Goal: Task Accomplishment & Management: Manage account settings

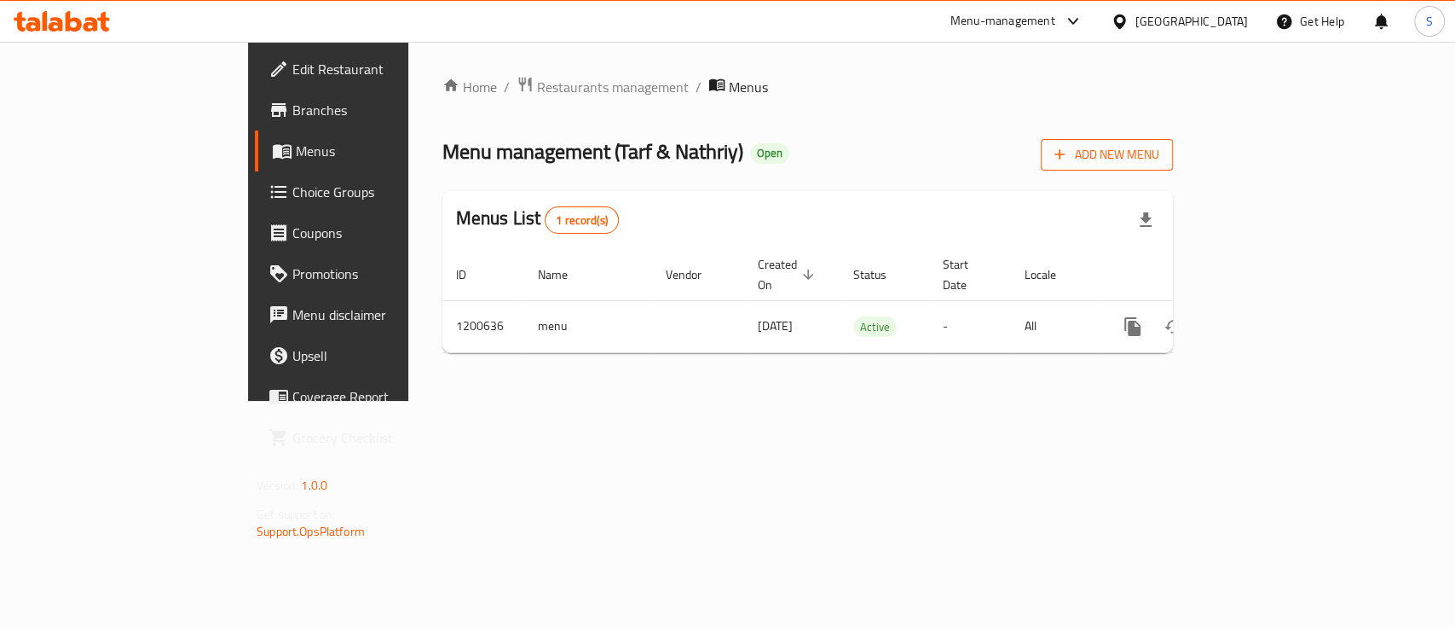
click at [1159, 157] on span "Add New Menu" at bounding box center [1107, 154] width 105 height 21
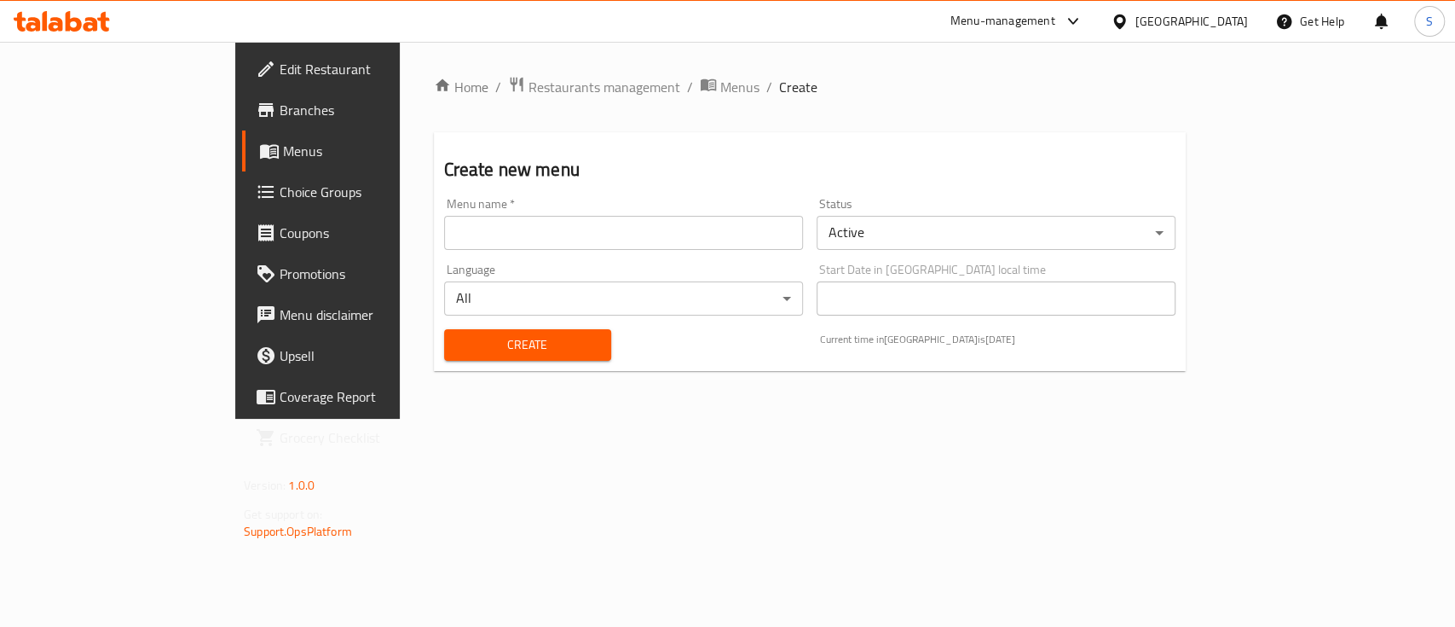
click at [444, 226] on input "text" at bounding box center [623, 233] width 359 height 34
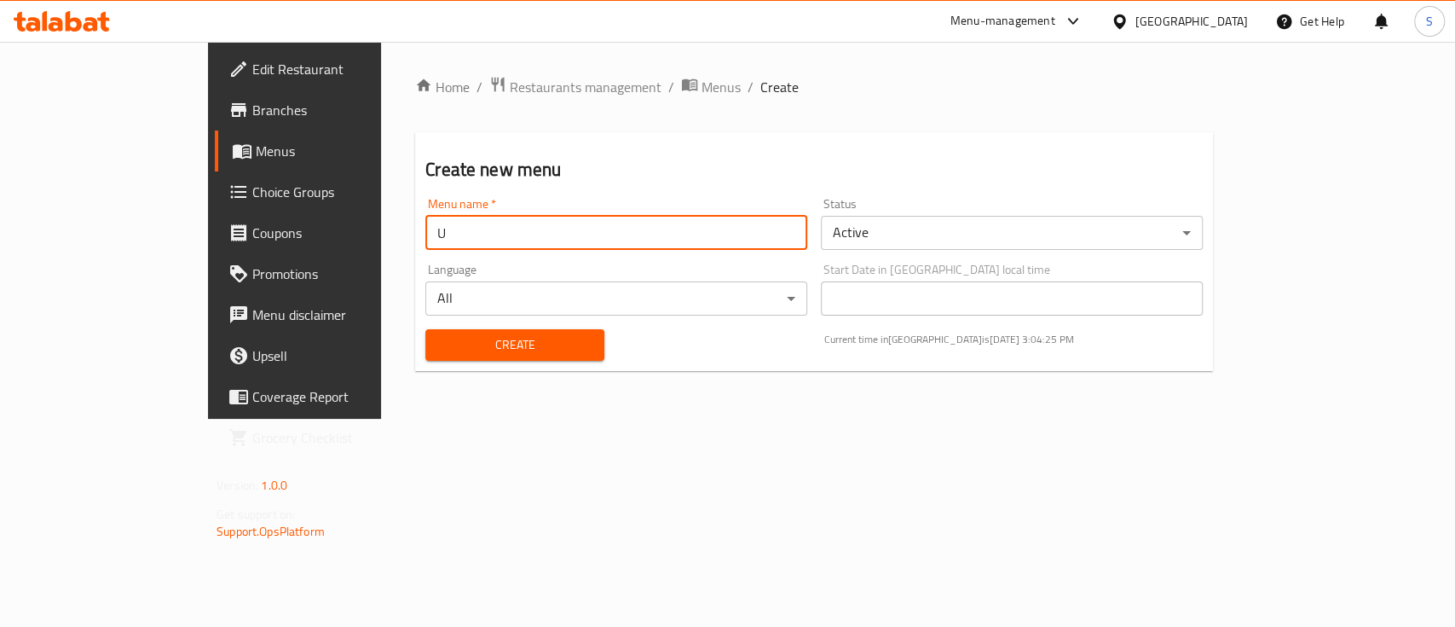
type input "Update menu"
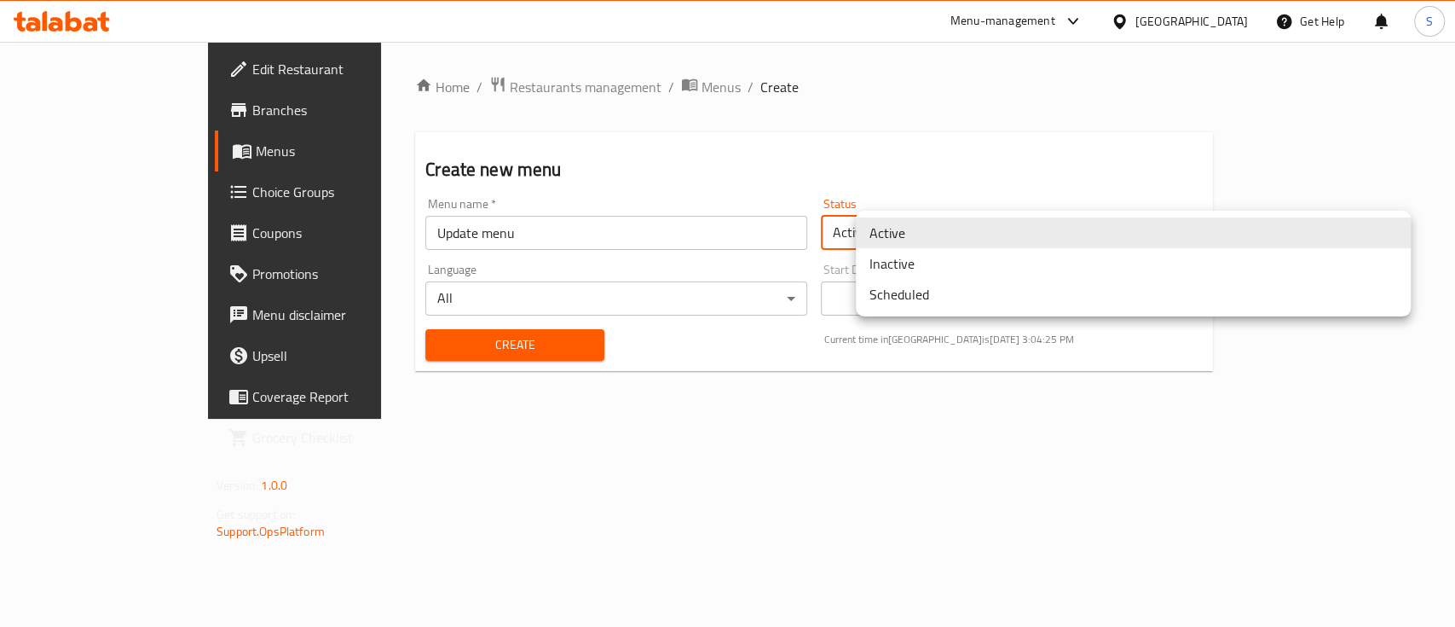
click at [1112, 233] on body "​ Menu-management [GEOGRAPHIC_DATA] Get Help S Edit Restaurant Branches Menus C…" at bounding box center [727, 334] width 1455 height 585
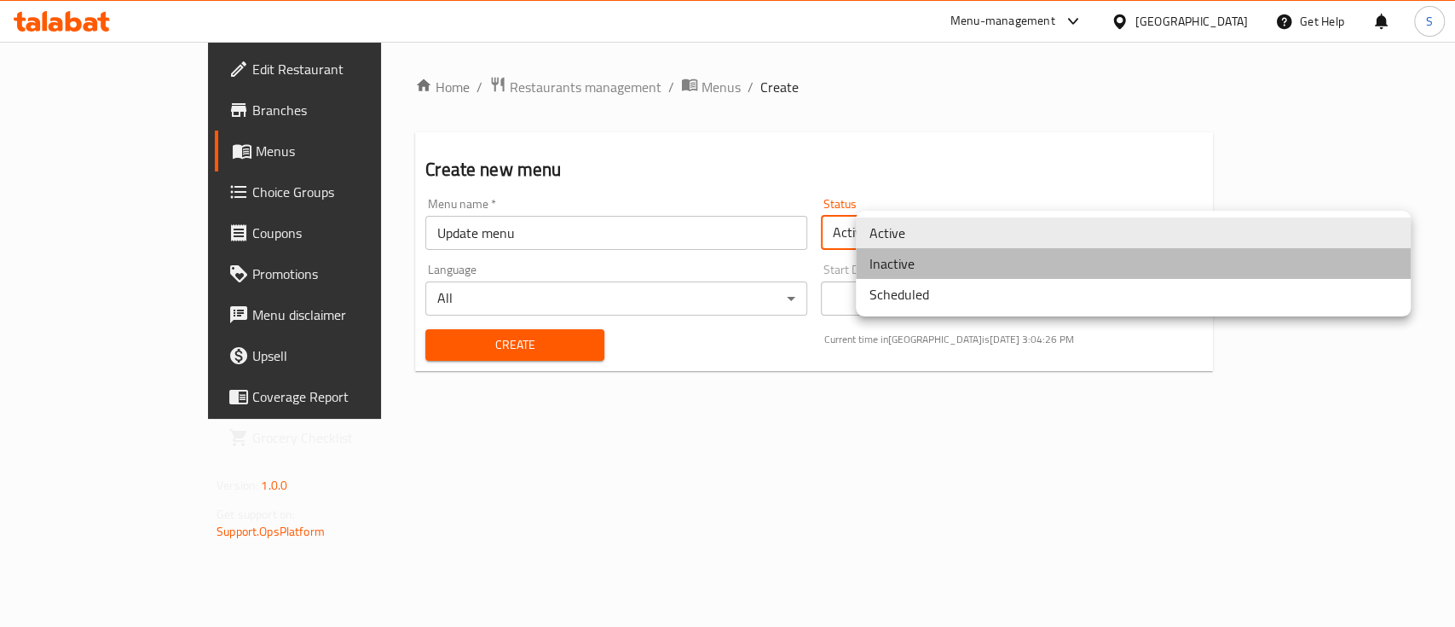
click at [1092, 263] on li "Inactive" at bounding box center [1133, 263] width 555 height 31
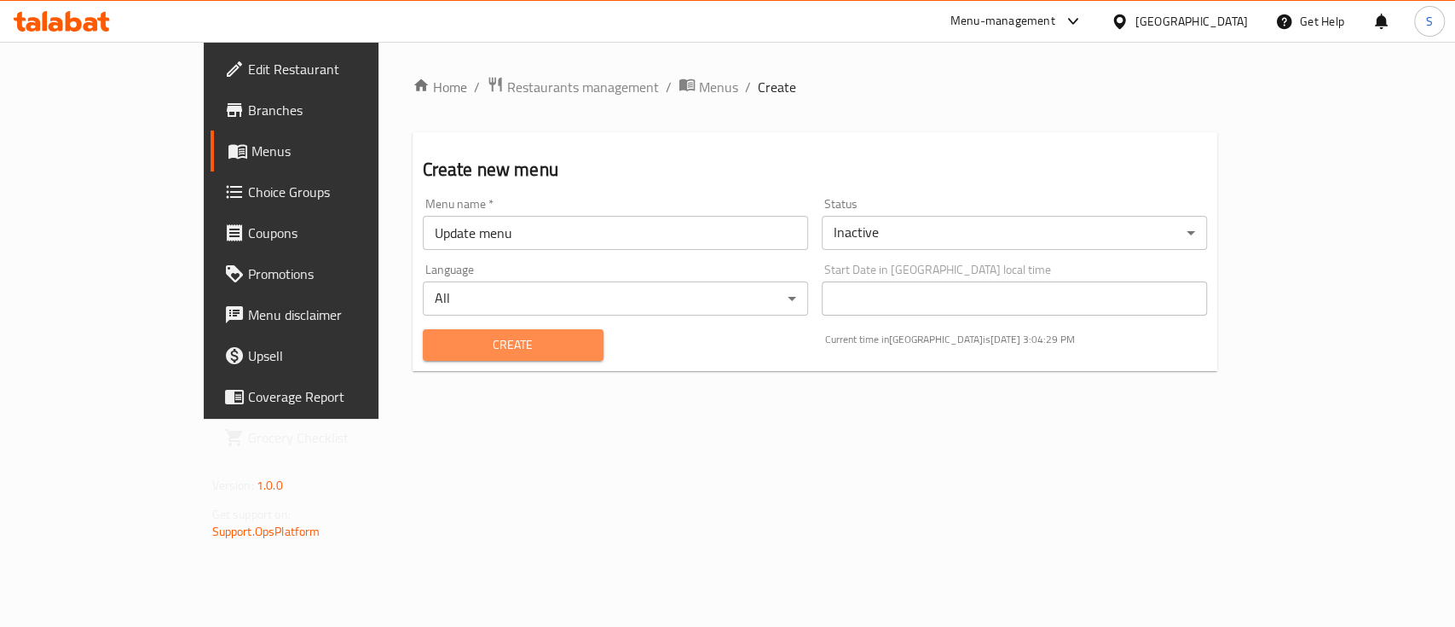
click at [437, 346] on span "Create" at bounding box center [513, 344] width 153 height 21
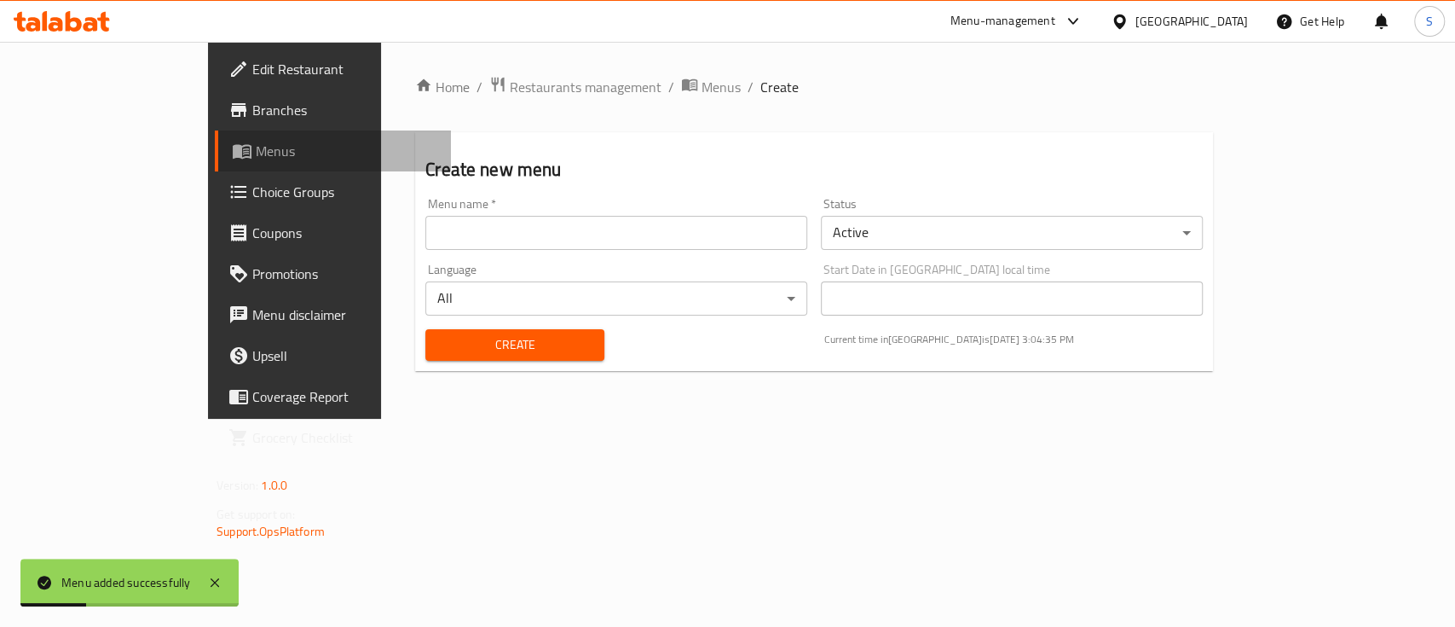
click at [256, 148] on span "Menus" at bounding box center [347, 151] width 182 height 20
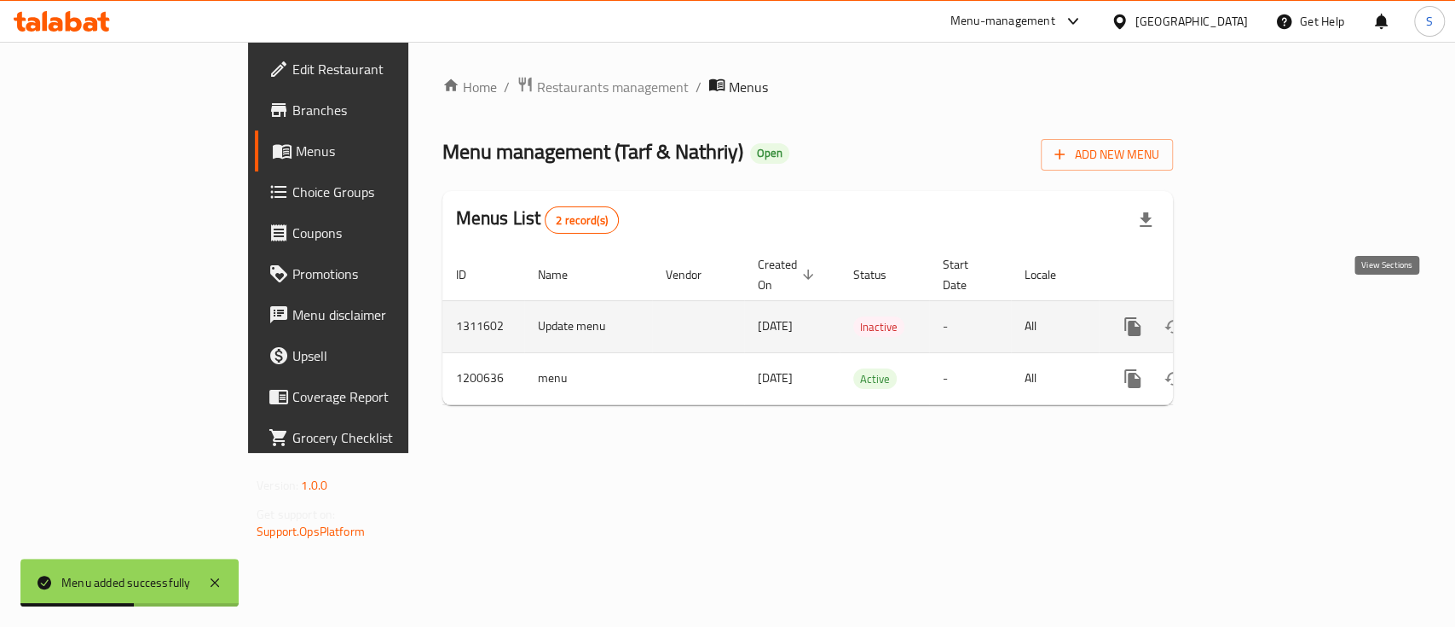
click at [1266, 316] on icon "enhanced table" at bounding box center [1256, 326] width 20 height 20
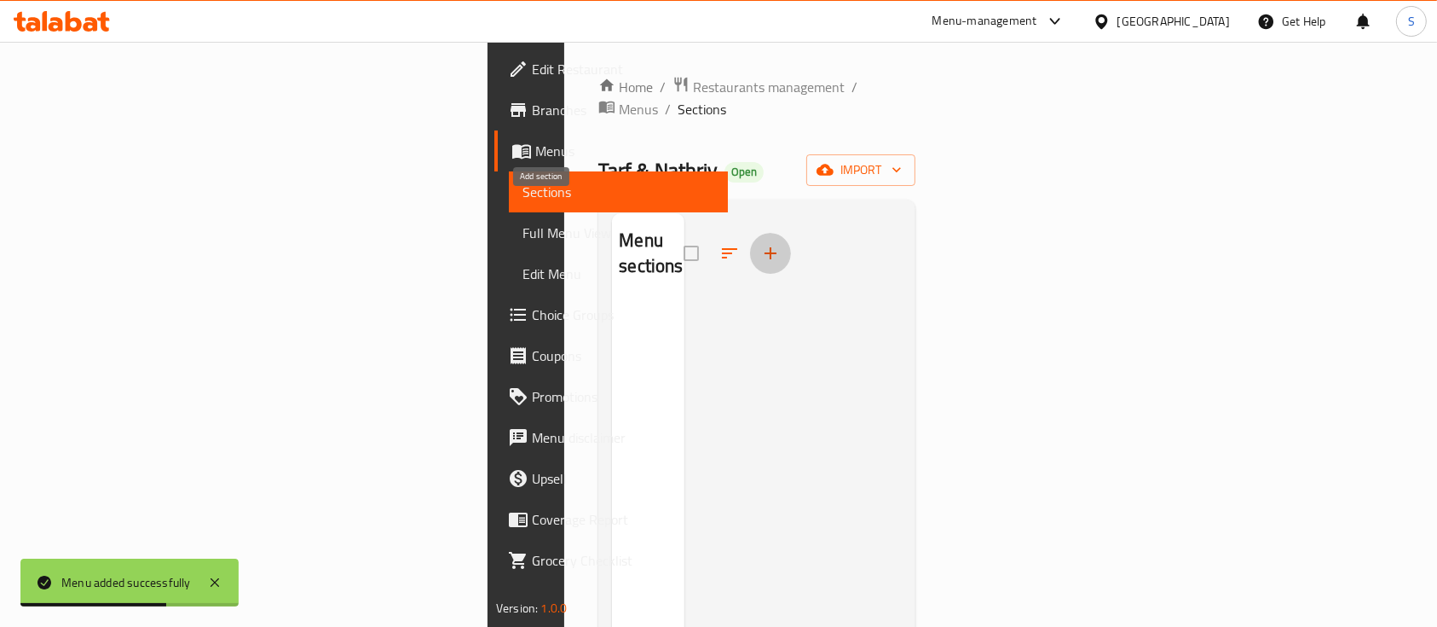
click at [760, 243] on icon "button" at bounding box center [770, 253] width 20 height 20
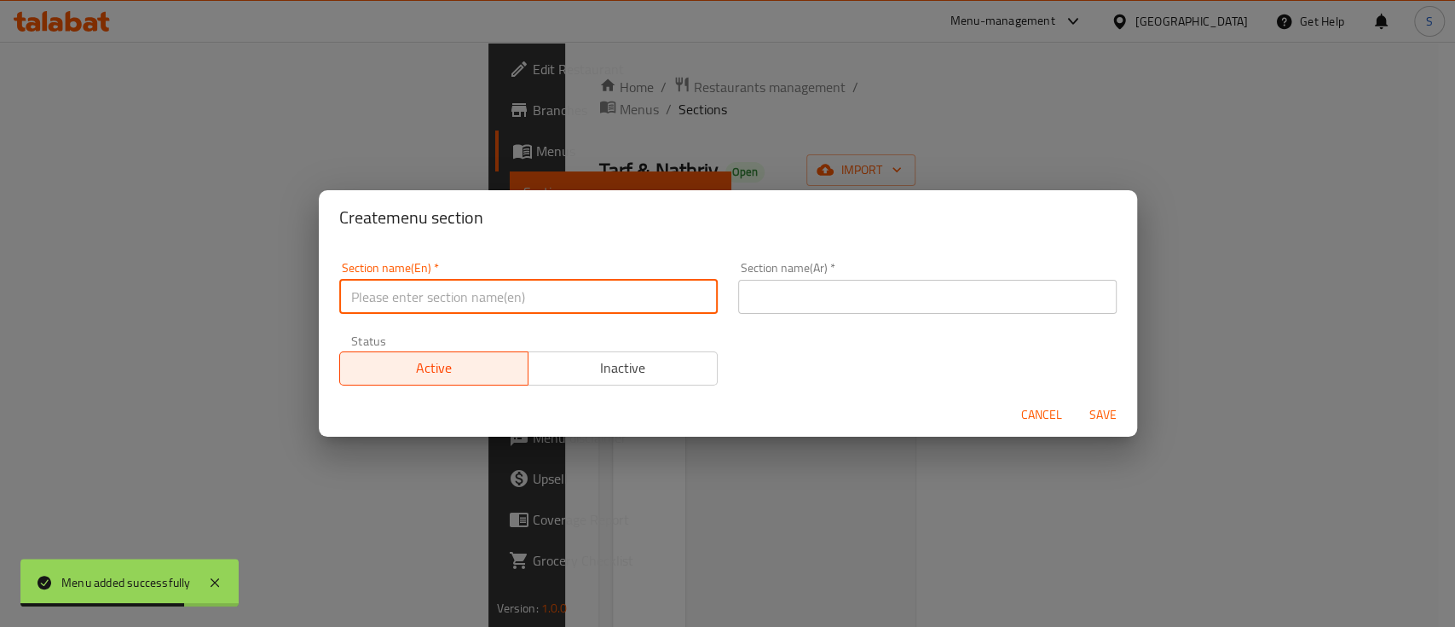
click at [437, 286] on input "text" at bounding box center [528, 297] width 379 height 34
type input "Salads"
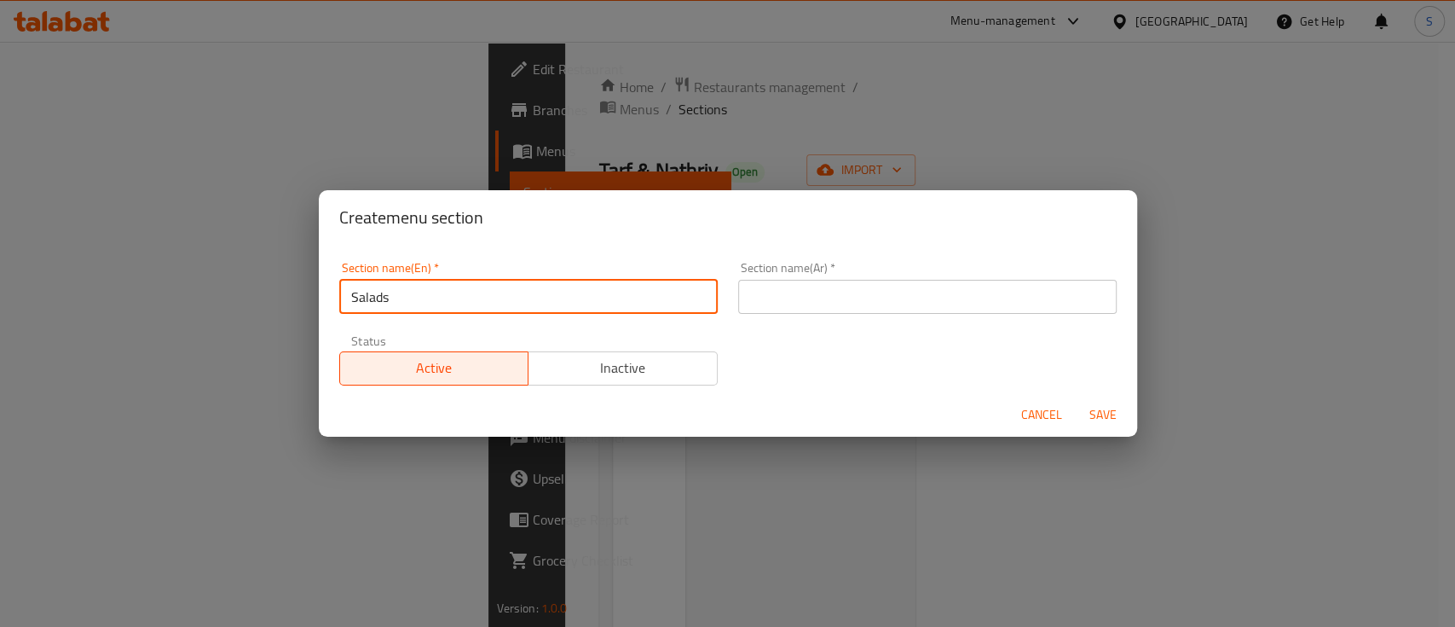
click at [885, 300] on input "text" at bounding box center [927, 297] width 379 height 34
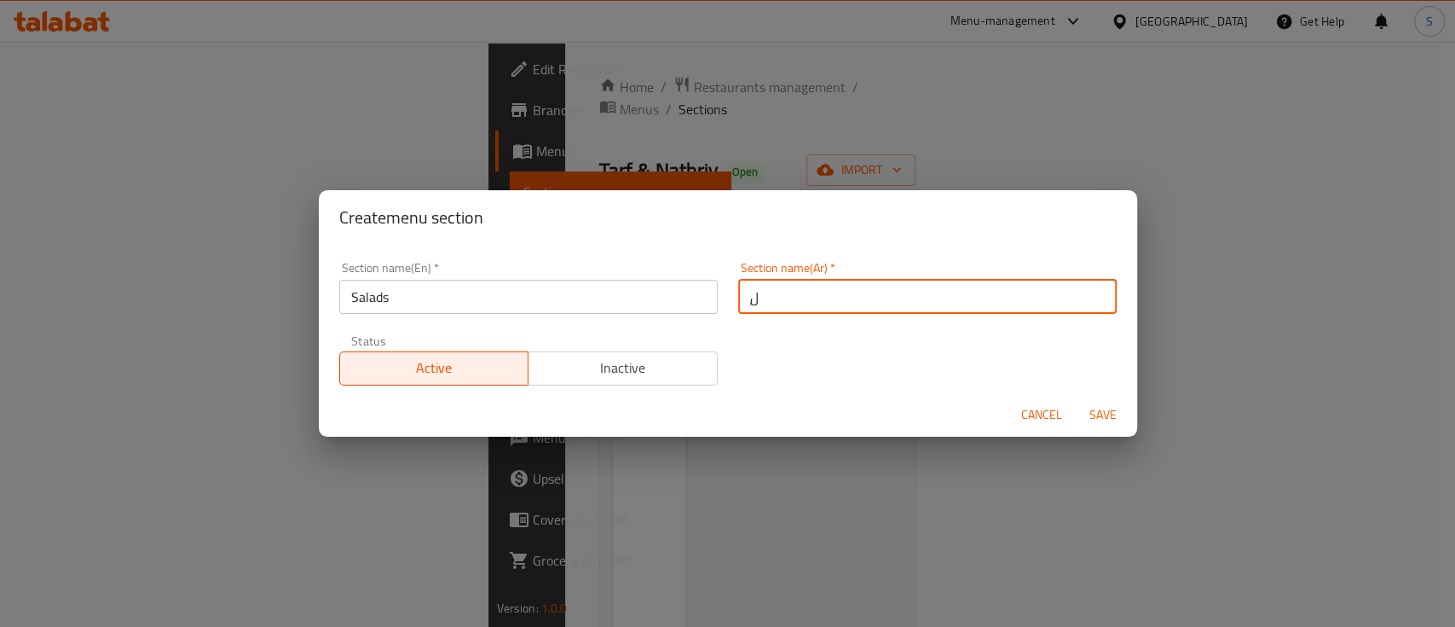
type input "ٍ"
type input "s"
type input "سلطات"
click at [1111, 412] on span "Save" at bounding box center [1103, 414] width 41 height 21
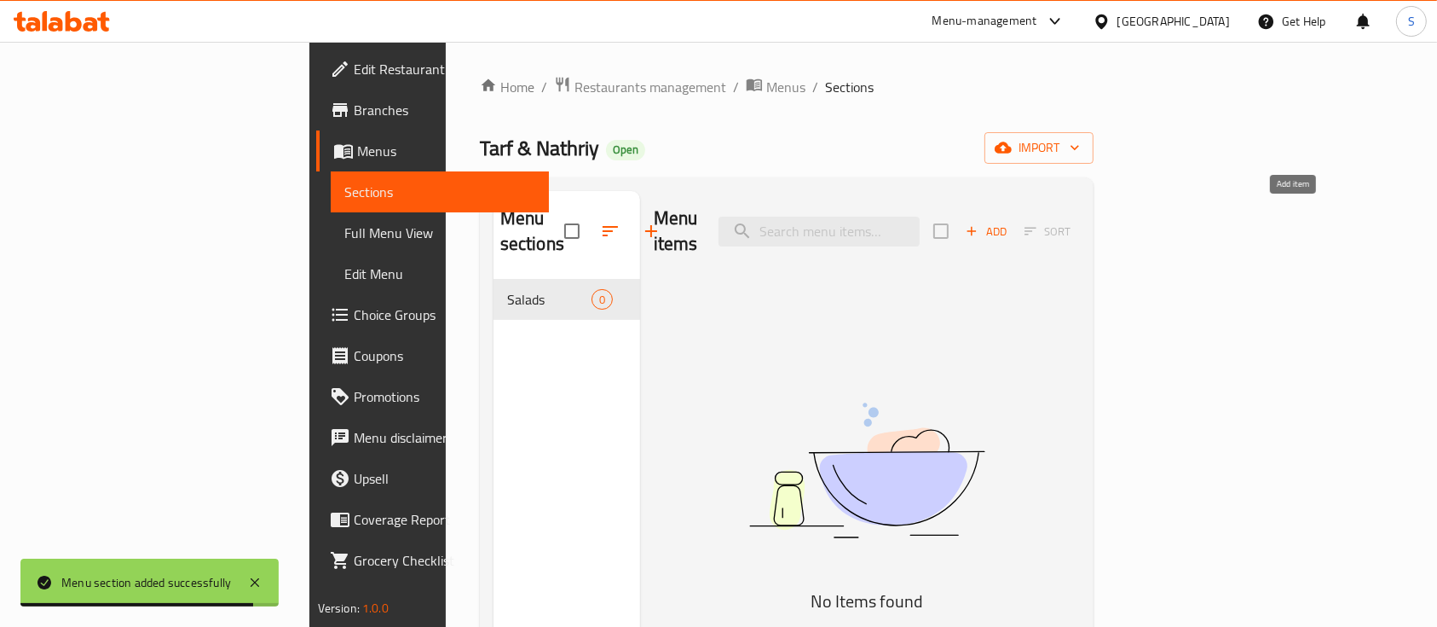
click at [1009, 223] on span "Add" at bounding box center [986, 232] width 46 height 20
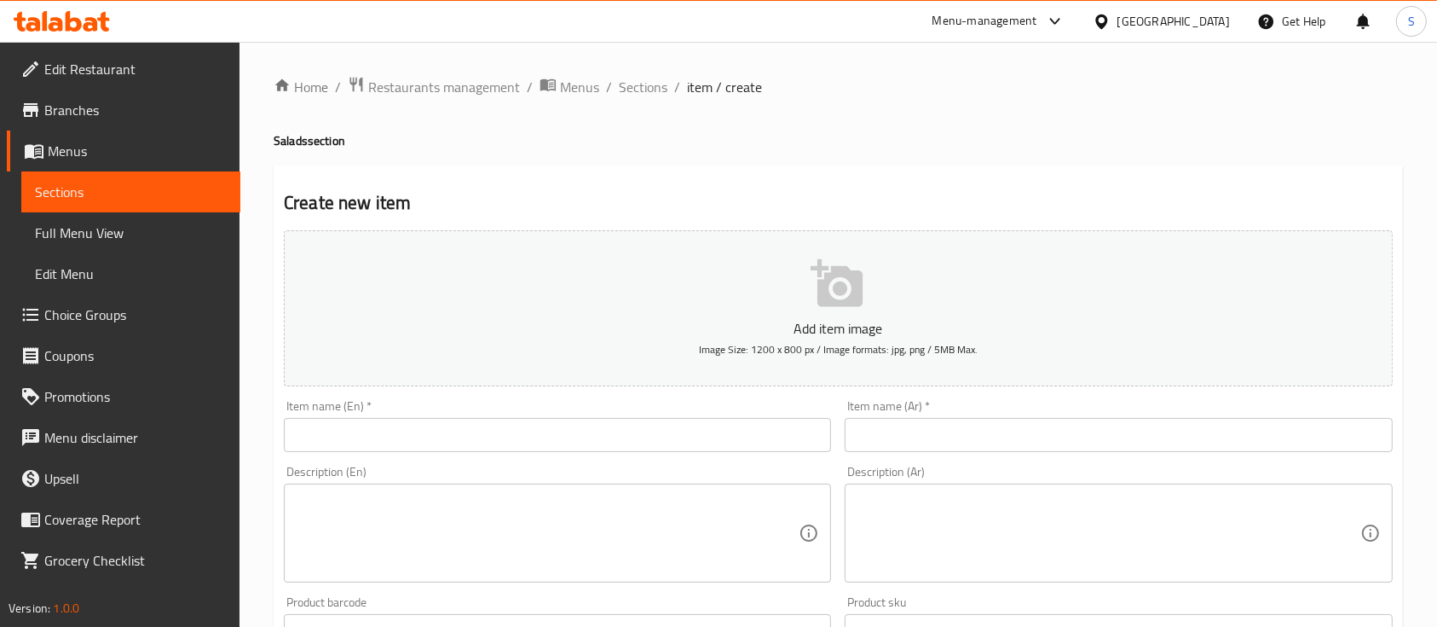
click at [600, 431] on div at bounding box center [718, 313] width 1437 height 627
click at [508, 443] on input "text" at bounding box center [557, 435] width 547 height 34
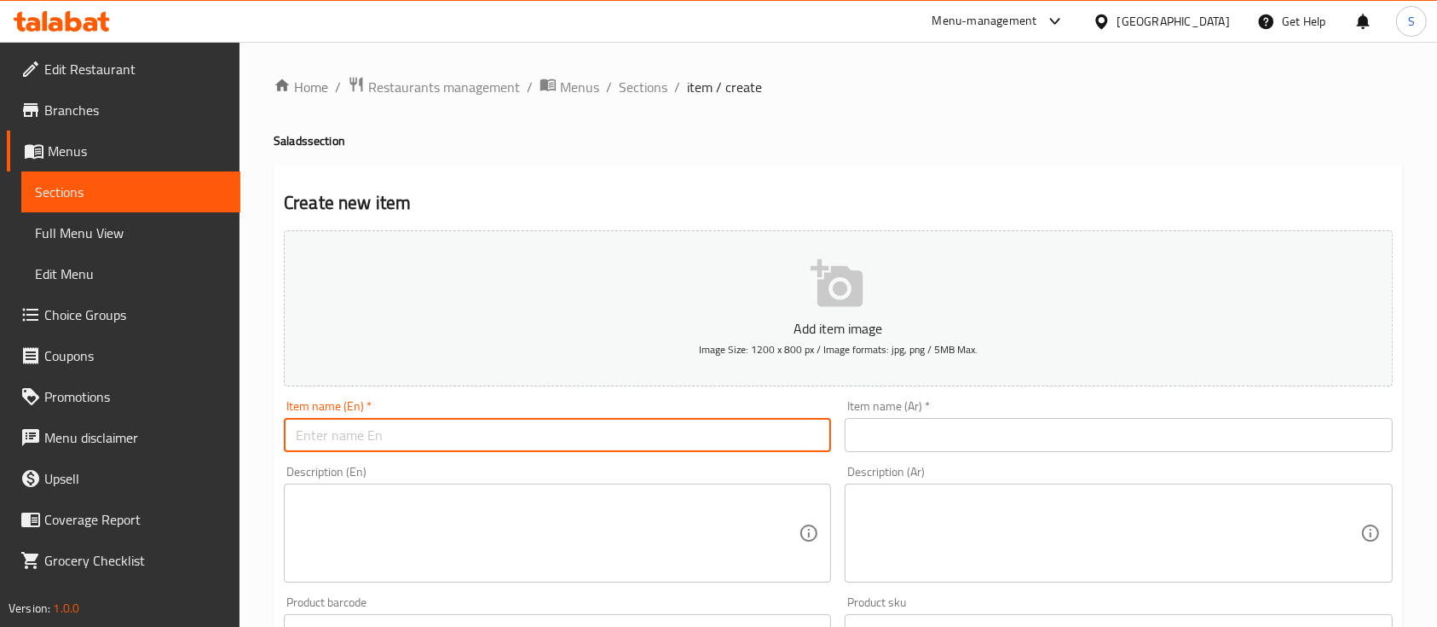
paste input "Tabbola Salad"
type input "Tabbola Salad"
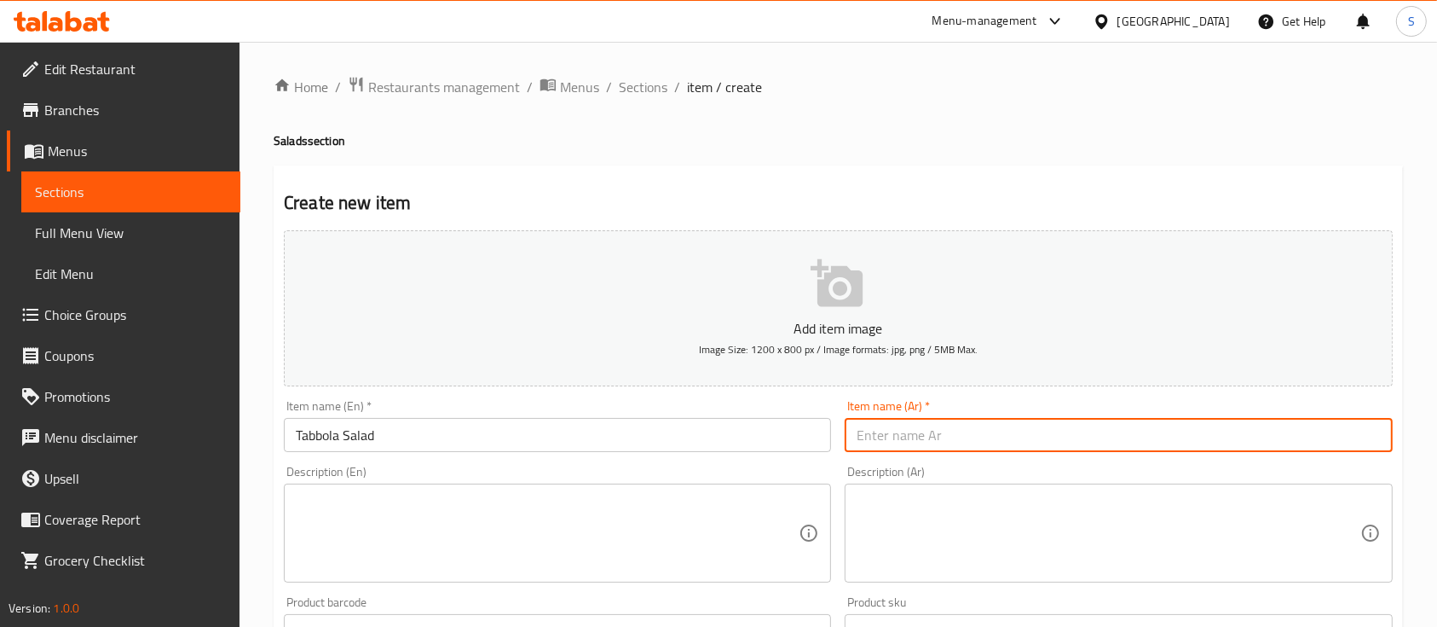
click at [1094, 423] on input "text" at bounding box center [1118, 435] width 547 height 34
type input "ت"
type input "سطله تابولا"
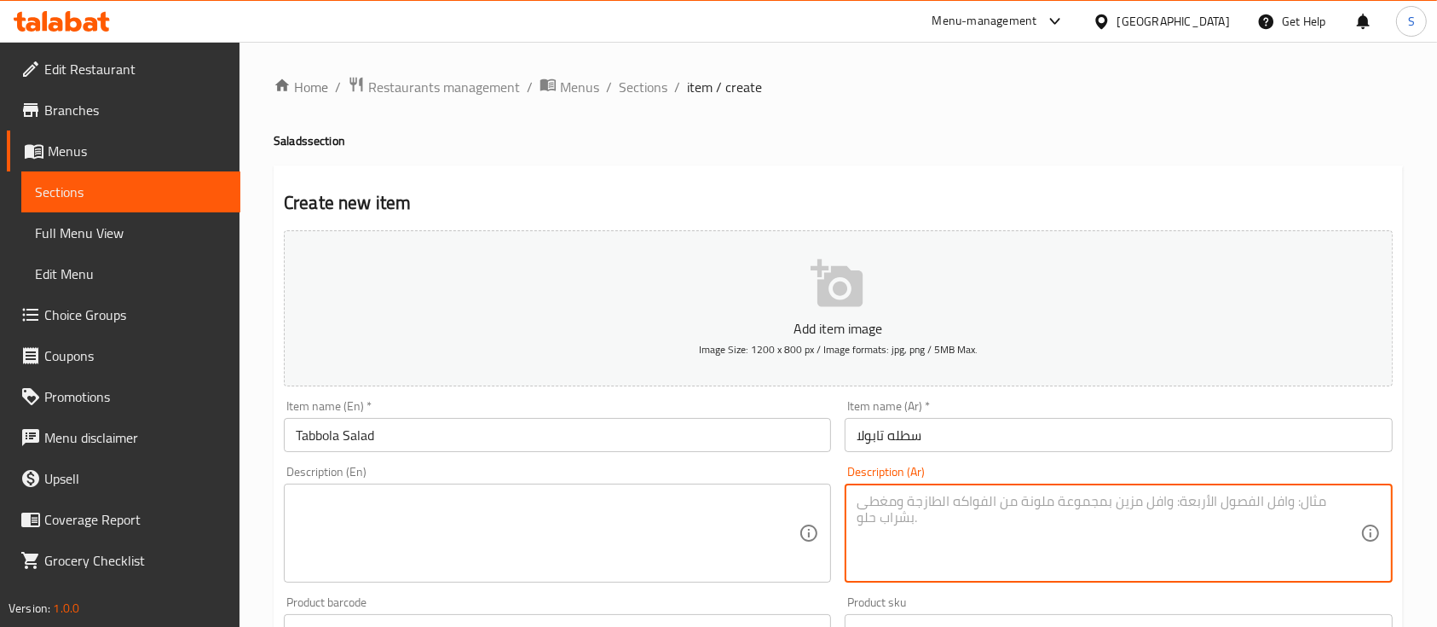
click at [878, 549] on textarea at bounding box center [1108, 533] width 503 height 81
paste textarea "Freshly cut parsely,yellow burgal and tomato with black pepper &lemonen vinegra…"
type textarea "Freshly cut parsely,yellow burgal and tomato with black pepper &lemonen vinegra…"
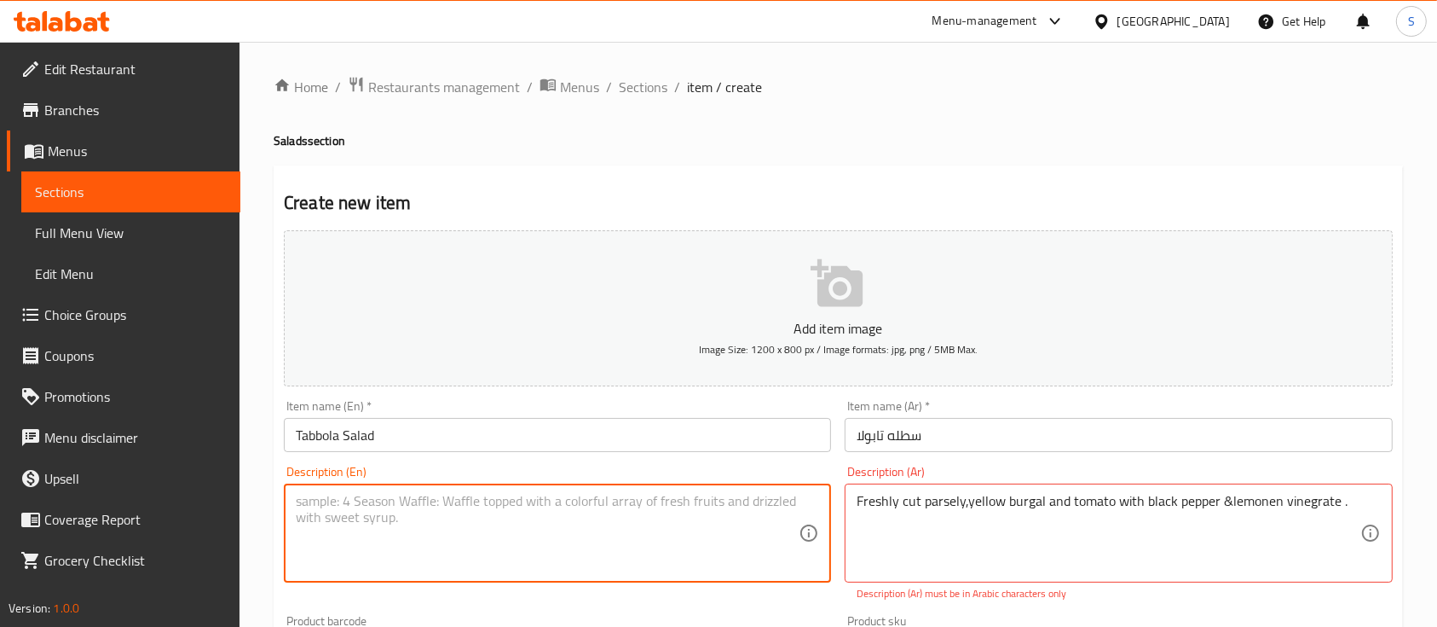
click at [495, 514] on textarea at bounding box center [547, 533] width 503 height 81
paste textarea "Freshly cut parsely,yellow burgal and tomato with black pepper &lemonen vinegra…"
type textarea "Freshly cut parsely,yellow burgal and tomato with black pepper &lemonen vinegra…"
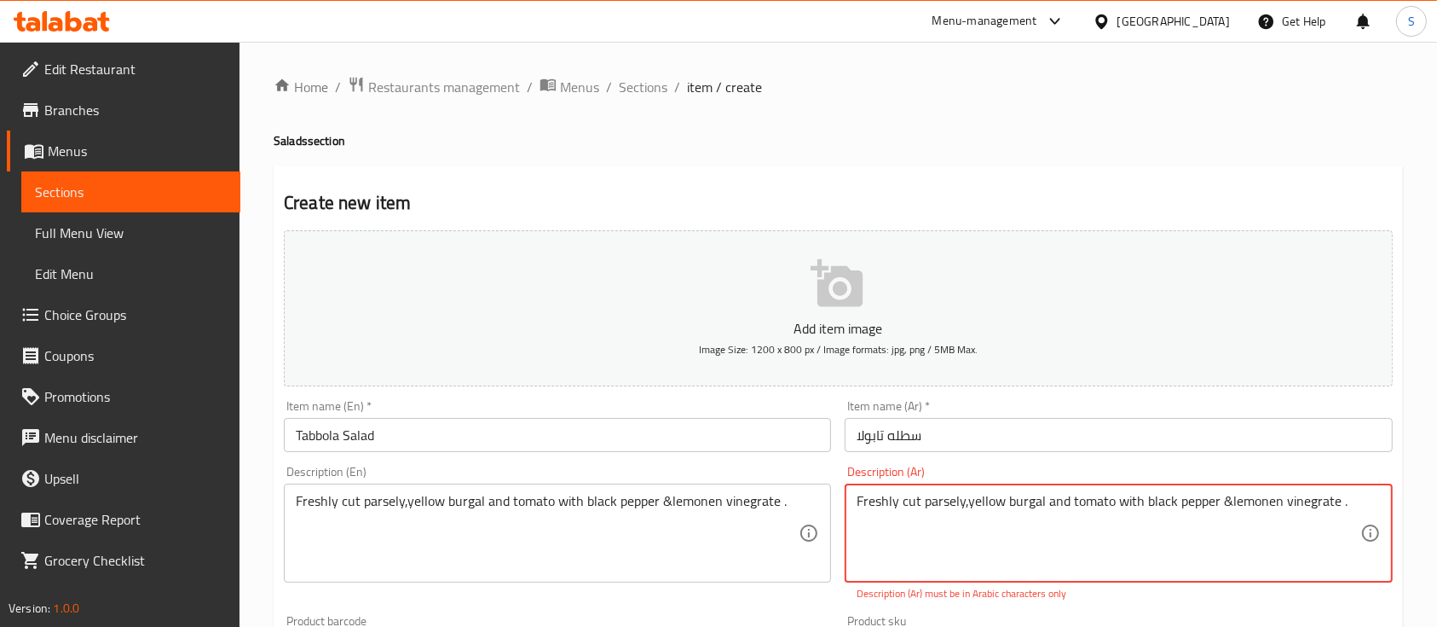
click at [982, 500] on textarea "Freshly cut parsely,yellow burgal and tomato with black pepper &lemonen vinegra…" at bounding box center [1108, 533] width 503 height 81
paste textarea "بقدونس طازج مفروم، برغل أصفر وطماطم مع فلفل أسود وخل ليمون."
type textarea "بقدونس طازج مفروم، برغل أصفر وطماطم مع فلفل أسود وخل ليمون."
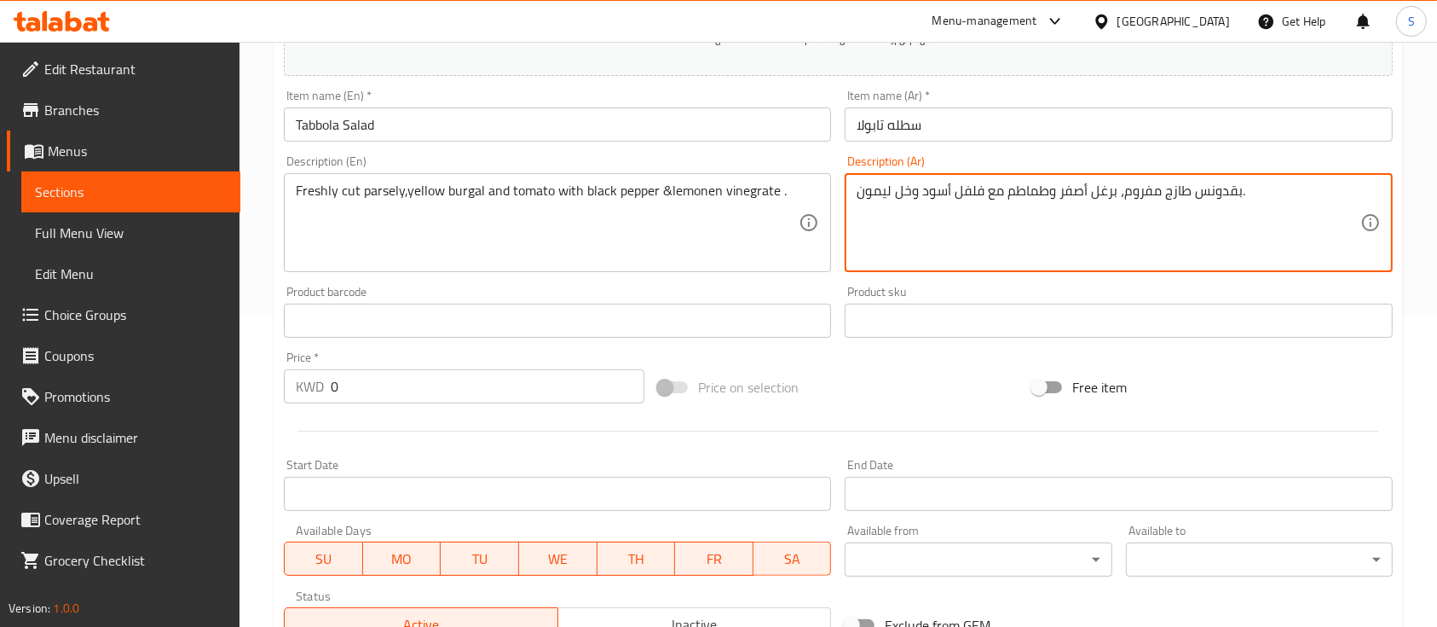
scroll to position [311, 0]
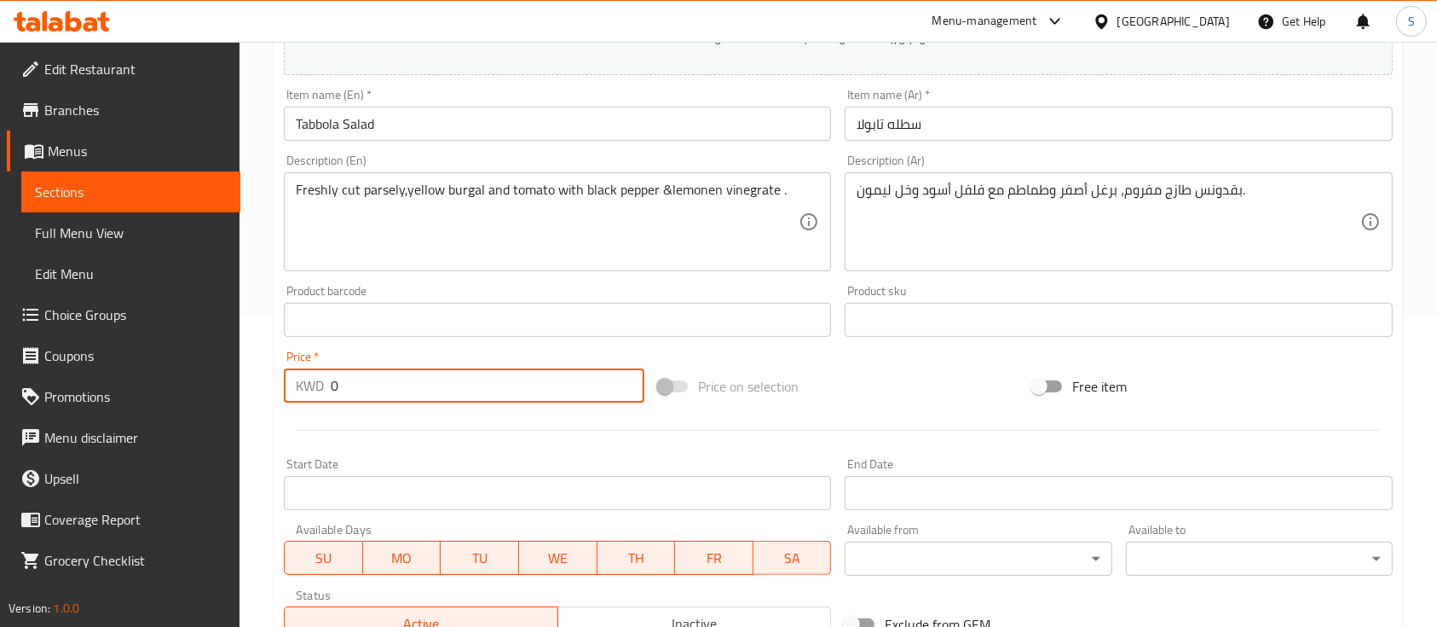
click at [396, 399] on input "0" at bounding box center [488, 385] width 314 height 34
paste input ".75"
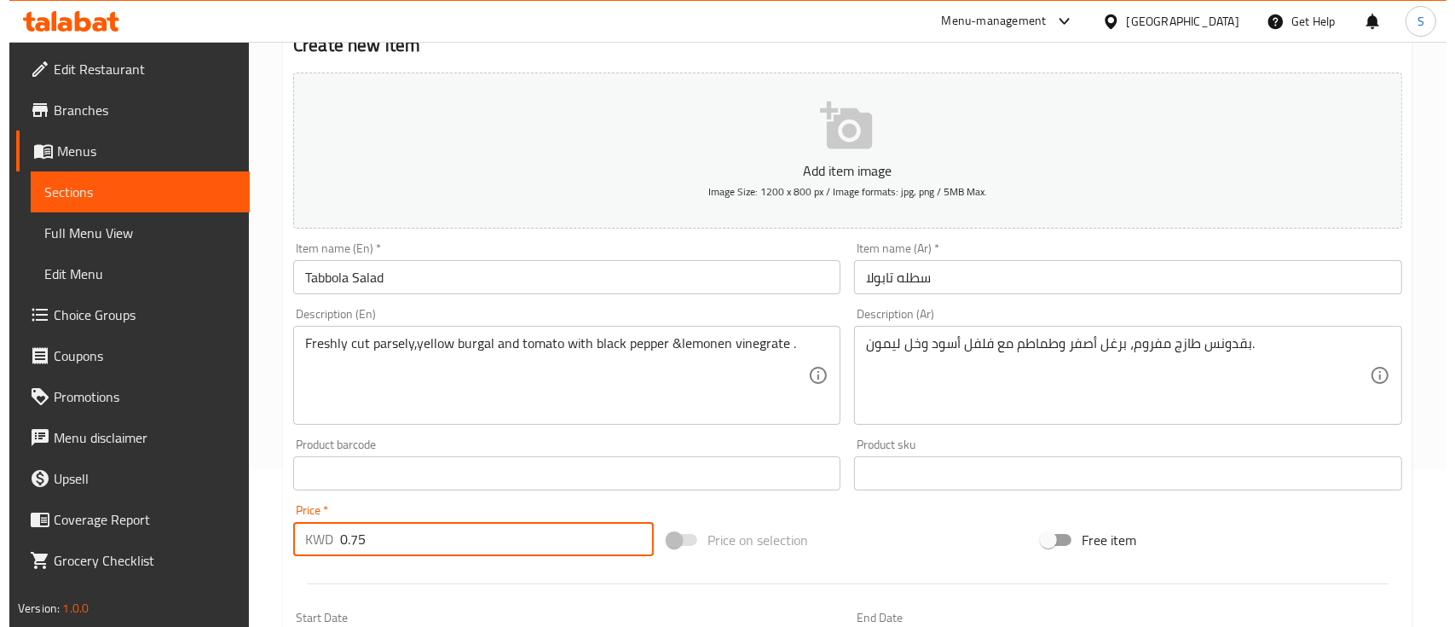
scroll to position [131, 0]
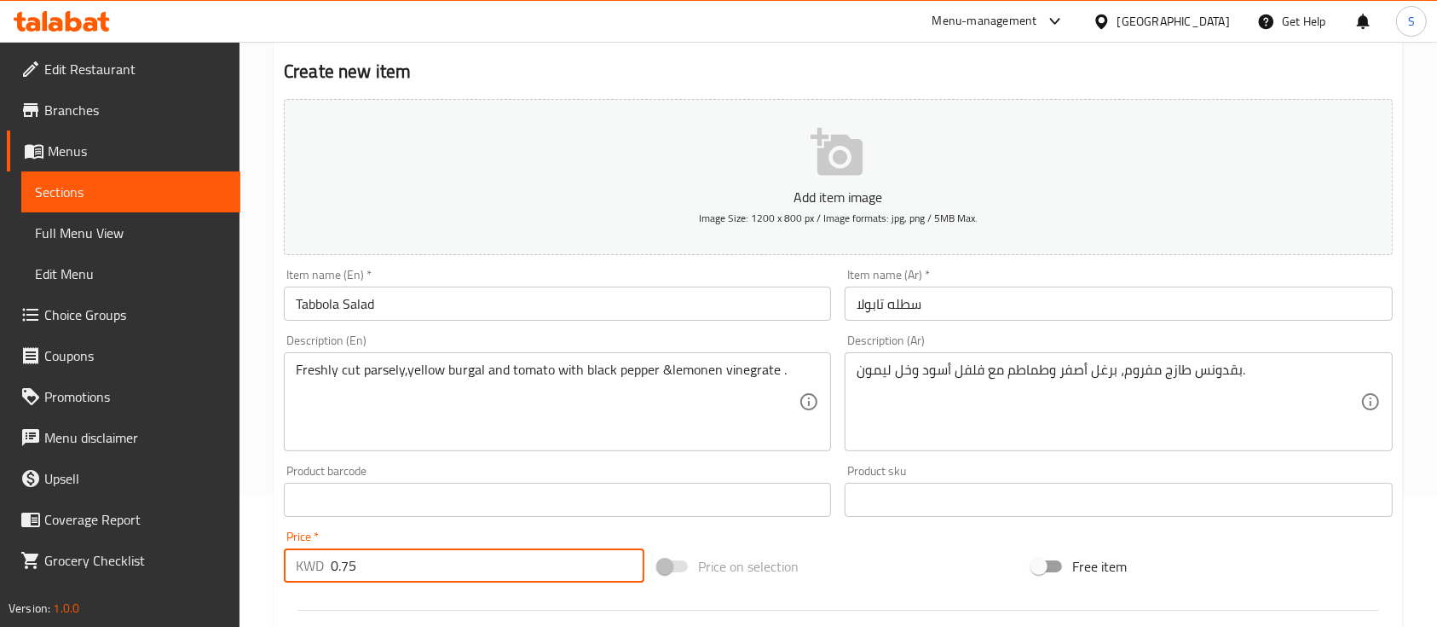
type input "0.75"
click at [825, 182] on button "Add item image Image Size: 1200 x 800 px / Image formats: jpg, png / 5MB Max." at bounding box center [838, 177] width 1109 height 156
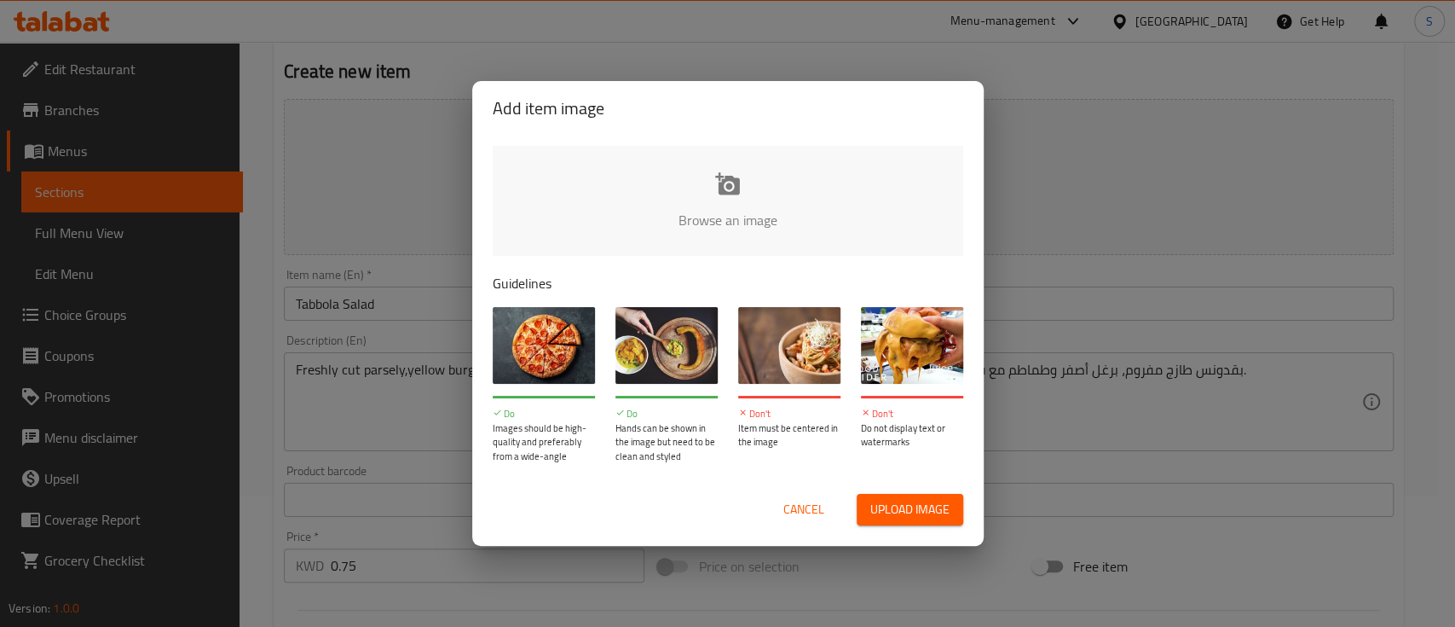
click at [740, 212] on input "file" at bounding box center [1304, 225] width 1623 height 159
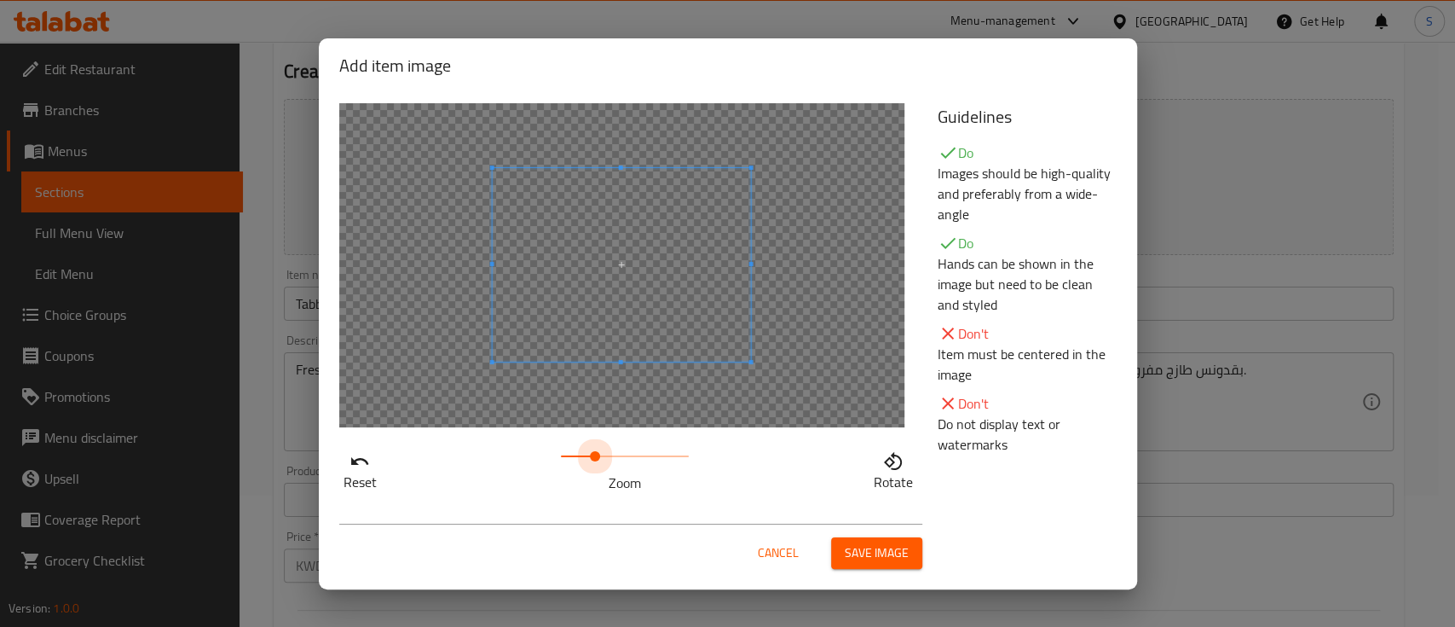
click at [595, 454] on span at bounding box center [625, 456] width 128 height 24
click at [573, 452] on span at bounding box center [625, 456] width 128 height 24
click at [564, 454] on span at bounding box center [564, 456] width 10 height 10
click at [875, 552] on span "Save image" at bounding box center [877, 552] width 64 height 21
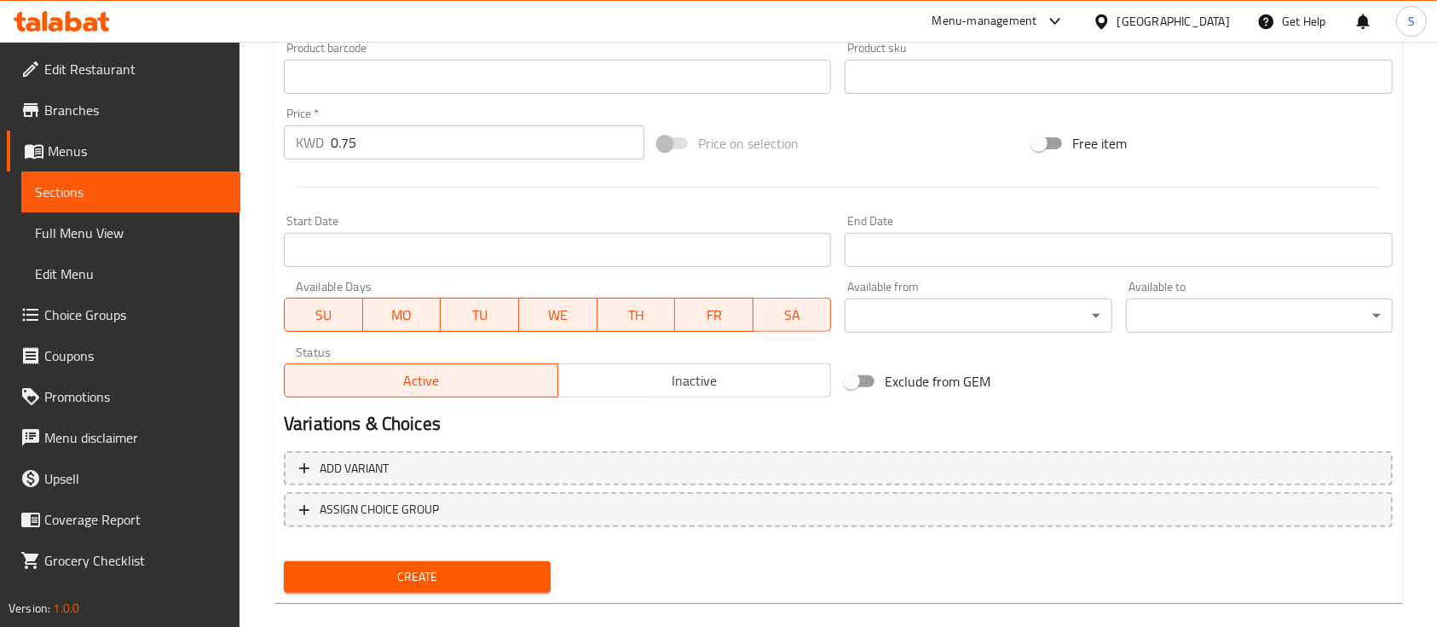
scroll to position [602, 0]
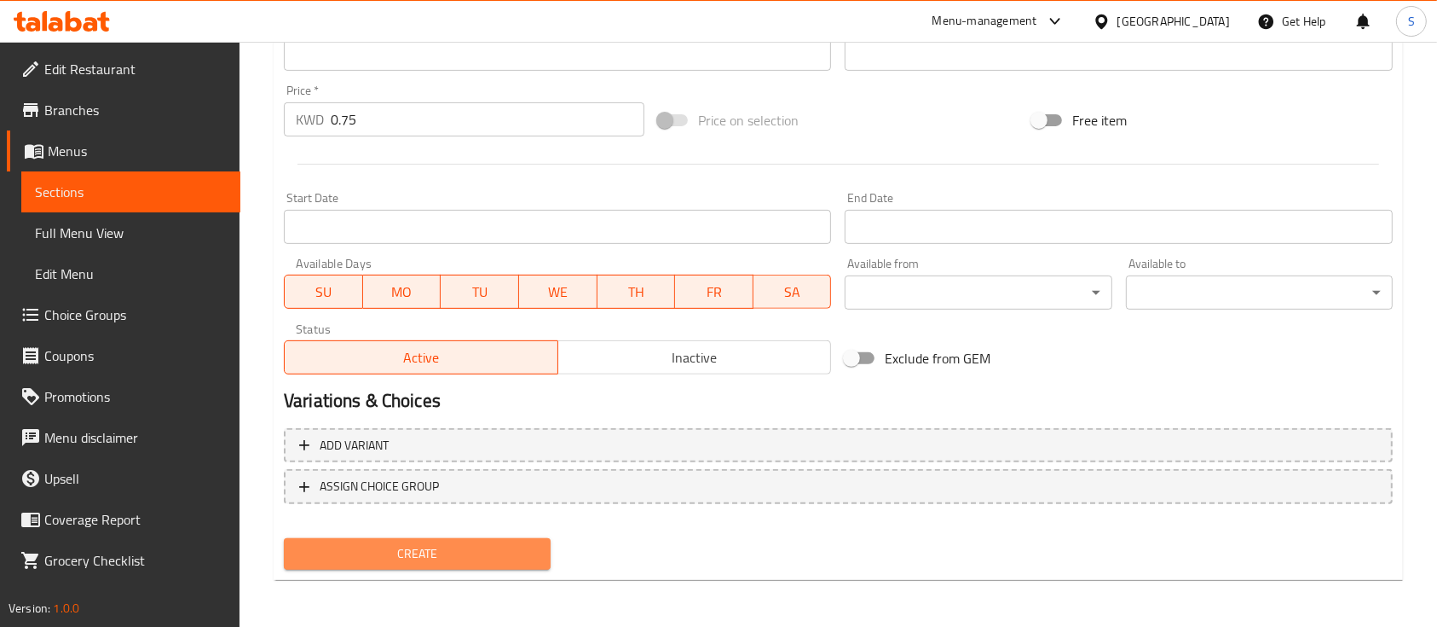
click at [500, 558] on span "Create" at bounding box center [418, 553] width 240 height 21
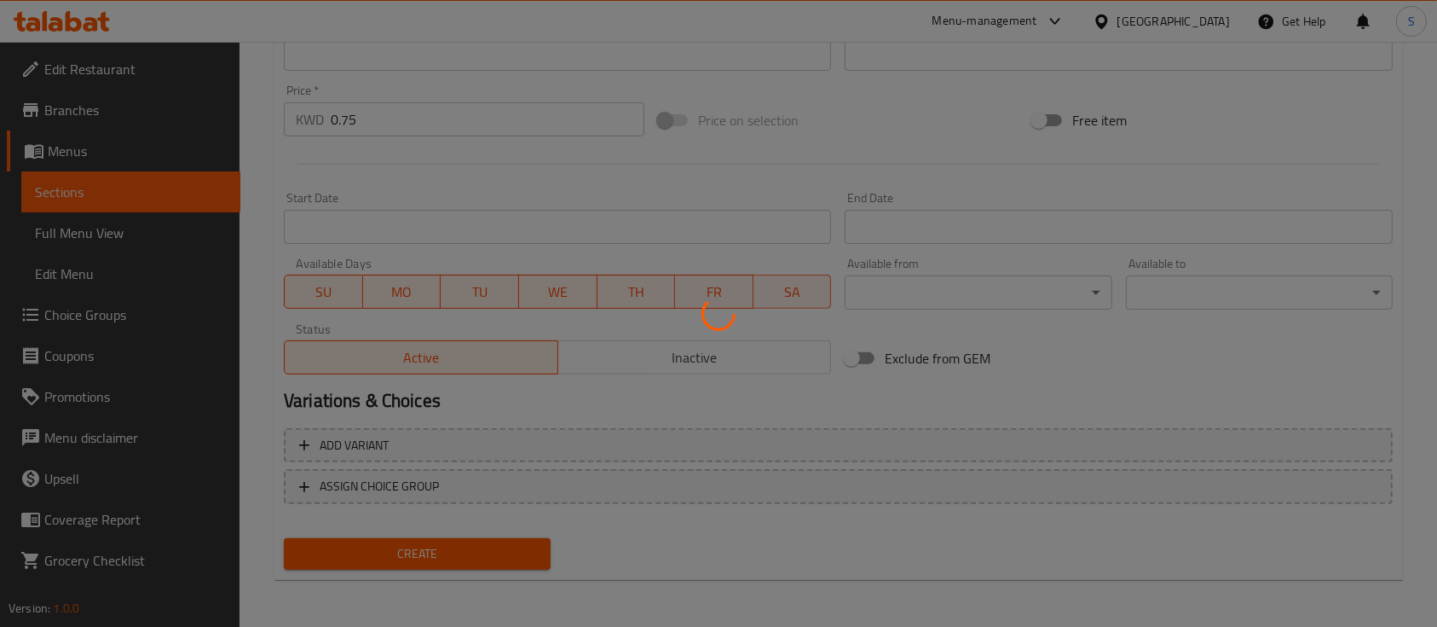
type input "0"
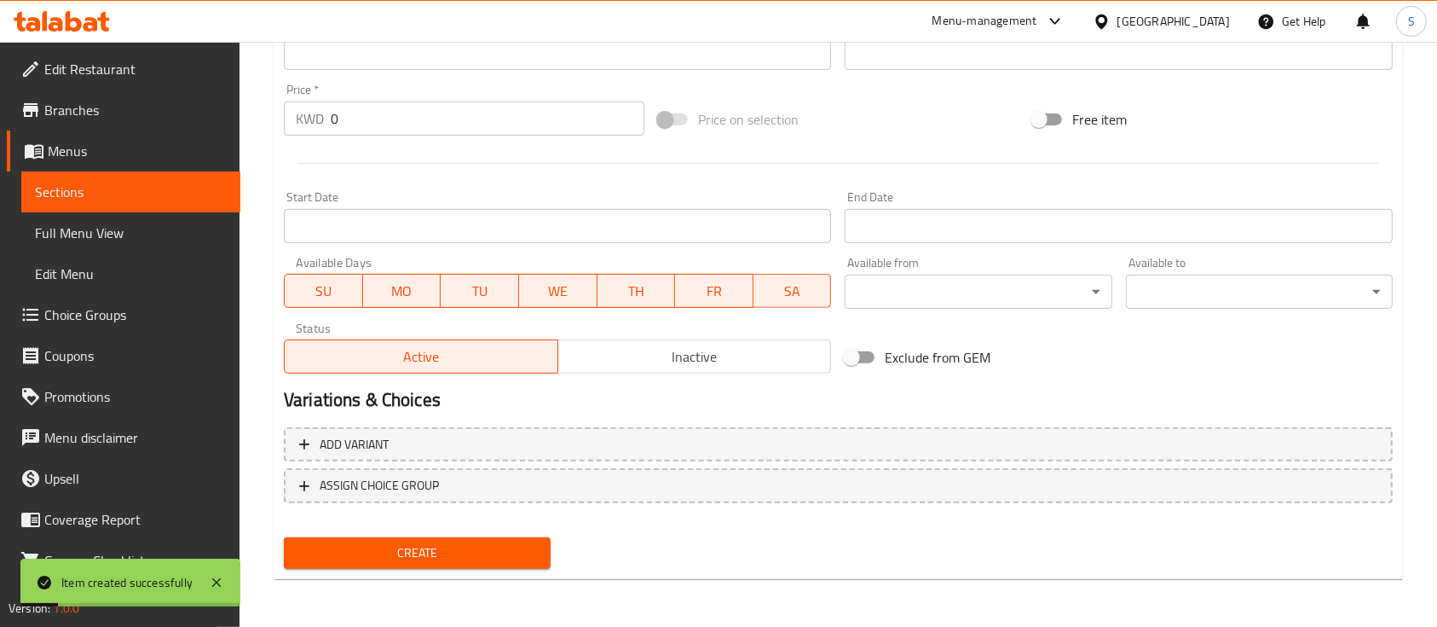
scroll to position [0, 0]
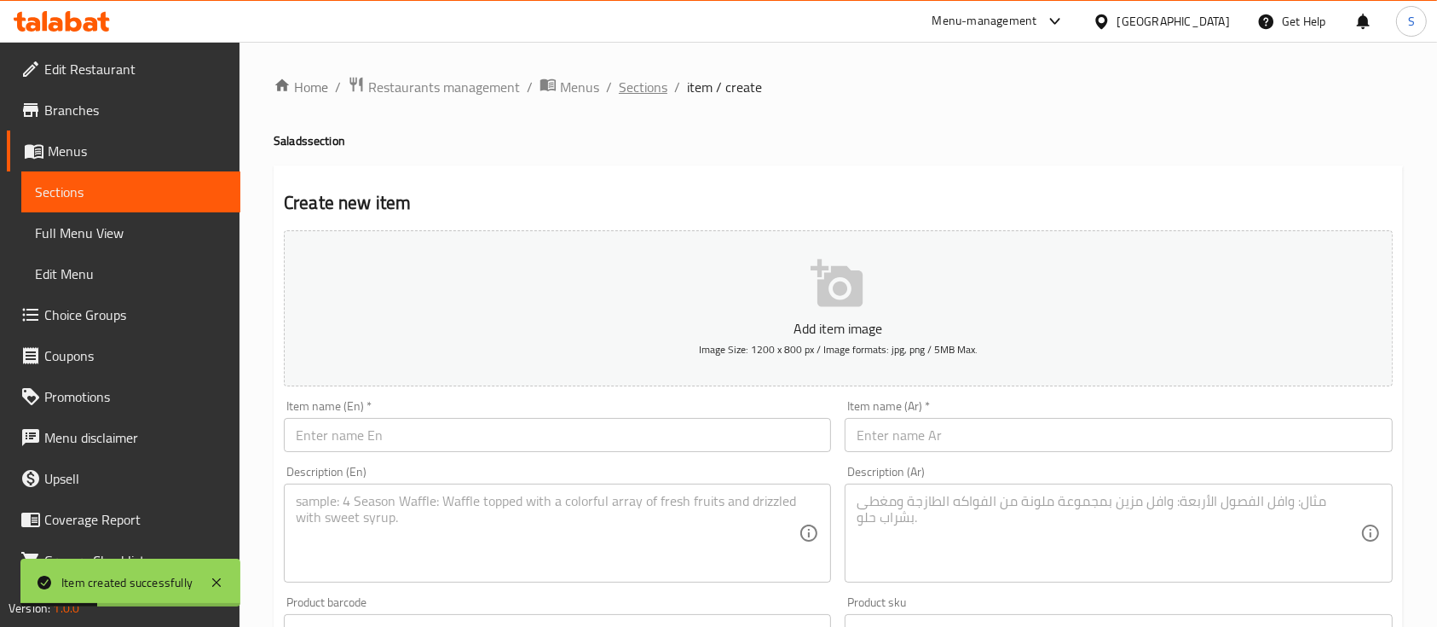
click at [639, 88] on span "Sections" at bounding box center [643, 87] width 49 height 20
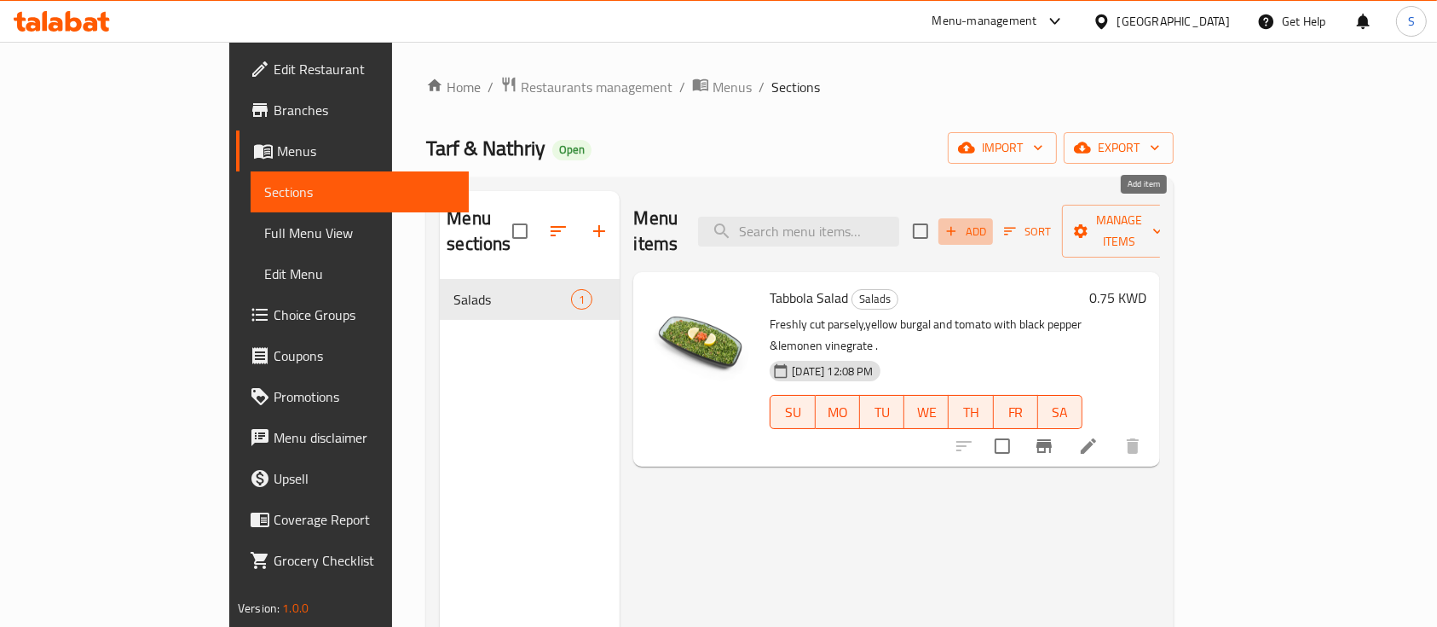
click at [989, 222] on span "Add" at bounding box center [966, 232] width 46 height 20
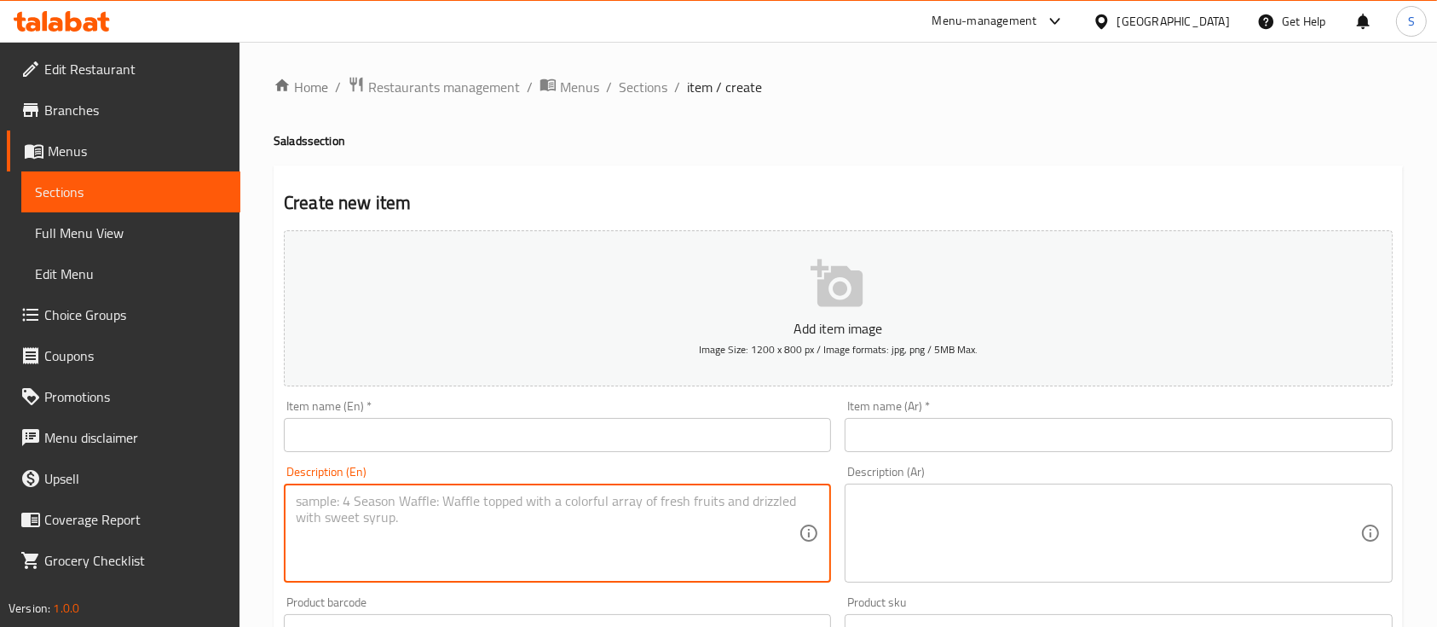
click at [650, 515] on textarea at bounding box center [547, 533] width 503 height 81
paste textarea "Freshly cut Lettuce ,cucumber,tomato ,and served with crisby toasted bread and …"
type textarea "Freshly cut Lettuce ,cucumber,tomato ,and served with crisby toasted bread and …"
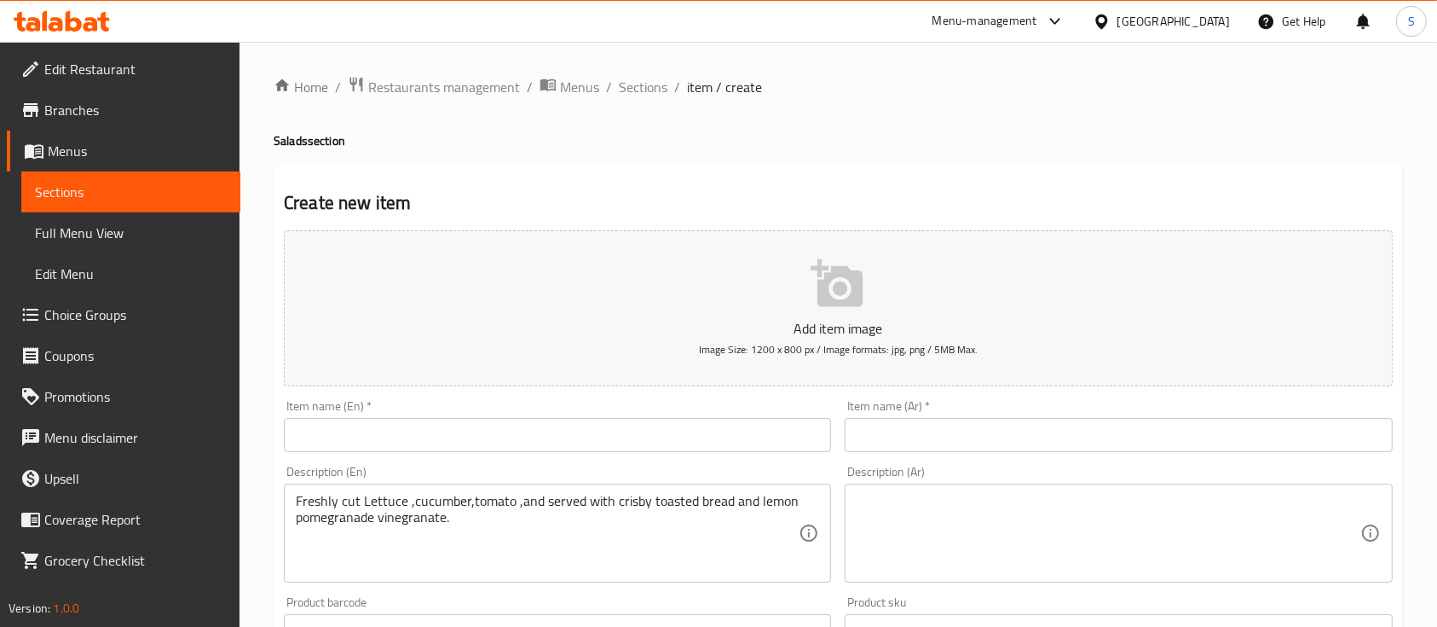
click at [910, 491] on div "Description (Ar)" at bounding box center [1118, 532] width 547 height 99
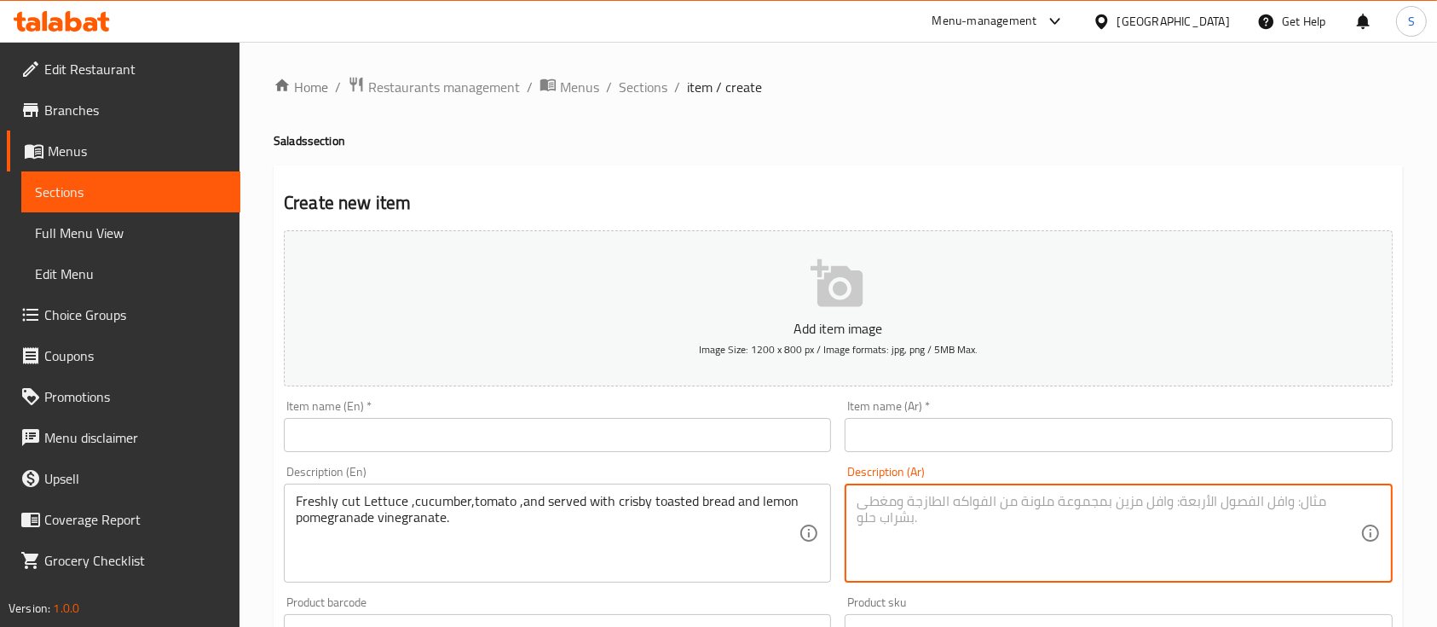
paste textarea "قطع طازجة من الخس والخيار والطماطم، وتقدم مع الخبز المحمص المقرمش وعصير الرمان …"
type textarea "قطع طازجة من الخس والخيار والطماطم، وتقدم مع الخبز المحمص المقرمش وعصير الرمان …"
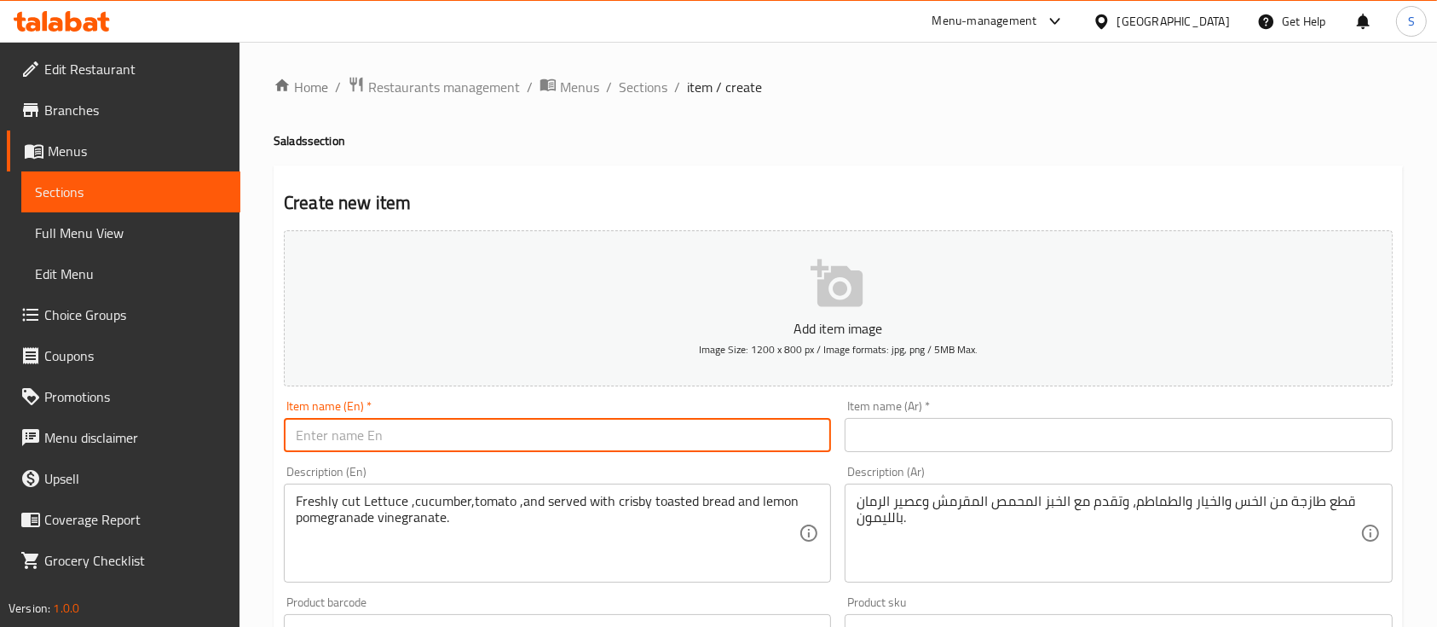
click at [703, 419] on input "text" at bounding box center [557, 435] width 547 height 34
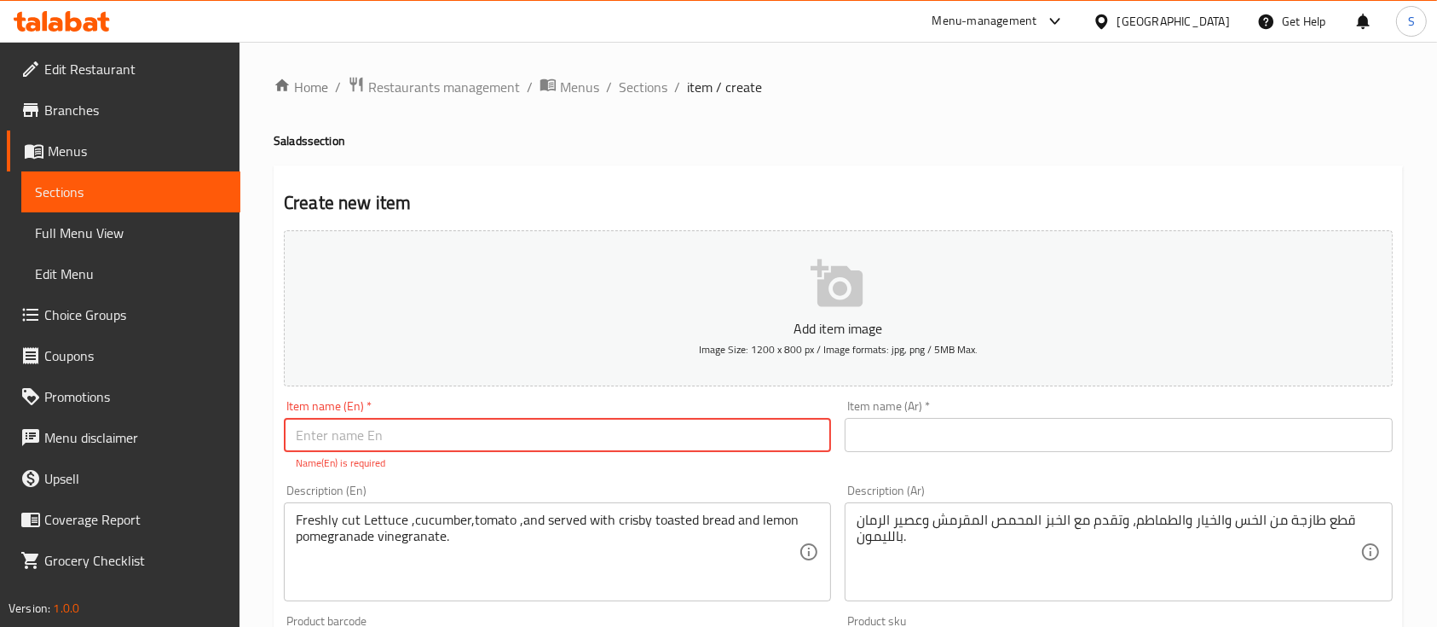
paste input "Fatosh Salad(S)"
type input "Fatosh Salad"
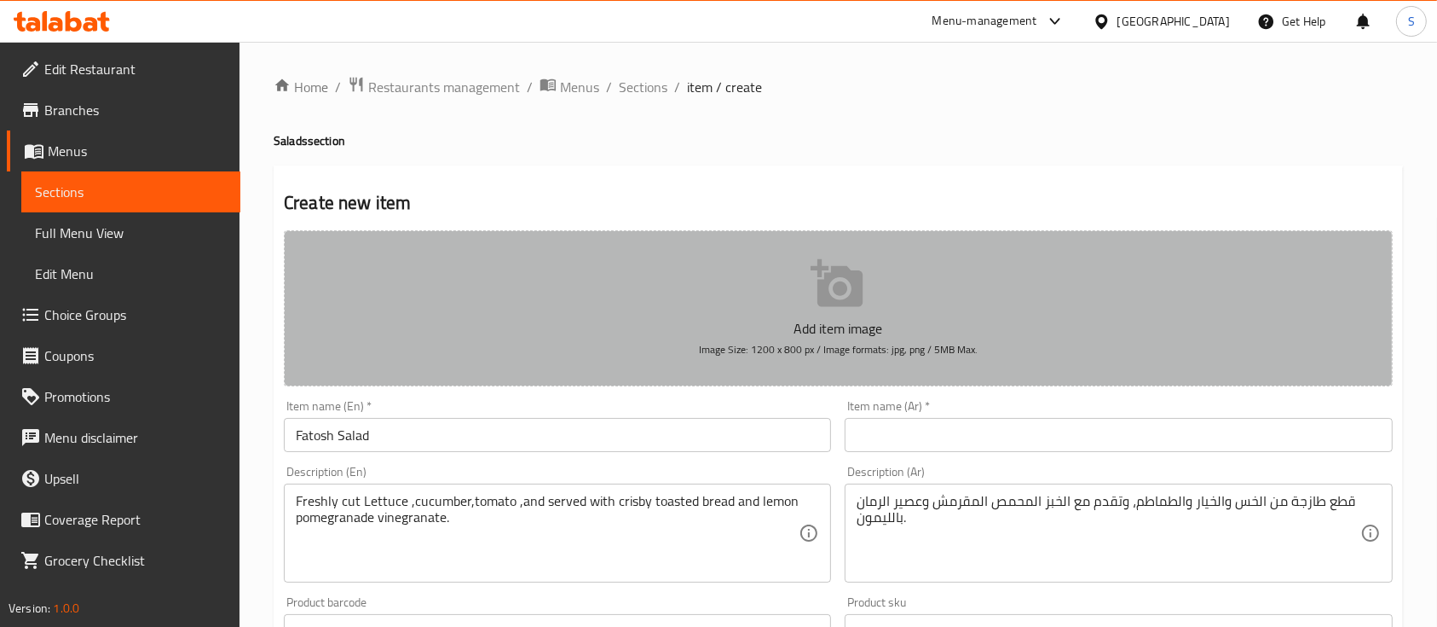
click at [881, 286] on button "Add item image Image Size: 1200 x 800 px / Image formats: jpg, png / 5MB Max." at bounding box center [838, 308] width 1109 height 156
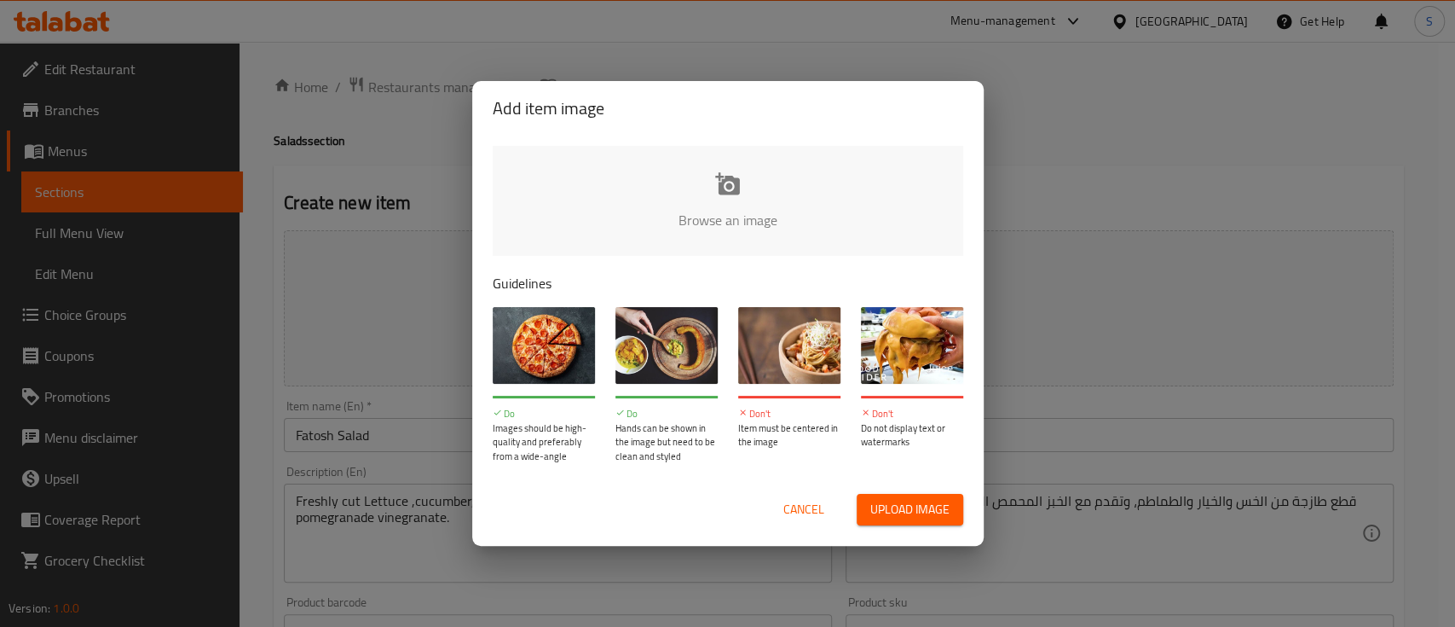
click at [743, 195] on input "file" at bounding box center [1304, 225] width 1623 height 159
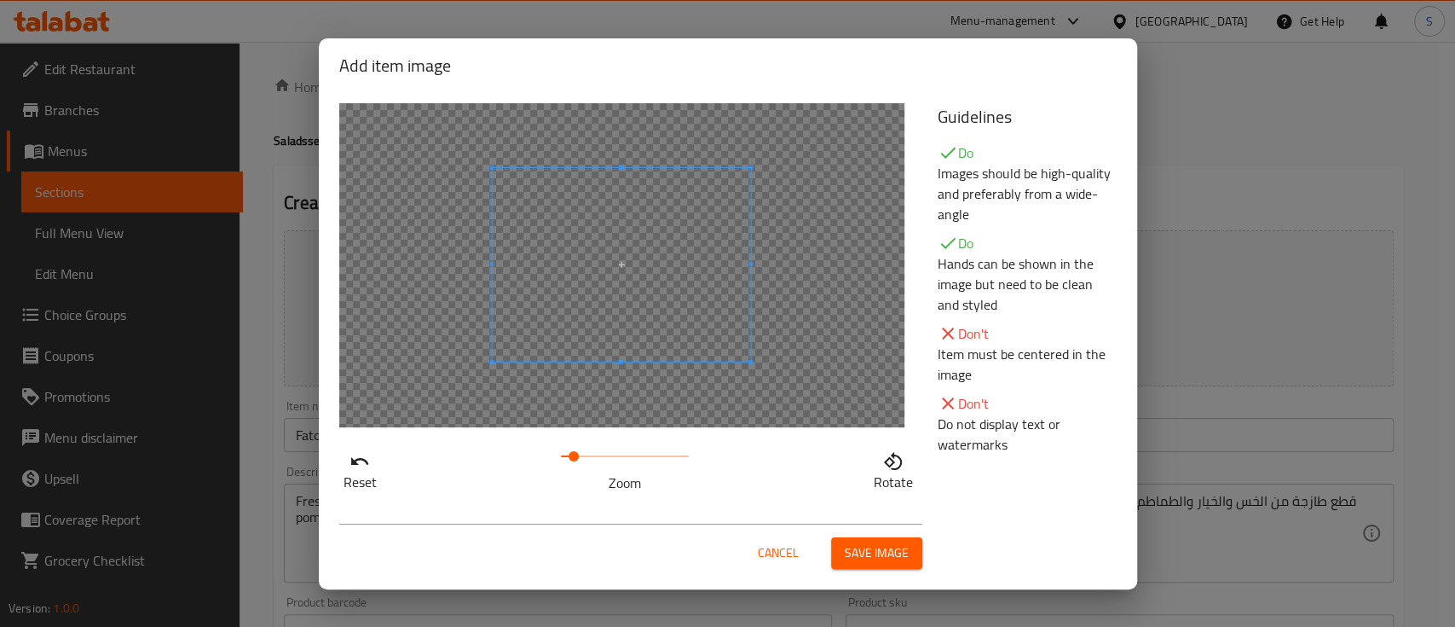
click at [574, 457] on span at bounding box center [574, 456] width 10 height 10
drag, startPoint x: 575, startPoint y: 457, endPoint x: 565, endPoint y: 452, distance: 10.7
click at [565, 452] on span at bounding box center [565, 456] width 10 height 10
click at [859, 554] on span "Save image" at bounding box center [877, 552] width 64 height 21
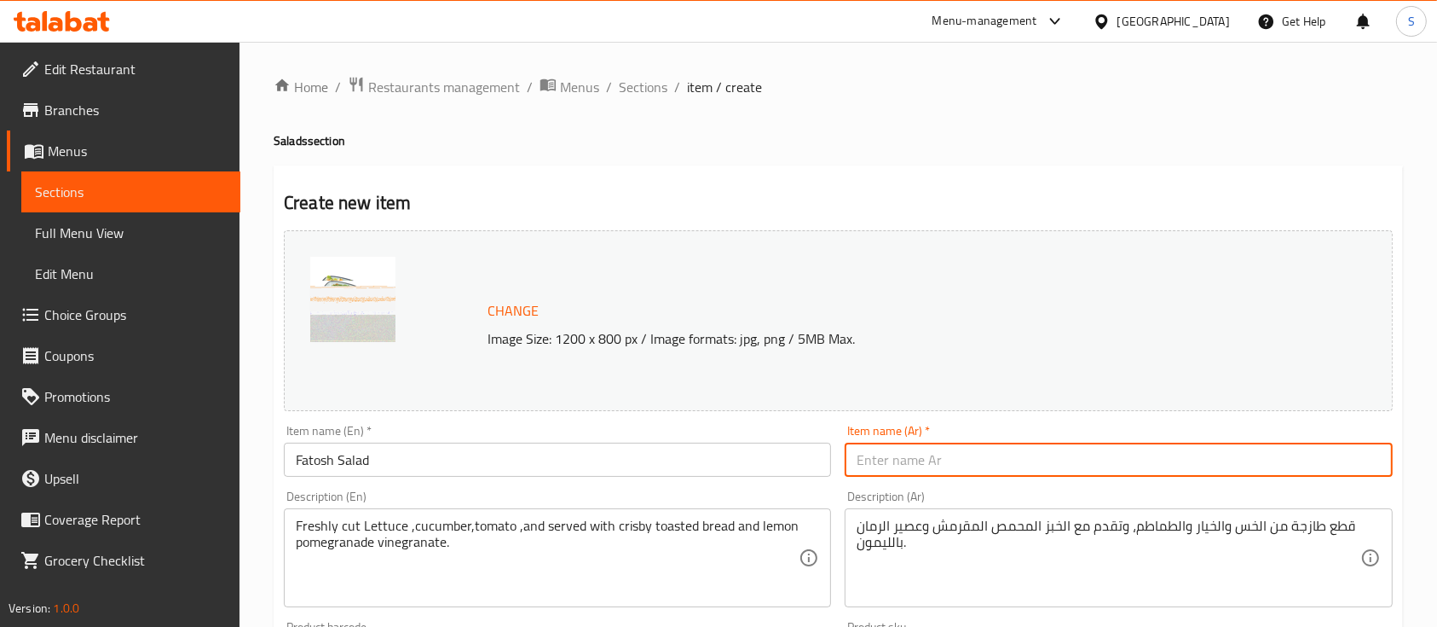
click at [941, 466] on input "text" at bounding box center [1118, 459] width 547 height 34
type input "t"
type input "ف"
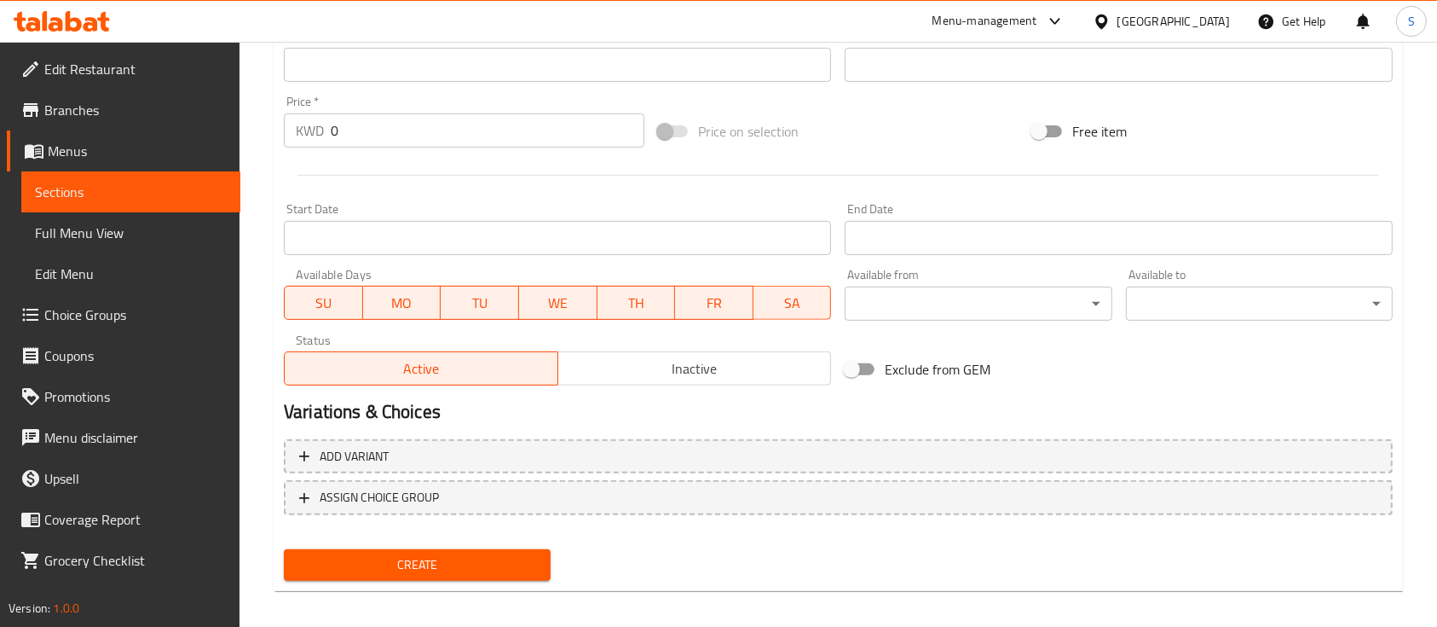
scroll to position [602, 0]
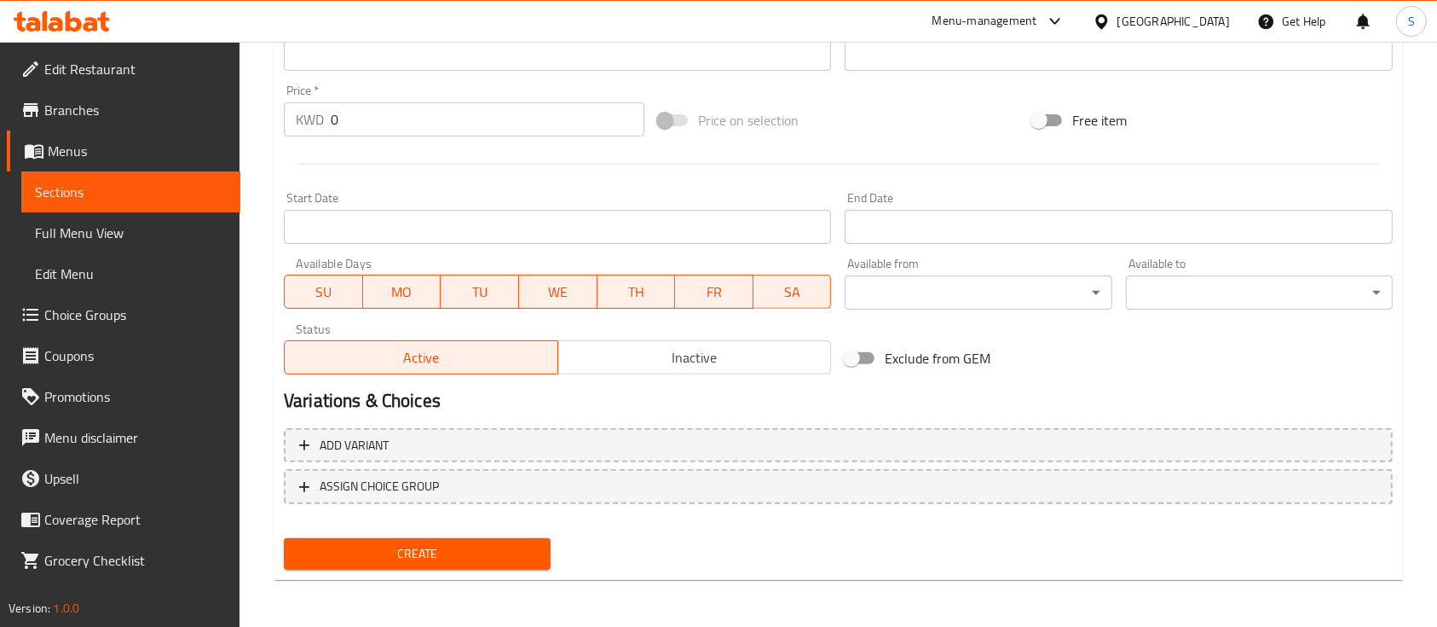
type input "سطله فتوش"
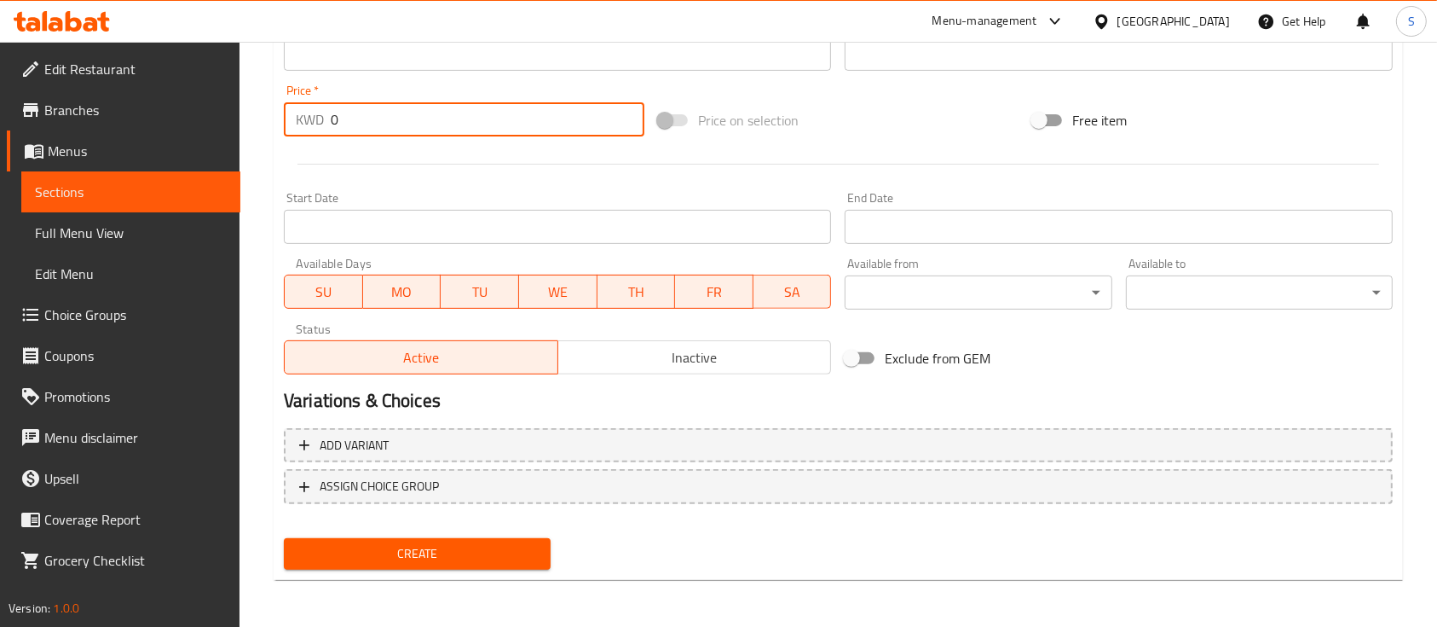
drag, startPoint x: 393, startPoint y: 120, endPoint x: 321, endPoint y: 130, distance: 73.2
click at [321, 130] on div "KWD 0 Price *" at bounding box center [464, 119] width 361 height 34
paste input ".75"
type input "0.75"
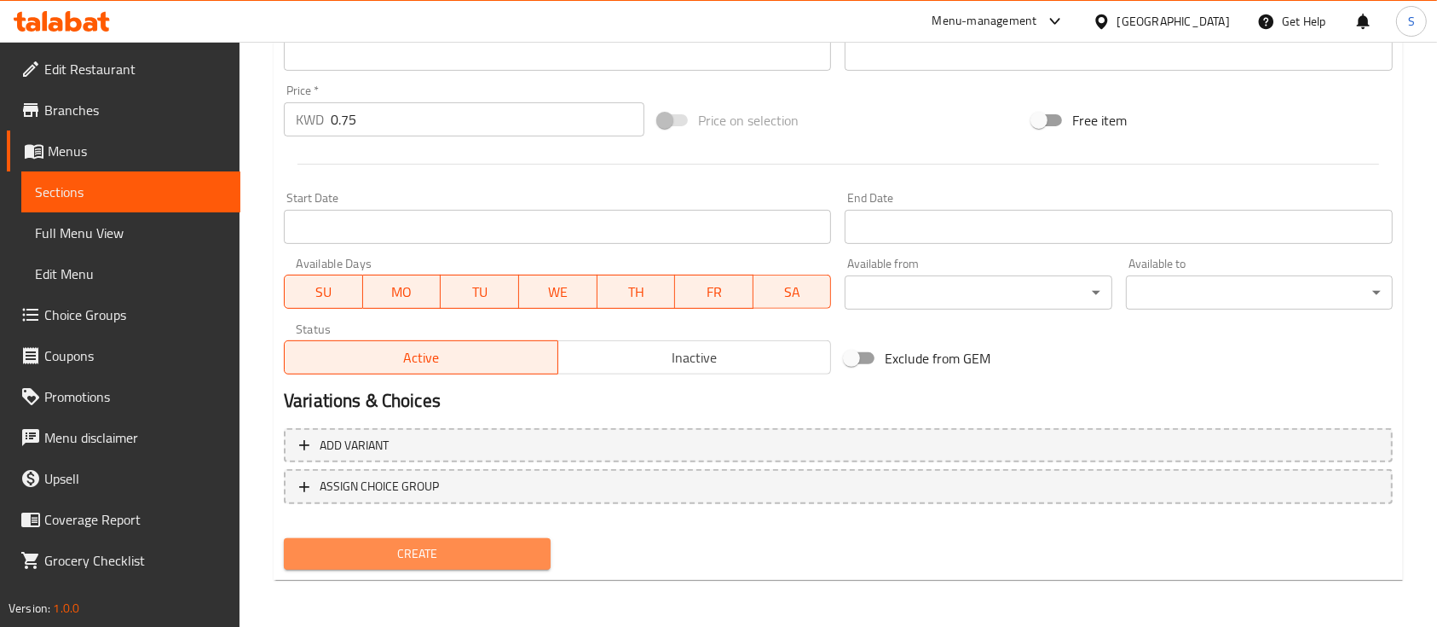
click at [437, 549] on span "Create" at bounding box center [418, 553] width 240 height 21
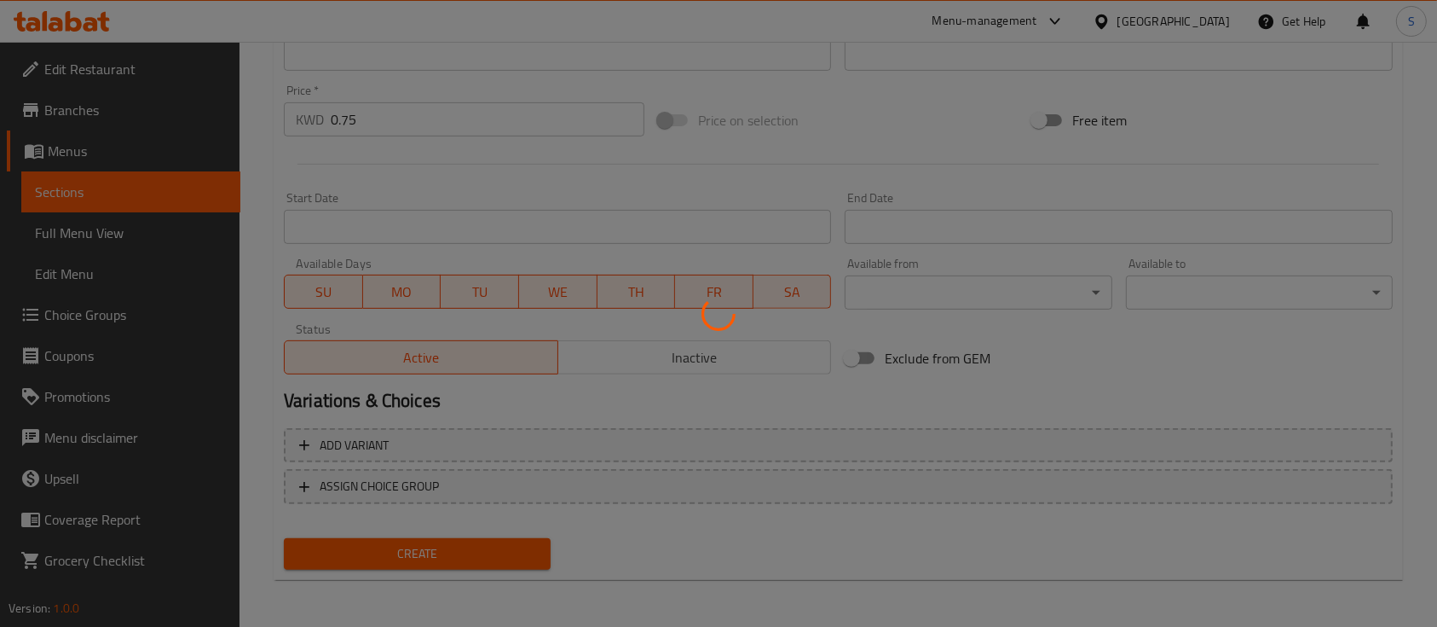
type input "0"
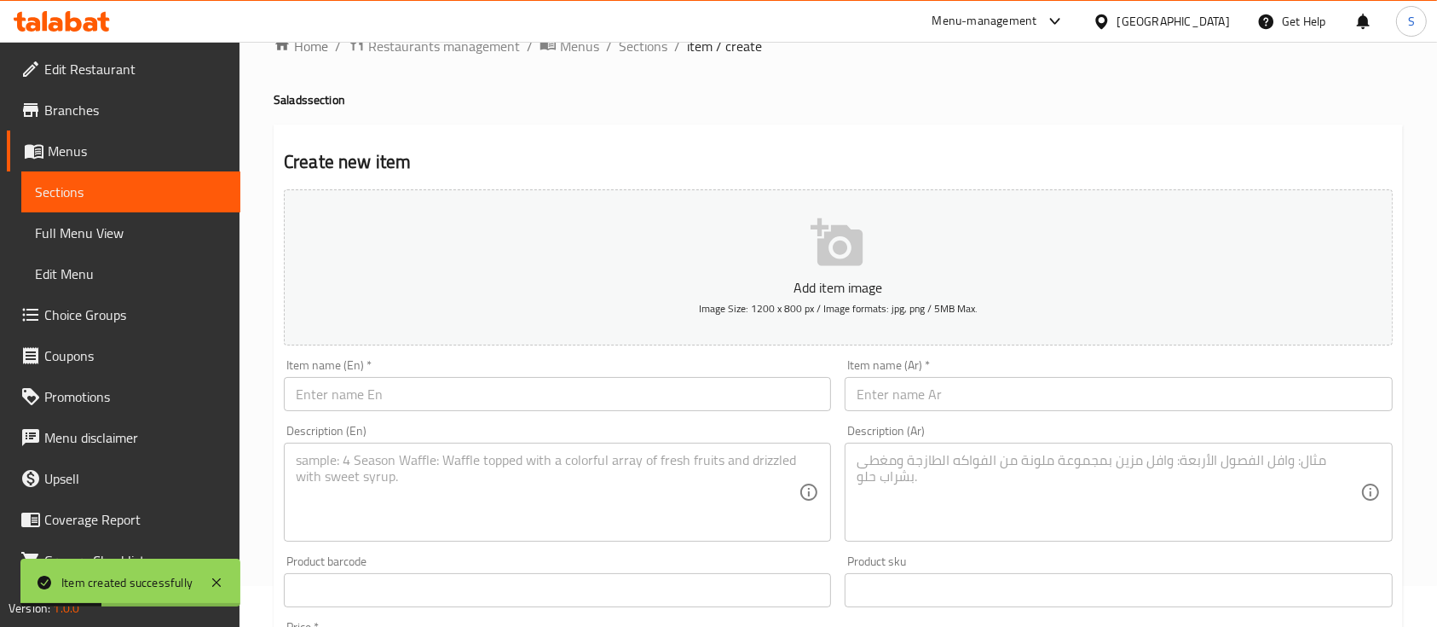
scroll to position [0, 0]
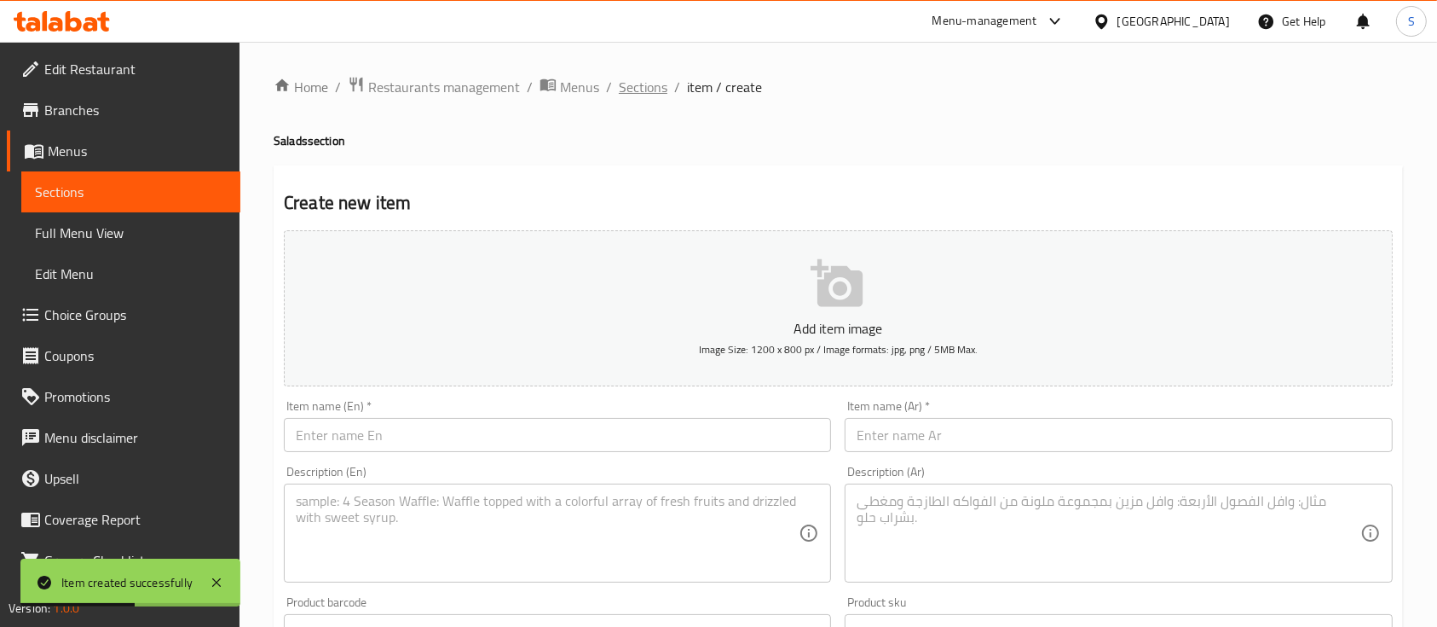
click at [646, 84] on span "Sections" at bounding box center [643, 87] width 49 height 20
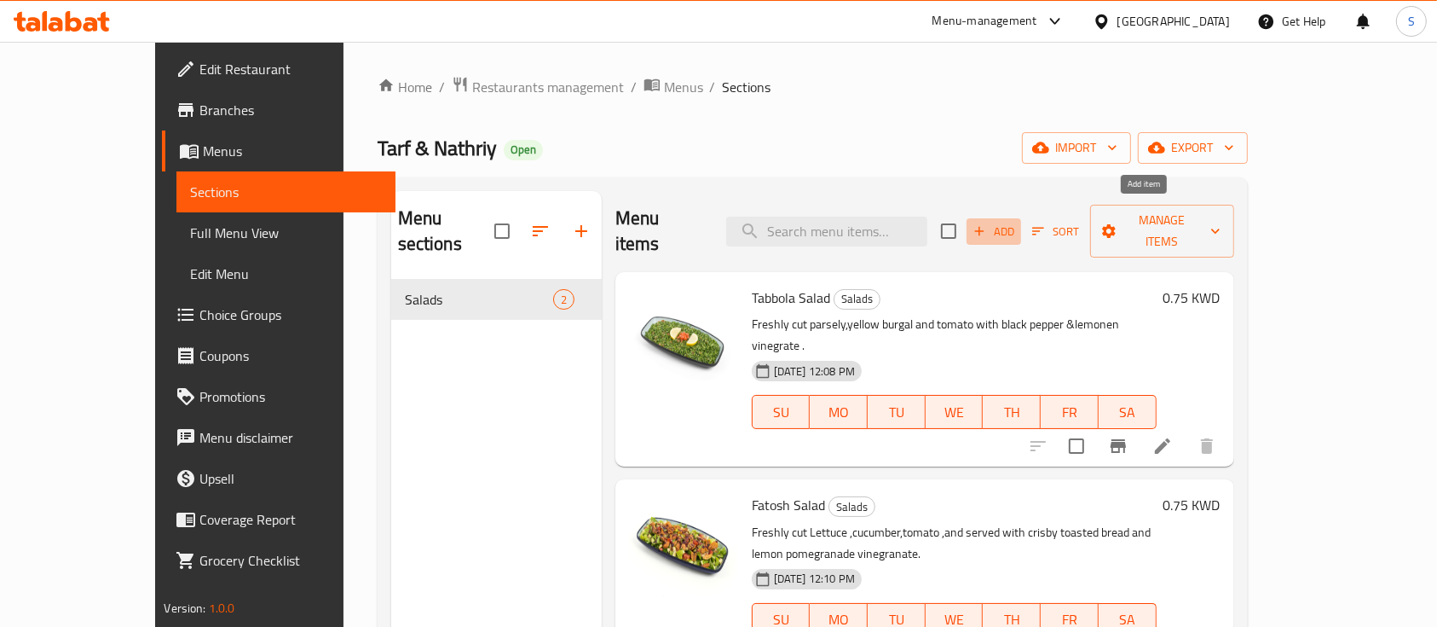
click at [1017, 222] on span "Add" at bounding box center [994, 232] width 46 height 20
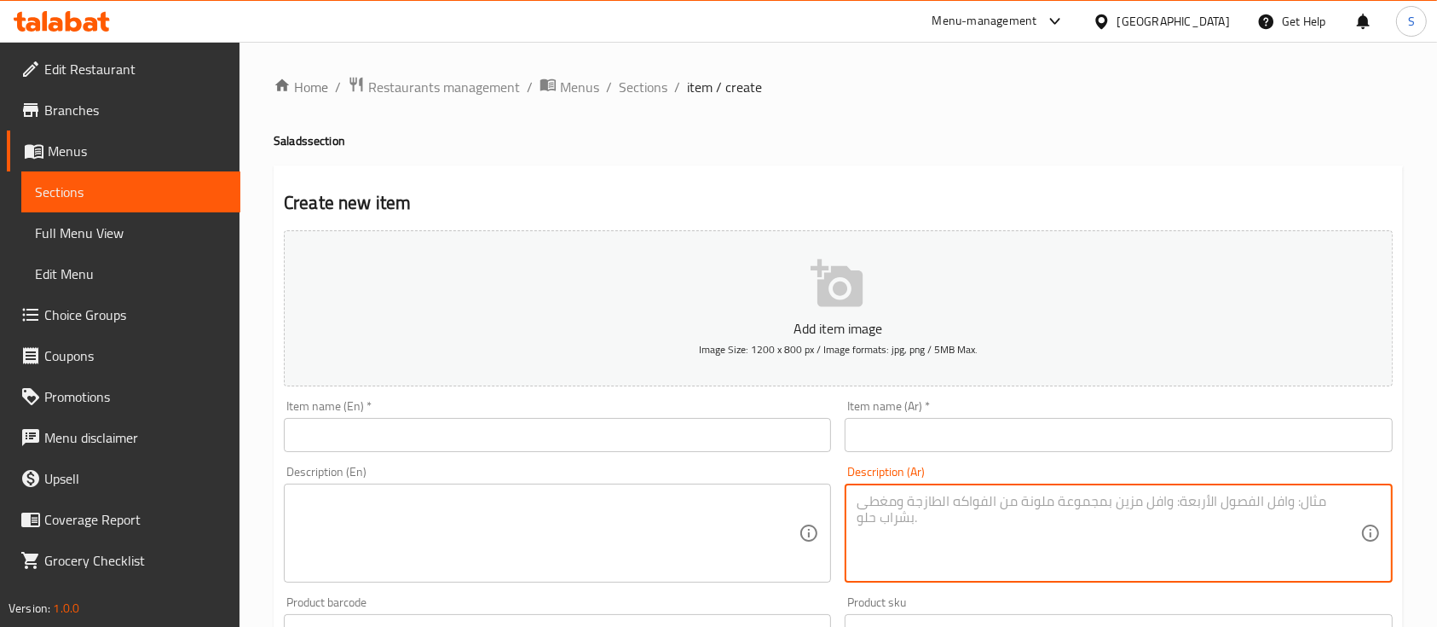
click at [1006, 505] on textarea at bounding box center [1108, 533] width 503 height 81
paste textarea "زبادي يقدم مع الخيار والنعناع ومسحوق السماق."
type textarea "زبادي يقدم مع الخيار والنعناع ومسحوق السماق."
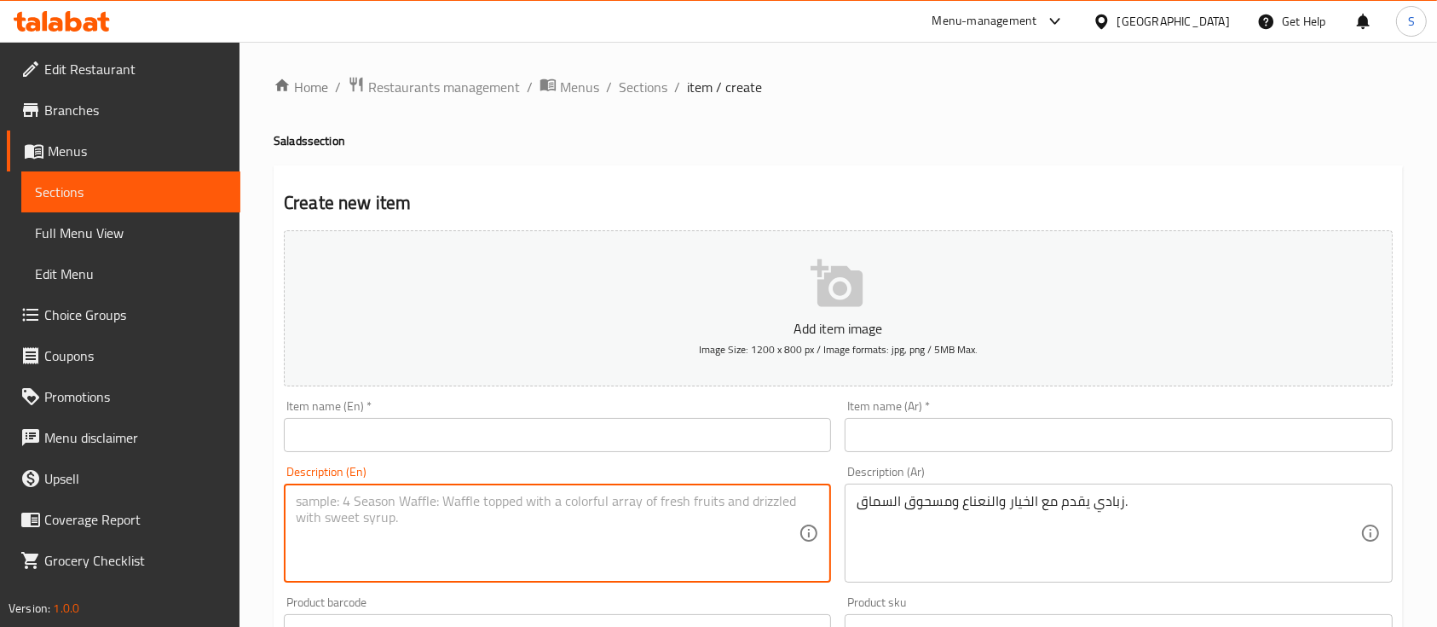
click at [718, 567] on textarea at bounding box center [547, 533] width 503 height 81
paste textarea "Yorgurt served with cucumber and mint and sumak powder ."
type textarea "Yorgurt served with cucumber and mint and sumak powder ."
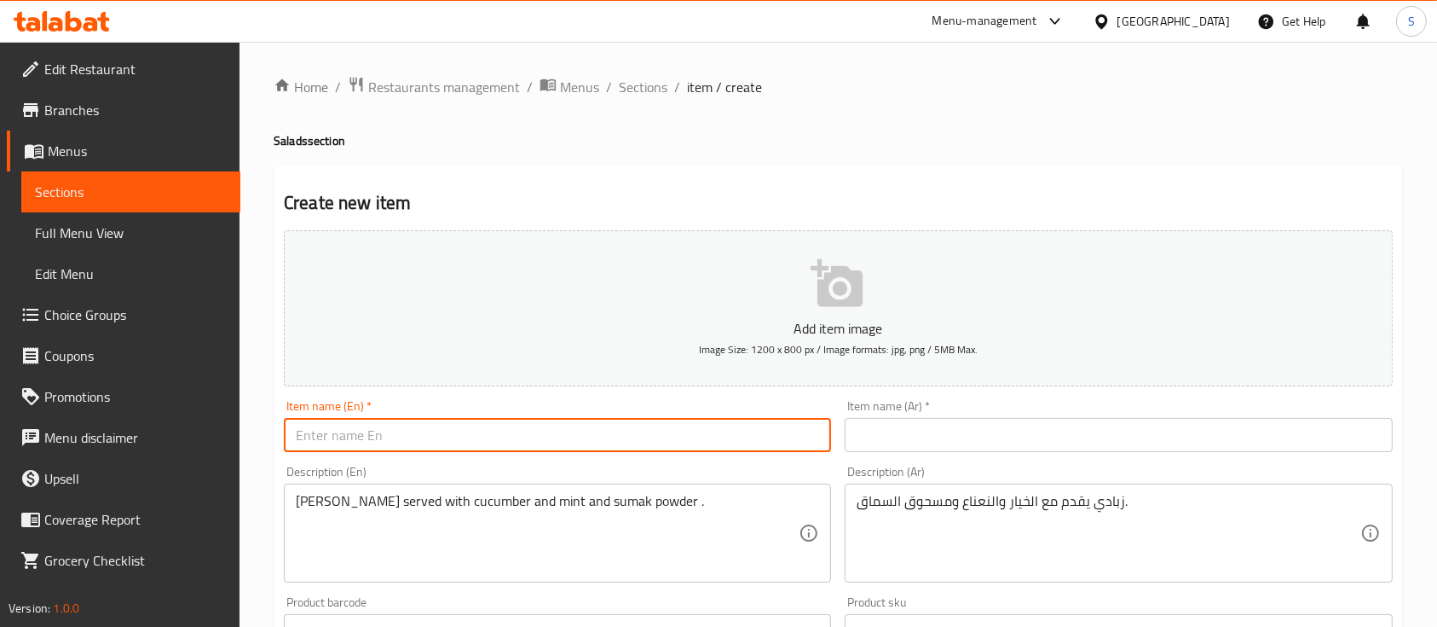
click at [476, 425] on input "text" at bounding box center [557, 435] width 547 height 34
paste input "Fatosh Salad(S)"
click at [430, 430] on input "Fatosh Salad(S)" at bounding box center [557, 435] width 547 height 34
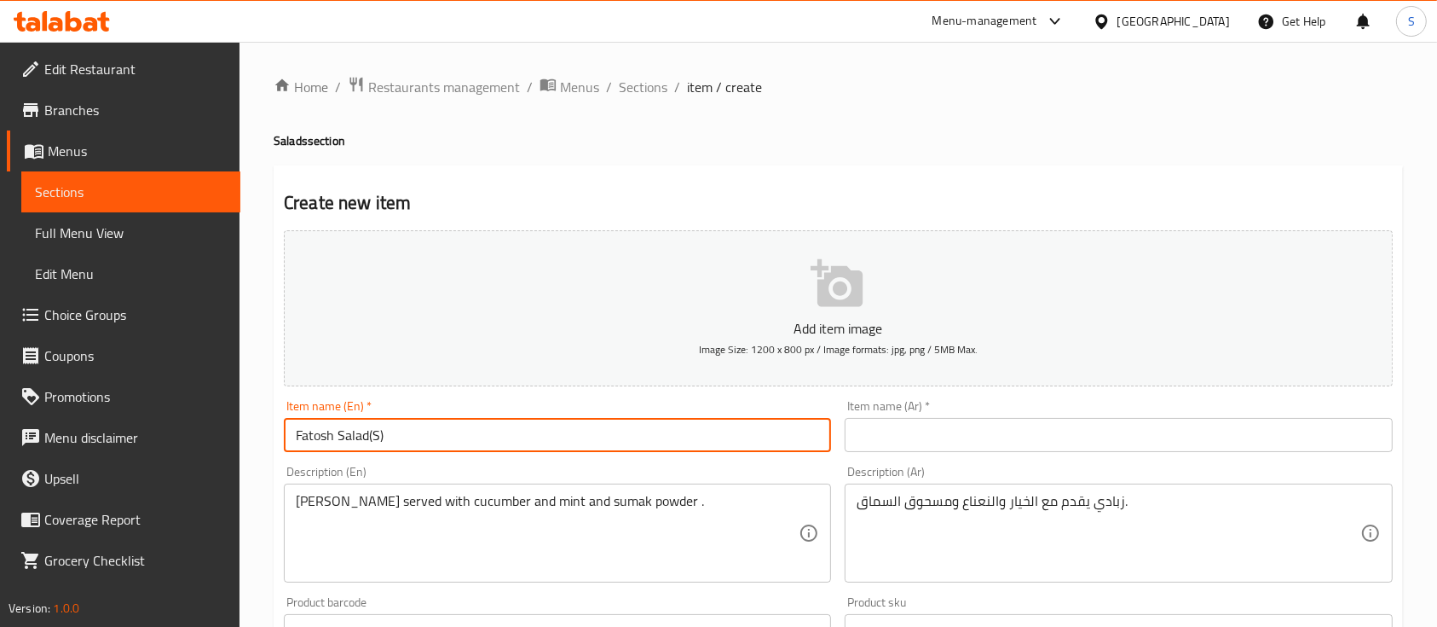
paste input "Cucumber Yogurt"
type input "Cucumber Yogurt"
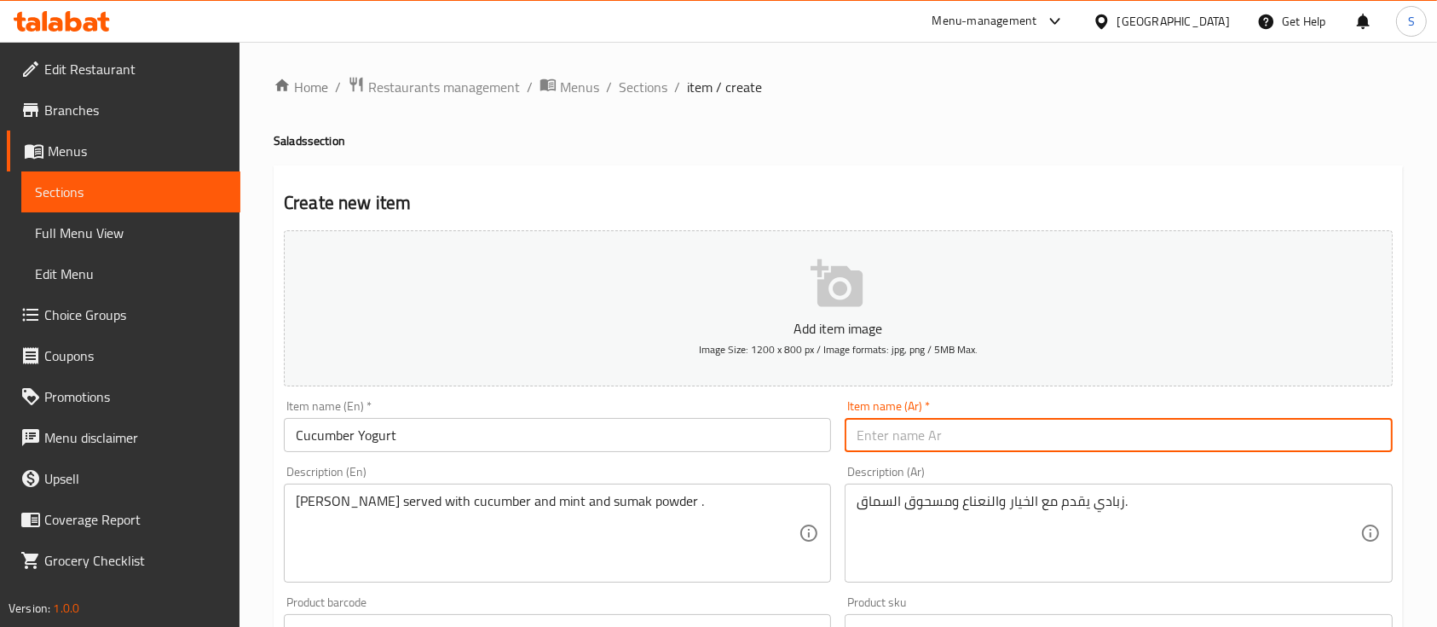
paste input "زبادي الخيار"
click at [876, 437] on input "text" at bounding box center [1118, 435] width 547 height 34
type input "زبادي الخيار"
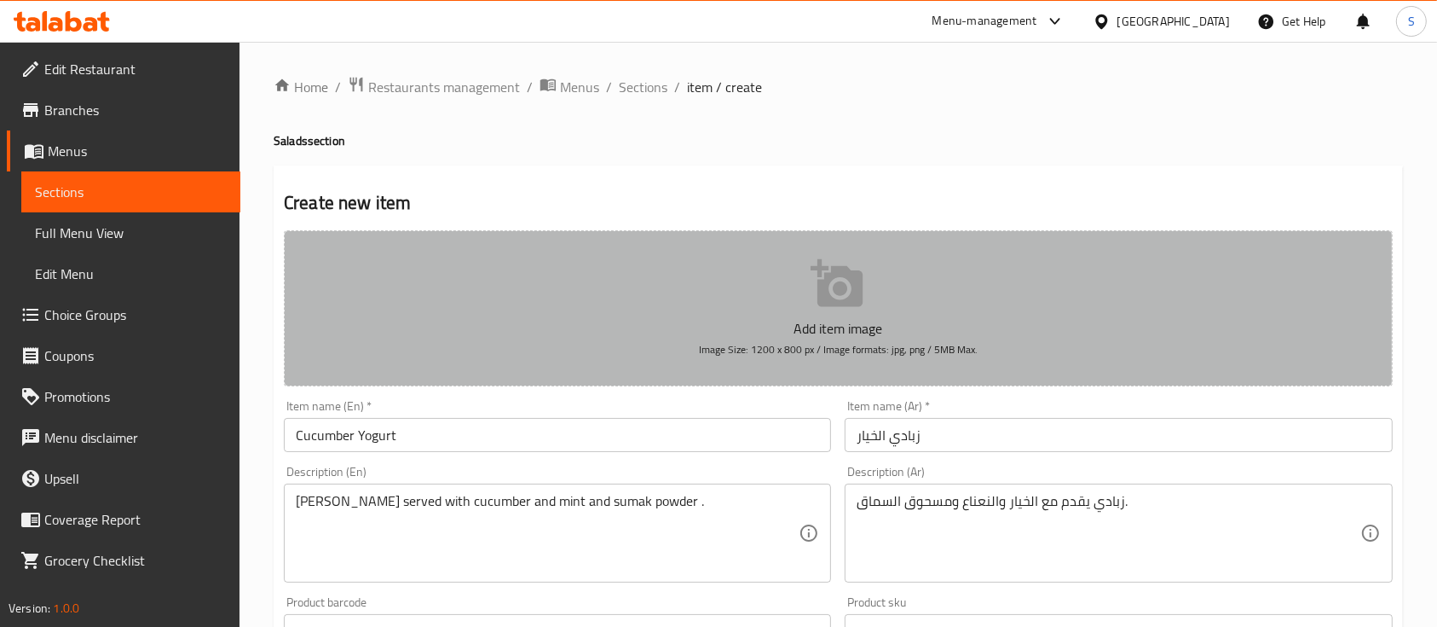
click at [859, 315] on button "Add item image Image Size: 1200 x 800 px / Image formats: jpg, png / 5MB Max." at bounding box center [838, 308] width 1109 height 156
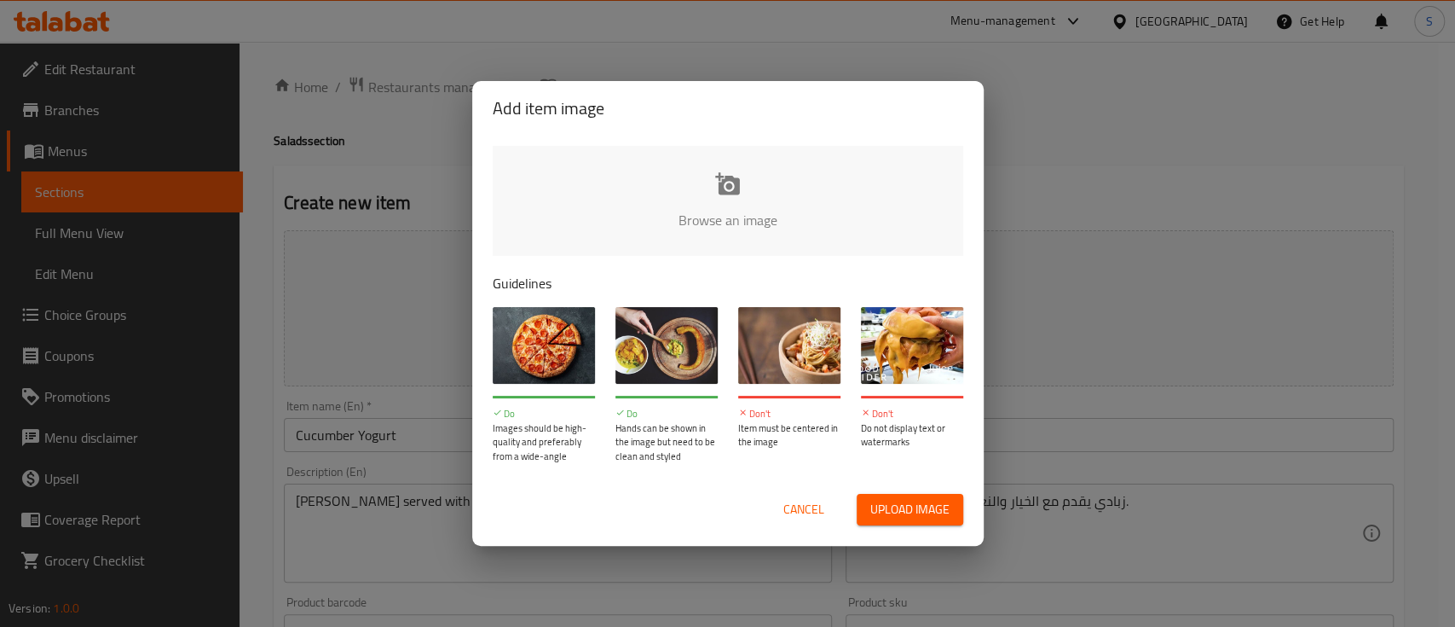
click at [727, 195] on input "file" at bounding box center [1304, 225] width 1623 height 159
type input "C:\fakepath\Cucumber Yougurt.jpeg"
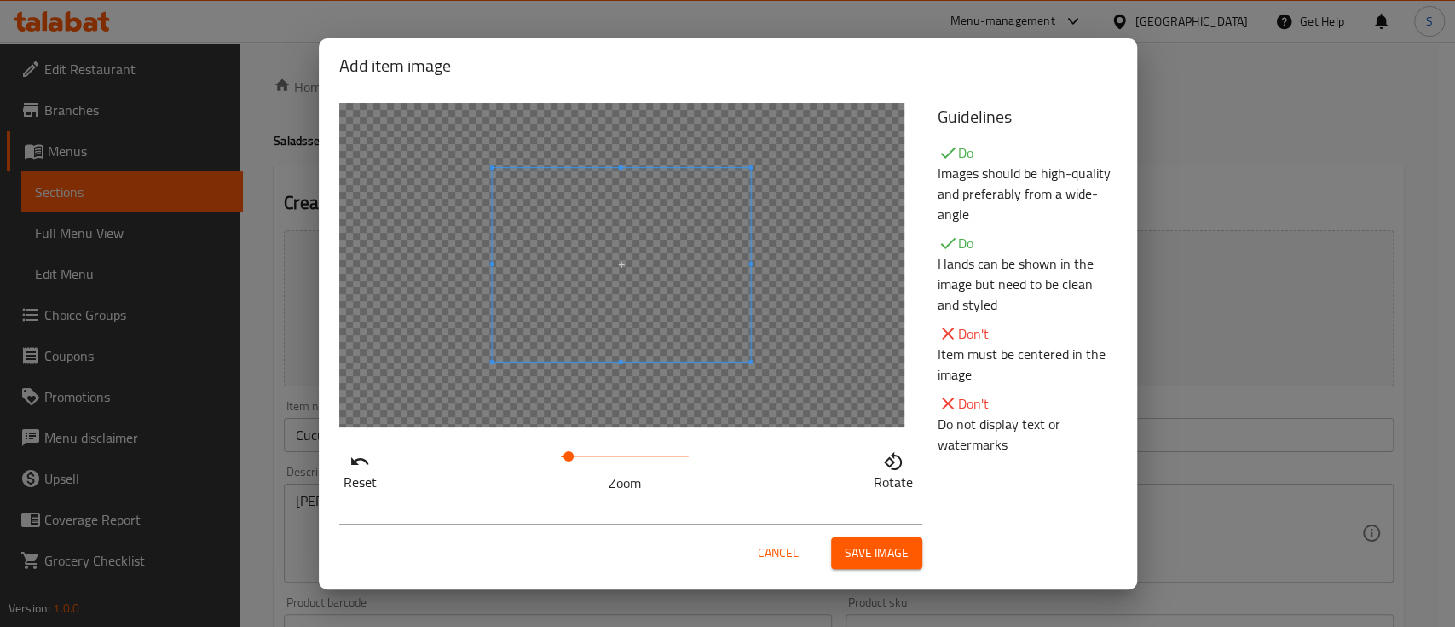
click at [569, 454] on span at bounding box center [569, 456] width 10 height 10
click at [887, 553] on span "Save image" at bounding box center [877, 552] width 64 height 21
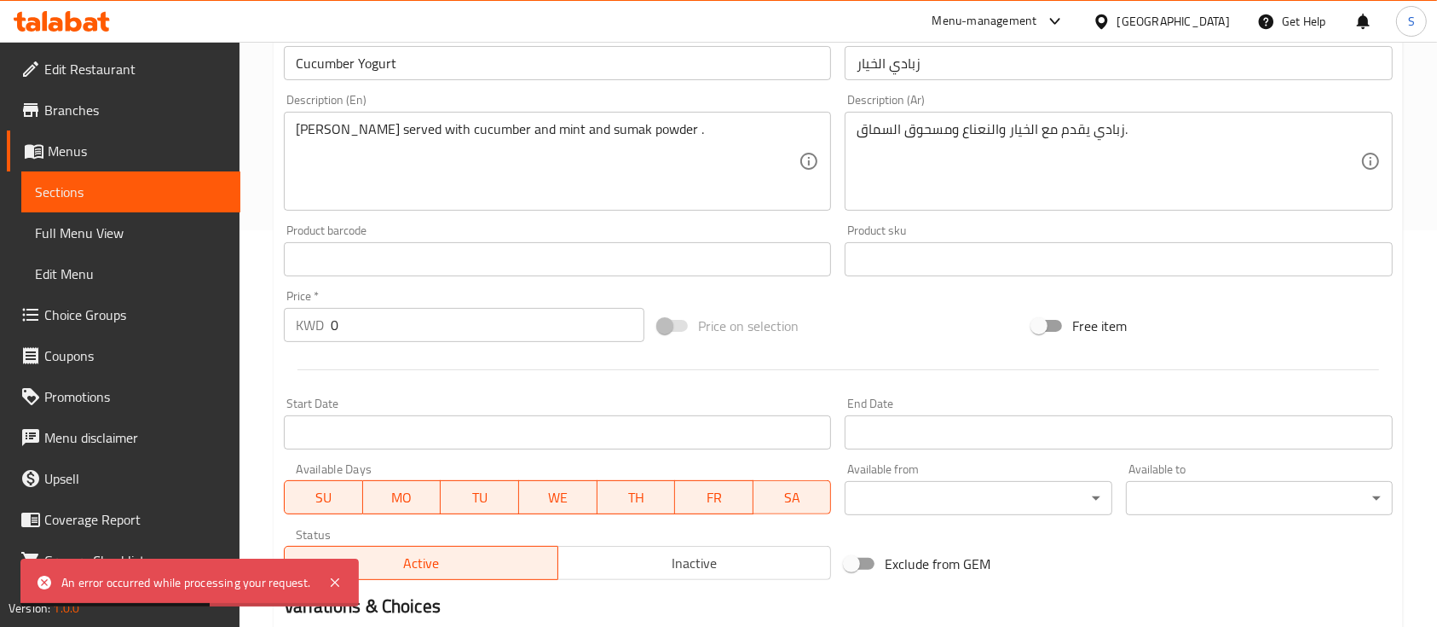
scroll to position [399, 0]
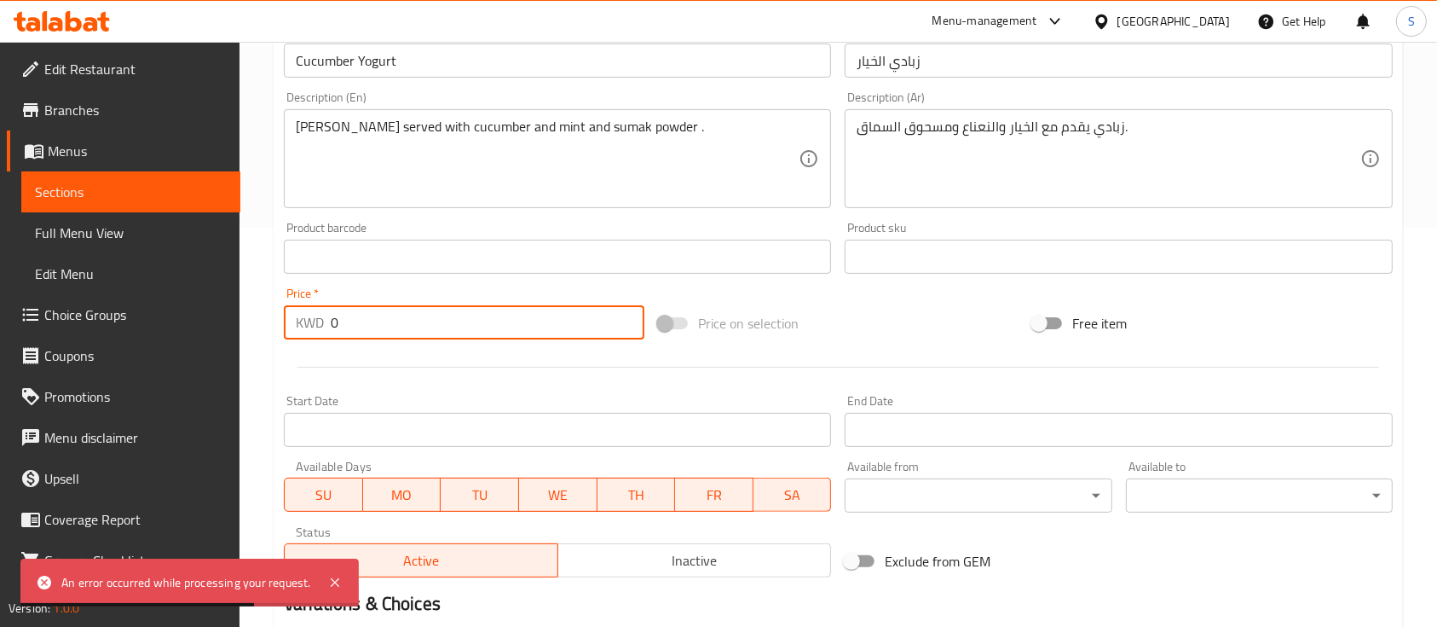
click at [443, 332] on input "0" at bounding box center [488, 322] width 314 height 34
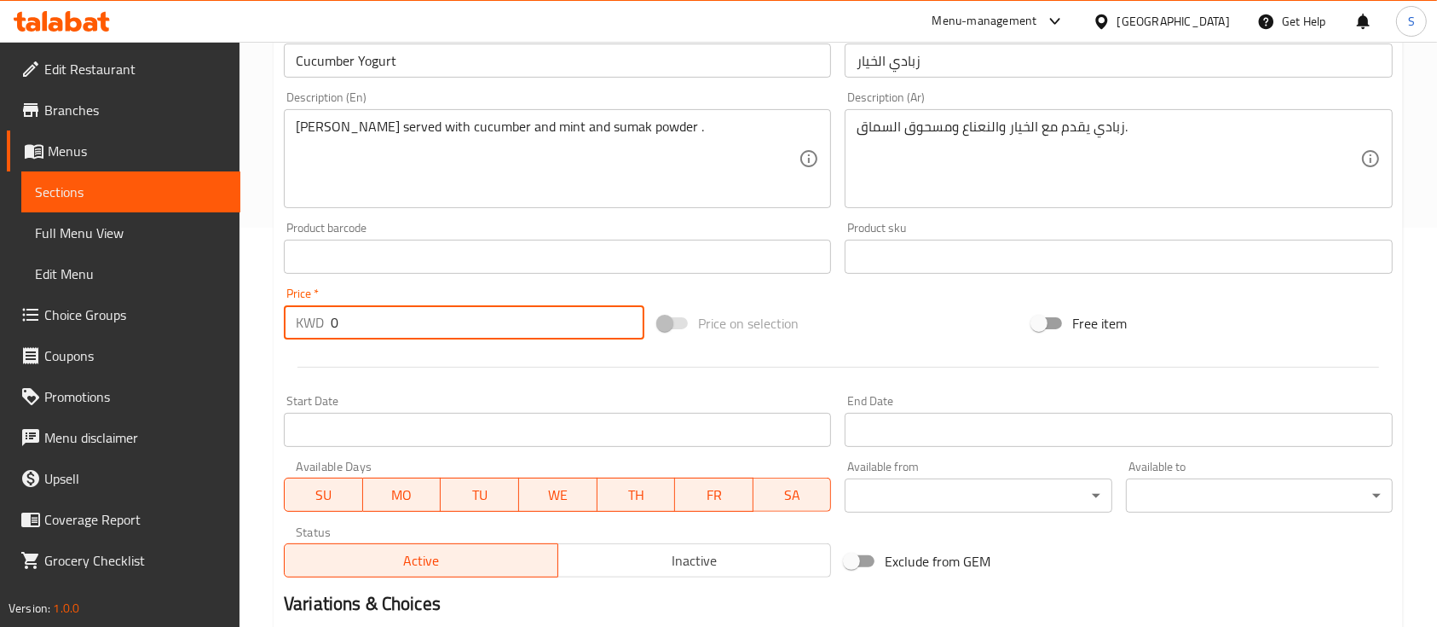
paste input ".75"
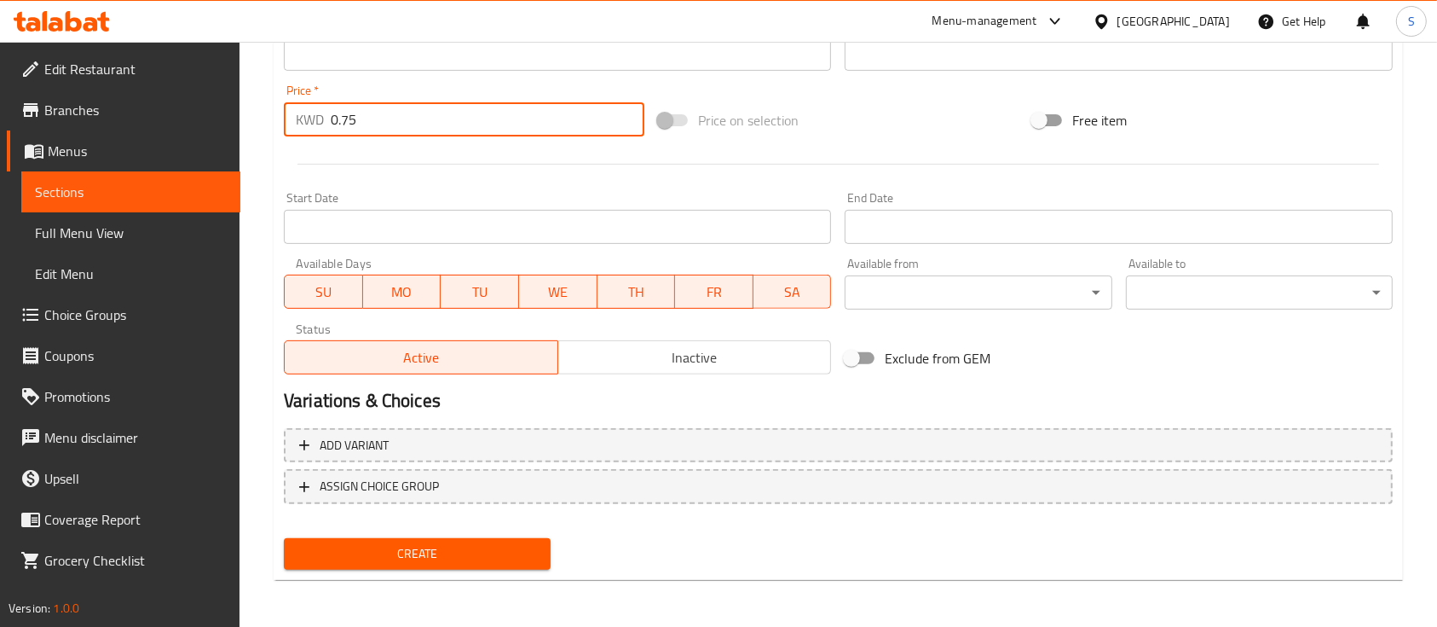
type input "0.75"
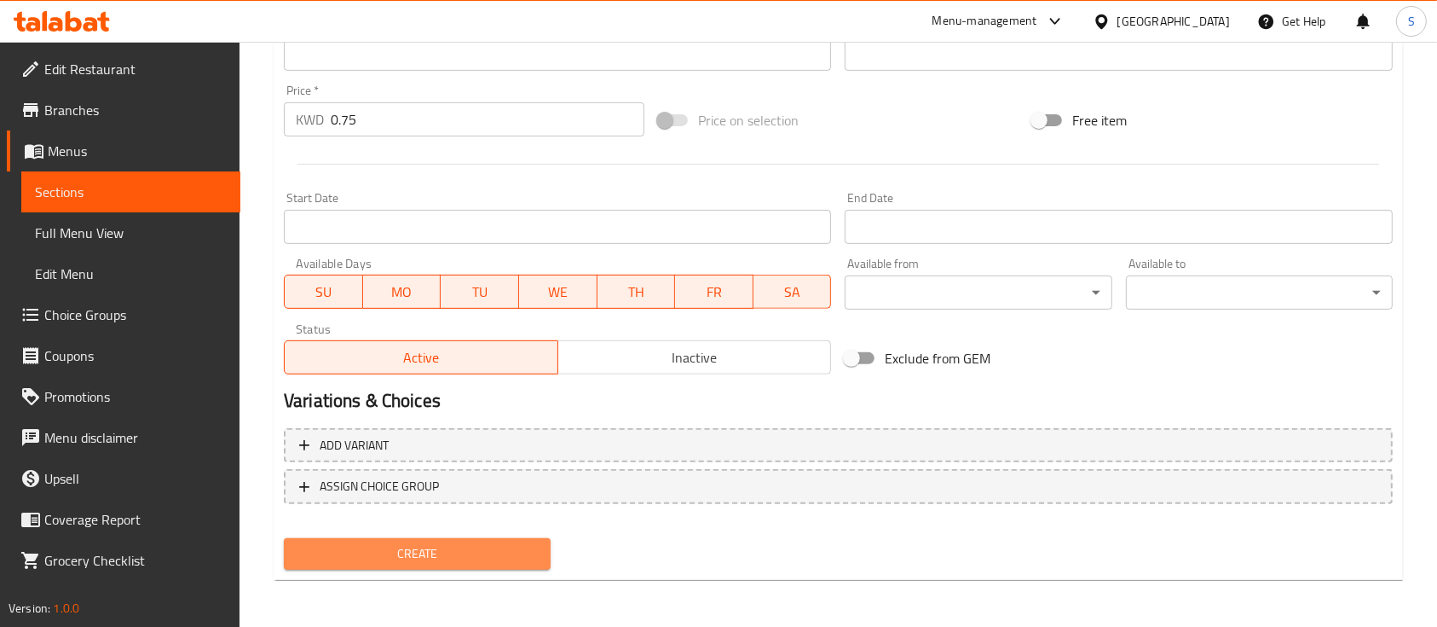
click at [427, 550] on span "Create" at bounding box center [418, 553] width 240 height 21
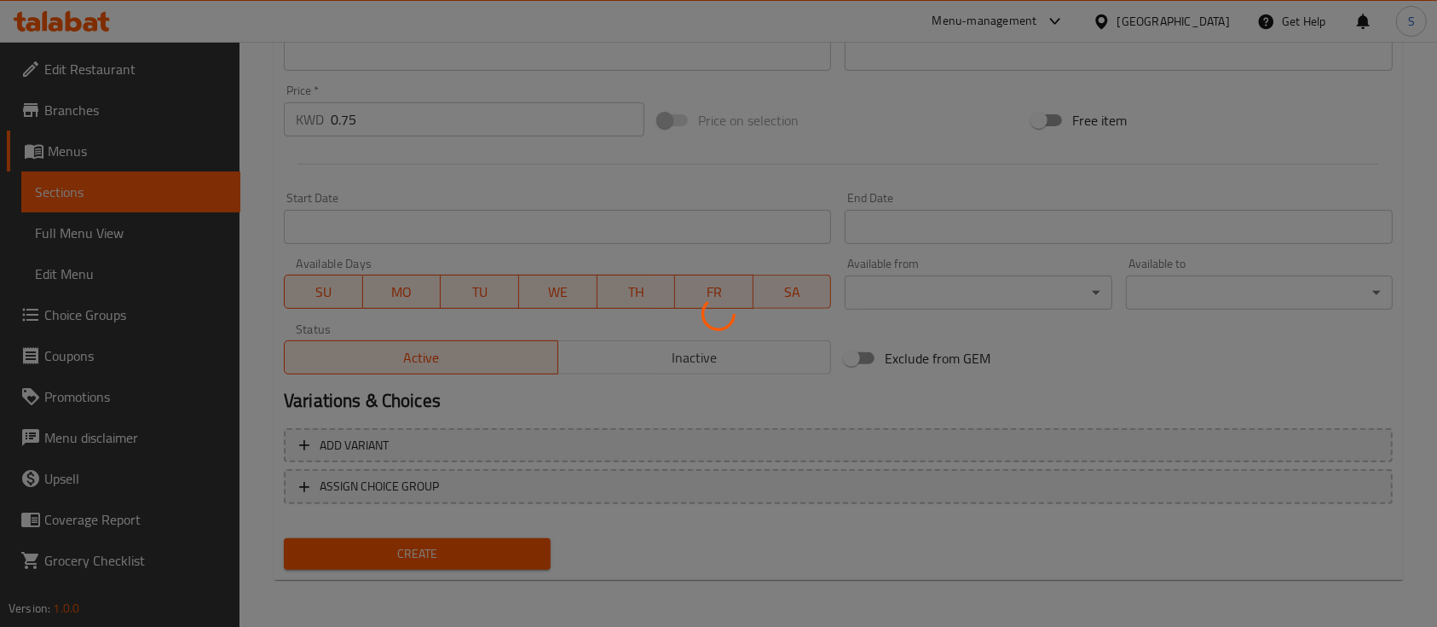
type input "0"
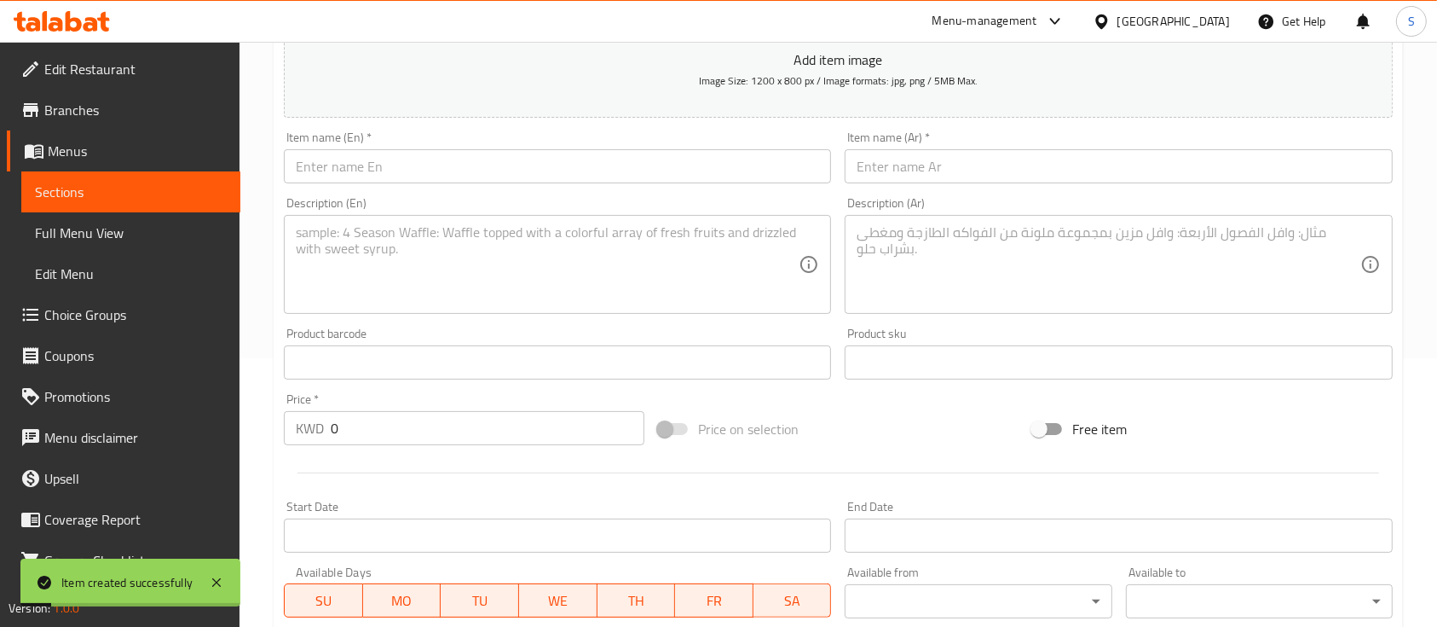
scroll to position [0, 0]
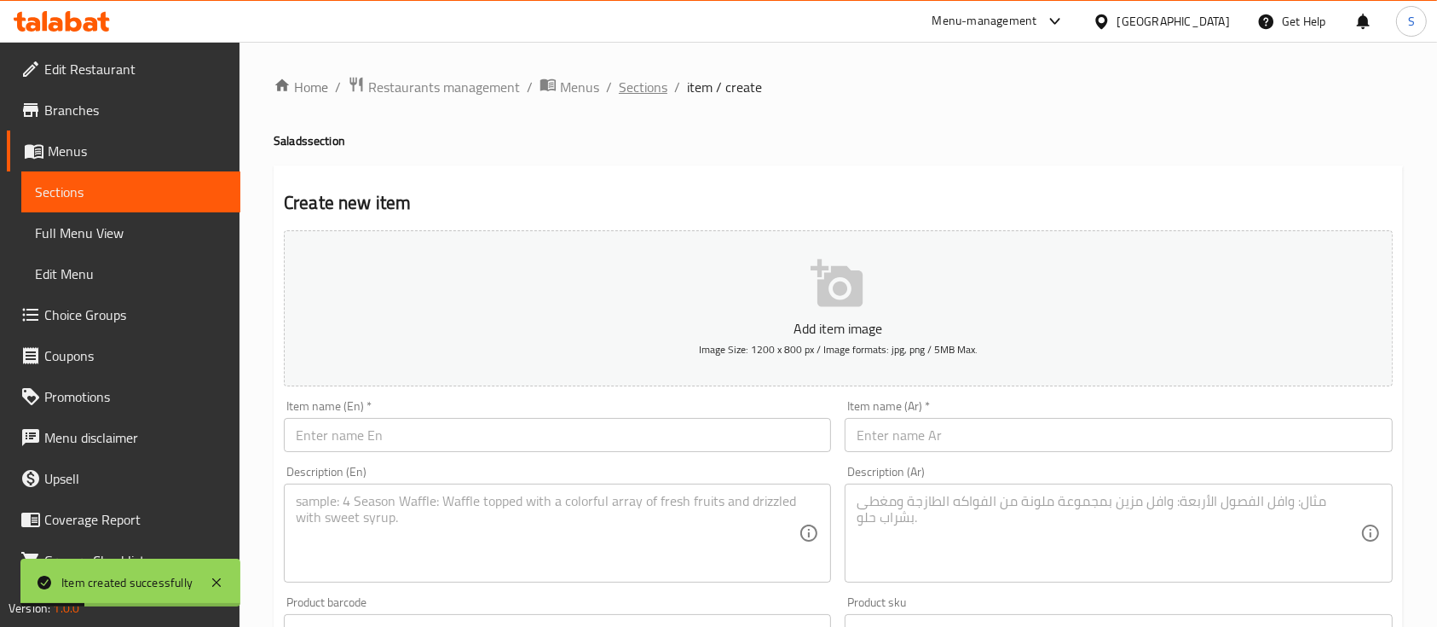
click at [645, 84] on span "Sections" at bounding box center [643, 87] width 49 height 20
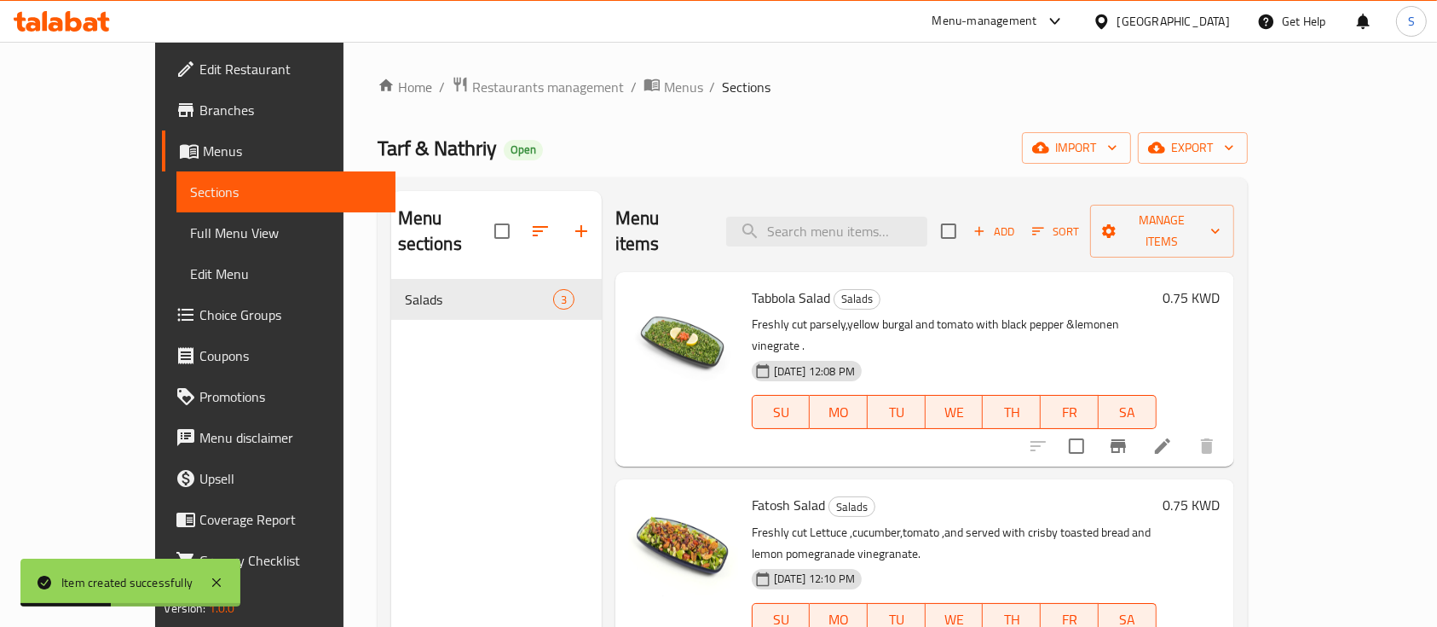
scroll to position [197, 0]
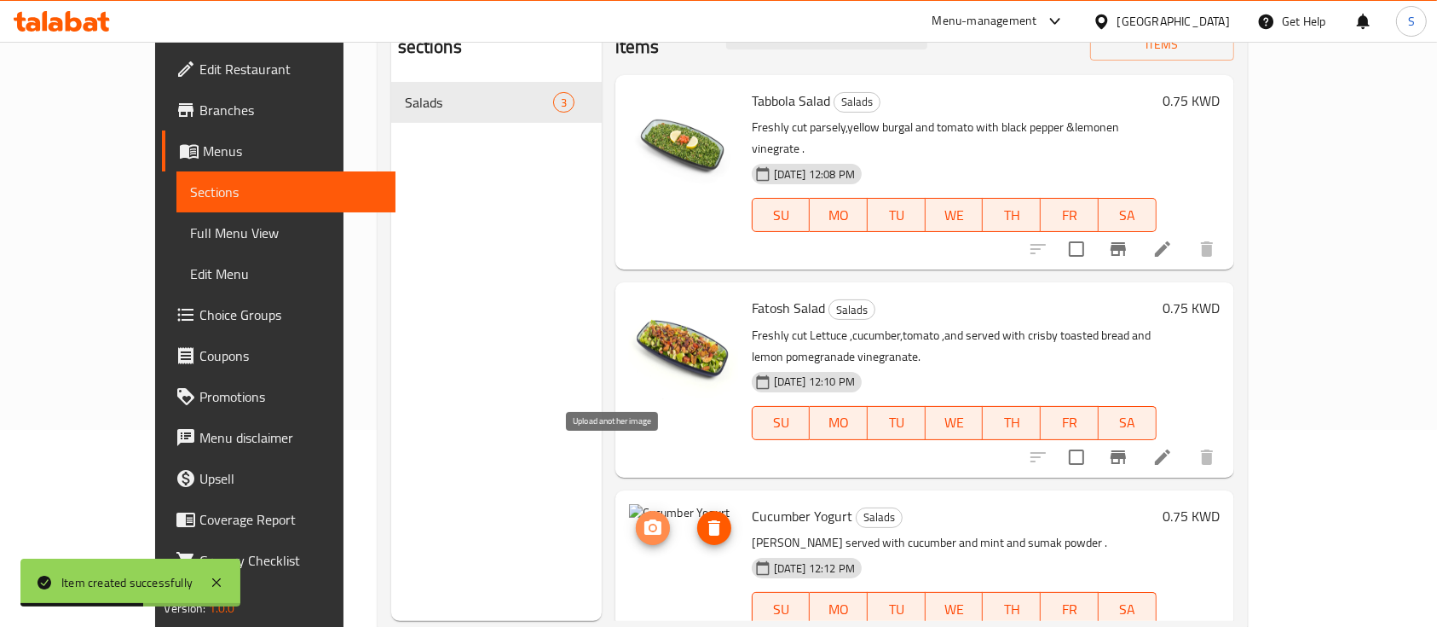
click at [643, 517] on icon "upload picture" at bounding box center [653, 527] width 20 height 20
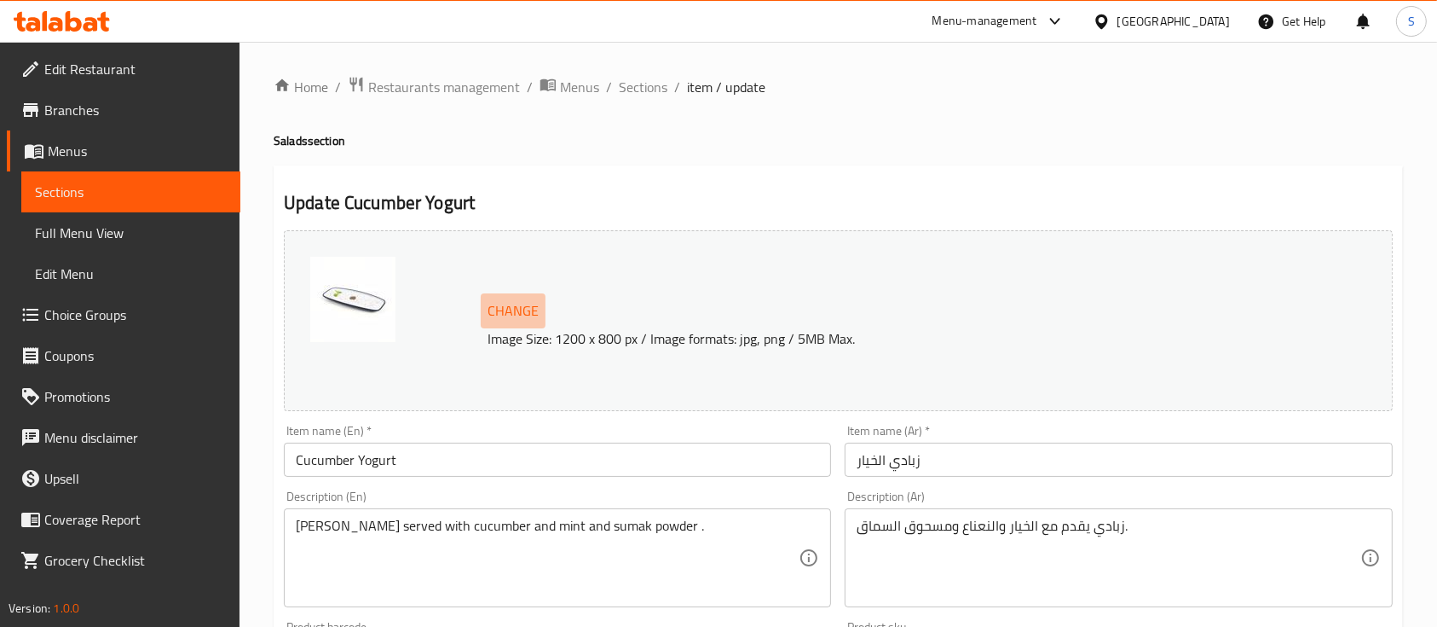
click at [512, 315] on span "Change" at bounding box center [513, 310] width 51 height 25
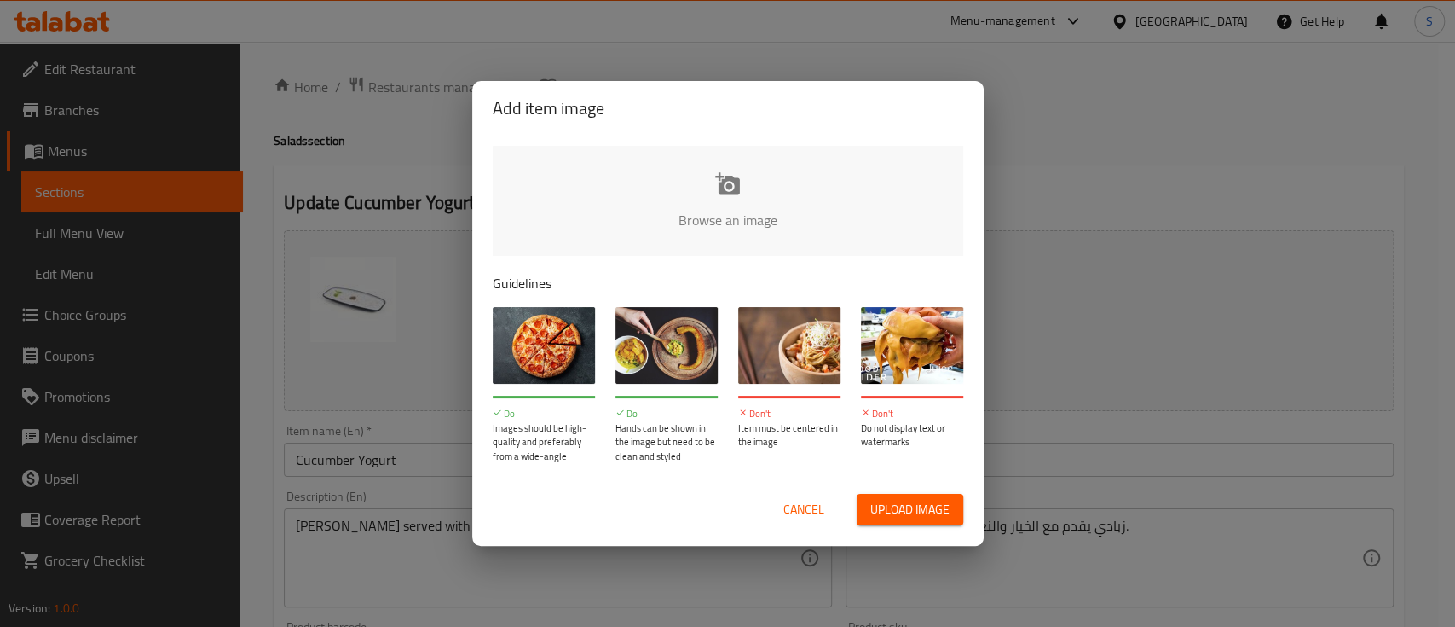
click at [754, 240] on input "file" at bounding box center [1304, 225] width 1623 height 159
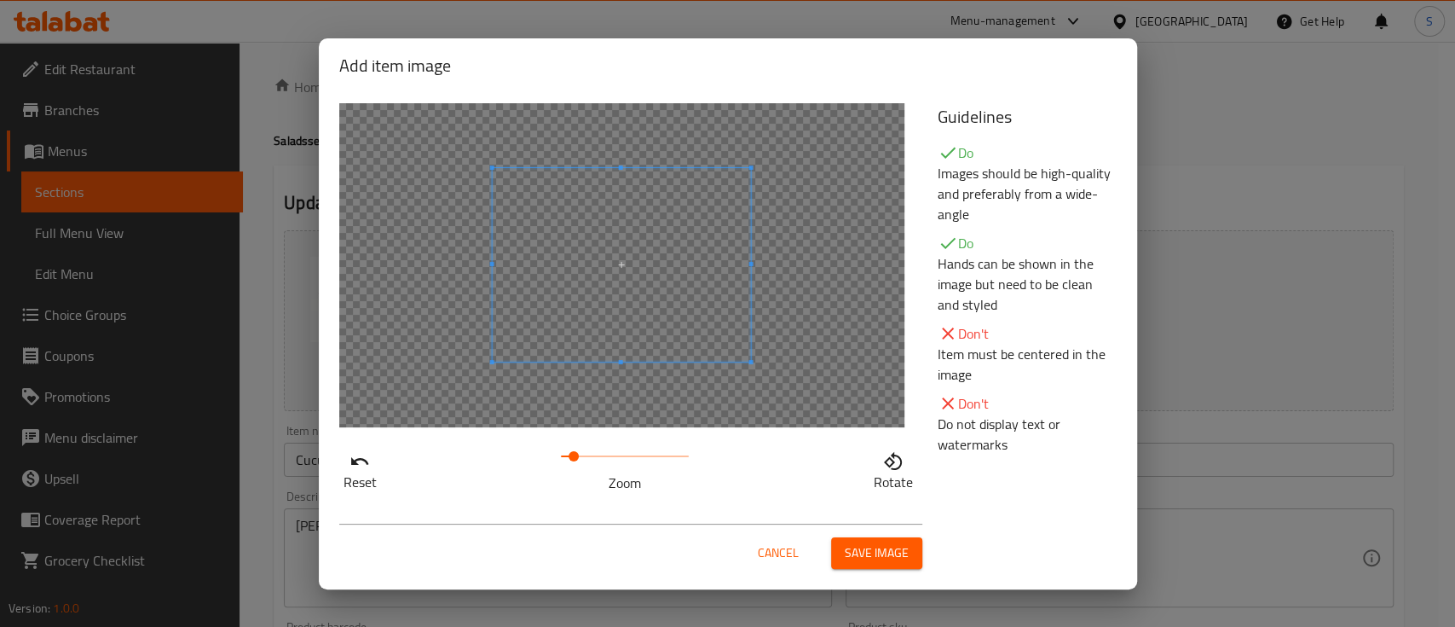
click at [573, 454] on span at bounding box center [574, 456] width 10 height 10
click at [570, 454] on span at bounding box center [570, 456] width 10 height 10
click at [881, 546] on span "Save image" at bounding box center [877, 552] width 64 height 21
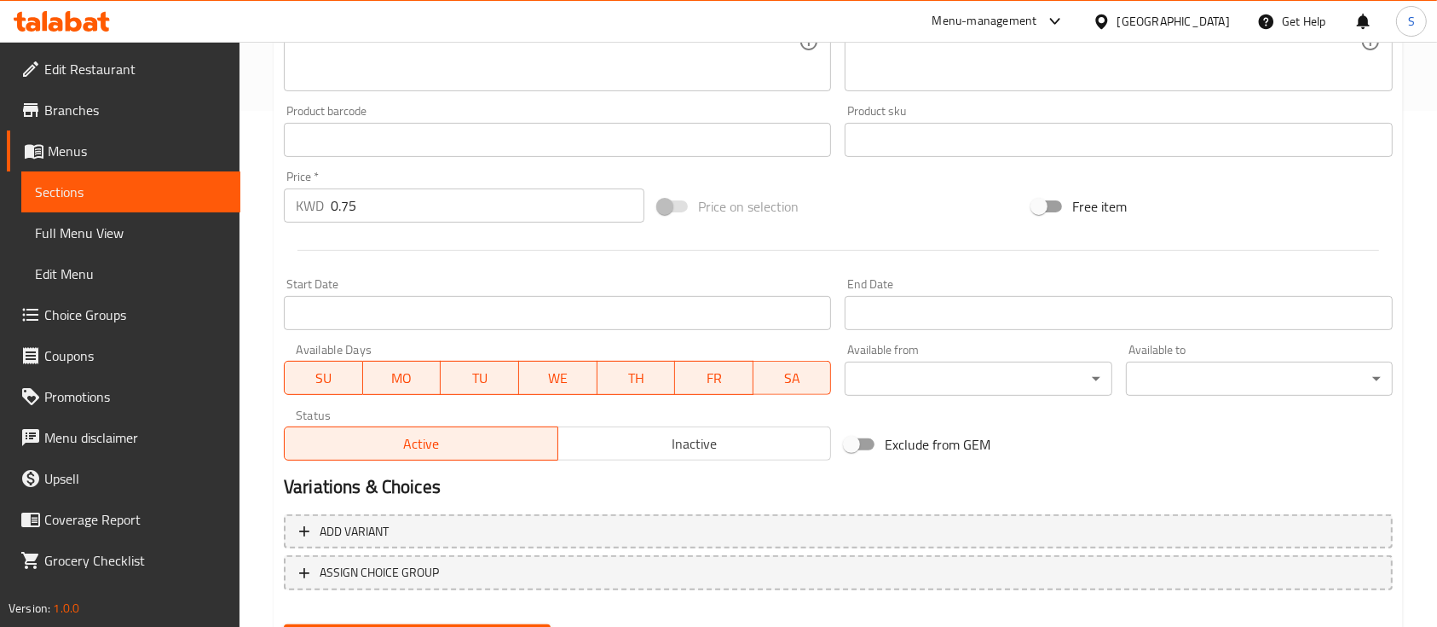
scroll to position [602, 0]
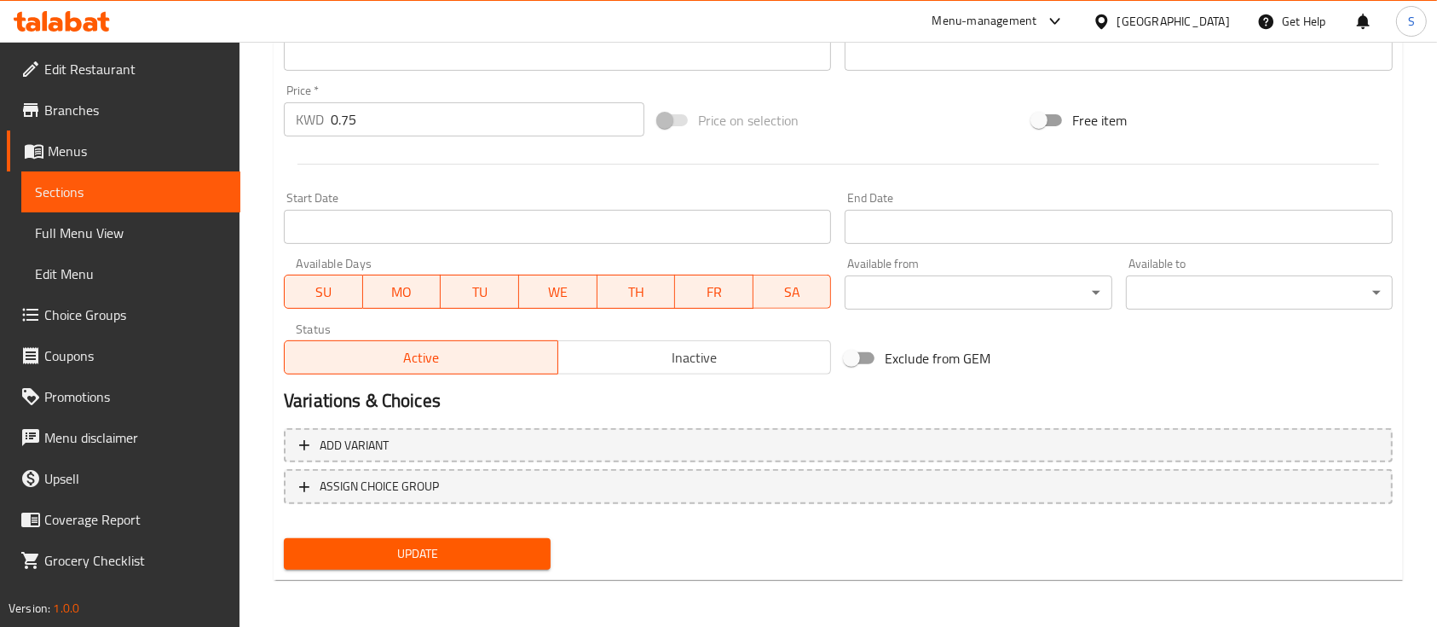
click at [462, 543] on span "Update" at bounding box center [418, 553] width 240 height 21
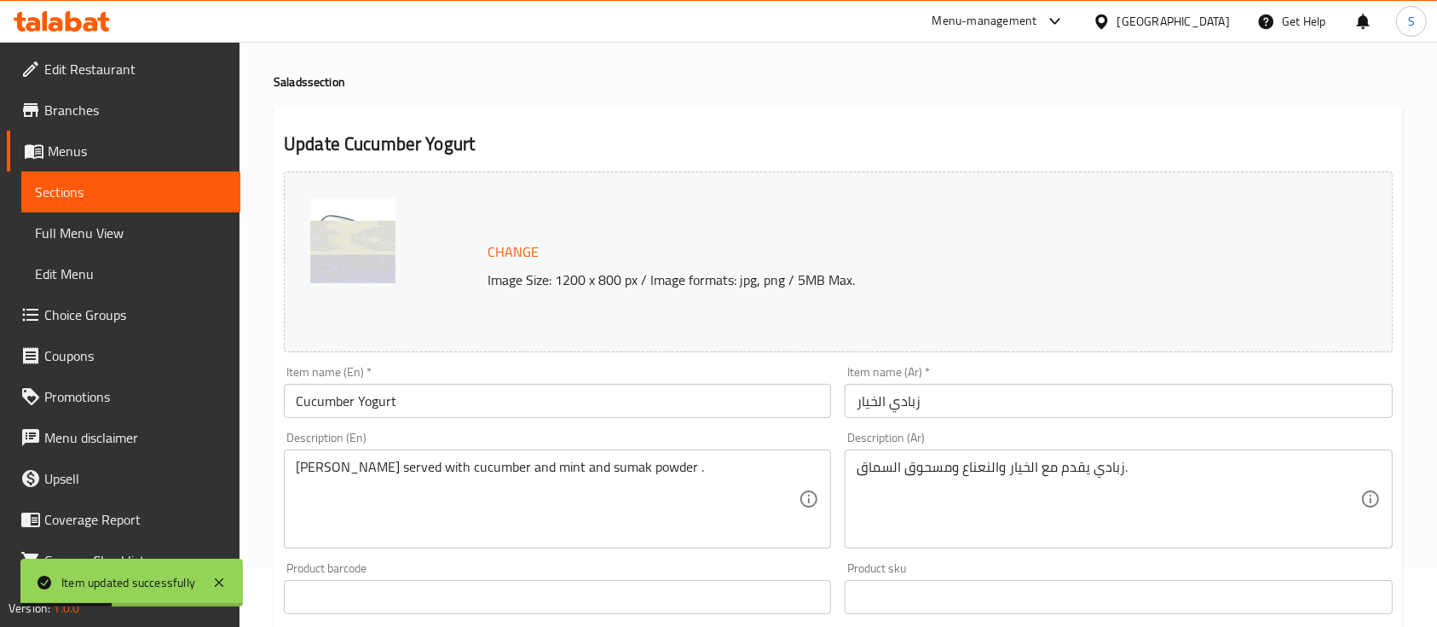
scroll to position [0, 0]
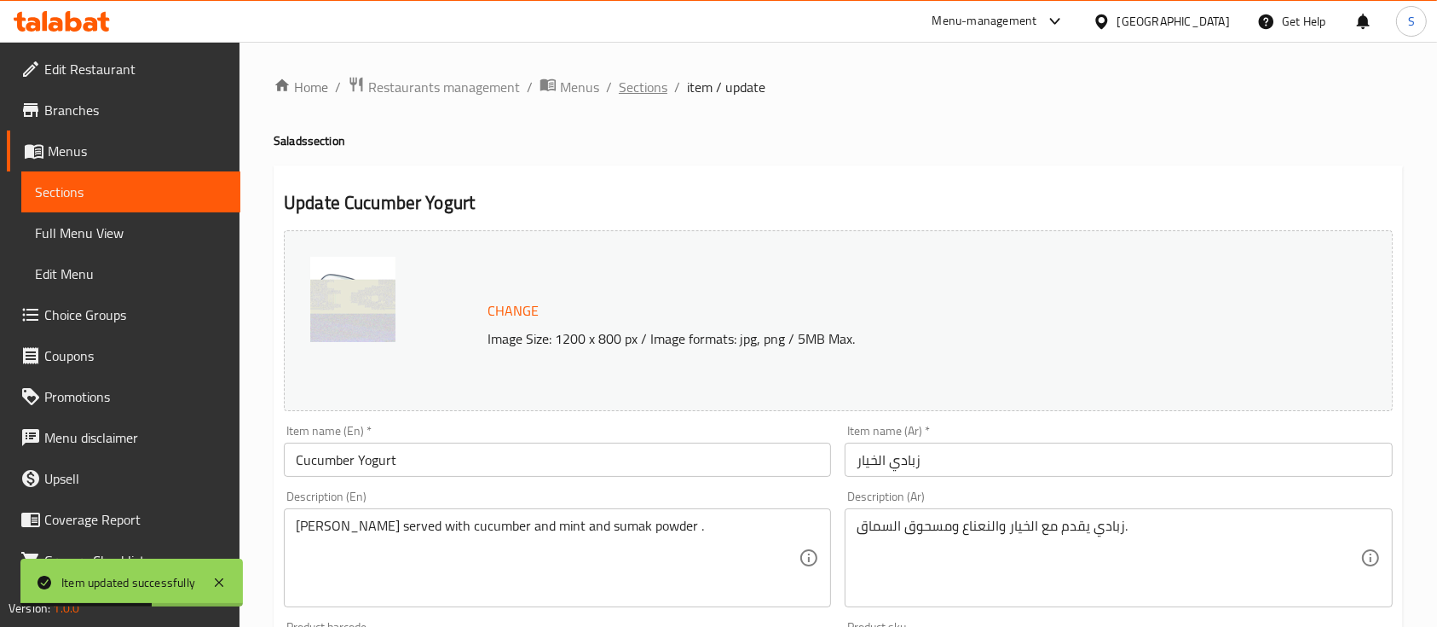
click at [645, 84] on span "Sections" at bounding box center [643, 87] width 49 height 20
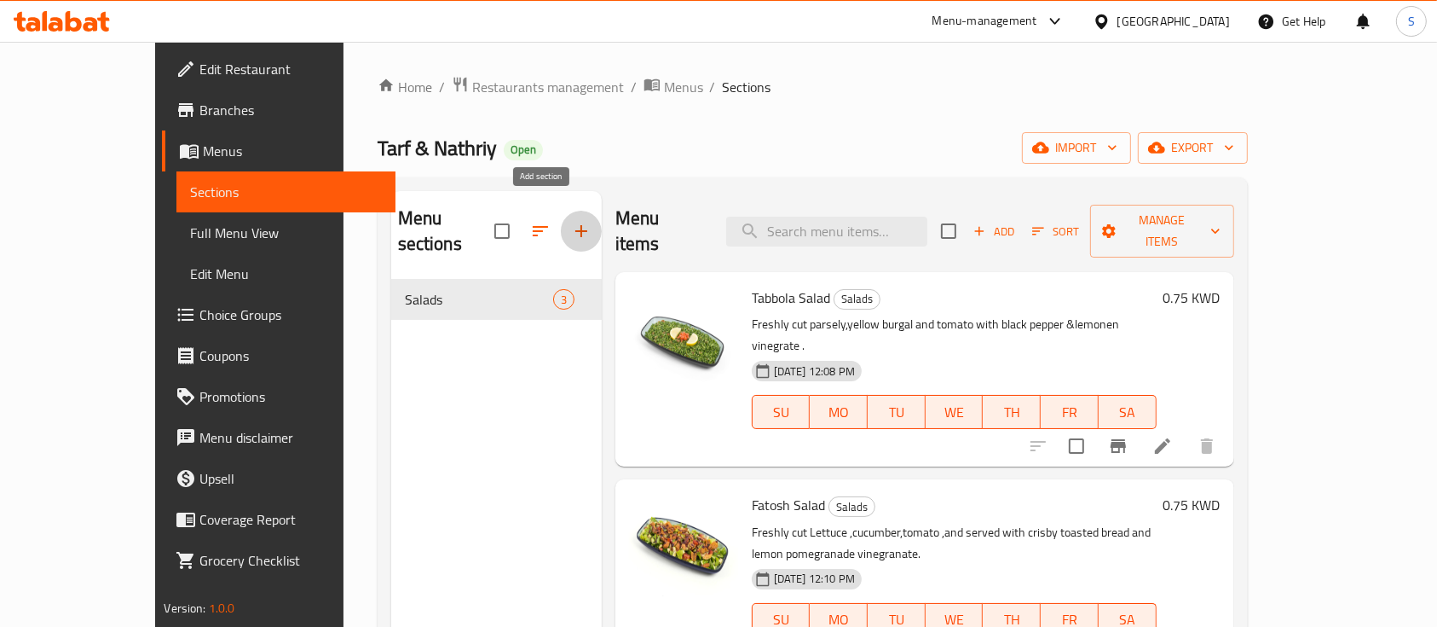
click at [571, 221] on icon "button" at bounding box center [581, 231] width 20 height 20
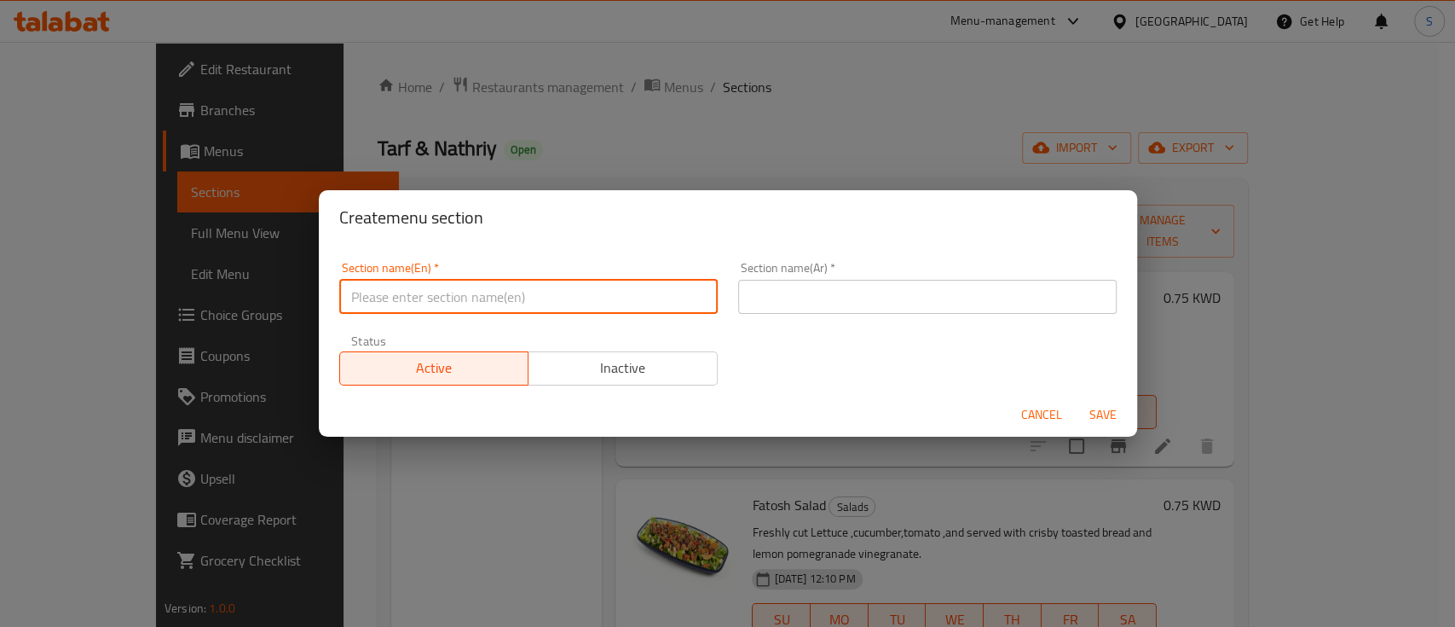
click at [460, 296] on input "text" at bounding box center [528, 297] width 379 height 34
paste input "Sides"
type input "Sides"
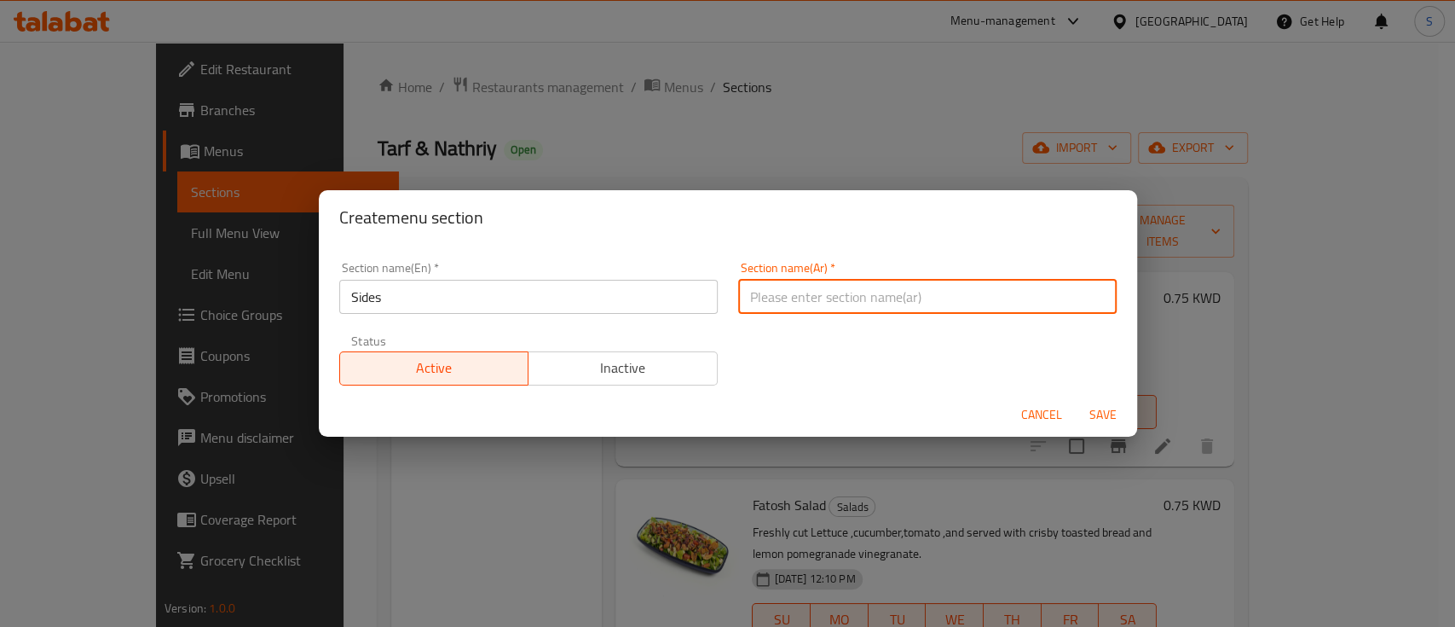
click at [801, 302] on input "text" at bounding box center [927, 297] width 379 height 34
type input "h"
type input "اطباق جانبيه"
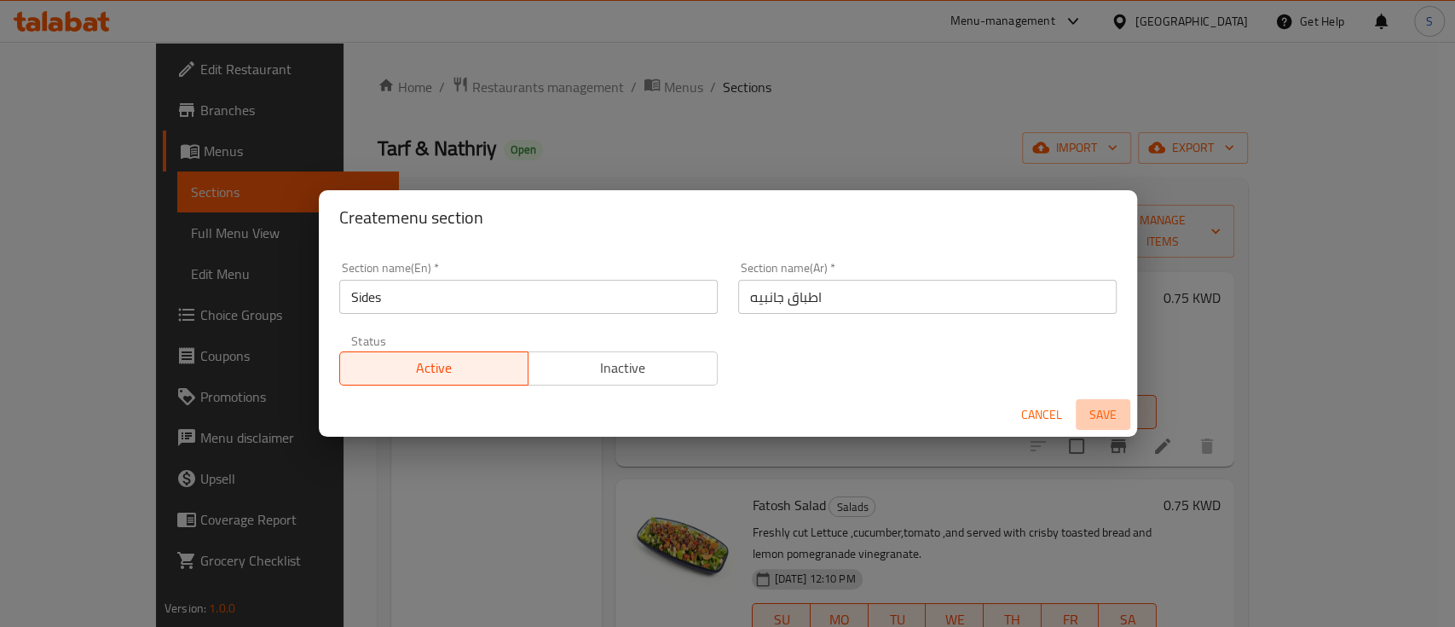
click at [1118, 413] on span "Save" at bounding box center [1103, 414] width 41 height 21
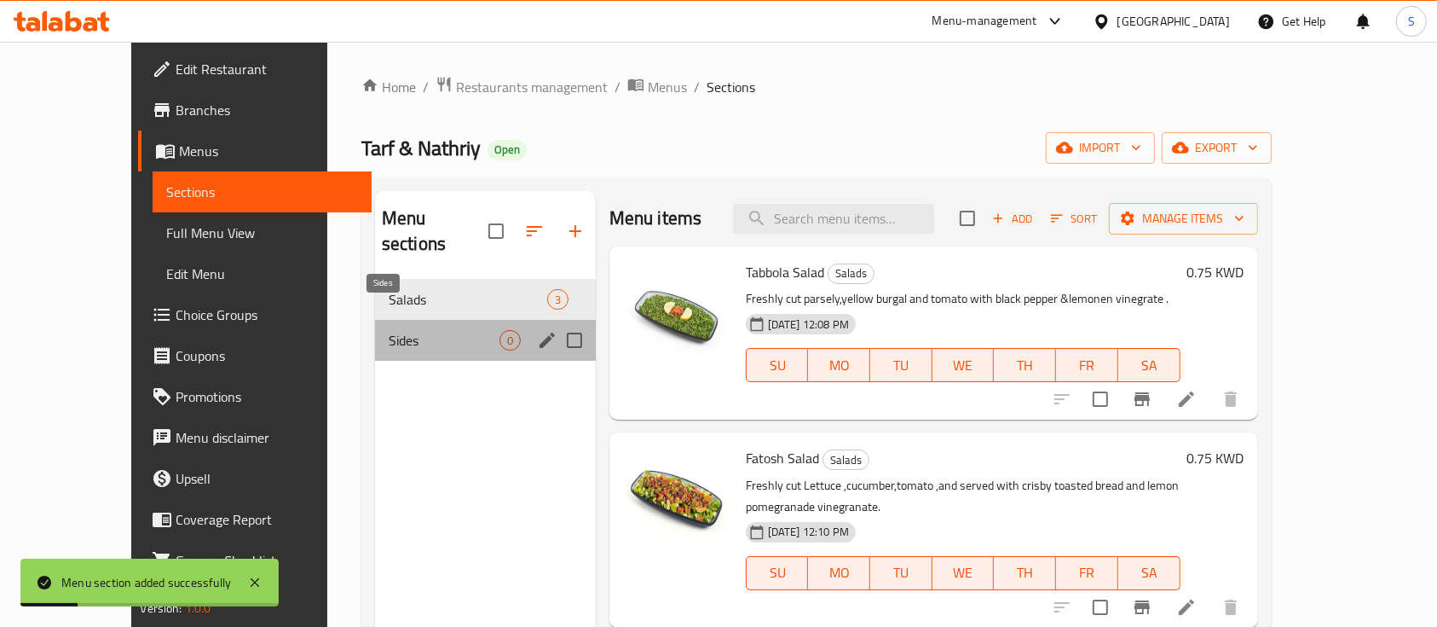
click at [389, 330] on span "Sides" at bounding box center [444, 340] width 111 height 20
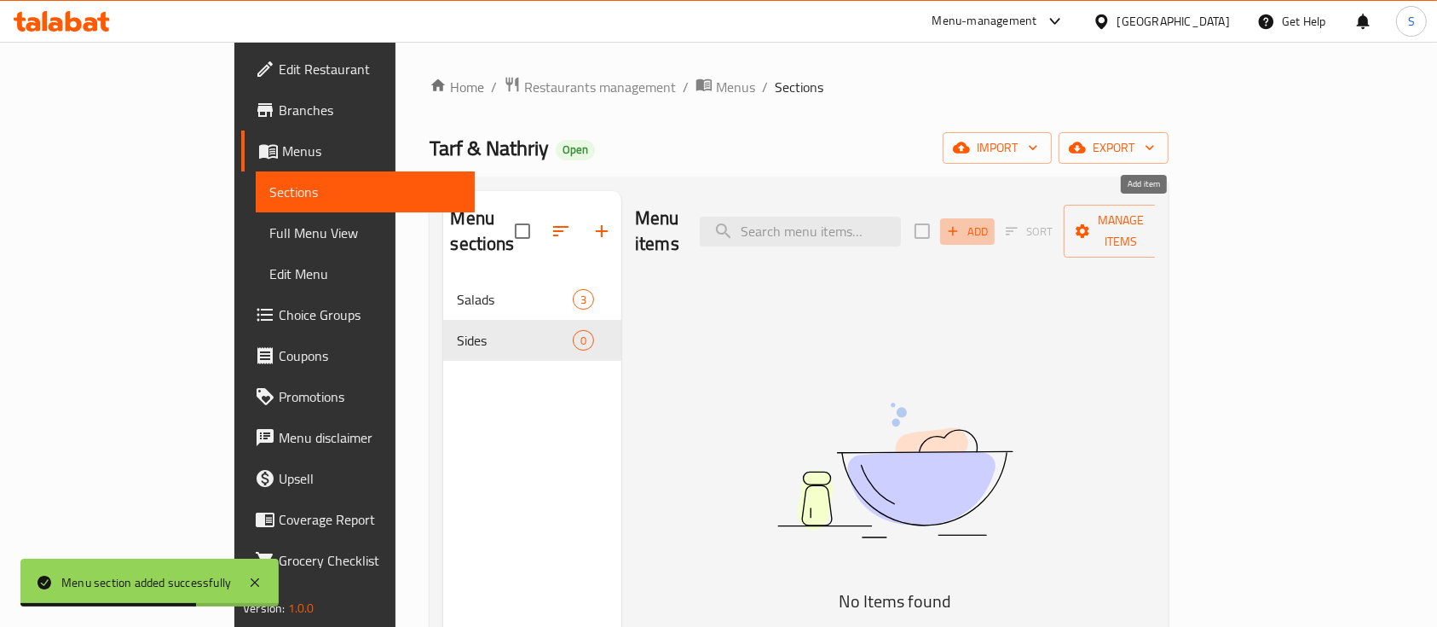
click at [991, 222] on span "Add" at bounding box center [968, 232] width 46 height 20
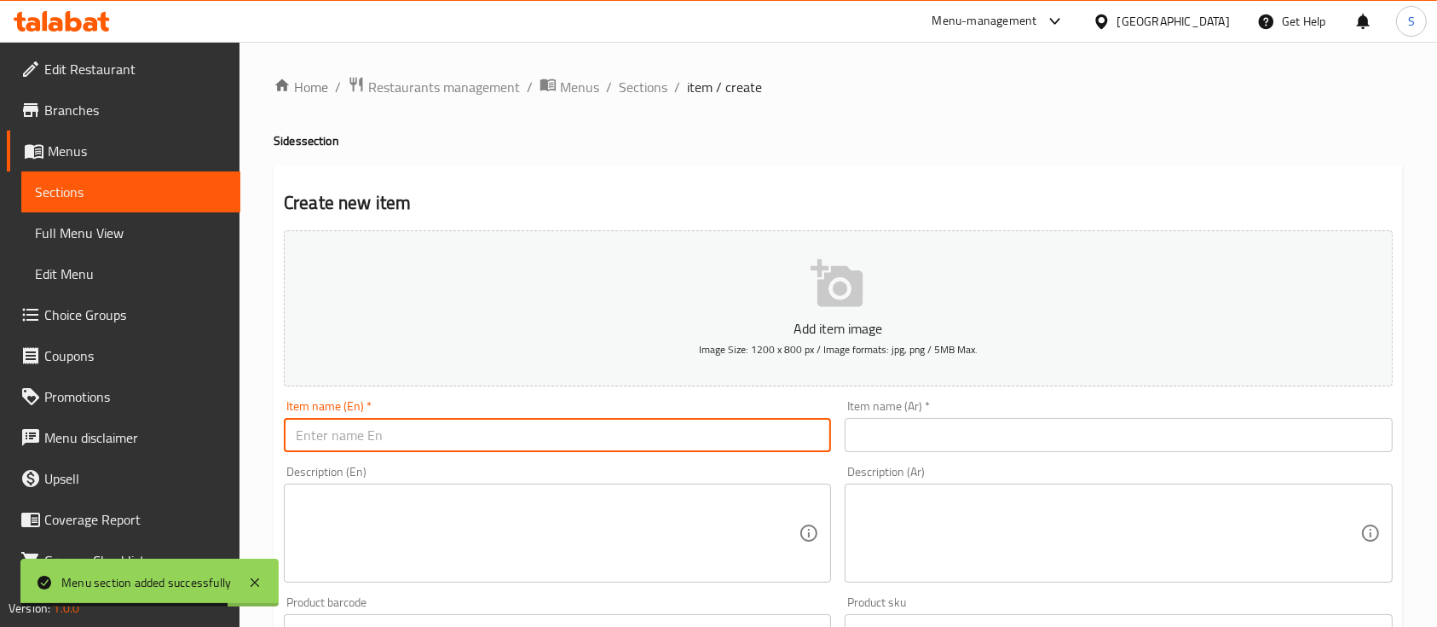
click at [672, 431] on input "text" at bounding box center [557, 435] width 547 height 34
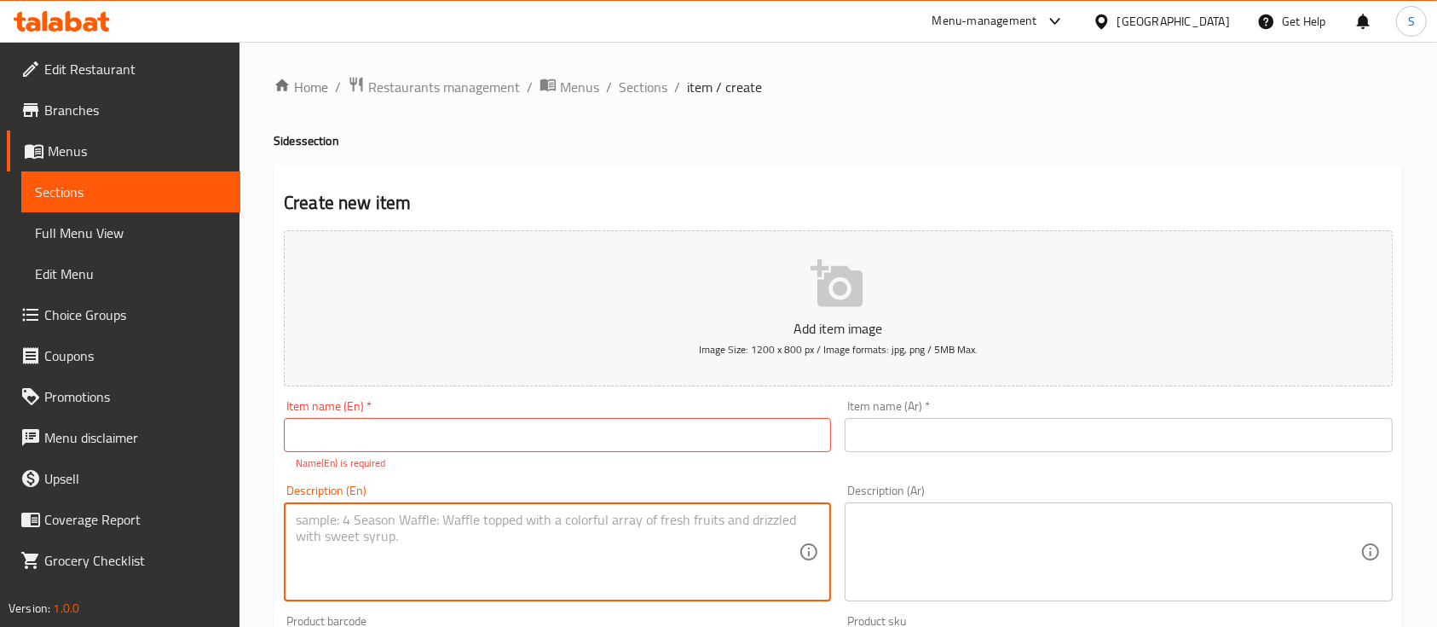
click at [575, 515] on textarea at bounding box center [547, 552] width 503 height 81
paste textarea "A mixture of kuwati spices and chilly flakes grinded into perpection for a trad…"
type textarea "A mixture of kuwati spices and chilly flakes grinded into perpection for a trad…"
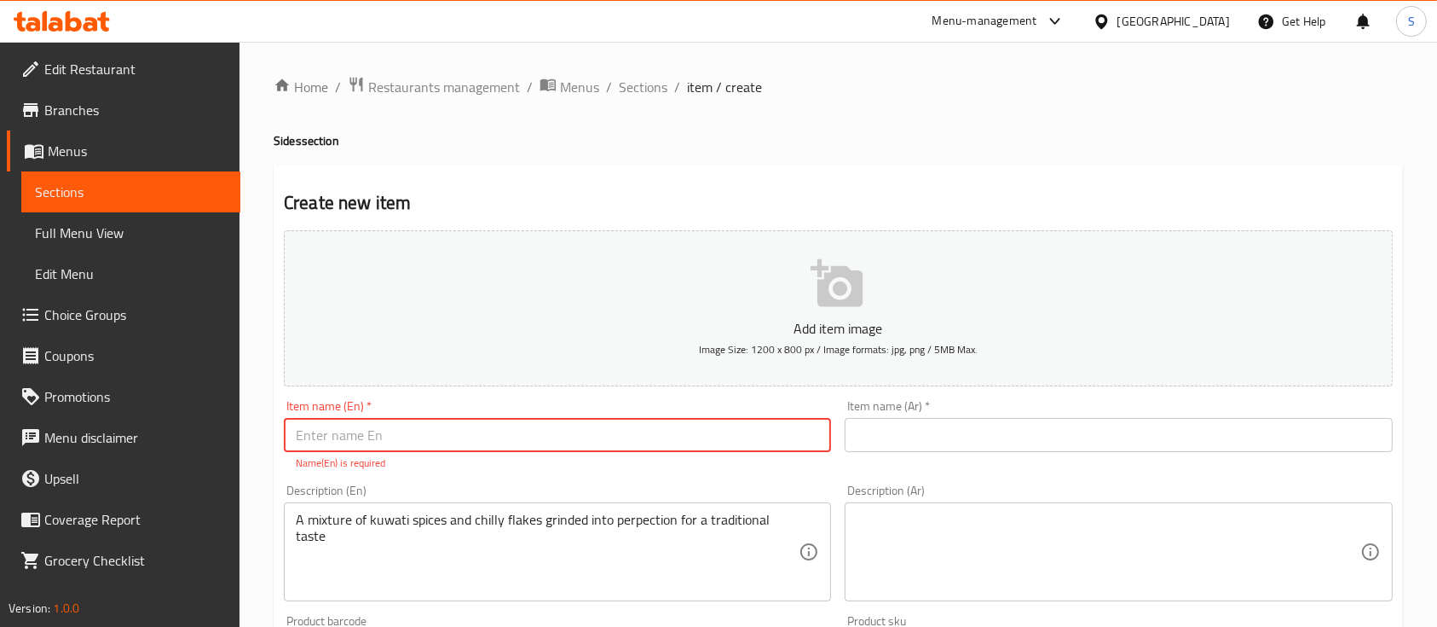
click at [546, 437] on input "text" at bounding box center [557, 435] width 547 height 34
paste input "Red Mabooch"
type input "Red Mabooch"
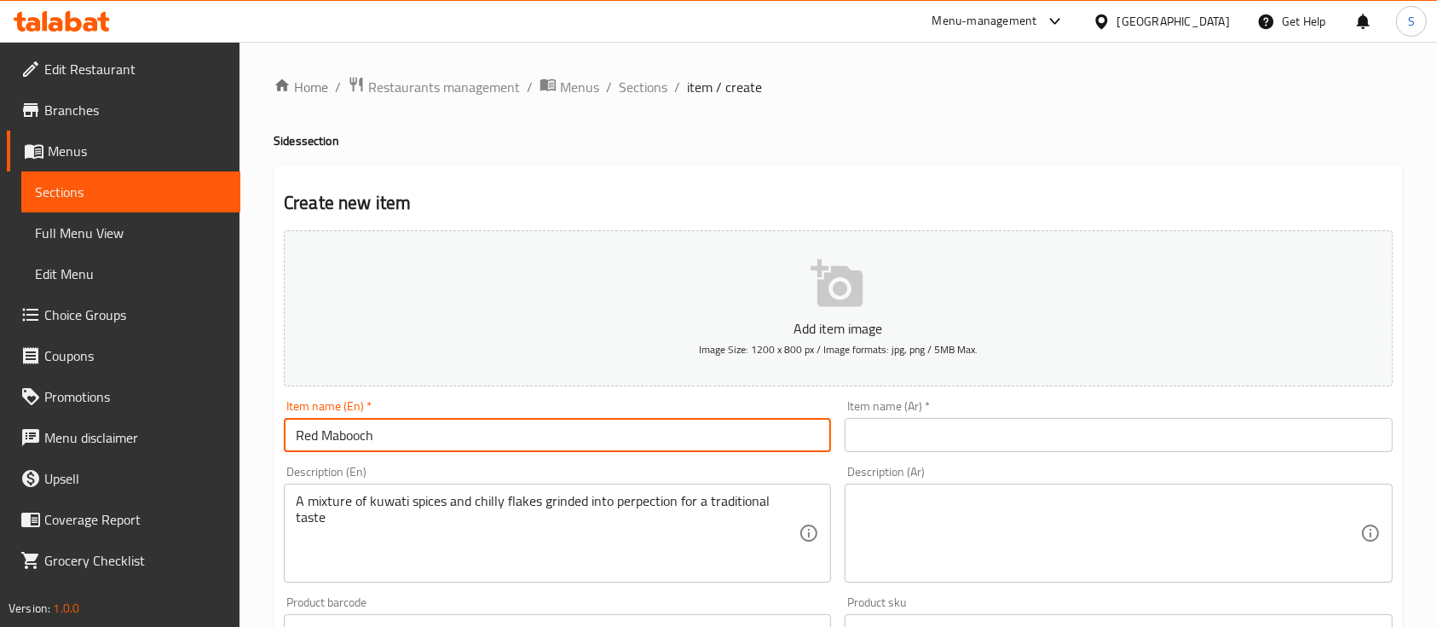
click at [867, 433] on input "text" at bounding box center [1118, 435] width 547 height 34
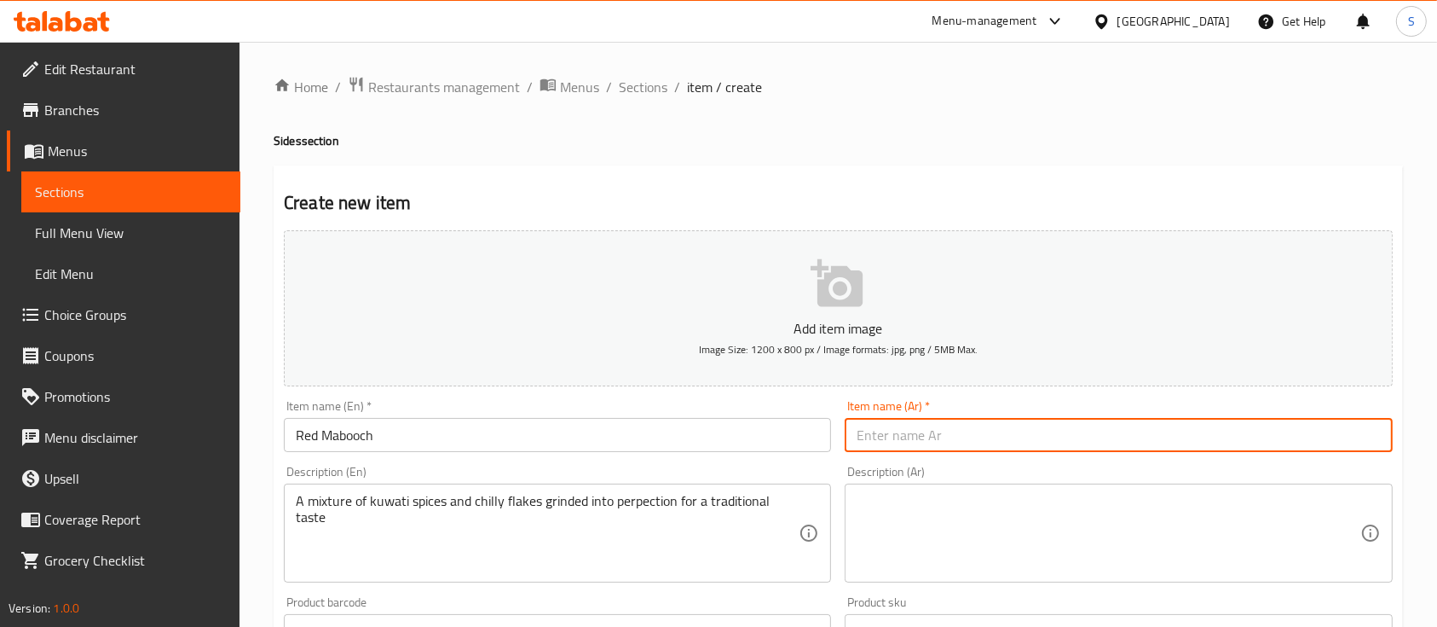
paste input "معبوج احمر"
type input "معبوج احمر"
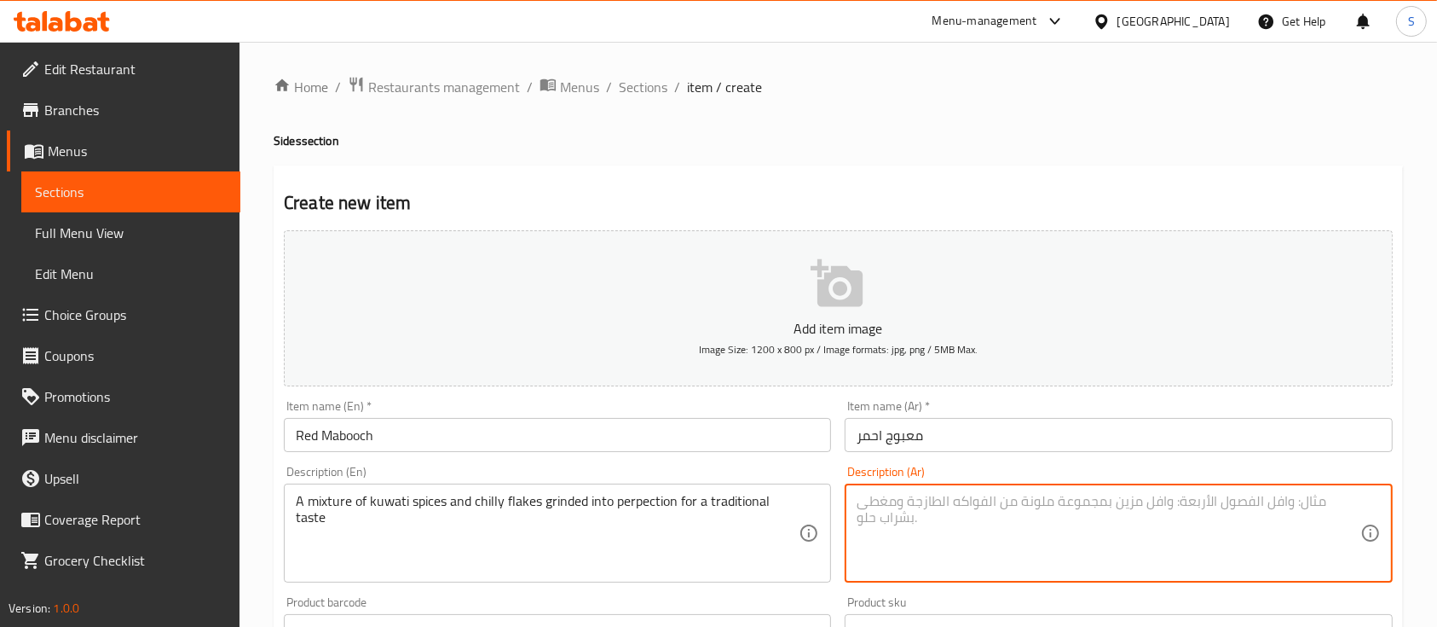
click at [900, 543] on textarea at bounding box center [1108, 533] width 503 height 81
paste textarea "مزيج من التوابل الكويتية ورقائق الفلفل الحار المطحونة للحصول على مذاق تقليدي"
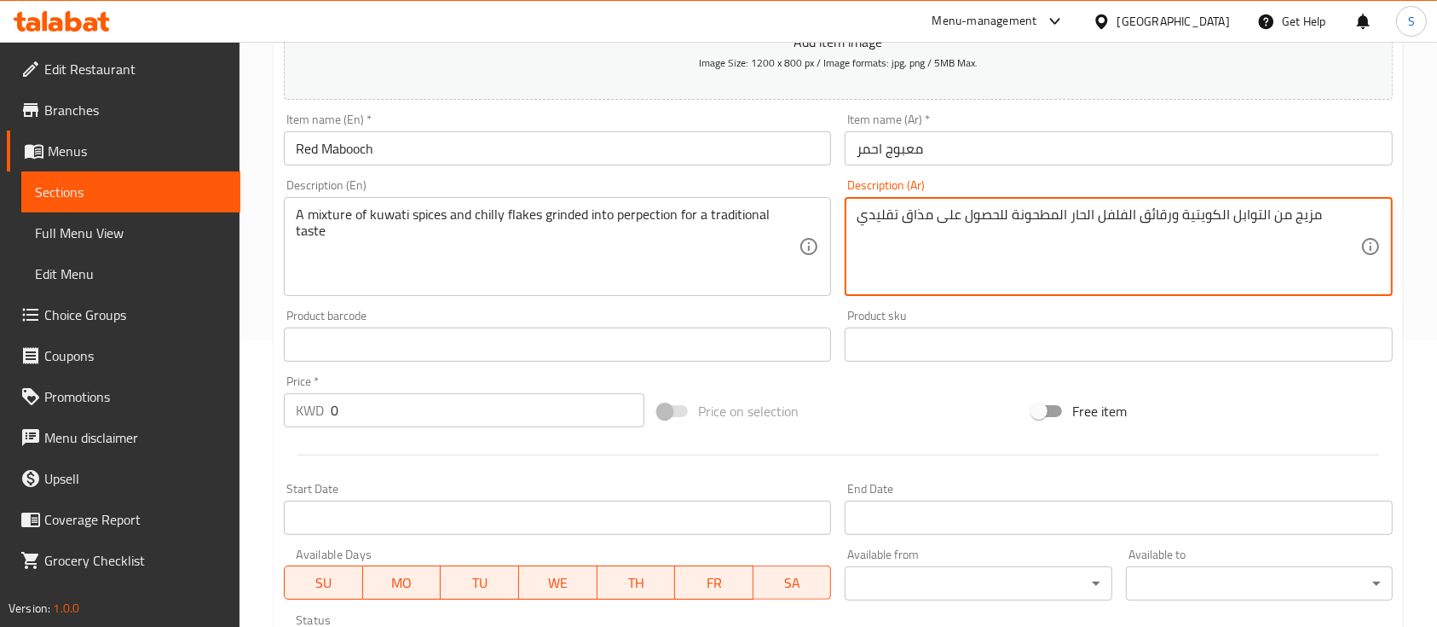
scroll to position [287, 0]
type textarea "مزيج من التوابل الكويتية ورقائق الفلفل الحار المطحونة للحصول على مذاق تقليدي"
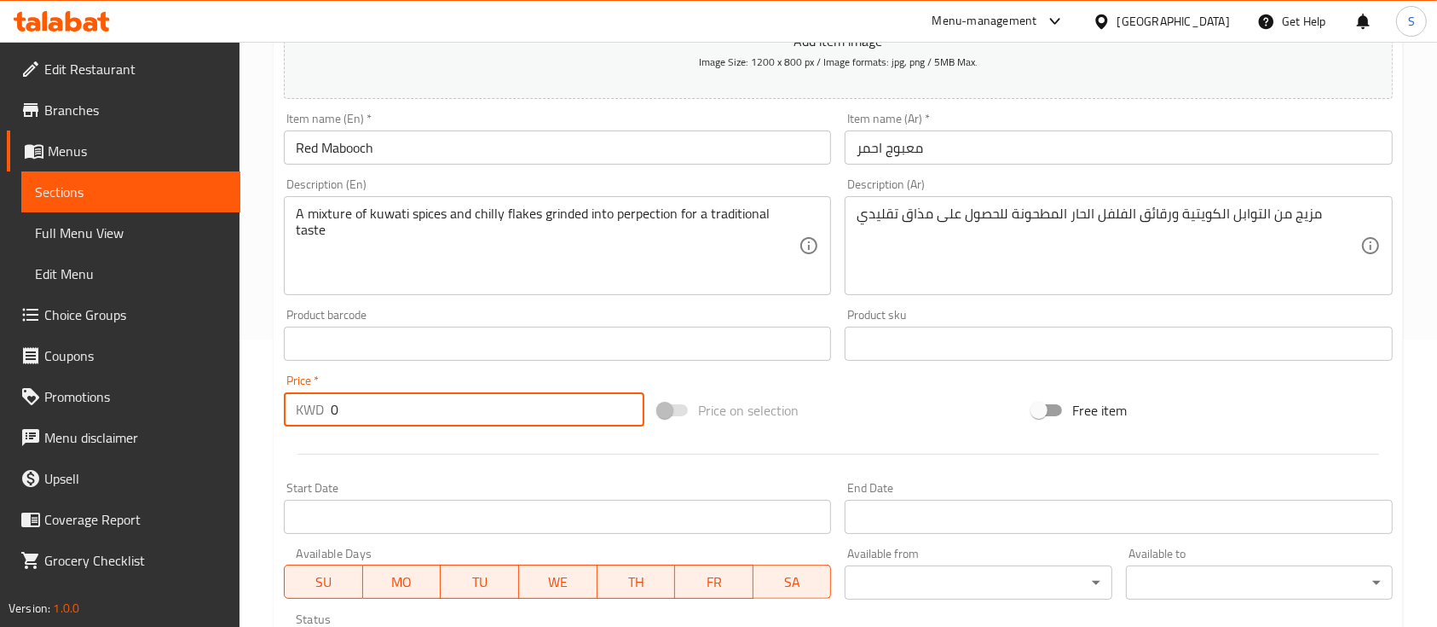
click at [413, 410] on input "0" at bounding box center [488, 409] width 314 height 34
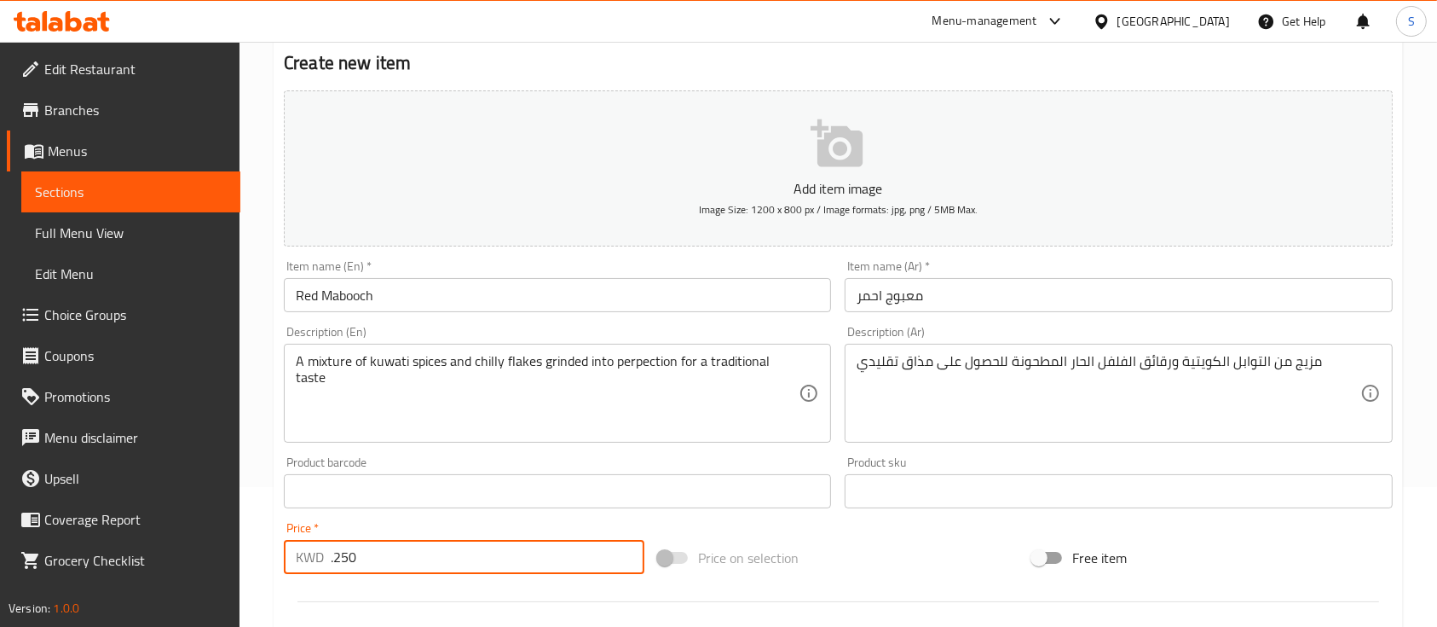
type input ".250"
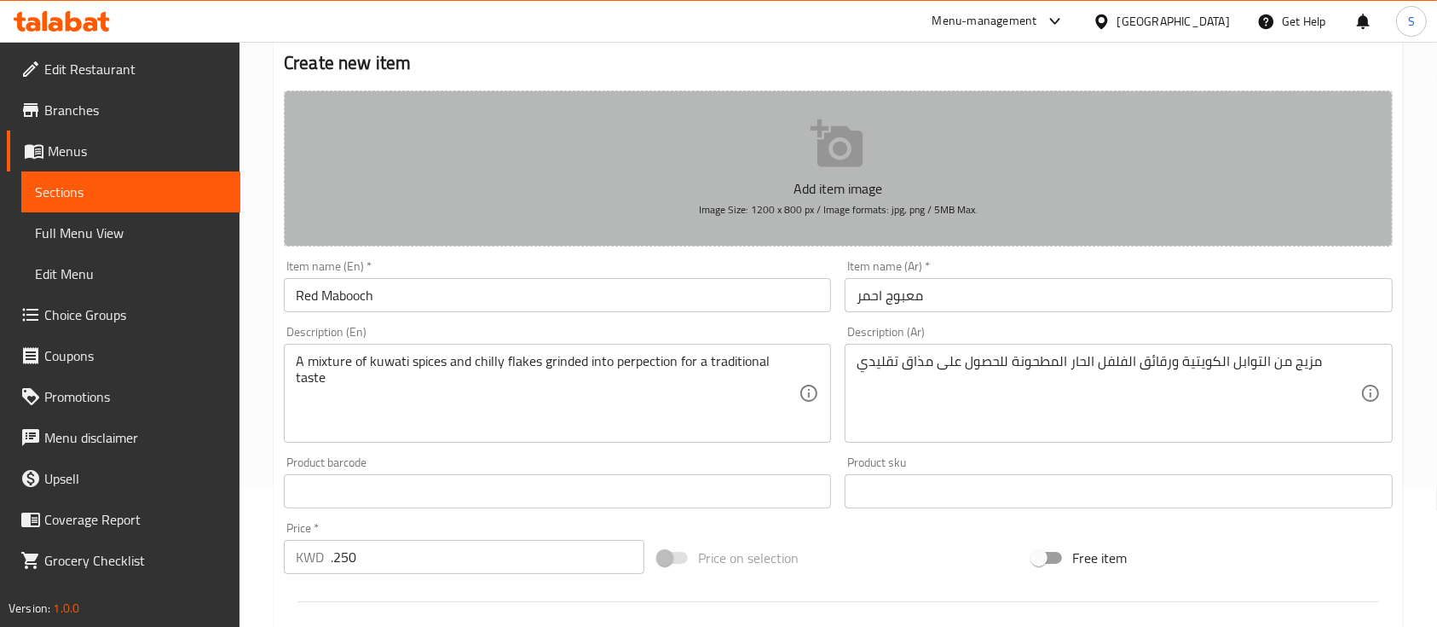
click at [856, 187] on p "Add item image" at bounding box center [838, 188] width 1056 height 20
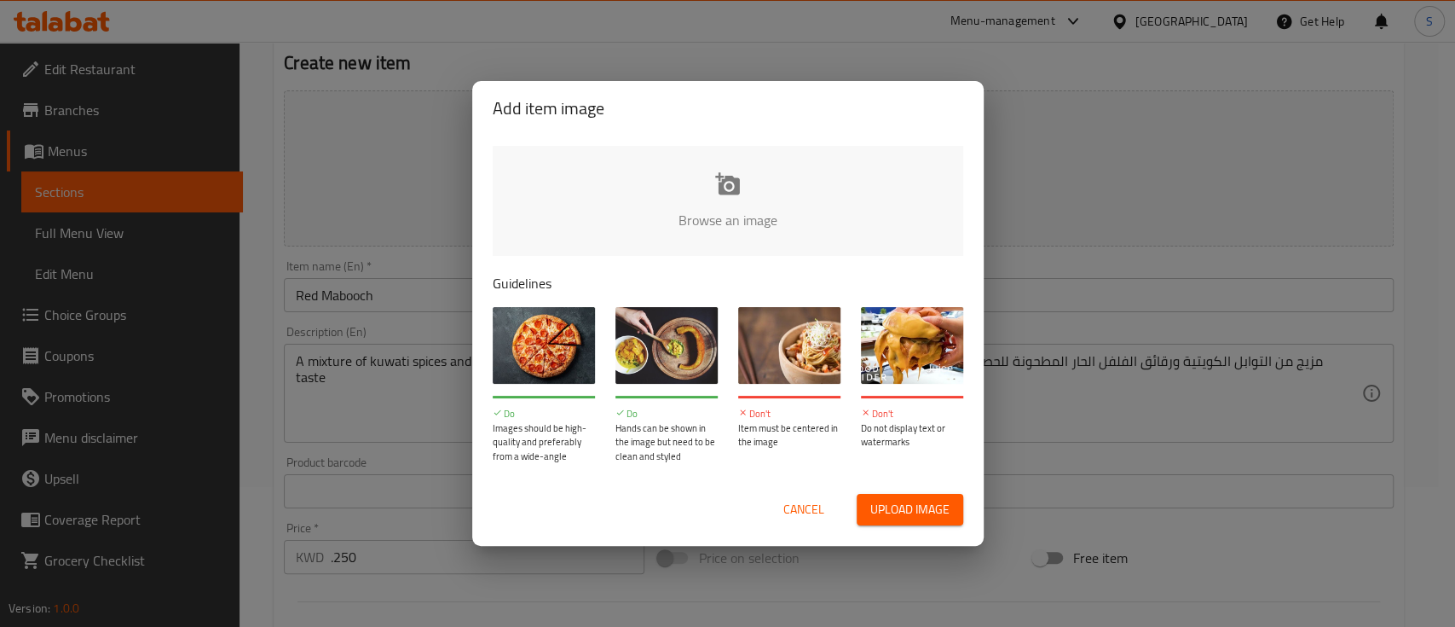
click at [739, 201] on input "file" at bounding box center [1304, 225] width 1623 height 159
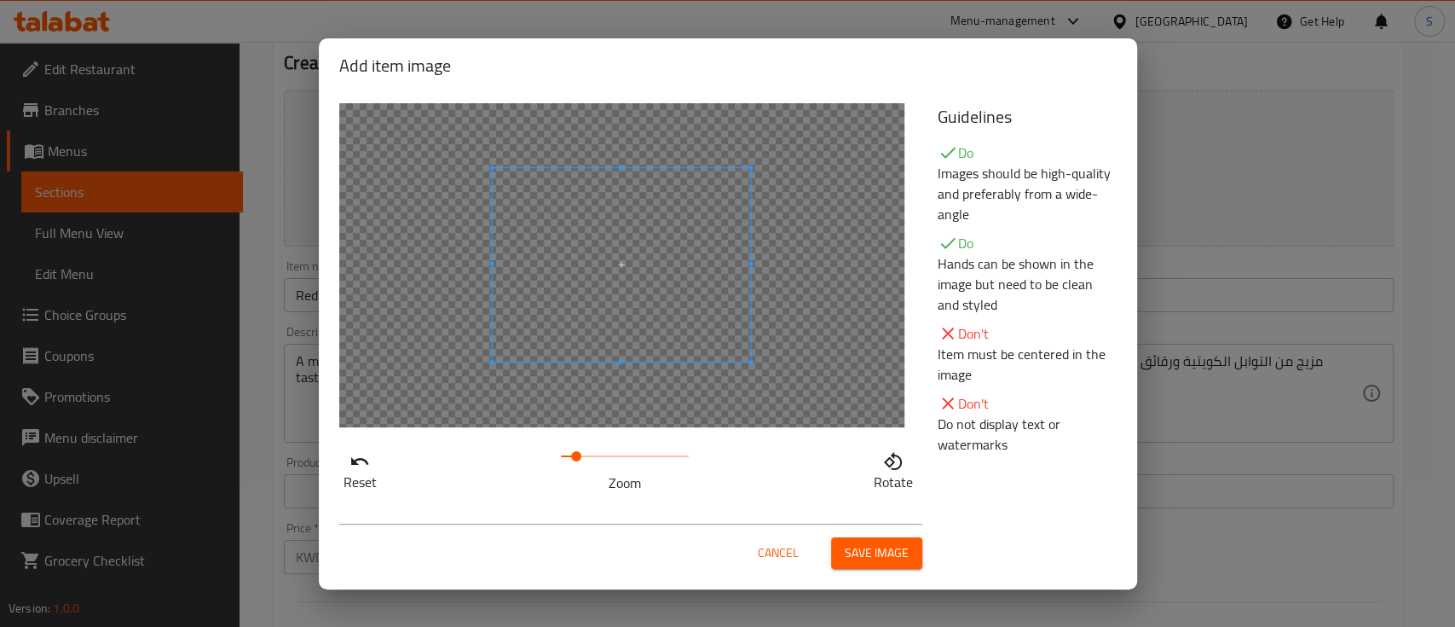
click at [577, 454] on span at bounding box center [576, 456] width 10 height 10
click at [888, 551] on span "Save image" at bounding box center [877, 552] width 64 height 21
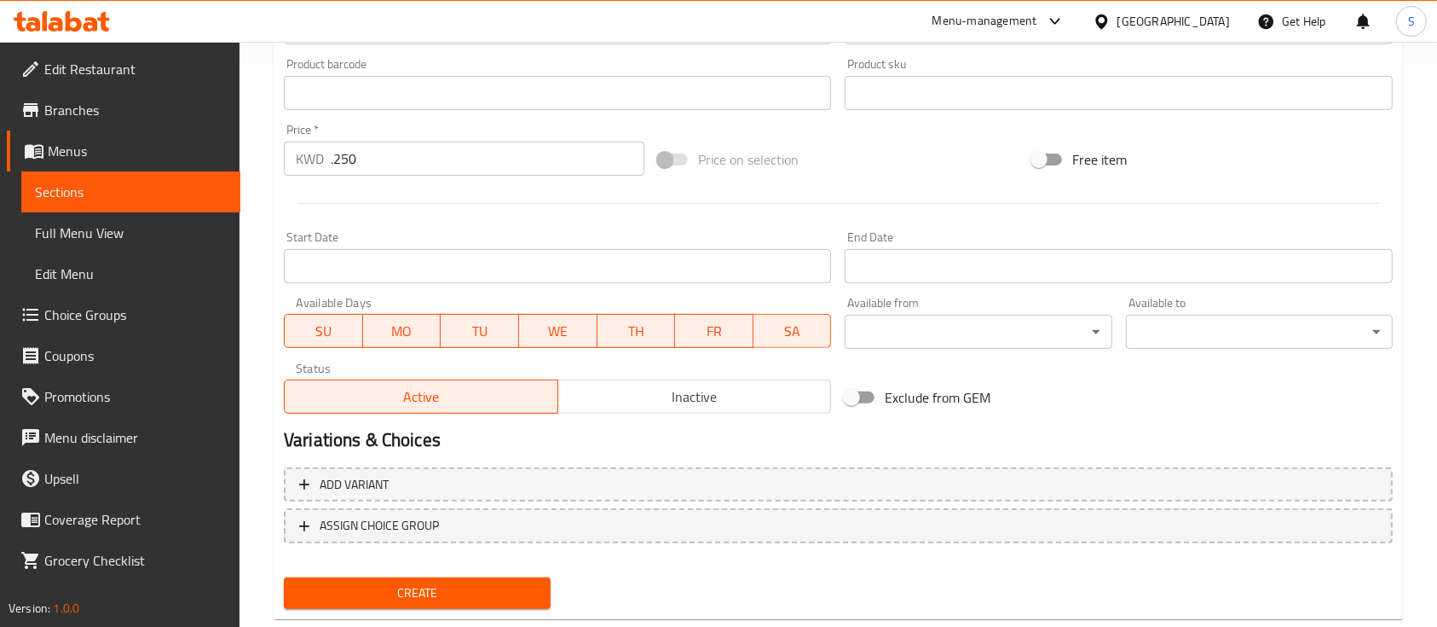
scroll to position [602, 0]
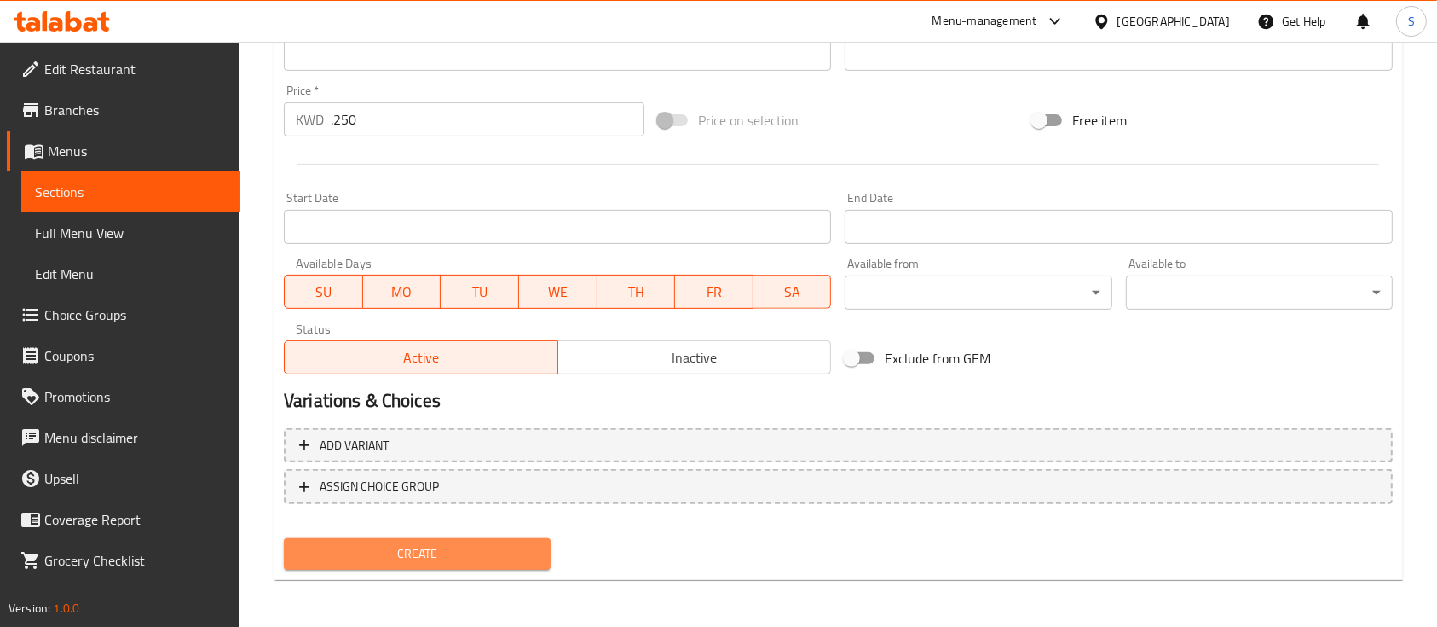
click at [517, 548] on span "Create" at bounding box center [418, 553] width 240 height 21
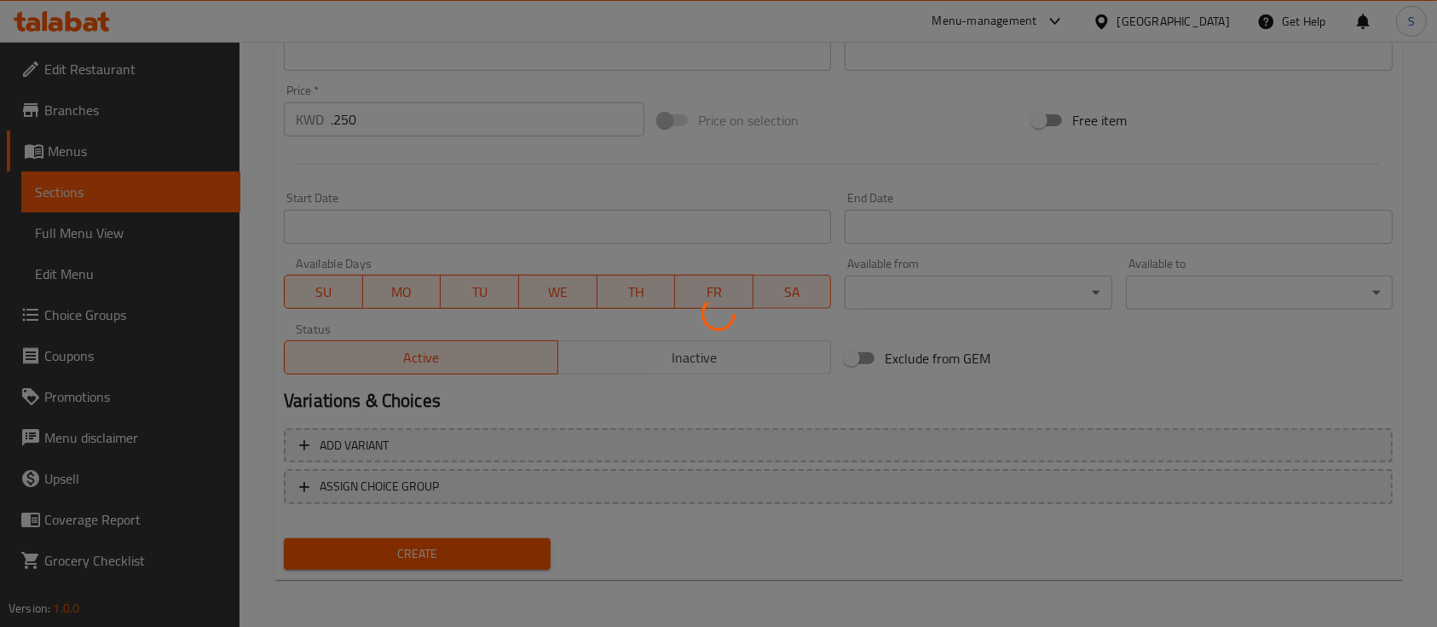
type input "0"
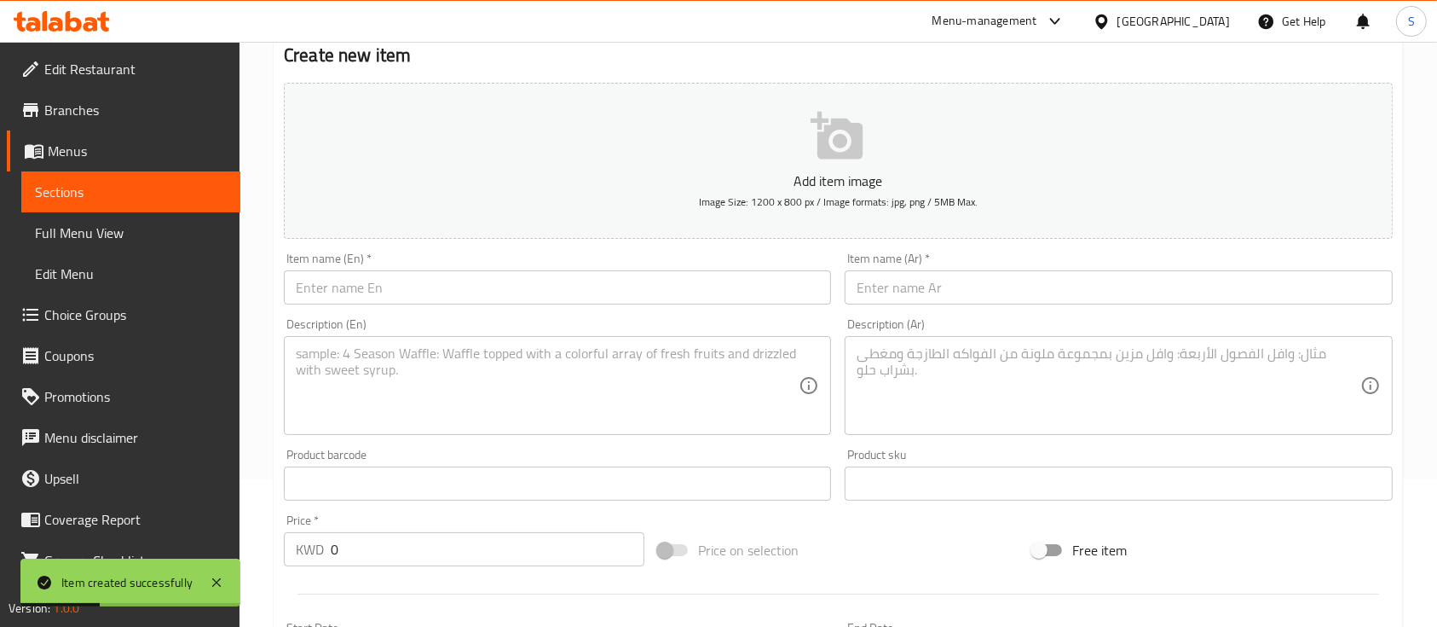
scroll to position [142, 0]
click at [454, 304] on input "text" at bounding box center [557, 293] width 547 height 34
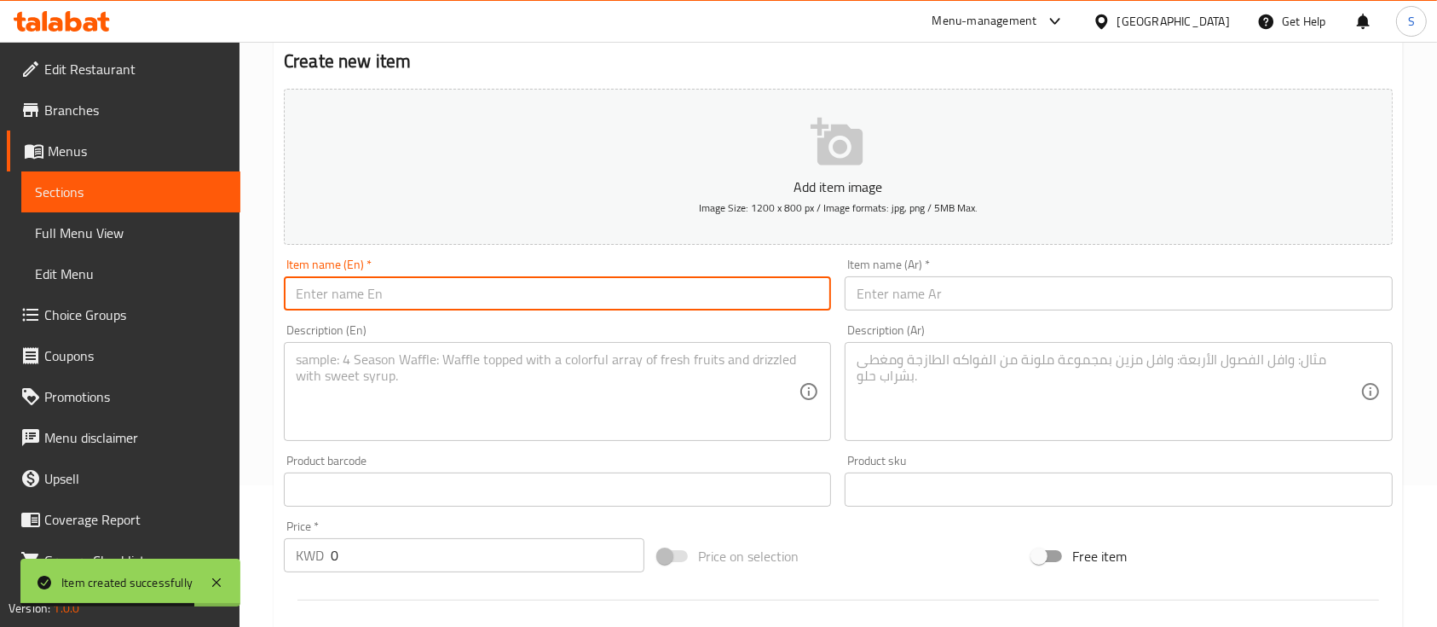
paste input "Green Mabooch"
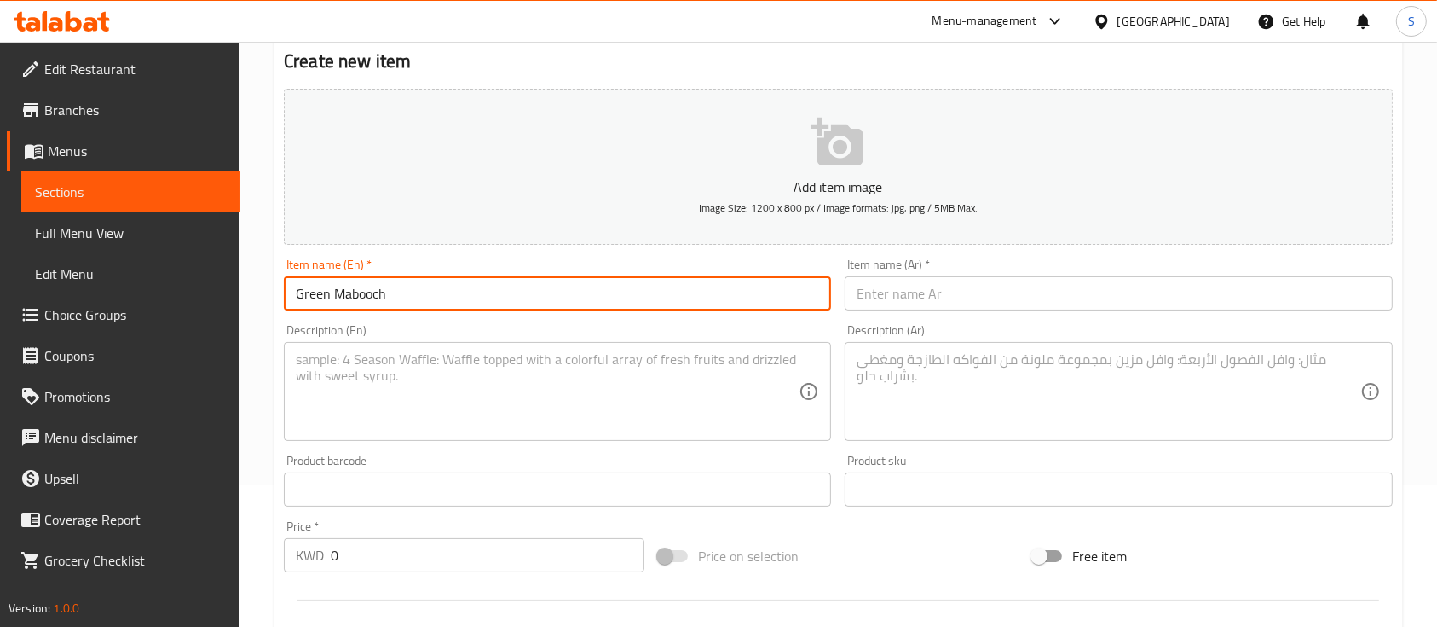
type input "Green Mabooch"
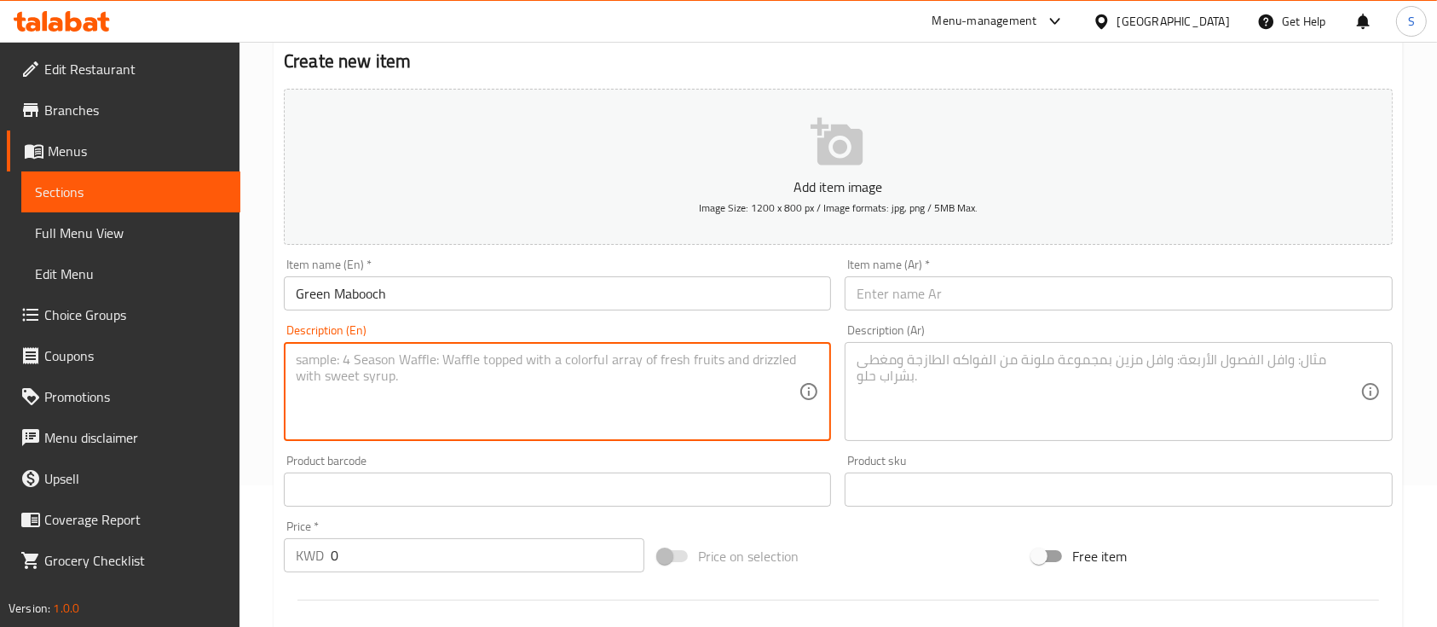
click at [437, 384] on textarea at bounding box center [547, 391] width 503 height 81
paste textarea "A mixture of kuwati green chilly & viniger grinded into perpection for a tradit…"
type textarea "A mixture of kuwati green chilly & viniger grinded into perpection for a tradit…"
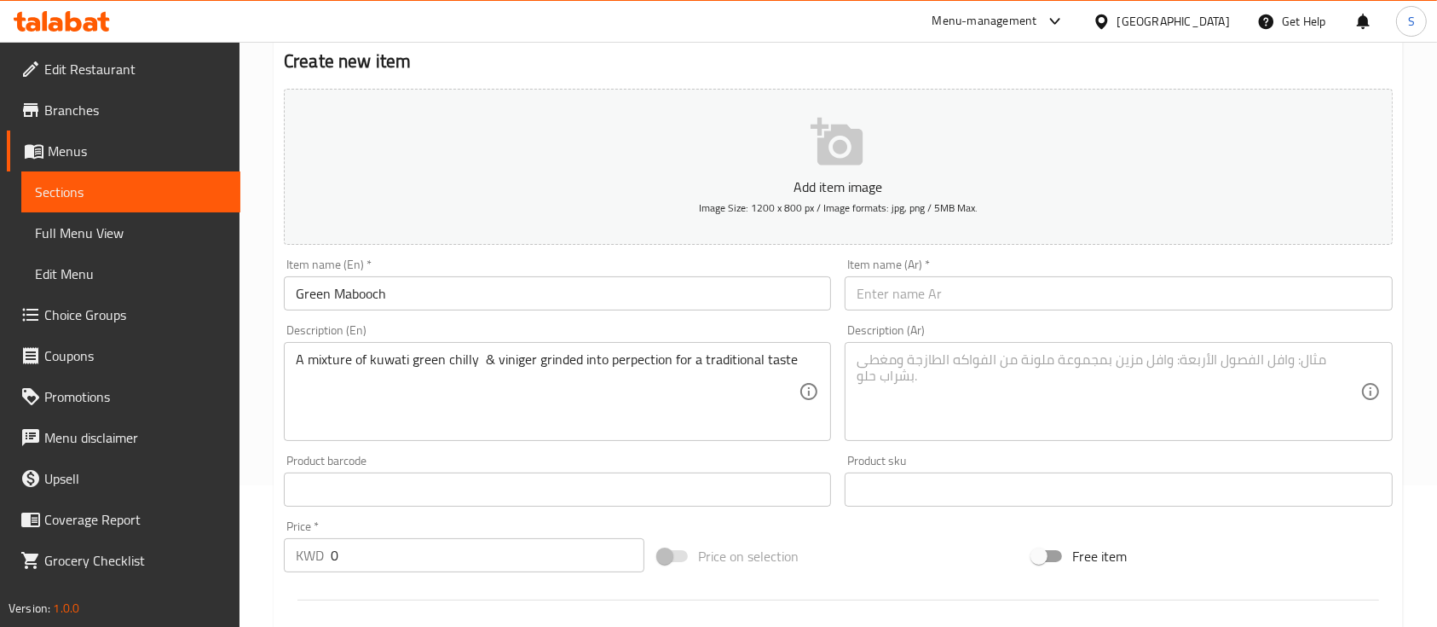
click at [914, 348] on div "Description (Ar)" at bounding box center [1118, 391] width 547 height 99
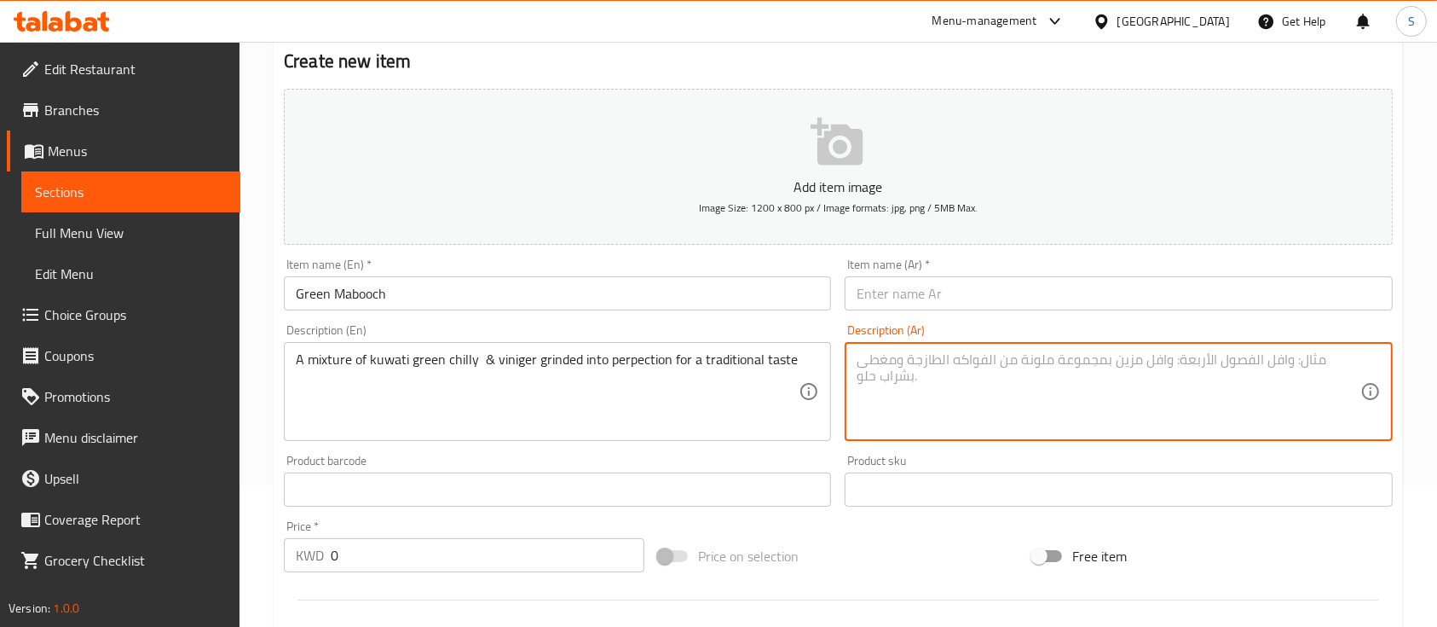
paste textarea "مزيج من الفلفل الأخضر الكويتي والخل المطحون للحصول على مذاق تقليدي"
type textarea "مزيج من الفلفل الأخضر الكويتي والخل المطحون للحصول على مذاق تقليدي"
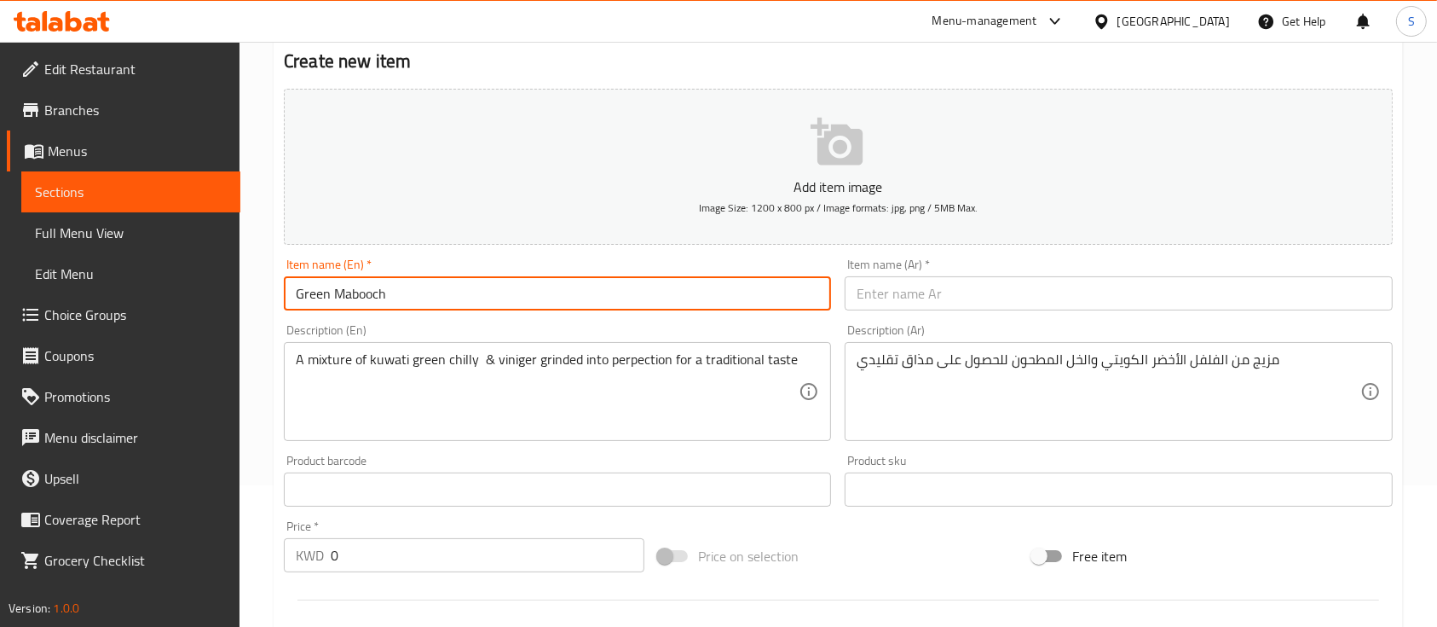
click at [382, 304] on input "Green Mabooch" at bounding box center [557, 293] width 547 height 34
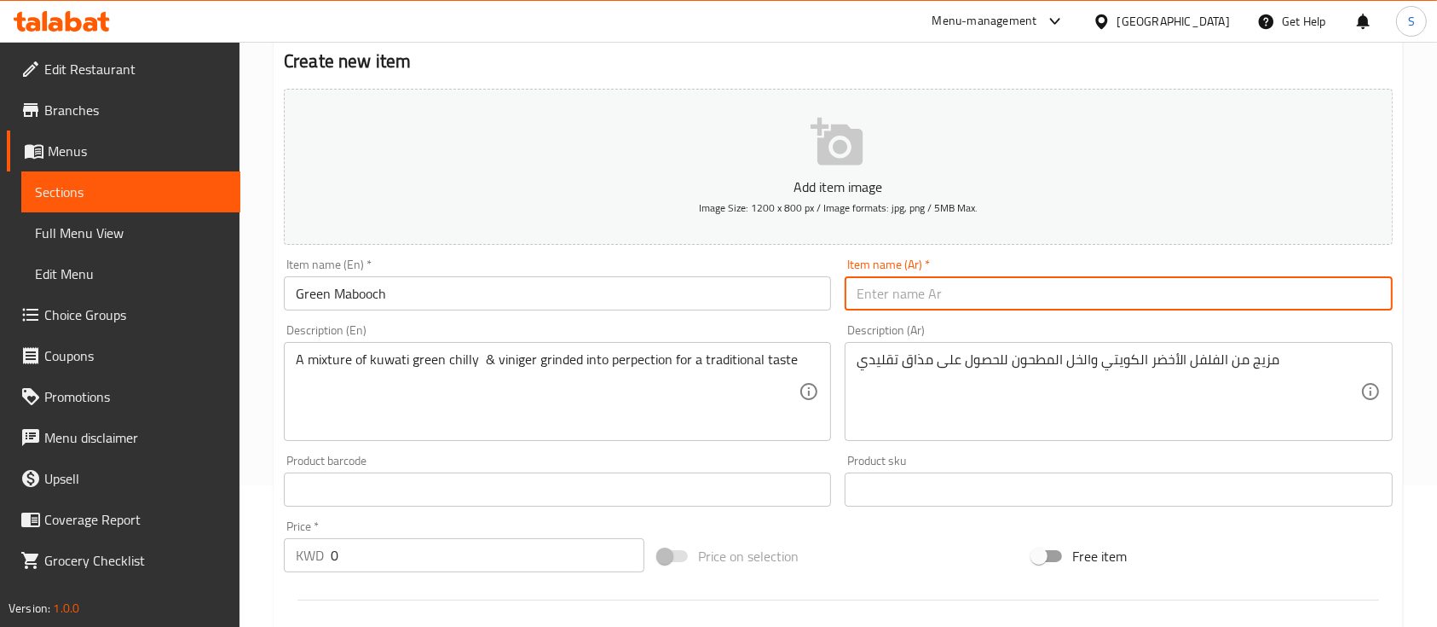
click at [902, 292] on input "text" at bounding box center [1118, 293] width 547 height 34
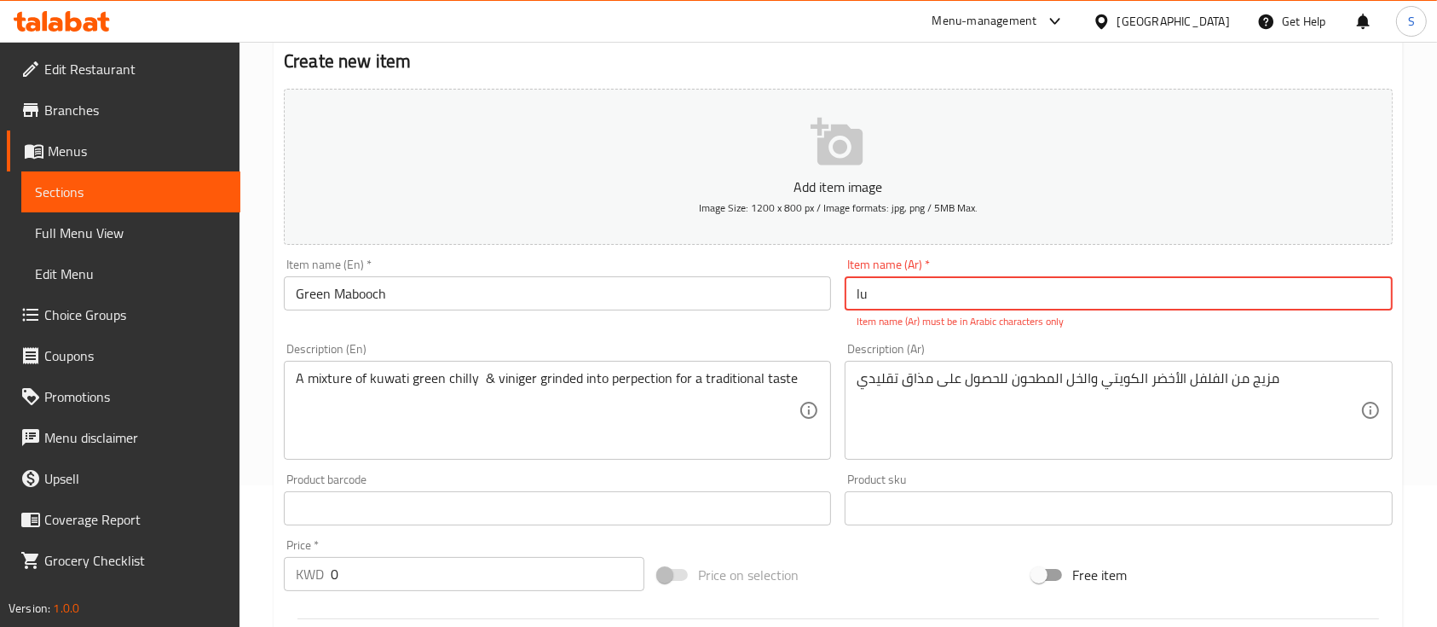
type input "l"
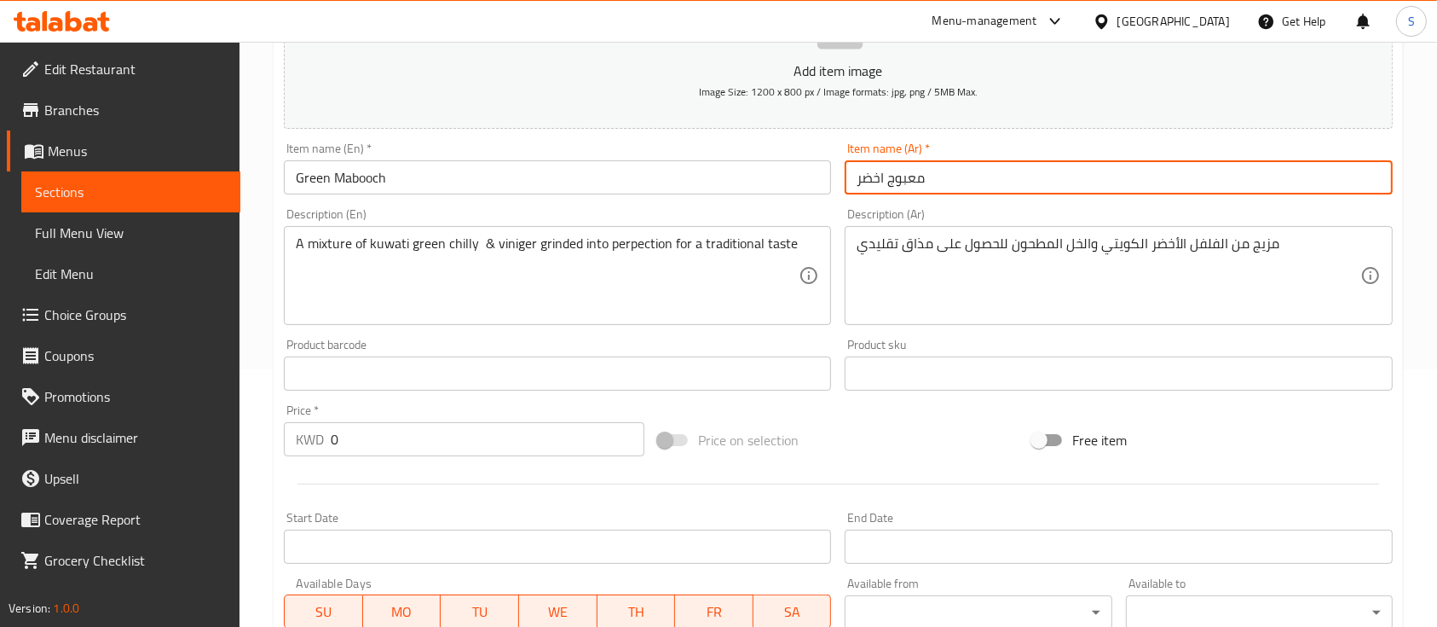
scroll to position [264, 0]
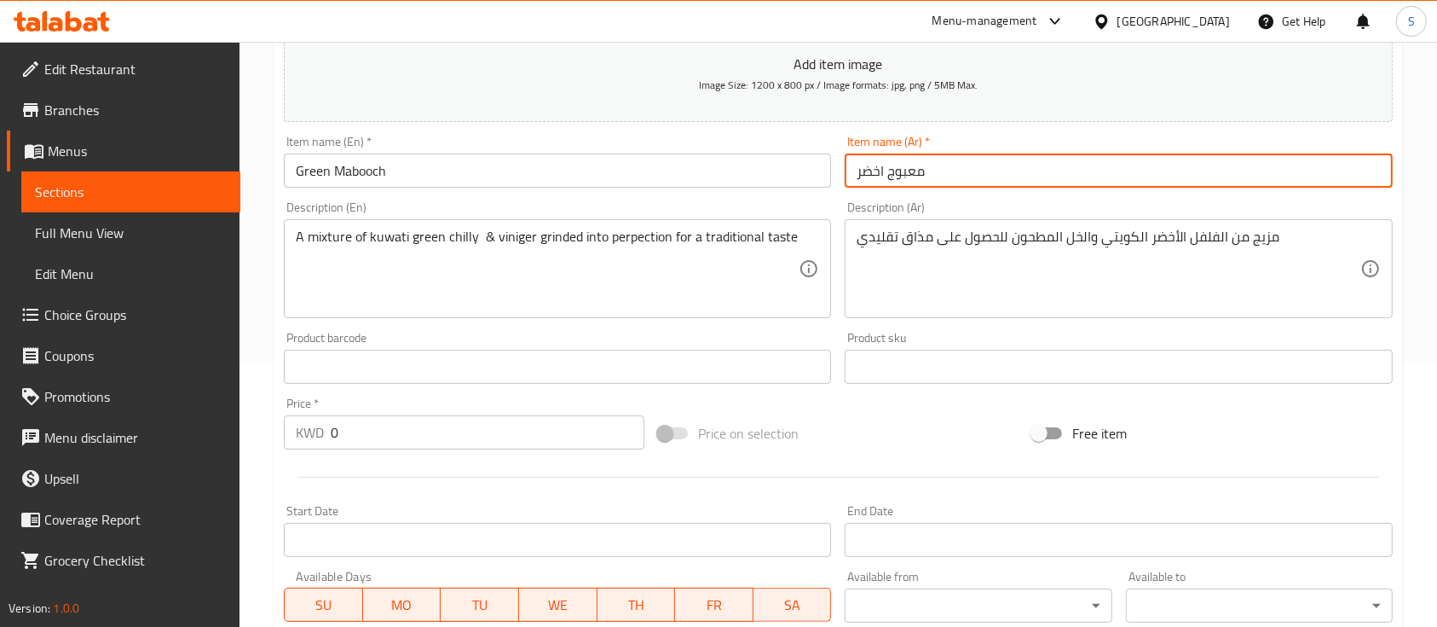
type input "معبوج اخضر"
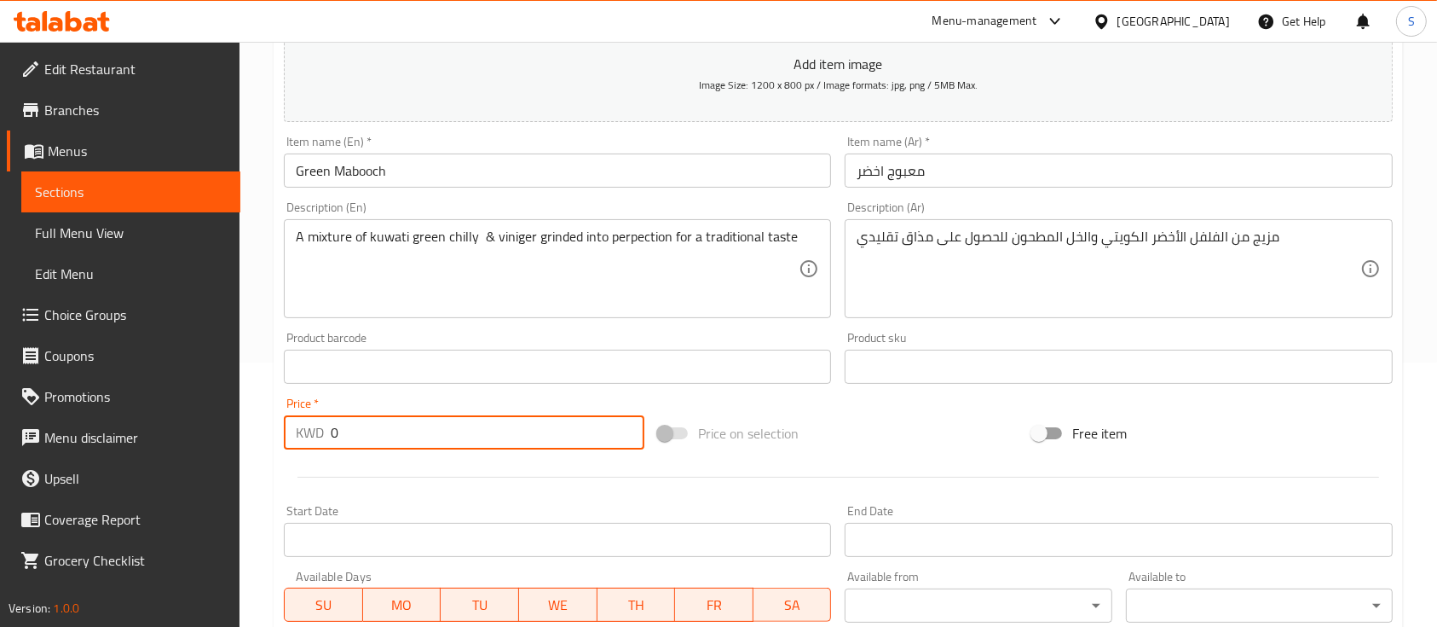
click at [434, 441] on input "0" at bounding box center [488, 432] width 314 height 34
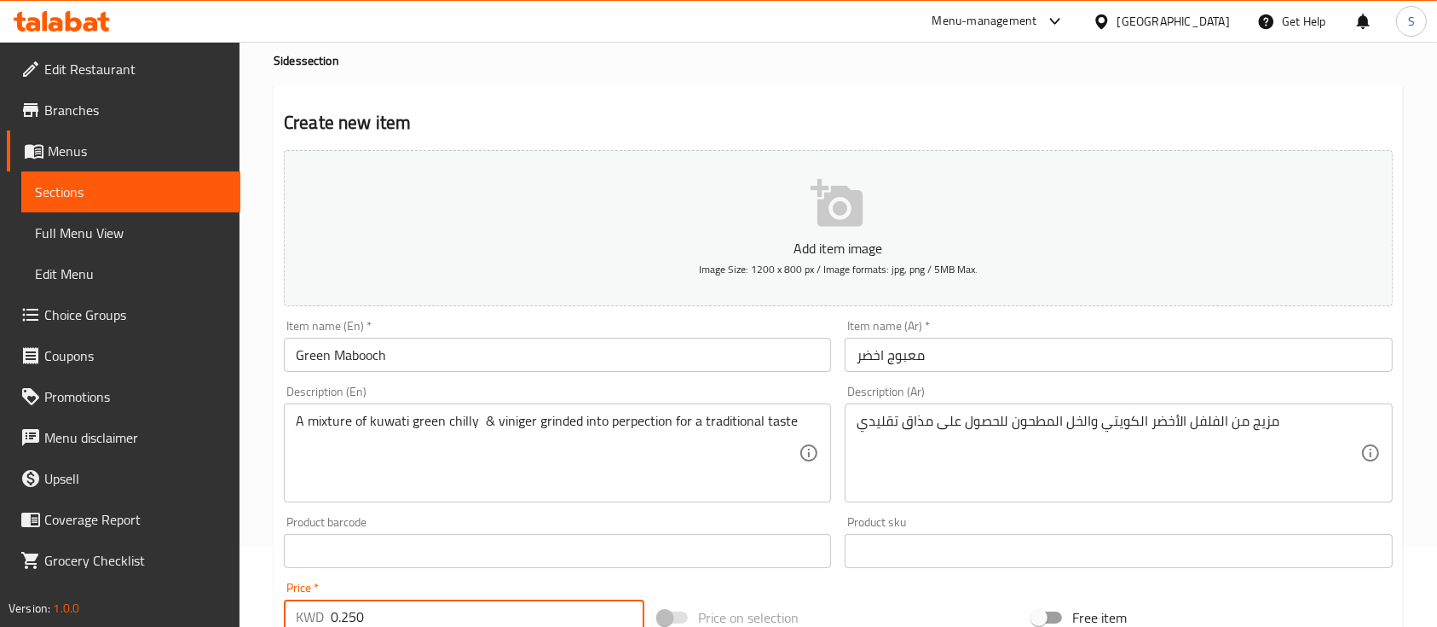
scroll to position [73, 0]
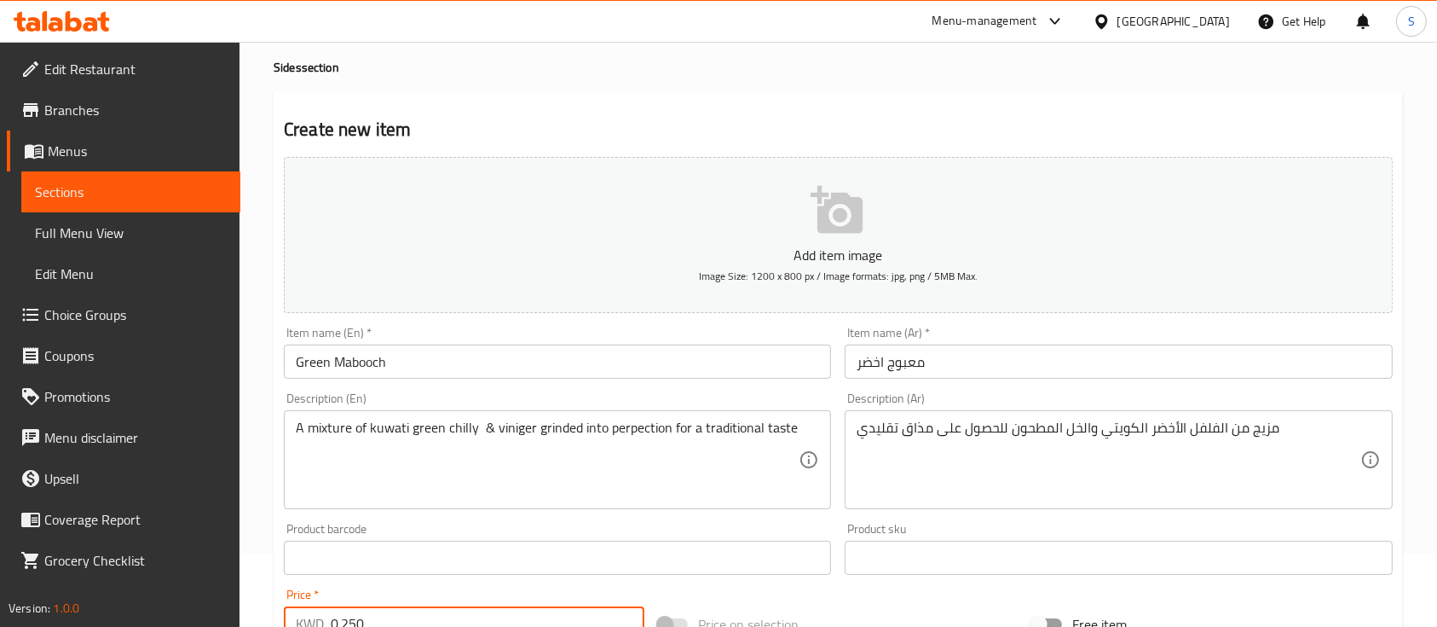
type input "0.250"
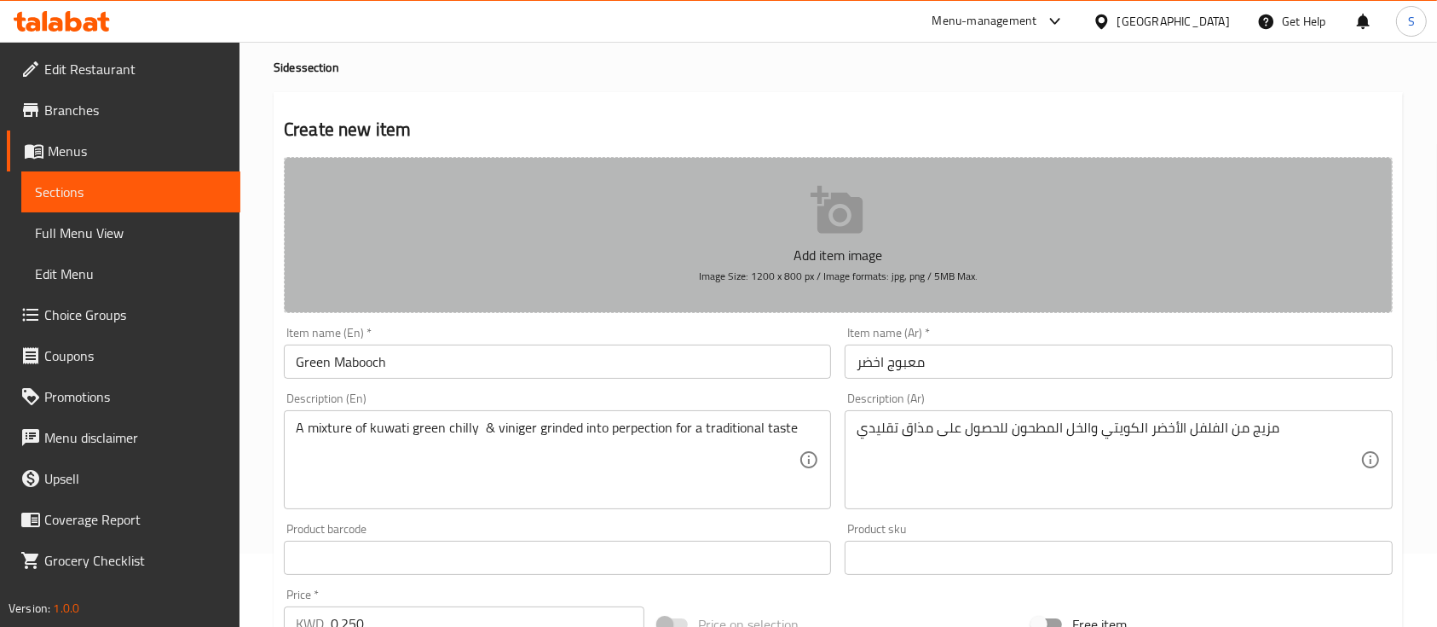
click at [851, 240] on button "Add item image Image Size: 1200 x 800 px / Image formats: jpg, png / 5MB Max." at bounding box center [838, 235] width 1109 height 156
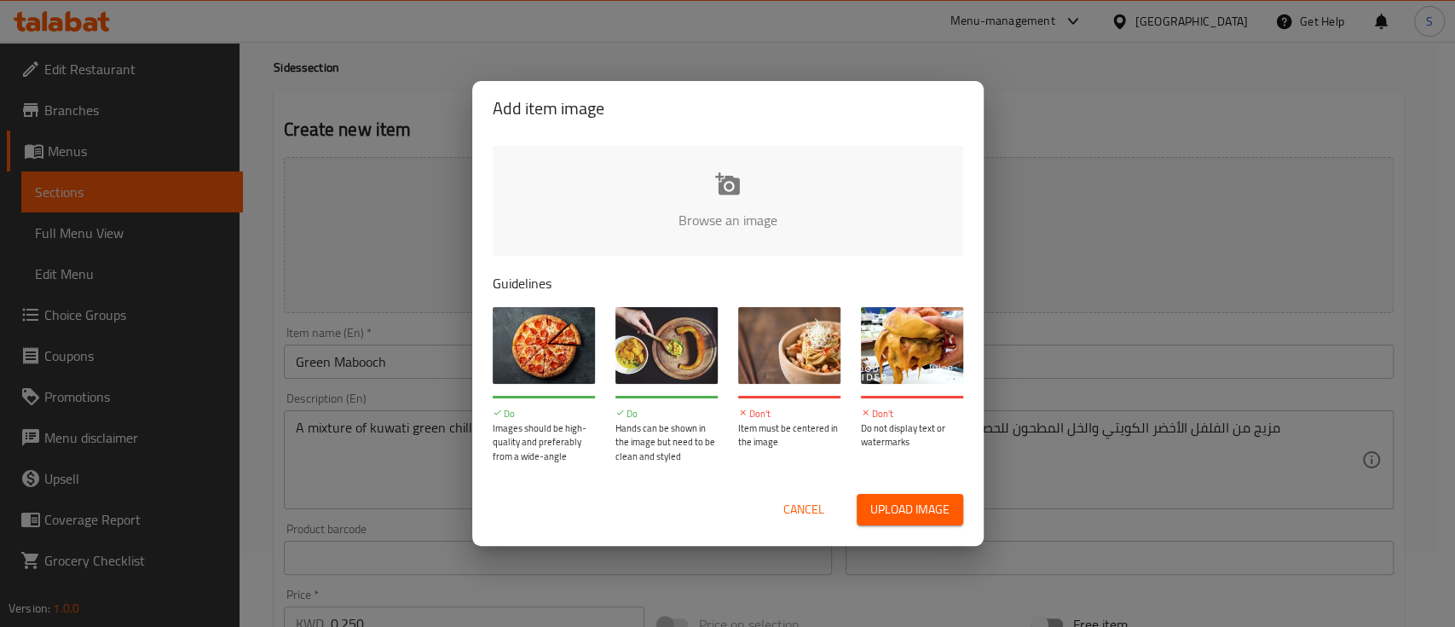
click at [753, 212] on input "file" at bounding box center [1304, 225] width 1623 height 159
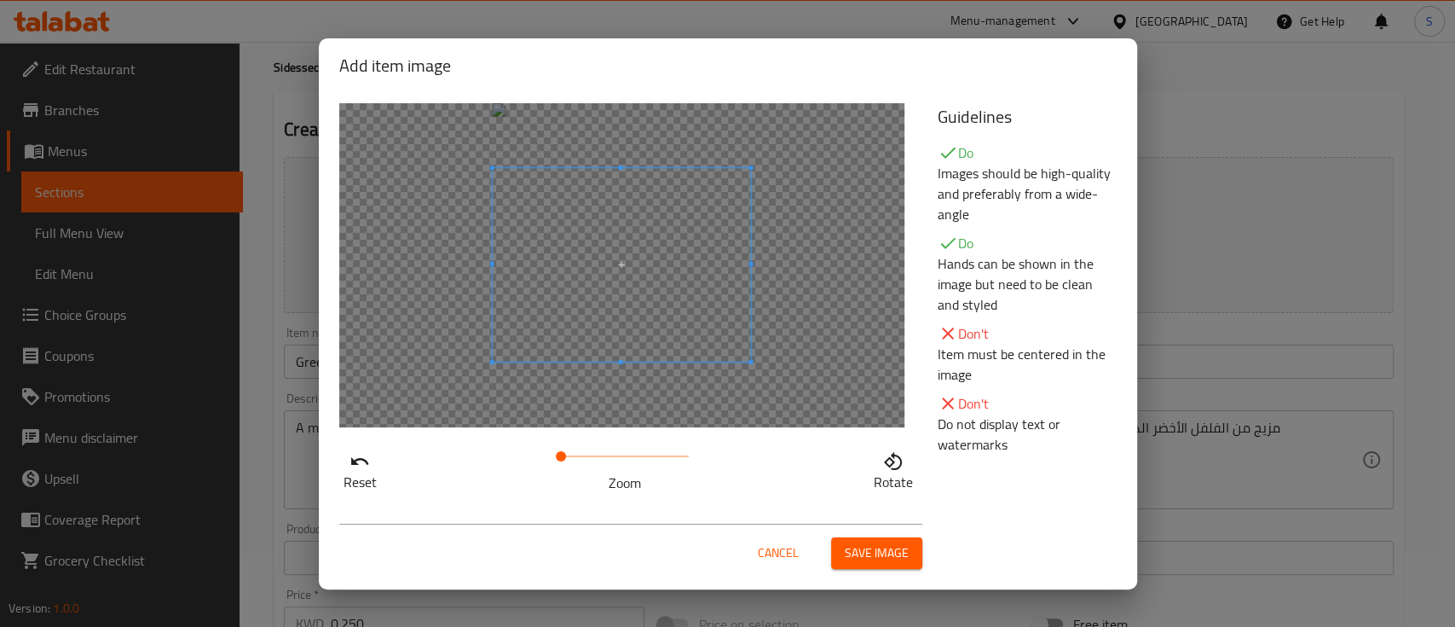
click at [566, 454] on span at bounding box center [561, 456] width 10 height 10
click at [573, 454] on span at bounding box center [574, 456] width 10 height 10
click at [584, 455] on span at bounding box center [584, 456] width 10 height 10
click at [869, 557] on span "Save image" at bounding box center [877, 552] width 64 height 21
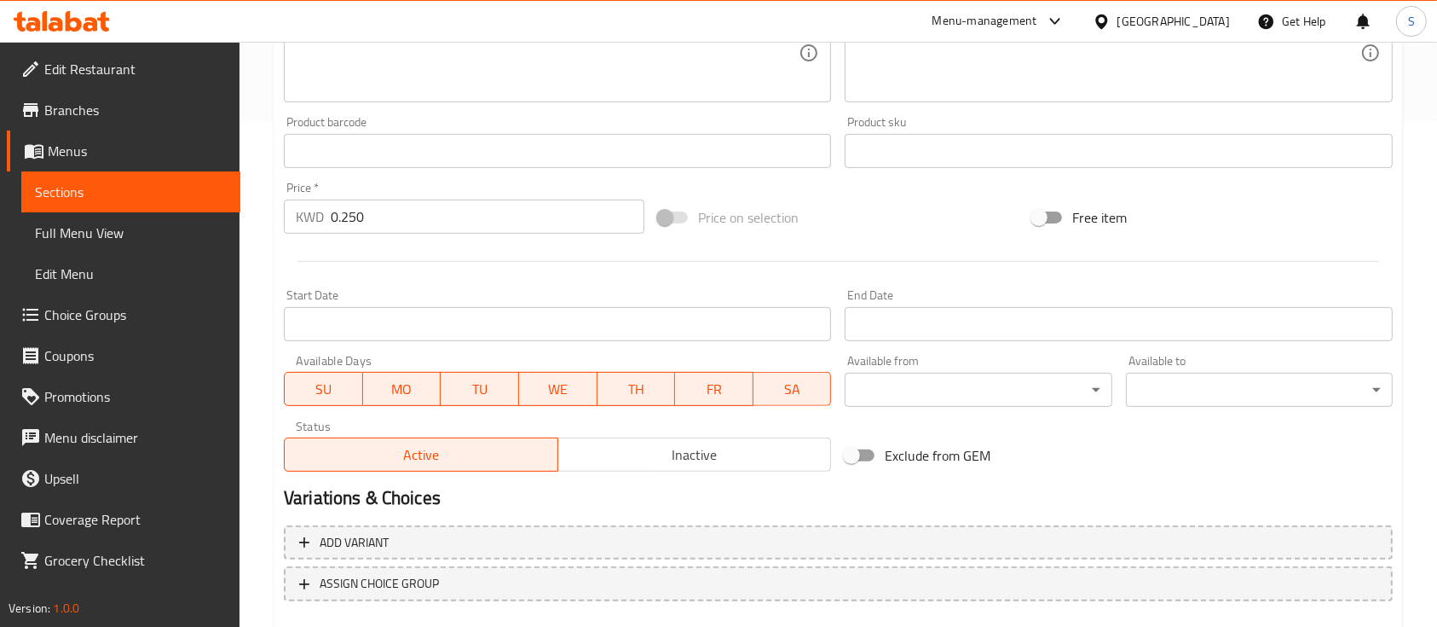
scroll to position [602, 0]
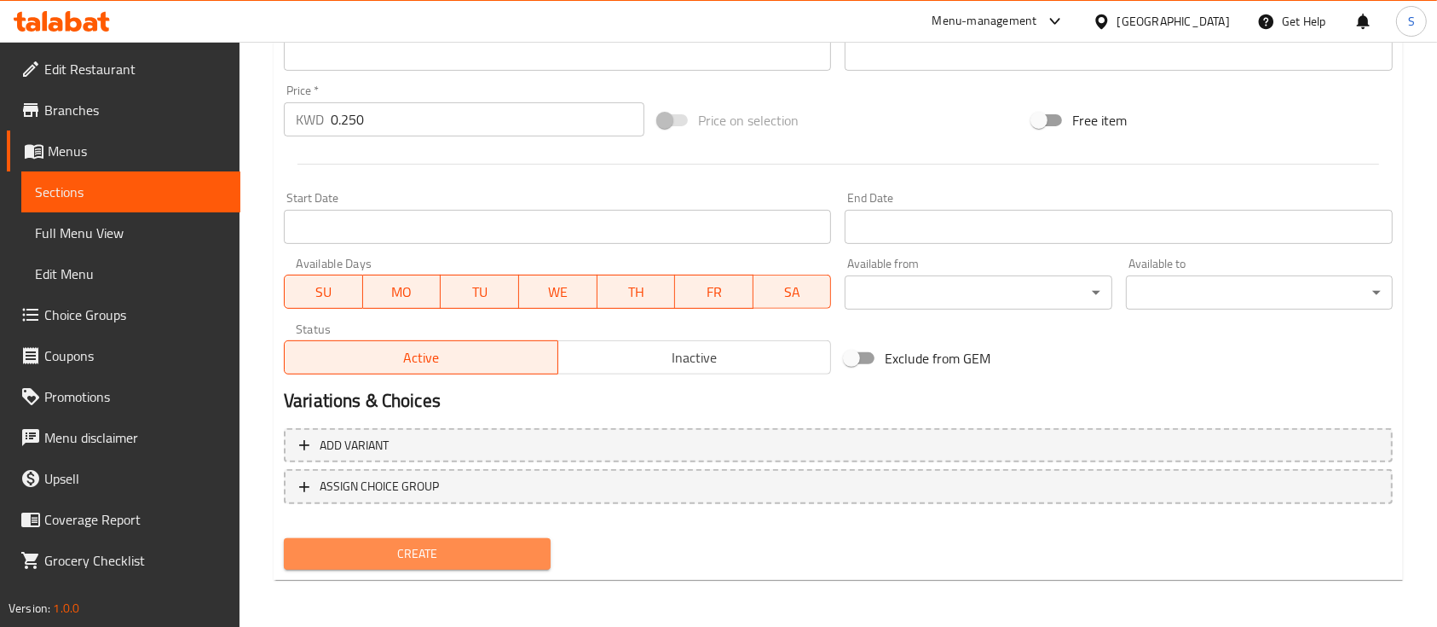
click at [511, 560] on span "Create" at bounding box center [418, 553] width 240 height 21
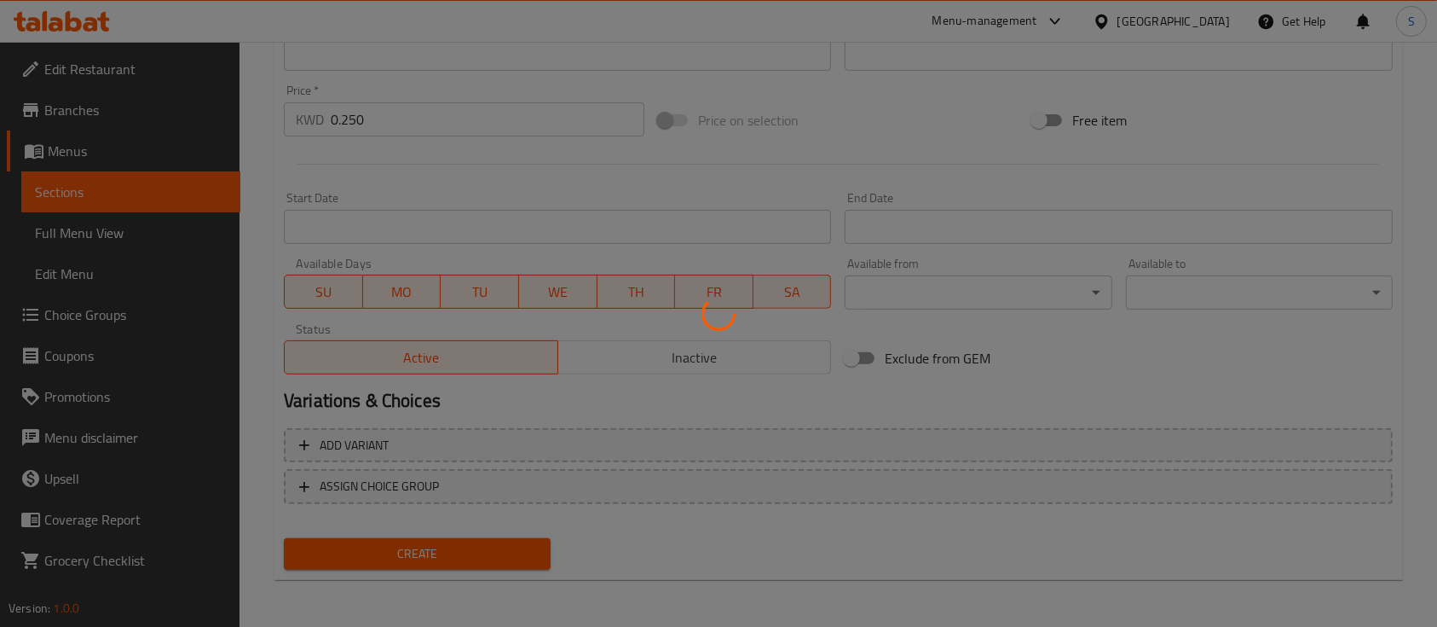
type input "0"
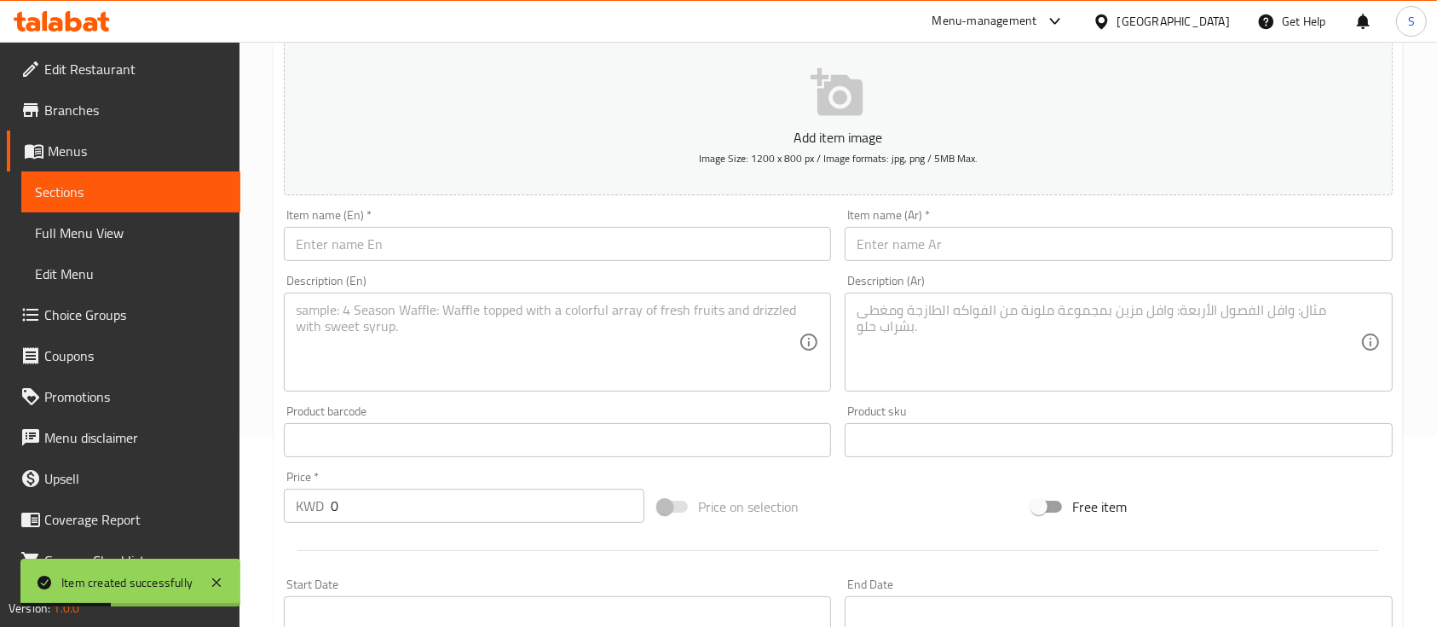
scroll to position [191, 0]
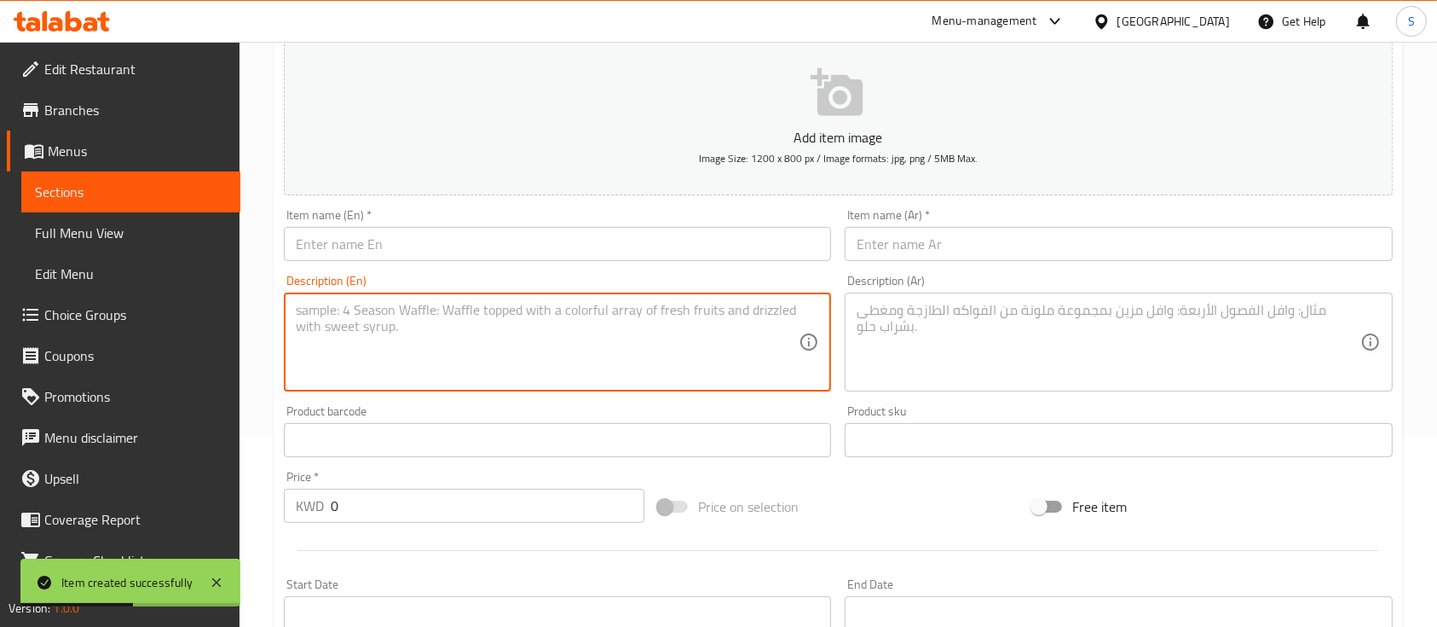
click at [541, 350] on textarea at bounding box center [547, 342] width 503 height 81
paste textarea "Shlowly cooked sause made from tomato and kuwati spices ."
type textarea "Shlowly cooked sause made from tomato and kuwati spices ."
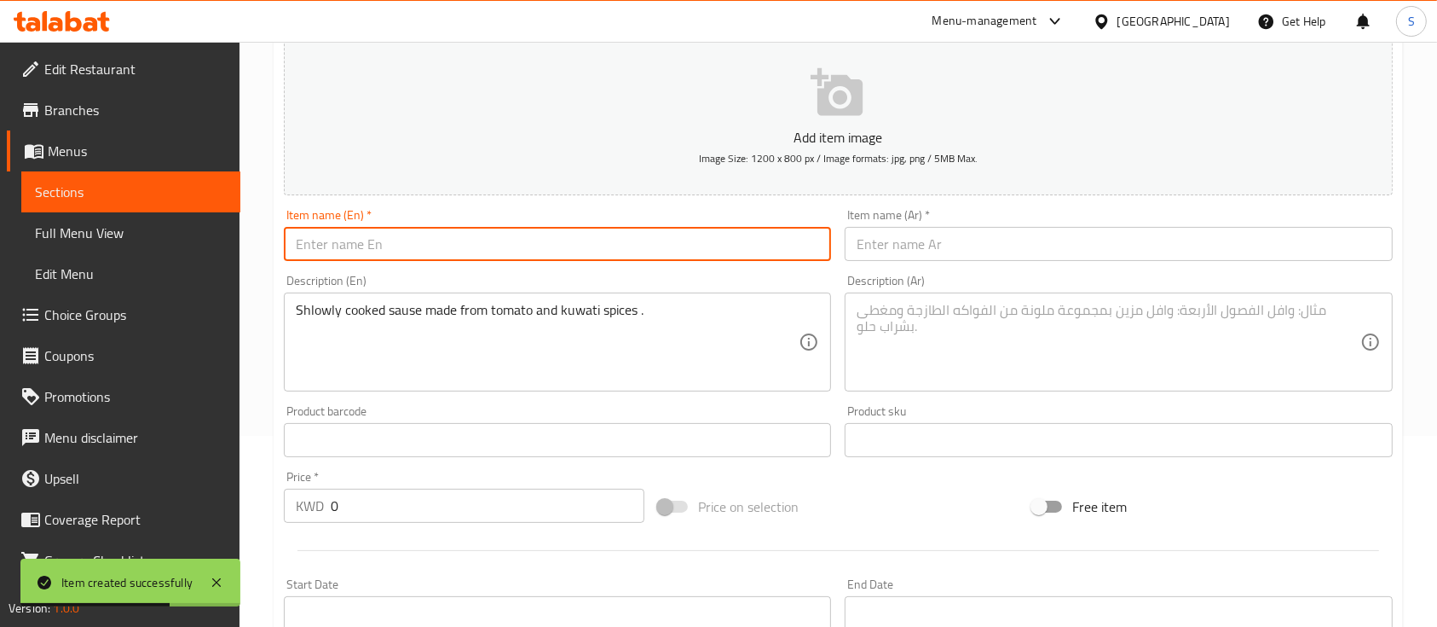
click at [476, 241] on input "text" at bounding box center [557, 244] width 547 height 34
paste input "Marak Dakkos"
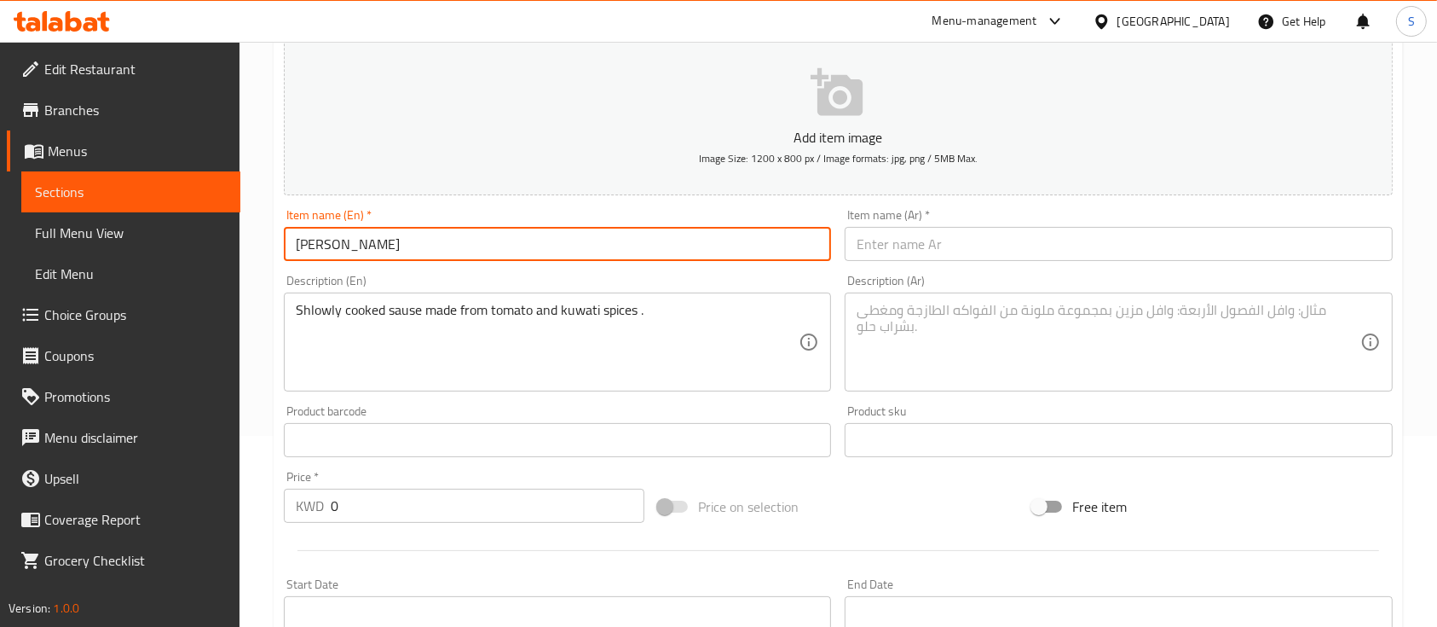
type input "Marak Dakkos"
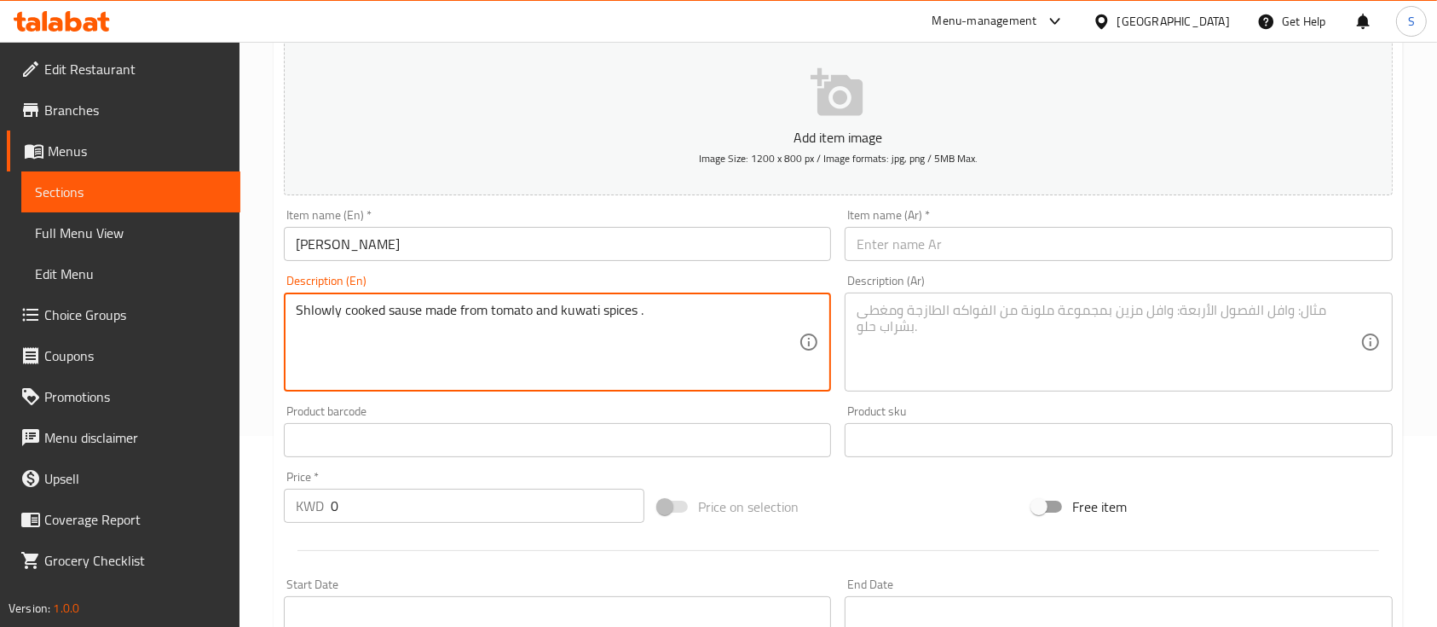
click at [402, 304] on textarea "Shlowly cooked sause made from tomato and kuwati spices ." at bounding box center [547, 342] width 503 height 81
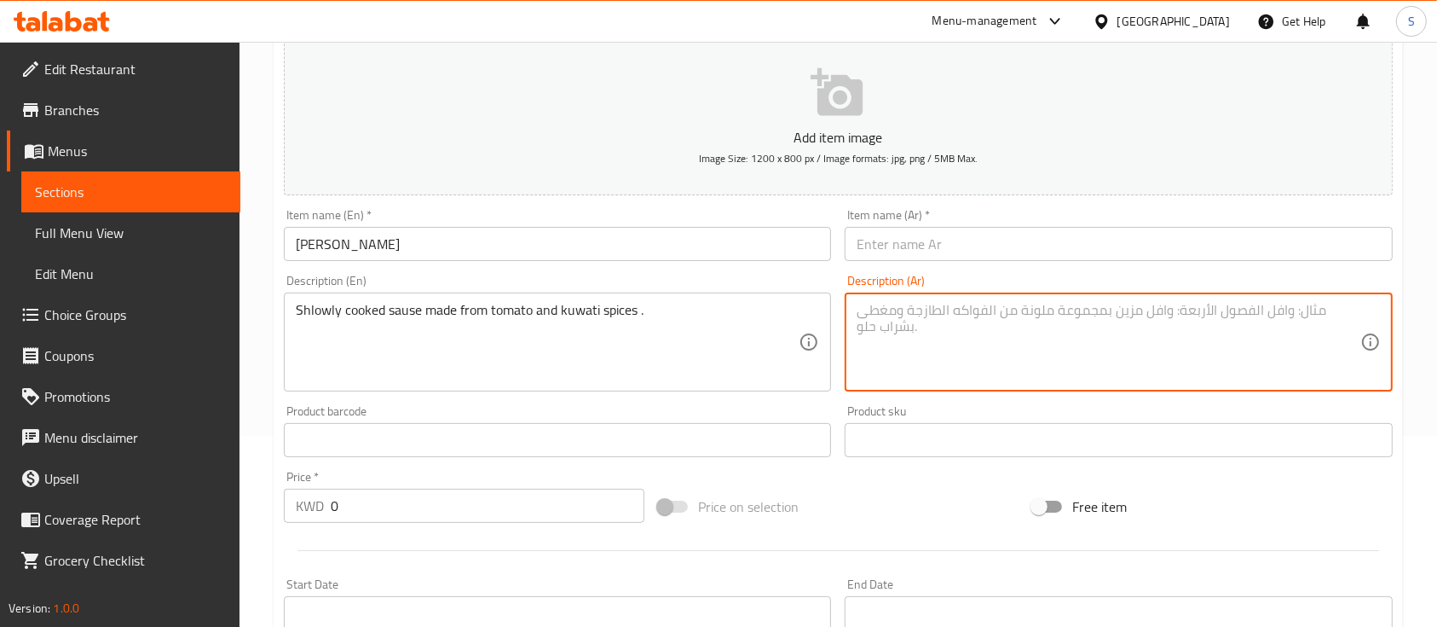
click at [892, 343] on textarea at bounding box center [1108, 342] width 503 height 81
paste textarea "صلصة مطبوخة ببطء مصنوعة من الطماطم والتوابل الكويتية."
type textarea "صلصة مطبوخة ببطء مصنوعة من الطماطم والتوابل الكويتية."
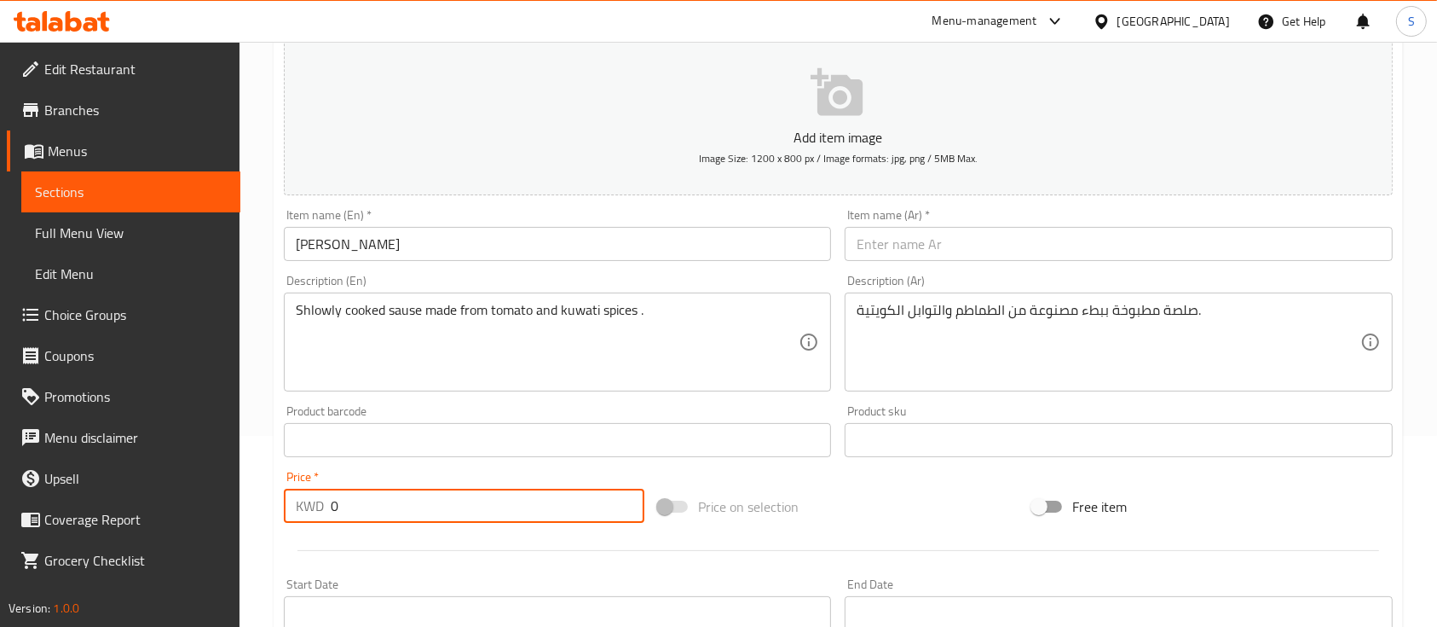
click at [482, 522] on input "0" at bounding box center [488, 506] width 314 height 34
type input "0.5"
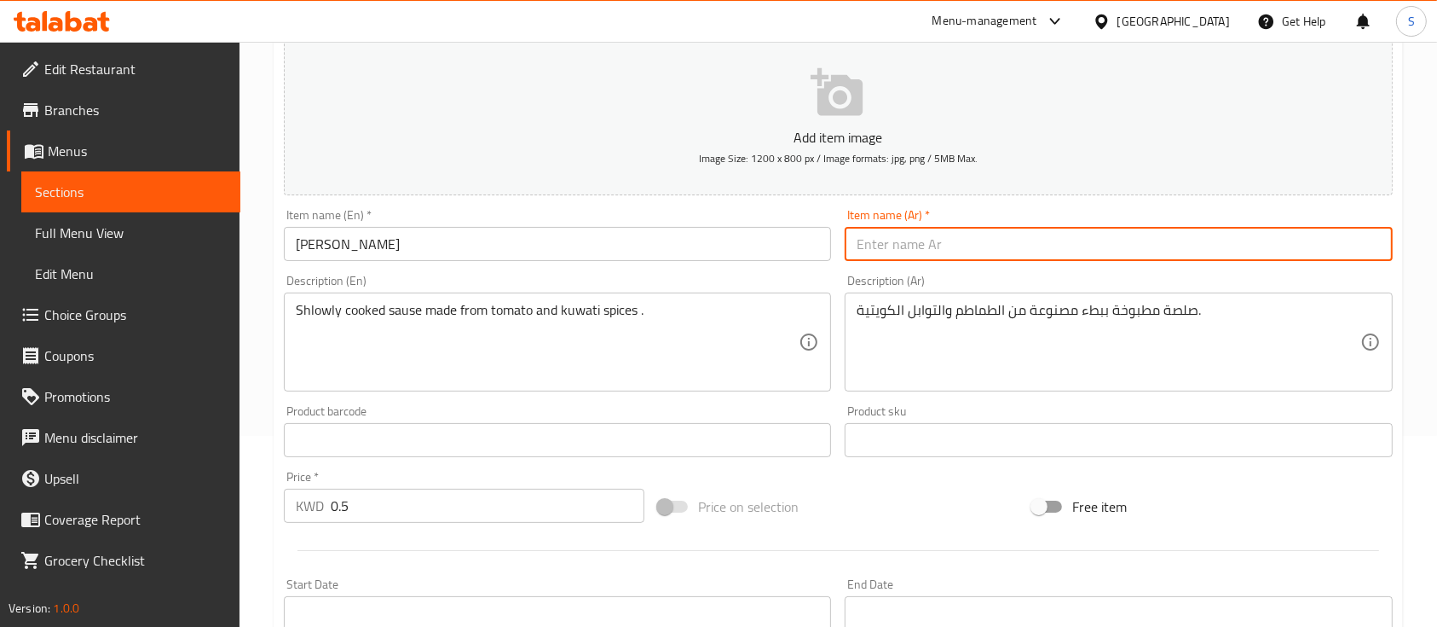
click at [921, 257] on input "text" at bounding box center [1118, 244] width 547 height 34
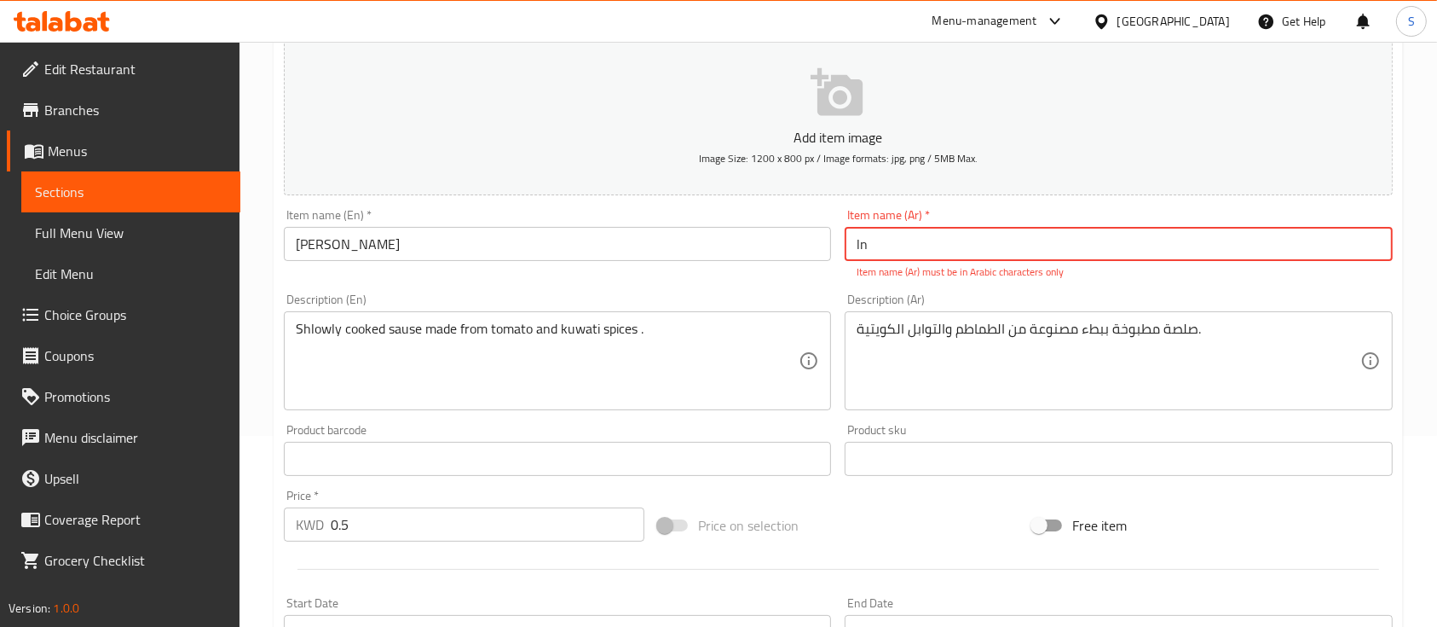
type input "l"
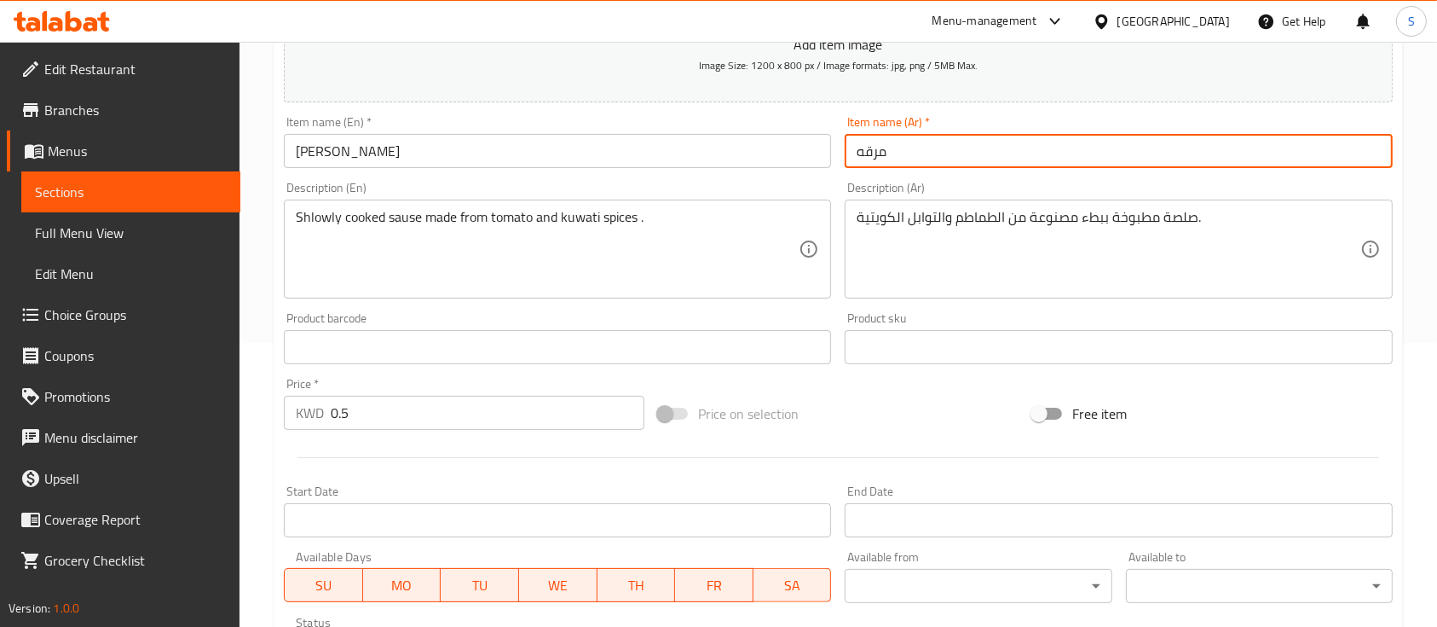
scroll to position [164, 0]
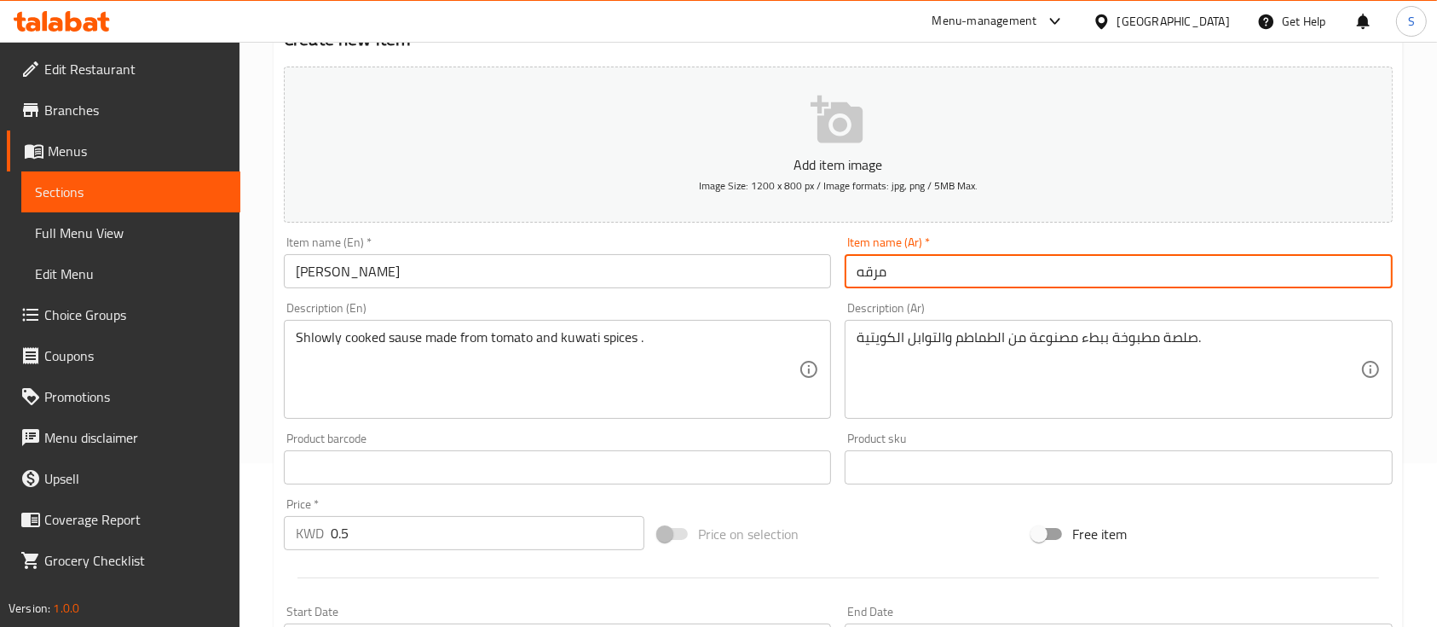
type input "مرقه"
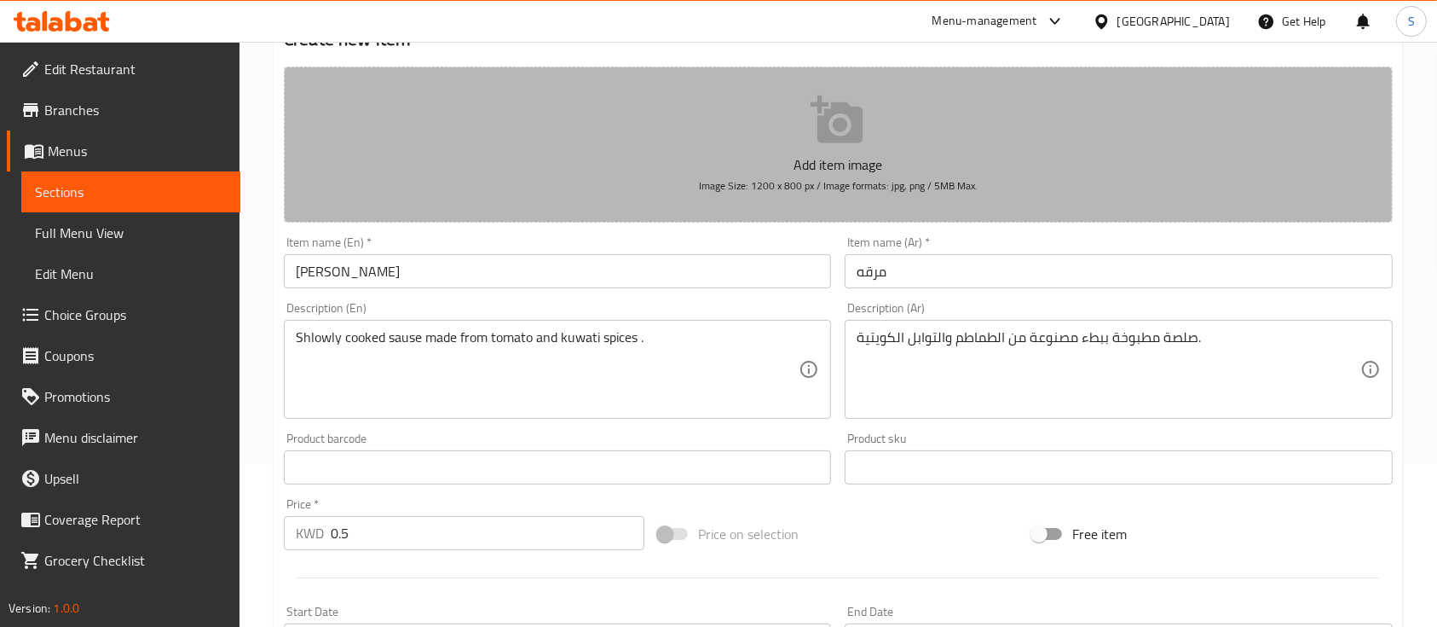
click at [846, 154] on p "Add item image" at bounding box center [838, 164] width 1056 height 20
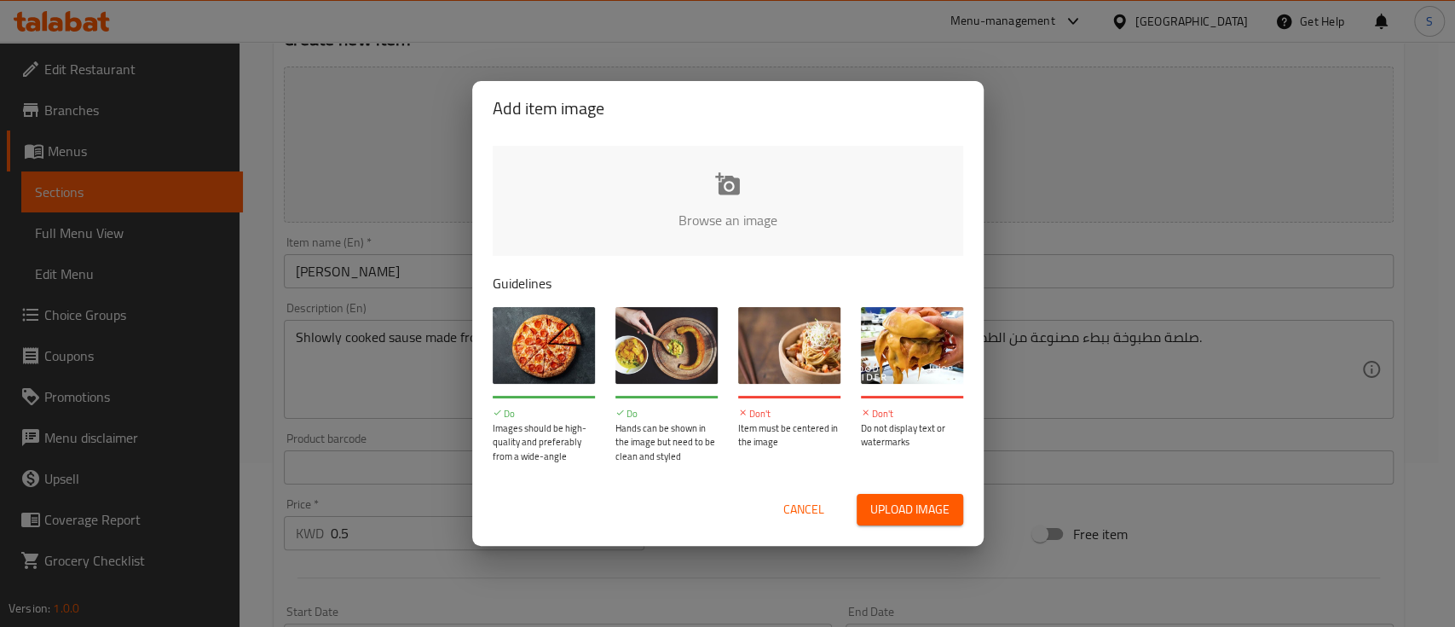
click at [727, 205] on input "file" at bounding box center [1304, 225] width 1623 height 159
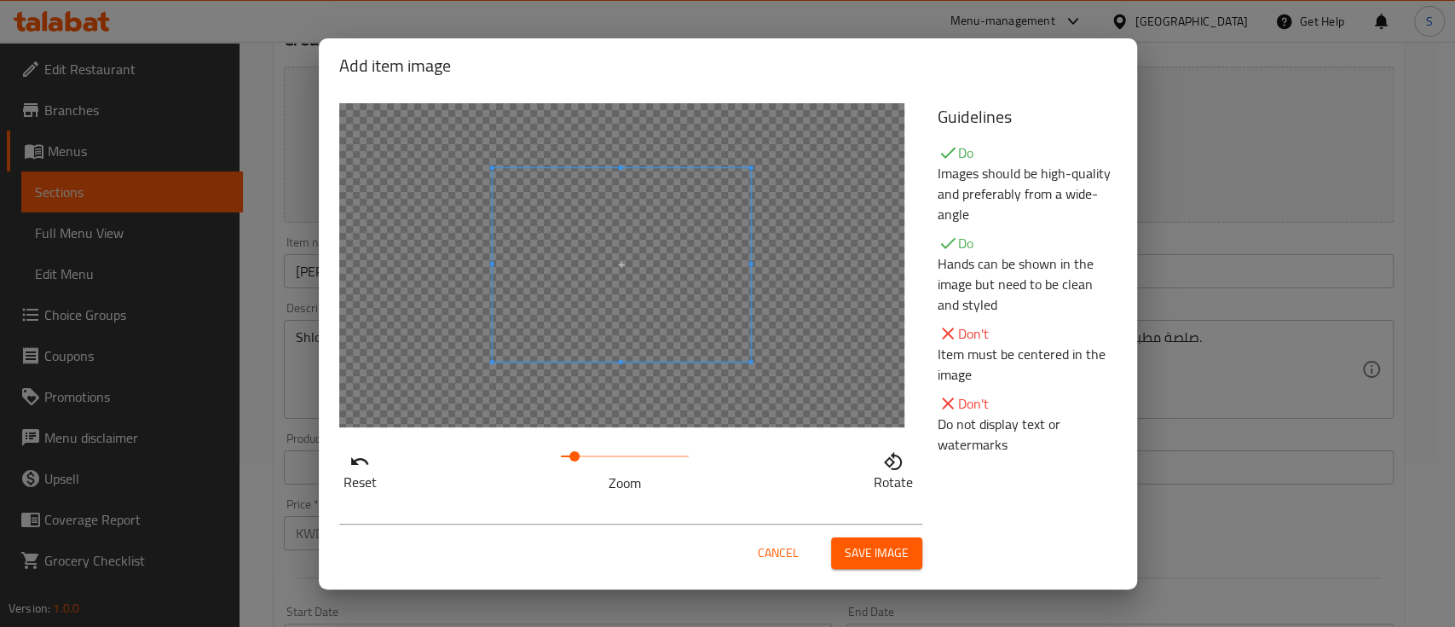
click at [575, 453] on span at bounding box center [575, 456] width 10 height 10
click at [876, 543] on span "Save image" at bounding box center [877, 552] width 64 height 21
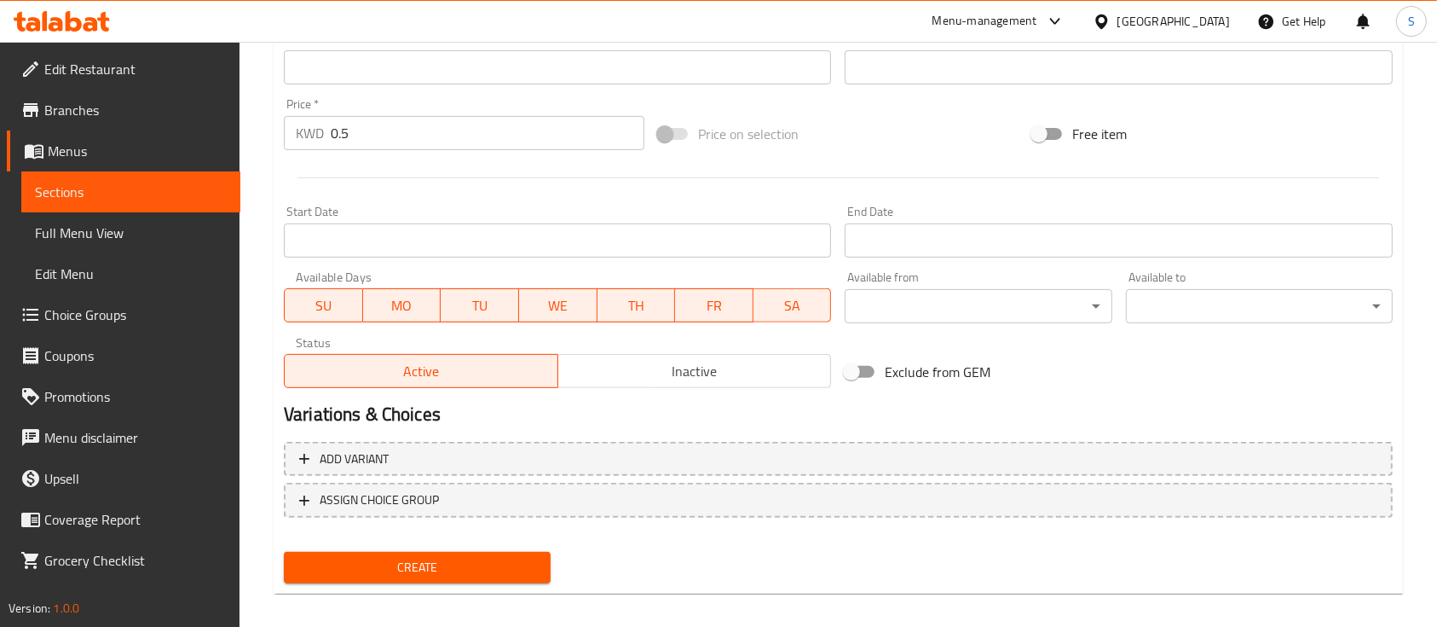
scroll to position [602, 0]
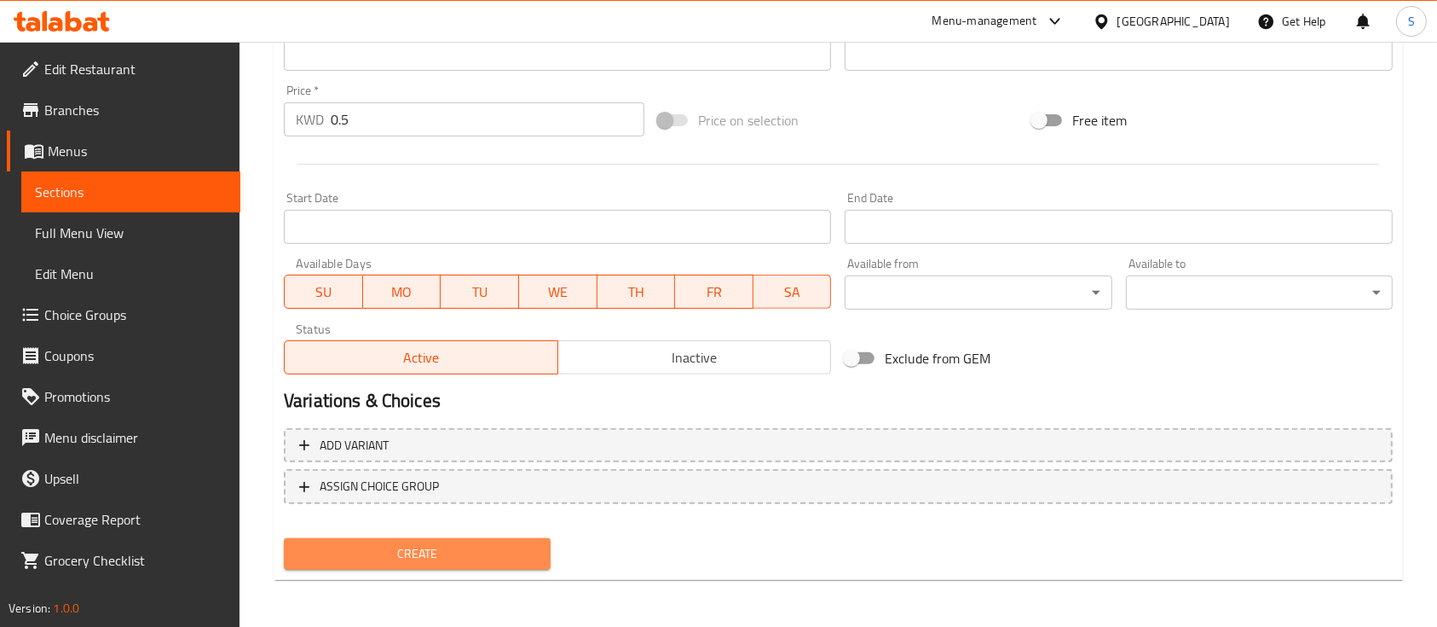
click at [513, 555] on span "Create" at bounding box center [418, 553] width 240 height 21
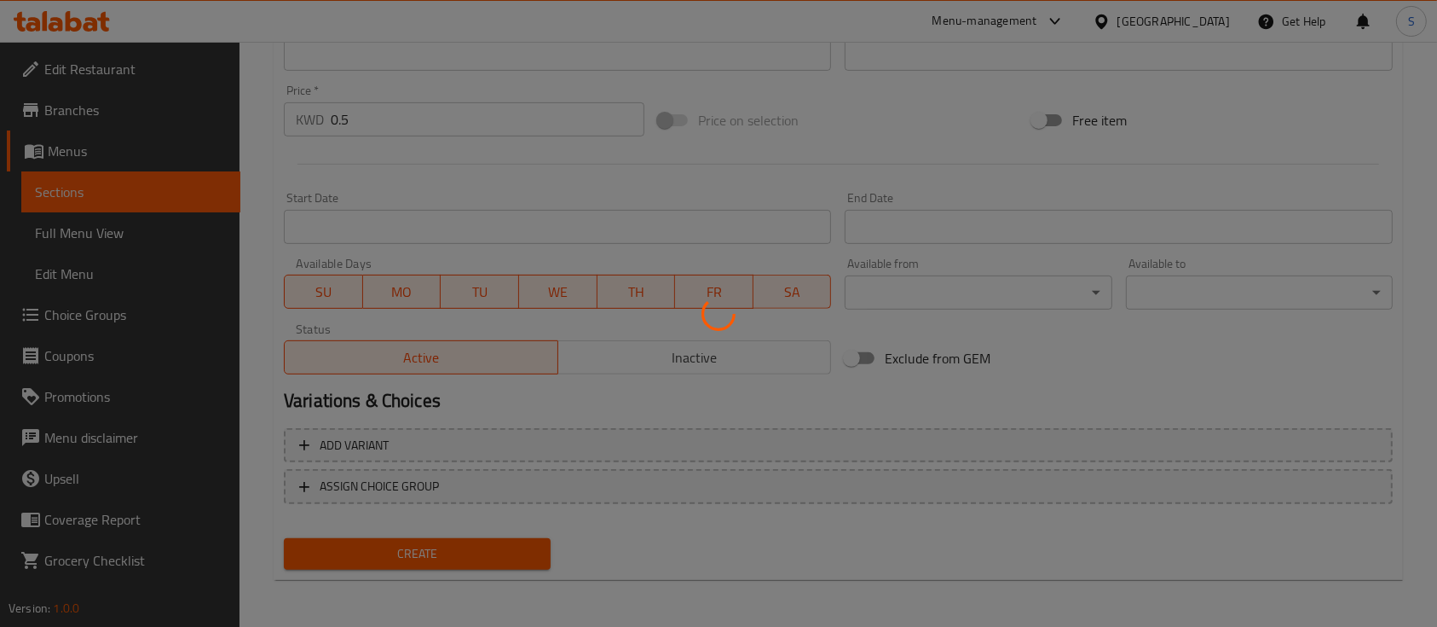
type input "0"
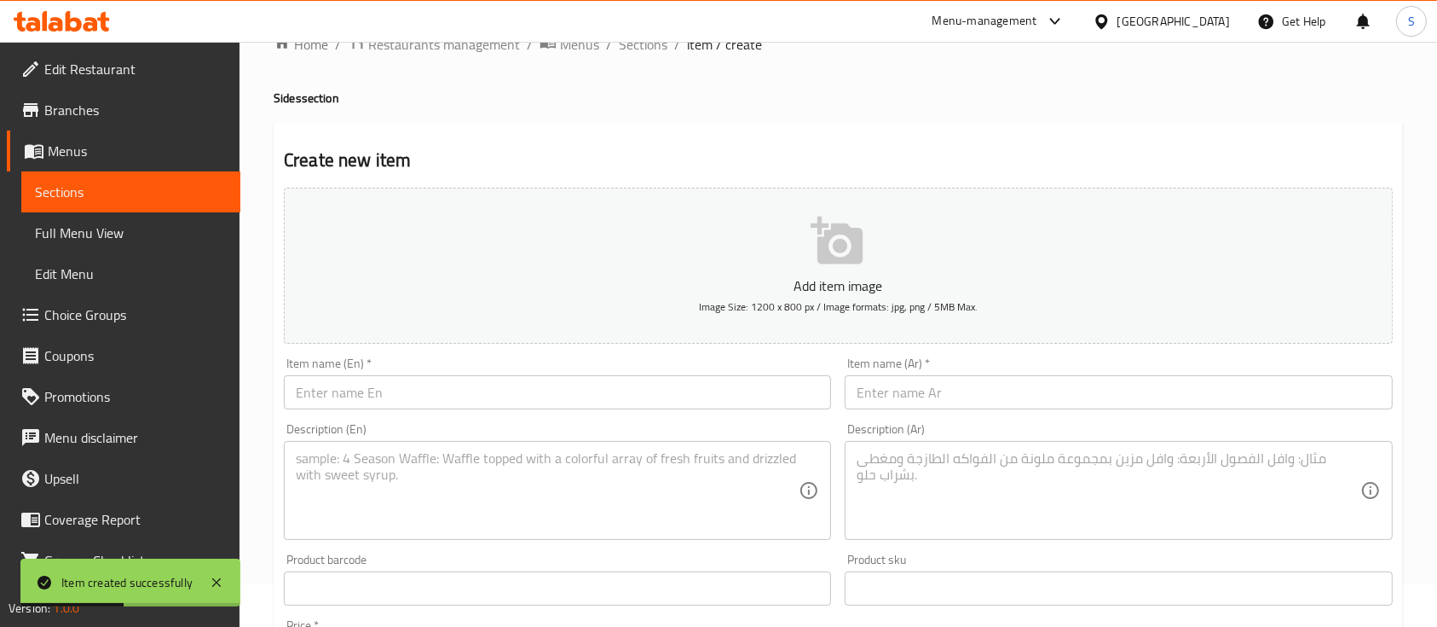
scroll to position [16, 0]
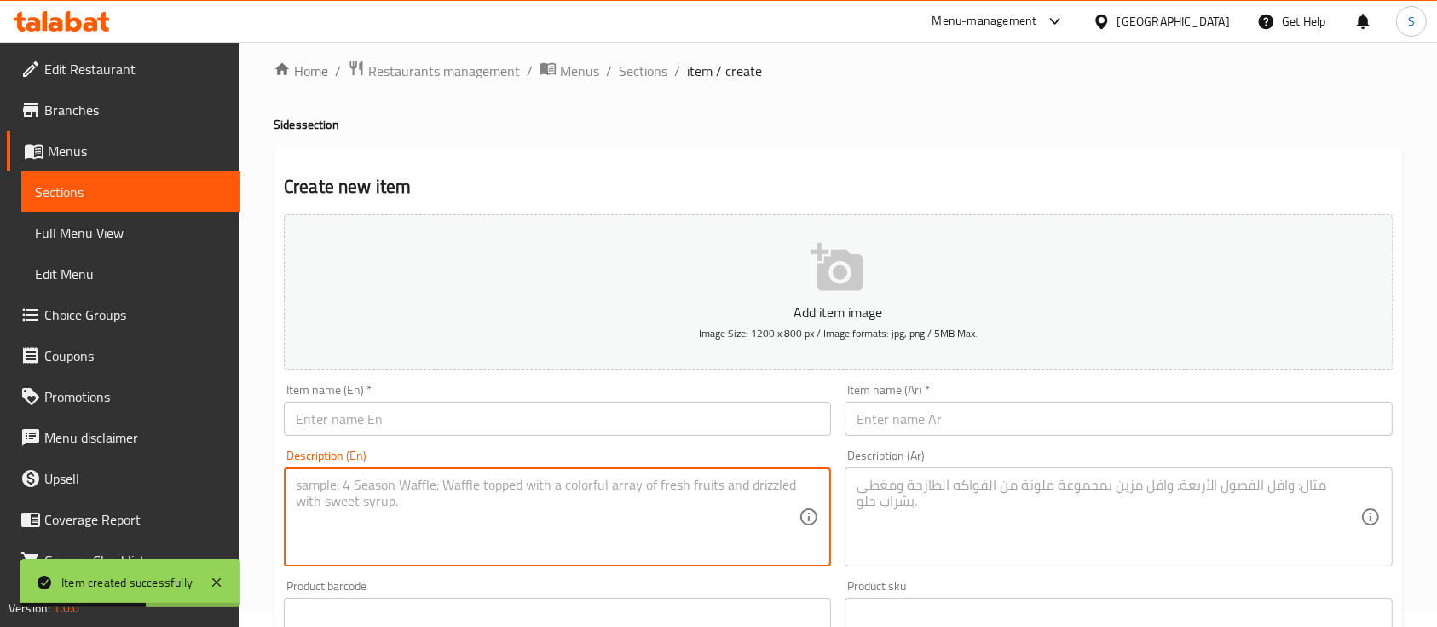
click at [473, 494] on textarea at bounding box center [547, 517] width 503 height 81
click at [989, 498] on textarea at bounding box center [1108, 517] width 503 height 81
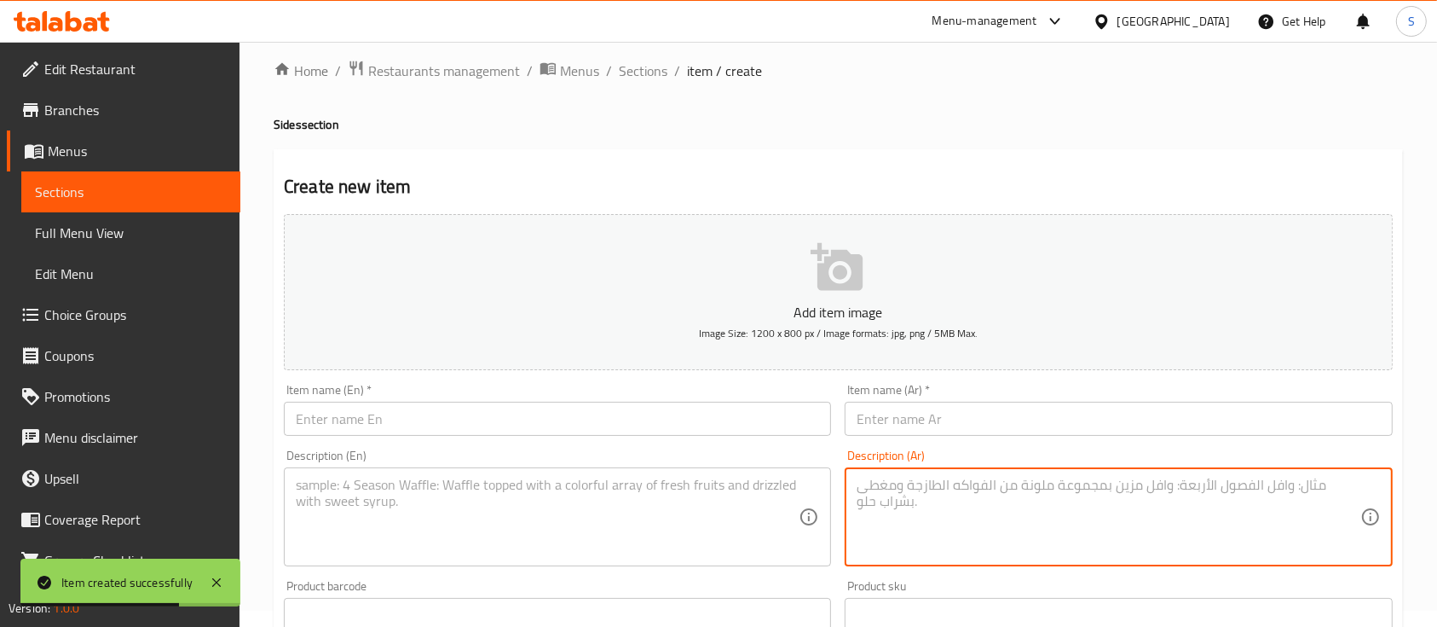
paste textarea "إنه مزيج من البطاطس والطماطم والأعشاب والتوابل مع القليل من التوابل حسب الرغبة."
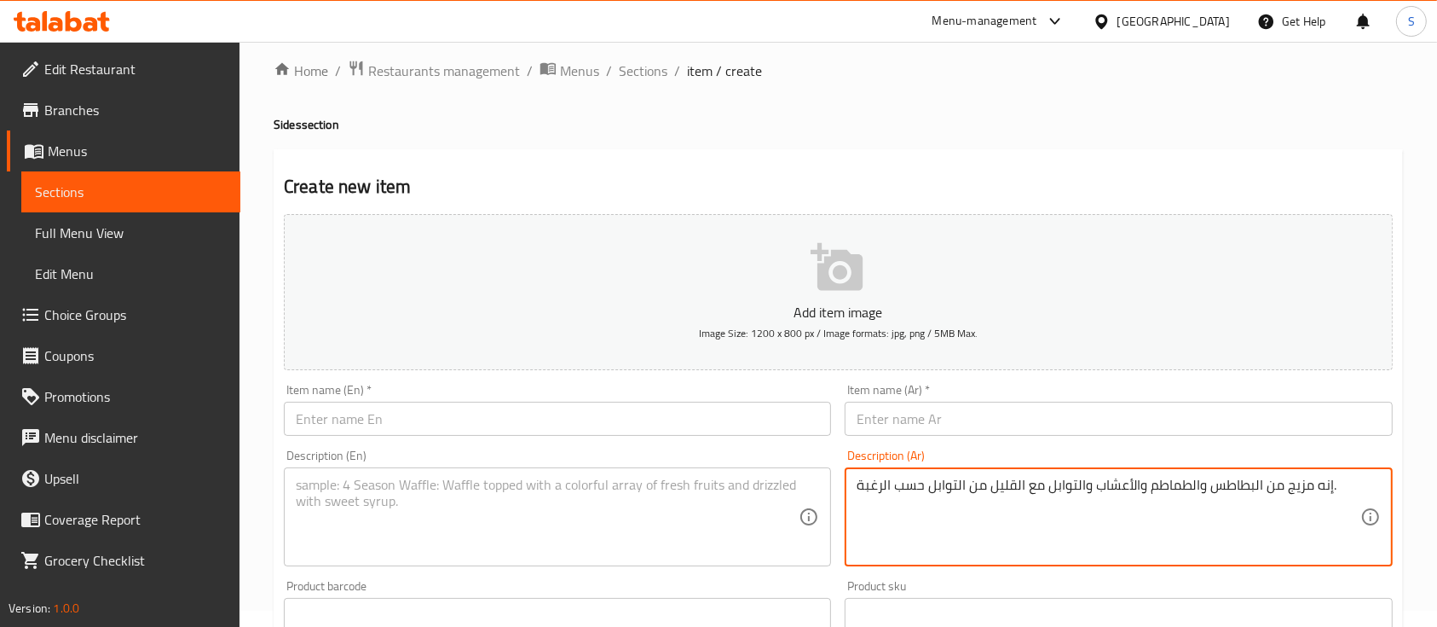
drag, startPoint x: 926, startPoint y: 489, endPoint x: 843, endPoint y: 489, distance: 82.7
click at [843, 489] on div "Description (Ar) إنه مزيج من البطاطس والطماطم والأعشاب والتوابل مع القليل من ال…" at bounding box center [1118, 507] width 561 height 130
type textarea "إنه مزيج من البطاطس والطماطم والأعشاب والتوابل مع القليل من التوابل ."
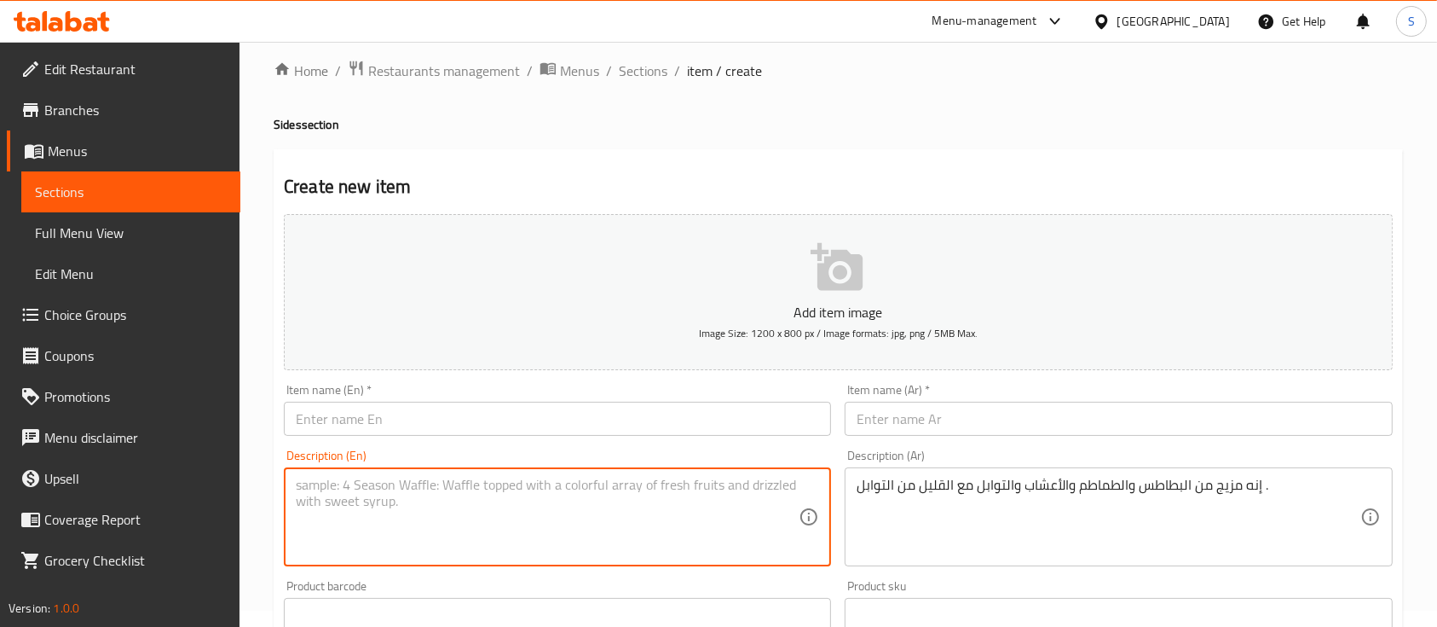
click at [724, 508] on textarea at bounding box center [547, 517] width 503 height 81
paste textarea "It’s a combination of potato ,tomato and herb and spices with a bit of spice to…"
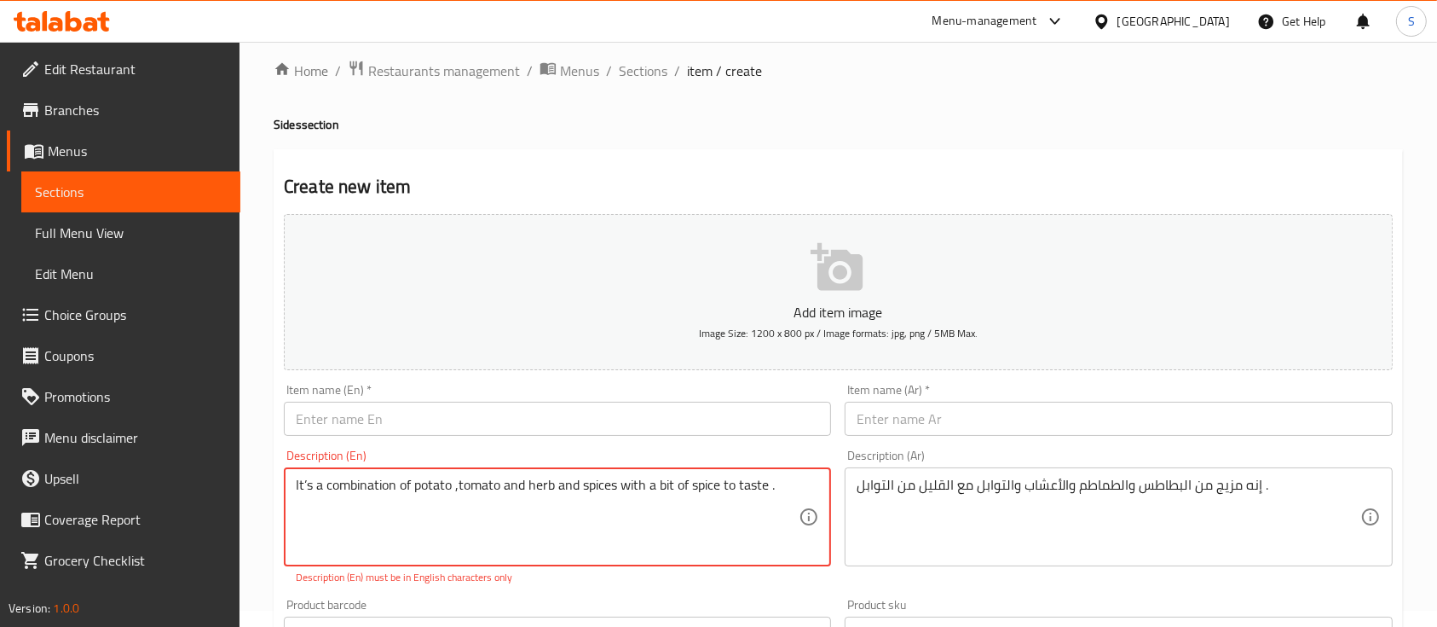
type textarea "It’s a combination of potato ,tomato and herb and spices with a bit of spice to…"
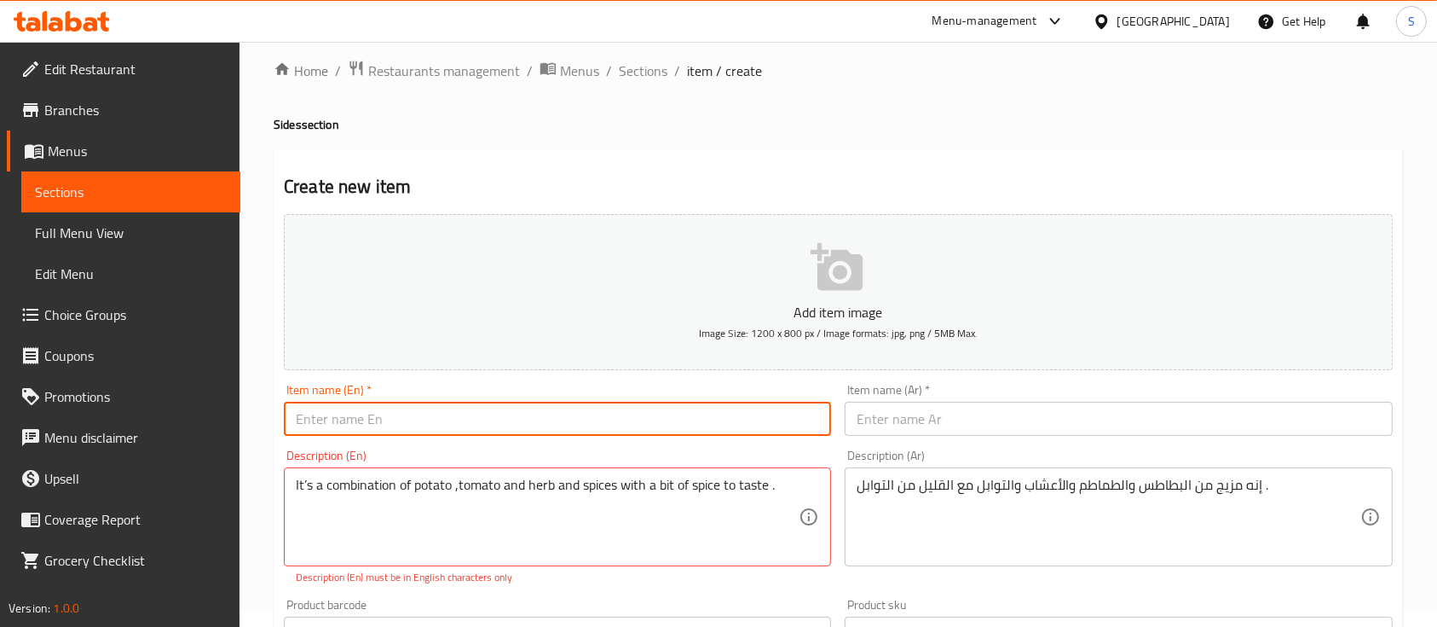
click at [700, 433] on input "text" at bounding box center [557, 419] width 547 height 34
paste input "Marak Potato"
type input "Marak Potato"
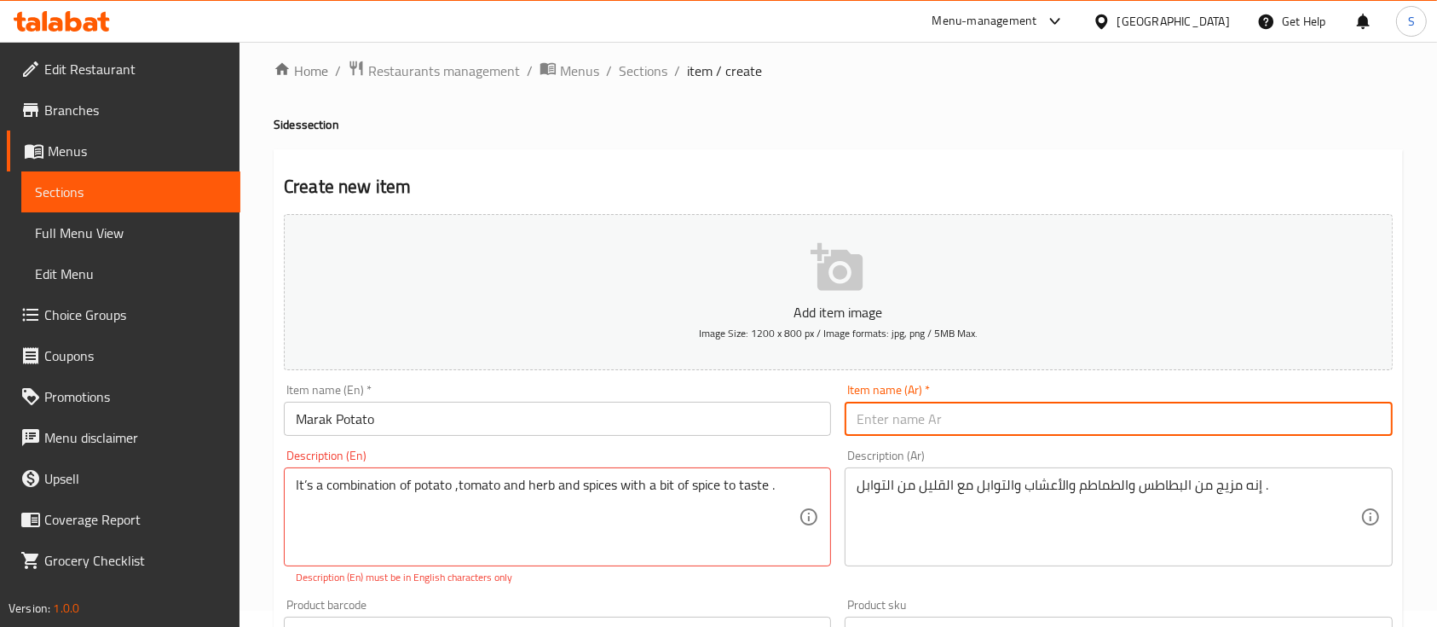
click at [939, 412] on input "text" at bounding box center [1118, 419] width 547 height 34
type input "ك"
type input "مرقه بطاط"
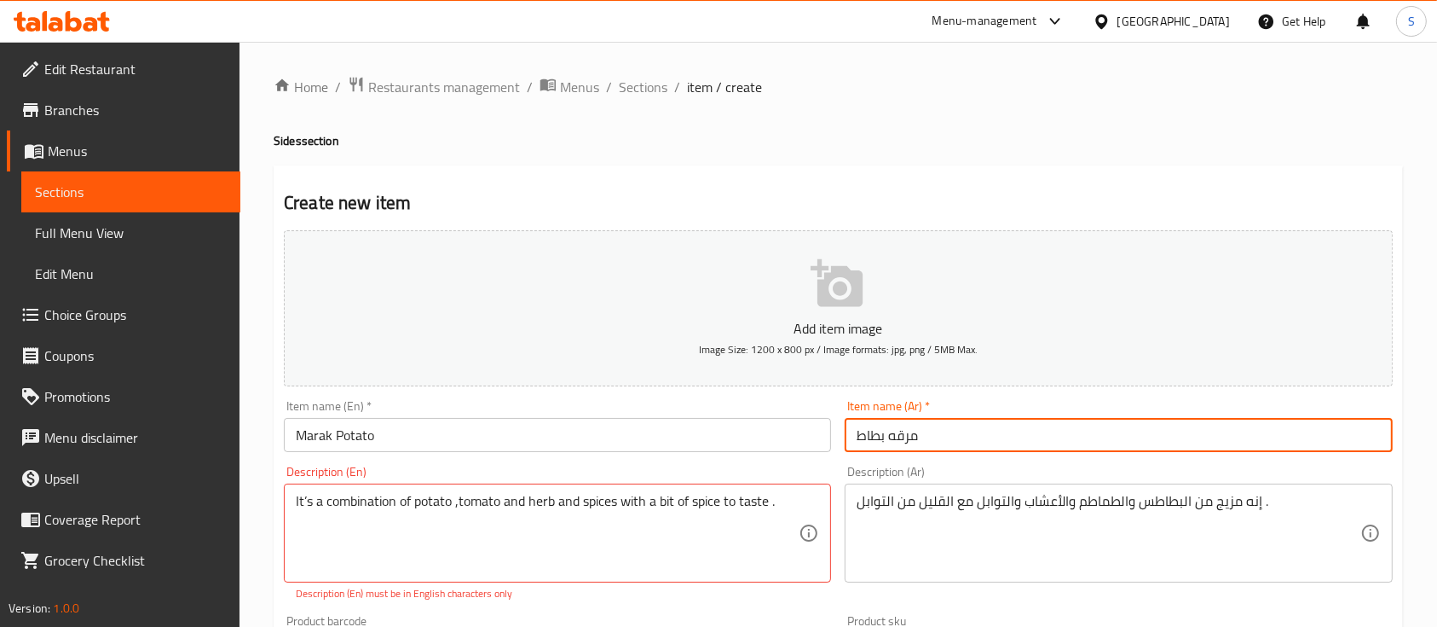
scroll to position [399, 0]
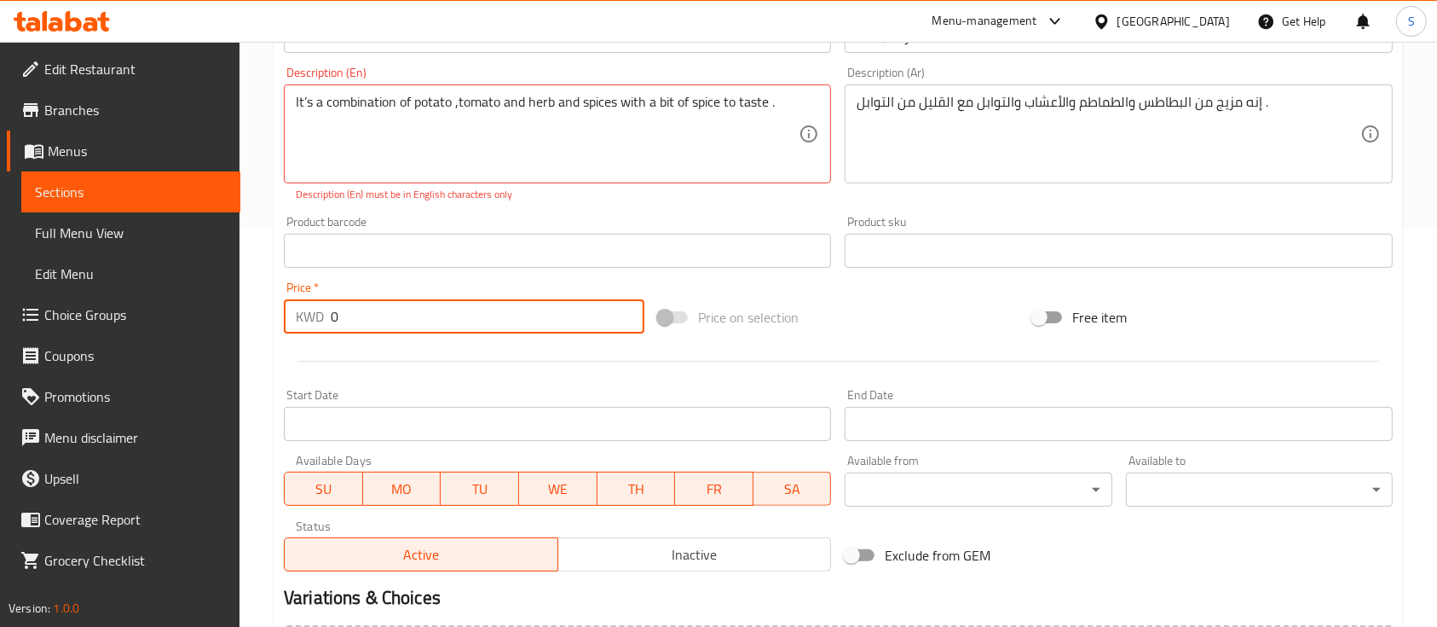
click at [459, 327] on input "0" at bounding box center [488, 316] width 314 height 34
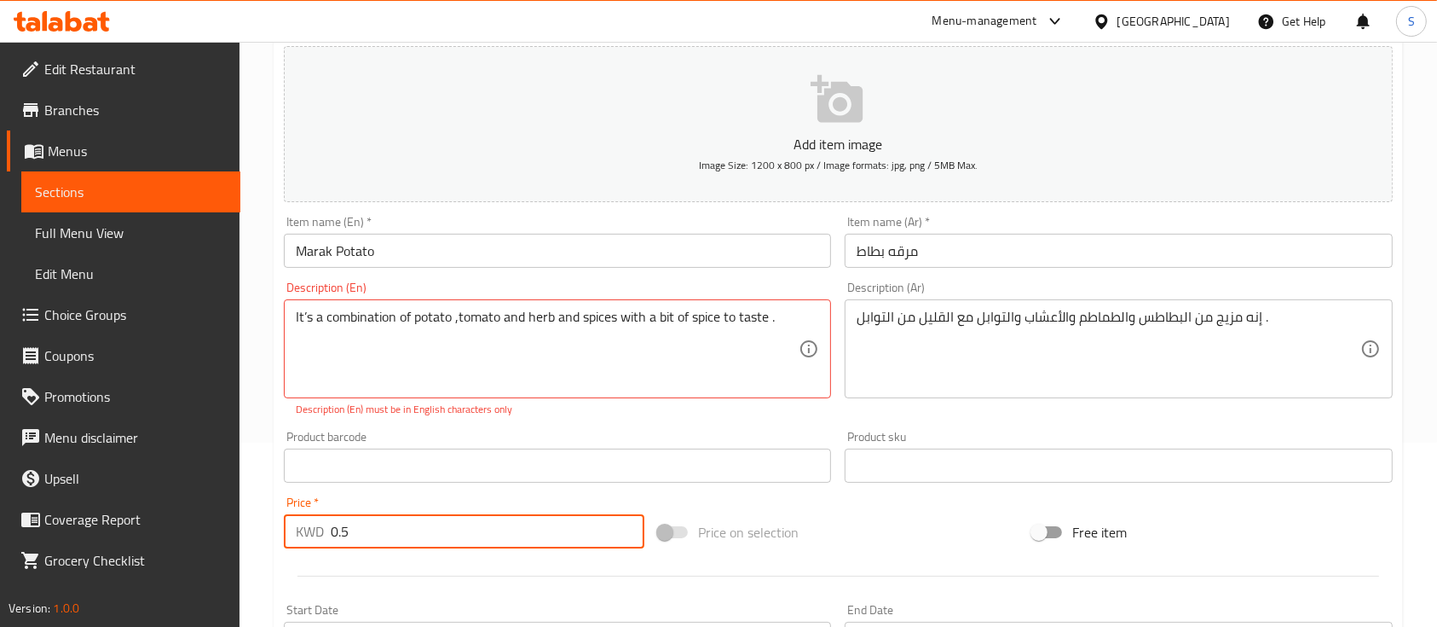
scroll to position [177, 0]
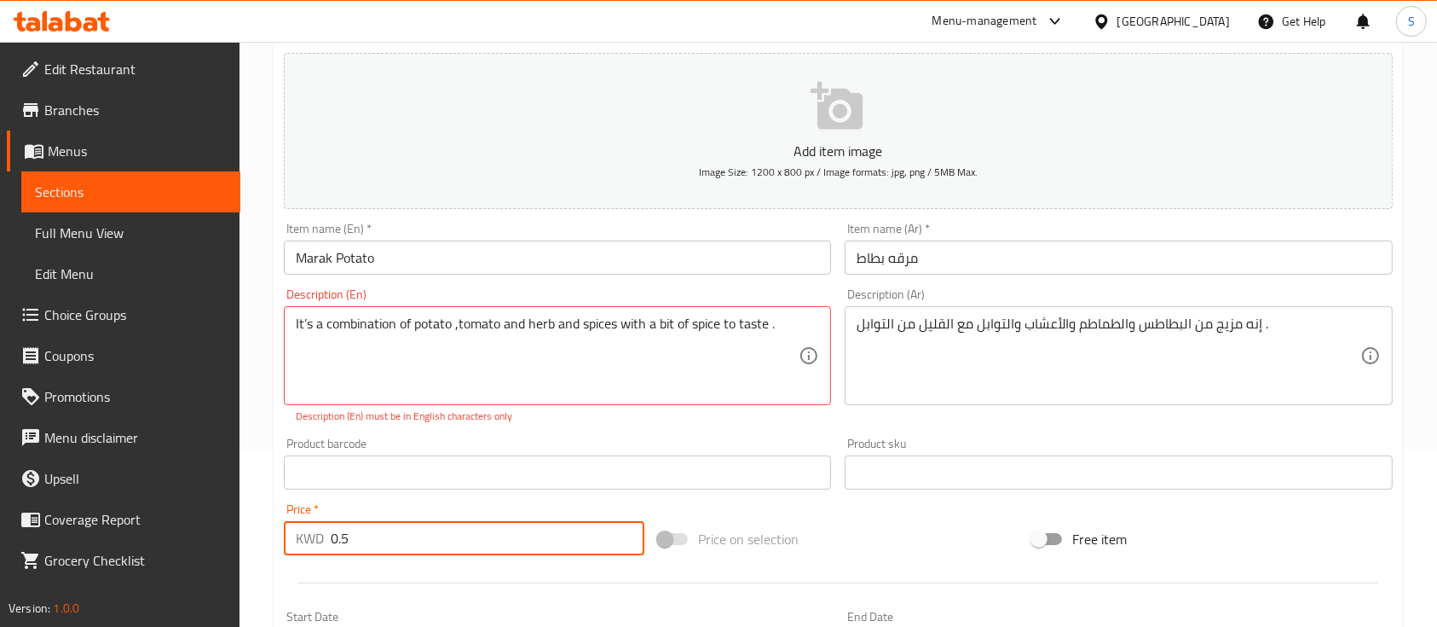
type input "0.5"
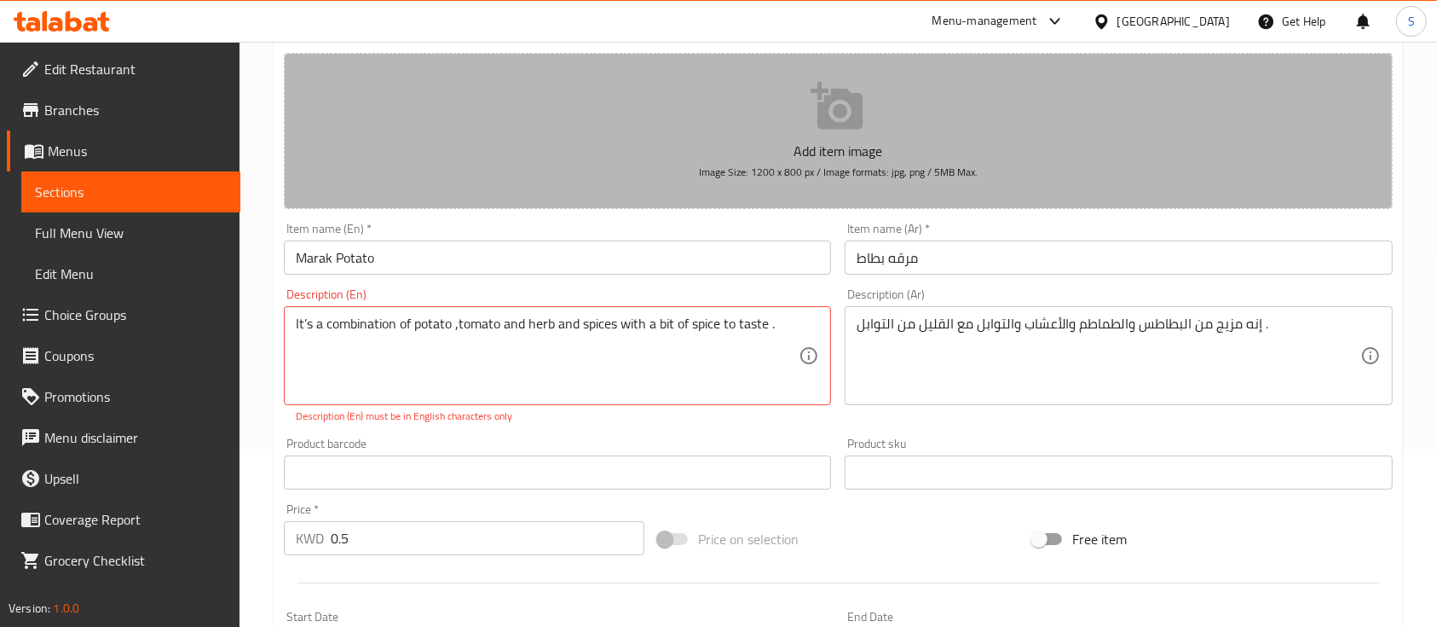
click at [817, 153] on p "Add item image" at bounding box center [838, 151] width 1056 height 20
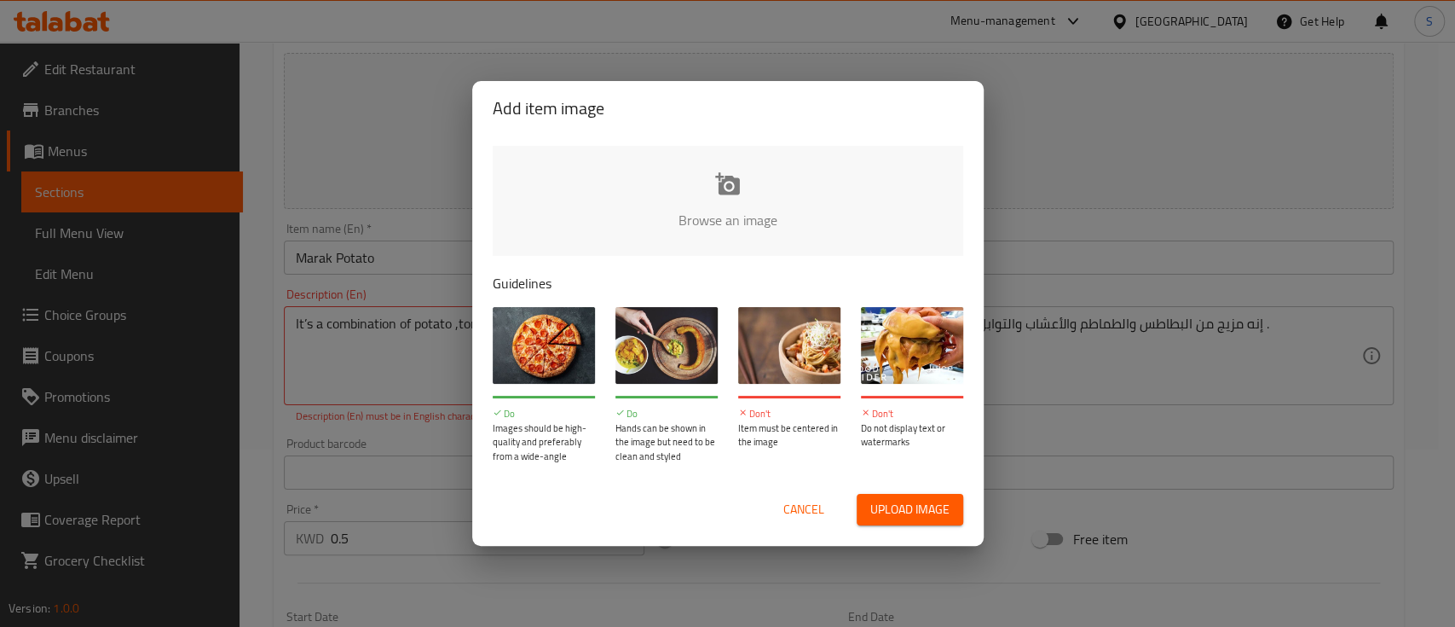
click at [771, 188] on input "file" at bounding box center [1304, 225] width 1623 height 159
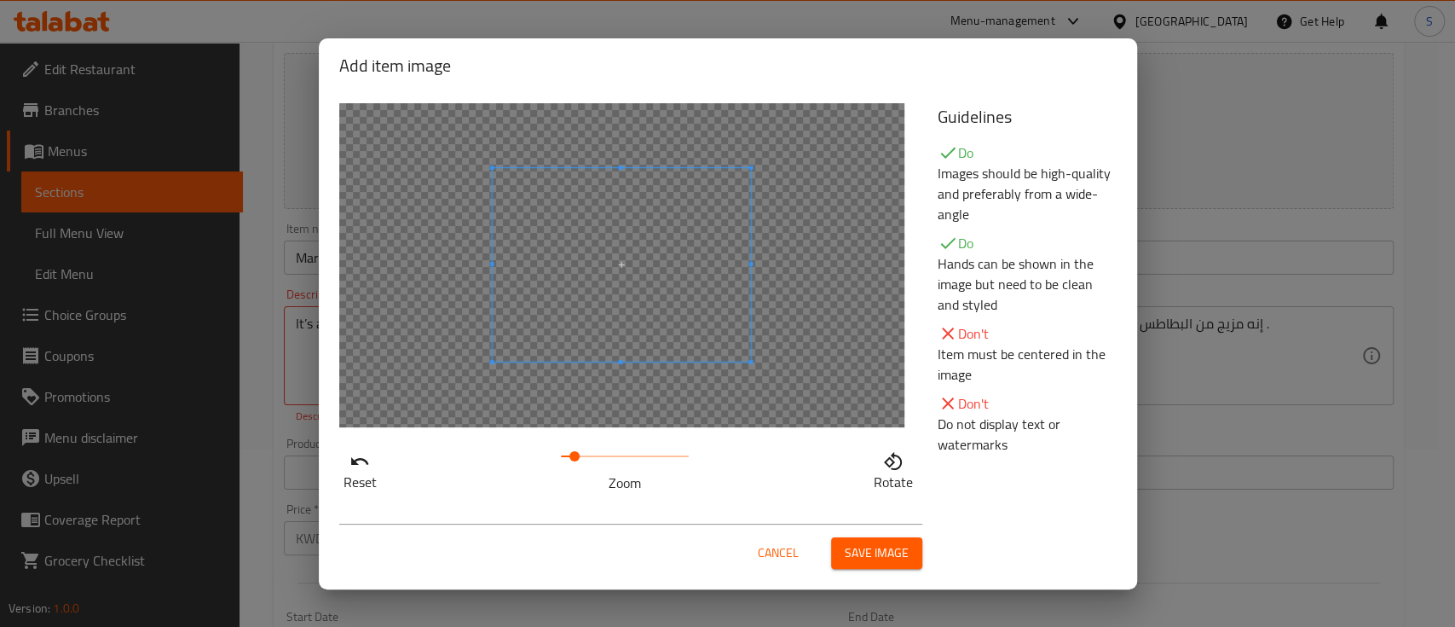
click at [575, 454] on span at bounding box center [575, 456] width 10 height 10
click at [844, 550] on button "Save image" at bounding box center [876, 553] width 91 height 32
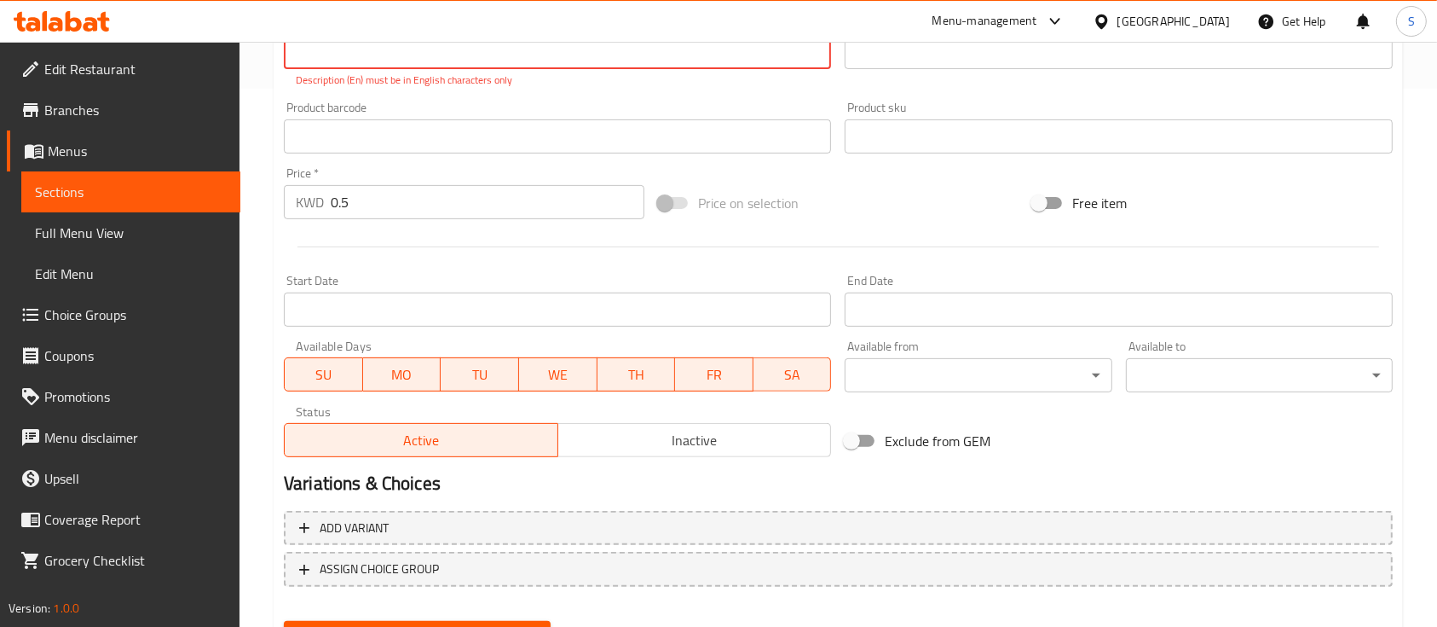
scroll to position [621, 0]
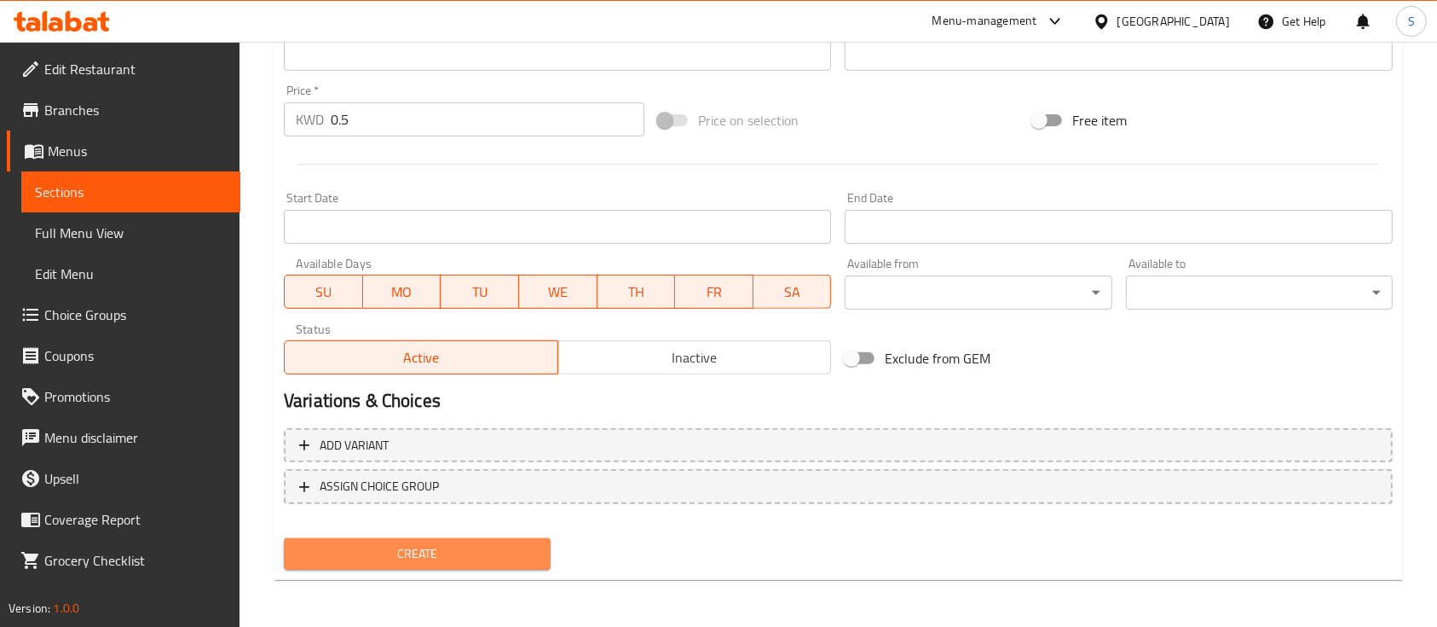
click at [434, 547] on span "Create" at bounding box center [418, 553] width 240 height 21
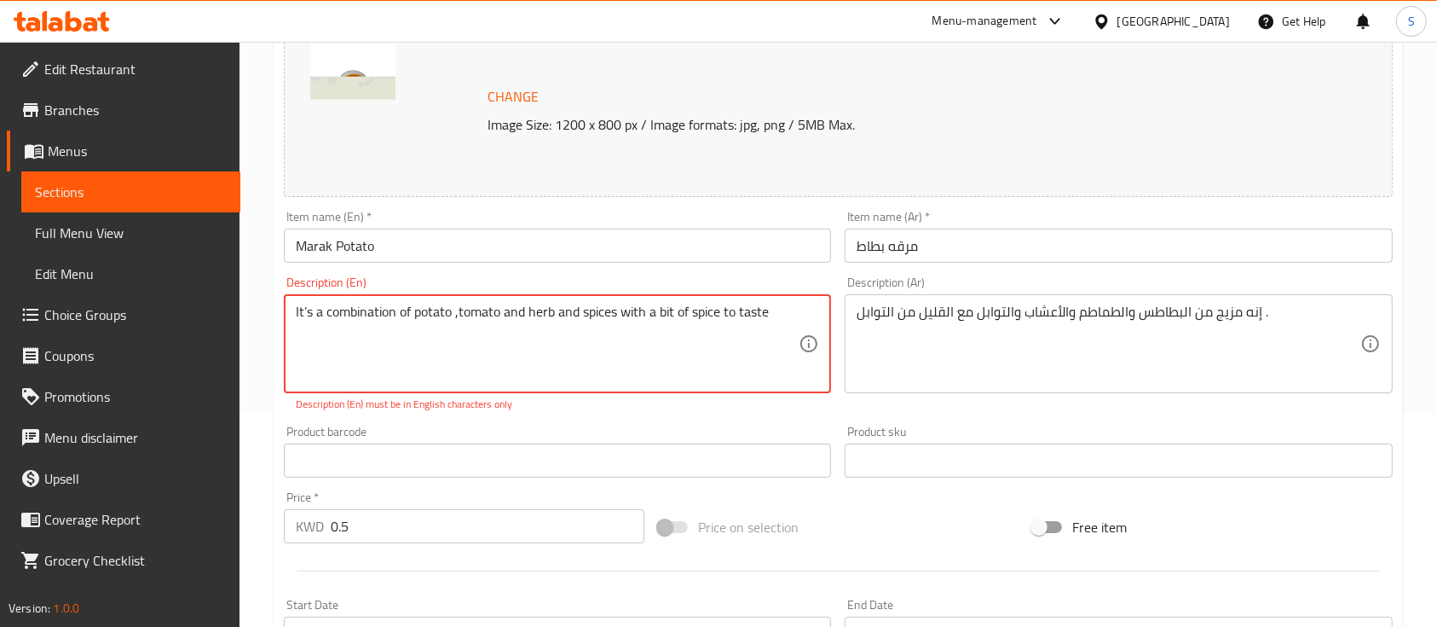
click at [451, 309] on textarea "It’s a combination of potato ,tomato and herb and spices with a bit of spice to…" at bounding box center [547, 344] width 503 height 81
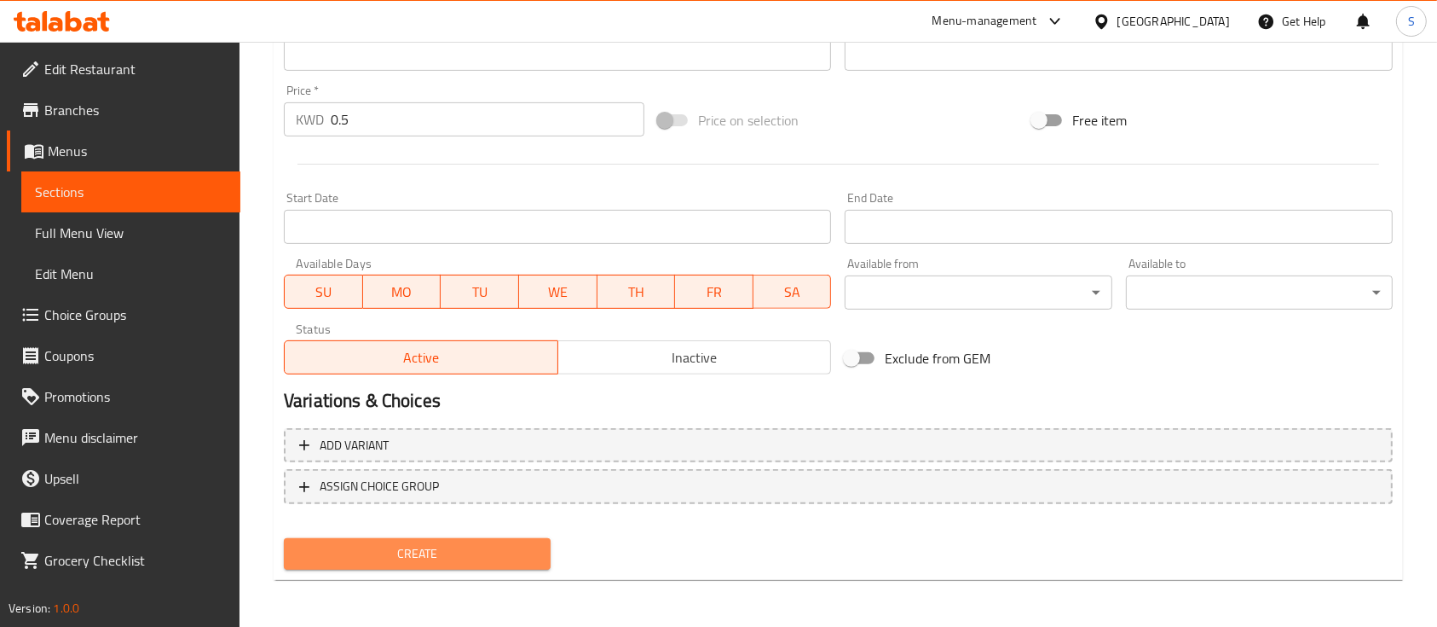
click at [450, 556] on span "Create" at bounding box center [418, 553] width 240 height 21
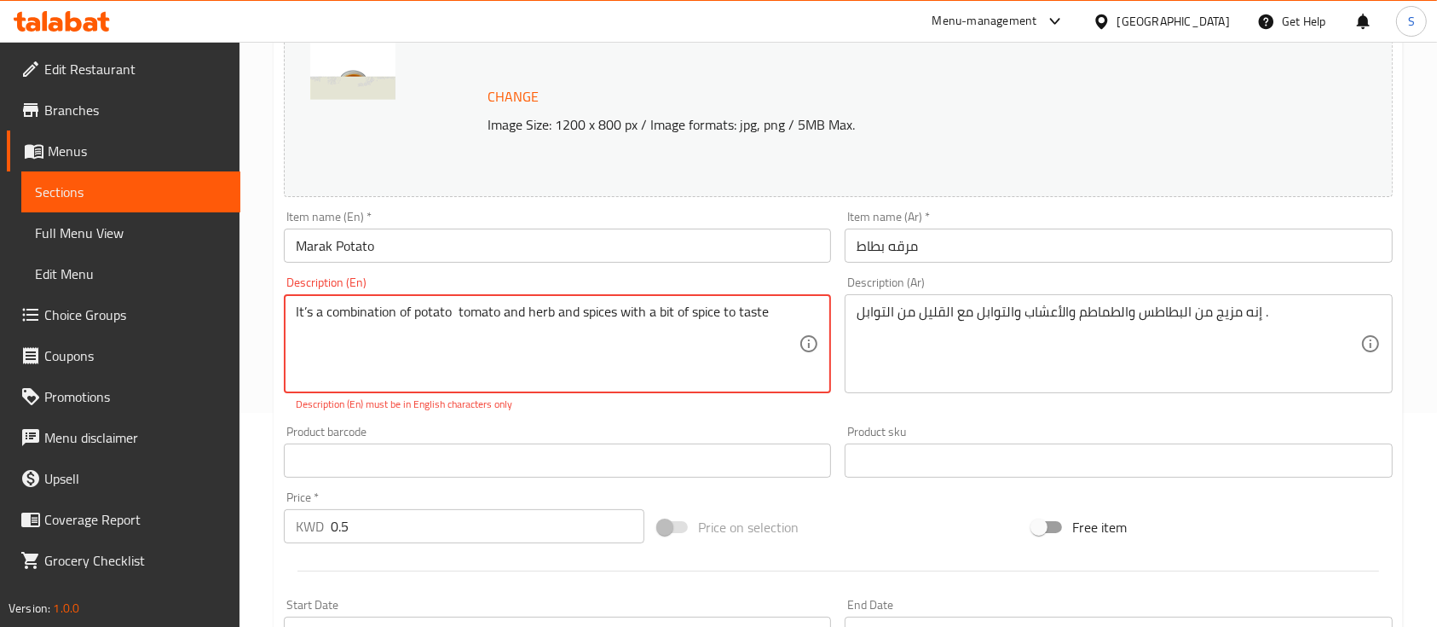
click at [494, 315] on textarea "It’s a combination of potato tomato and herb and spices with a bit of spice to …" at bounding box center [547, 344] width 503 height 81
paste textarea ",tomato and herb and spices with a bit of spice to taste ."
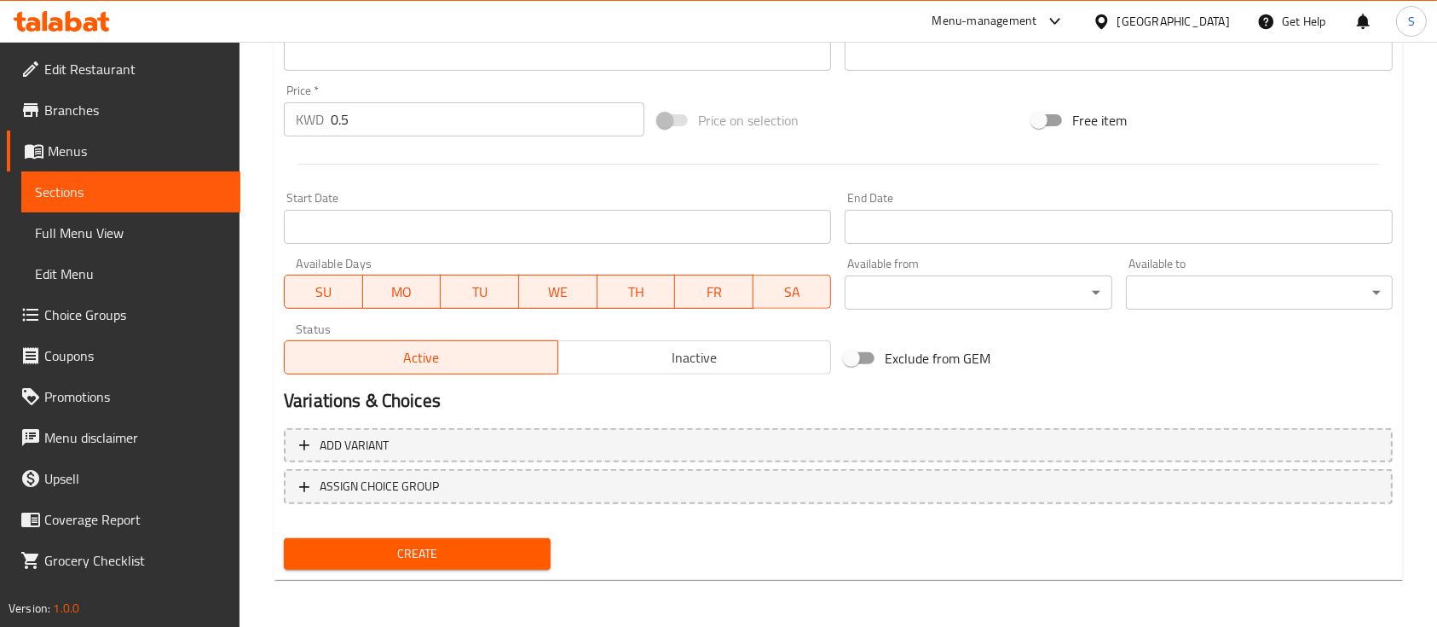
type textarea "It’s a combination of potato ,tomato and herb and spices with a bit of spice to…"
click at [450, 558] on span "Create" at bounding box center [418, 553] width 240 height 21
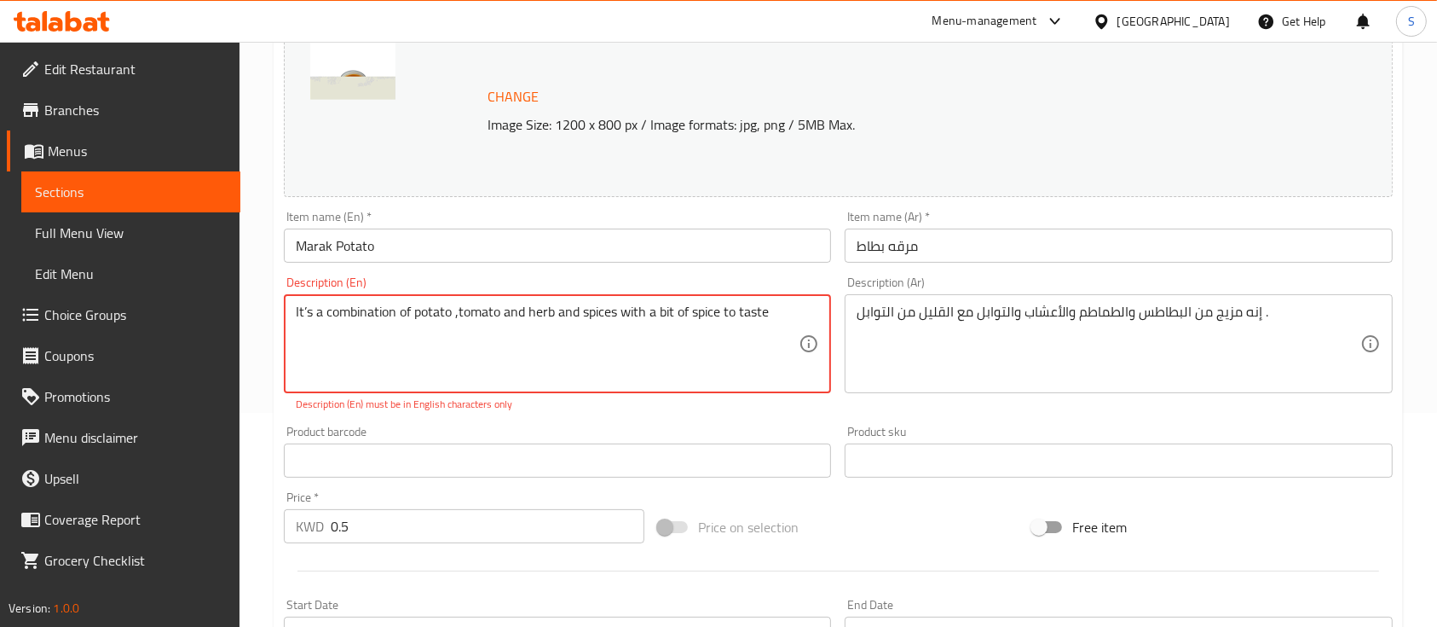
click at [773, 319] on textarea "It’s a combination of potato ,tomato and herb and spices with a bit of spice to…" at bounding box center [547, 344] width 503 height 81
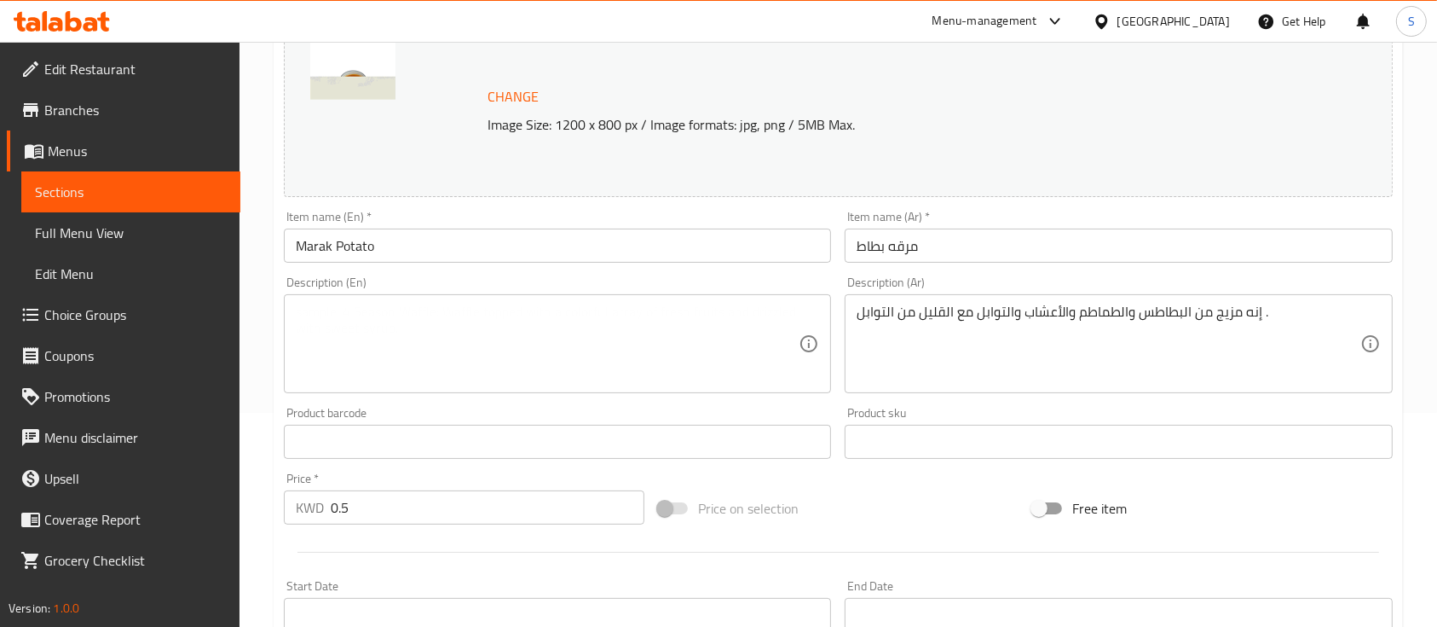
click at [811, 494] on div "Price on selection" at bounding box center [838, 508] width 374 height 46
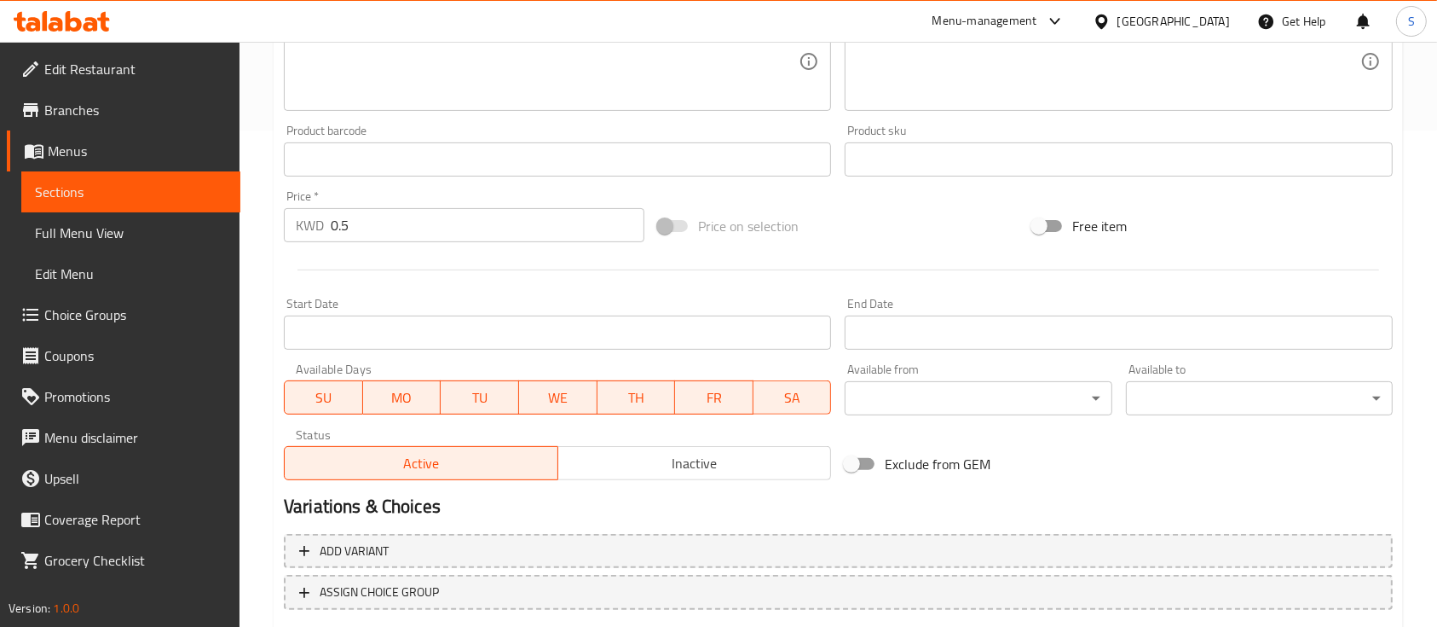
scroll to position [602, 0]
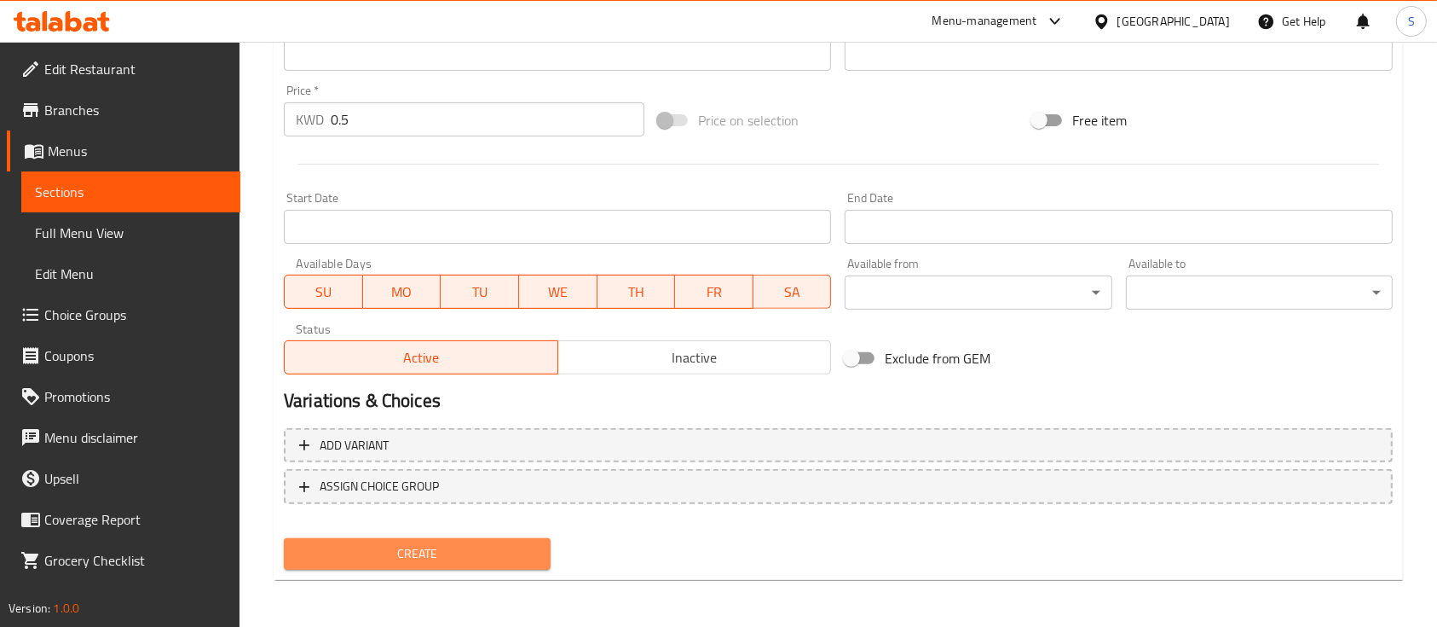
click at [437, 543] on span "Create" at bounding box center [418, 553] width 240 height 21
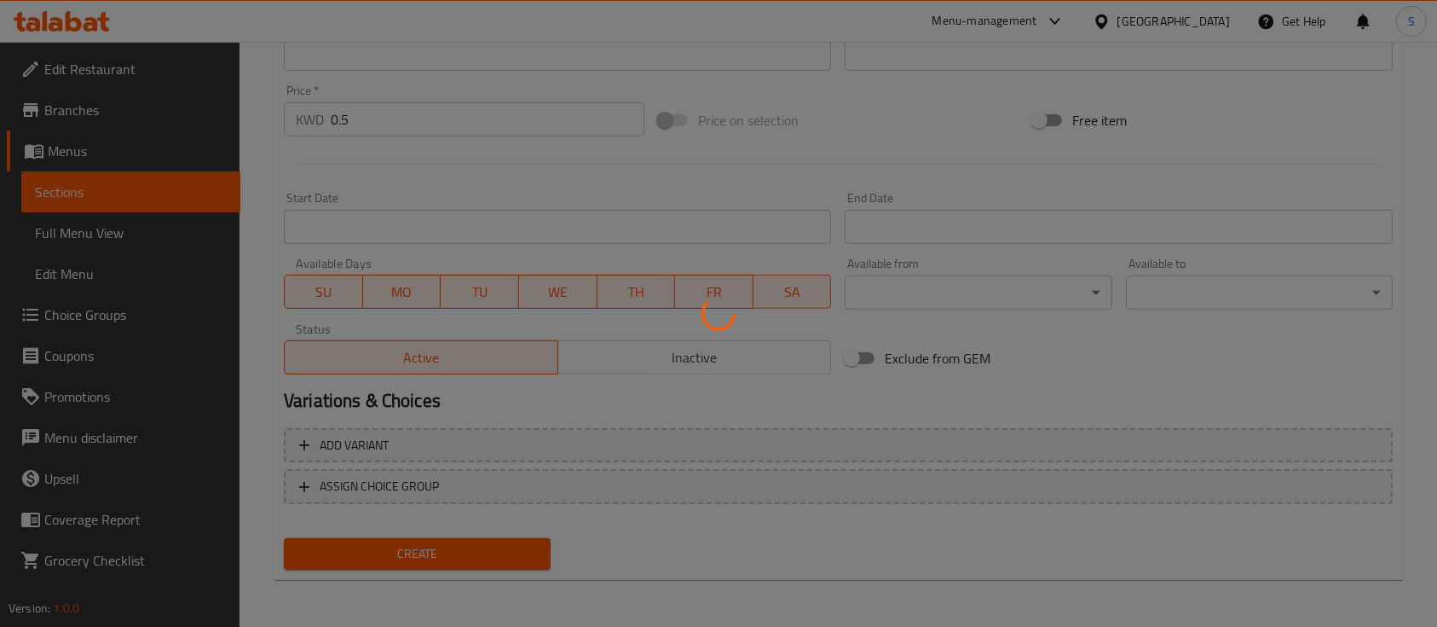
type input "0"
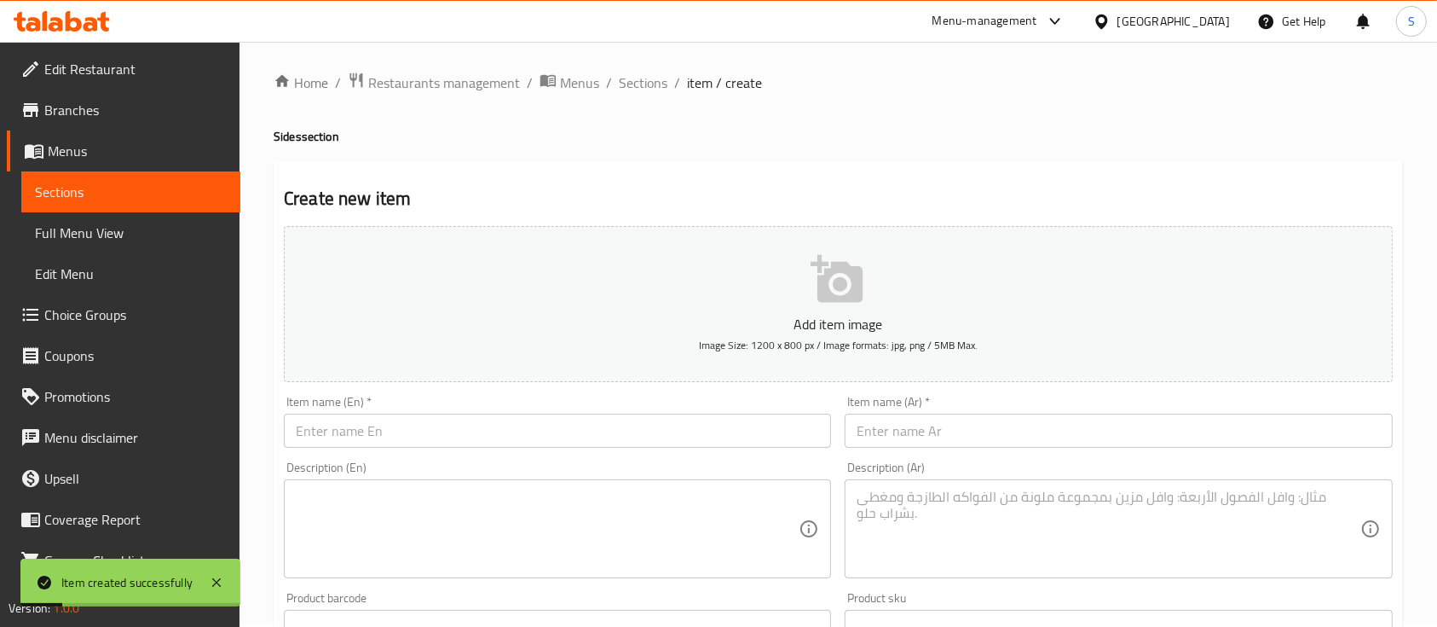
scroll to position [3, 0]
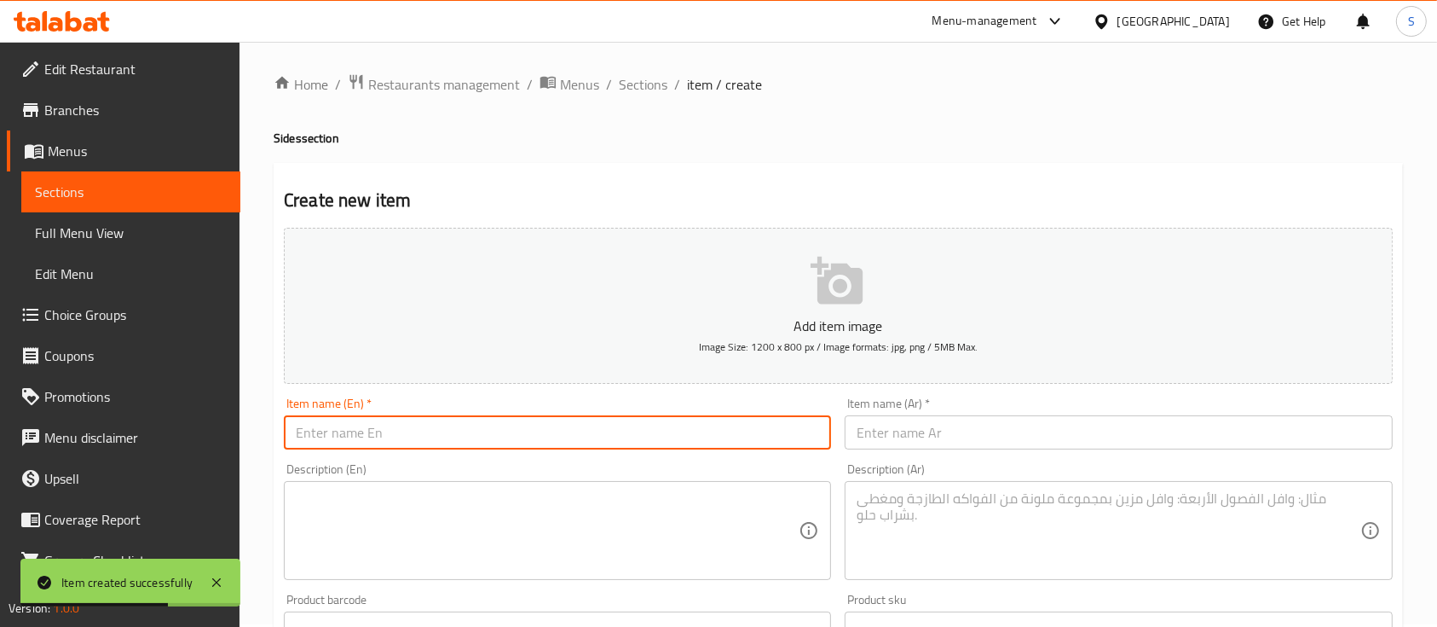
click at [483, 436] on input "text" at bounding box center [557, 432] width 547 height 34
paste input "Bisbar dakoos"
type input "Bisbar dakoos"
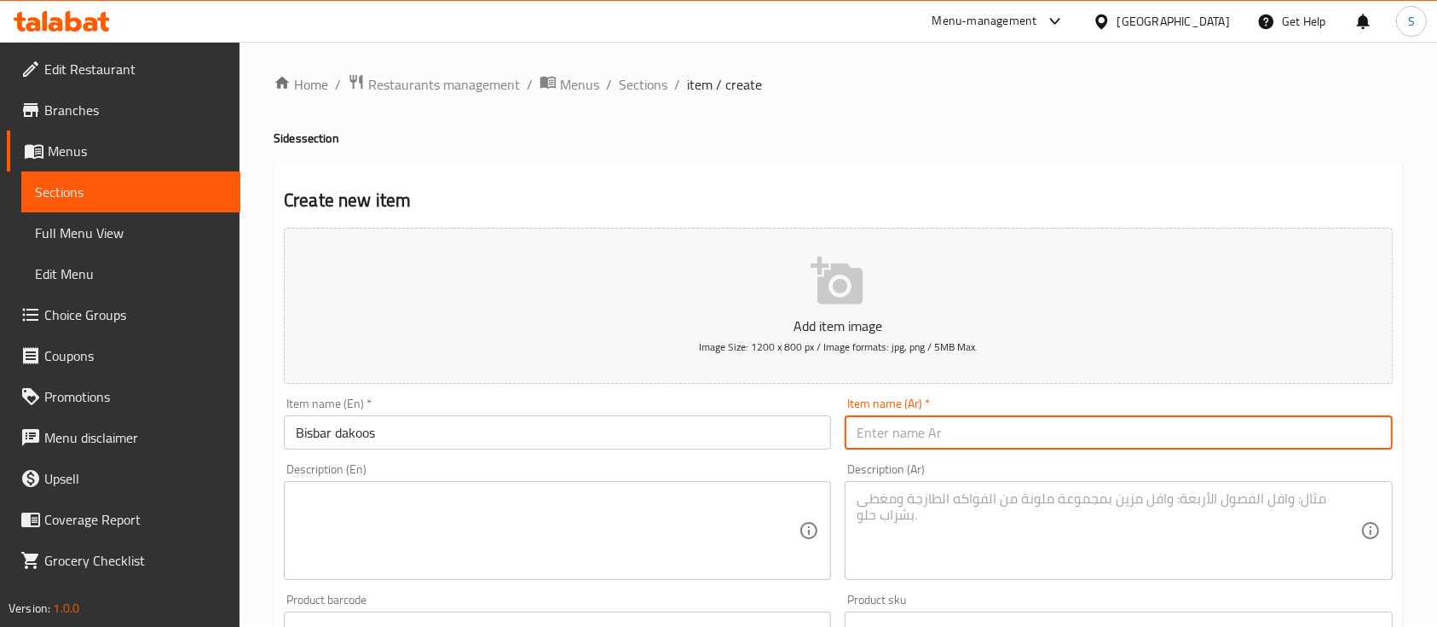
click at [954, 433] on input "text" at bounding box center [1118, 432] width 547 height 34
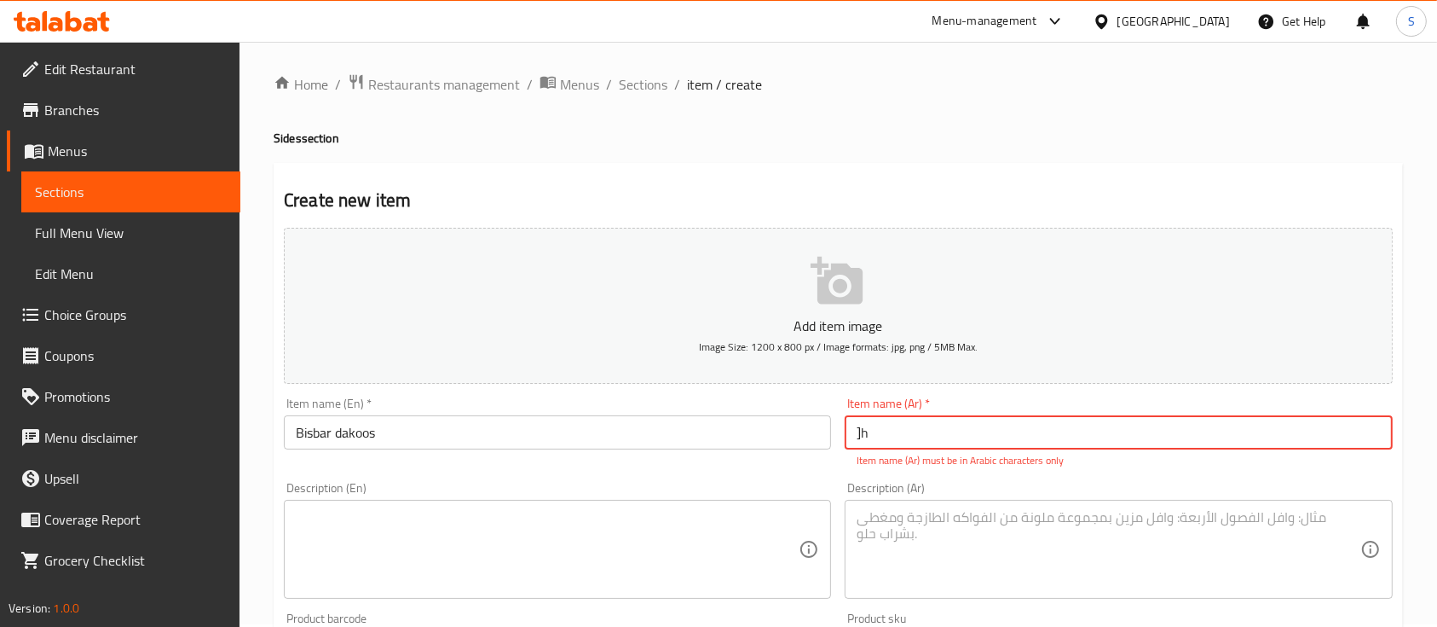
type input "]"
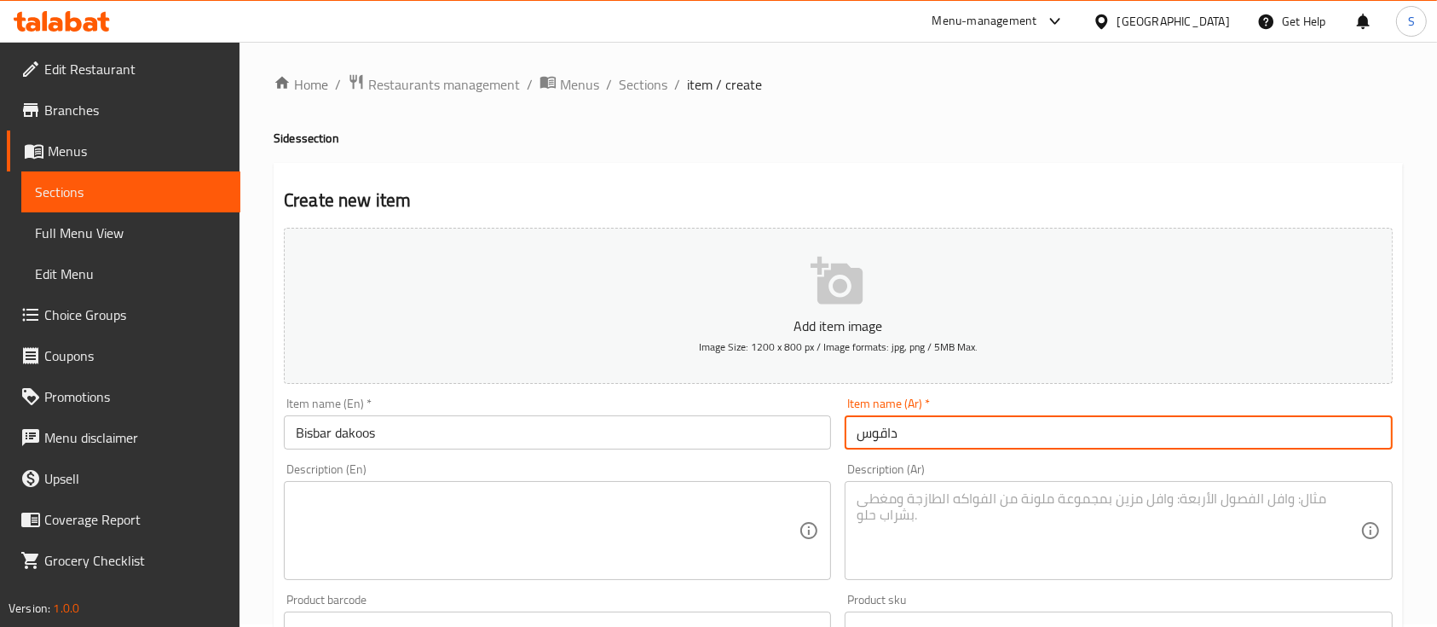
type input "داقوس"
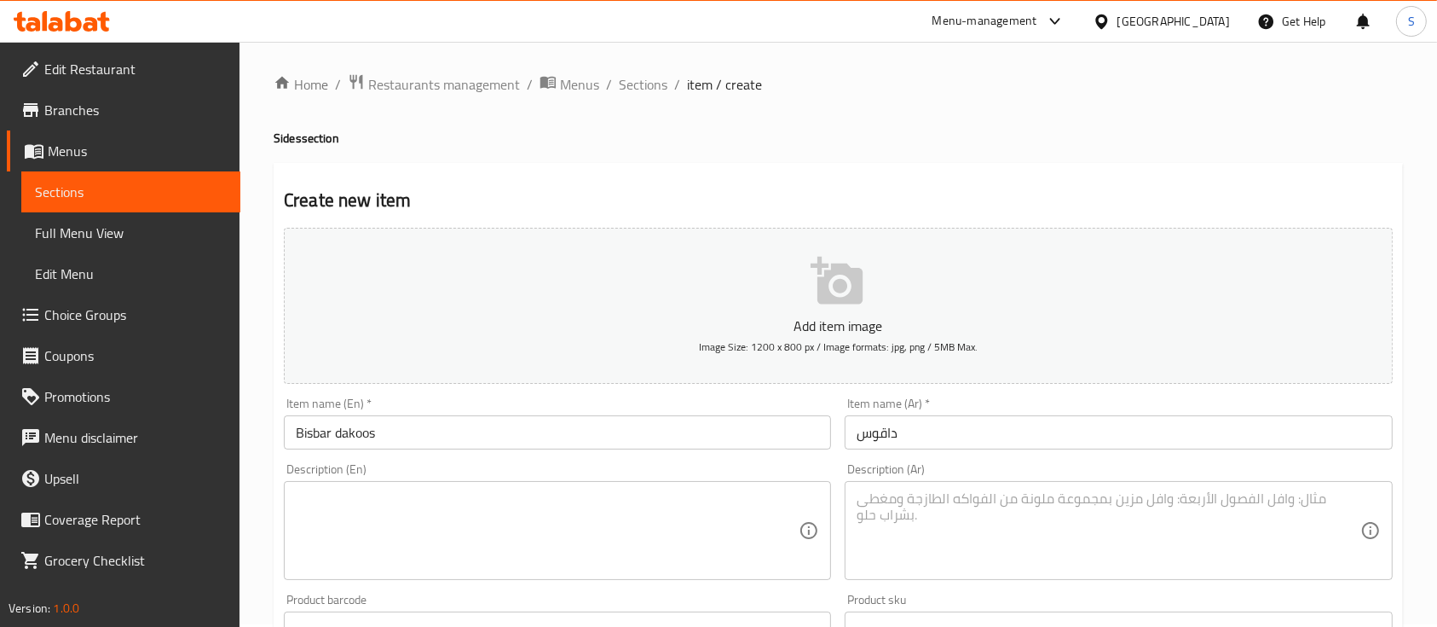
click at [679, 451] on div "Item name (En)   * Bisbar dakoos Item name (En) *" at bounding box center [557, 423] width 561 height 66
click at [593, 522] on textarea at bounding box center [547, 530] width 503 height 81
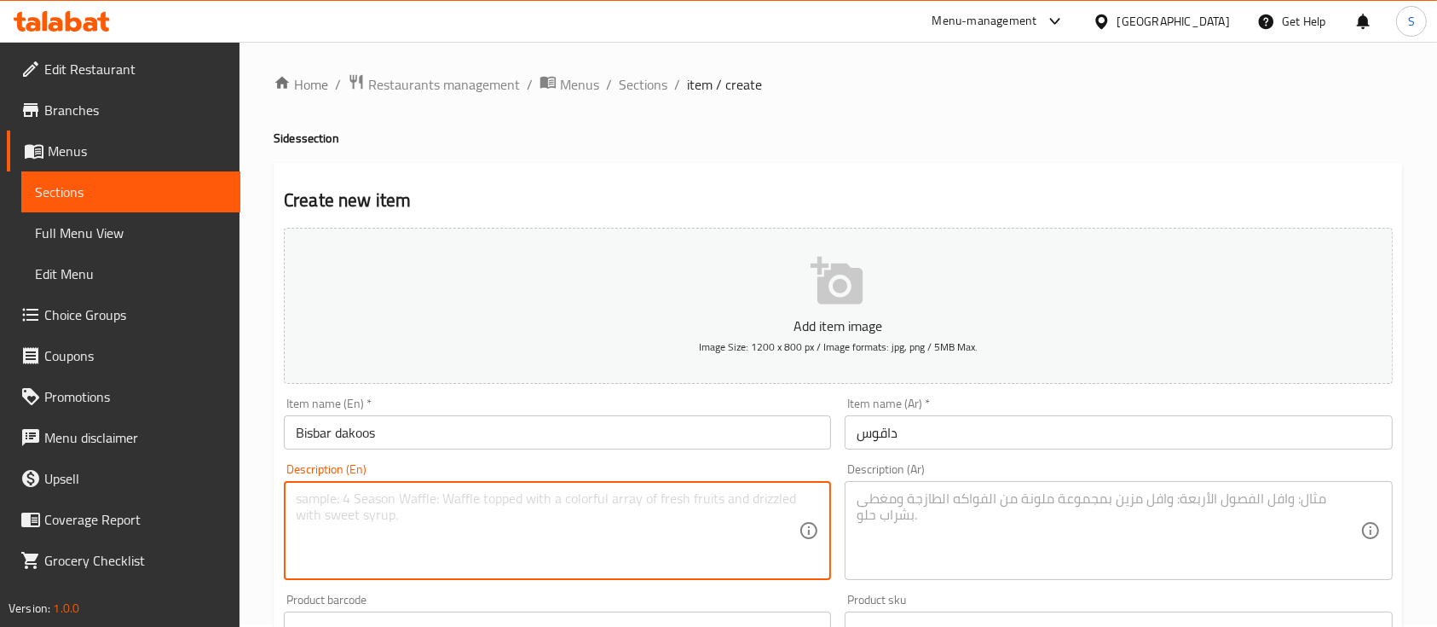
paste textarea "Shlowly cooked sause made from tomato and tamar hindi and kuwati spices ."
type textarea "Shlowly cooked sause made from tomato and tamar hindi and kuwati spices ."
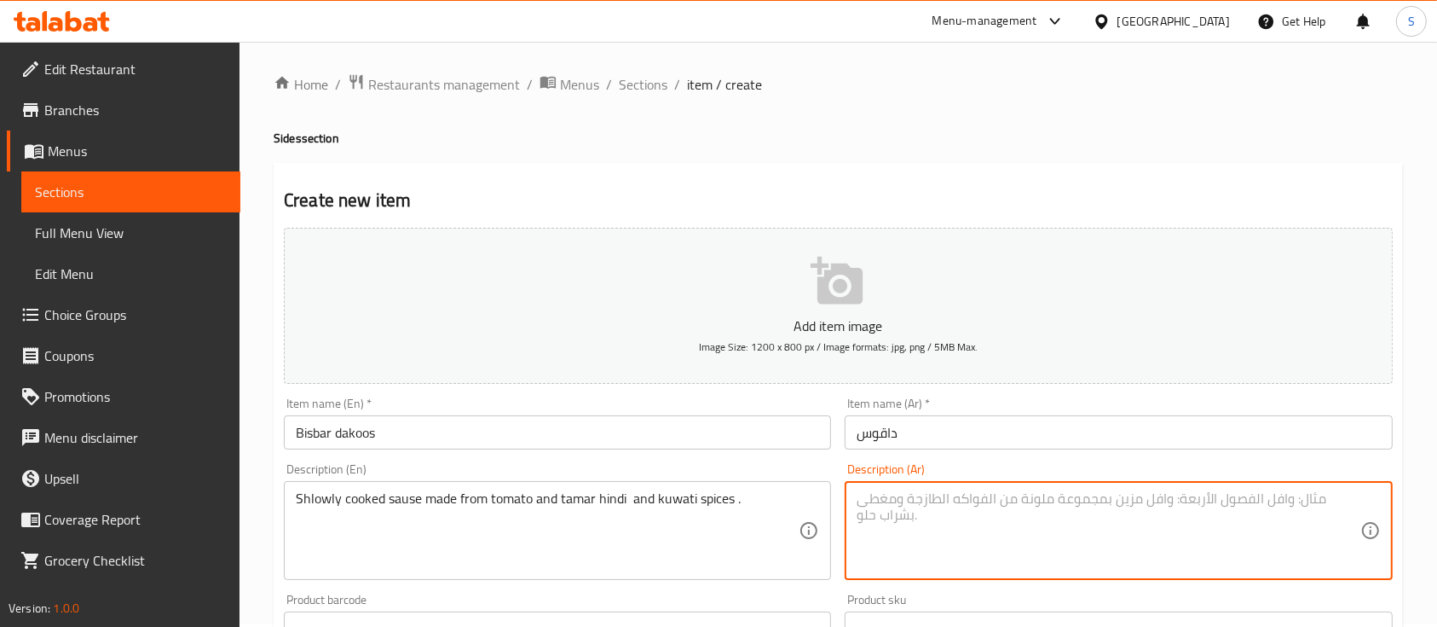
click at [893, 542] on textarea at bounding box center [1108, 530] width 503 height 81
paste textarea "صلصة مطبوخة ببطء مصنوعة من الطماطم والتمر الهندي والتوابل الكويتية."
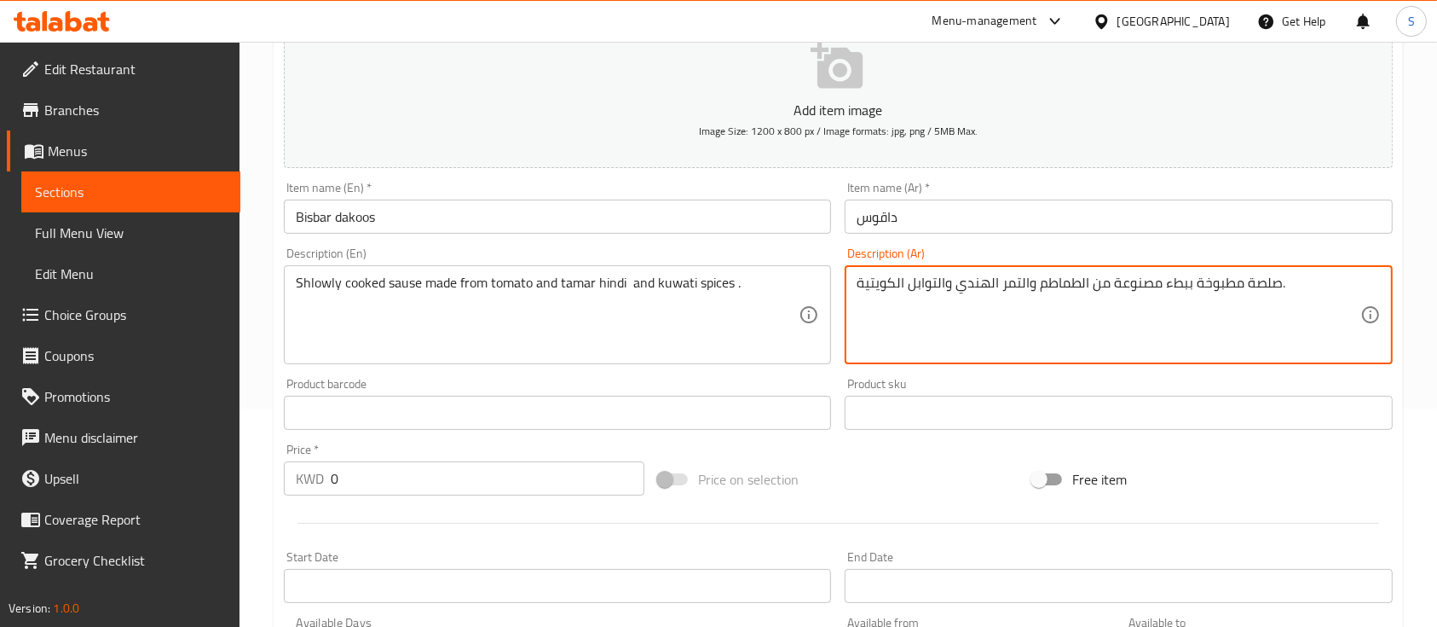
scroll to position [315, 0]
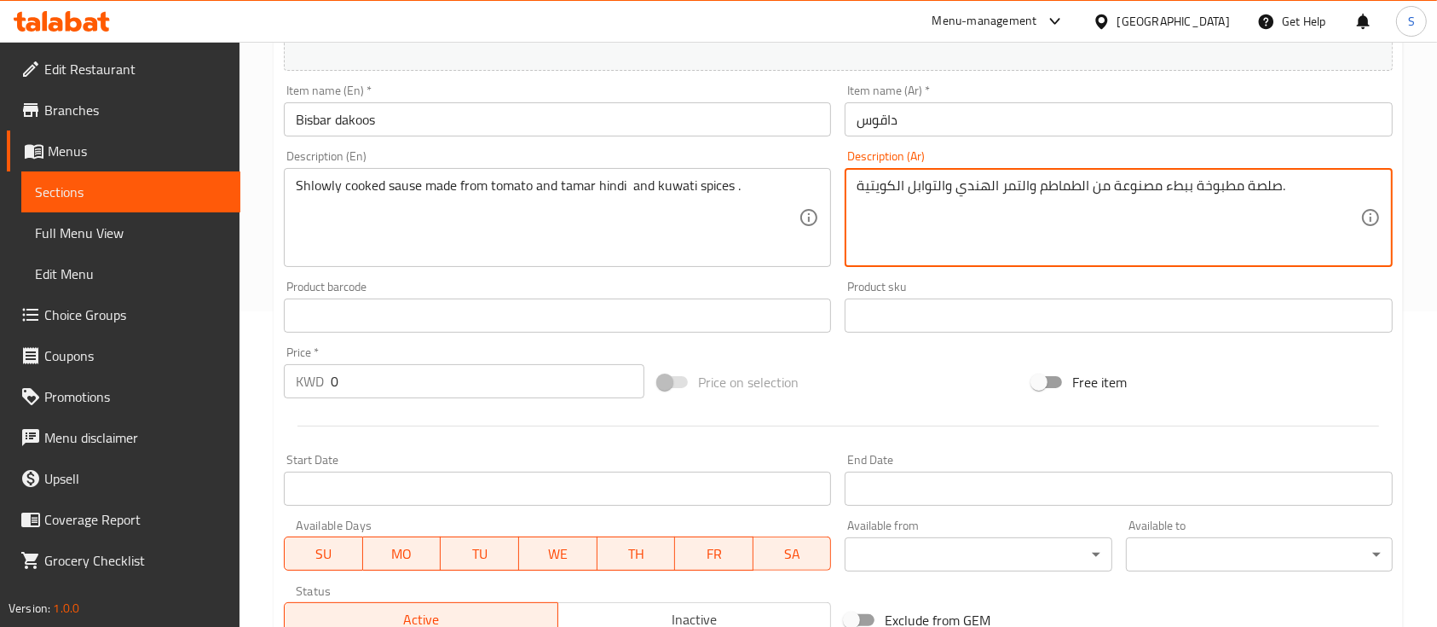
type textarea "صلصة مطبوخة ببطء مصنوعة من الطماطم والتمر الهندي والتوابل الكويتية."
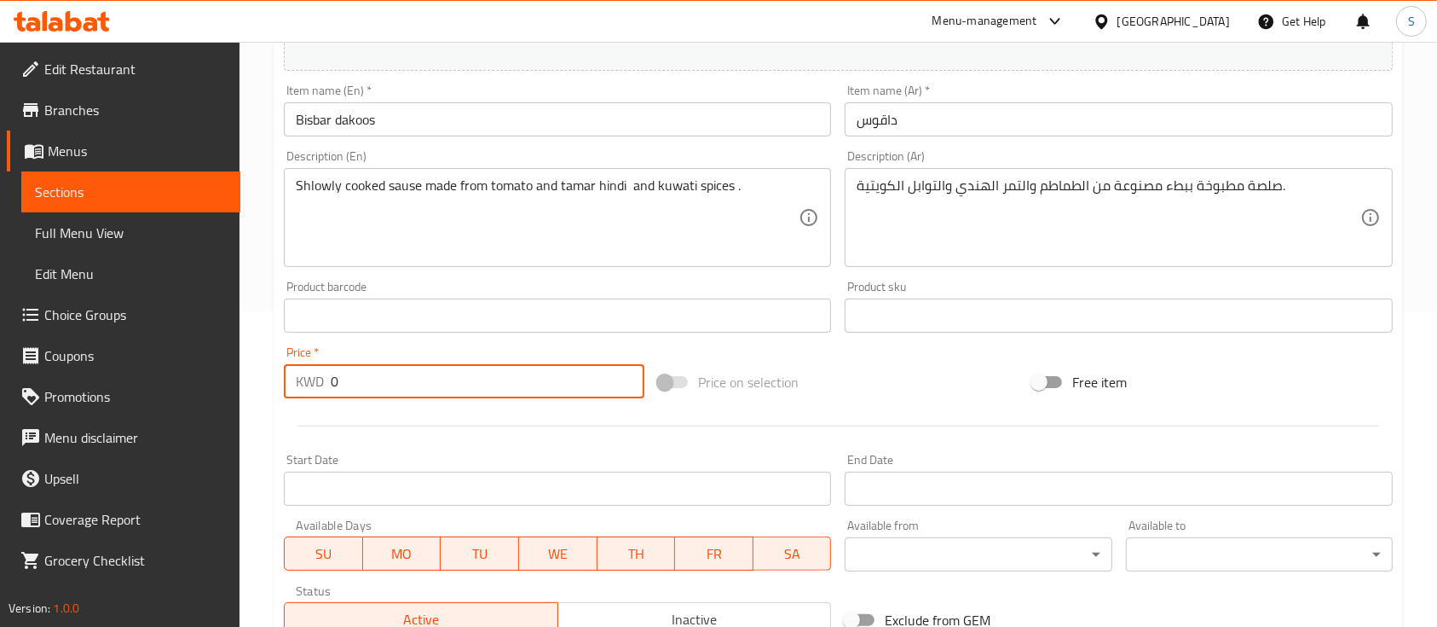
click at [469, 391] on input "0" at bounding box center [488, 381] width 314 height 34
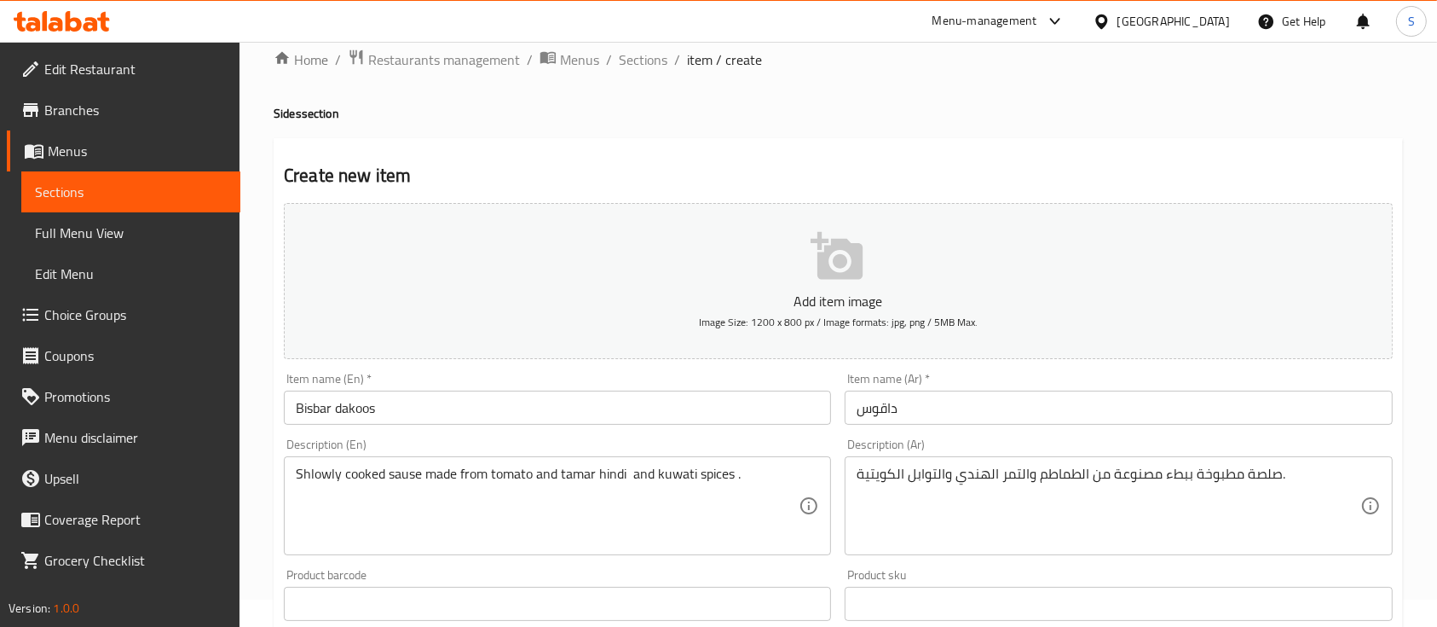
scroll to position [22, 0]
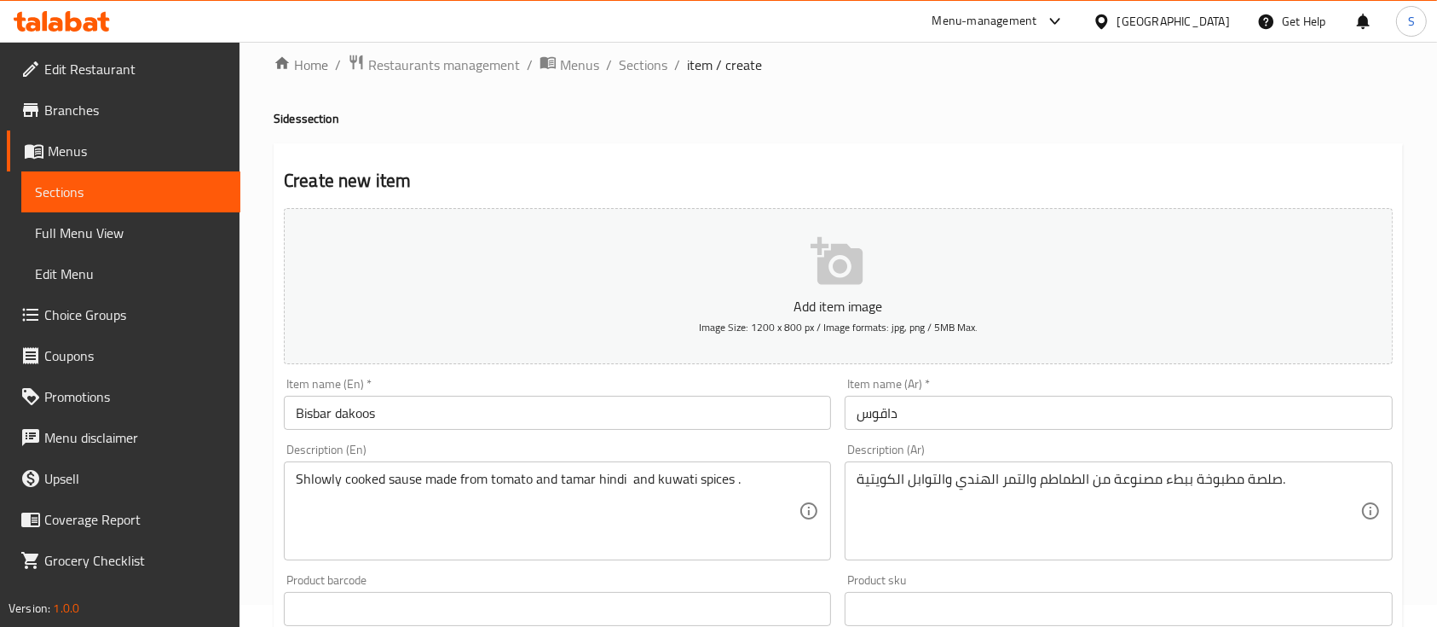
type input "0.5"
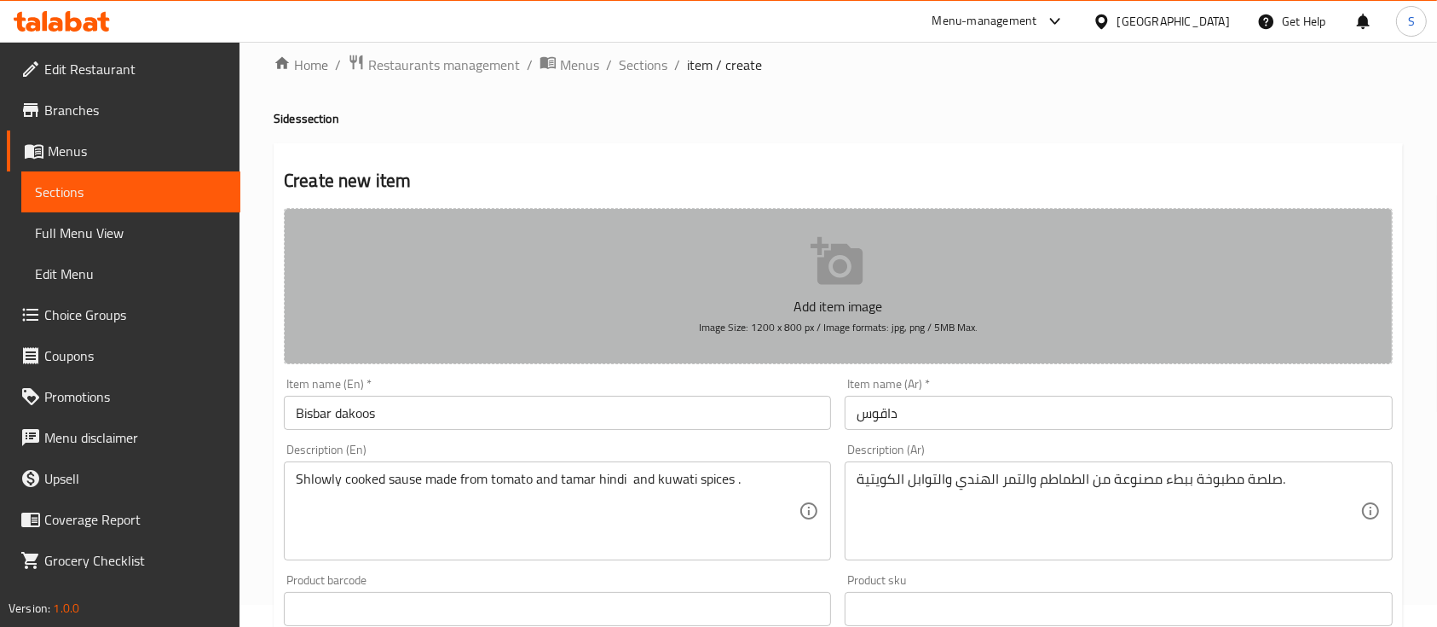
click at [846, 296] on p "Add item image" at bounding box center [838, 306] width 1056 height 20
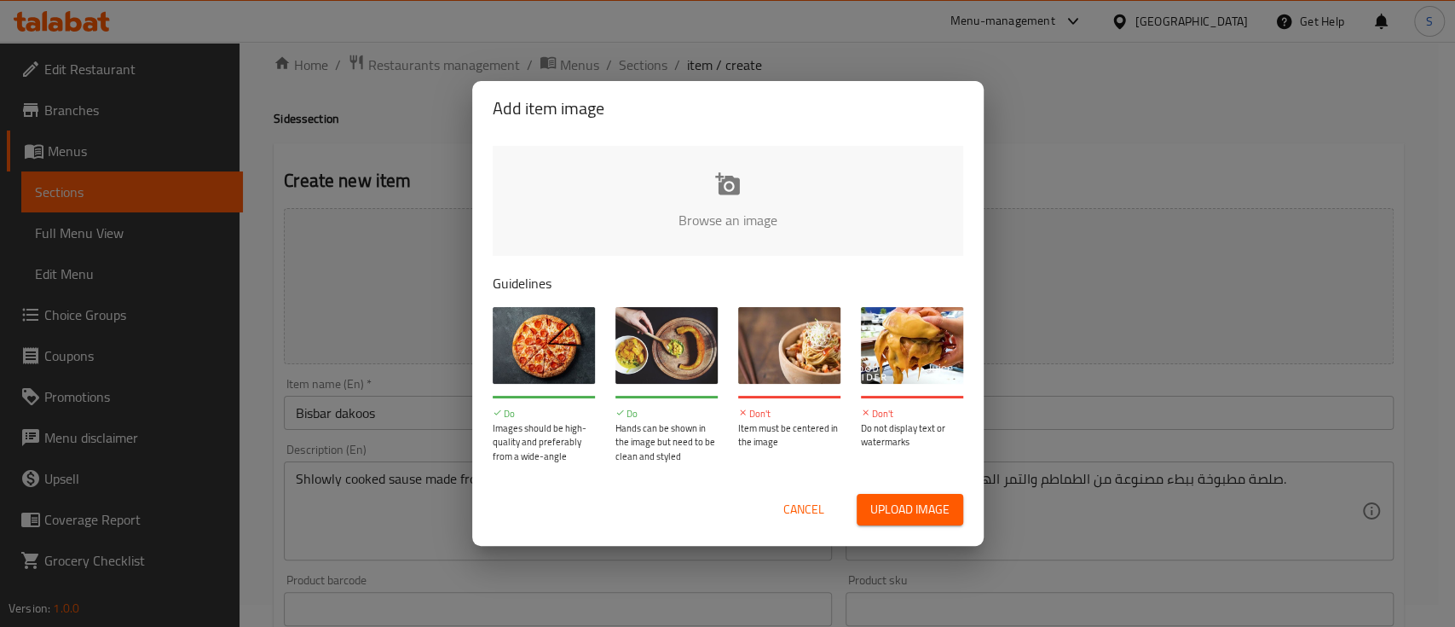
click at [771, 215] on input "file" at bounding box center [1304, 225] width 1623 height 159
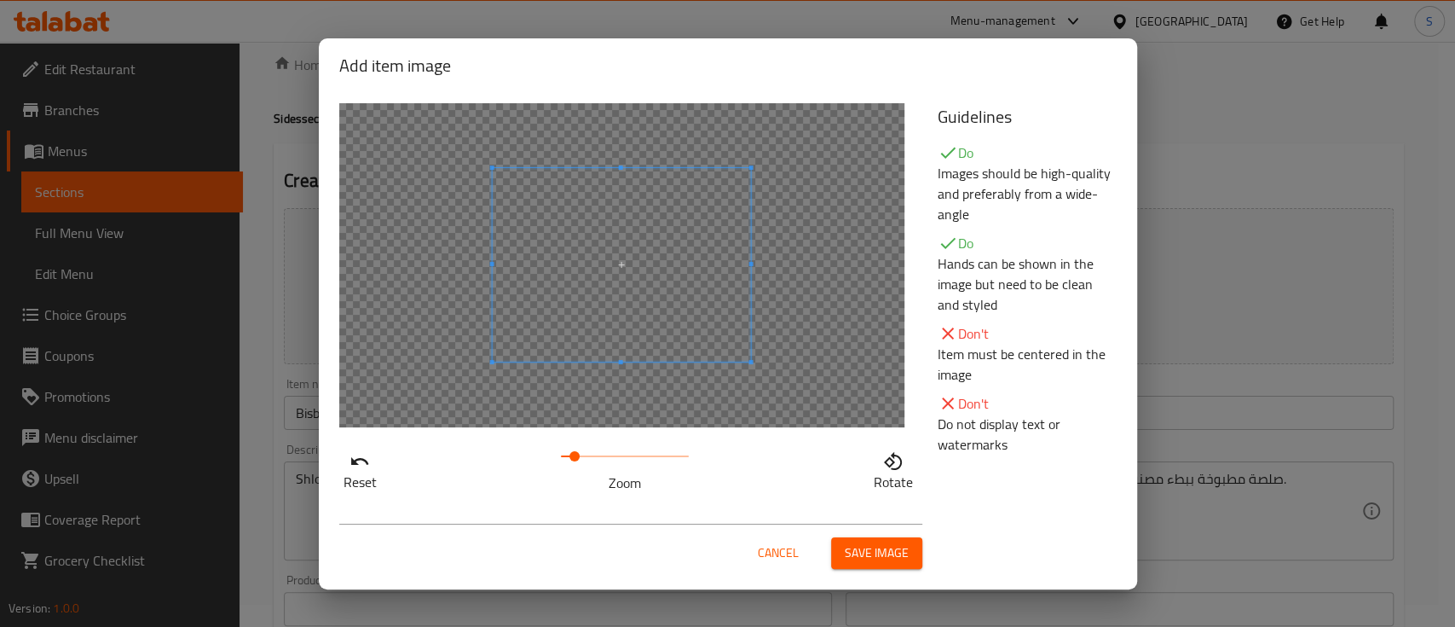
click at [575, 457] on span at bounding box center [575, 456] width 10 height 10
click at [906, 546] on span "Save image" at bounding box center [877, 552] width 64 height 21
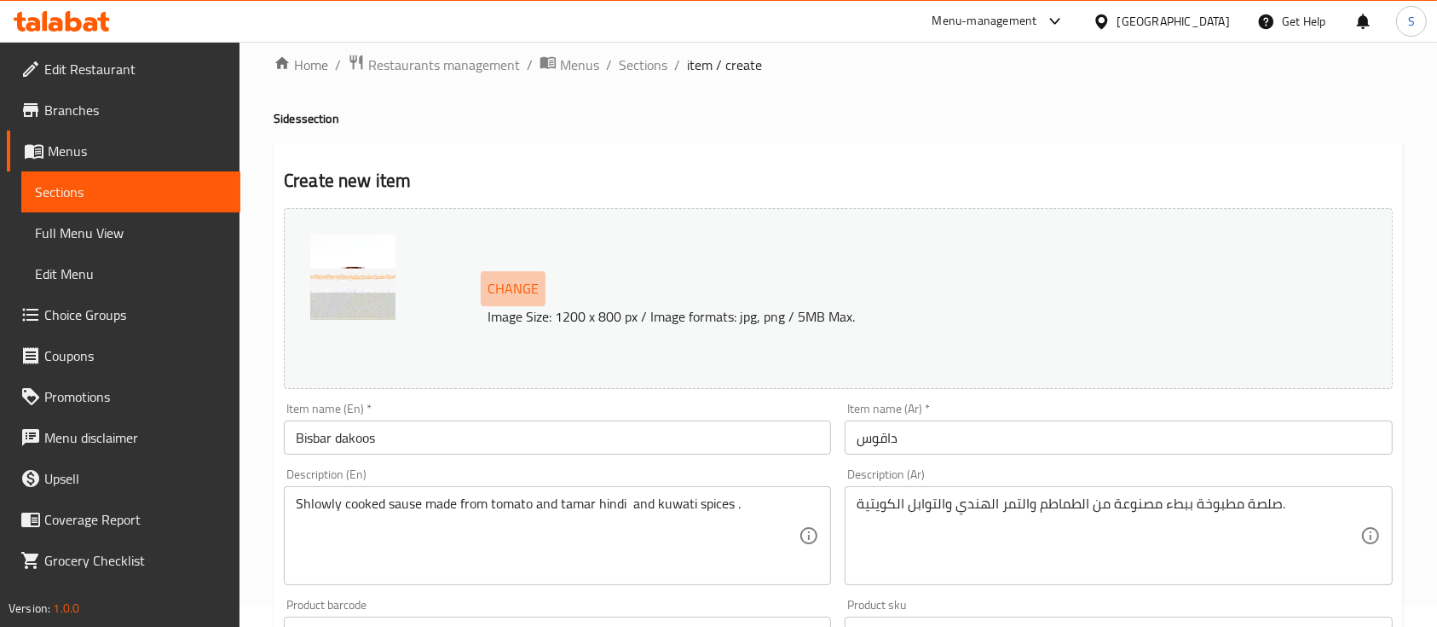
click at [501, 286] on span "Change" at bounding box center [513, 288] width 51 height 25
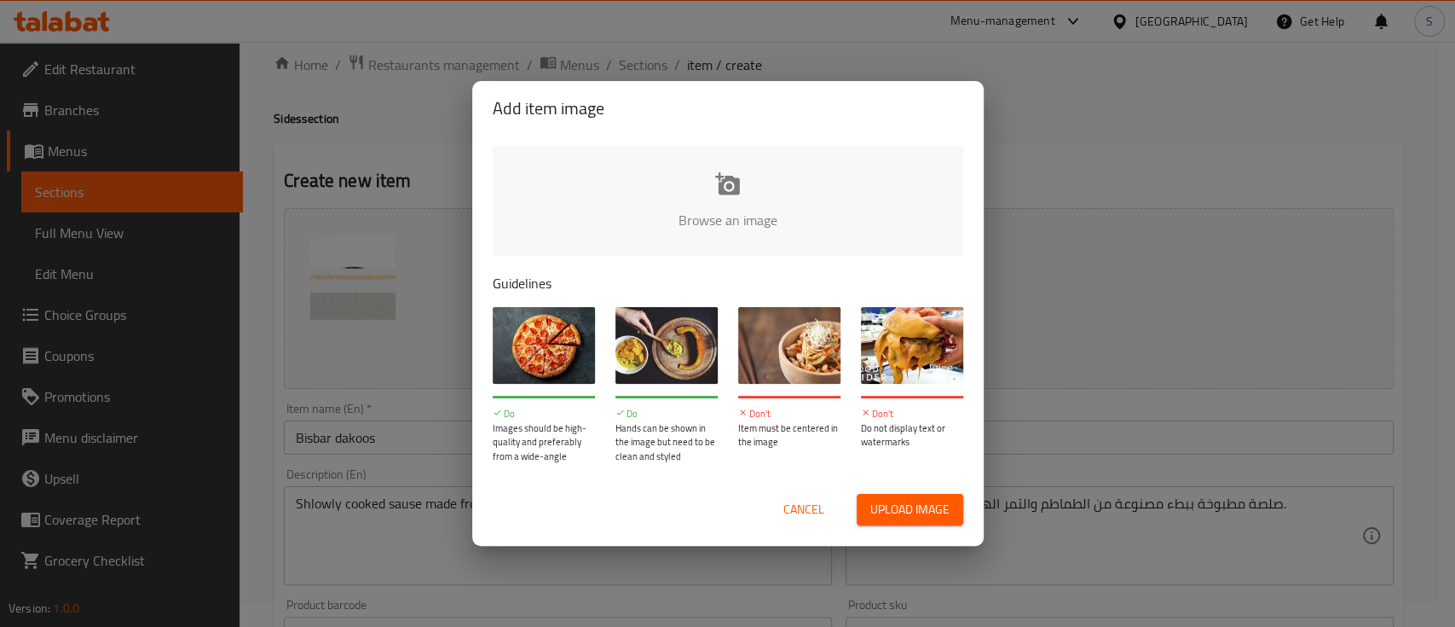
click at [735, 225] on input "file" at bounding box center [1304, 225] width 1623 height 159
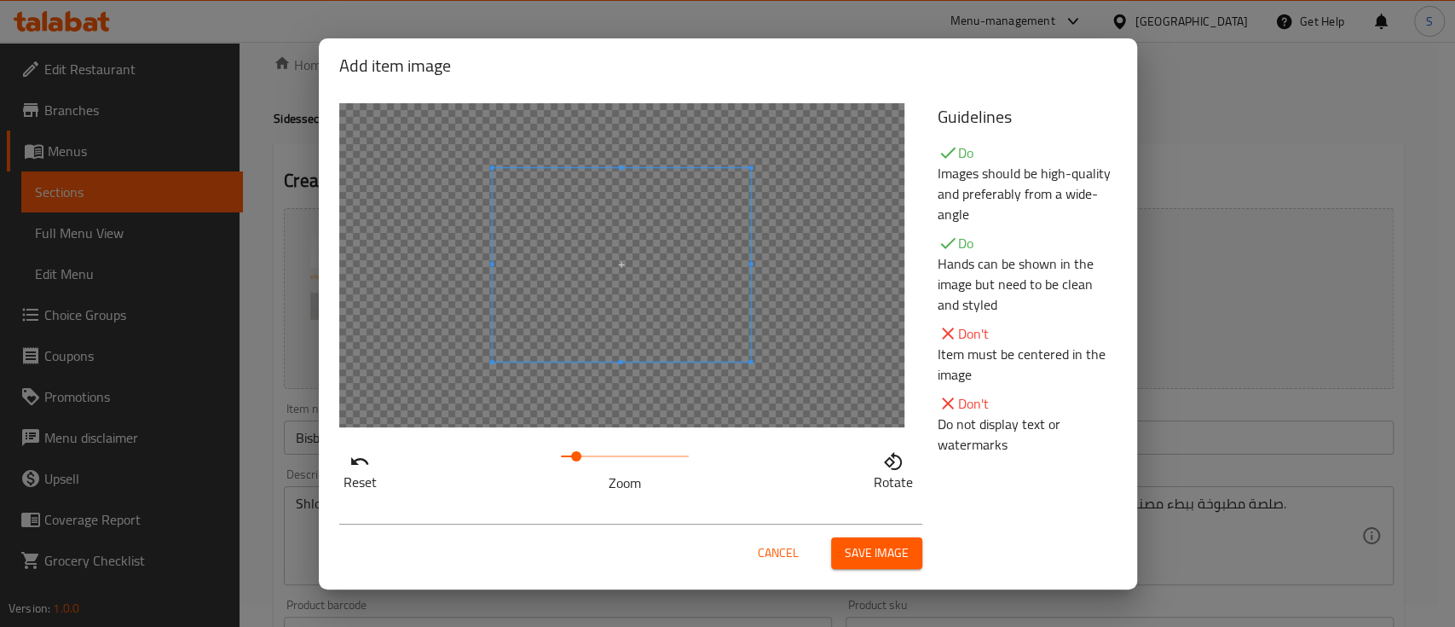
click at [576, 459] on span at bounding box center [576, 456] width 10 height 10
click at [863, 539] on button "Save image" at bounding box center [876, 553] width 91 height 32
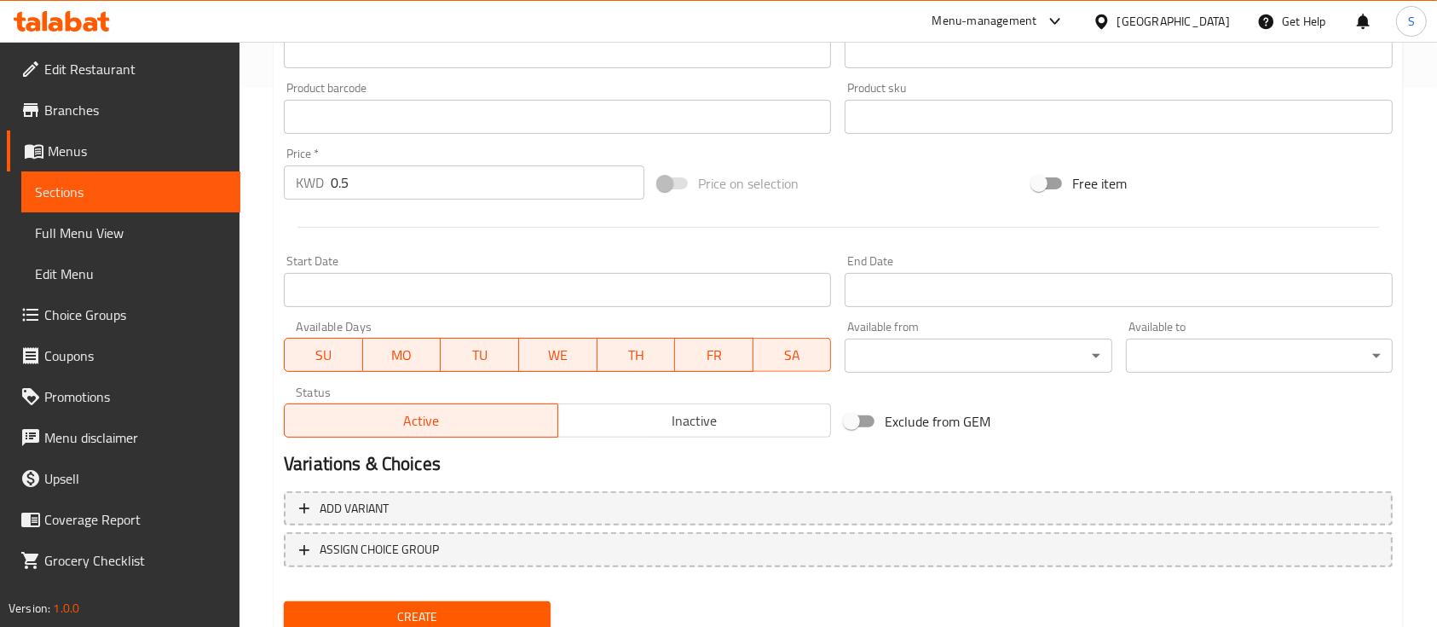
scroll to position [602, 0]
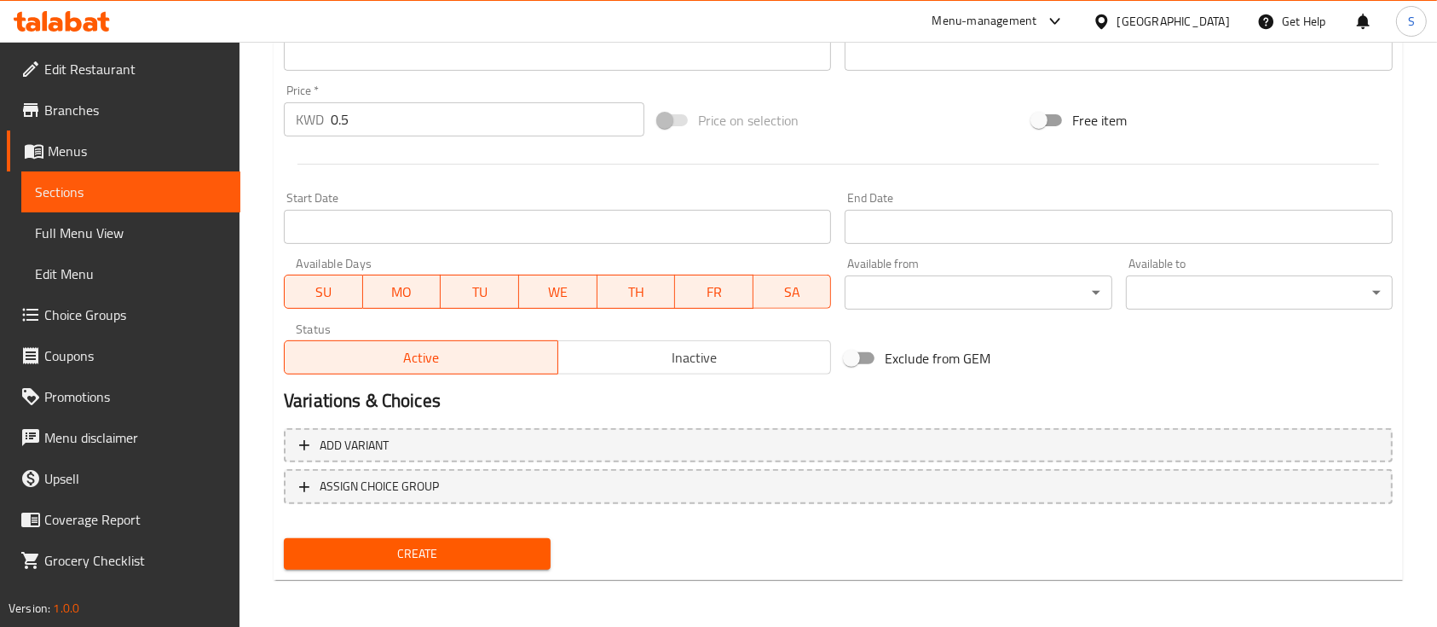
click at [467, 560] on span "Create" at bounding box center [418, 553] width 240 height 21
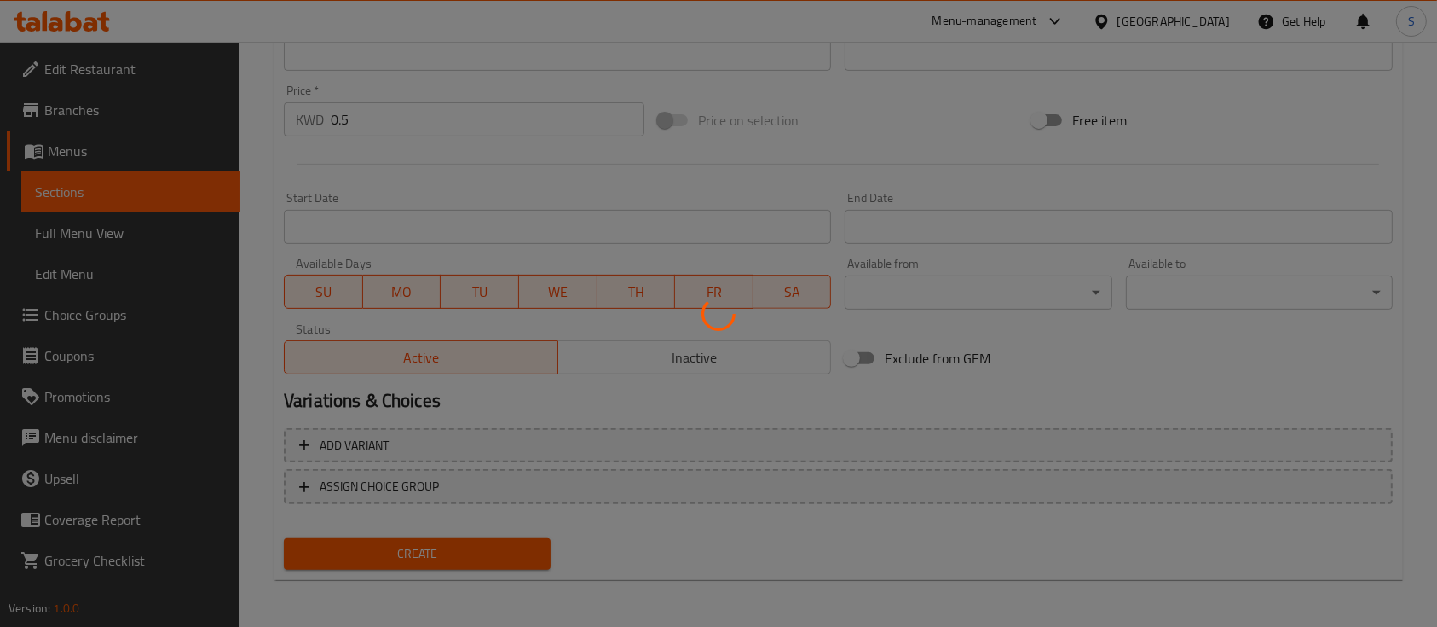
type input "0"
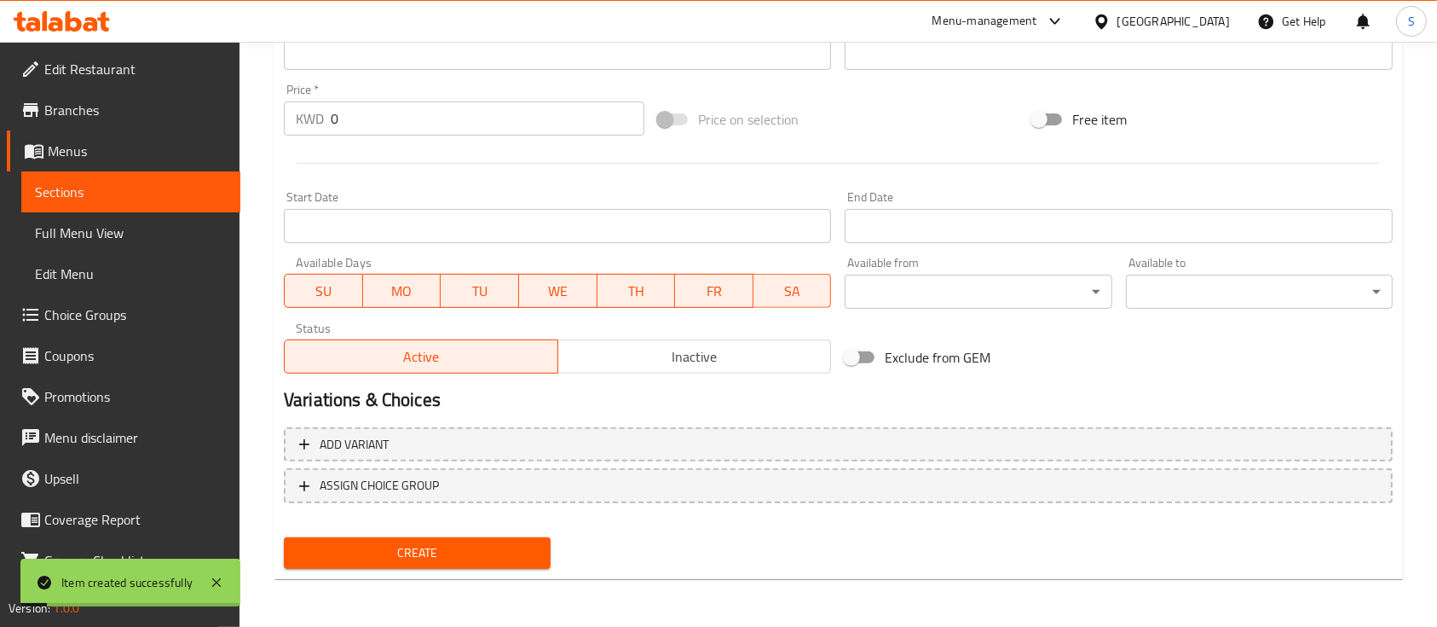
scroll to position [0, 0]
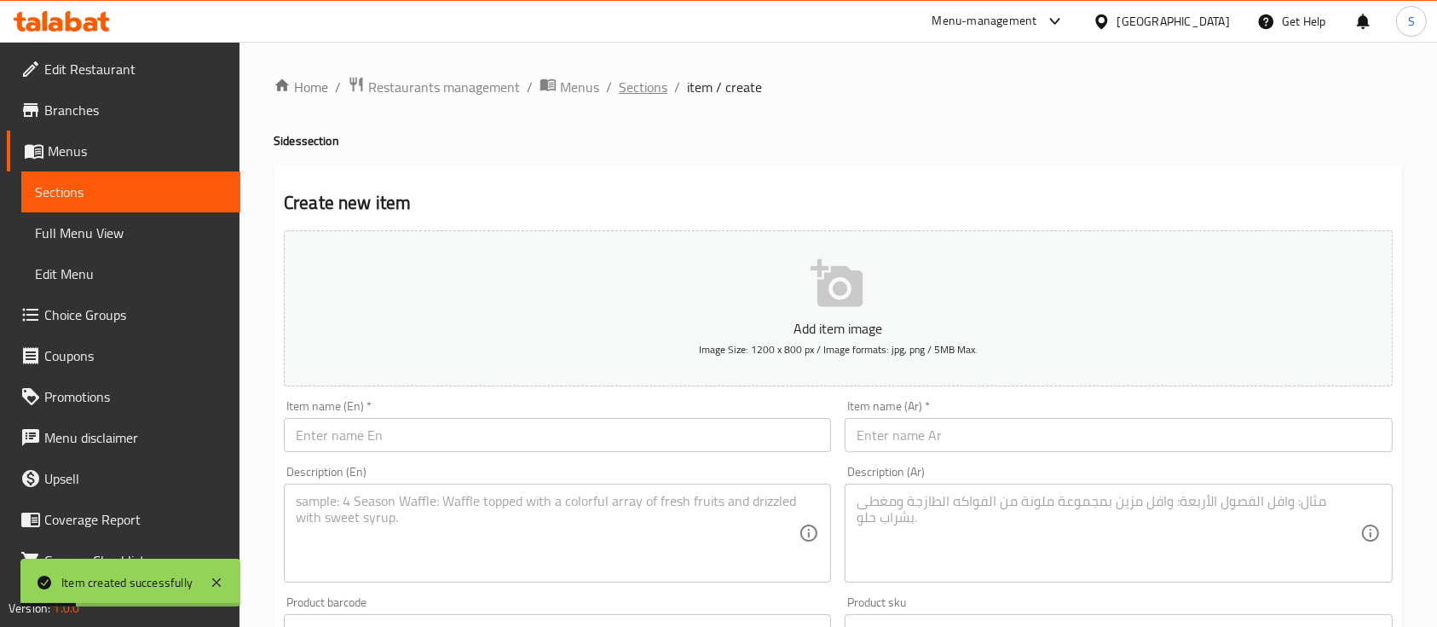
click at [643, 77] on span "Sections" at bounding box center [643, 87] width 49 height 20
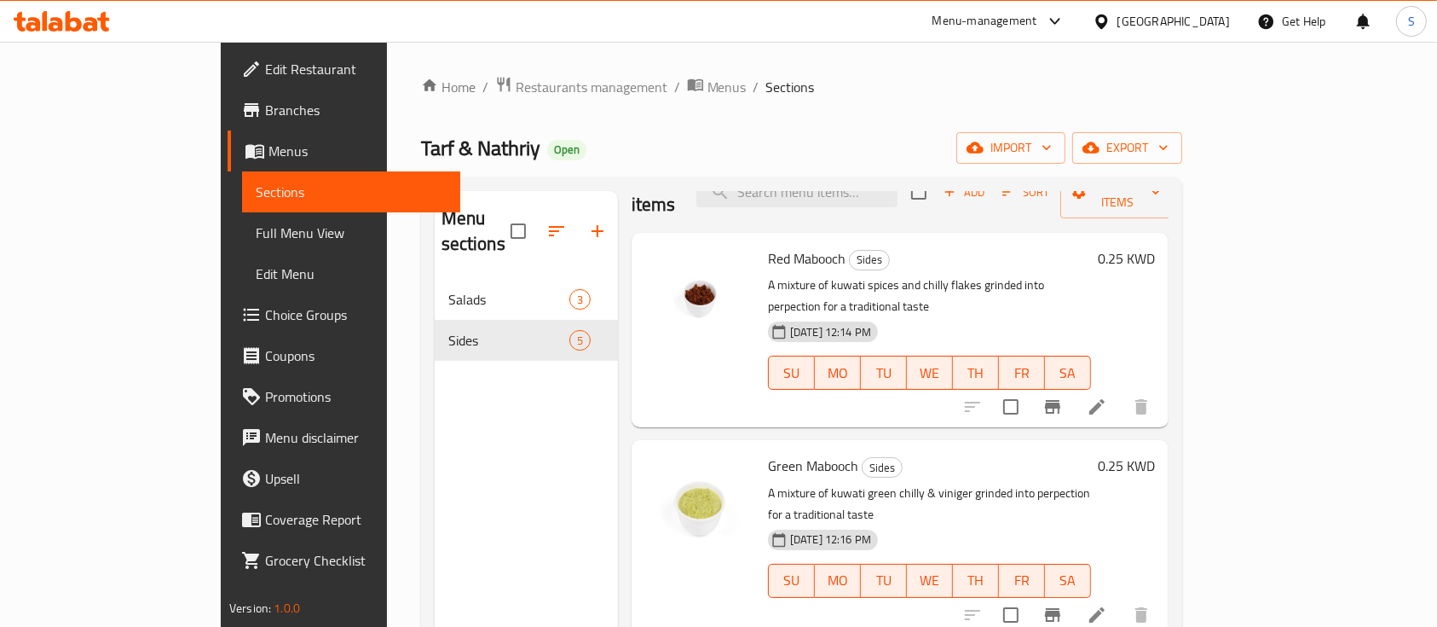
scroll to position [38, 0]
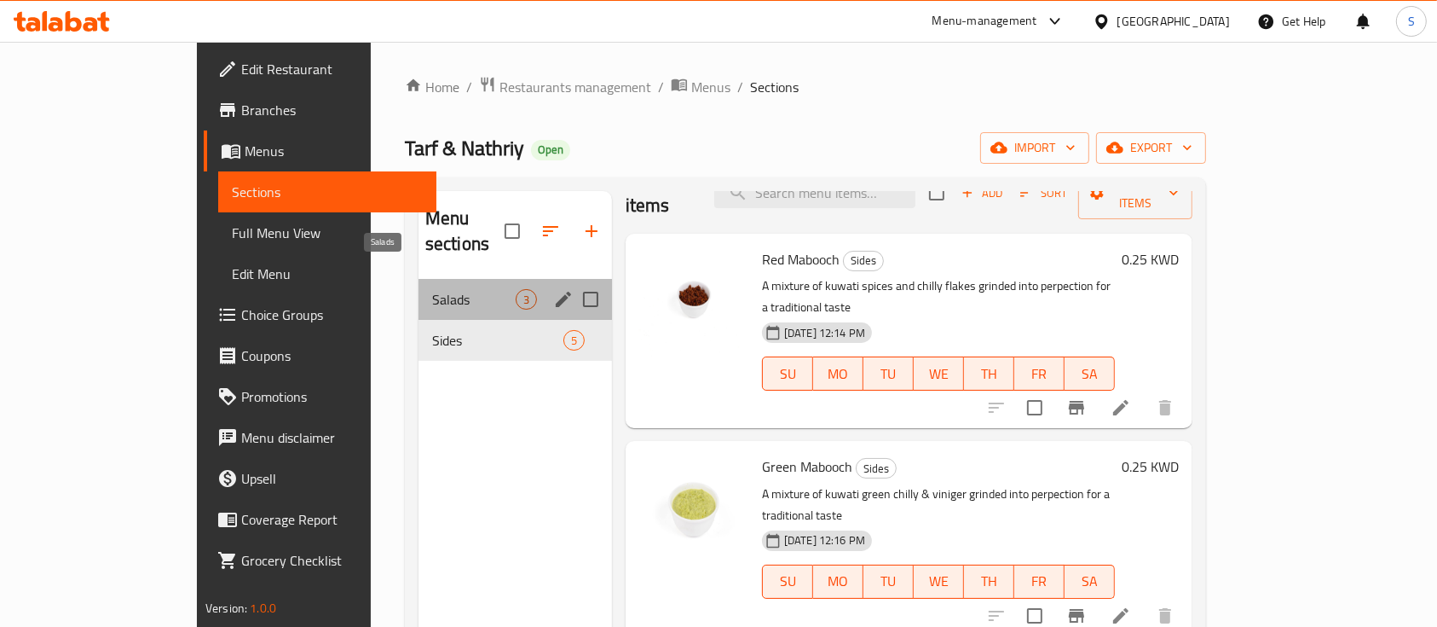
click at [453, 289] on span "Salads" at bounding box center [474, 299] width 84 height 20
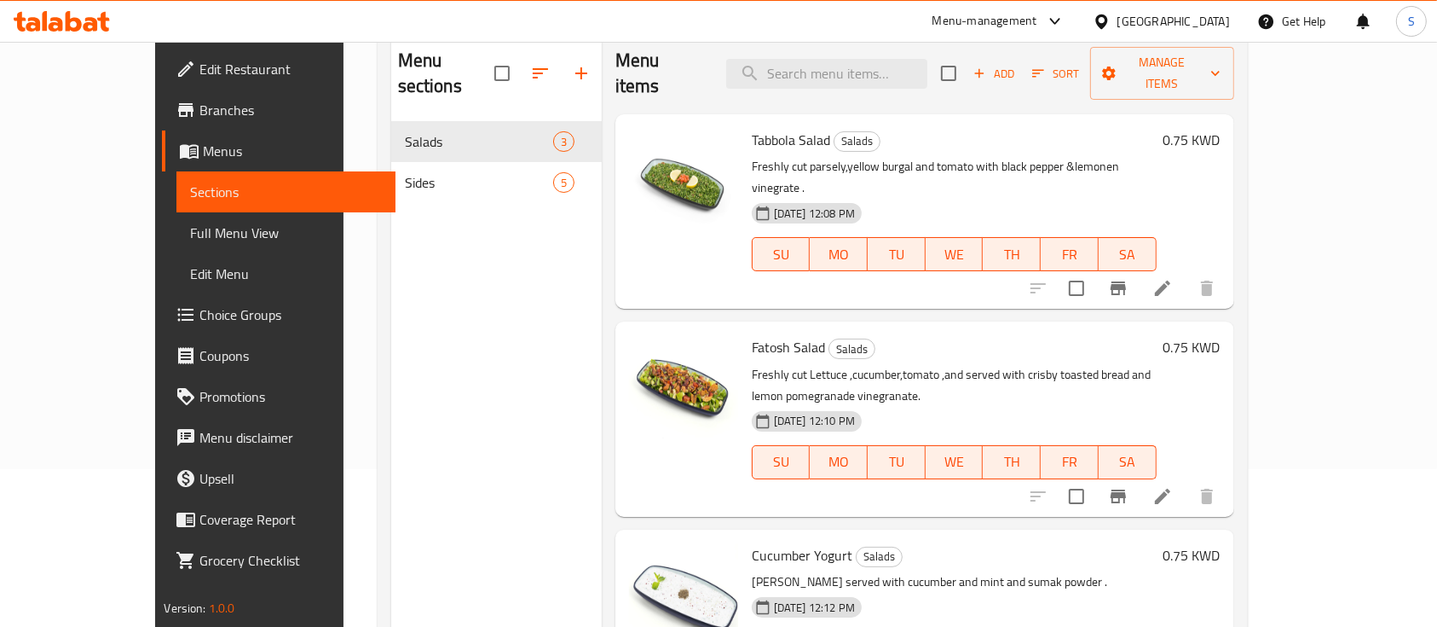
scroll to position [74, 0]
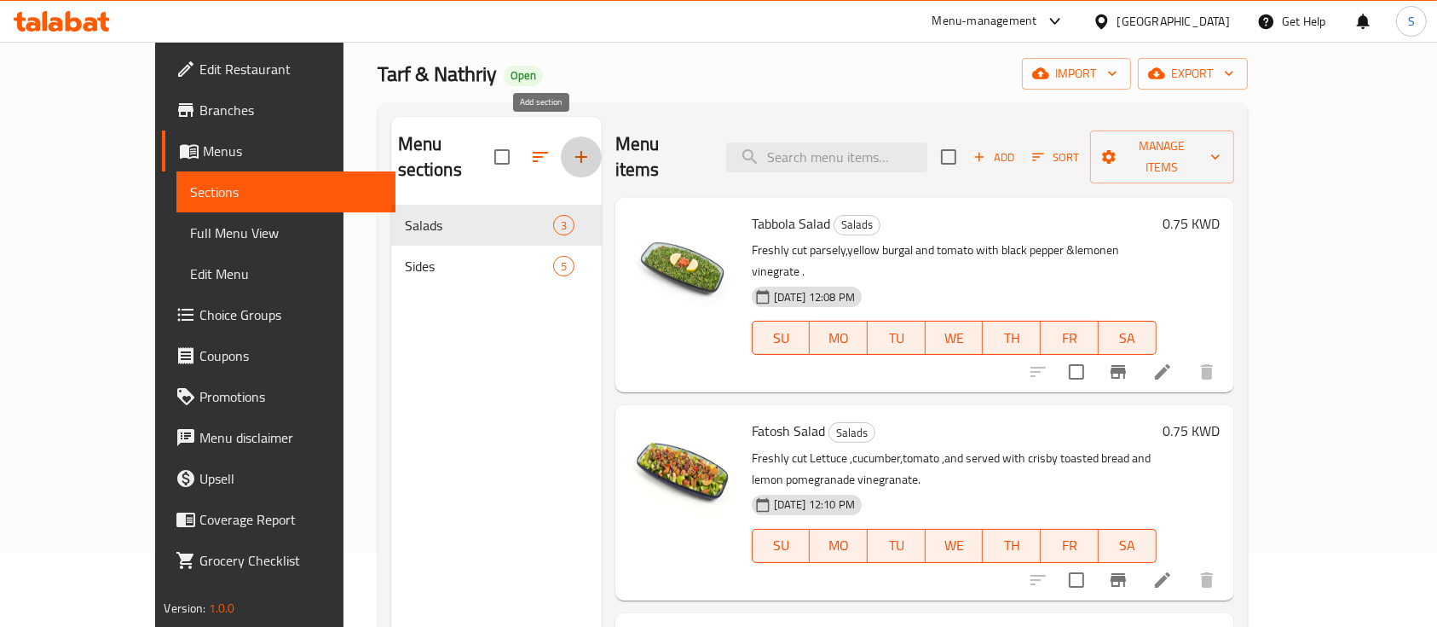
click at [571, 147] on icon "button" at bounding box center [581, 157] width 20 height 20
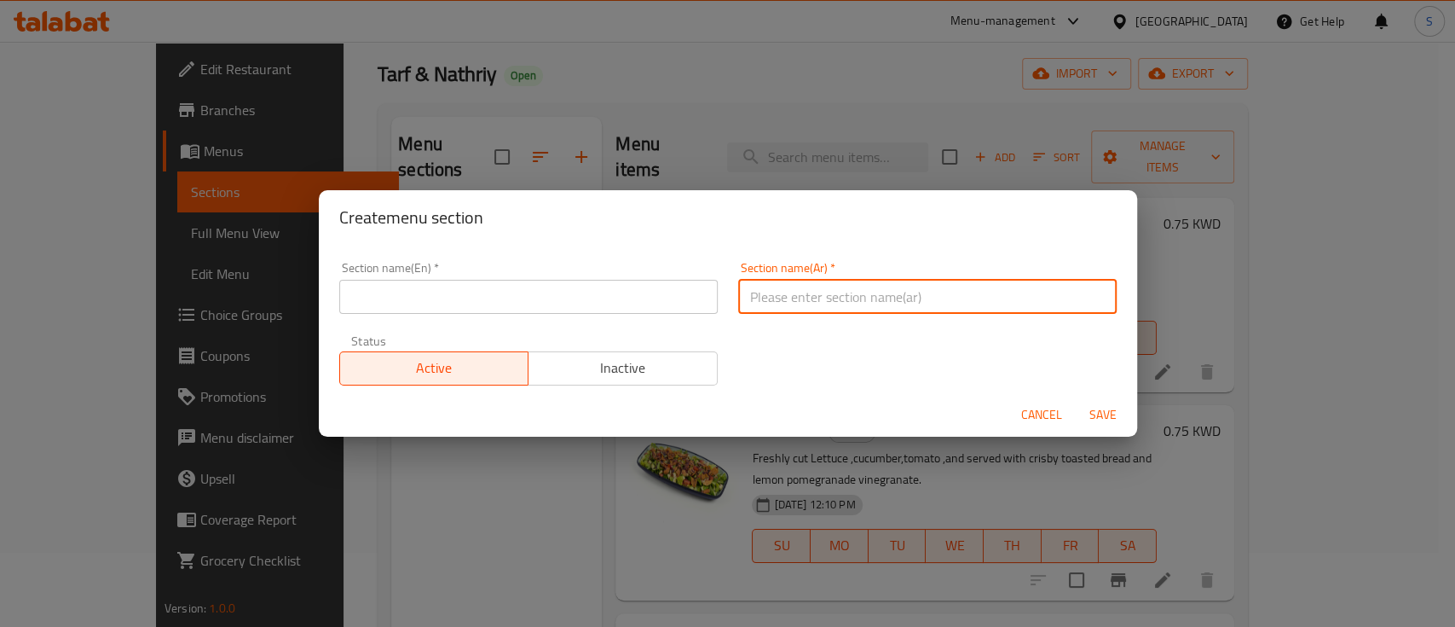
click at [770, 286] on input "text" at bounding box center [927, 297] width 379 height 34
paste input "المقبلات"
type input "المقبلات"
click at [636, 294] on input "text" at bounding box center [528, 297] width 379 height 34
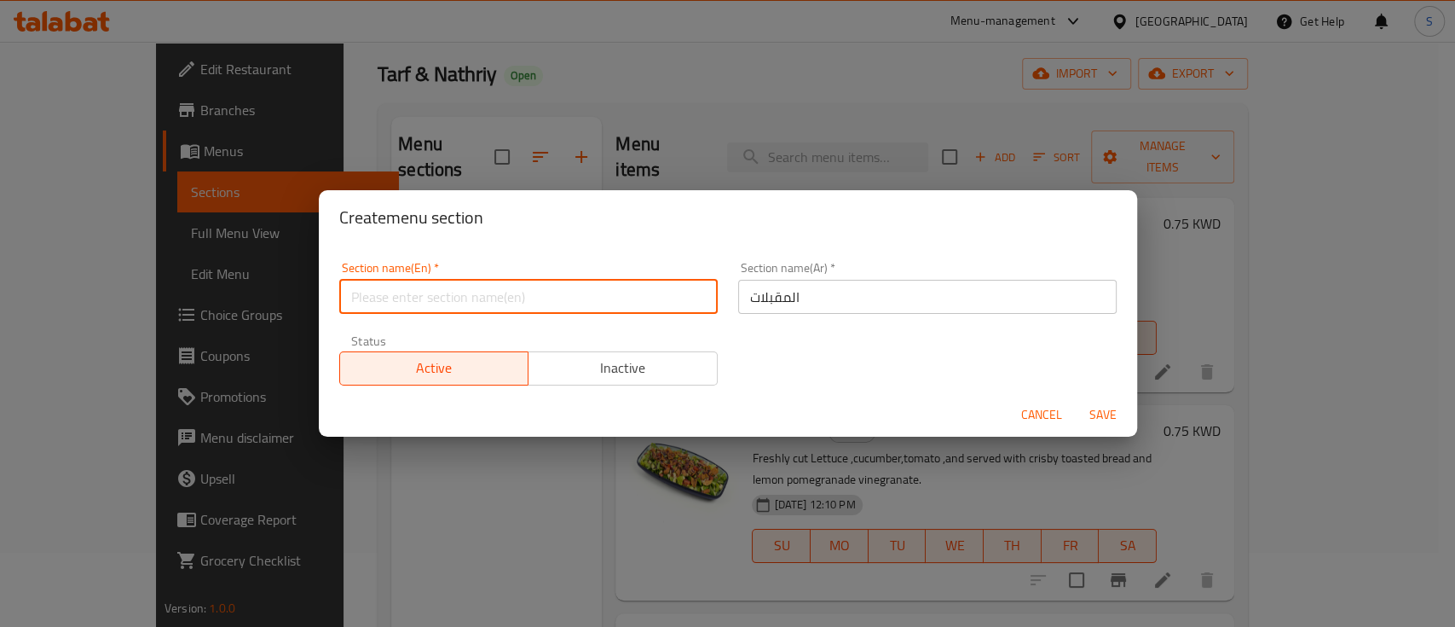
paste input "appetizers"
type input "Appetizers"
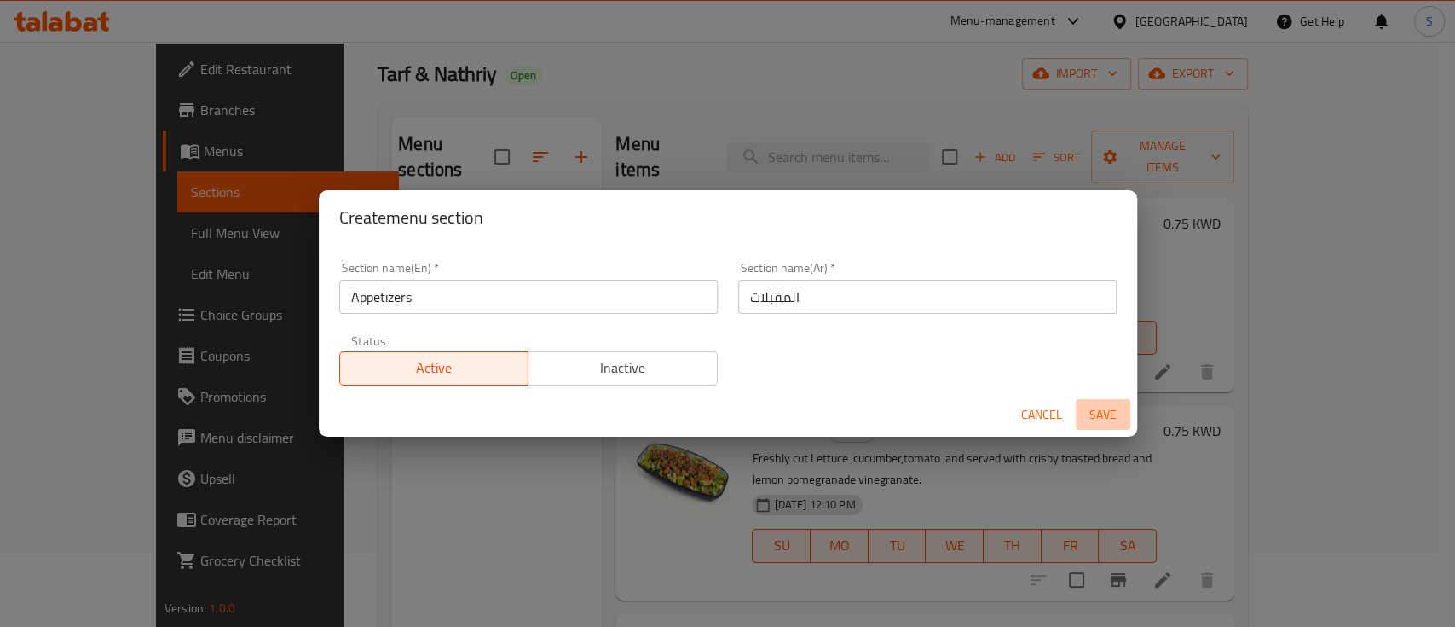
click at [1094, 409] on span "Save" at bounding box center [1103, 414] width 41 height 21
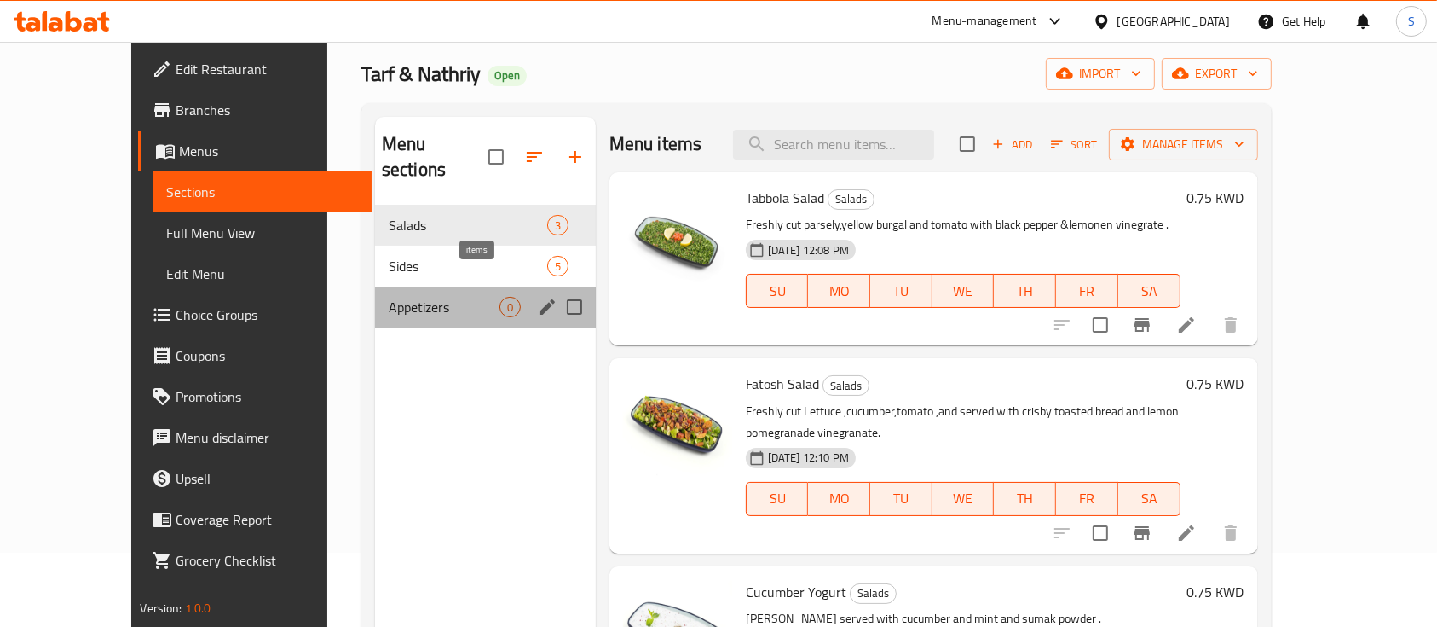
click at [500, 299] on span "0" at bounding box center [510, 307] width 20 height 16
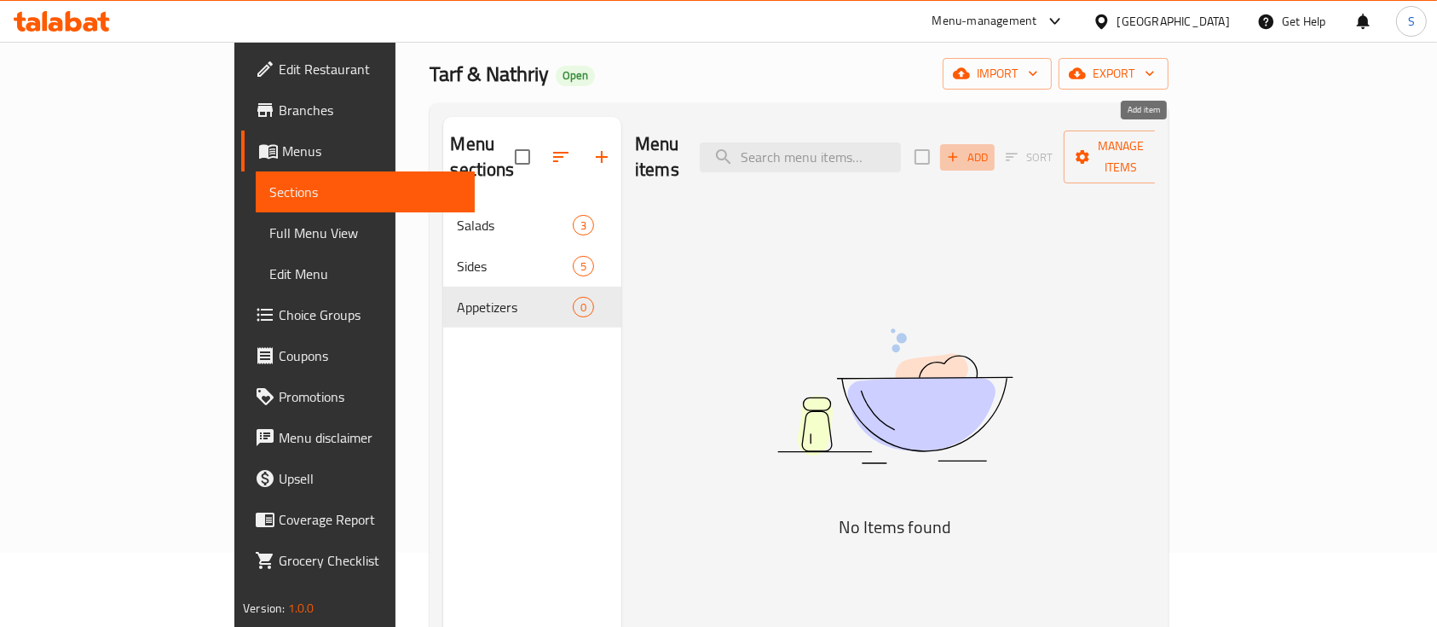
click at [991, 153] on span "Add" at bounding box center [968, 157] width 46 height 20
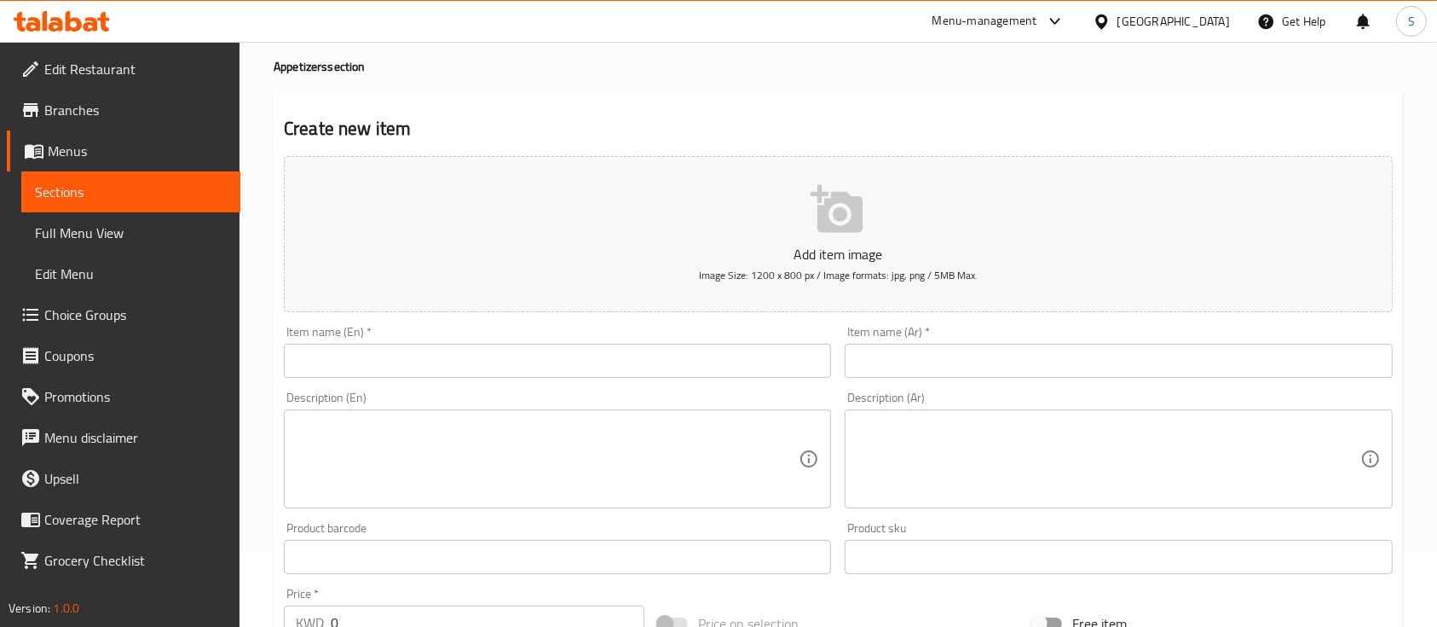
click at [1021, 338] on div "Item name (Ar)   * Item name (Ar) *" at bounding box center [1118, 352] width 547 height 52
paste input "ورق عنب مشكل (3 نكهات) 24 قطعة"
click at [986, 361] on input "text" at bounding box center [1118, 361] width 547 height 34
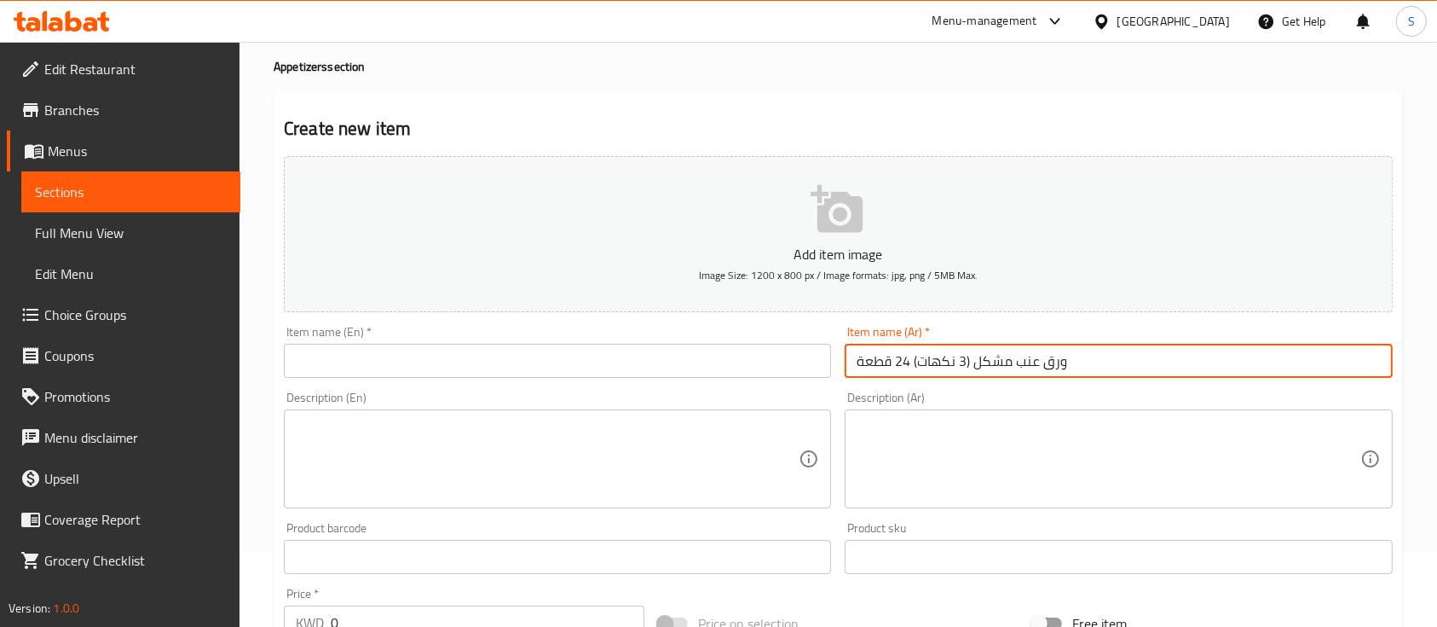
type input "ورق عنب مشكل (3 نكهات) 24 قطعة"
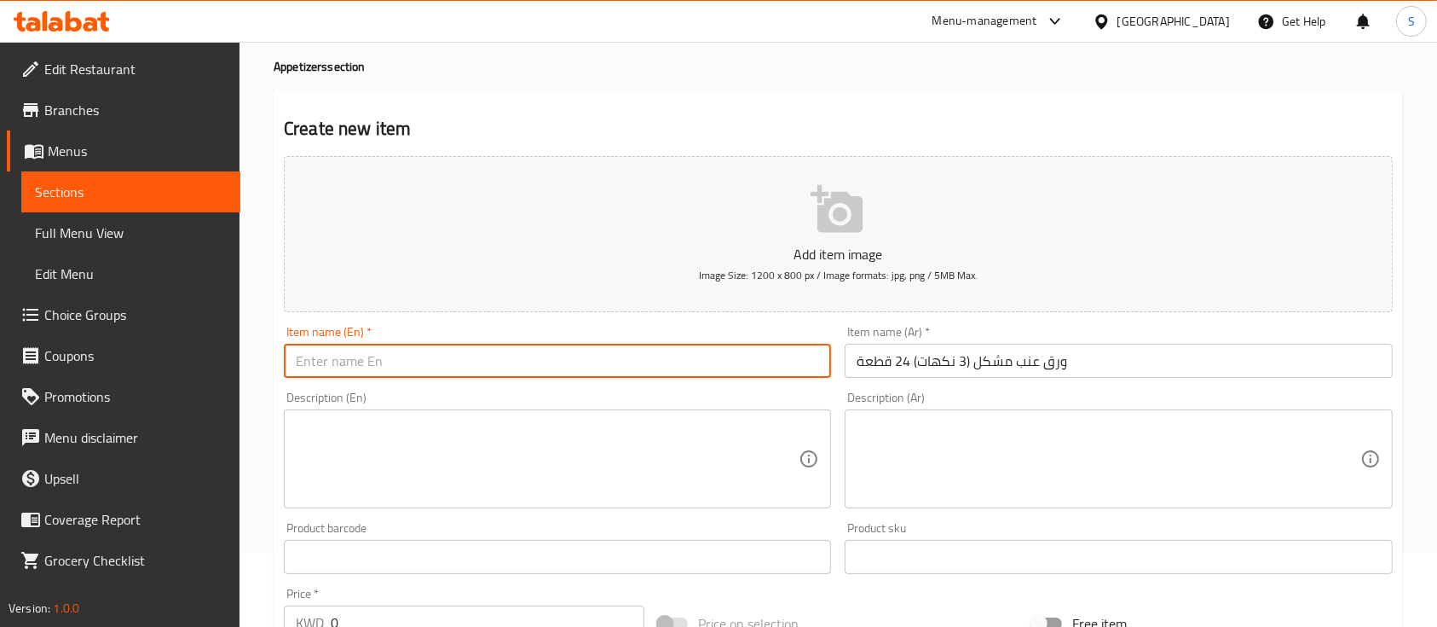
click at [736, 359] on input "text" at bounding box center [557, 361] width 547 height 34
paste input "Mix Grape Leaves (3 Flavours)24 pcs"
type input "Mix Grape Leaves (3 Flavours)24 pcs"
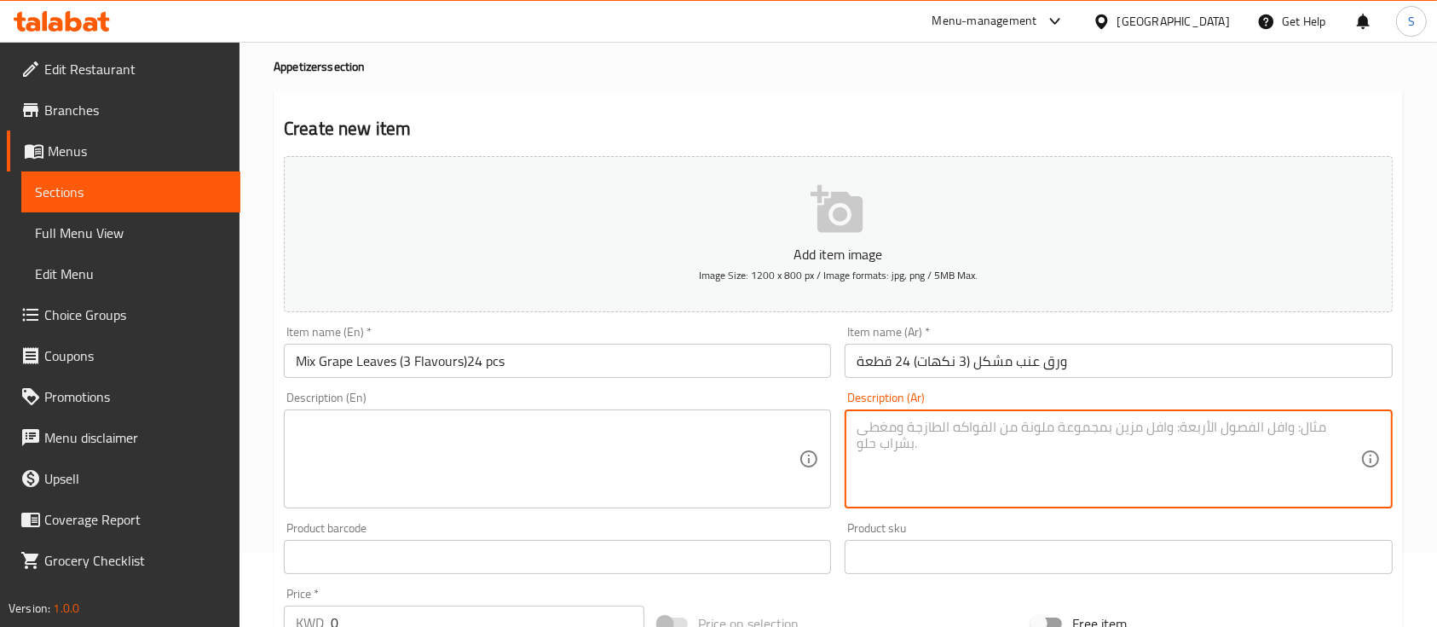
click at [923, 422] on textarea at bounding box center [1108, 459] width 503 height 81
paste textarea "تشكيلة متنوعة من العنب المحشو بمزيج طازج من الأرز والخضروات ويتم طهيه لفترة أطو…"
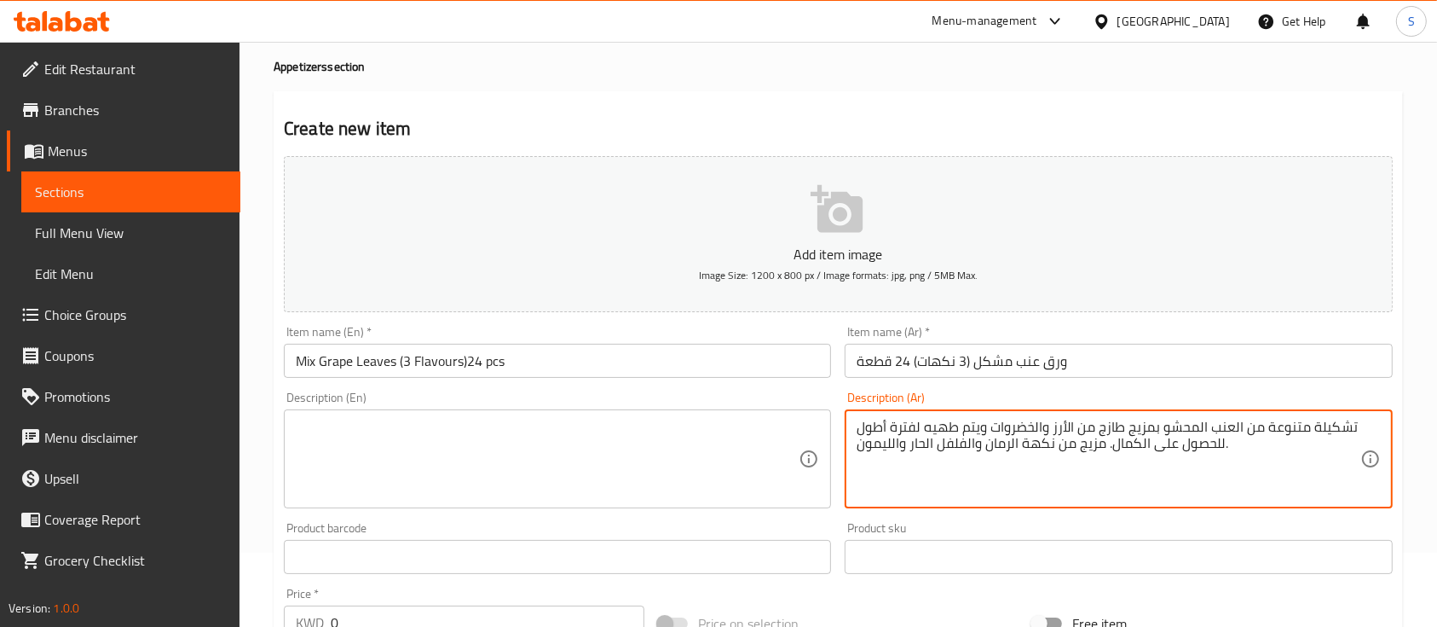
type textarea "تشكيلة متنوعة من العنب المحشو بمزيج طازج من الأرز والخضروات ويتم طهيه لفترة أطو…"
click at [634, 488] on textarea at bounding box center [547, 459] width 503 height 81
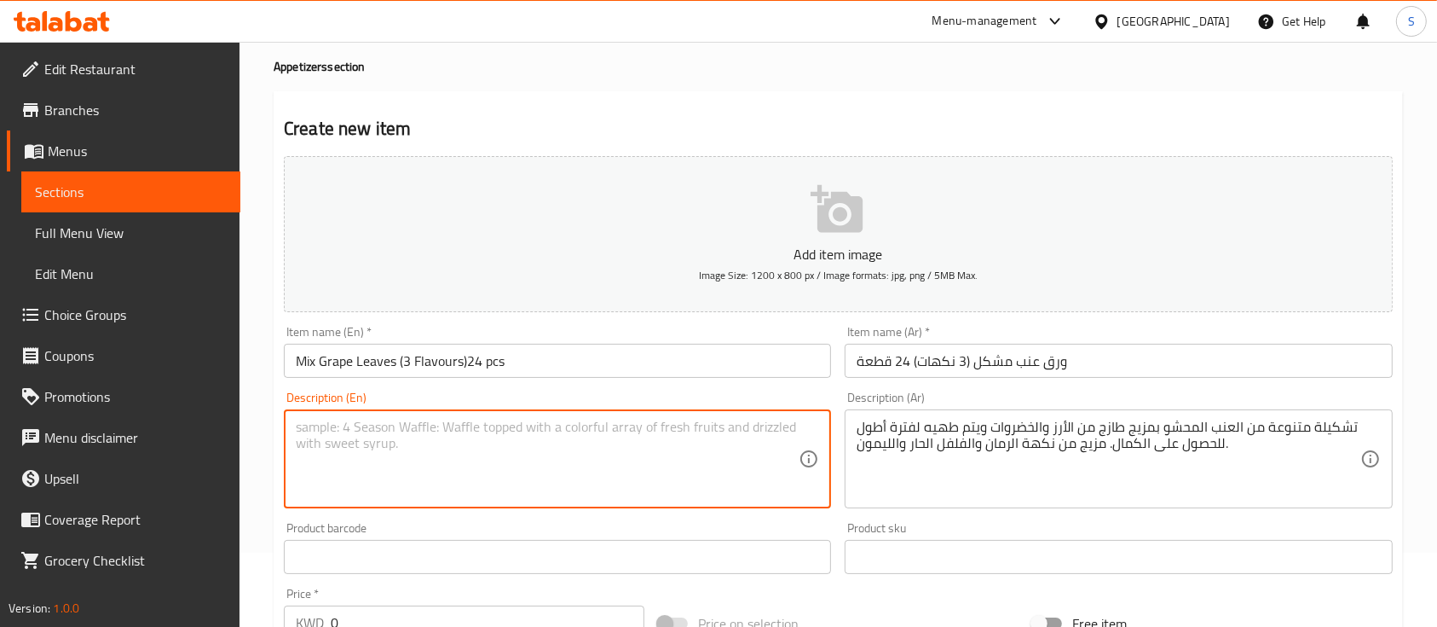
paste textarea "Assorted grape liveas filled with a fresh mixere of rice and vegetables and coo…"
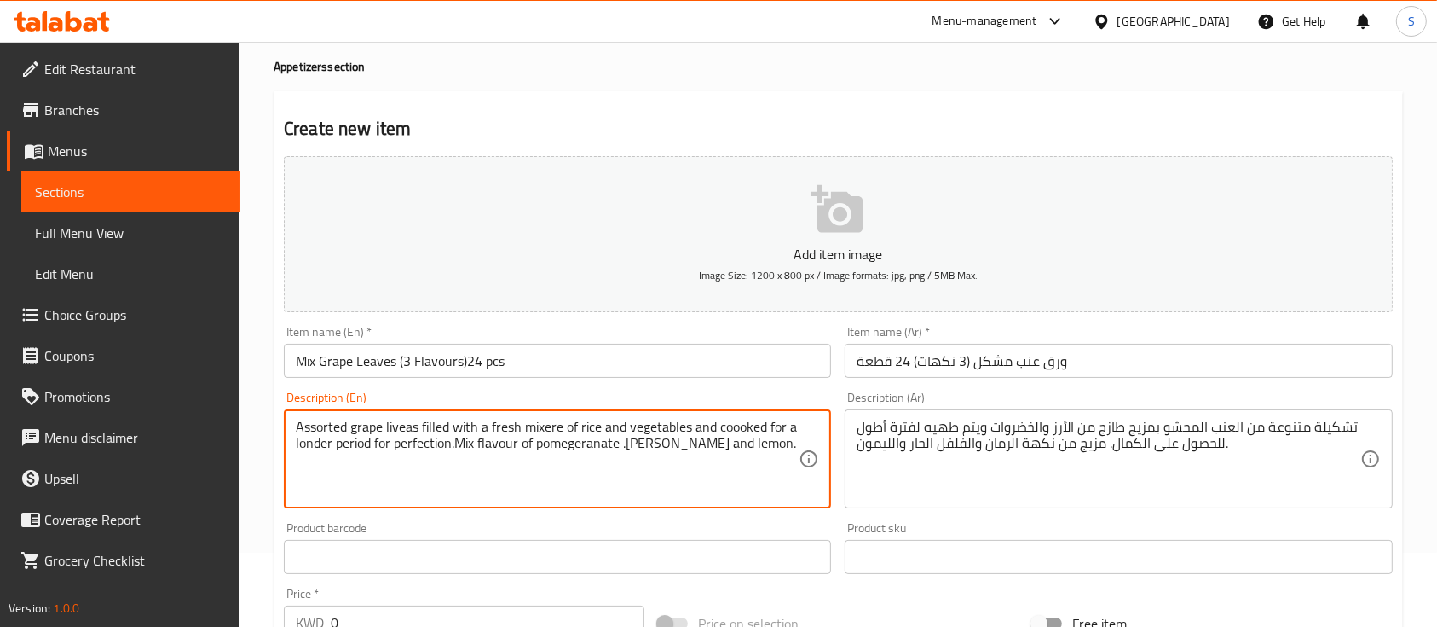
type textarea "Assorted grape liveas filled with a fresh mixere of rice and vegetables and coo…"
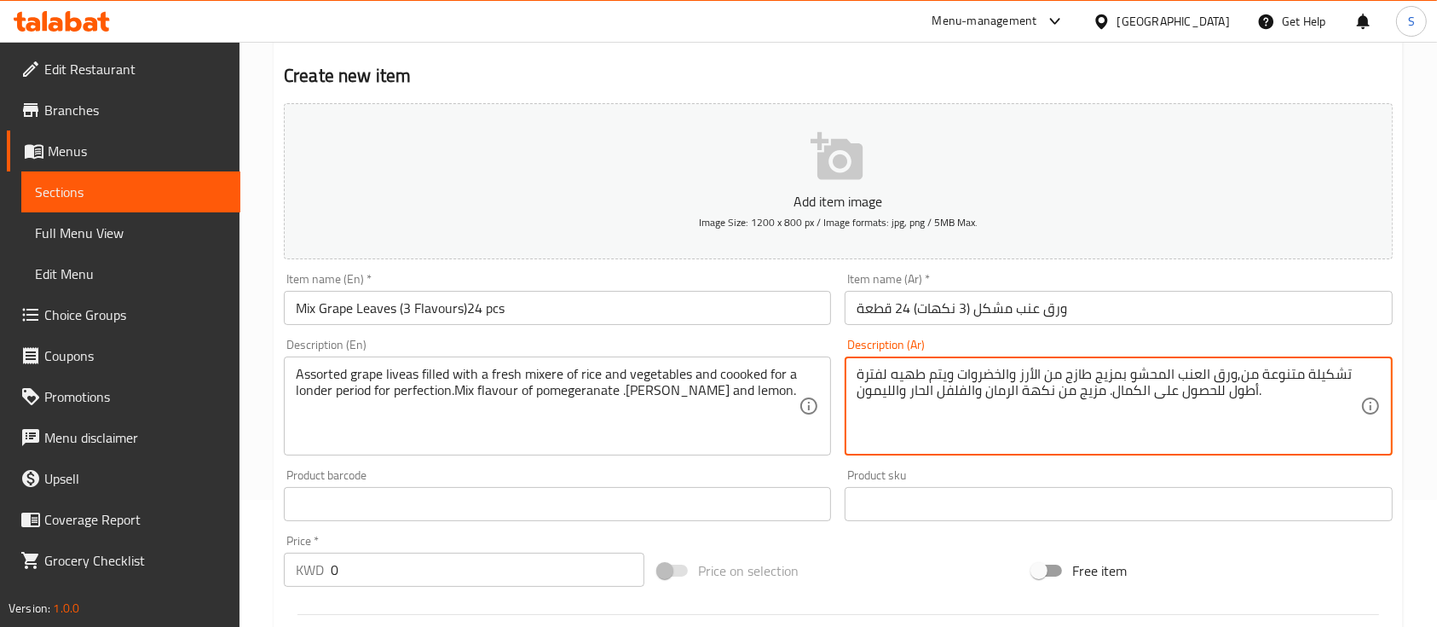
scroll to position [136, 0]
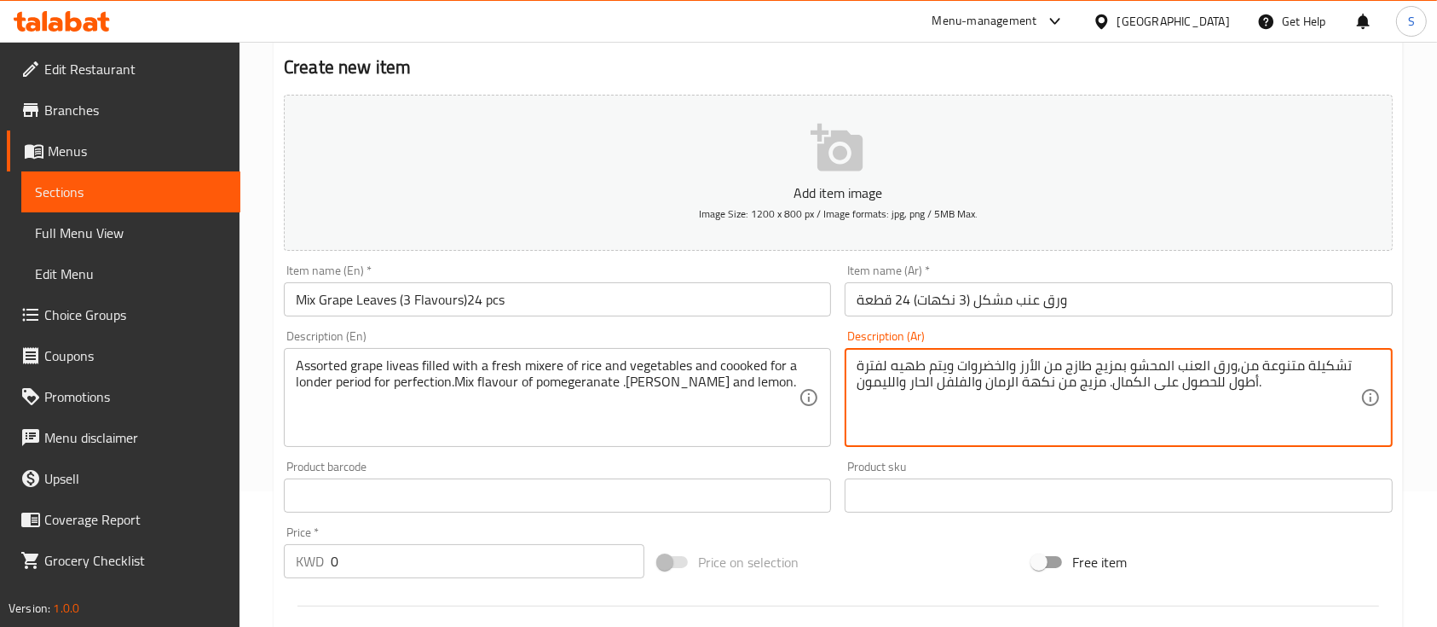
drag, startPoint x: 1261, startPoint y: 384, endPoint x: 1122, endPoint y: 395, distance: 139.3
click at [1122, 395] on textarea "تشكيلة متنوعة من,ورق العنب المحشو بمزيج طازج من الأرز والخضروات ويتم طهيه لفترة…" at bounding box center [1108, 397] width 503 height 81
click at [1116, 390] on textarea "تشكيلة متنوعة من,ورق العنب المحشو بمزيج طازج من الأرز والخضروات ويتم طهيه لفترة…" at bounding box center [1108, 397] width 503 height 81
drag, startPoint x: 1107, startPoint y: 380, endPoint x: 1256, endPoint y: 396, distance: 150.0
click at [1256, 396] on textarea "تشكيلة متنوعة من,ورق العنب المحشو بمزيج طازج من الأرز والخضروات ويتم طهيه لفترة…" at bounding box center [1108, 397] width 503 height 81
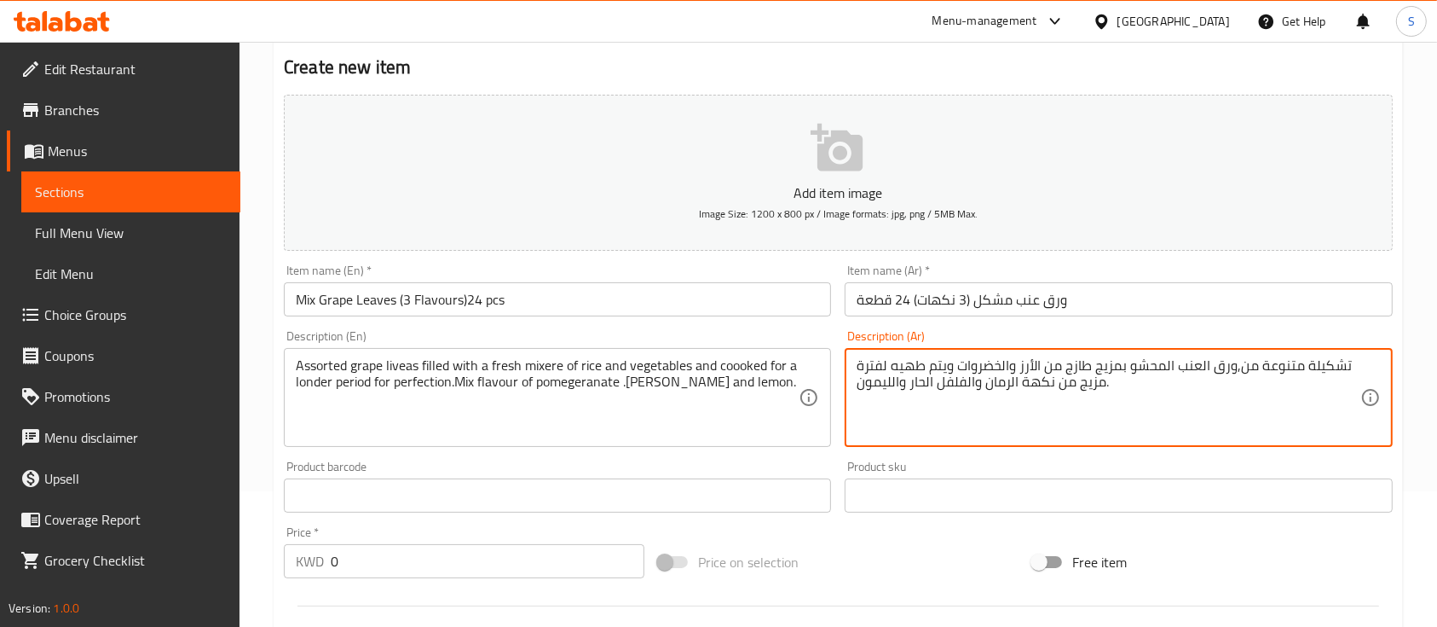
type textarea "تشكيلة متنوعة من,ورق العنب المحشو بمزيج طازج من الأرز والخضروات ويتم طهيه لفترة…"
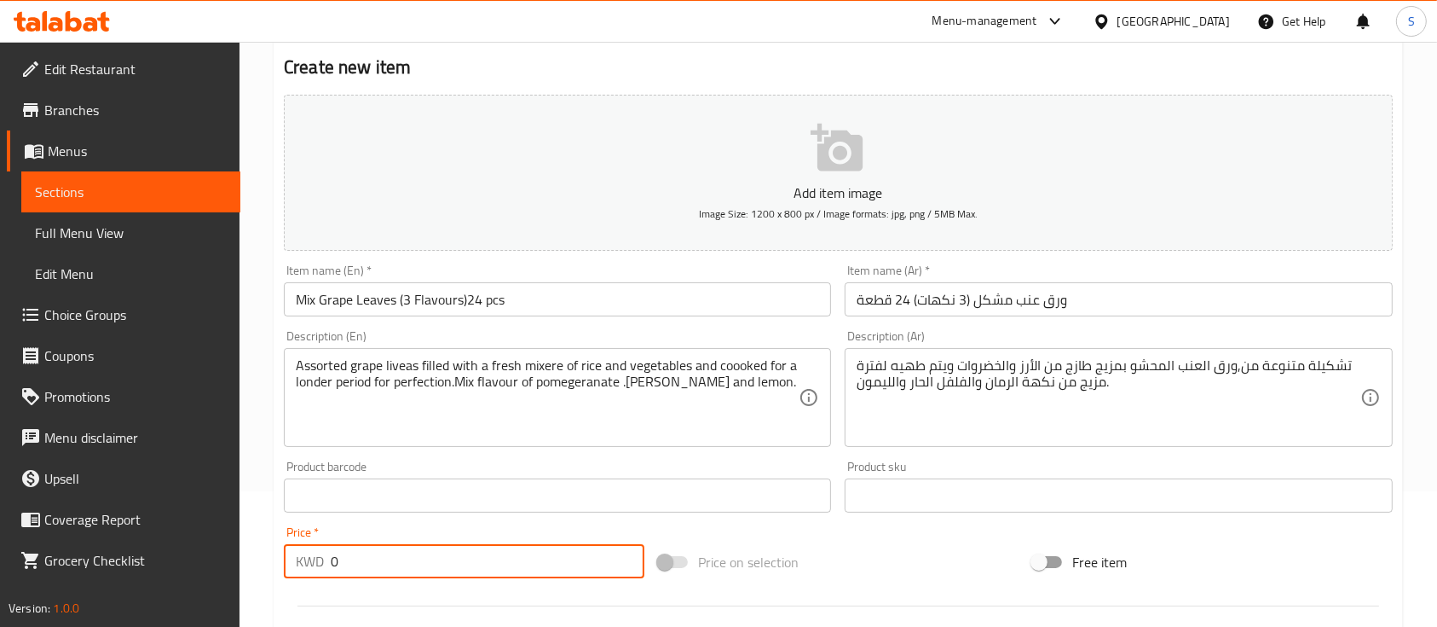
click at [375, 552] on input "0" at bounding box center [488, 561] width 314 height 34
type input "1.95"
click at [818, 199] on p "Add item image" at bounding box center [838, 192] width 1056 height 20
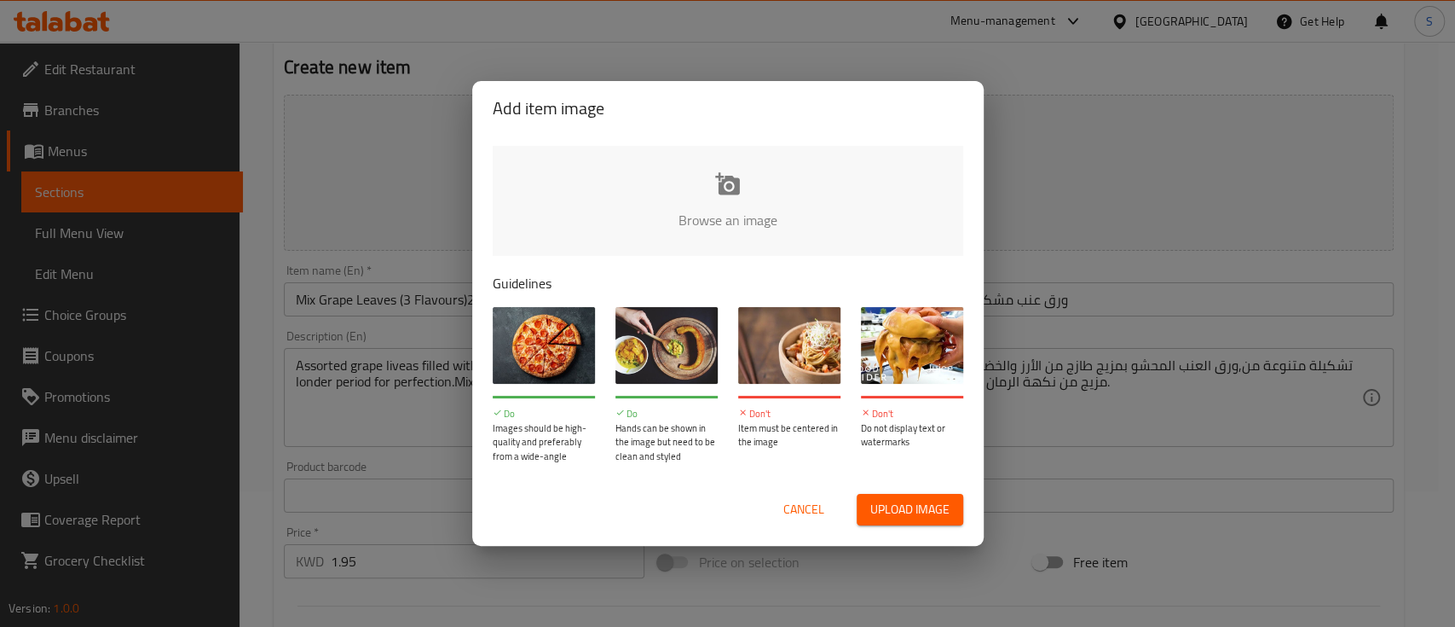
click at [713, 213] on input "file" at bounding box center [1304, 225] width 1623 height 159
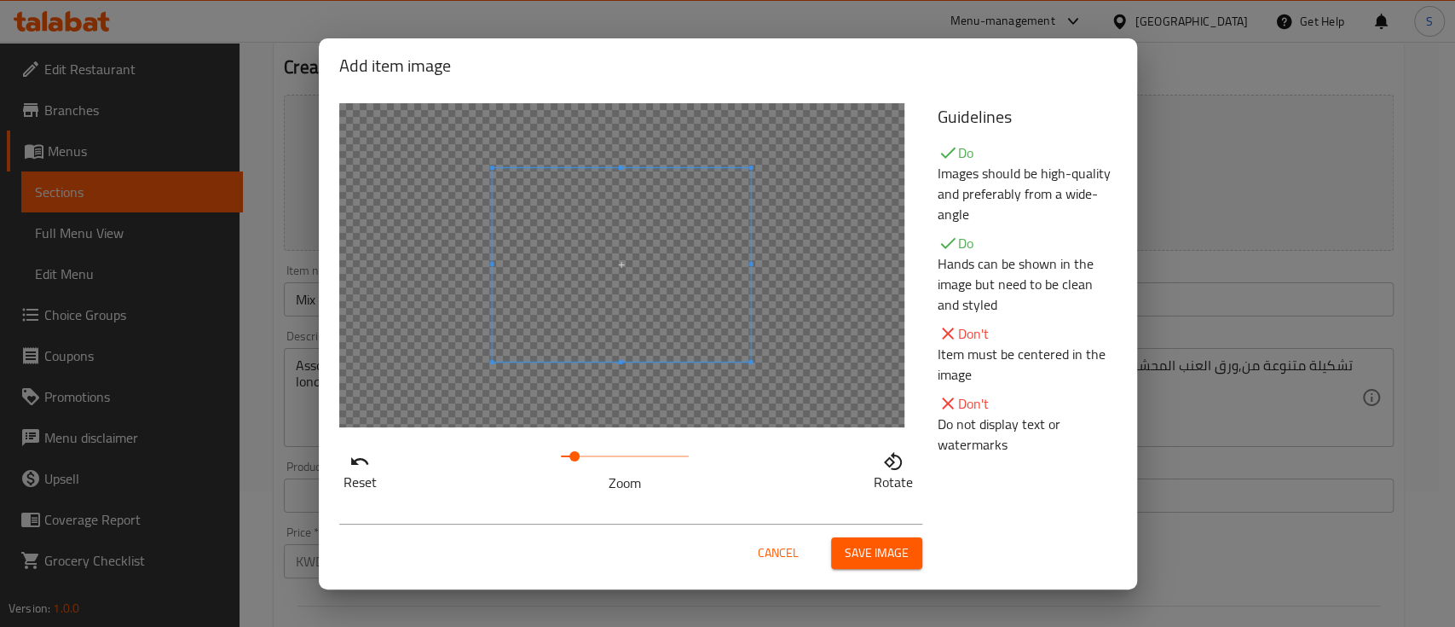
click at [575, 457] on span at bounding box center [575, 456] width 10 height 10
click at [566, 456] on span at bounding box center [565, 456] width 10 height 10
click at [886, 554] on span "Save image" at bounding box center [877, 552] width 64 height 21
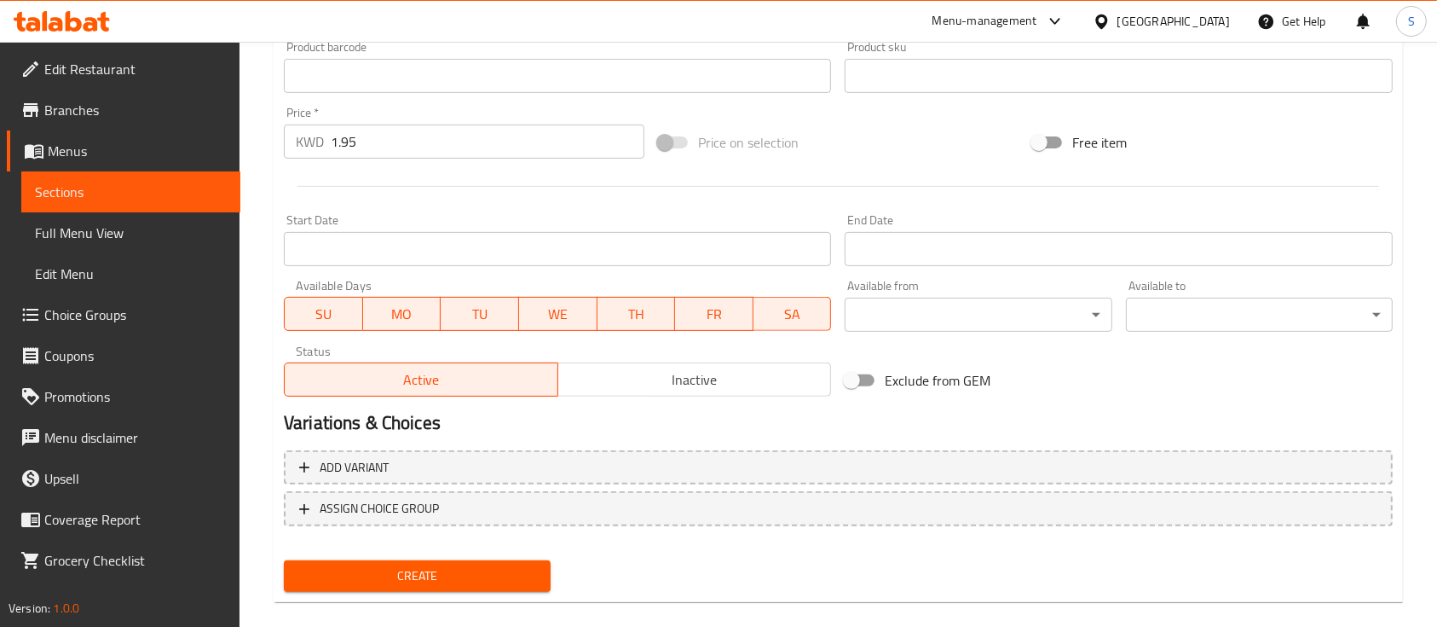
scroll to position [581, 0]
click at [460, 575] on span "Create" at bounding box center [418, 574] width 240 height 21
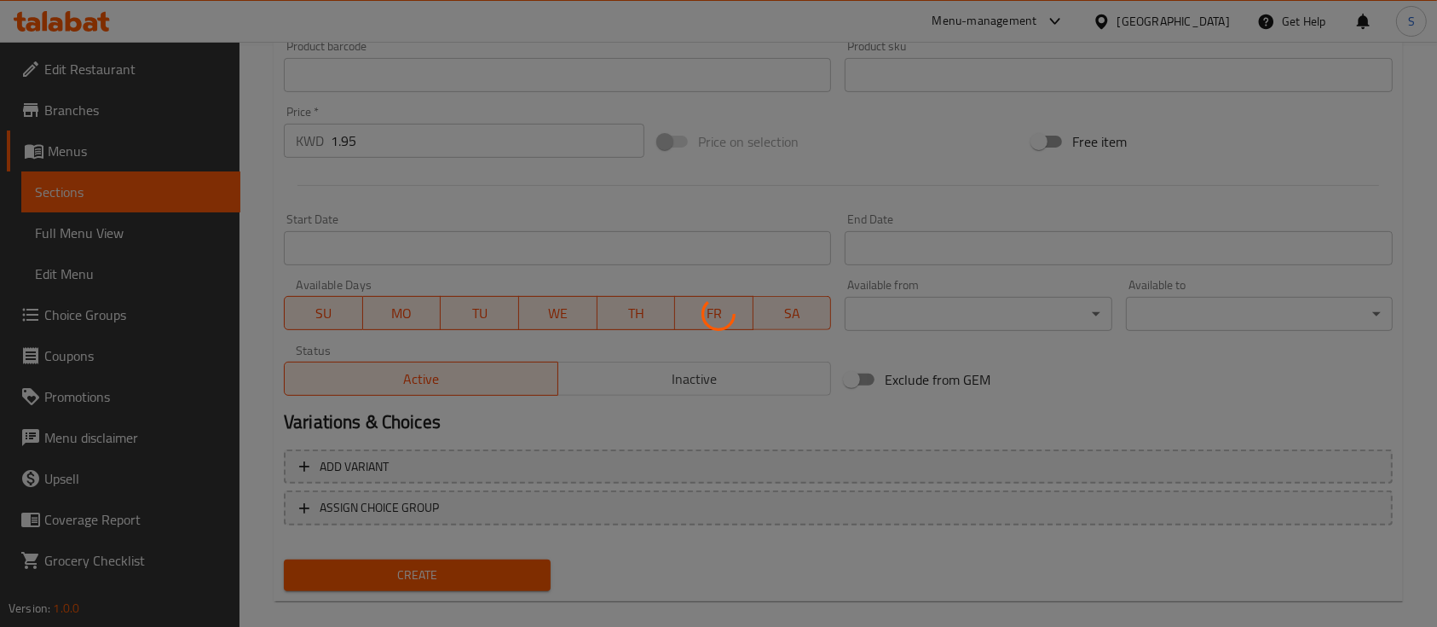
type input "0"
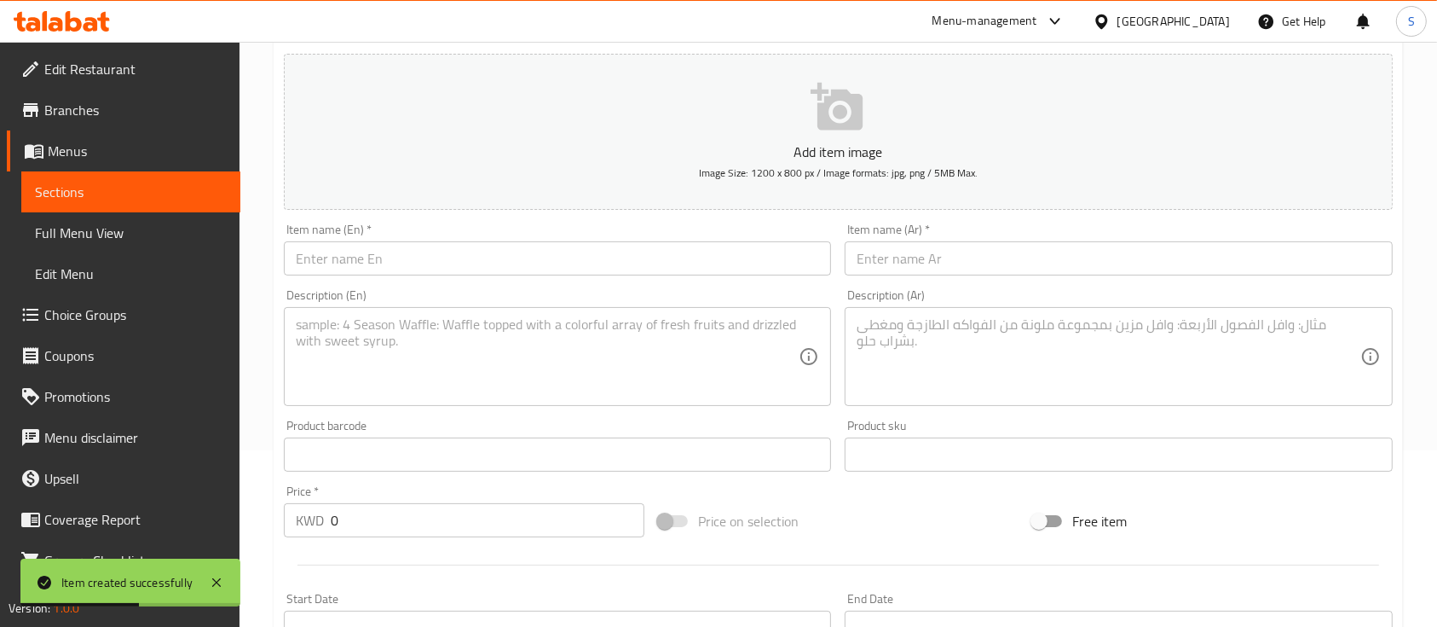
scroll to position [160, 0]
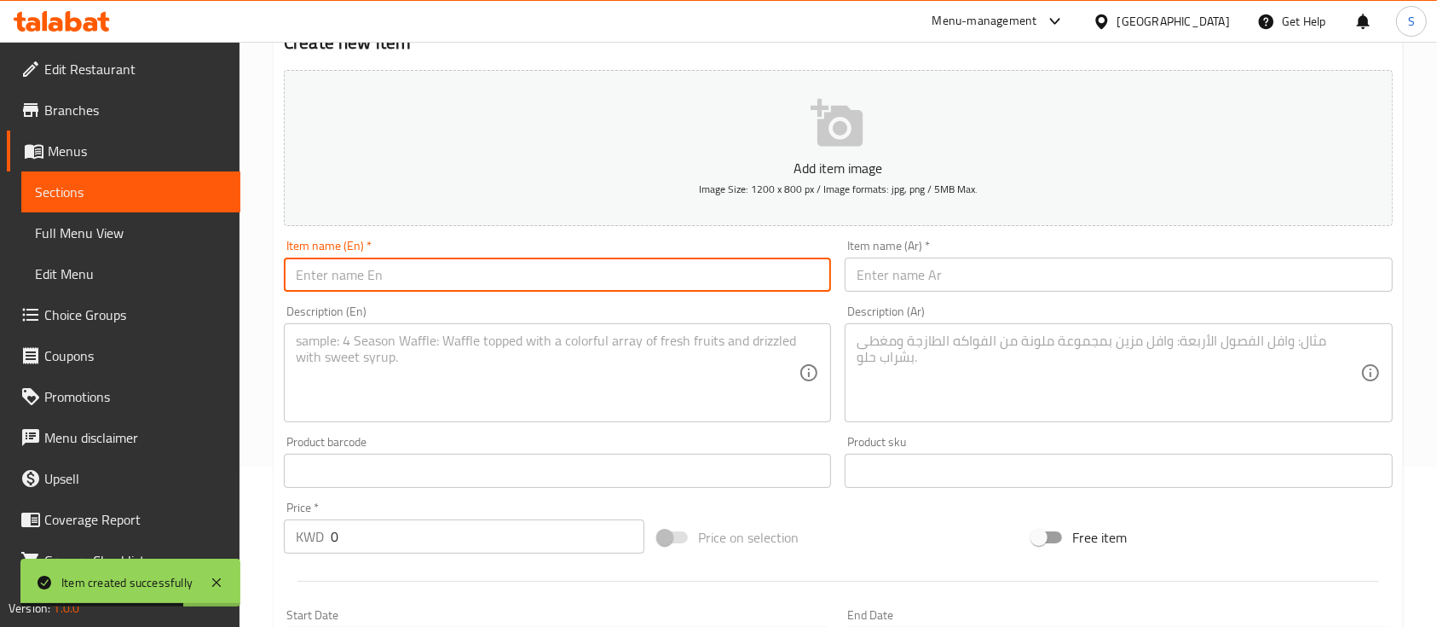
click at [587, 280] on input "text" at bounding box center [557, 274] width 547 height 34
paste input "Mushakan (24 Pcs )"
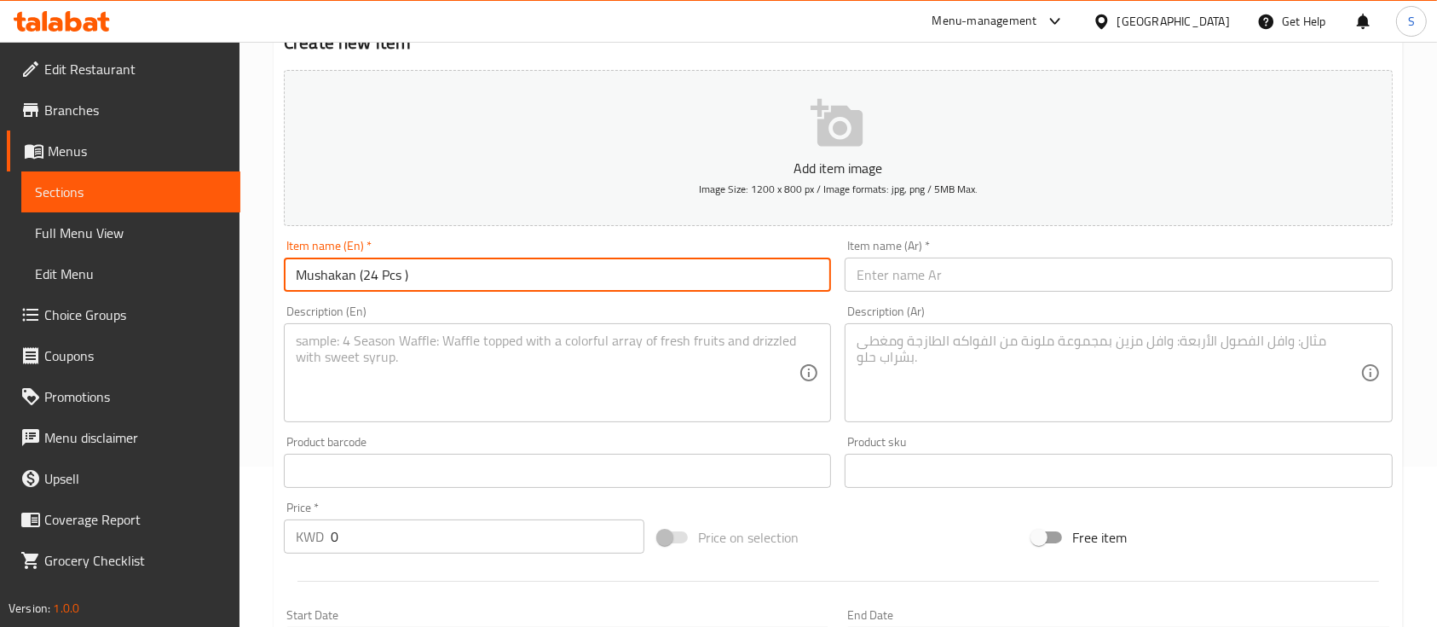
type input "Mushakan (24 Pcs )"
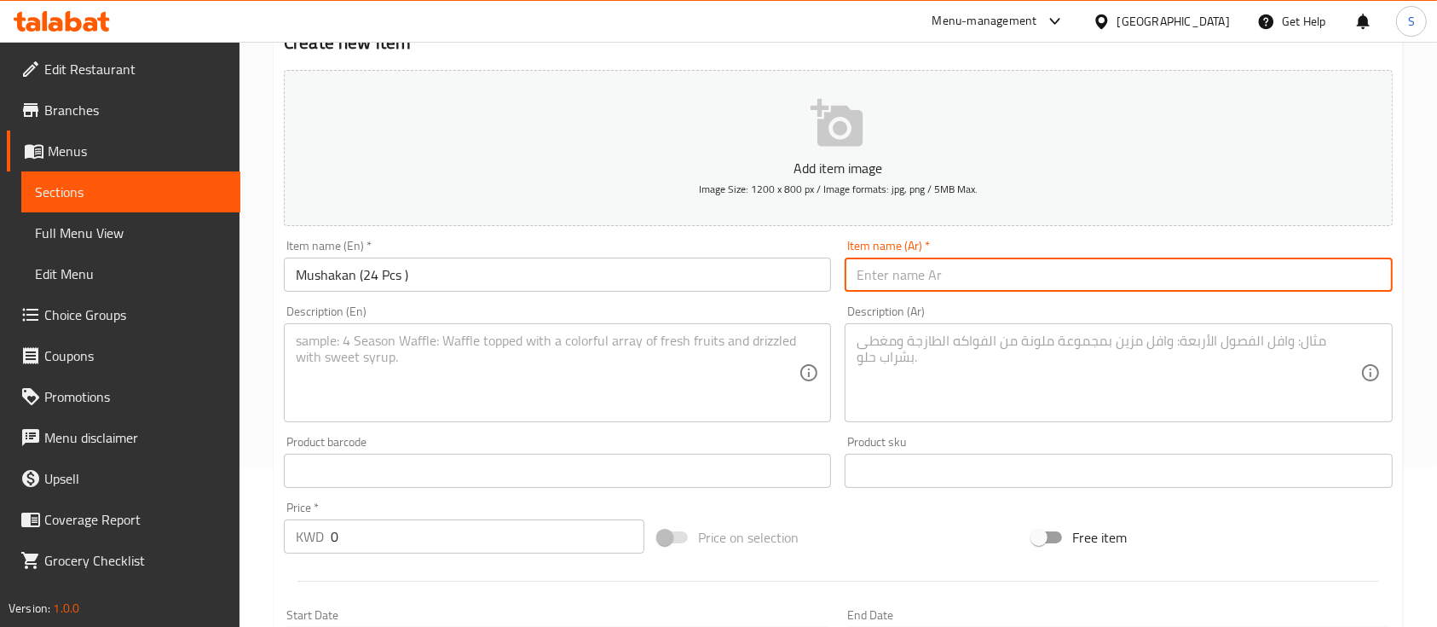
click at [1006, 269] on input "text" at bounding box center [1118, 274] width 547 height 34
paste input "Mushakan (24 Pcs )"
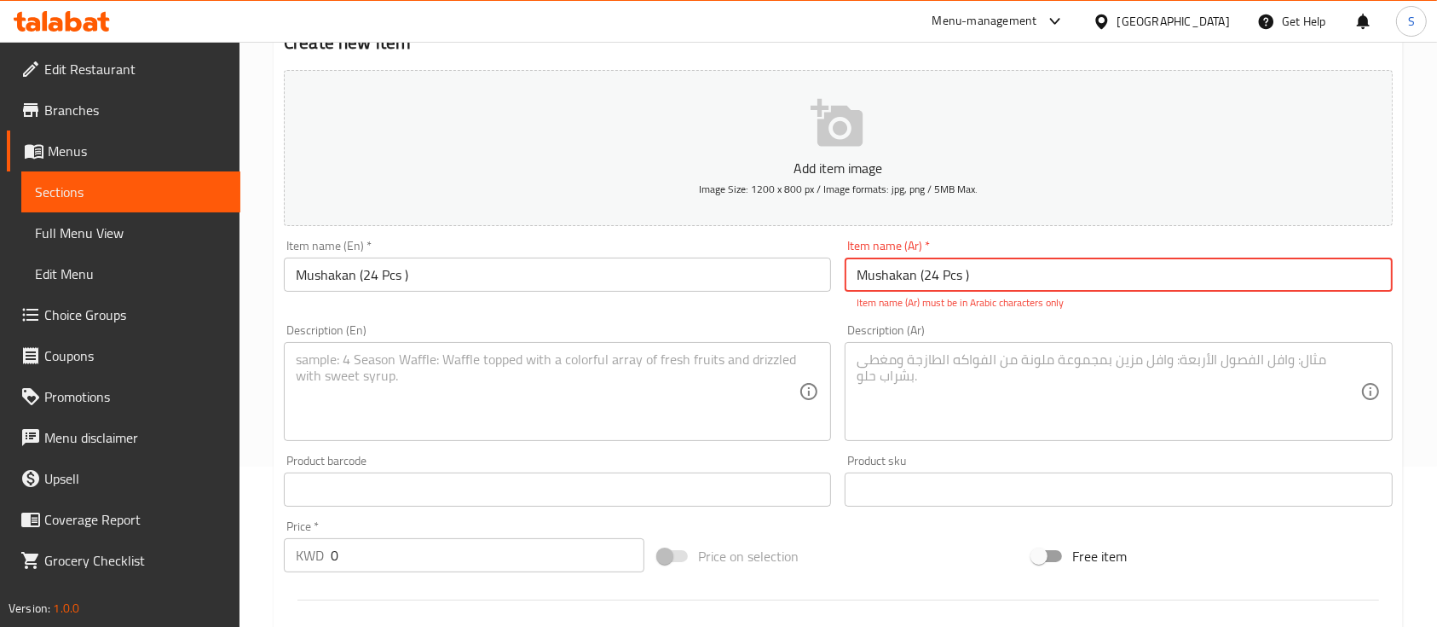
click at [1005, 277] on input "Mushakan (24 Pcs )" at bounding box center [1118, 274] width 547 height 34
paste input "مشكن (24 قطعة"
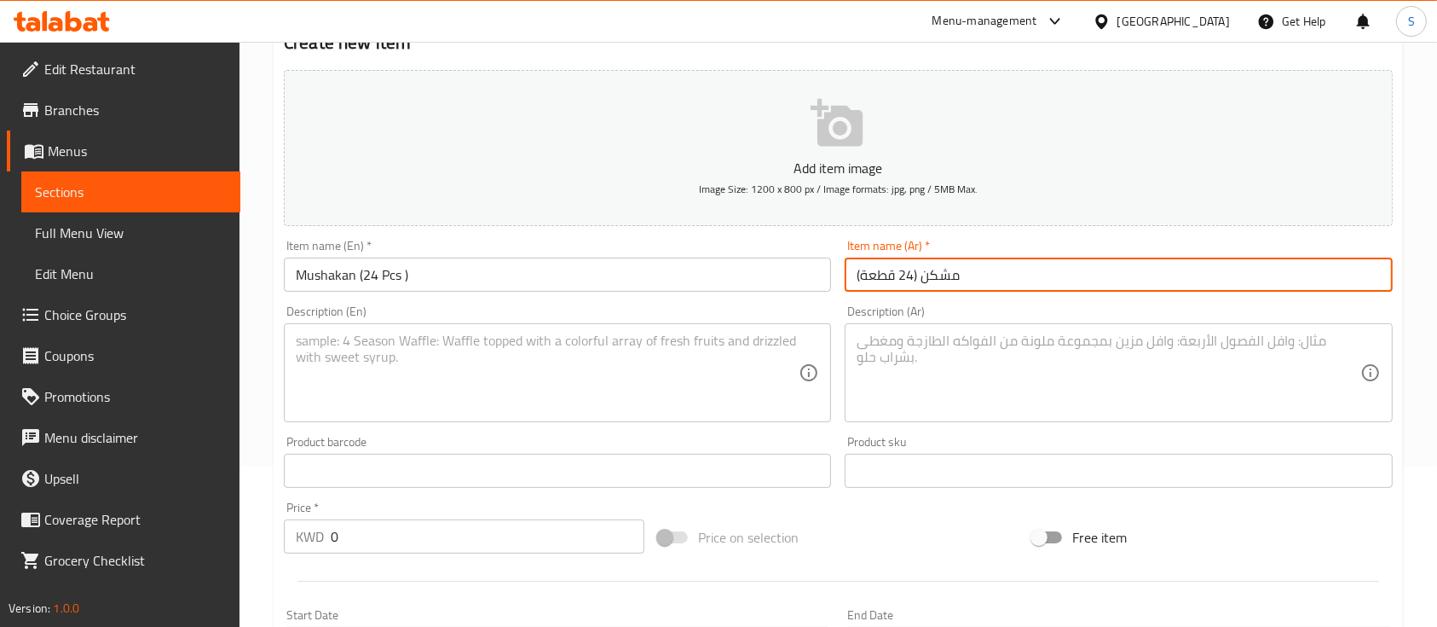
click at [946, 275] on input "مشكن (24 قطعة)" at bounding box center [1118, 274] width 547 height 34
type input "مسخن (24 قطعة)"
click at [490, 362] on textarea at bounding box center [547, 372] width 503 height 81
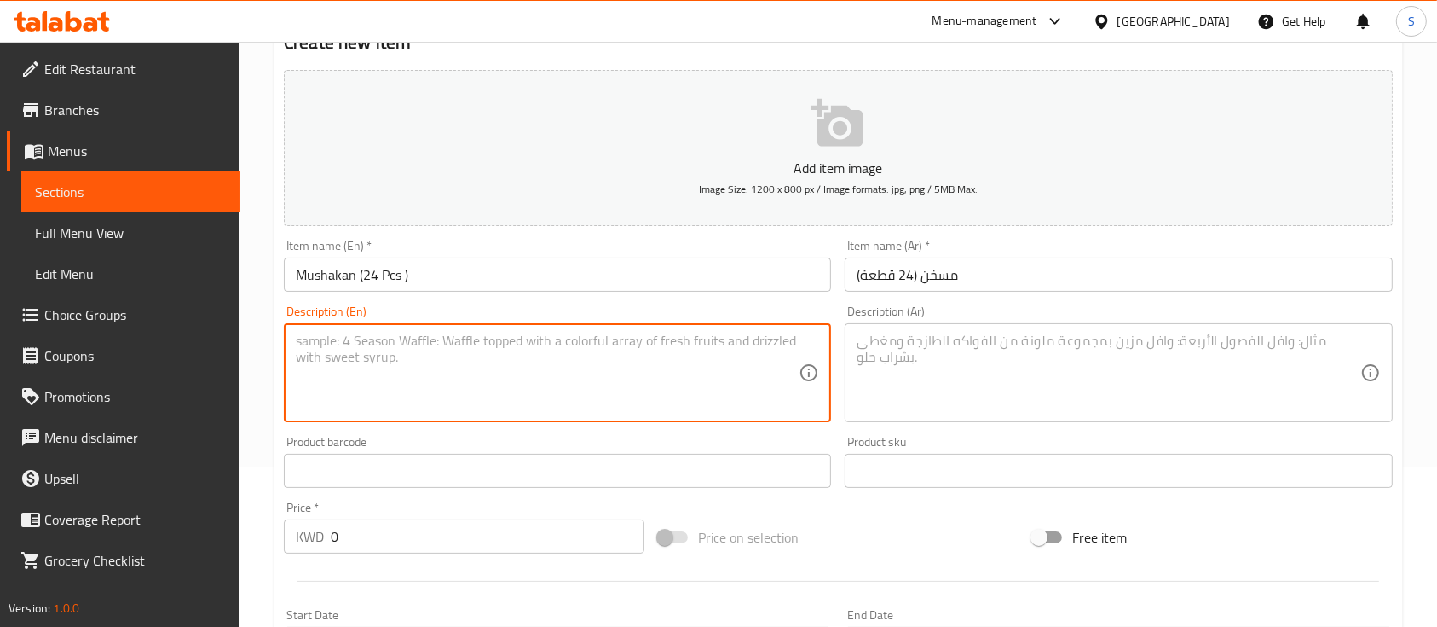
paste textarea "Mushakan,Stuffed with aromatick rosted chickenn.baked with onion ,Summac and ro…"
type textarea "Mushakan,Stuffed with aromatick rosted chickenn.baked with onion ,Summac and ro…"
click at [916, 357] on textarea at bounding box center [1108, 372] width 503 height 81
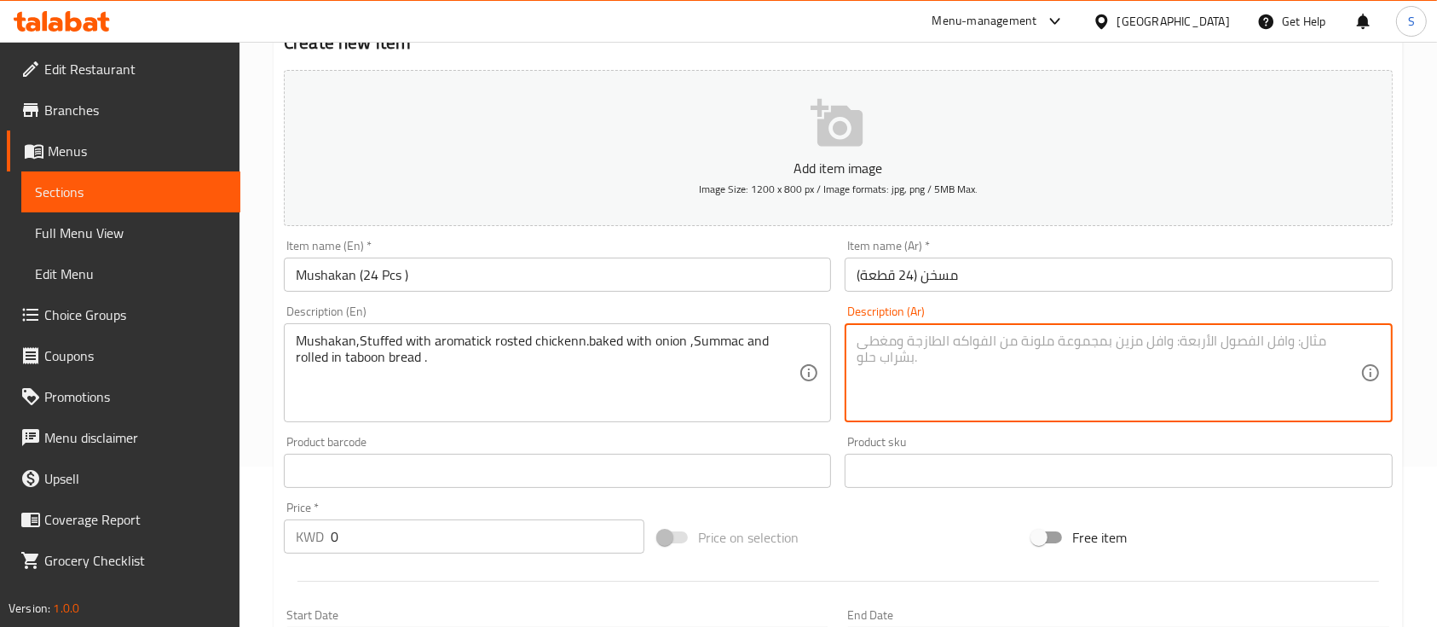
paste textarea "مشكن، محشو بالدجاج المشوي العطري، مخبوز مع البصل والسماق ومغطى بخبز الطابون."
click at [1339, 338] on textarea "مشكن، محشو بالدجاج المشوي العطري، مخبوز مع البصل والسماق ومغطى بخبز الطابون." at bounding box center [1108, 372] width 503 height 81
click at [1147, 346] on textarea "مسخن، محشو بالدجاج المشوي العطري، مخبوز مع البصل والسماق ومغطى بخبز الطابون." at bounding box center [1108, 372] width 503 height 81
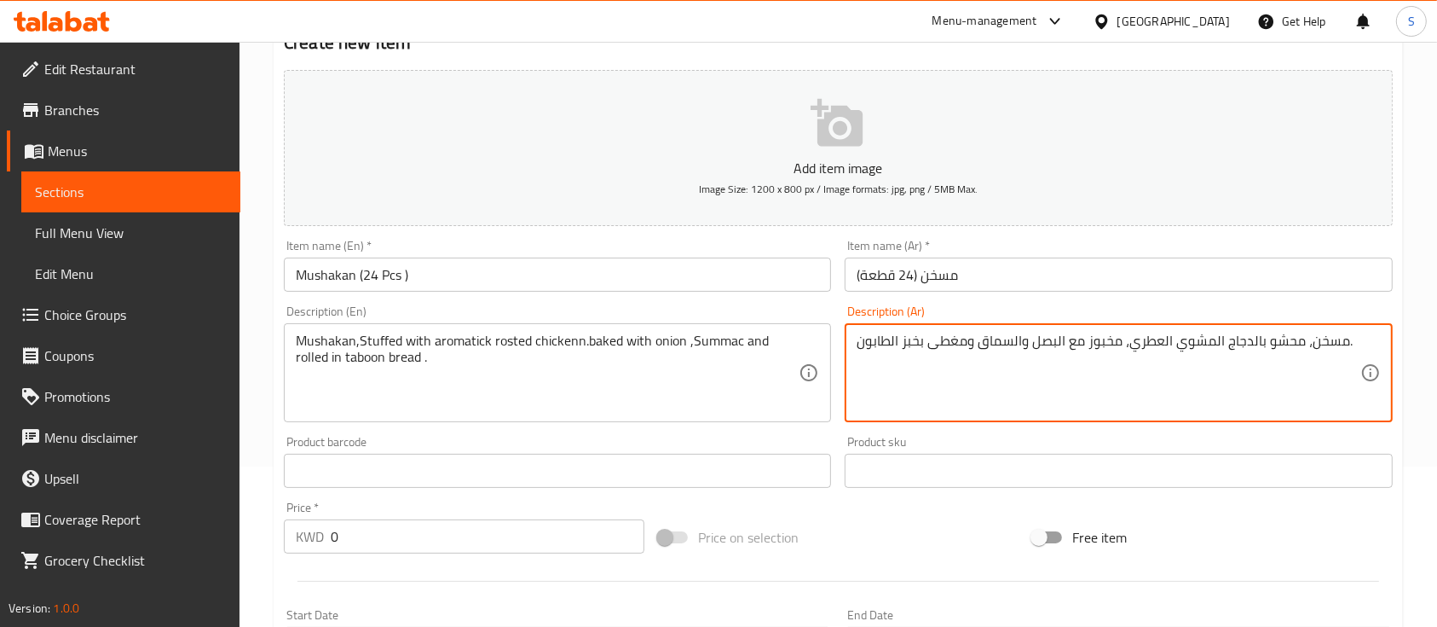
click at [1147, 346] on textarea "مسخن، محشو بالدجاج المشوي العطري، مخبوز مع البصل والسماق ومغطى بخبز الطابون." at bounding box center [1108, 372] width 503 height 81
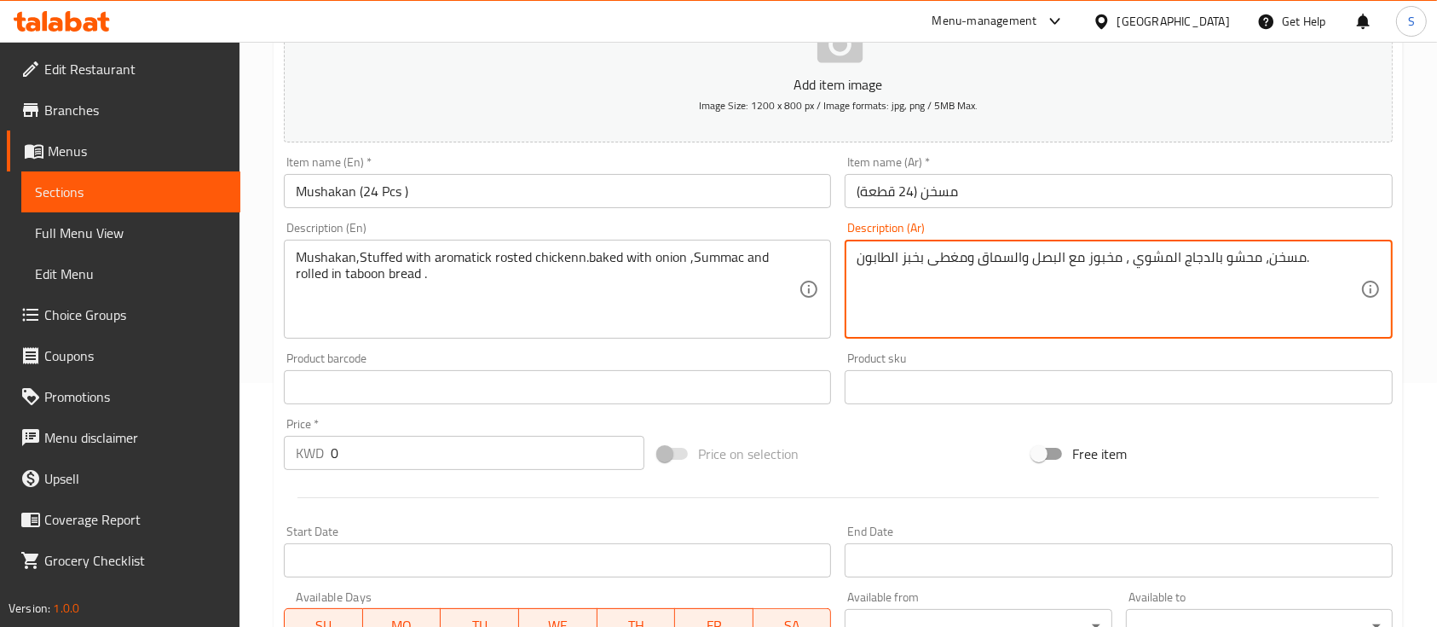
type textarea "مسخن، محشو بالدجاج المشوي ، مخبوز مع البصل والسماق ومغطى بخبز الطابون."
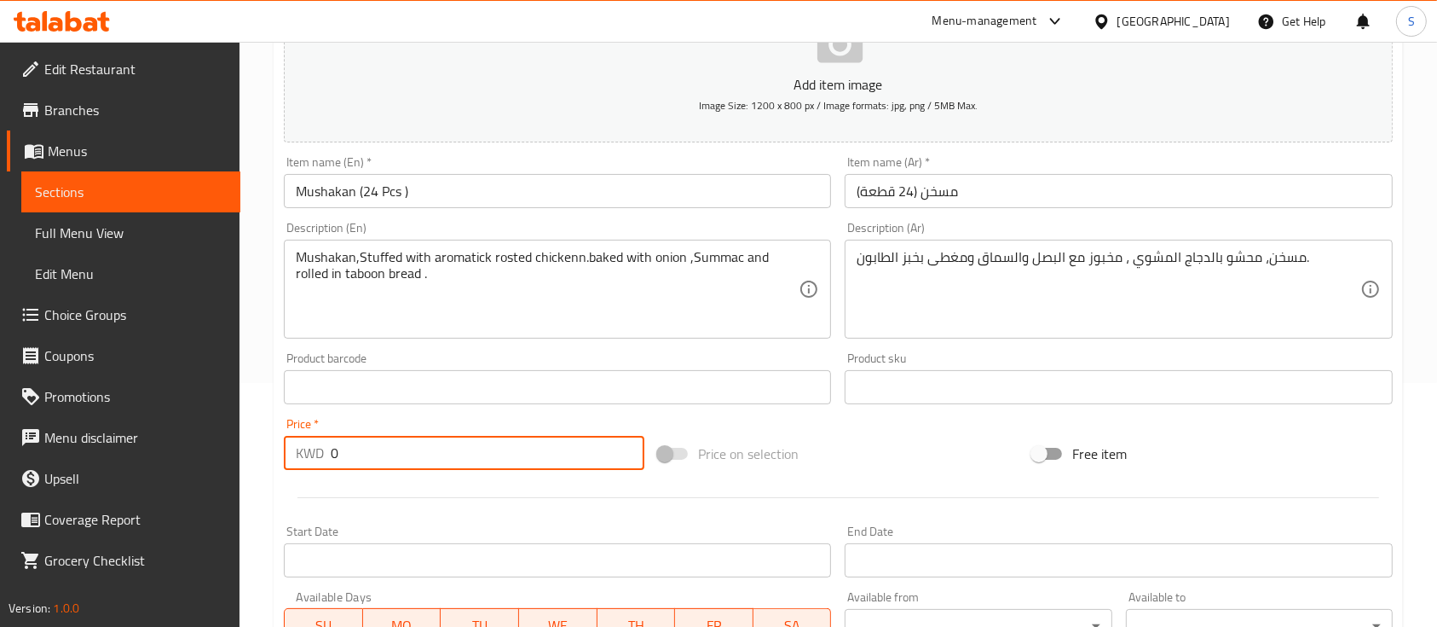
click at [401, 459] on input "0" at bounding box center [488, 453] width 314 height 34
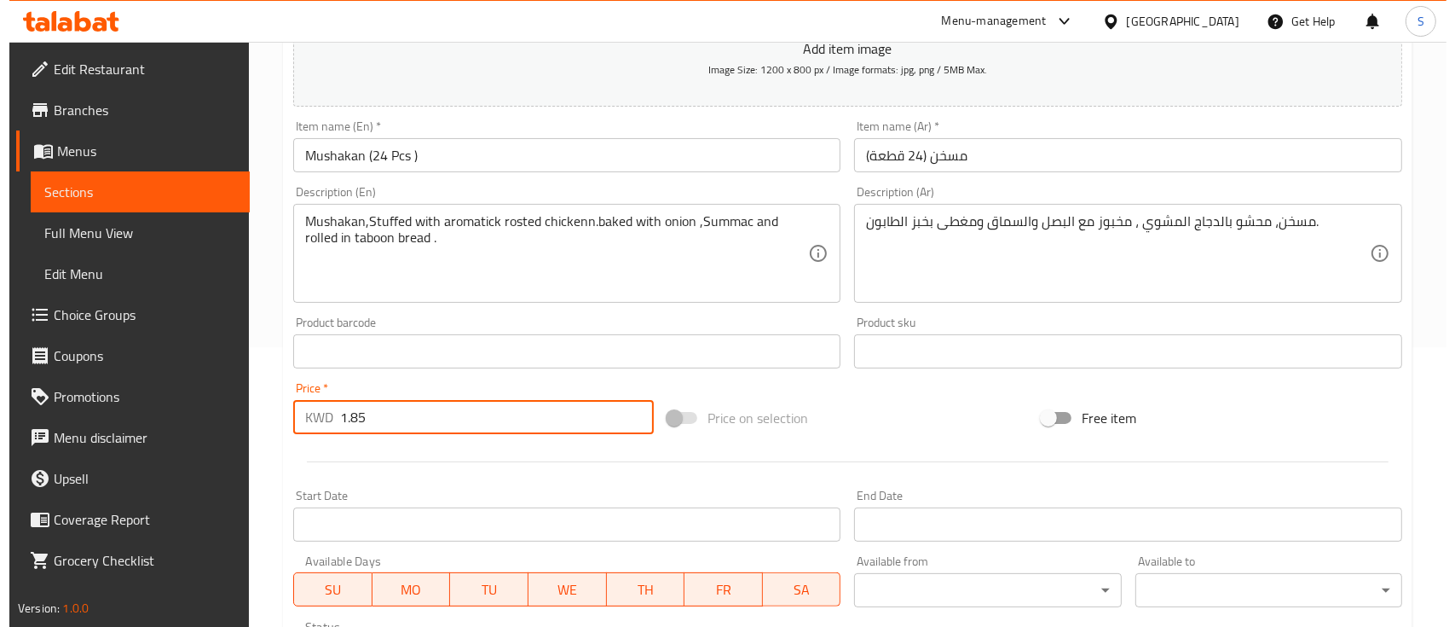
scroll to position [239, 0]
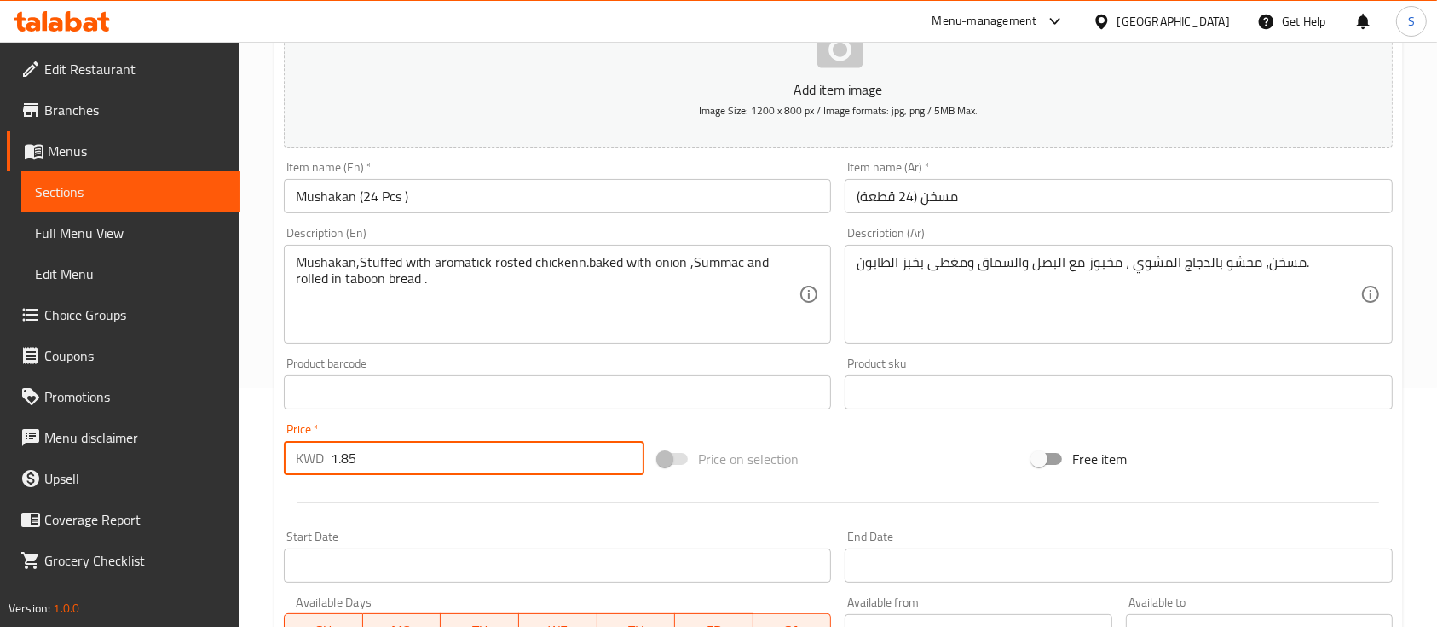
type input "1.85"
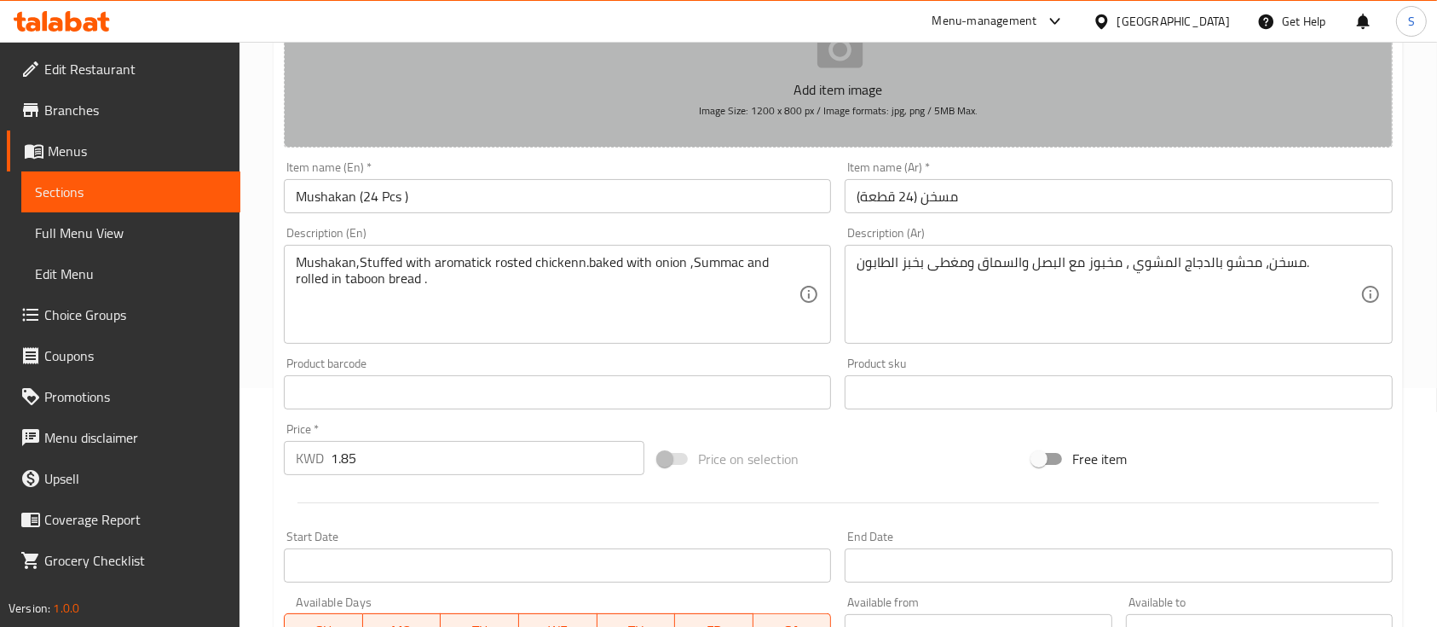
click at [857, 92] on p "Add item image" at bounding box center [838, 89] width 1056 height 20
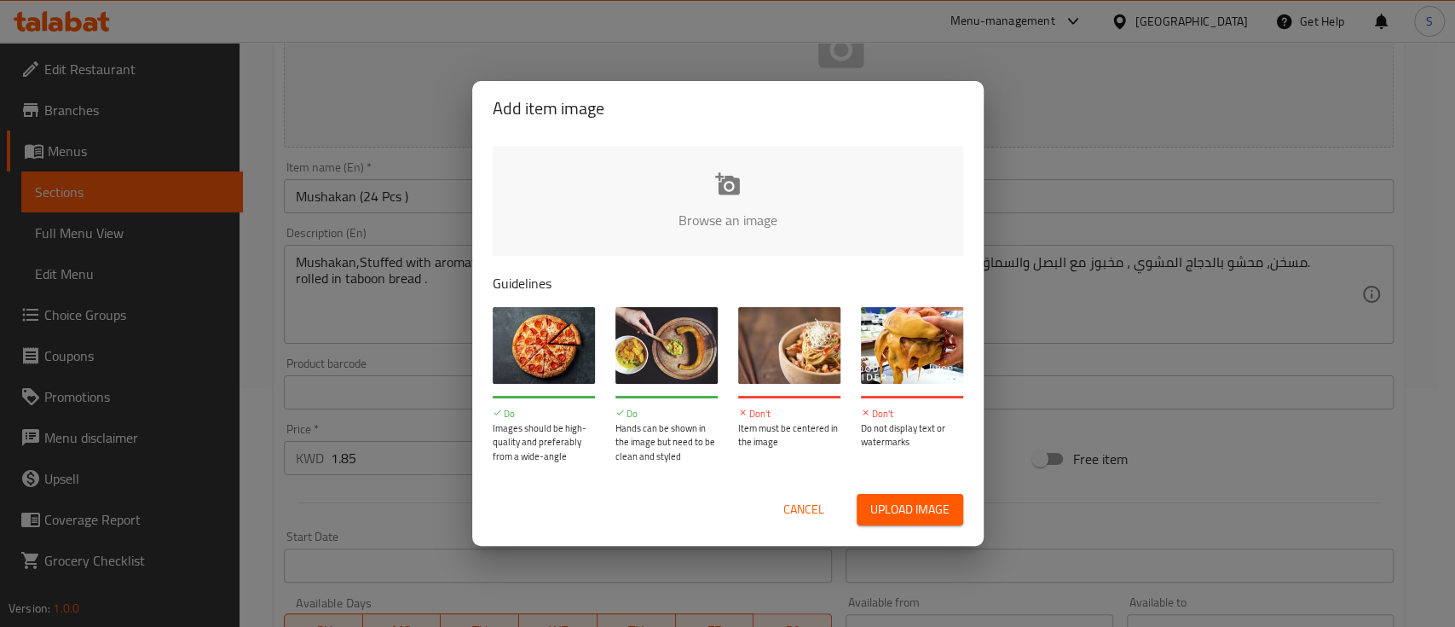
click at [737, 171] on input "file" at bounding box center [1304, 225] width 1623 height 159
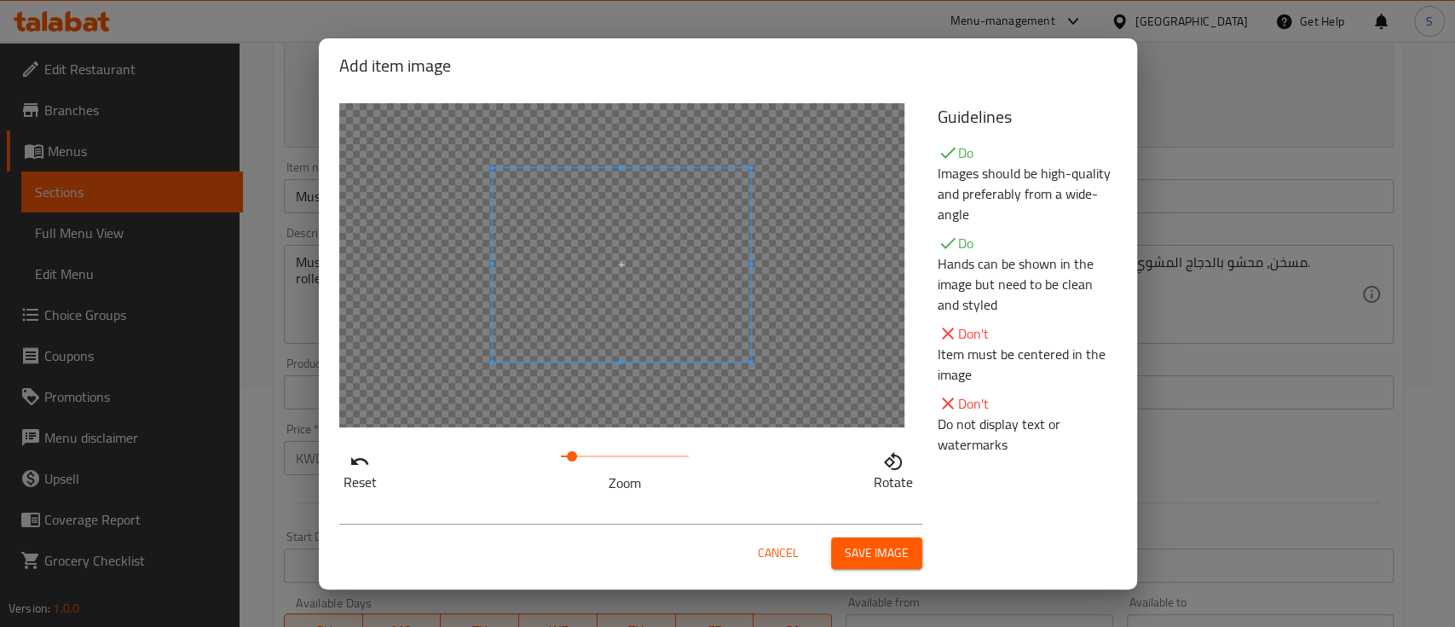
click at [572, 455] on span at bounding box center [572, 456] width 10 height 10
click at [874, 552] on span "Save image" at bounding box center [877, 552] width 64 height 21
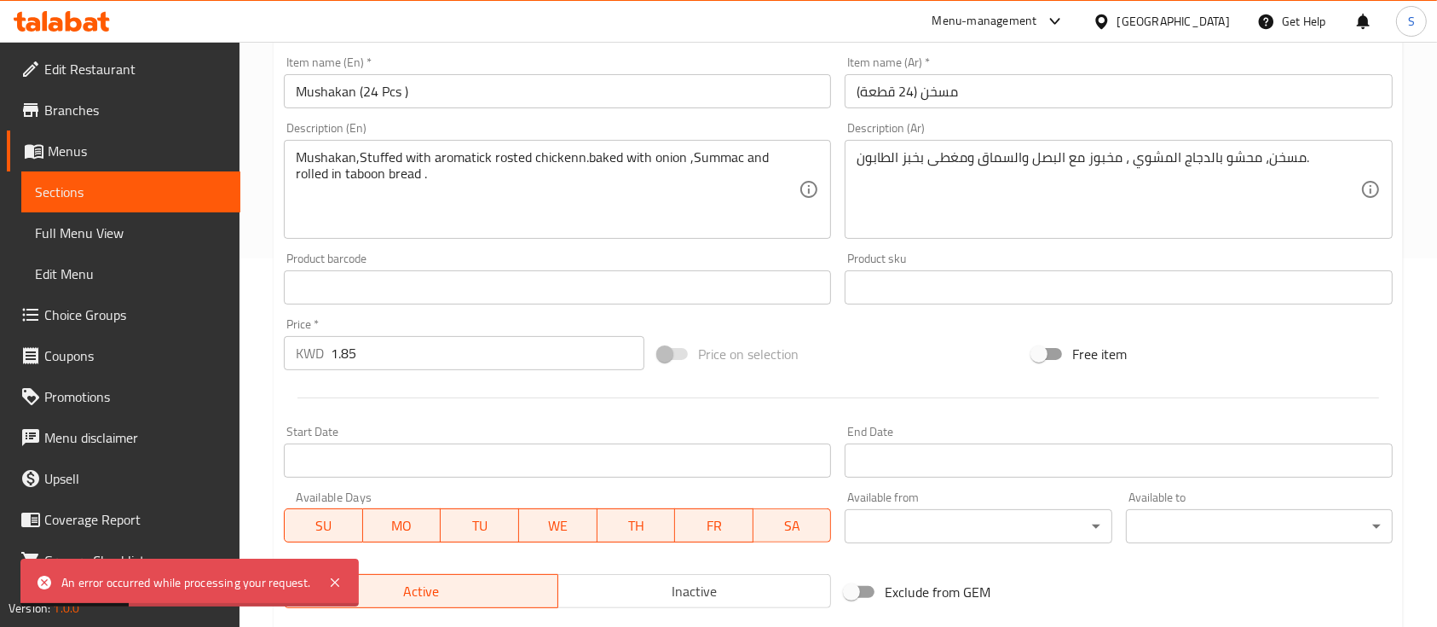
scroll to position [602, 0]
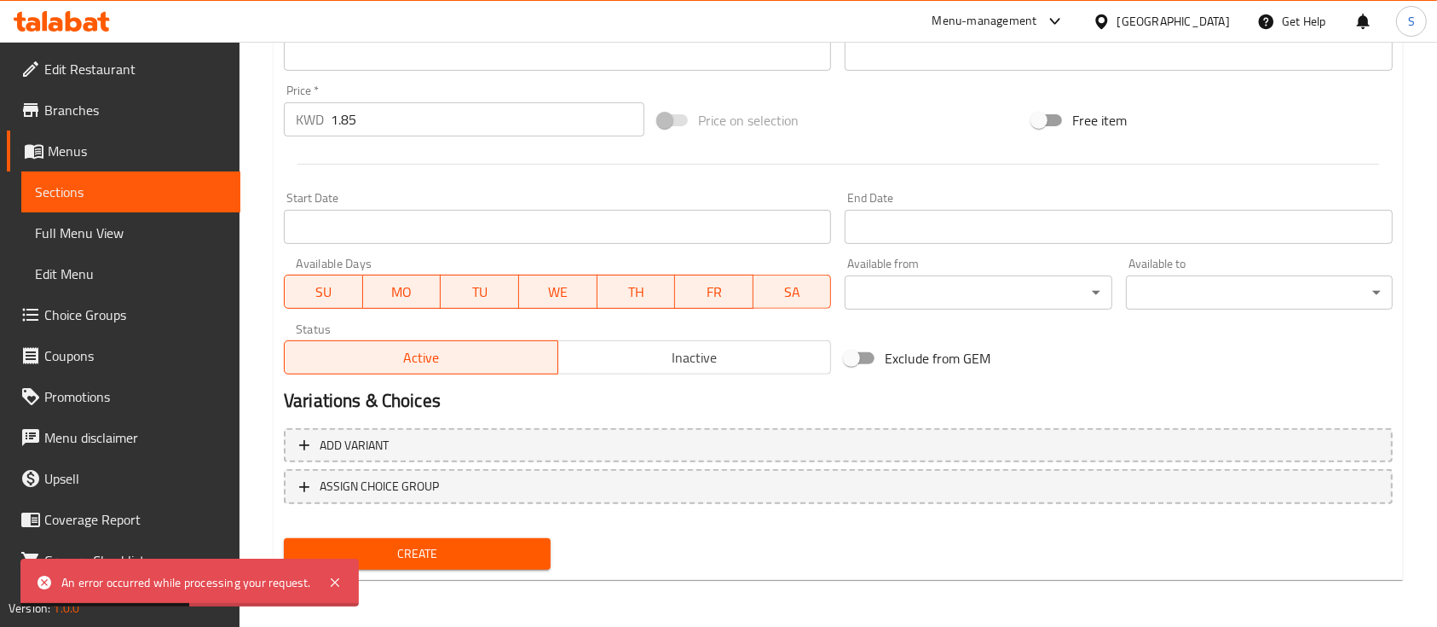
drag, startPoint x: 475, startPoint y: 575, endPoint x: 477, endPoint y: 555, distance: 19.8
click at [477, 555] on div "Create" at bounding box center [417, 553] width 280 height 45
click at [477, 555] on span "Create" at bounding box center [418, 553] width 240 height 21
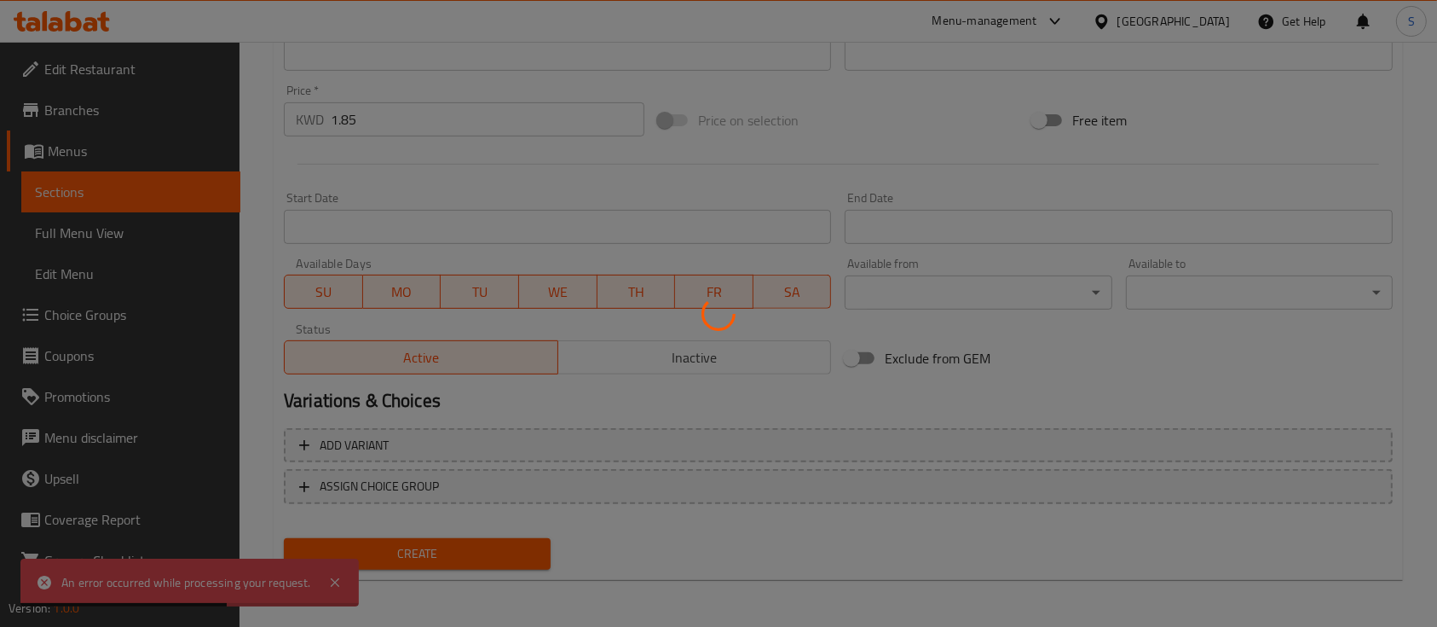
type input "0"
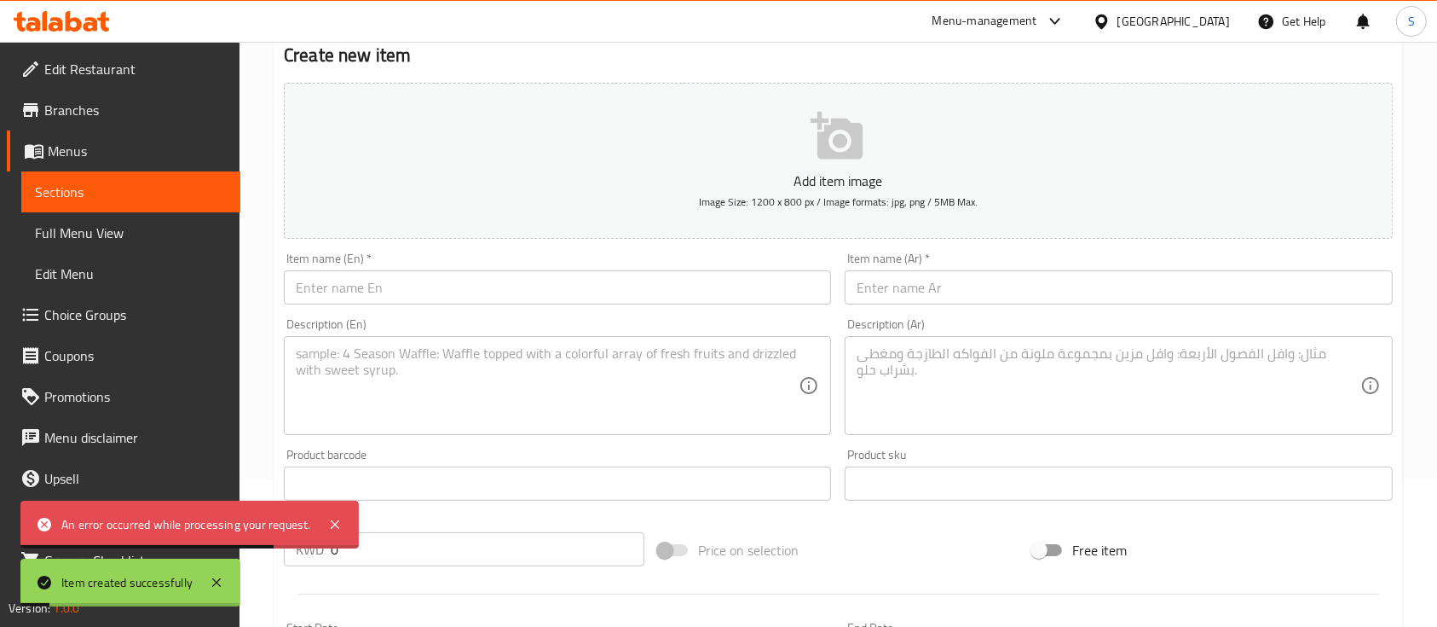
scroll to position [0, 0]
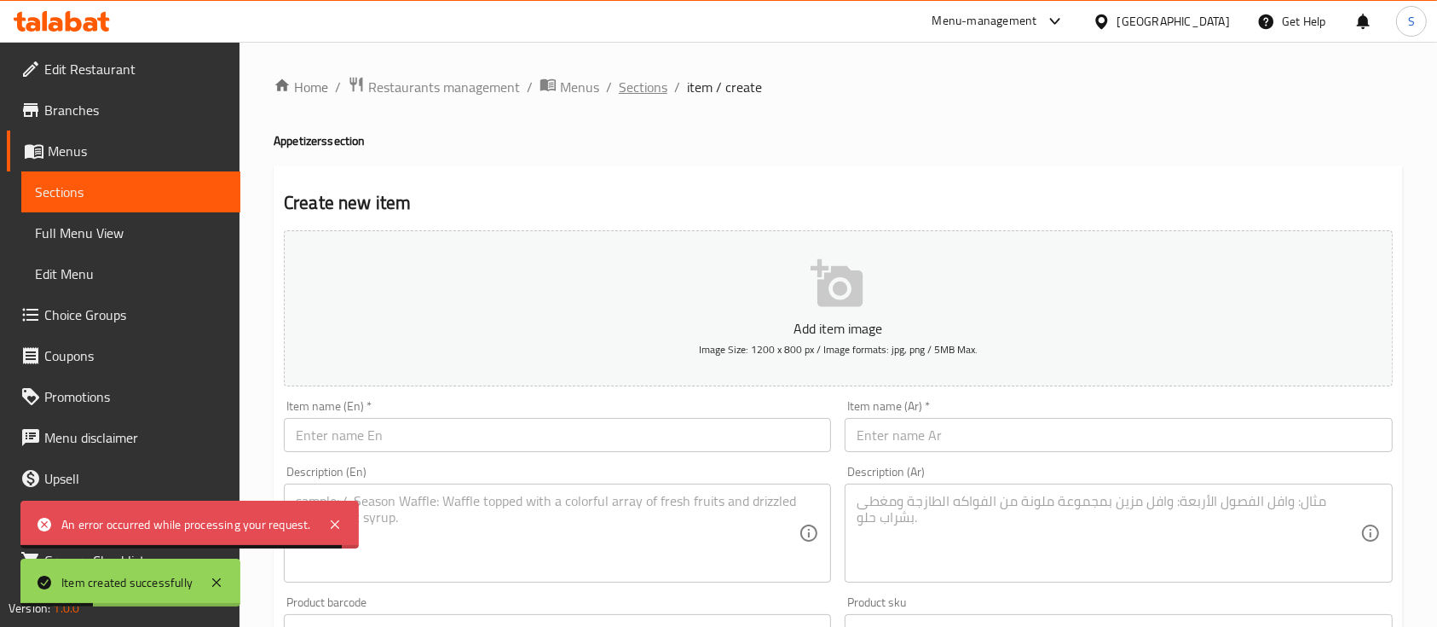
click at [640, 86] on span "Sections" at bounding box center [643, 87] width 49 height 20
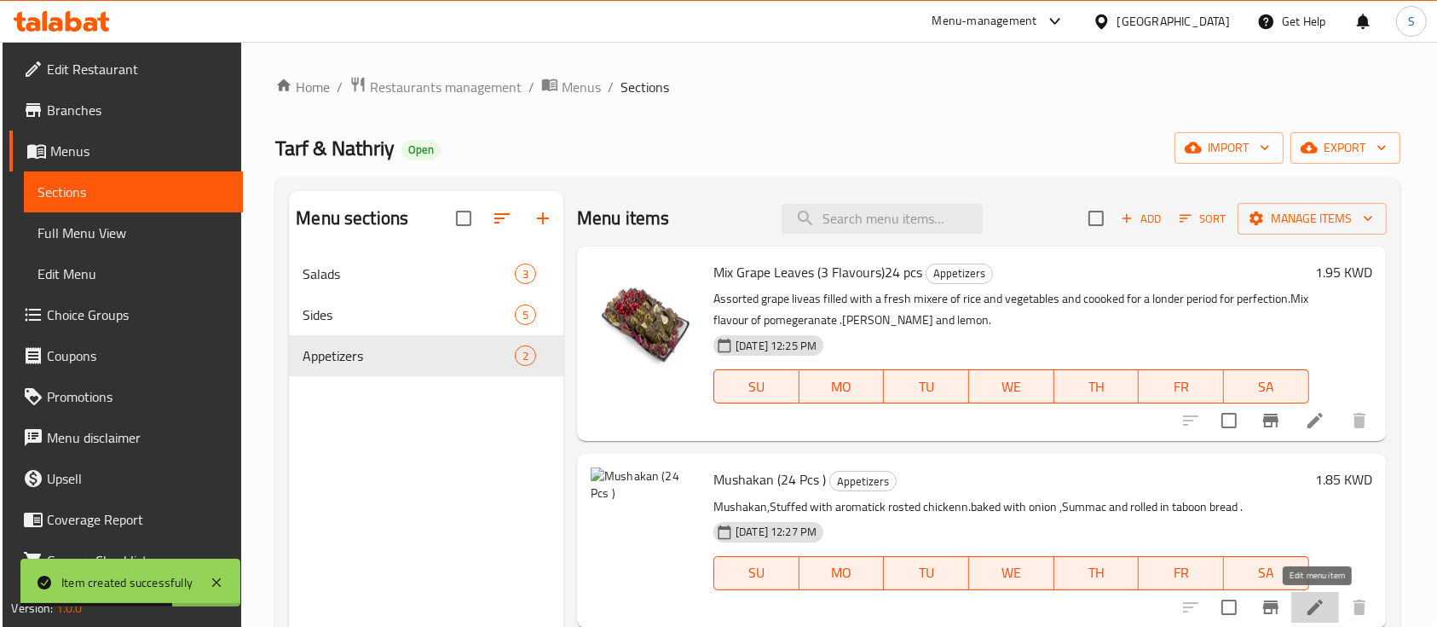
click at [1324, 598] on icon at bounding box center [1315, 607] width 20 height 20
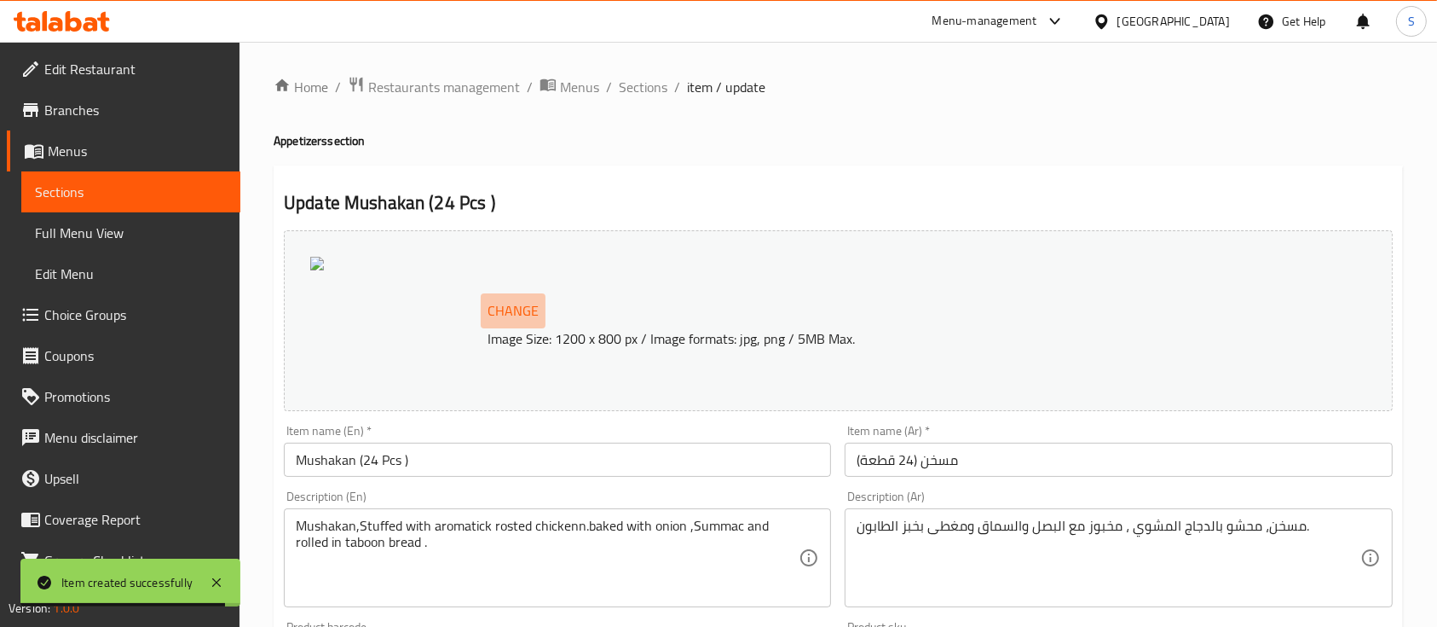
click at [505, 307] on span "Change" at bounding box center [513, 310] width 51 height 25
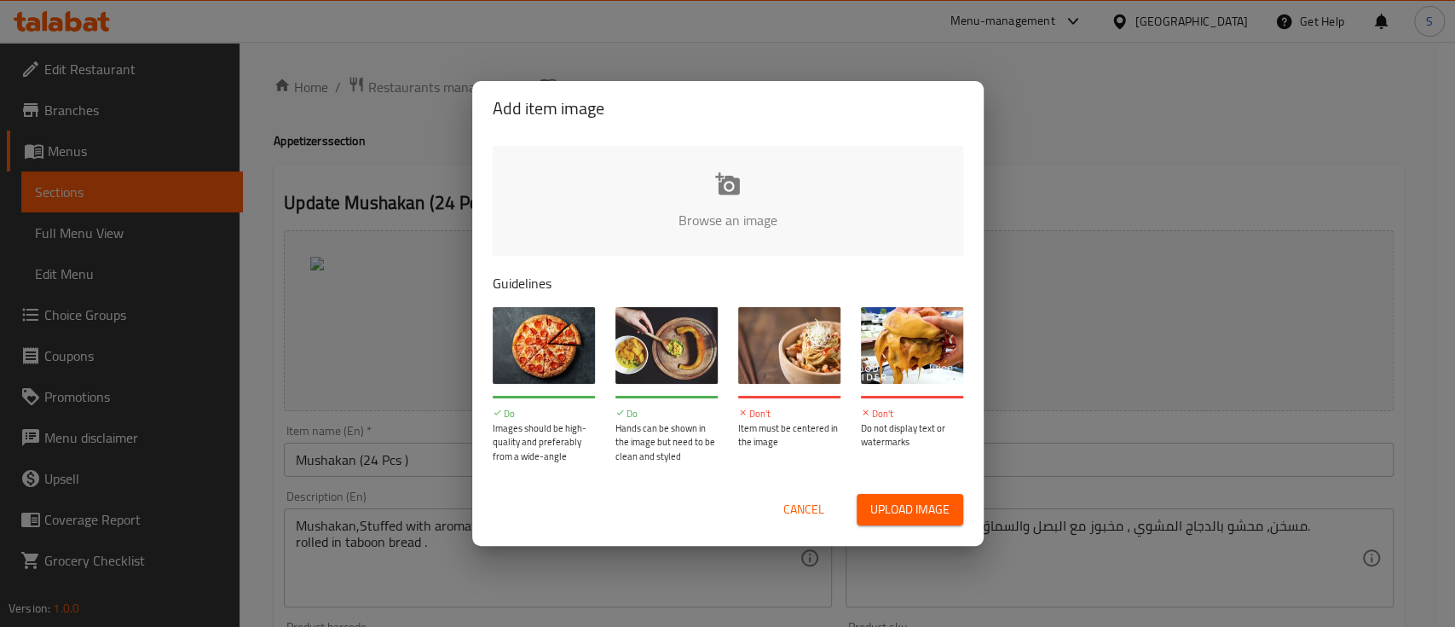
click at [734, 183] on input "file" at bounding box center [1304, 225] width 1623 height 159
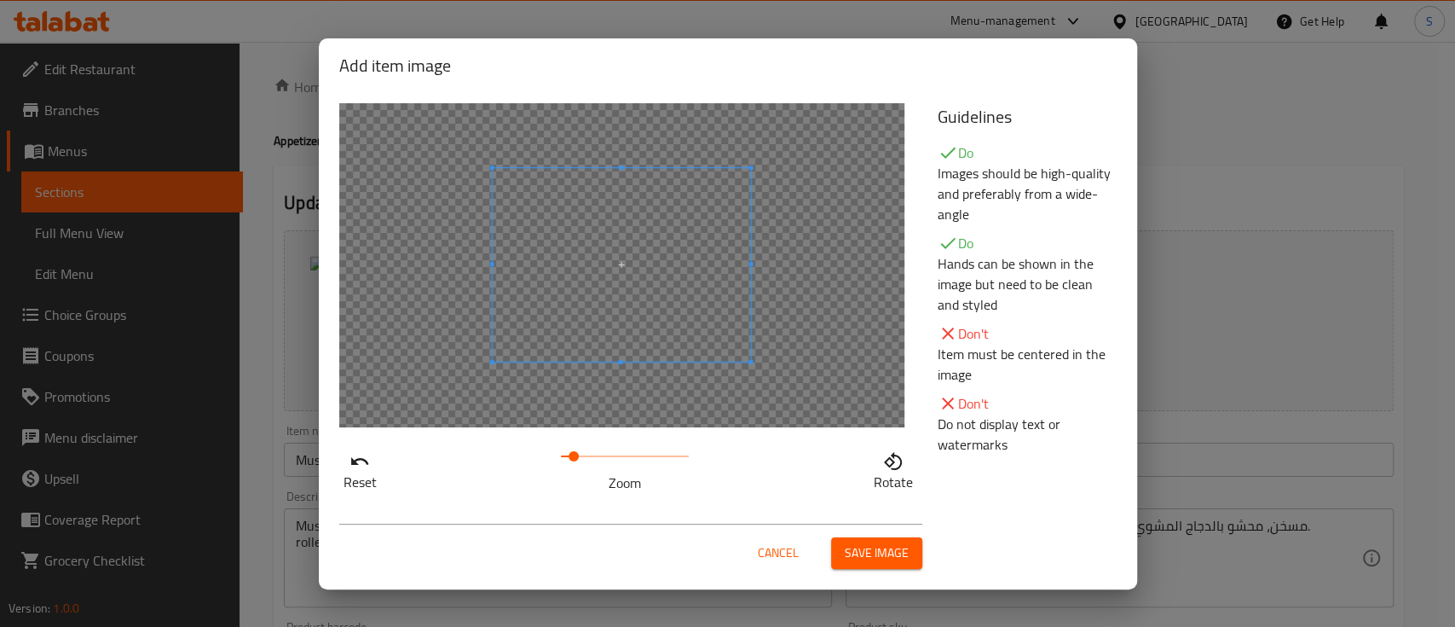
click at [573, 454] on span at bounding box center [574, 456] width 10 height 10
click at [567, 454] on span at bounding box center [567, 456] width 10 height 10
click at [883, 549] on span "Save image" at bounding box center [877, 552] width 64 height 21
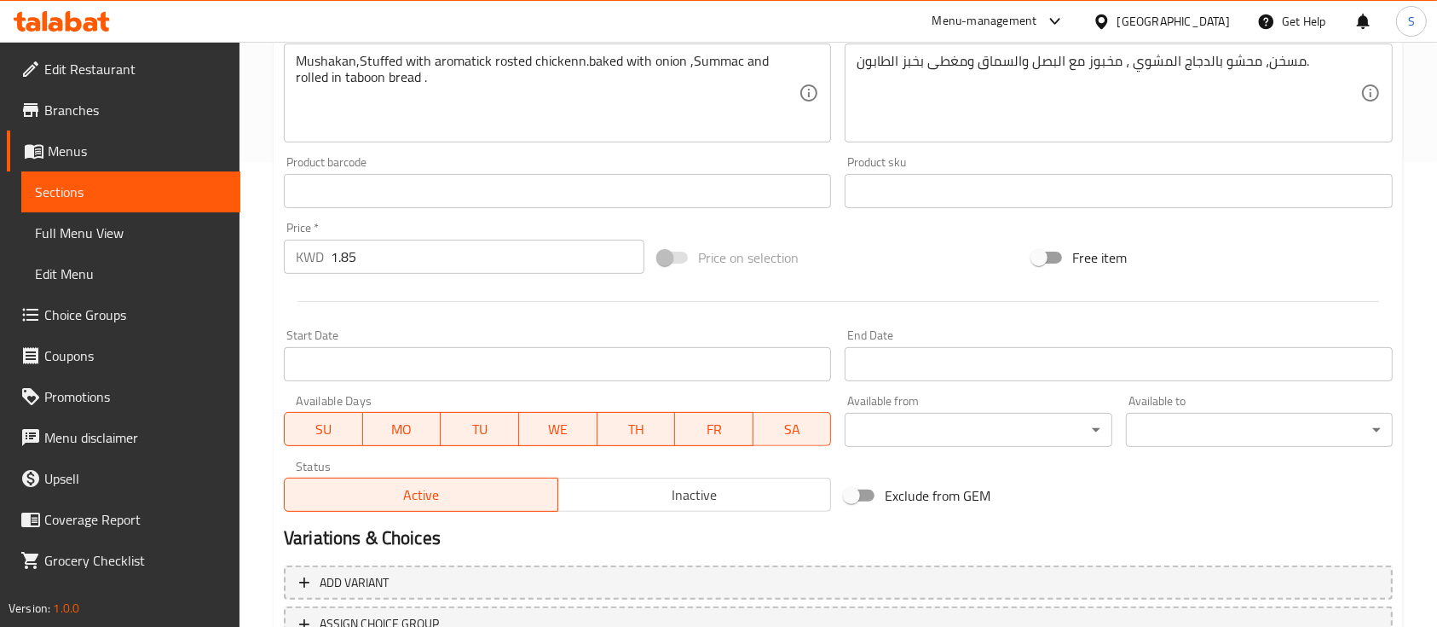
scroll to position [602, 0]
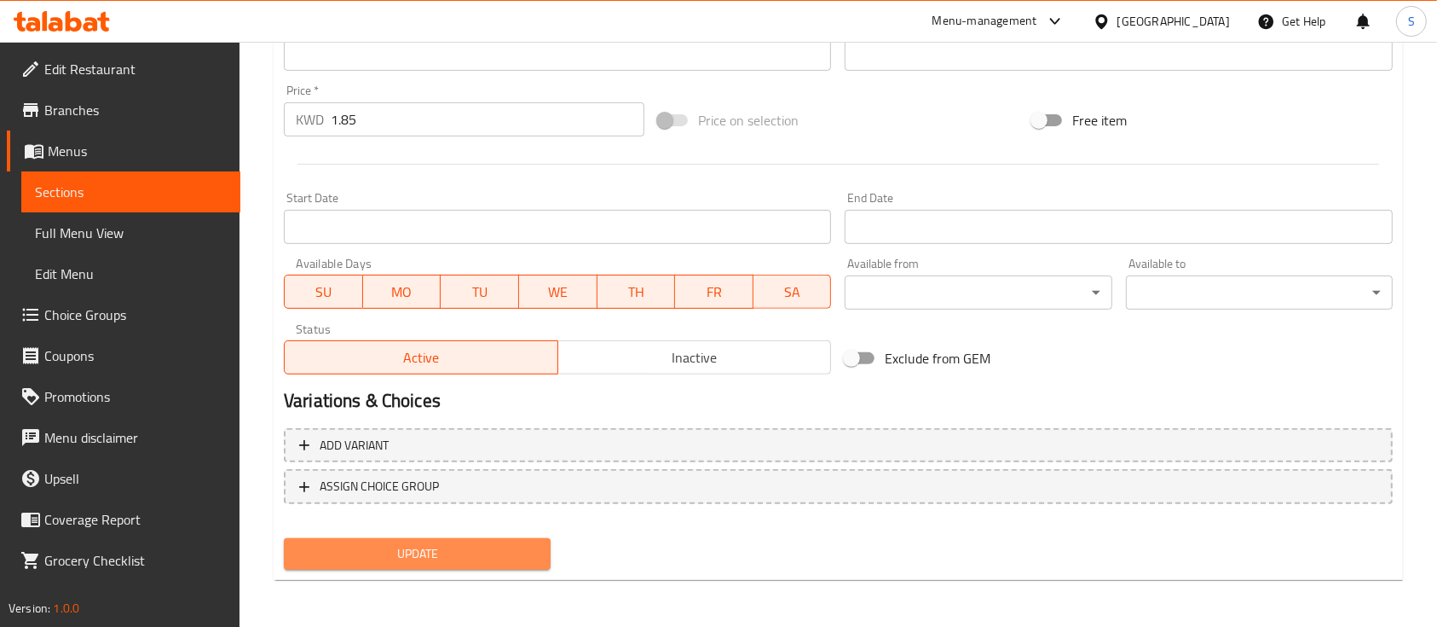
click at [513, 550] on span "Update" at bounding box center [418, 553] width 240 height 21
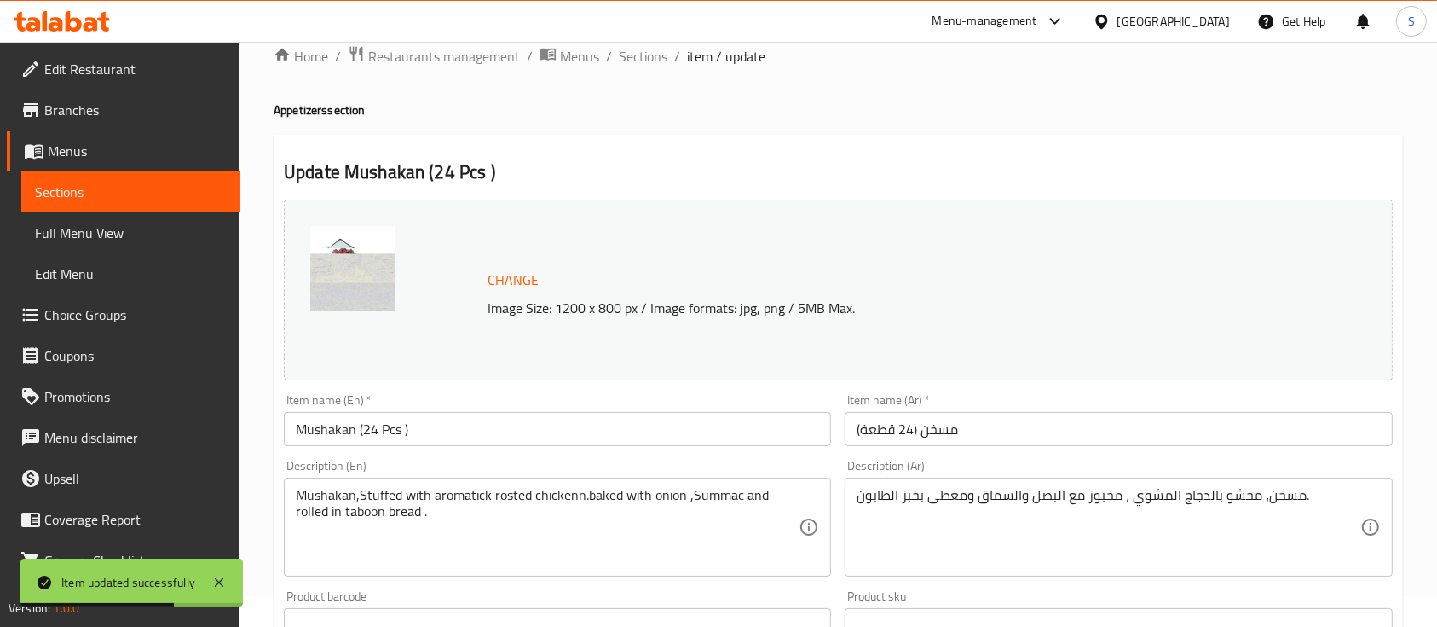
scroll to position [0, 0]
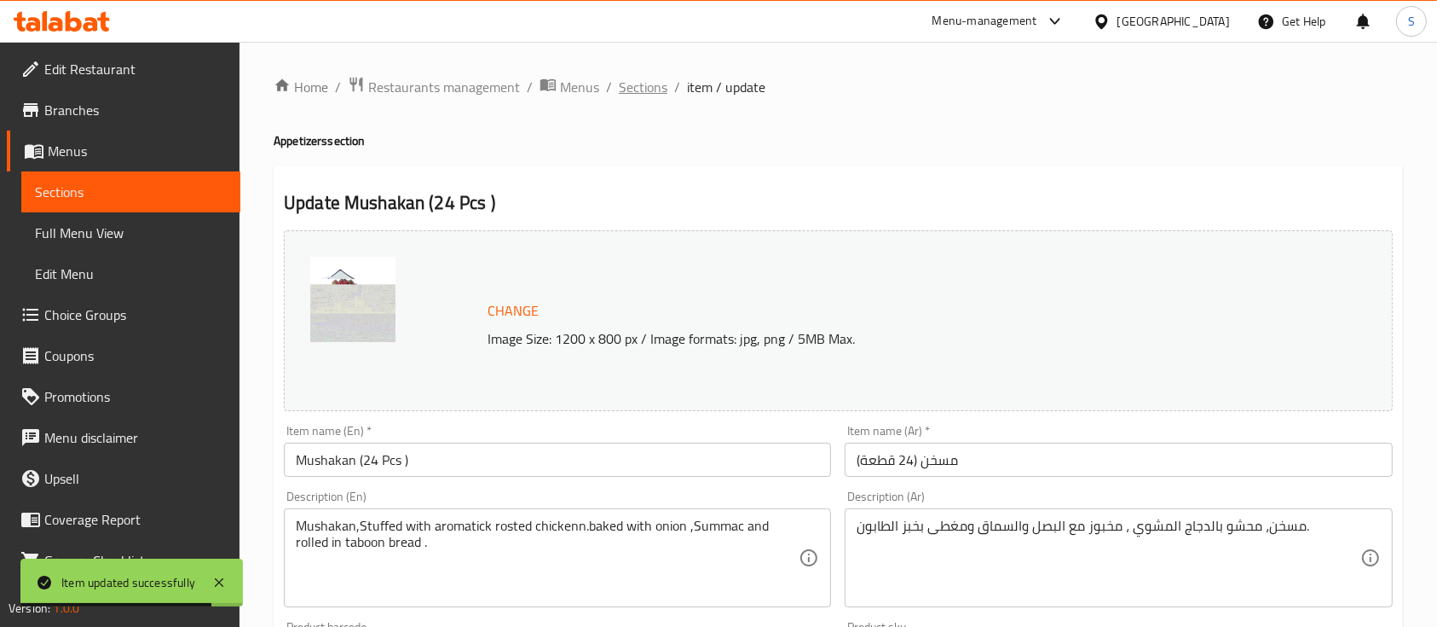
click at [639, 85] on span "Sections" at bounding box center [643, 87] width 49 height 20
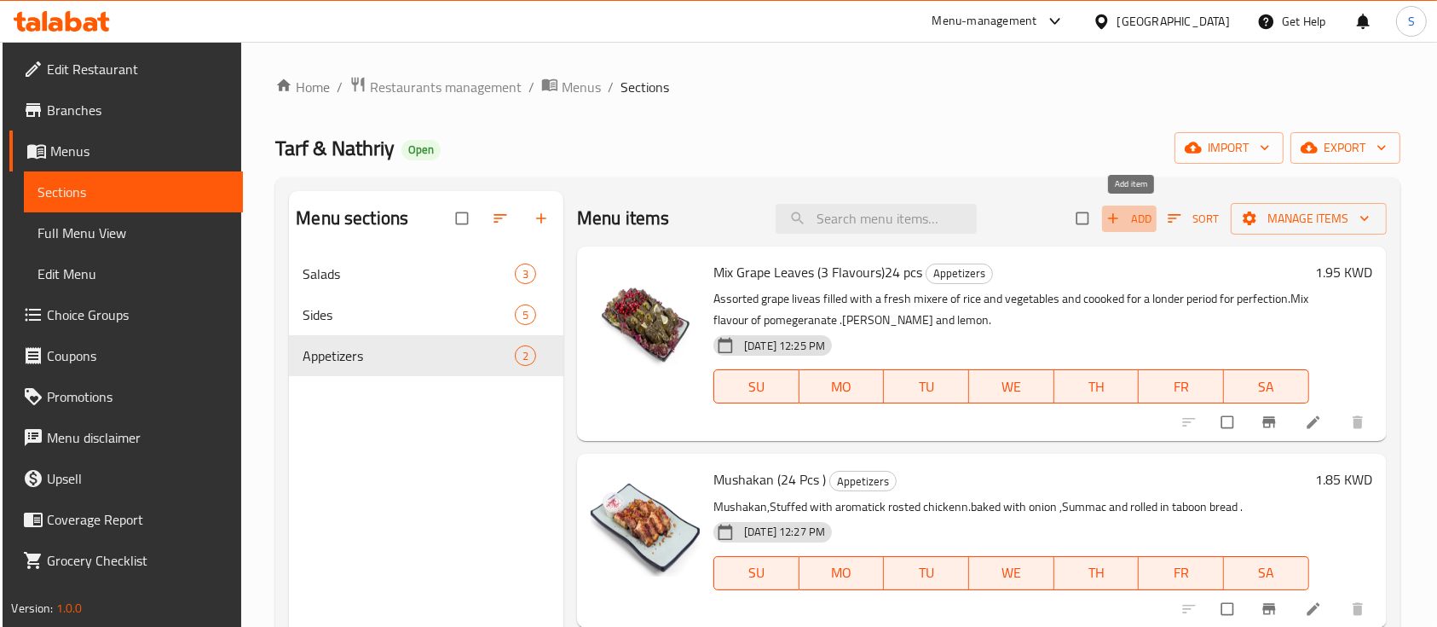
click at [1153, 209] on span "Add" at bounding box center [1130, 219] width 46 height 20
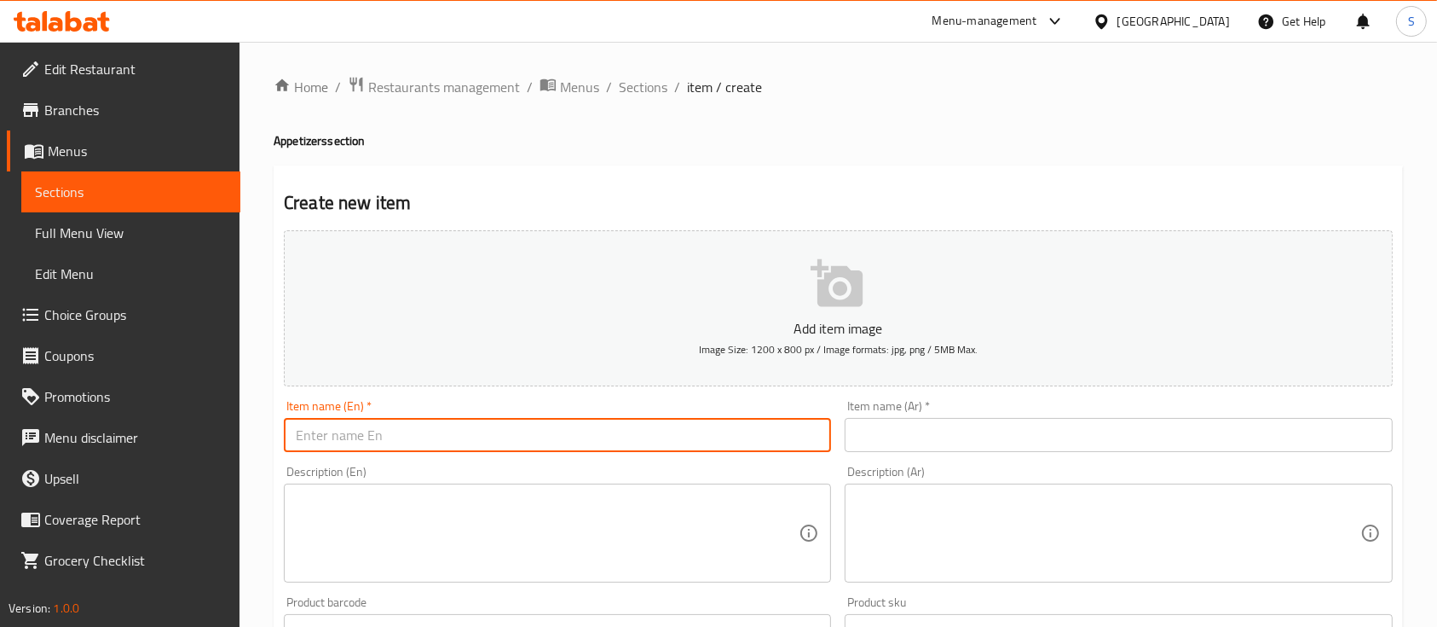
click at [675, 433] on input "text" at bounding box center [557, 435] width 547 height 34
paste input "Mix Sombosa (24pcs )4 flavours"
type input "Mix Sombosa (24pcs )4 flavours"
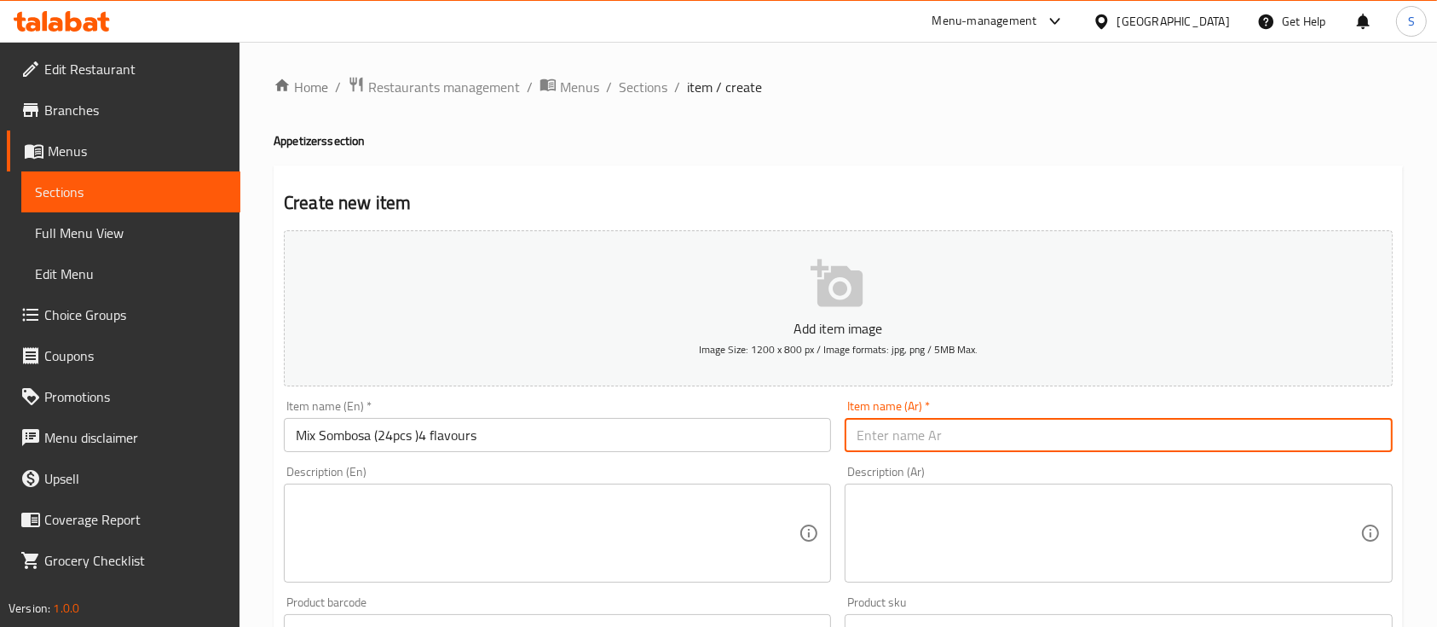
click at [986, 447] on input "text" at bounding box center [1118, 435] width 547 height 34
paste input "سمبوسة مشكلة (24 قطعة) 4 نكهات"
type input "سمبوسة مشكلة (24 قطعة) 4 نكهات"
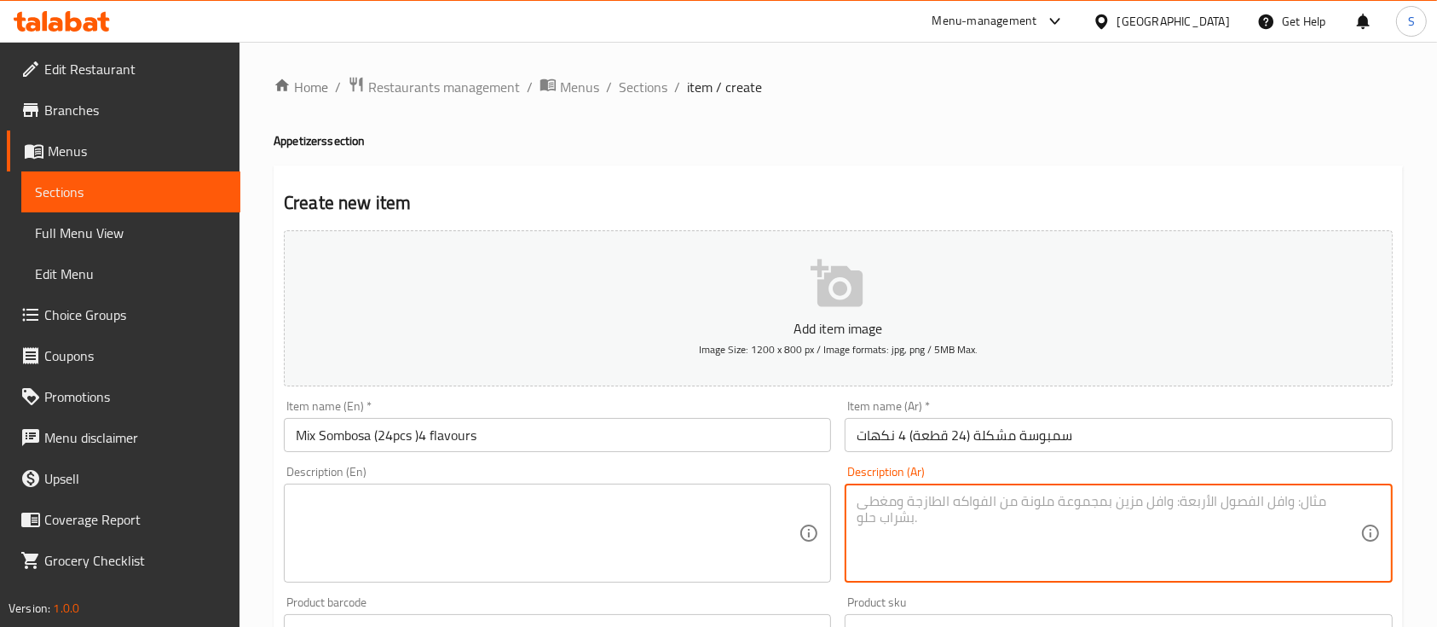
click at [928, 502] on textarea at bounding box center [1108, 533] width 503 height 81
paste textarea "معجنات محشوة مقلية مقرمشة مع نكهات مختلفة مثل الجبن والهالبينو والخضروات واللحو…"
type textarea "معجنات محشوة مقلية مقرمشة مع نكهات مختلفة مثل الجبن والهالبينو والخضروات واللحو…"
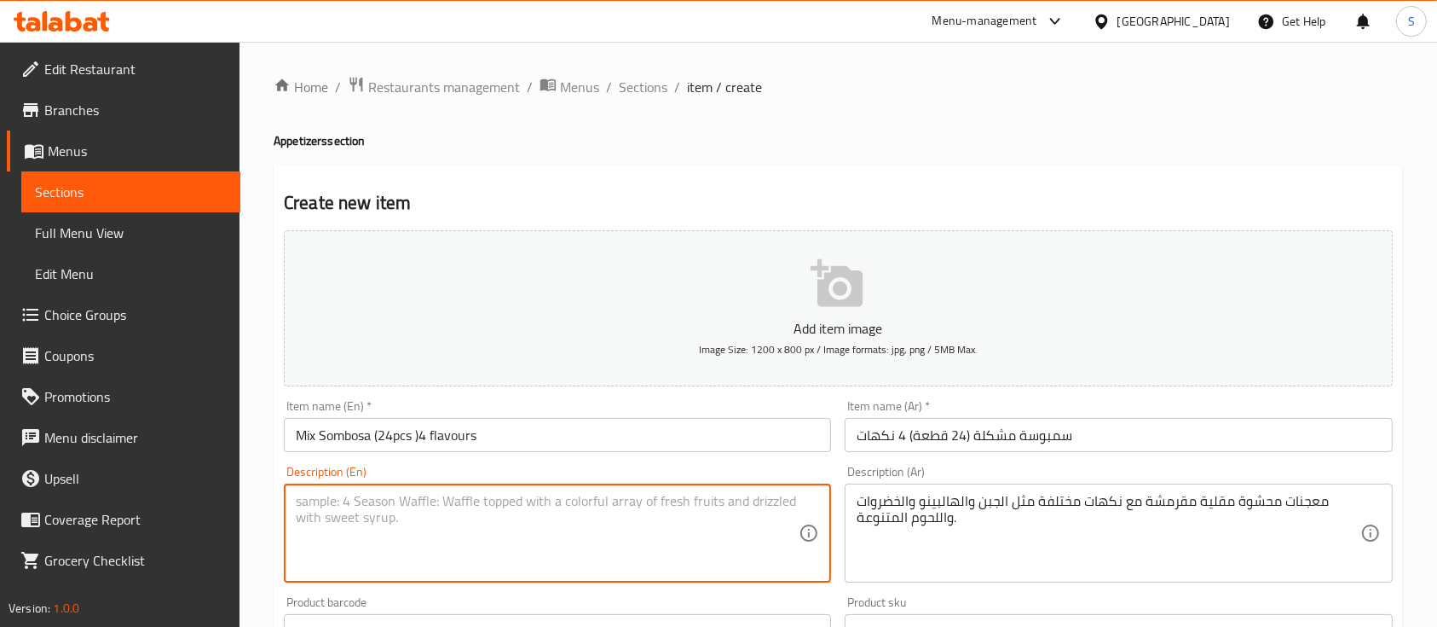
click at [724, 534] on textarea at bounding box center [547, 533] width 503 height 81
paste textarea "Crisby fried stuffed pastry sheed with difrent flavours as ,cheese ,halipino.ve…"
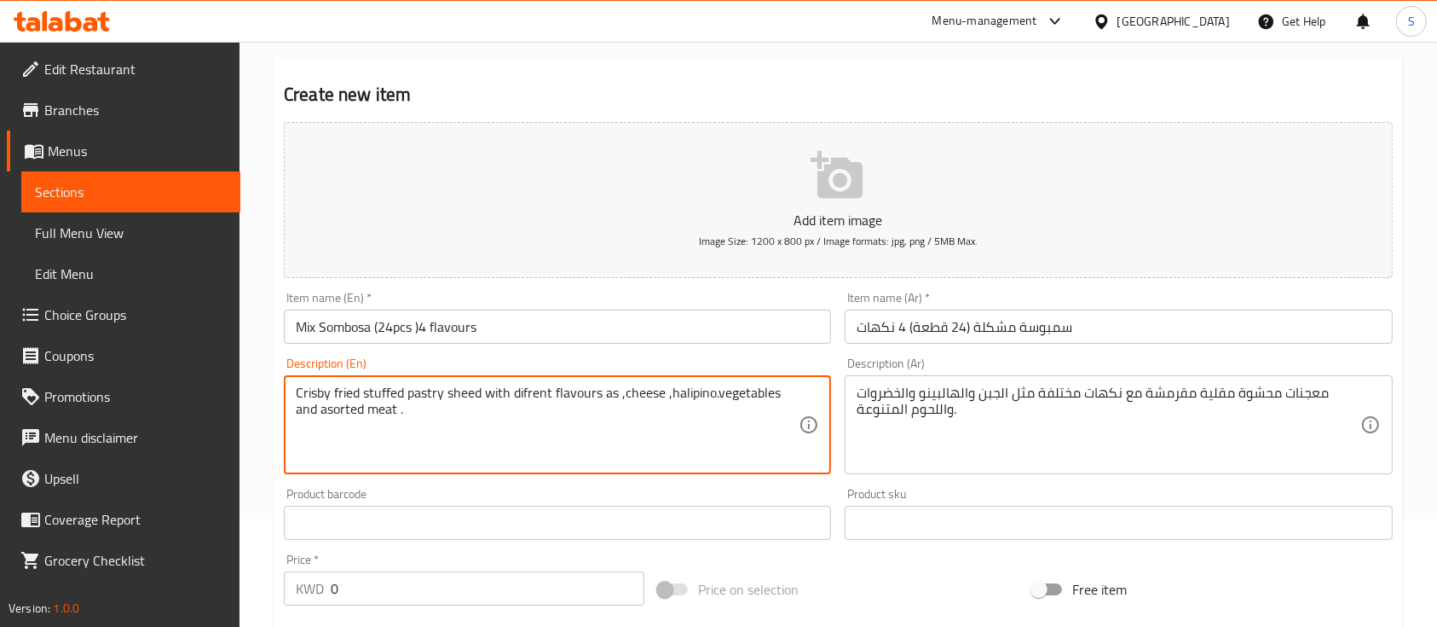
type textarea "Crisby fried stuffed pastry sheed with difrent flavours as ,cheese ,halipino.ve…"
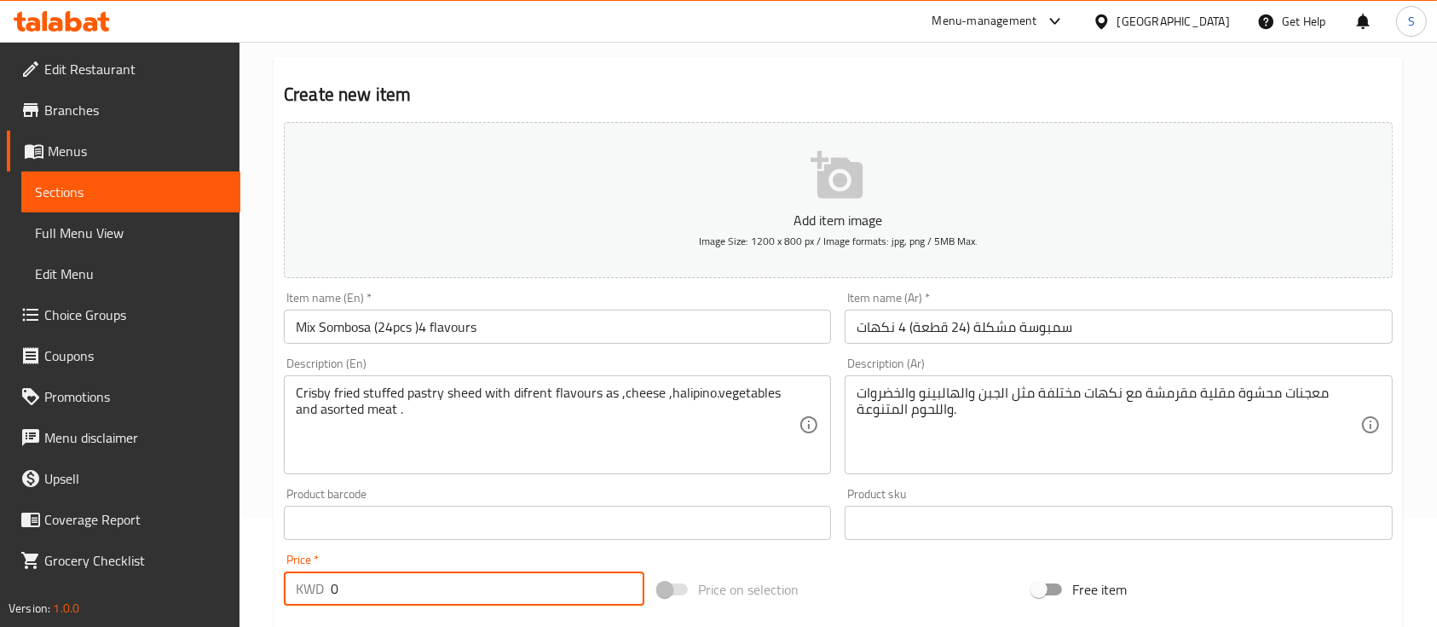
click at [379, 587] on input "0" at bounding box center [488, 588] width 314 height 34
paste input "2.25"
click at [379, 587] on input "2.250" at bounding box center [488, 588] width 314 height 34
type input "2.250"
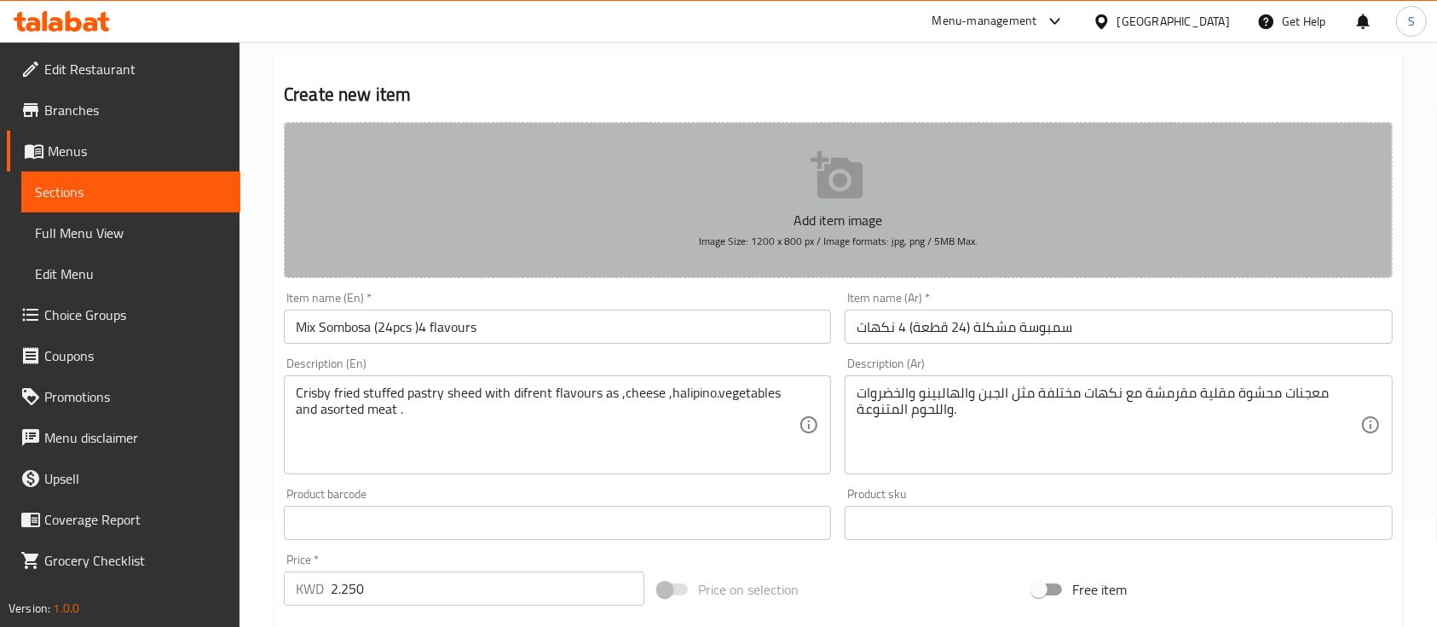
click at [783, 194] on button "Add item image Image Size: 1200 x 800 px / Image formats: jpg, png / 5MB Max." at bounding box center [838, 200] width 1109 height 156
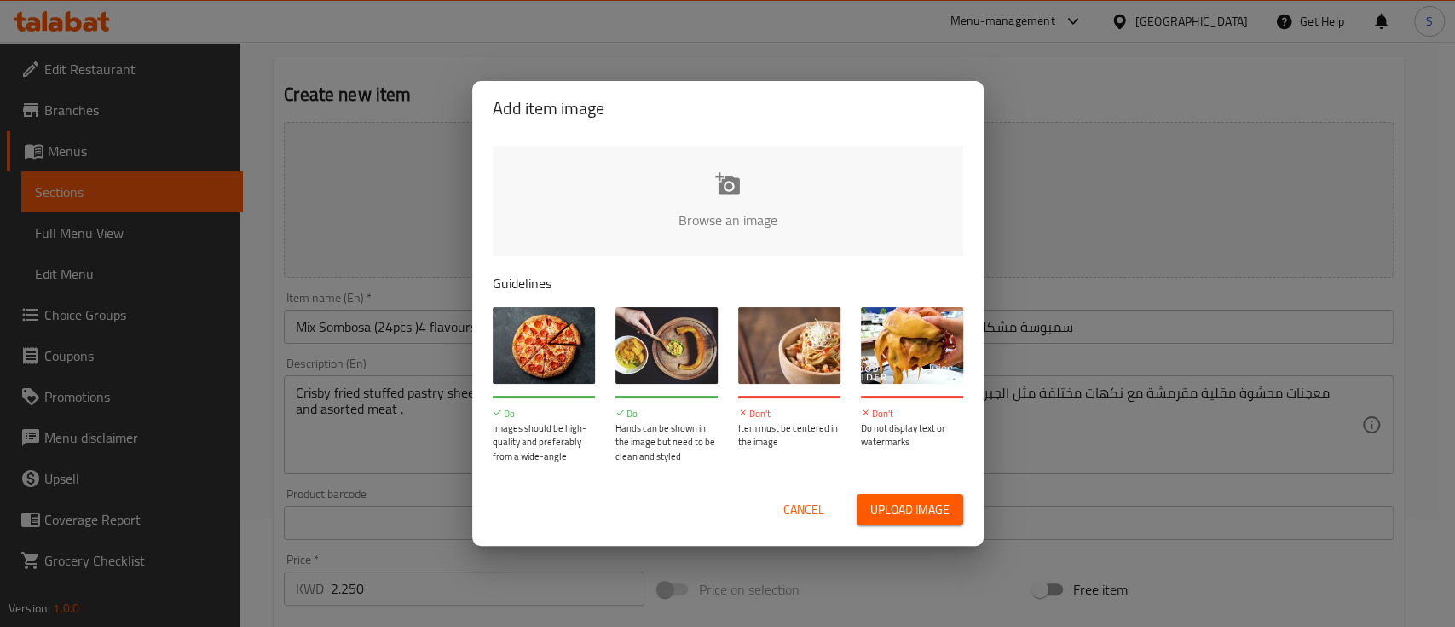
click at [729, 188] on input "file" at bounding box center [1304, 225] width 1623 height 159
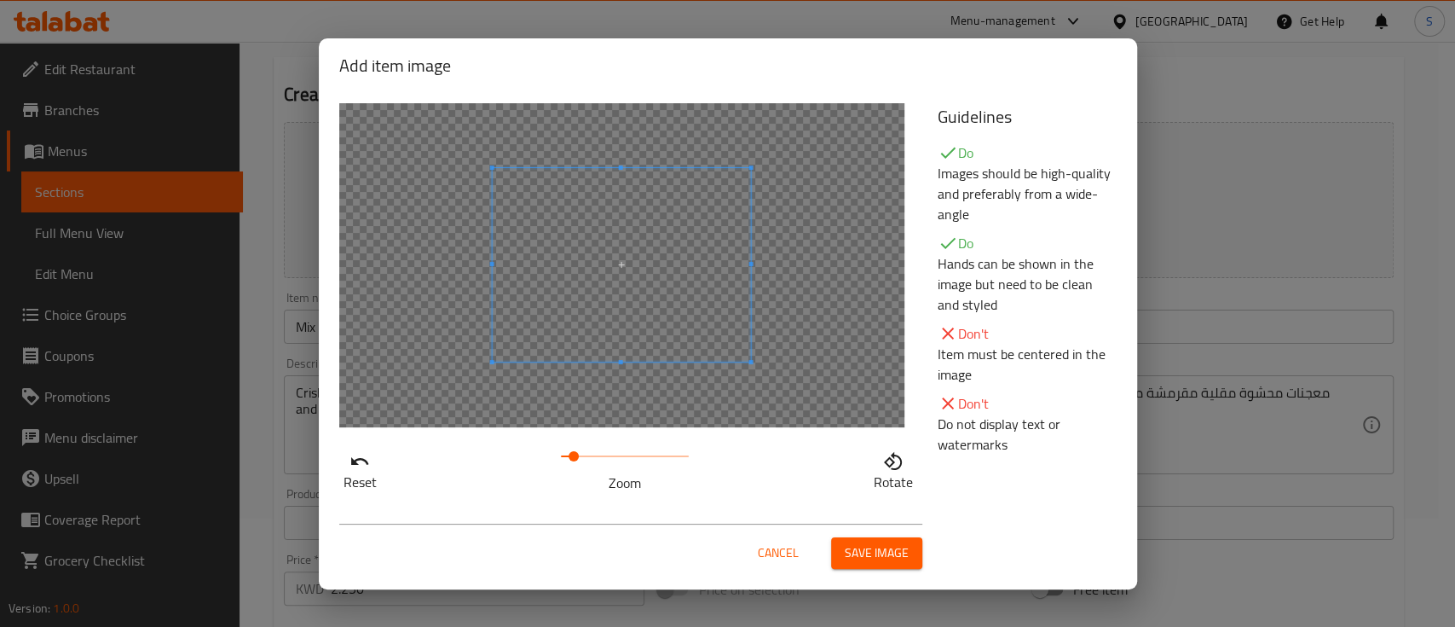
click at [574, 454] on span at bounding box center [574, 456] width 10 height 10
click at [663, 315] on span at bounding box center [621, 265] width 259 height 194
click at [664, 315] on span at bounding box center [631, 273] width 341 height 256
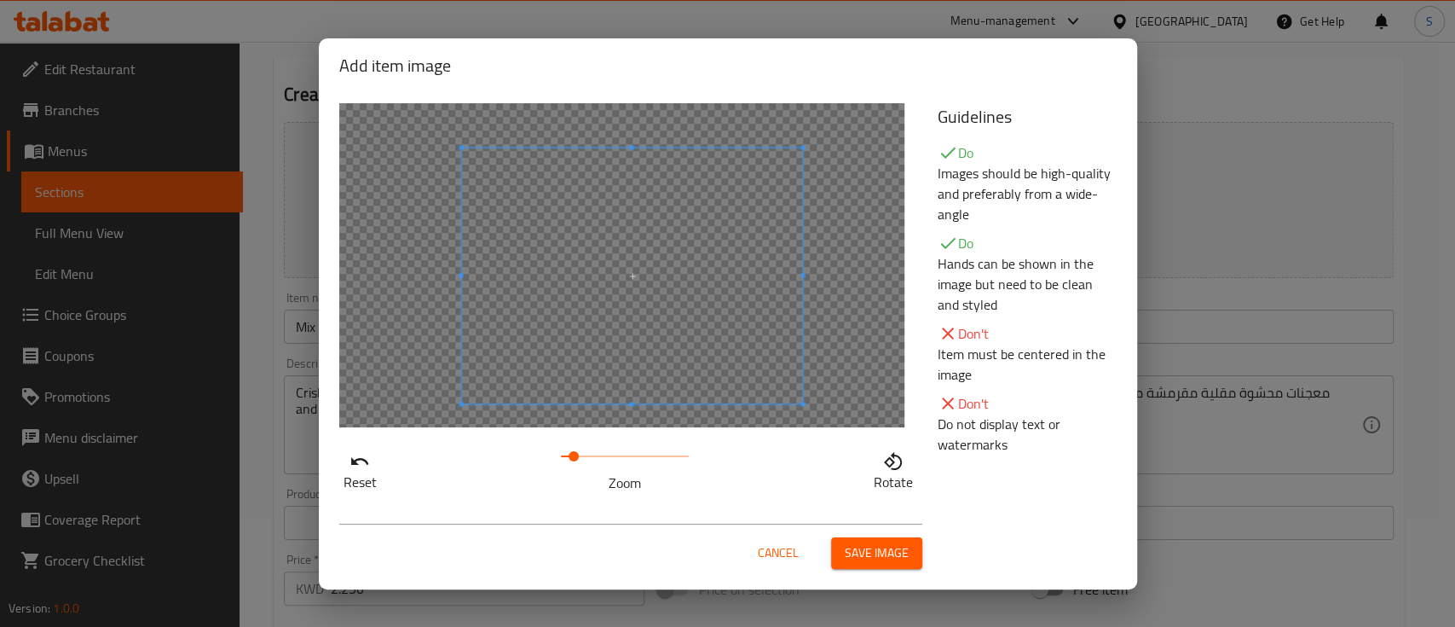
click at [795, 278] on div at bounding box center [631, 275] width 341 height 256
click at [356, 467] on icon "button" at bounding box center [360, 461] width 20 height 20
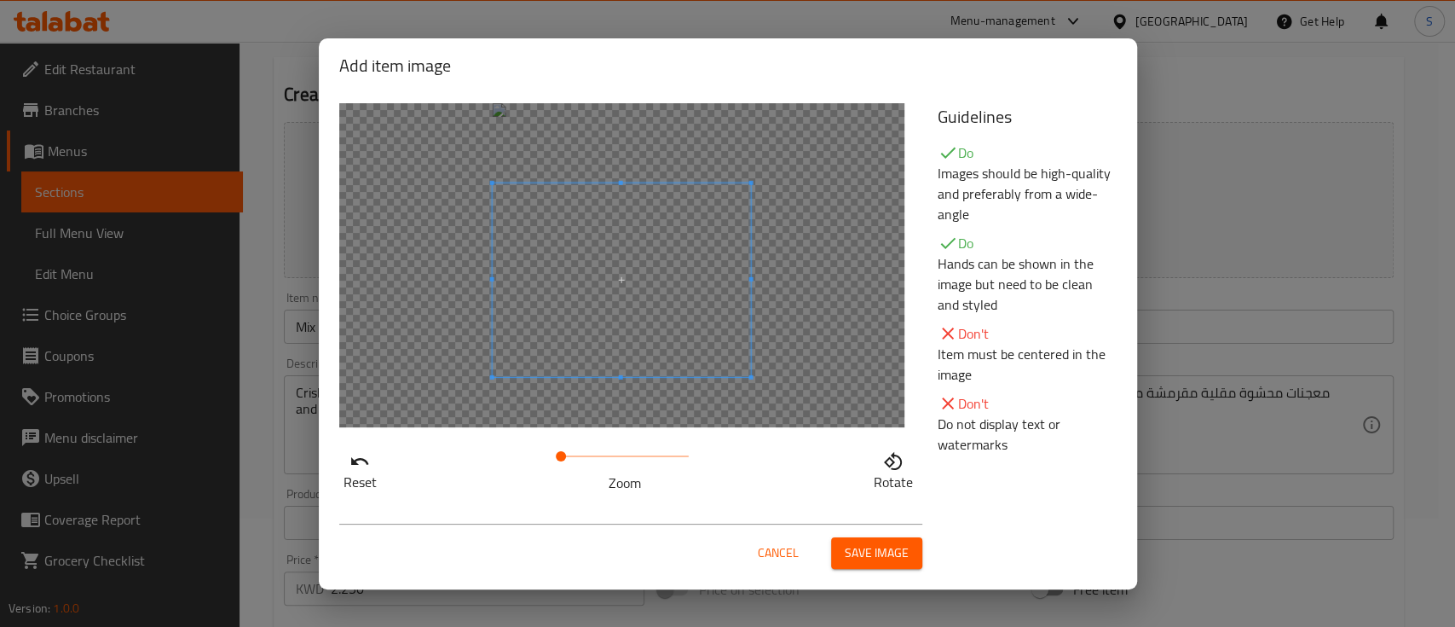
click at [659, 305] on span at bounding box center [621, 279] width 259 height 194
click at [575, 452] on span at bounding box center [575, 456] width 10 height 10
click at [574, 452] on span at bounding box center [574, 456] width 10 height 10
click at [879, 561] on span "Save image" at bounding box center [877, 552] width 64 height 21
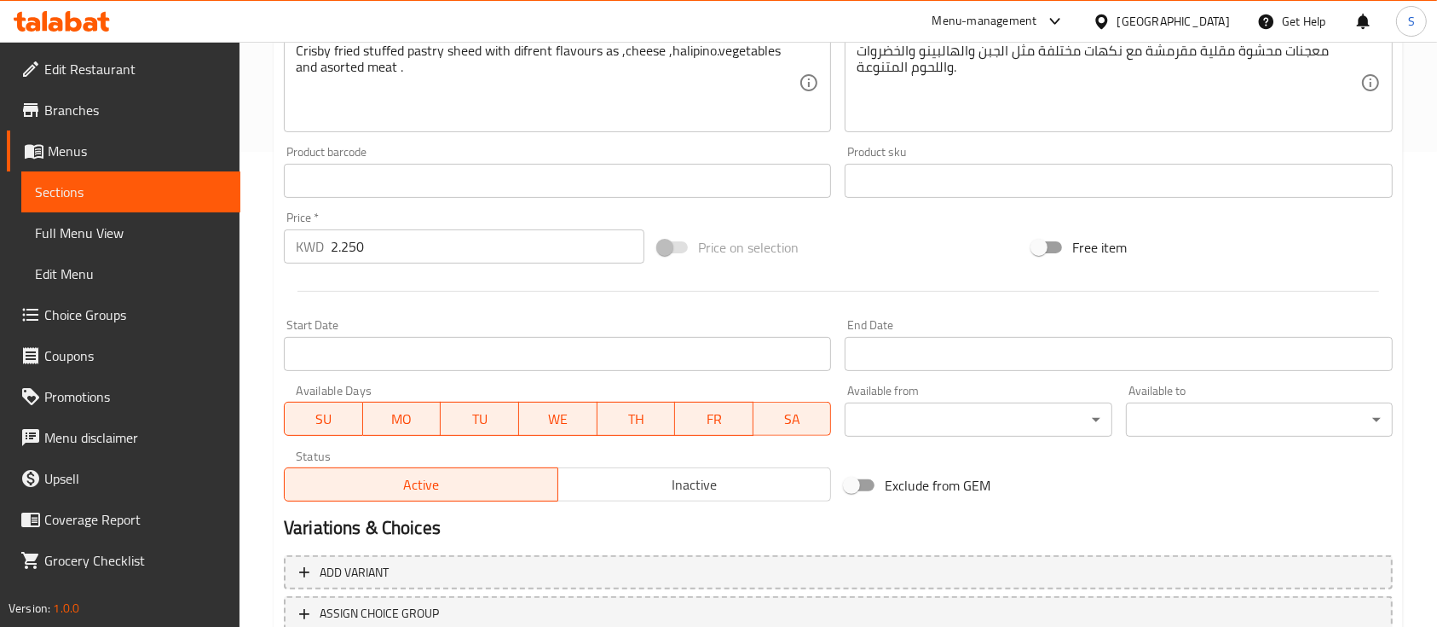
scroll to position [602, 0]
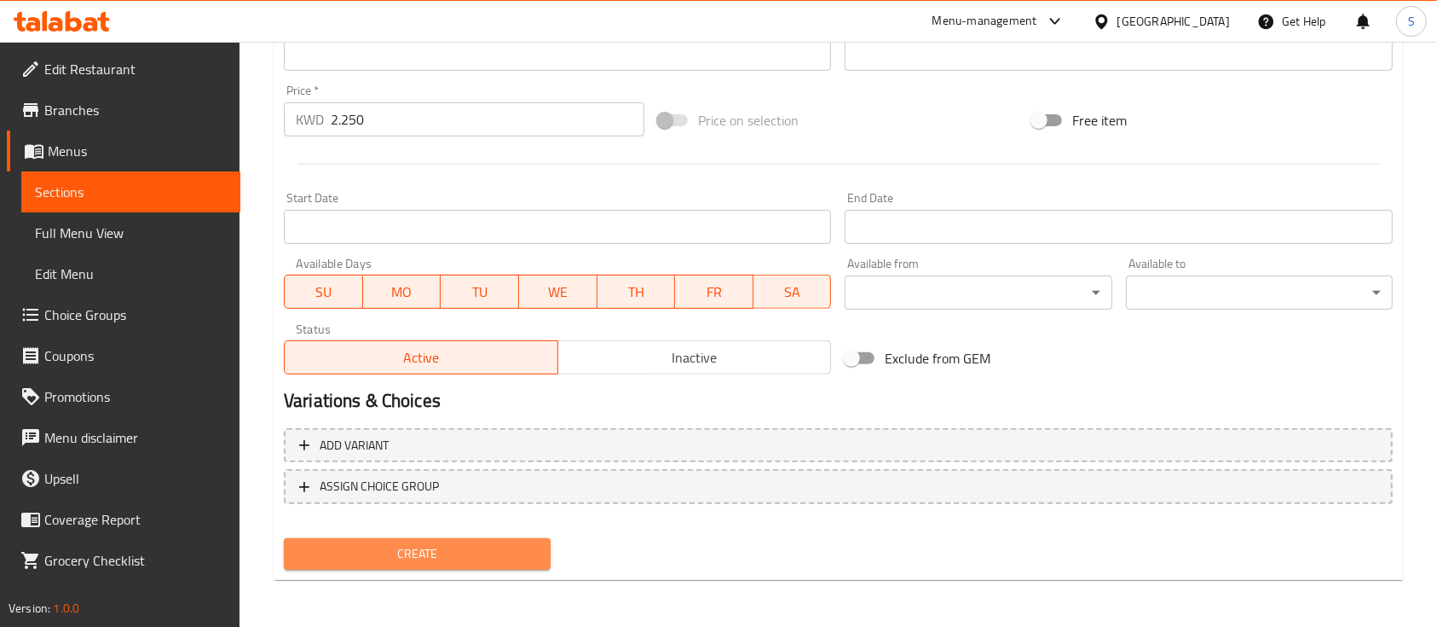
click at [495, 549] on span "Create" at bounding box center [418, 553] width 240 height 21
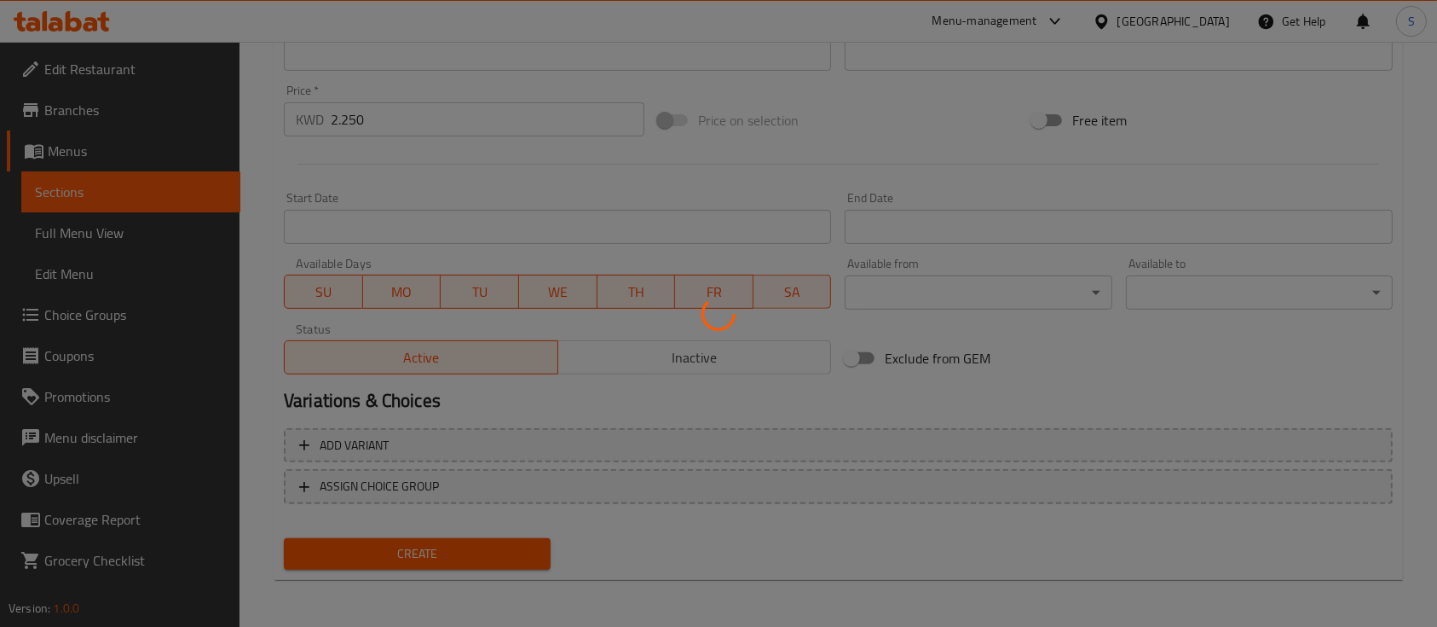
type input "0"
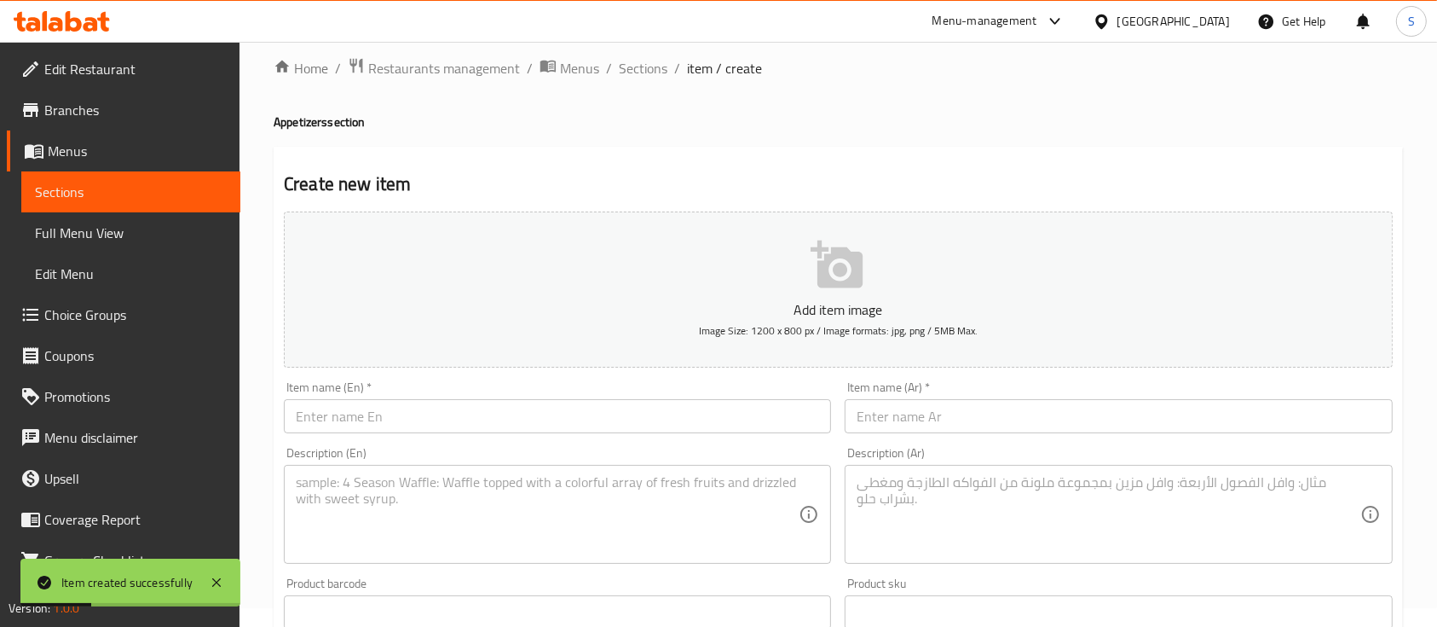
scroll to position [0, 0]
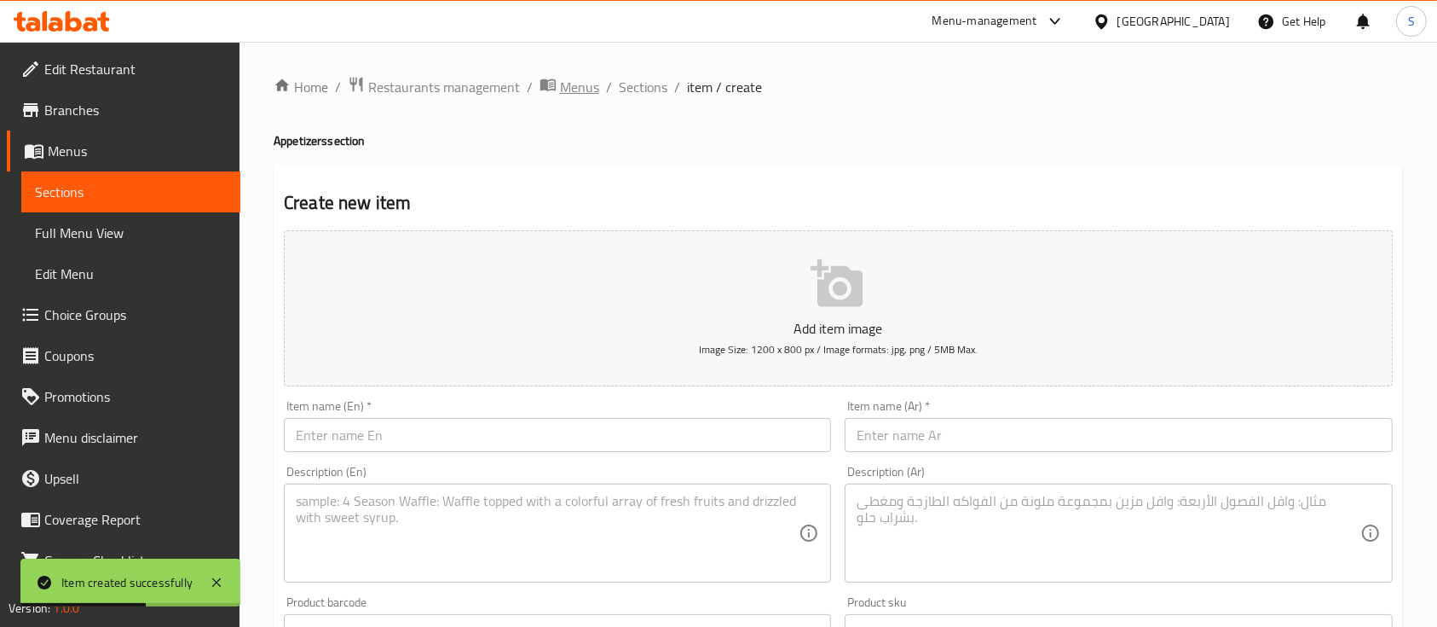
click at [589, 85] on span "Menus" at bounding box center [579, 87] width 39 height 20
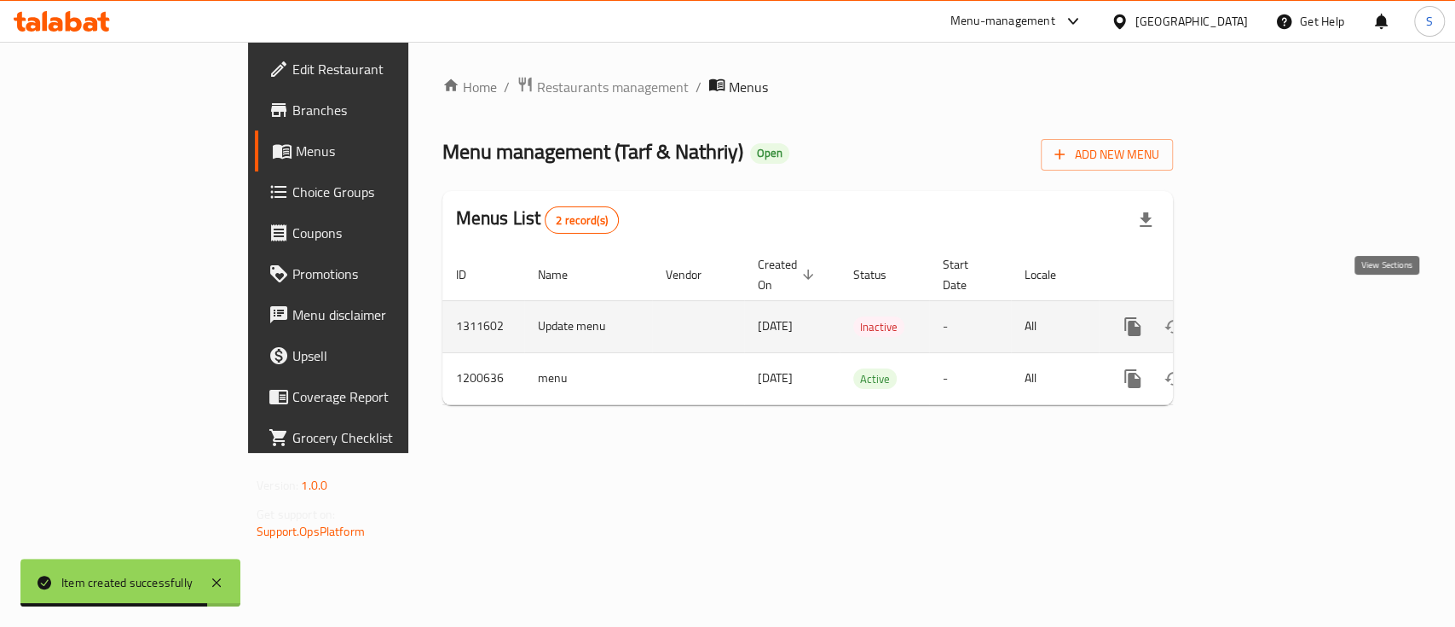
click at [1276, 312] on link "enhanced table" at bounding box center [1255, 326] width 41 height 41
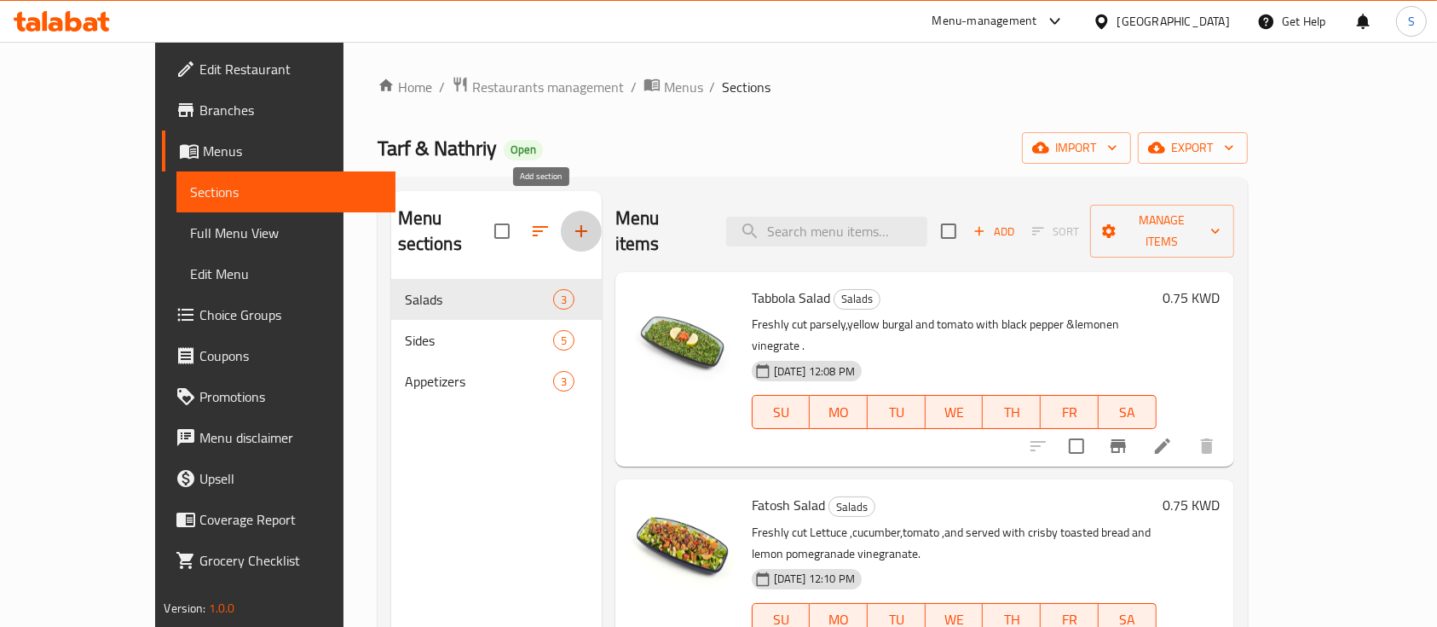
click at [571, 221] on icon "button" at bounding box center [581, 231] width 20 height 20
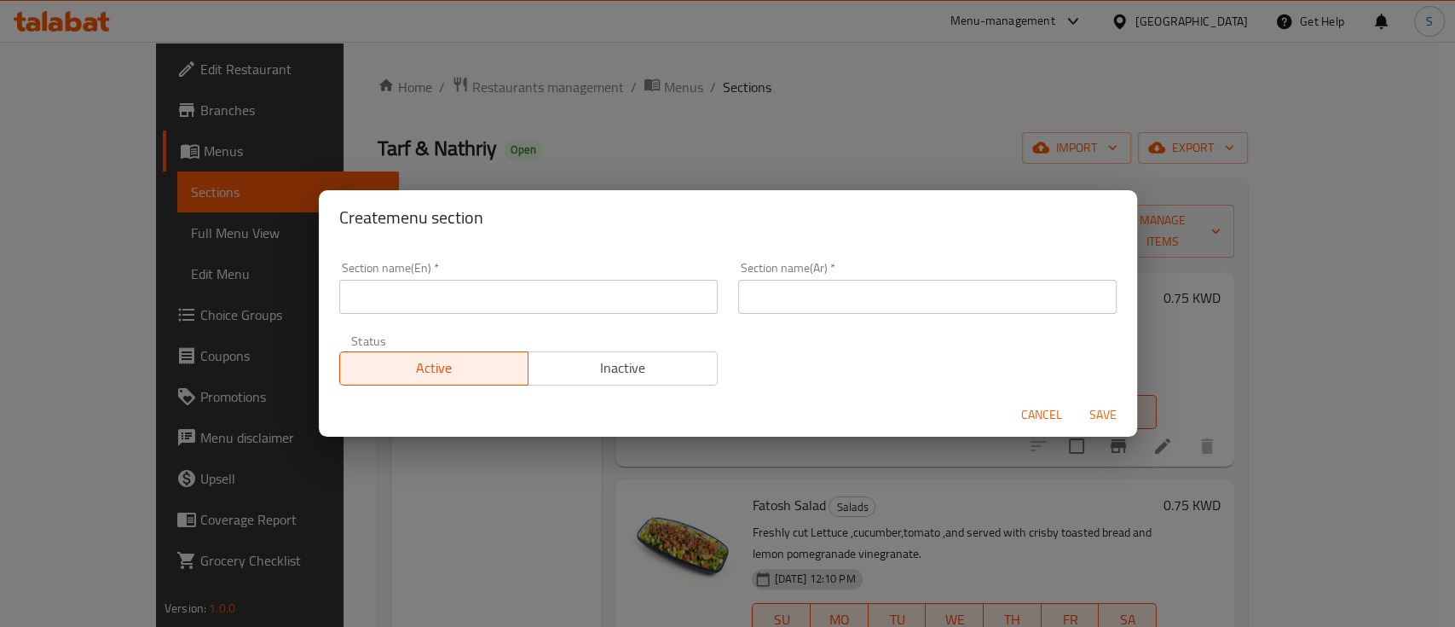
click at [522, 284] on input "text" at bounding box center [528, 297] width 379 height 34
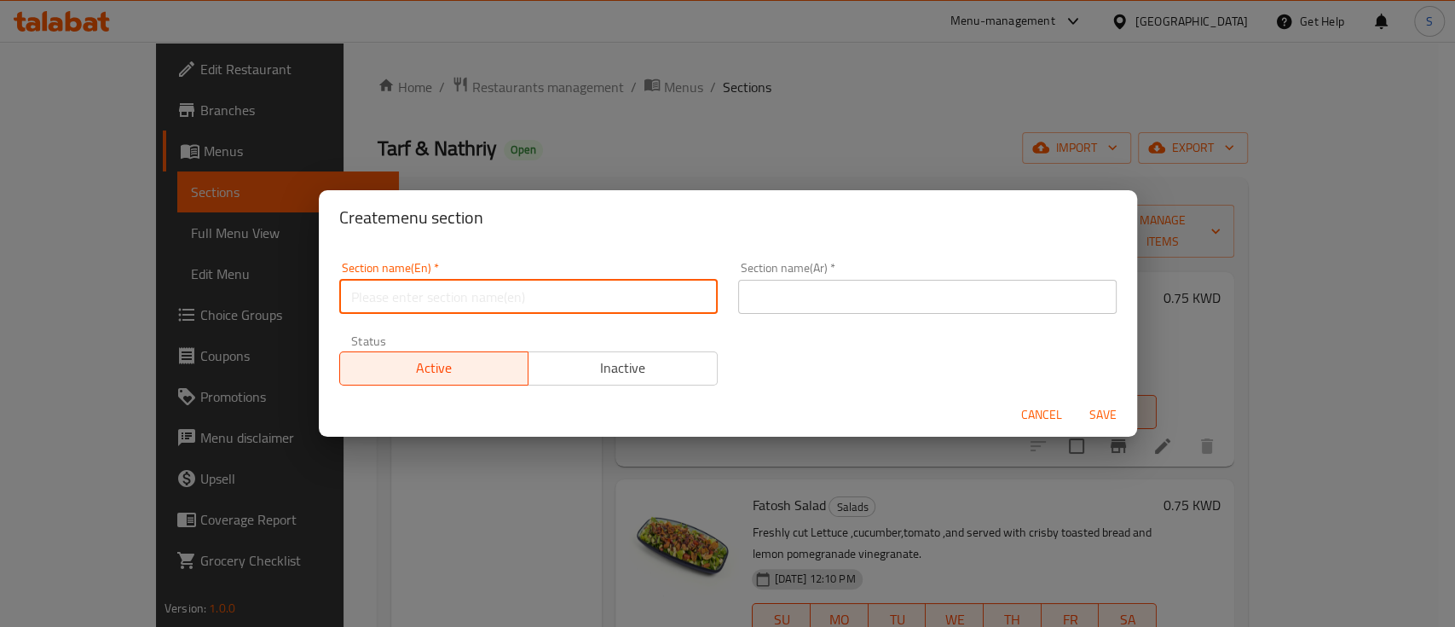
paste input "Main Dish"
type input "Main Dish"
click at [808, 297] on input "text" at bounding box center [927, 297] width 379 height 34
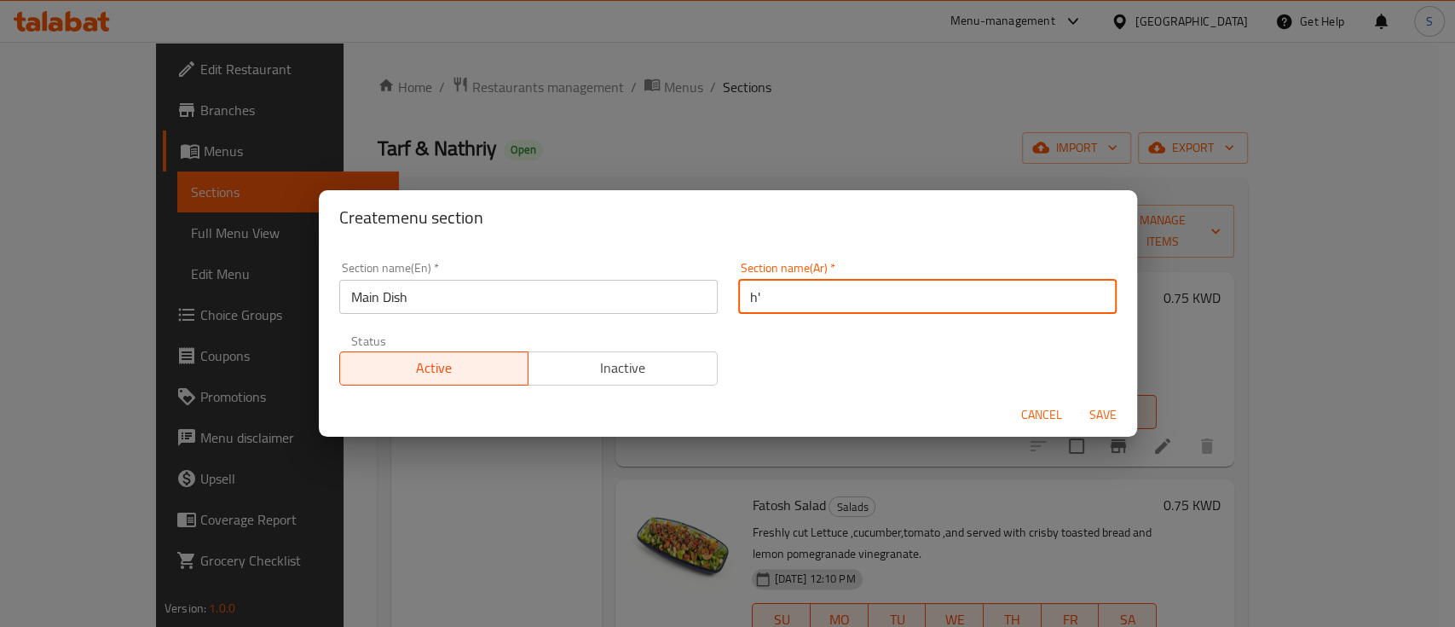
type input "h"
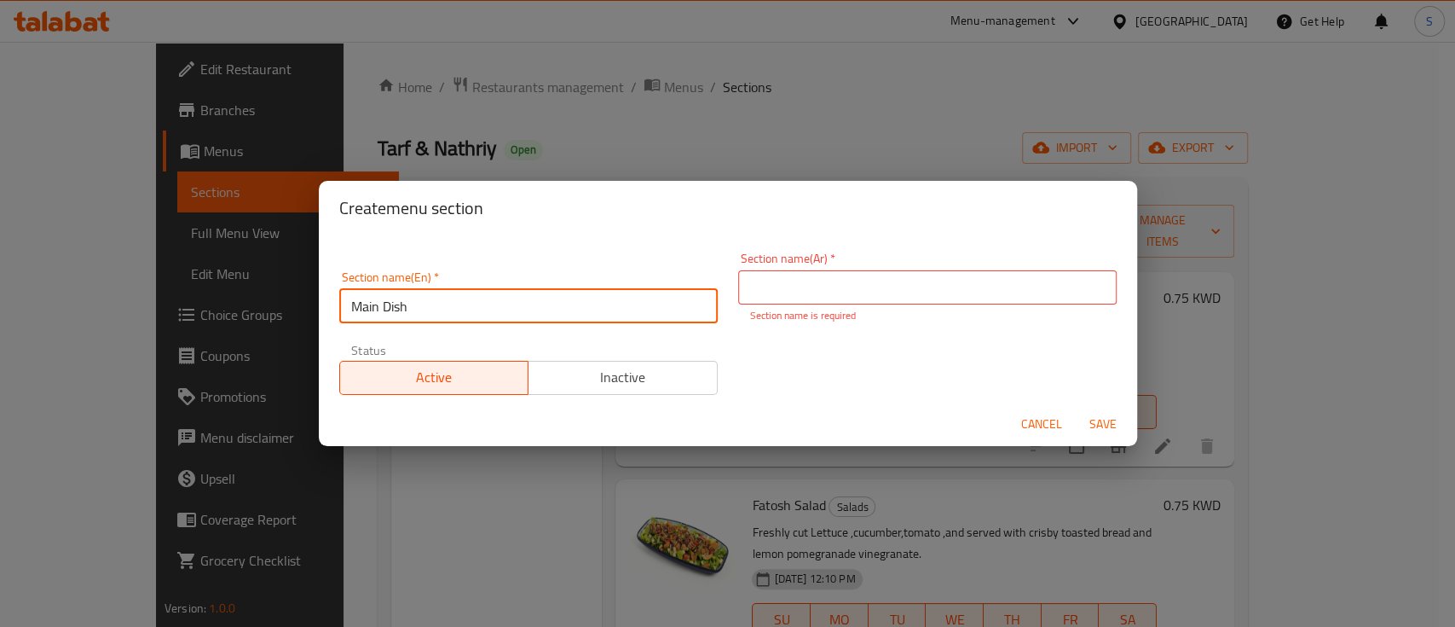
click at [669, 293] on input "Main Dish" at bounding box center [528, 306] width 379 height 34
type input "Main Dishs"
click at [774, 282] on input "text" at bounding box center [927, 287] width 379 height 34
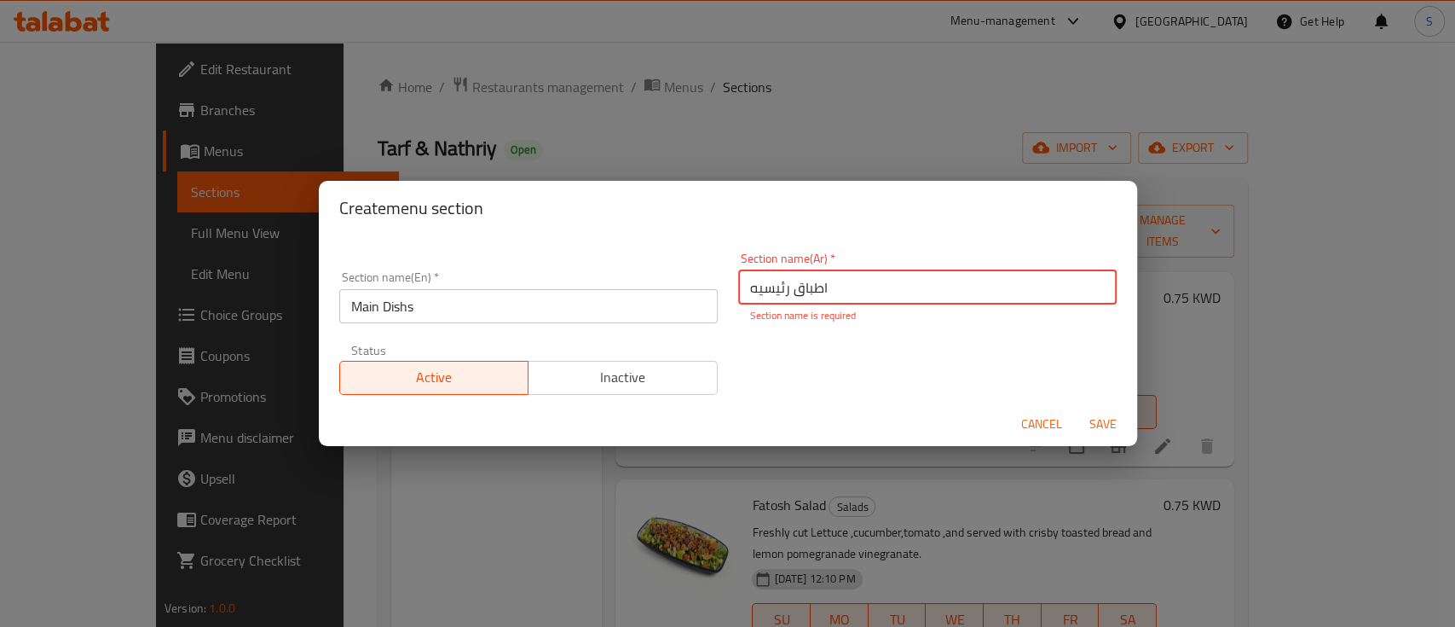
type input "اطباق رئيسيه"
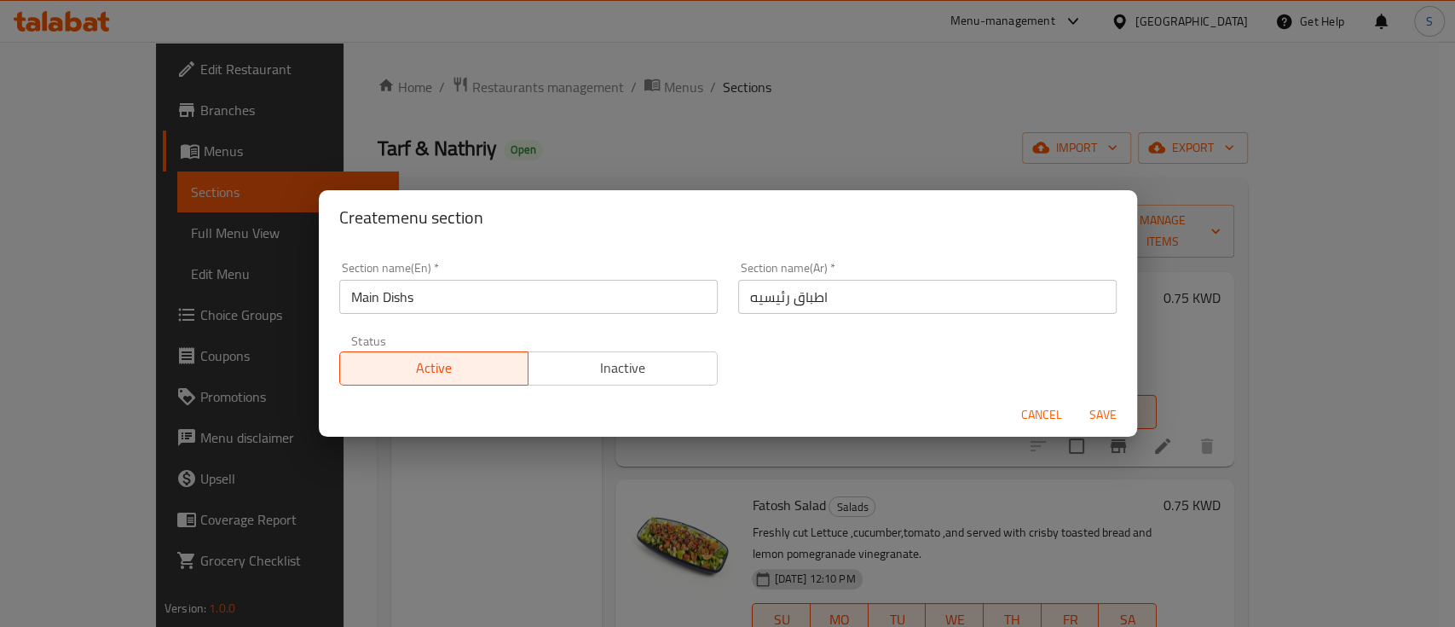
click at [1111, 433] on div "Cancel Save" at bounding box center [728, 414] width 818 height 45
click at [1105, 420] on span "Save" at bounding box center [1103, 414] width 41 height 21
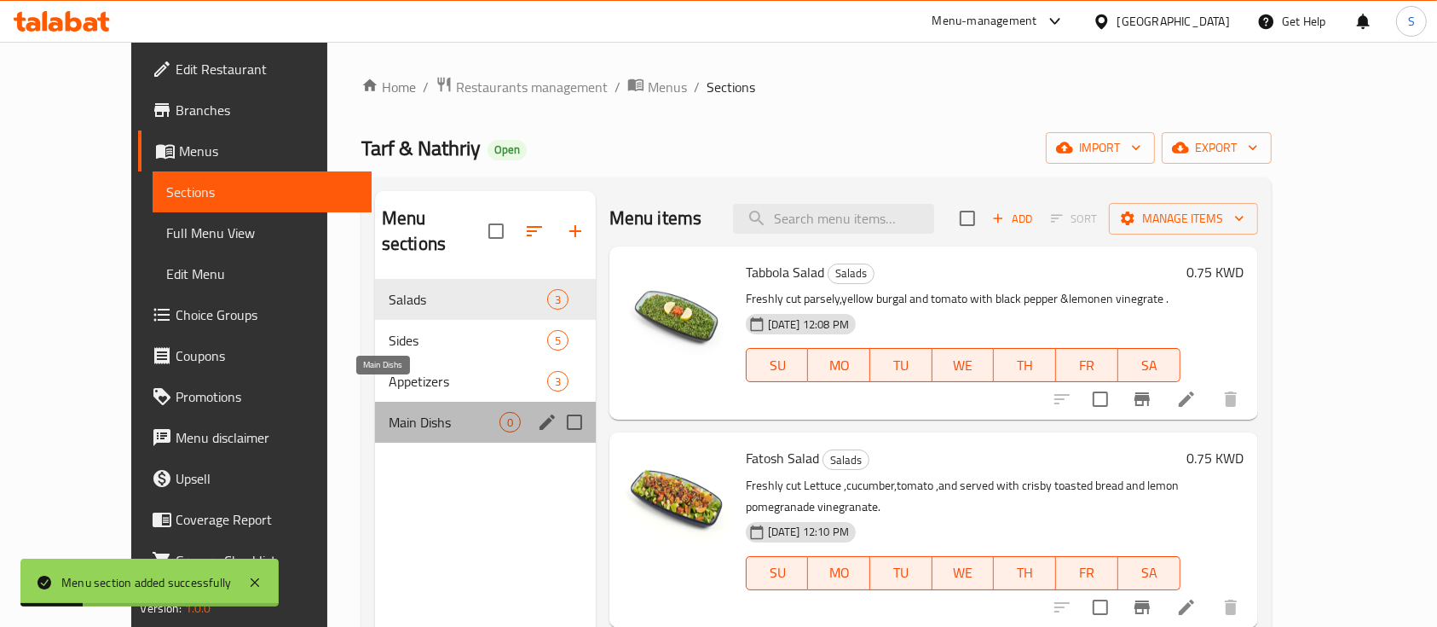
click at [437, 412] on span "Main Dishs" at bounding box center [444, 422] width 111 height 20
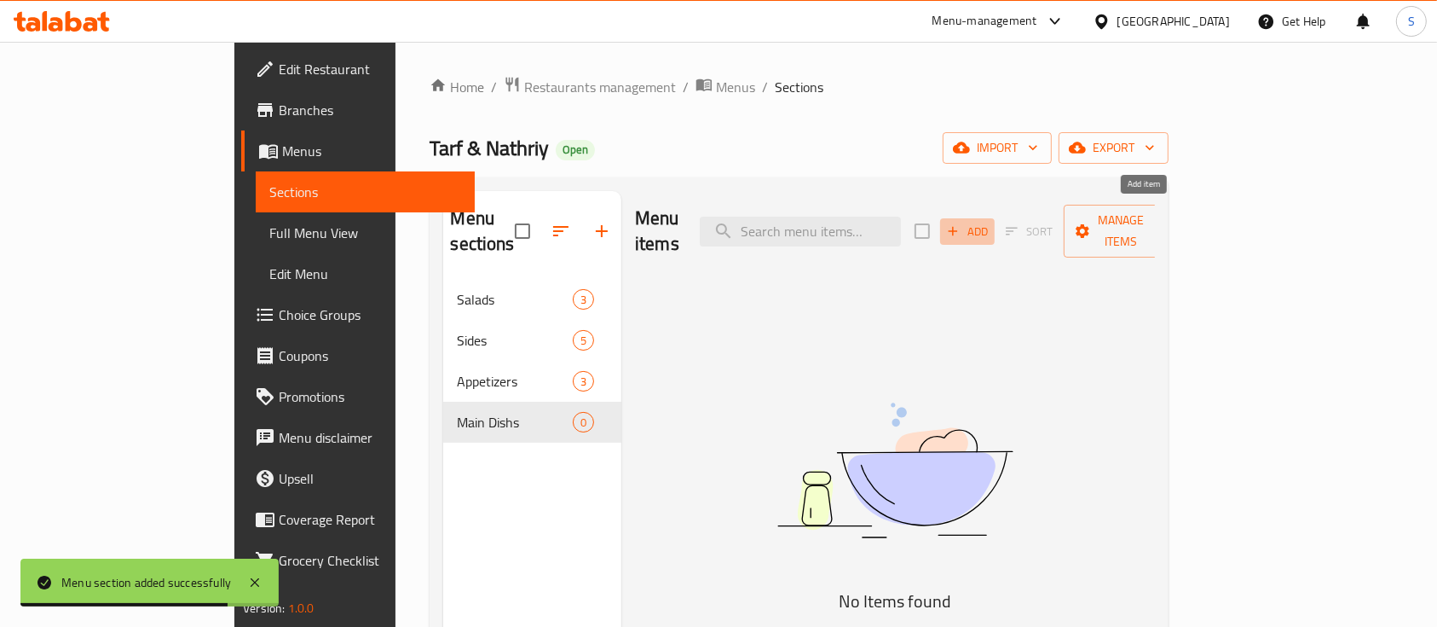
click at [991, 222] on span "Add" at bounding box center [968, 232] width 46 height 20
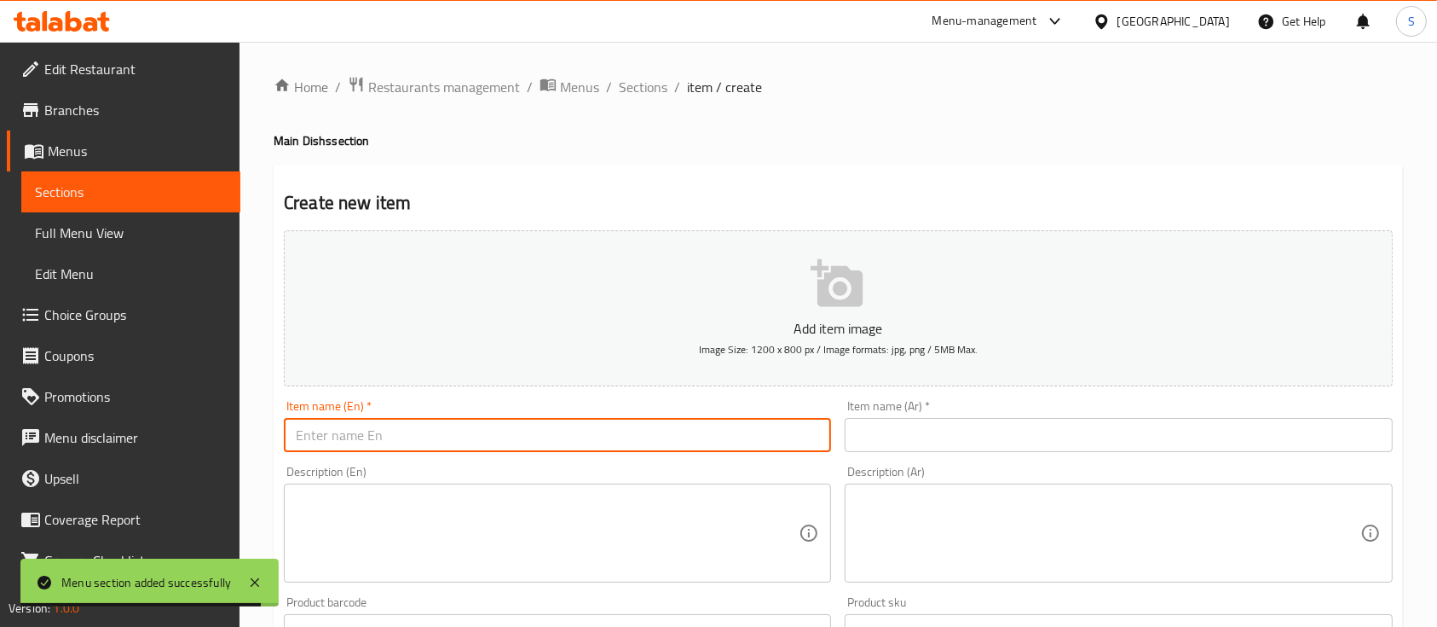
click at [722, 429] on input "text" at bounding box center [557, 435] width 547 height 34
paste input "Masboos Chicken(Single Portion)"
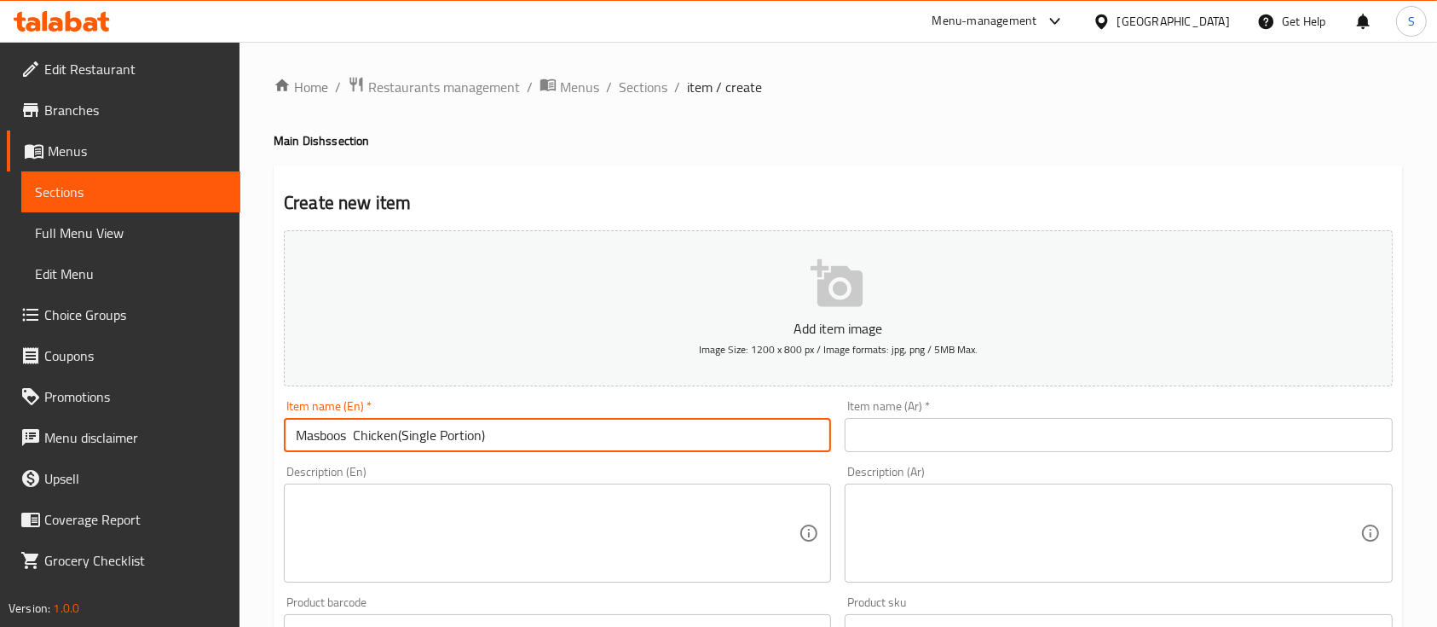
click at [402, 435] on input "Masboos Chicken(Single Portion)" at bounding box center [557, 435] width 547 height 34
click at [409, 434] on input "Masboos Chicken (Single Portion)" at bounding box center [557, 435] width 547 height 34
type input "Masboos Chicken (Single Portion)"
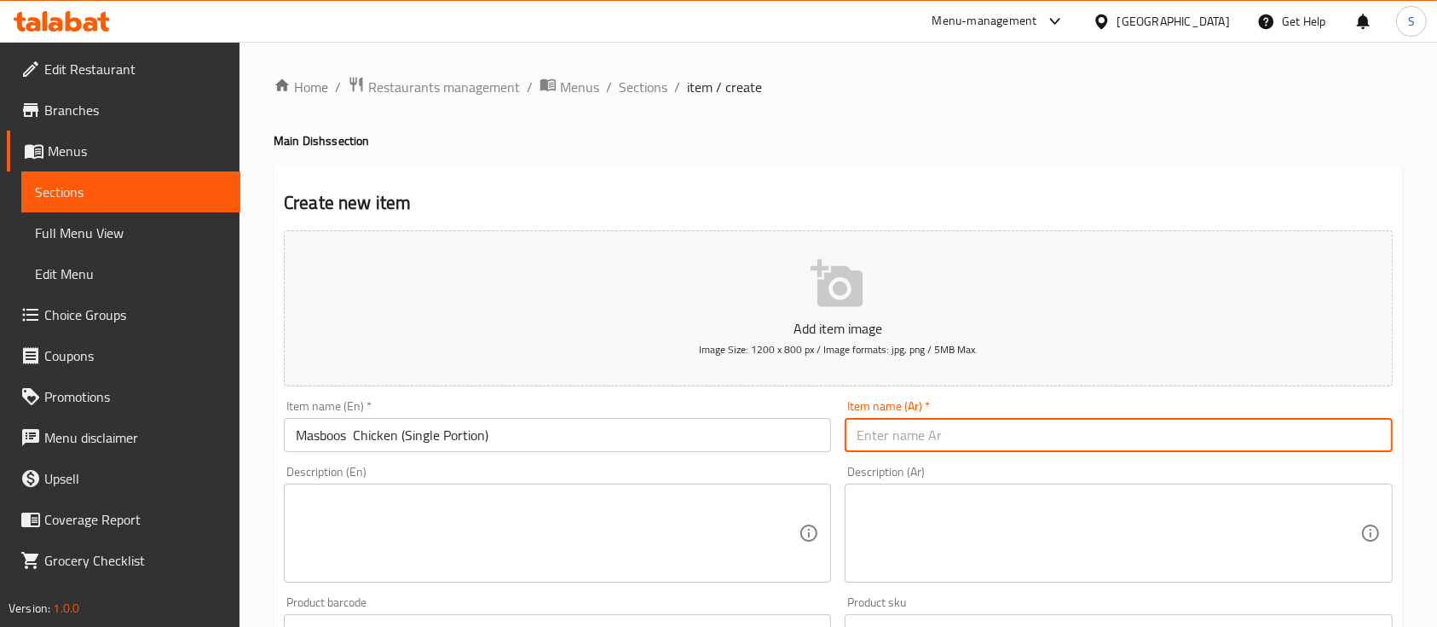
click at [913, 447] on input "text" at bounding box center [1118, 435] width 547 height 34
type input "مجبوس دجاج"
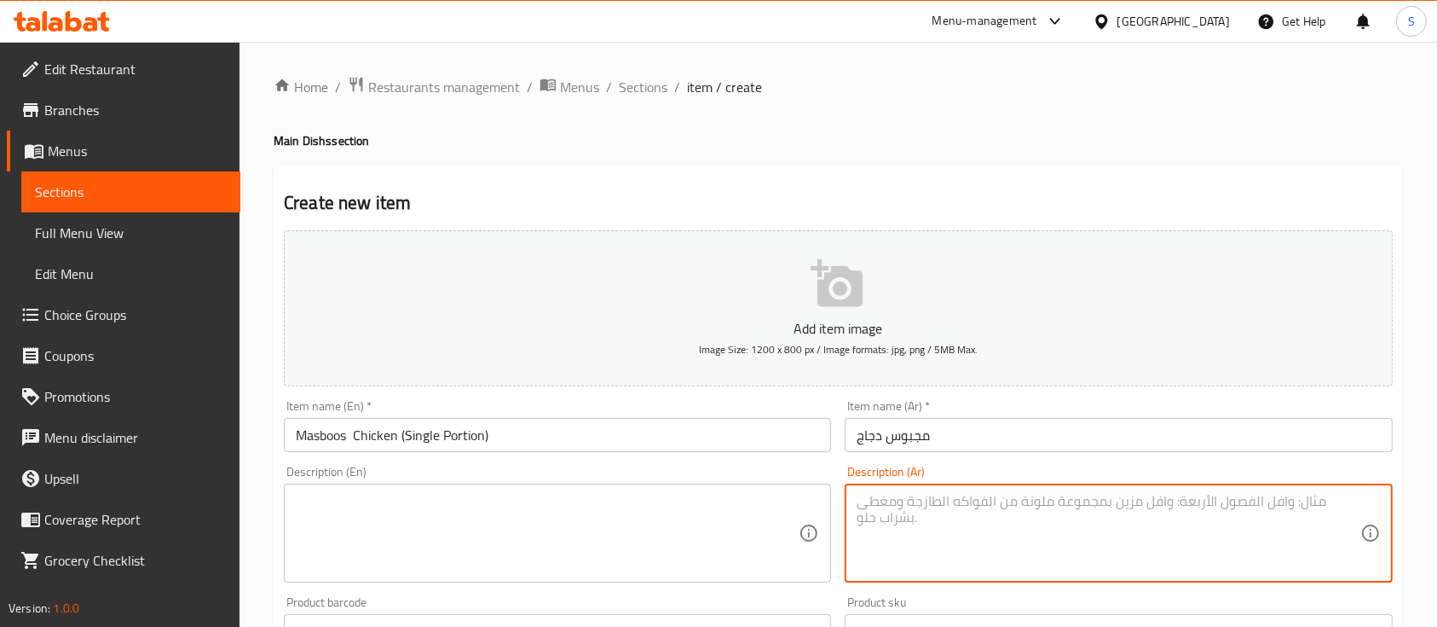
click at [913, 495] on textarea at bounding box center [1108, 533] width 503 height 81
paste textarea "أرز خاص مطبوخ مع بهارات كويتية ودجاج مشوي ويقدم مع دقوس الطماطم أو بطاطا المرق …"
type textarea "أرز خاص مطبوخ مع بهارات كويتية ودجاج مشوي ويقدم مع دقوس الطماطم أو بطاطا المرق …"
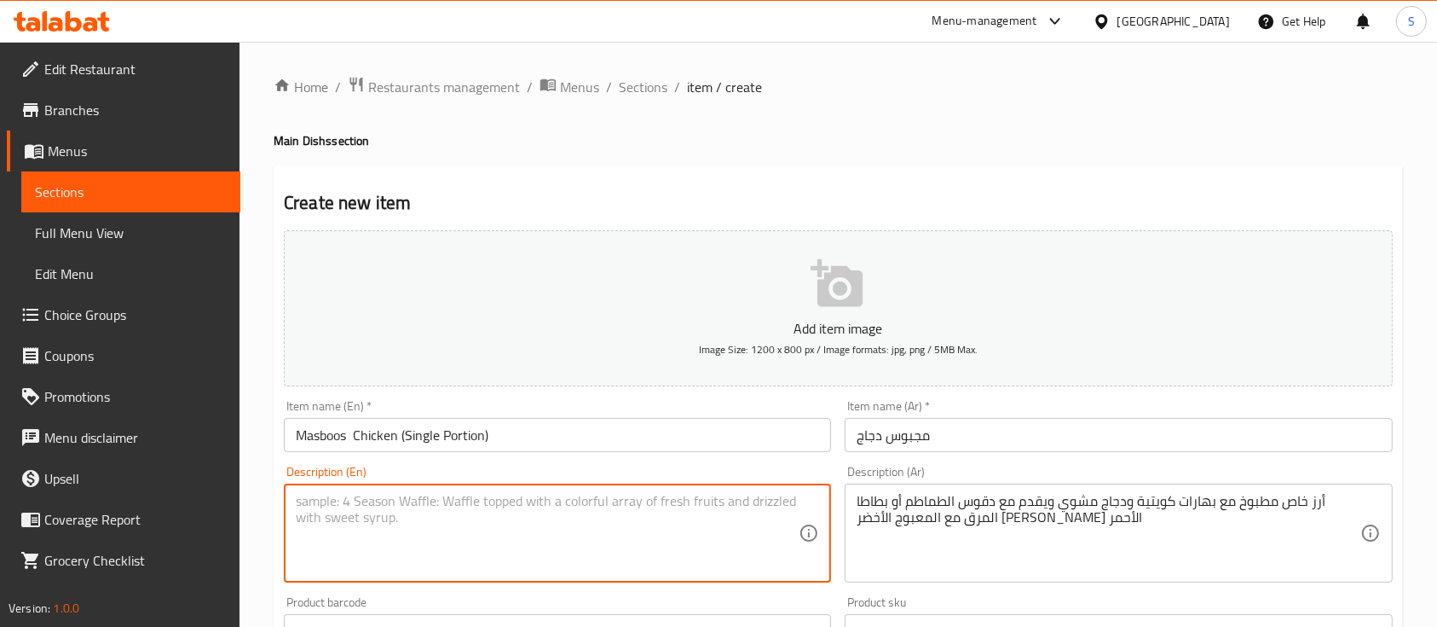
click at [757, 520] on textarea at bounding box center [547, 533] width 503 height 81
paste textarea "special rice cooked with kuwati spices and roasted chicken and served with toma…"
type textarea "special rice cooked with kuwati spices and roasted chicken and served with toma…"
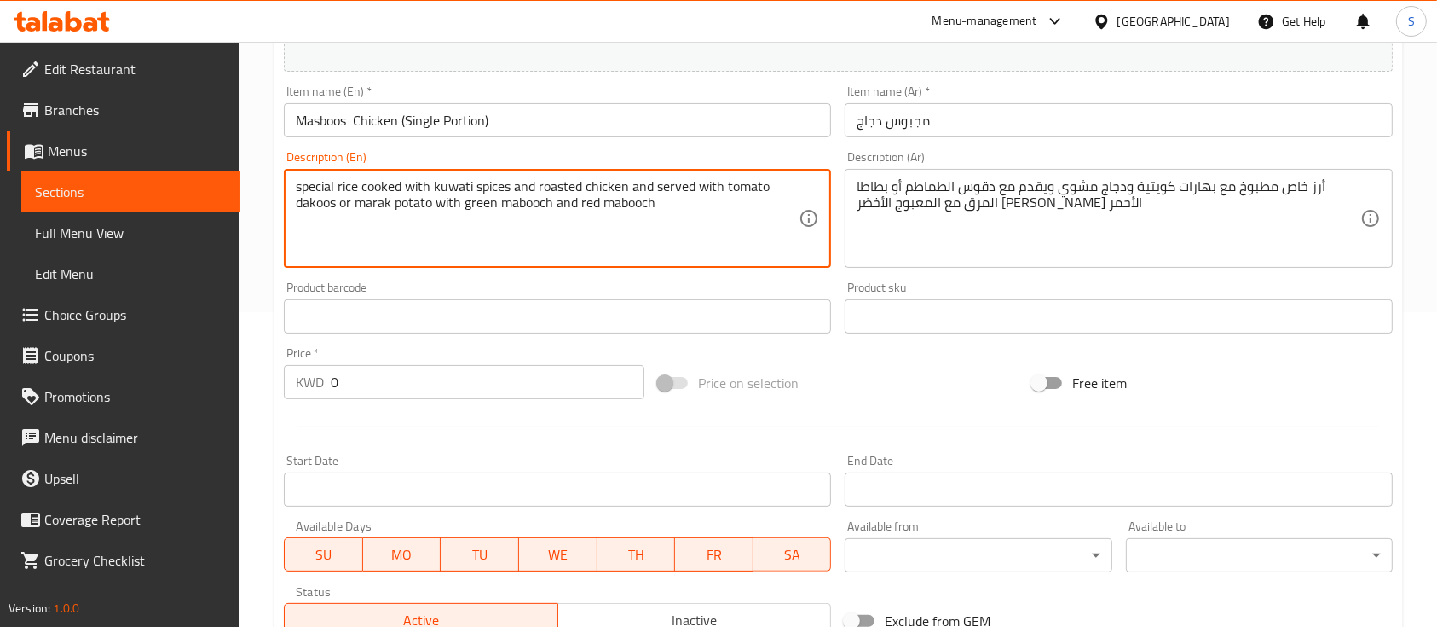
scroll to position [315, 0]
click at [383, 390] on input "0" at bounding box center [488, 381] width 314 height 34
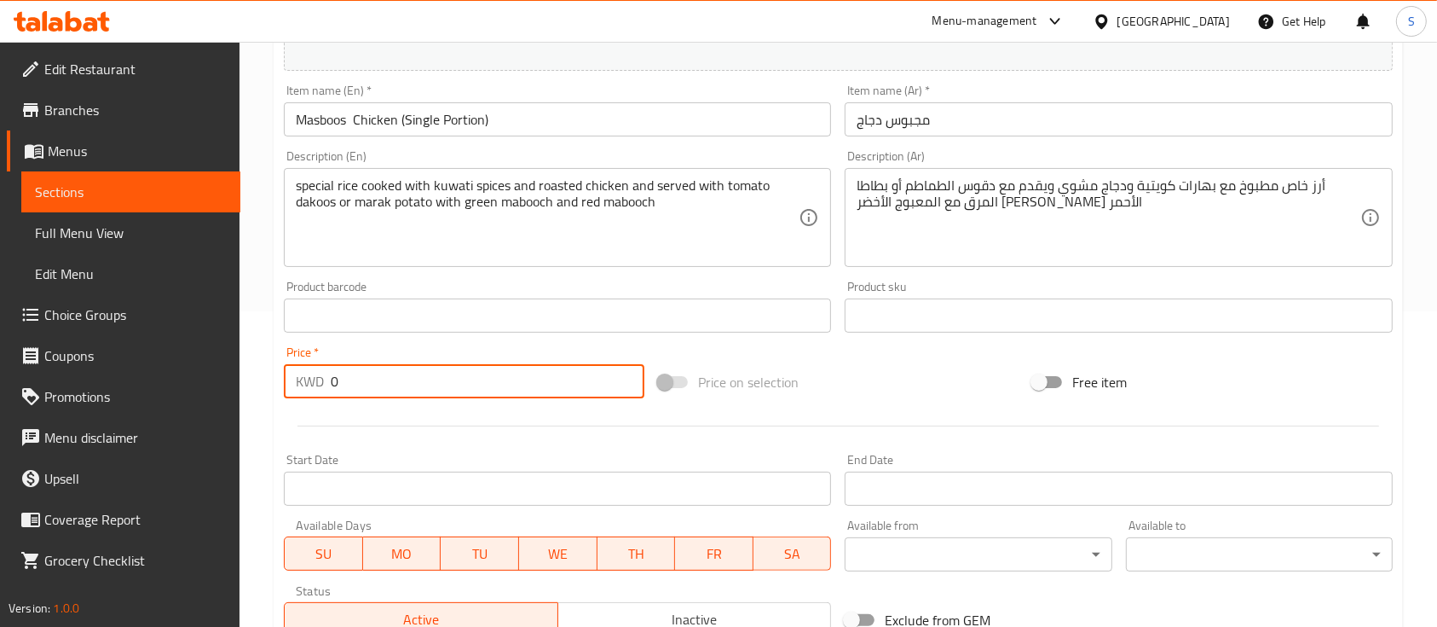
click at [383, 390] on input "0" at bounding box center [488, 381] width 314 height 34
paste input "2.55"
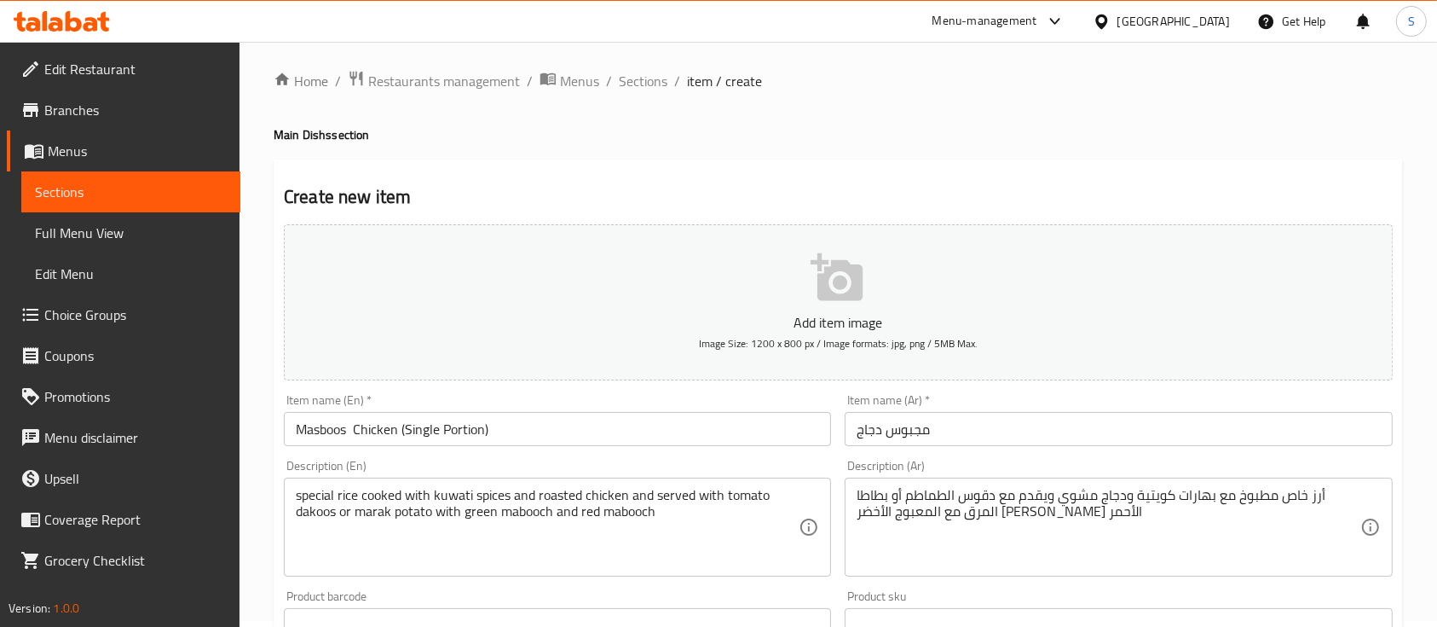
scroll to position [0, 0]
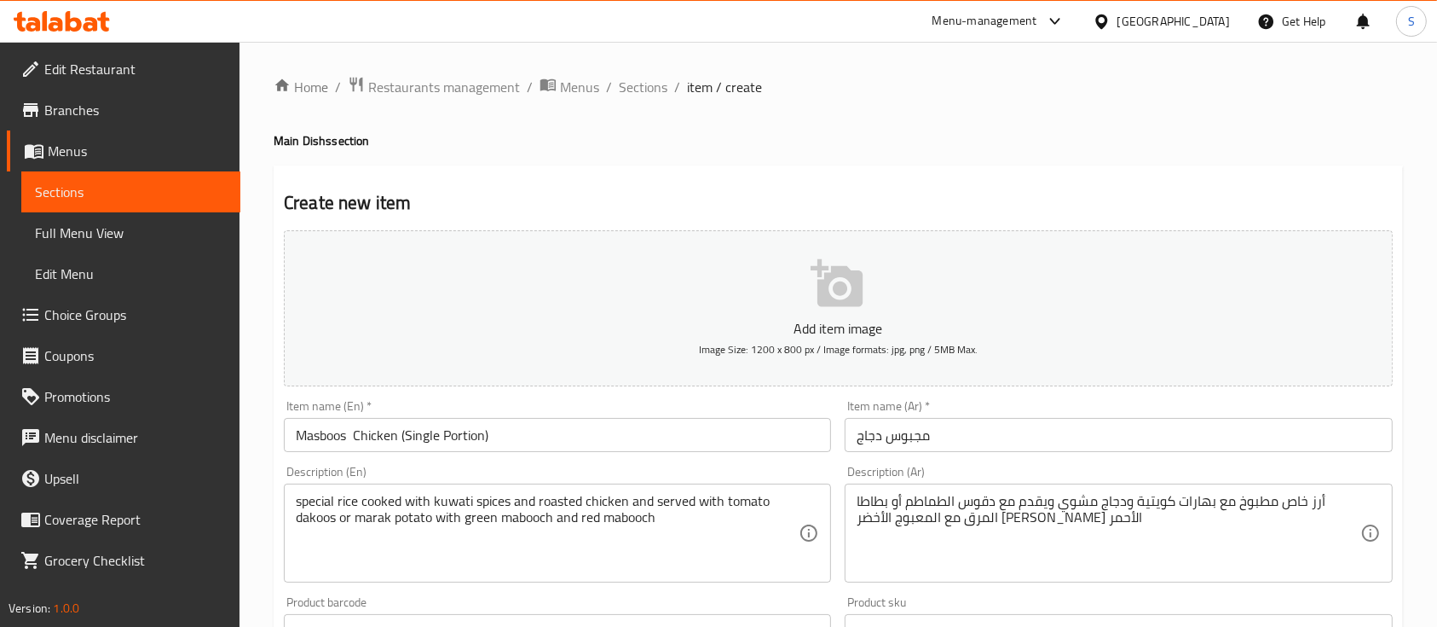
type input "2.550"
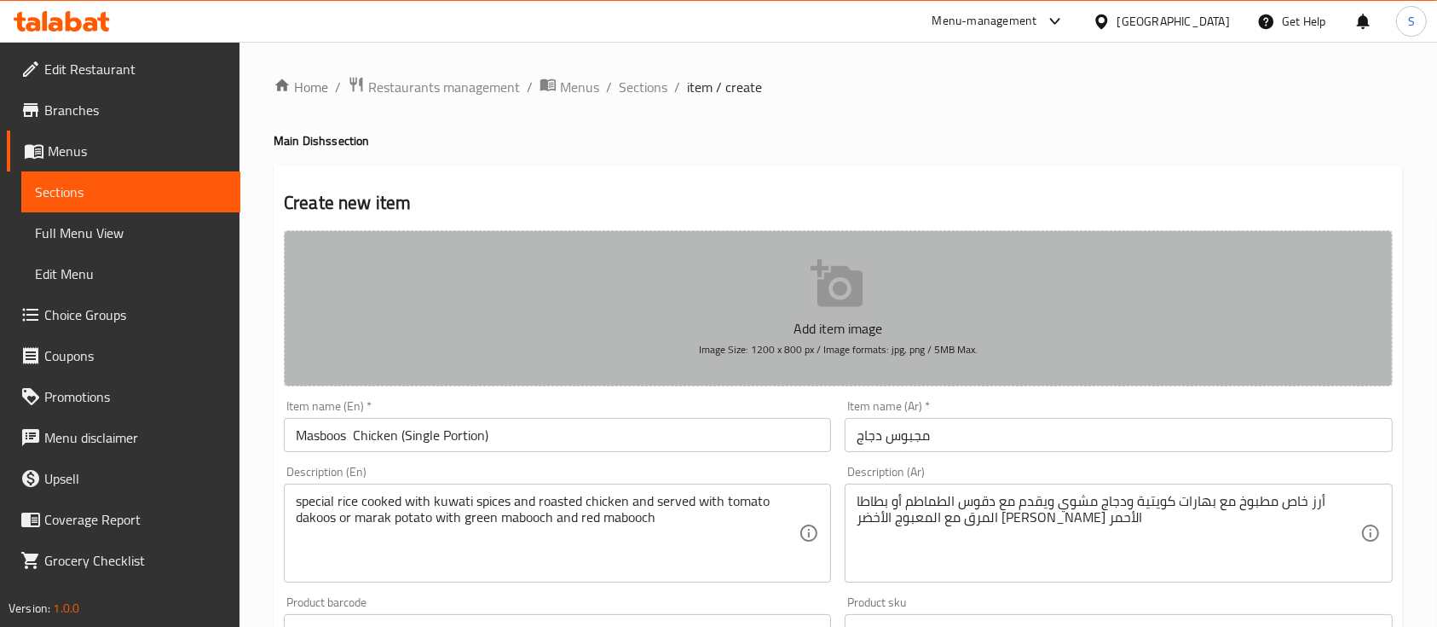
click at [871, 326] on p "Add item image" at bounding box center [838, 328] width 1056 height 20
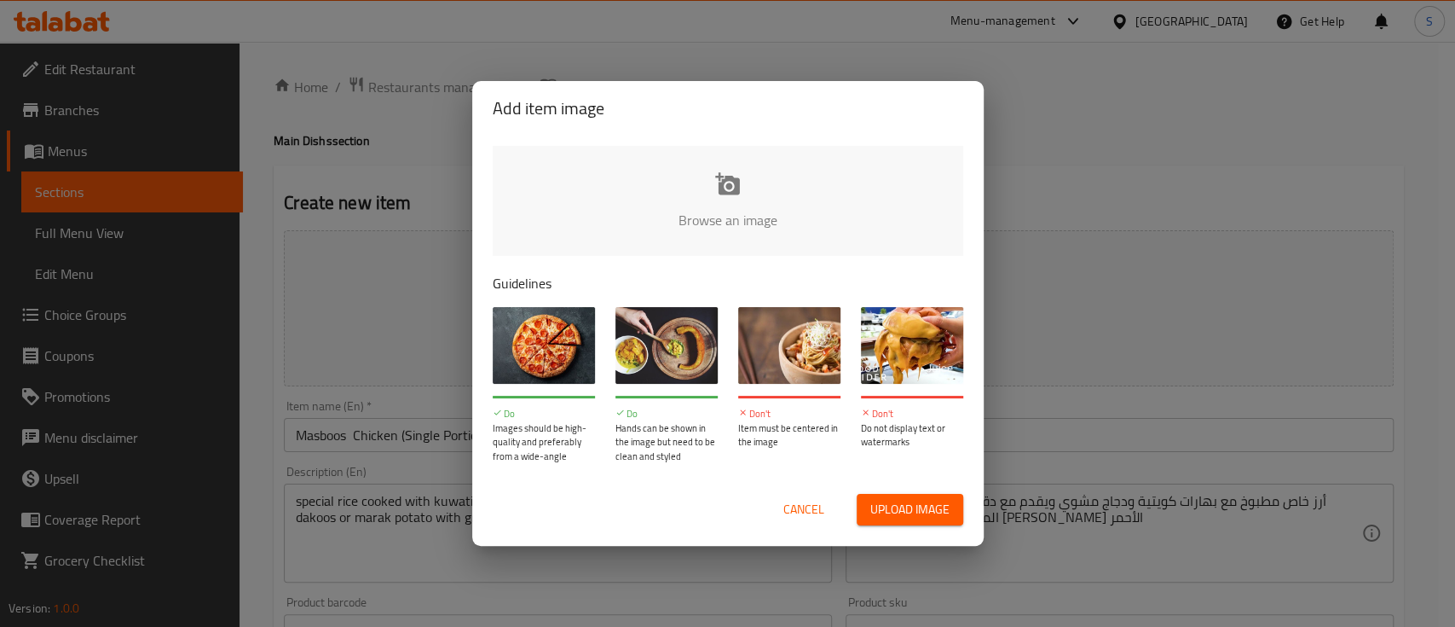
click at [758, 205] on input "file" at bounding box center [1304, 225] width 1623 height 159
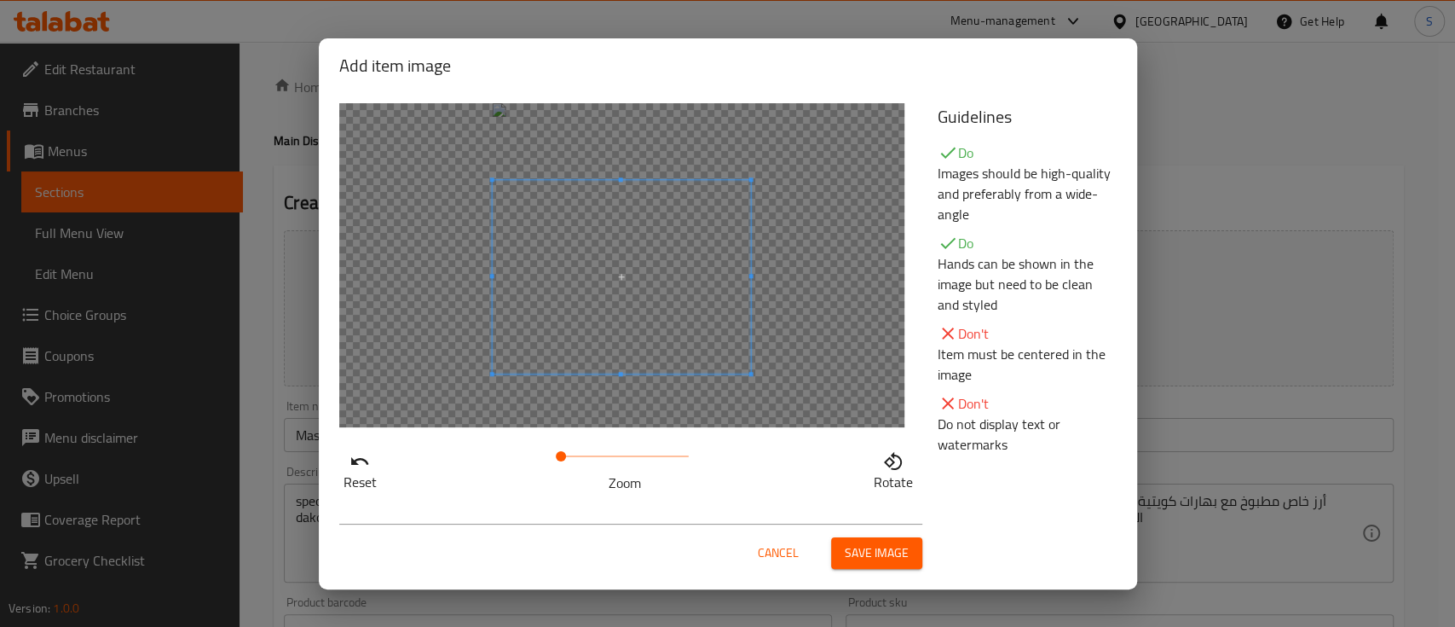
click at [644, 310] on span at bounding box center [621, 277] width 259 height 194
click at [878, 545] on span "Save image" at bounding box center [877, 552] width 64 height 21
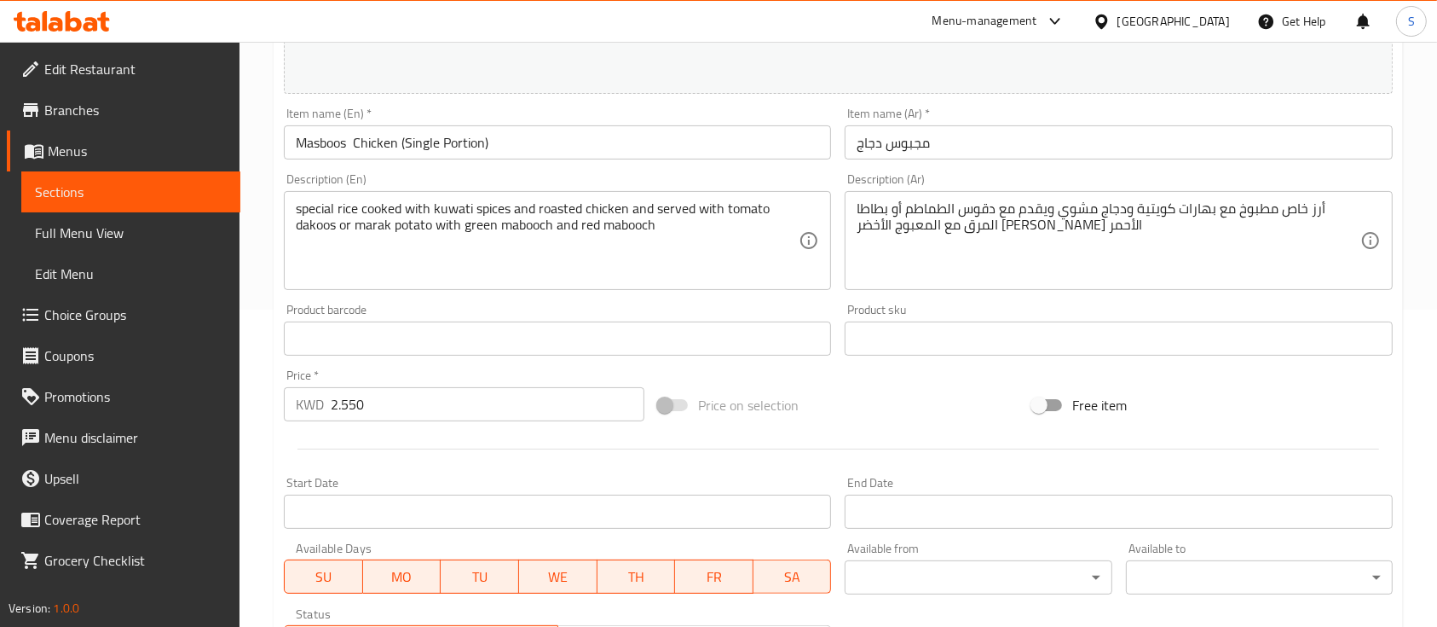
scroll to position [602, 0]
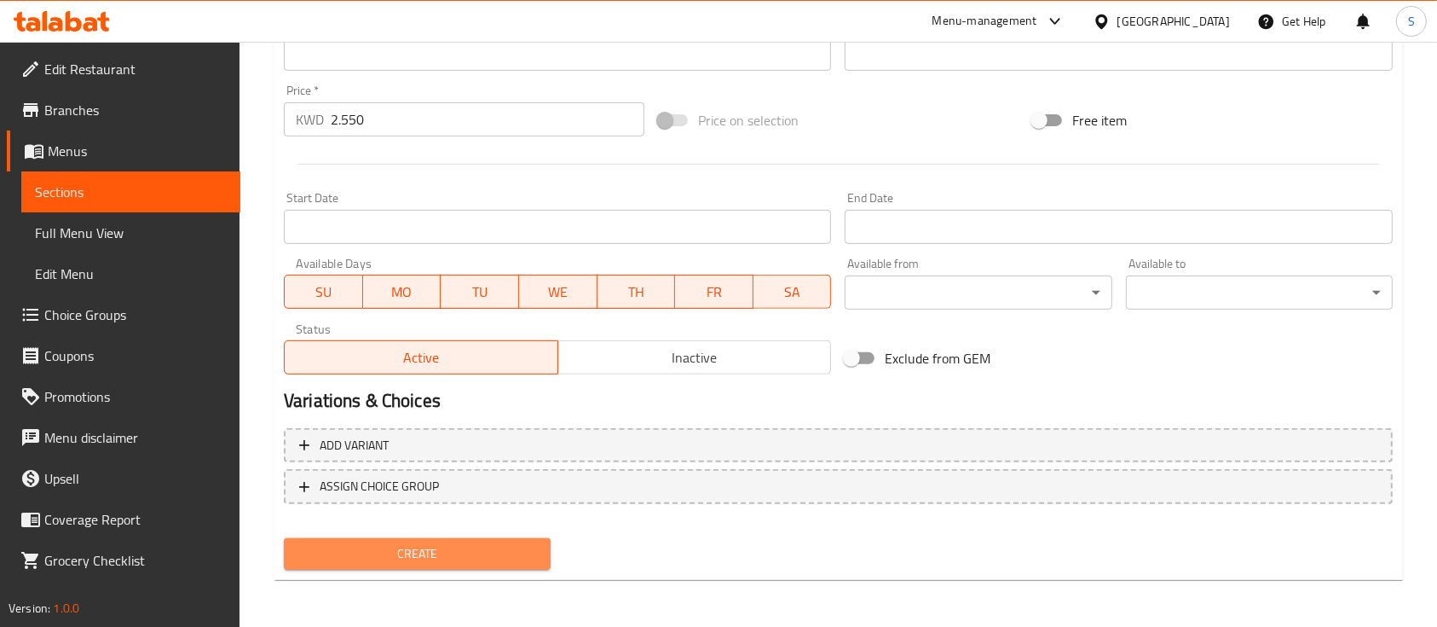
click at [503, 545] on span "Create" at bounding box center [418, 553] width 240 height 21
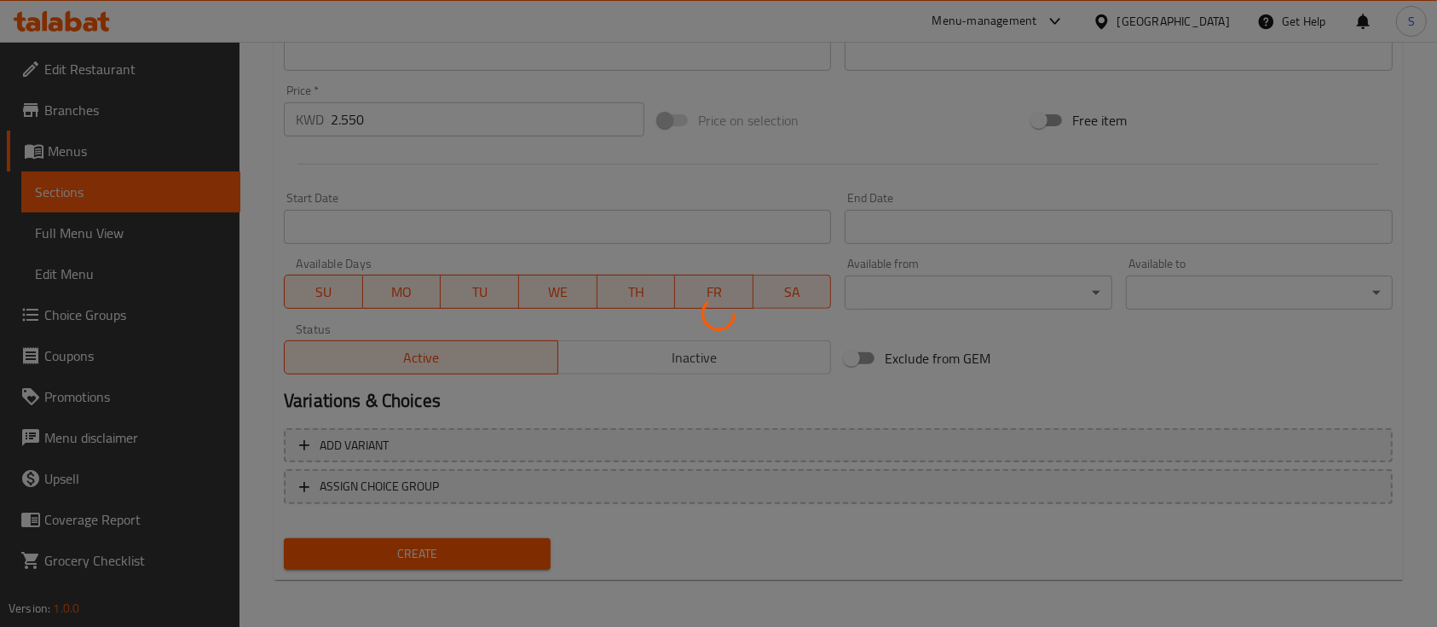
type input "0"
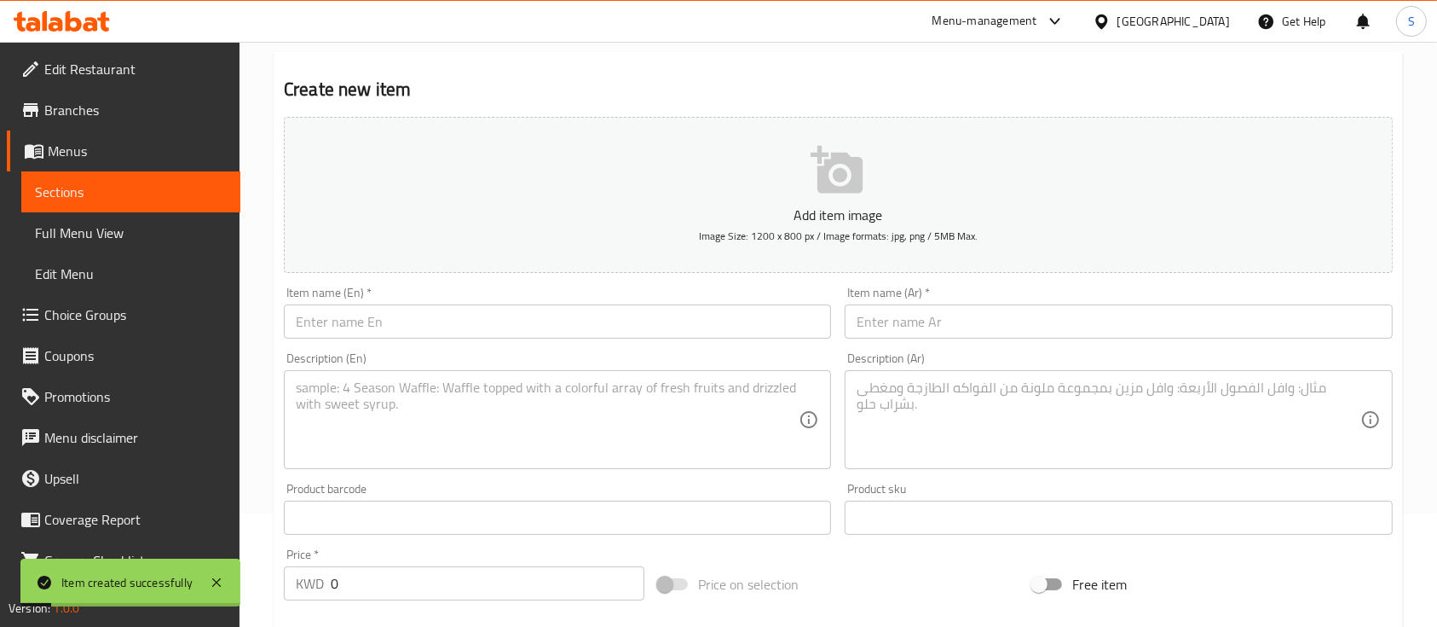
scroll to position [107, 0]
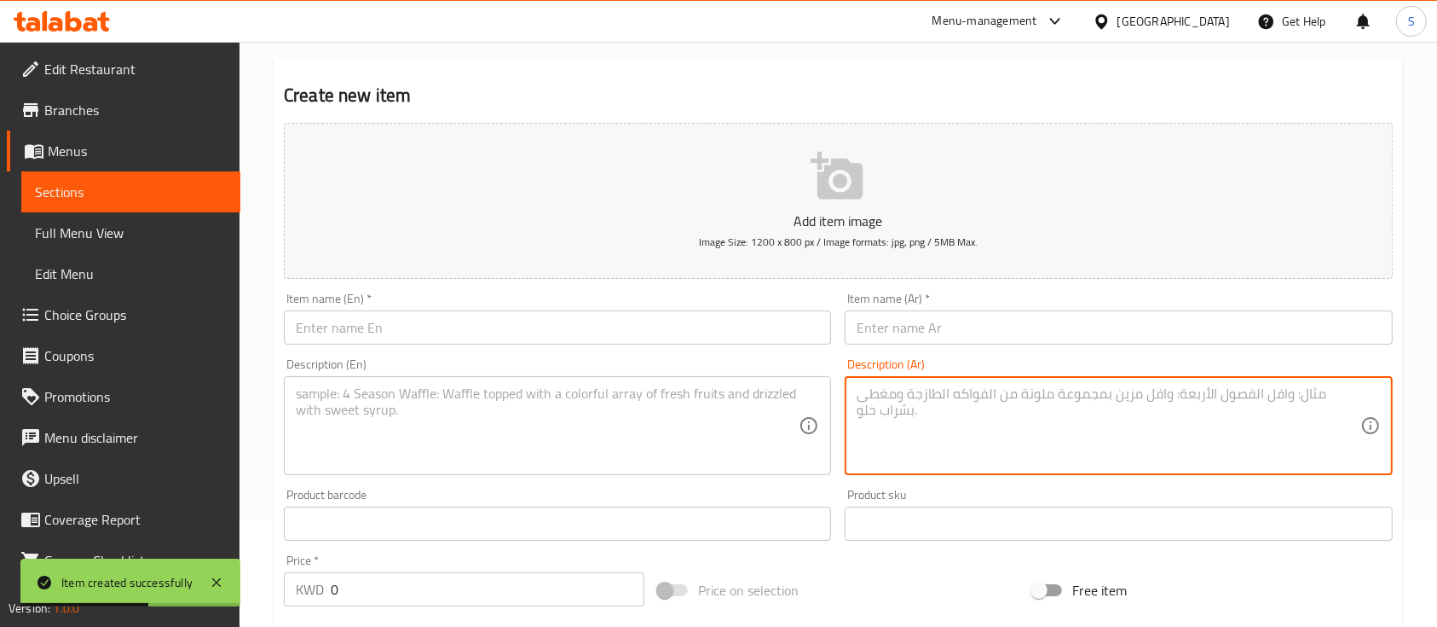
click at [934, 435] on textarea at bounding box center [1108, 425] width 503 height 81
paste textarea "أرز خاص مطبوخ مع بهارات كويتية ولحم ضأن مشوي ويقدم مع دقوس الطماطم أو بطاطا الم…"
type textarea "أرز خاص مطبوخ مع بهارات كويتية ولحم ضأن مشوي ويقدم مع دقوس الطماطم أو بطاطا الم…"
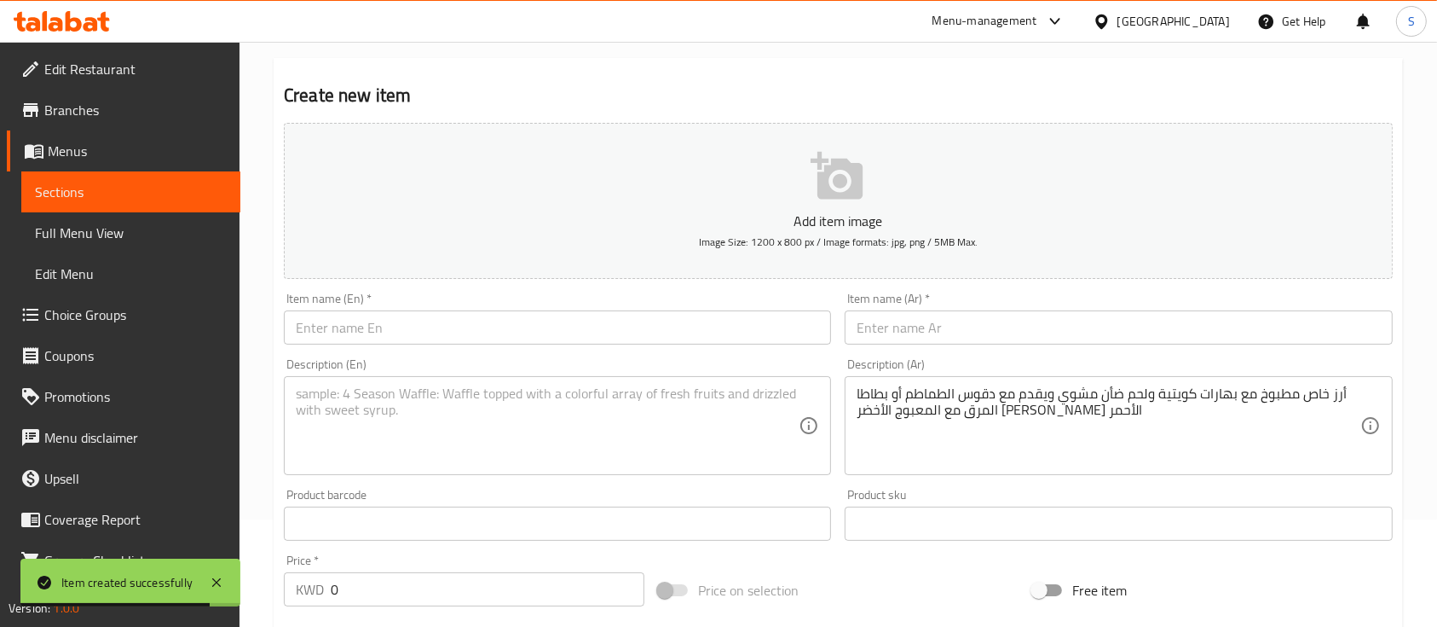
click at [600, 381] on div "Description (En)" at bounding box center [557, 425] width 547 height 99
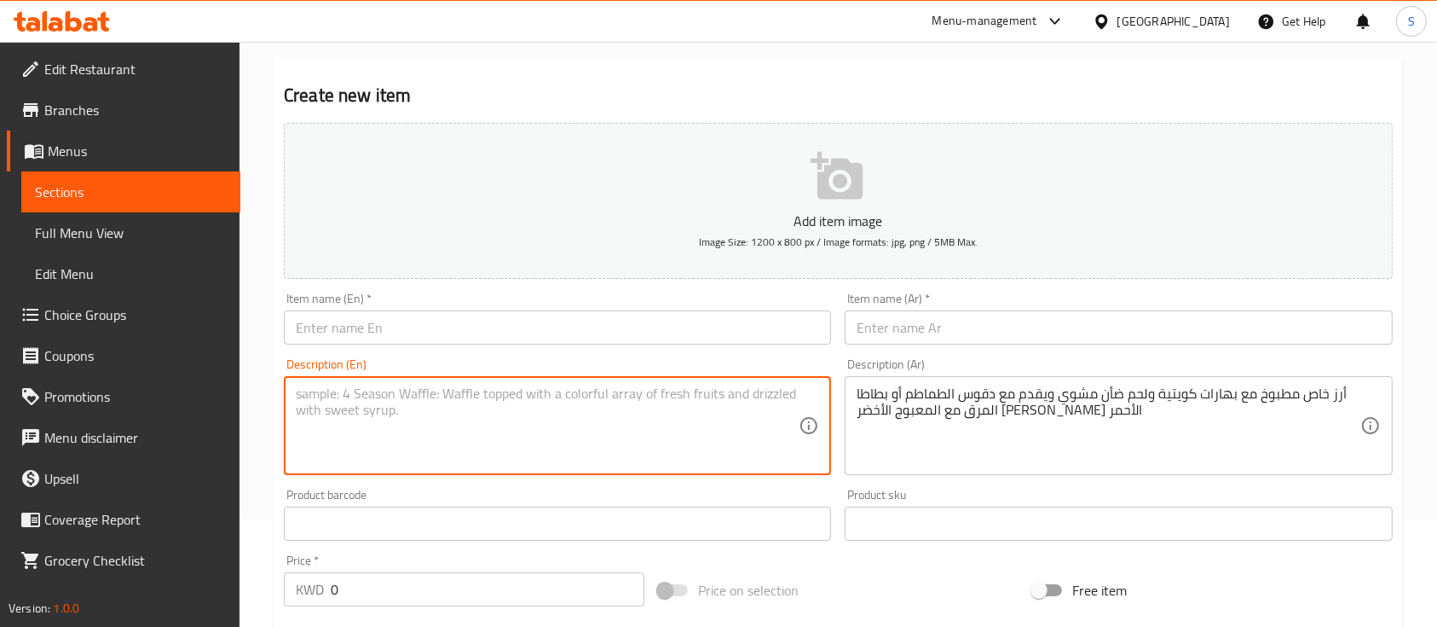
paste textarea "special rice cooked with kuwati spices and roasted Lamb and served with tomato …"
type textarea "special rice cooked with kuwati spices and roasted Lamb and served with tomato …"
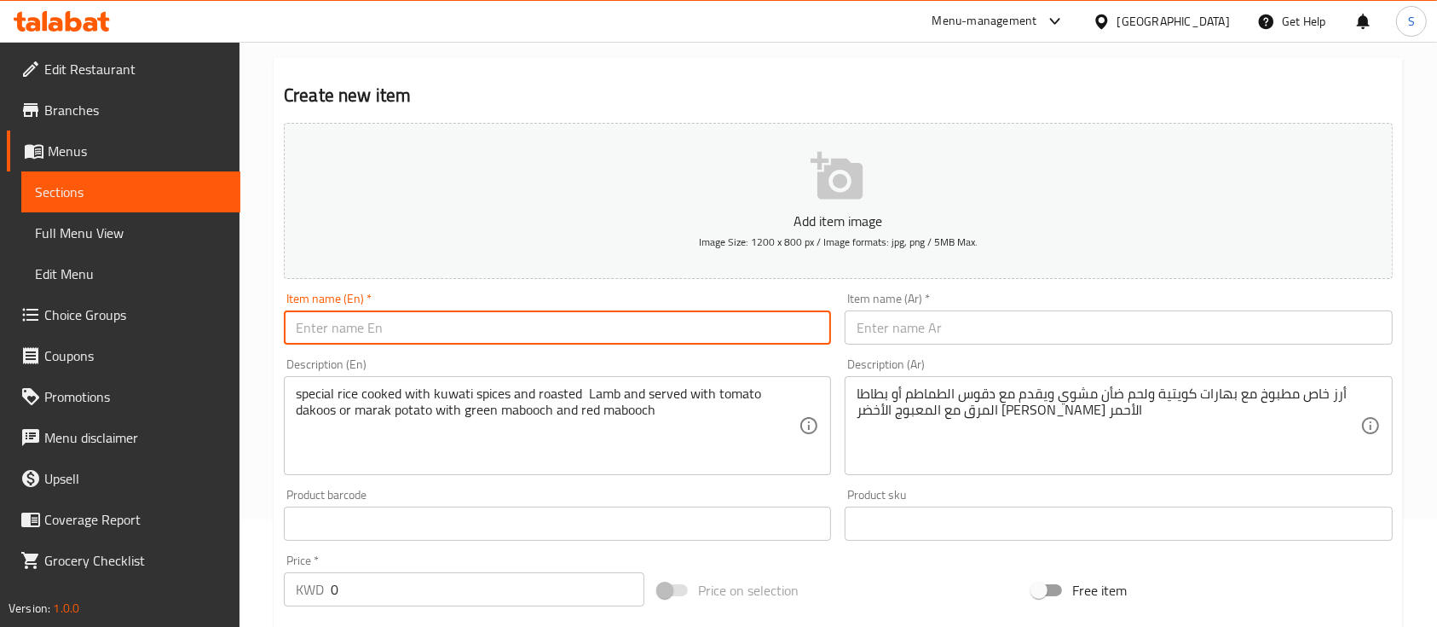
click at [491, 338] on input "text" at bounding box center [557, 327] width 547 height 34
paste input "Masboos Lamb (Single portion)"
drag, startPoint x: 500, startPoint y: 336, endPoint x: 385, endPoint y: 329, distance: 114.4
click at [385, 329] on input "Masboos Lamb (Single portion)" at bounding box center [557, 327] width 547 height 34
type input "Masboos Lamb"
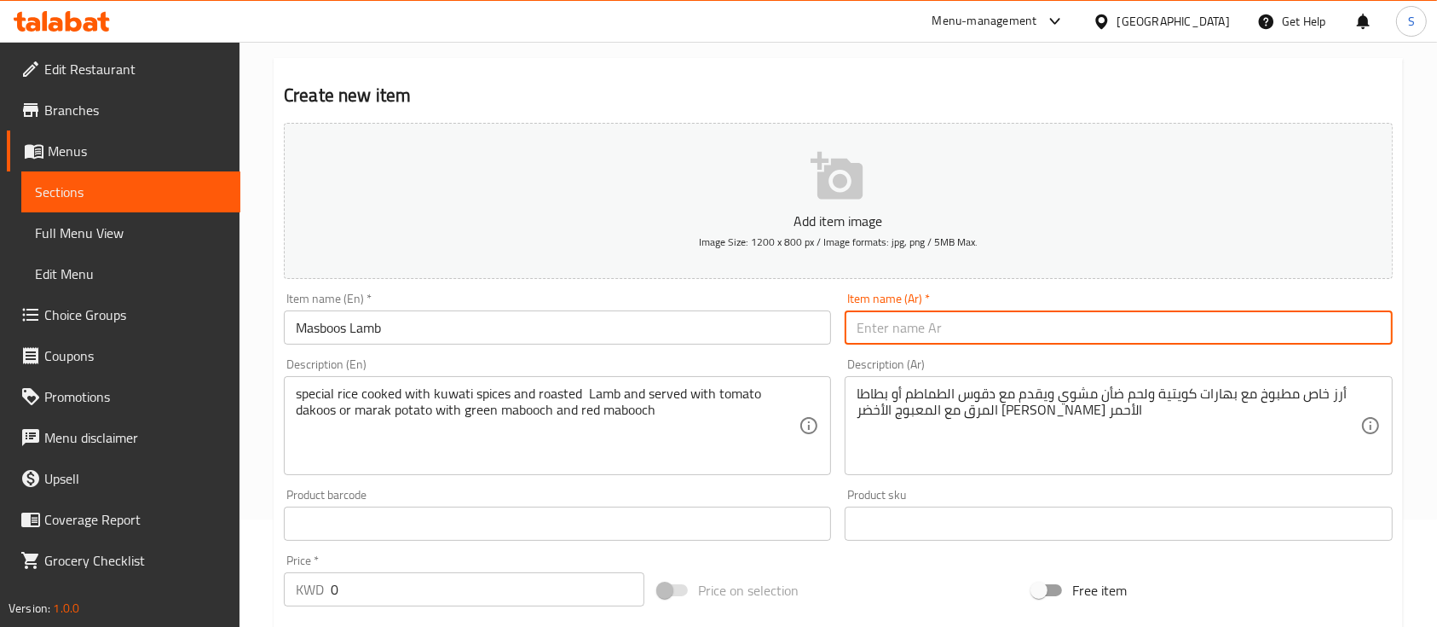
click at [895, 321] on input "text" at bounding box center [1118, 327] width 547 height 34
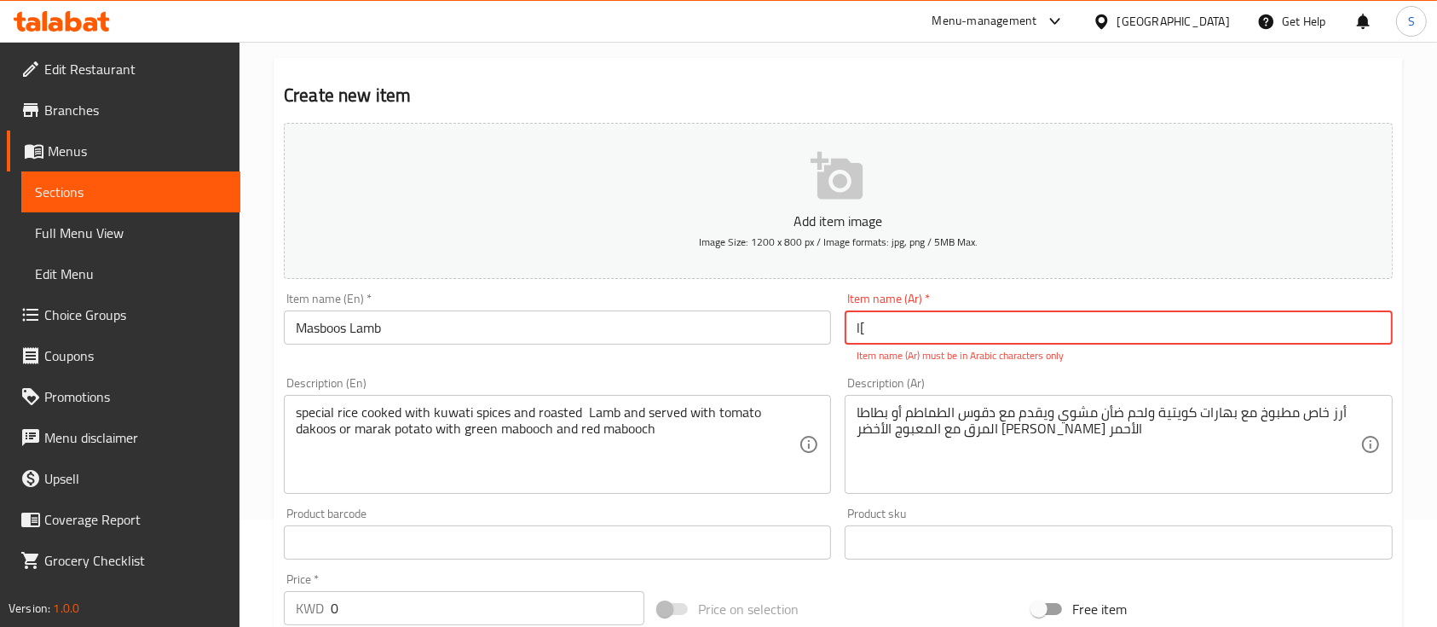
type input "l"
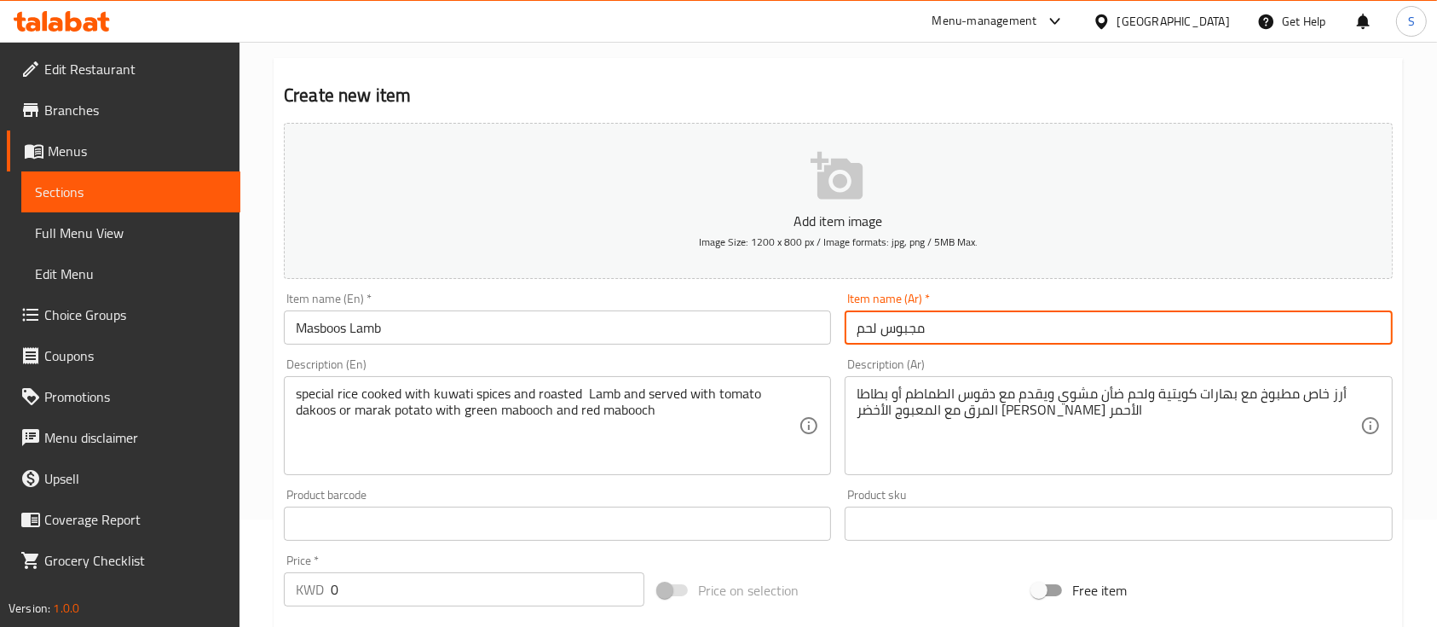
type input "مجبوس لحم"
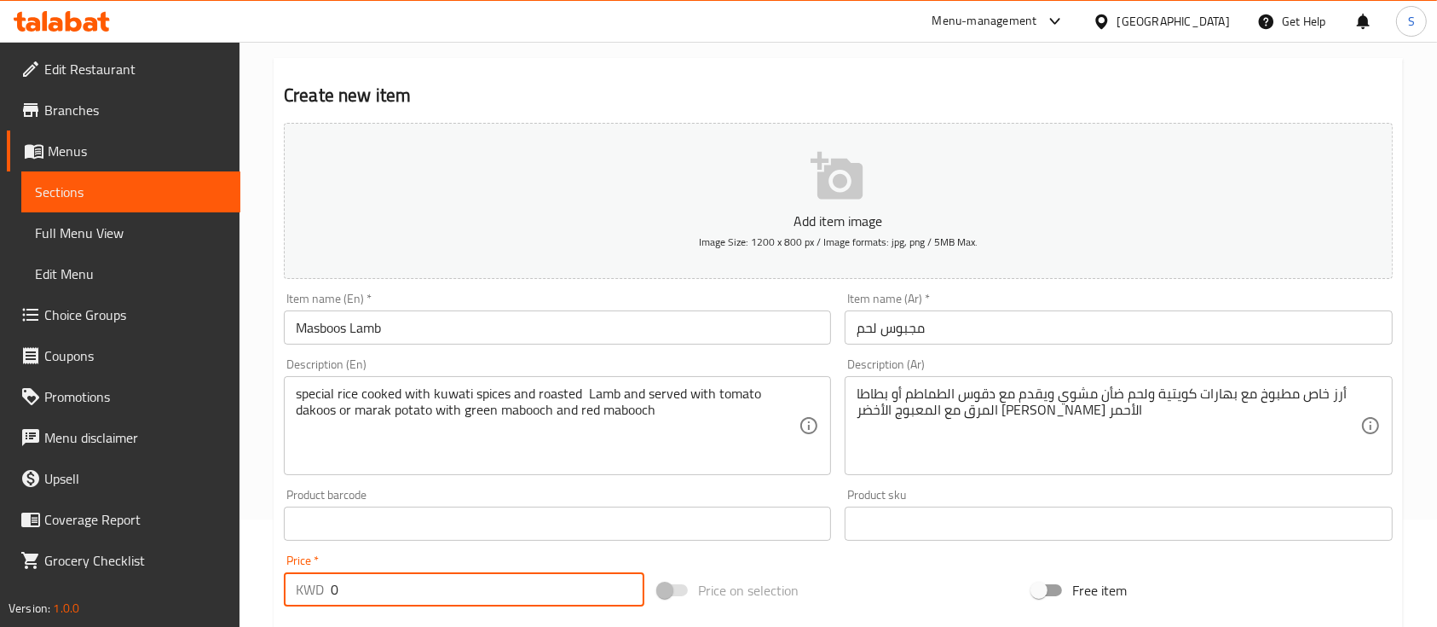
click at [450, 589] on input "0" at bounding box center [488, 589] width 314 height 34
paste input "3.90"
type input "3.900"
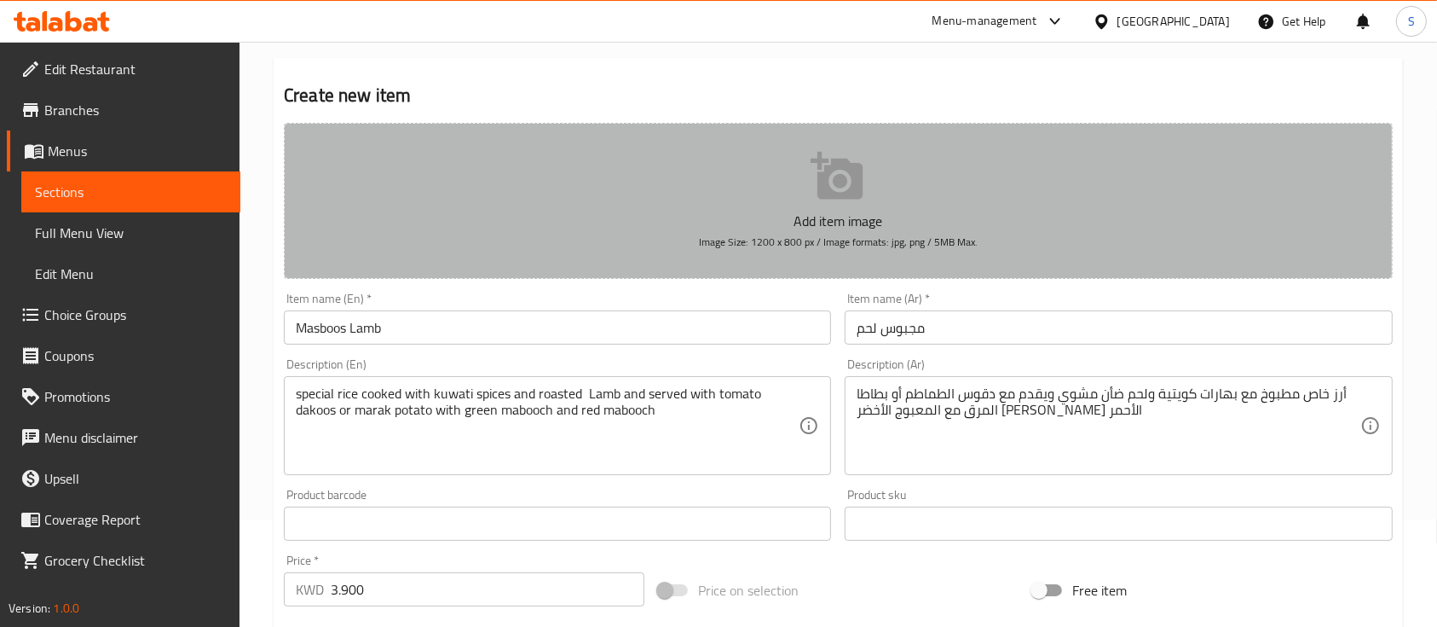
click at [830, 214] on p "Add item image" at bounding box center [838, 221] width 1056 height 20
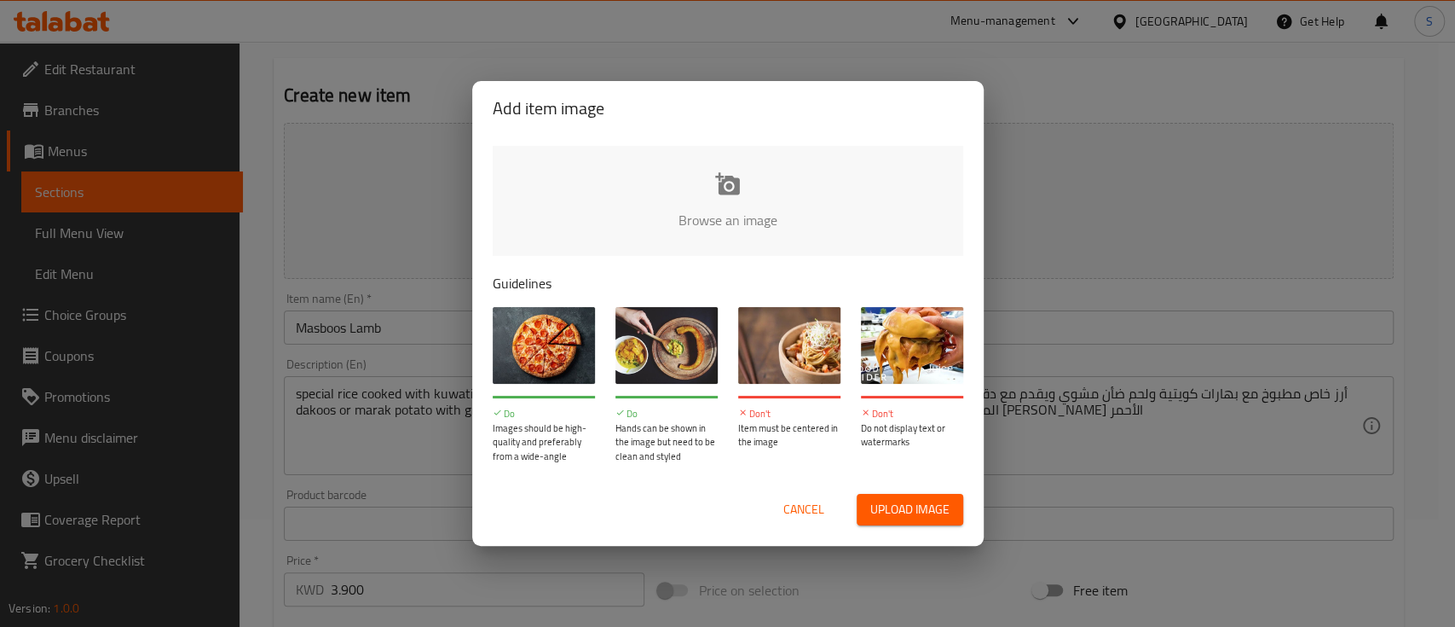
click at [726, 215] on input "file" at bounding box center [1304, 225] width 1623 height 159
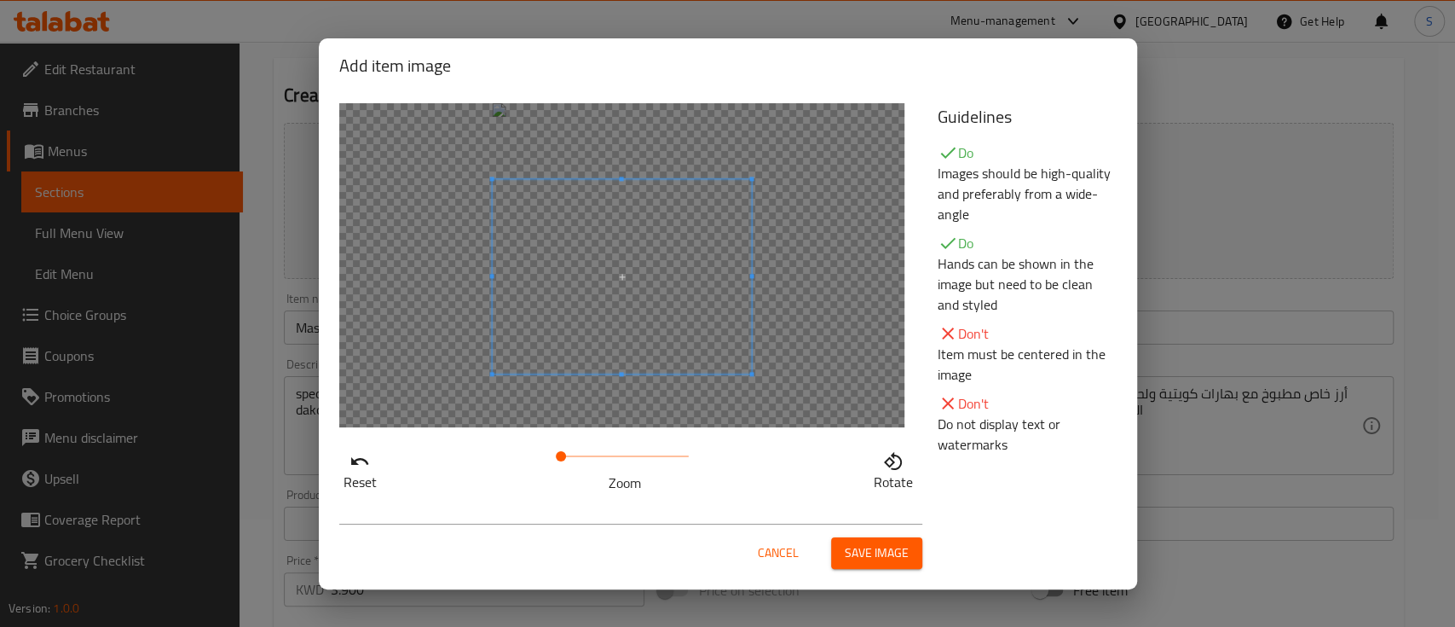
click at [720, 248] on span at bounding box center [621, 276] width 259 height 194
click at [893, 549] on span "Save image" at bounding box center [877, 552] width 64 height 21
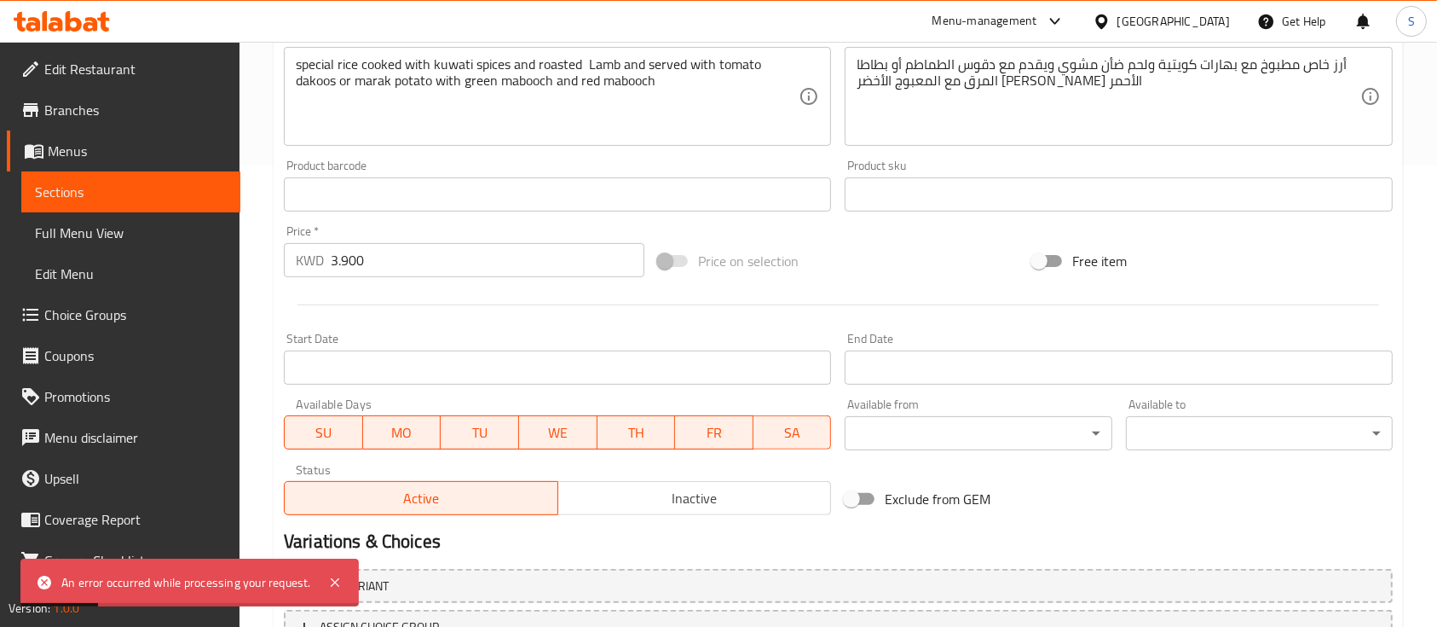
scroll to position [602, 0]
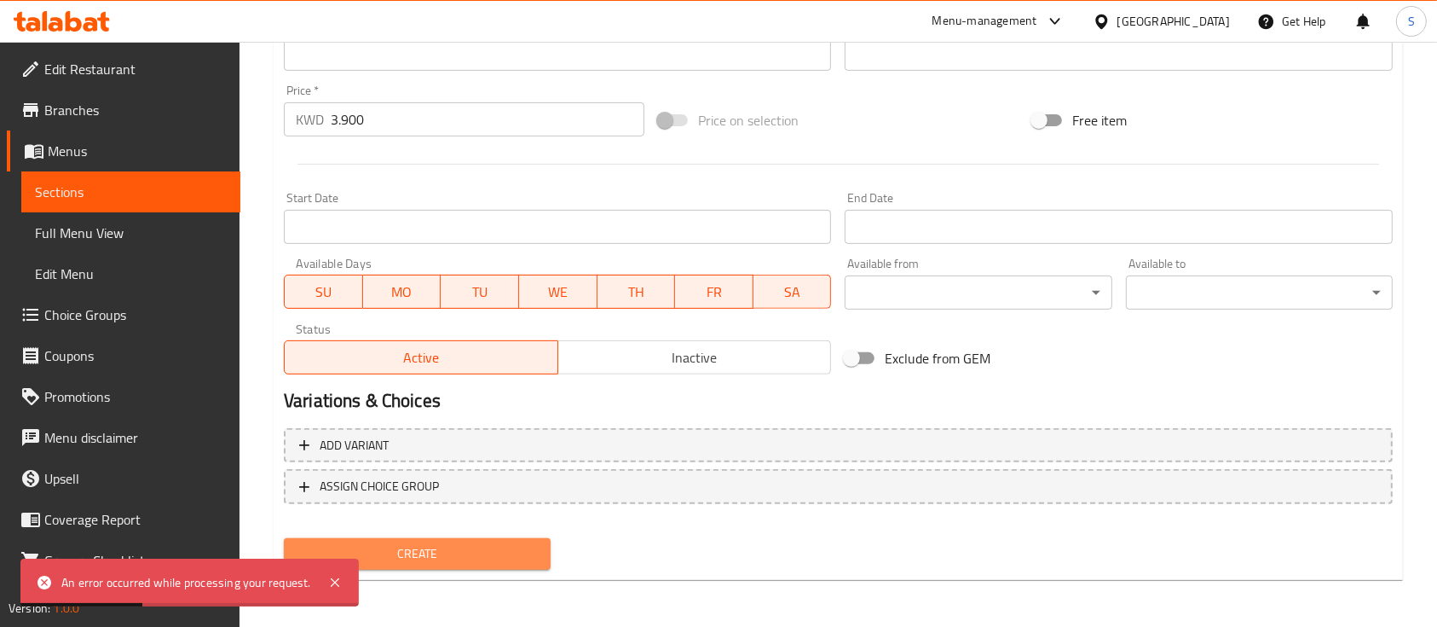
click at [479, 568] on button "Create" at bounding box center [417, 554] width 267 height 32
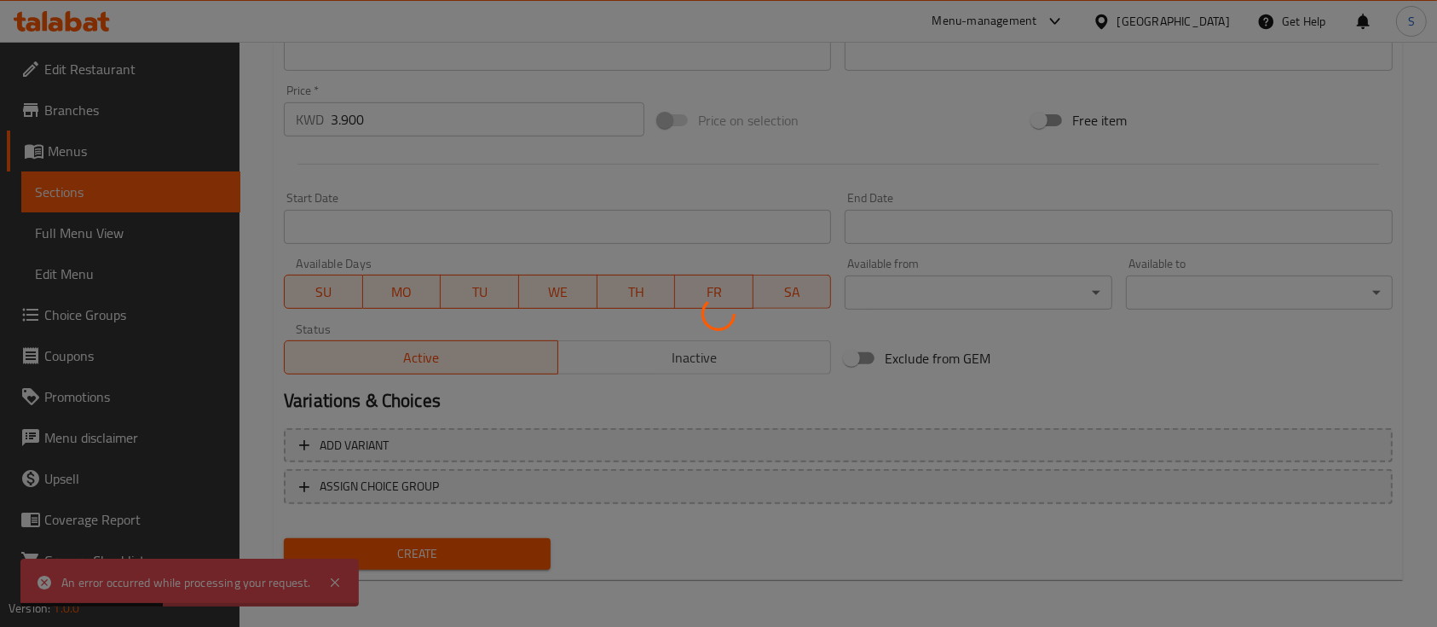
type input "0"
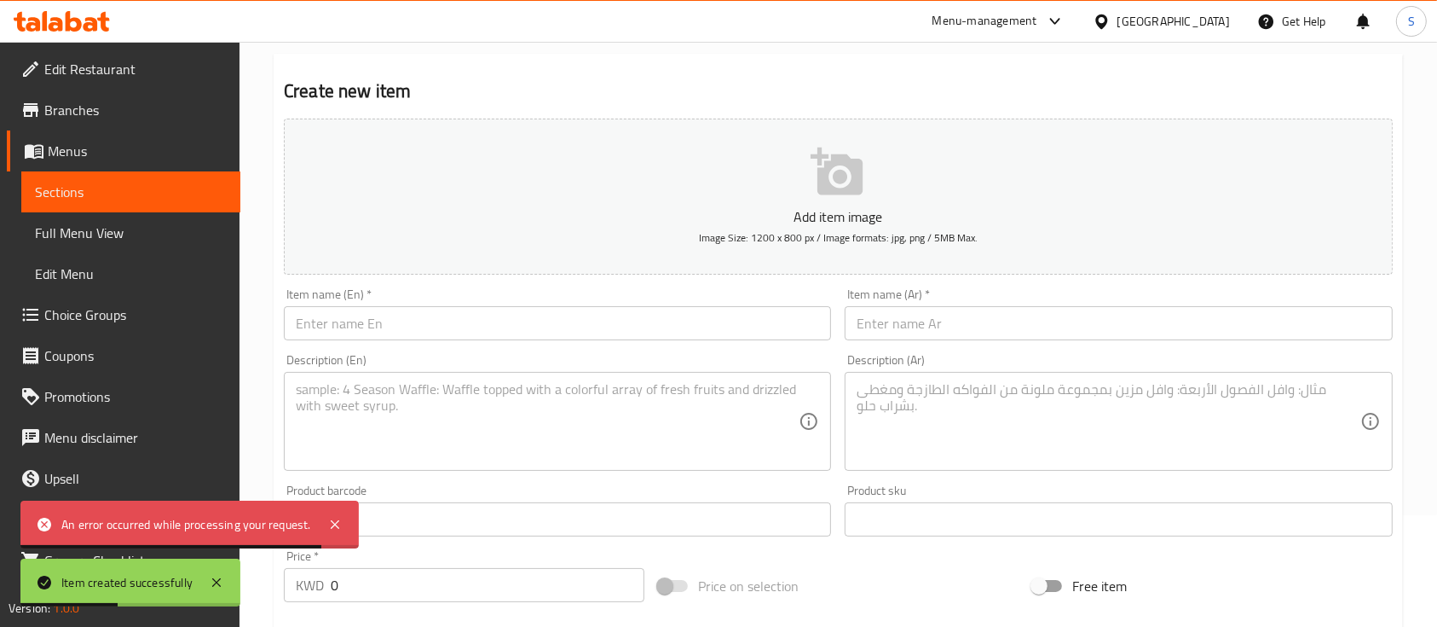
scroll to position [0, 0]
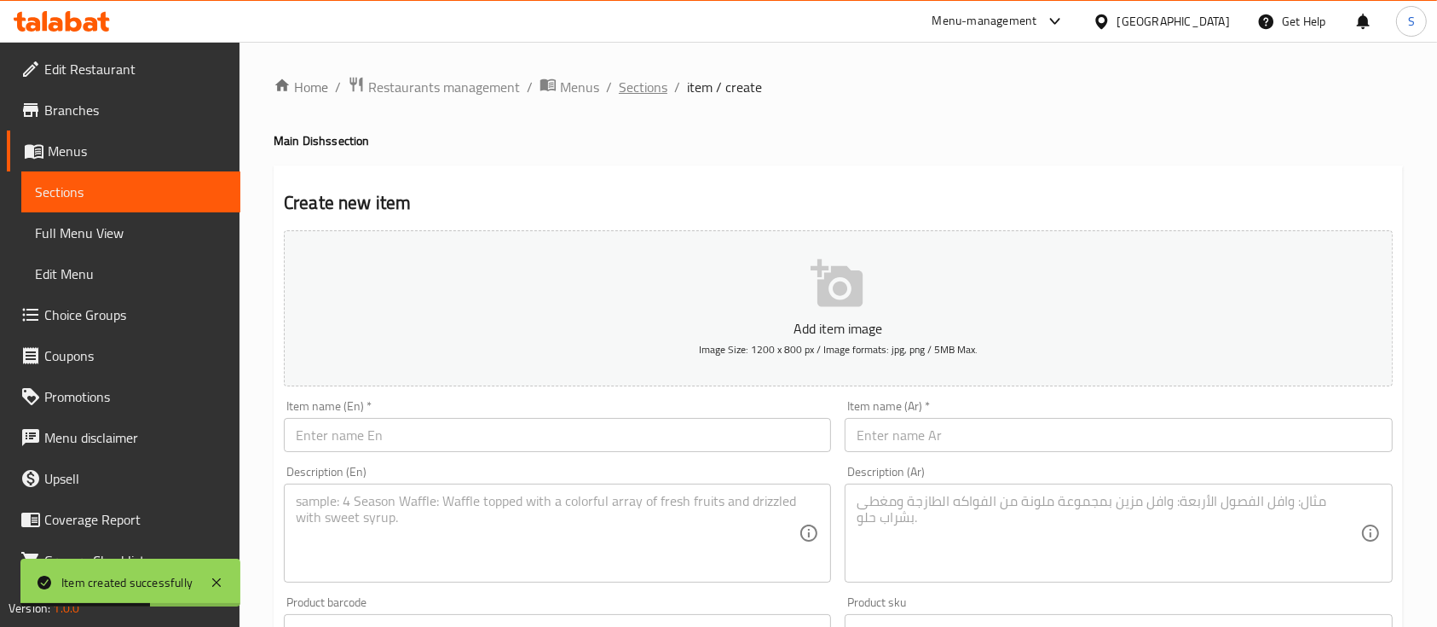
click at [652, 86] on span "Sections" at bounding box center [643, 87] width 49 height 20
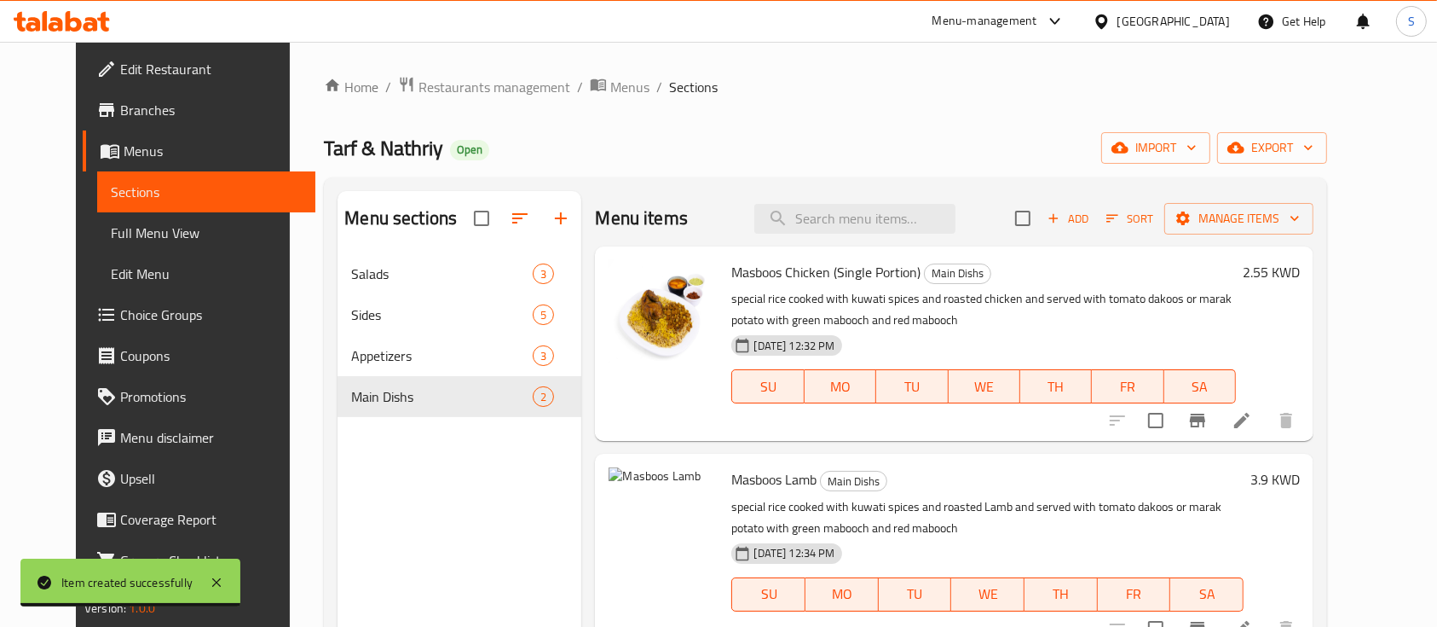
scroll to position [66, 0]
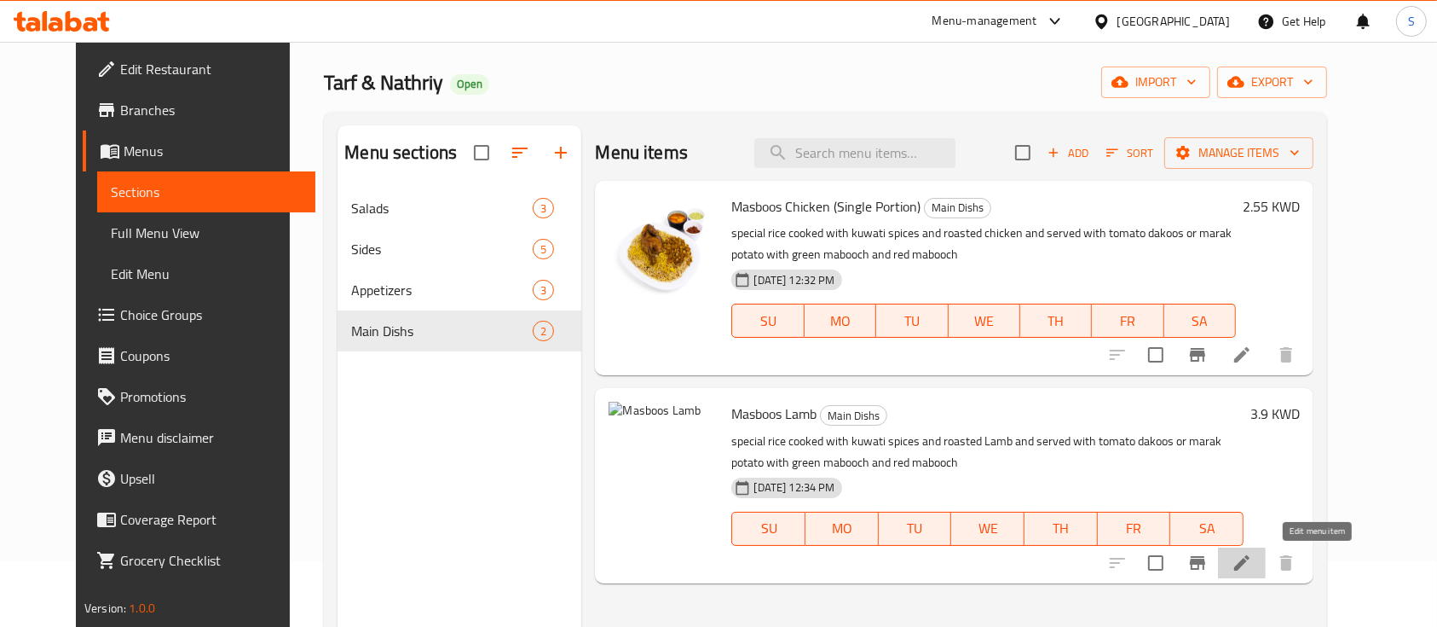
click at [1252, 558] on icon at bounding box center [1242, 562] width 20 height 20
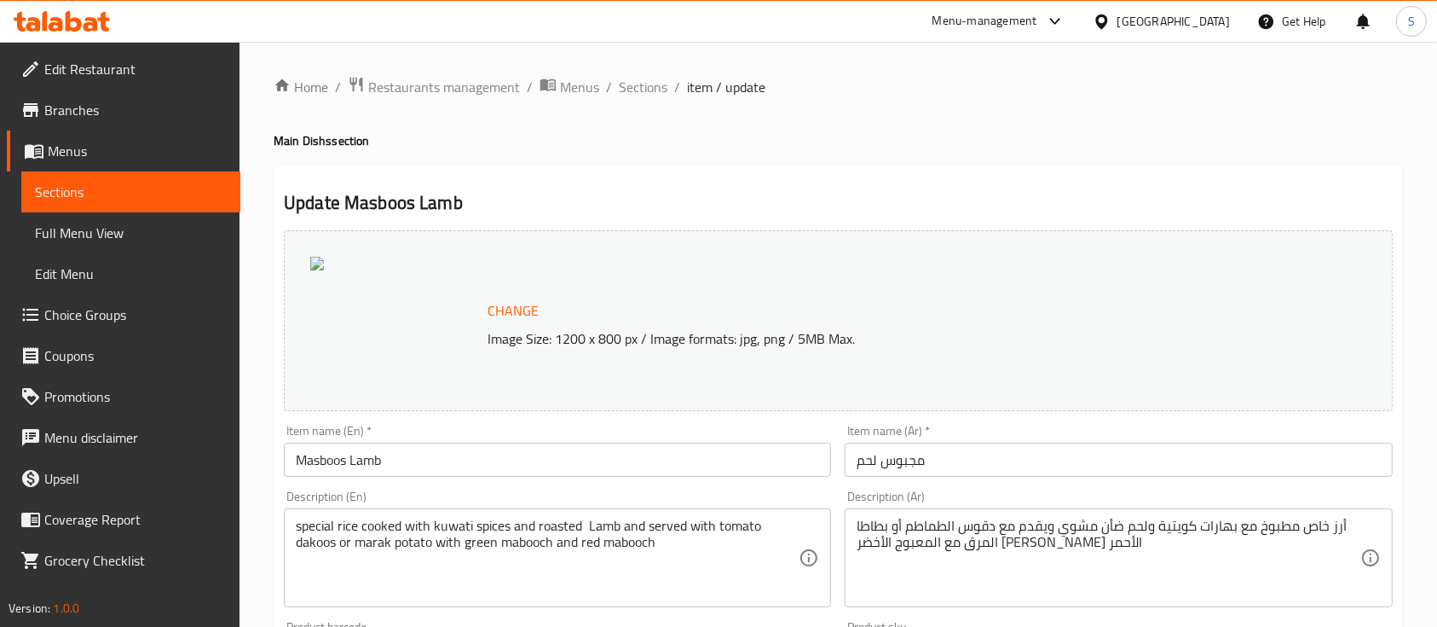
click at [520, 315] on span "Change" at bounding box center [513, 310] width 51 height 25
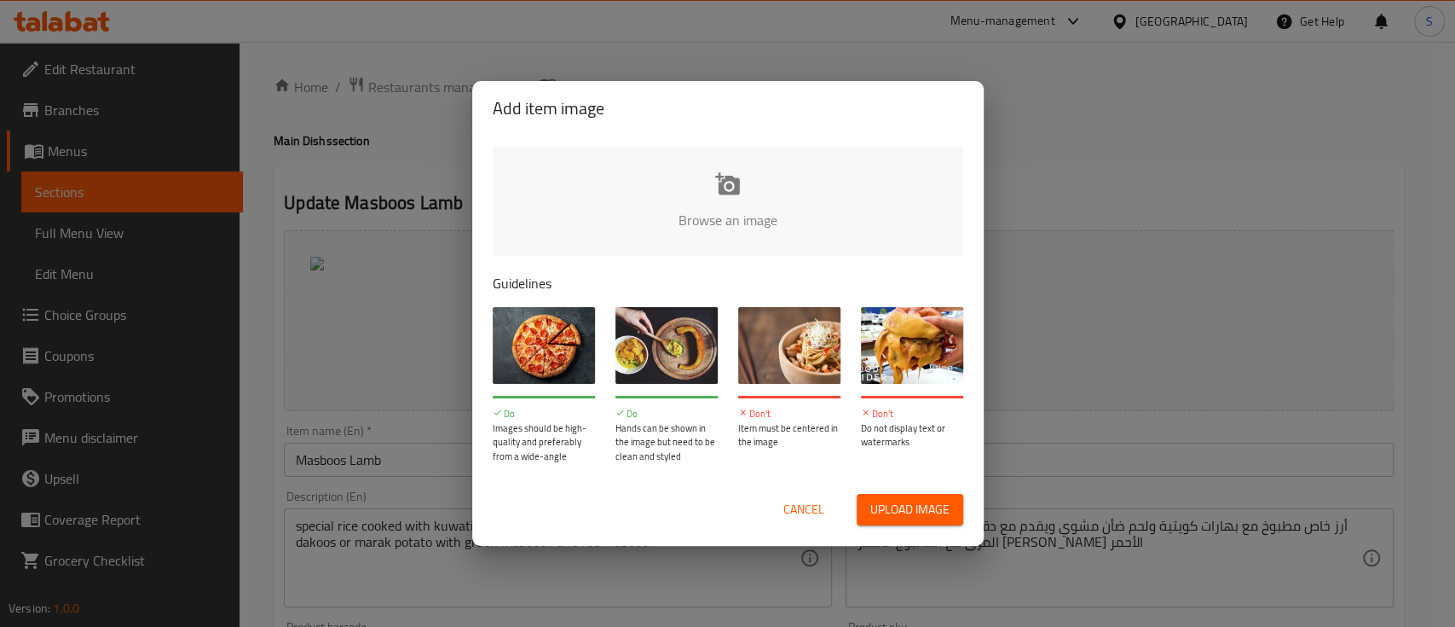
click at [728, 206] on input "file" at bounding box center [1304, 225] width 1623 height 159
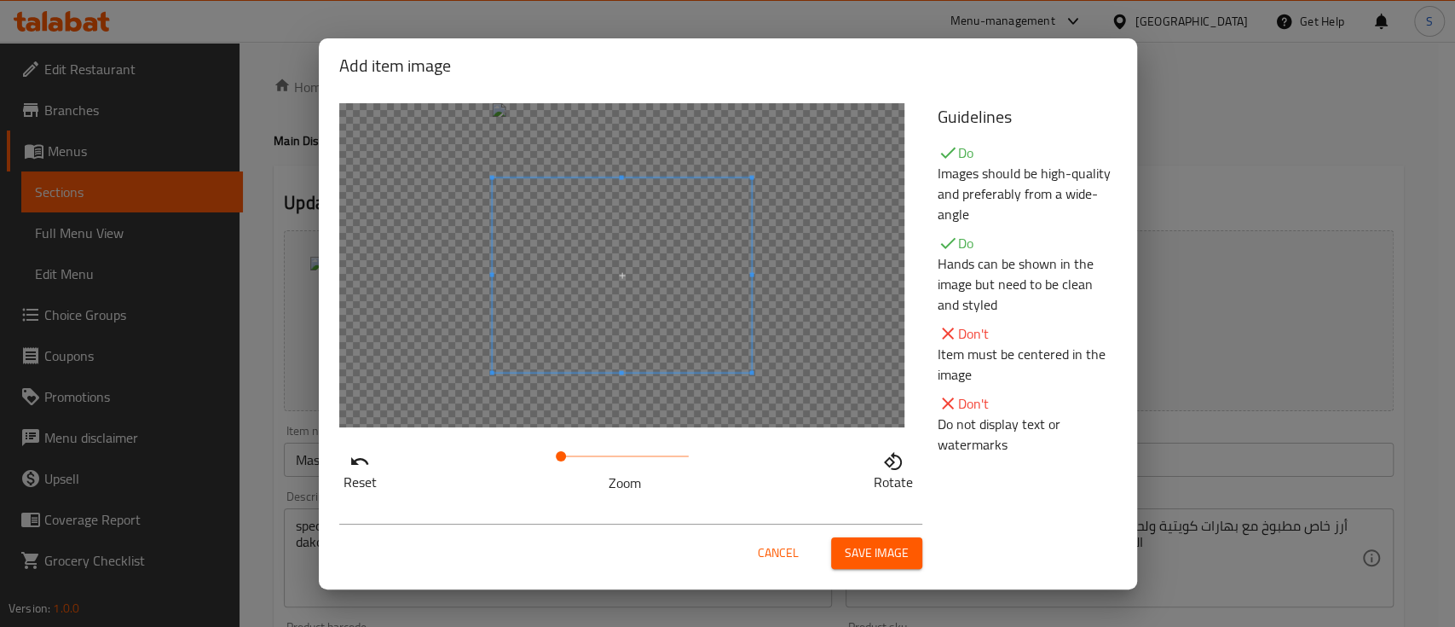
click at [710, 226] on span at bounding box center [621, 274] width 259 height 194
click at [915, 549] on button "Save image" at bounding box center [876, 553] width 91 height 32
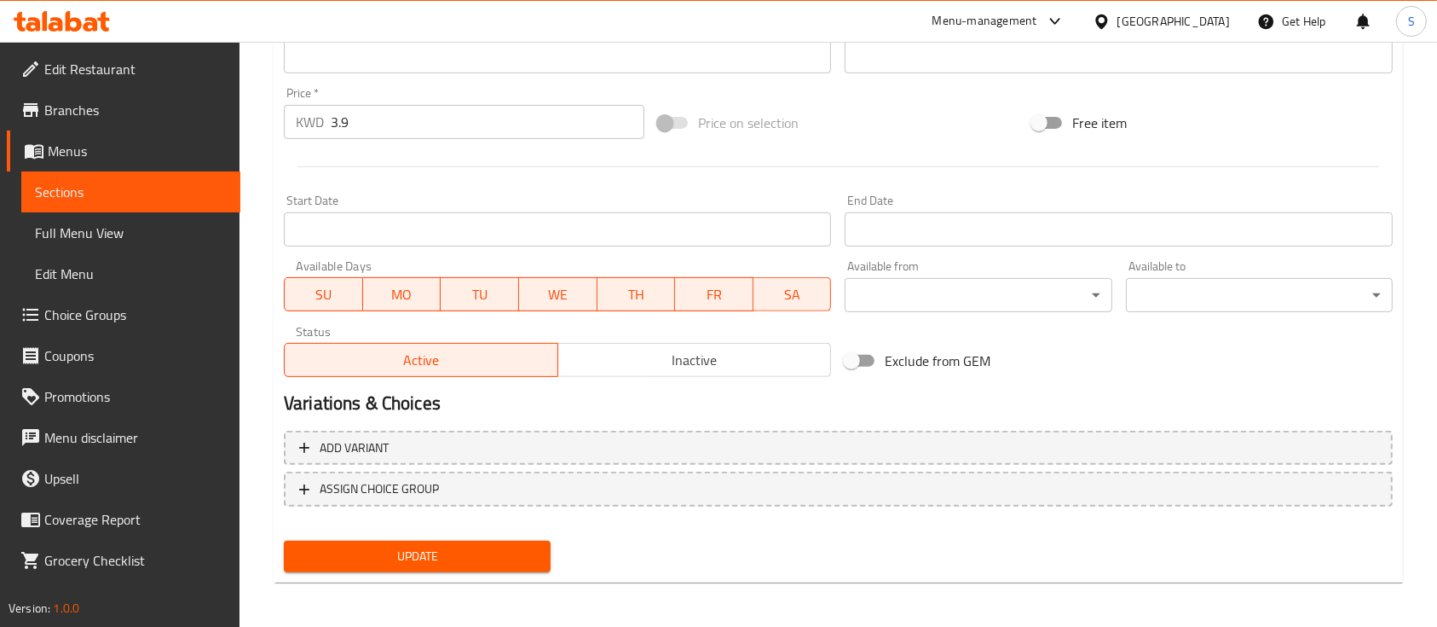
scroll to position [602, 0]
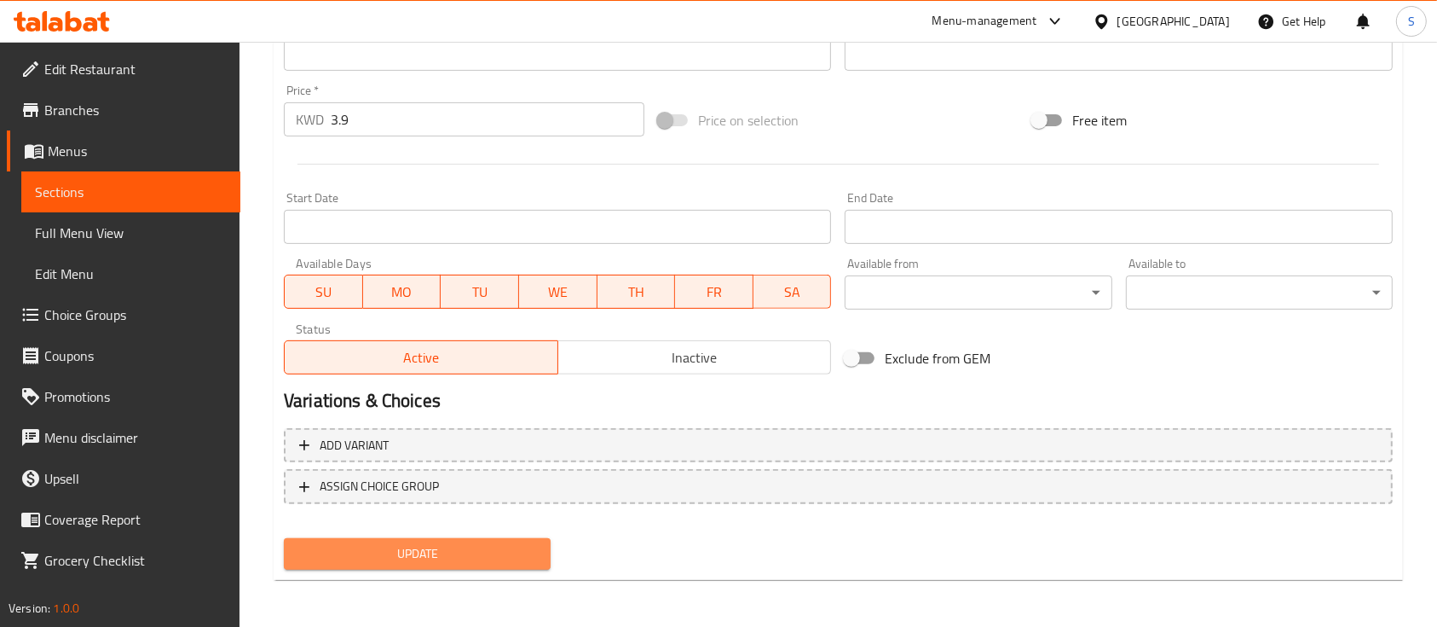
click at [506, 552] on span "Update" at bounding box center [418, 553] width 240 height 21
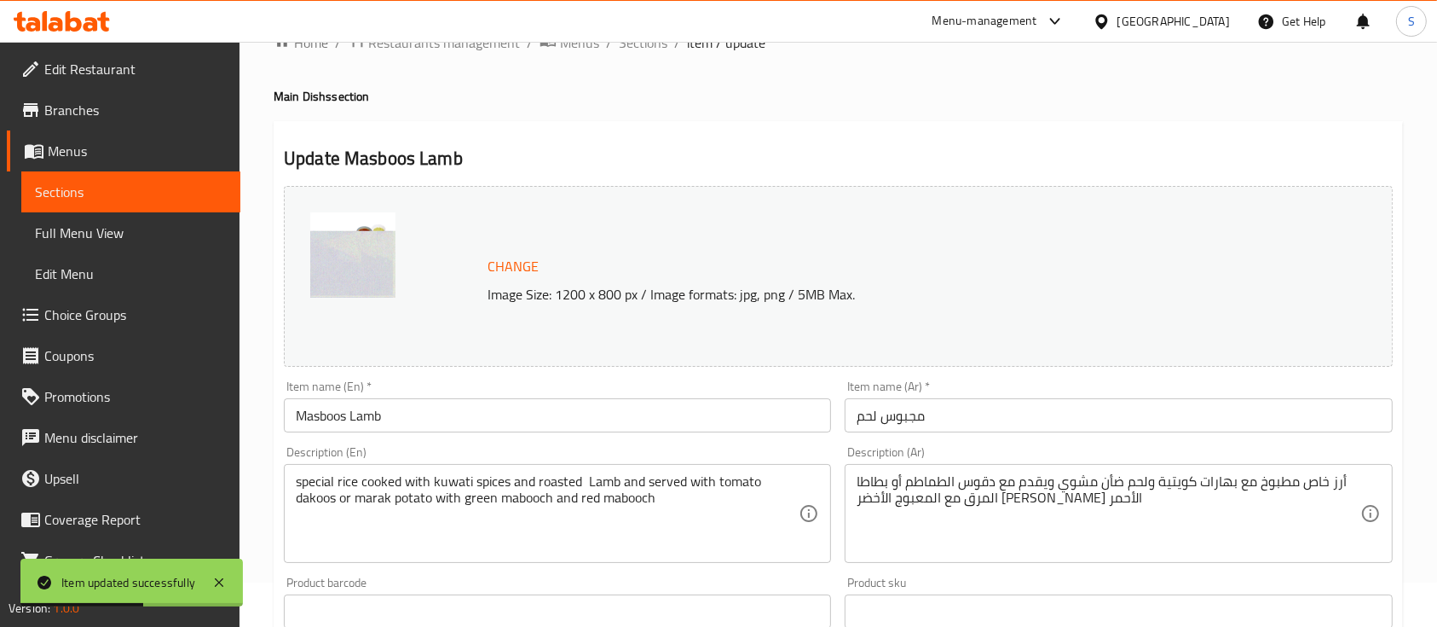
scroll to position [0, 0]
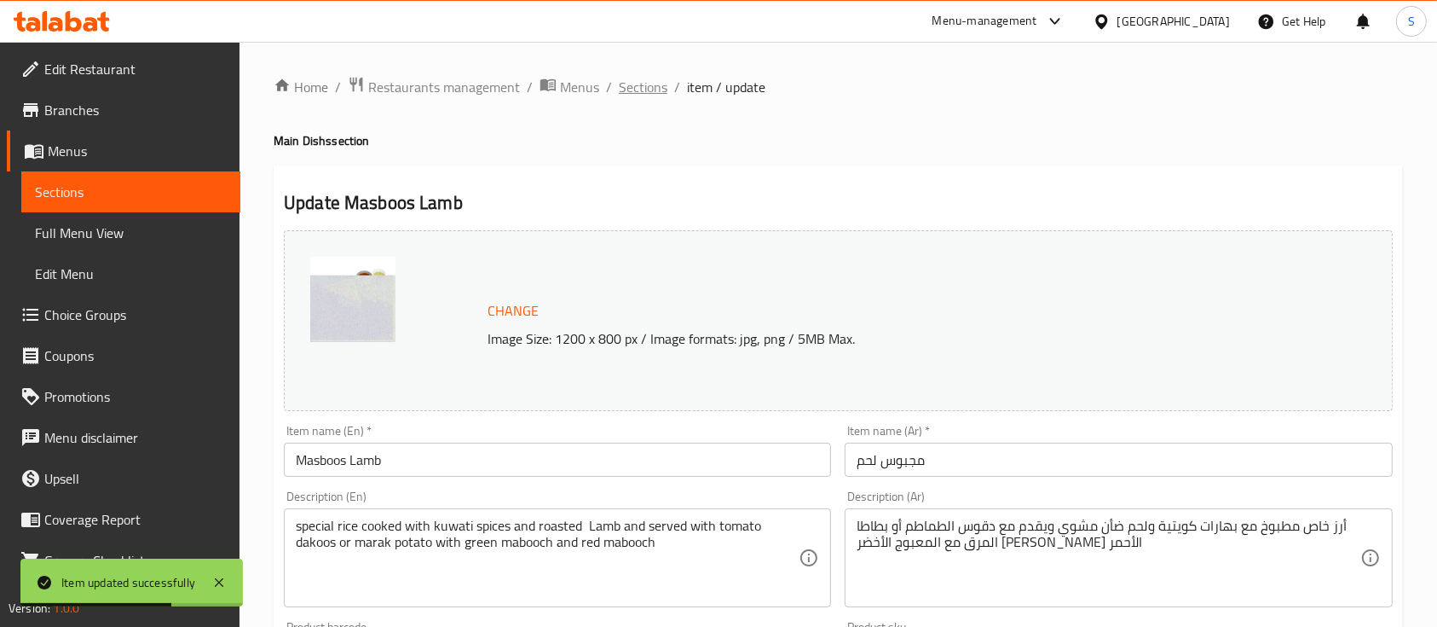
click at [625, 87] on span "Sections" at bounding box center [643, 87] width 49 height 20
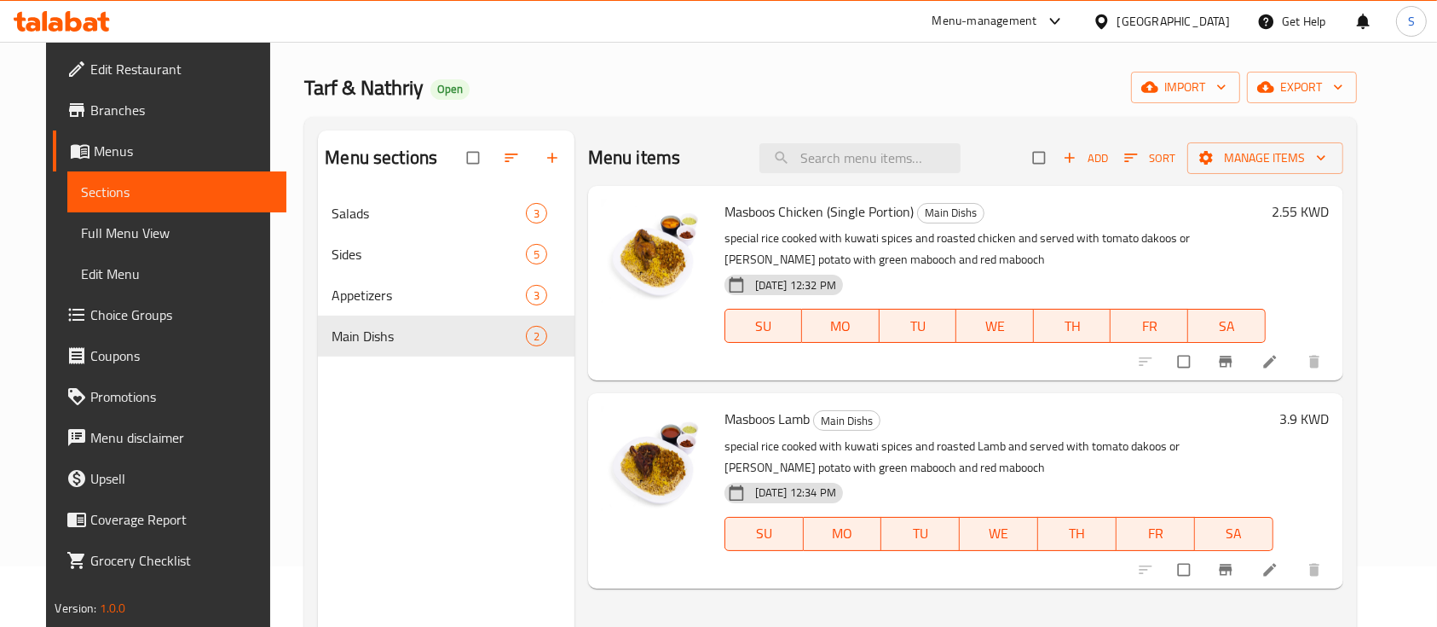
scroll to position [59, 0]
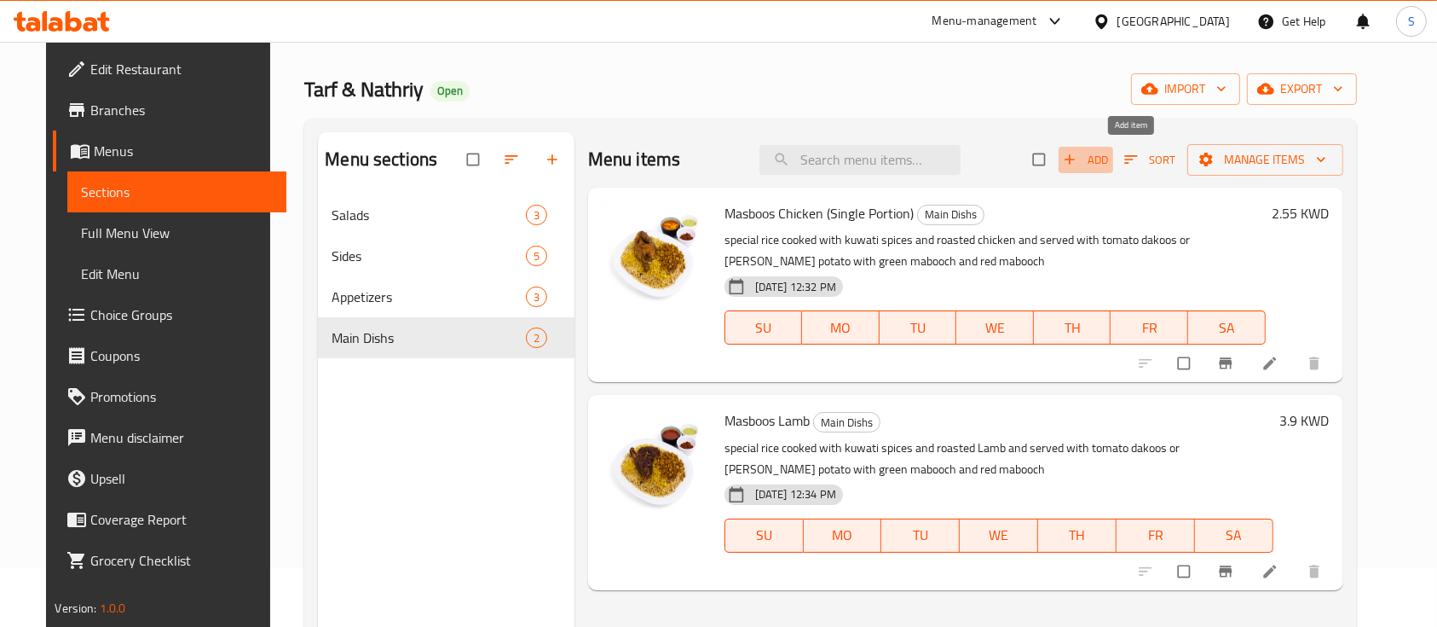
click at [1109, 159] on span "Add" at bounding box center [1086, 160] width 46 height 20
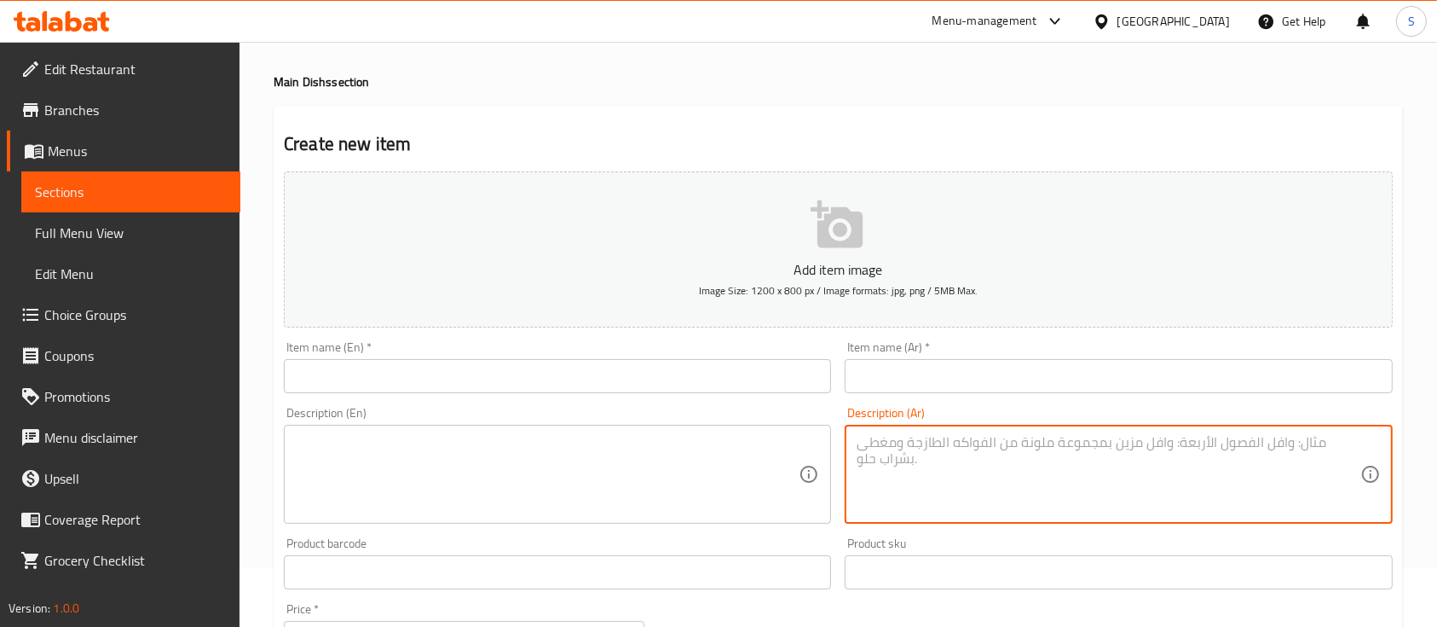
click at [909, 477] on textarea at bounding box center [1108, 474] width 503 height 81
paste textarea "It’s a kuwati fusion of rice and shrimp which is prepered slowly with perfectio…"
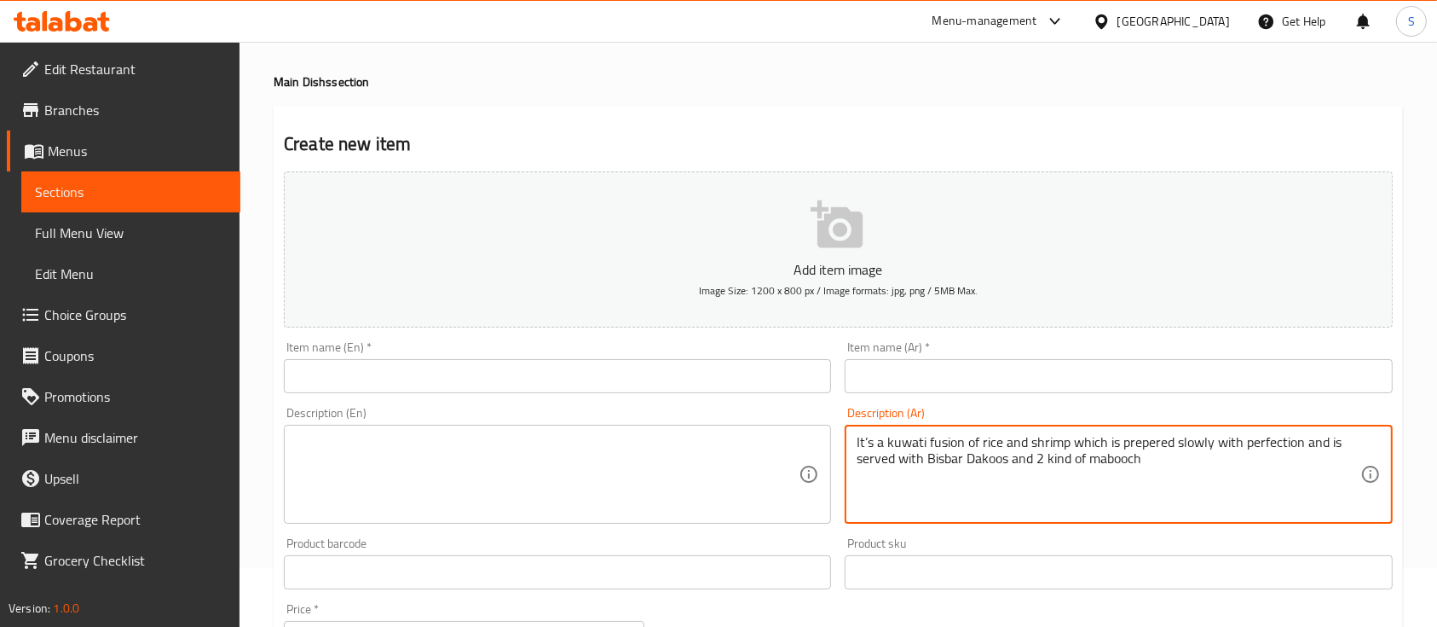
type textarea "It’s a kuwati fusion of rice and shrimp which is prepered slowly with perfectio…"
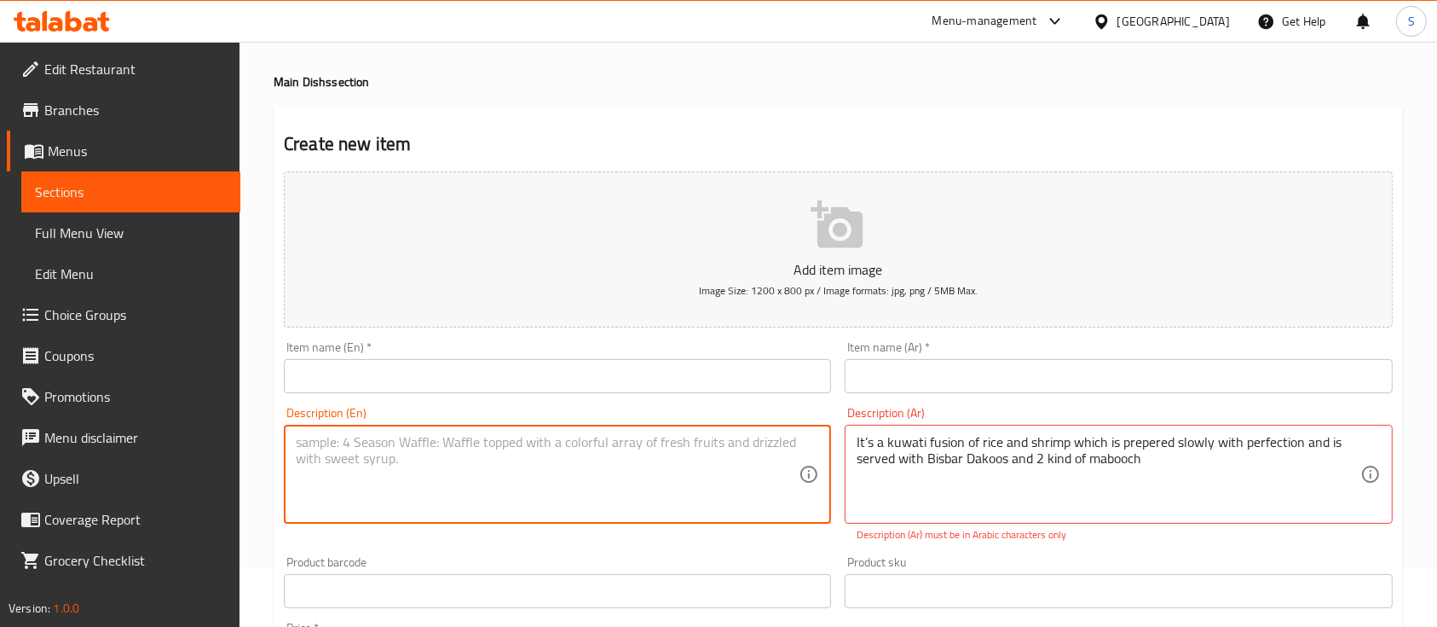
click at [568, 501] on textarea at bounding box center [547, 474] width 503 height 81
paste textarea "It’s a kuwati fusion of rice and shrimp which is prepered slowly with perfectio…"
type textarea "It’s a kuwati fusion of rice and shrimp which is prepered slowly with perfectio…"
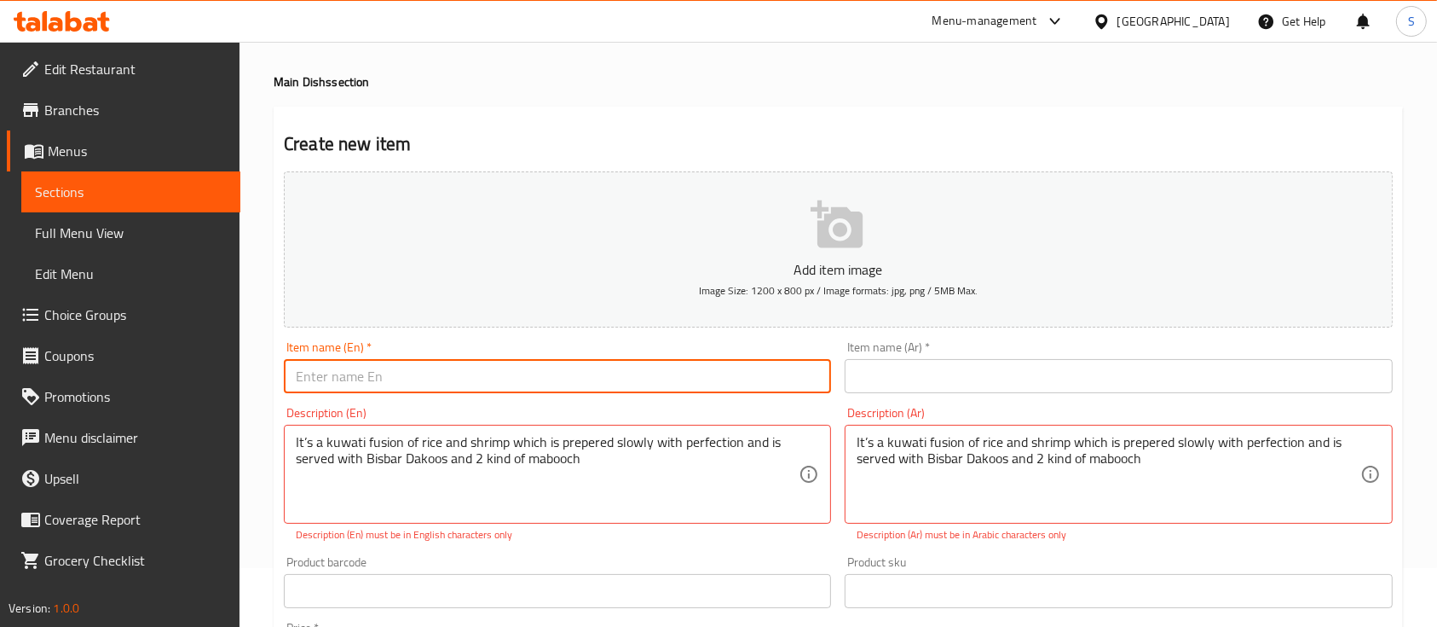
click at [571, 369] on input "text" at bounding box center [557, 376] width 547 height 34
paste input "Mutabbaq Rubiyan (Single Portion)"
click at [403, 377] on input "Mutabbaq Rubiyan (Single Portion)" at bounding box center [557, 376] width 547 height 34
drag, startPoint x: 527, startPoint y: 382, endPoint x: 408, endPoint y: 377, distance: 119.5
click at [408, 377] on input "Mutabbaq Rubiyan (Single Portion)" at bounding box center [557, 376] width 547 height 34
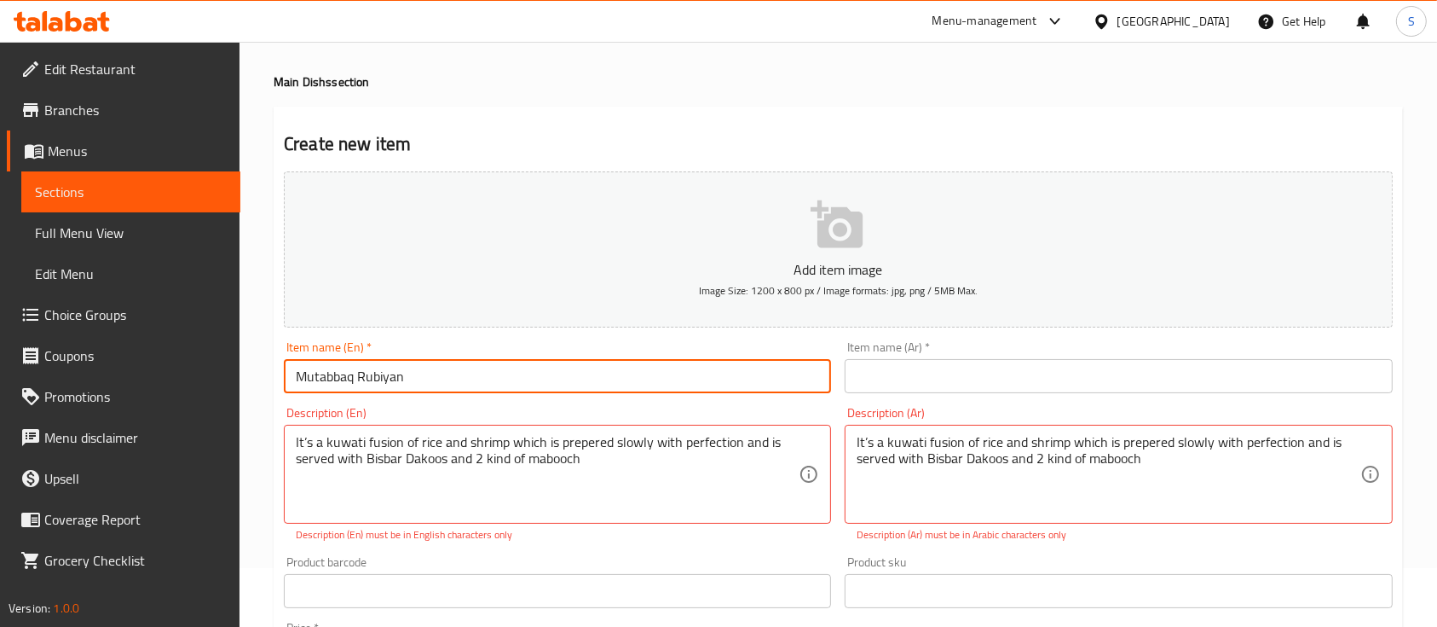
type input "Mutabbaq Rubiyan"
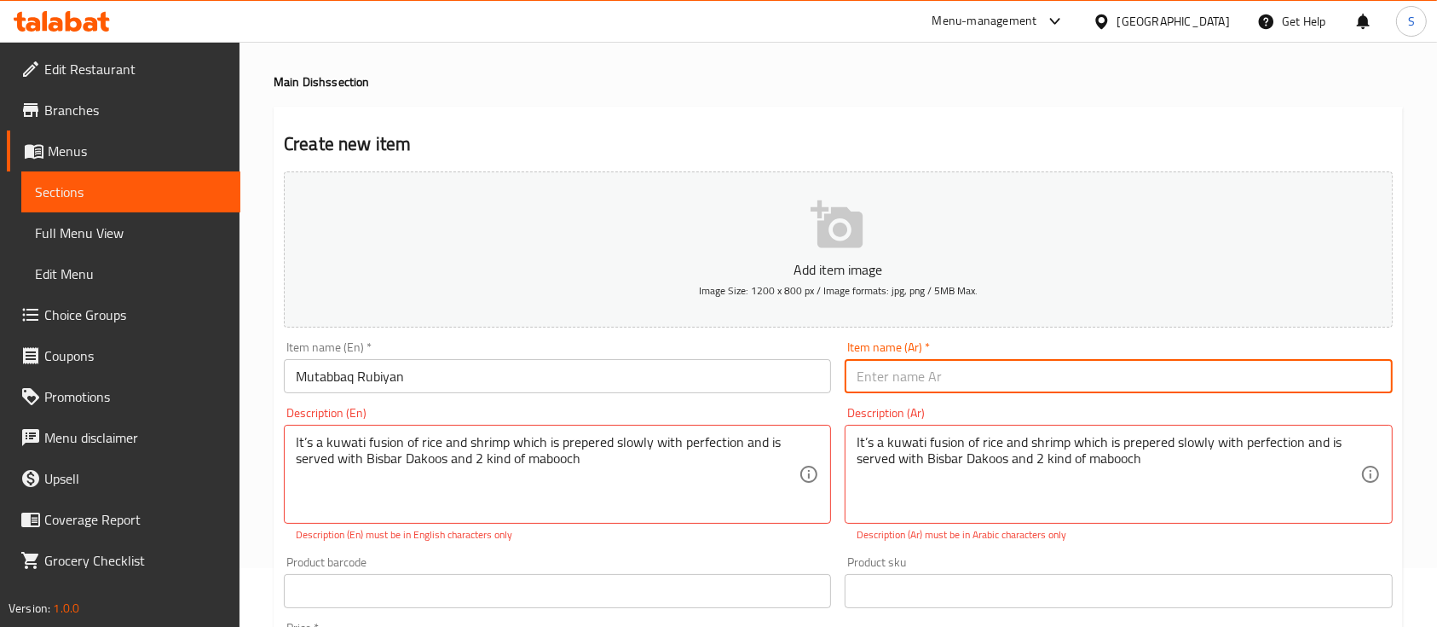
click at [893, 379] on input "text" at bounding box center [1118, 376] width 547 height 34
type input "مطبق روبيان"
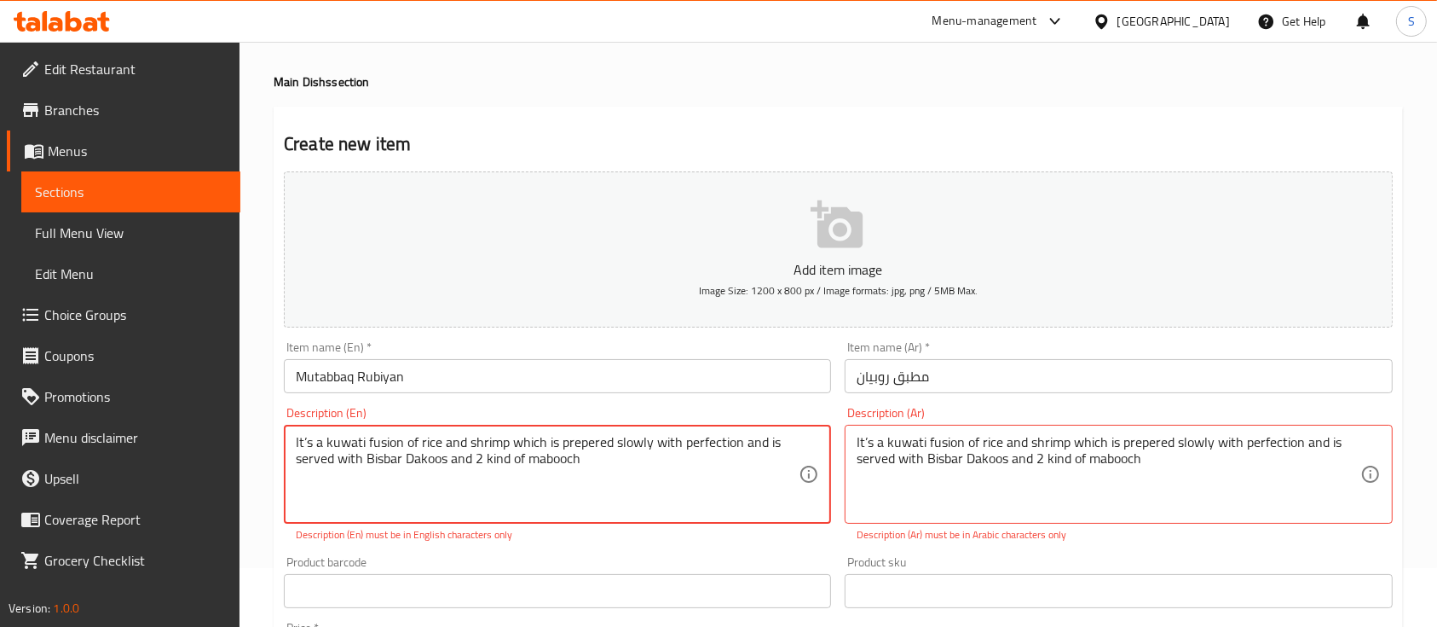
click at [674, 447] on textarea "It’s a kuwati fusion of rice and shrimp which is prepered slowly with perfectio…" at bounding box center [547, 474] width 503 height 81
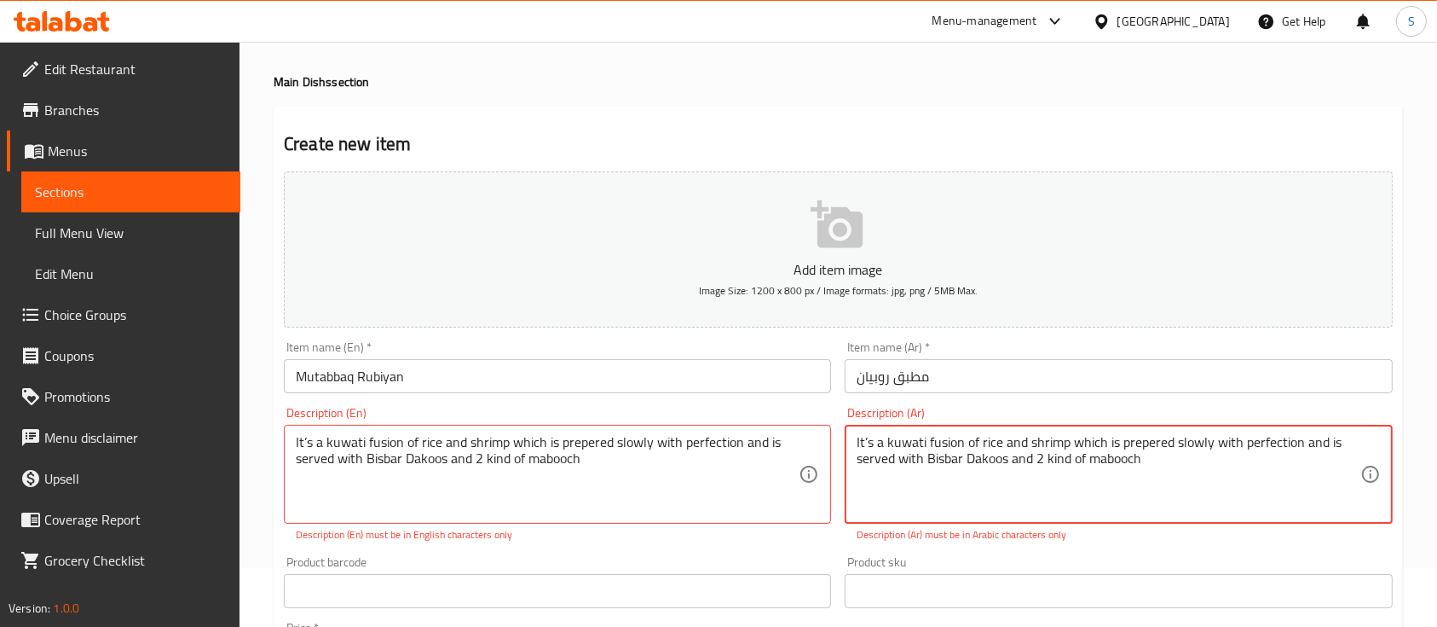
click at [930, 441] on textarea "It’s a kuwati fusion of rice and shrimp which is prepered slowly with perfectio…" at bounding box center [1108, 474] width 503 height 81
paste textarea "إنه مزيج كويتي من الأرز والروبيان يتم تحضيره ببطء وبإتقان ويقدم مع دقوس بسبار و…"
click at [886, 462] on textarea "إنه مزيج كويتي من الأرز والروبيان يتم تحضيره ببطء وبإتقان ويقدم مع دقوس بسبار و…" at bounding box center [1108, 474] width 503 height 81
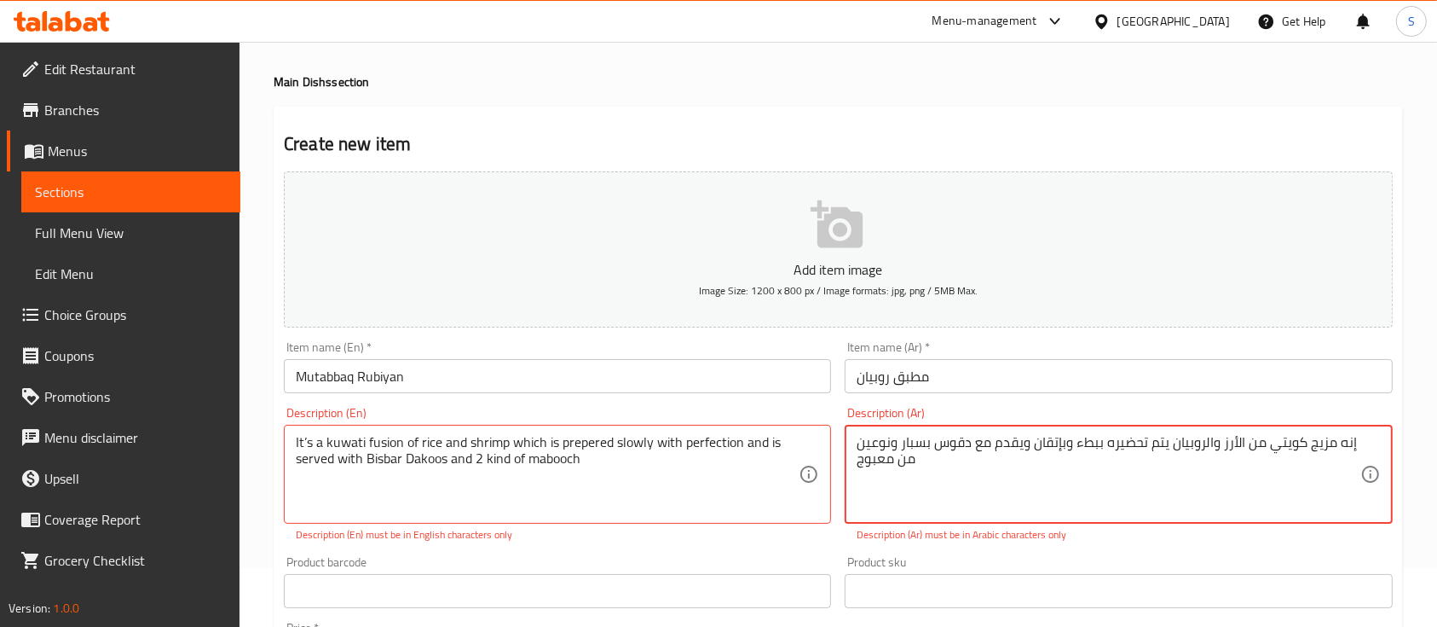
click at [916, 446] on textarea "إنه مزيج كويتي من الأرز والروبيان يتم تحضيره ببطء وبإتقان ويقدم مع دقوس بسبار و…" at bounding box center [1108, 474] width 503 height 81
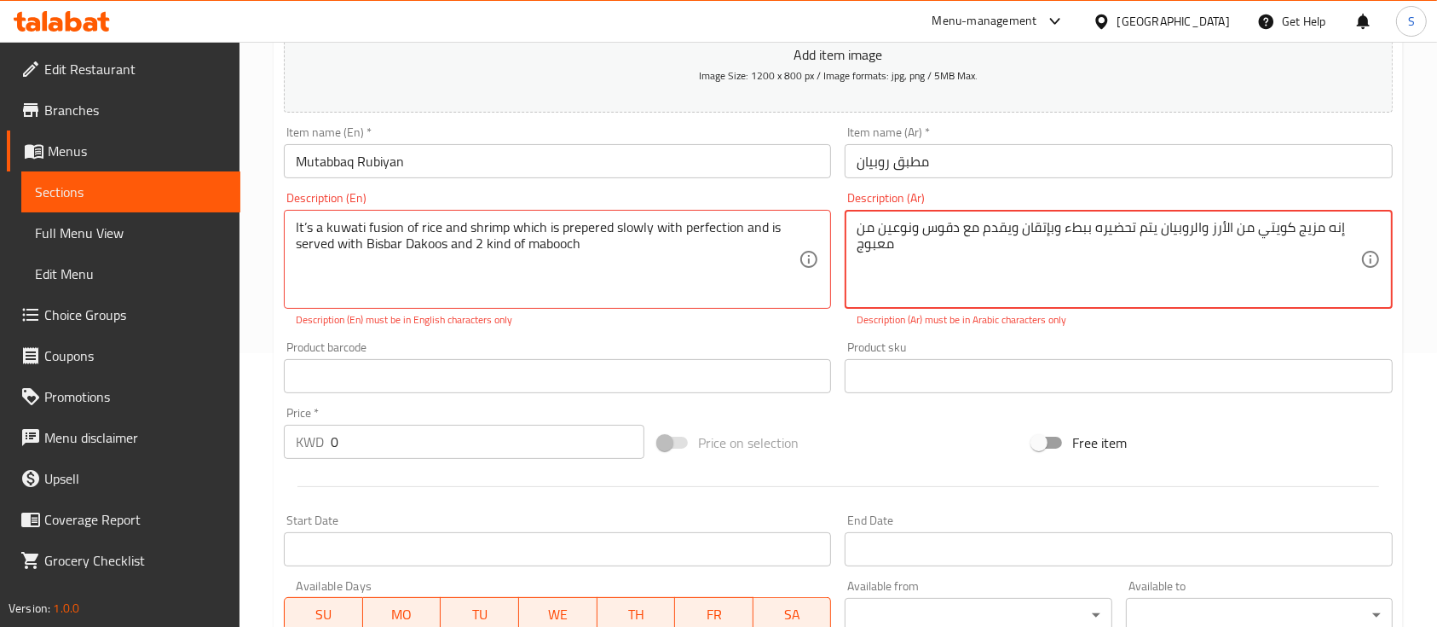
scroll to position [275, 0]
type textarea "إنه مزيج كويتي من الأرز والروبيان يتم تحضيره ببطء وبإتقان ويقدم مع دقوس ونوعين …"
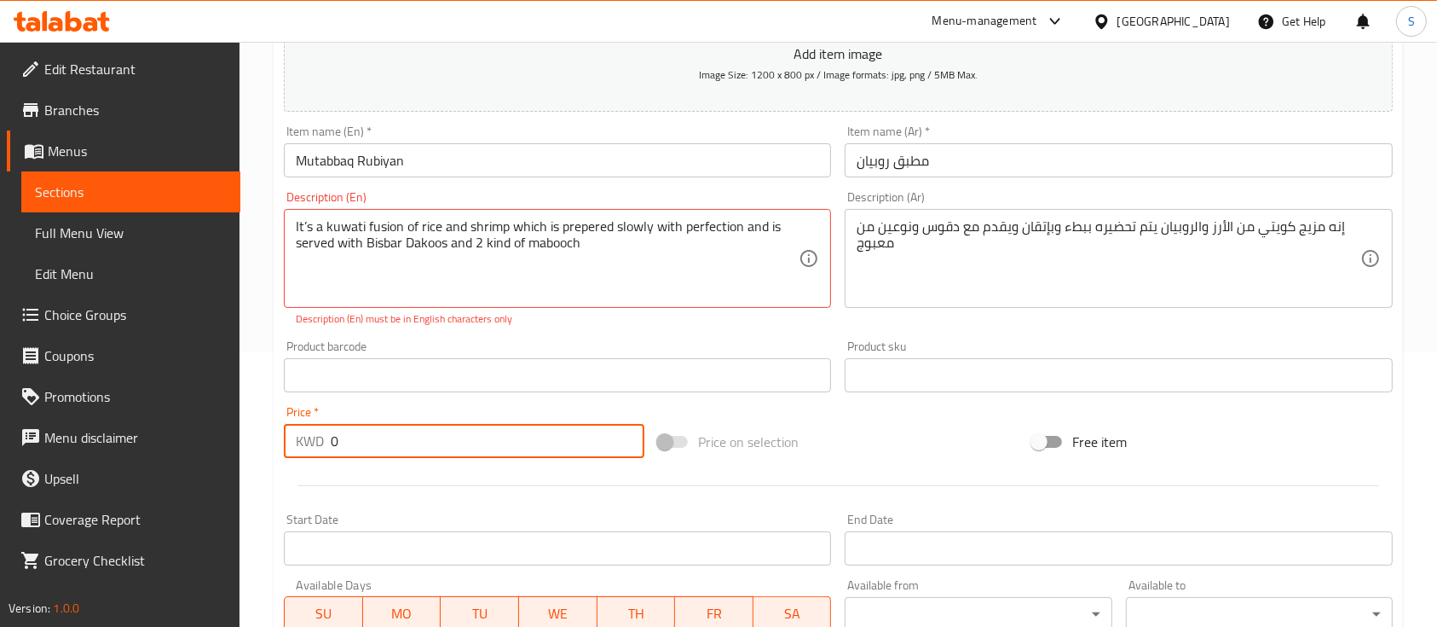
click at [377, 440] on input "0" at bounding box center [488, 441] width 314 height 34
paste input "3.950"
click at [377, 440] on input "03.950" at bounding box center [488, 441] width 314 height 34
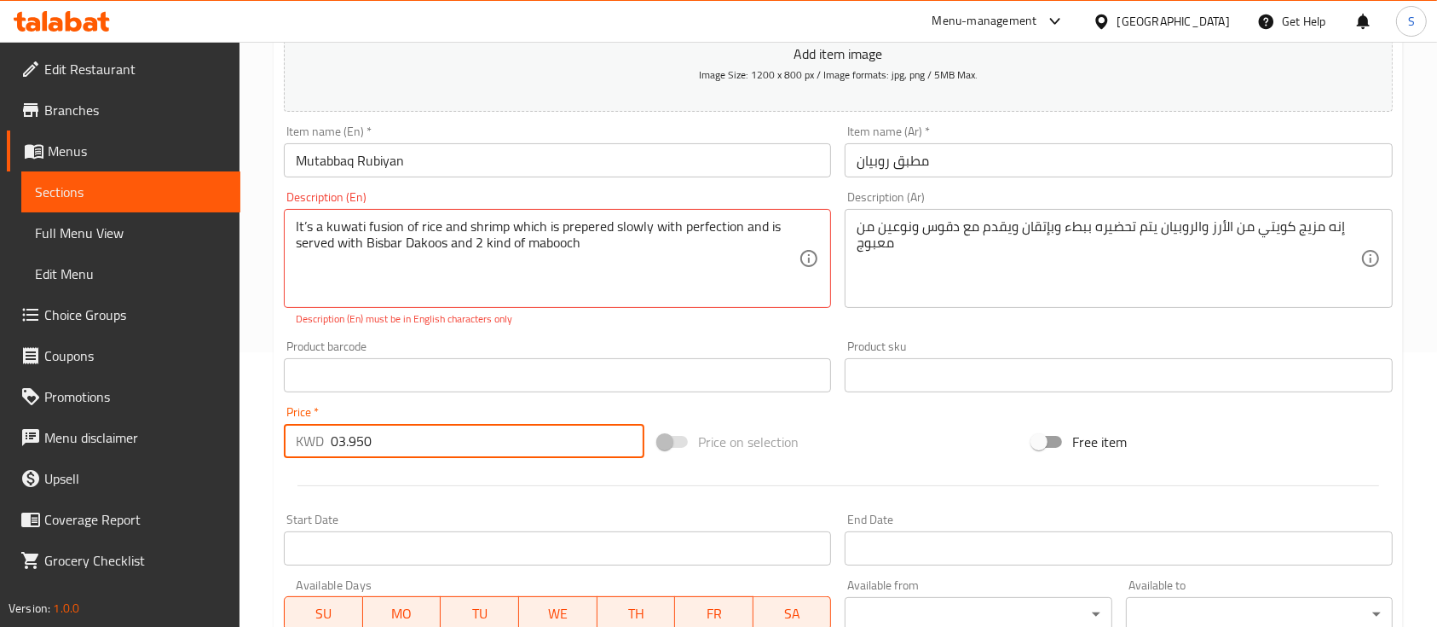
click at [377, 440] on input "03.950" at bounding box center [488, 441] width 314 height 34
paste input "number"
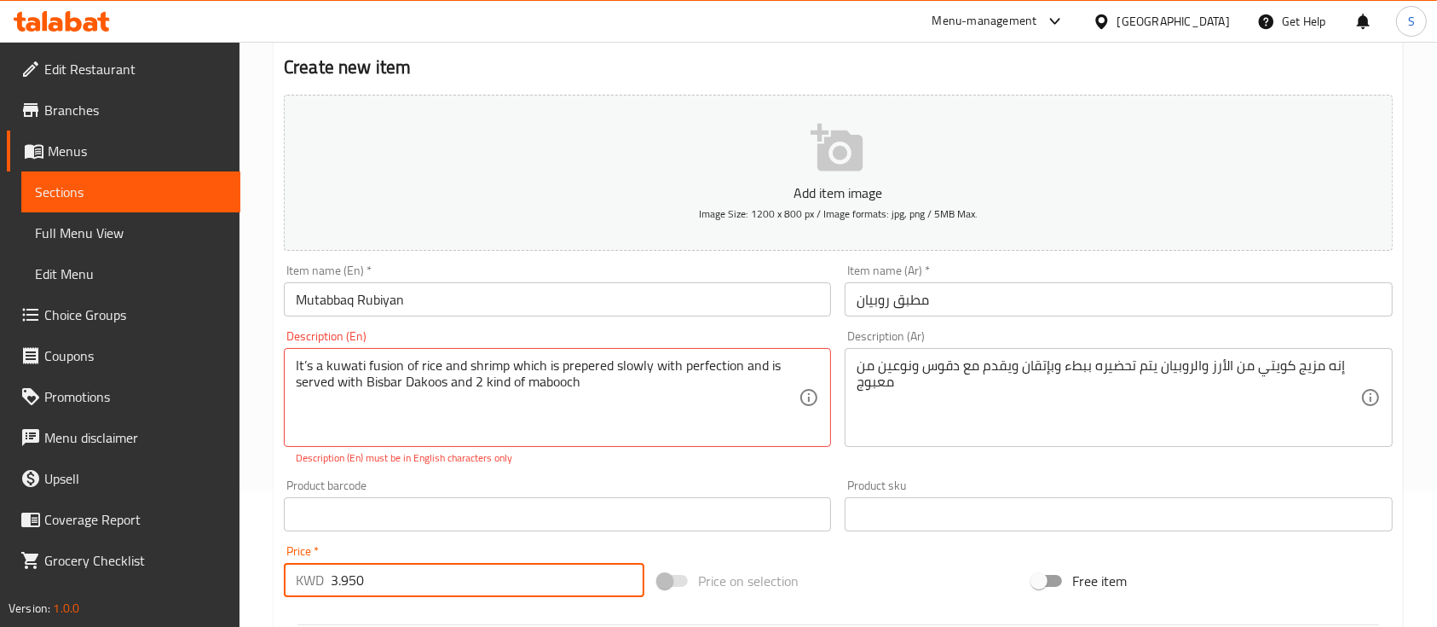
scroll to position [134, 0]
type input "3.950"
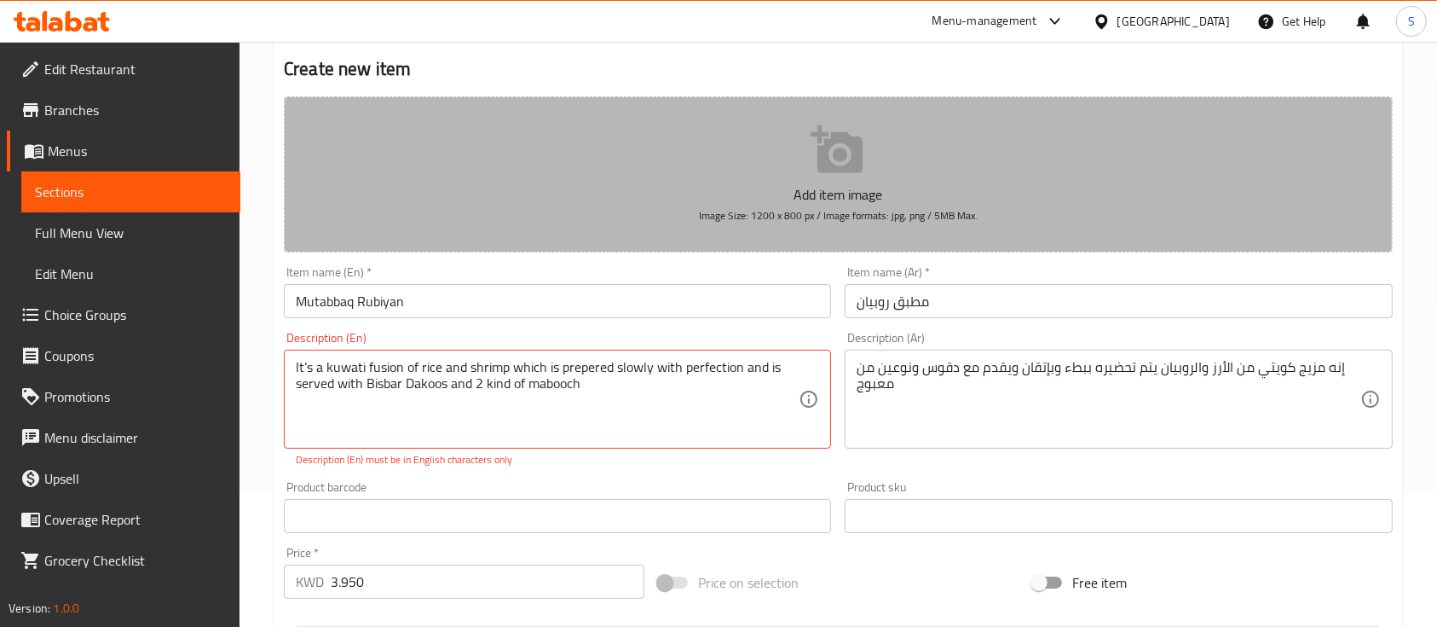
click at [864, 165] on icon "button" at bounding box center [838, 150] width 55 height 55
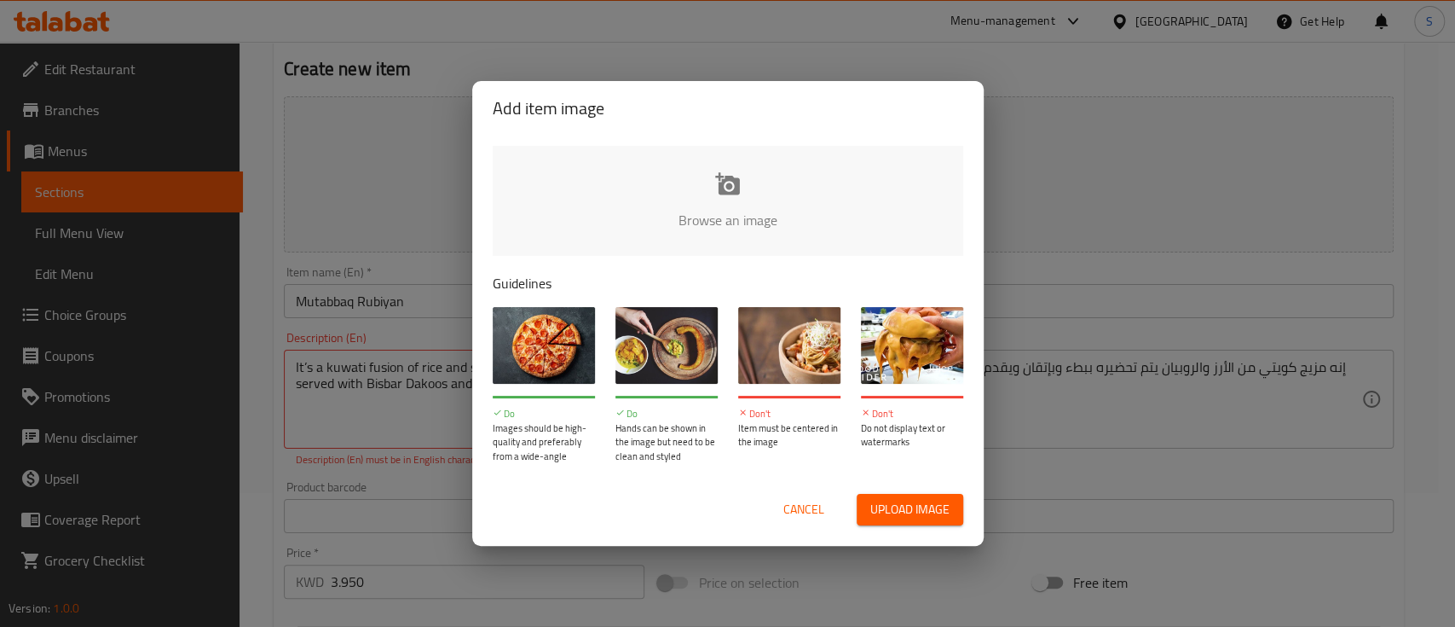
click at [737, 201] on input "file" at bounding box center [1304, 225] width 1623 height 159
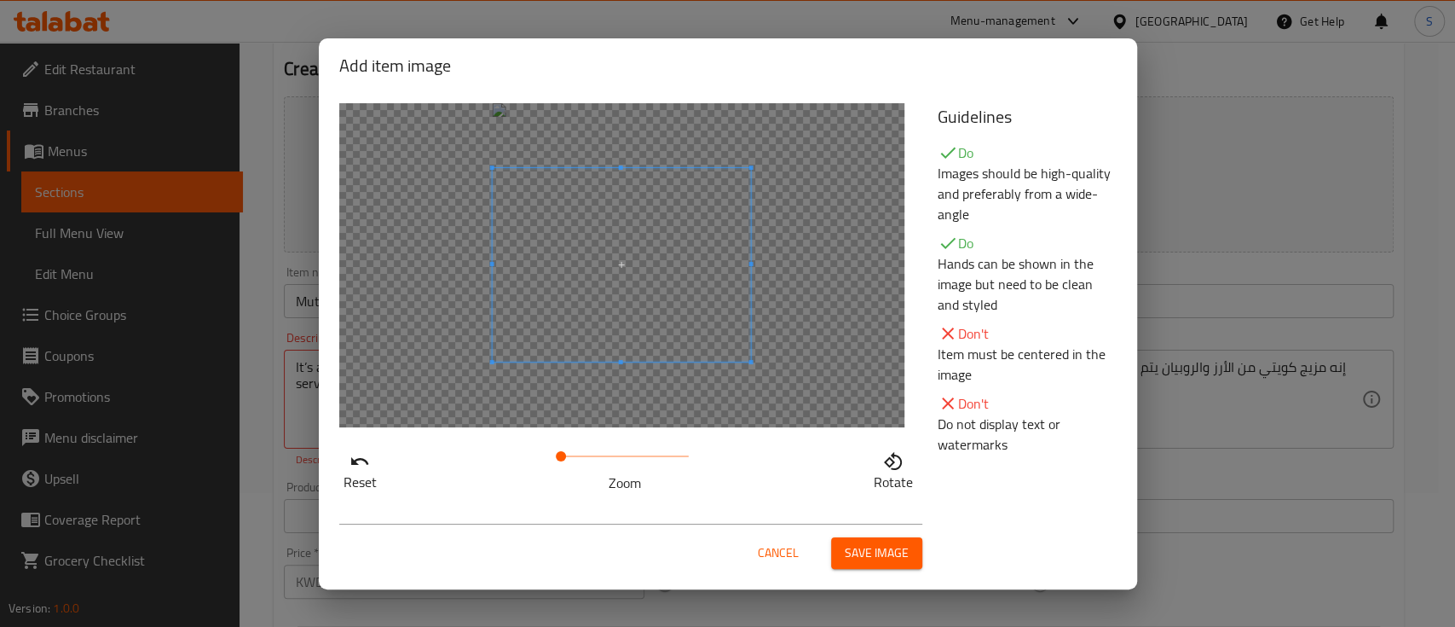
click at [768, 242] on div at bounding box center [621, 265] width 565 height 324
click at [660, 253] on span at bounding box center [621, 277] width 259 height 194
click at [882, 549] on span "Save image" at bounding box center [877, 552] width 64 height 21
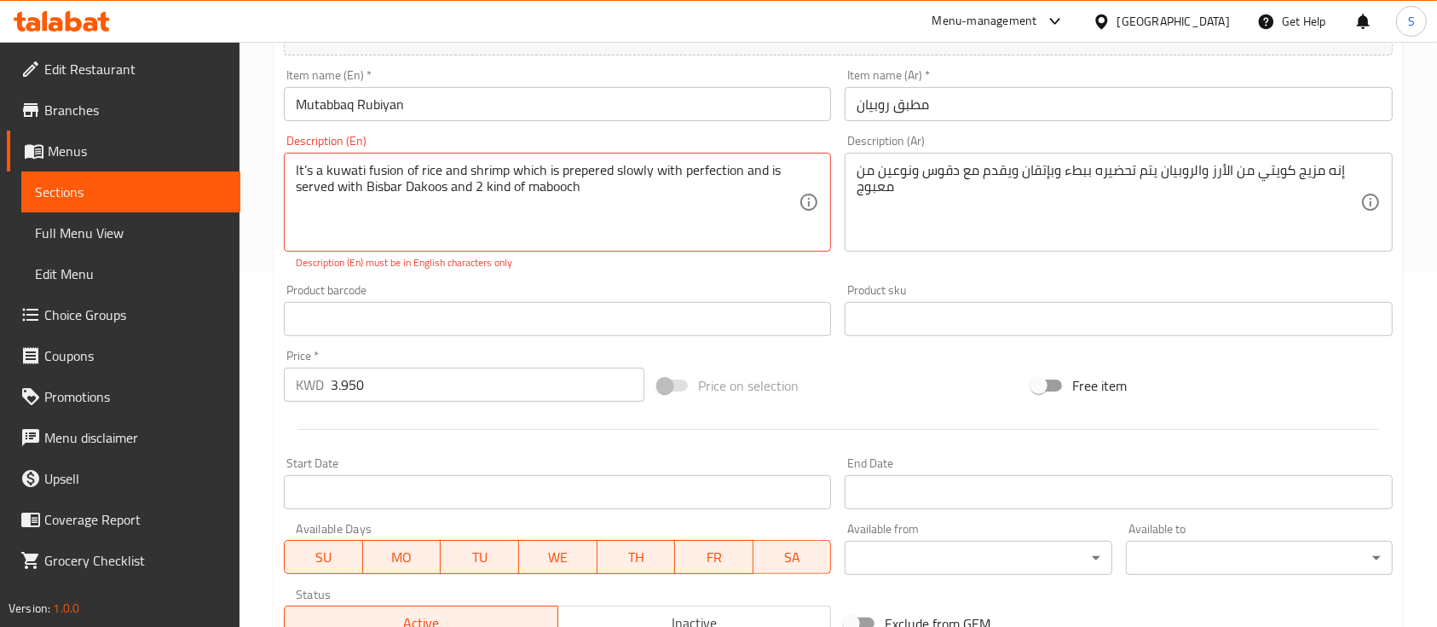
scroll to position [621, 0]
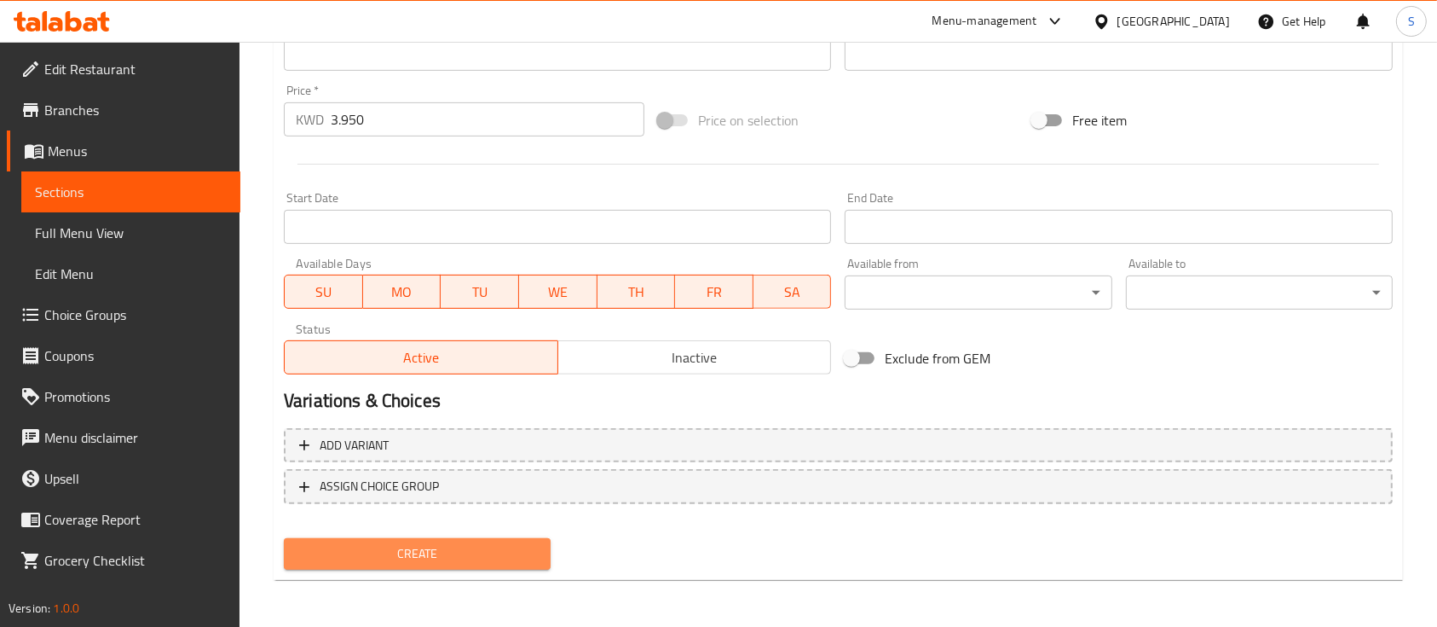
click at [498, 539] on button "Create" at bounding box center [417, 554] width 267 height 32
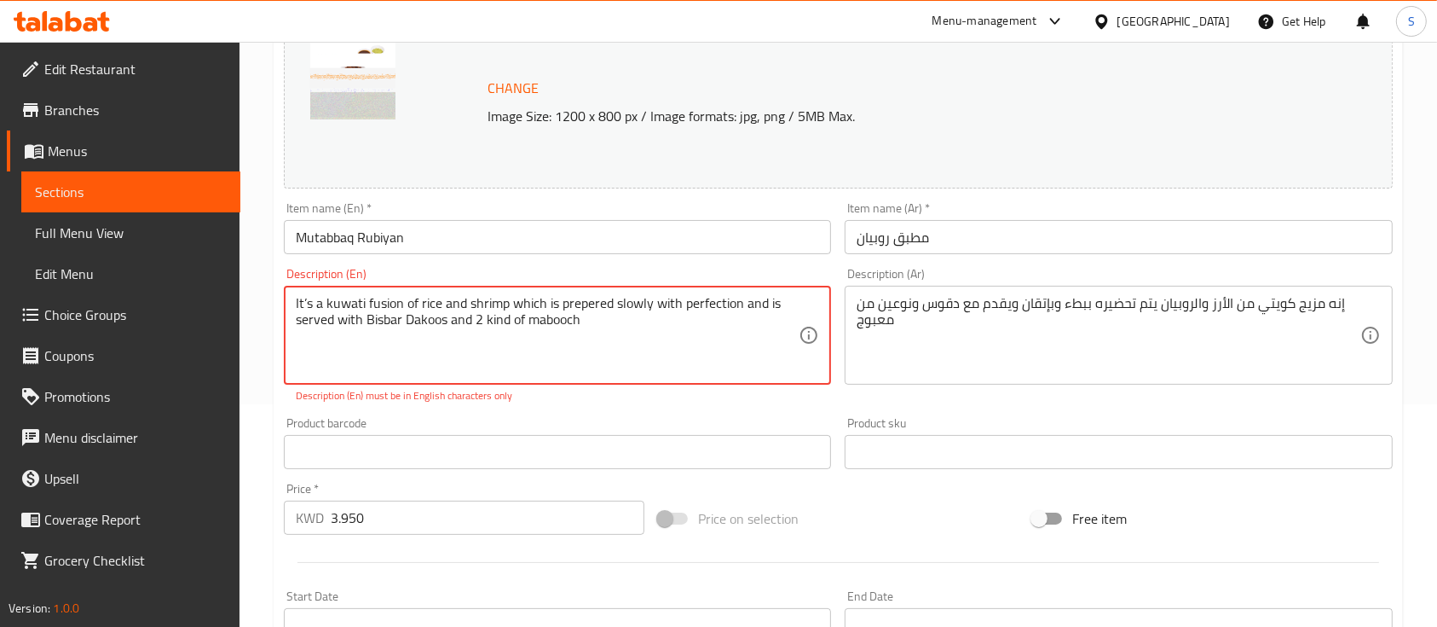
click at [563, 361] on textarea "It’s a kuwati fusion of rice and shrimp which is prepered slowly with perfectio…" at bounding box center [547, 335] width 503 height 81
click at [590, 300] on textarea "It’s a kuwati fusion of rice and shrimp which is prepered slowly with perfectio…" at bounding box center [547, 335] width 503 height 81
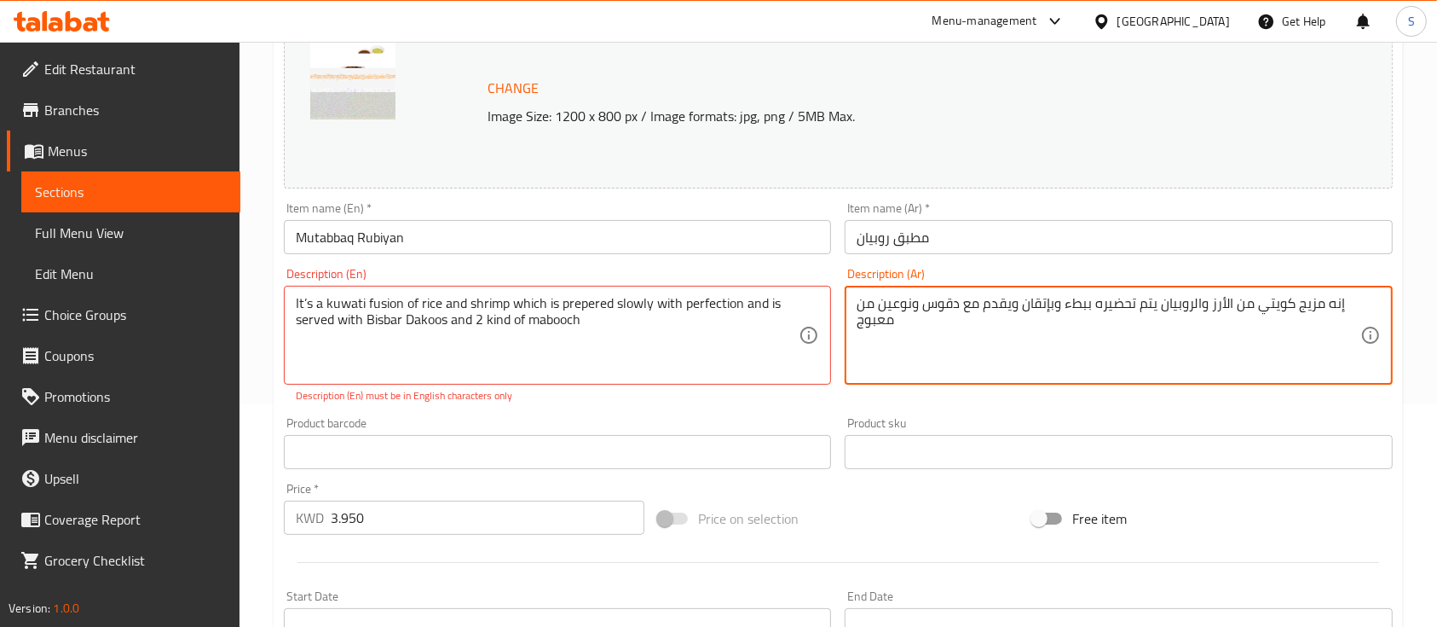
click at [951, 305] on textarea "إنه مزيج كويتي من الأرز والروبيان يتم تحضيره ببطء وبإتقان ويقدم مع دقوس ونوعين …" at bounding box center [1108, 335] width 503 height 81
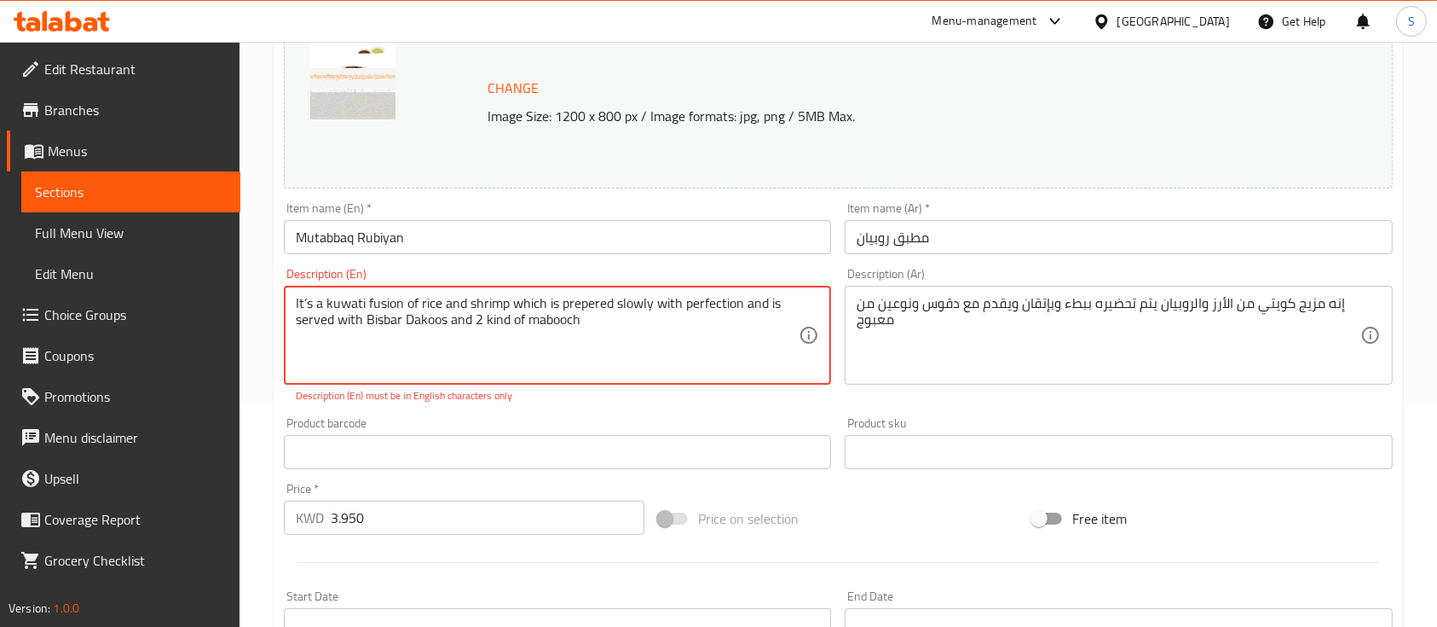
click at [468, 300] on textarea "It’s a kuwati fusion of rice and shrimp which is prepered slowly with perfectio…" at bounding box center [547, 335] width 503 height 81
paste textarea "is a Kuwaiti mixture of rice and shrimp prepared slowly and skillfully and serv…"
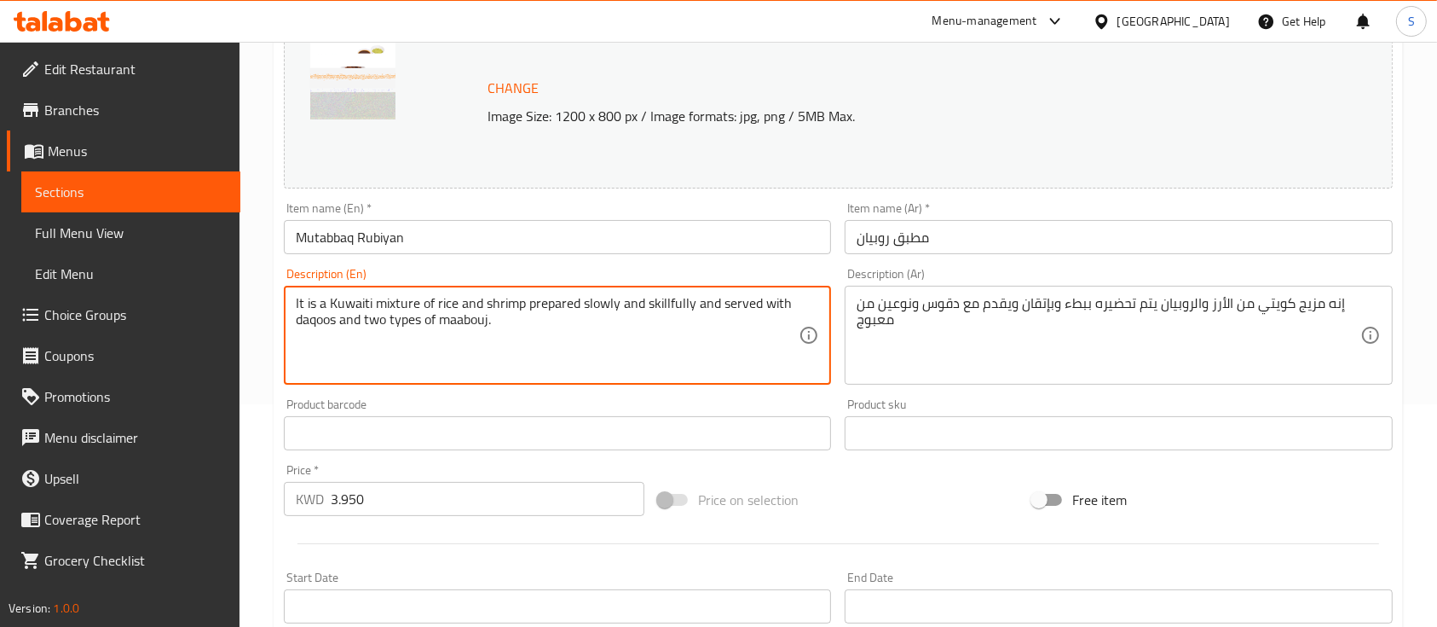
scroll to position [602, 0]
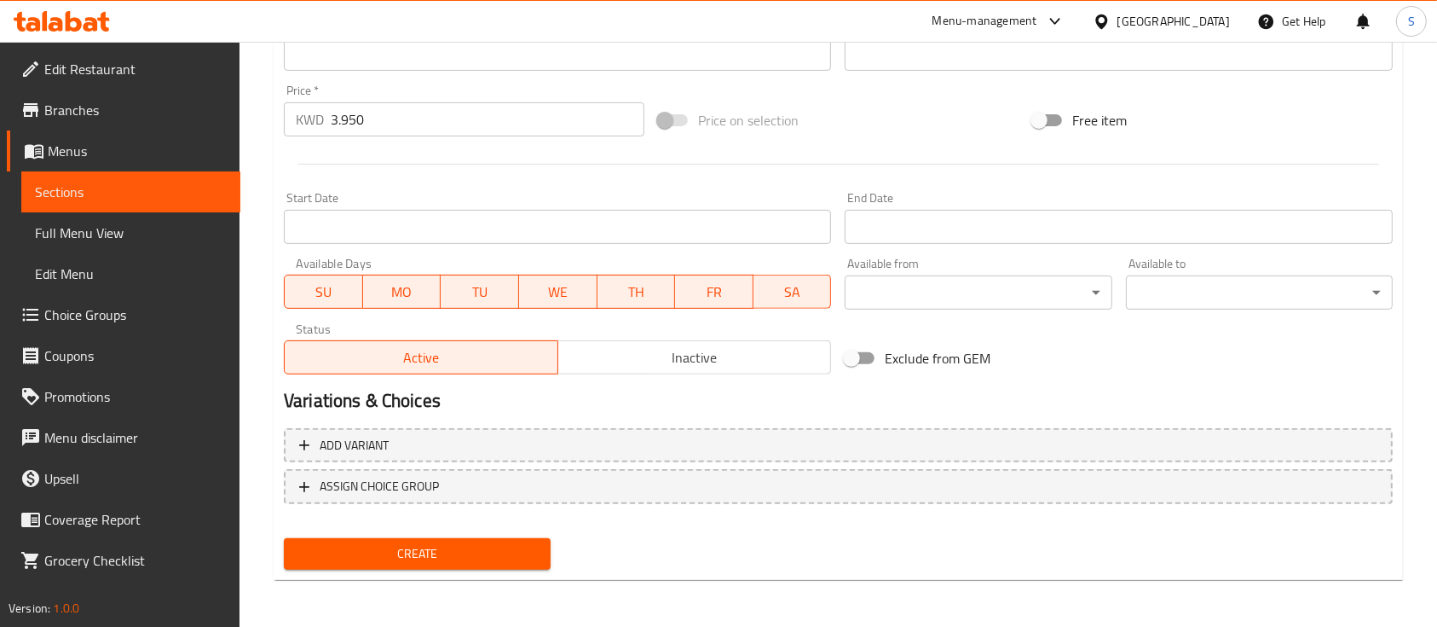
type textarea "It is a Kuwaiti mixture of rice and shrimp prepared slowly and skillfully and s…"
click at [453, 543] on span "Create" at bounding box center [418, 553] width 240 height 21
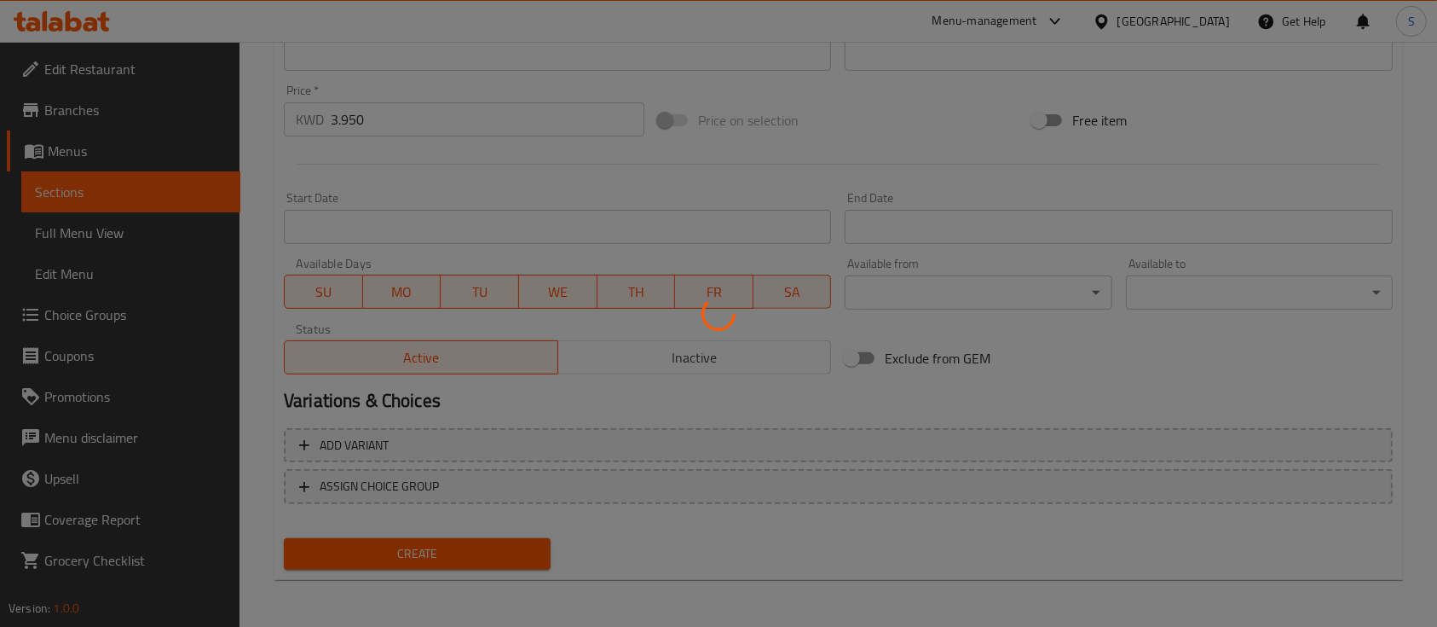
type input "0"
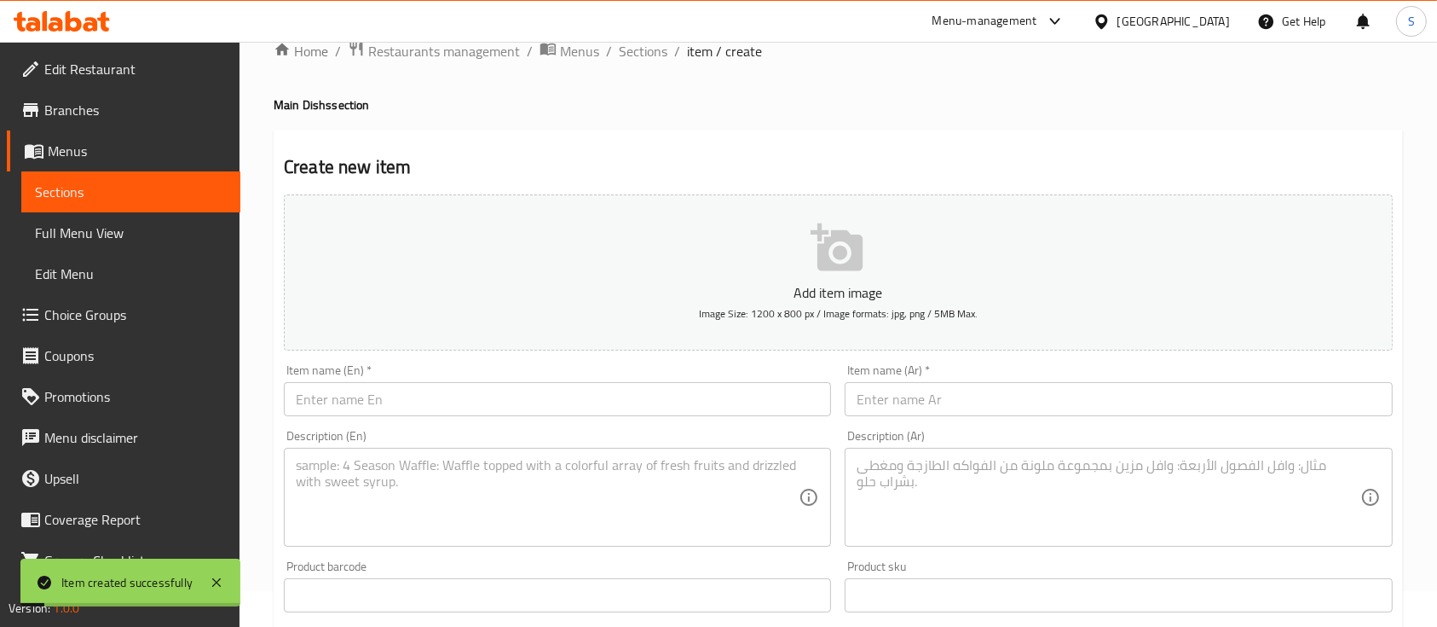
scroll to position [26, 0]
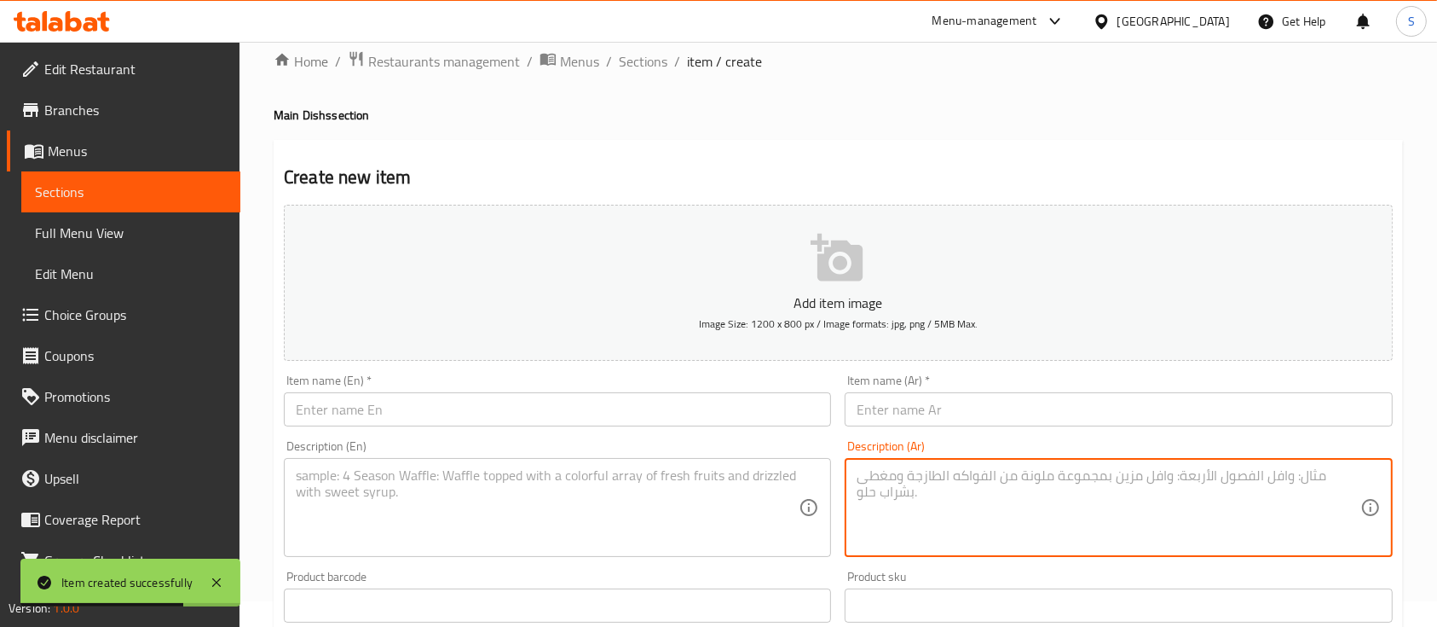
click at [934, 472] on textarea at bounding box center [1108, 507] width 503 height 81
paste textarea "أرز خاص مطبوخ مع بهارات كويتية ومضاف إليه جزر ودجاج مشوي ويقدم مع دقوس الطماطم …"
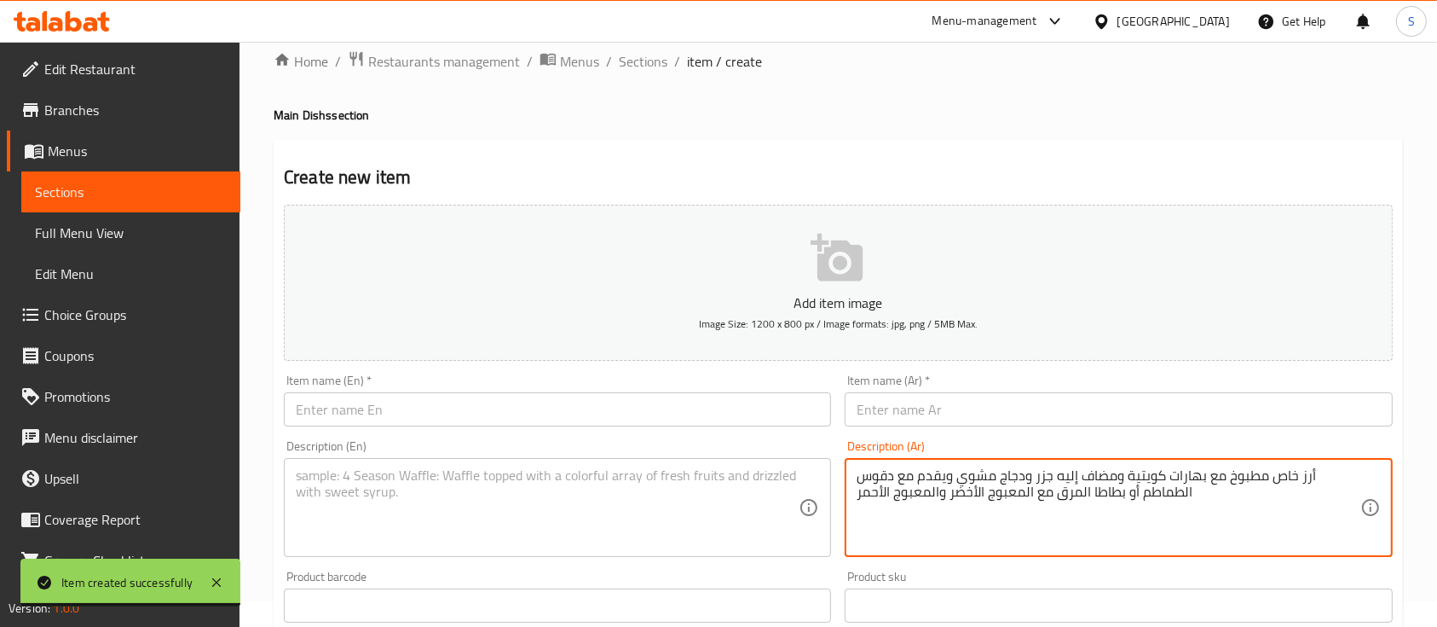
type textarea "أرز خاص مطبوخ مع بهارات كويتية ومضاف إليه جزر ودجاج مشوي ويقدم مع دقوس الطماطم …"
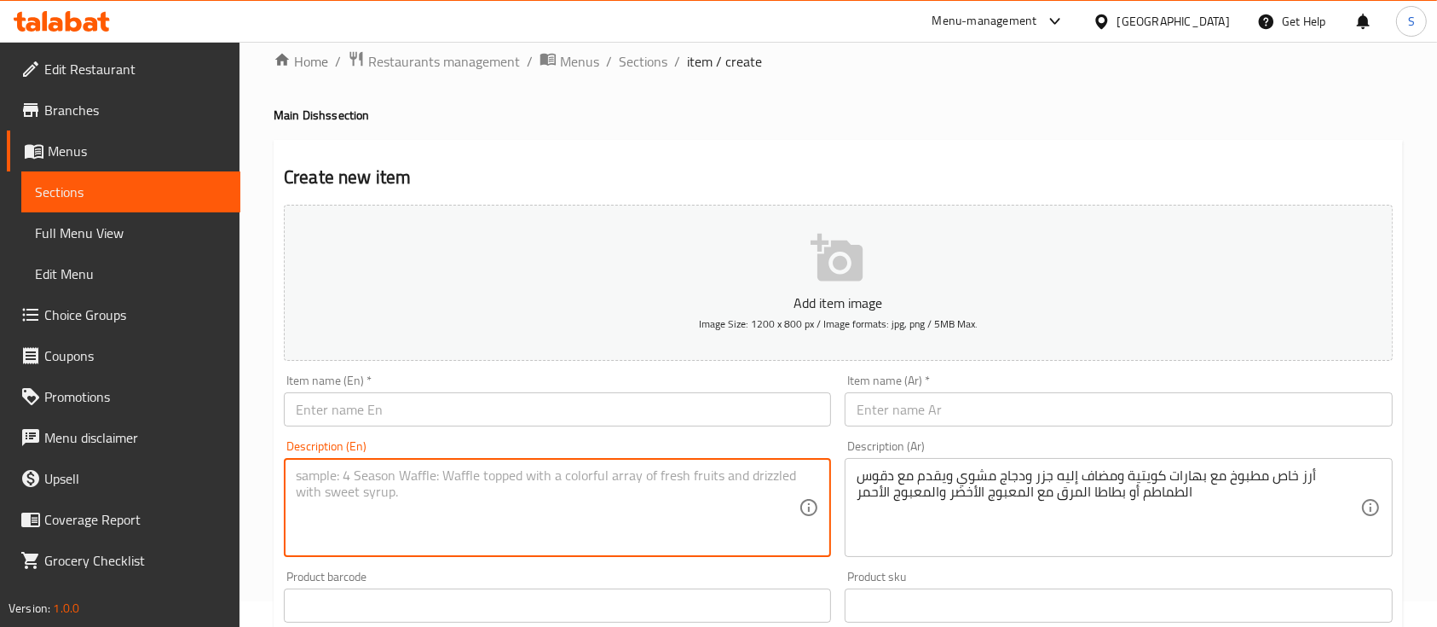
click at [742, 492] on textarea at bounding box center [547, 507] width 503 height 81
paste textarea "special rice cooked with kuwati spices and infused with carrot and roasted chic…"
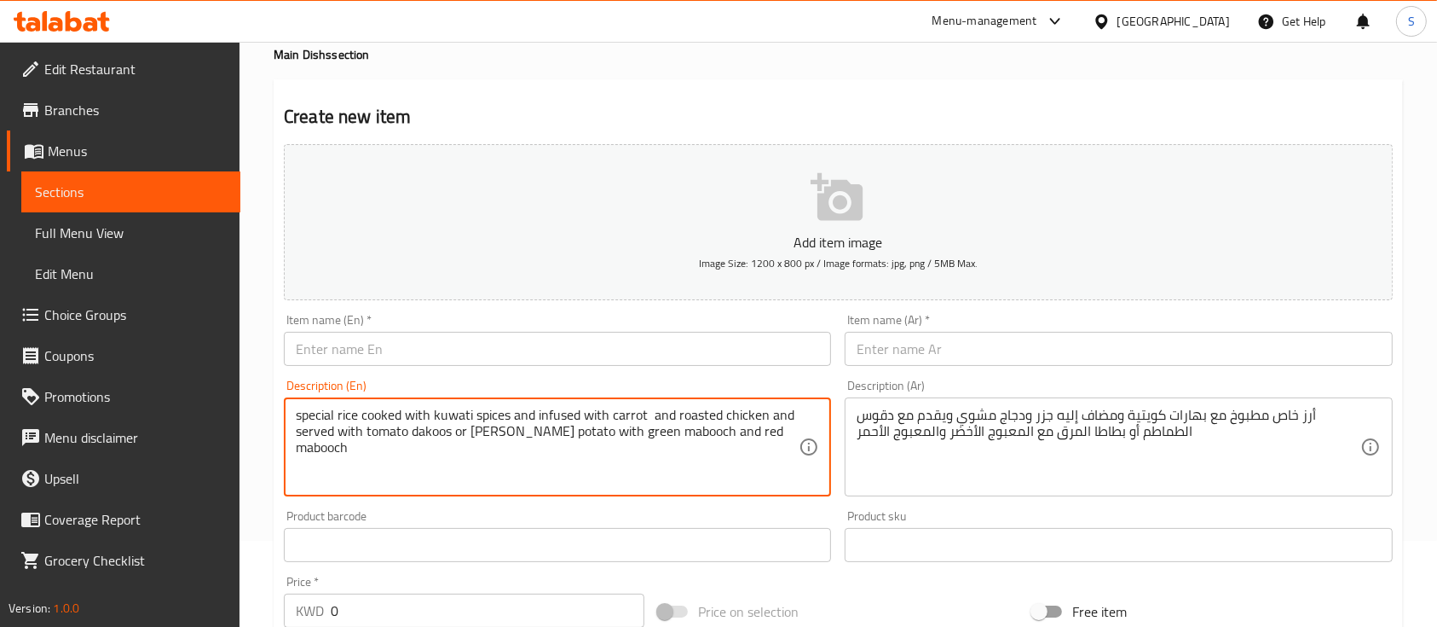
scroll to position [87, 0]
type textarea "special rice cooked with kuwati spices and infused with carrot and roasted chic…"
click at [558, 338] on input "text" at bounding box center [557, 348] width 547 height 34
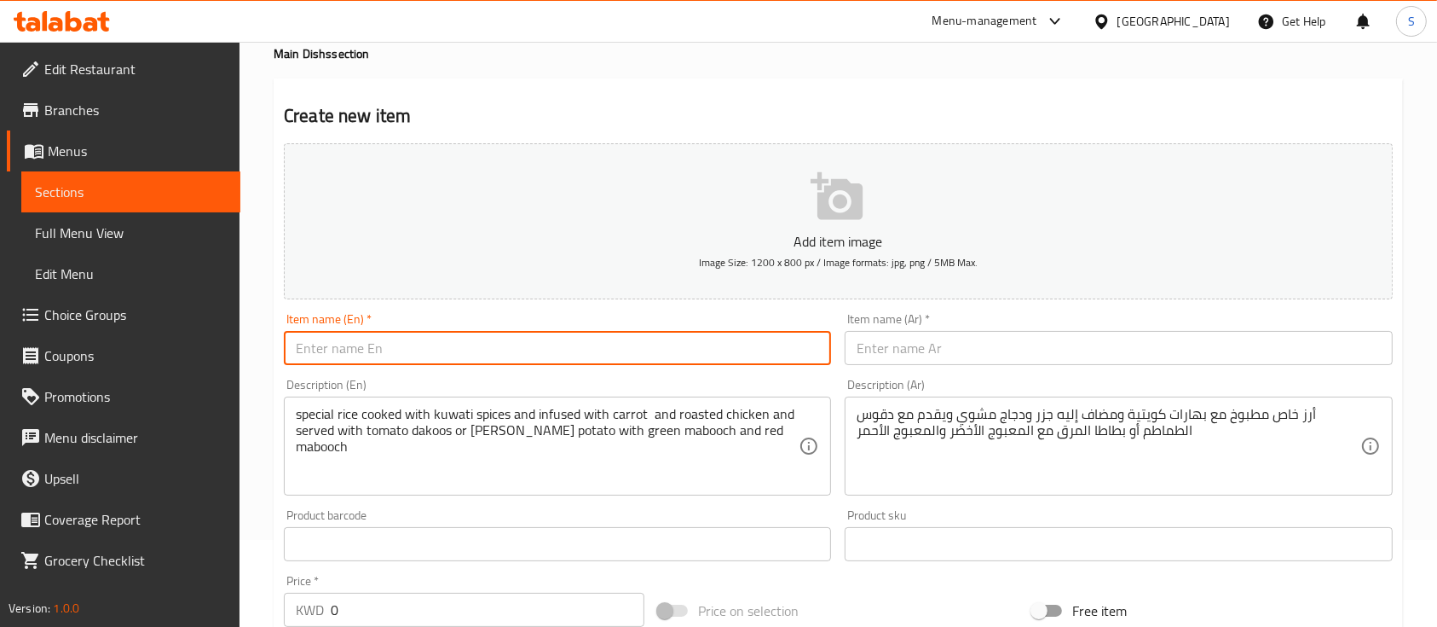
paste input "Bukhari Chicken (Single Portion)"
drag, startPoint x: 387, startPoint y: 351, endPoint x: 766, endPoint y: 309, distance: 380.8
click at [766, 309] on div "Item name (En)   * Bukhari Chicken (Single Portion) Item name (En) *" at bounding box center [557, 339] width 561 height 66
click at [584, 355] on input "Bukhari Chicken" at bounding box center [557, 348] width 547 height 34
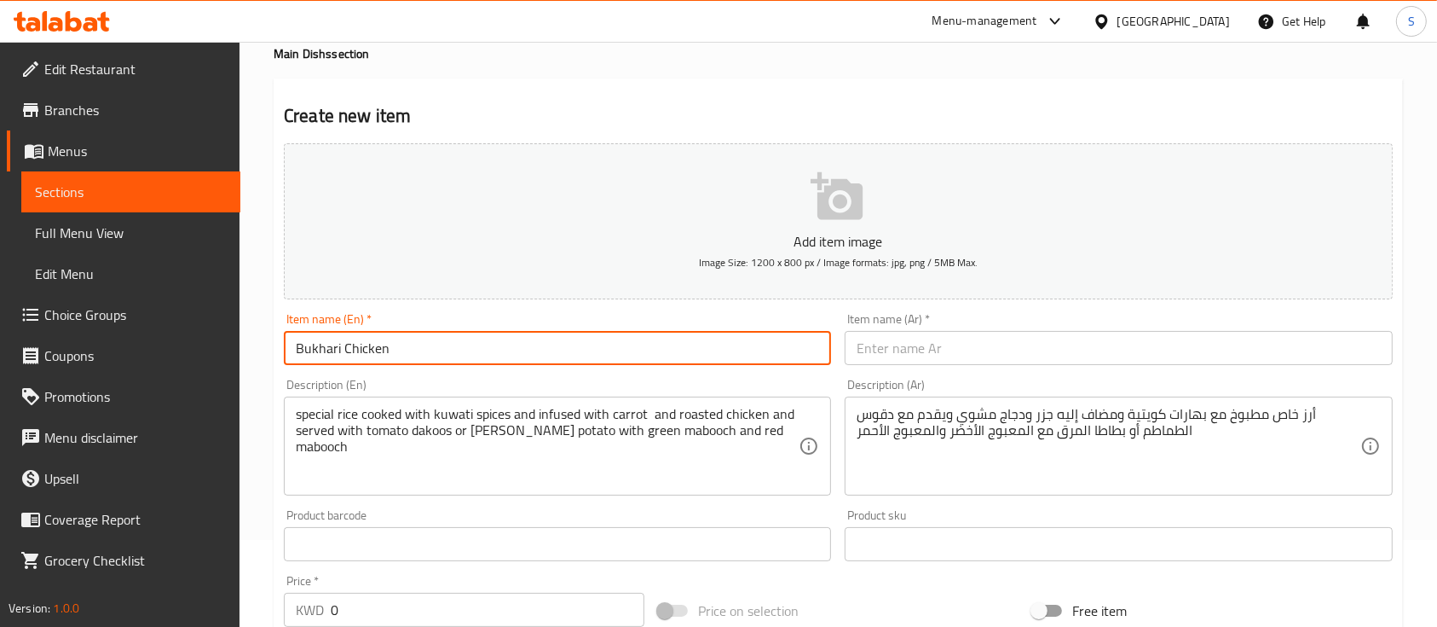
click at [584, 355] on input "Bukhari Chicken" at bounding box center [557, 348] width 547 height 34
type input "Bukhari Chicken"
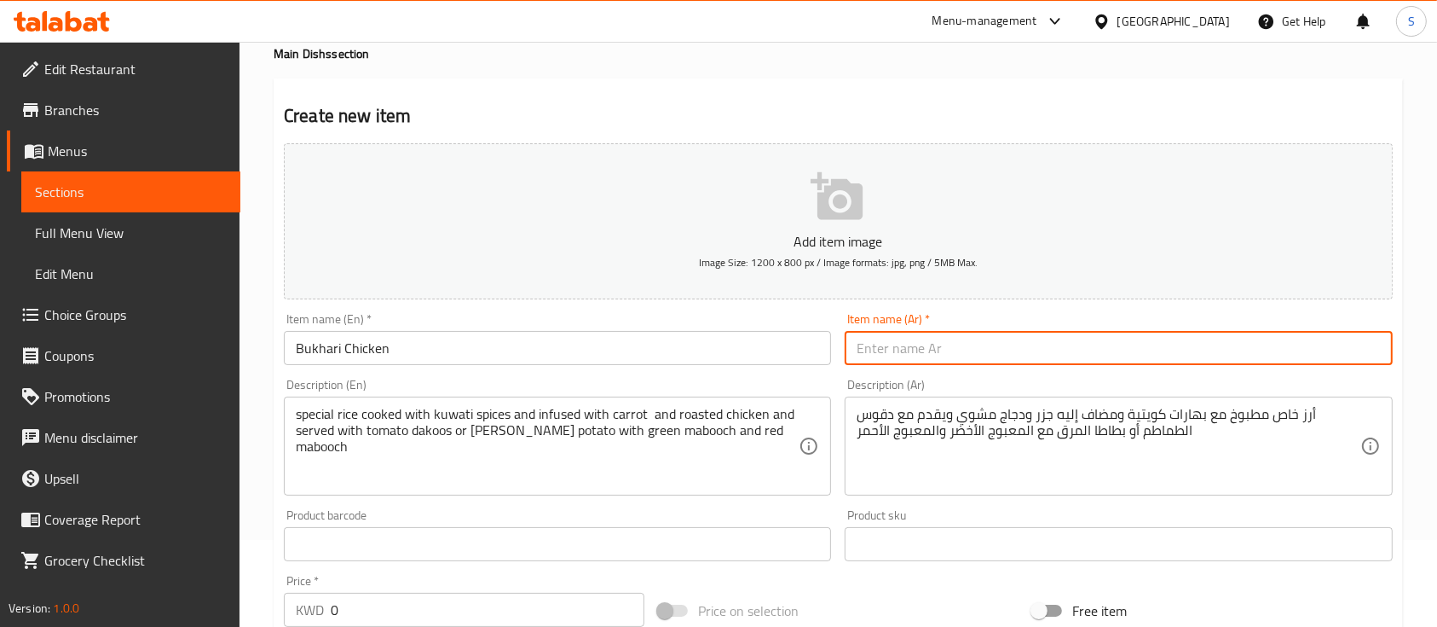
click at [907, 349] on input "text" at bounding box center [1118, 348] width 547 height 34
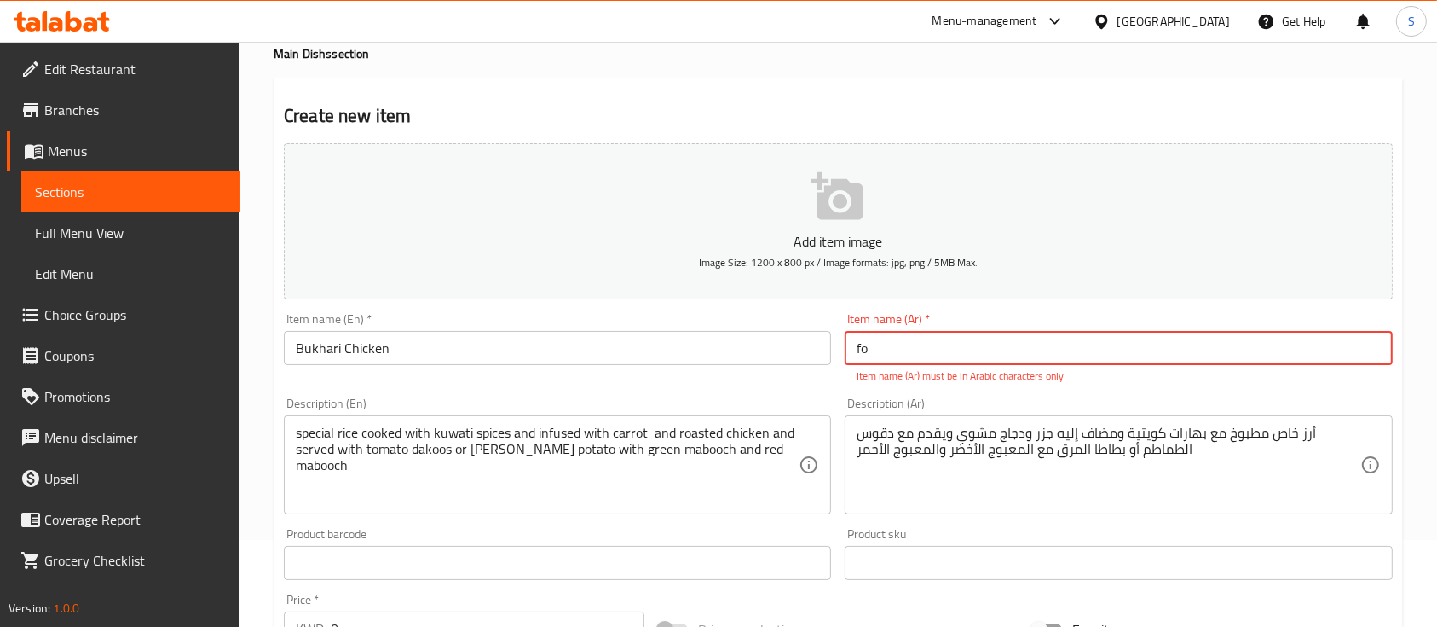
type input "f"
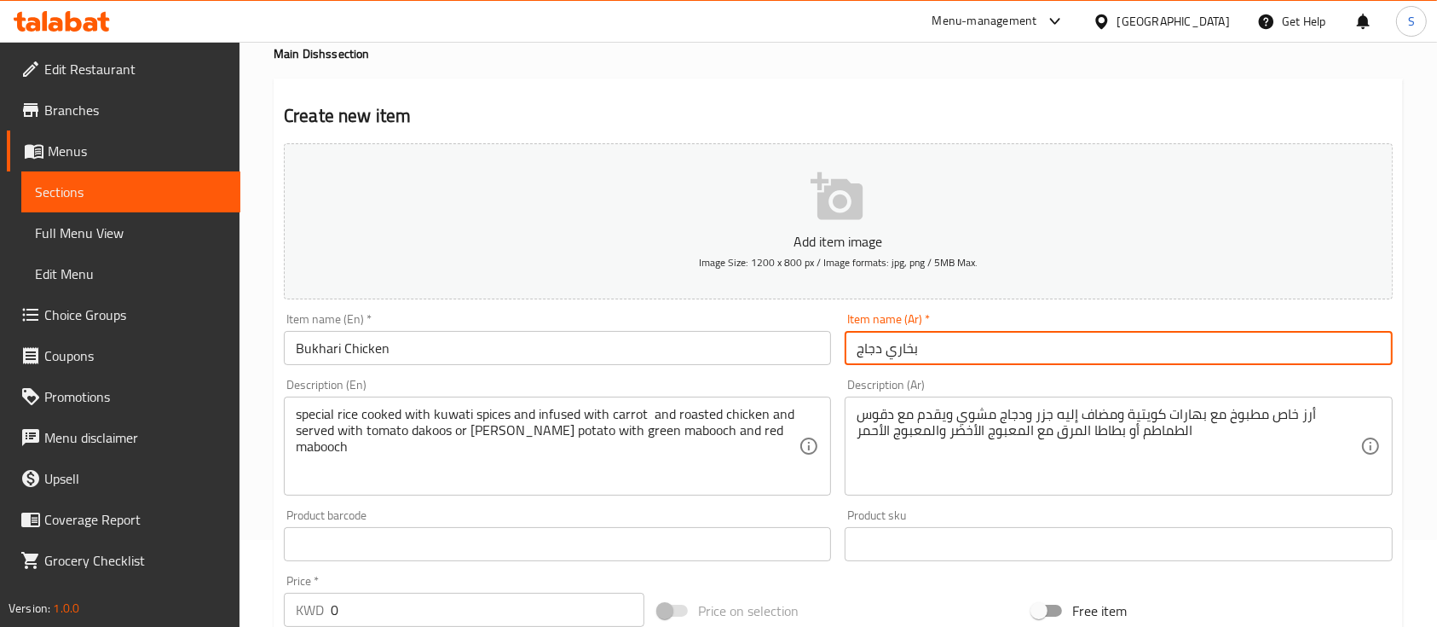
scroll to position [323, 0]
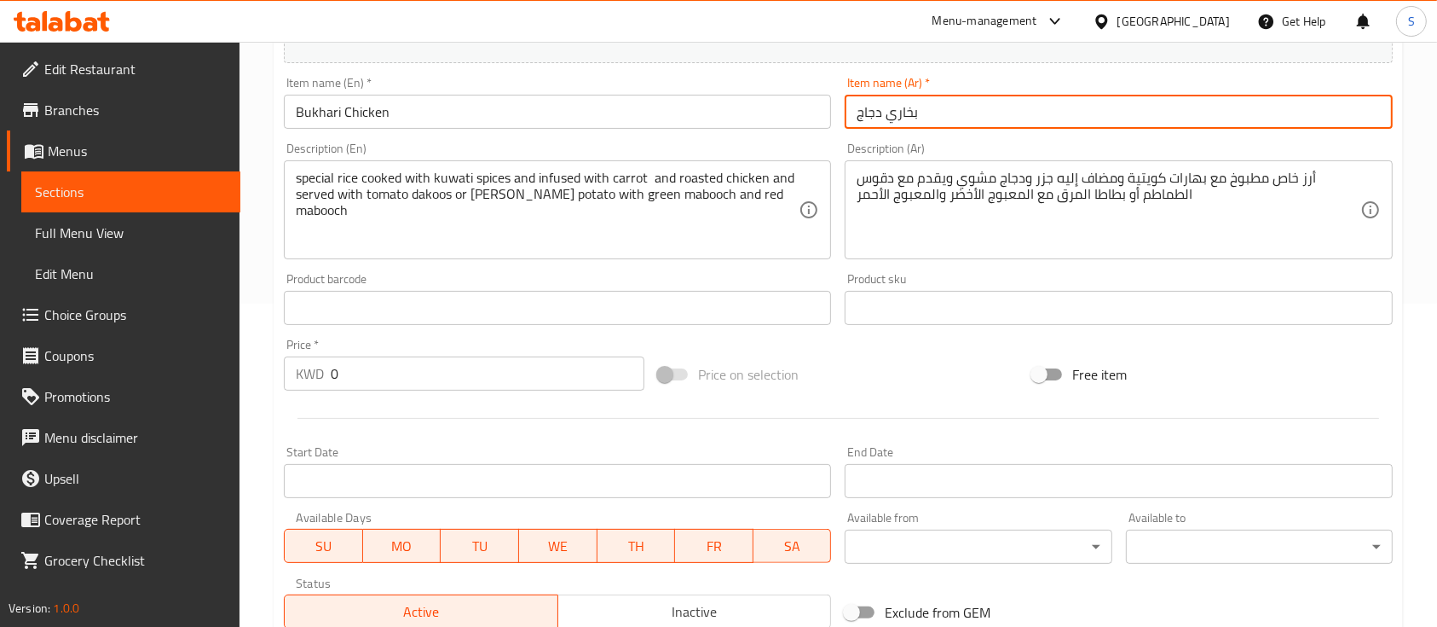
type input "بخاري دجاج"
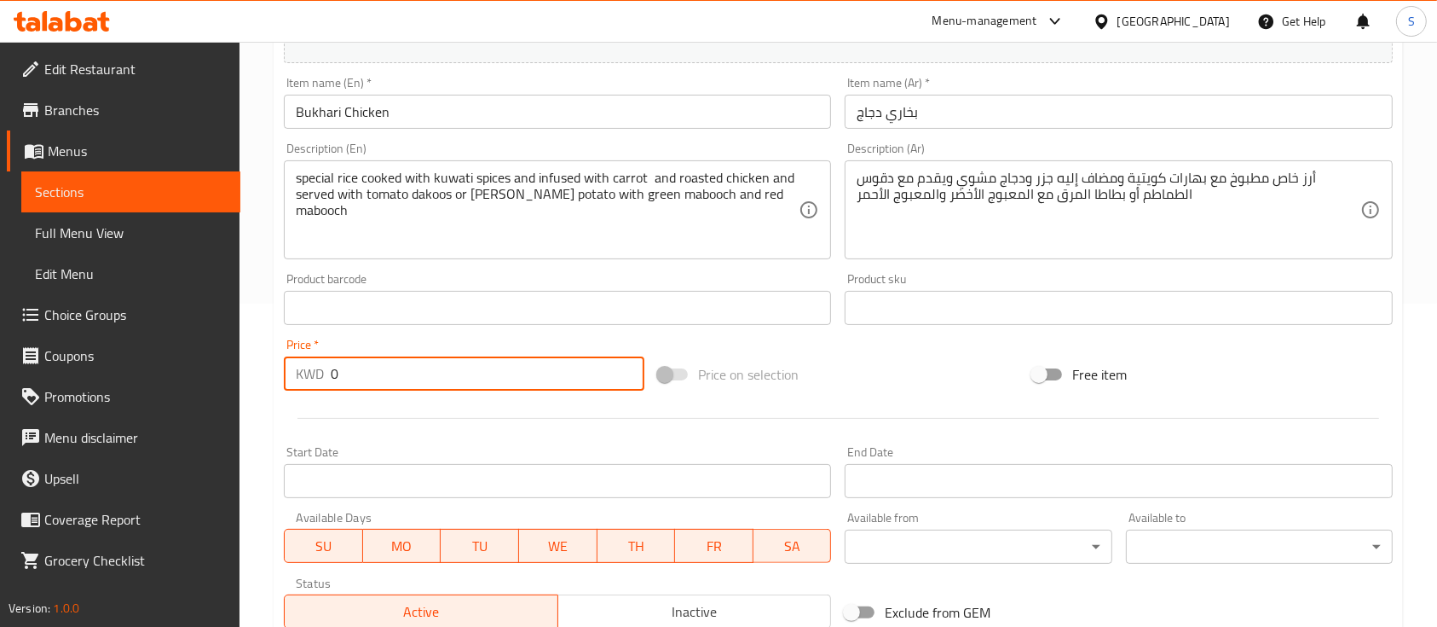
click at [416, 372] on input "0" at bounding box center [488, 373] width 314 height 34
paste input "2.55"
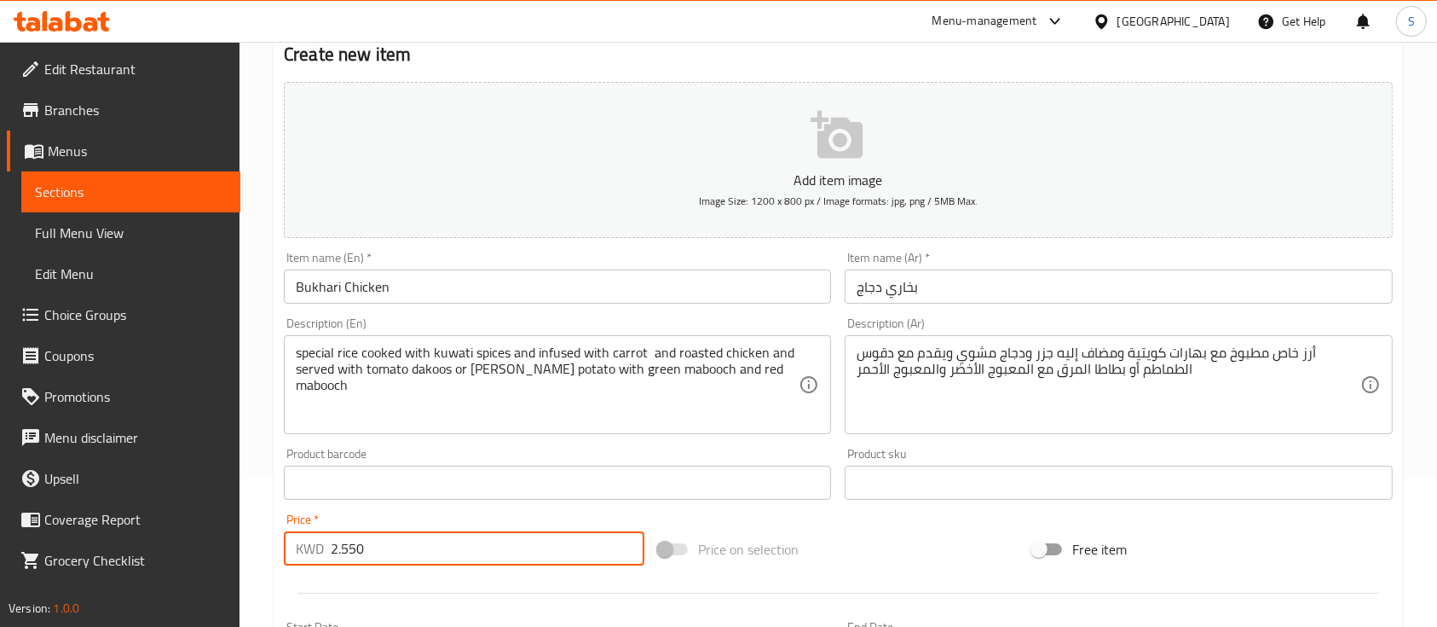
scroll to position [143, 0]
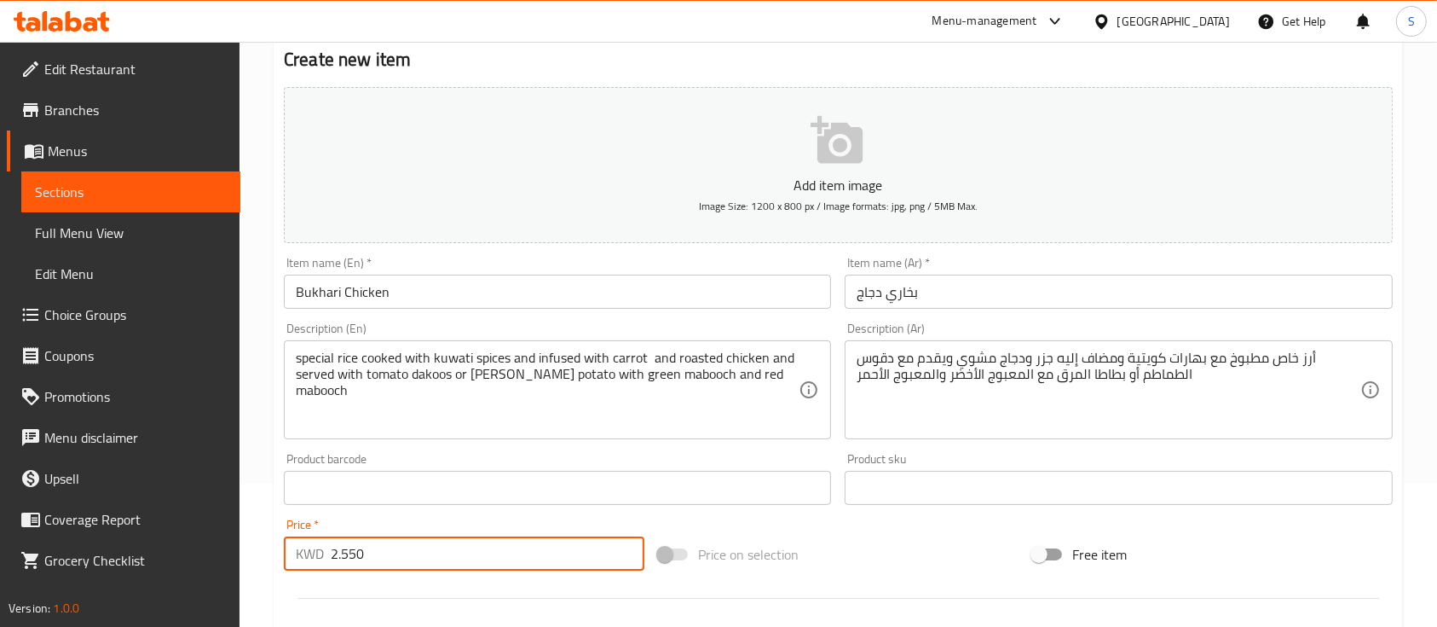
type input "2.550"
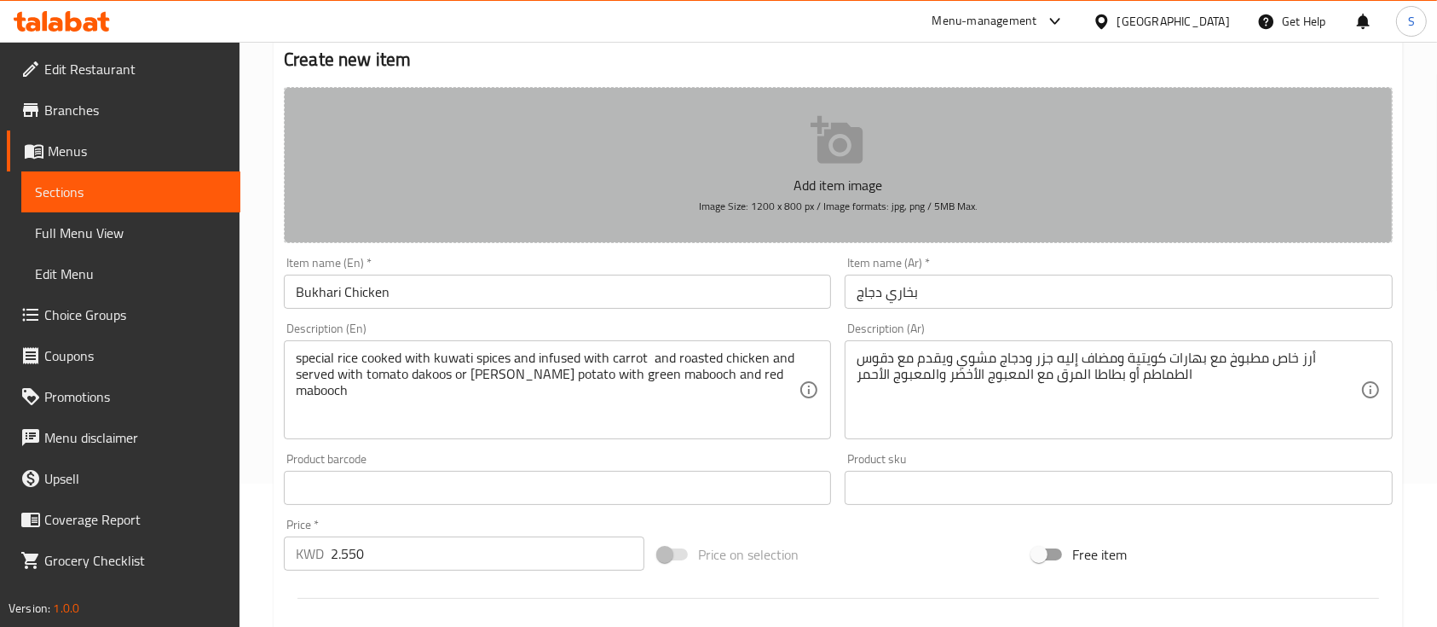
click at [806, 176] on p "Add item image" at bounding box center [838, 185] width 1056 height 20
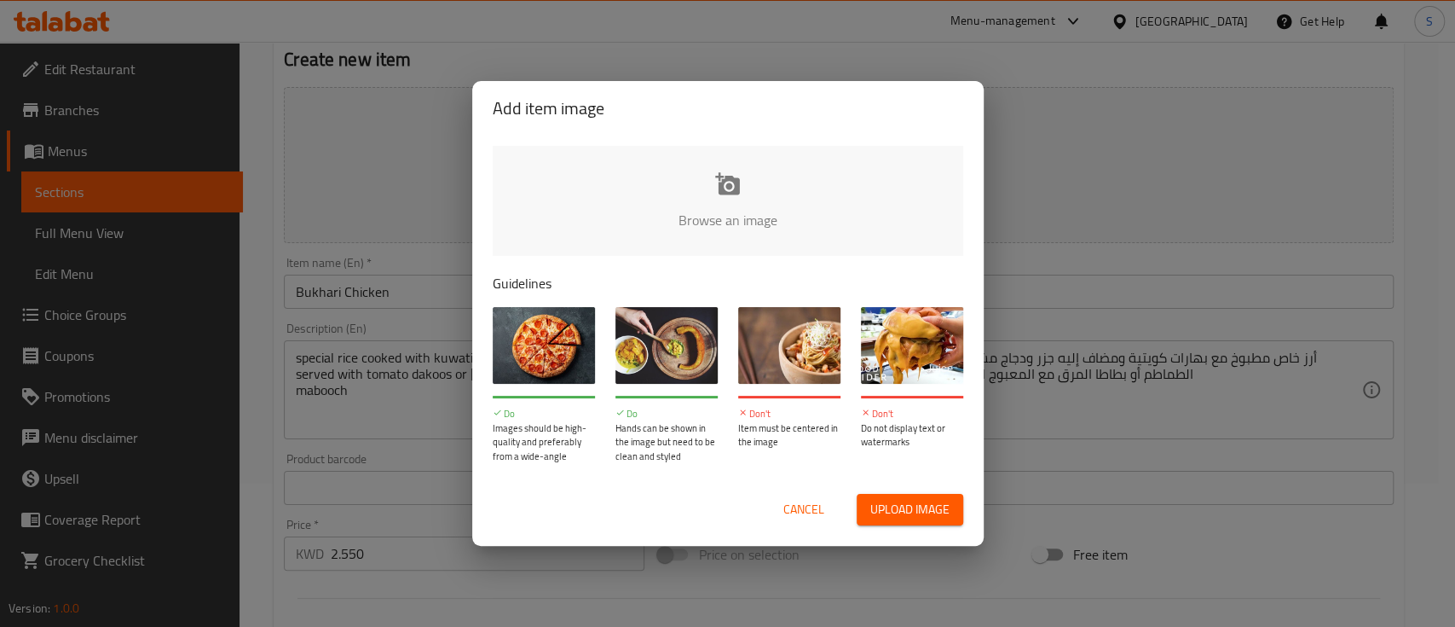
click at [757, 202] on input "file" at bounding box center [1304, 225] width 1623 height 159
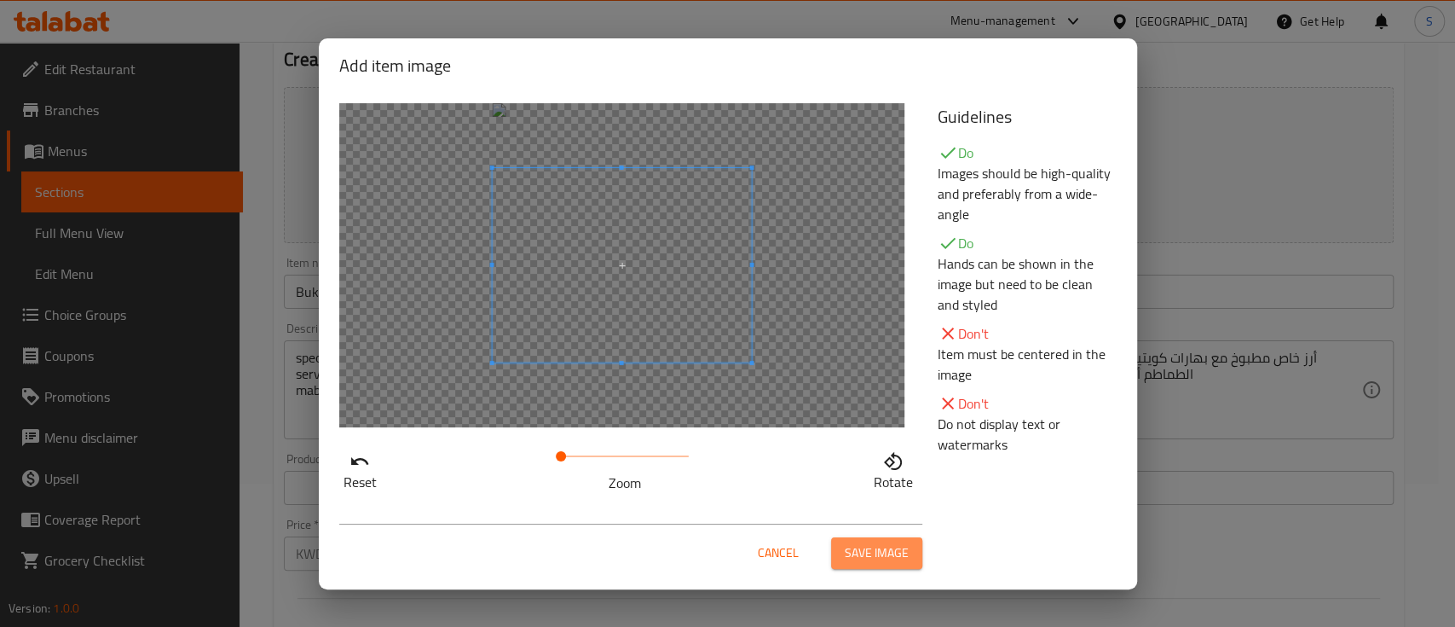
click at [885, 546] on span "Save image" at bounding box center [877, 552] width 64 height 21
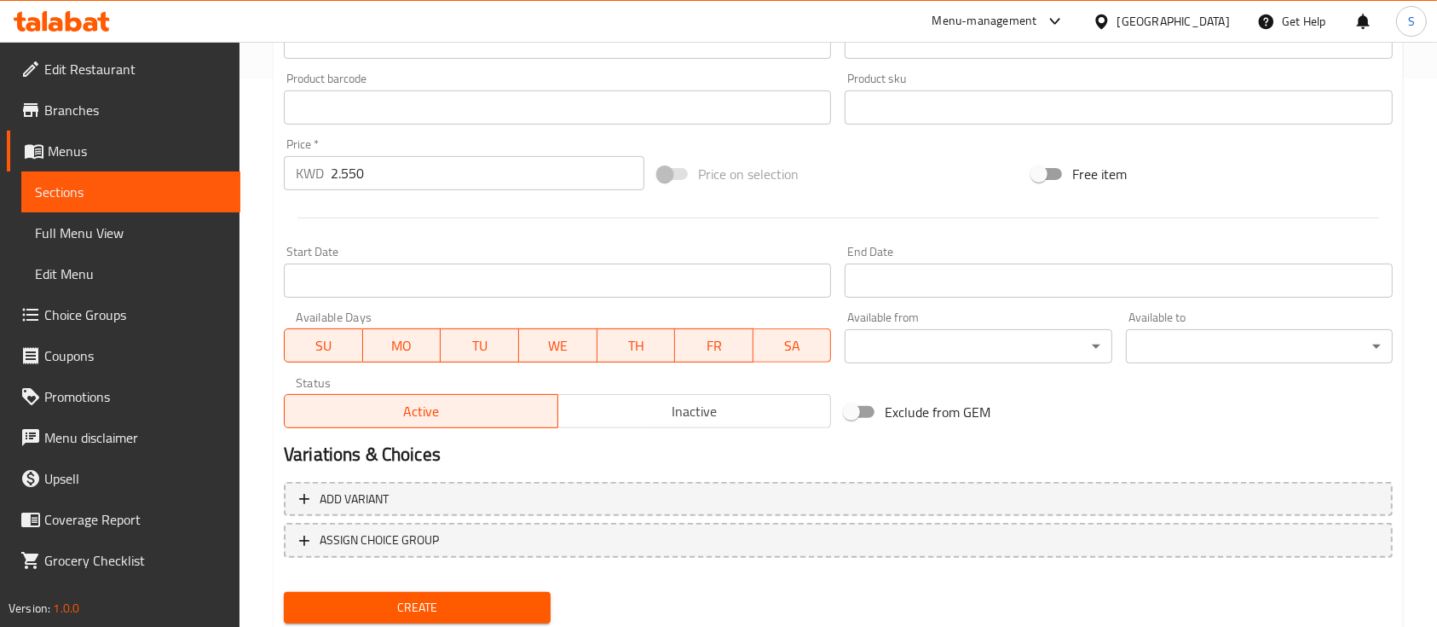
scroll to position [602, 0]
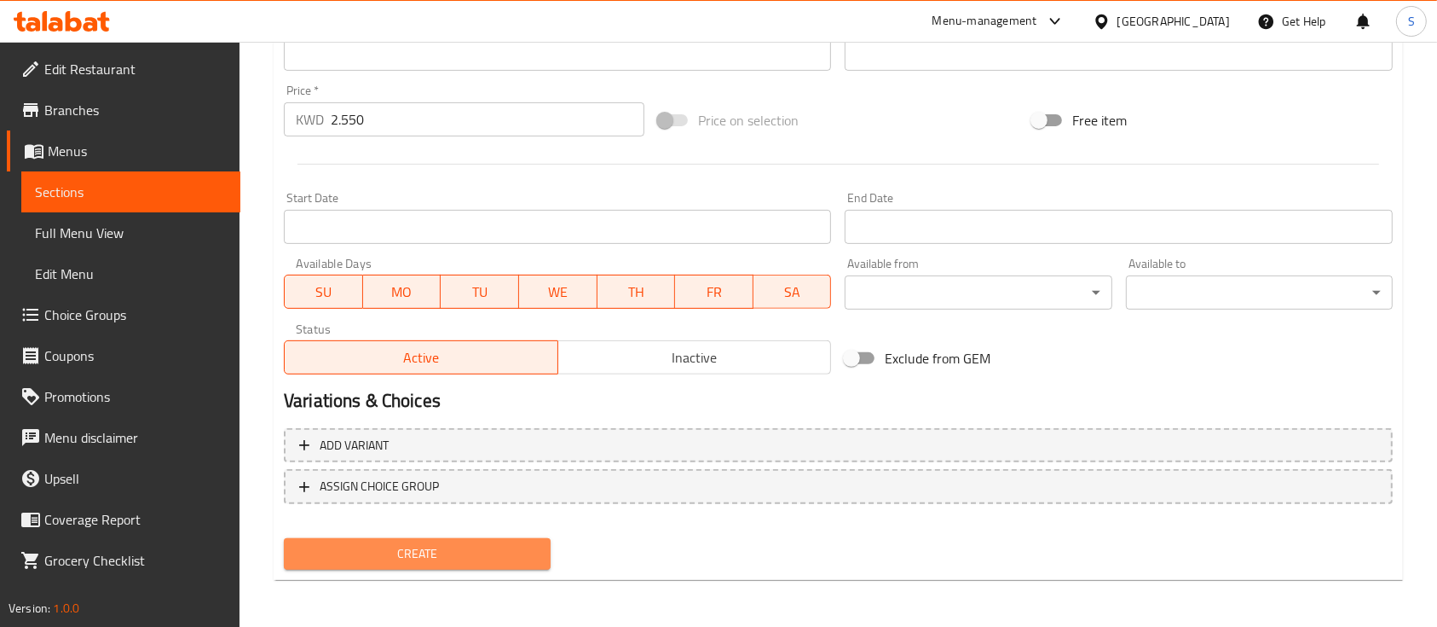
click at [413, 561] on span "Create" at bounding box center [418, 553] width 240 height 21
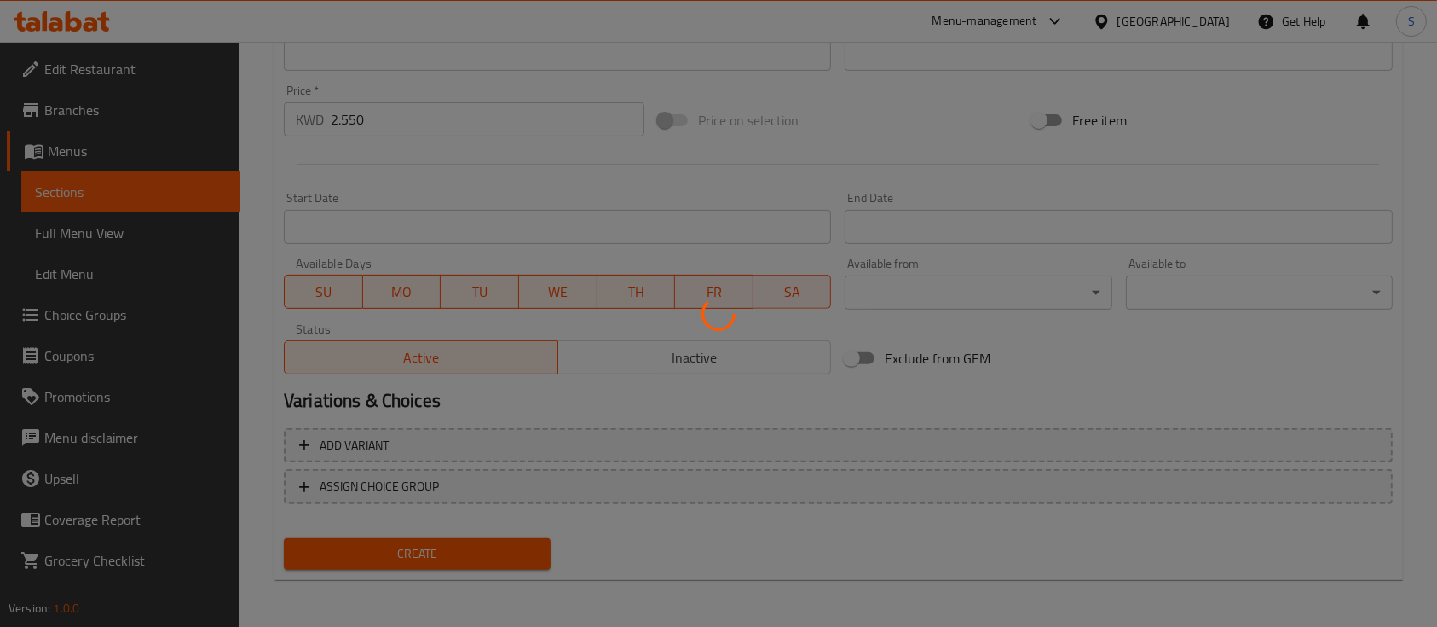
type input "0"
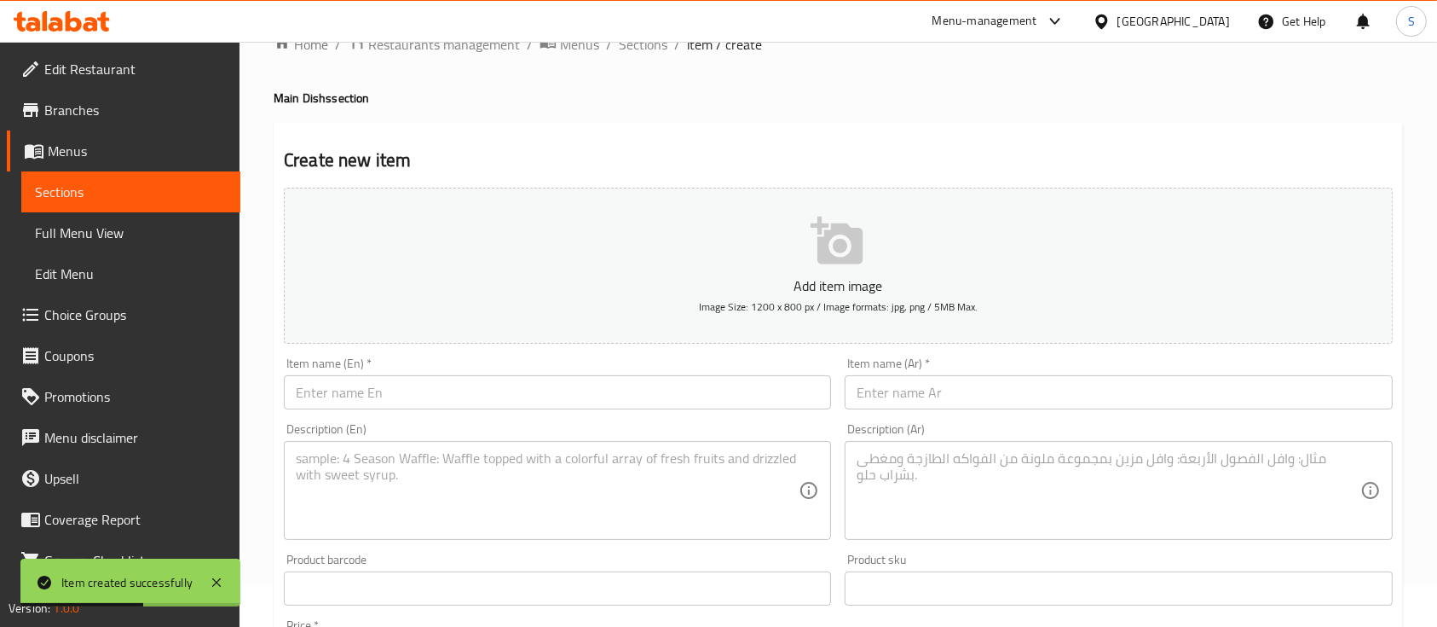
scroll to position [0, 0]
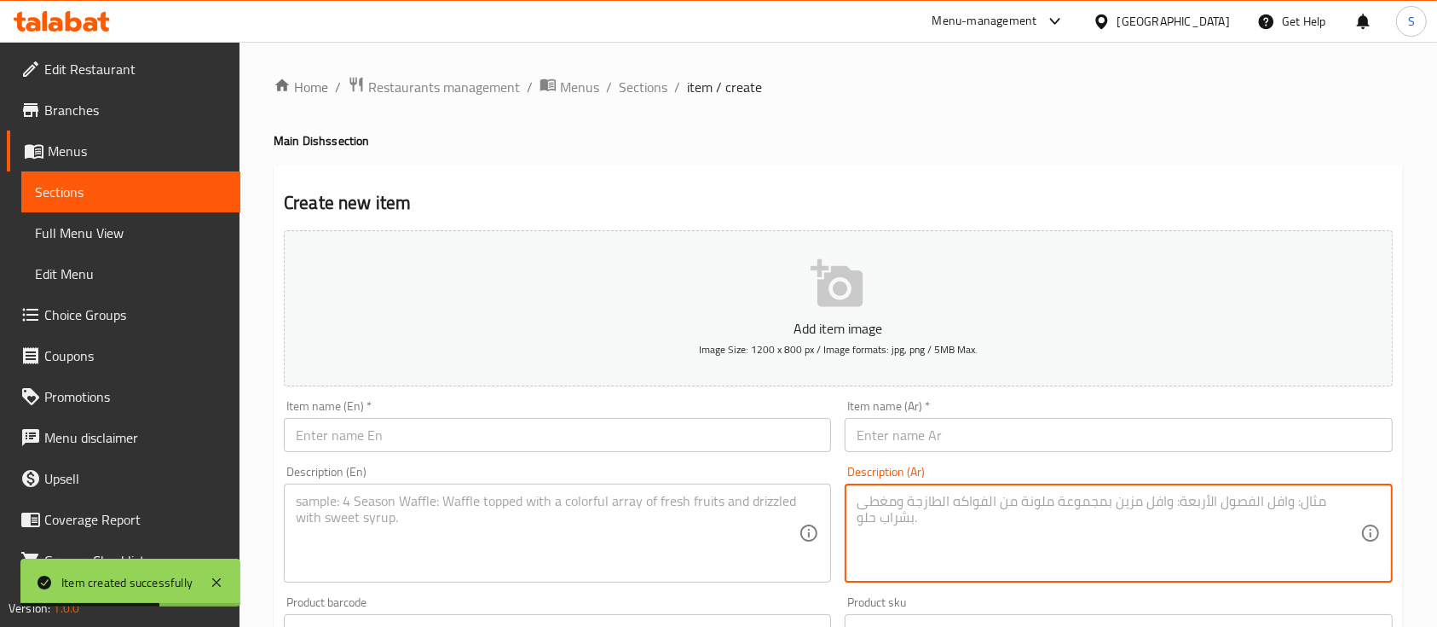
click at [957, 545] on textarea at bounding box center [1108, 533] width 503 height 81
paste textarea "أرز خاص مطبوخ مع بهارات كويتية ومضاف إليه جزر ولحم ضأن مشوي ويقدم مع دقوس الطما…"
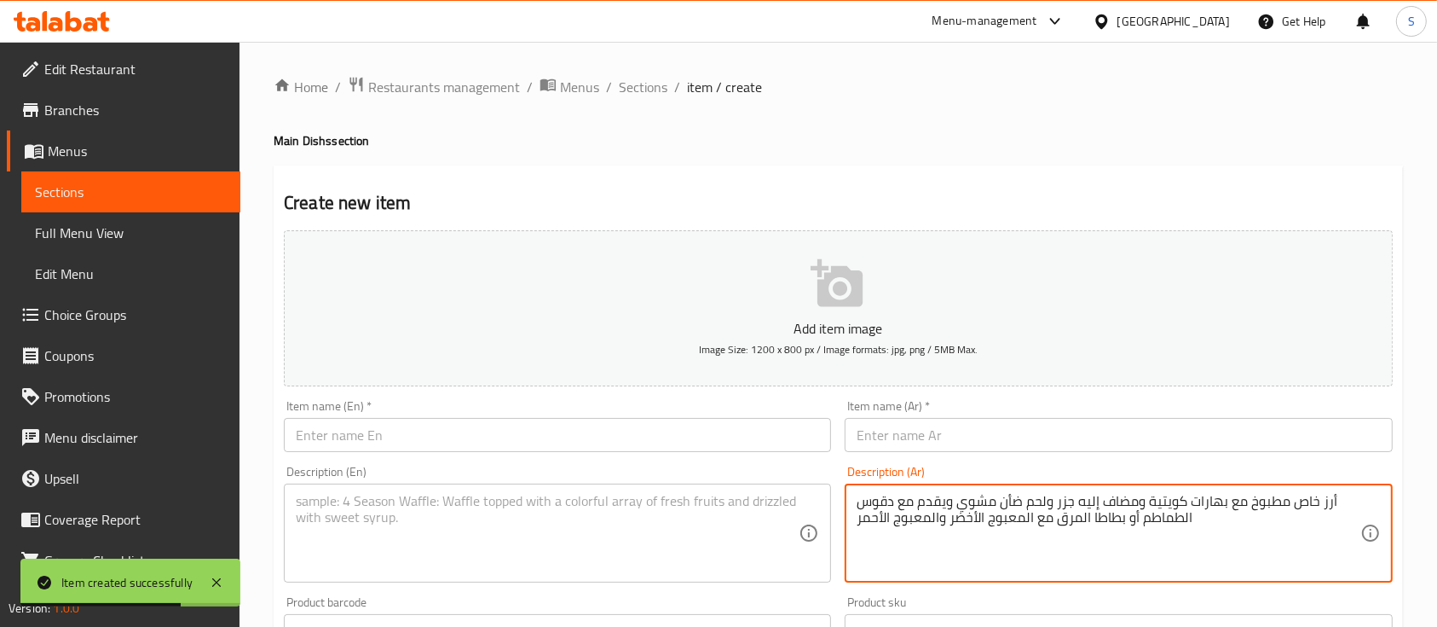
click at [957, 545] on textarea "أرز خاص مطبوخ مع بهارات كويتية ومضاف إليه جزر ولحم ضأن مشوي ويقدم مع دقوس الطما…" at bounding box center [1108, 533] width 503 height 81
type textarea "أرز خاص مطبوخ مع بهارات كويتية ومضاف إليه جزر ولحم ضأن مشوي ويقدم مع دقوس الطما…"
click at [472, 507] on textarea at bounding box center [547, 533] width 503 height 81
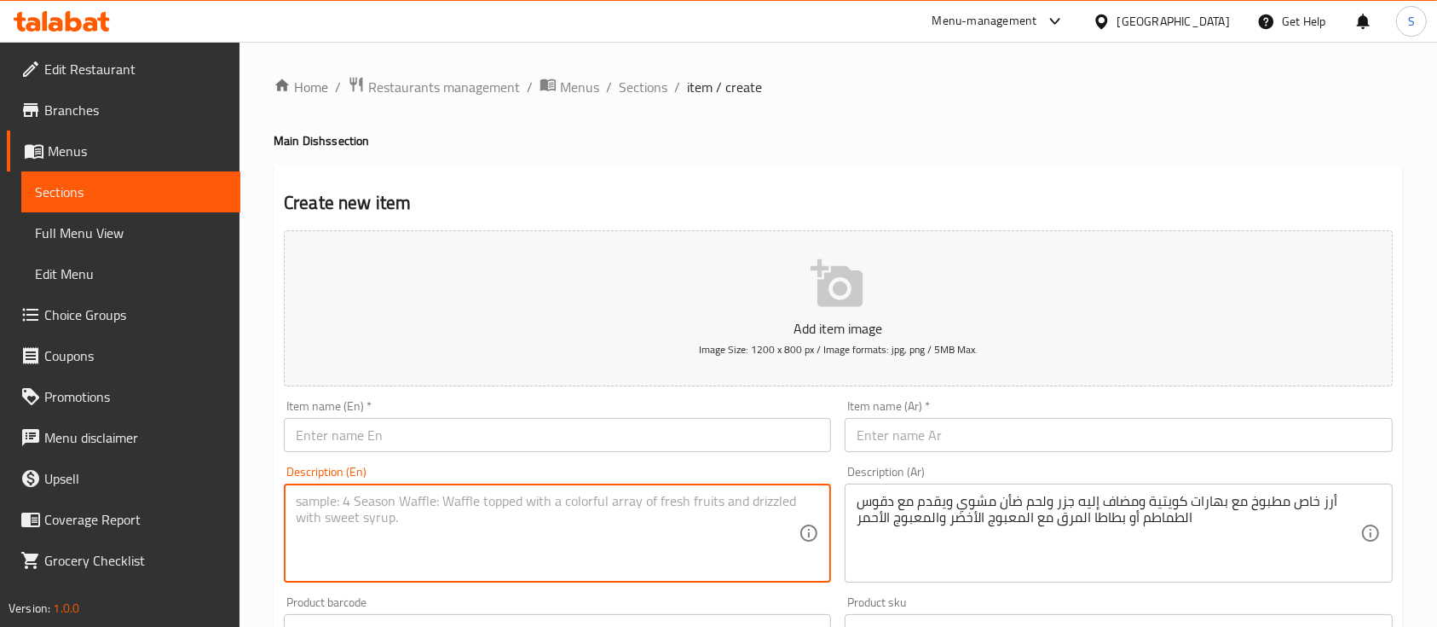
paste textarea "special rice cooked with kuwati spices and infused with carrot and roasted Lamb…"
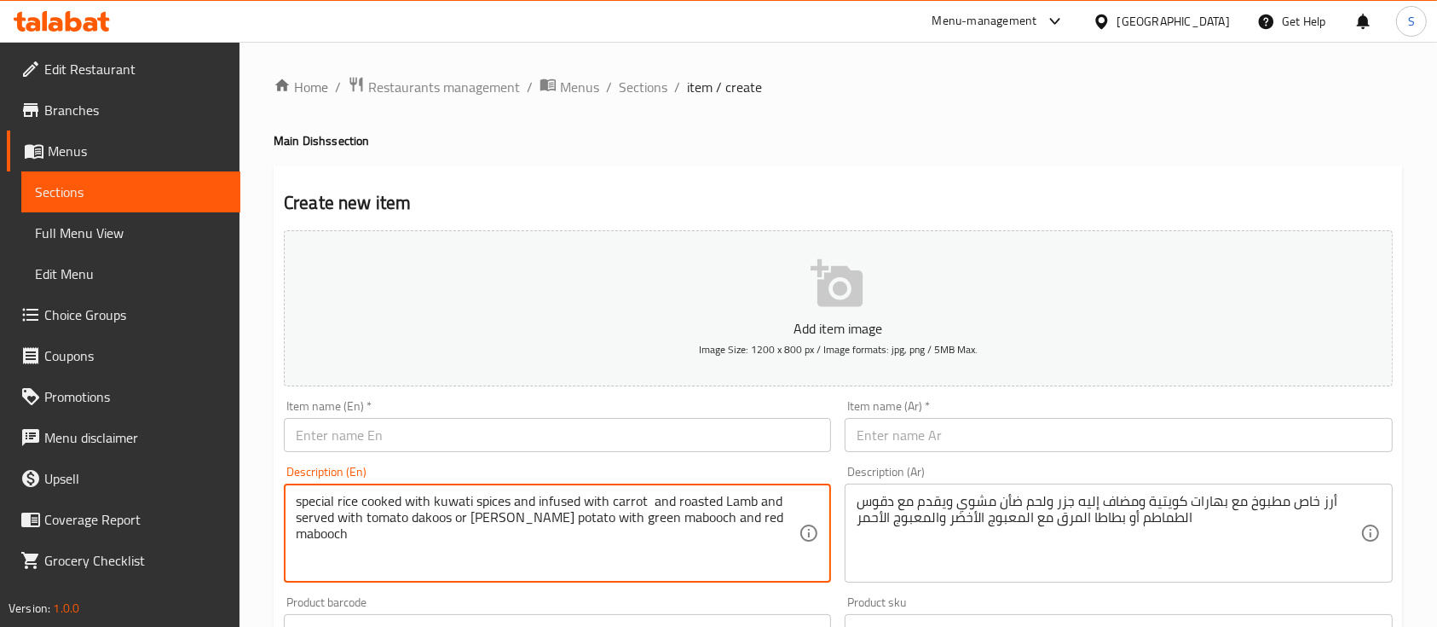
type textarea "special rice cooked with kuwati spices and infused with carrot and roasted Lamb…"
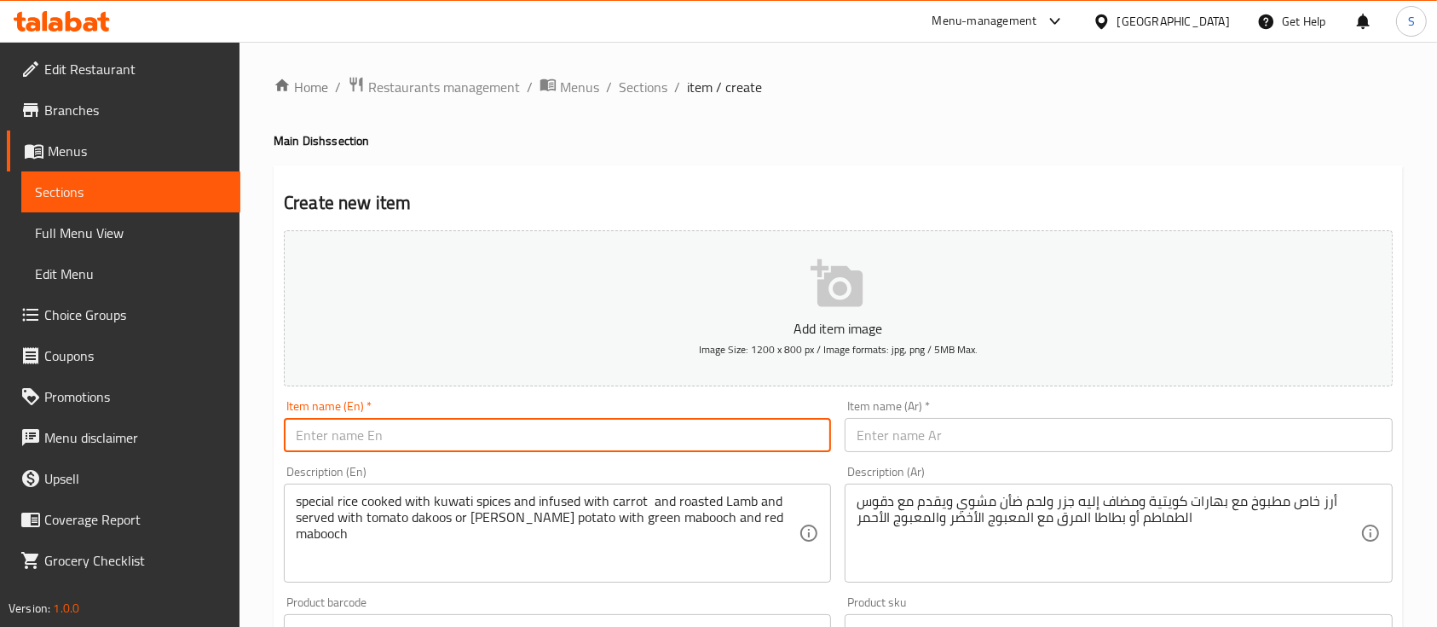
click at [354, 428] on input "text" at bounding box center [557, 435] width 547 height 34
paste input "[PERSON_NAME]"
type input "[PERSON_NAME]"
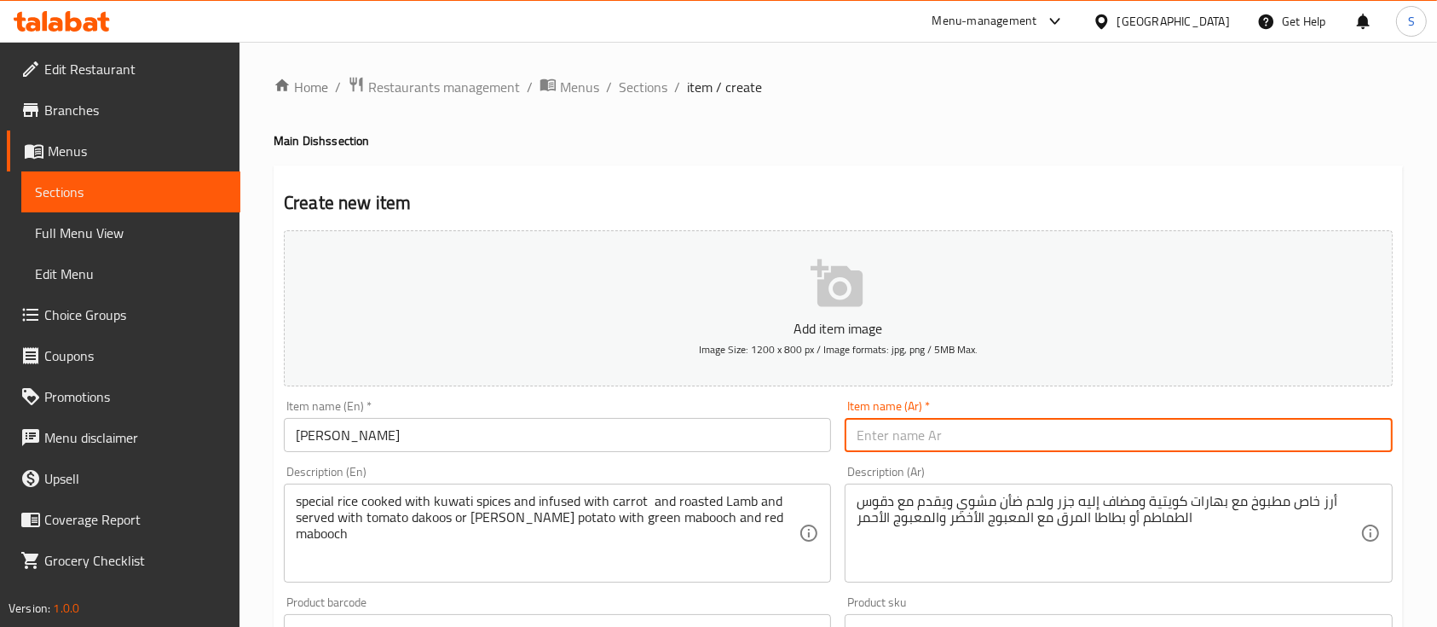
click at [992, 426] on input "text" at bounding box center [1118, 435] width 547 height 34
paste input "لحم بخاري"
type input "لحم بخاري"
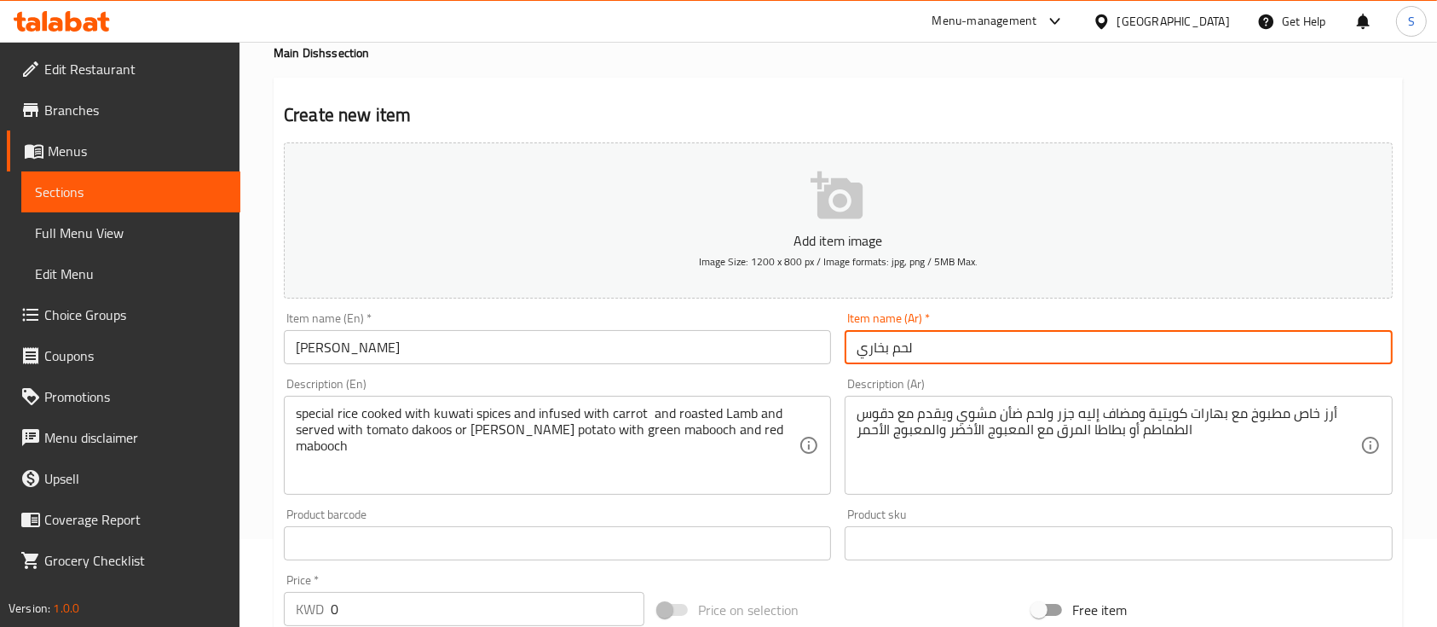
scroll to position [89, 0]
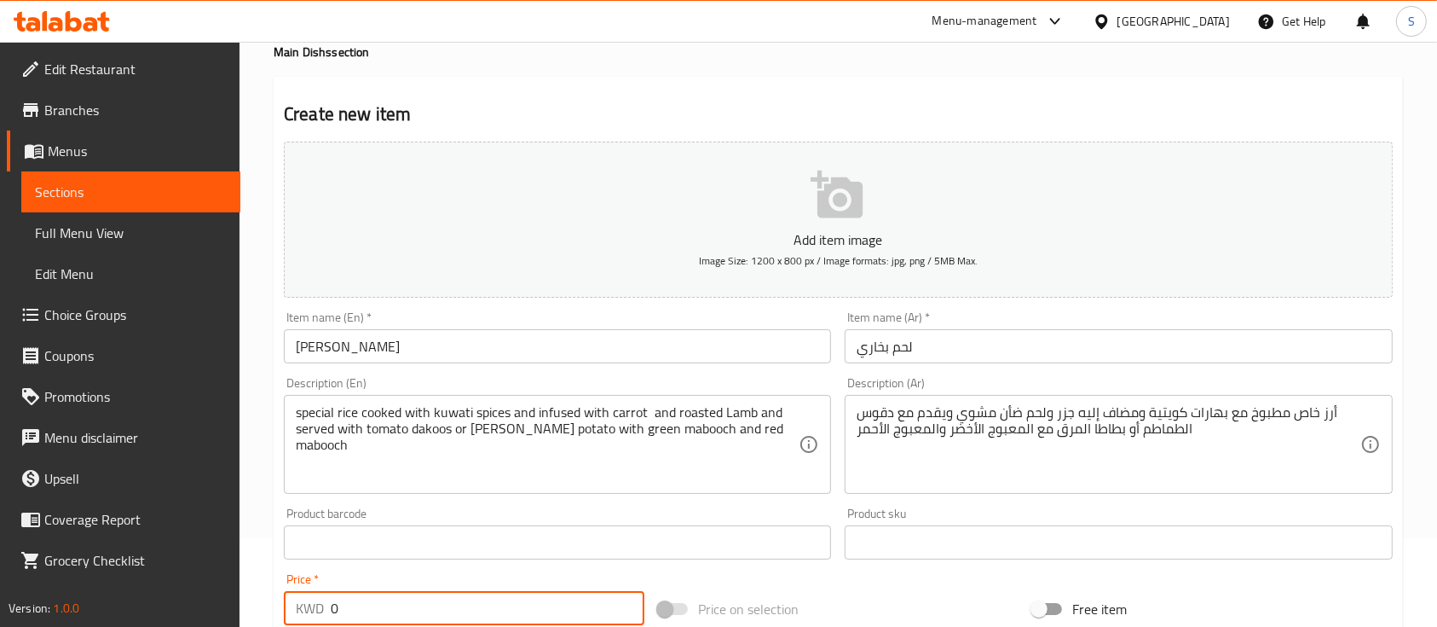
click at [425, 615] on input "0" at bounding box center [488, 608] width 314 height 34
paste input "3.90"
type input "3.900"
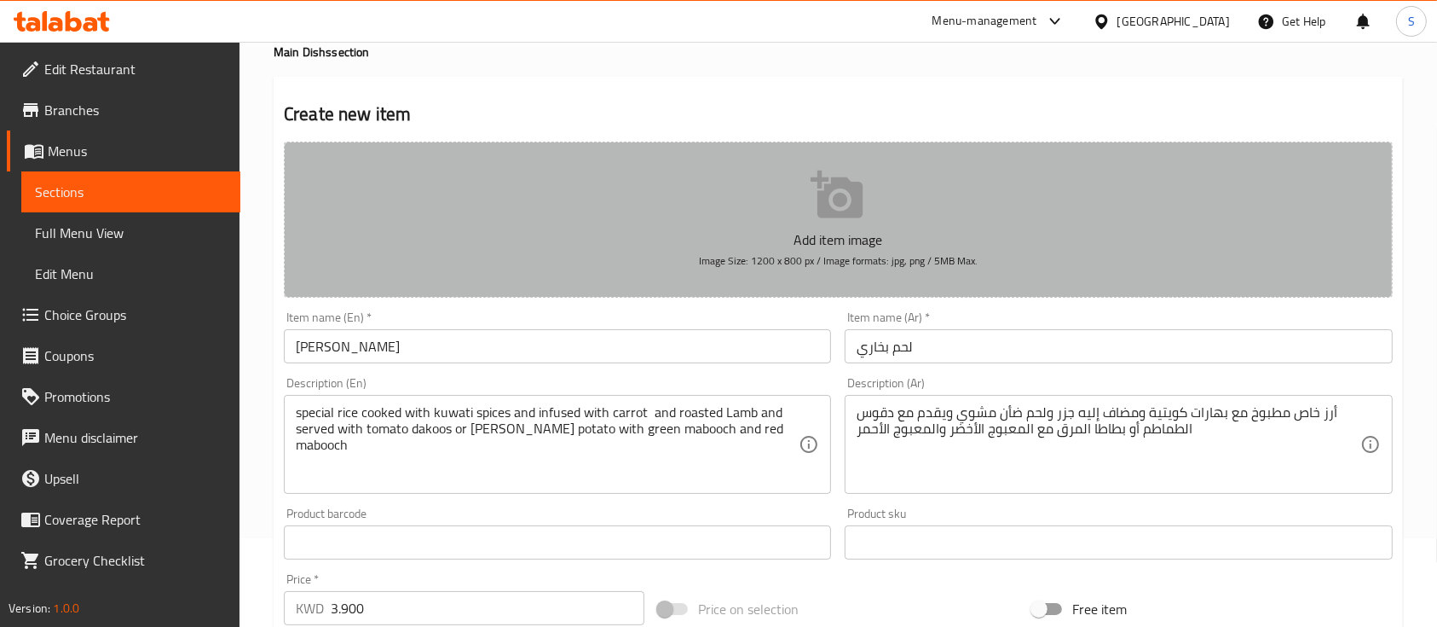
click at [829, 229] on p "Add item image" at bounding box center [838, 239] width 1056 height 20
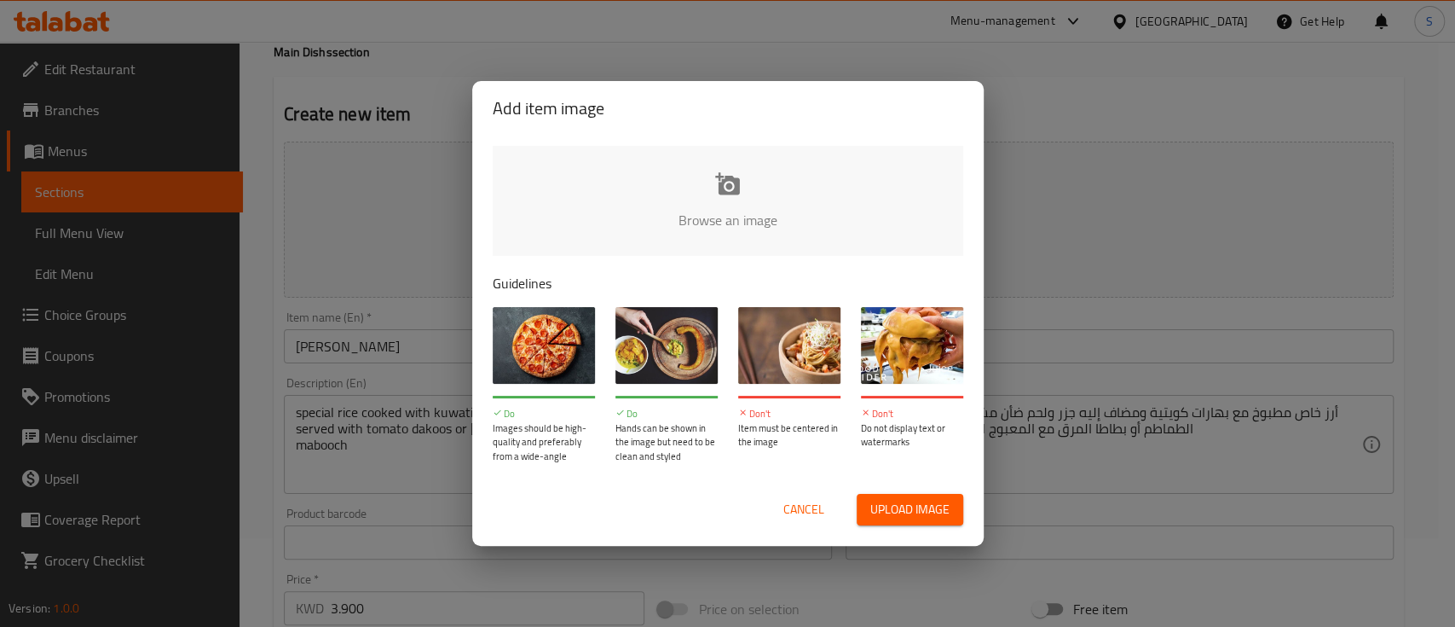
click at [700, 176] on input "file" at bounding box center [1304, 225] width 1623 height 159
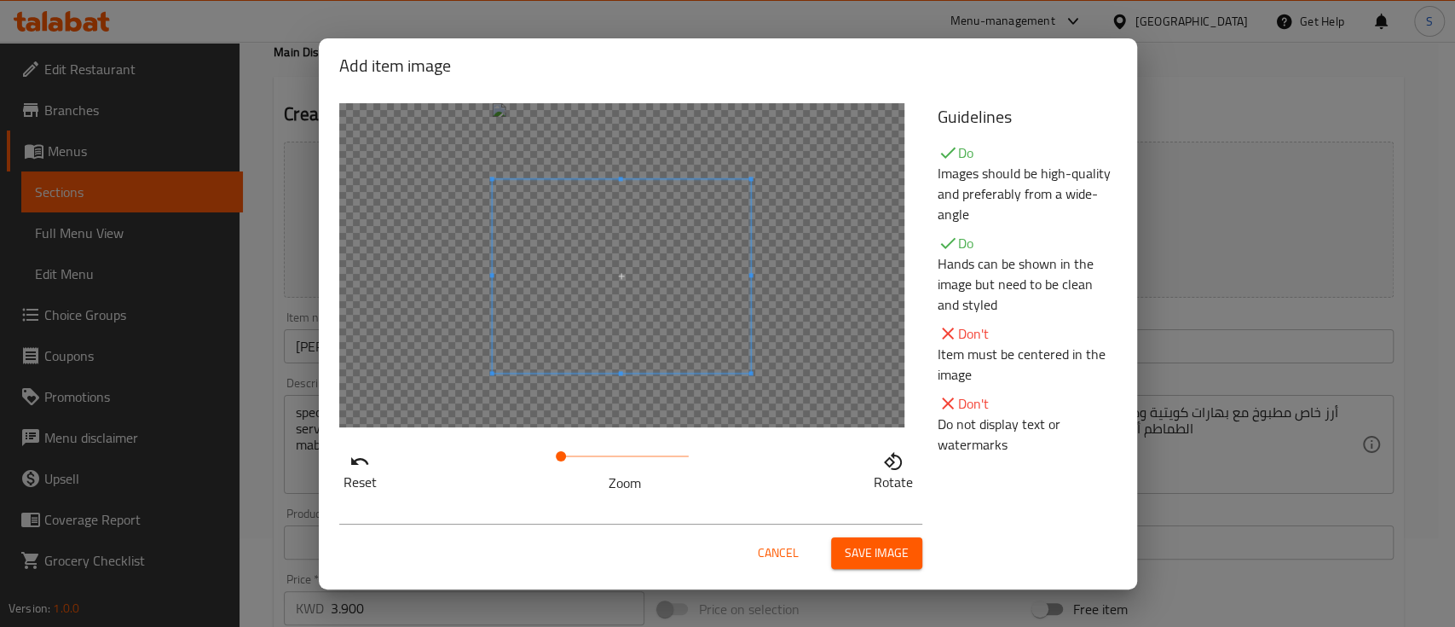
click at [563, 249] on span at bounding box center [621, 276] width 259 height 194
click at [905, 547] on span "Save image" at bounding box center [877, 552] width 64 height 21
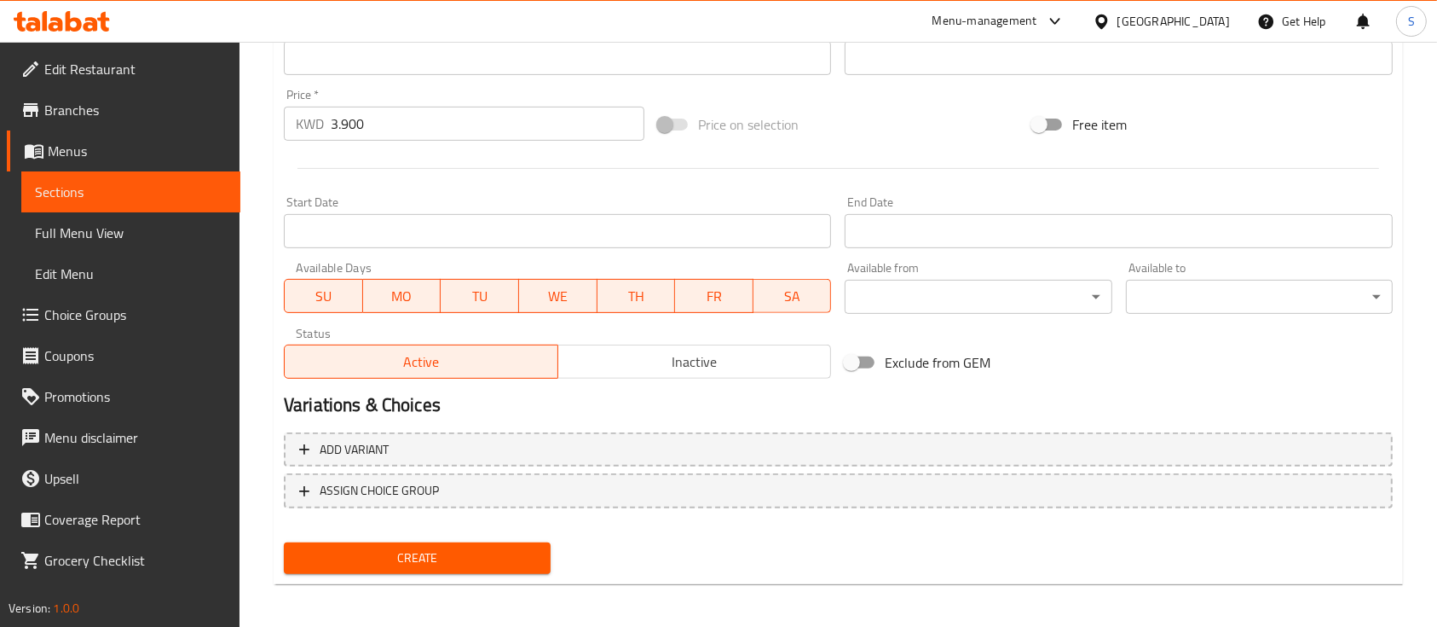
scroll to position [599, 0]
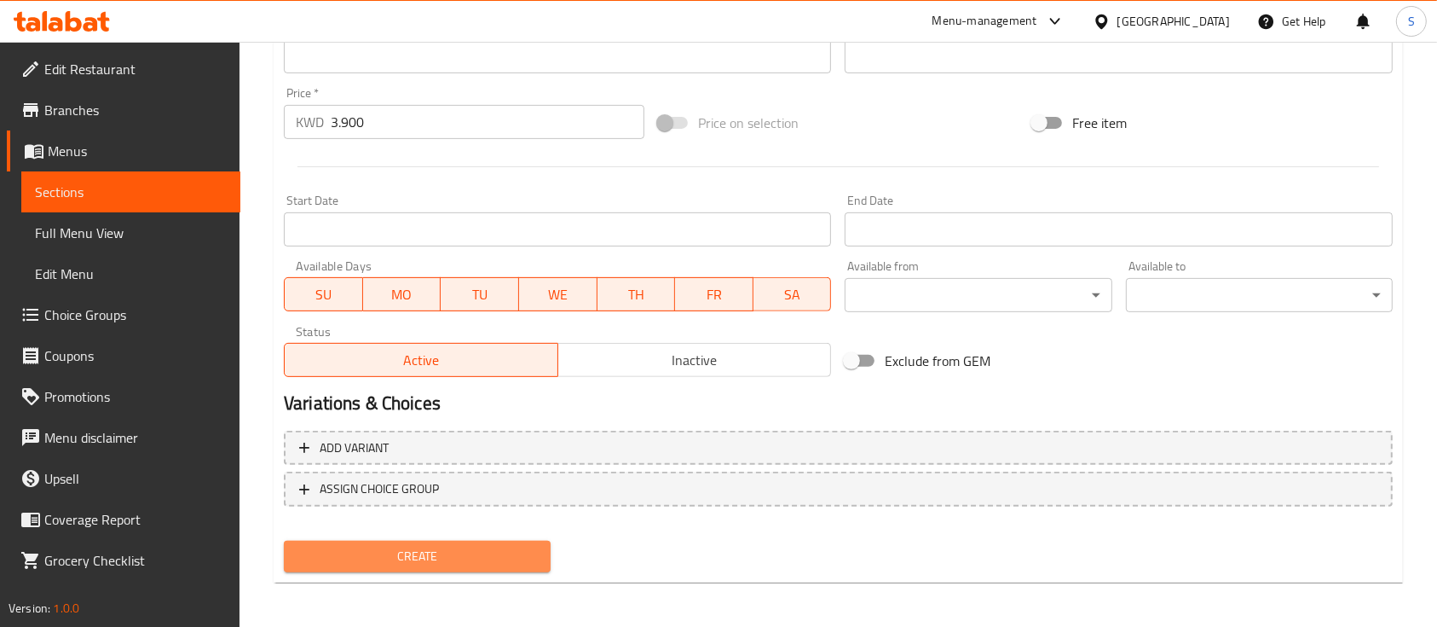
click at [464, 562] on span "Create" at bounding box center [418, 556] width 240 height 21
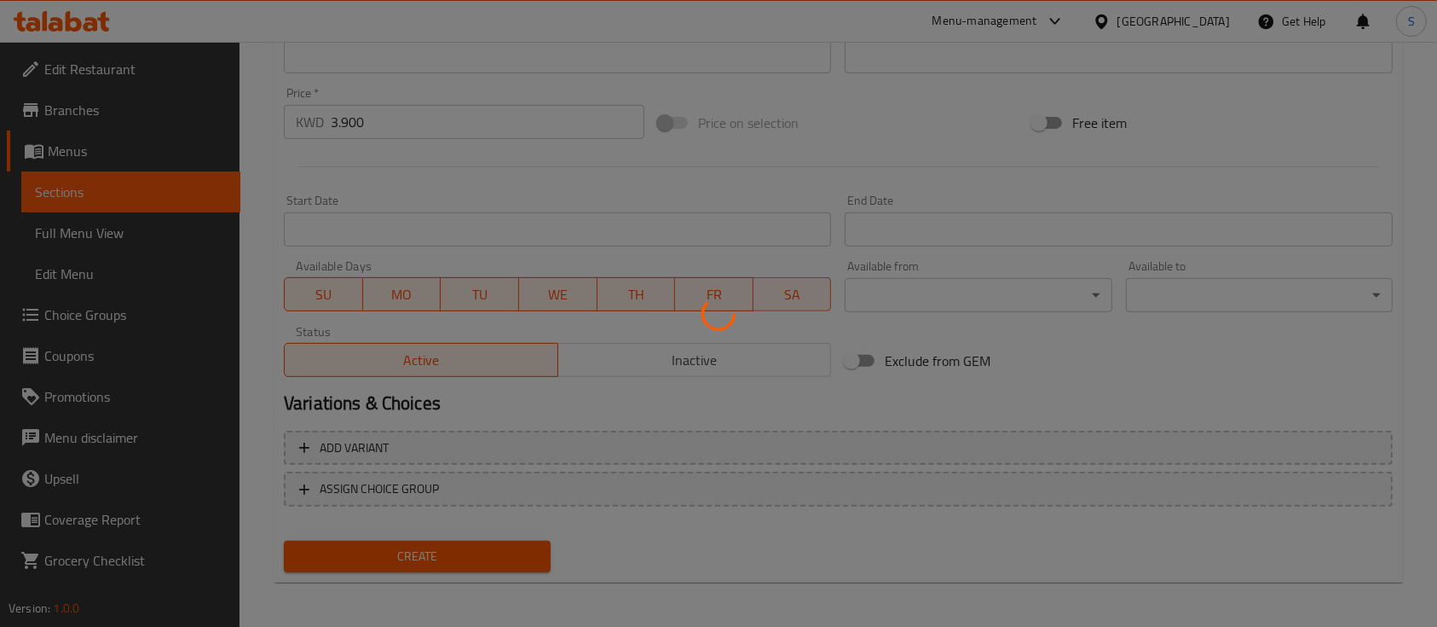
type input "0"
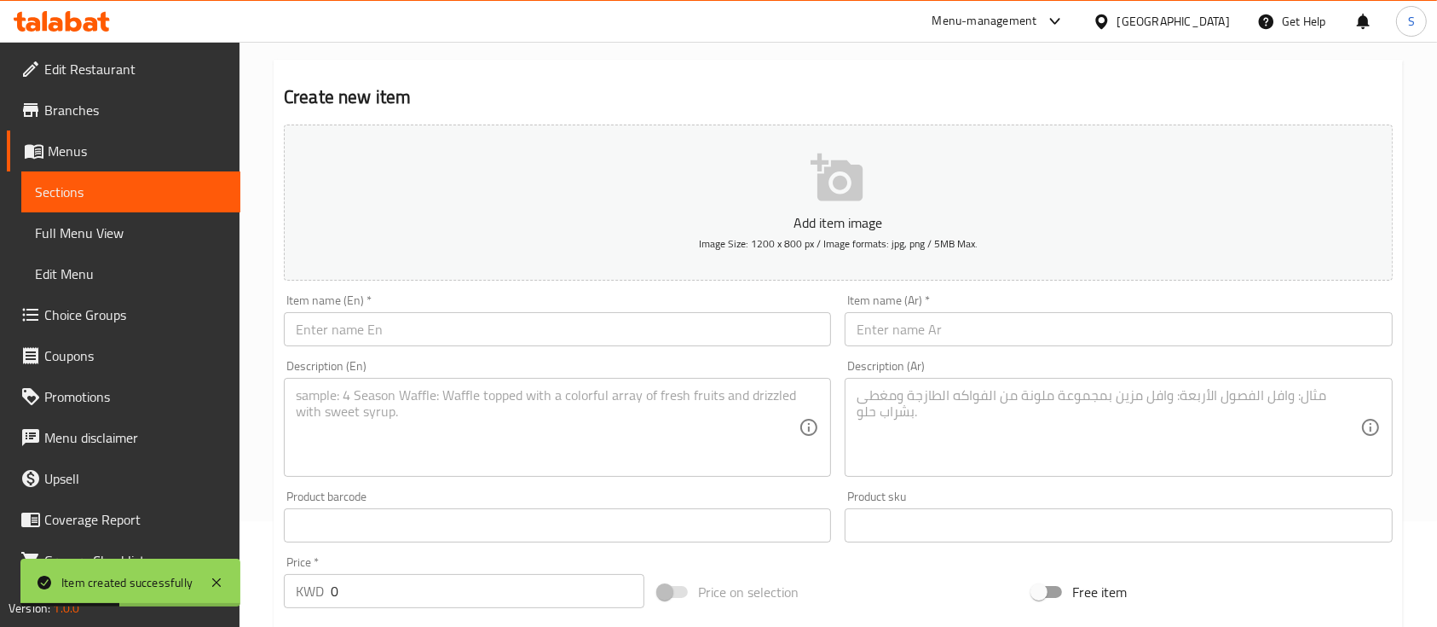
scroll to position [73, 0]
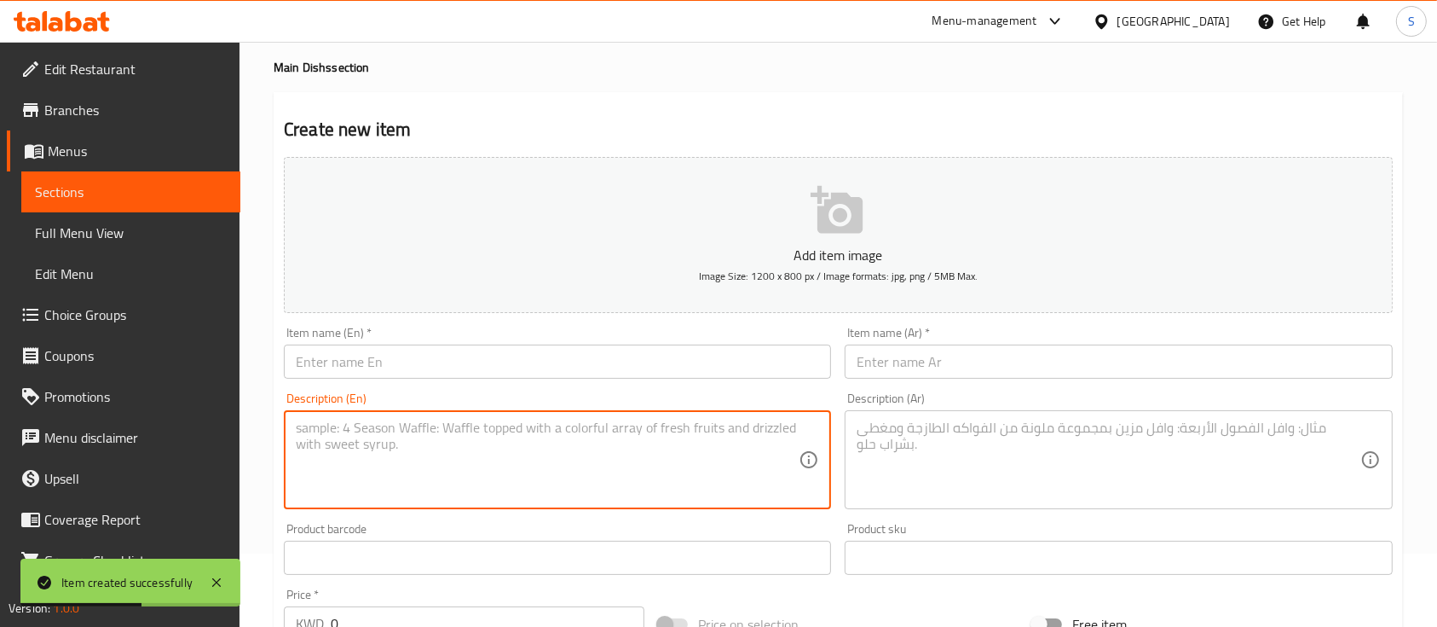
click at [519, 442] on textarea at bounding box center [547, 459] width 503 height 81
paste textarea "special rice cooked with kuwati spices and infused with Dates and roasted chick…"
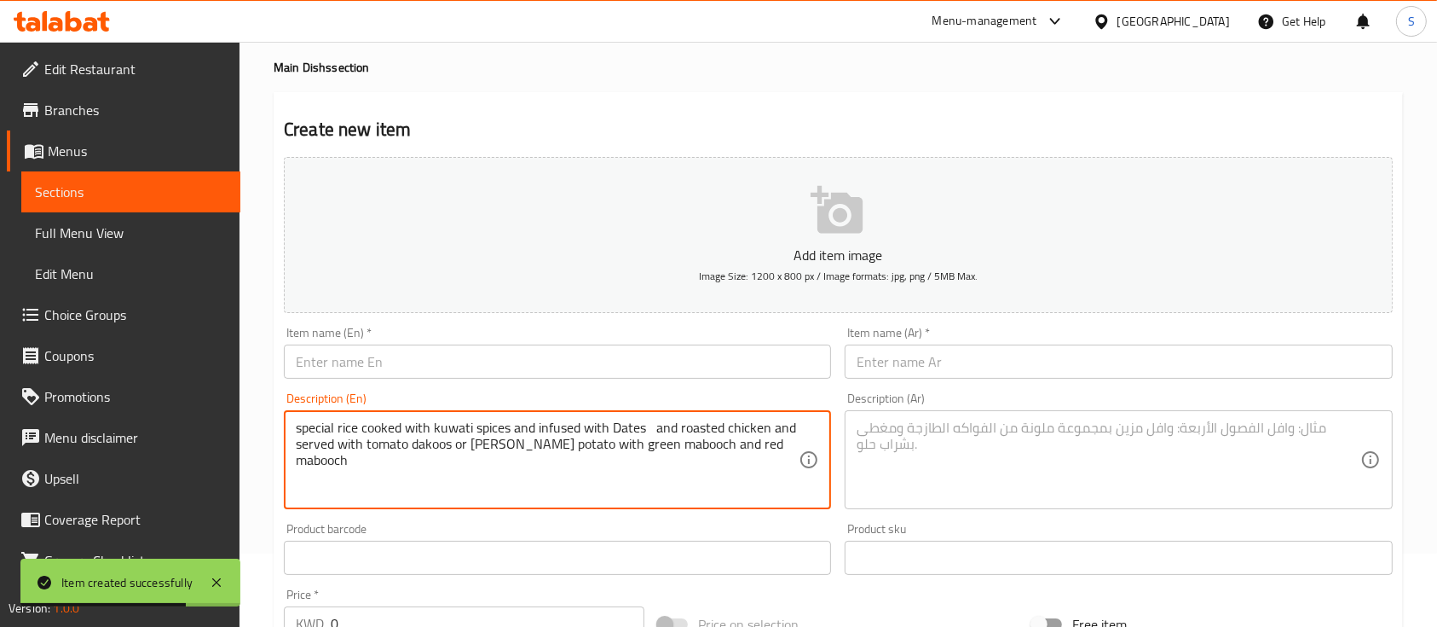
type textarea "special rice cooked with kuwati spices and infused with Dates and roasted chick…"
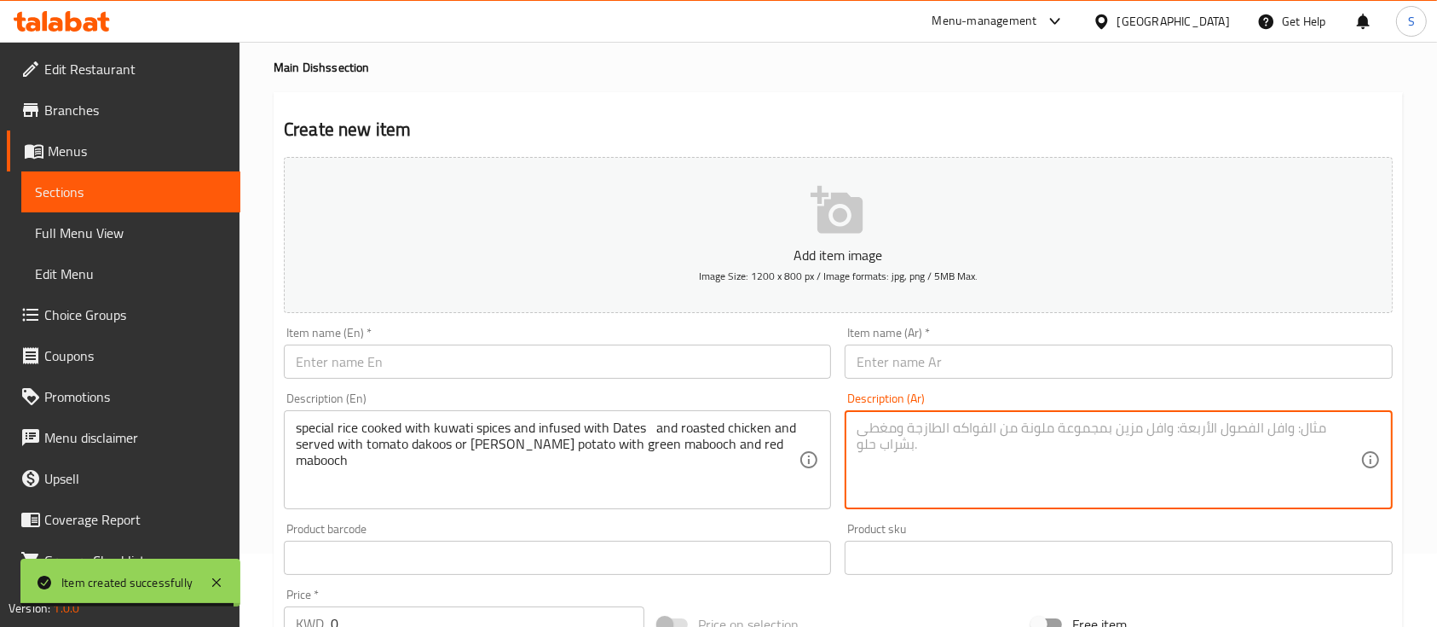
click at [905, 473] on textarea at bounding box center [1108, 459] width 503 height 81
paste textarea "أرز خاص مطبوخ مع بهارات كويتية ومضاف إليه التمر والدجاج المشوي ويقدم مع دقوس ال…"
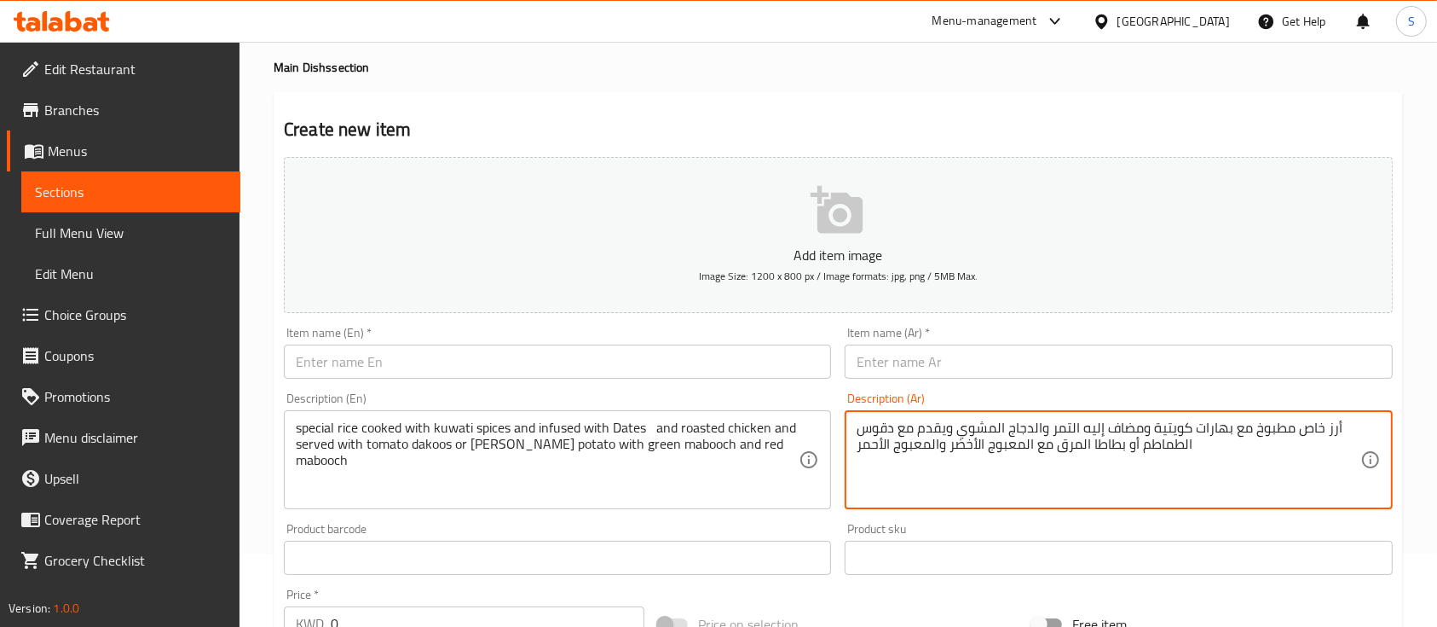
type textarea "أرز خاص مطبوخ مع بهارات كويتية ومضاف إليه التمر والدجاج المشوي ويقدم مع دقوس ال…"
click at [750, 367] on input "text" at bounding box center [557, 361] width 547 height 34
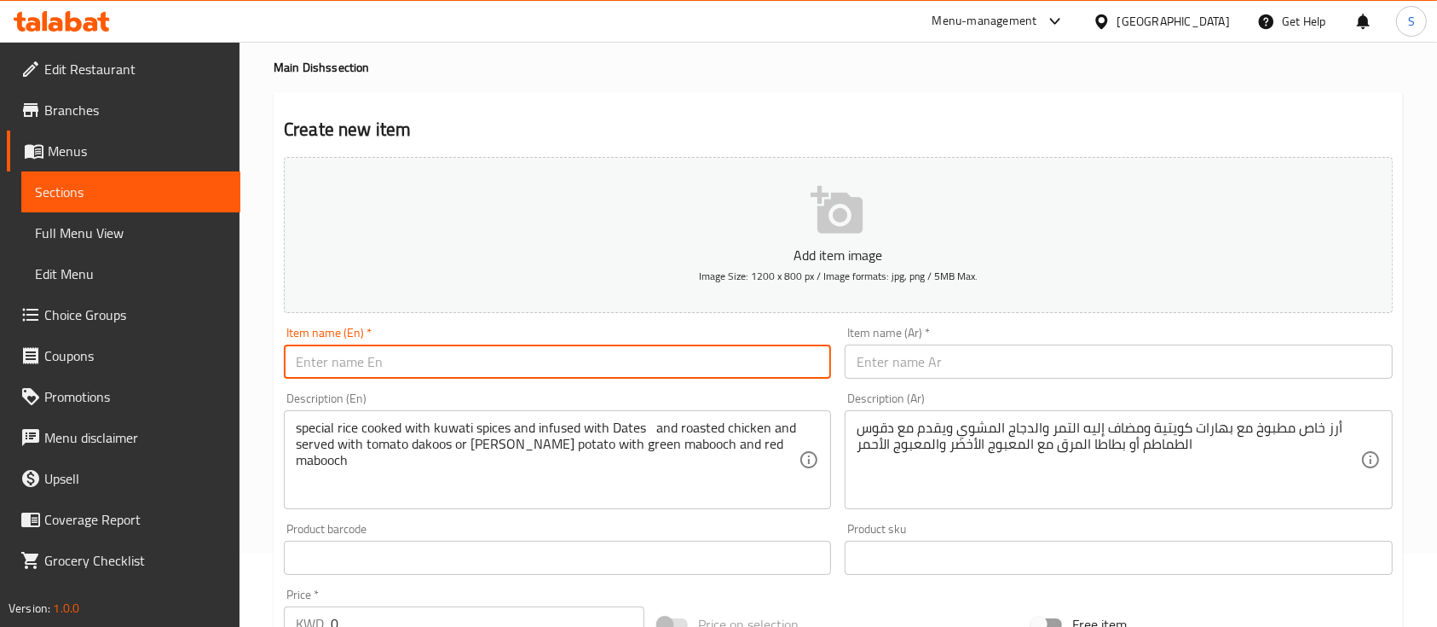
paste input "Hasabi Chicken (Single Portion)"
drag, startPoint x: 387, startPoint y: 361, endPoint x: 504, endPoint y: 377, distance: 117.9
click at [504, 377] on input "Hasabi Chicken (Single Portion)" at bounding box center [557, 361] width 547 height 34
click at [501, 364] on input "Hasabi Chicken" at bounding box center [557, 361] width 547 height 34
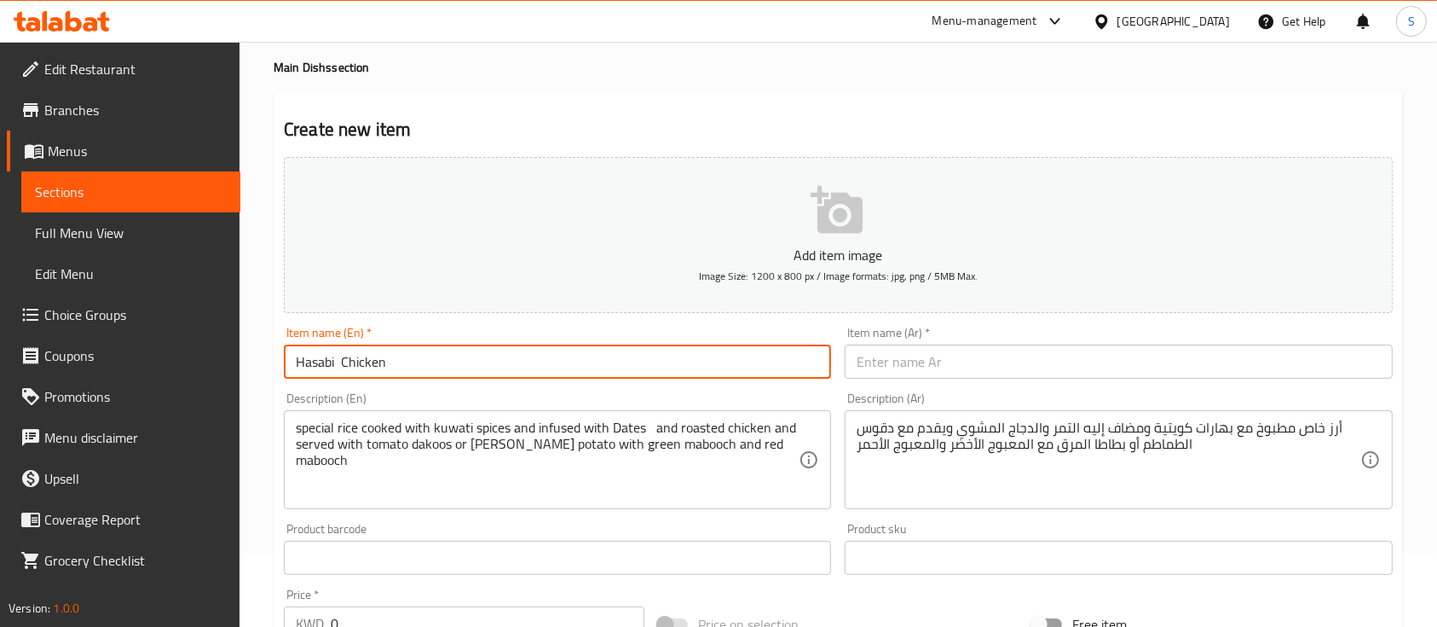
click at [501, 364] on input "Hasabi Chicken" at bounding box center [557, 361] width 547 height 34
type input "Hasabi Chicken"
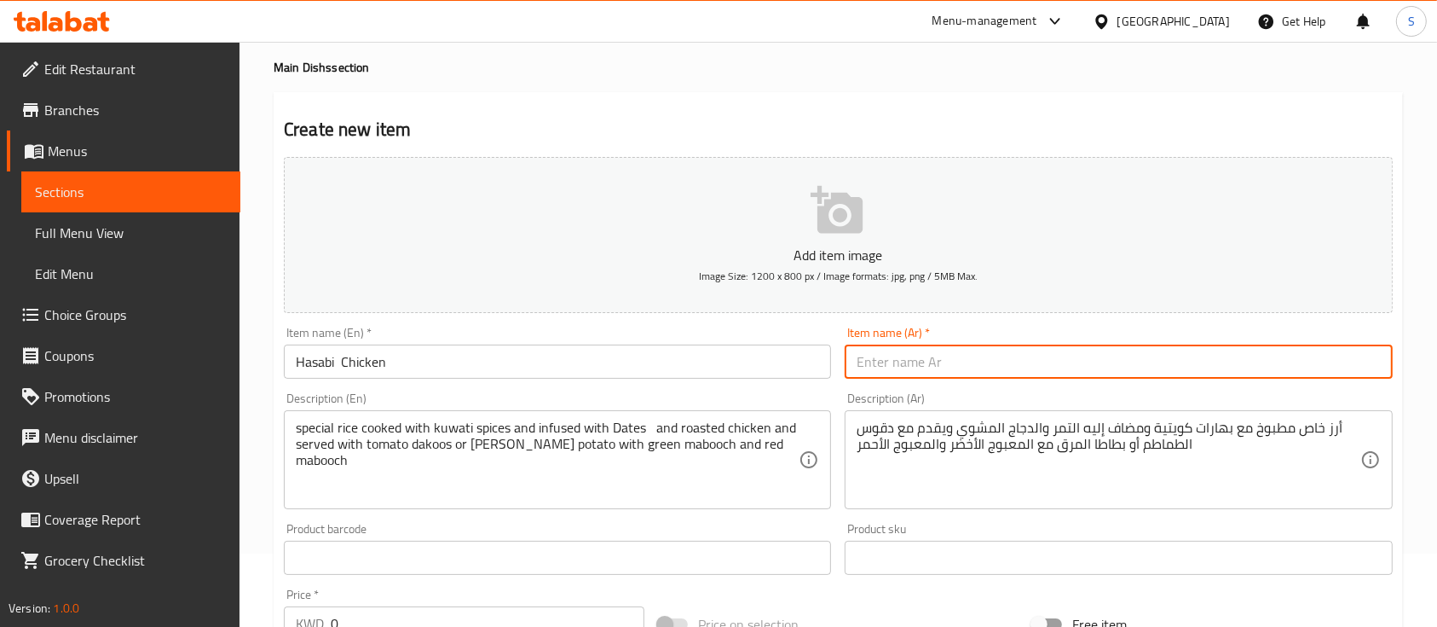
click at [991, 353] on input "text" at bounding box center [1118, 361] width 547 height 34
paste input "دجاج حسبي"
type input "دجاج حسبي"
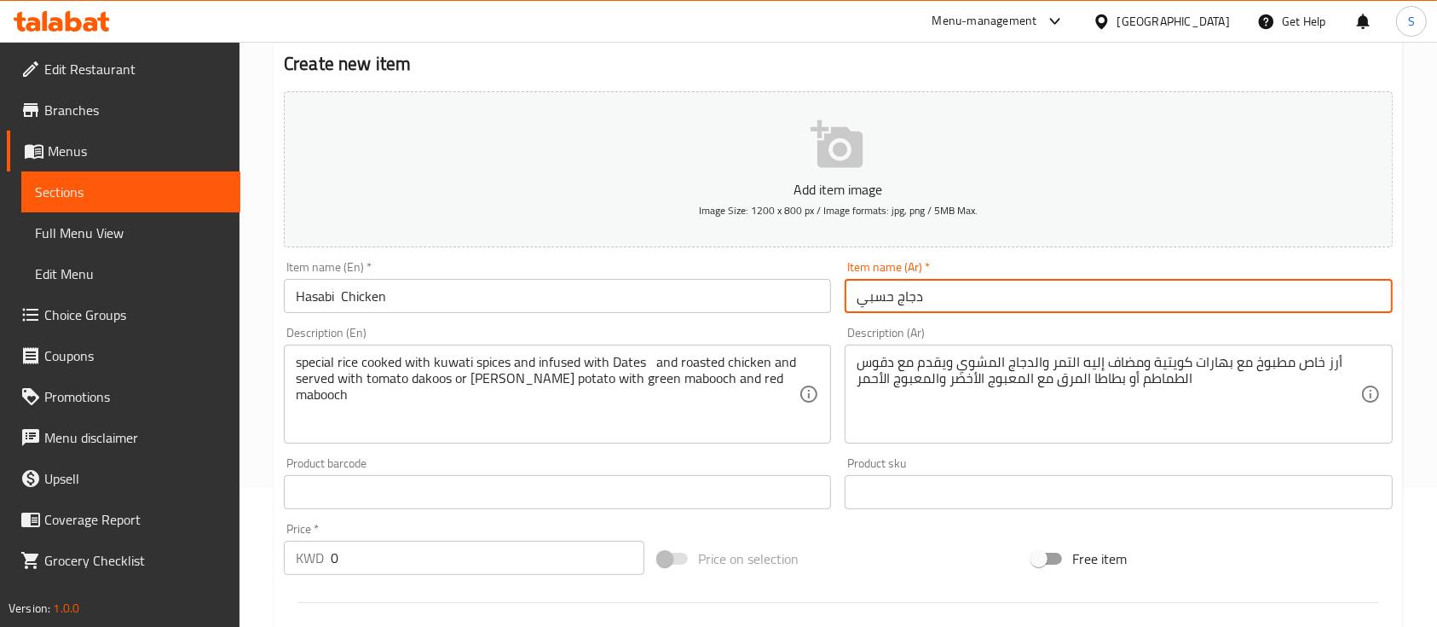
scroll to position [140, 0]
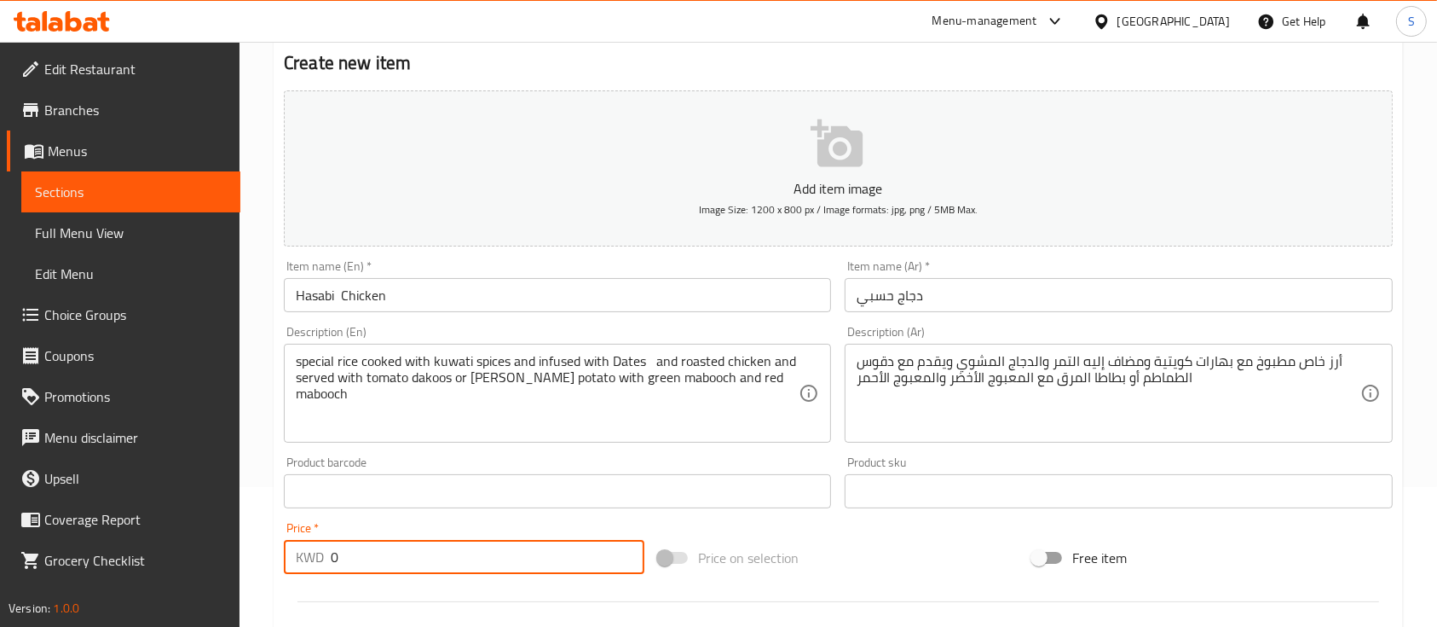
click at [406, 543] on input "0" at bounding box center [488, 557] width 314 height 34
paste input "2.65"
type input "2.650"
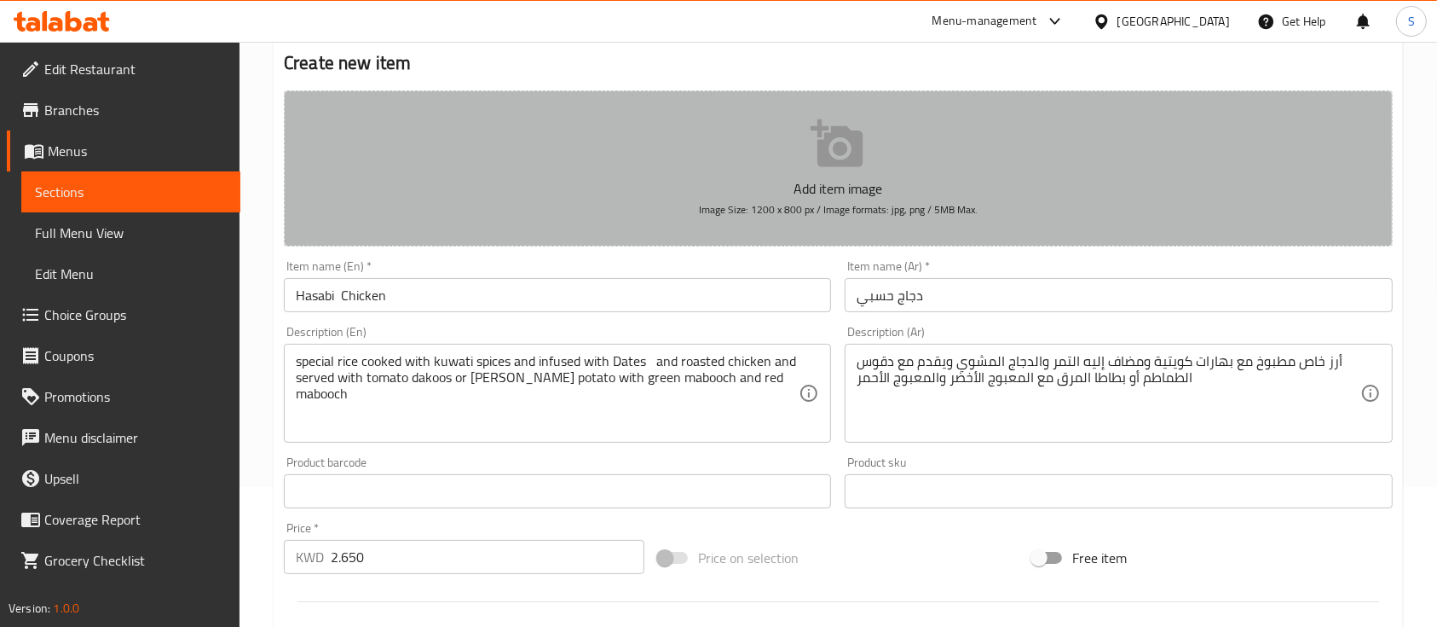
click at [820, 188] on p "Add item image" at bounding box center [838, 188] width 1056 height 20
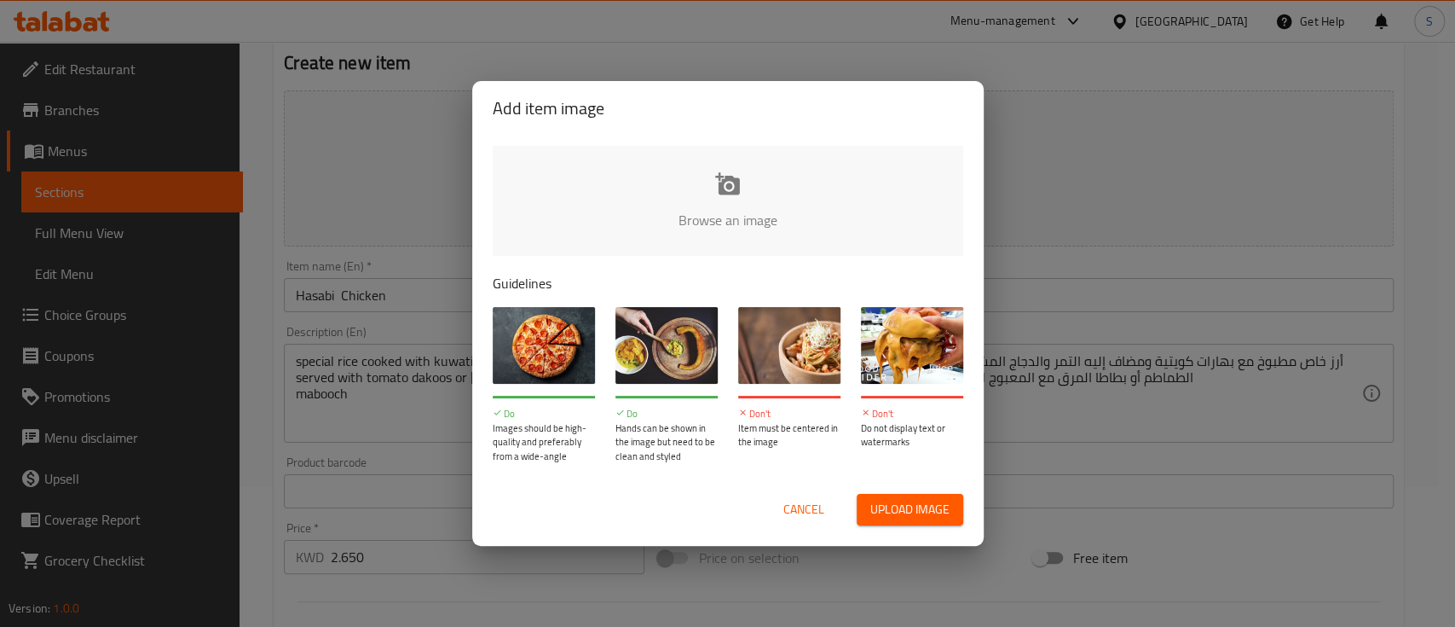
click at [755, 194] on input "file" at bounding box center [1304, 225] width 1623 height 159
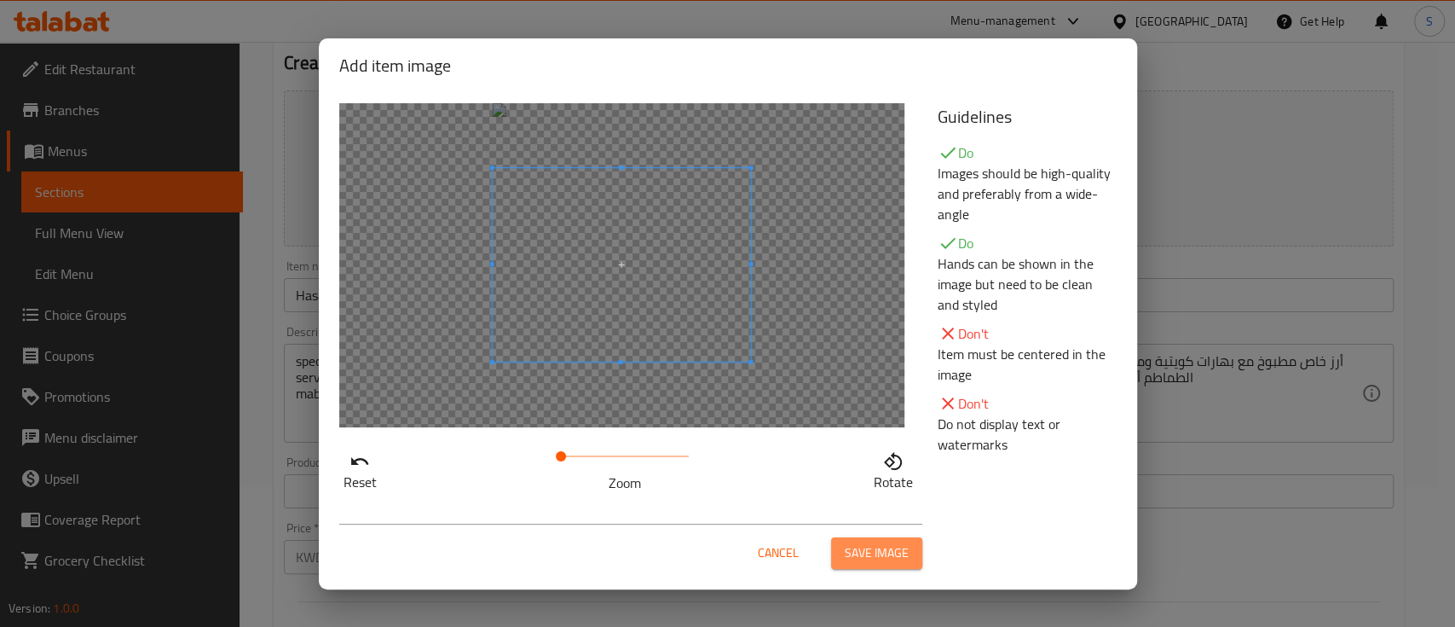
click at [882, 558] on span "Save image" at bounding box center [877, 552] width 64 height 21
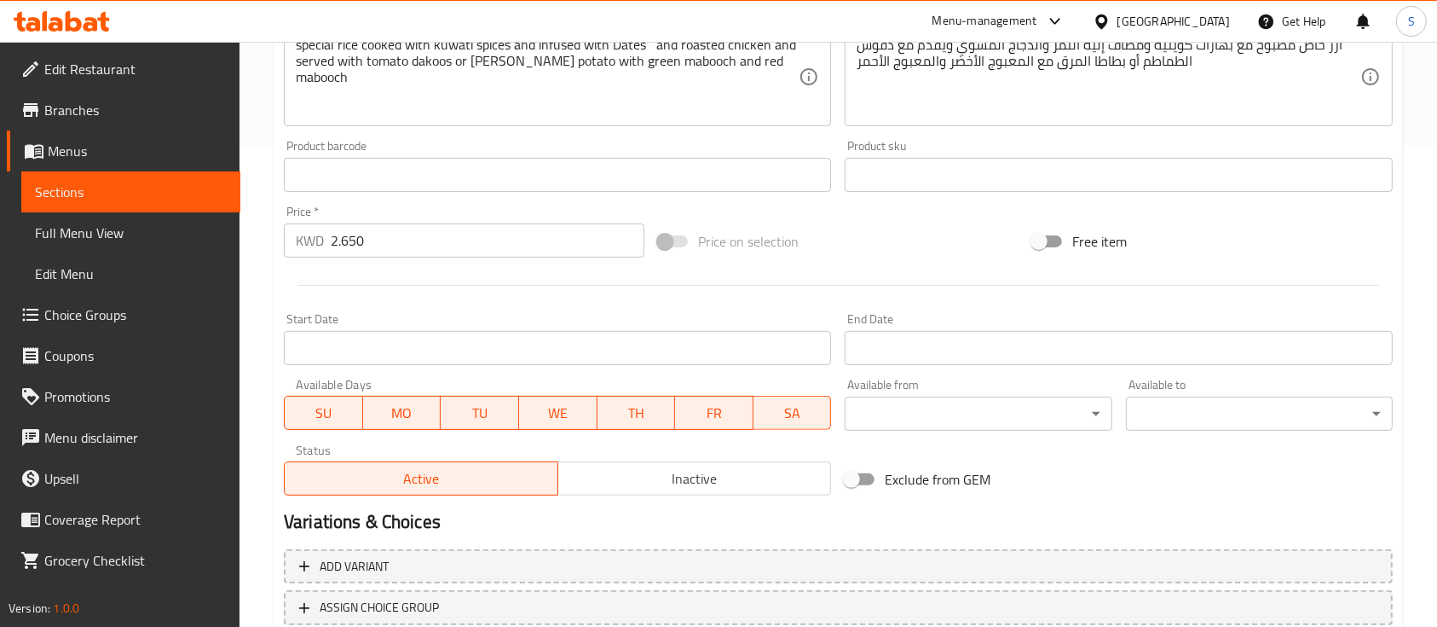
scroll to position [602, 0]
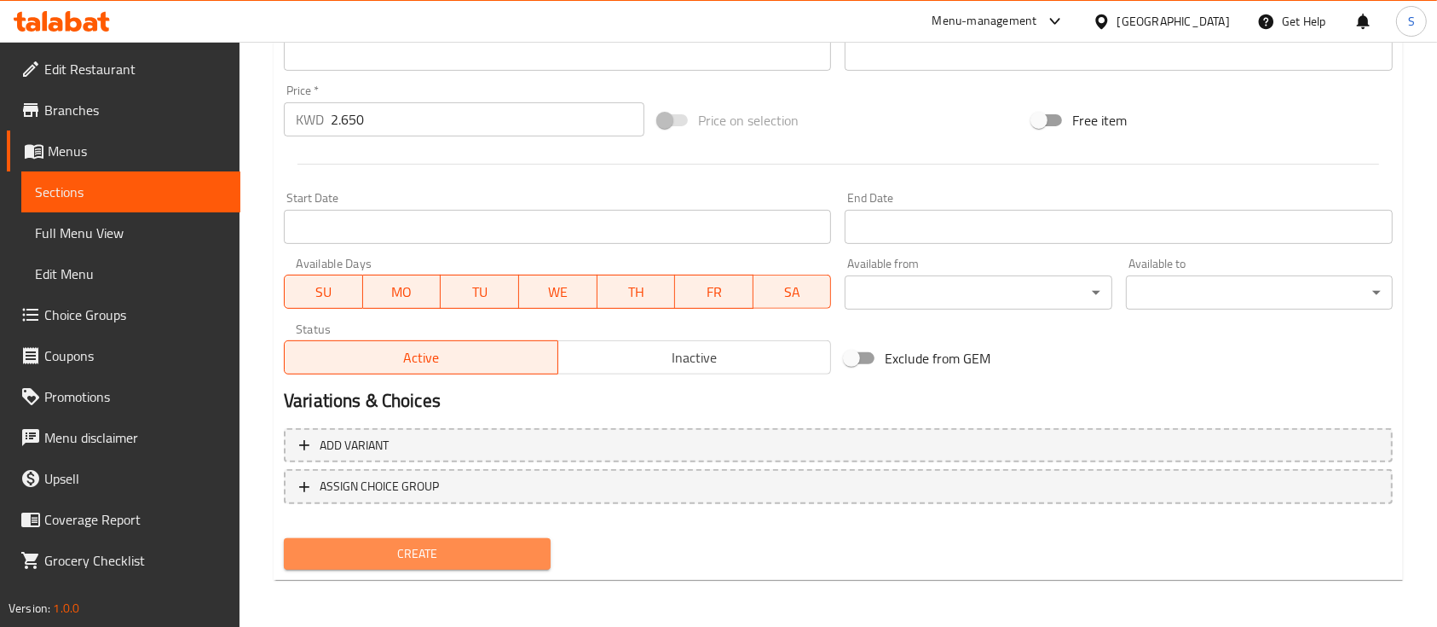
click at [439, 552] on span "Create" at bounding box center [418, 553] width 240 height 21
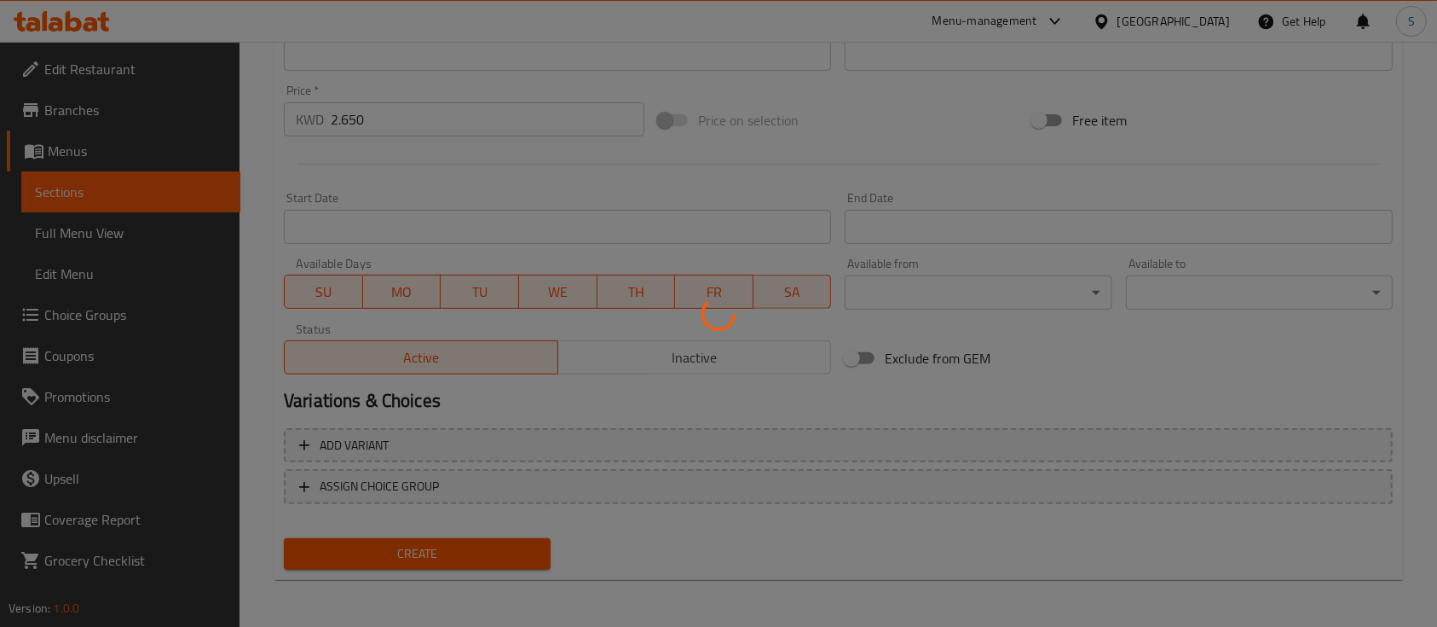
type input "0"
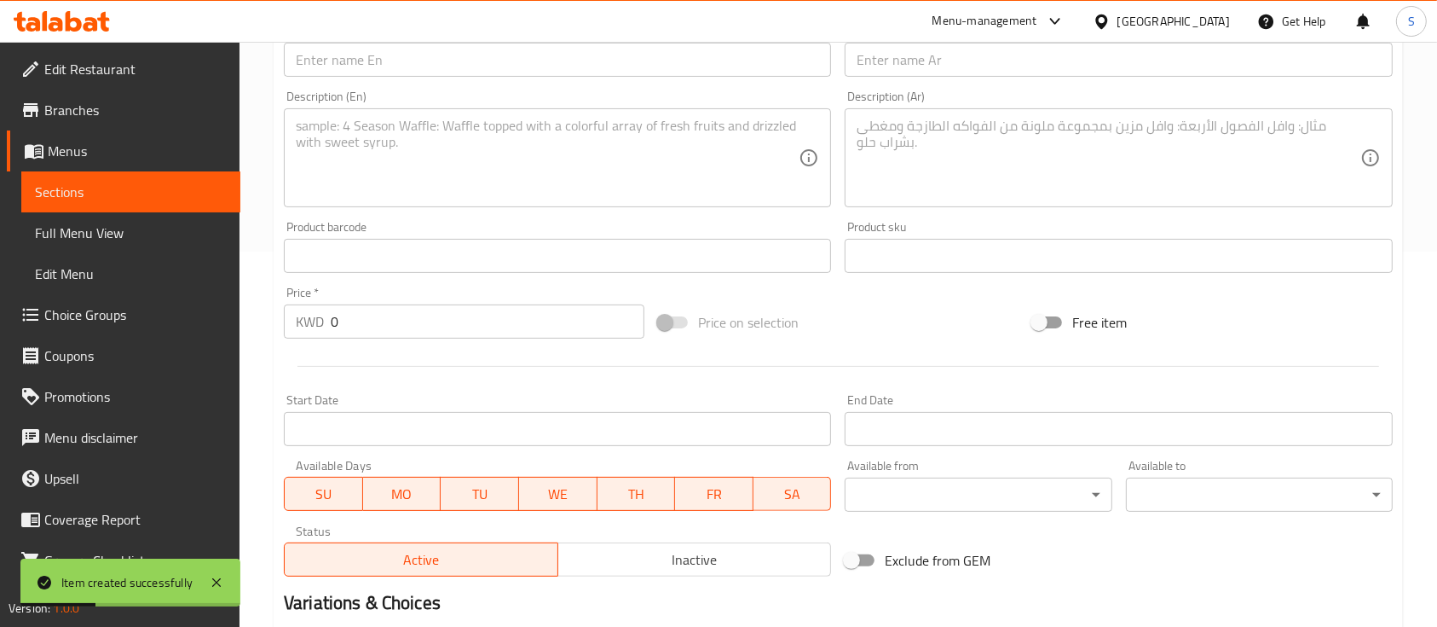
scroll to position [375, 0]
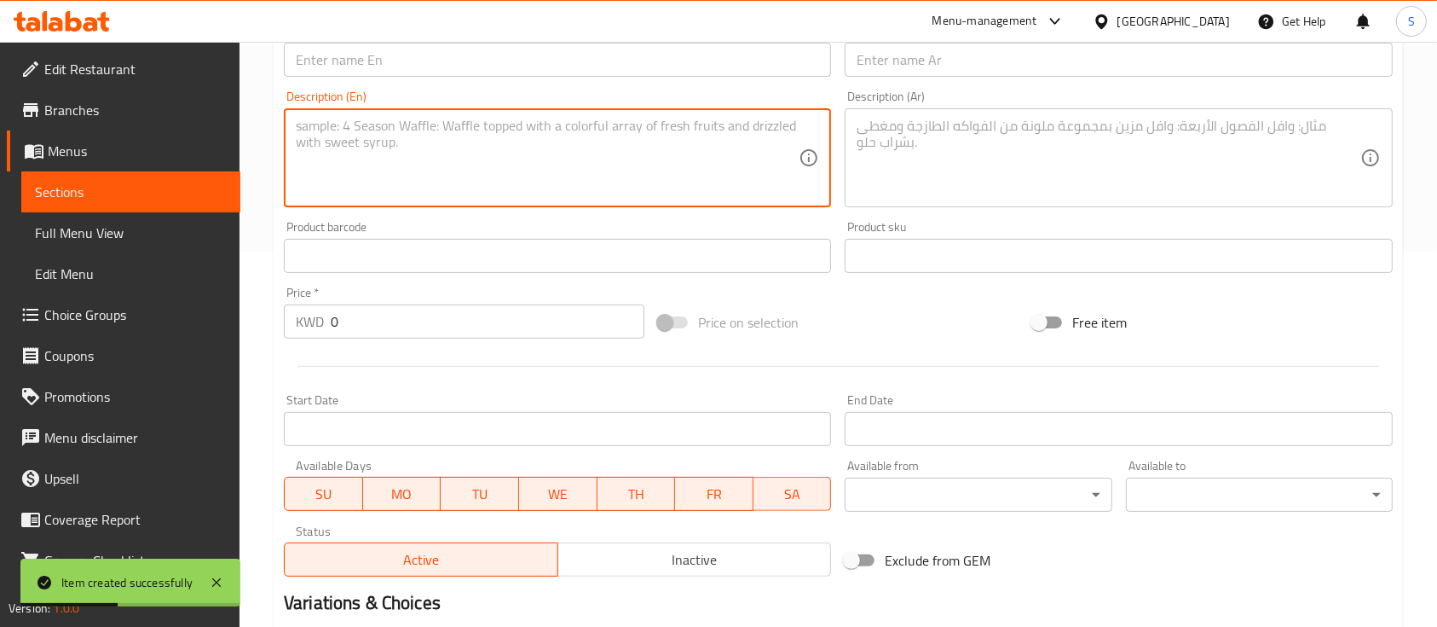
click at [558, 181] on textarea at bounding box center [547, 158] width 503 height 81
paste textarea "special rice cooked with kuwati spices and infused with Dates and roasted Lamb …"
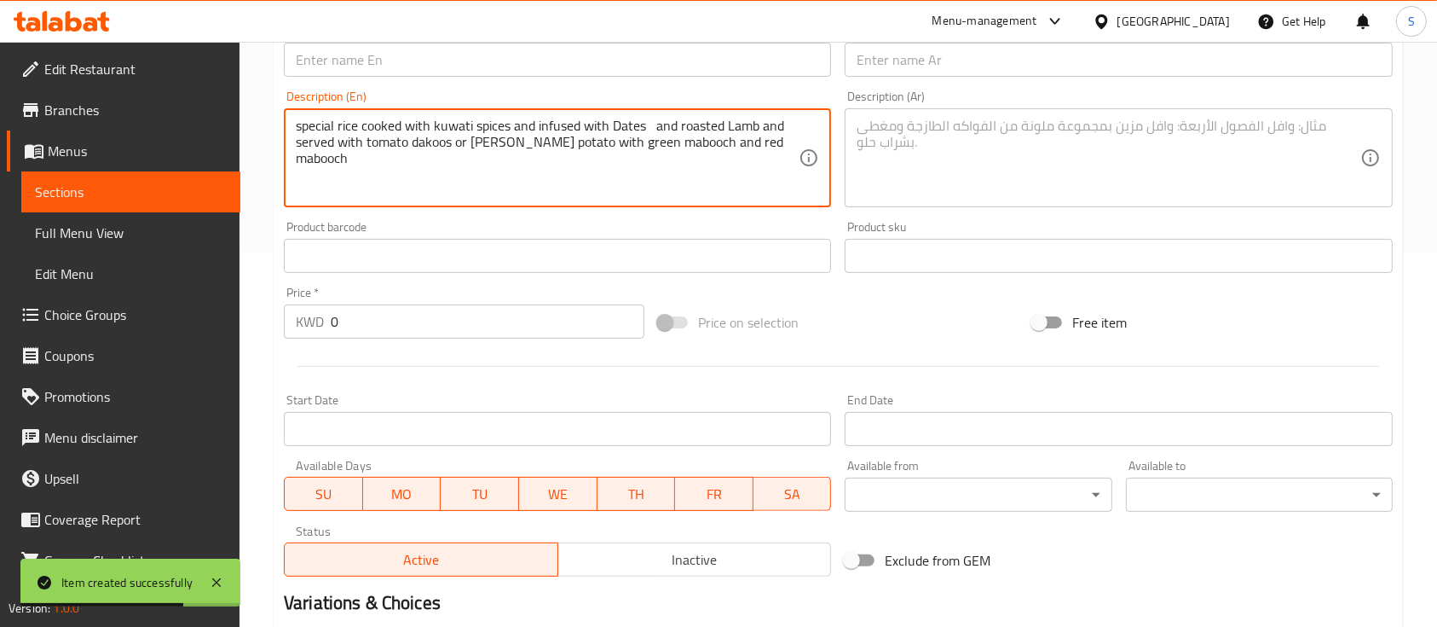
type textarea "special rice cooked with kuwati spices and infused with Dates and roasted Lamb …"
click at [418, 336] on input "0" at bounding box center [488, 321] width 314 height 34
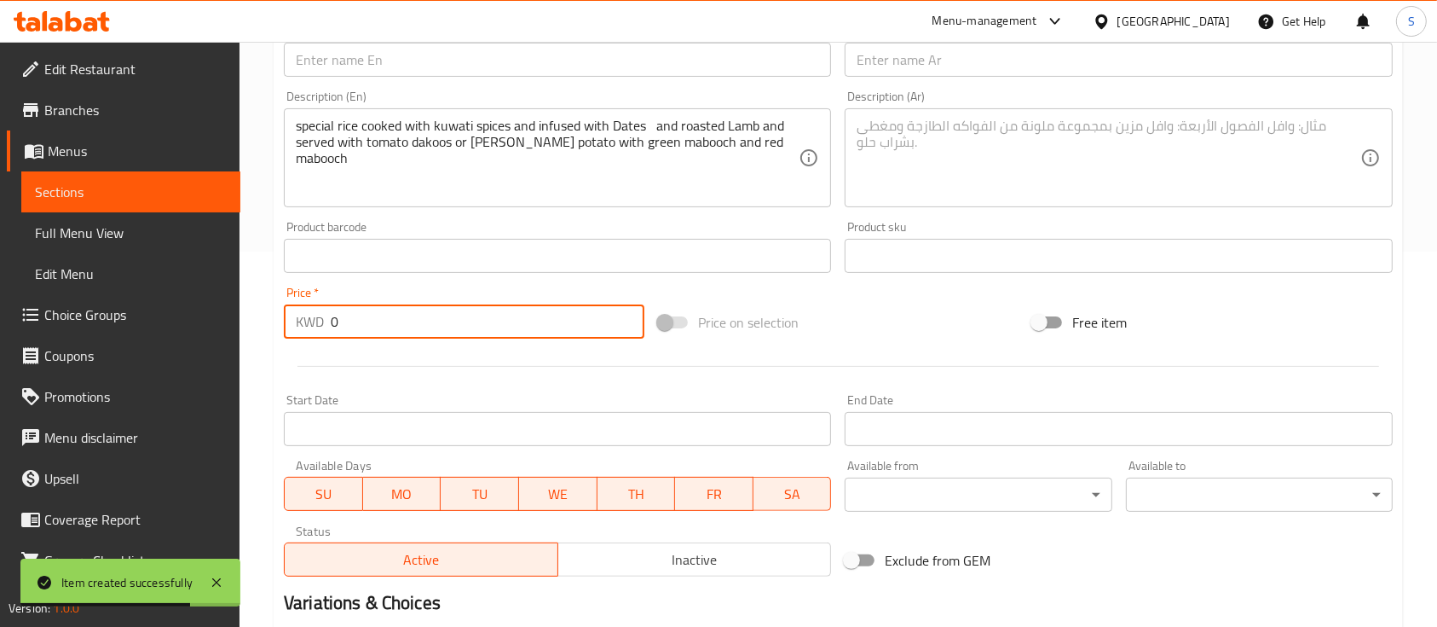
click at [418, 336] on input "0" at bounding box center [488, 321] width 314 height 34
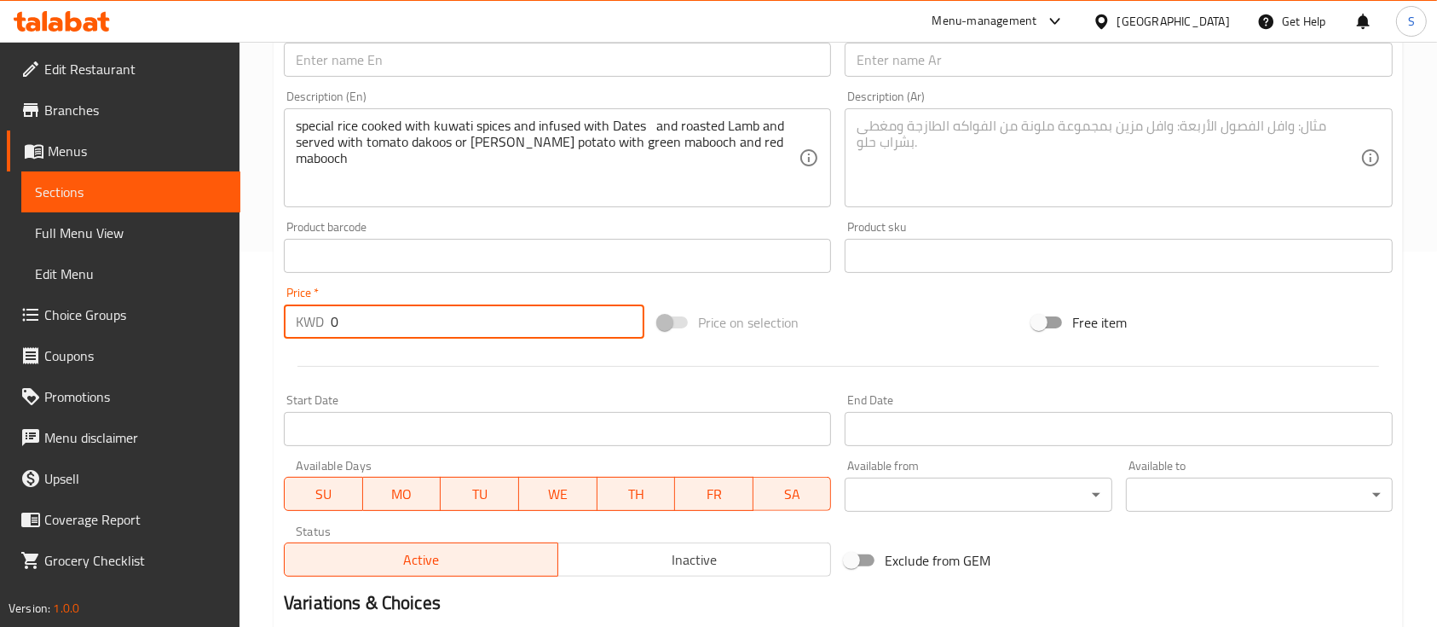
paste input "3.95"
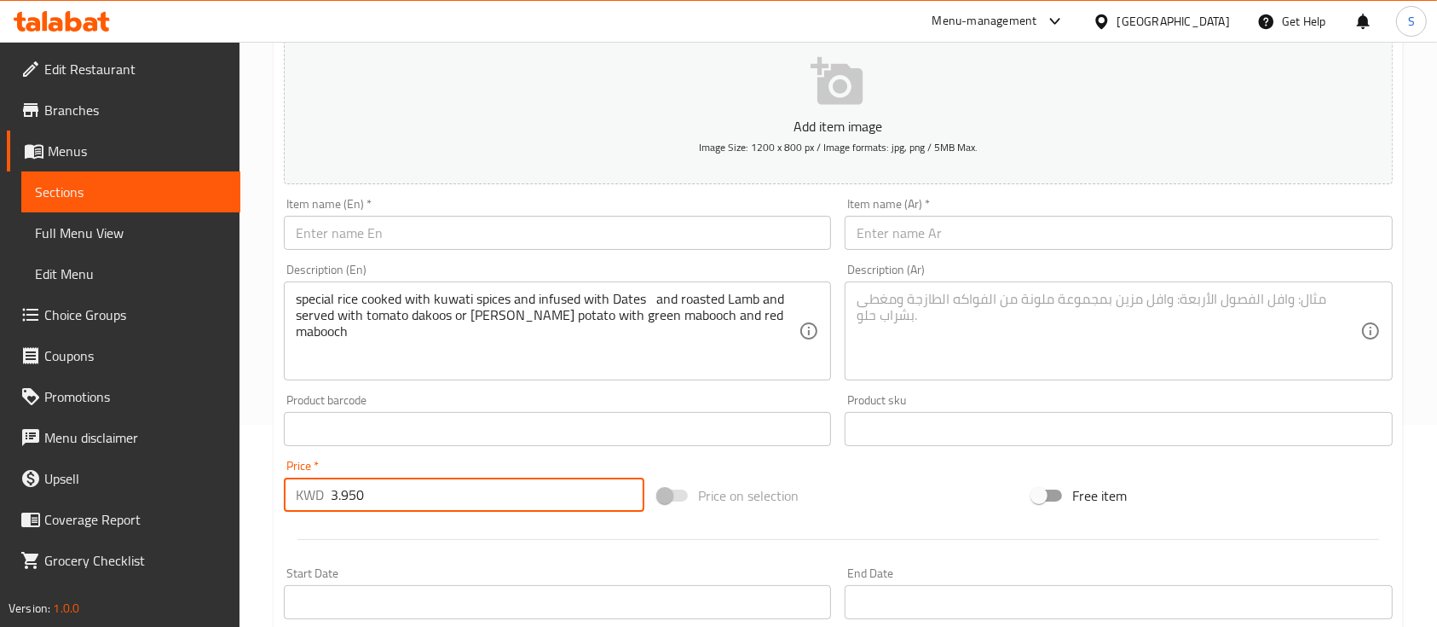
scroll to position [198, 0]
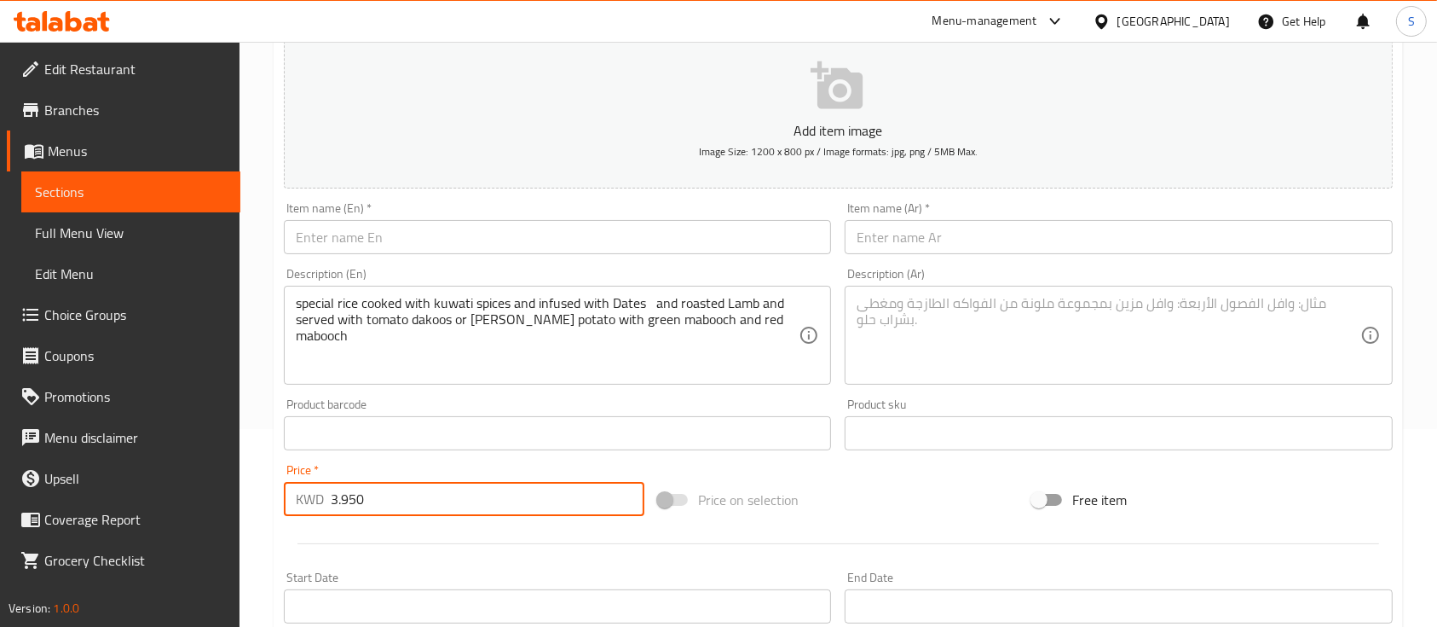
type input "3.950"
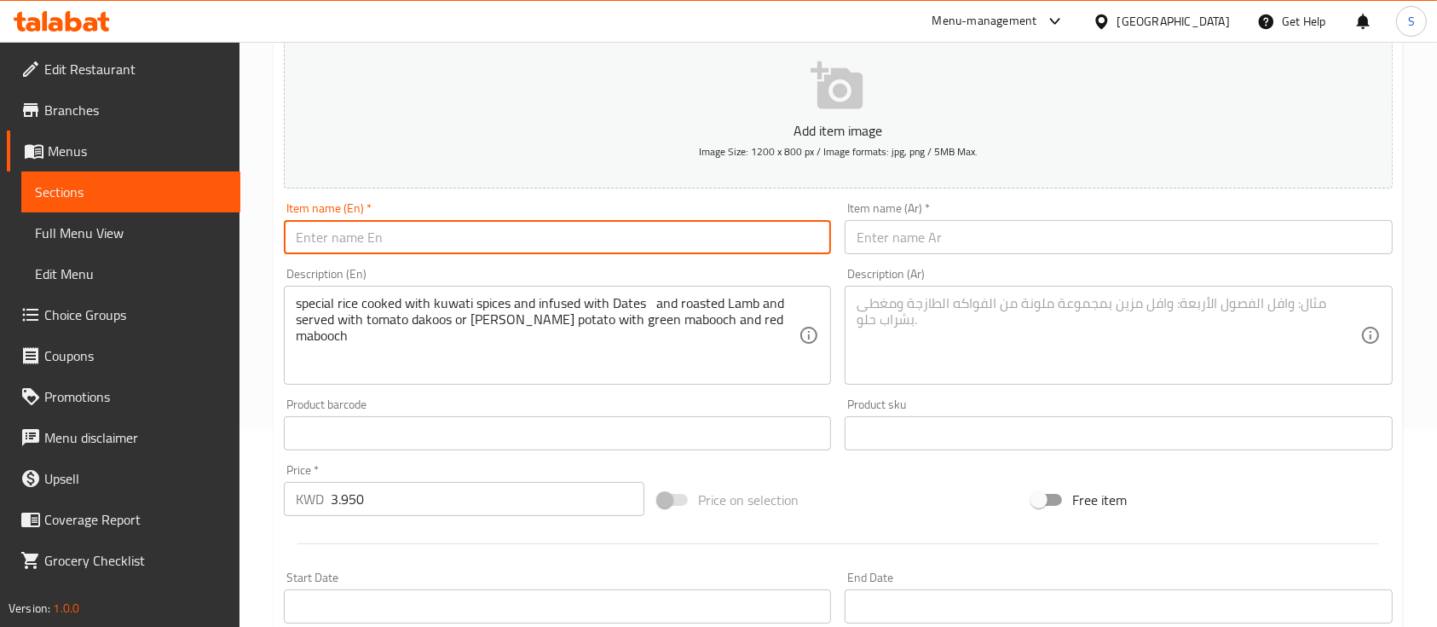
click at [490, 232] on input "text" at bounding box center [557, 237] width 547 height 34
paste input "Hasabi Lamb (Single Portion)"
drag, startPoint x: 488, startPoint y: 233, endPoint x: 371, endPoint y: 228, distance: 116.9
click at [371, 228] on input "Hasabi Lamb (Single Portion)" at bounding box center [557, 237] width 547 height 34
click at [371, 228] on input "[PERSON_NAME]" at bounding box center [557, 237] width 547 height 34
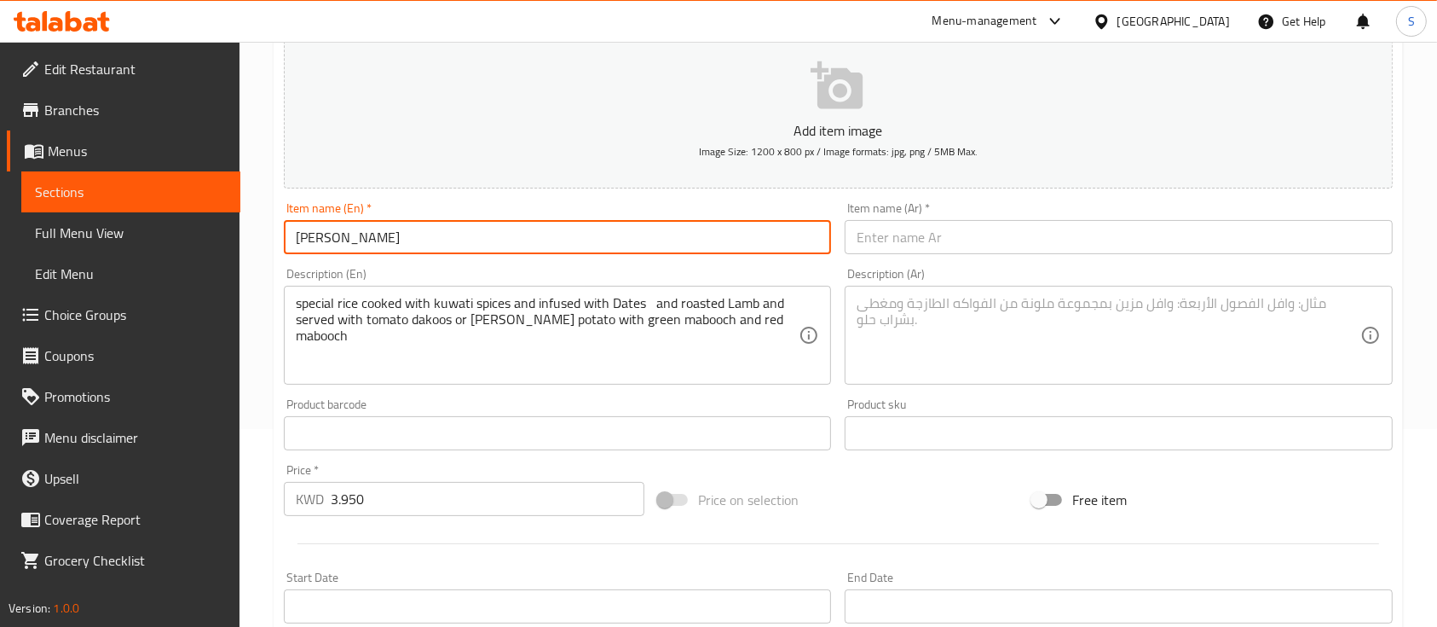
click at [371, 228] on input "[PERSON_NAME]" at bounding box center [557, 237] width 547 height 34
type input "[PERSON_NAME]"
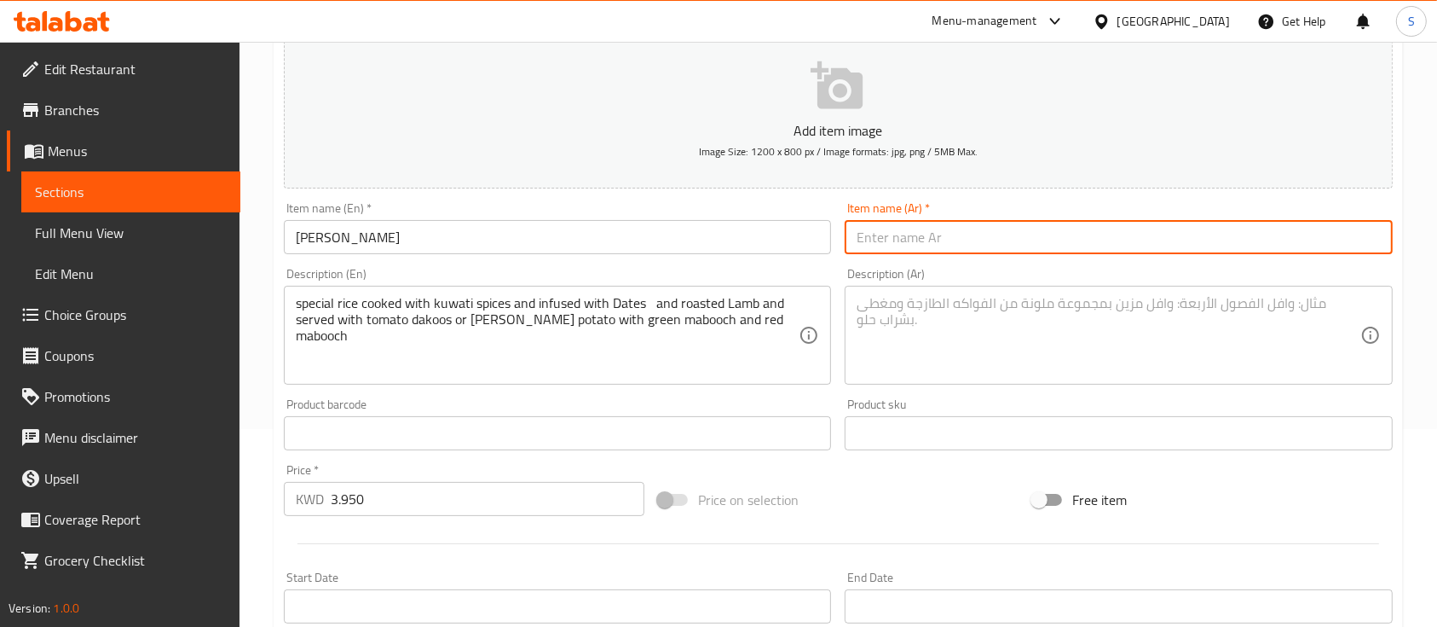
click at [902, 245] on input "text" at bounding box center [1118, 237] width 547 height 34
type input "لحم حسبي"
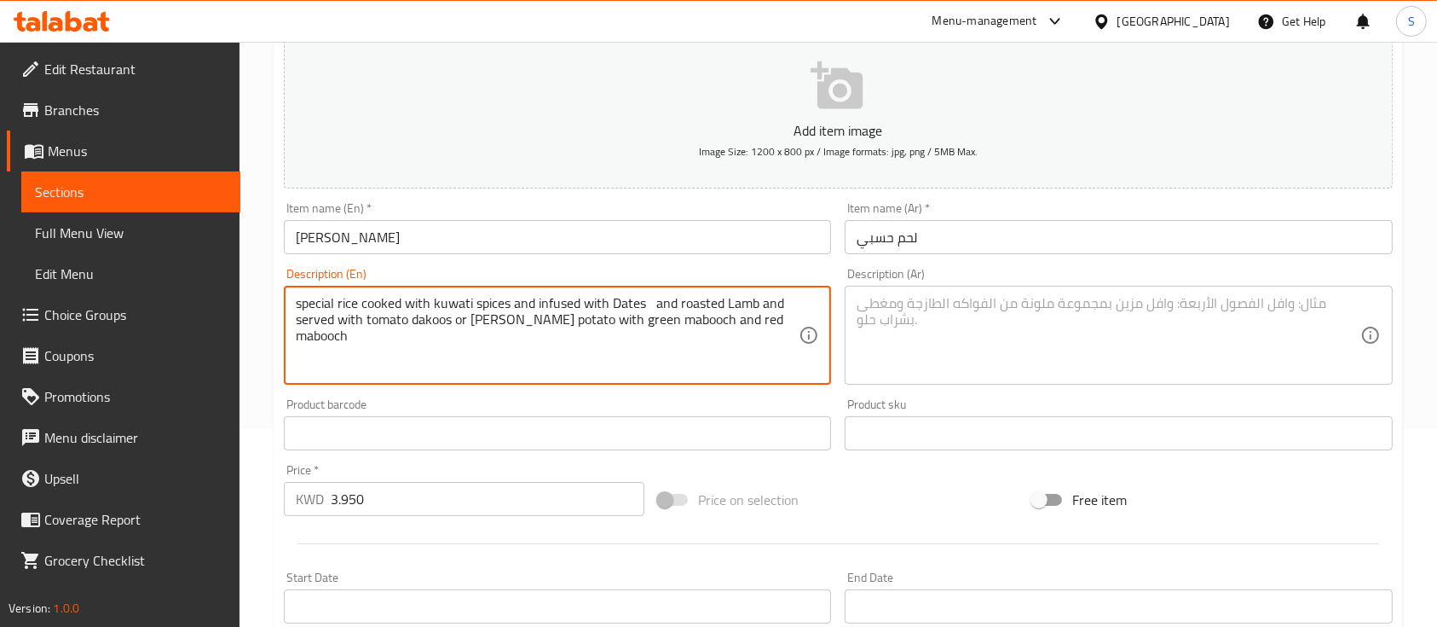
click at [641, 321] on textarea "special rice cooked with kuwati spices and infused with Dates and roasted Lamb …" at bounding box center [547, 335] width 503 height 81
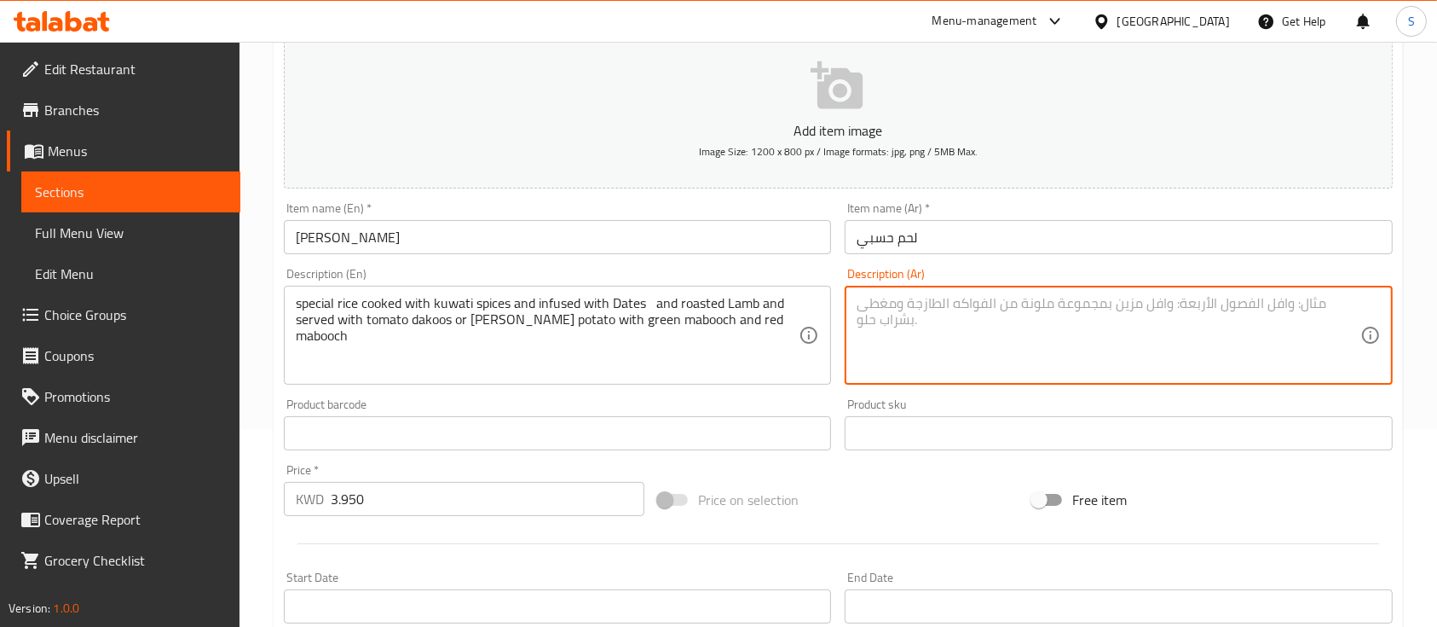
click at [940, 299] on textarea at bounding box center [1108, 335] width 503 height 81
paste textarea "أرز خاص مطبوخ مع بهارات كويتية ومضاف إليه التمر ولحم الضأن المشوي ويقدم مع دقوس…"
type textarea "أرز خاص مطبوخ مع بهارات كويتية ومضاف إليه التمر ولحم الضأن المشوي ويقدم مع دقوس…"
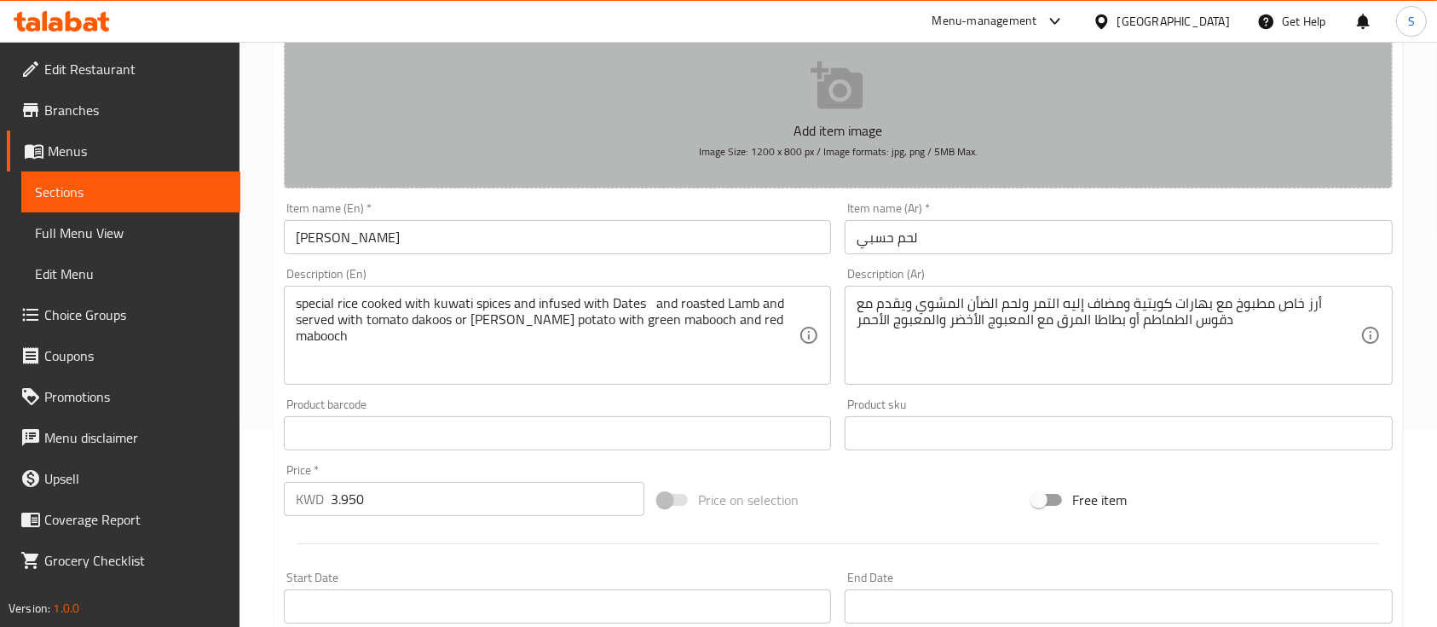
click at [861, 125] on p "Add item image" at bounding box center [838, 130] width 1056 height 20
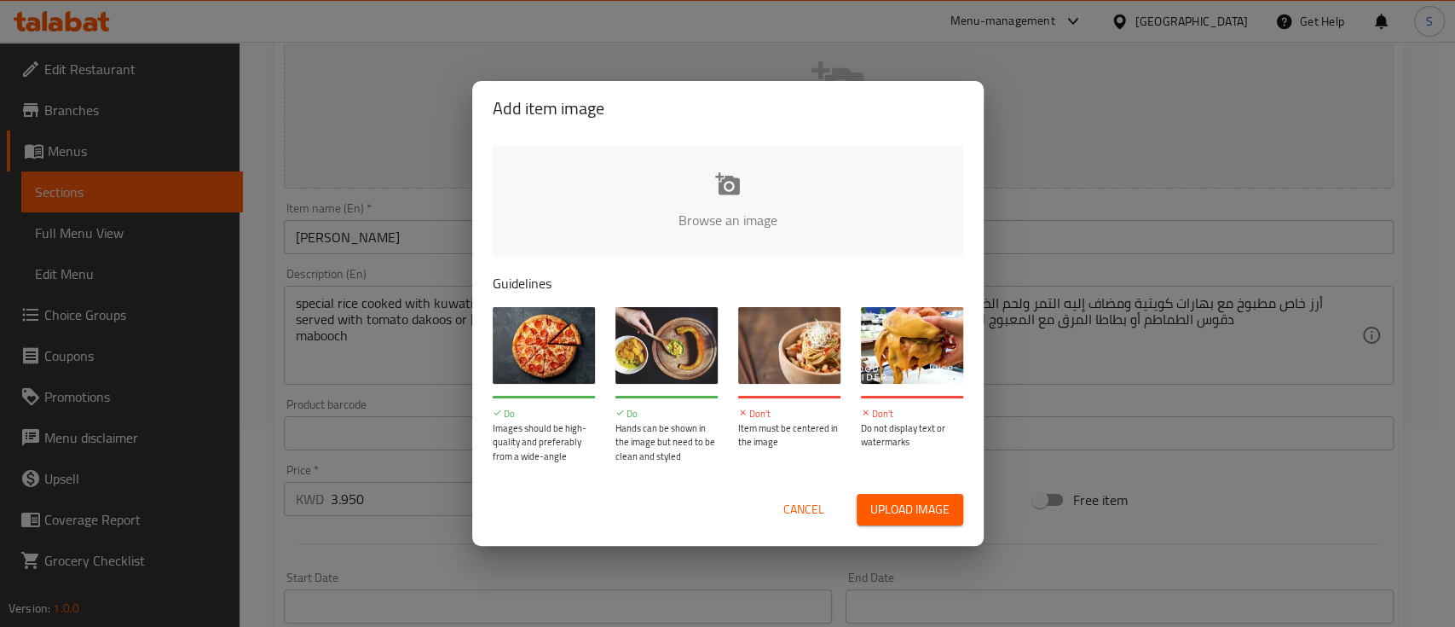
click at [737, 174] on input "file" at bounding box center [1304, 225] width 1623 height 159
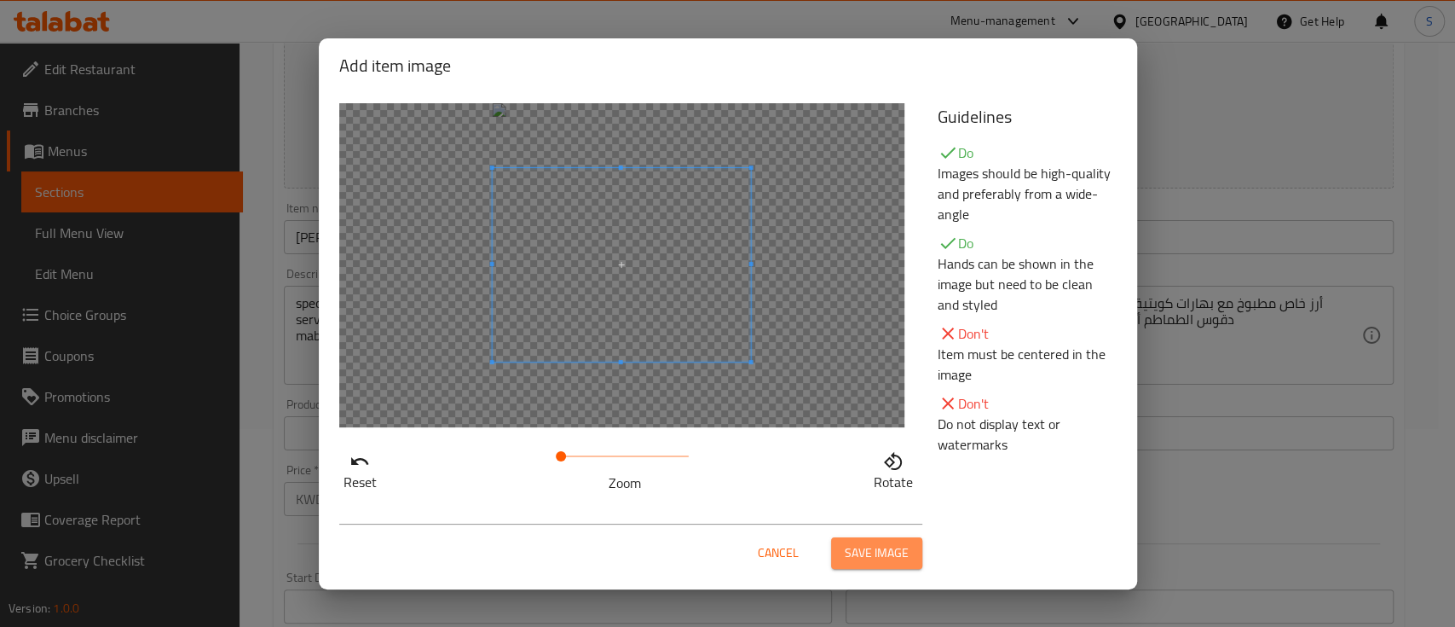
click at [902, 546] on span "Save image" at bounding box center [877, 552] width 64 height 21
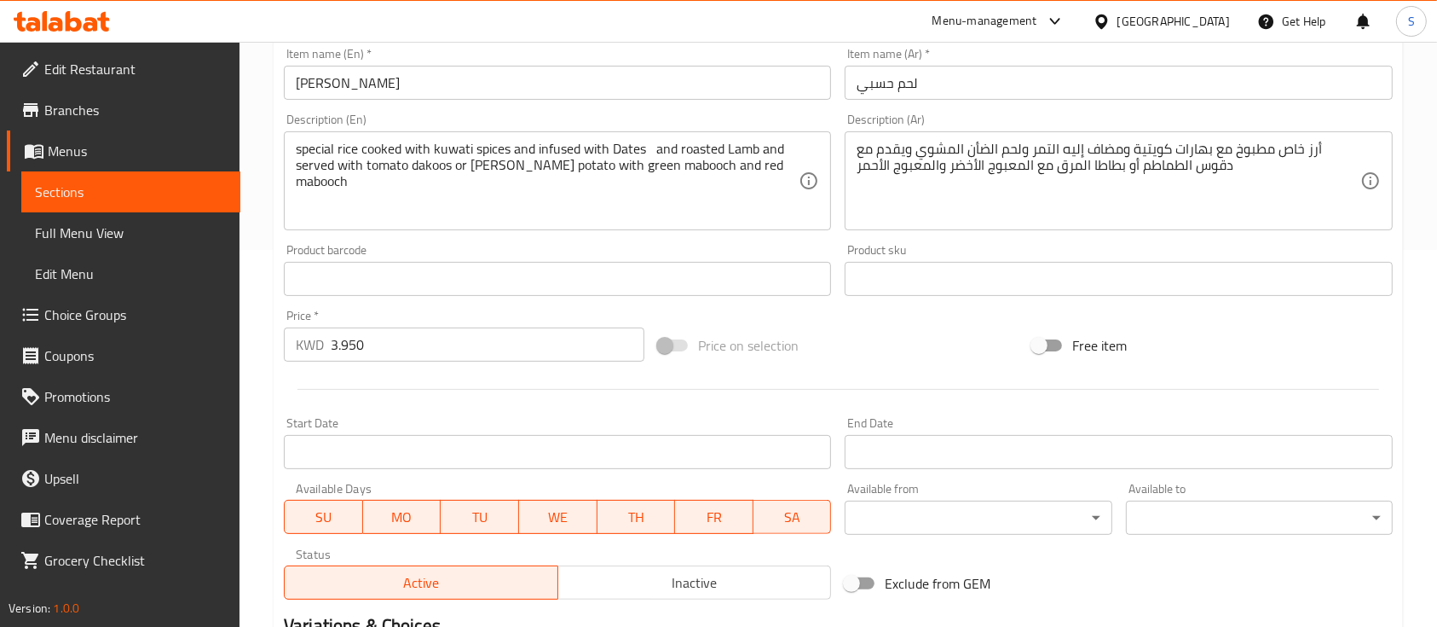
scroll to position [602, 0]
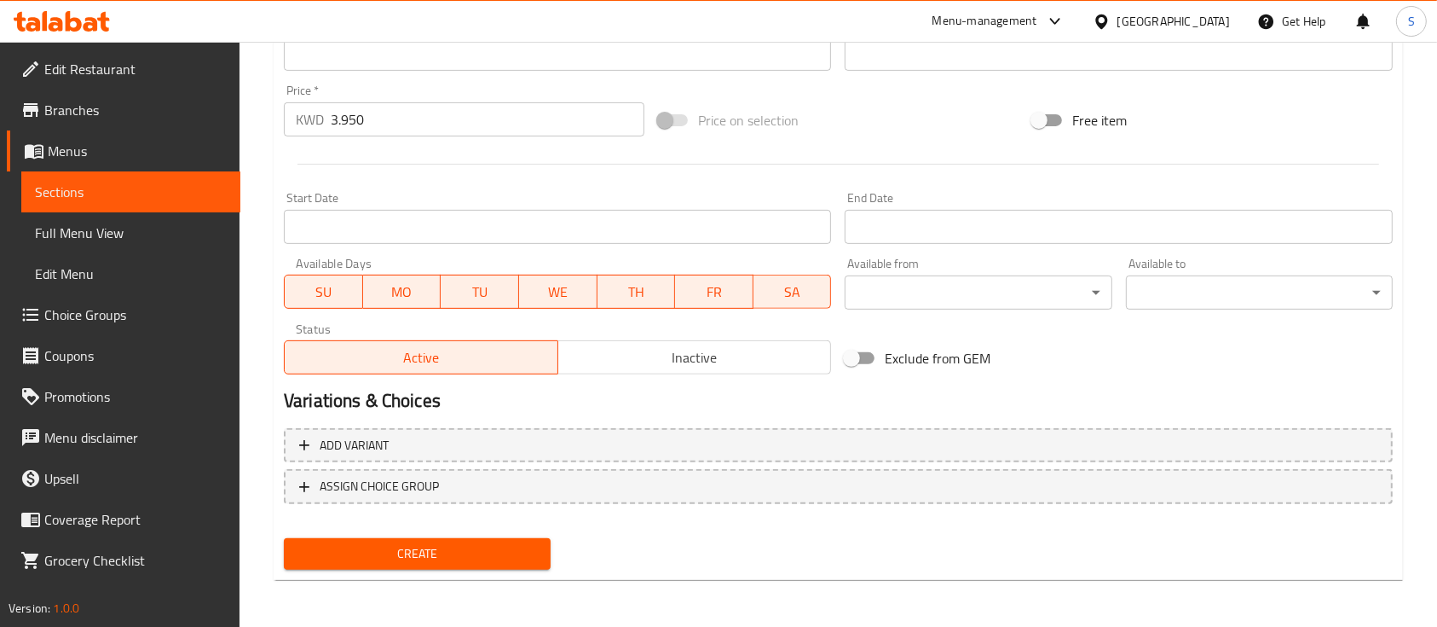
click at [524, 556] on span "Create" at bounding box center [418, 553] width 240 height 21
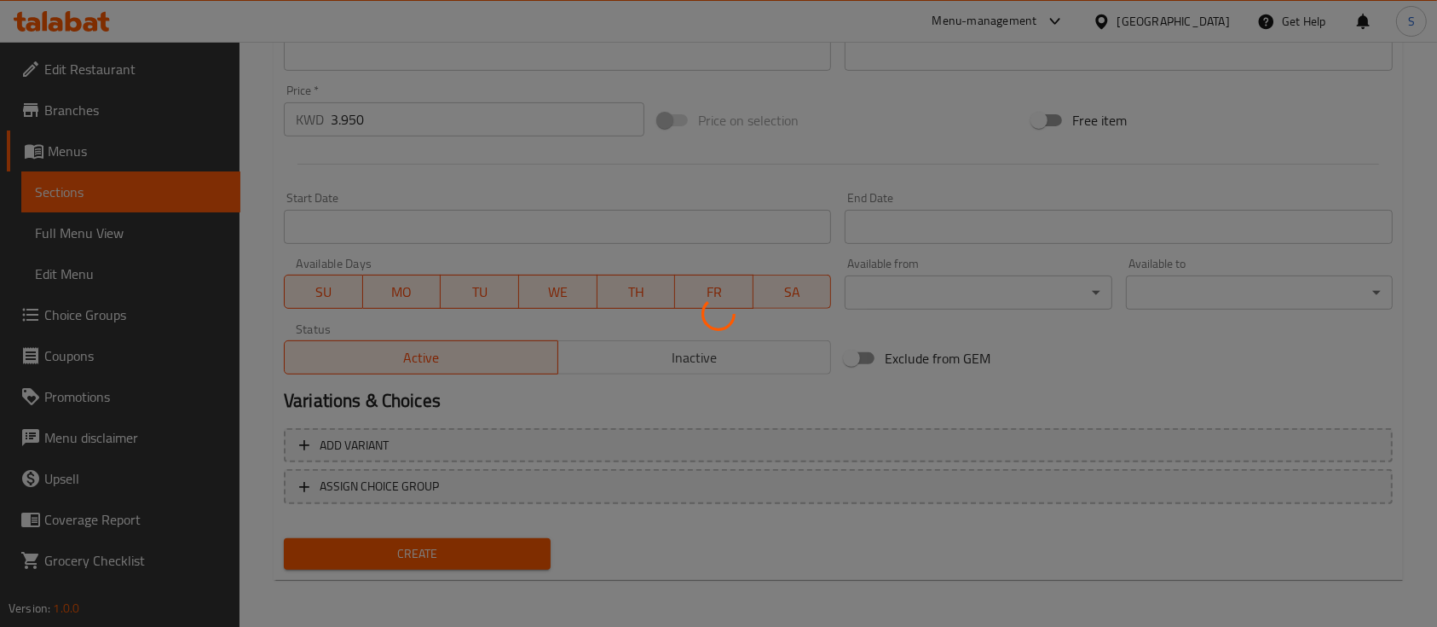
type input "0"
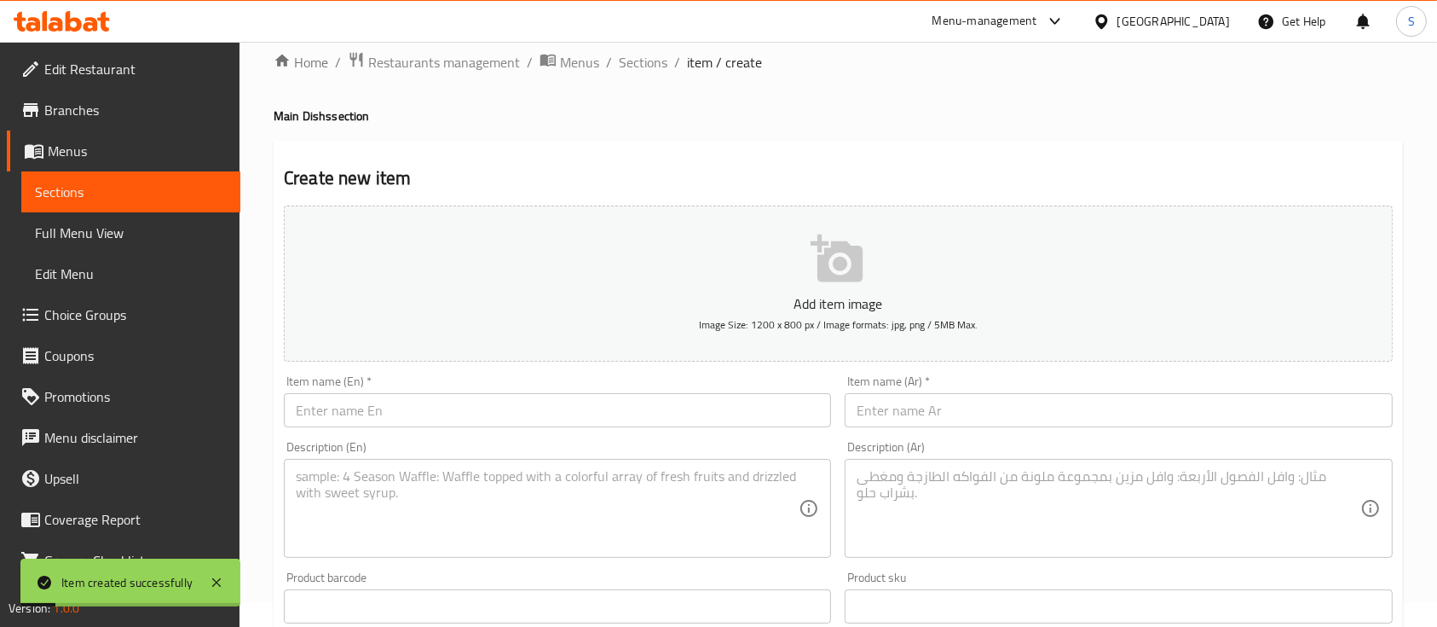
scroll to position [0, 0]
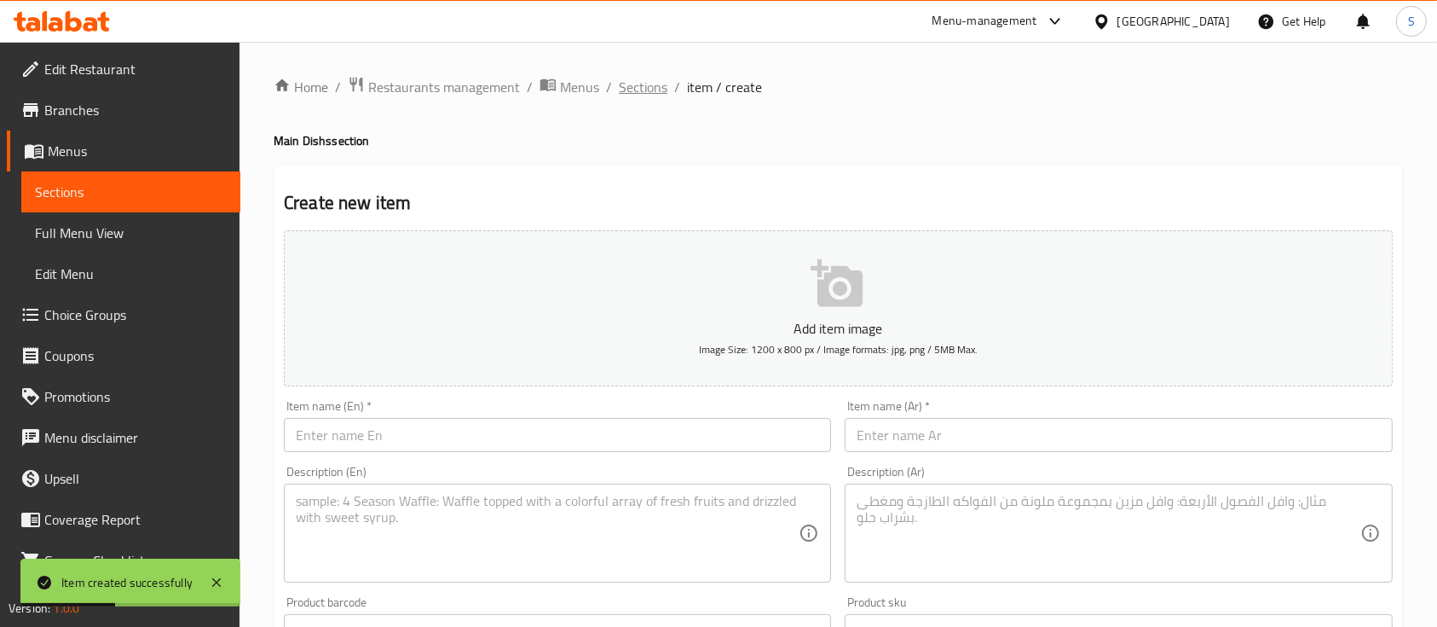
click at [627, 85] on span "Sections" at bounding box center [643, 87] width 49 height 20
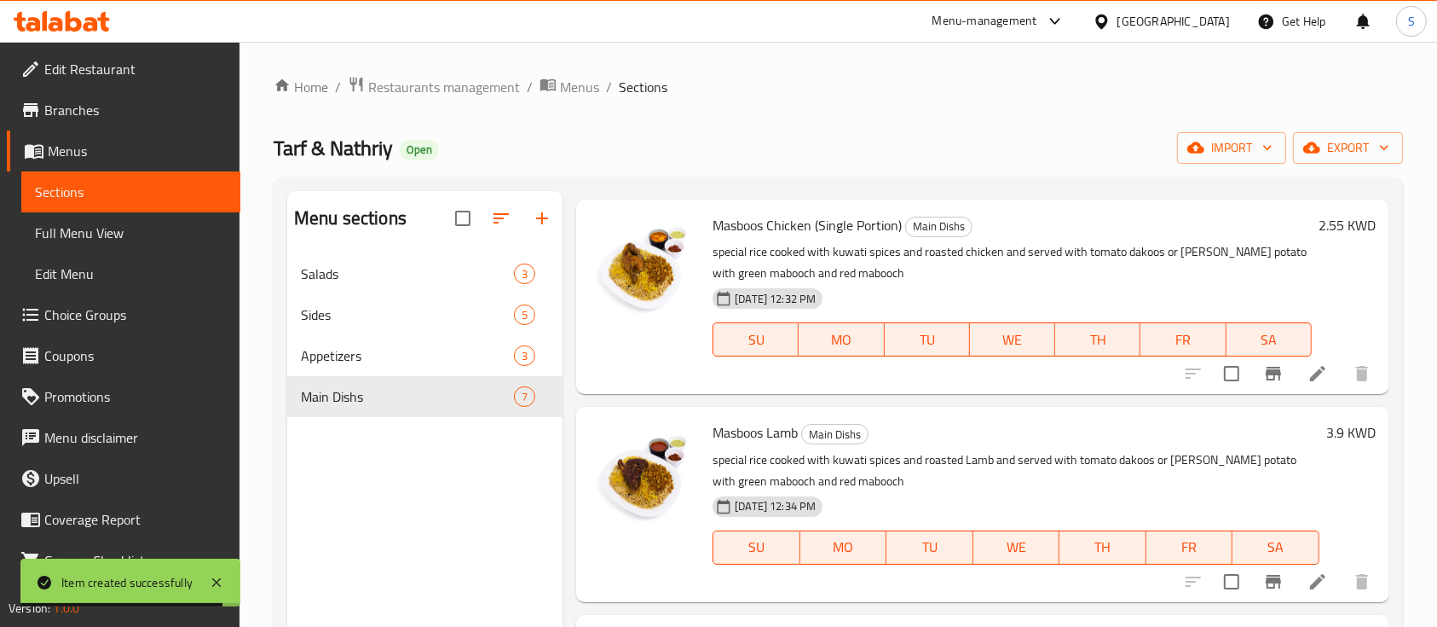
scroll to position [45, 0]
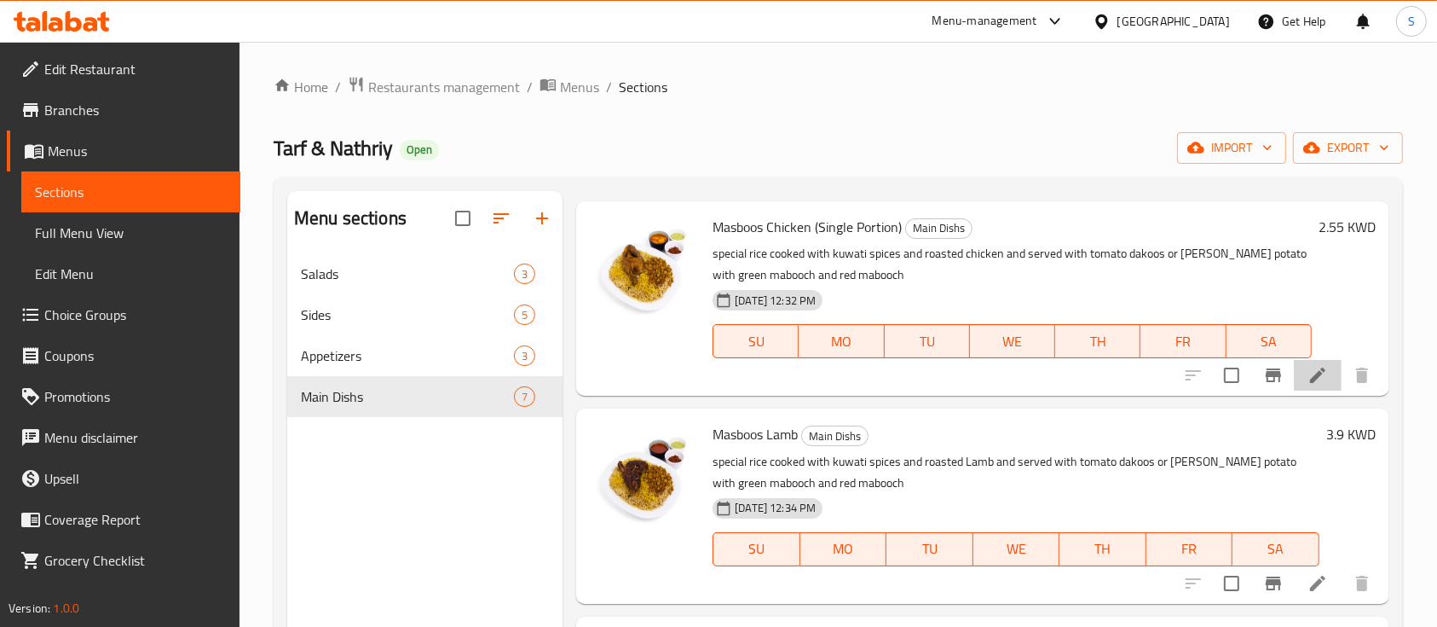
click at [1299, 385] on li at bounding box center [1318, 375] width 48 height 31
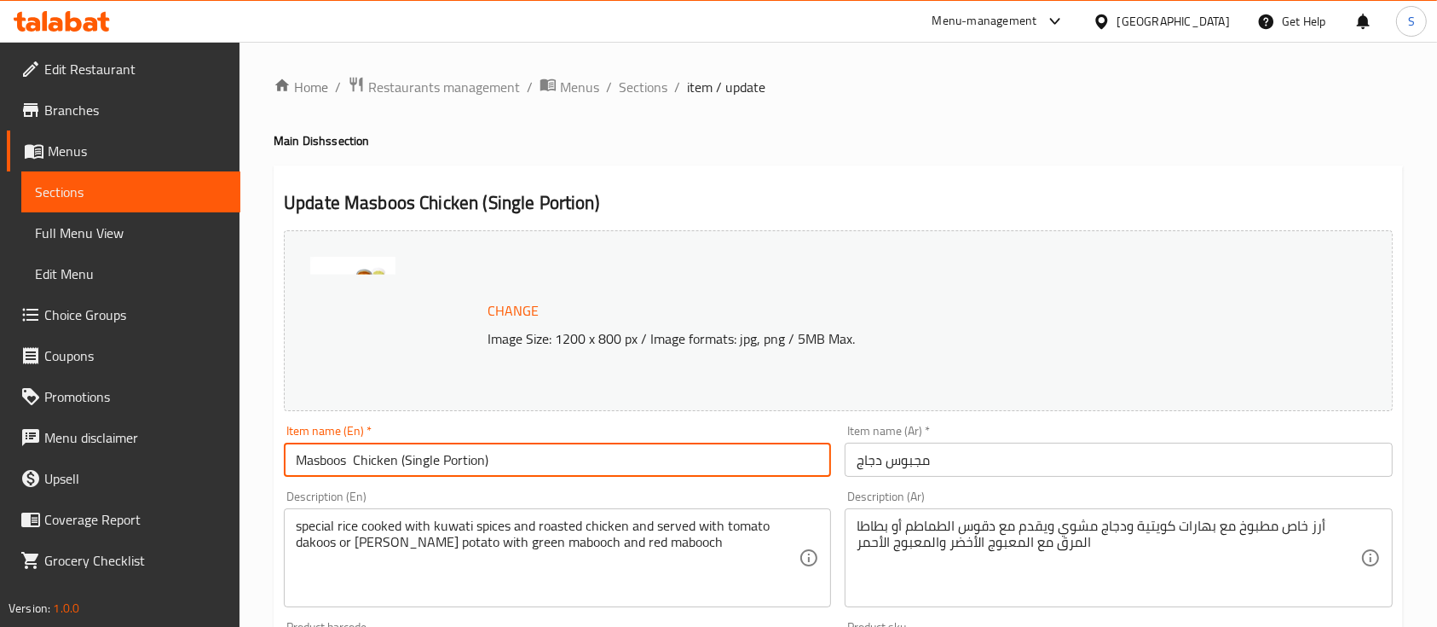
drag, startPoint x: 402, startPoint y: 460, endPoint x: 846, endPoint y: 435, distance: 444.9
click at [846, 435] on div "Change Image Size: 1200 x 800 px / Image formats: jpg, png / 5MB Max. Item name…" at bounding box center [838, 603] width 1123 height 760
type input "Masboos Chicken"
click at [951, 124] on div "Home / Restaurants management / Menus / Sections / item / update Main Dishs sec…" at bounding box center [839, 635] width 1130 height 1119
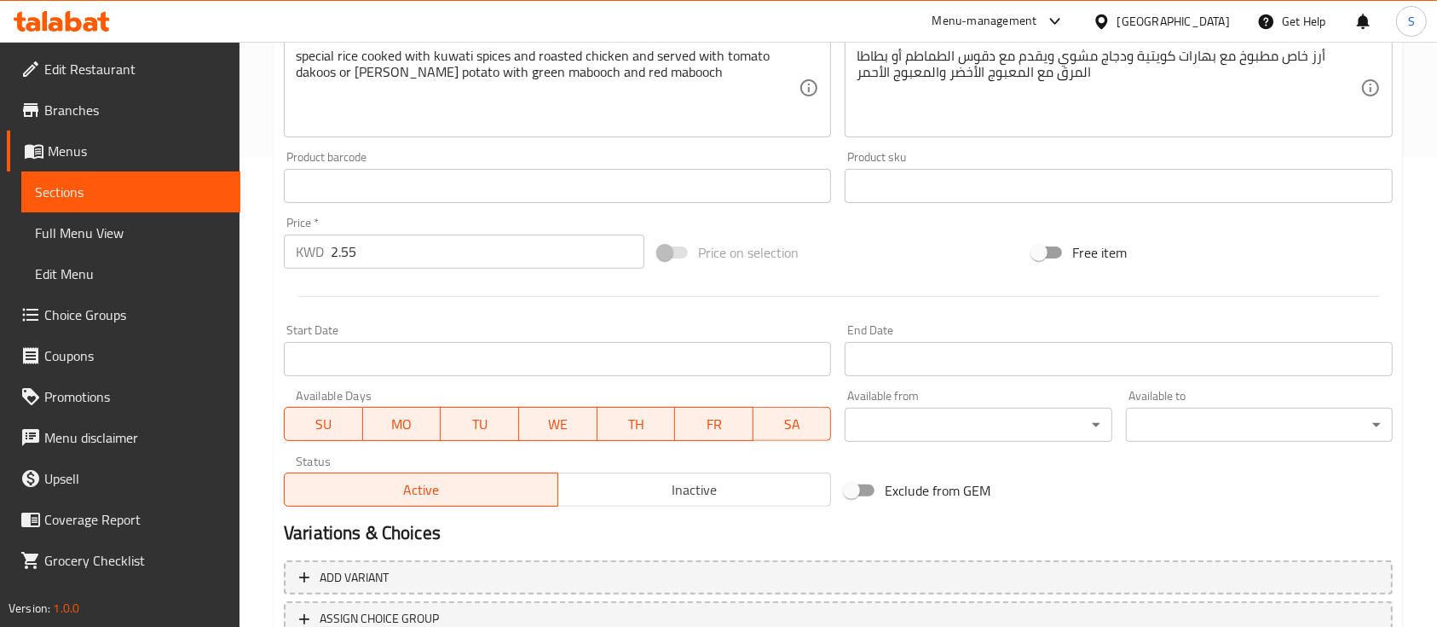
scroll to position [602, 0]
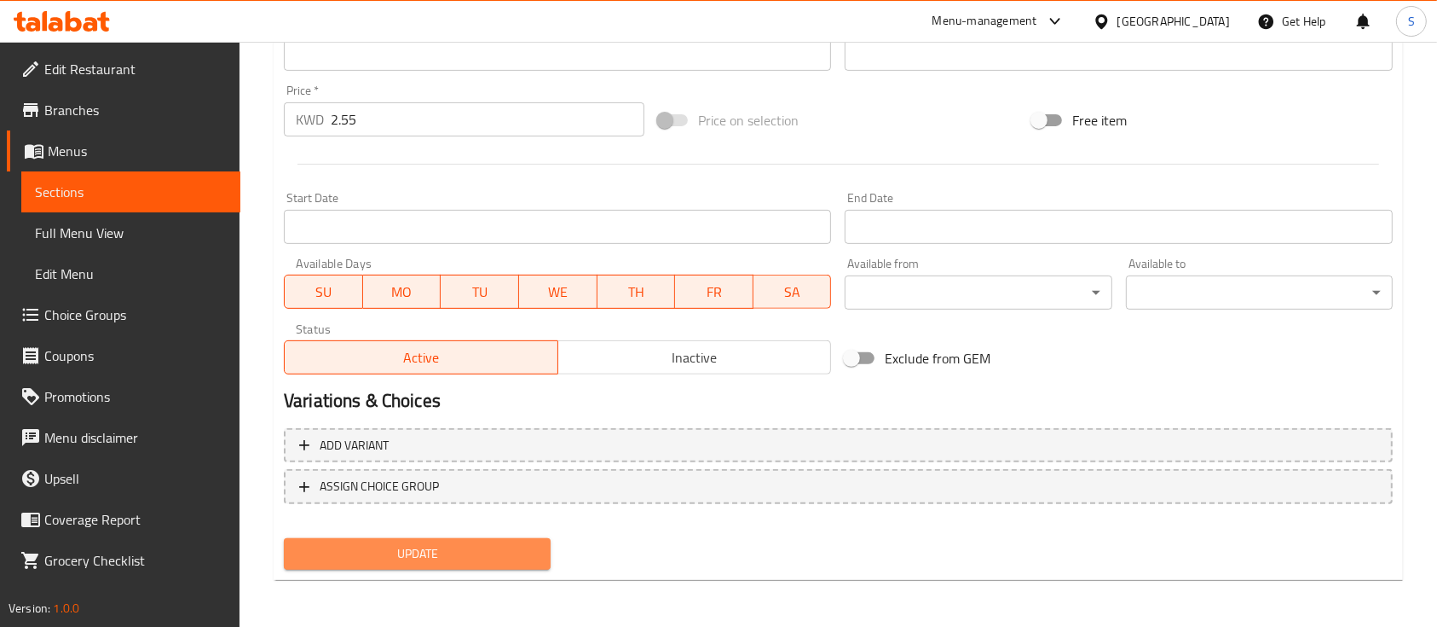
click at [437, 539] on button "Update" at bounding box center [417, 554] width 267 height 32
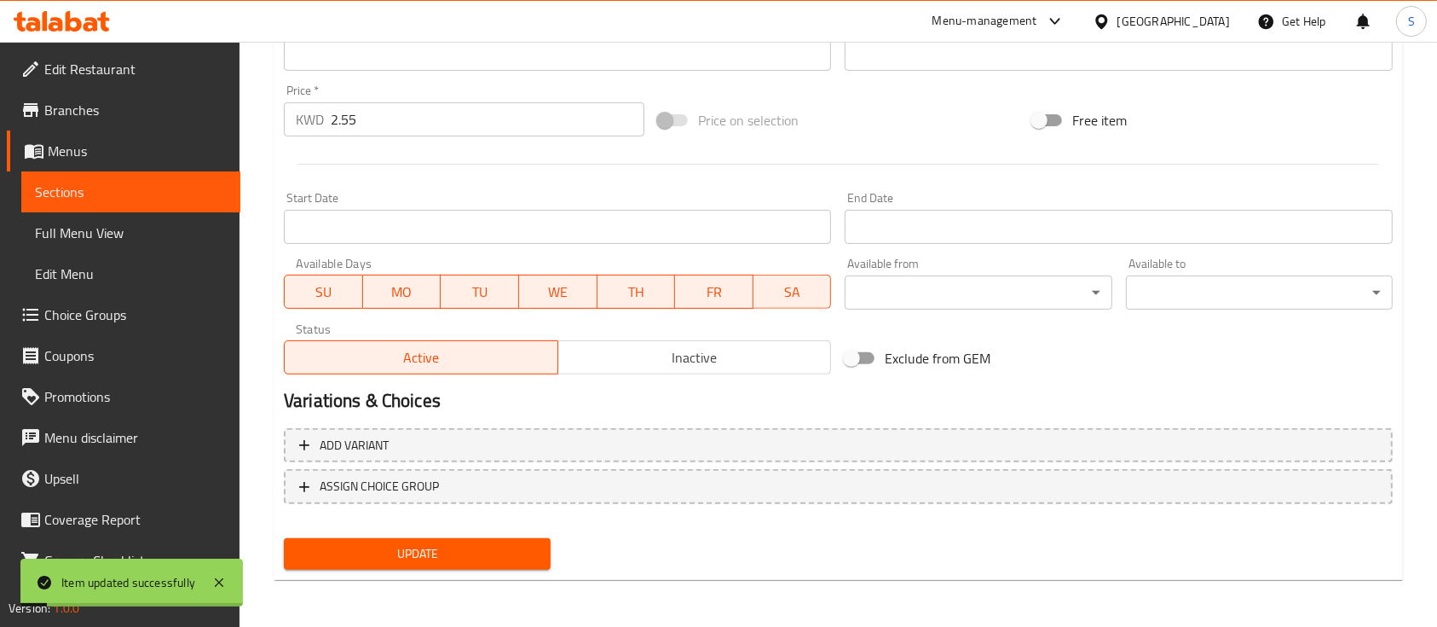
scroll to position [0, 0]
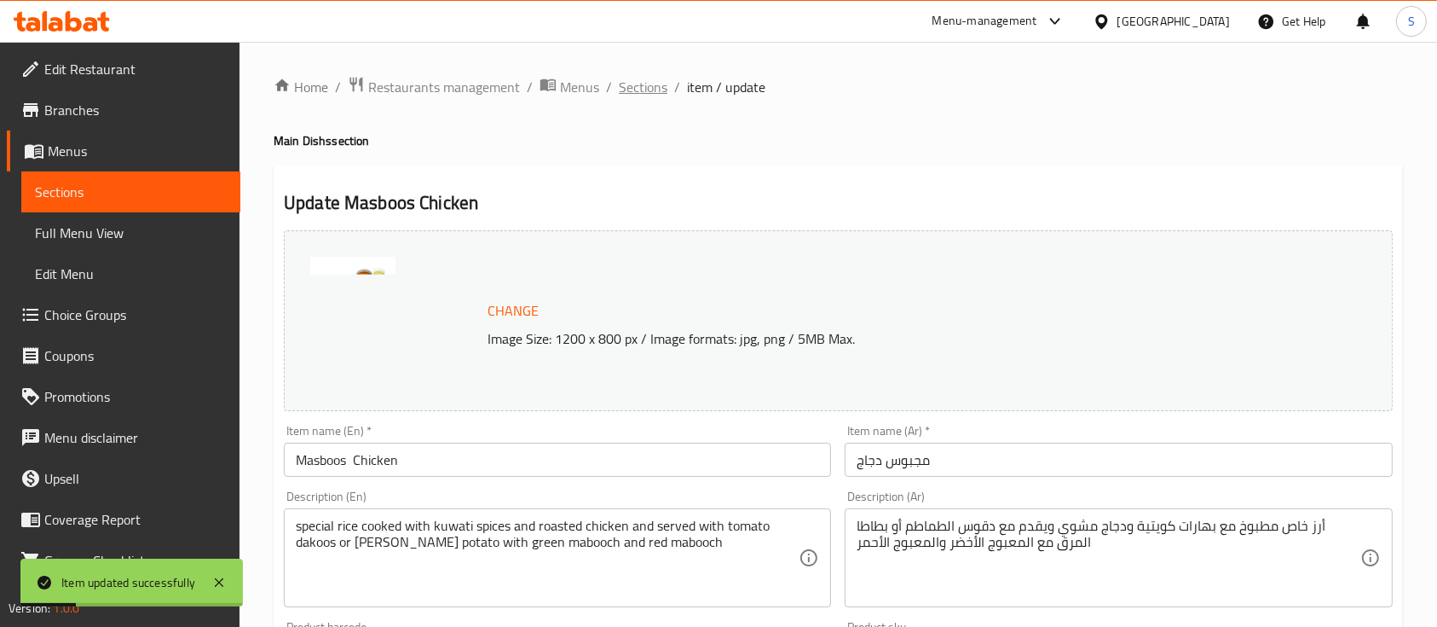
click at [650, 85] on span "Sections" at bounding box center [643, 87] width 49 height 20
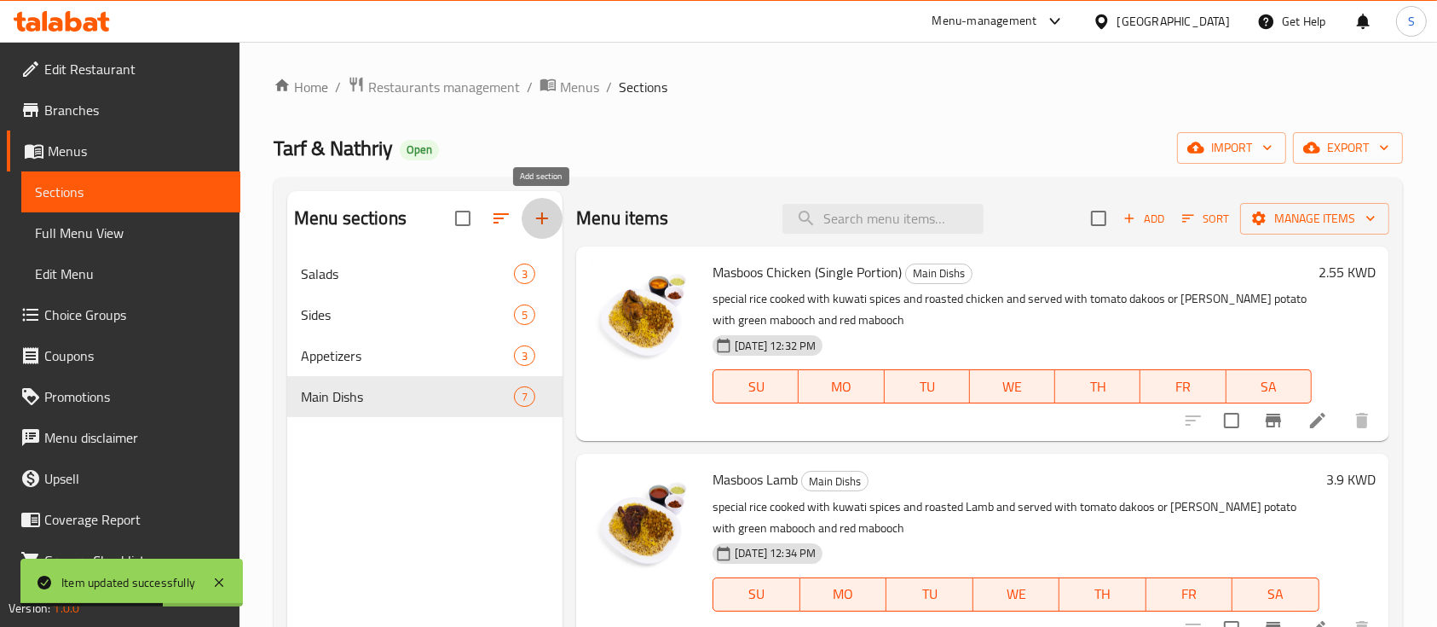
click at [543, 207] on button "button" at bounding box center [542, 218] width 41 height 41
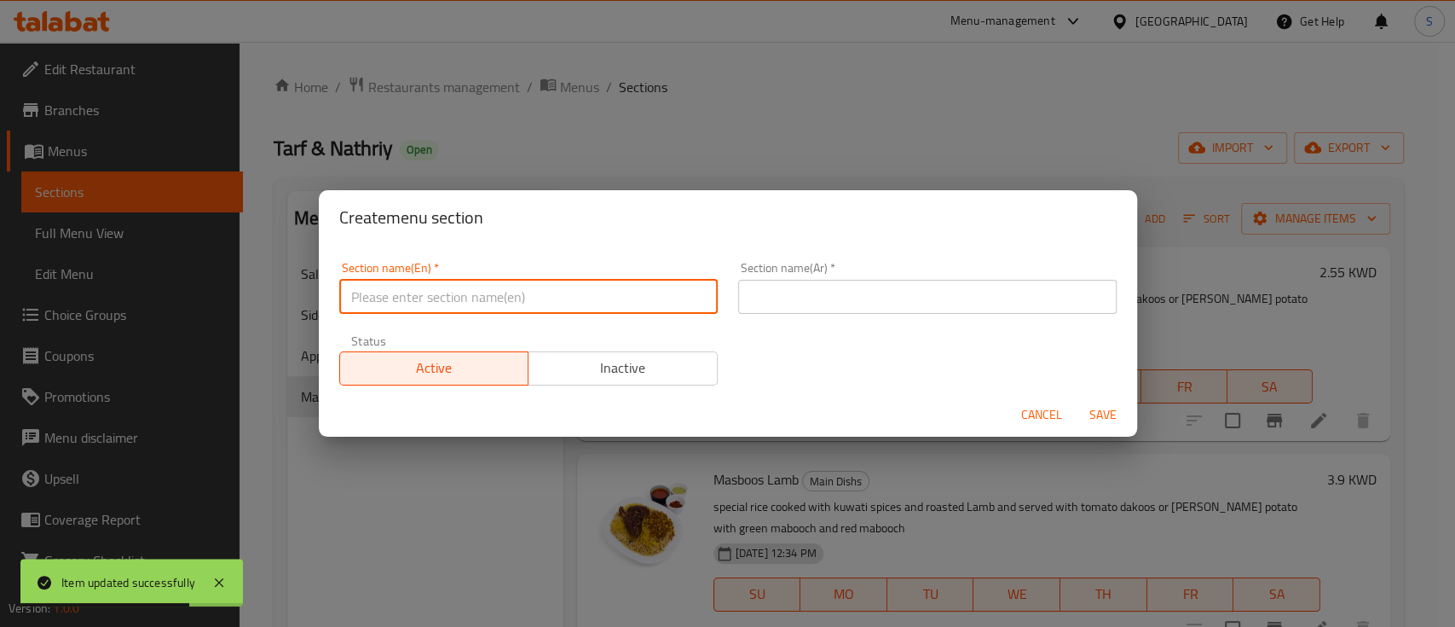
click at [508, 304] on input "text" at bounding box center [528, 297] width 379 height 34
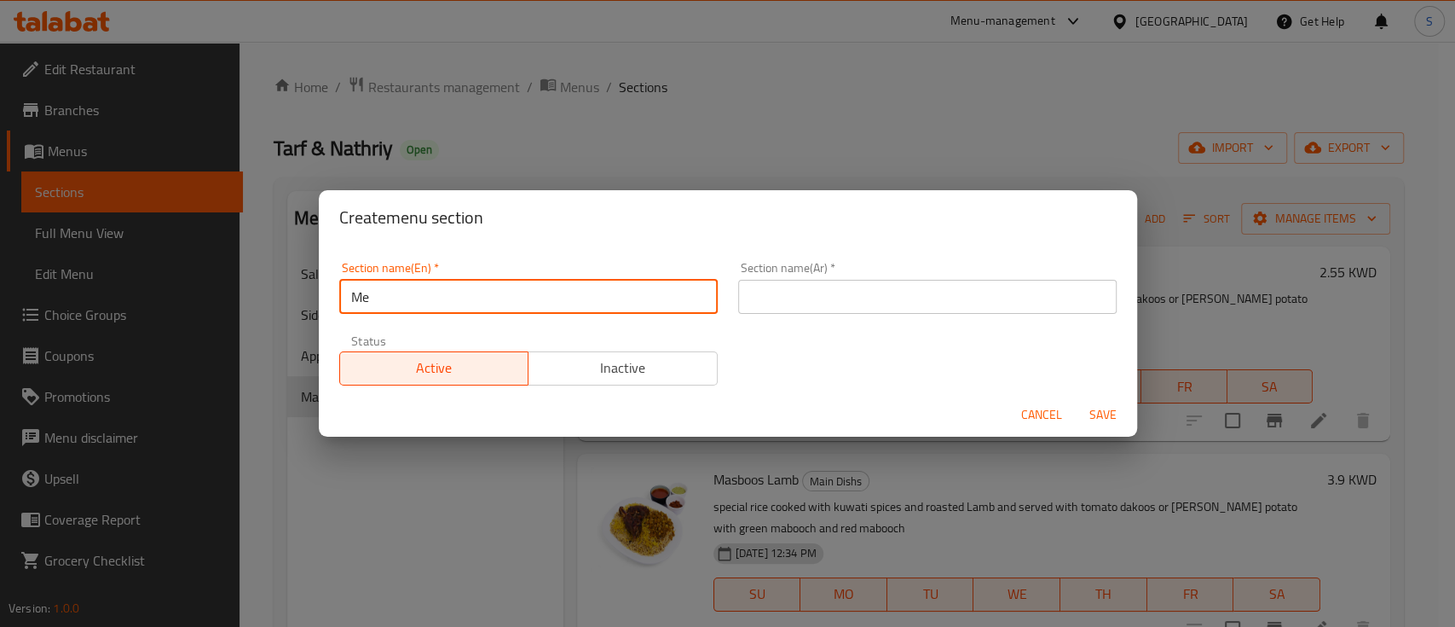
type input "Meat Meals"
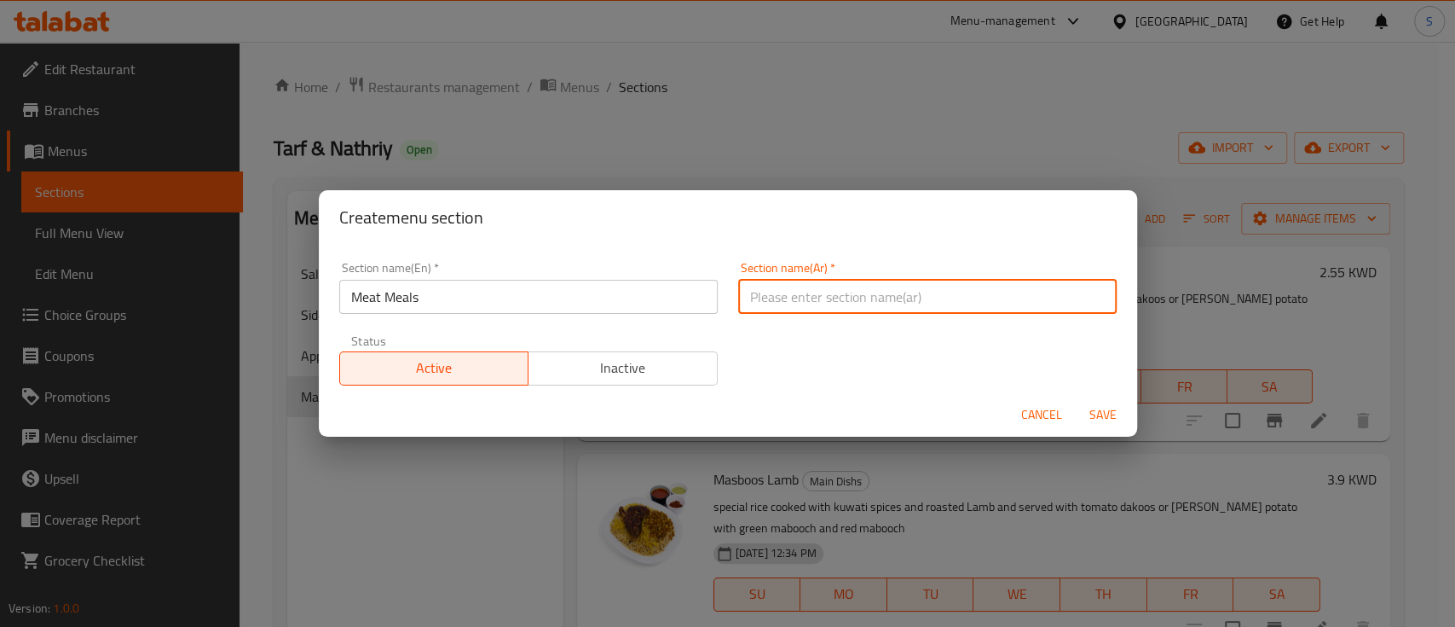
click at [805, 294] on input "text" at bounding box center [927, 297] width 379 height 34
type input "وجبات لحوم"
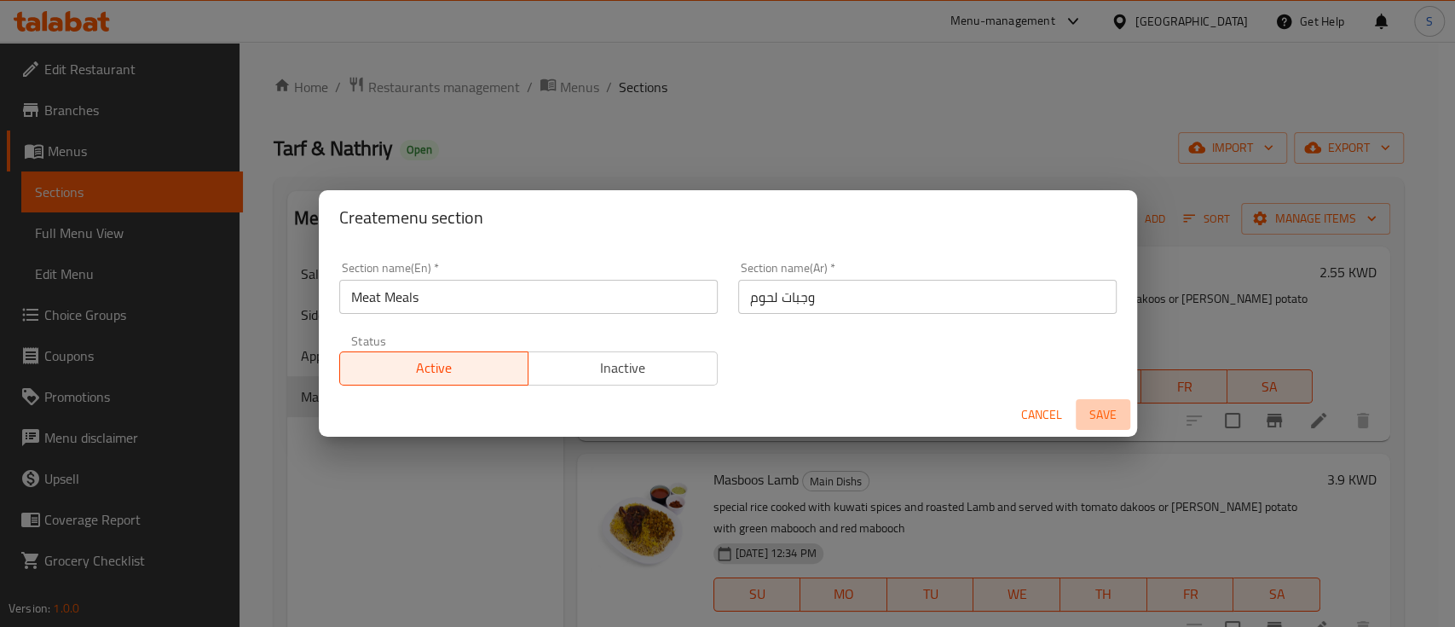
click at [1095, 406] on span "Save" at bounding box center [1103, 414] width 41 height 21
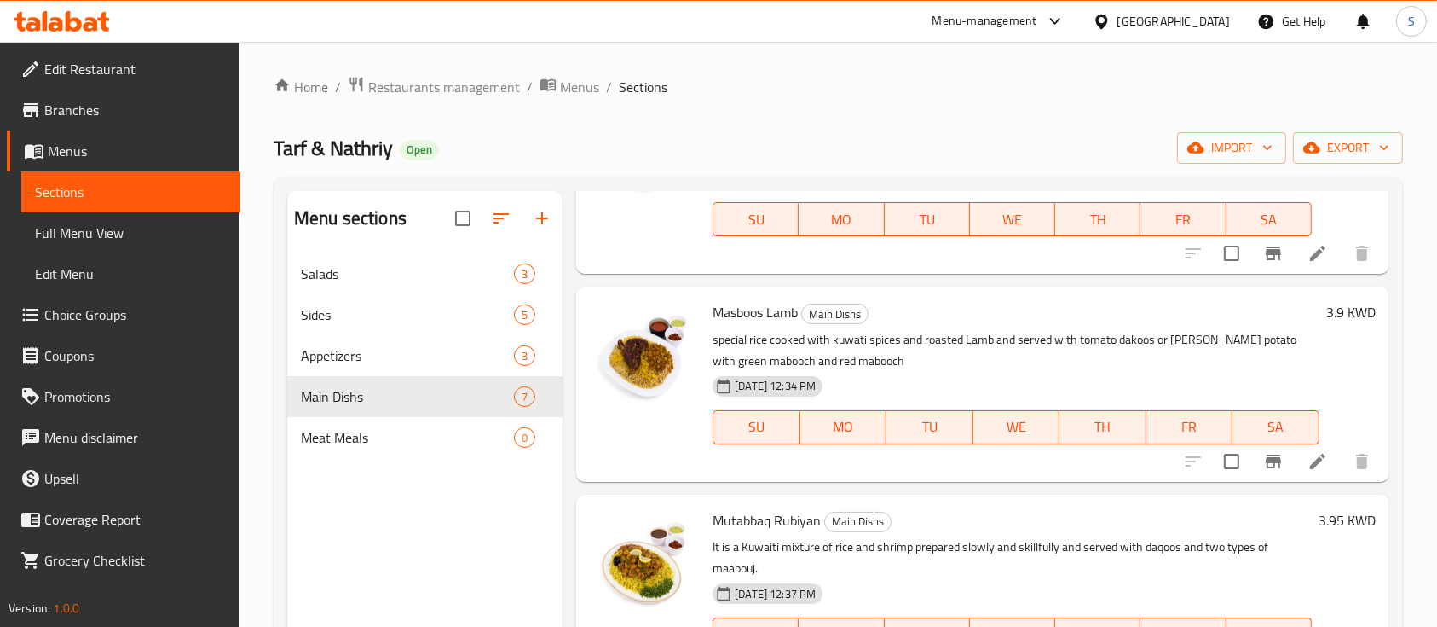
scroll to position [168, 0]
click at [1217, 456] on input "checkbox" at bounding box center [1232, 460] width 36 height 36
checkbox input "true"
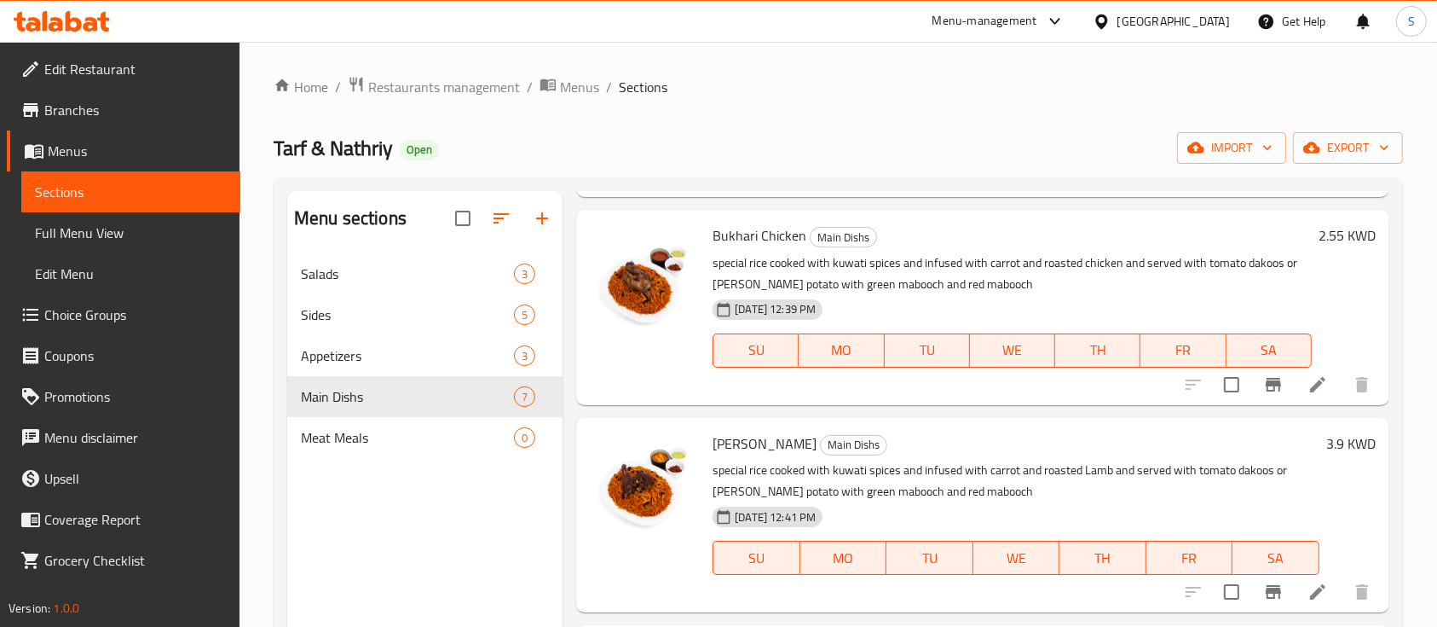
scroll to position [661, 0]
click at [1216, 589] on input "checkbox" at bounding box center [1232, 590] width 36 height 36
checkbox input "true"
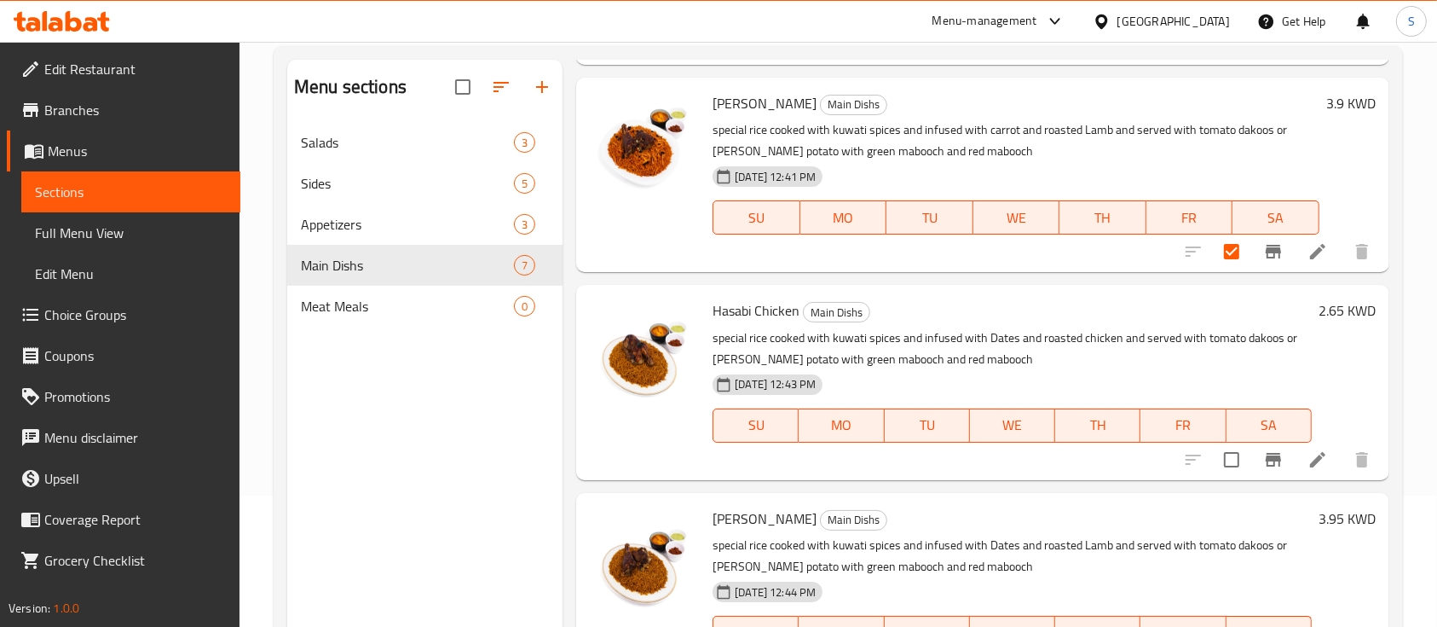
scroll to position [239, 0]
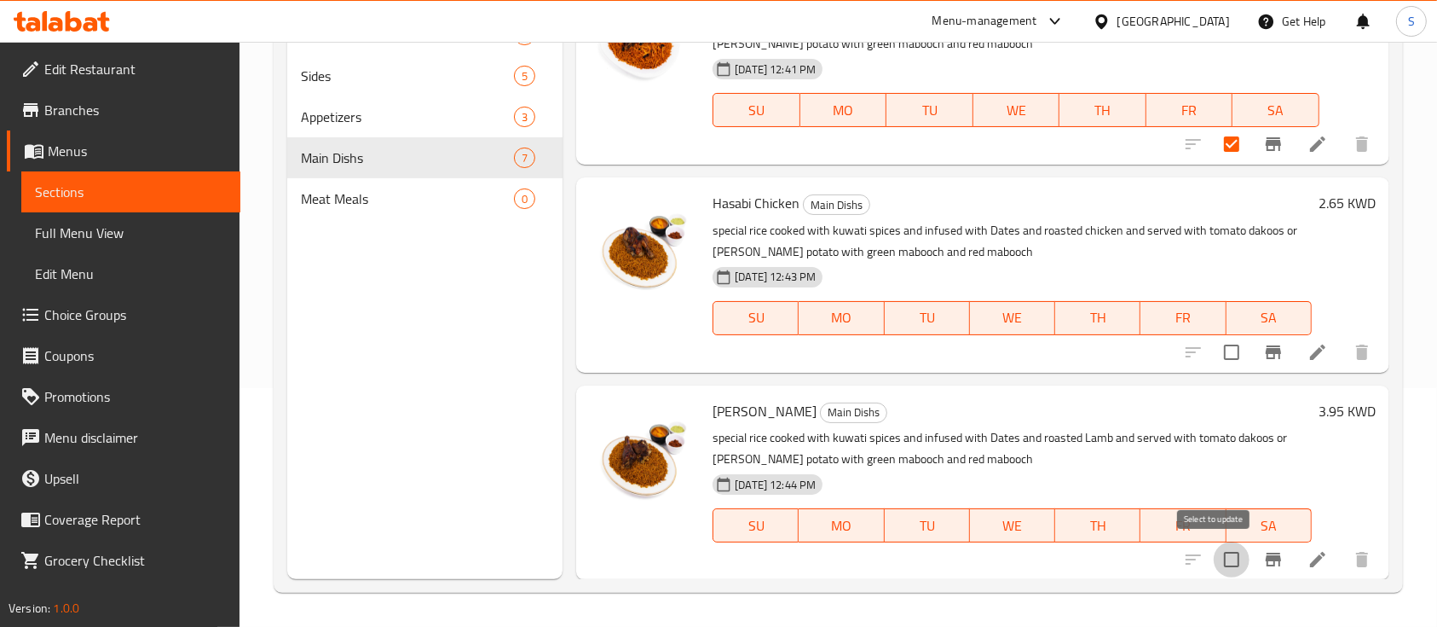
click at [1219, 559] on input "checkbox" at bounding box center [1232, 559] width 36 height 36
checkbox input "true"
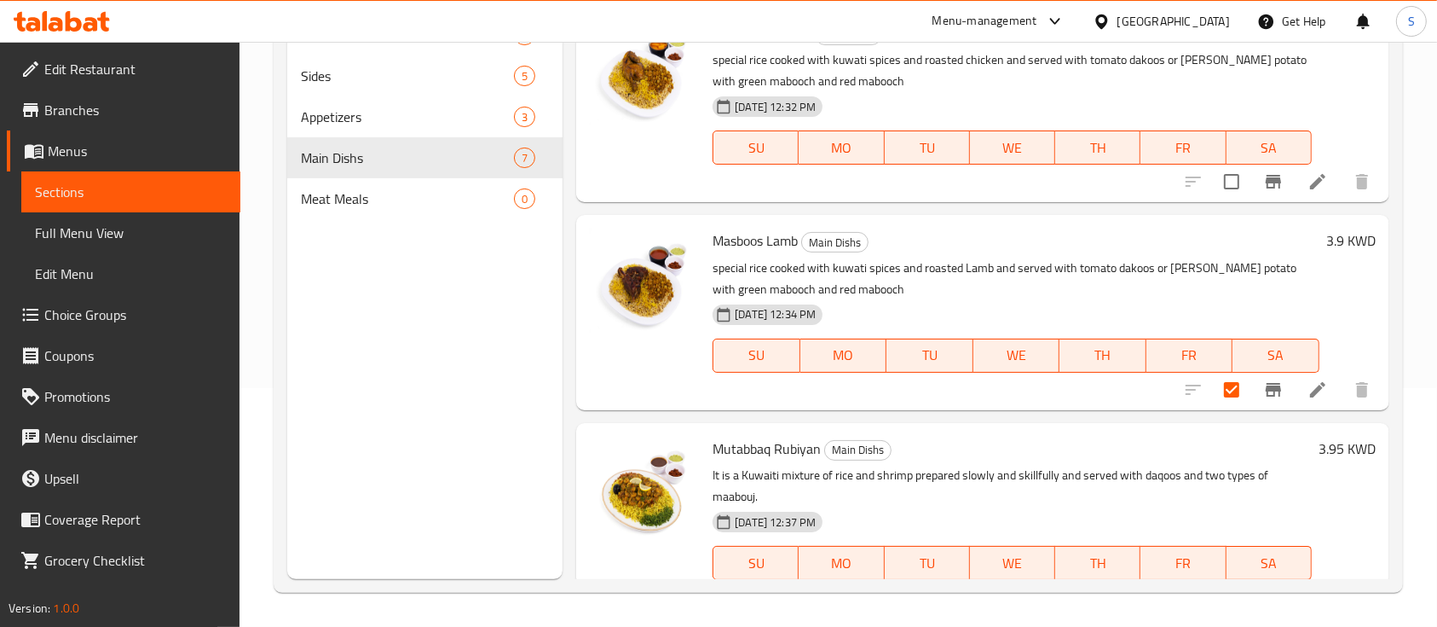
scroll to position [0, 0]
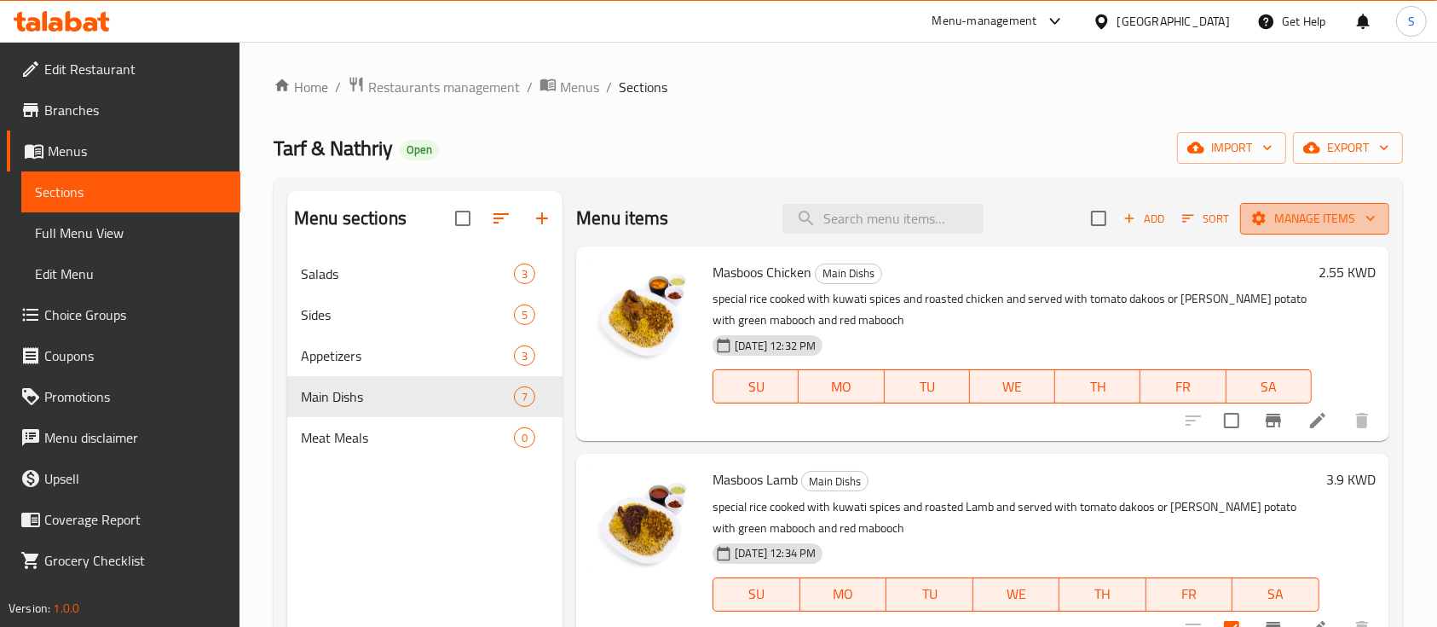
click at [1340, 213] on span "Manage items" at bounding box center [1315, 218] width 122 height 21
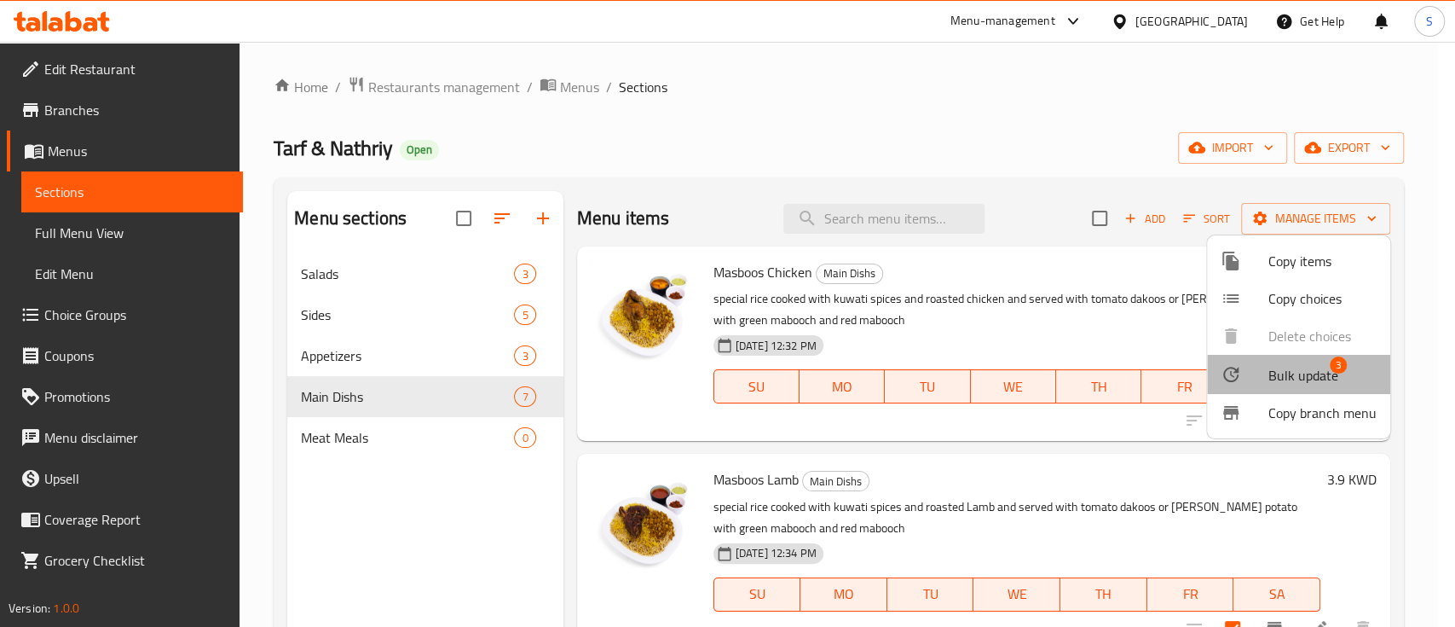
click at [1291, 379] on span "Bulk update" at bounding box center [1304, 375] width 70 height 20
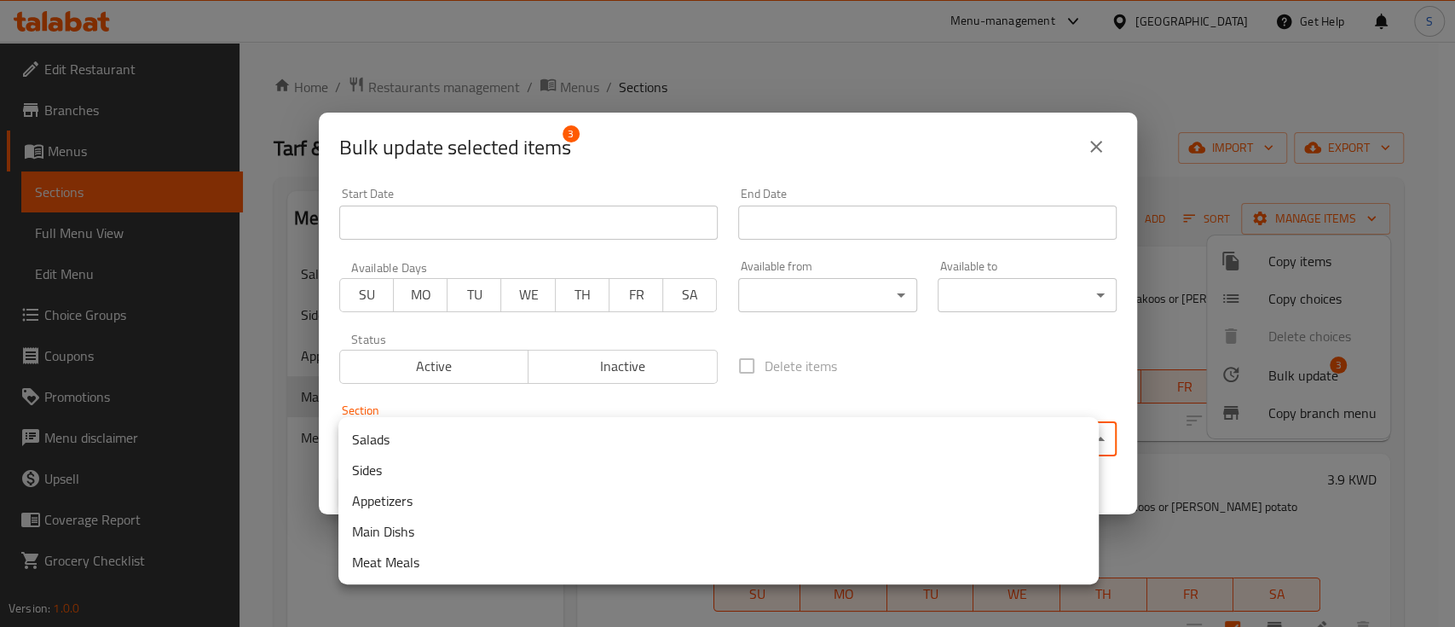
click at [953, 440] on body "​ Menu-management Kuwait Get Help S Edit Restaurant Branches Menus Sections Ful…" at bounding box center [727, 334] width 1455 height 585
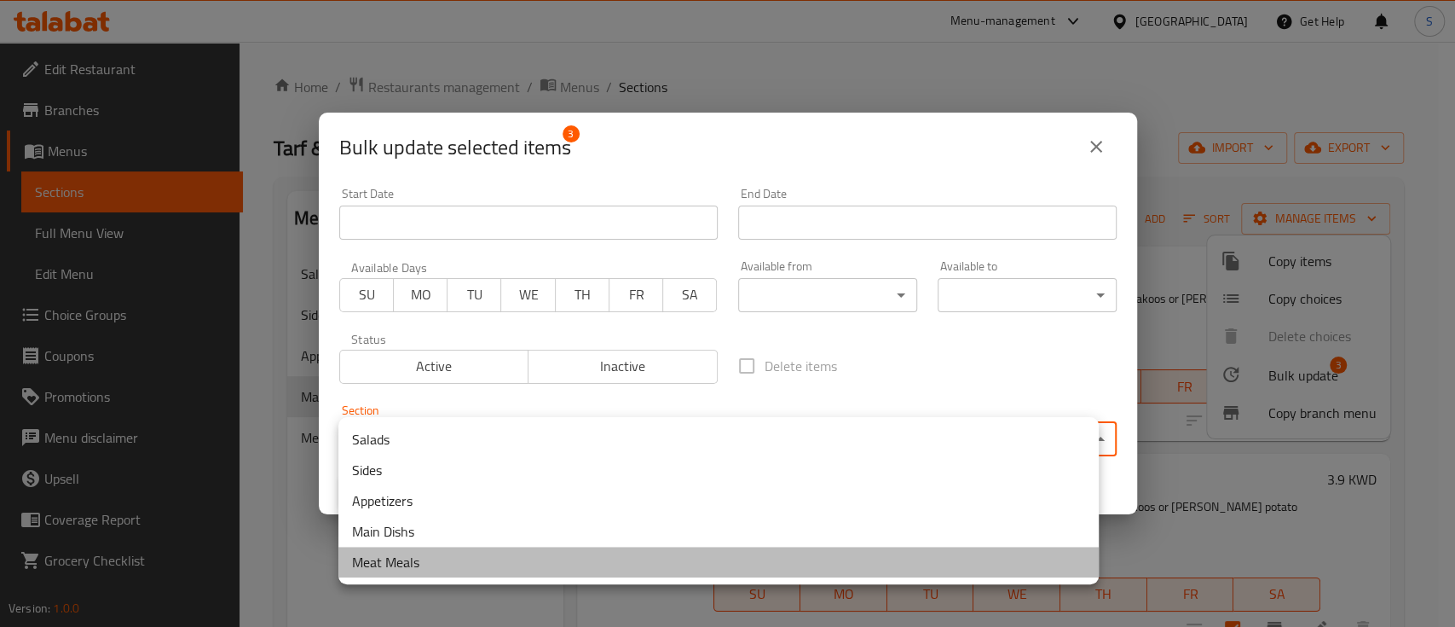
click at [878, 552] on li "Meat Meals" at bounding box center [718, 561] width 760 height 31
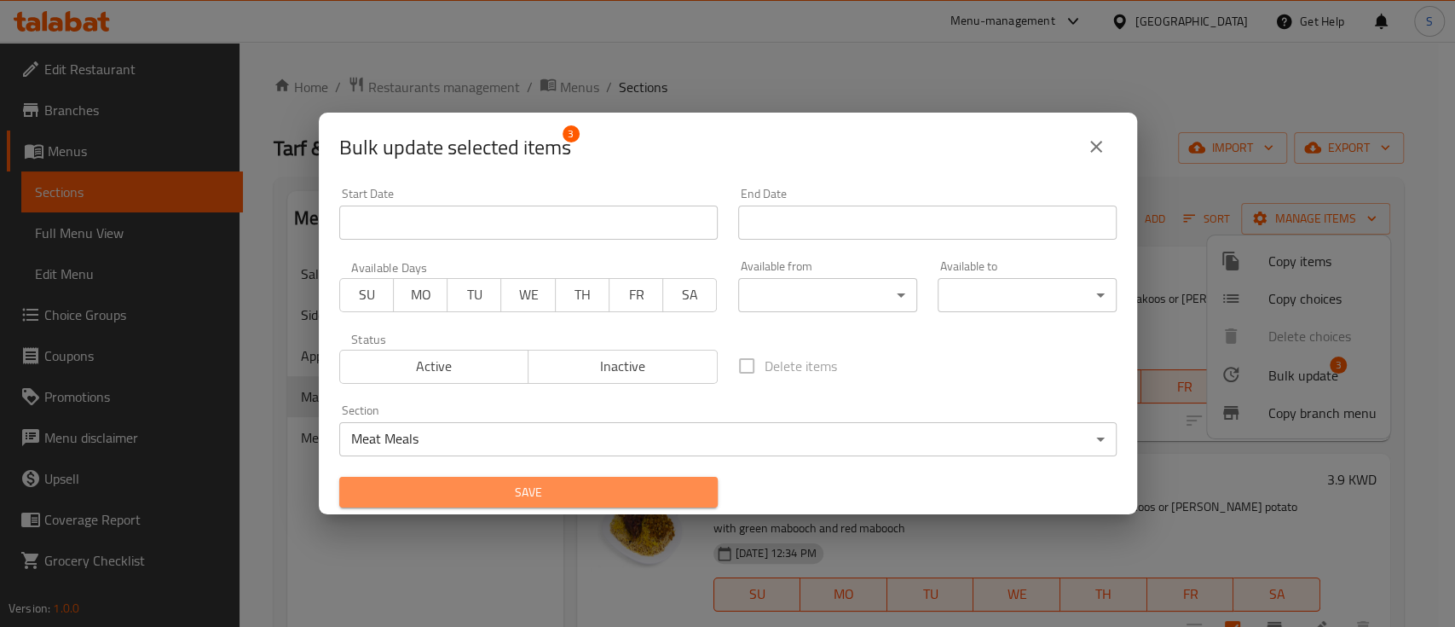
click at [662, 505] on button "Save" at bounding box center [528, 493] width 379 height 32
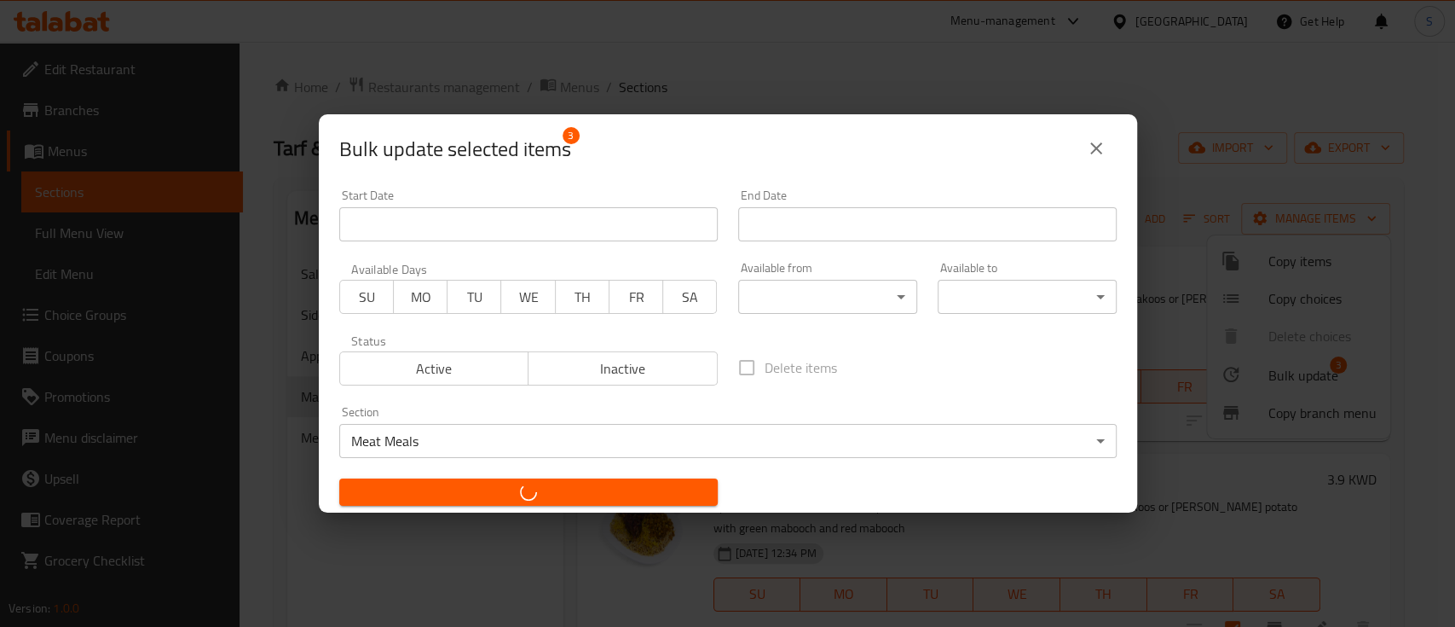
checkbox input "false"
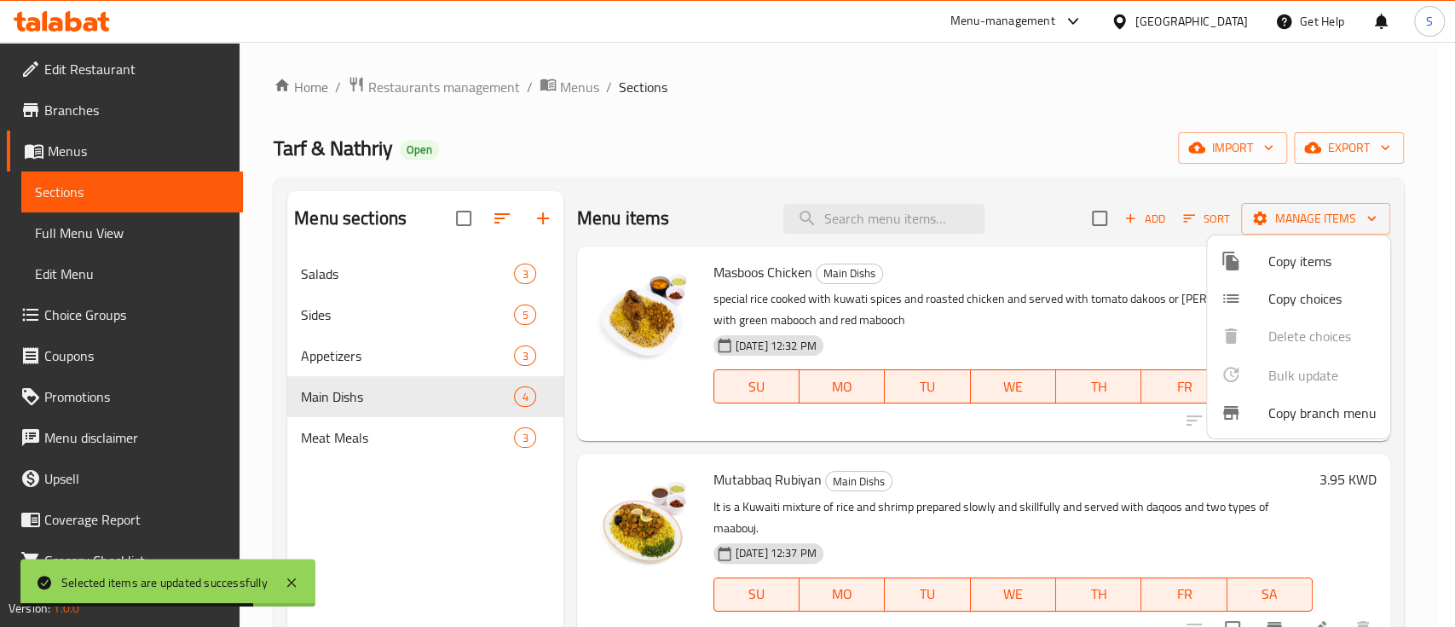
click at [529, 401] on div at bounding box center [727, 313] width 1455 height 627
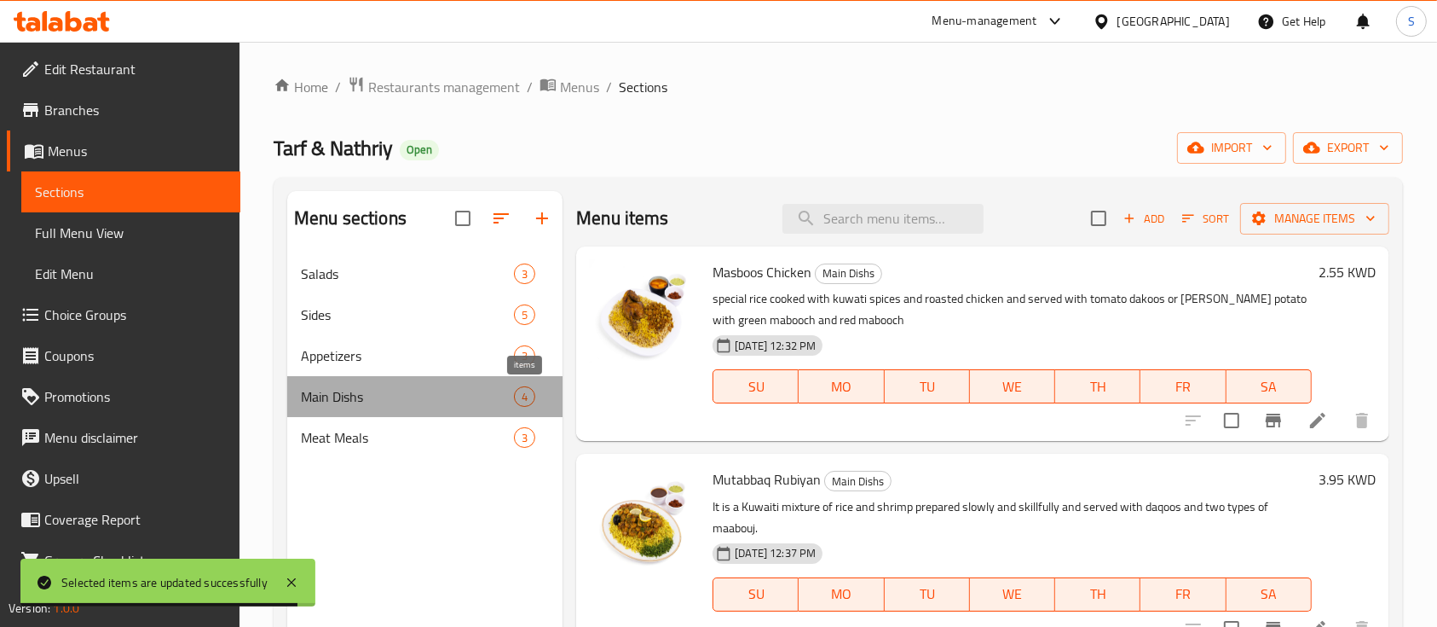
click at [528, 396] on span "4" at bounding box center [525, 397] width 20 height 16
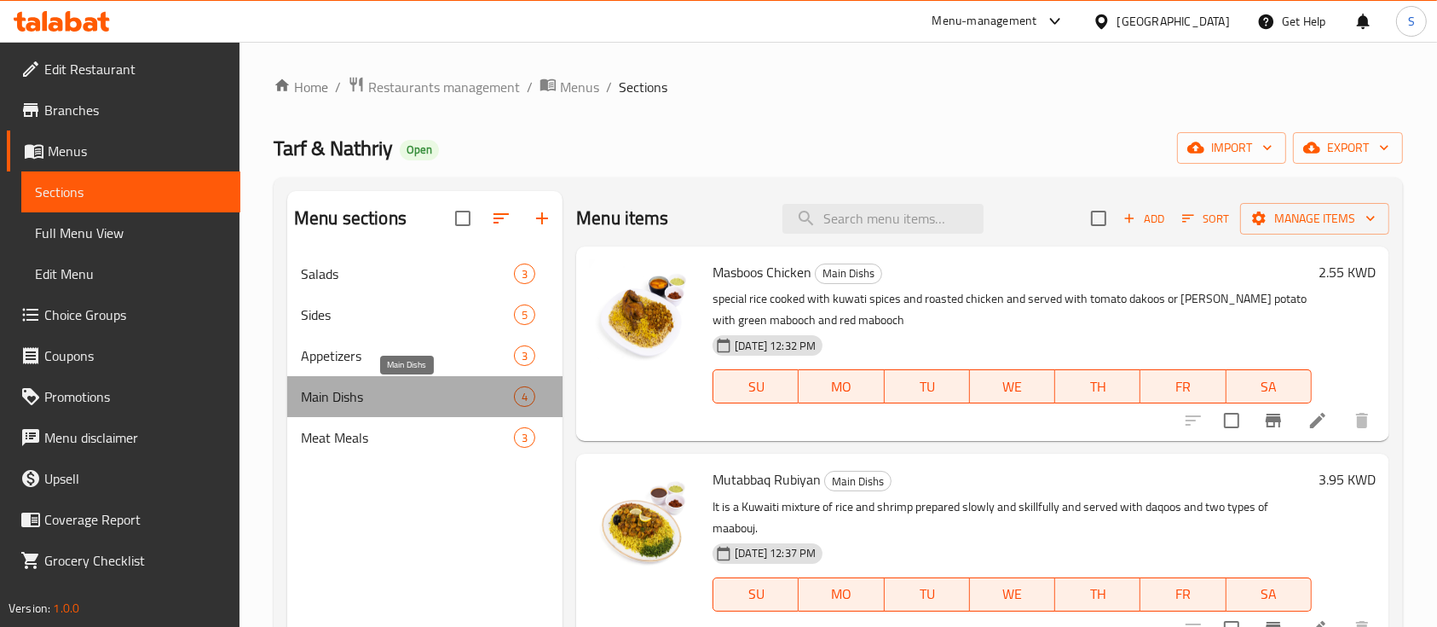
click at [504, 402] on span "Main Dishs" at bounding box center [407, 396] width 213 height 20
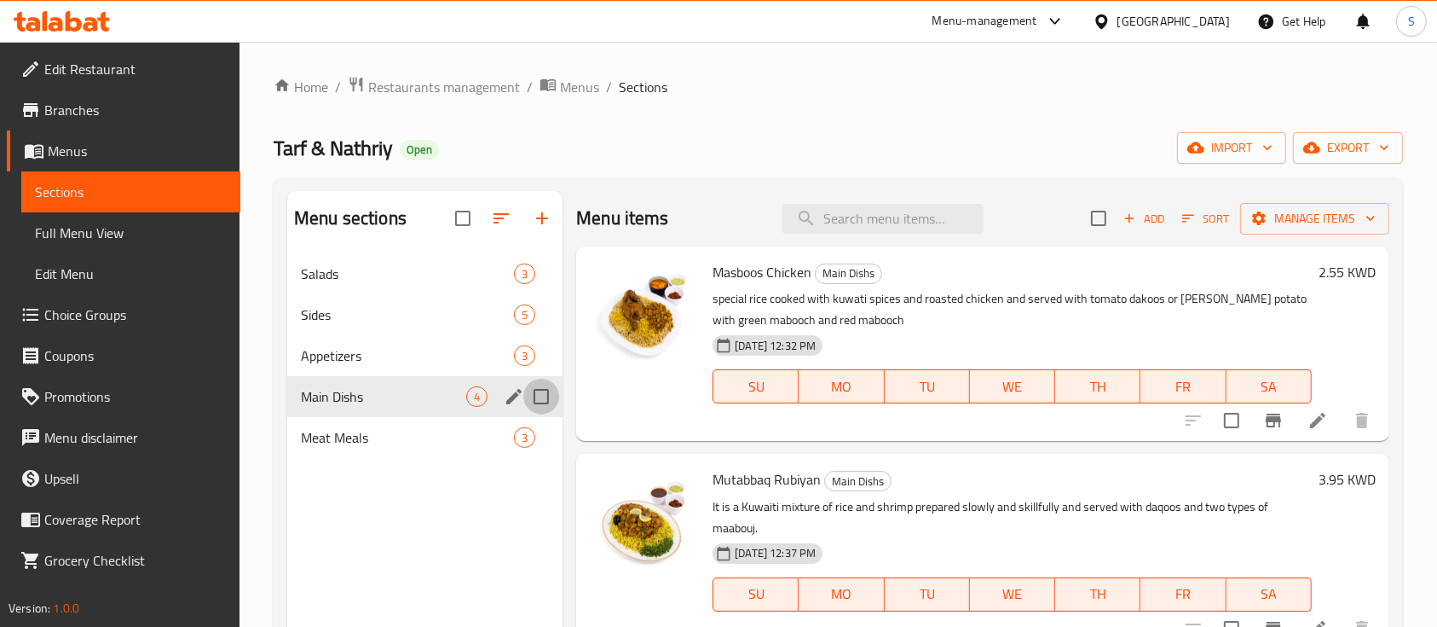
click at [525, 397] on input "Menu sections" at bounding box center [541, 397] width 36 height 36
click at [540, 390] on input "Menu sections" at bounding box center [541, 397] width 36 height 36
checkbox input "false"
click at [520, 396] on icon "edit" at bounding box center [514, 396] width 20 height 20
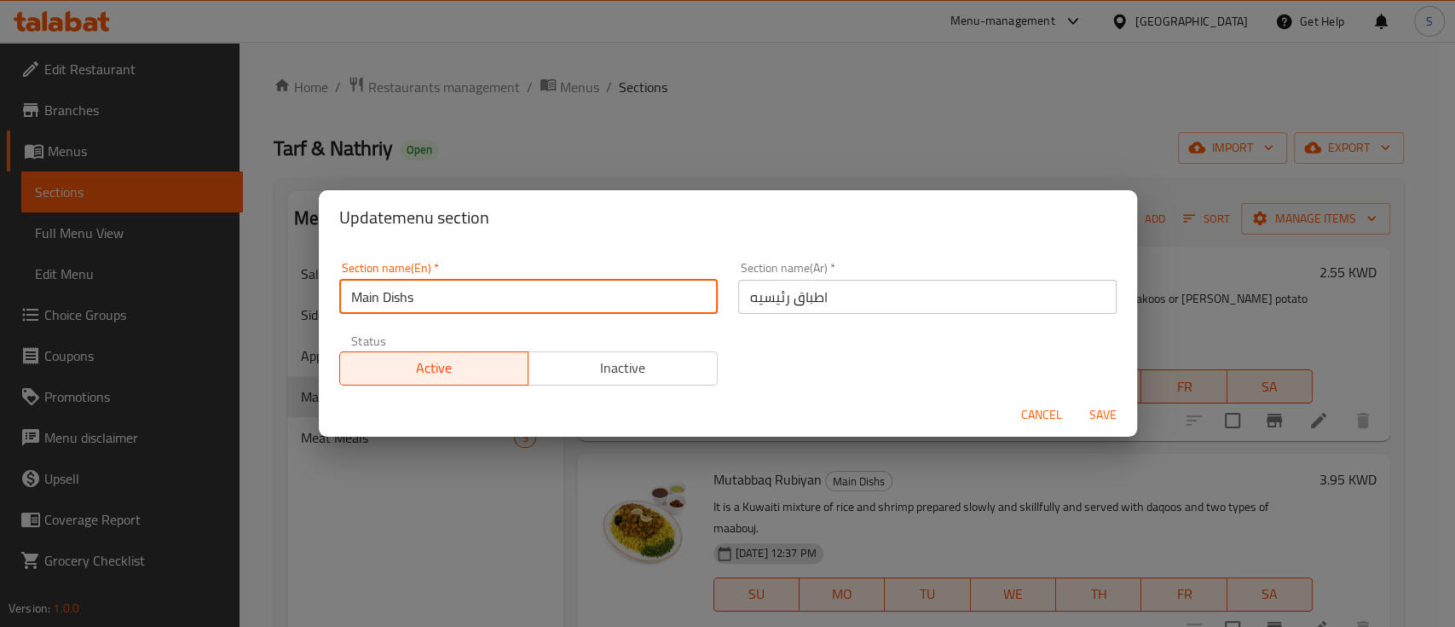
click at [489, 309] on input "Main Dishs" at bounding box center [528, 297] width 379 height 34
type input "}"
type input "Ch"
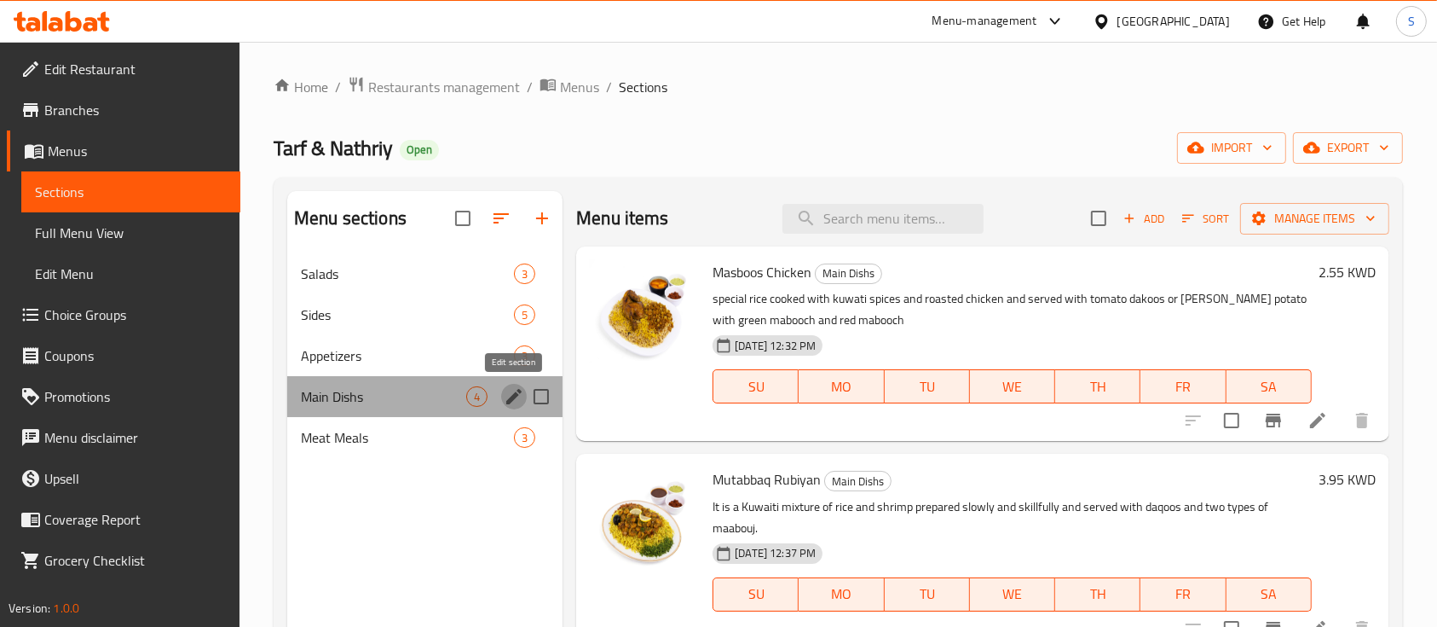
click at [512, 392] on icon "edit" at bounding box center [514, 396] width 20 height 20
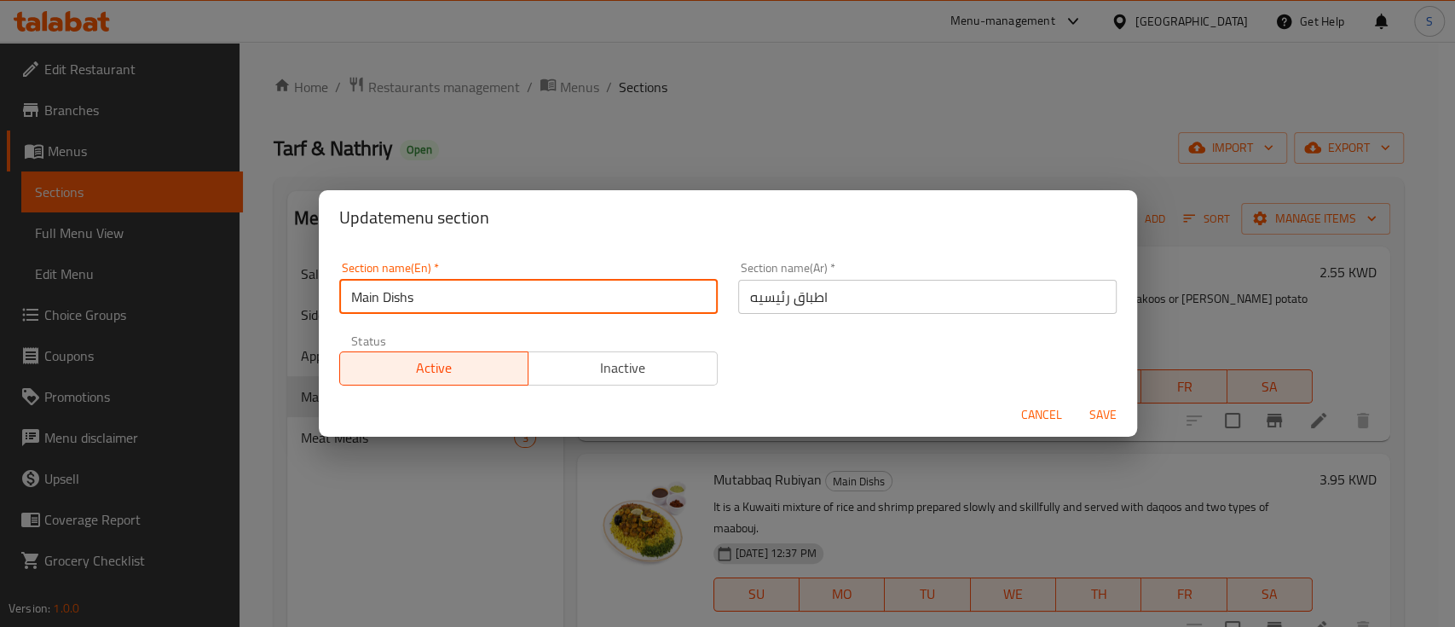
click at [500, 295] on input "Main Dishs" at bounding box center [528, 297] width 379 height 34
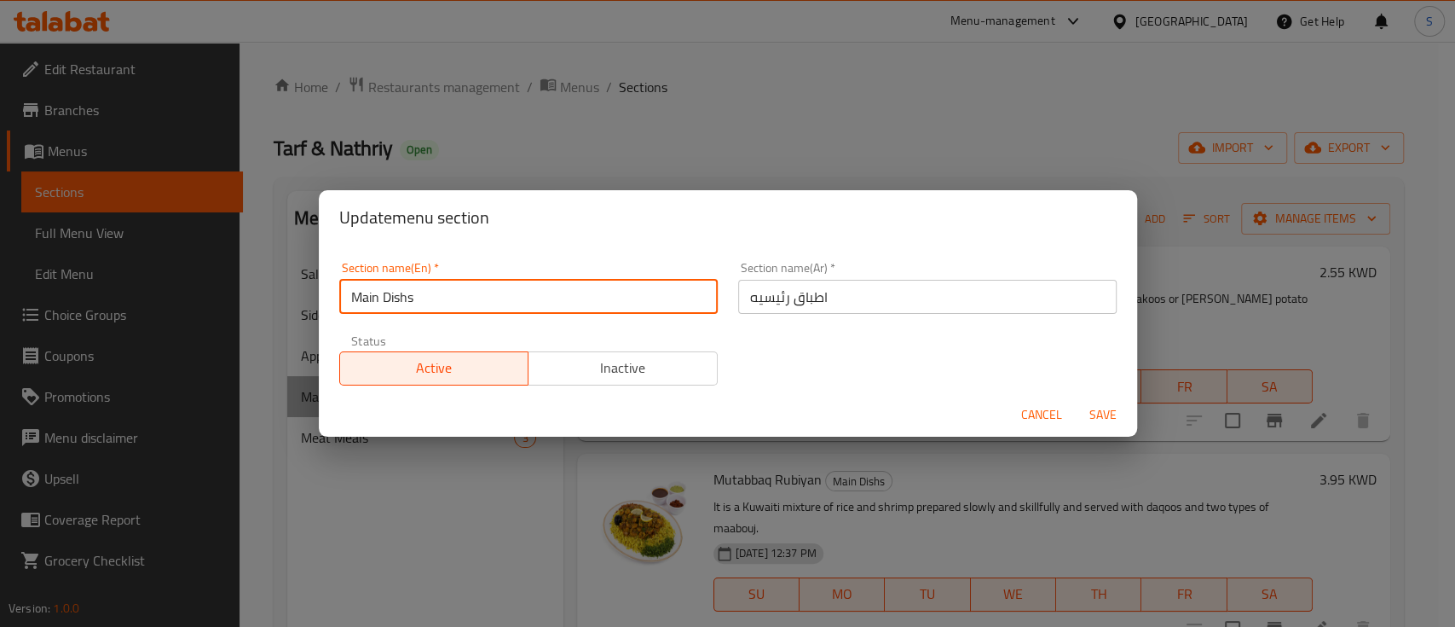
click at [500, 295] on input "Main Dishs" at bounding box center [528, 297] width 379 height 34
type input "Chicken Meals"
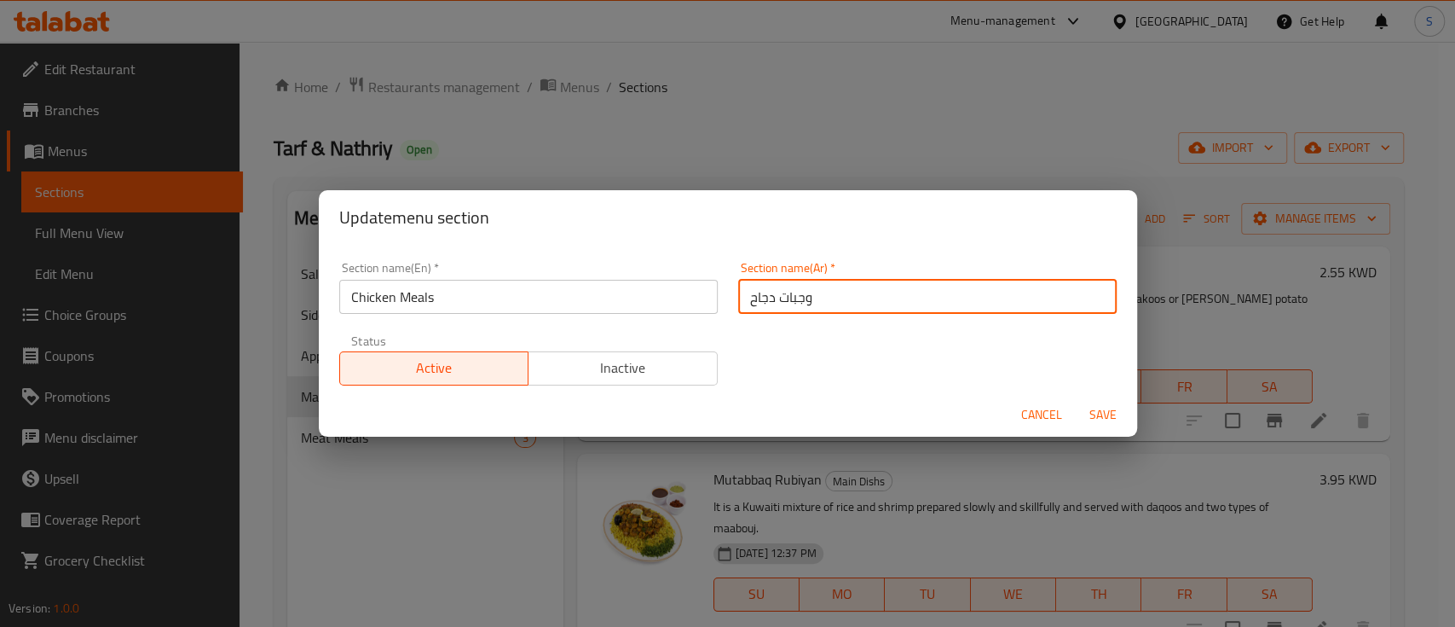
type input "وجبات دجاح"
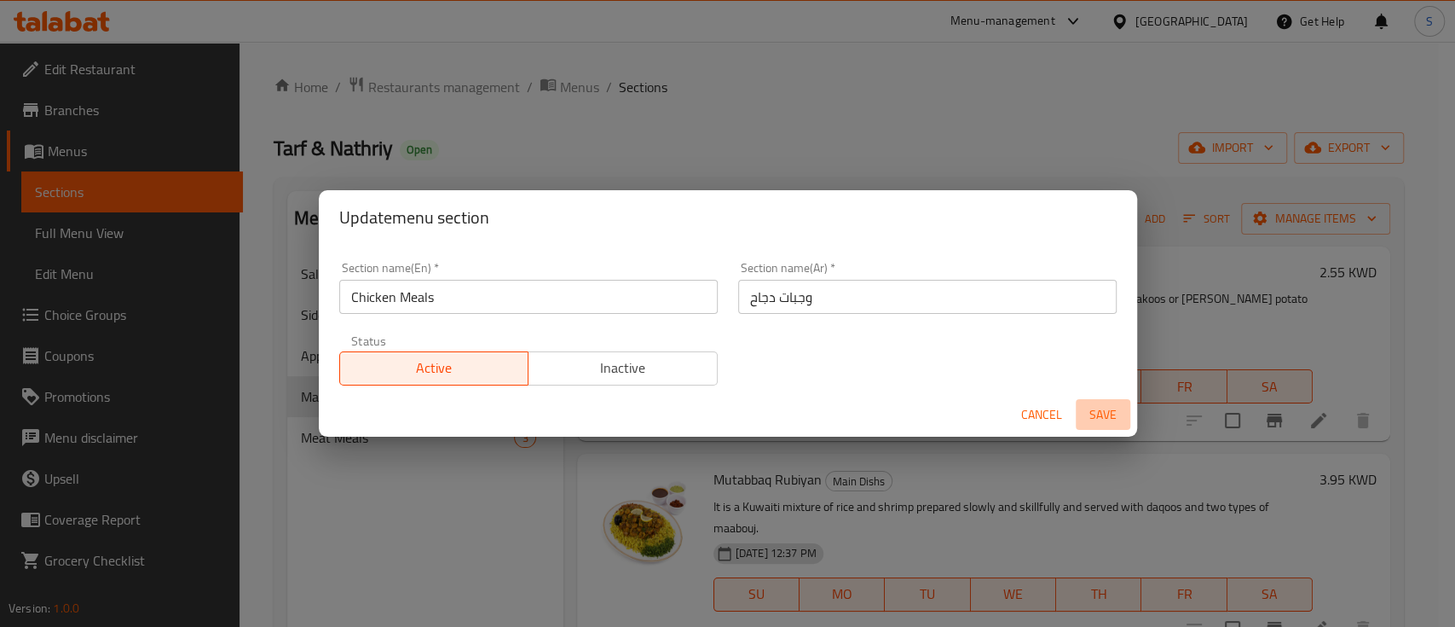
click at [1116, 410] on span "Save" at bounding box center [1103, 414] width 41 height 21
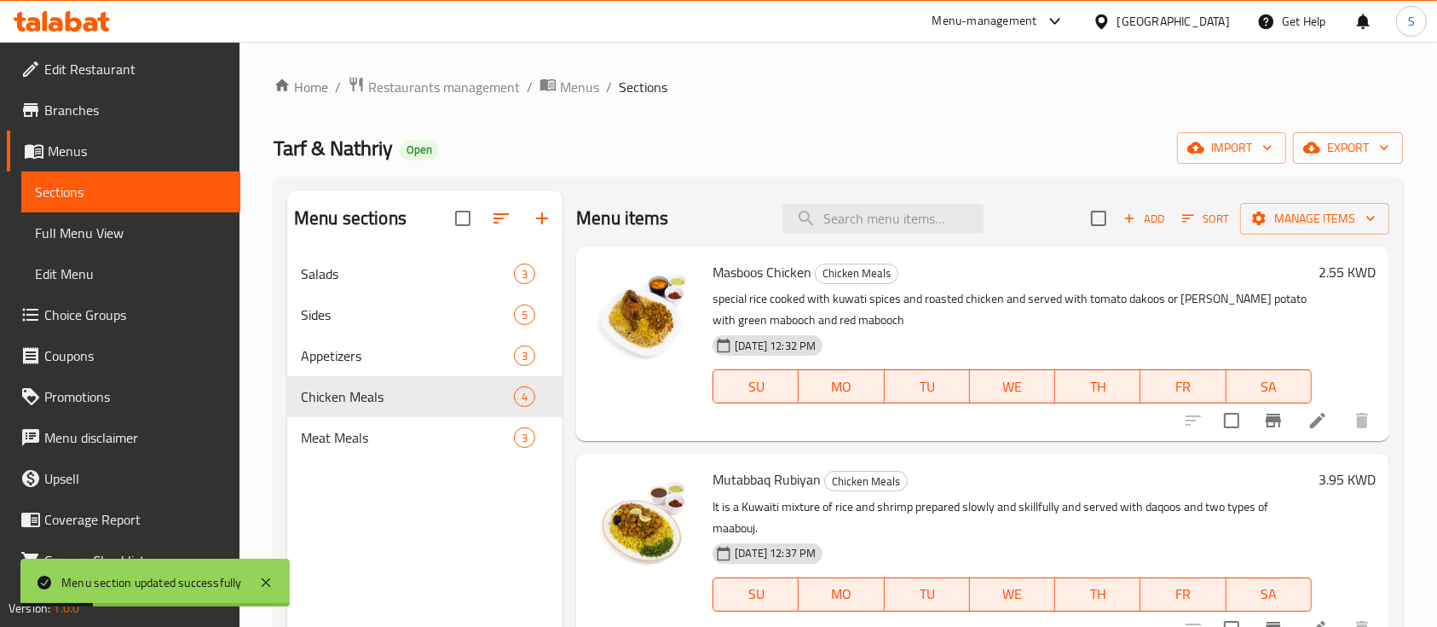
drag, startPoint x: 414, startPoint y: 492, endPoint x: 506, endPoint y: 222, distance: 285.5
click at [506, 222] on div "Menu sections Salads 3 Sides 5 Appetizers 3 Chicken Meals 4 Meat Meals 3" at bounding box center [424, 504] width 275 height 627
click at [506, 222] on icon "button" at bounding box center [501, 218] width 20 height 20
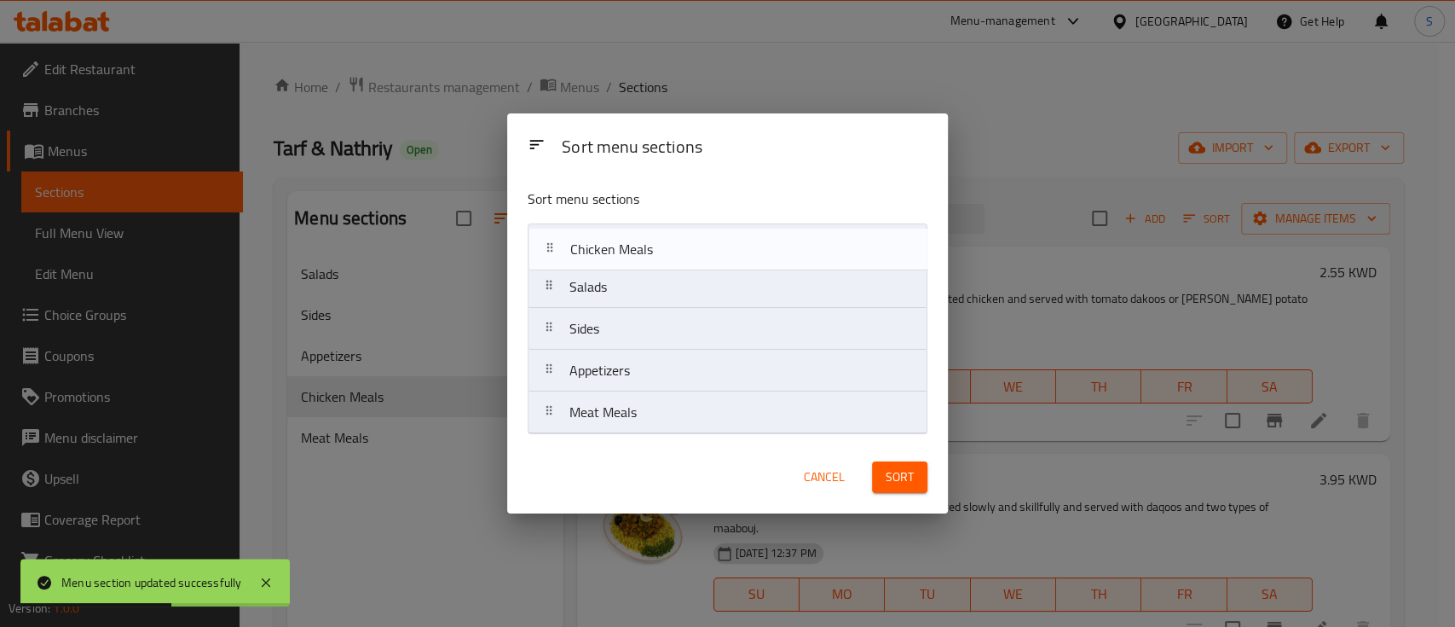
drag, startPoint x: 639, startPoint y: 384, endPoint x: 642, endPoint y: 249, distance: 135.6
click at [642, 249] on nav "Salads Sides Appetizers Chicken Meals Meat Meals" at bounding box center [728, 328] width 400 height 211
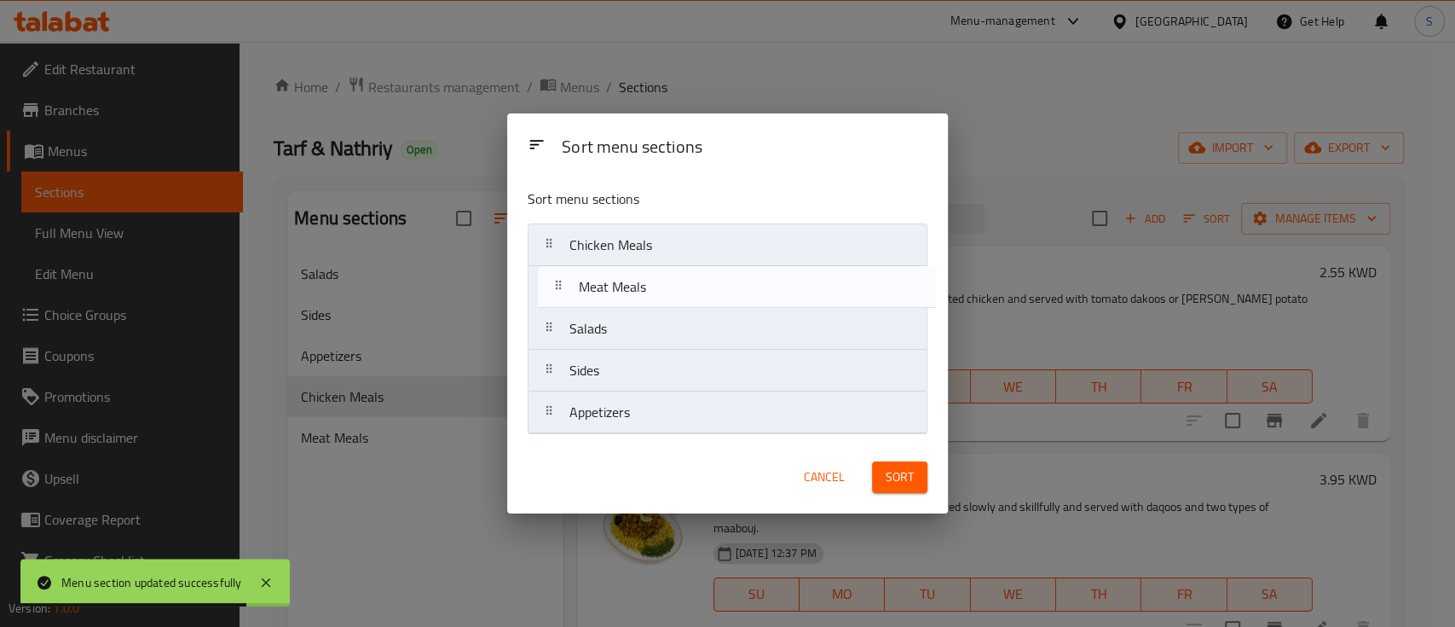
drag, startPoint x: 627, startPoint y: 425, endPoint x: 637, endPoint y: 294, distance: 131.6
click at [637, 294] on nav "Chicken Meals Salads Sides Appetizers Meat Meals" at bounding box center [728, 328] width 400 height 211
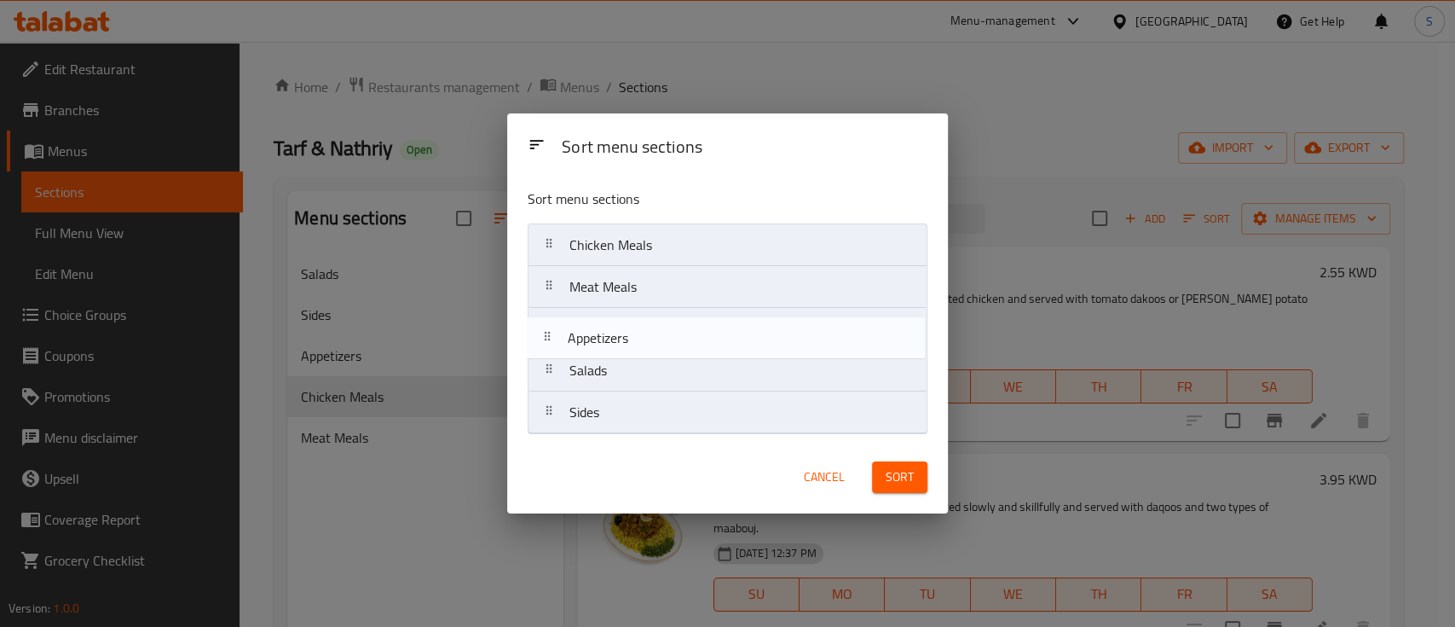
drag, startPoint x: 638, startPoint y: 414, endPoint x: 636, endPoint y: 328, distance: 86.1
click at [636, 328] on nav "Chicken Meals Meat Meals Salads Sides Appetizers" at bounding box center [728, 328] width 400 height 211
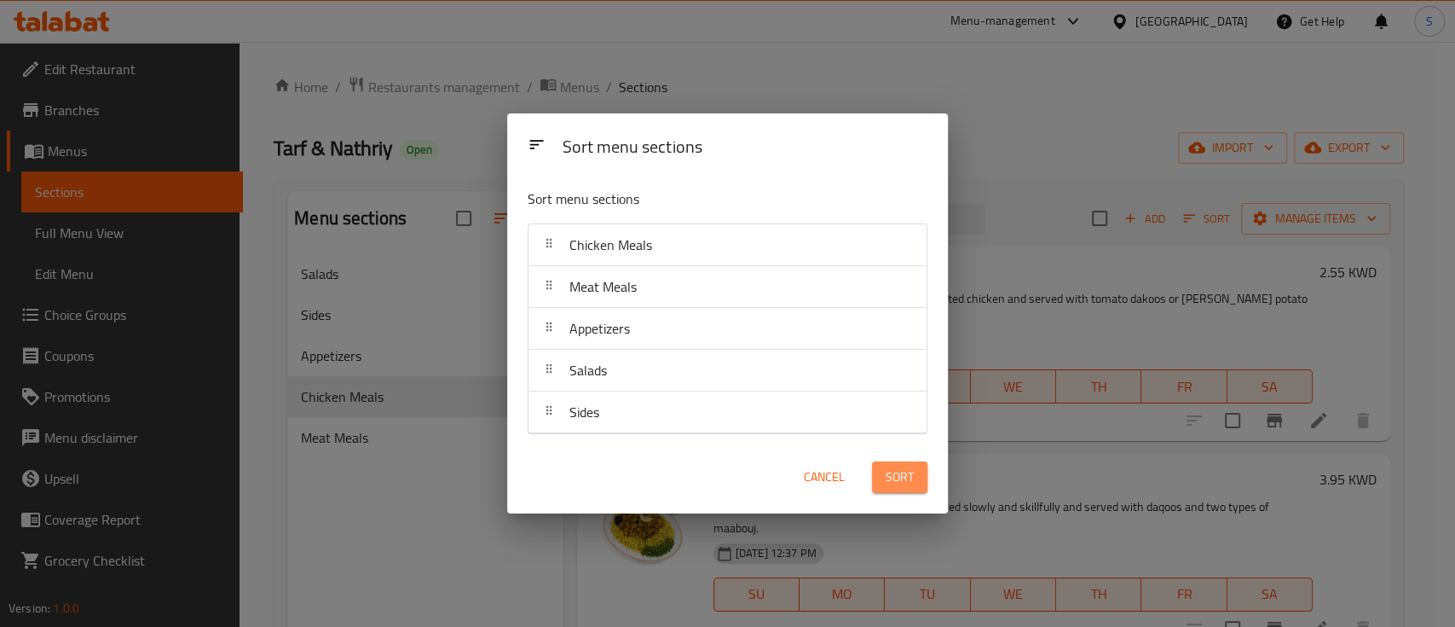
click at [885, 471] on button "Sort" at bounding box center [899, 477] width 55 height 32
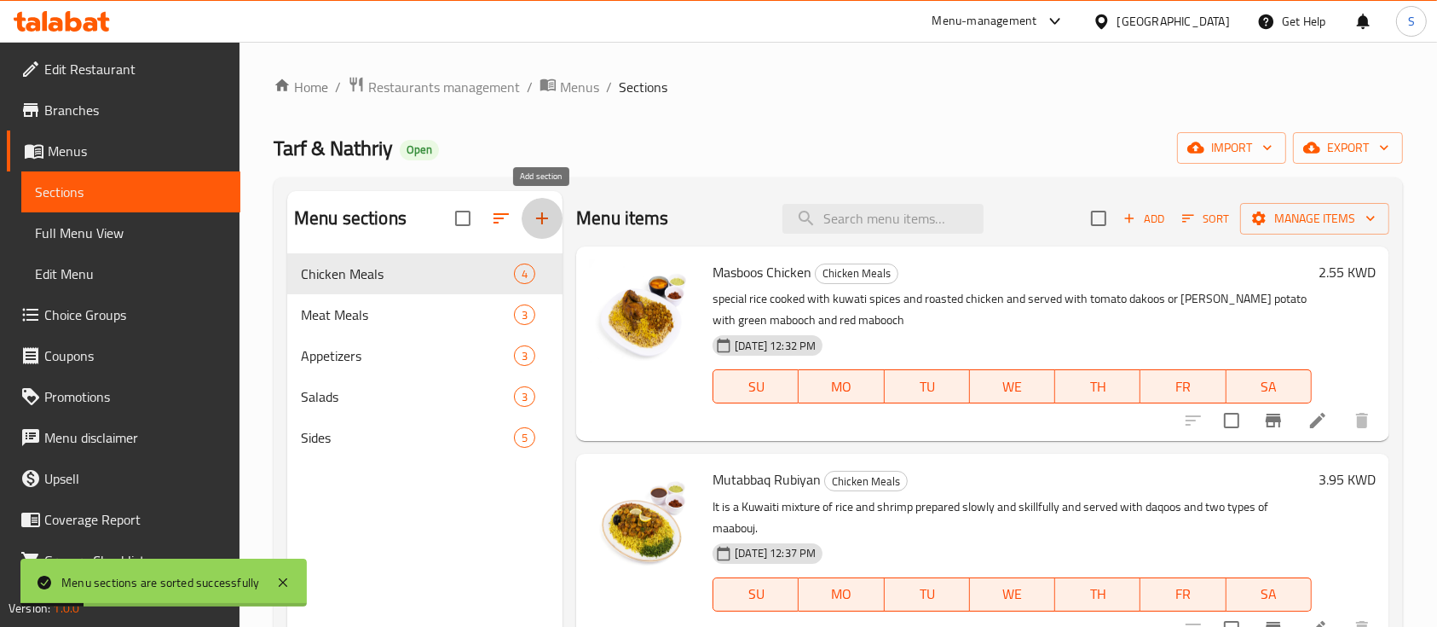
click at [539, 220] on icon "button" at bounding box center [542, 218] width 20 height 20
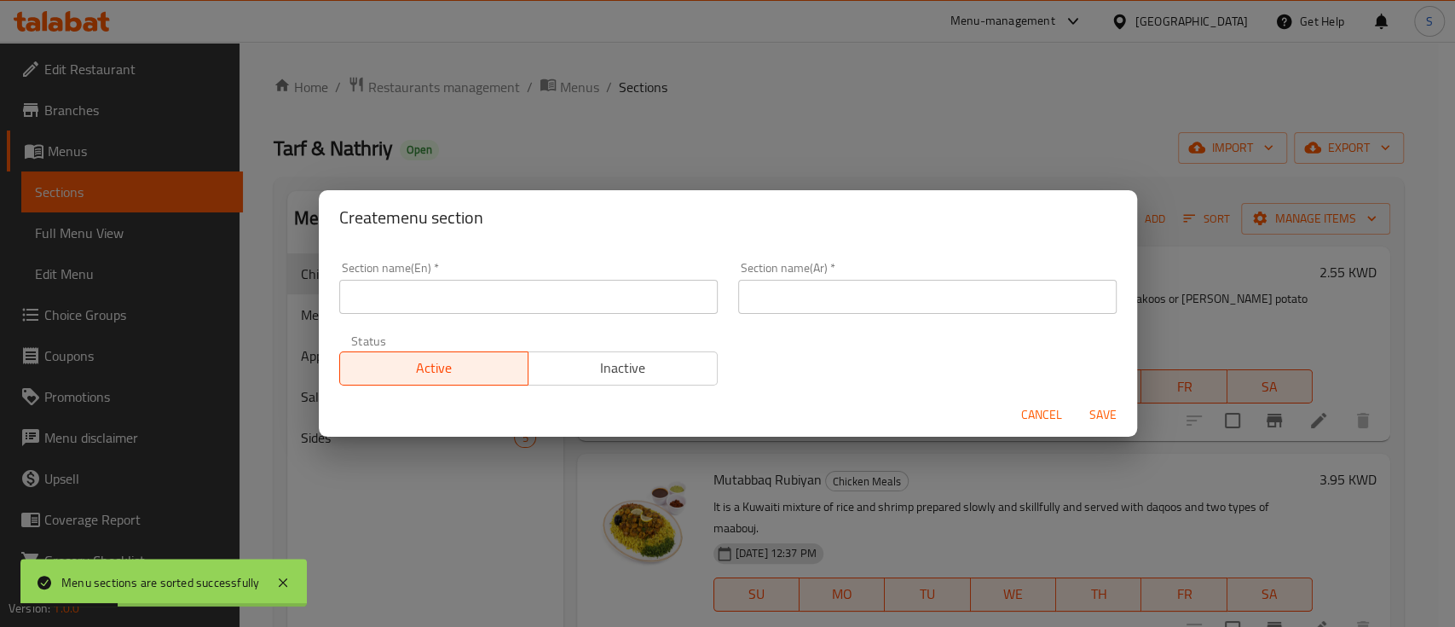
click at [603, 303] on input "text" at bounding box center [528, 297] width 379 height 34
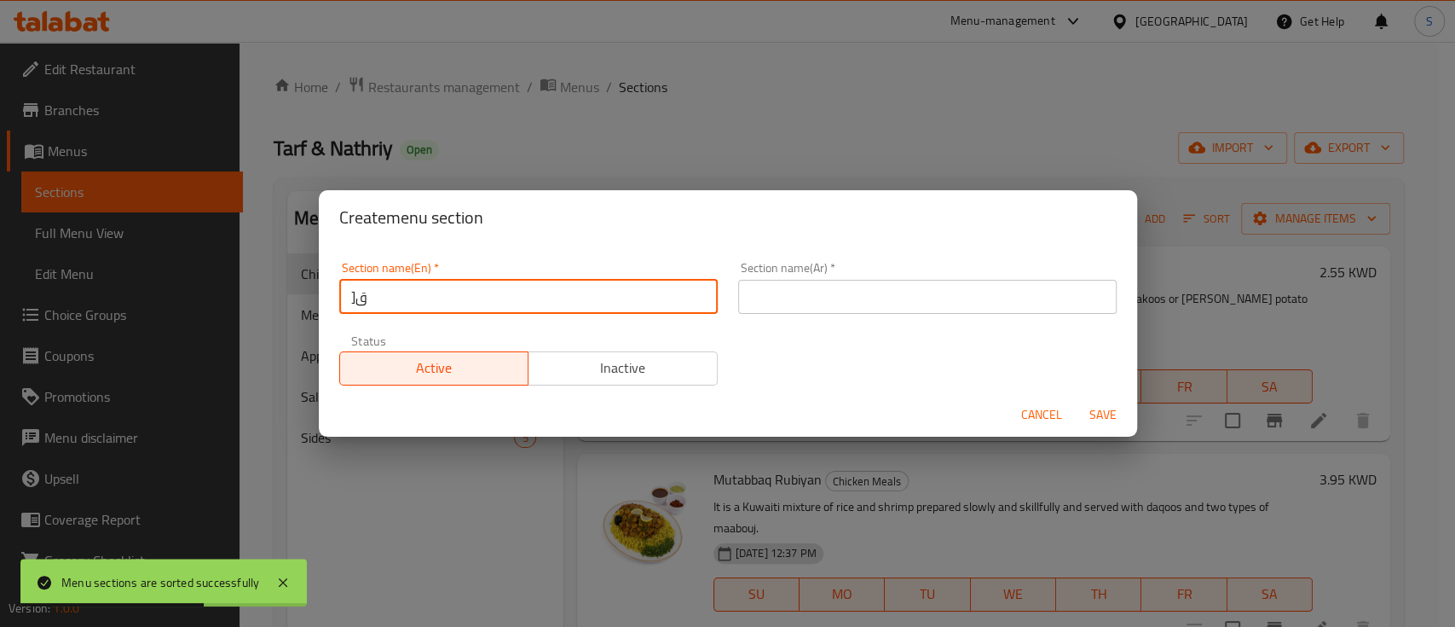
type input "]"
type input "Drinks"
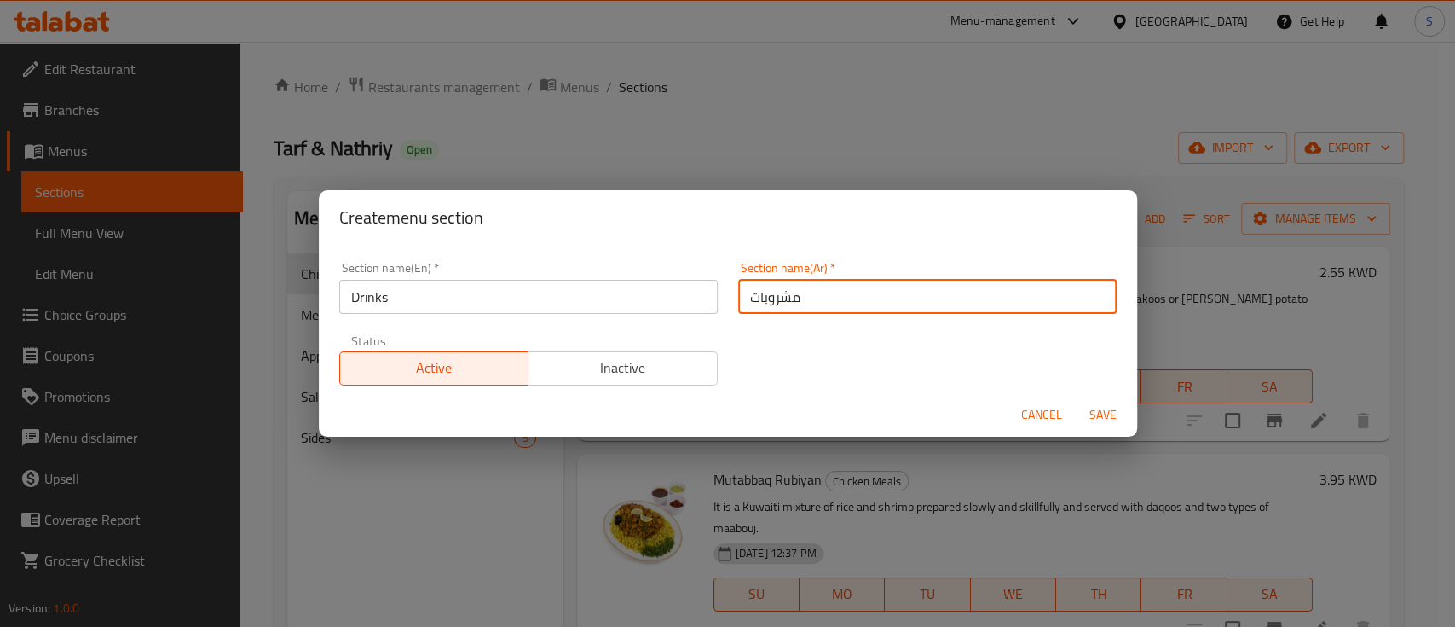
type input "مشروبات"
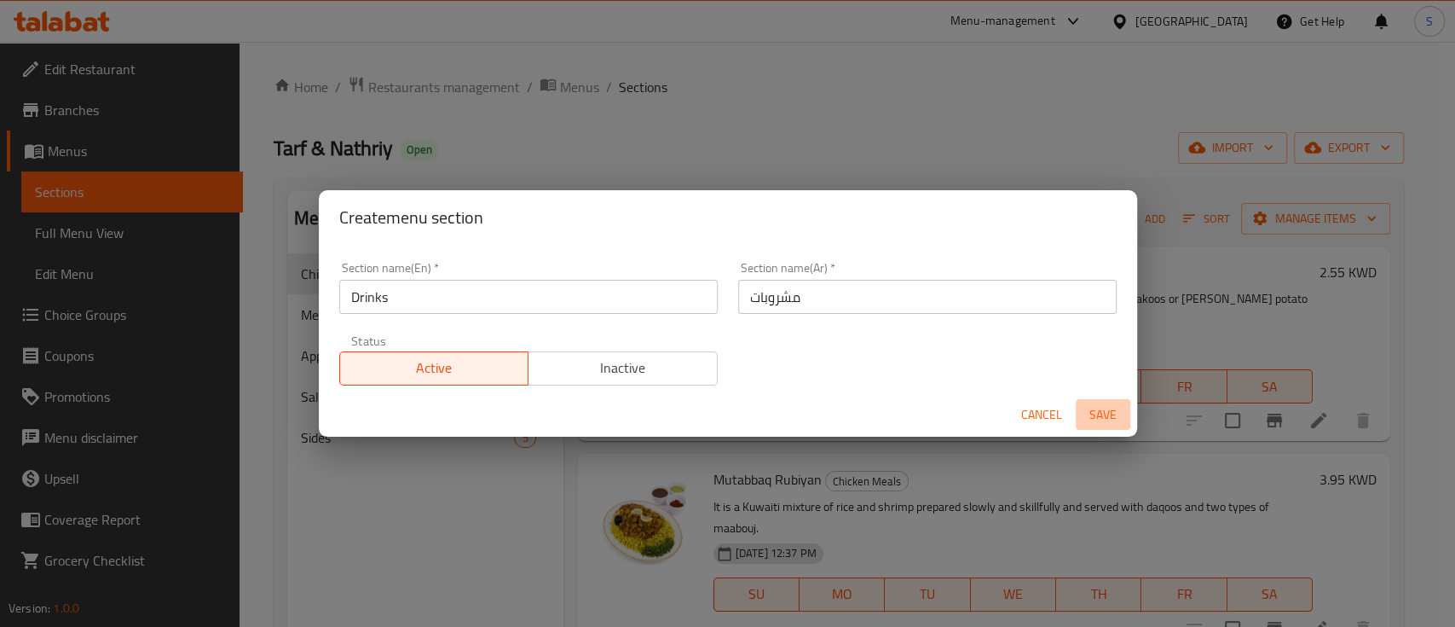
click at [1091, 405] on span "Save" at bounding box center [1103, 414] width 41 height 21
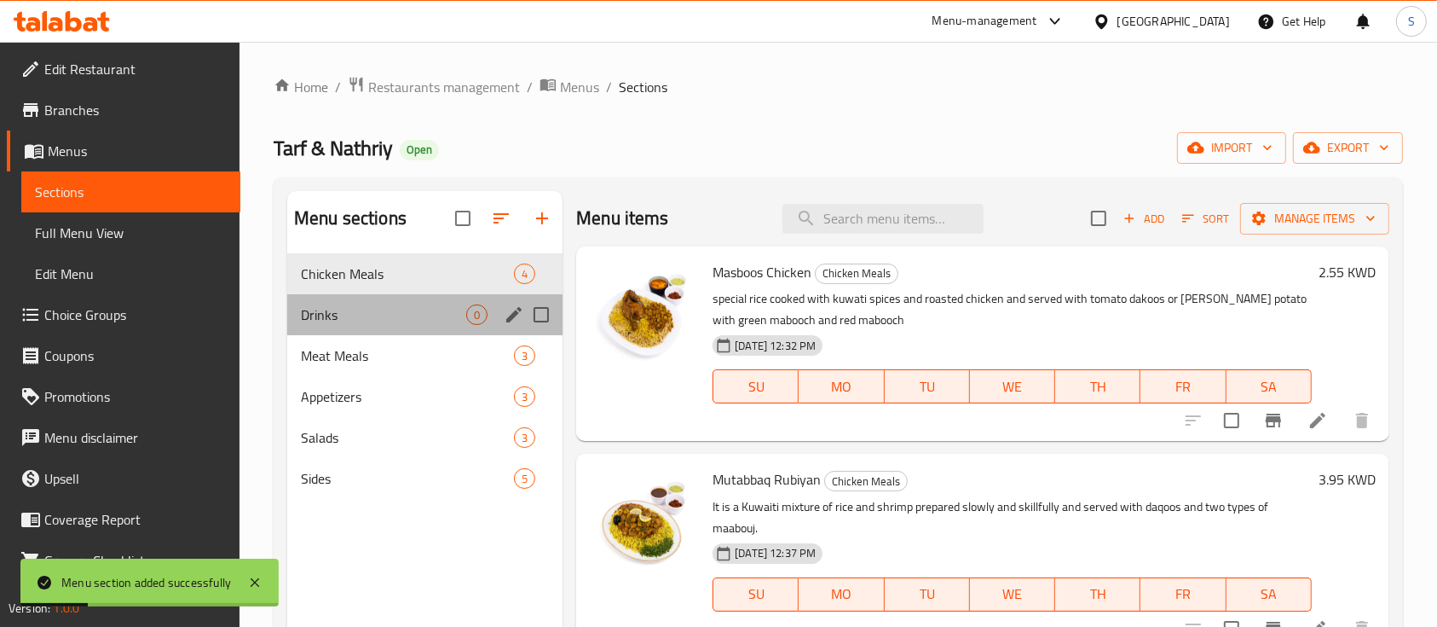
click at [447, 303] on div "Drinks 0" at bounding box center [424, 314] width 275 height 41
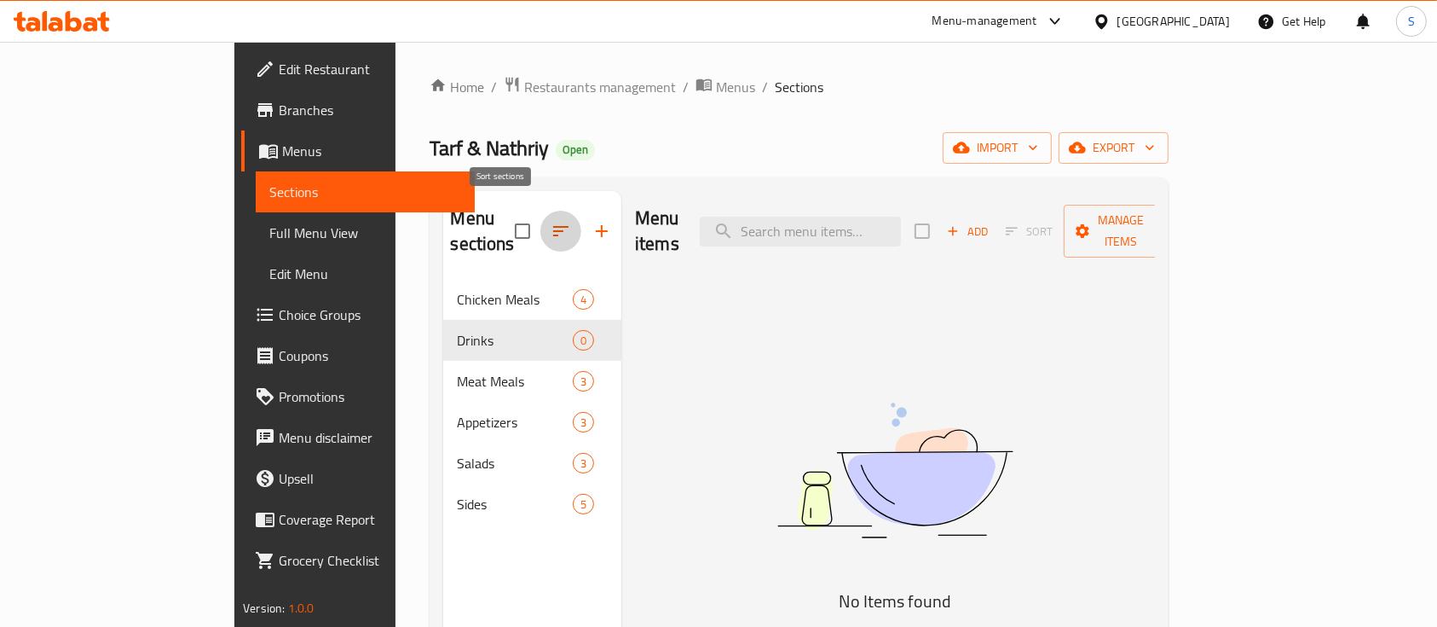
click at [551, 221] on icon "button" at bounding box center [561, 231] width 20 height 20
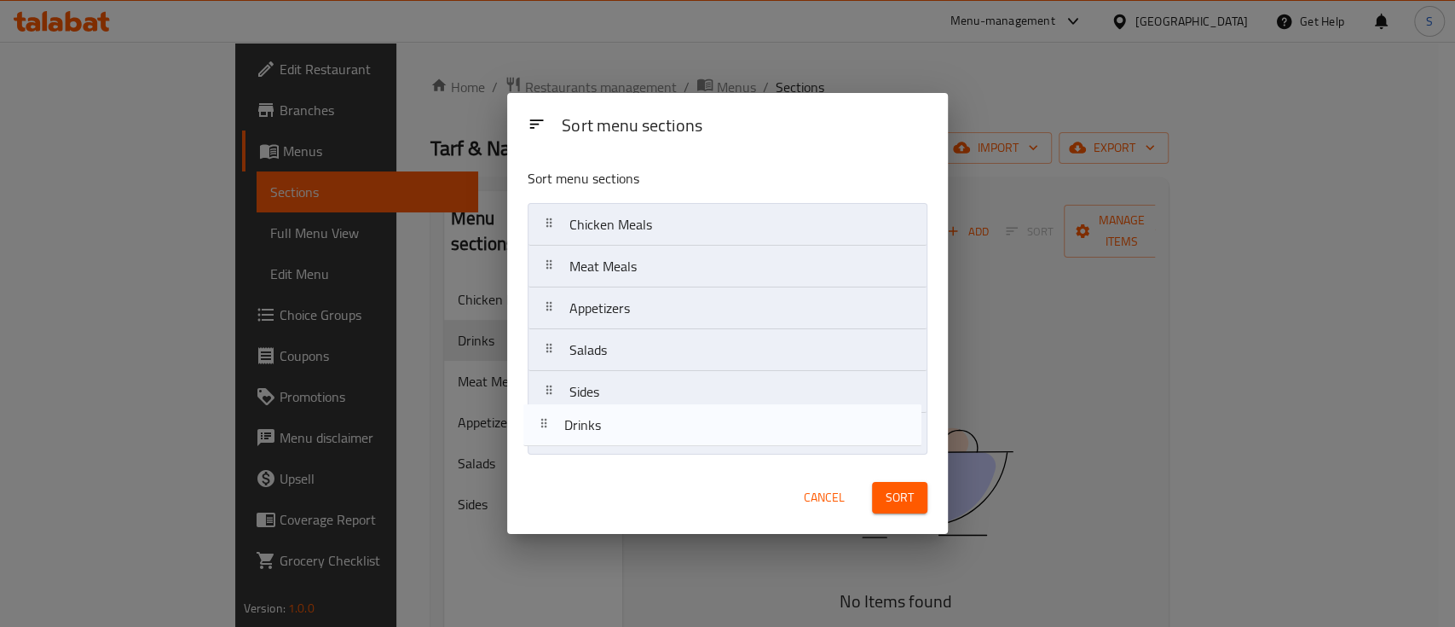
drag, startPoint x: 581, startPoint y: 273, endPoint x: 577, endPoint y: 441, distance: 168.0
click at [577, 441] on nav "Chicken Meals Drinks Meat Meals Appetizers Salads Sides" at bounding box center [728, 329] width 400 height 252
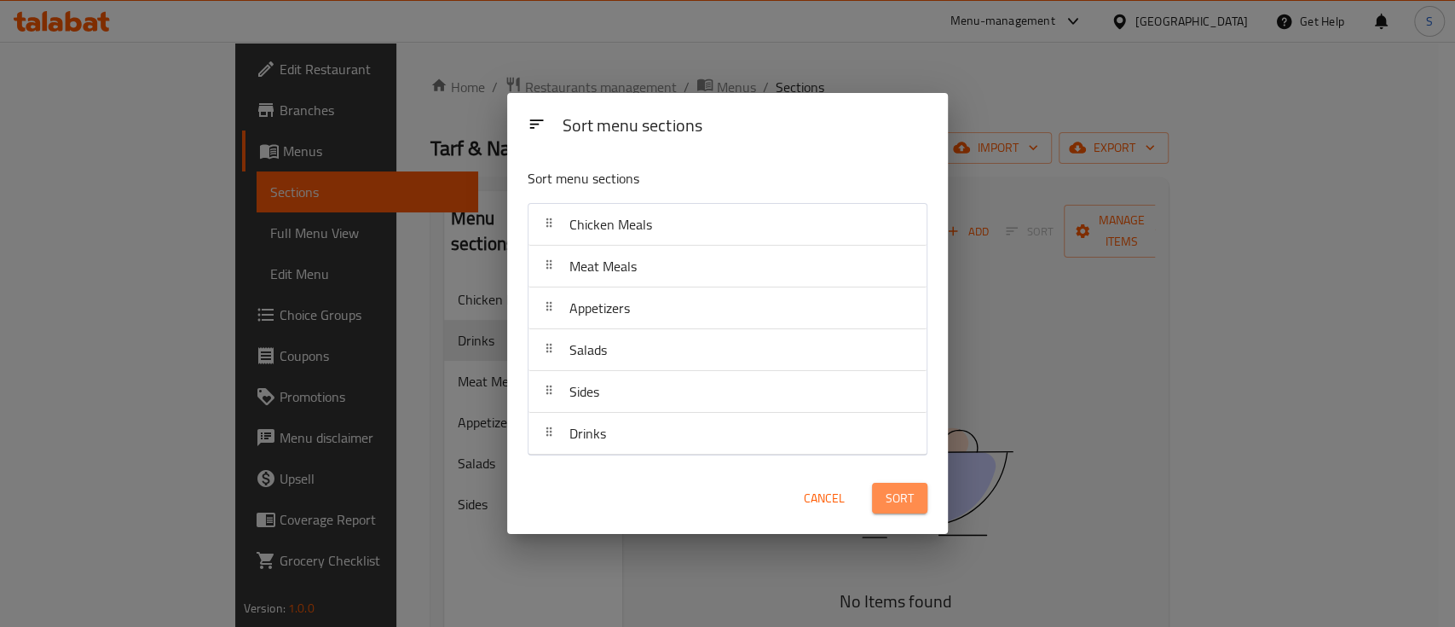
click at [891, 485] on button "Sort" at bounding box center [899, 499] width 55 height 32
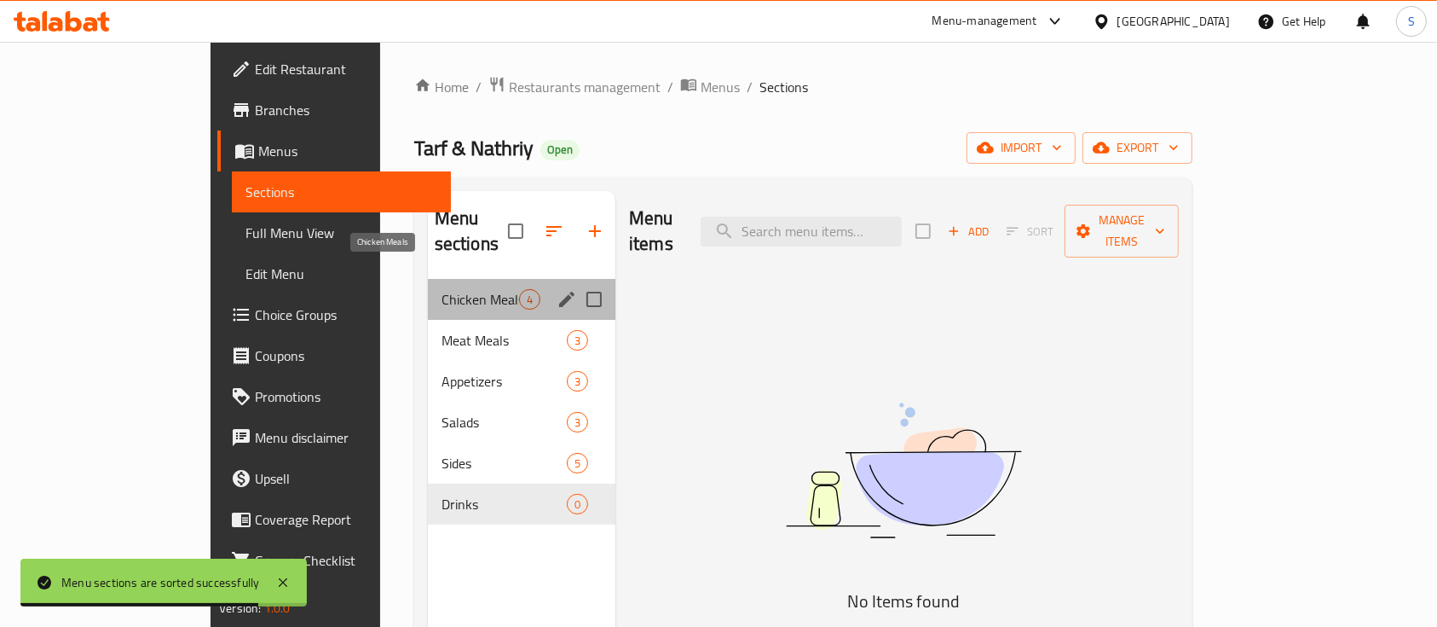
click at [465, 289] on span "Chicken Meals" at bounding box center [481, 299] width 78 height 20
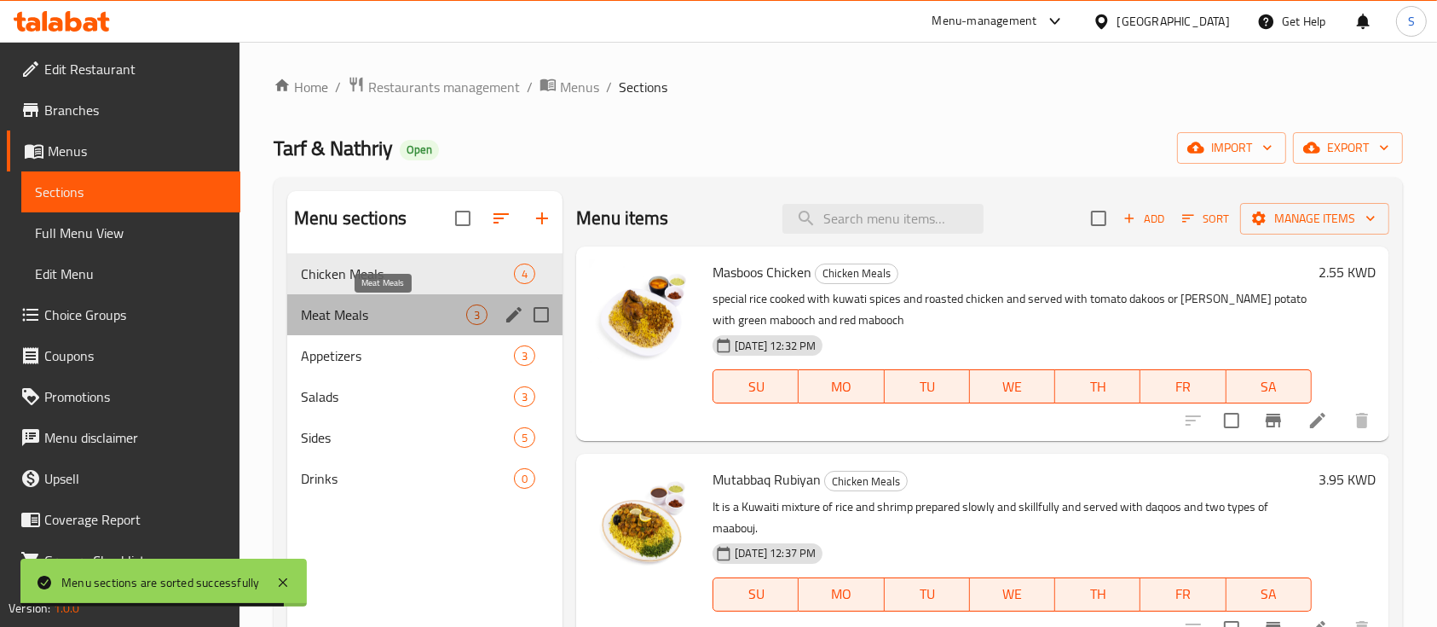
click at [443, 314] on span "Meat Meals" at bounding box center [383, 314] width 165 height 20
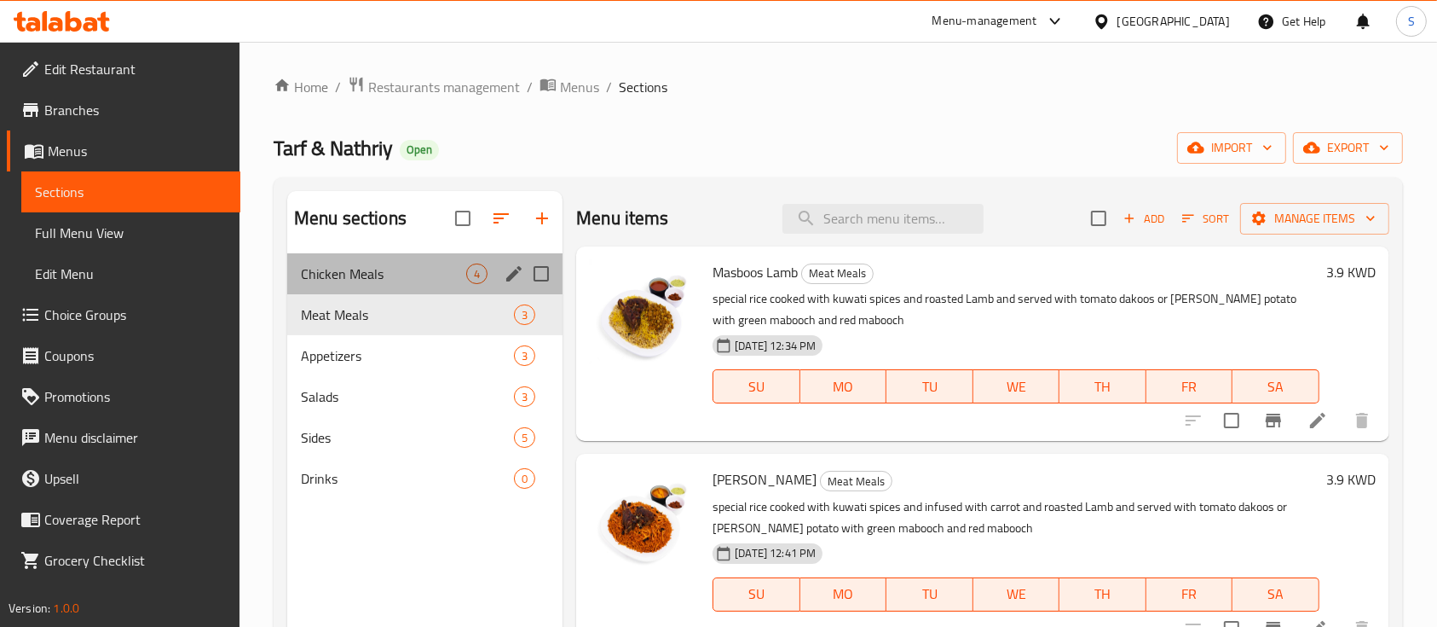
click at [450, 283] on div "Chicken Meals 4" at bounding box center [424, 273] width 275 height 41
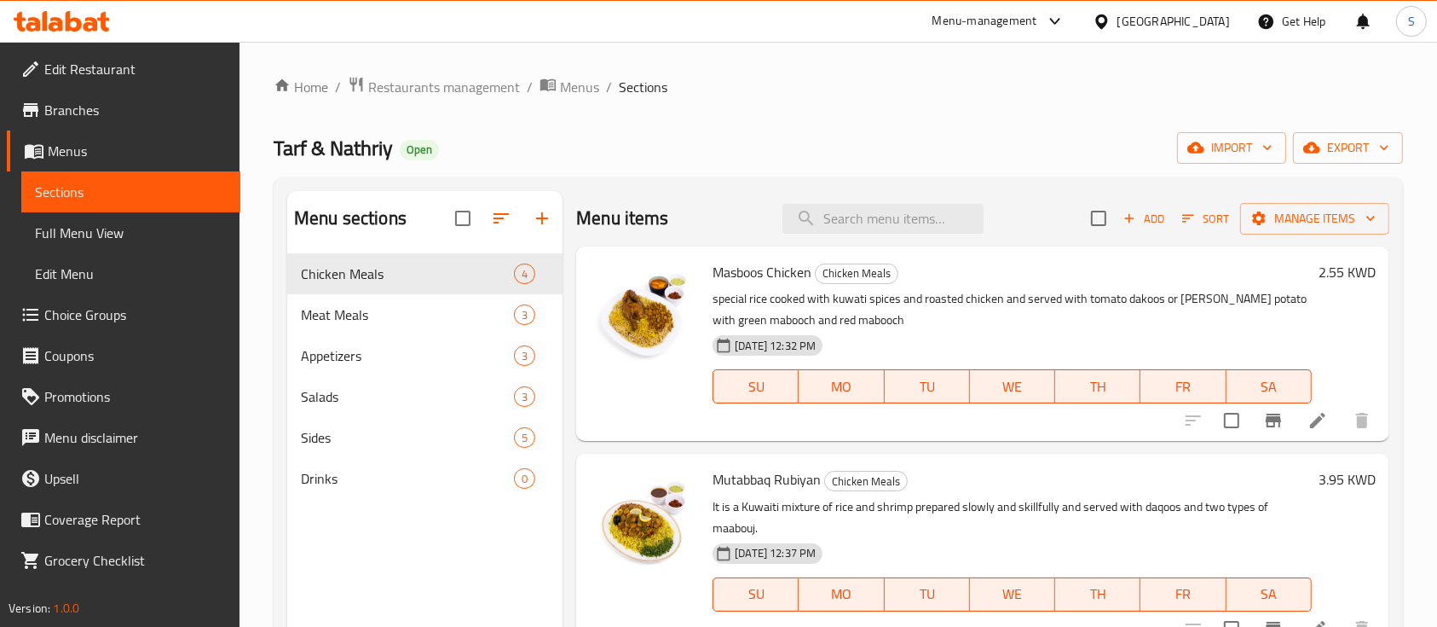
scroll to position [1, 0]
click at [539, 209] on icon "button" at bounding box center [542, 218] width 20 height 20
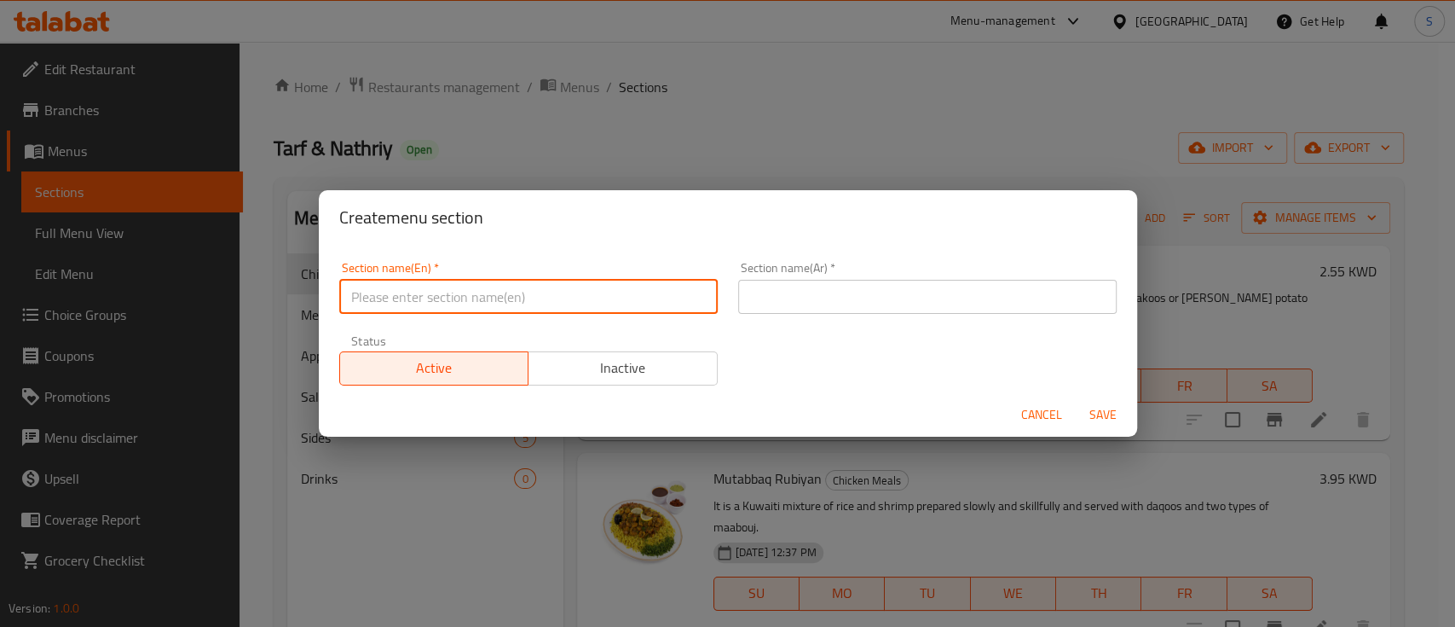
click at [416, 304] on input "text" at bounding box center [528, 297] width 379 height 34
type input "Sea Food Meals"
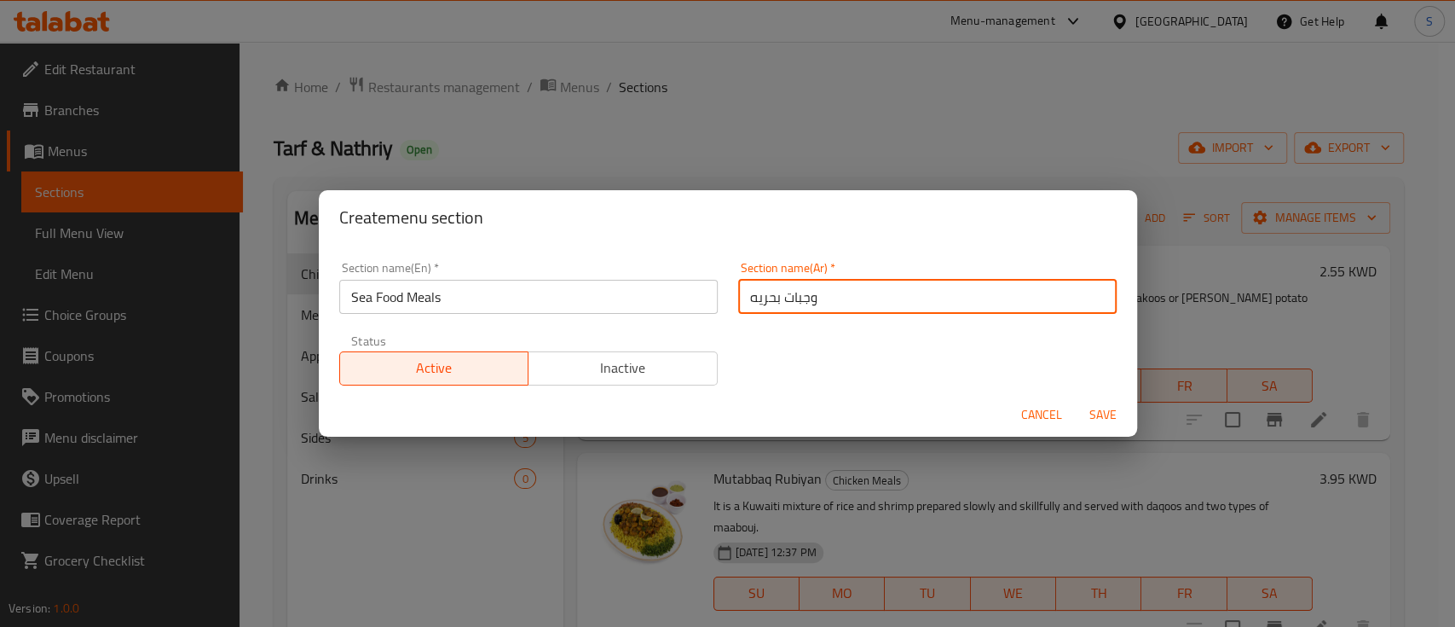
type input "وجبات بحريه"
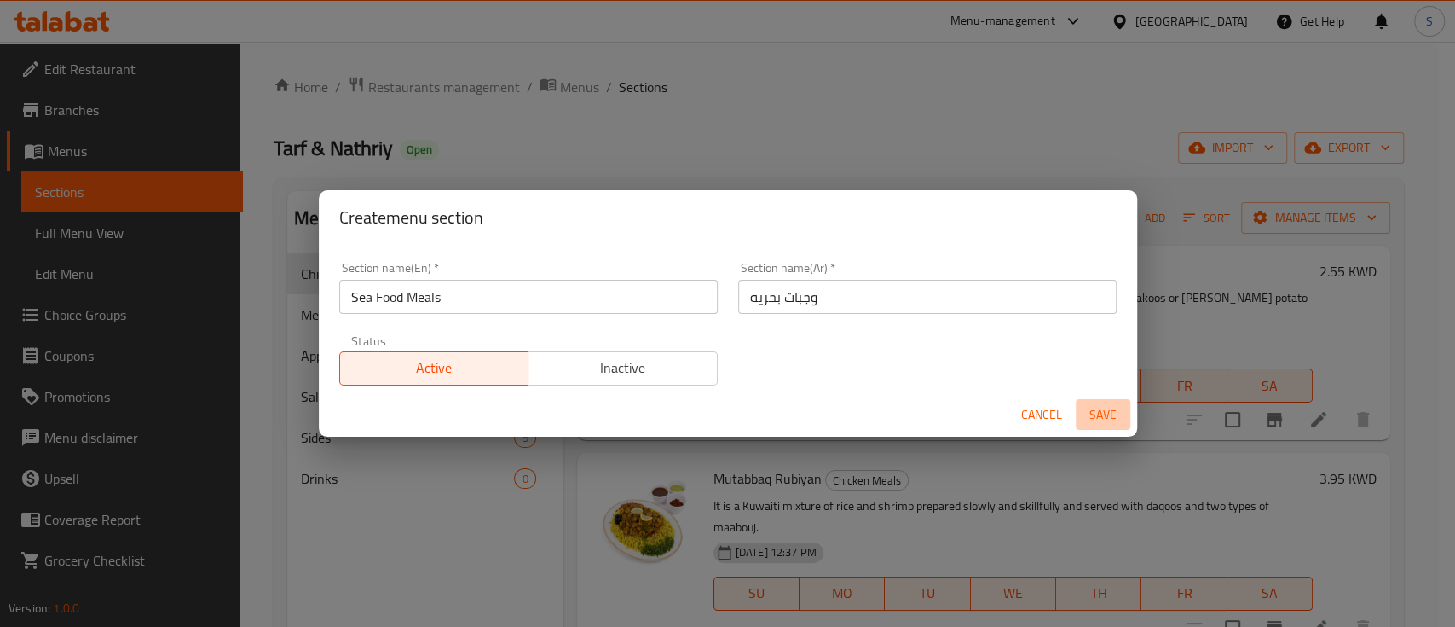
click at [1094, 419] on span "Save" at bounding box center [1103, 414] width 41 height 21
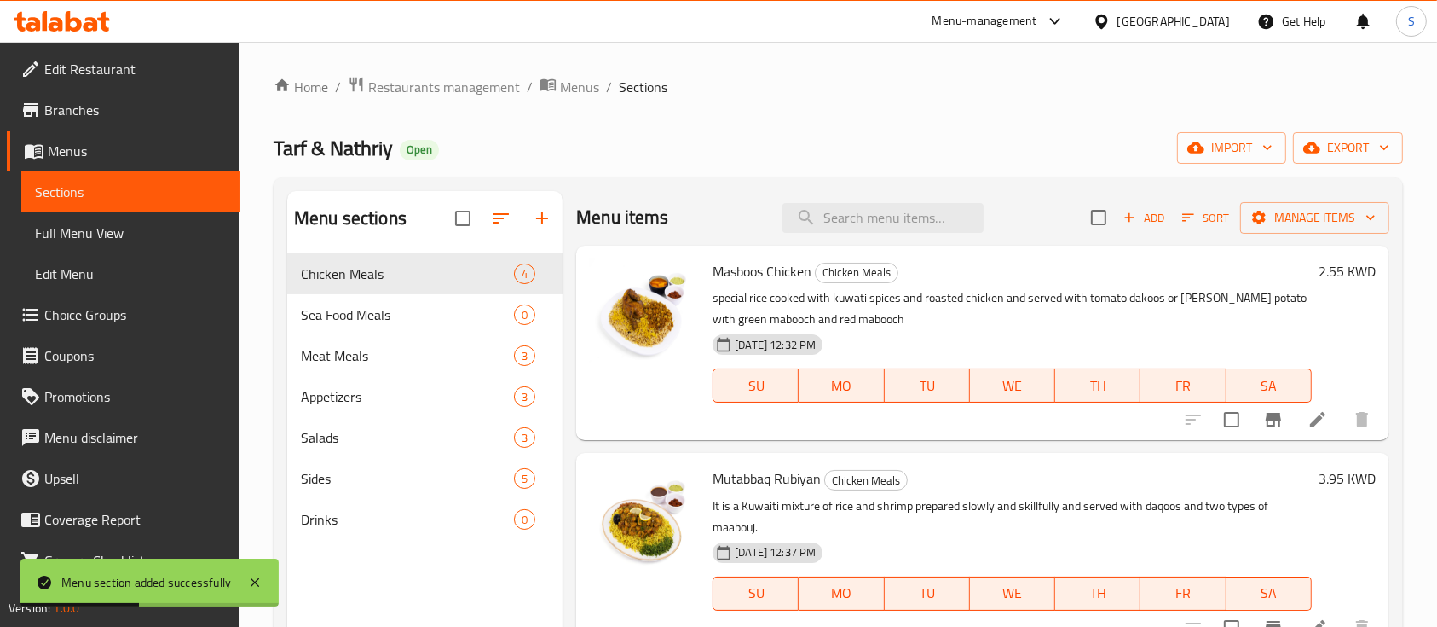
scroll to position [167, 0]
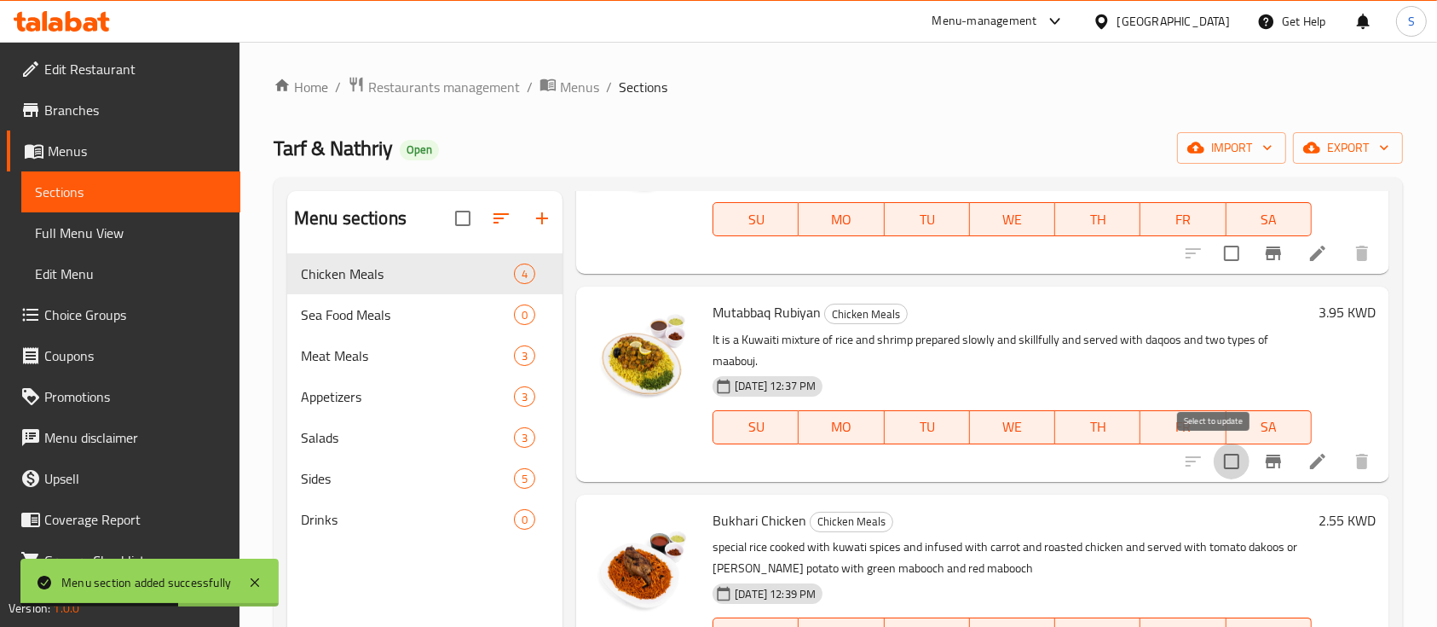
click at [1229, 456] on input "checkbox" at bounding box center [1232, 461] width 36 height 36
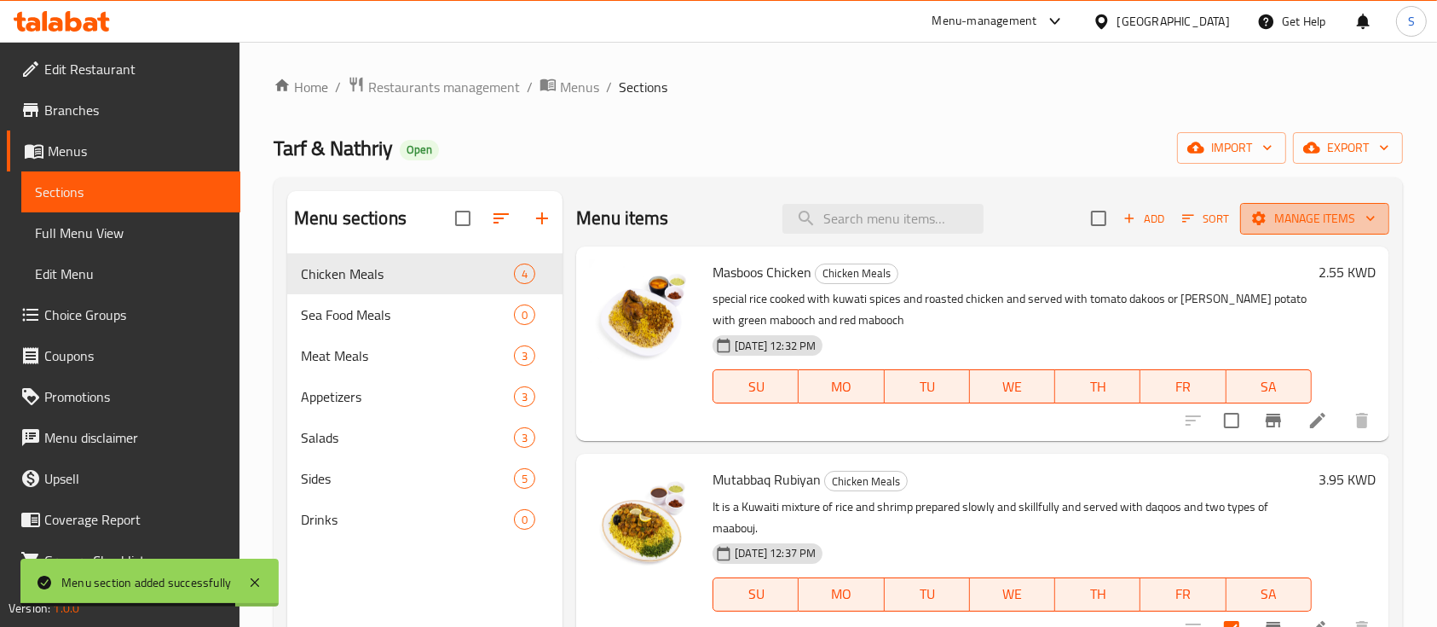
click at [1310, 220] on span "Manage items" at bounding box center [1315, 218] width 122 height 21
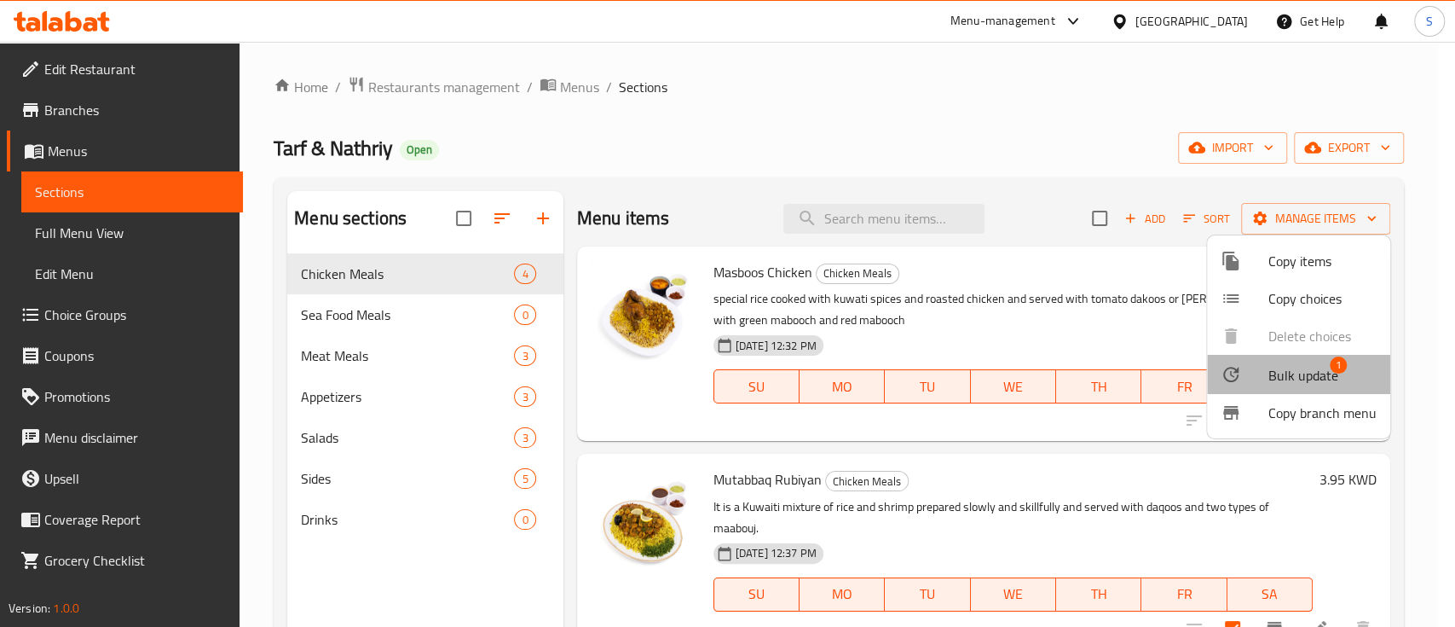
click at [1335, 366] on span "1" at bounding box center [1338, 364] width 17 height 17
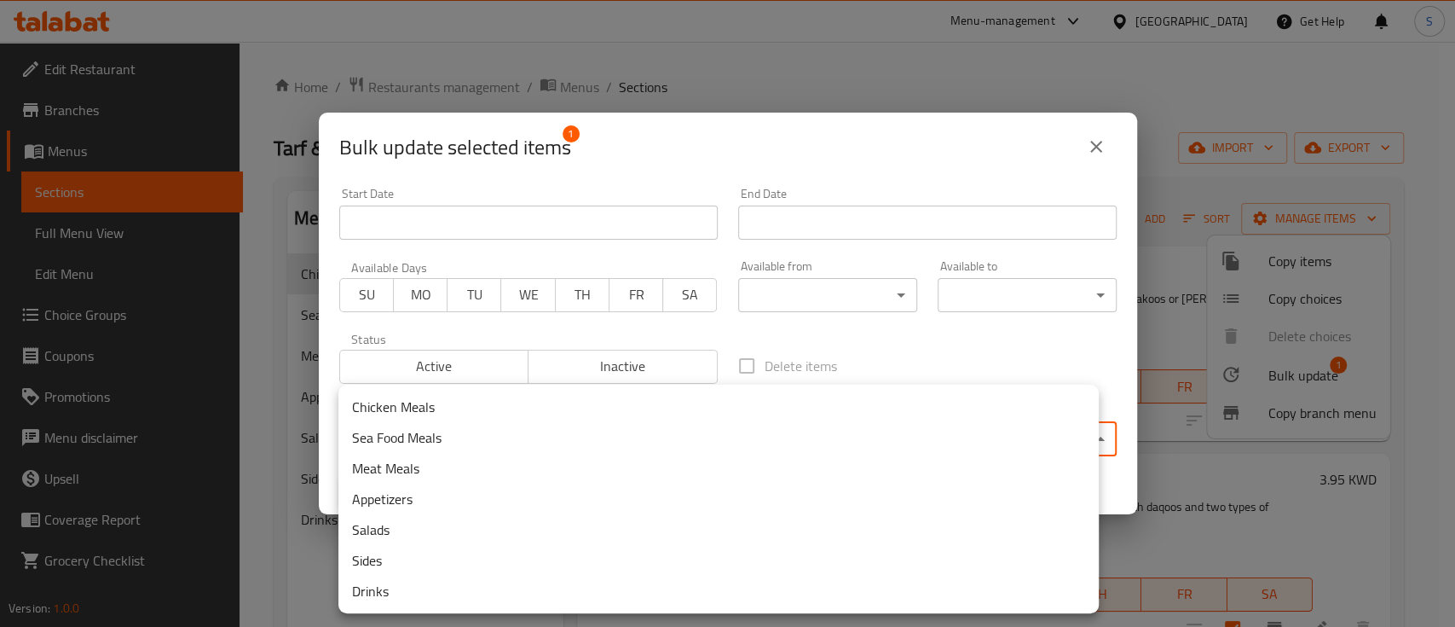
click at [960, 425] on body "​ Menu-management Kuwait Get Help S Edit Restaurant Branches Menus Sections Ful…" at bounding box center [727, 334] width 1455 height 585
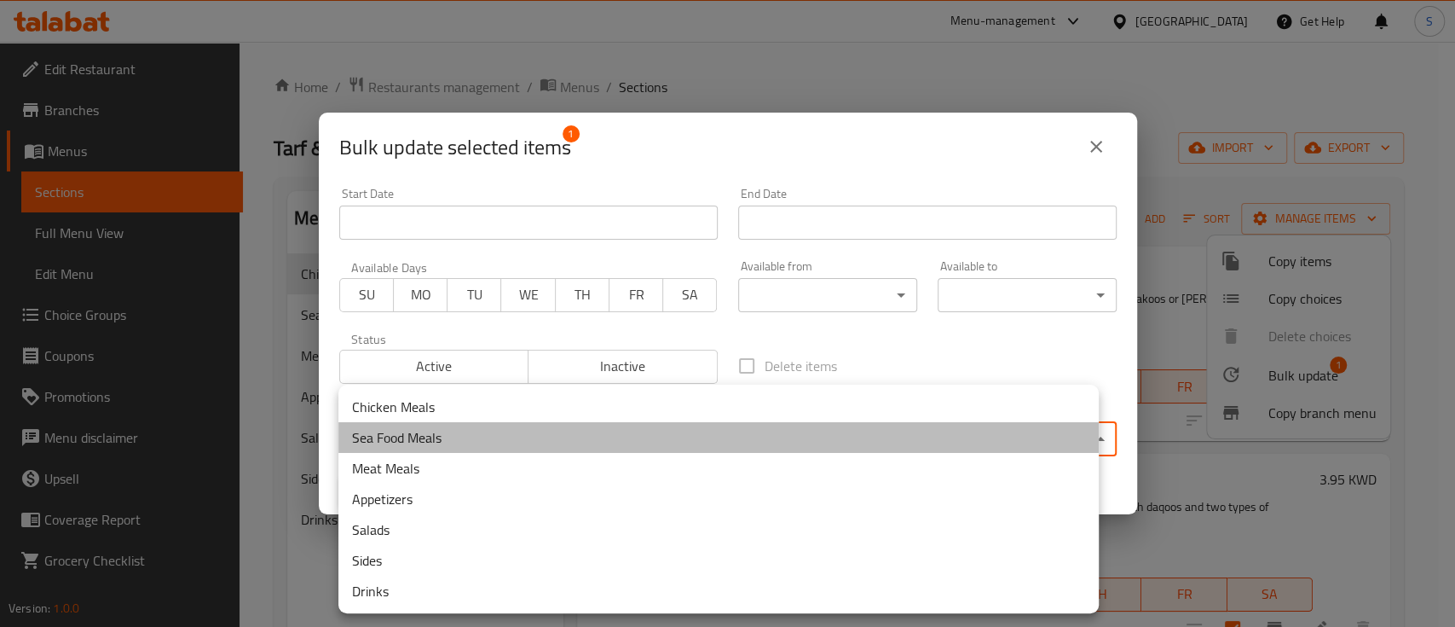
click at [945, 437] on li "Sea Food Meals" at bounding box center [718, 437] width 760 height 31
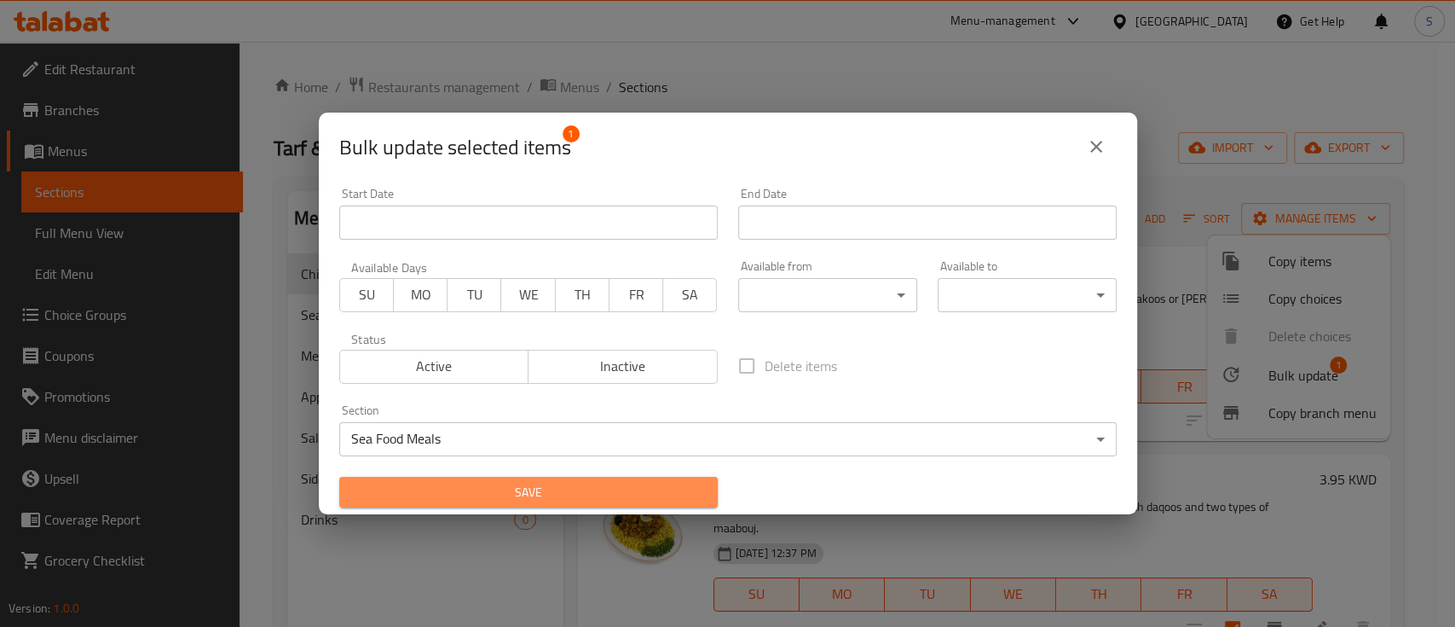
click at [687, 494] on span "Save" at bounding box center [528, 492] width 351 height 21
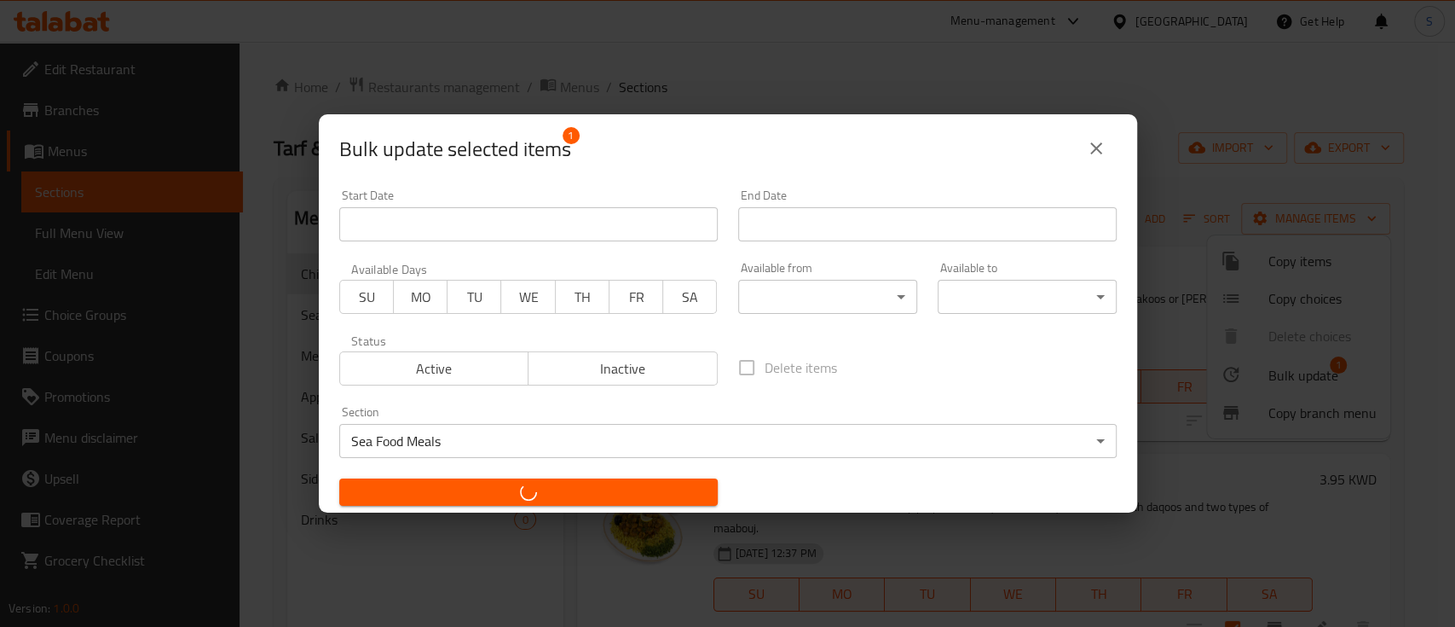
checkbox input "false"
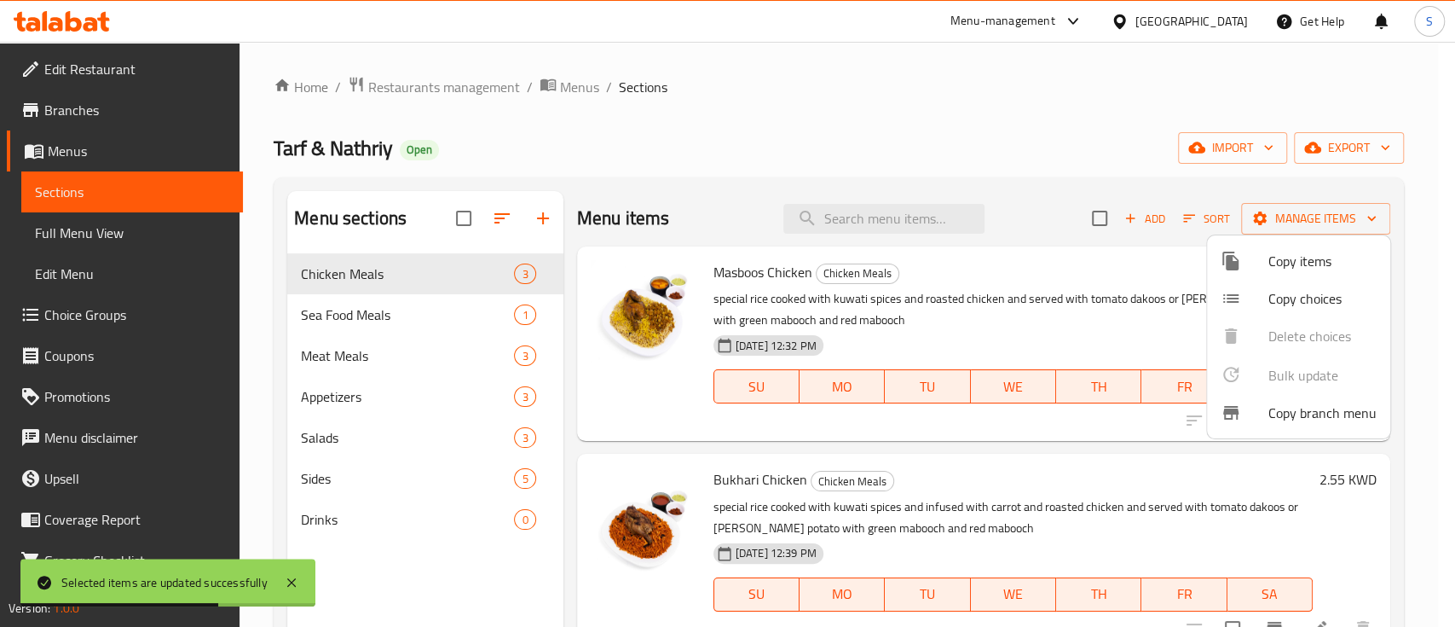
click at [484, 215] on div at bounding box center [727, 313] width 1455 height 627
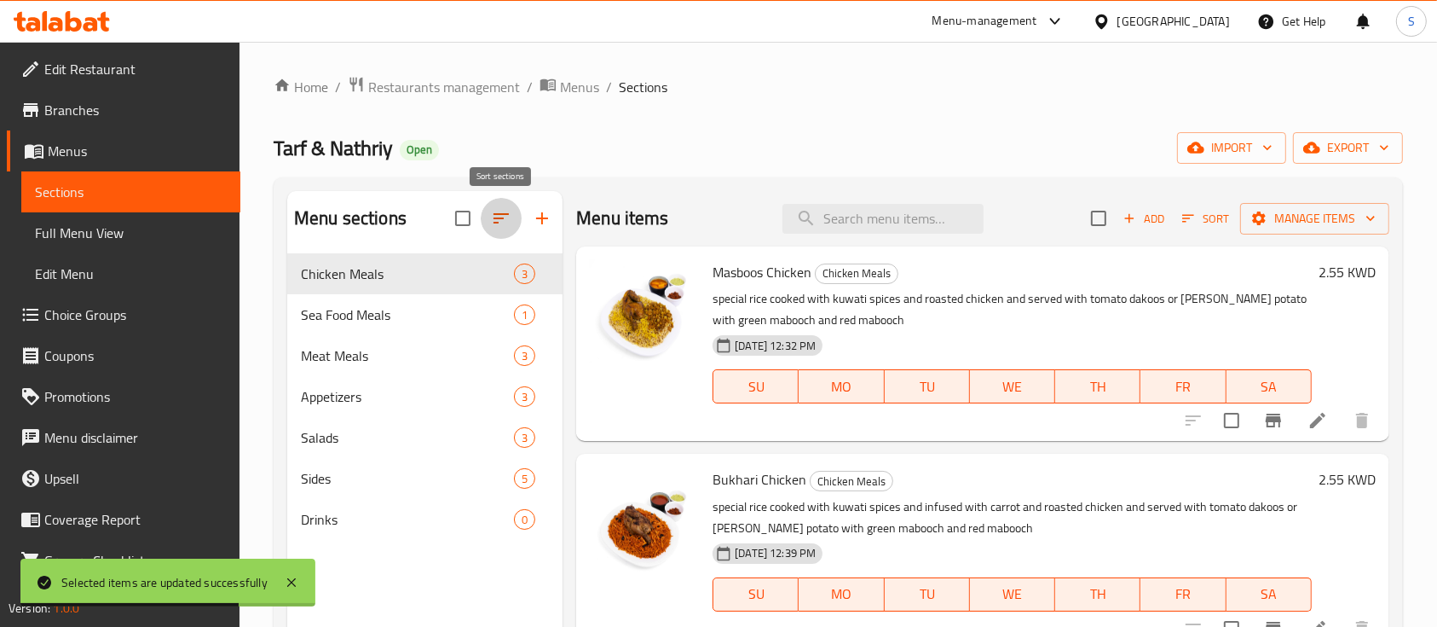
click at [503, 223] on icon "button" at bounding box center [501, 218] width 20 height 20
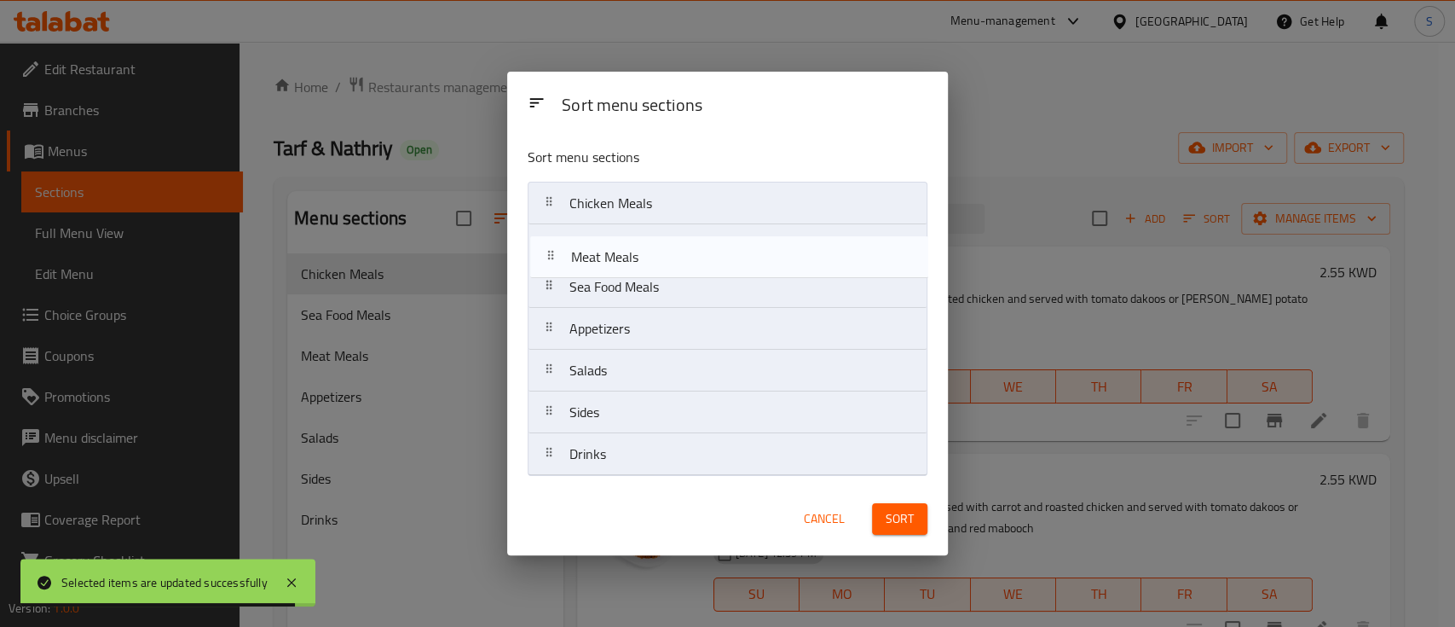
drag, startPoint x: 665, startPoint y: 289, endPoint x: 668, endPoint y: 248, distance: 41.0
click at [668, 248] on nav "Chicken Meals Sea Food Meals Meat Meals Appetizers Salads Sides Drinks" at bounding box center [728, 329] width 400 height 294
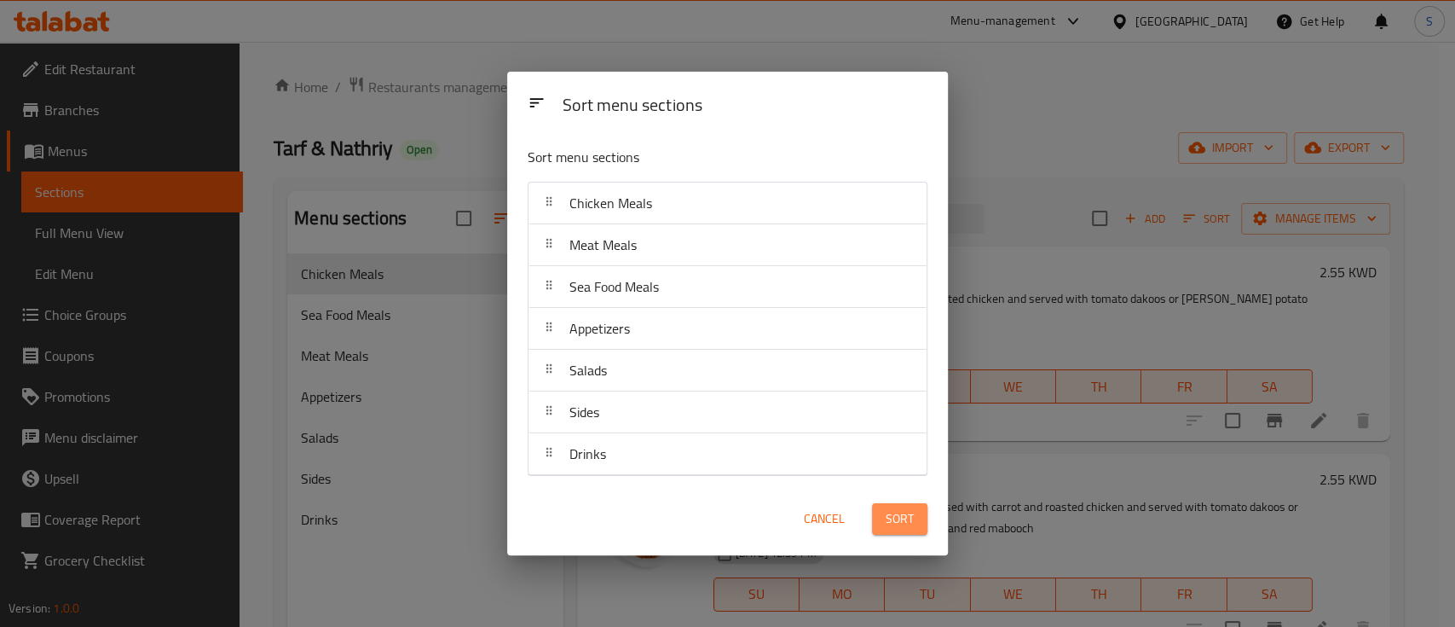
click at [899, 529] on button "Sort" at bounding box center [899, 519] width 55 height 32
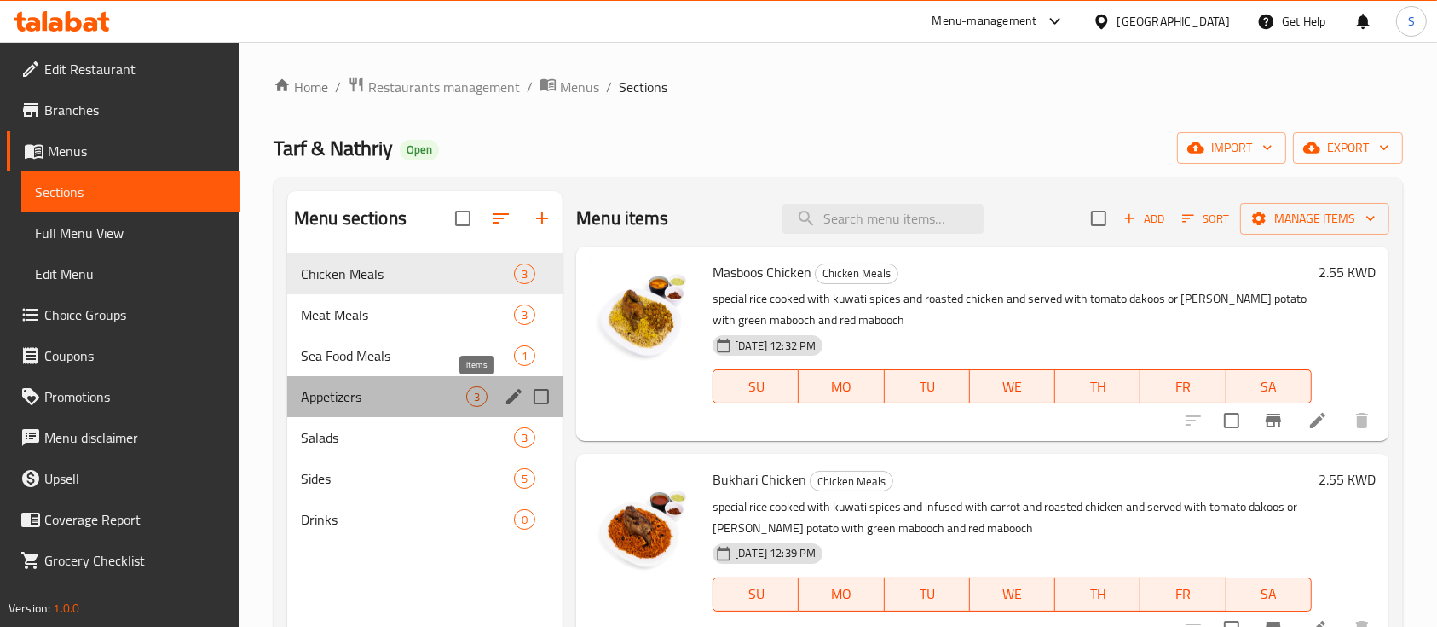
click at [472, 403] on span "3" at bounding box center [477, 397] width 20 height 16
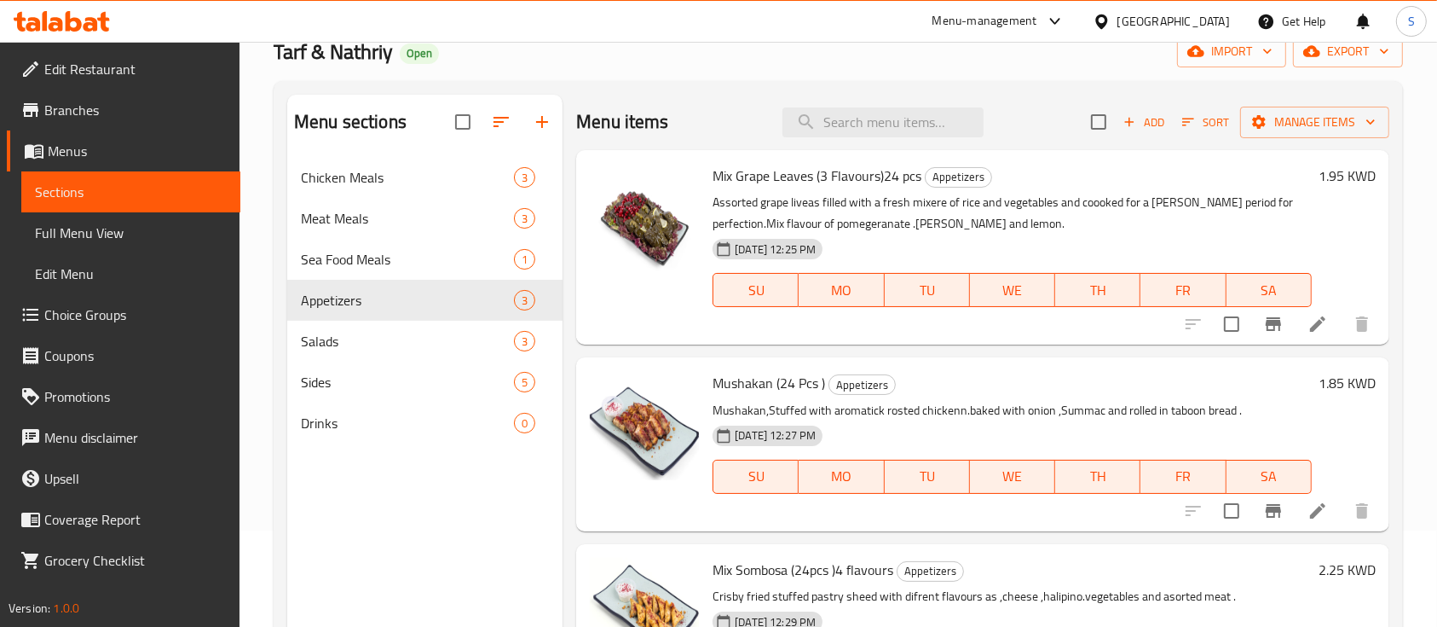
scroll to position [171, 0]
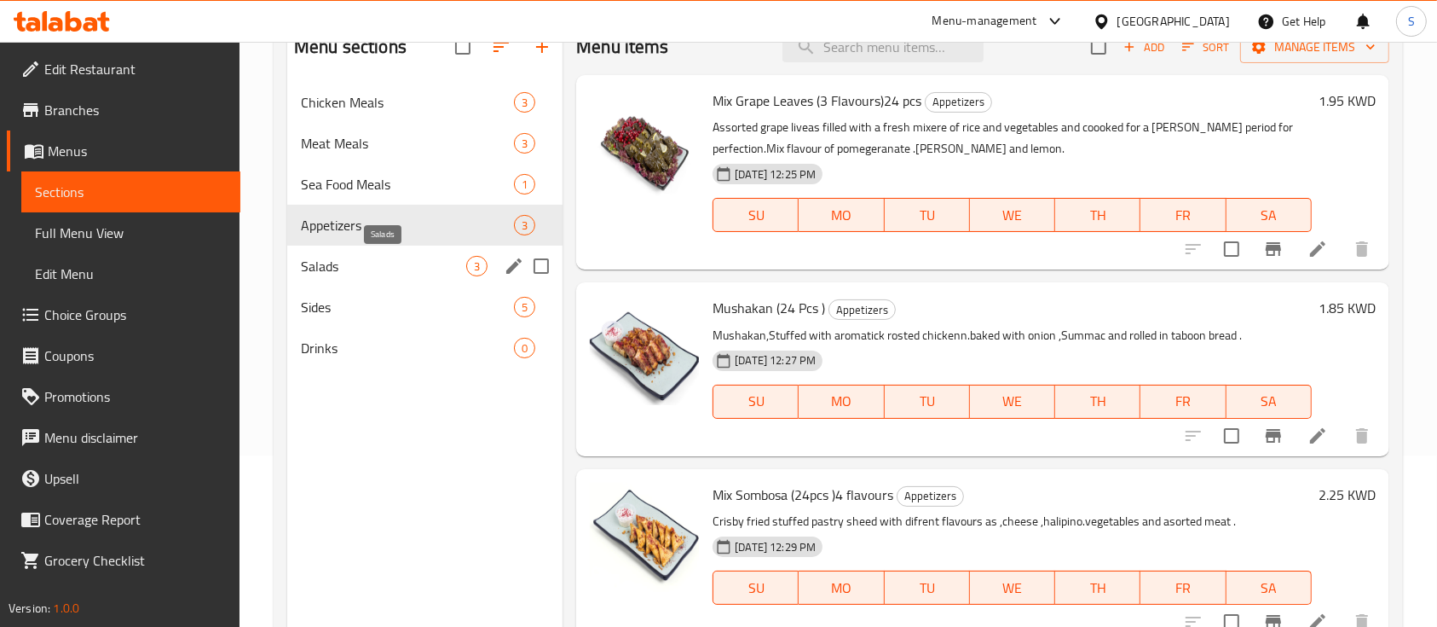
click at [389, 266] on span "Salads" at bounding box center [383, 266] width 165 height 20
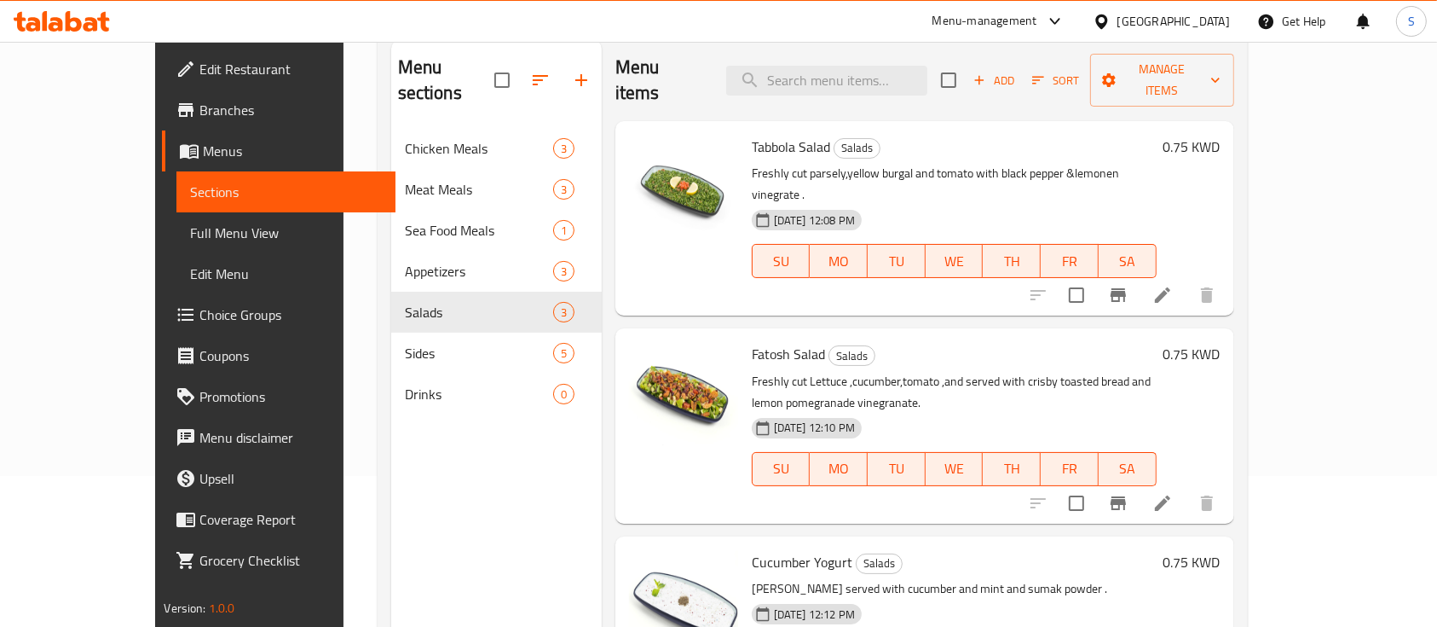
scroll to position [149, 0]
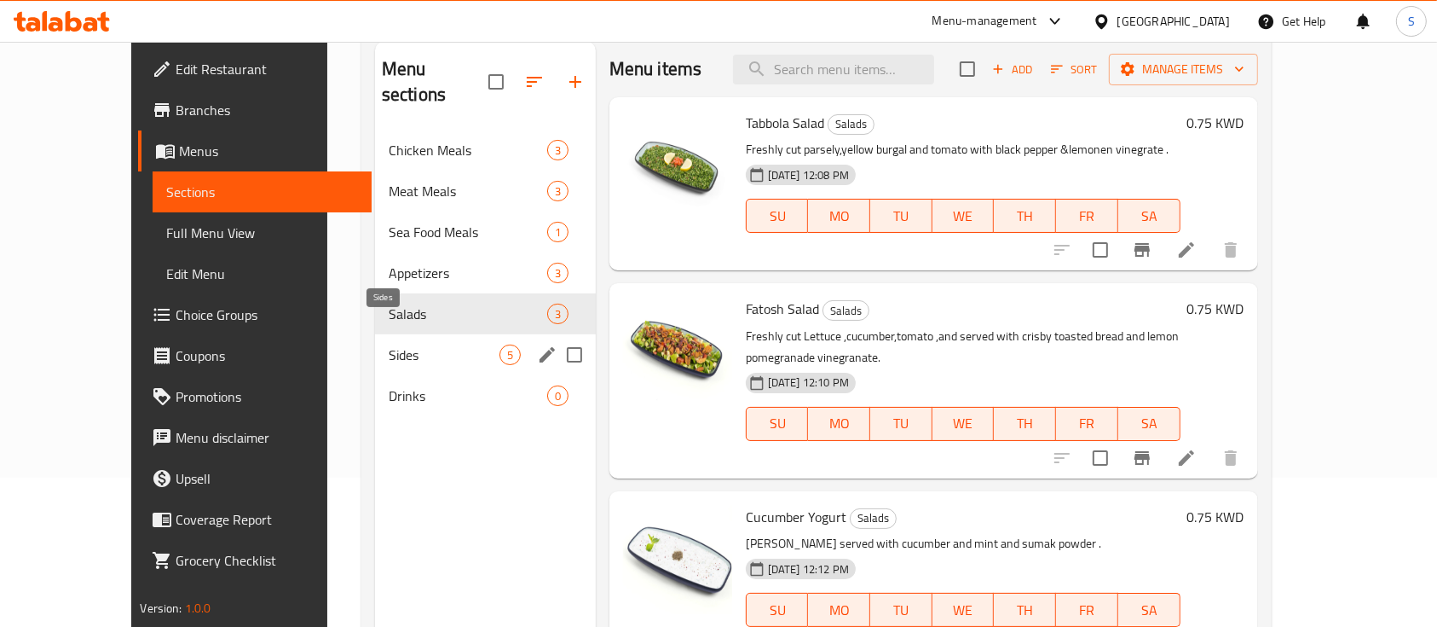
click at [389, 344] on span "Sides" at bounding box center [444, 354] width 111 height 20
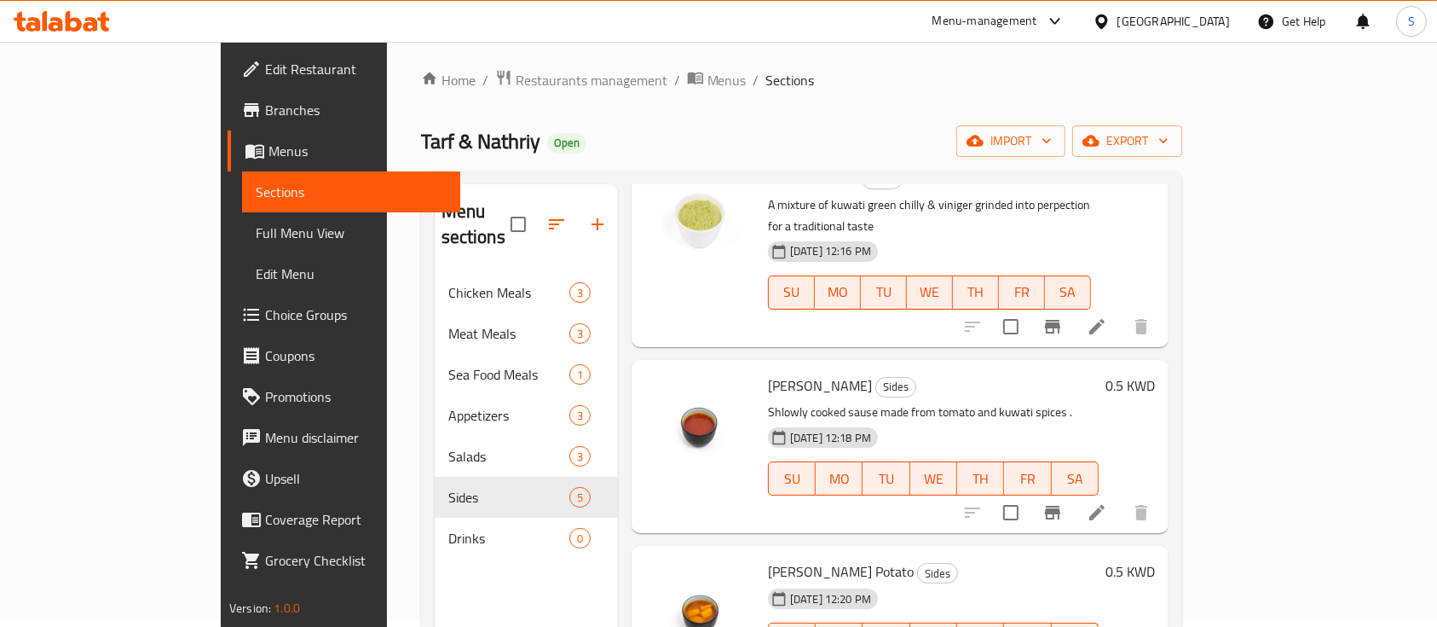
scroll to position [6, 0]
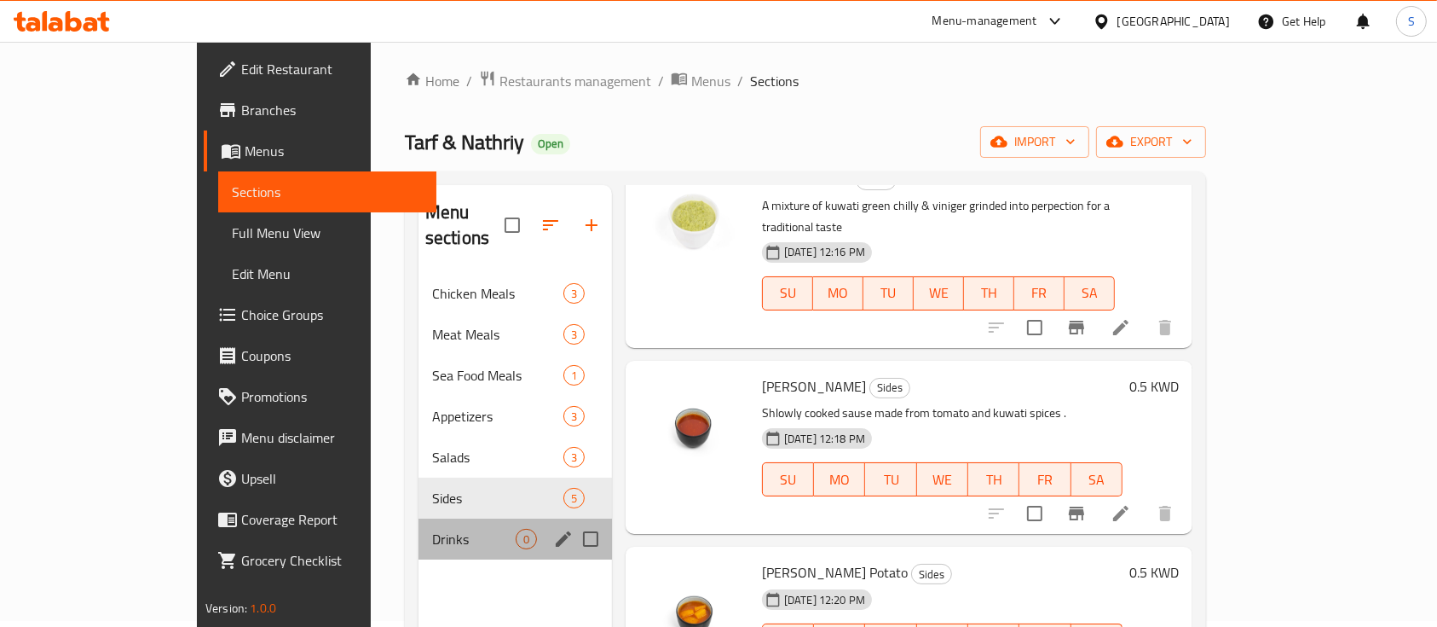
click at [455, 518] on div "Drinks 0" at bounding box center [516, 538] width 194 height 41
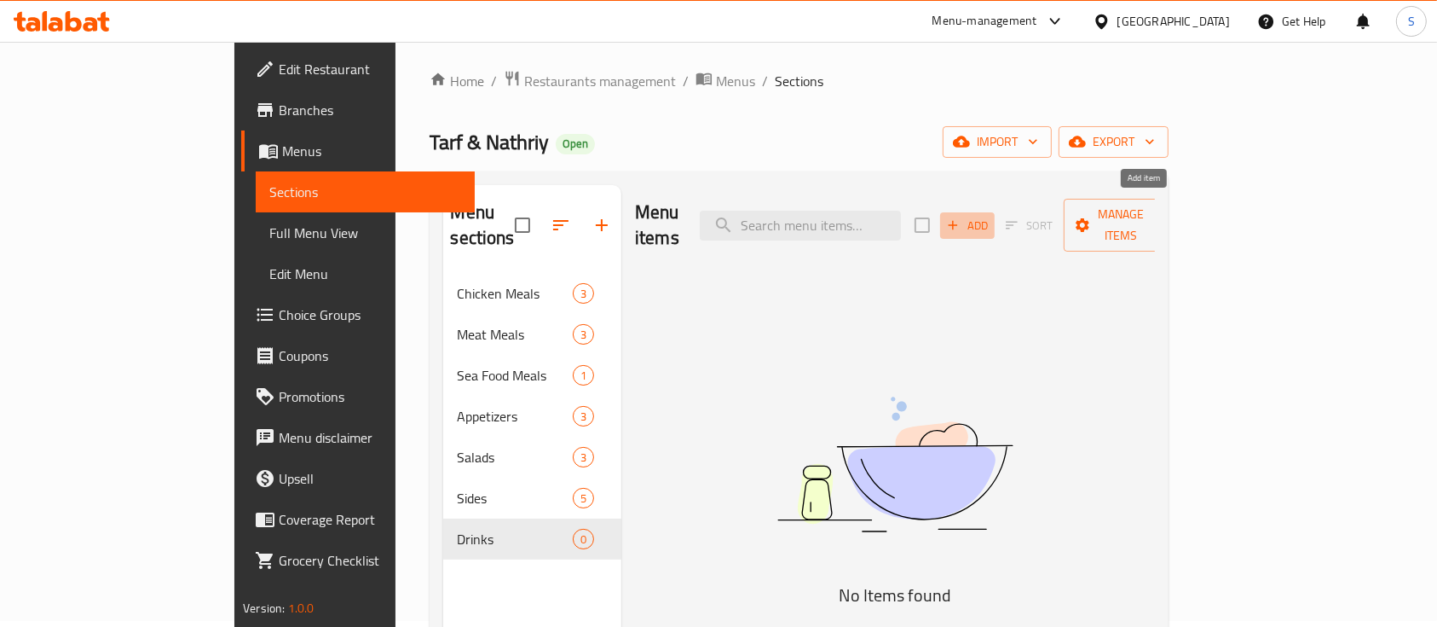
click at [991, 222] on span "Add" at bounding box center [968, 226] width 46 height 20
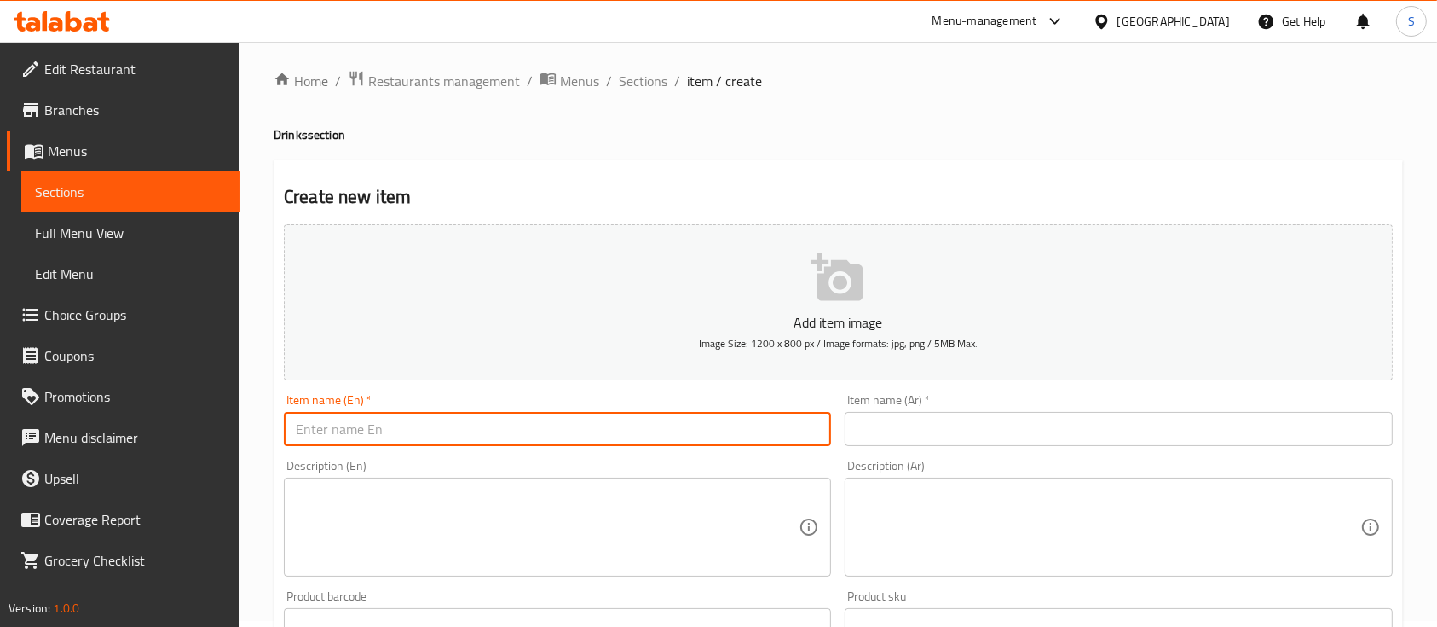
click at [654, 418] on input "text" at bounding box center [557, 429] width 547 height 34
paste input "Cola"
type input "Cola Cola"
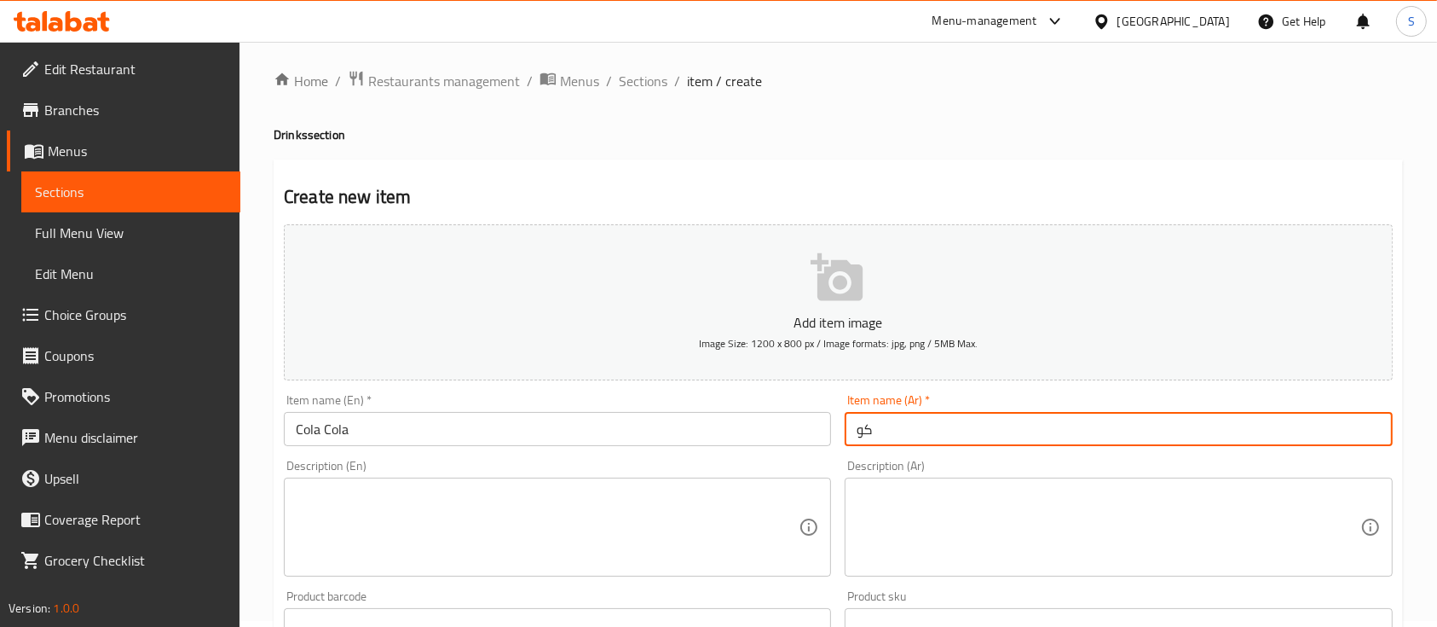
type input "كوكاكولا"
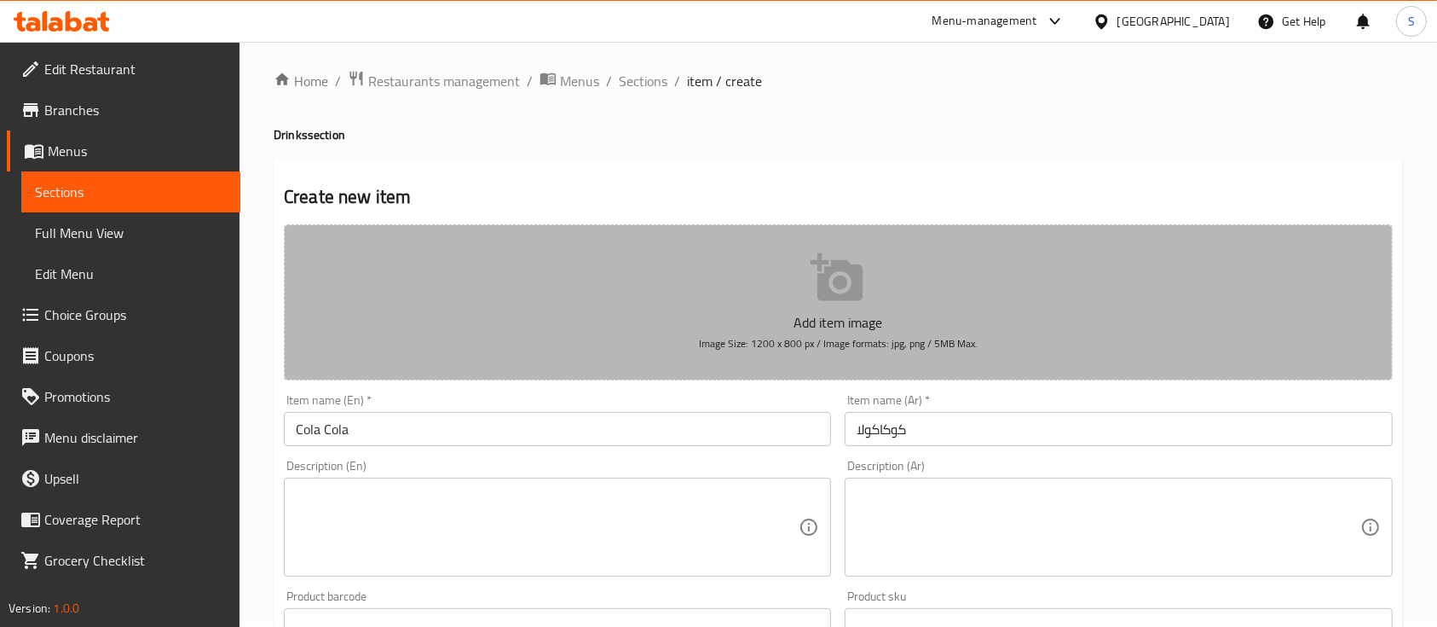
click at [847, 316] on p "Add item image" at bounding box center [838, 322] width 1056 height 20
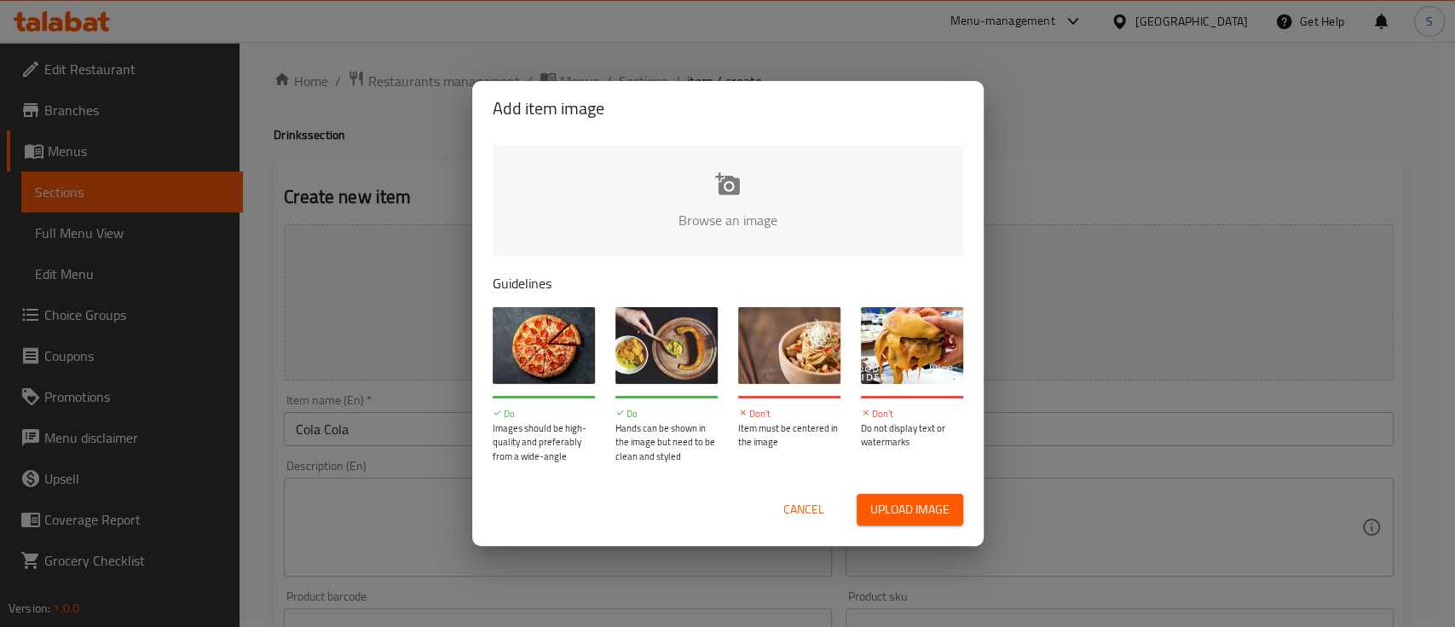
click at [730, 207] on input "file" at bounding box center [1304, 225] width 1623 height 159
type input "C:\fakepath\Coca-cola.jpg"
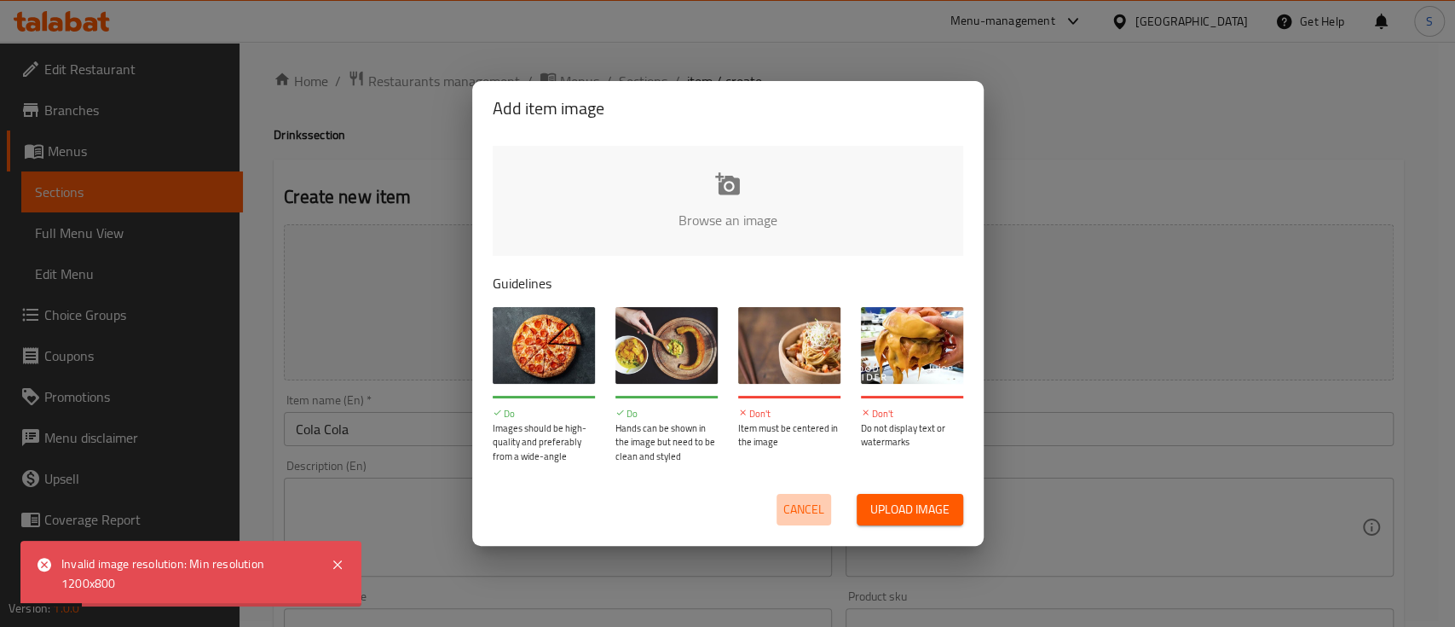
click at [796, 515] on span "Cancel" at bounding box center [803, 509] width 41 height 21
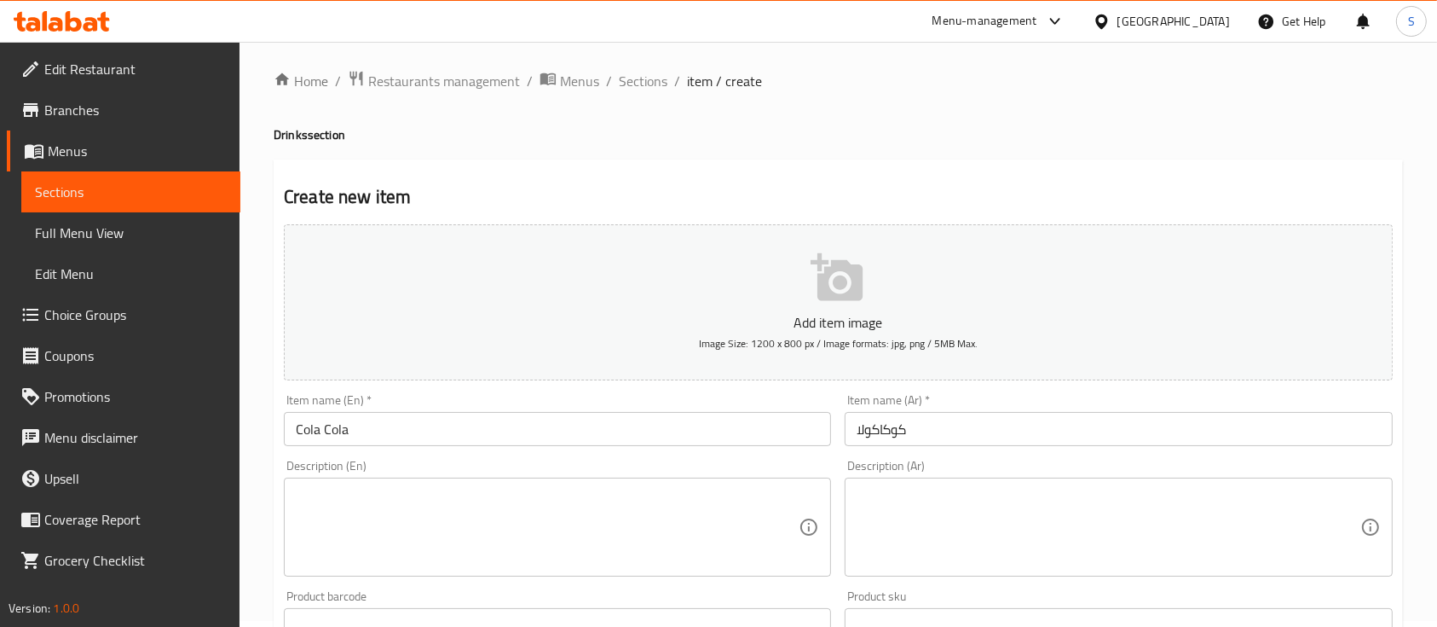
scroll to position [154, 0]
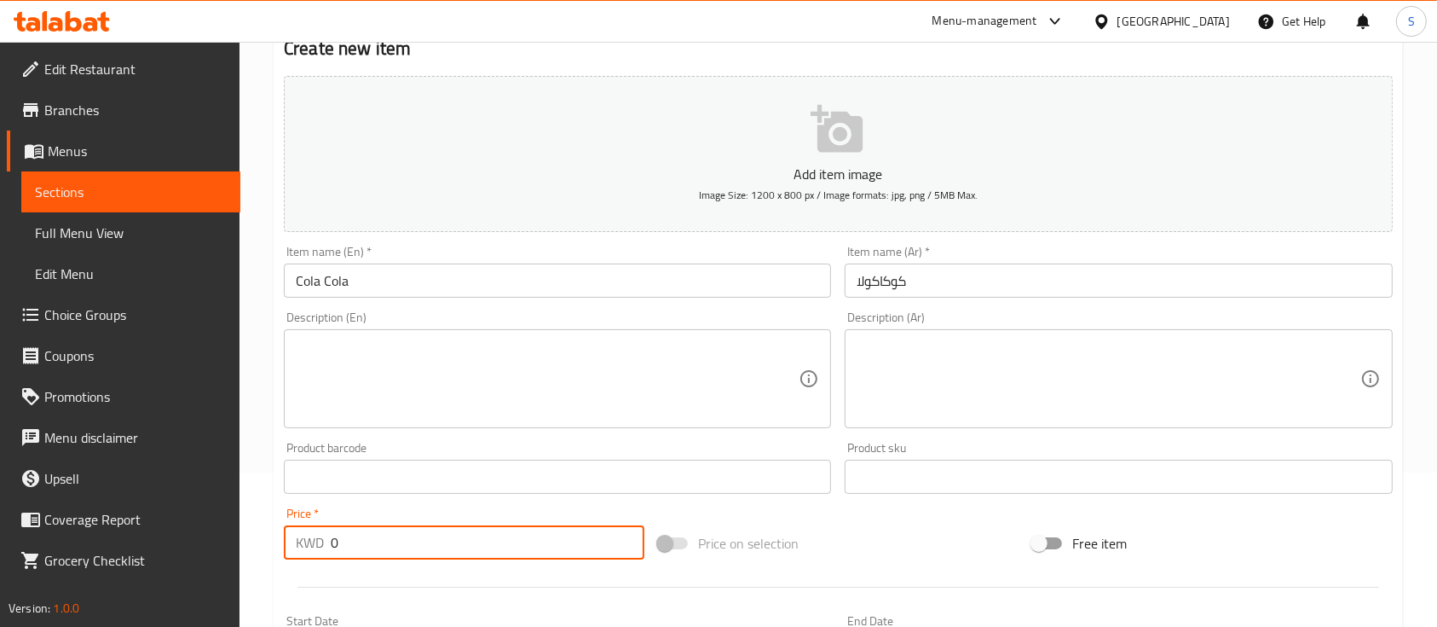
click at [458, 554] on input "0" at bounding box center [488, 542] width 314 height 34
click at [458, 554] on input "0.35" at bounding box center [488, 542] width 314 height 34
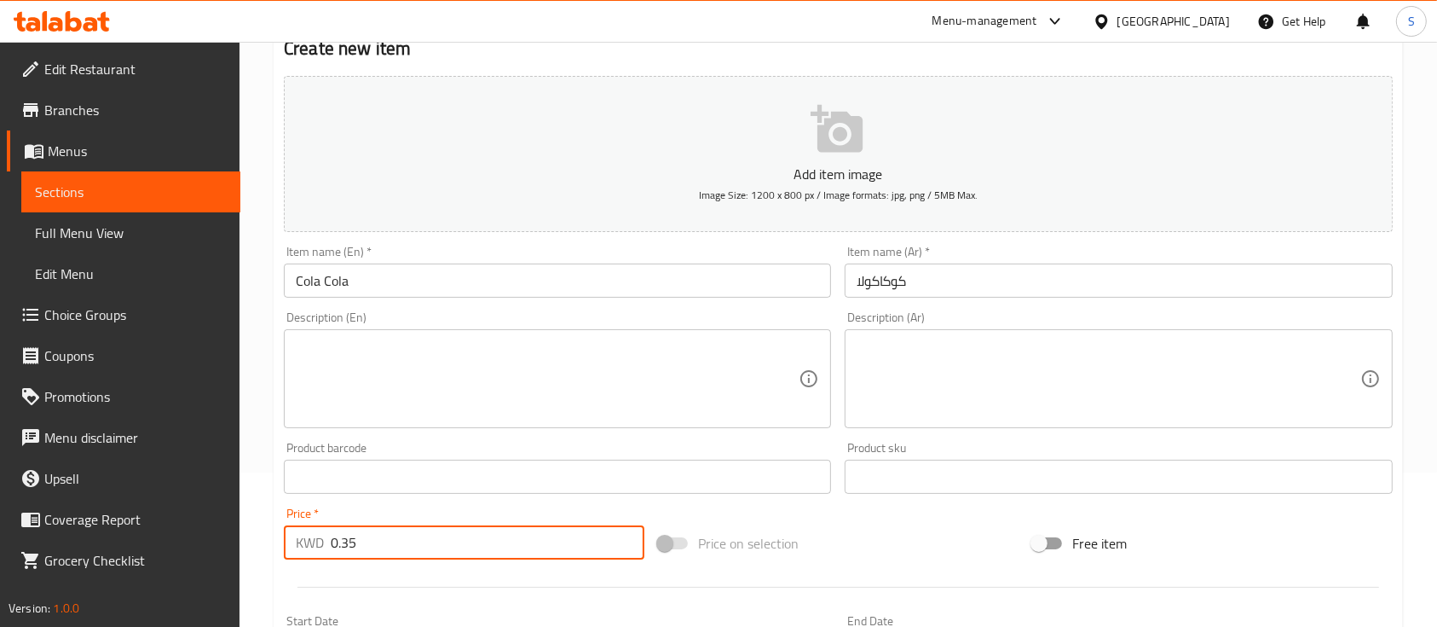
click at [458, 554] on input "0.35" at bounding box center [488, 542] width 314 height 34
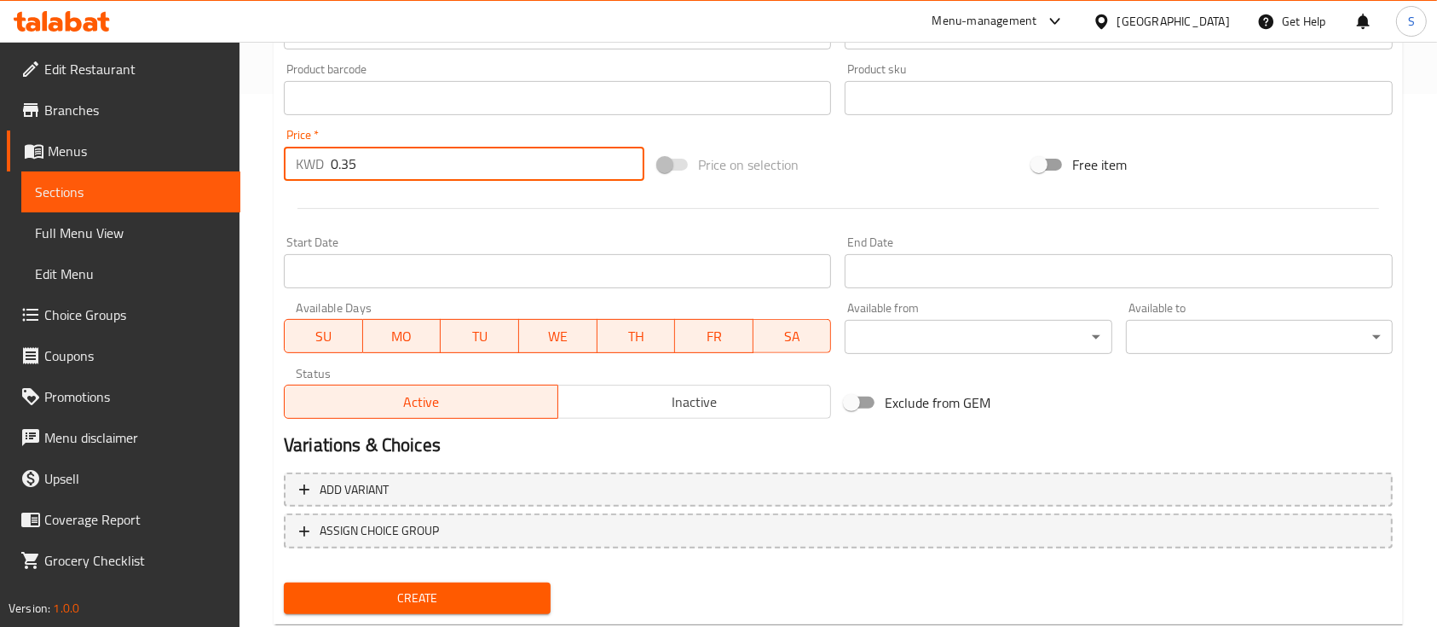
scroll to position [539, 0]
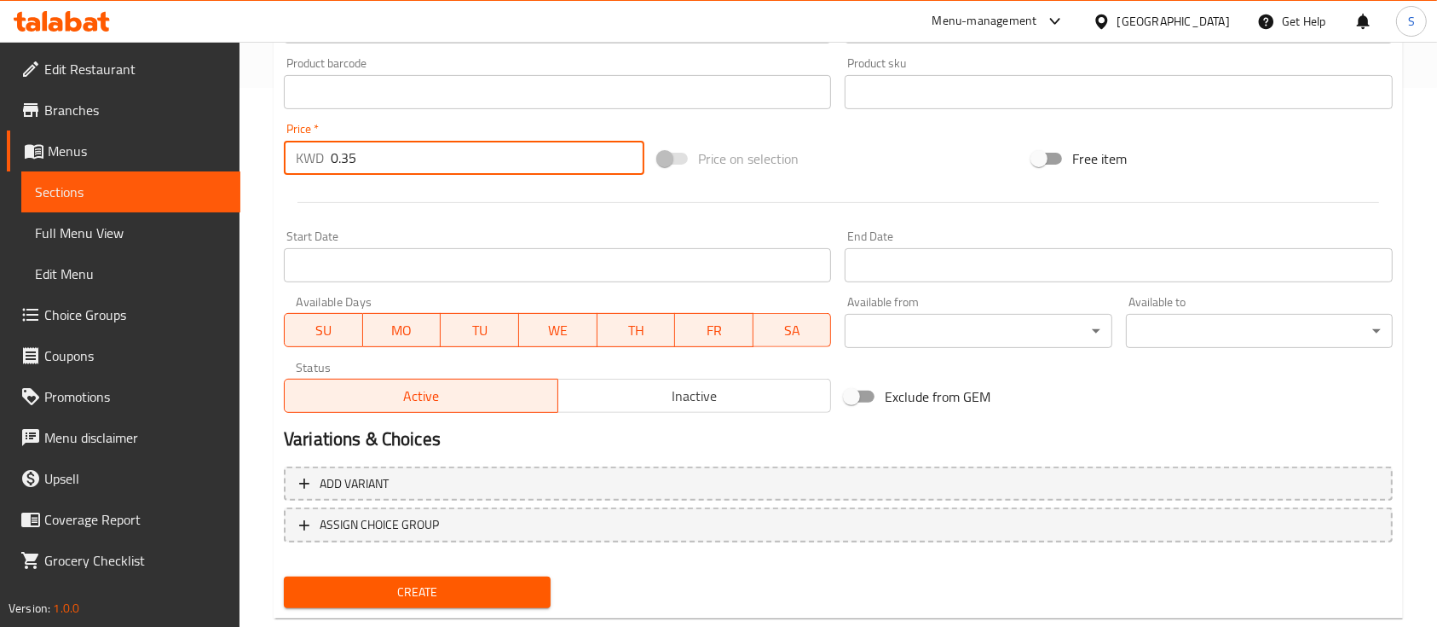
type input "0.35"
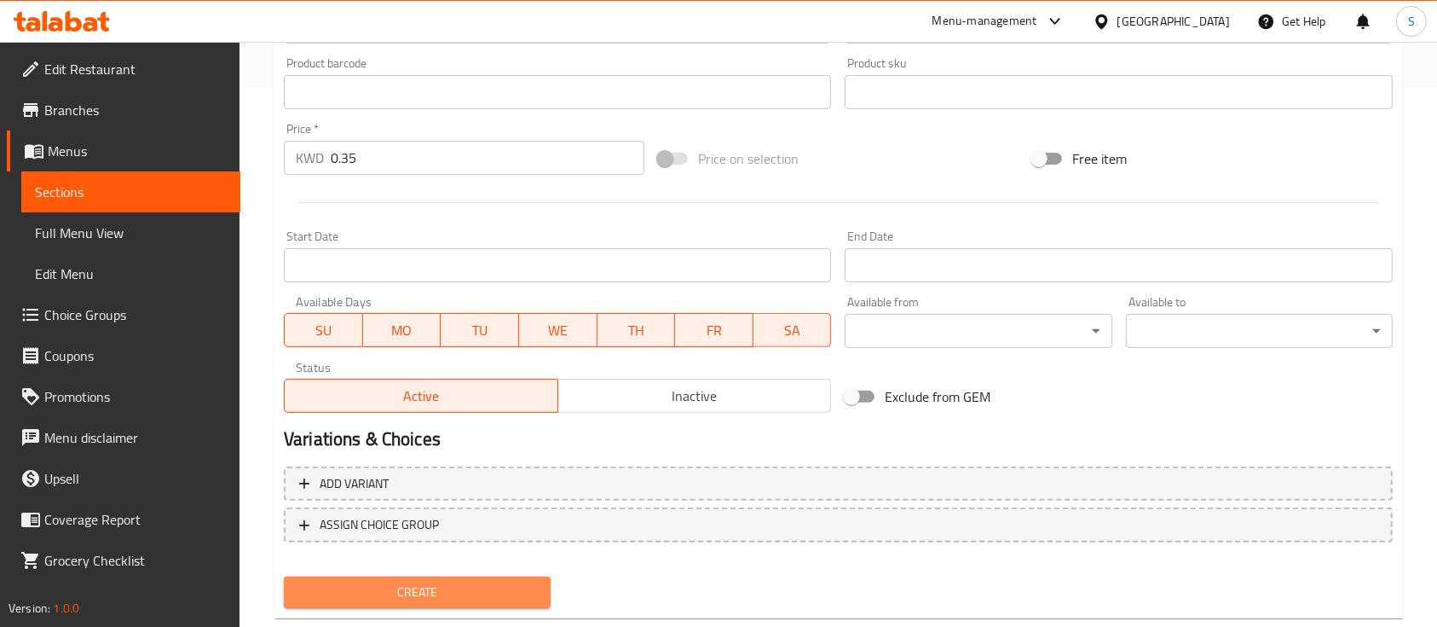
click at [442, 577] on button "Create" at bounding box center [417, 592] width 267 height 32
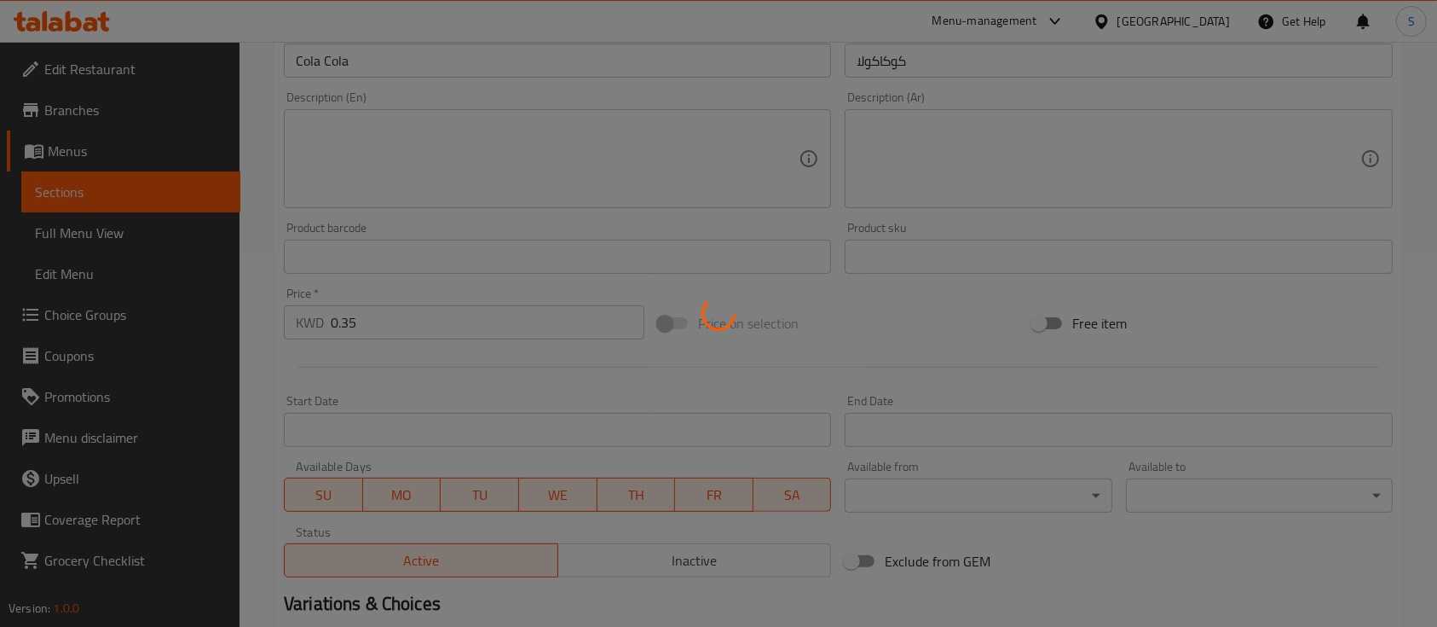
scroll to position [373, 0]
type input "0"
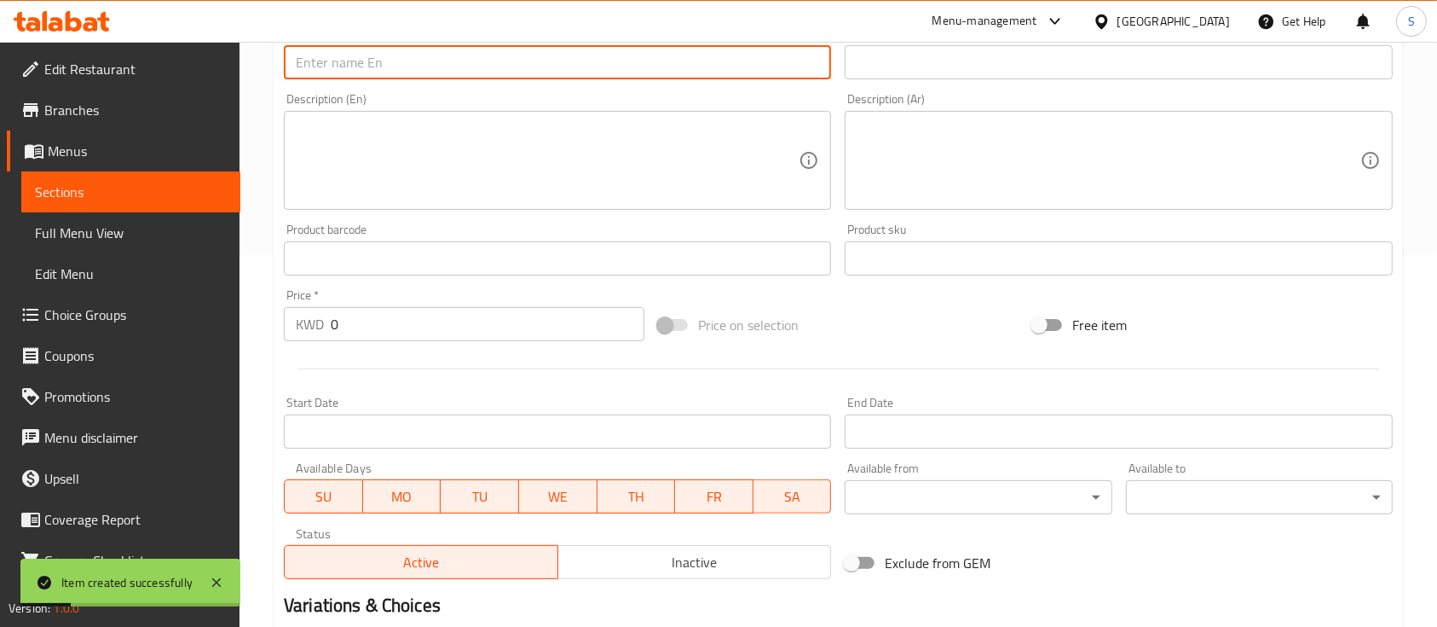
click at [446, 51] on input "text" at bounding box center [557, 62] width 547 height 34
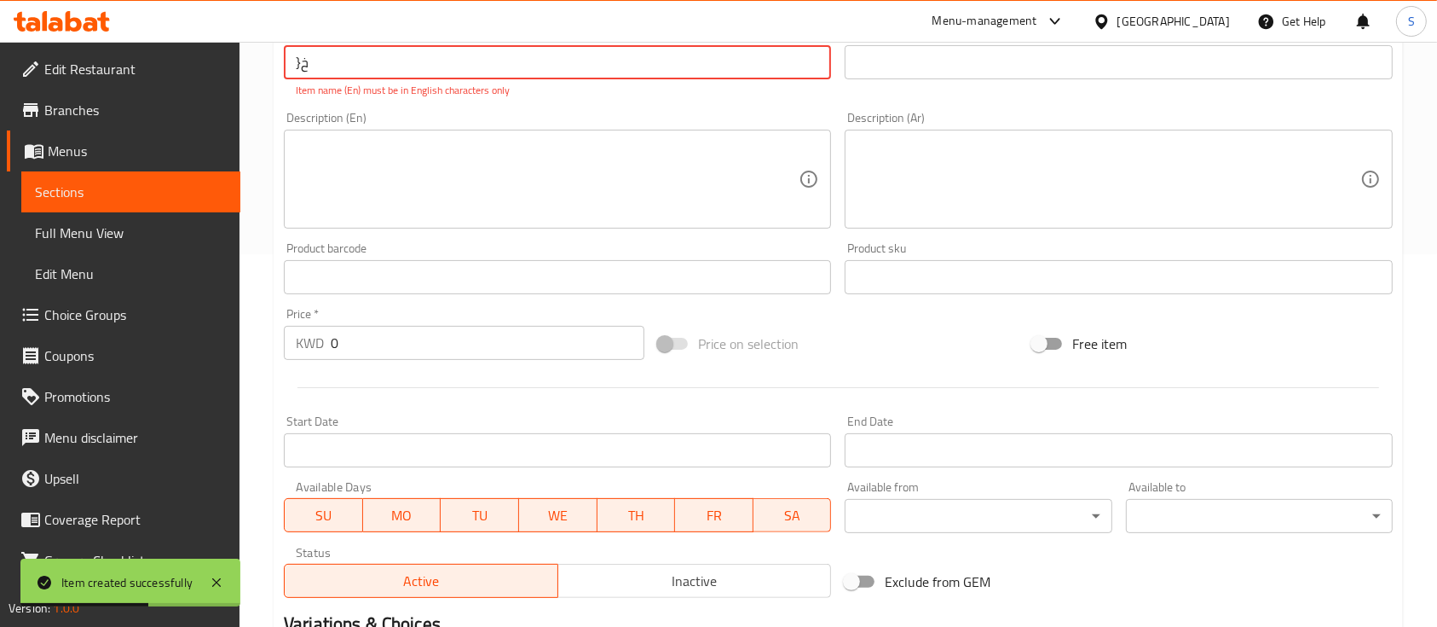
type input "}"
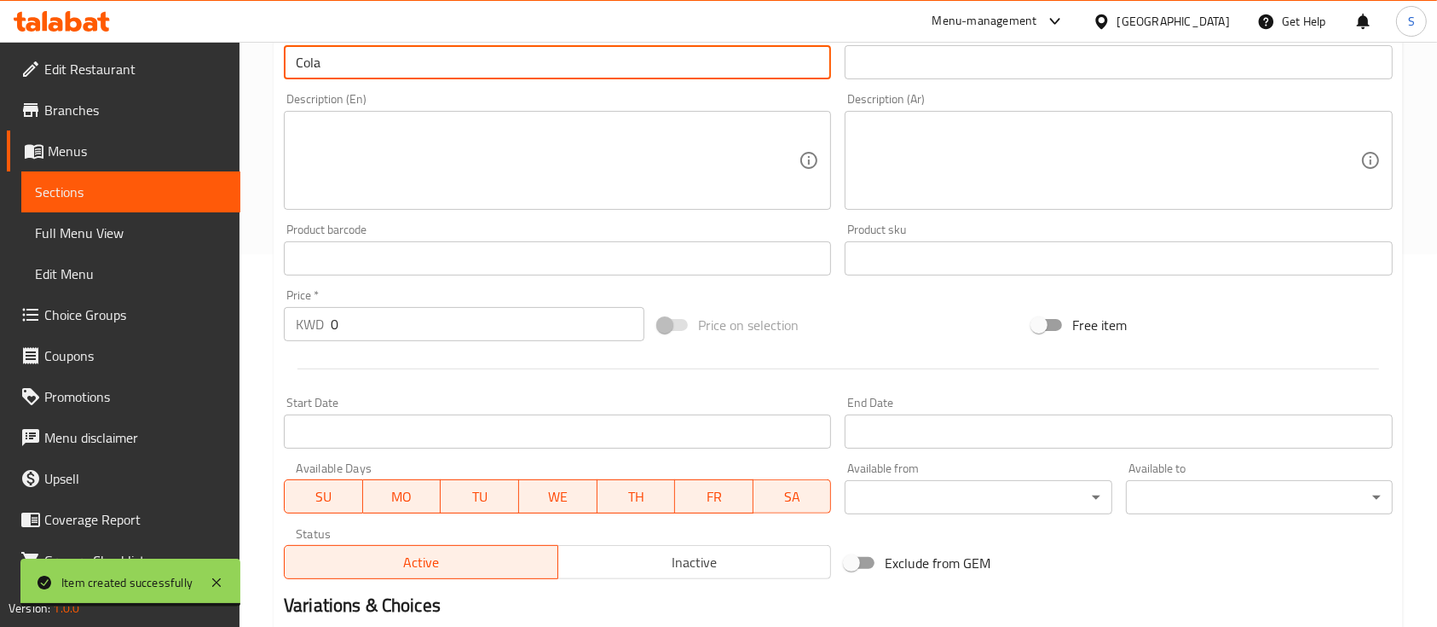
type input "Cola Zero"
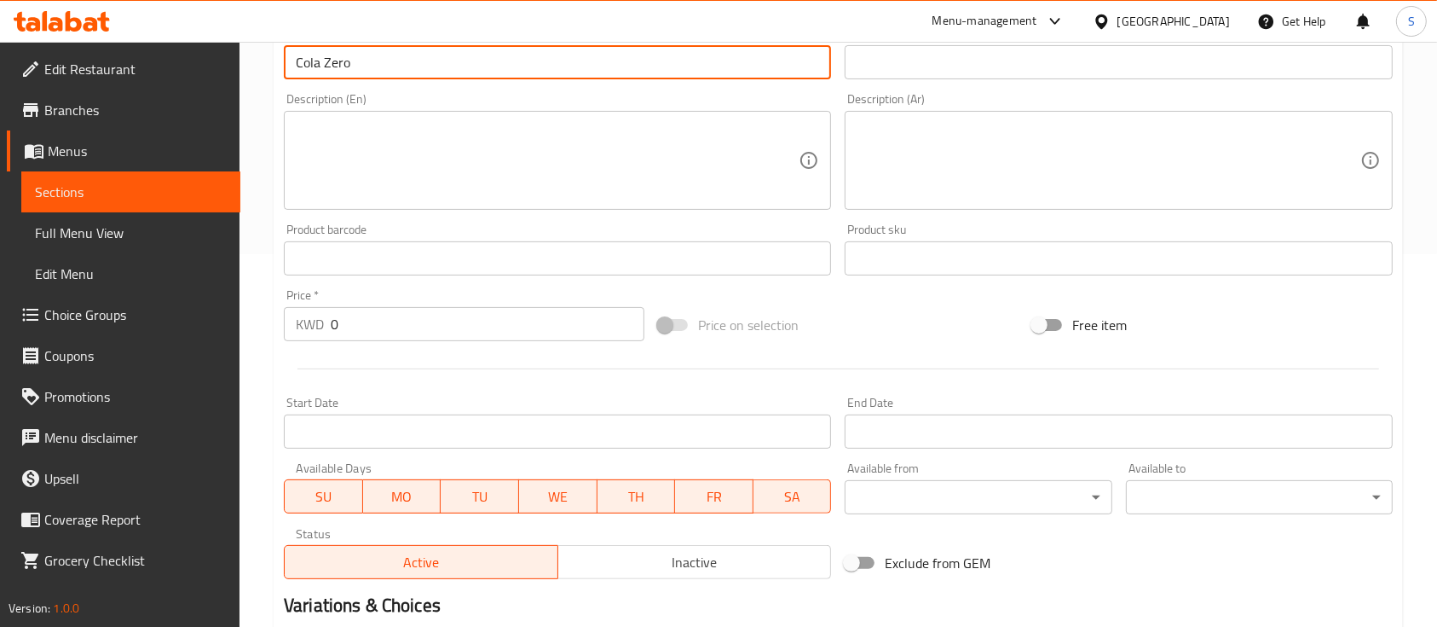
click at [893, 75] on input "text" at bounding box center [1118, 62] width 547 height 34
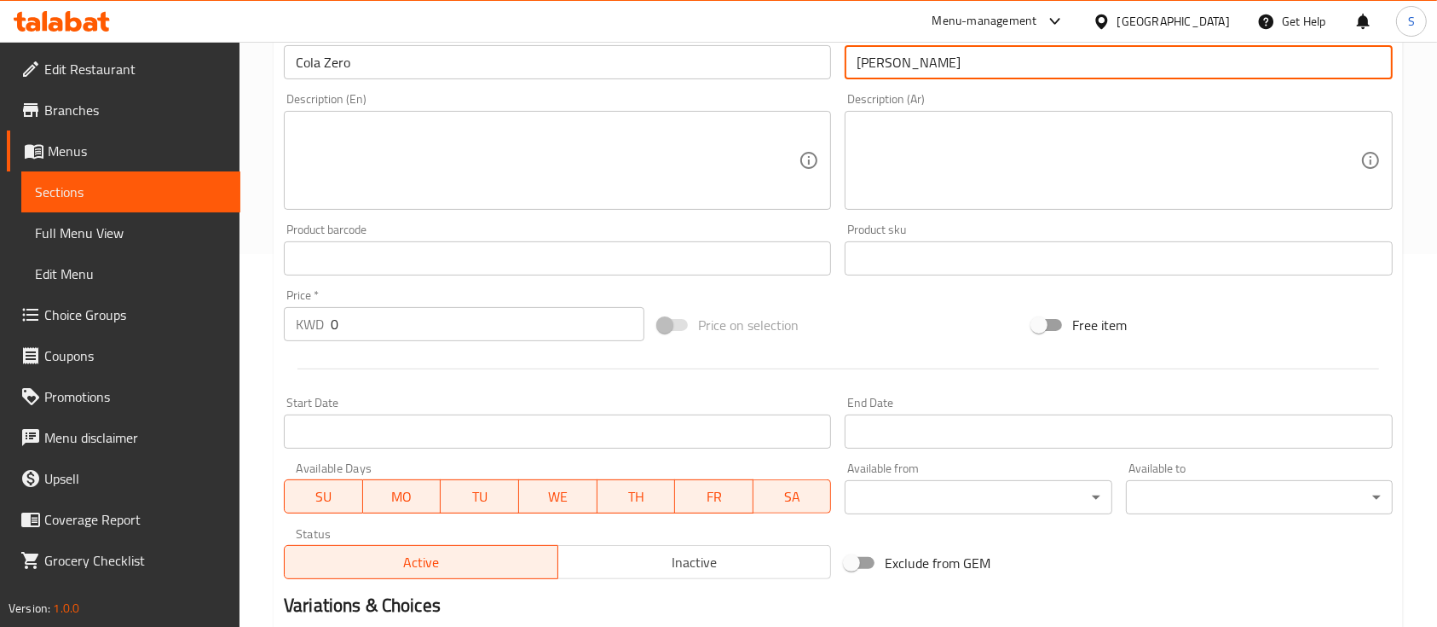
type input "كولا زيرو"
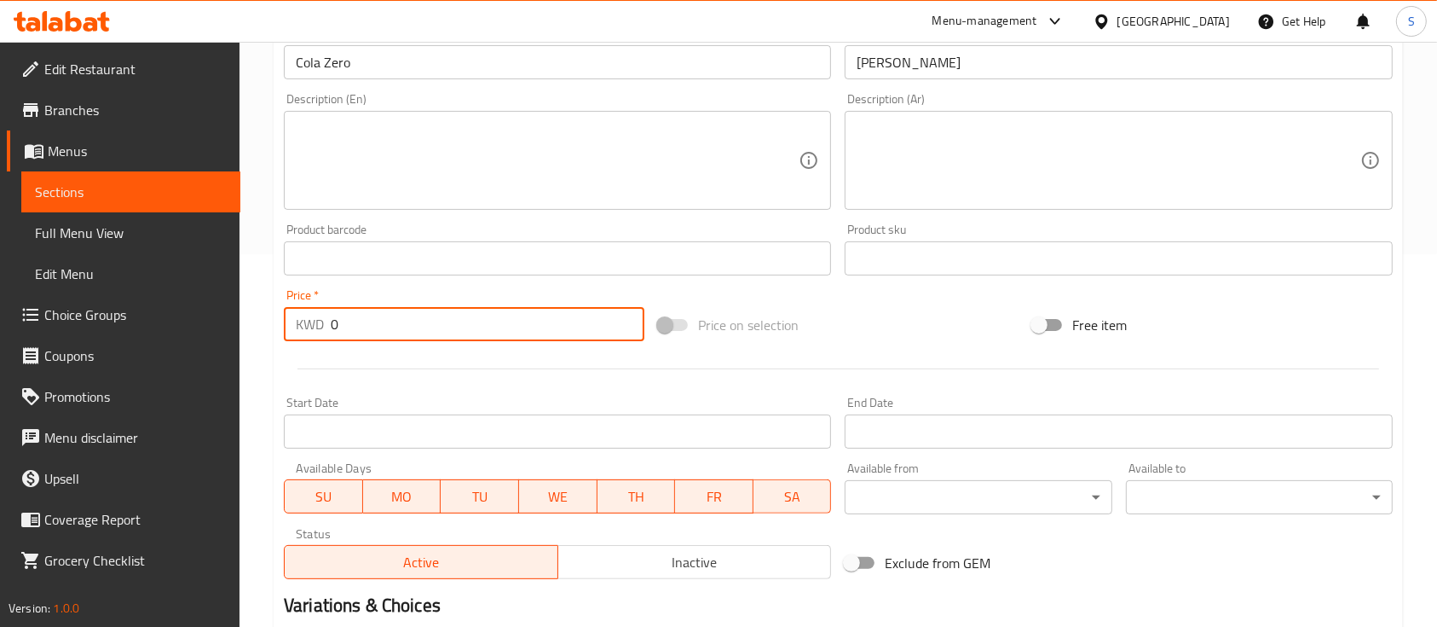
click at [444, 331] on input "0" at bounding box center [488, 324] width 314 height 34
paste input ".35"
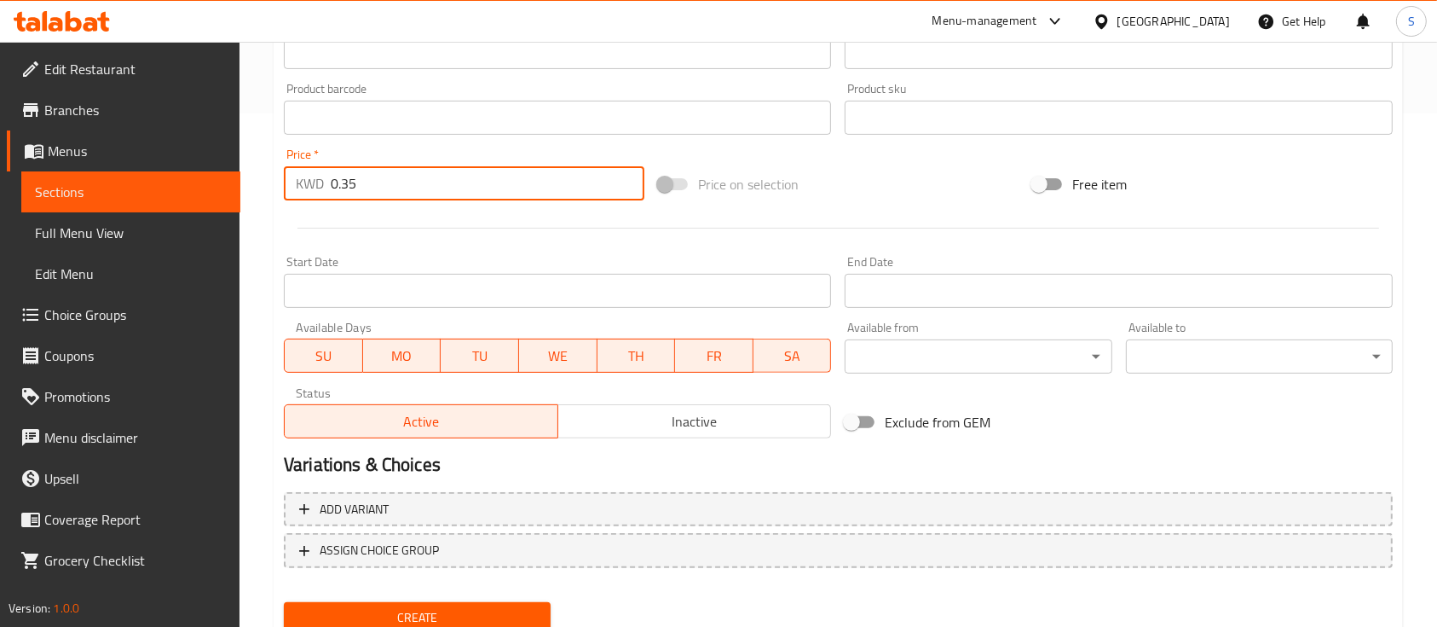
scroll to position [515, 0]
type input "0.35"
click at [396, 613] on span "Create" at bounding box center [418, 615] width 240 height 21
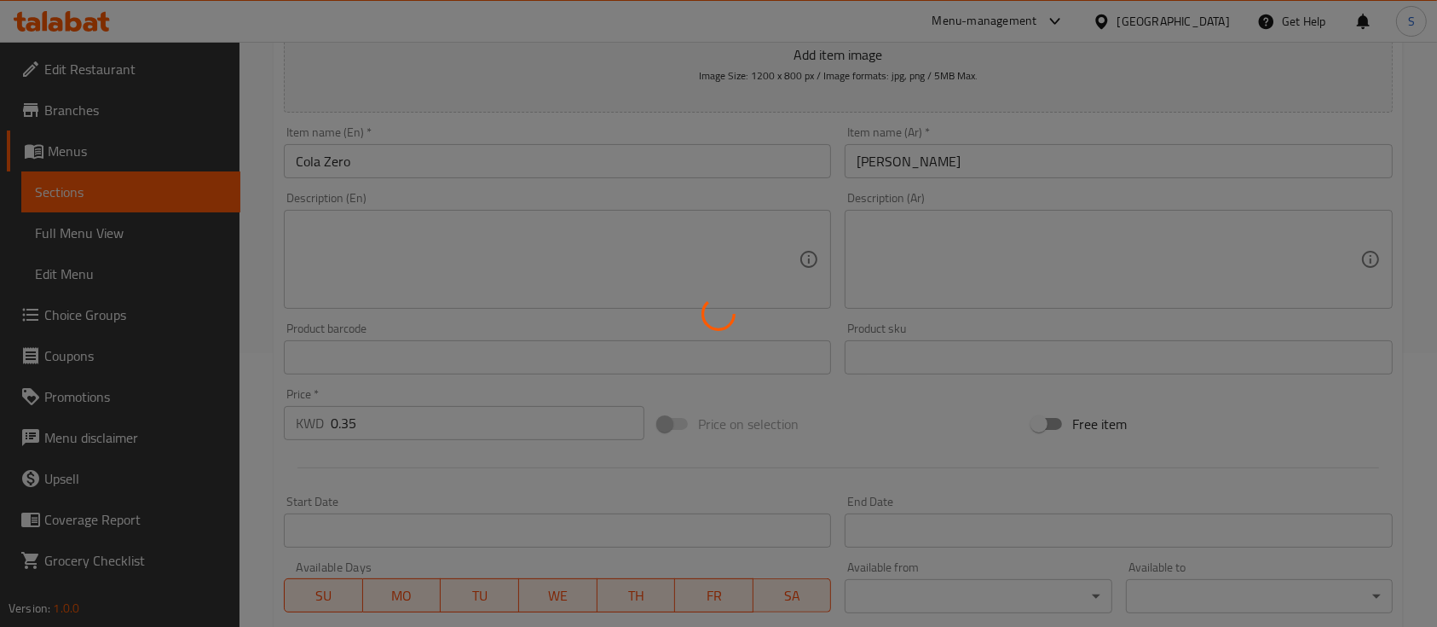
type input "0"
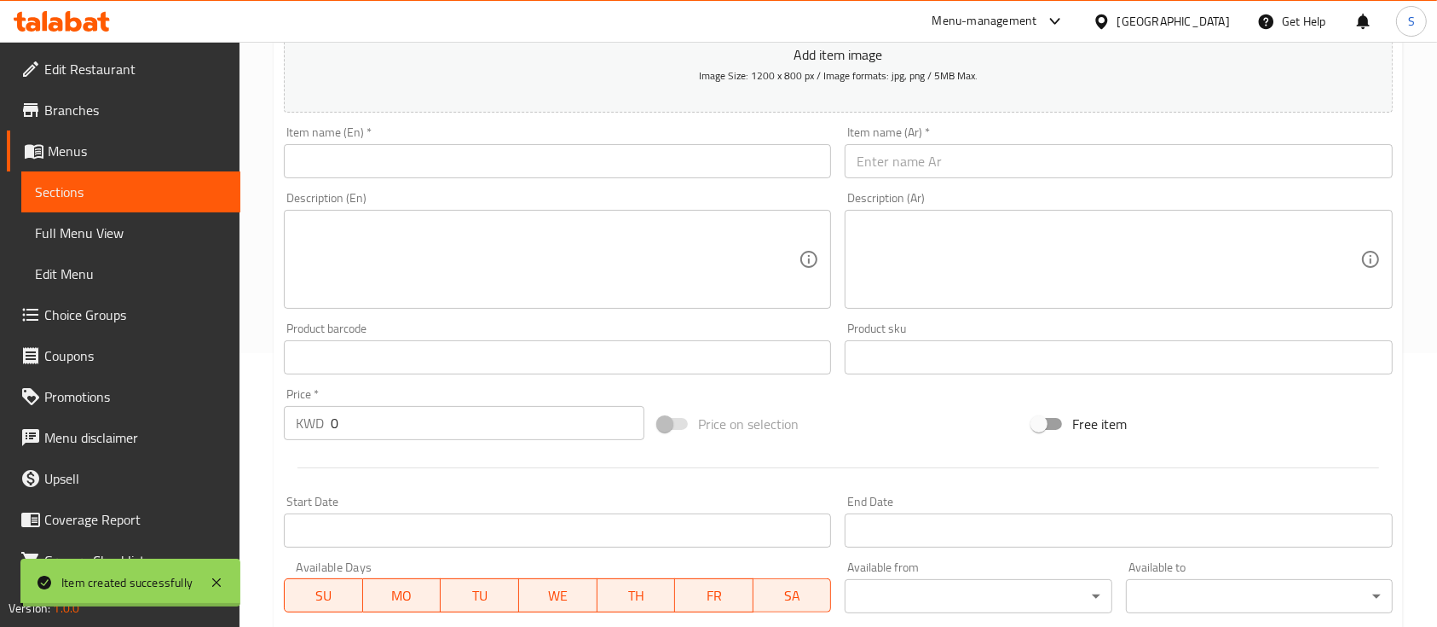
scroll to position [273, 0]
click at [409, 182] on div "Item name (En)   * Item name (En) *" at bounding box center [557, 153] width 561 height 66
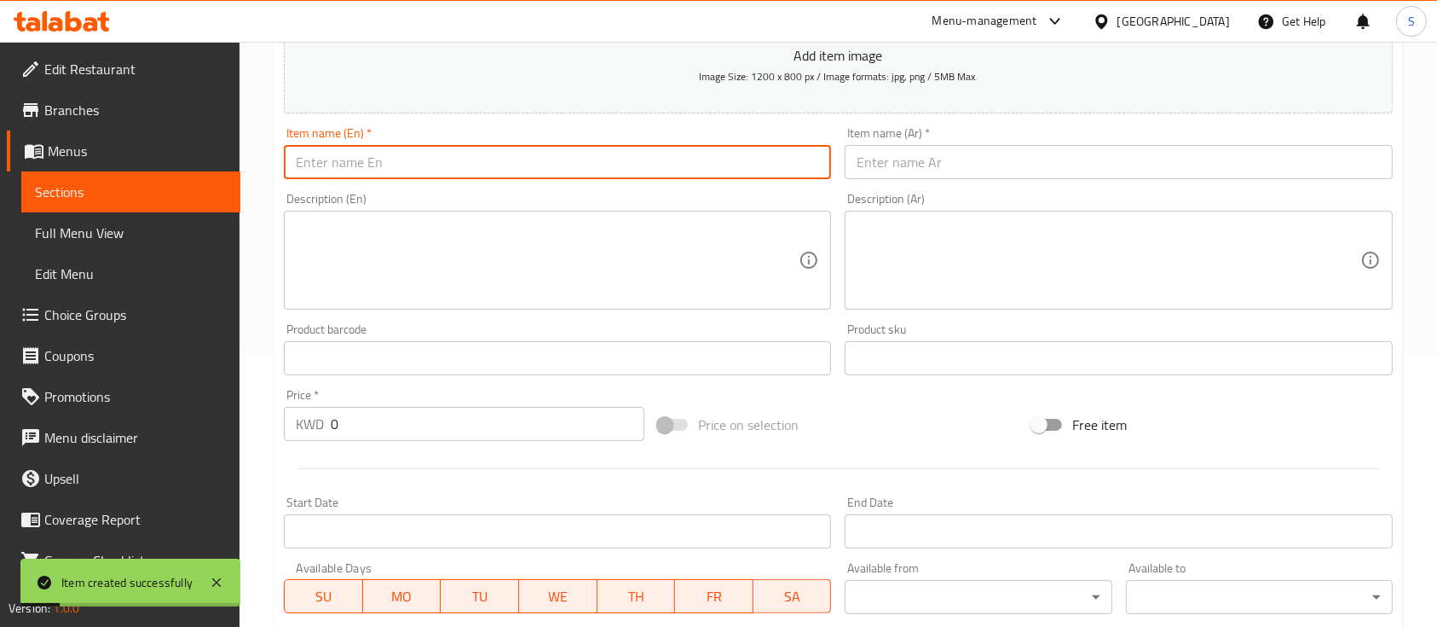
click at [416, 165] on input "text" at bounding box center [557, 162] width 547 height 34
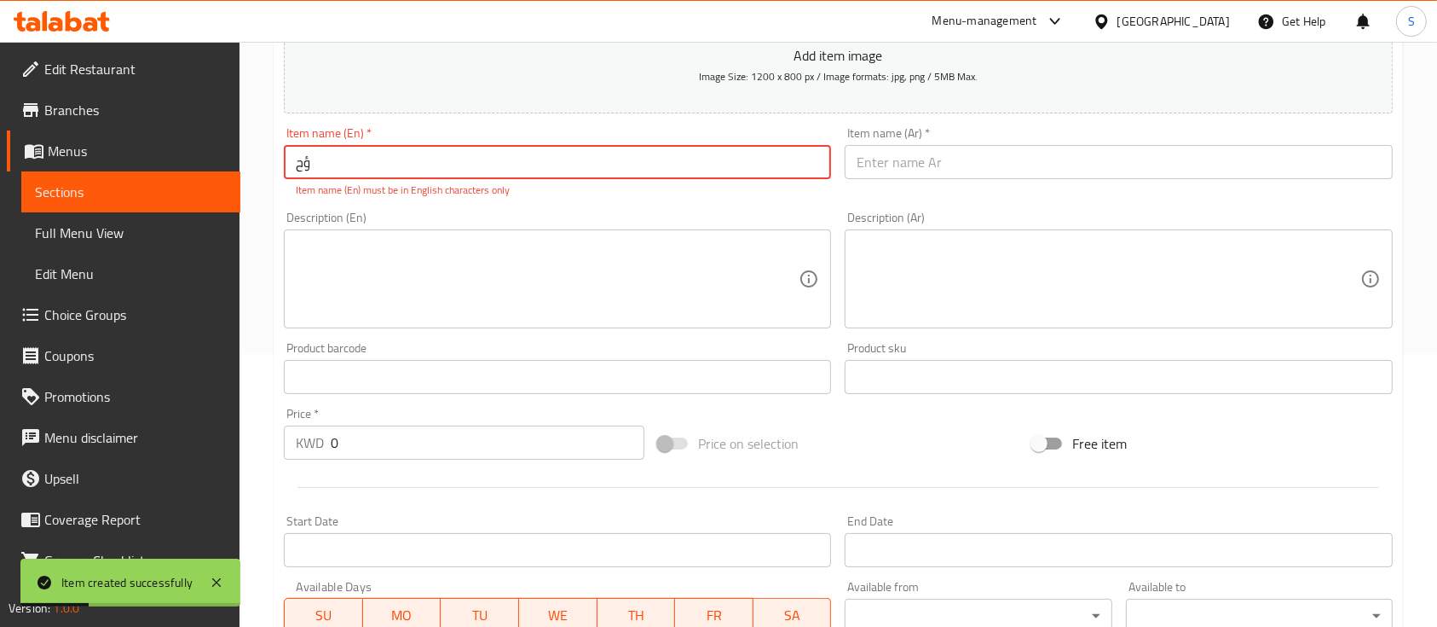
type input "ؤ"
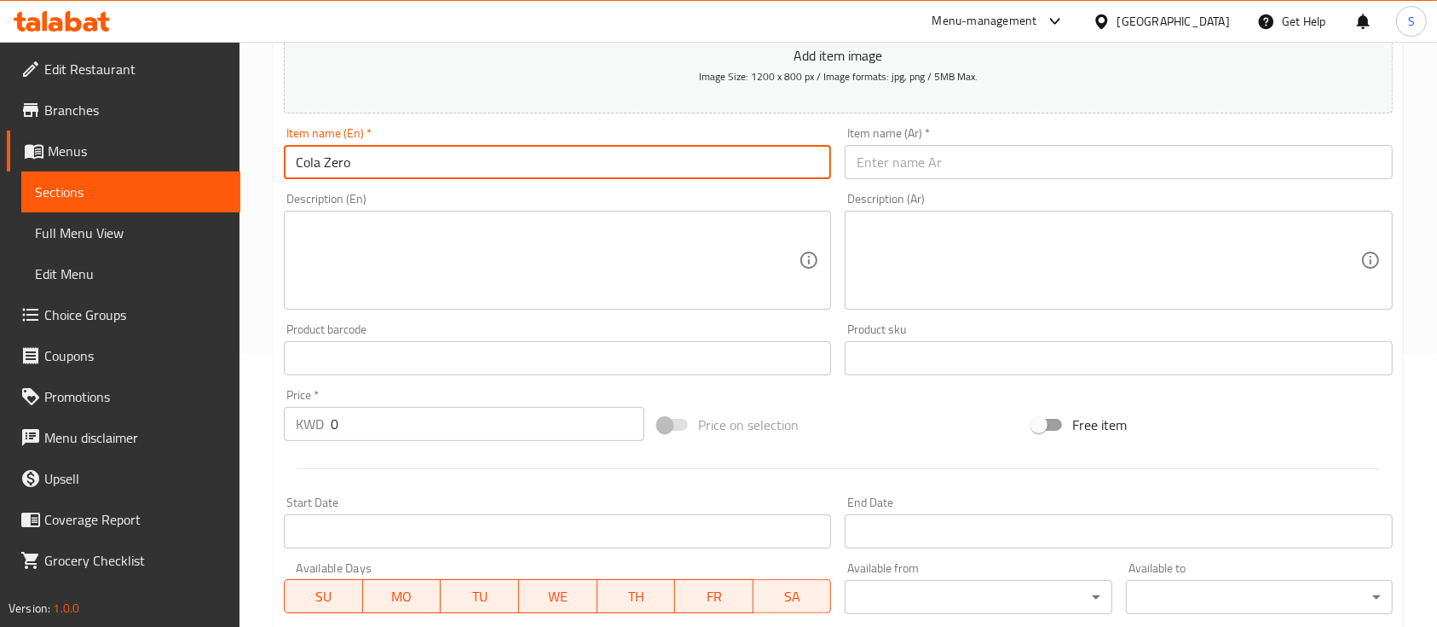
type input "Cola Zero"
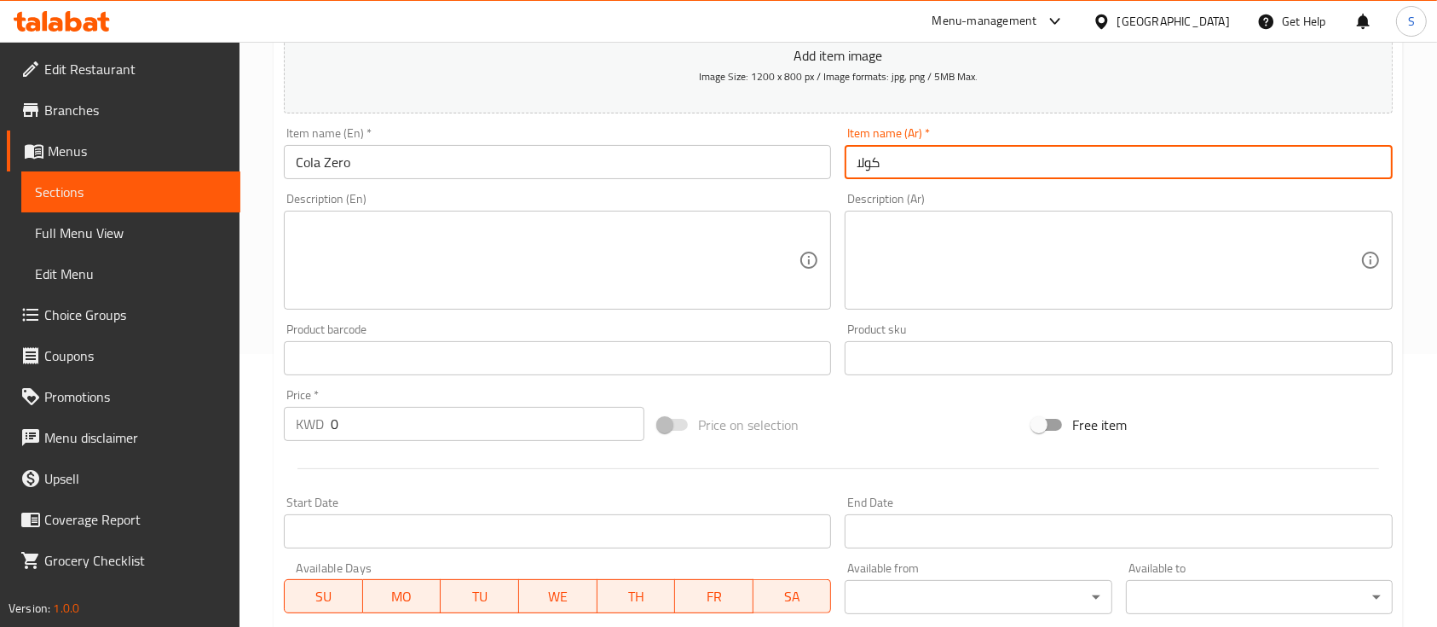
type input "كولا"
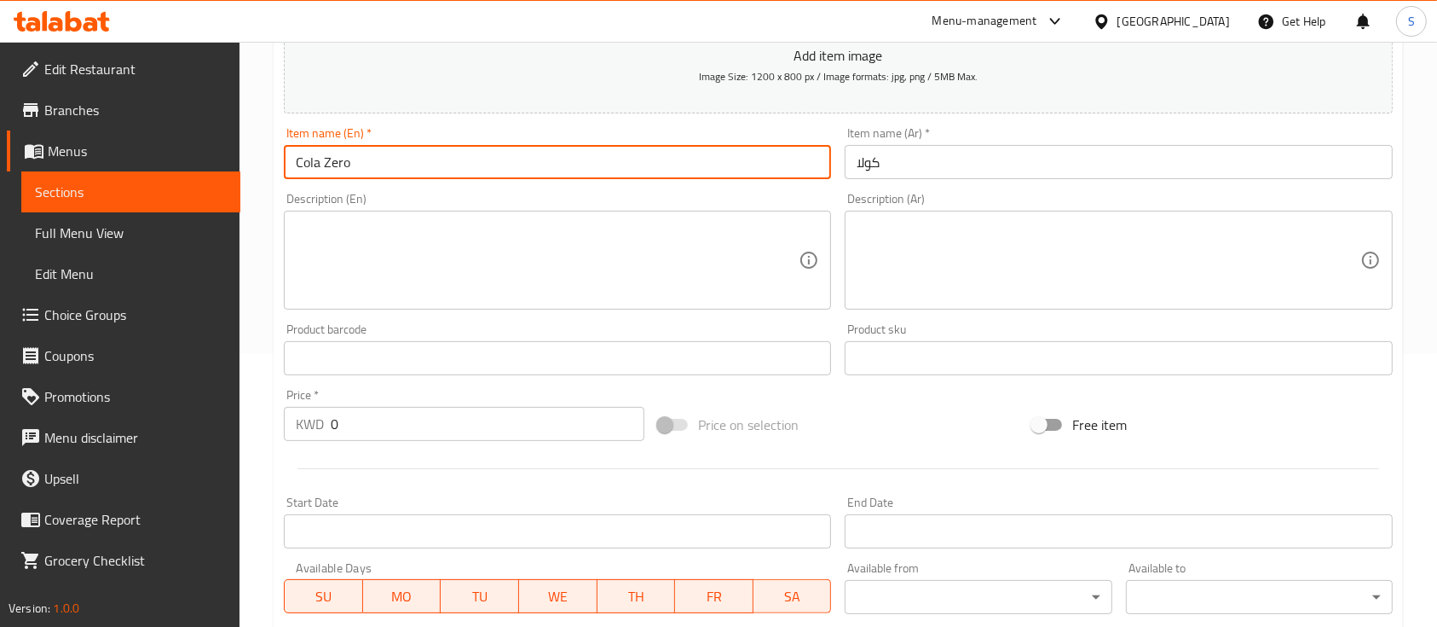
click at [336, 174] on input "Cola Zero" at bounding box center [557, 162] width 547 height 34
type input "Cola Diet"
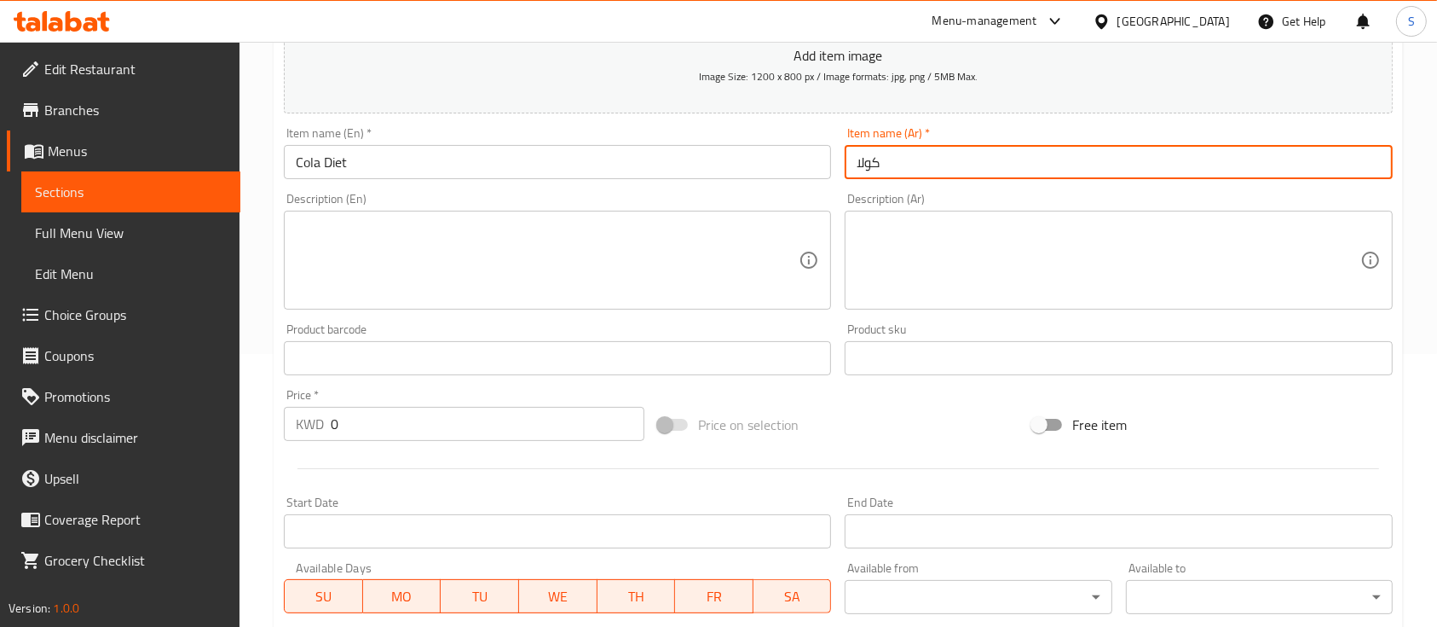
type input "l"
type input "كولا دايت"
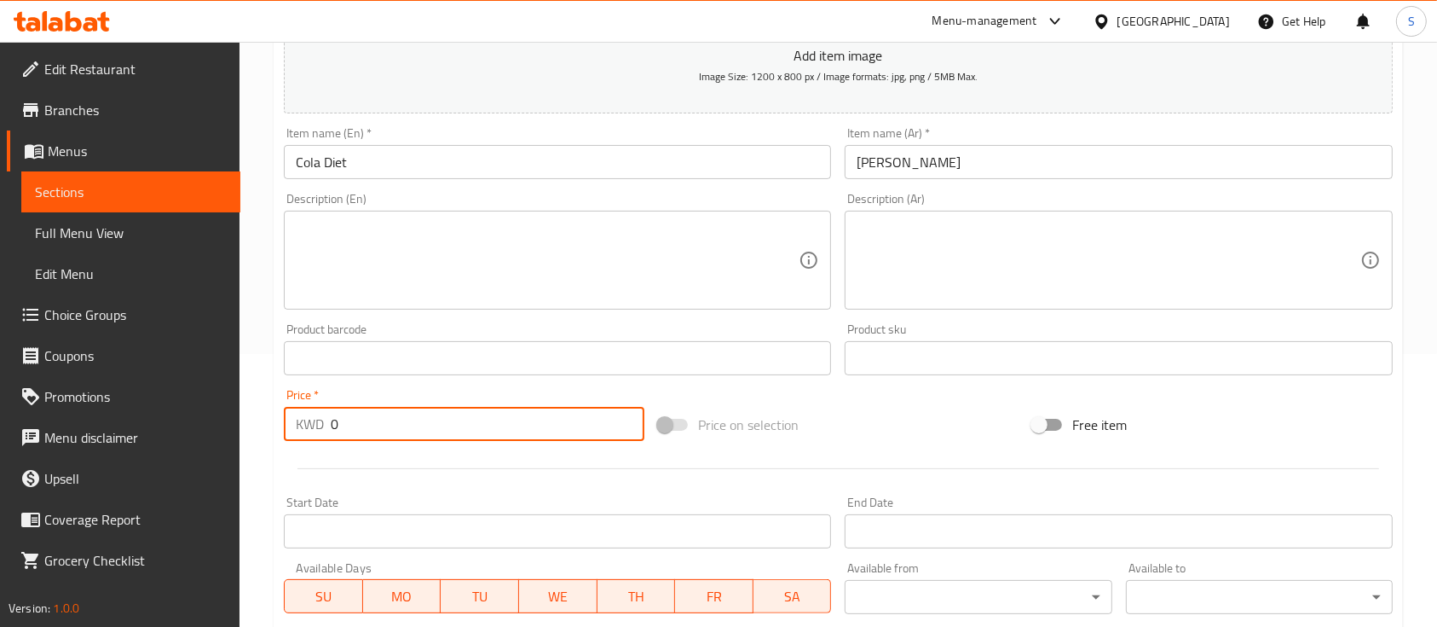
click at [341, 434] on input "0" at bounding box center [488, 424] width 314 height 34
paste input ".35"
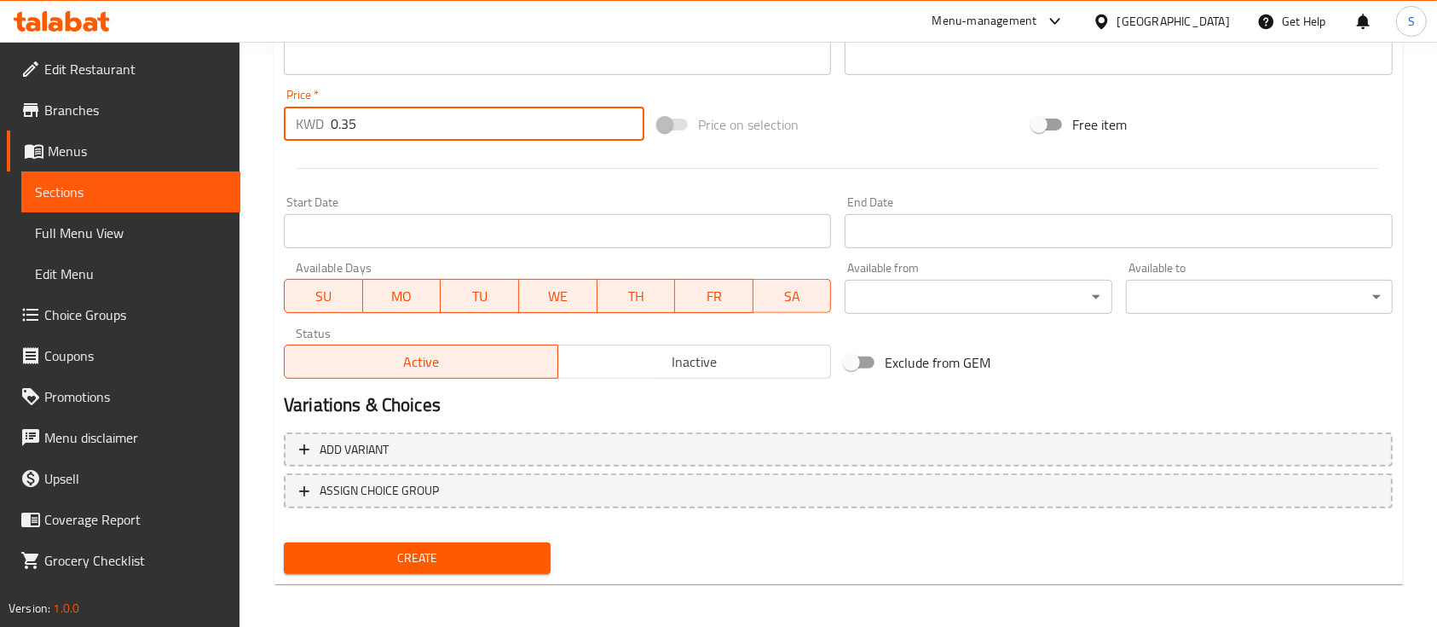
scroll to position [578, 0]
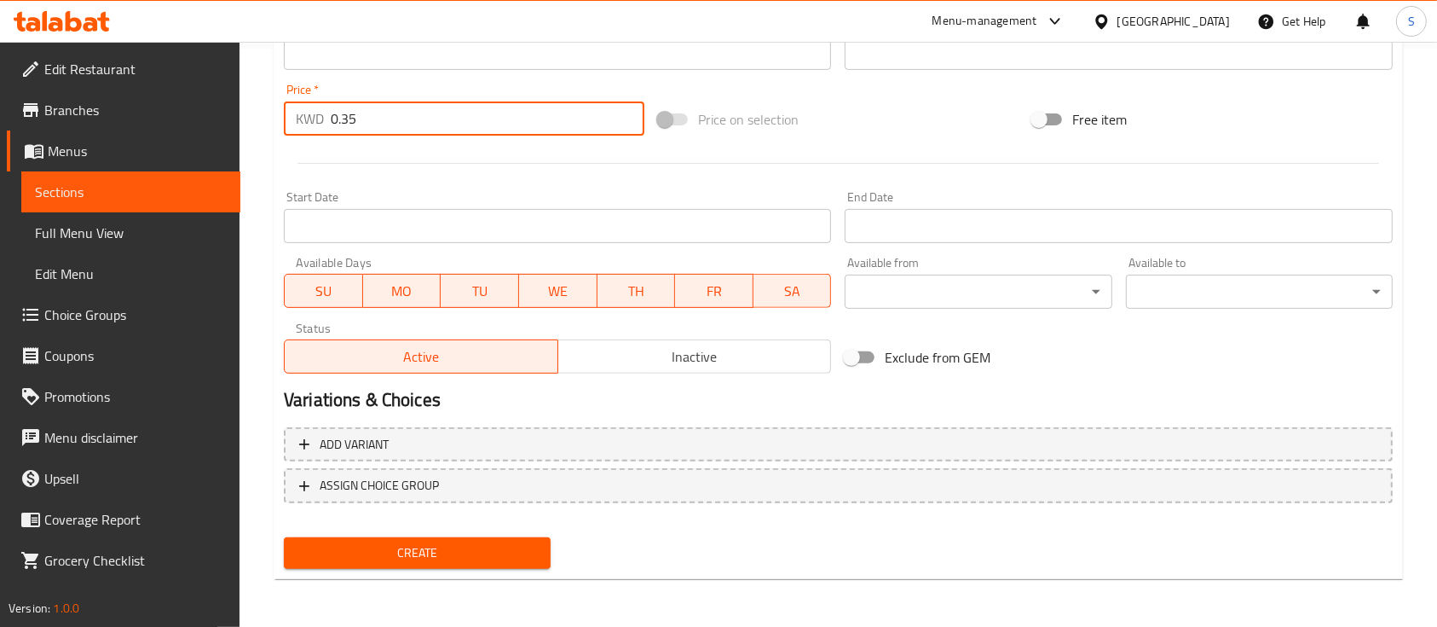
type input "0.35"
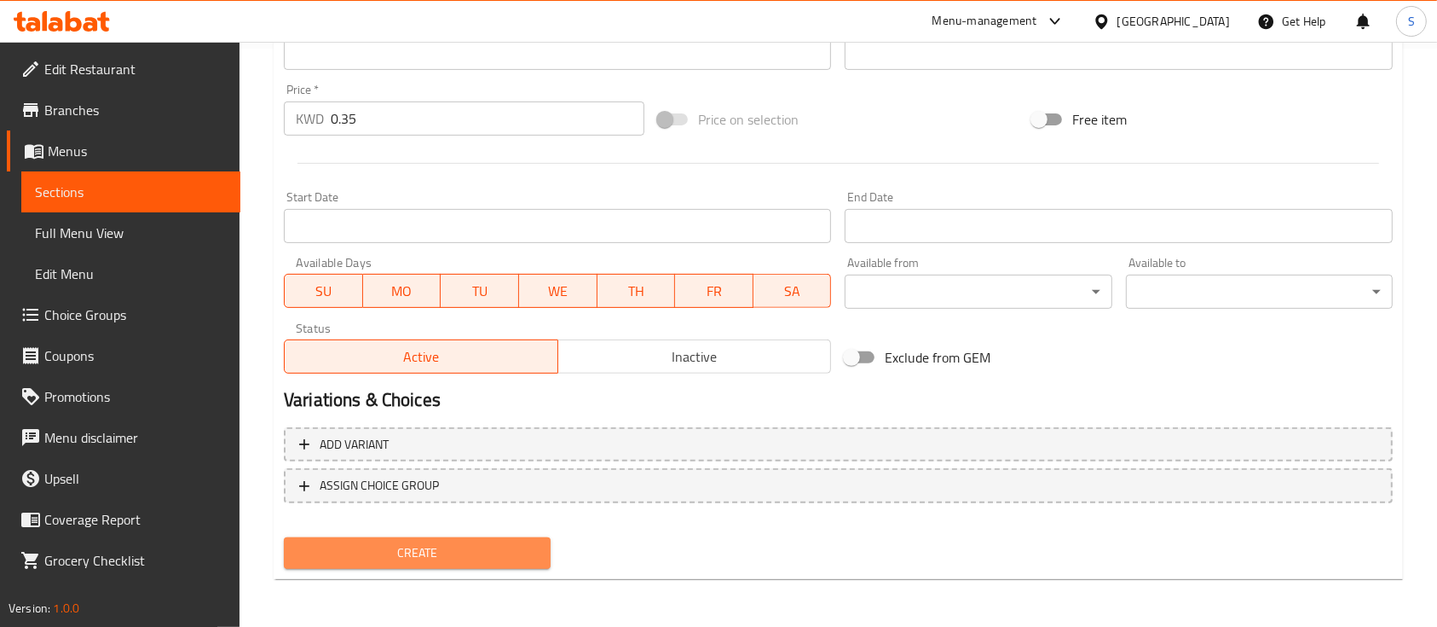
click at [357, 561] on span "Create" at bounding box center [418, 552] width 240 height 21
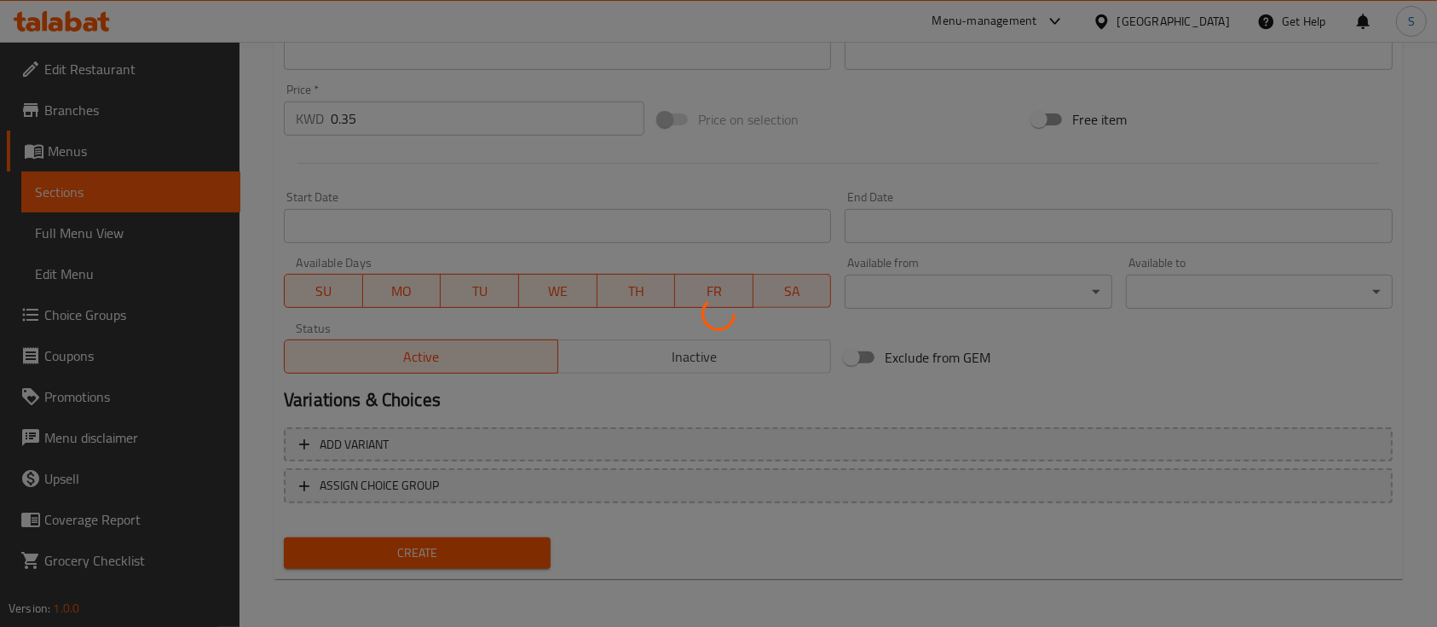
type input "0"
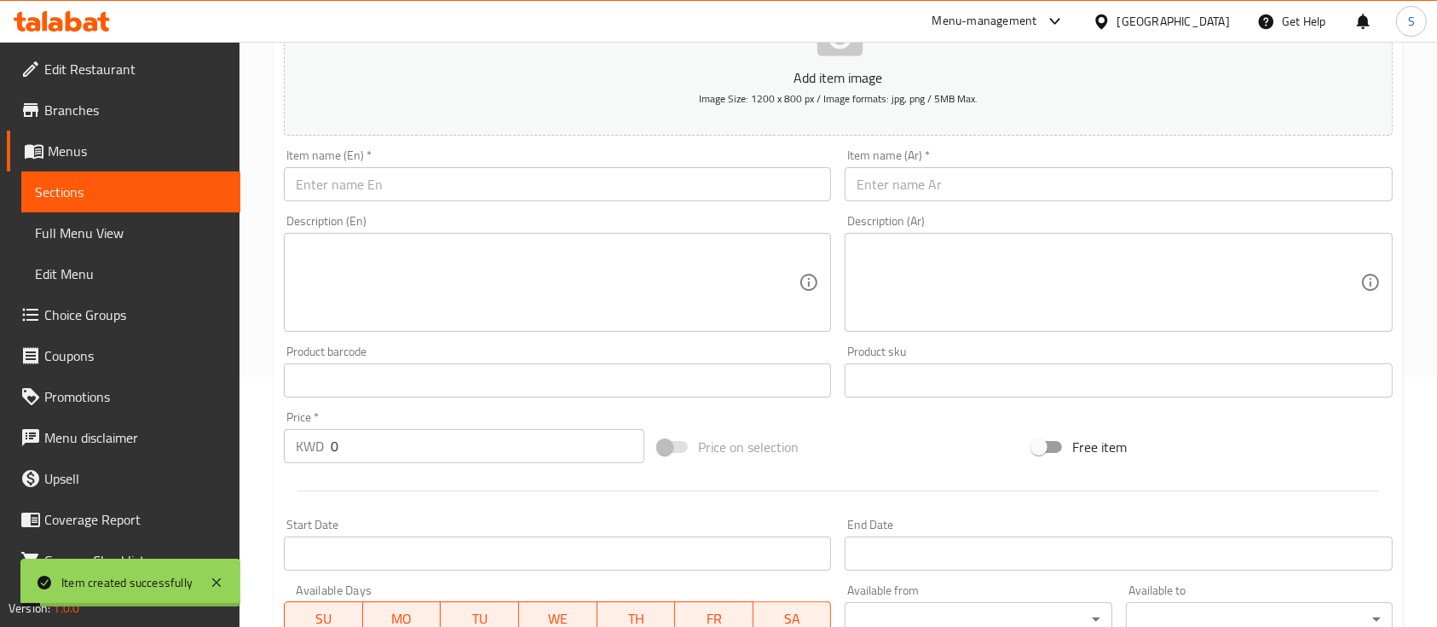
scroll to position [220, 0]
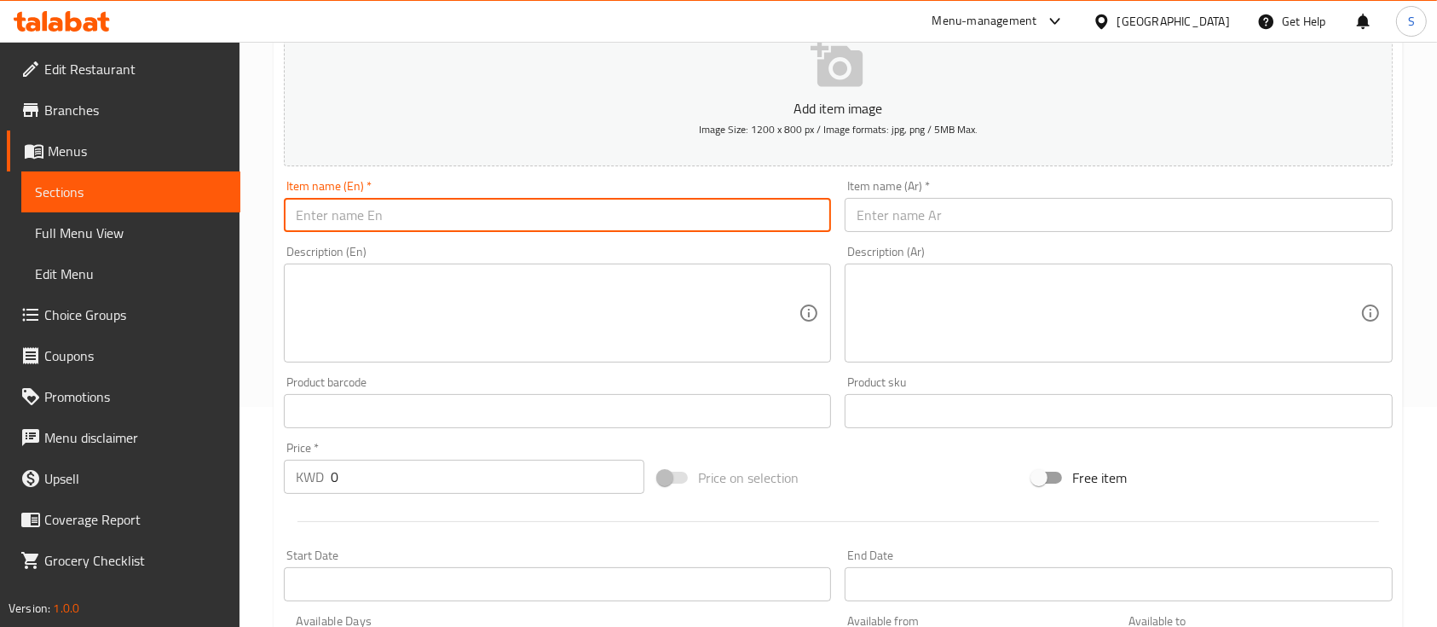
click at [573, 212] on input "text" at bounding box center [557, 215] width 547 height 34
paste input "Sprite"
type input "Sprite"
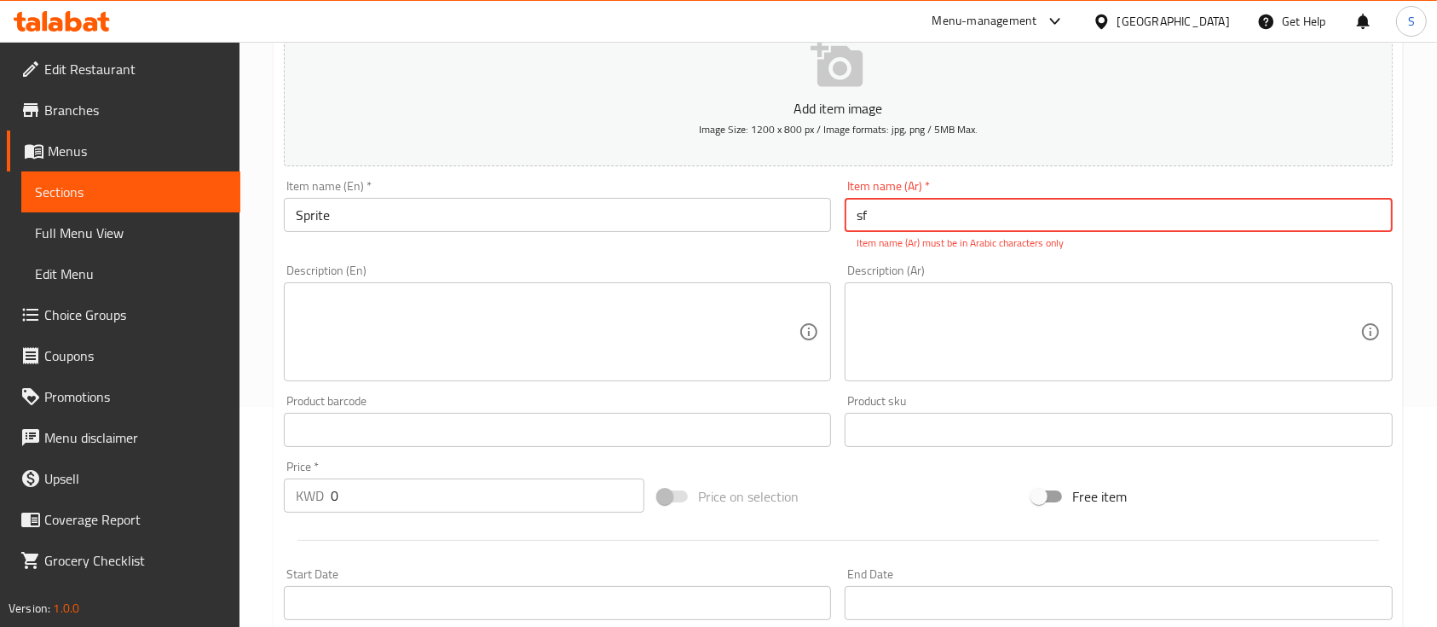
type input "s"
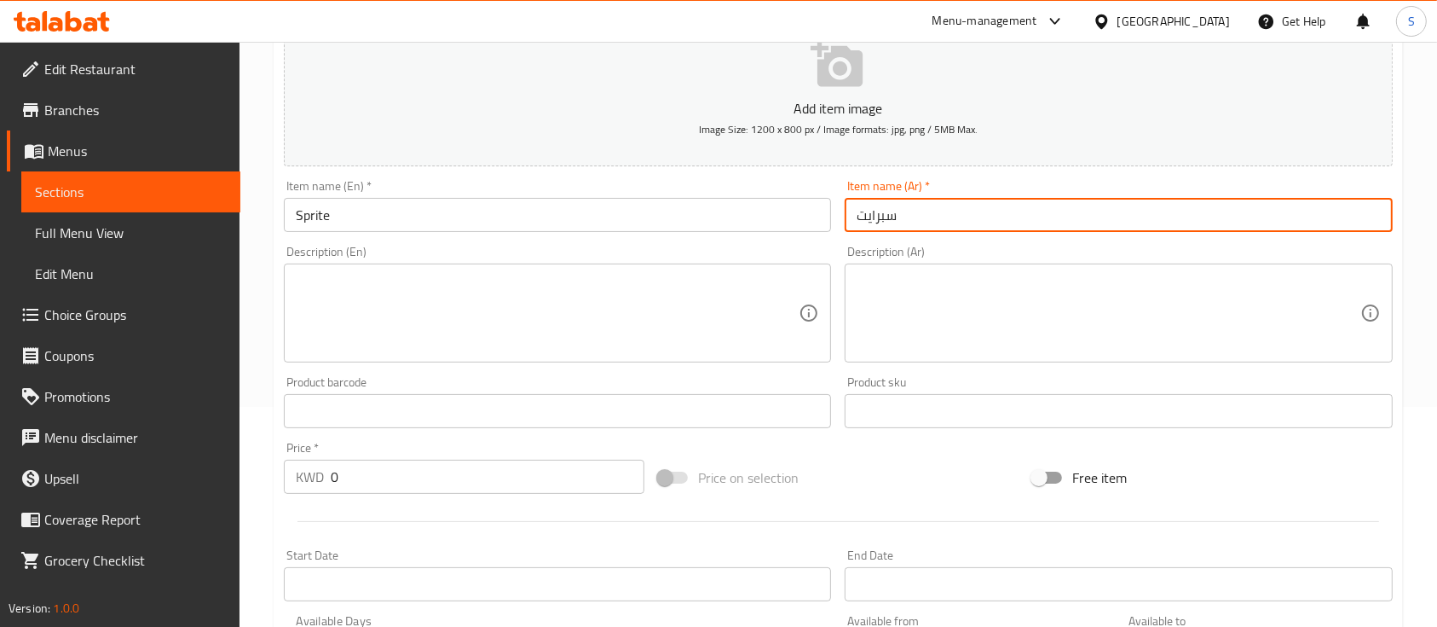
scroll to position [348, 0]
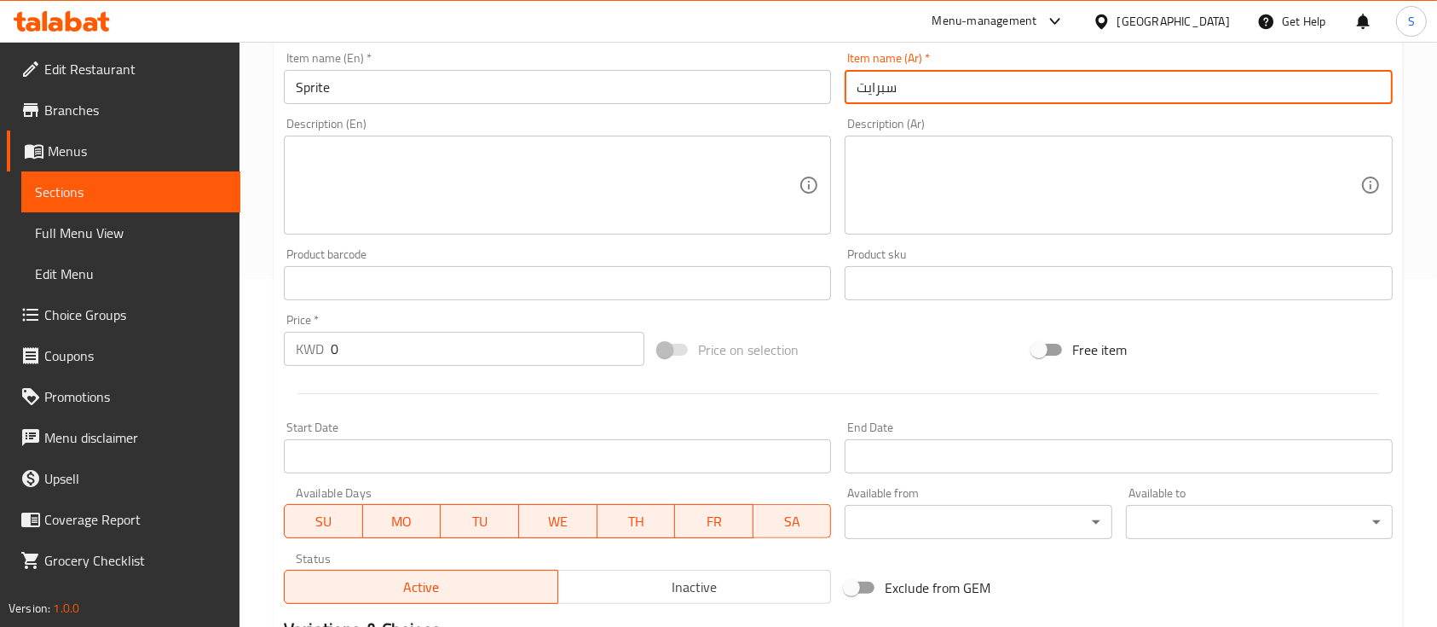
type input "سبرايت"
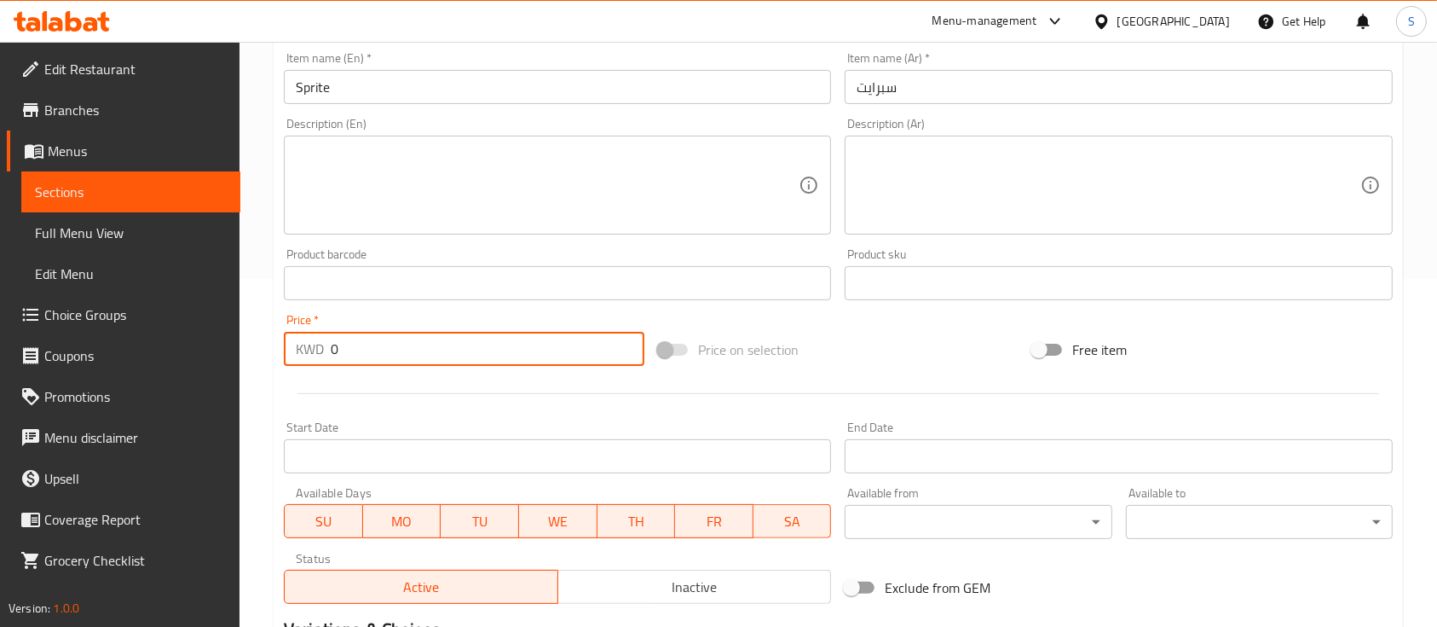
click at [445, 341] on input "0" at bounding box center [488, 349] width 314 height 34
paste input "number"
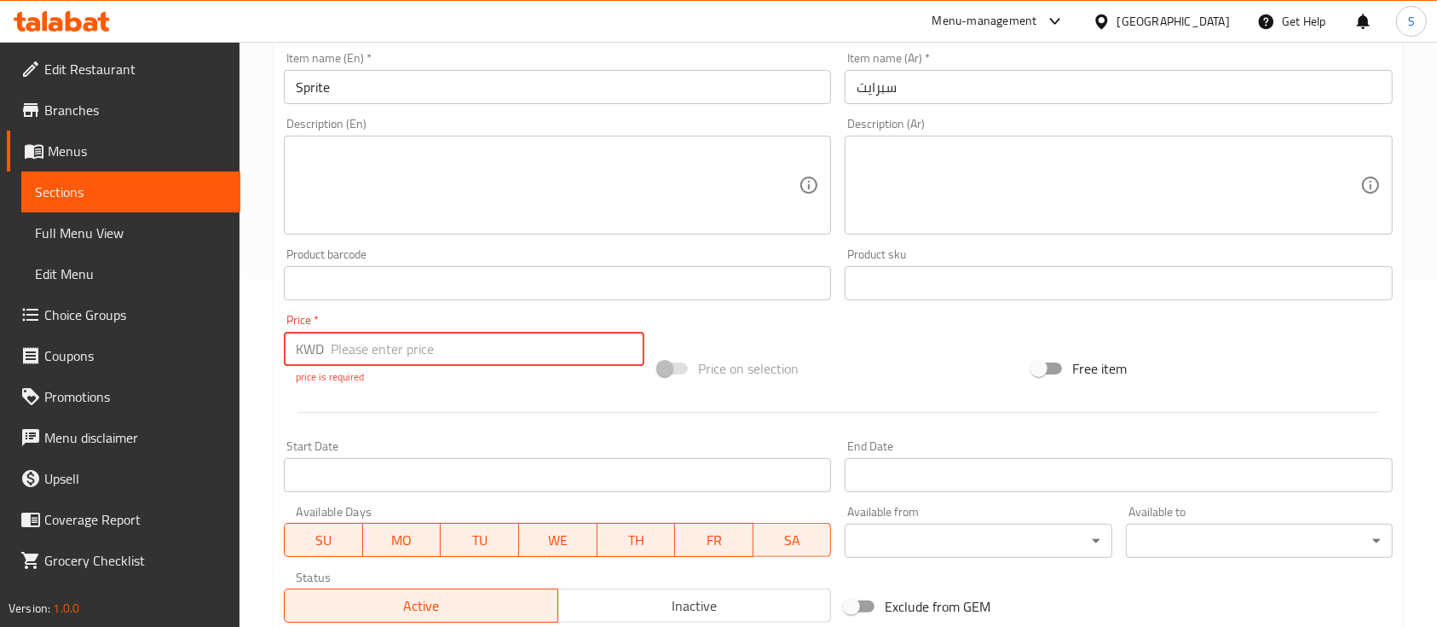
click at [445, 341] on input "number" at bounding box center [488, 349] width 314 height 34
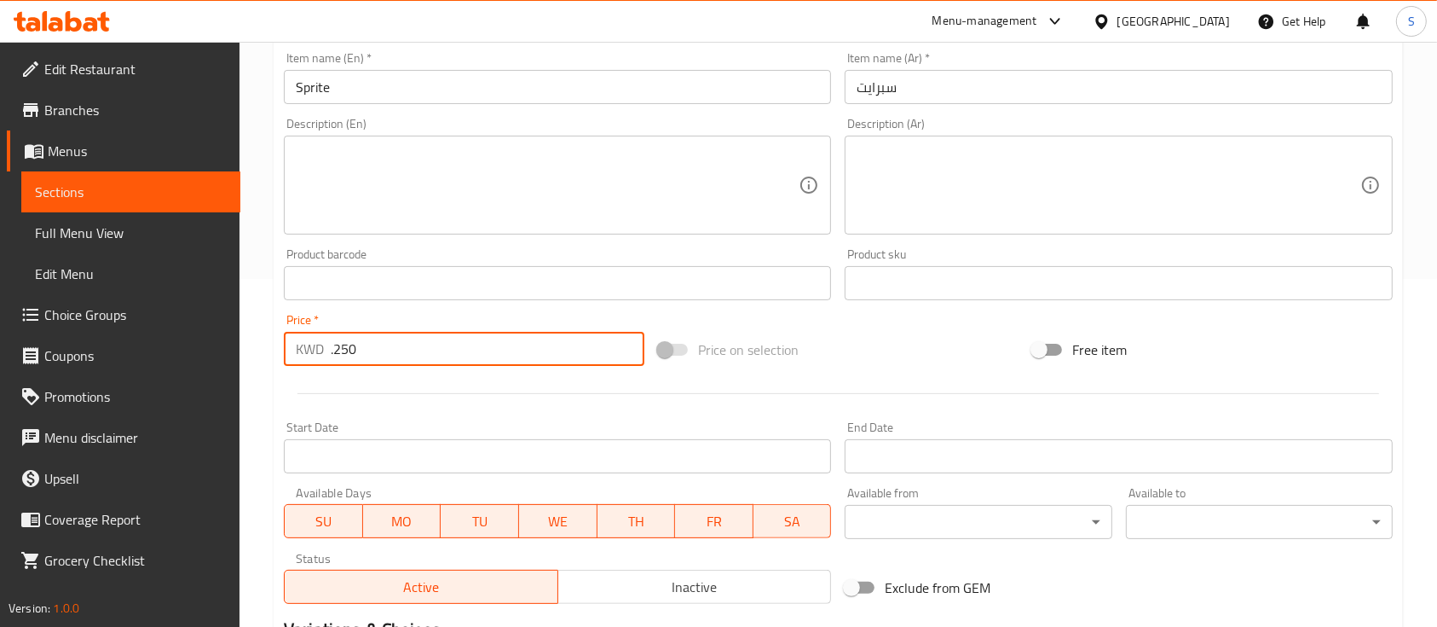
type input "0"
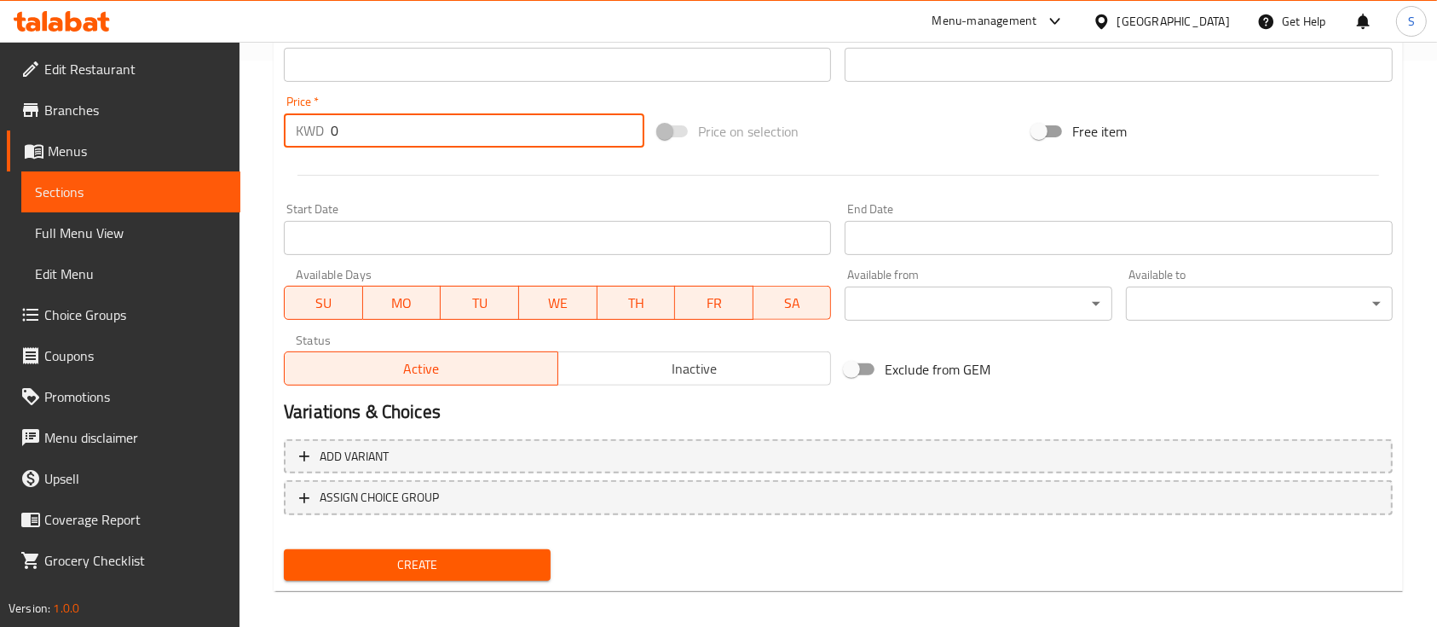
scroll to position [569, 0]
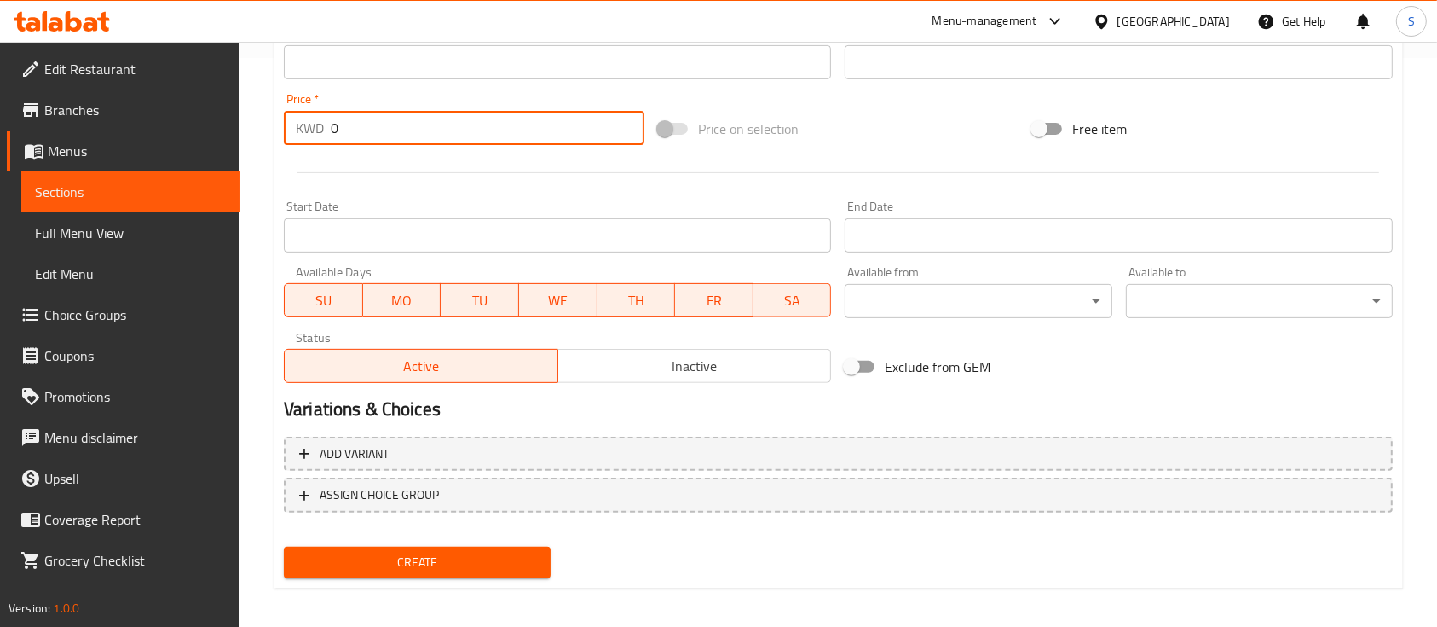
click at [425, 554] on span "Create" at bounding box center [418, 562] width 240 height 21
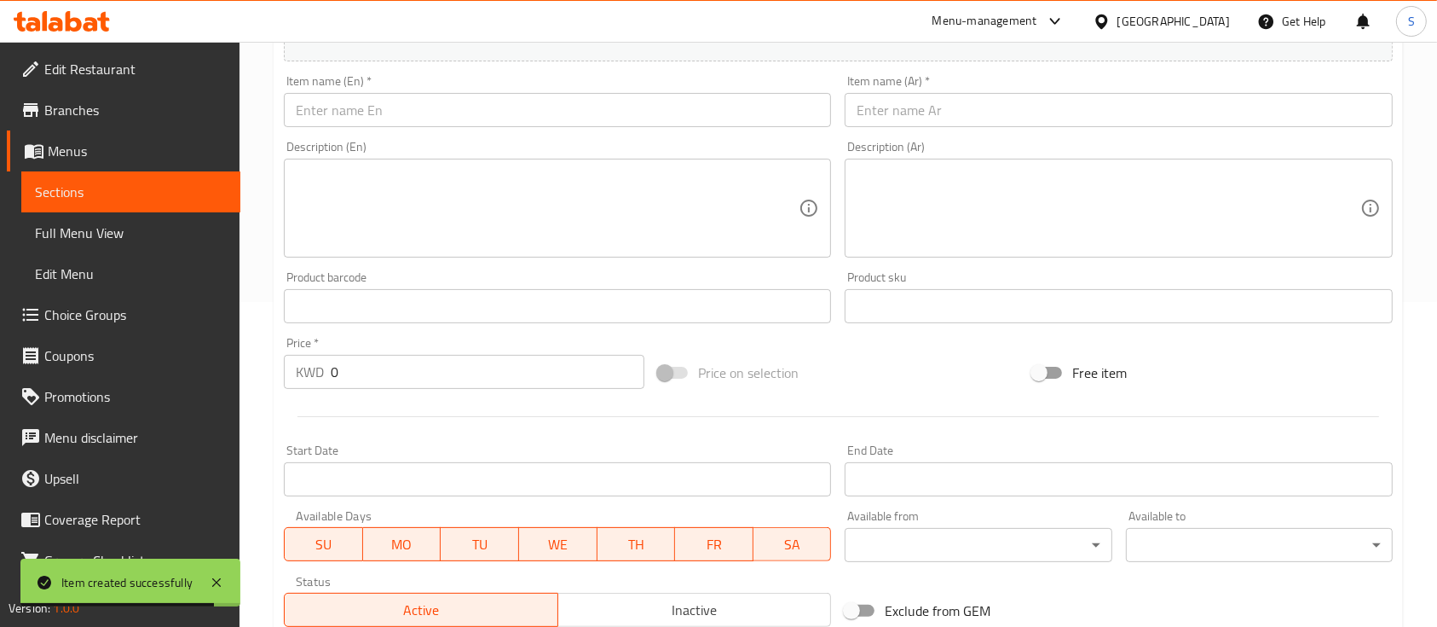
scroll to position [323, 0]
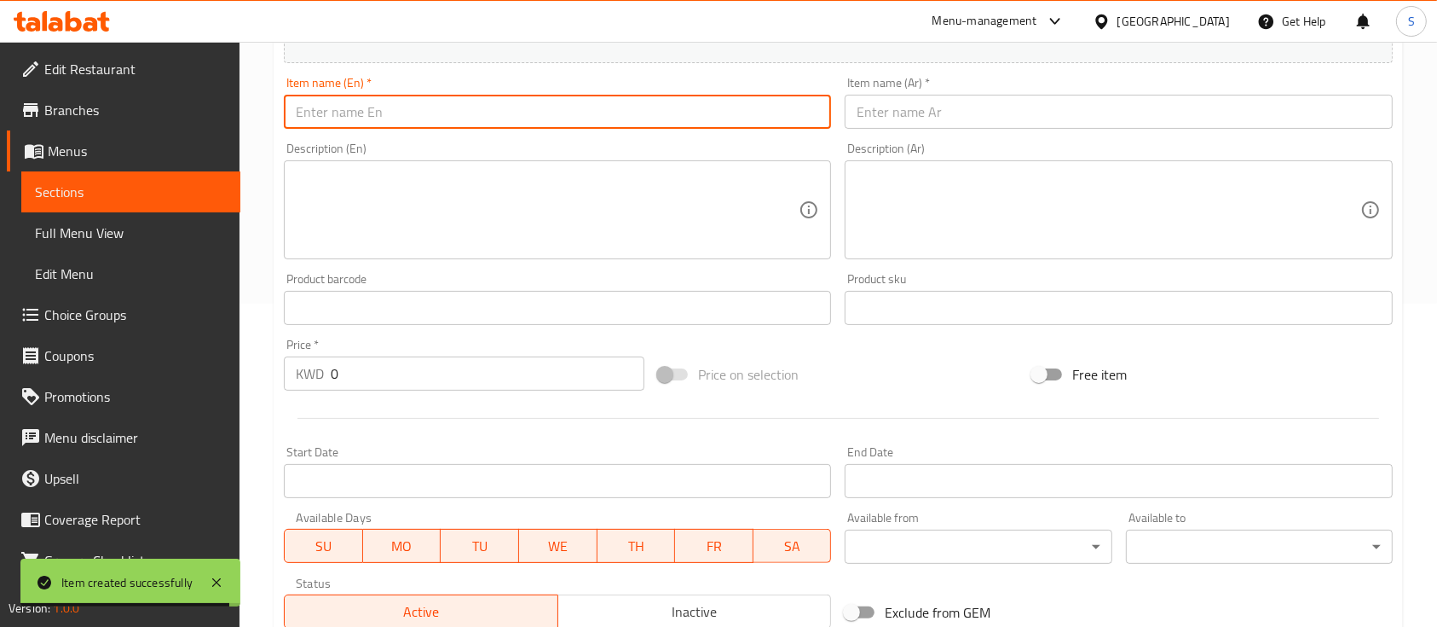
click at [525, 104] on input "text" at bounding box center [557, 112] width 547 height 34
paste input "Sprite diet"
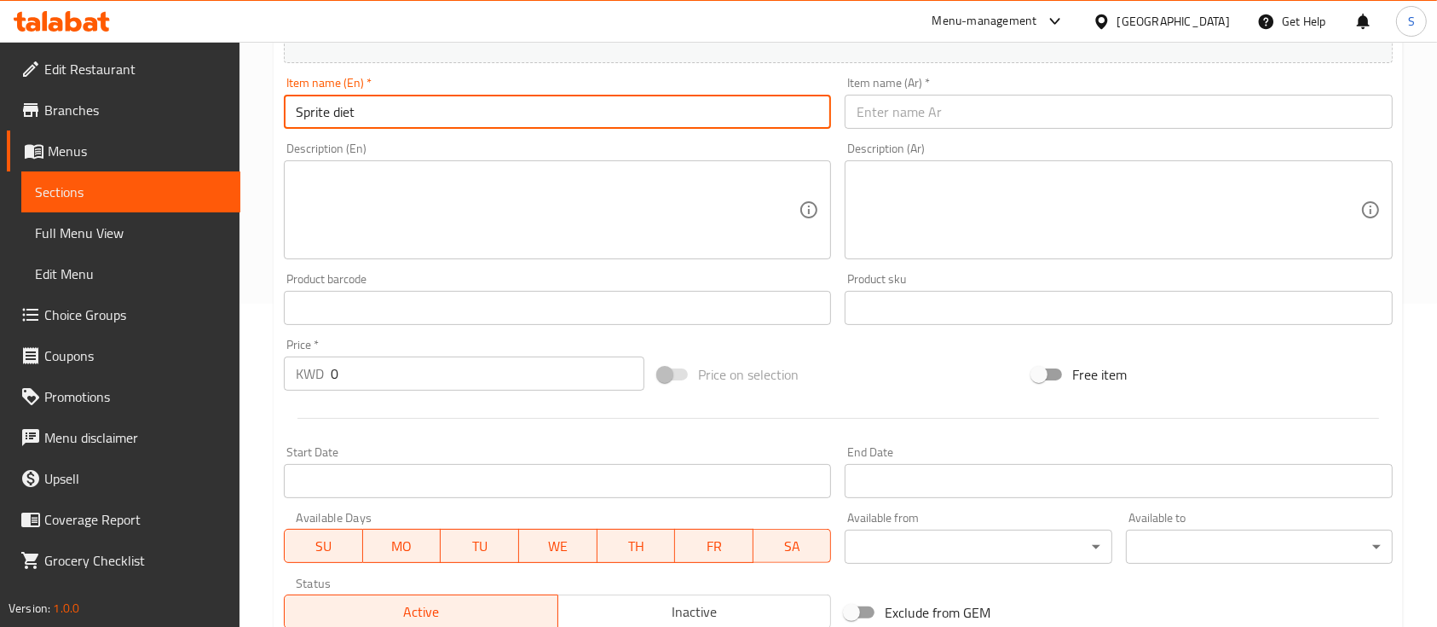
type input "Sprite diet"
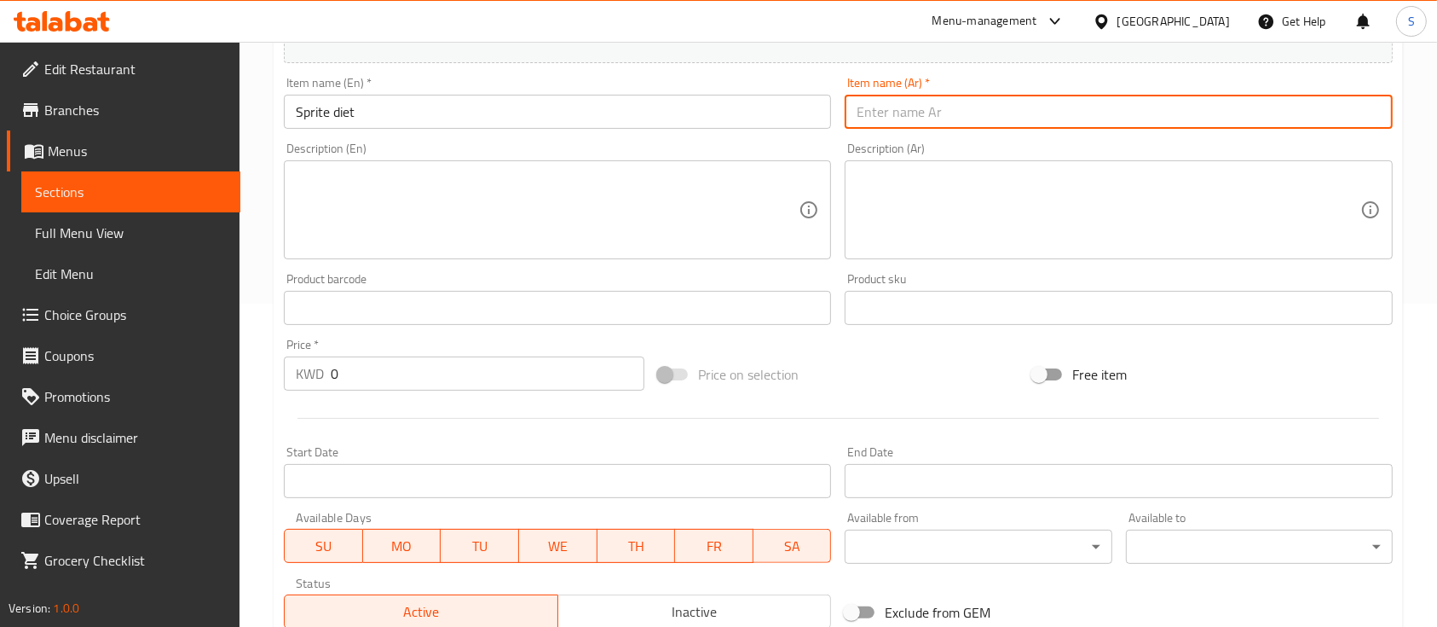
click at [1066, 117] on input "text" at bounding box center [1118, 112] width 547 height 34
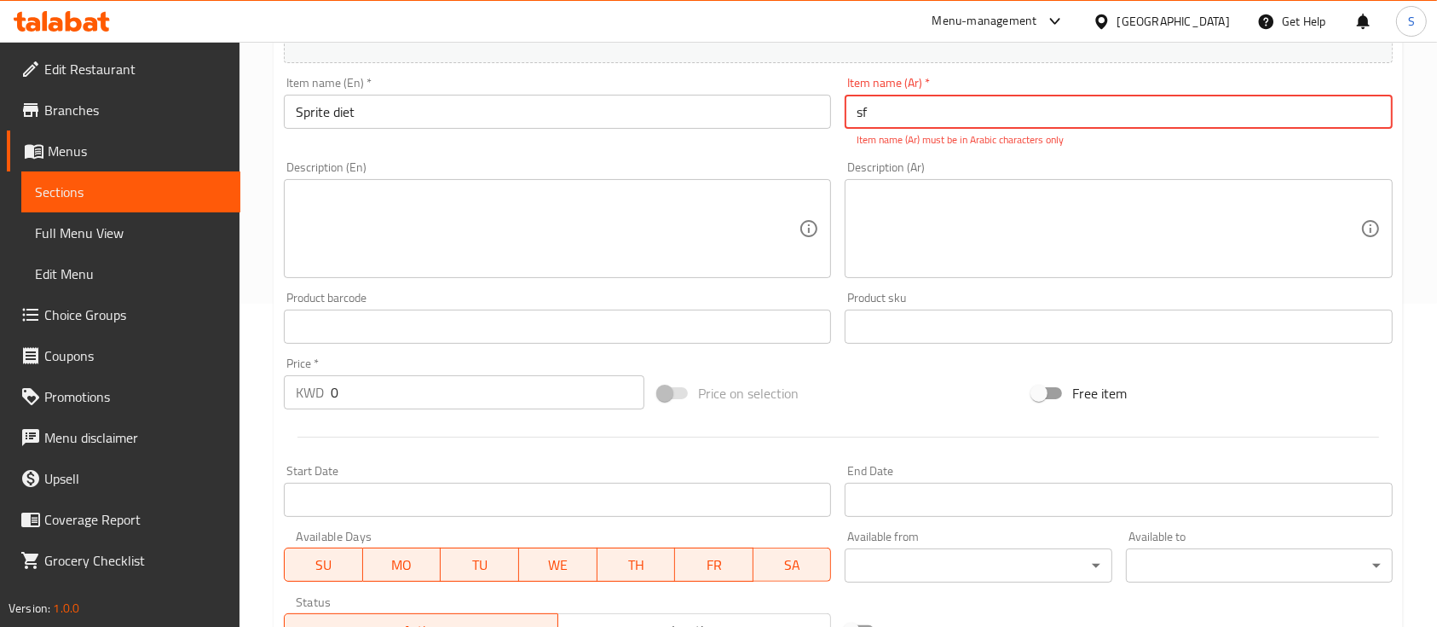
type input "s"
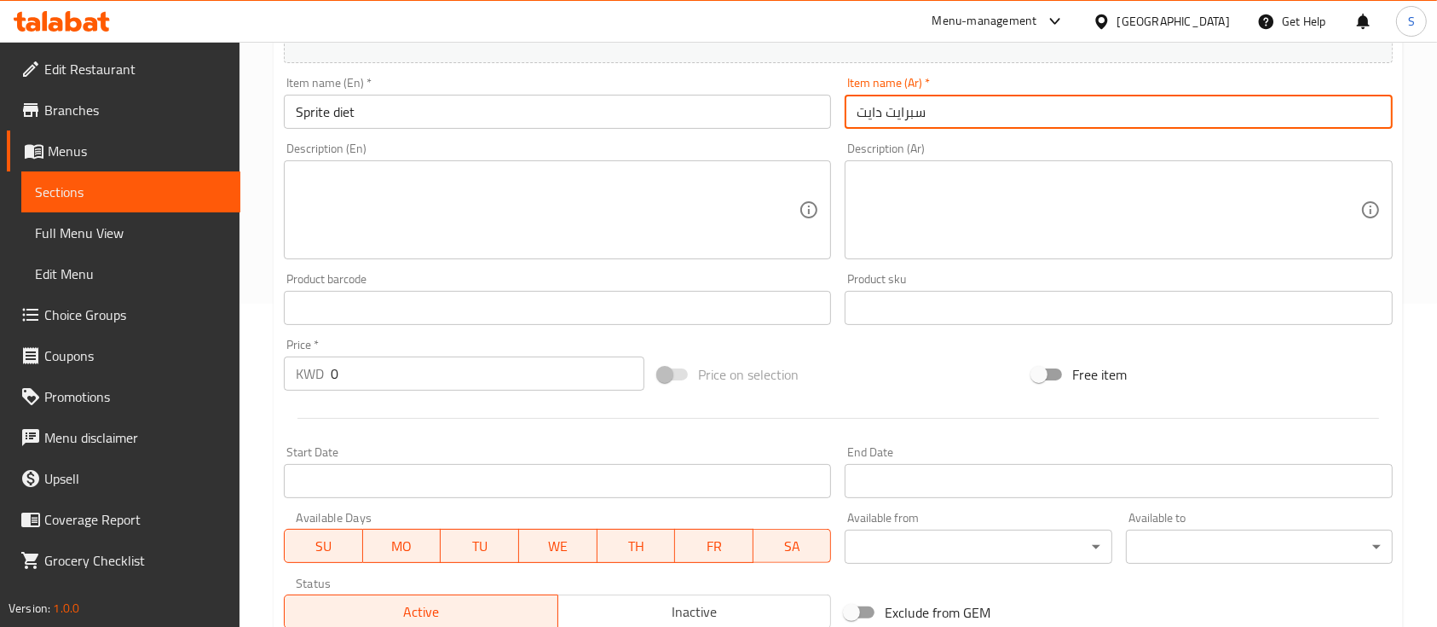
type input "سبرايت دايت"
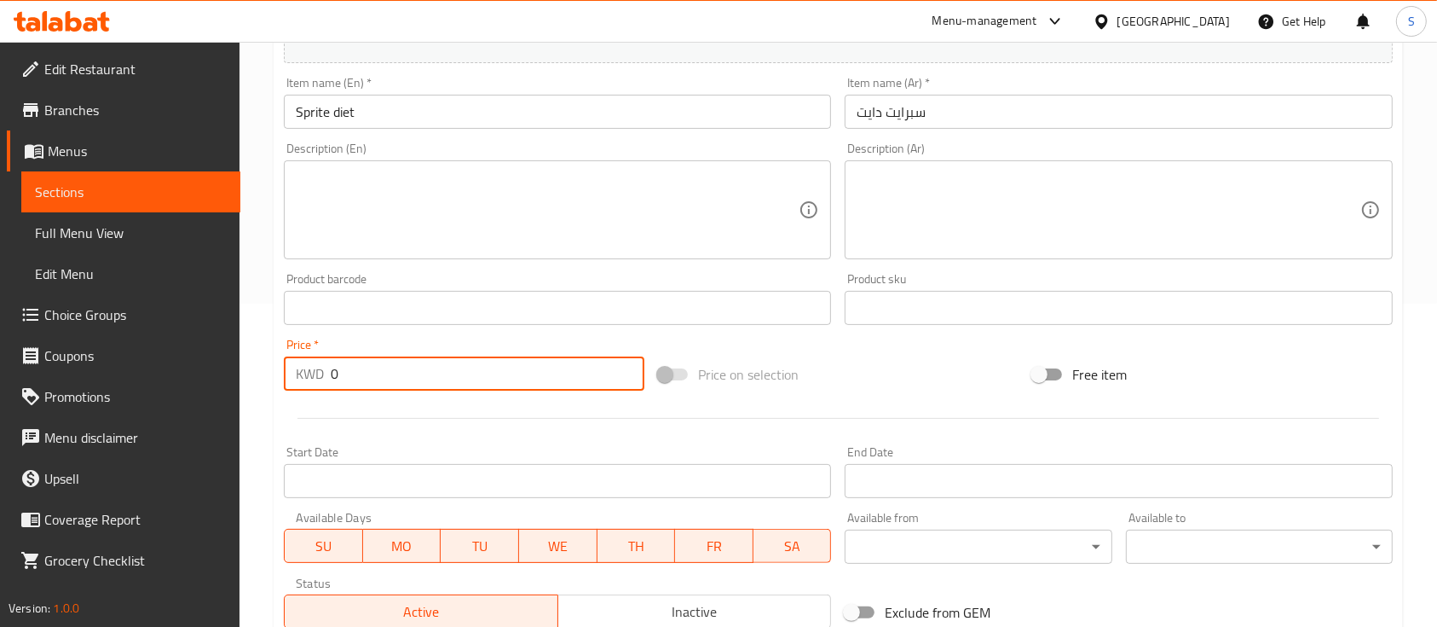
click at [517, 370] on input "0" at bounding box center [488, 373] width 314 height 34
type input "0"
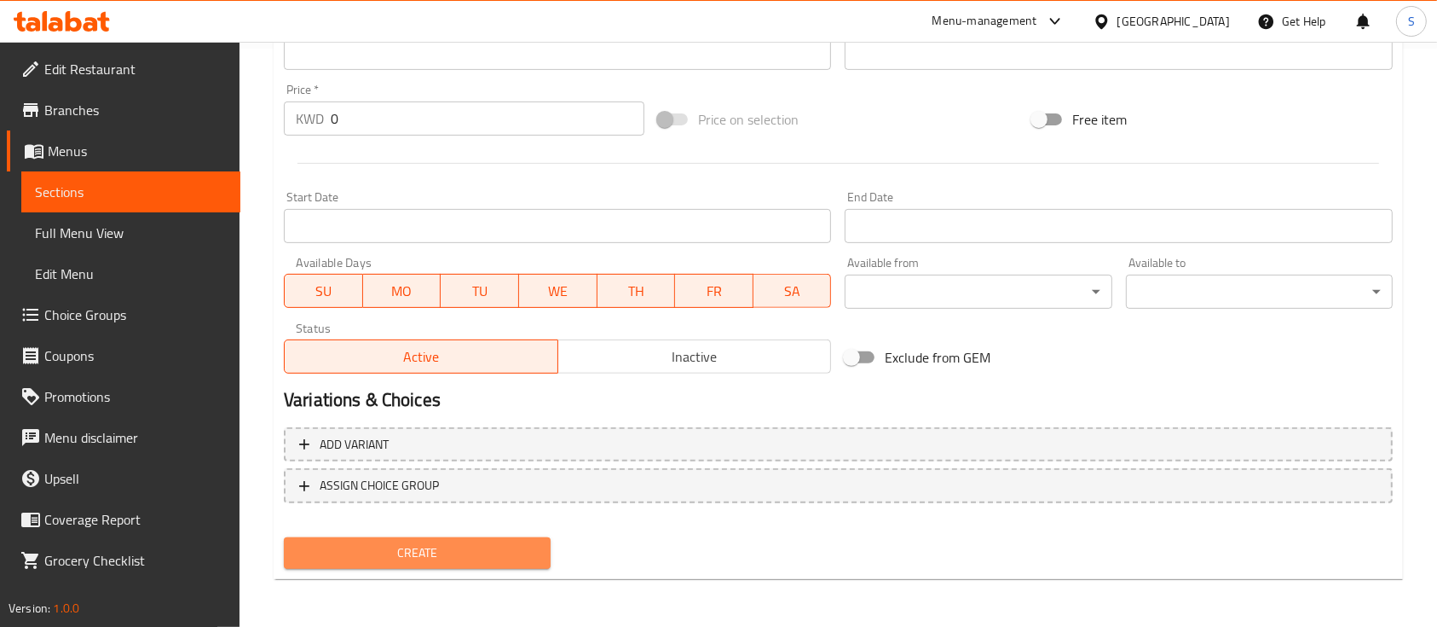
click at [479, 543] on span "Create" at bounding box center [418, 552] width 240 height 21
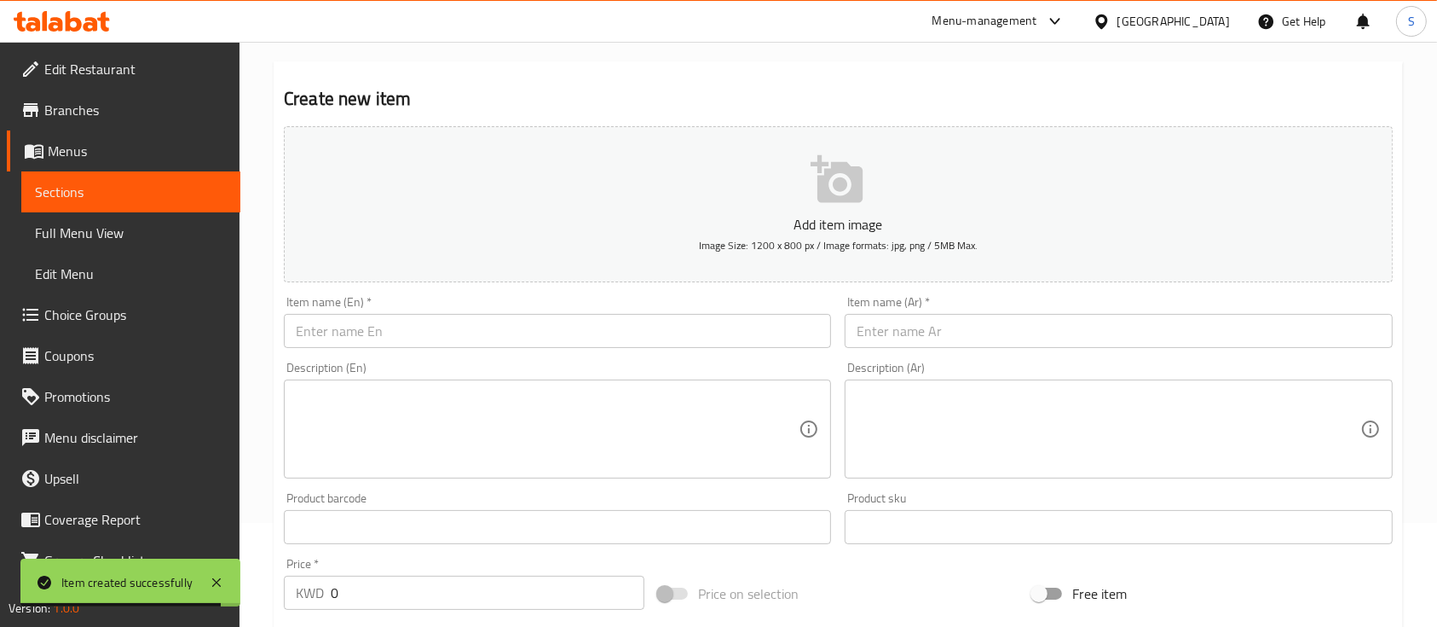
scroll to position [82, 0]
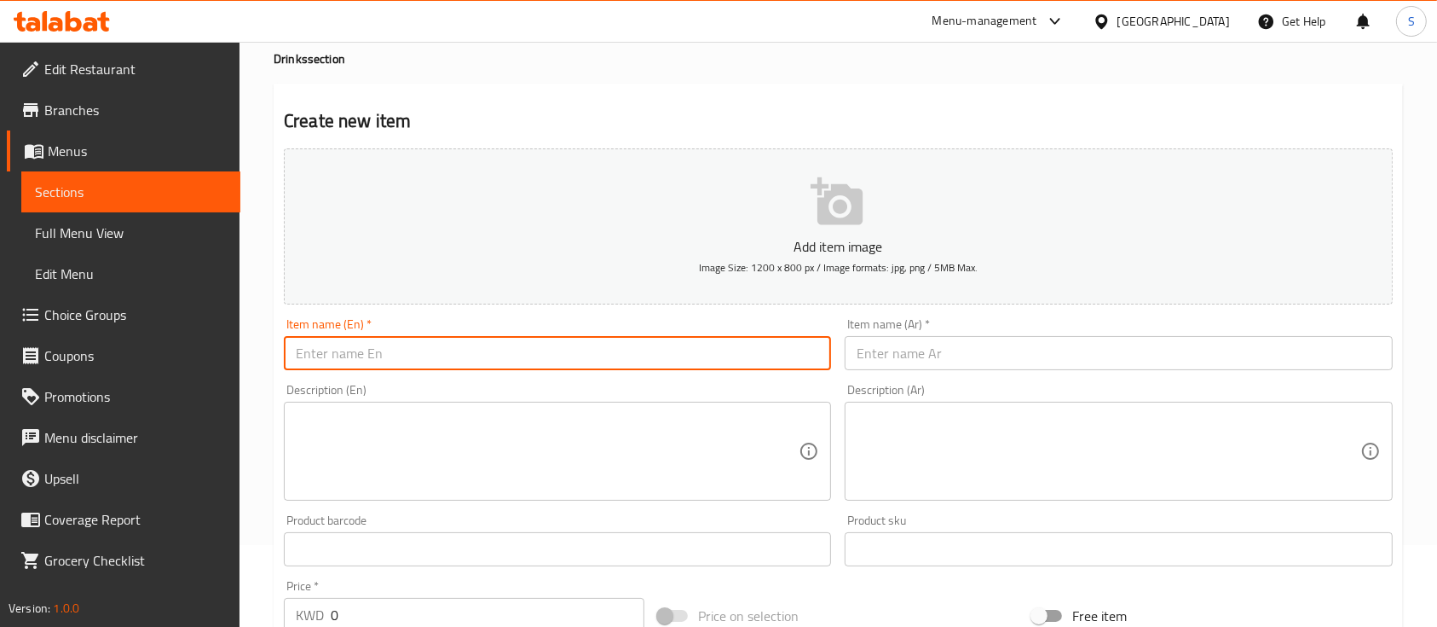
click at [520, 354] on input "text" at bounding box center [557, 353] width 547 height 34
paste input "Fanta orange"
type input "Fanta orange"
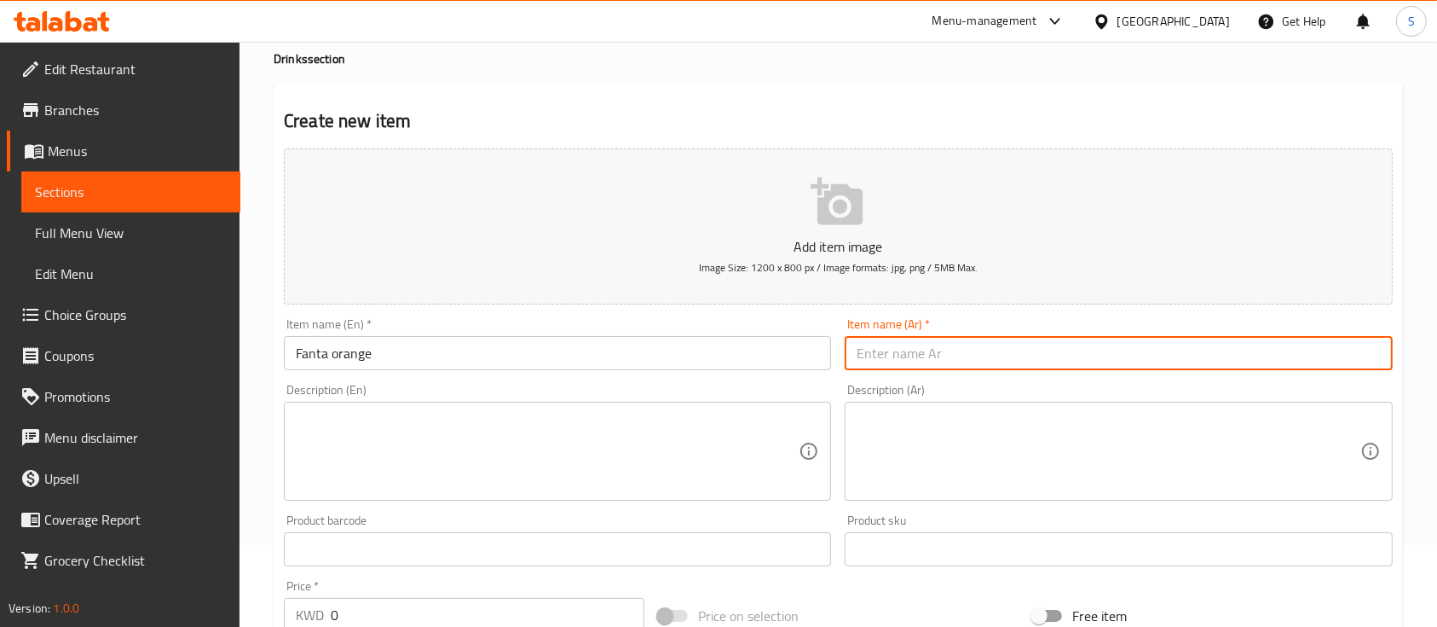
click at [935, 350] on input "text" at bounding box center [1118, 353] width 547 height 34
type input "فانتا برتقال"
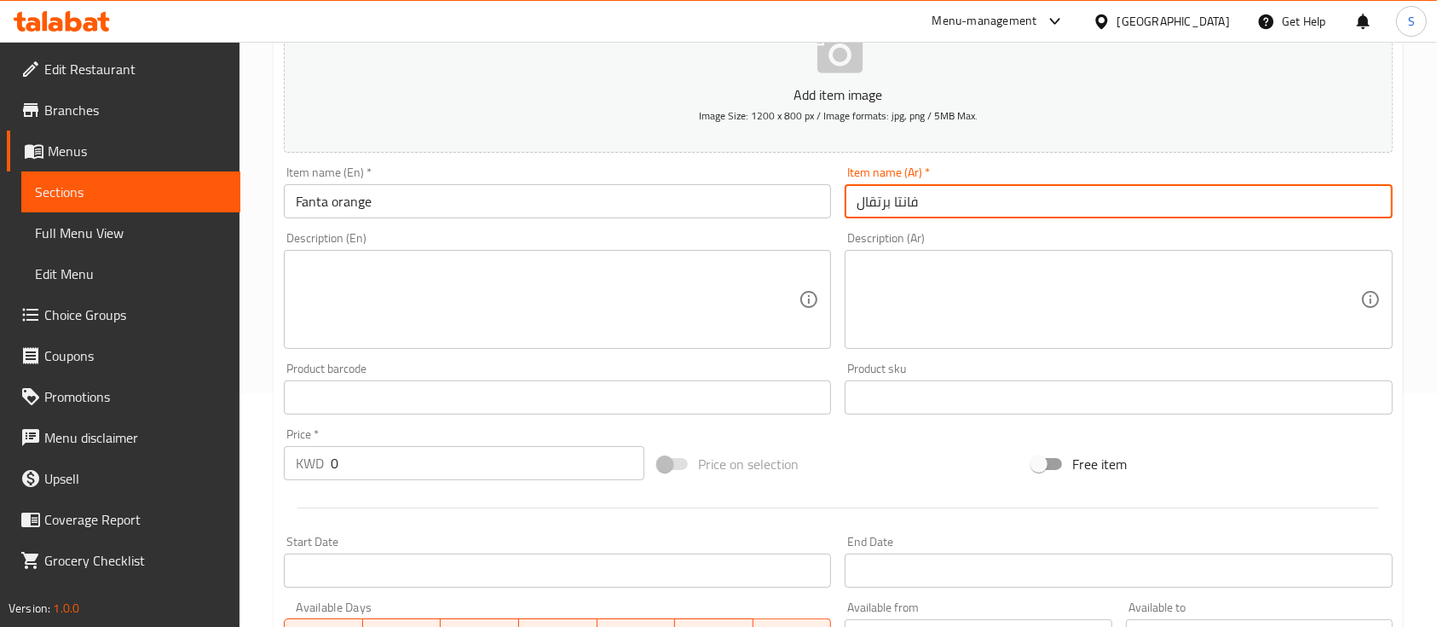
scroll to position [234, 0]
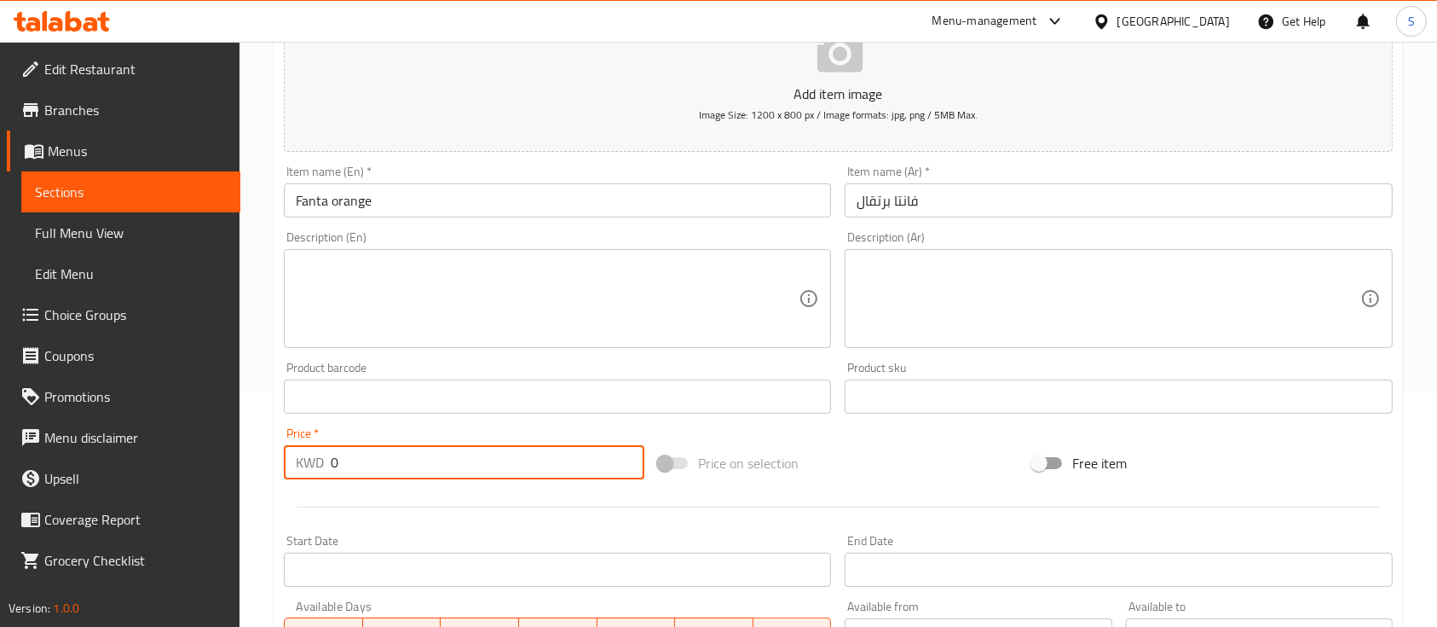
click at [417, 462] on input "0" at bounding box center [488, 462] width 314 height 34
type input "2"
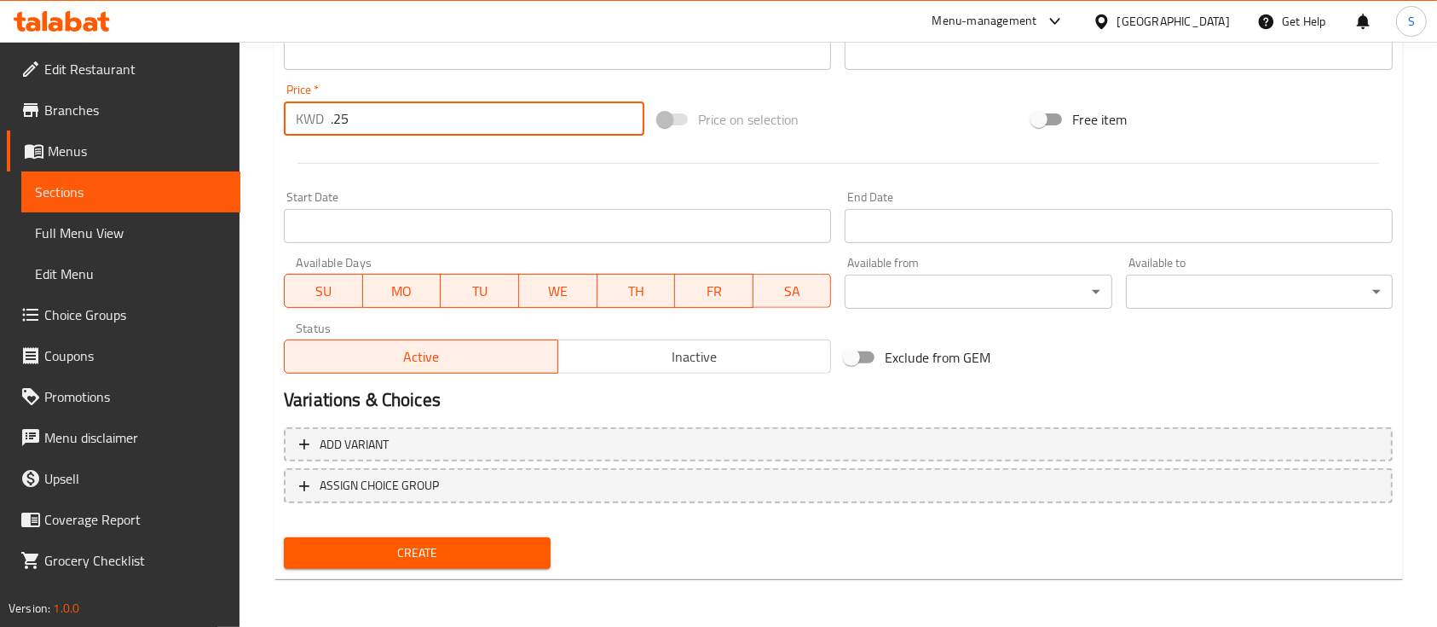
type input ".25"
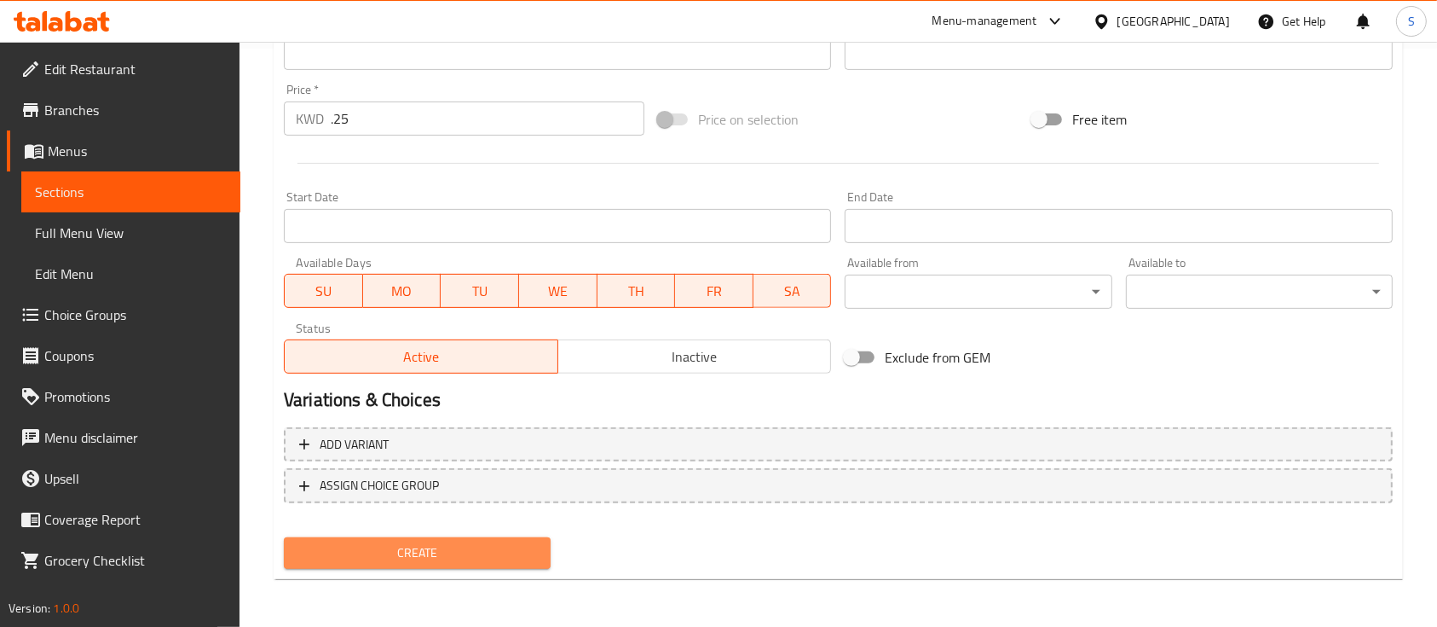
click at [406, 540] on button "Create" at bounding box center [417, 553] width 267 height 32
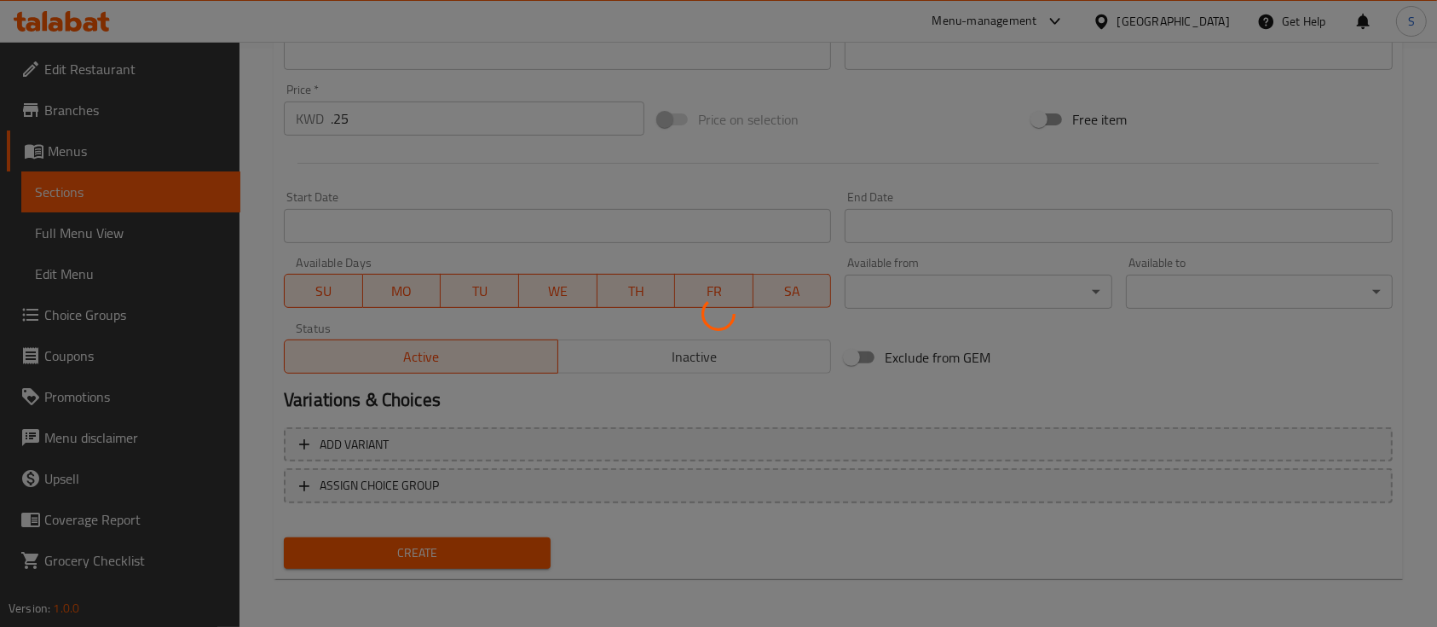
type input "0"
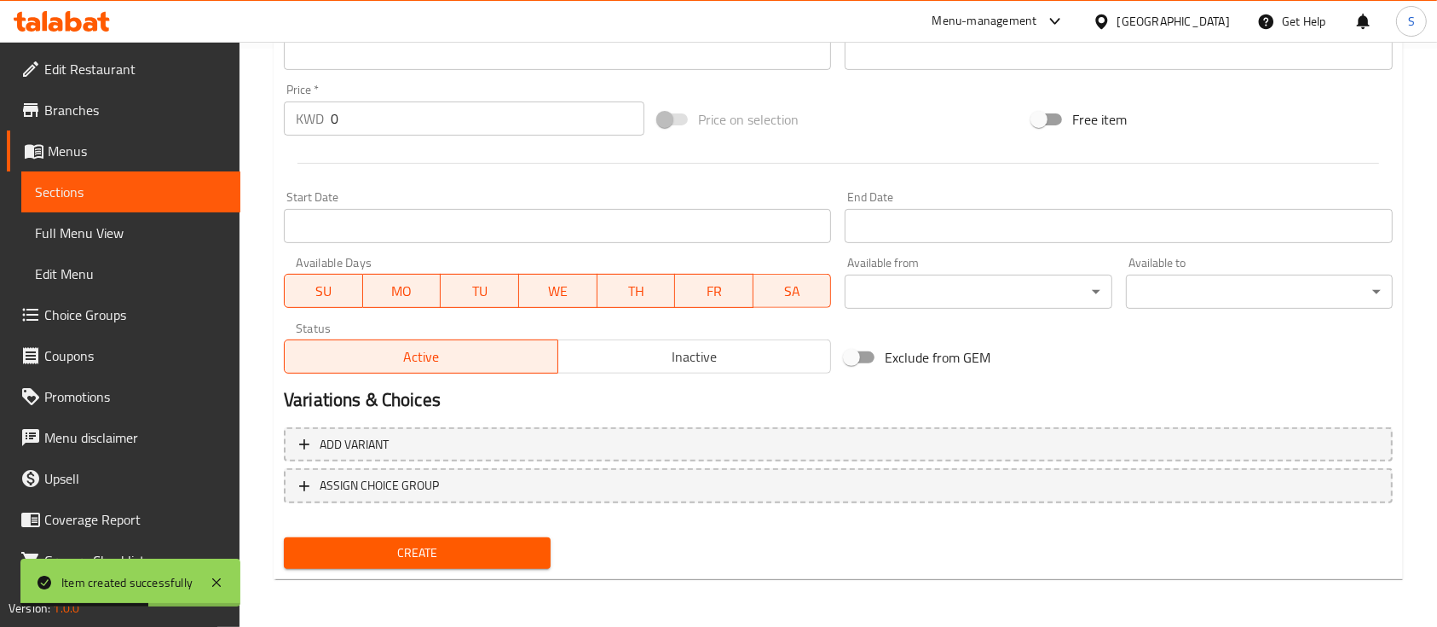
scroll to position [332, 0]
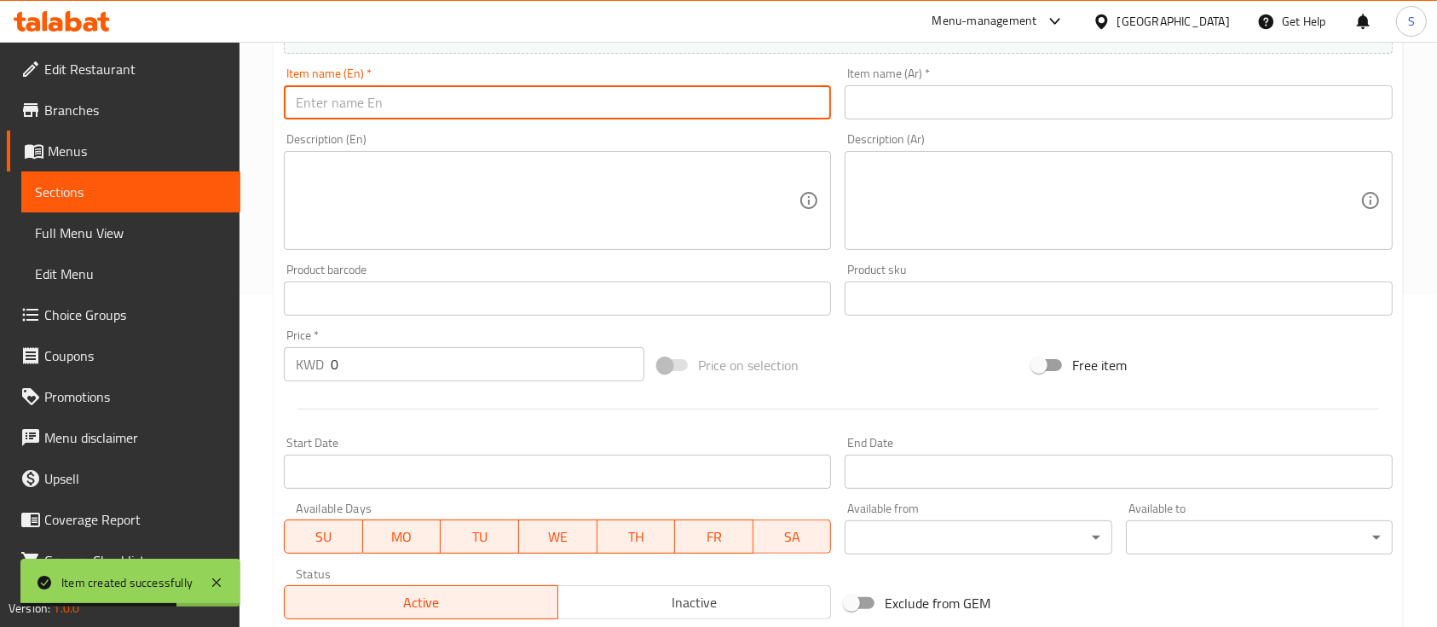
click at [564, 114] on input "text" at bounding box center [557, 102] width 547 height 34
paste input "Fanta strawberry"
type input "Fanta strawberry"
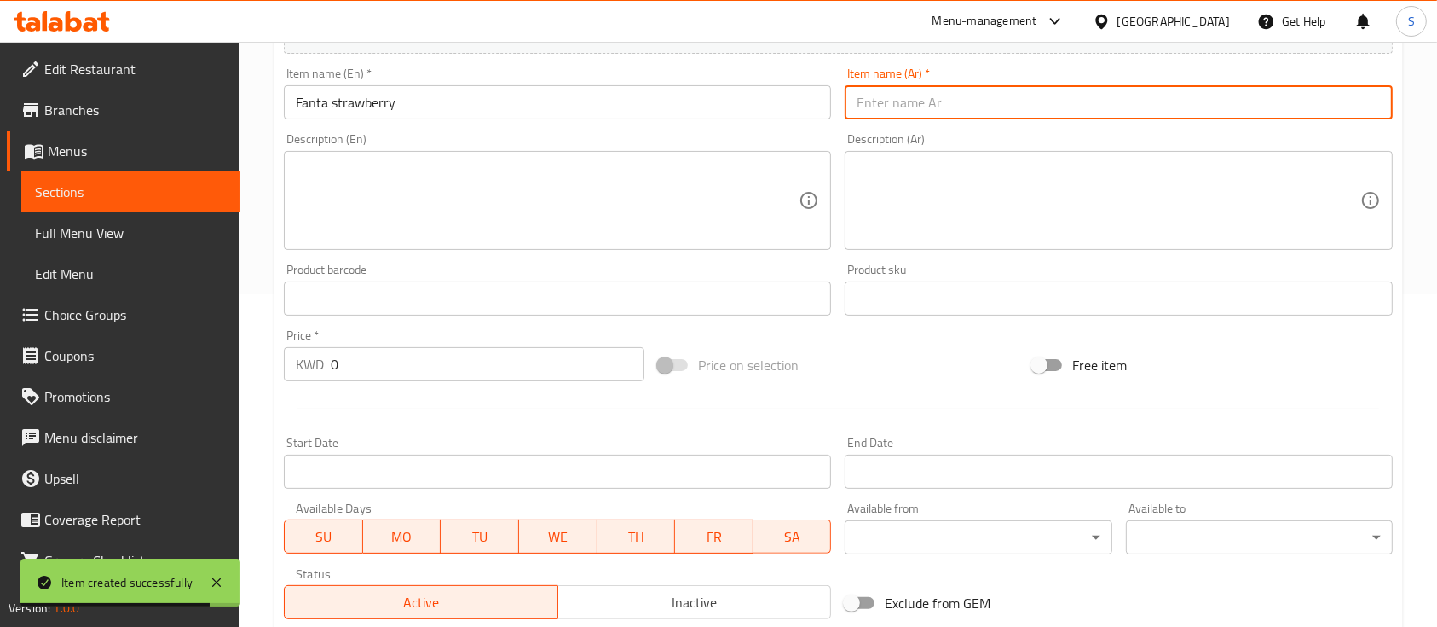
click at [1010, 112] on input "text" at bounding box center [1118, 102] width 547 height 34
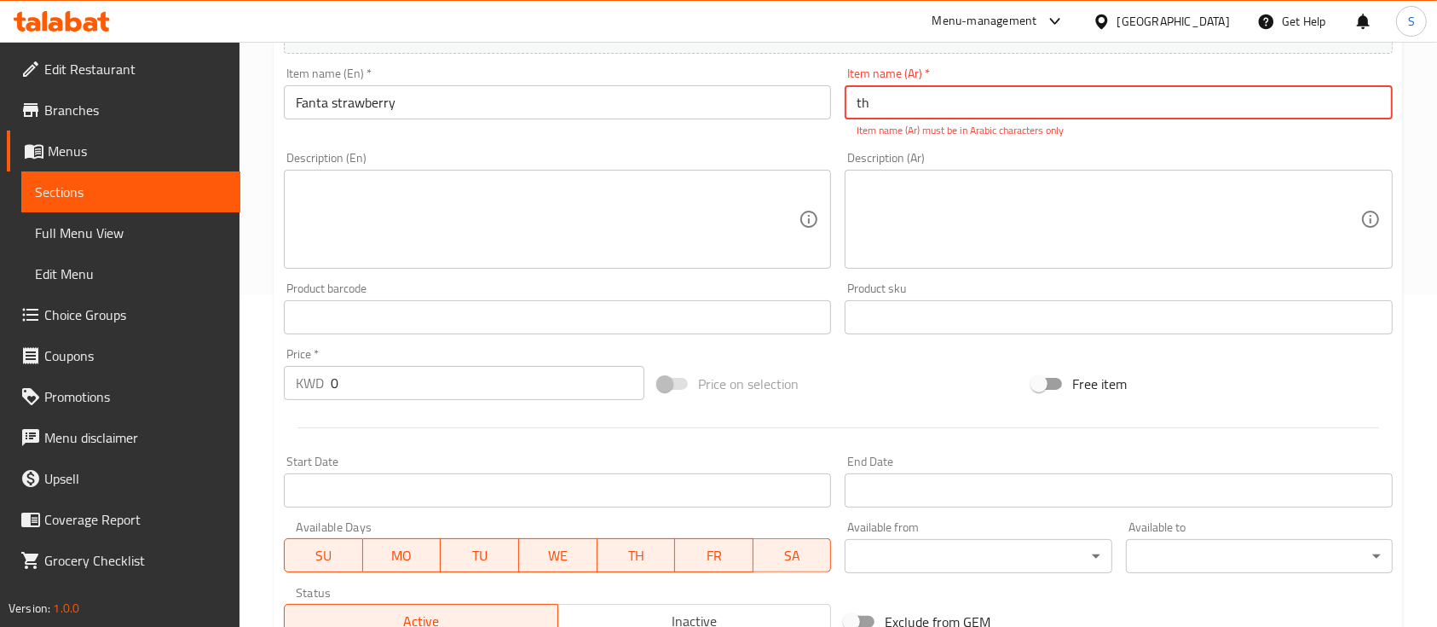
type input "t"
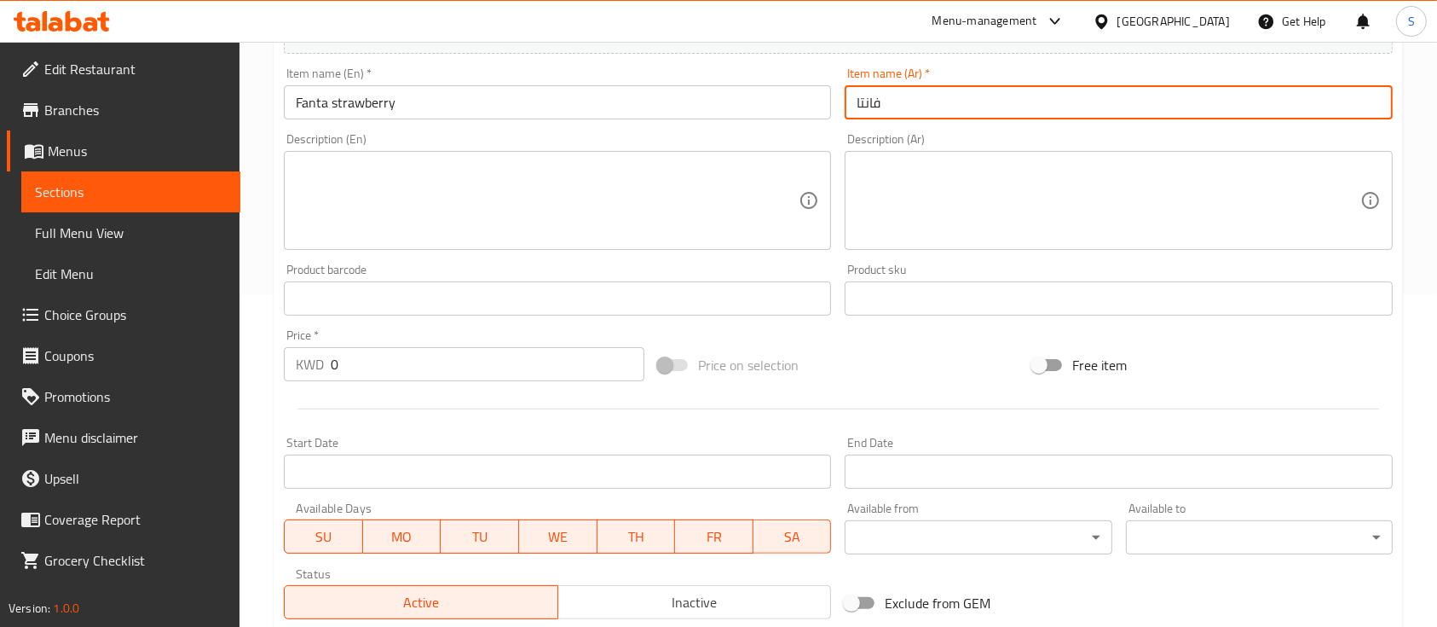
type input "فانتا فراولة"
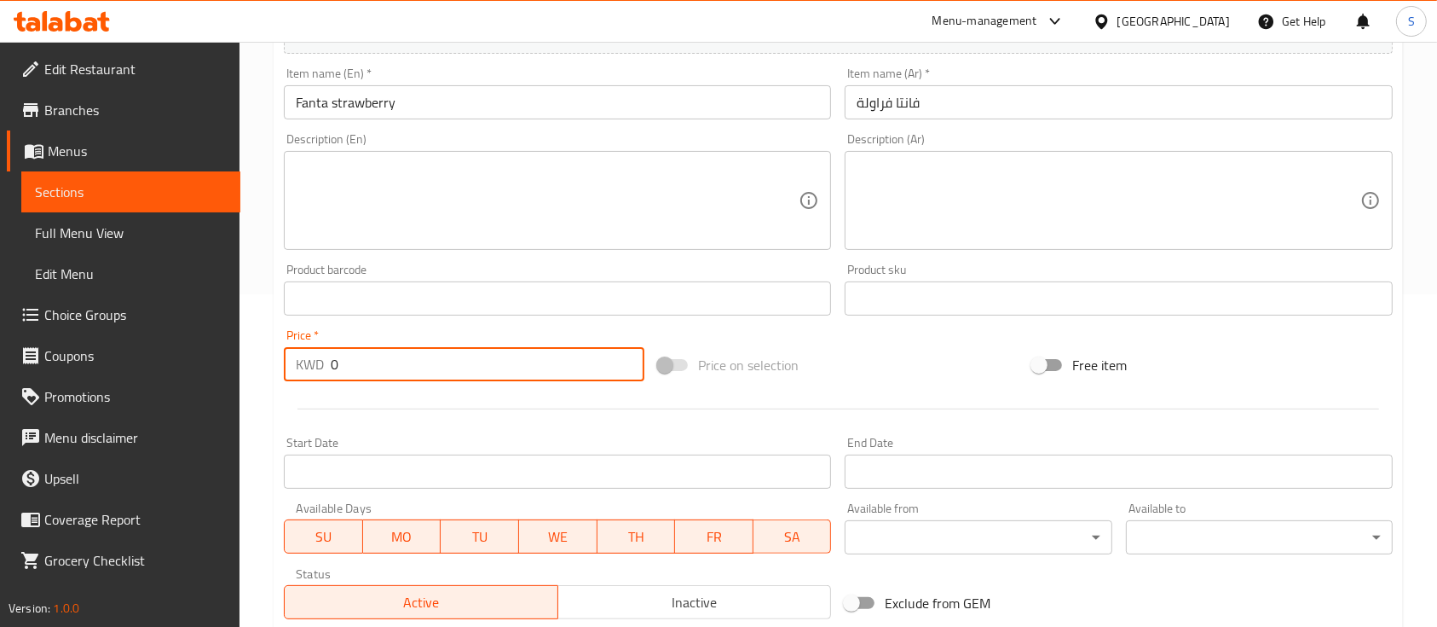
click at [519, 349] on input "0" at bounding box center [488, 364] width 314 height 34
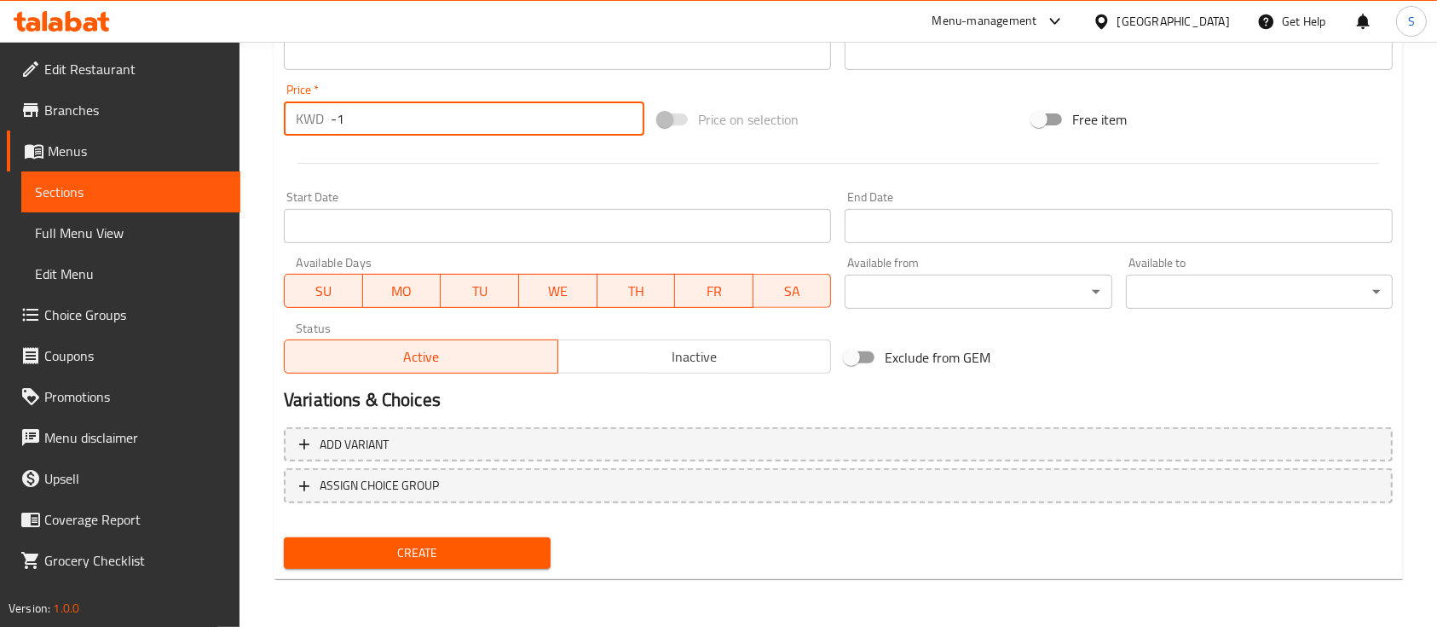
type input "-1"
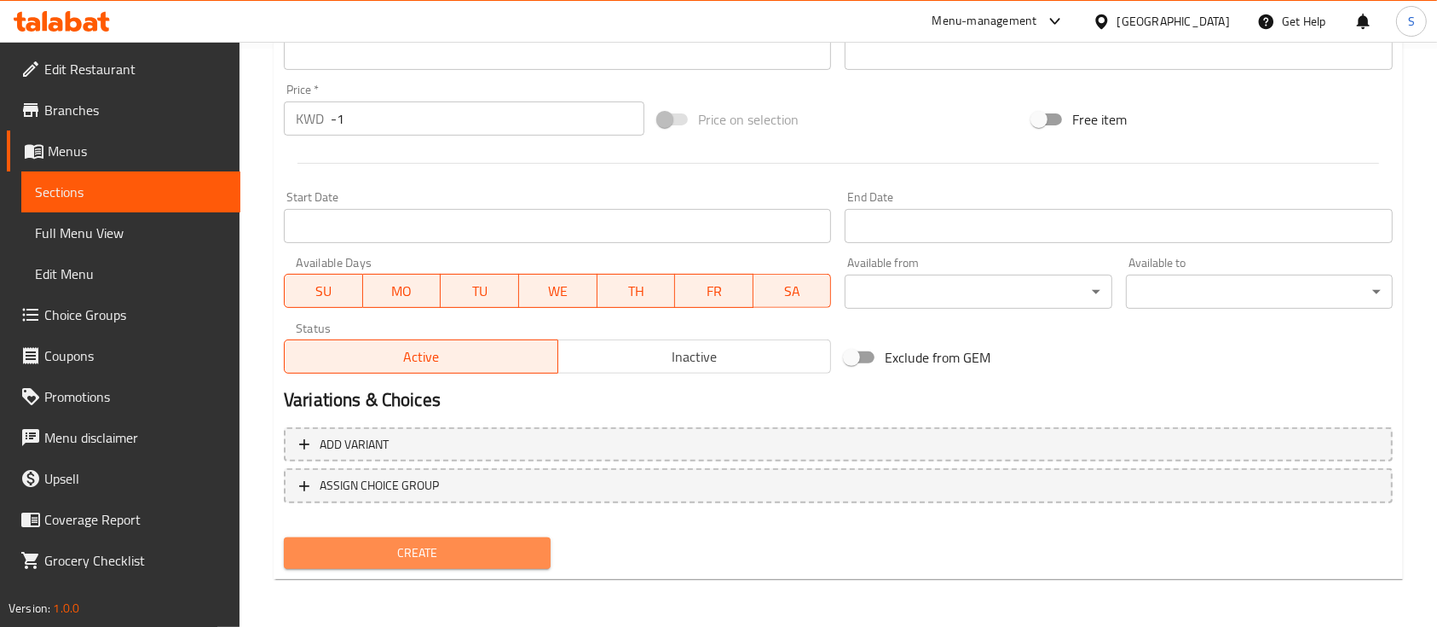
click at [452, 554] on span "Create" at bounding box center [418, 552] width 240 height 21
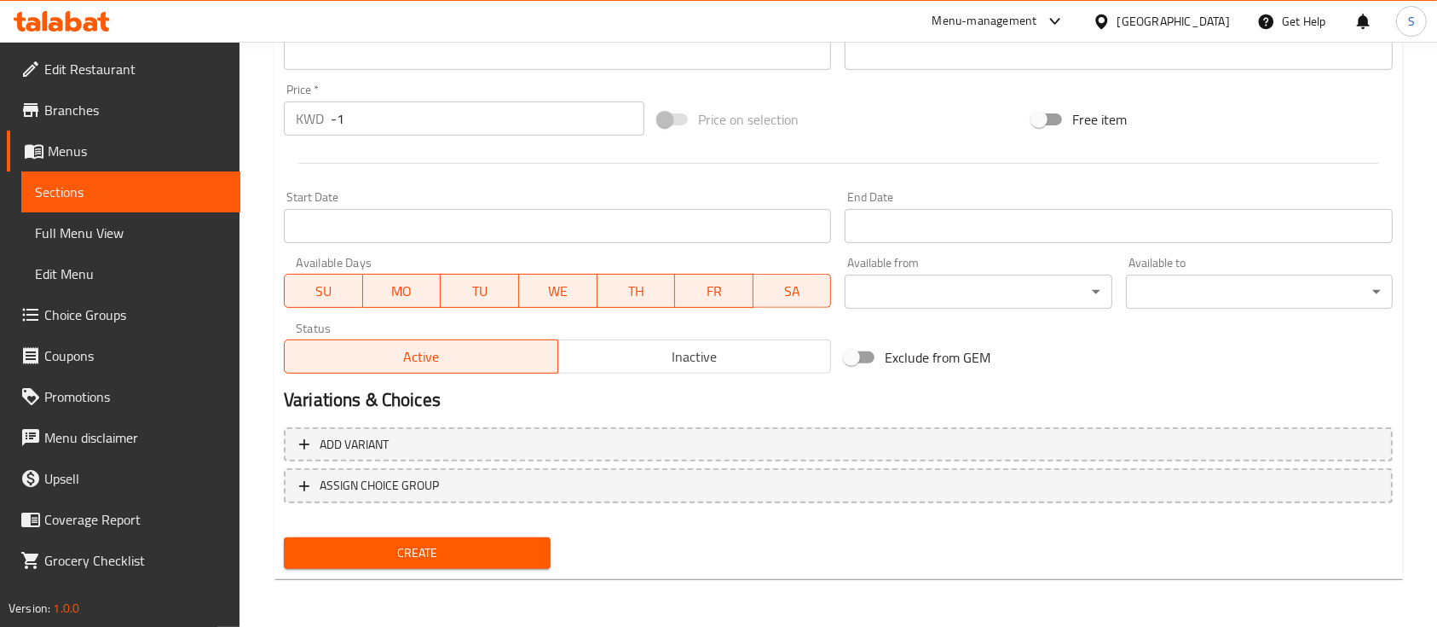
scroll to position [375, 0]
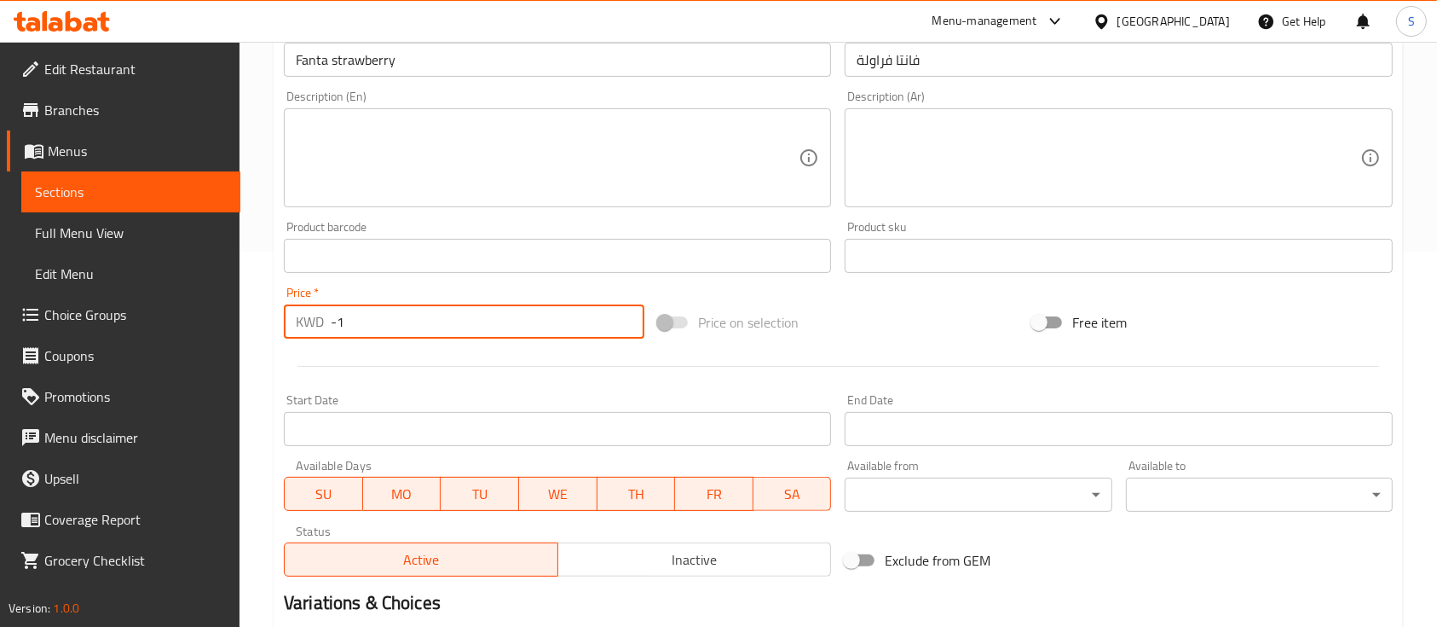
click at [452, 312] on input "-1" at bounding box center [488, 321] width 314 height 34
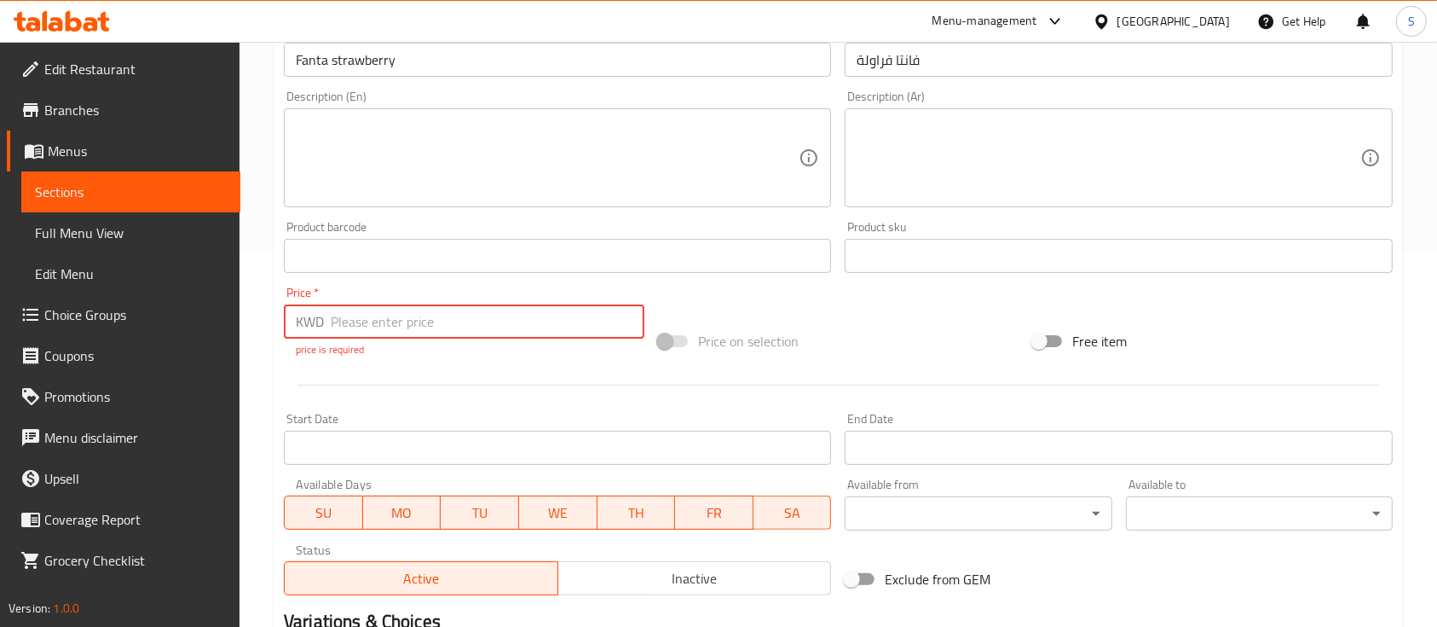
type input ".3"
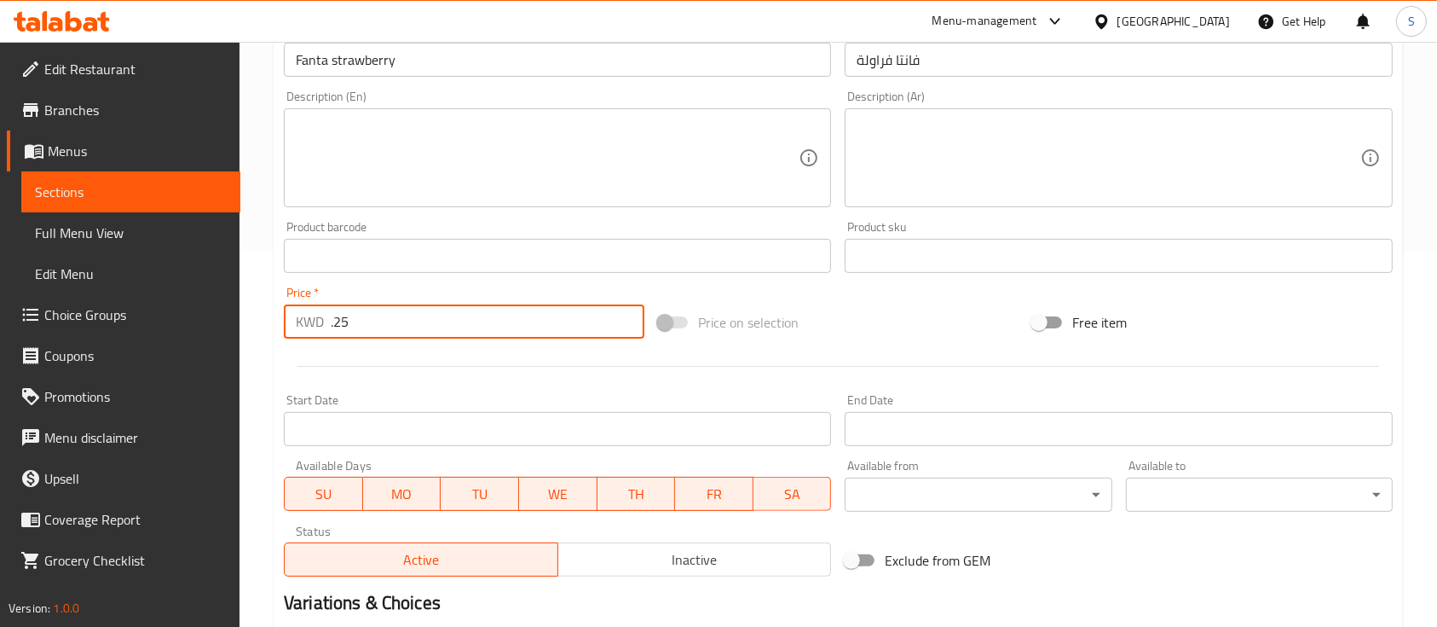
scroll to position [578, 0]
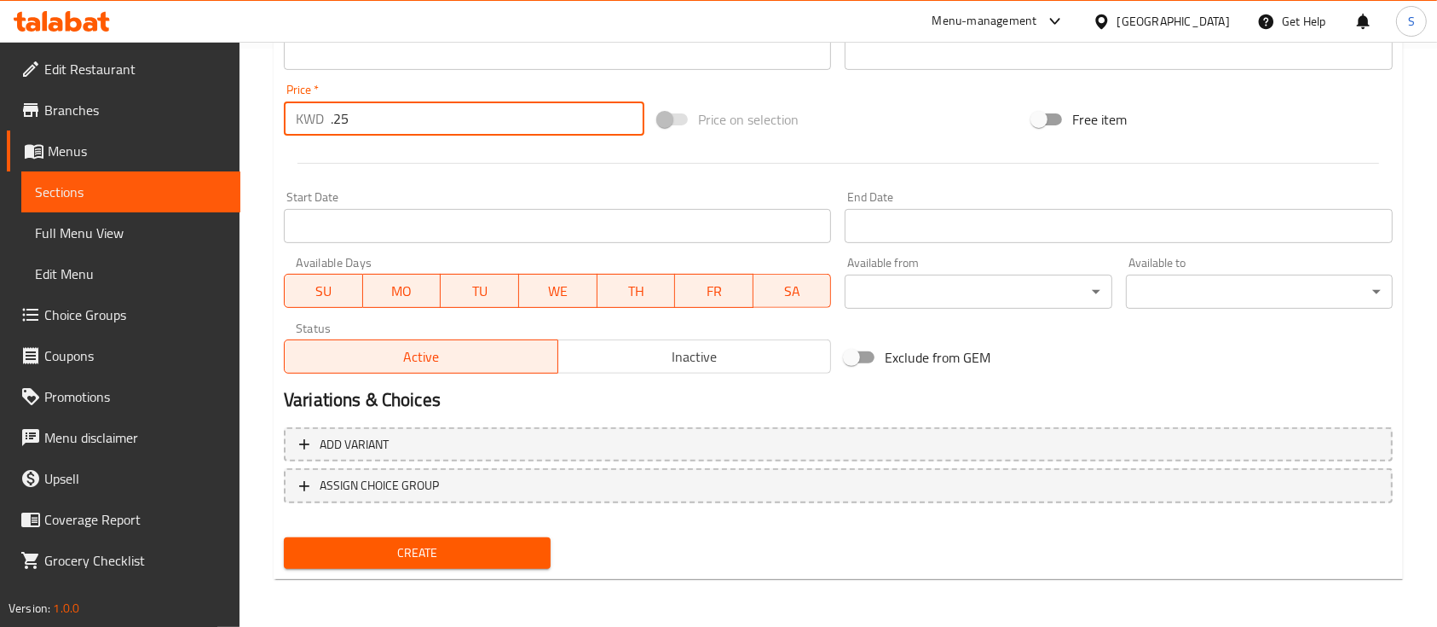
type input ".25"
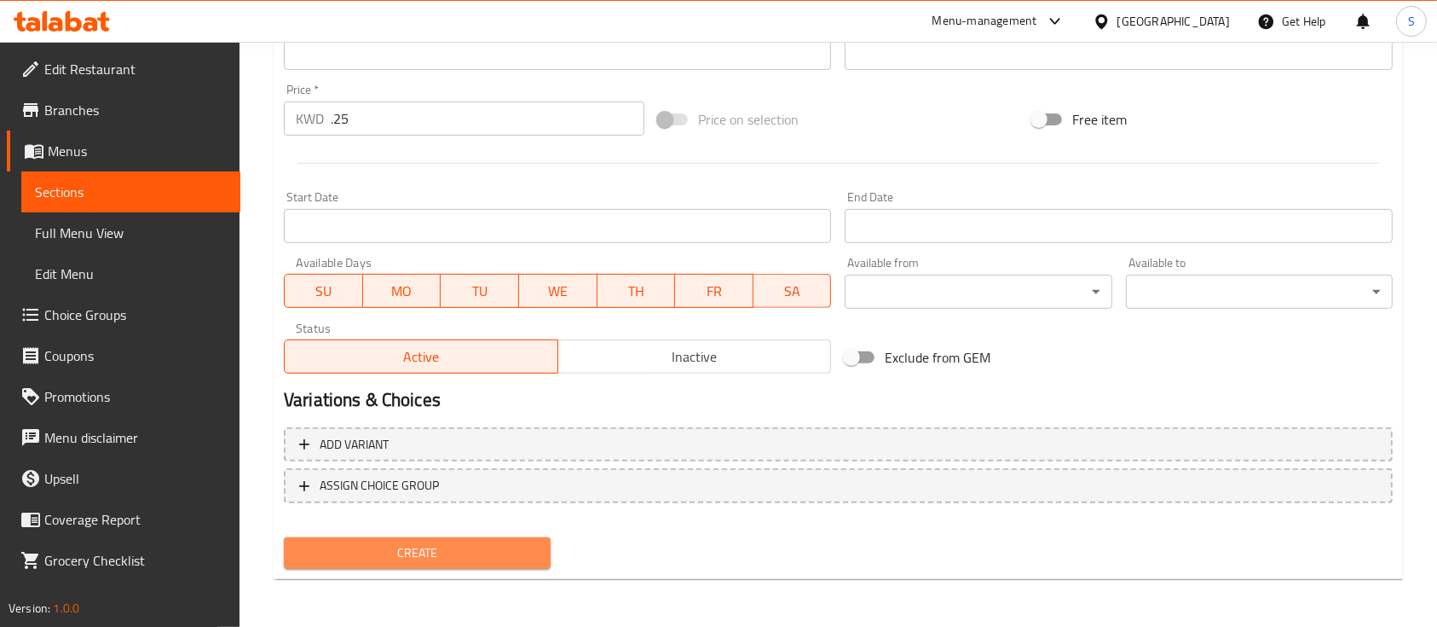
click at [463, 552] on span "Create" at bounding box center [418, 552] width 240 height 21
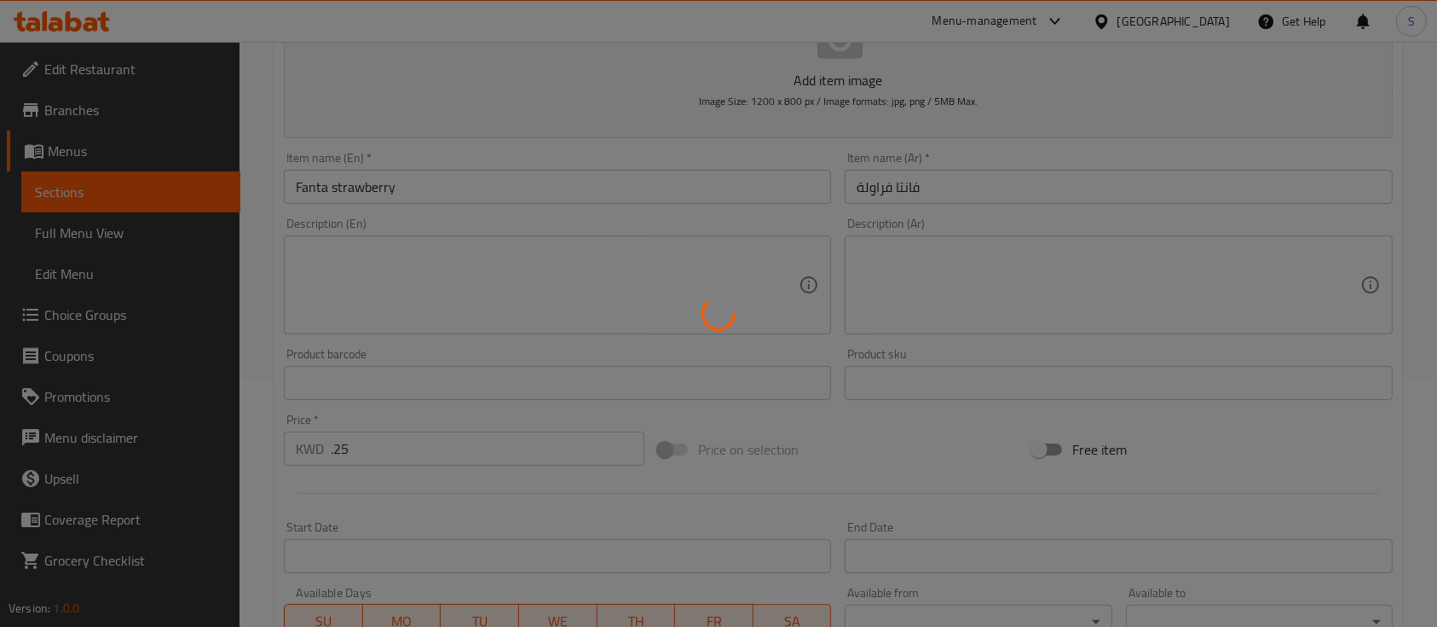
type input "0"
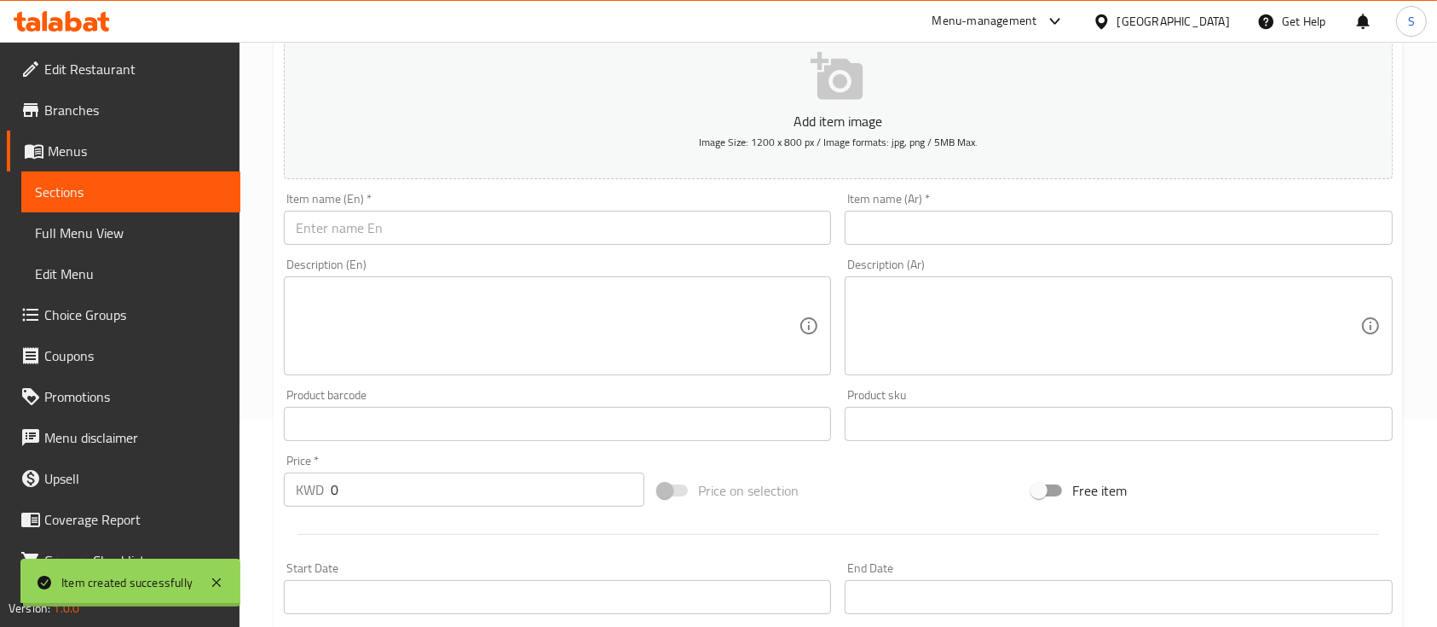
scroll to position [206, 0]
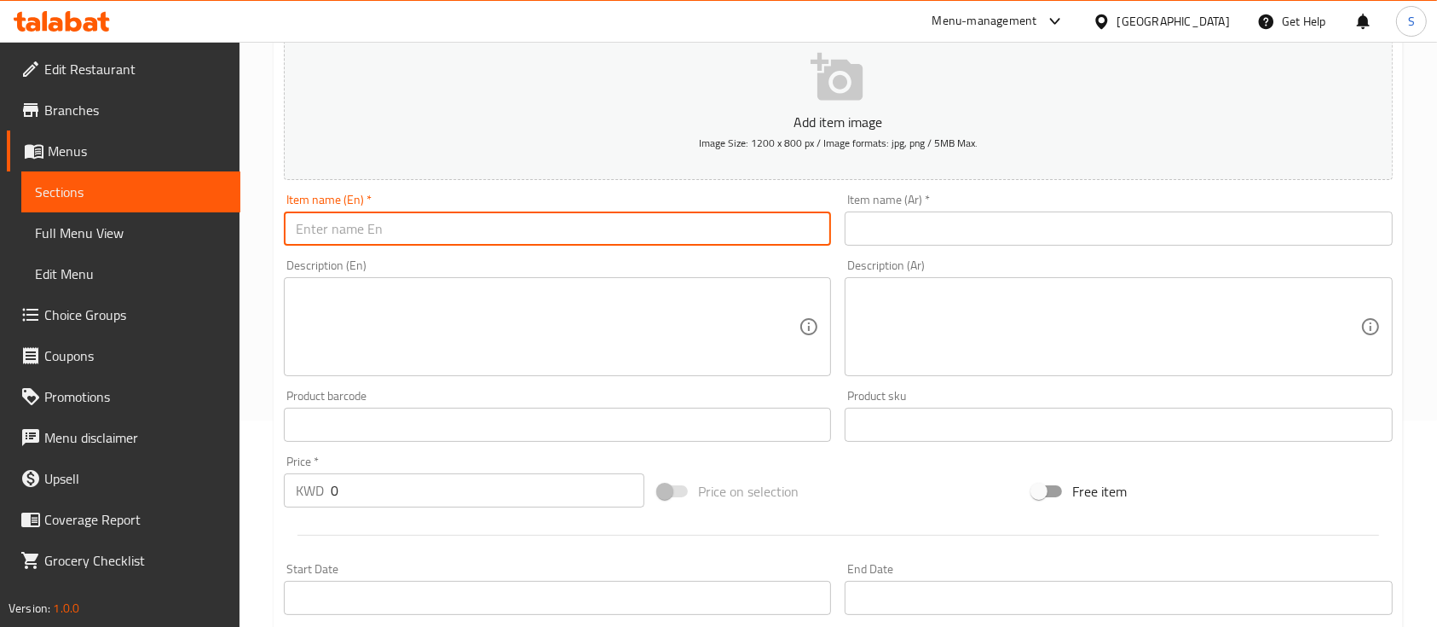
click at [571, 223] on input "text" at bounding box center [557, 228] width 547 height 34
paste input "[PERSON_NAME] -170grm"
click at [380, 234] on input "[PERSON_NAME] -170grm" at bounding box center [557, 228] width 547 height 34
type input "[PERSON_NAME] -170grm"
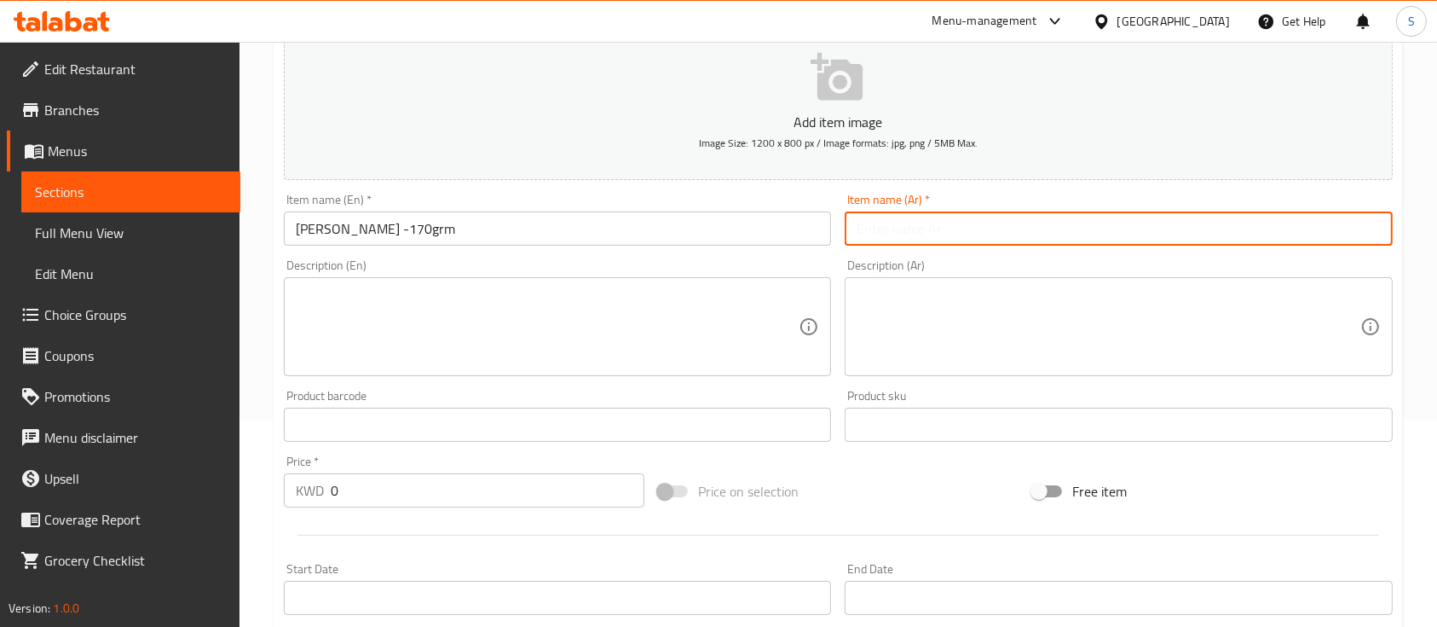
click at [864, 225] on input "text" at bounding box center [1118, 228] width 547 height 34
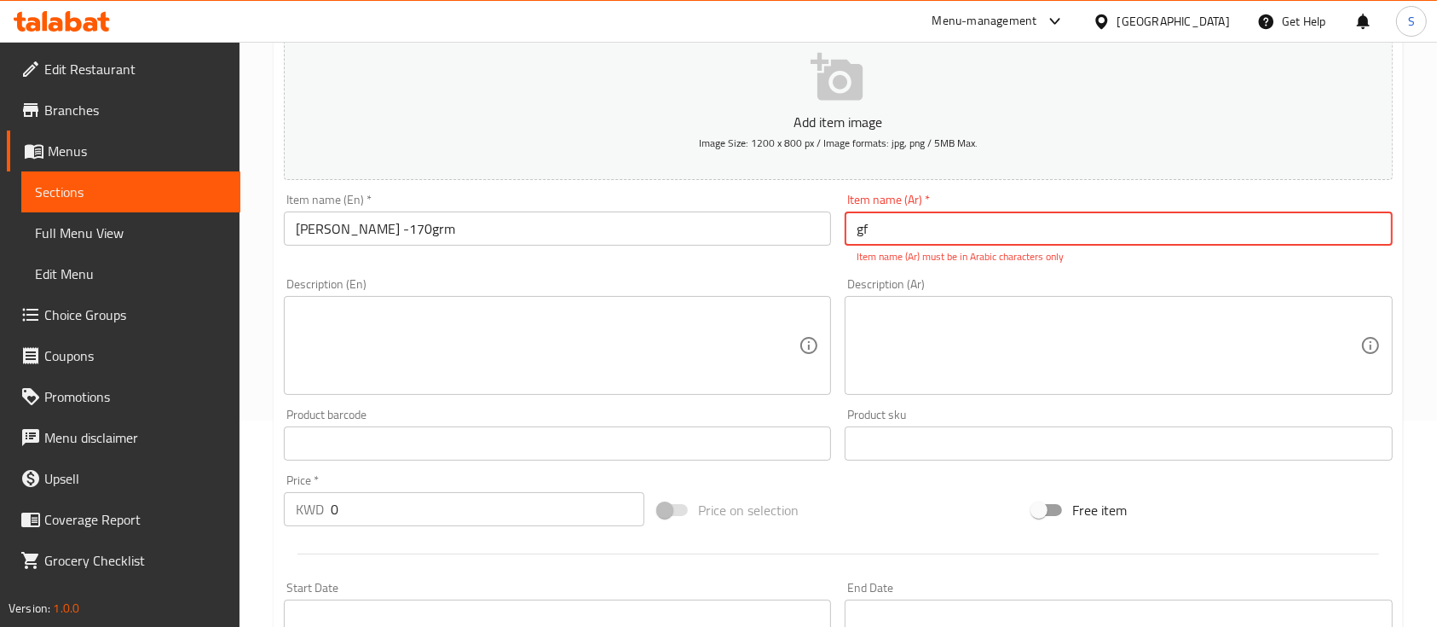
type input "g"
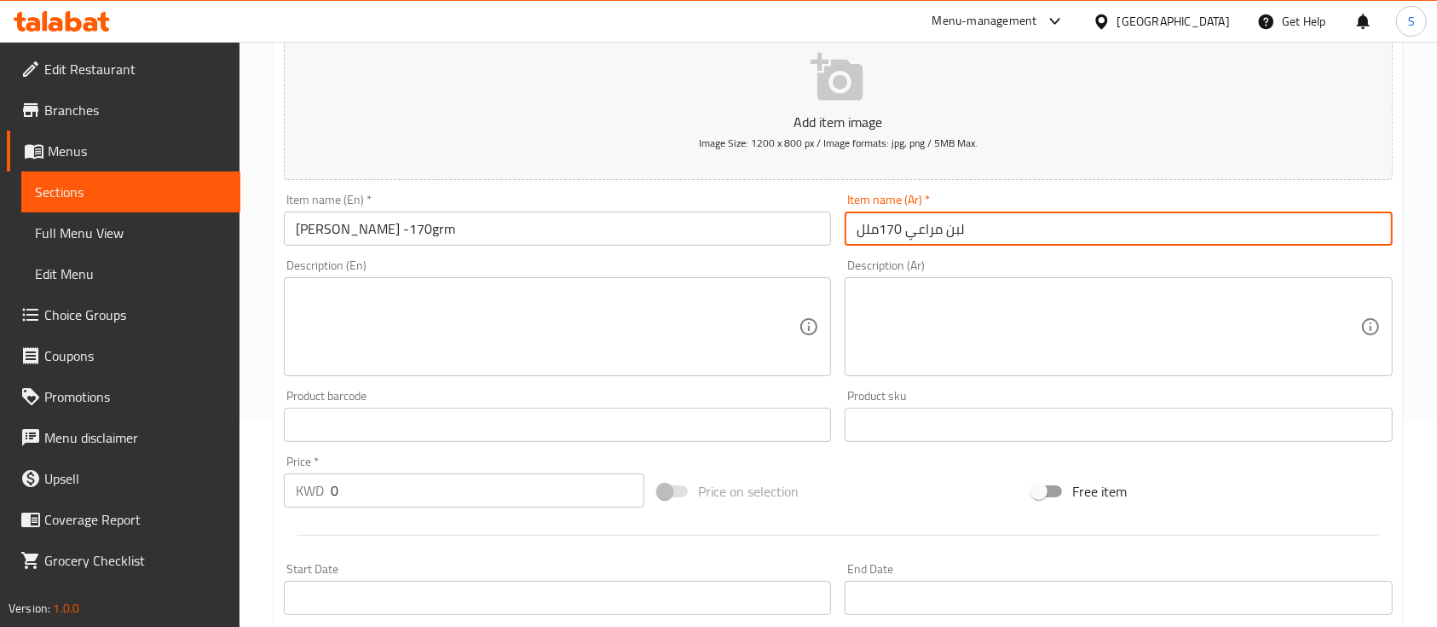
scroll to position [286, 0]
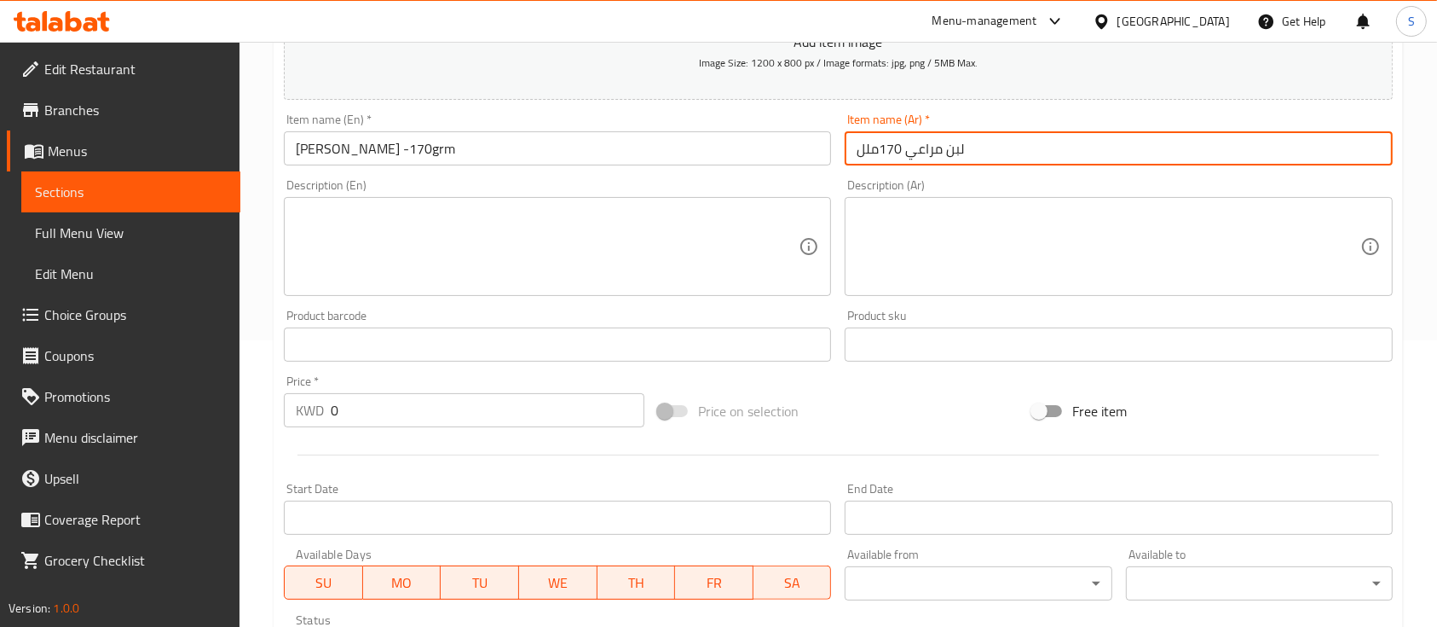
type input "لبن مراعي 170ملل"
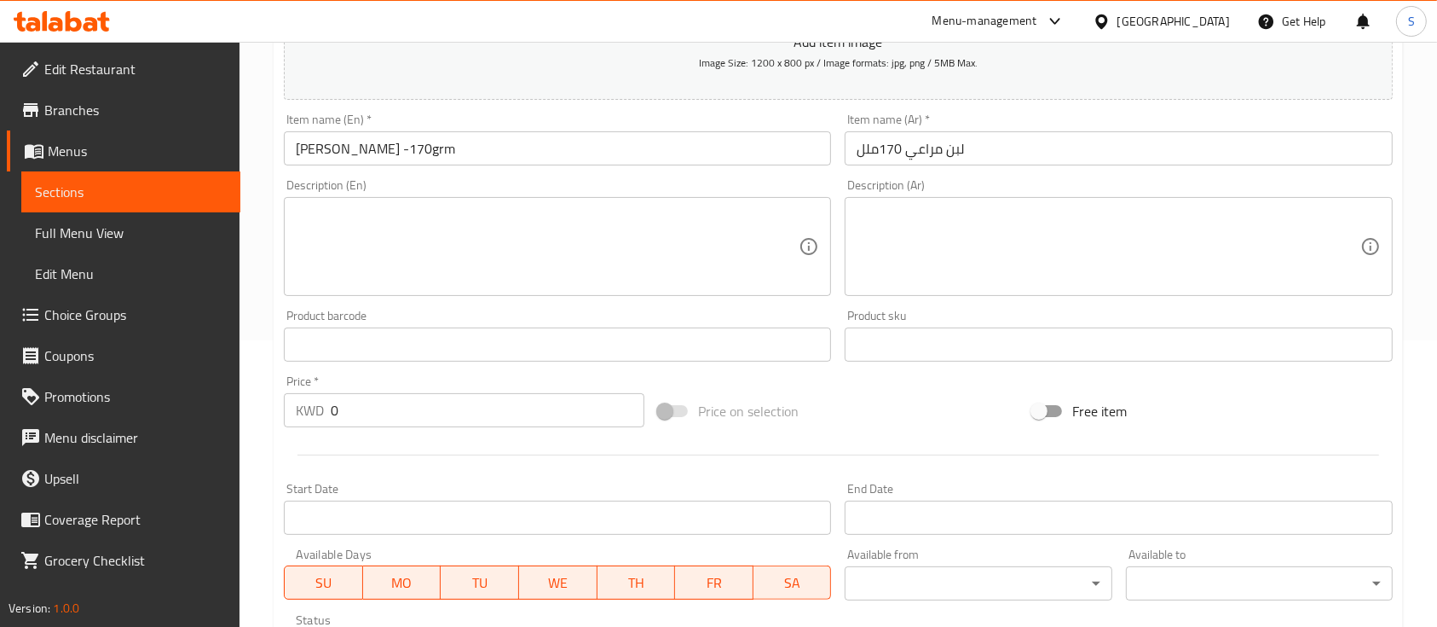
click at [439, 433] on div "Price   * KWD 0 Price *" at bounding box center [464, 401] width 374 height 66
click at [458, 408] on input "0" at bounding box center [488, 410] width 314 height 34
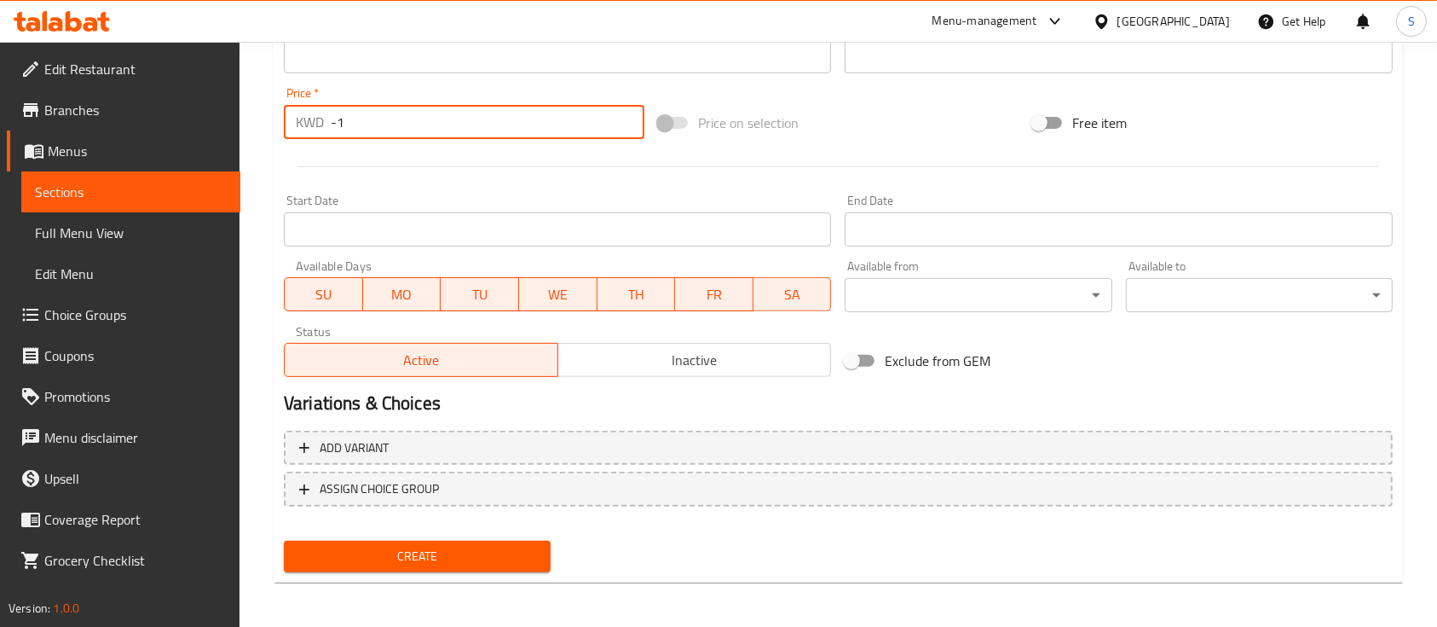
scroll to position [578, 0]
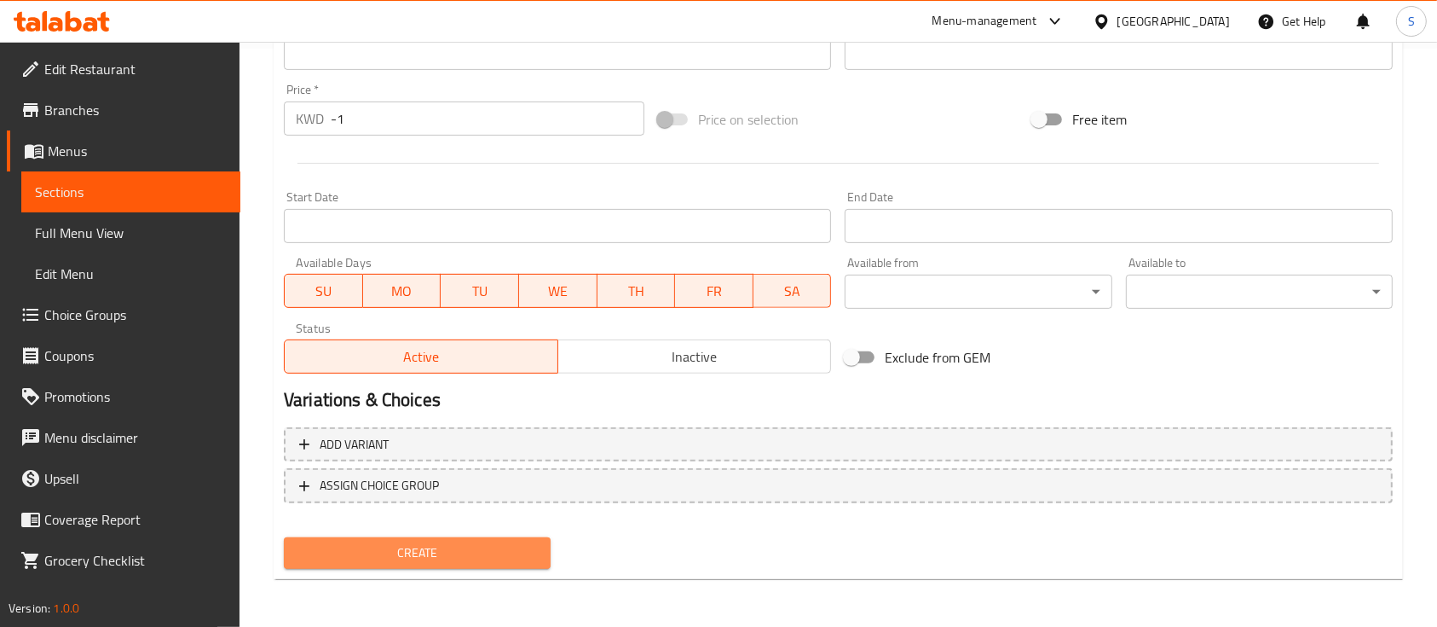
click at [419, 549] on span "Create" at bounding box center [418, 552] width 240 height 21
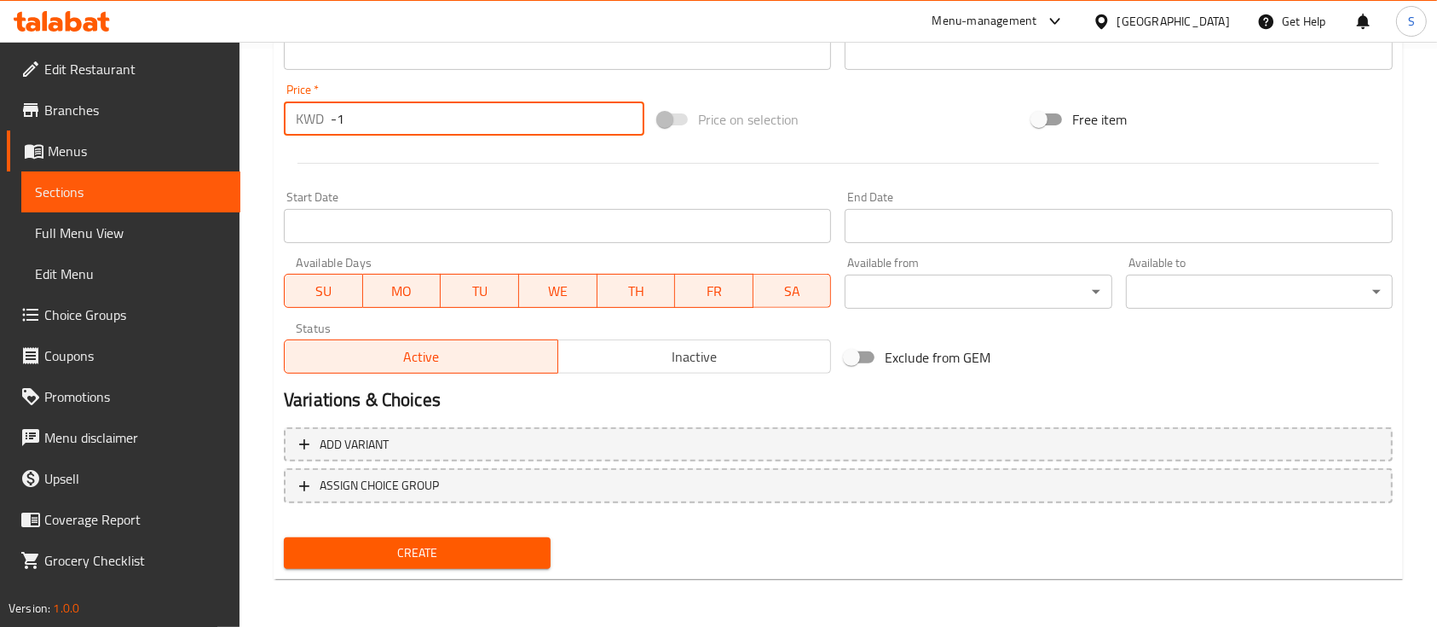
click at [425, 119] on input "-1" at bounding box center [488, 118] width 314 height 34
type input "-1"
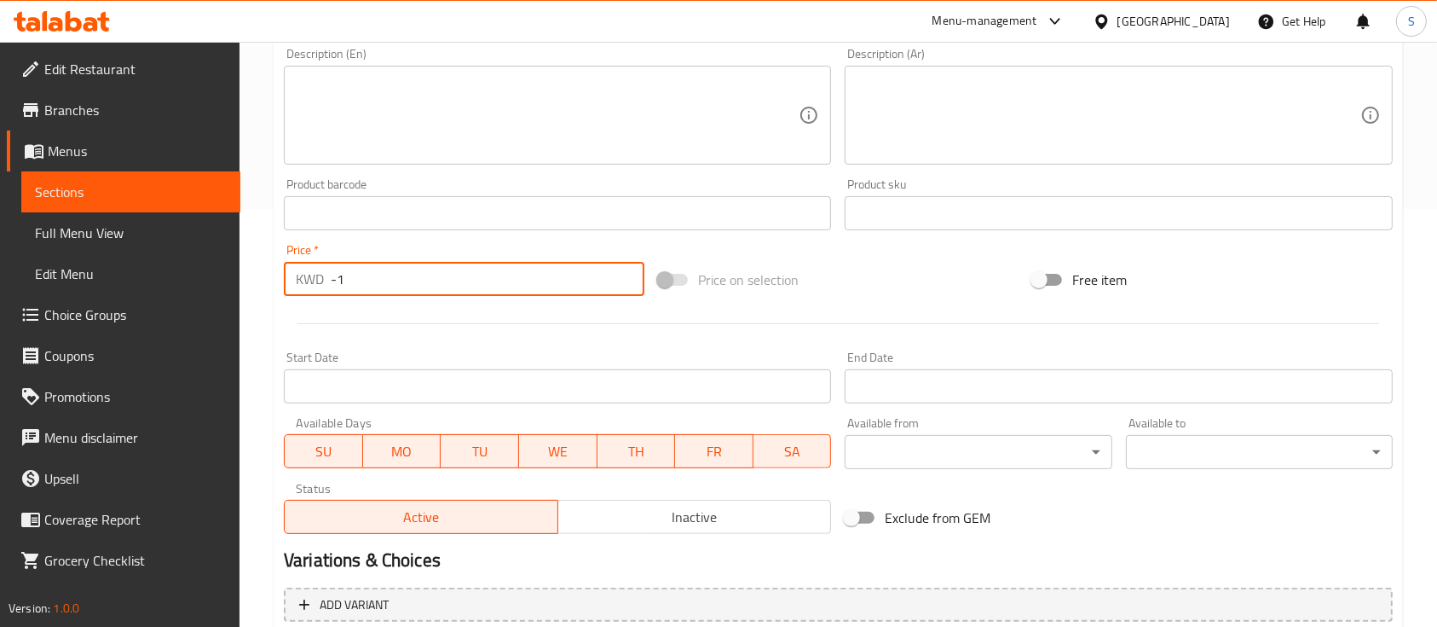
scroll to position [425, 0]
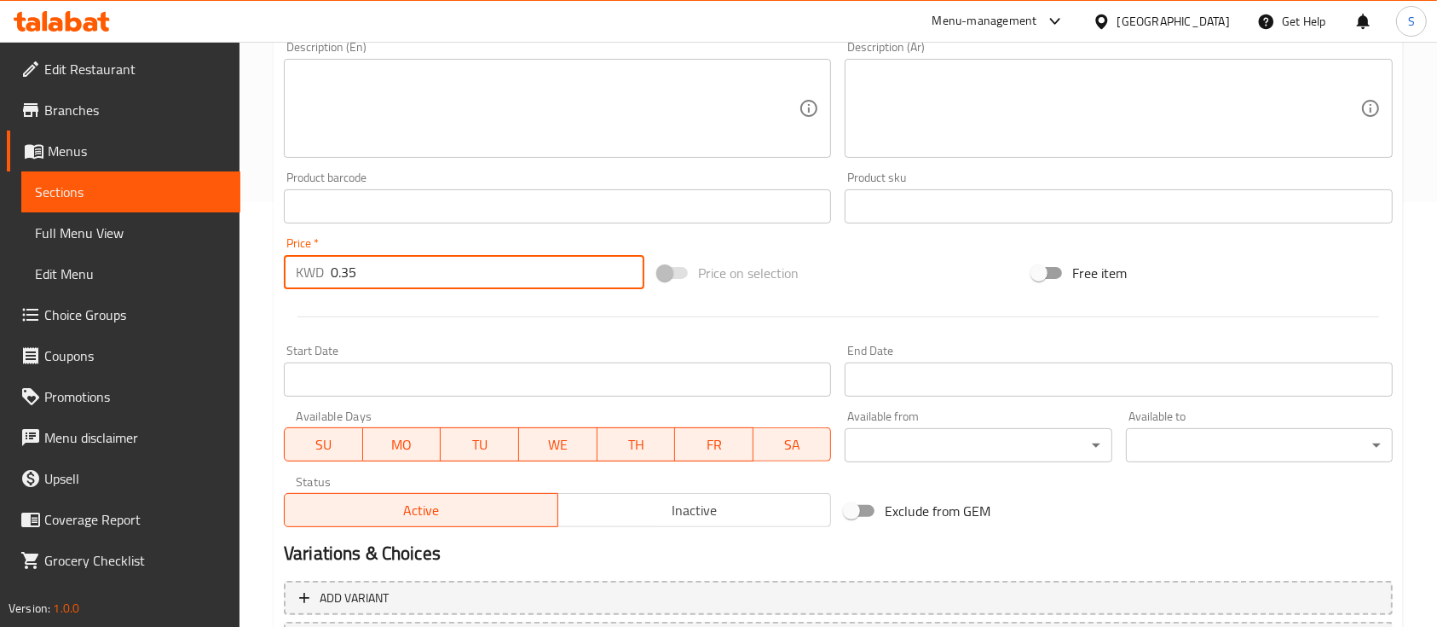
type input "0.35"
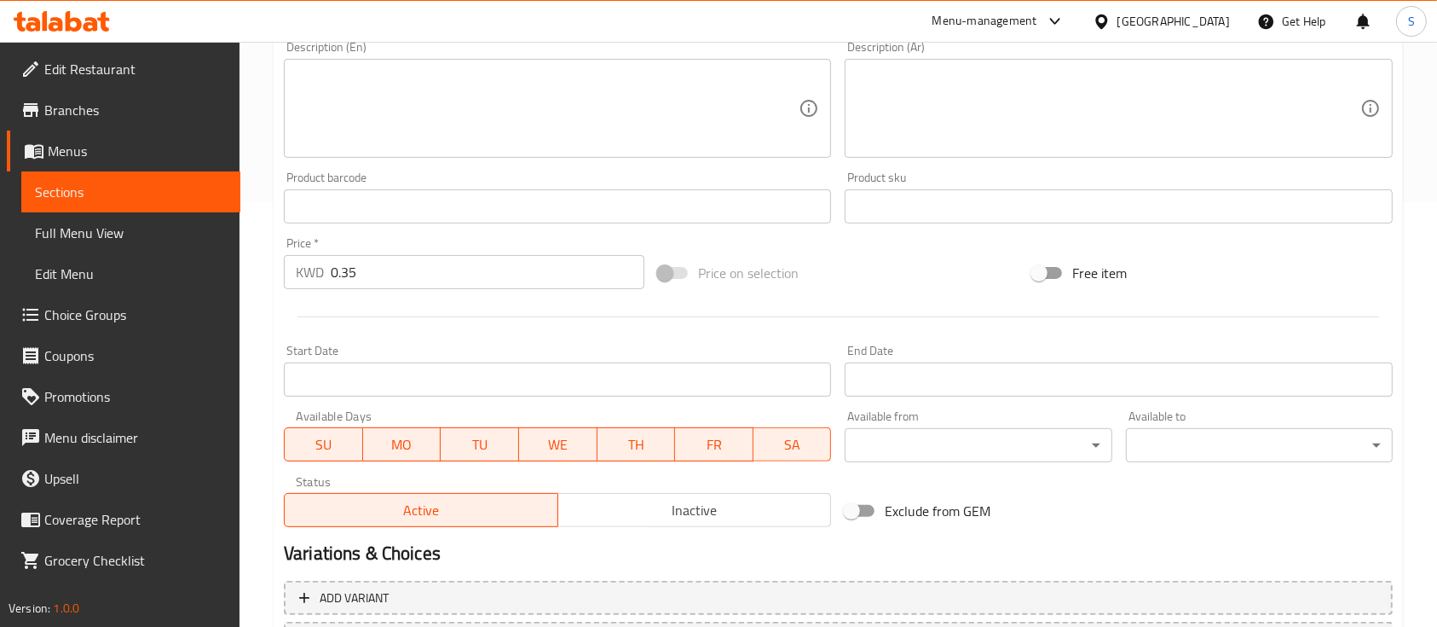
click at [465, 357] on div "Start Date Start Date" at bounding box center [557, 370] width 547 height 52
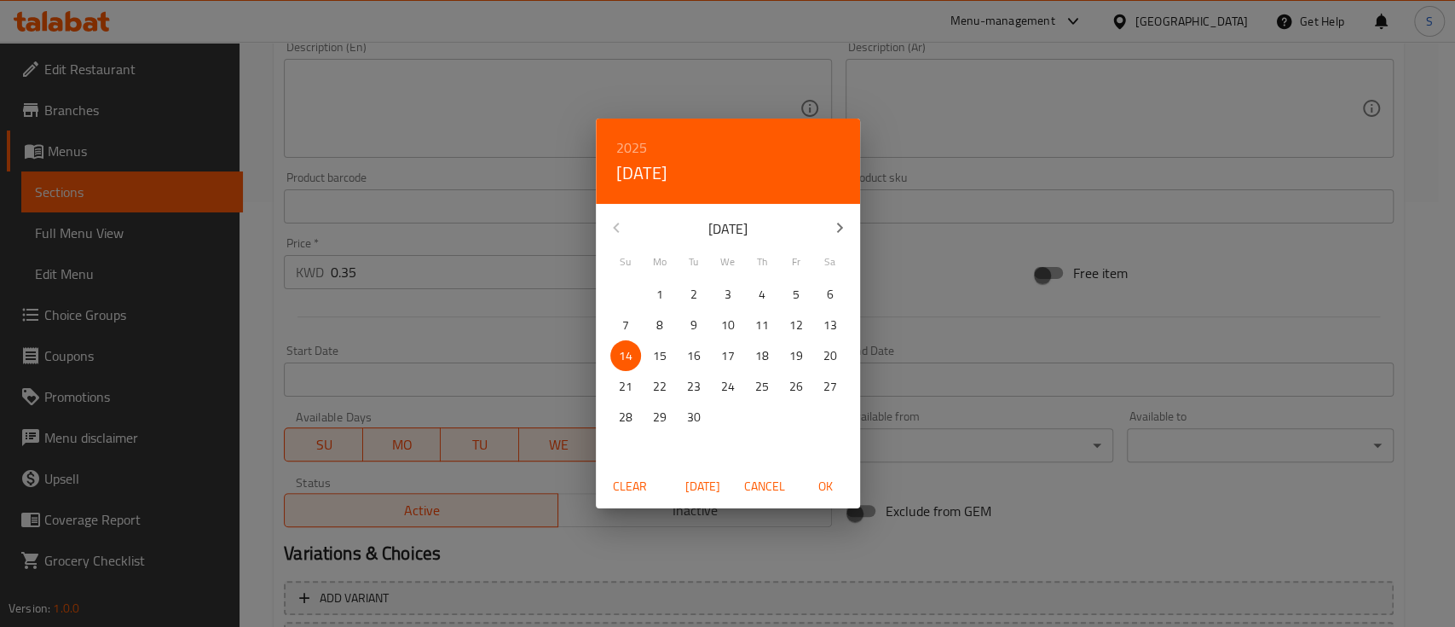
click at [465, 357] on div "2025 Sun, Sep 14 September 2025 Su Mo Tu We Th Fr Sa 31 1 2 3 4 5 6 7 8 9 10 11…" at bounding box center [727, 313] width 1455 height 627
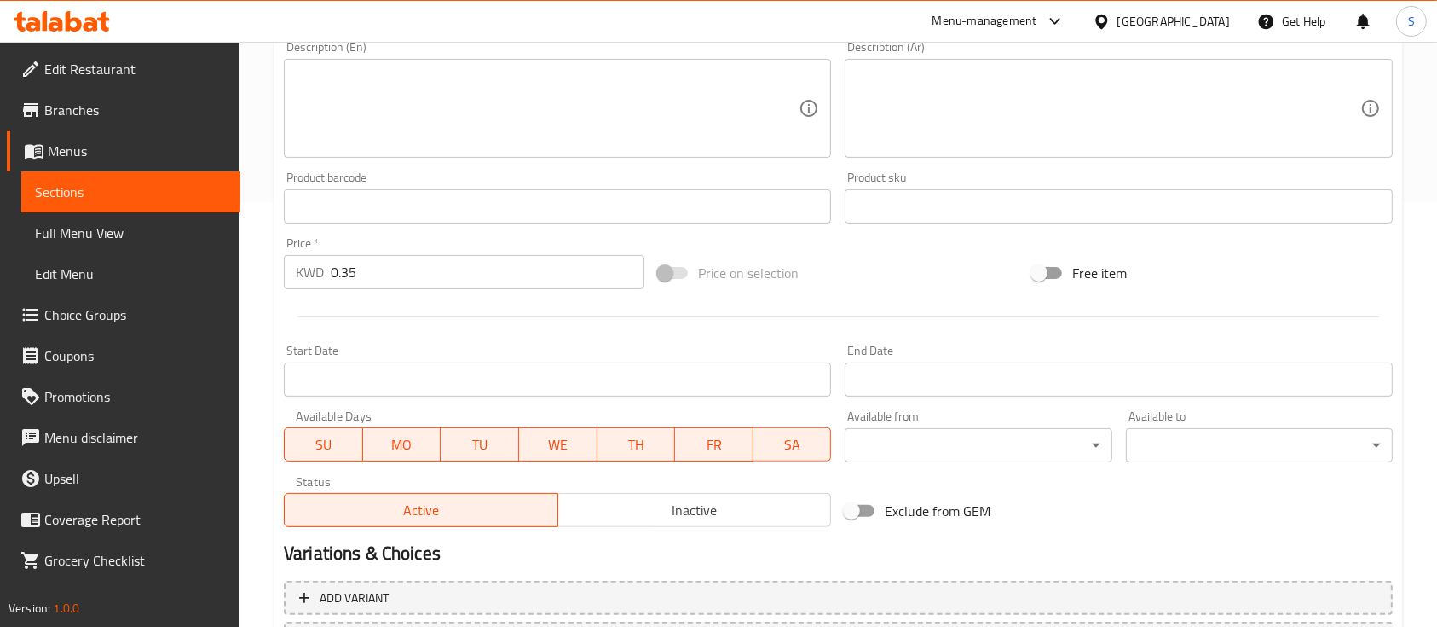
scroll to position [578, 0]
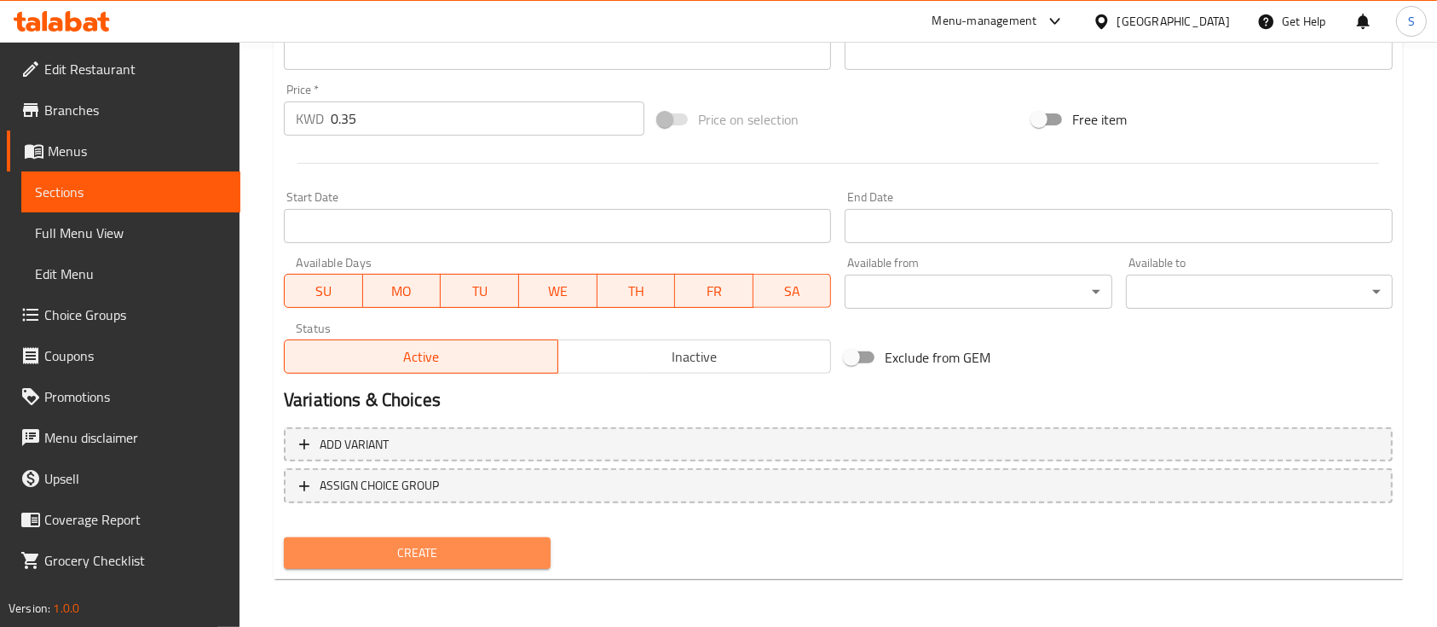
click at [491, 563] on span "Create" at bounding box center [418, 552] width 240 height 21
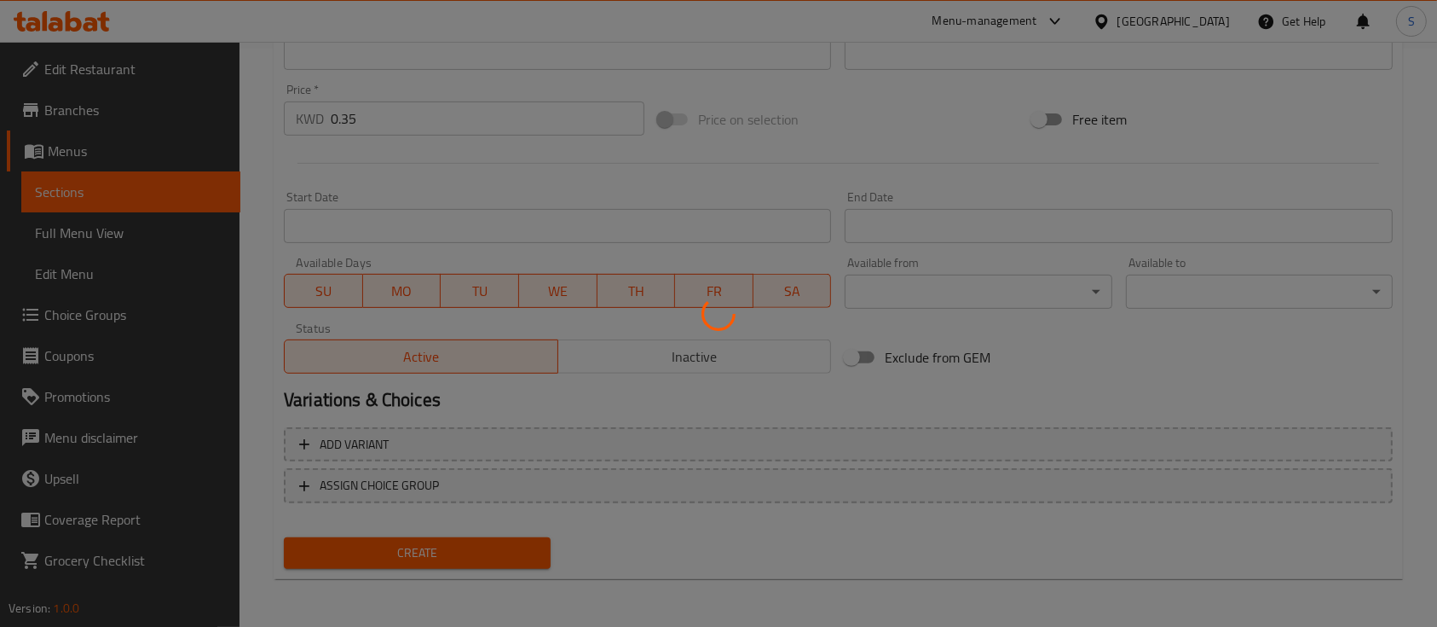
type input "0"
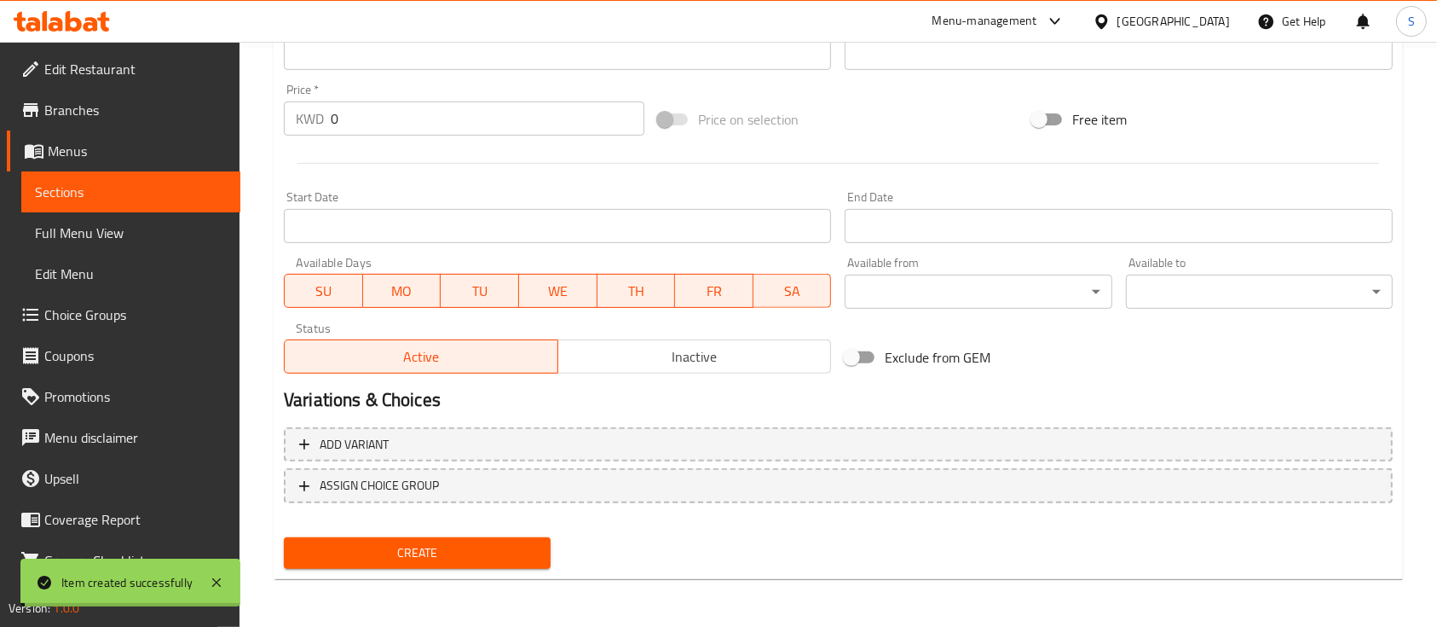
scroll to position [0, 0]
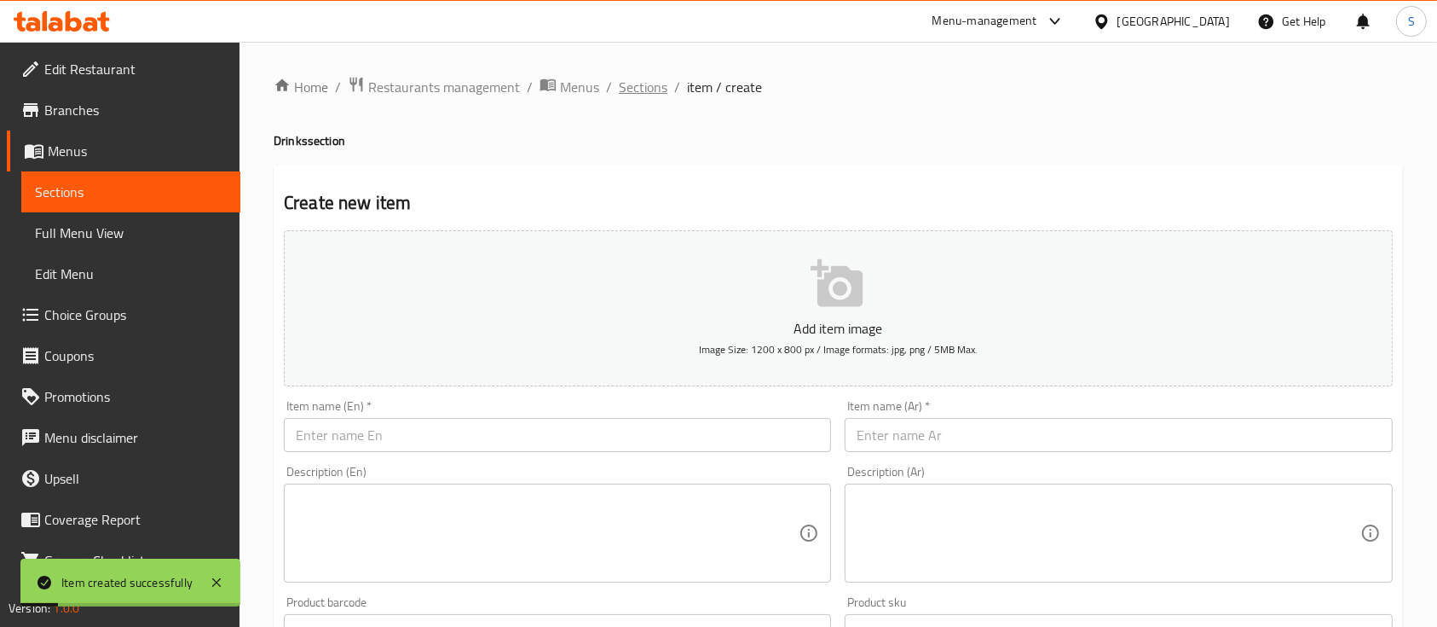
click at [646, 95] on span "Sections" at bounding box center [643, 87] width 49 height 20
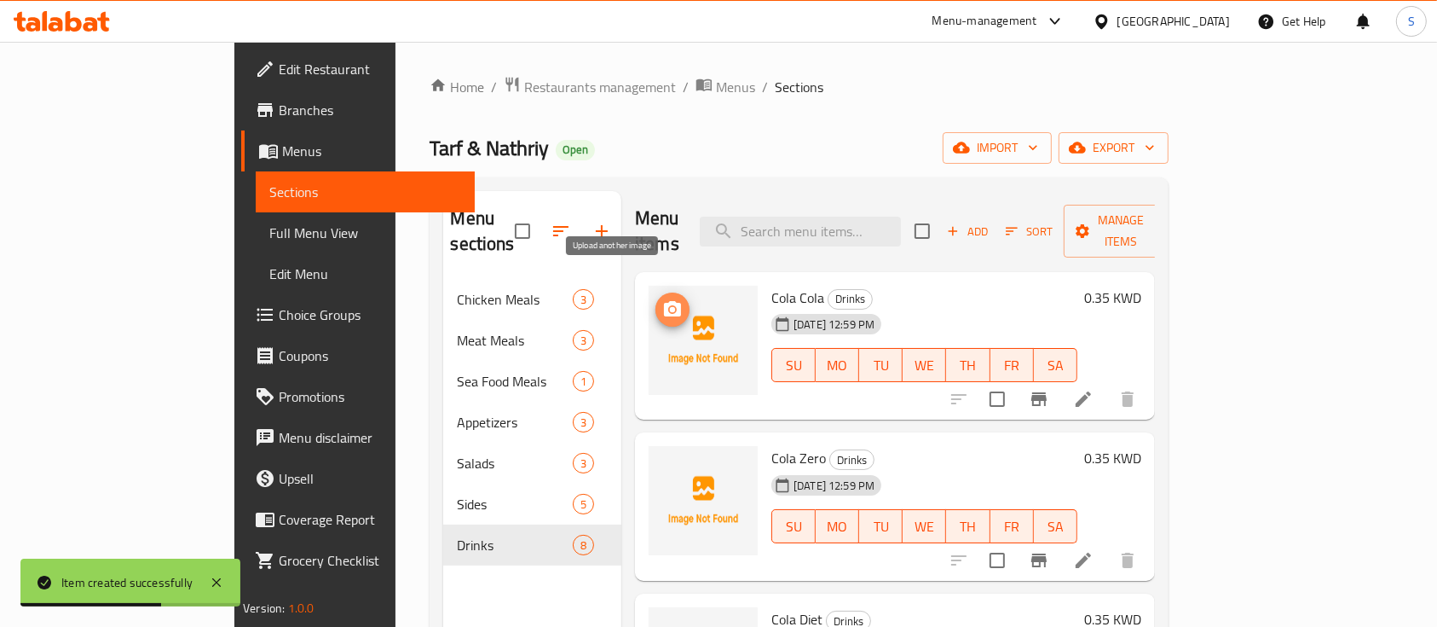
click at [664, 301] on icon "upload picture" at bounding box center [672, 308] width 17 height 15
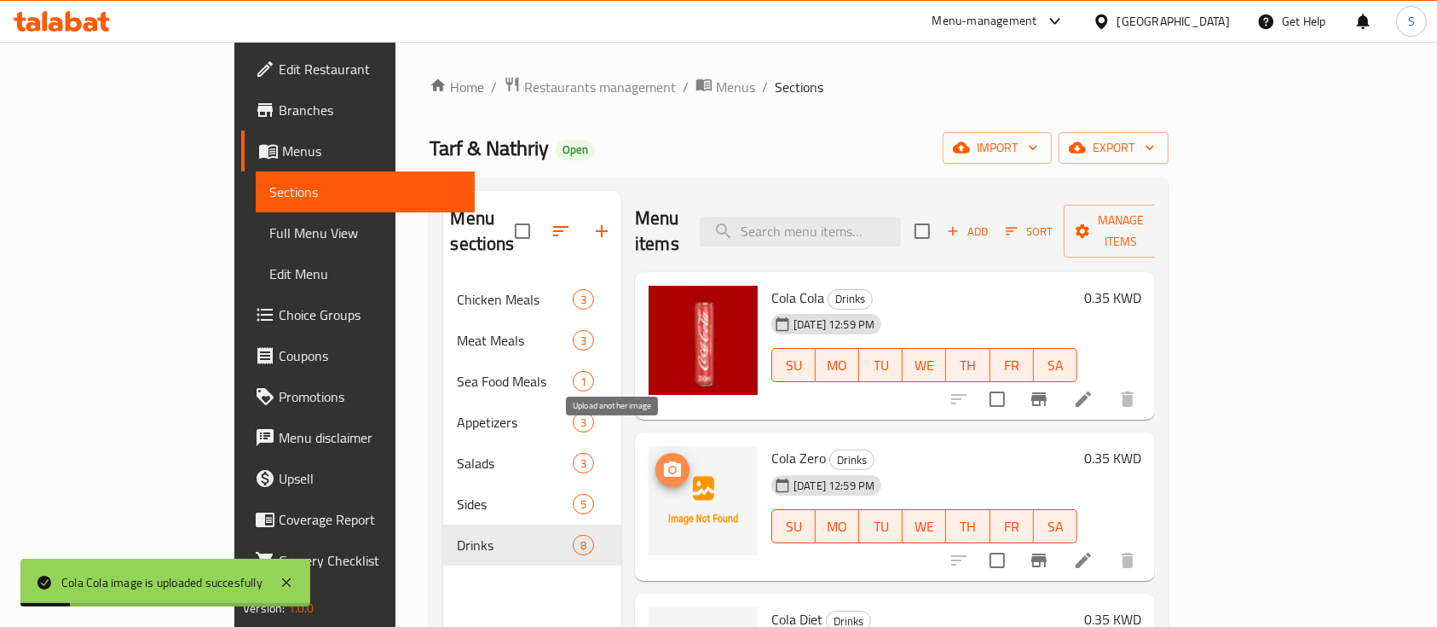
click at [664, 461] on icon "upload picture" at bounding box center [672, 468] width 17 height 15
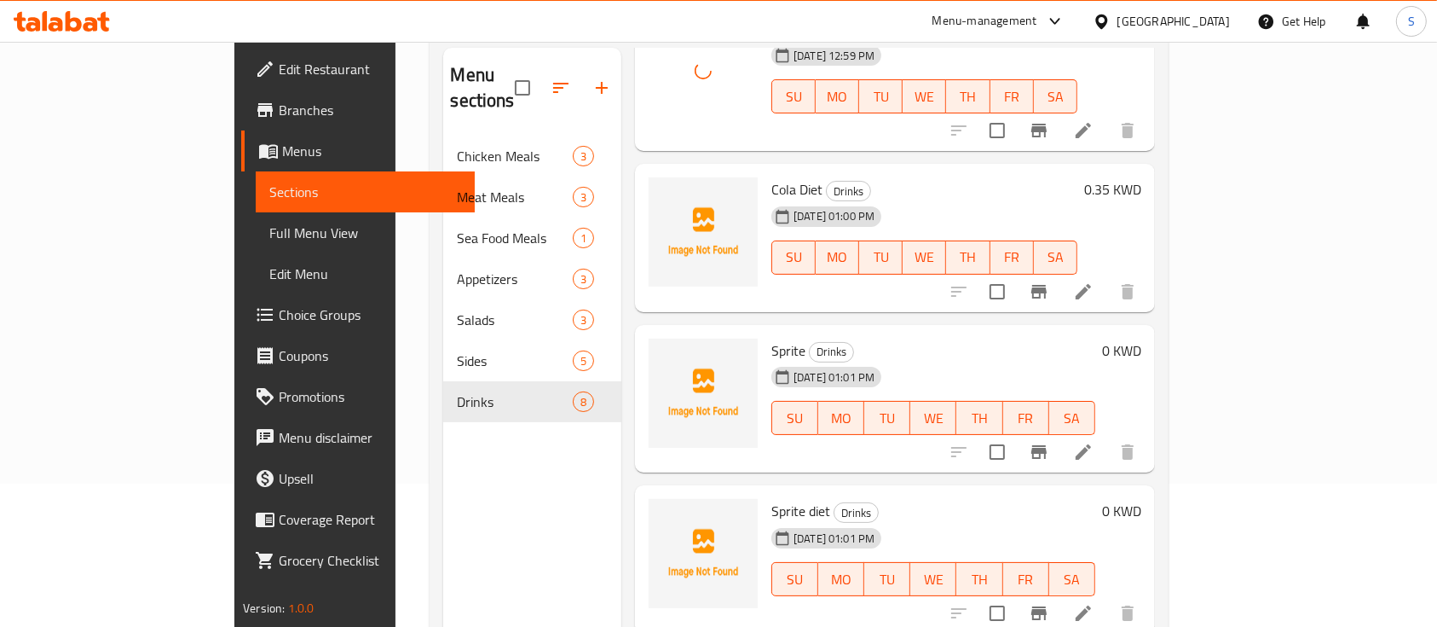
scroll to position [363, 0]
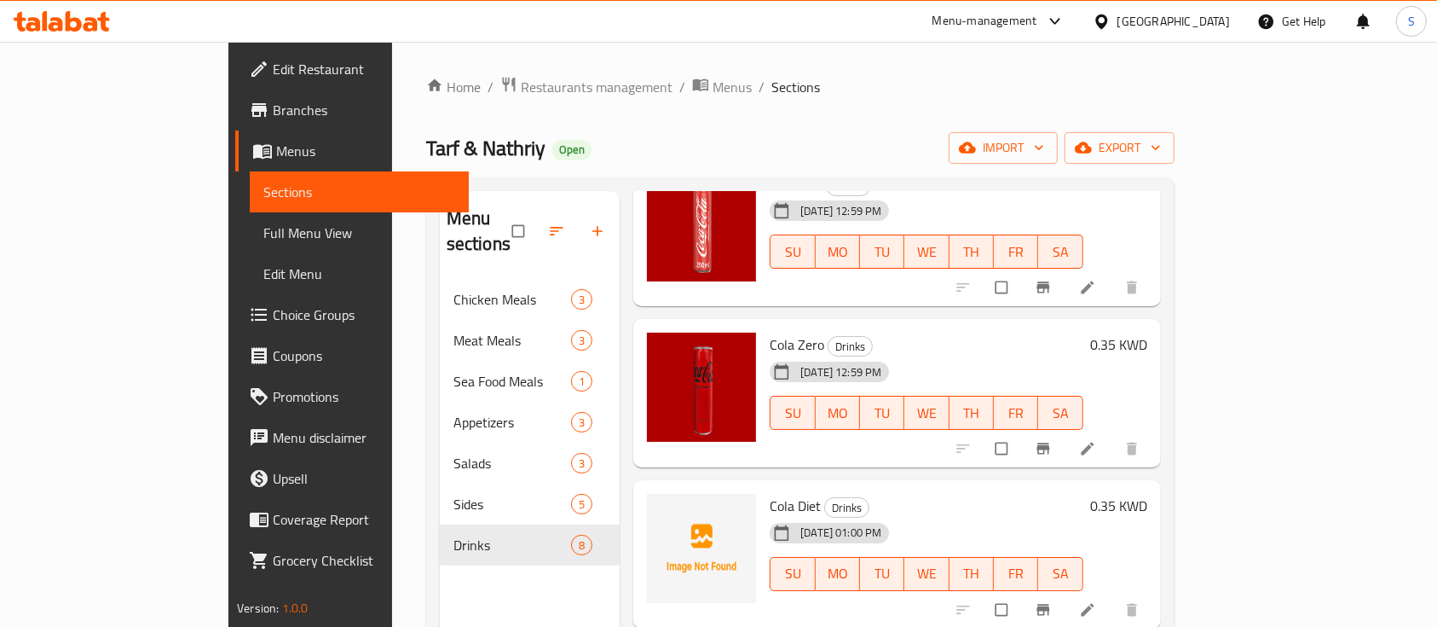
scroll to position [227, 0]
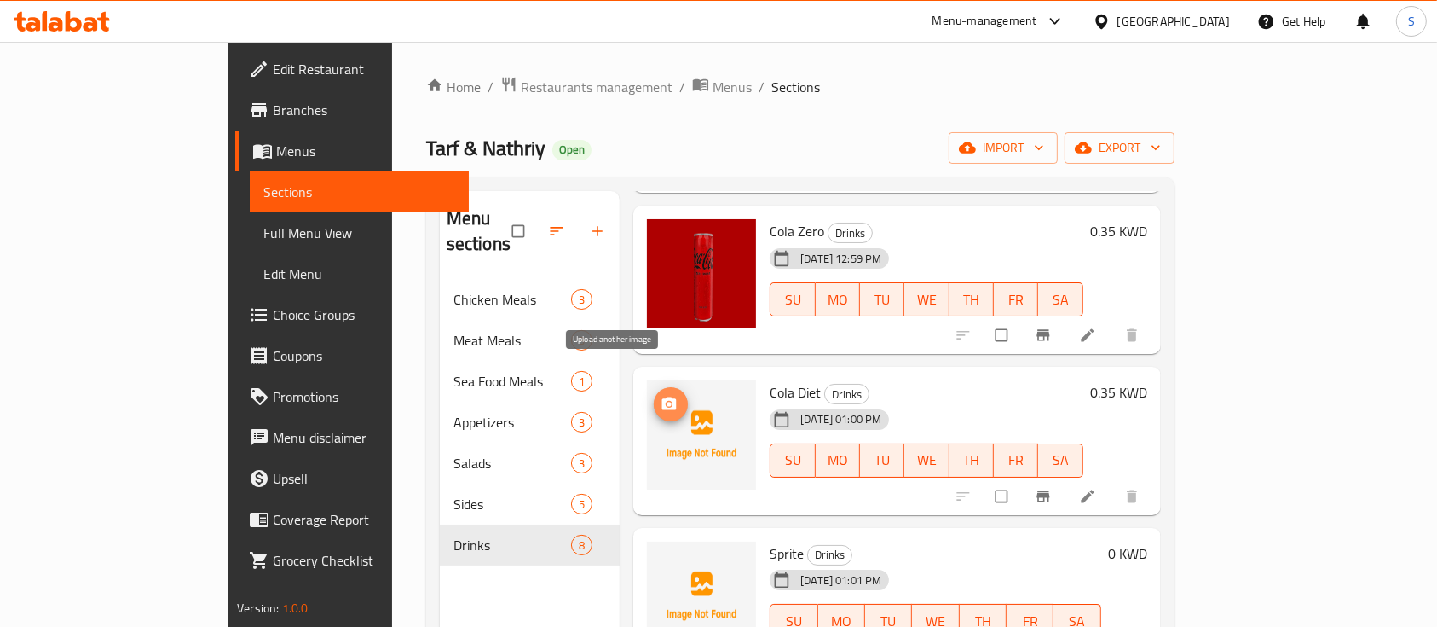
click at [661, 396] on icon "upload picture" at bounding box center [669, 404] width 17 height 17
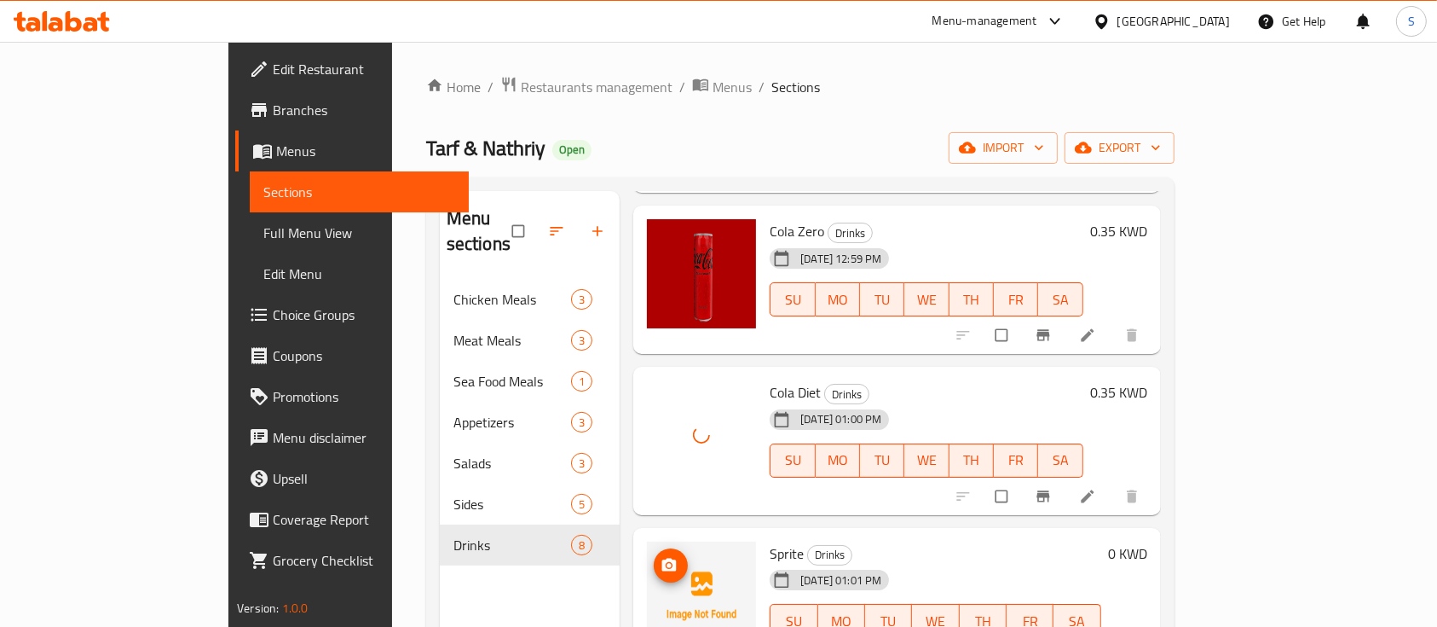
click at [661, 557] on icon "upload picture" at bounding box center [669, 565] width 17 height 17
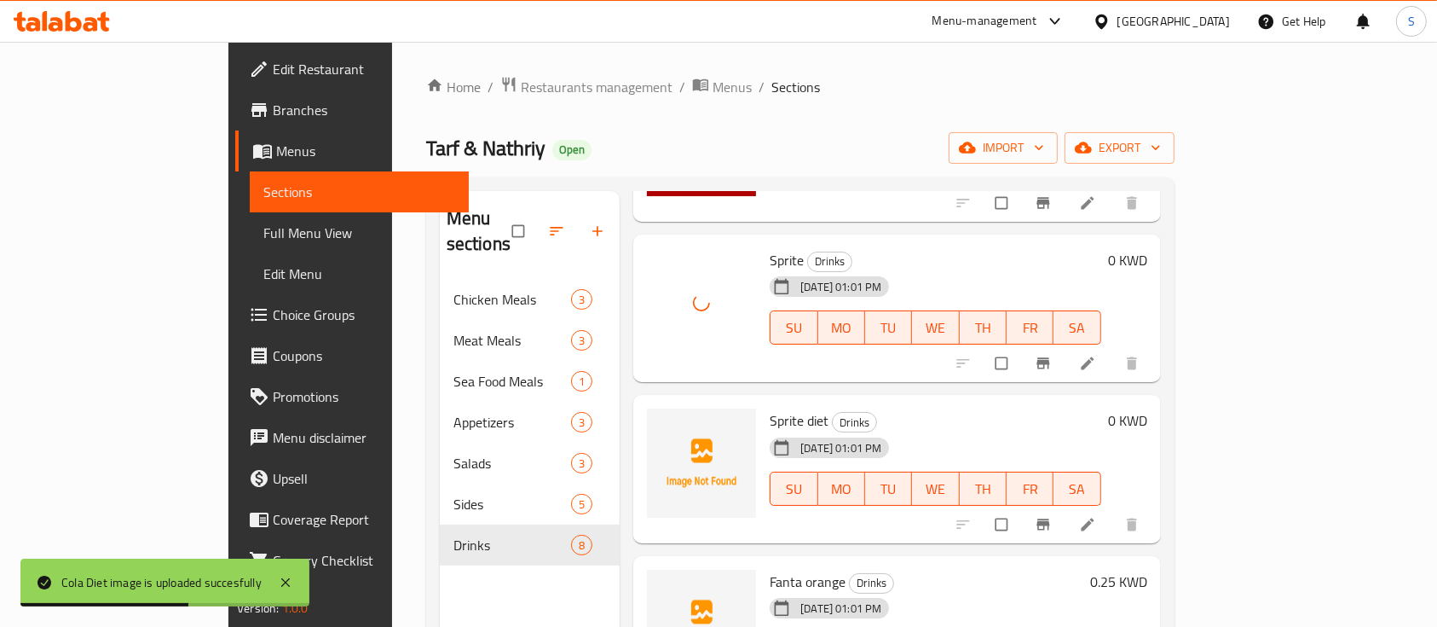
scroll to position [568, 0]
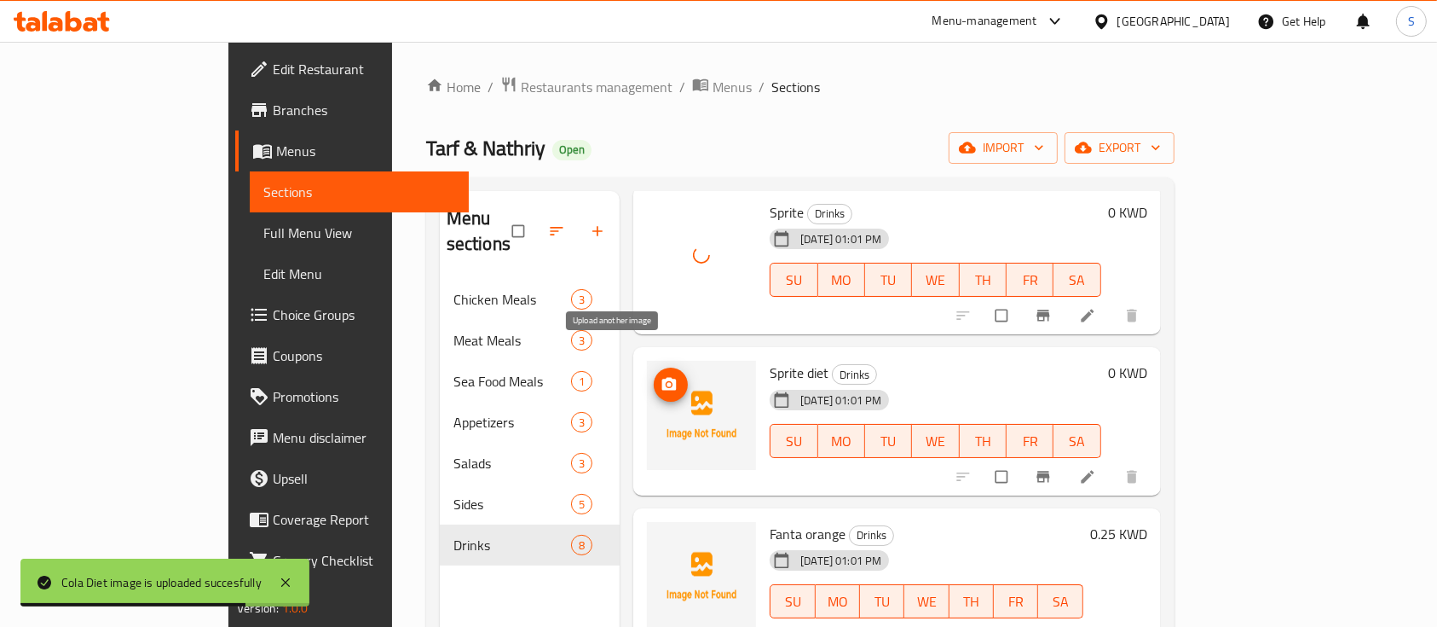
click at [661, 376] on icon "upload picture" at bounding box center [669, 384] width 17 height 17
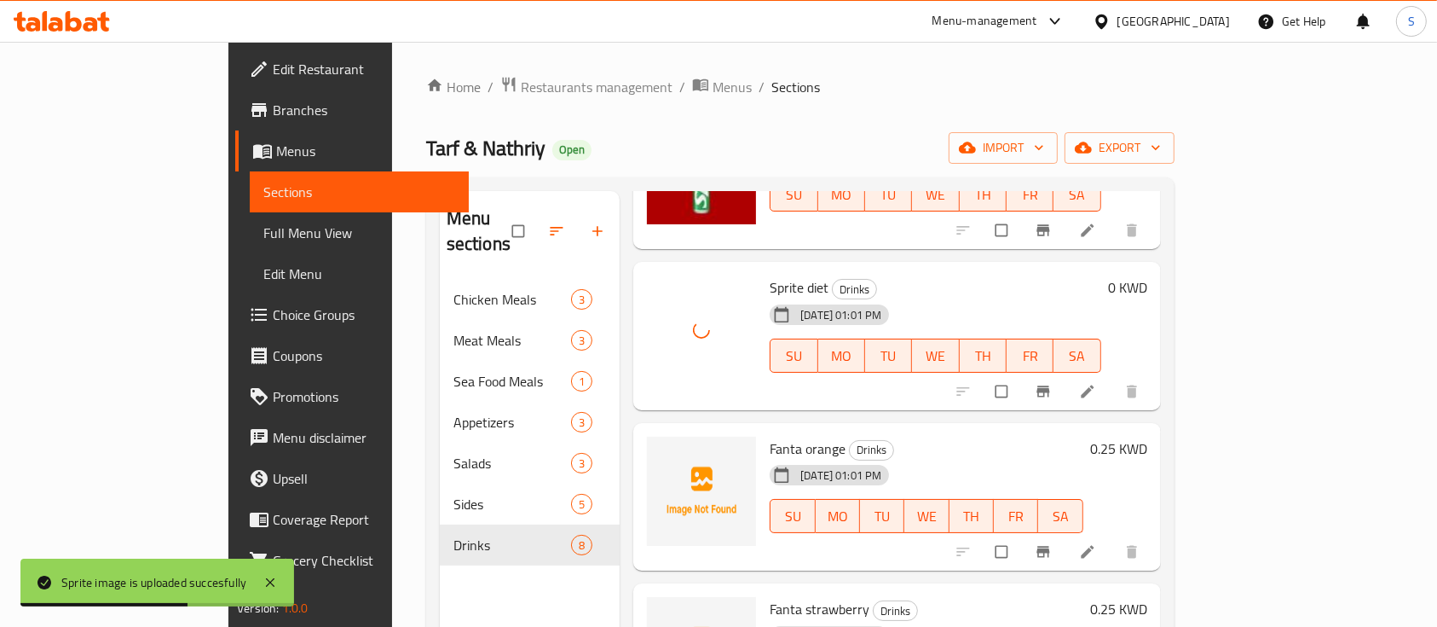
scroll to position [702, 0]
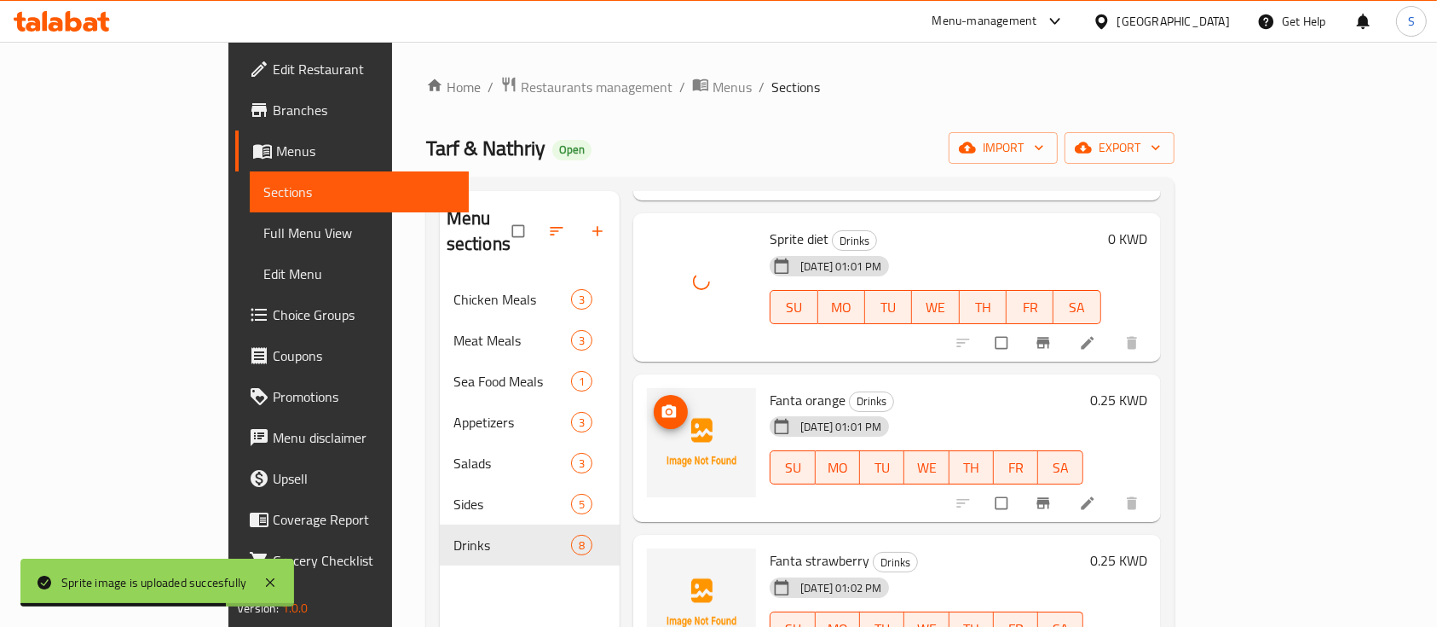
click at [662, 404] on icon "upload picture" at bounding box center [669, 410] width 14 height 13
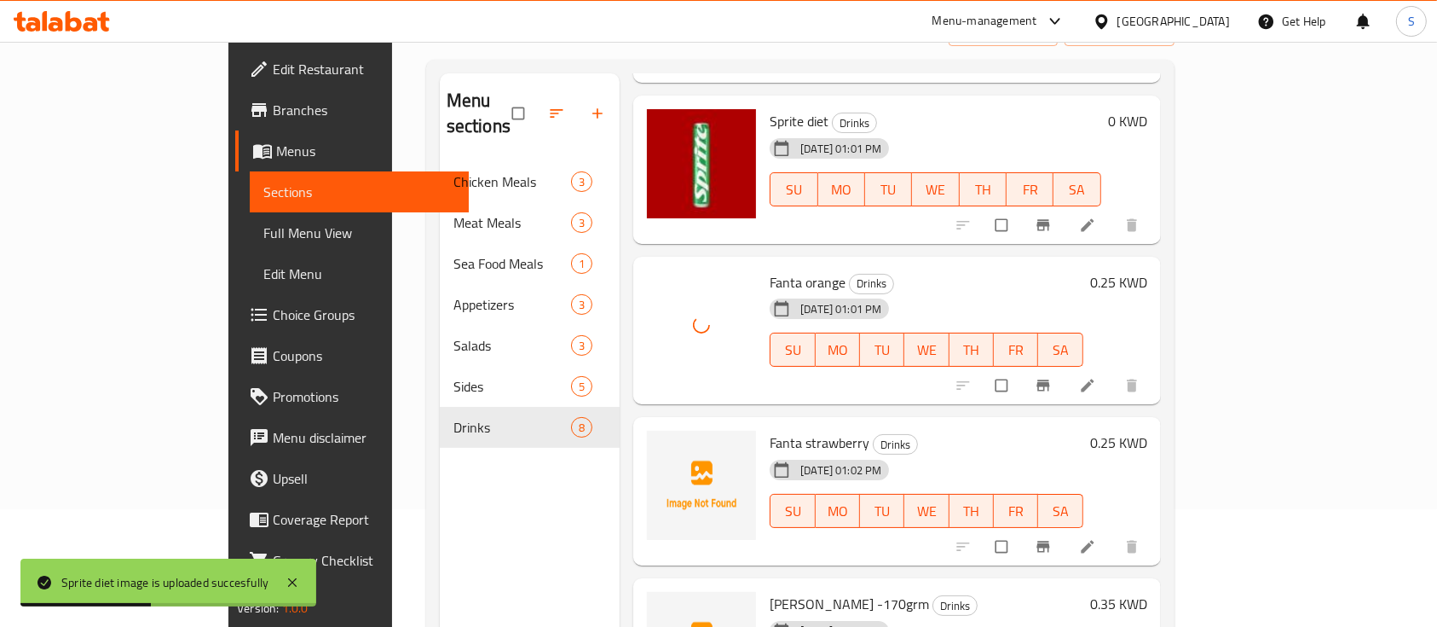
scroll to position [227, 0]
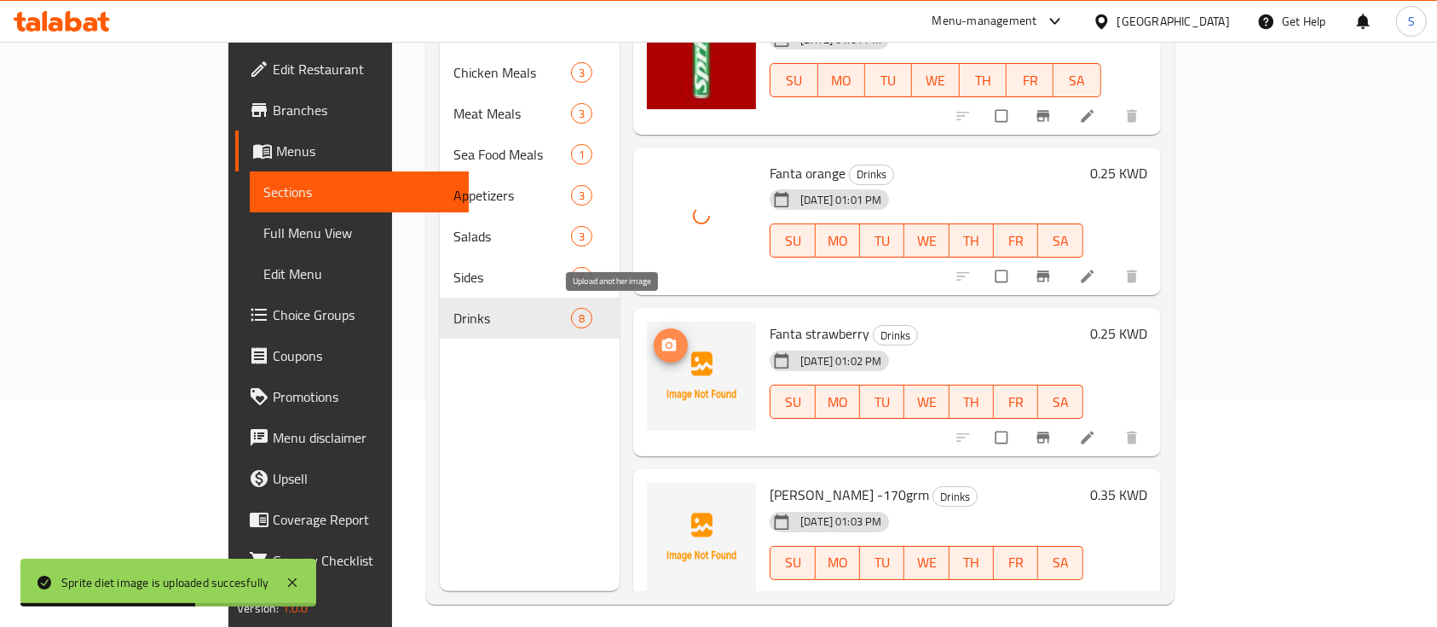
click at [661, 337] on icon "upload picture" at bounding box center [669, 345] width 17 height 17
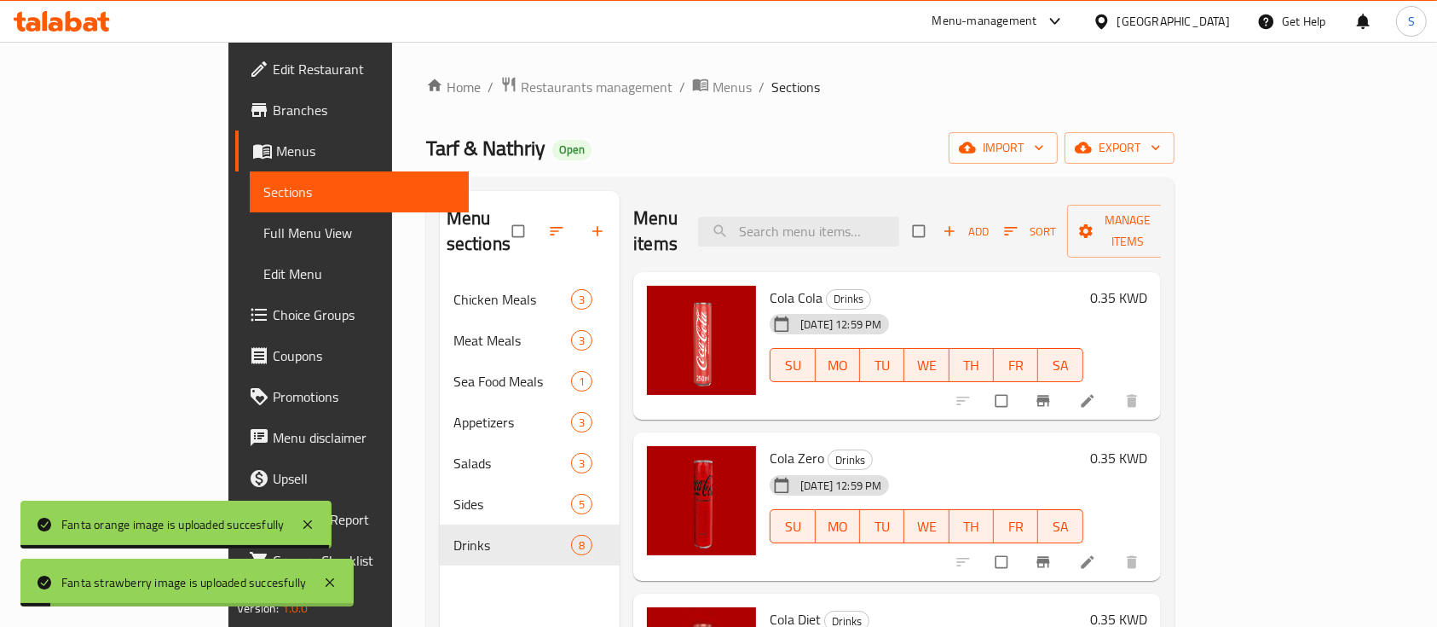
scroll to position [0, 0]
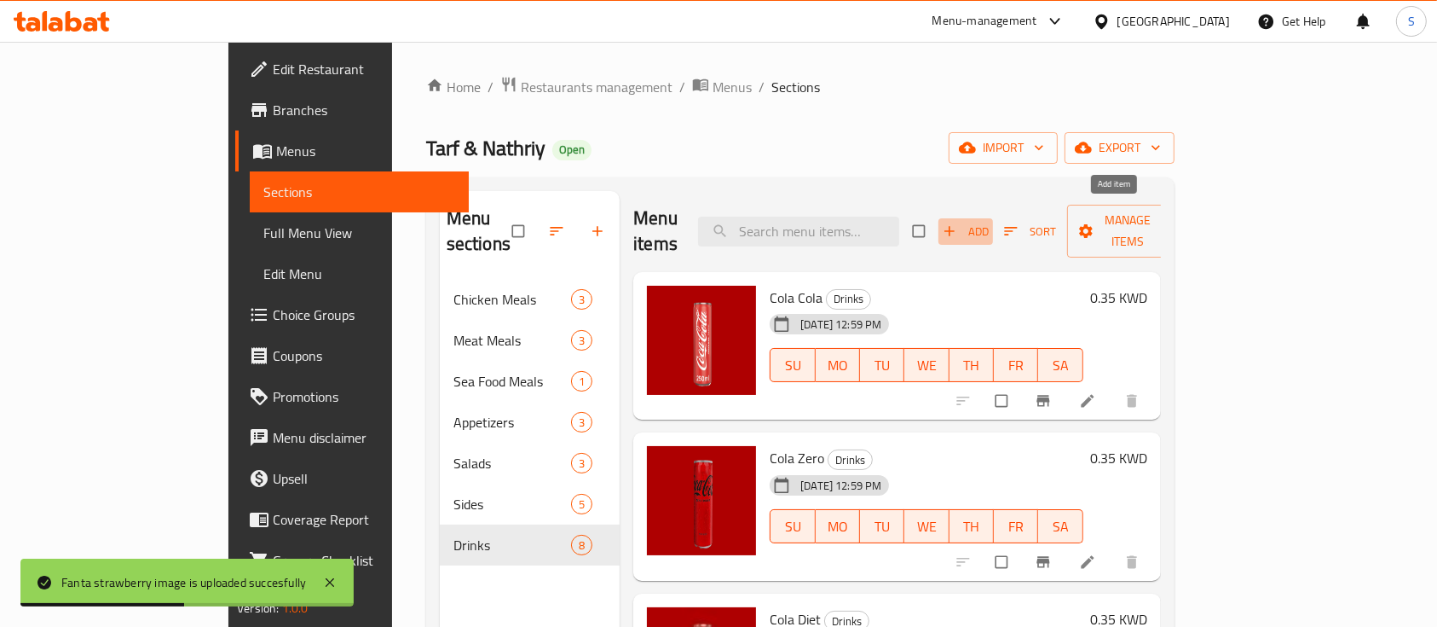
click at [989, 222] on span "Add" at bounding box center [966, 232] width 46 height 20
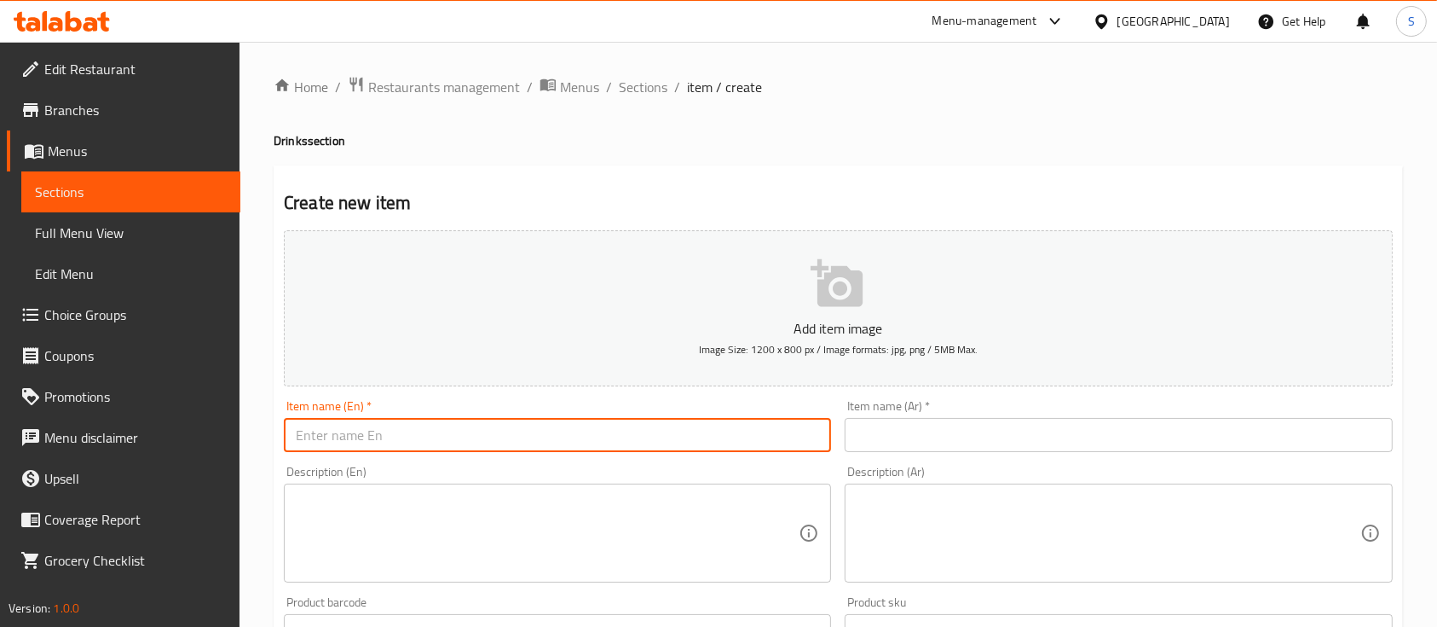
click at [737, 433] on input "text" at bounding box center [557, 435] width 547 height 34
type input "ً"
type input "Water"
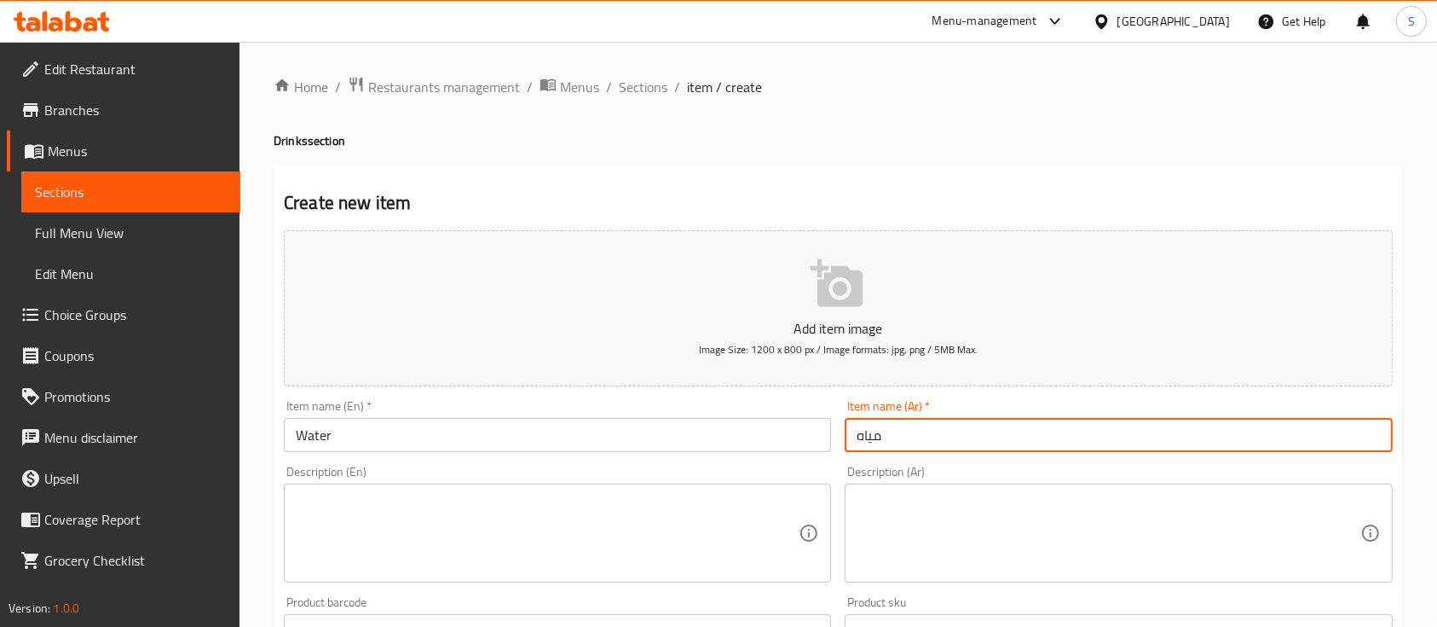
scroll to position [152, 0]
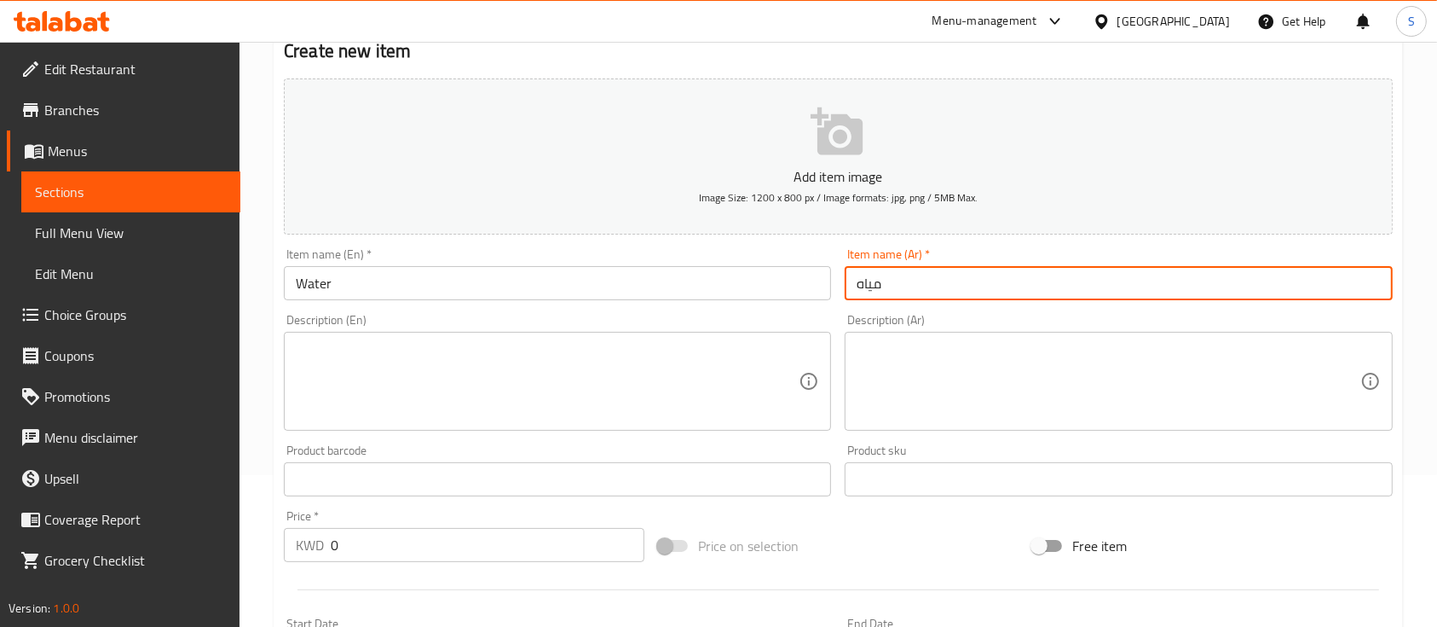
type input "مياه"
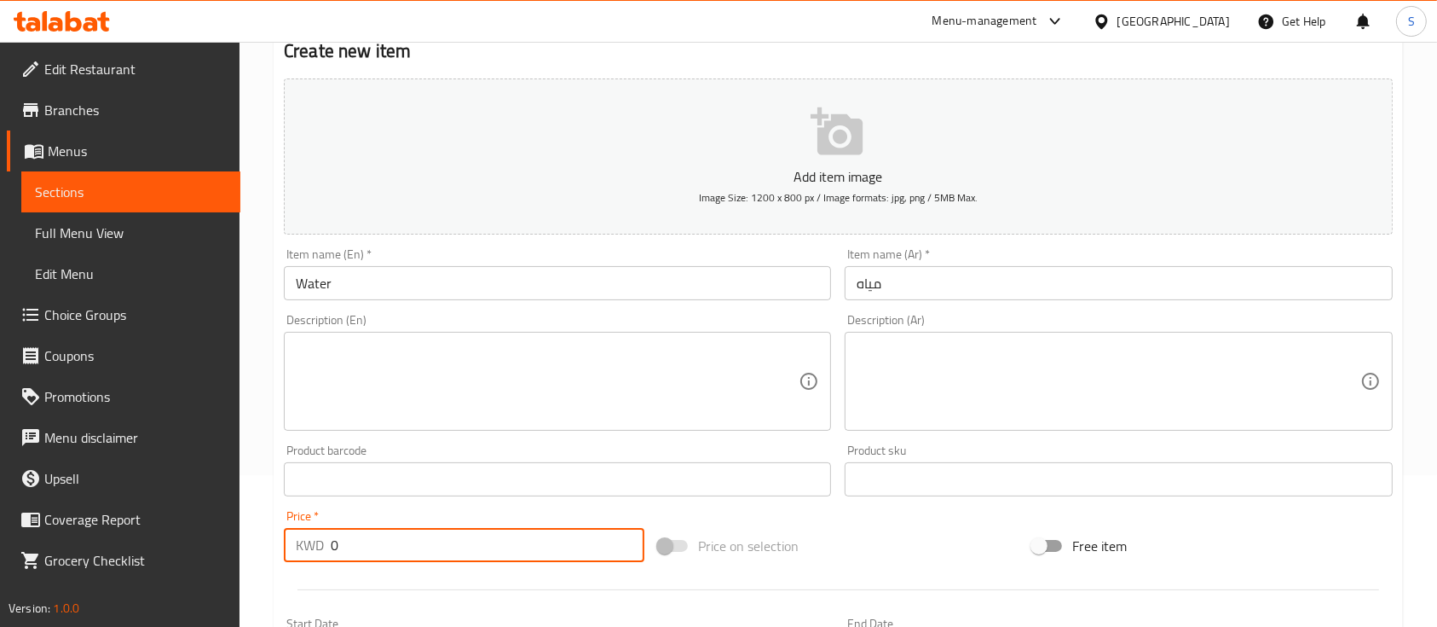
click at [501, 532] on input "0" at bounding box center [488, 545] width 314 height 34
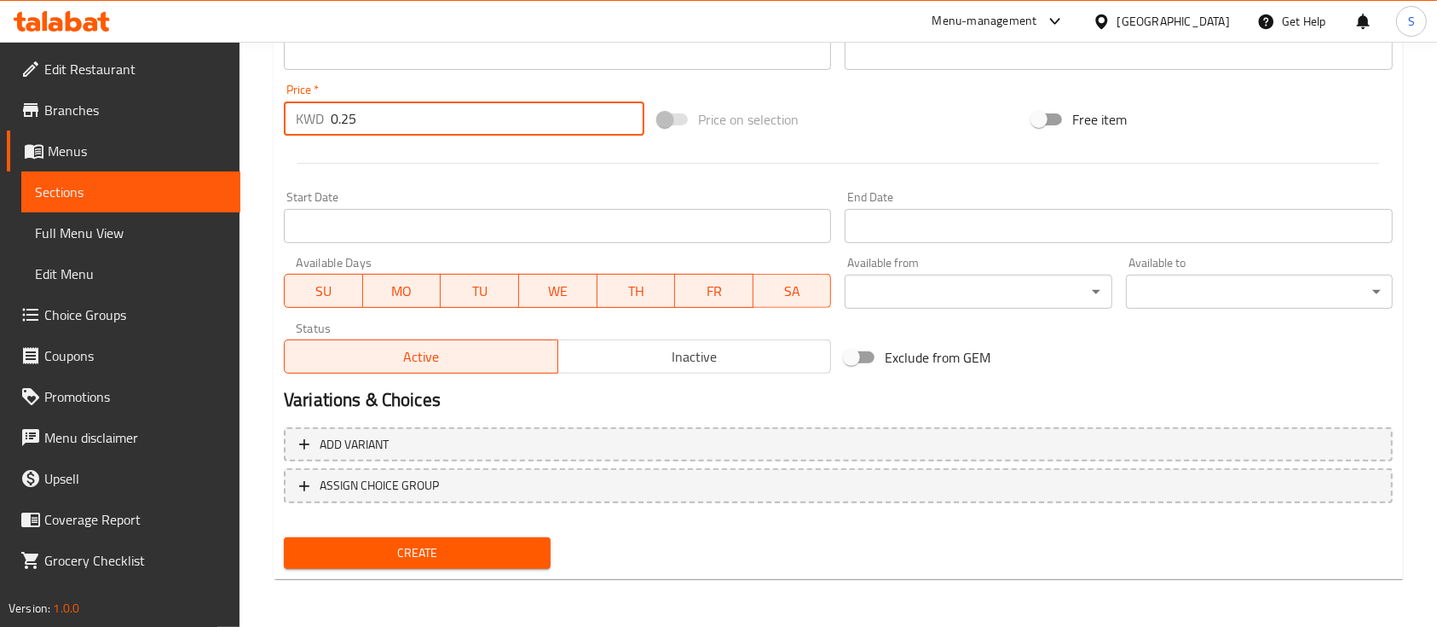
type input "0.25"
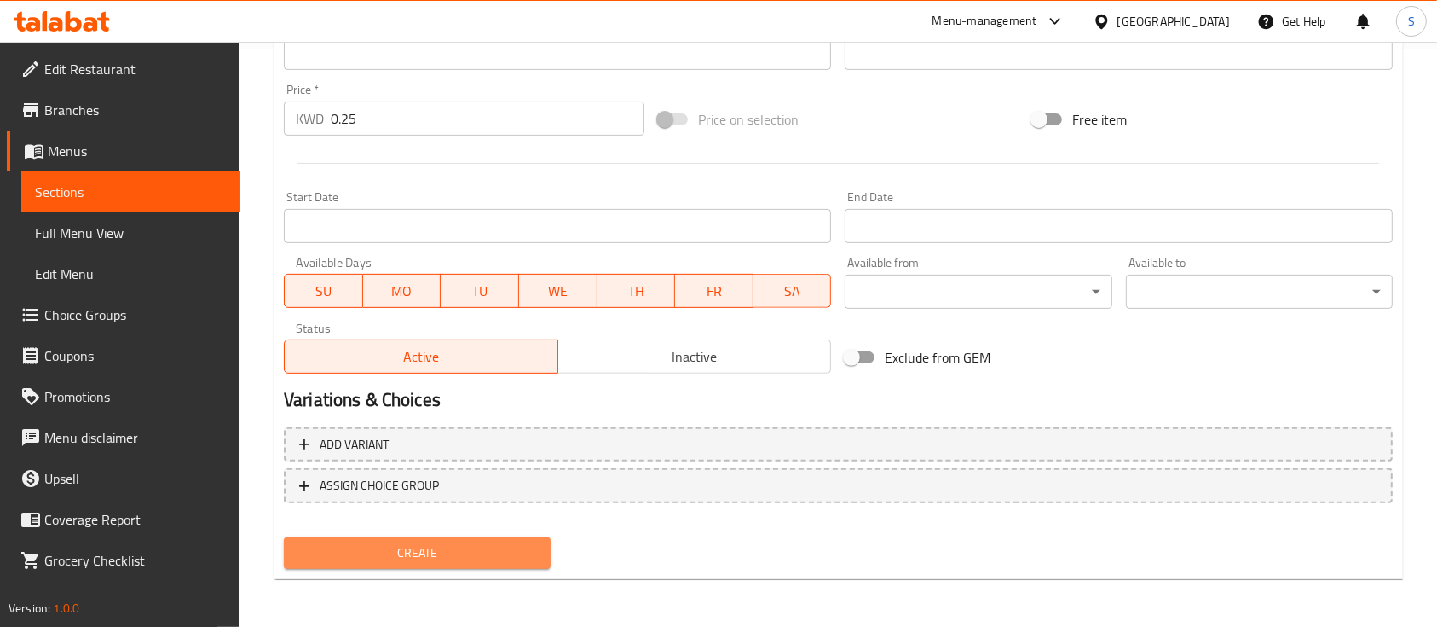
click at [465, 553] on span "Create" at bounding box center [418, 552] width 240 height 21
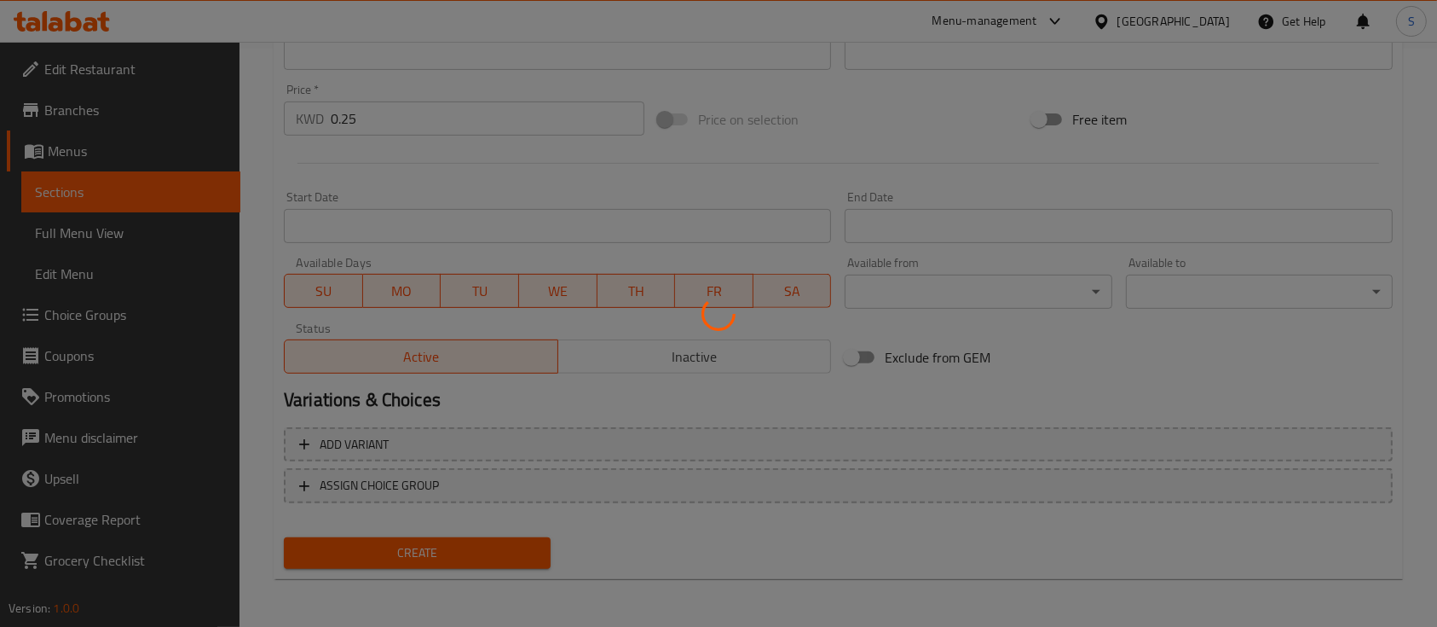
type input "0"
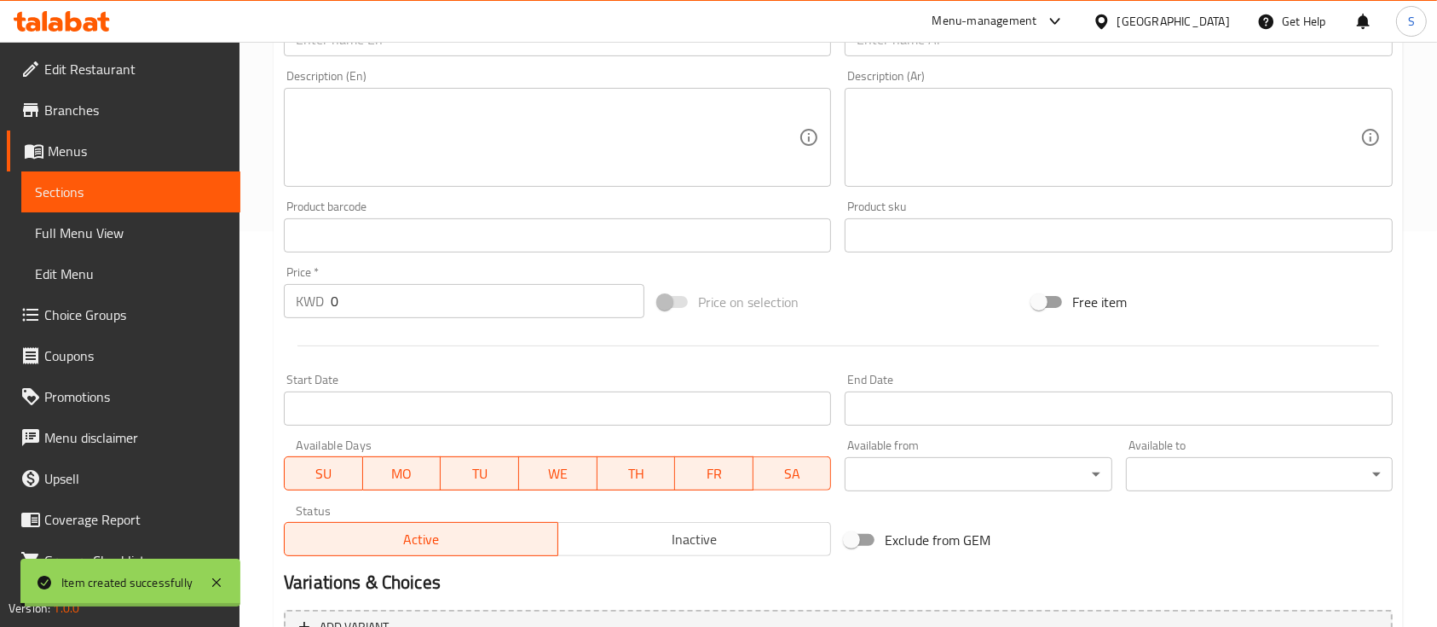
scroll to position [0, 0]
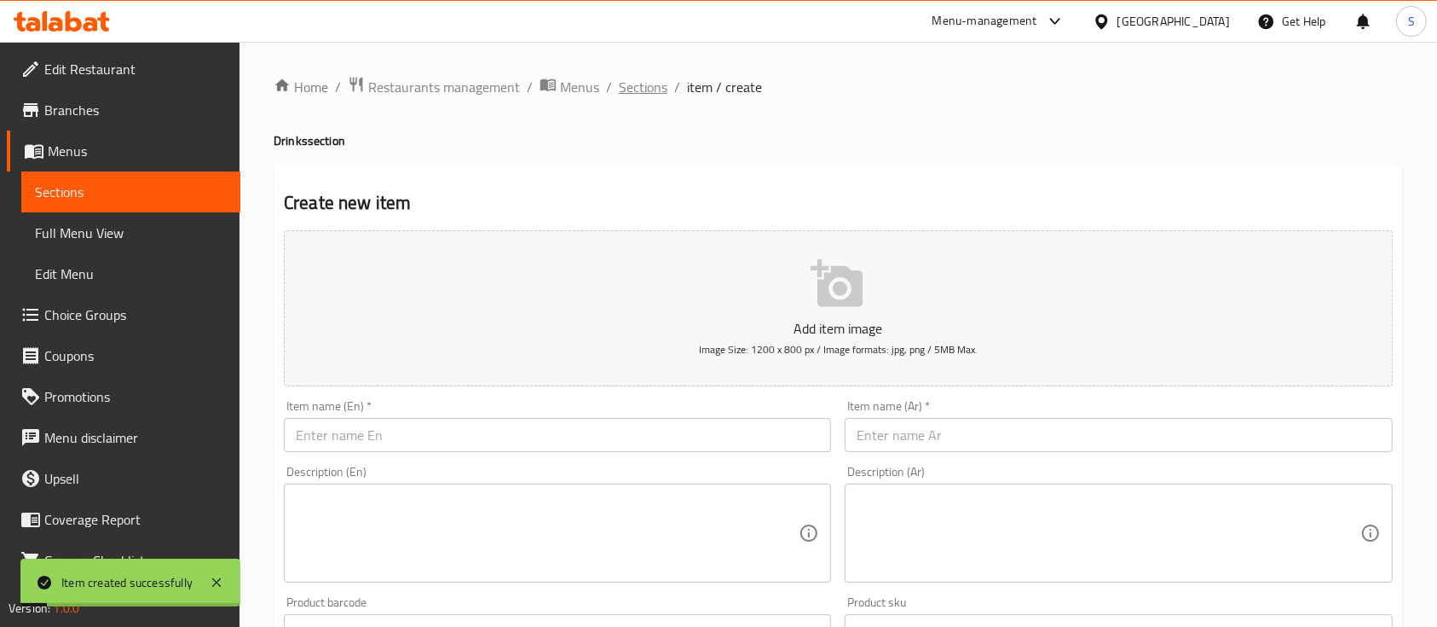
click at [647, 89] on span "Sections" at bounding box center [643, 87] width 49 height 20
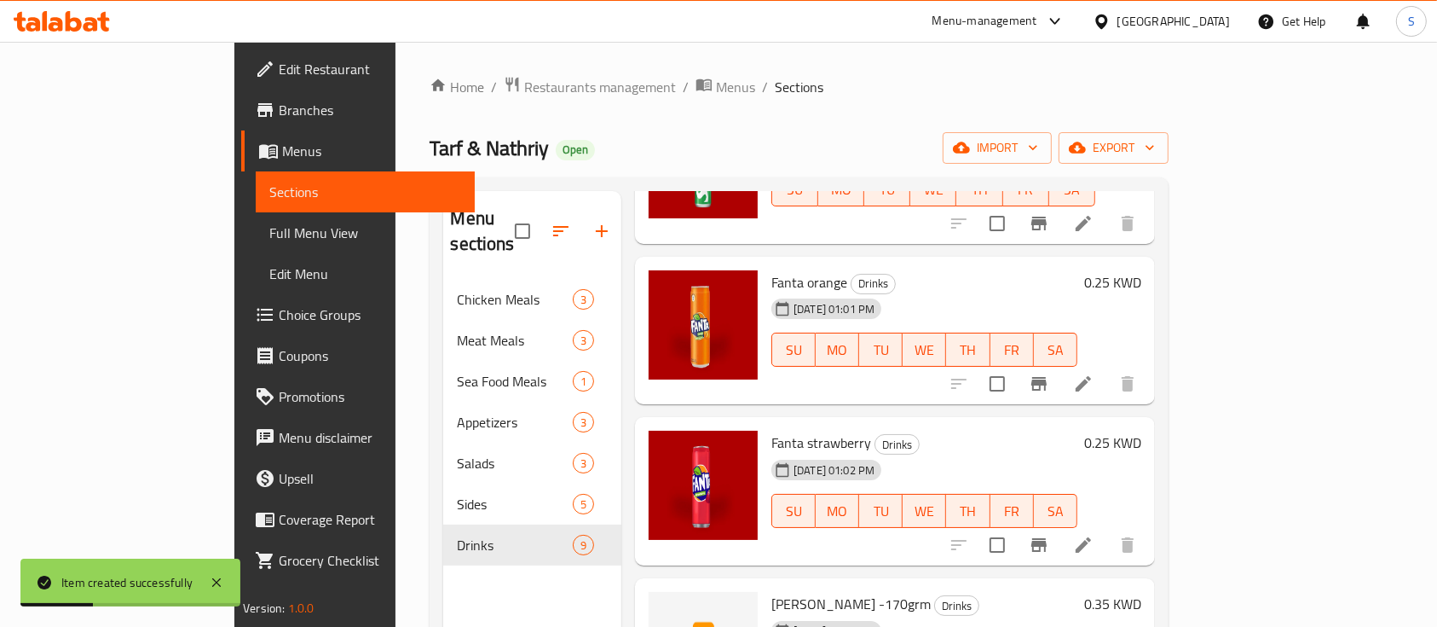
scroll to position [863, 0]
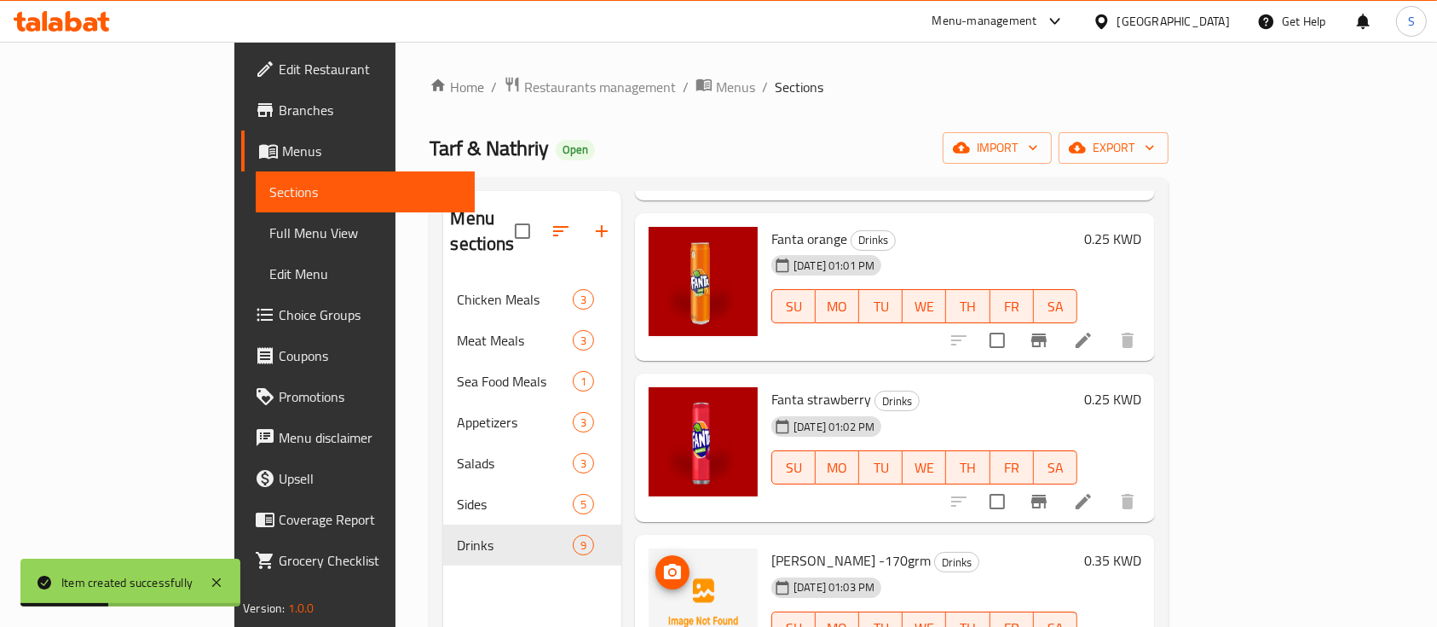
click at [662, 562] on icon "upload picture" at bounding box center [672, 572] width 20 height 20
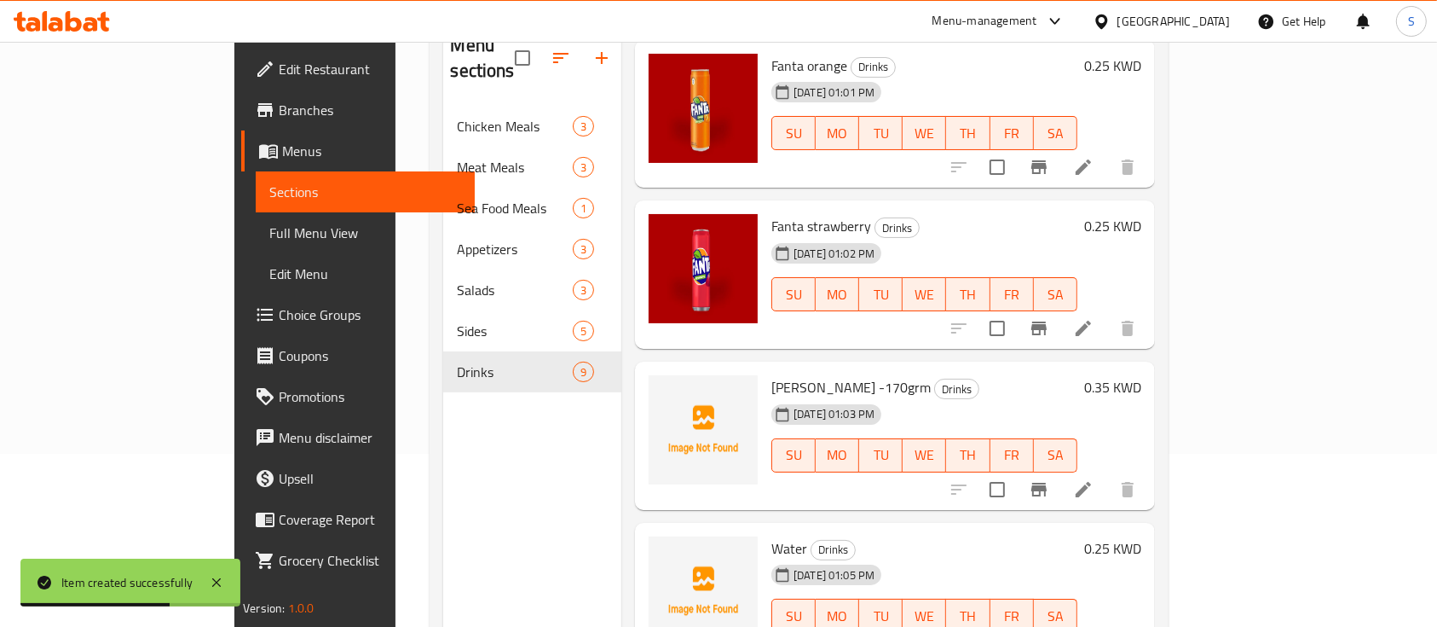
scroll to position [239, 0]
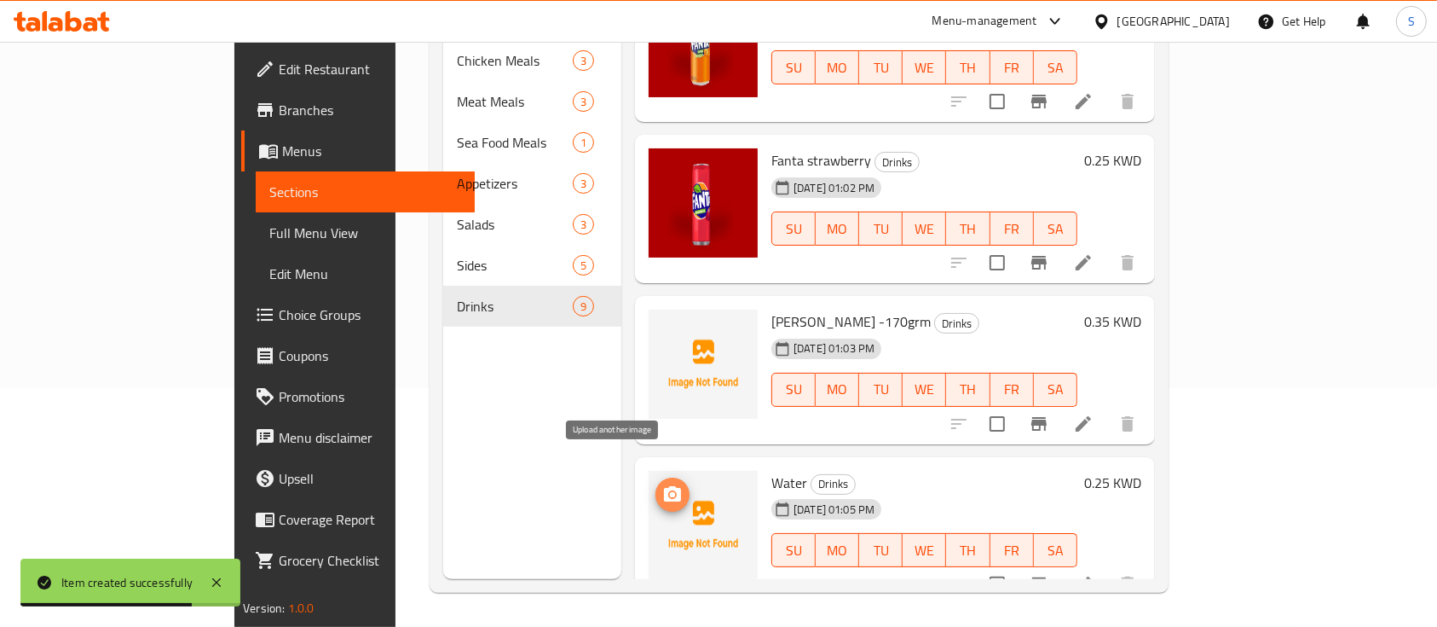
click at [656, 484] on span "upload picture" at bounding box center [673, 494] width 34 height 20
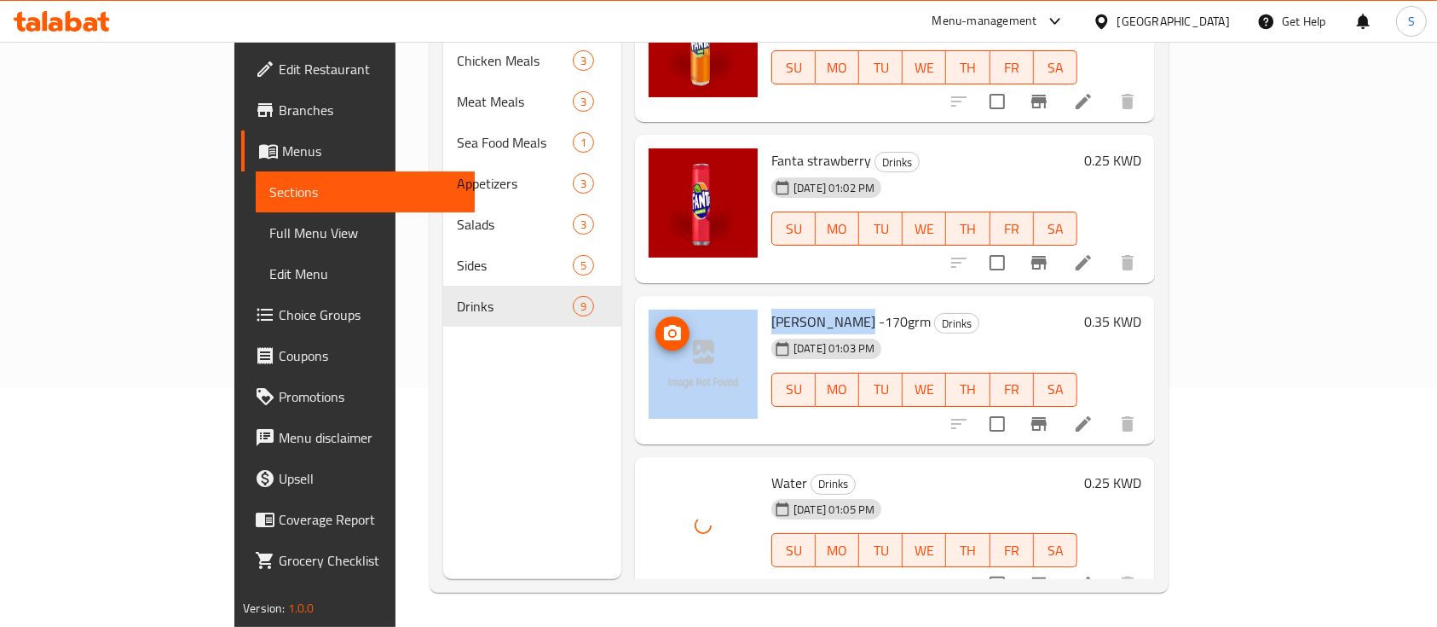
drag, startPoint x: 795, startPoint y: 293, endPoint x: 696, endPoint y: 304, distance: 99.5
click at [696, 304] on div "Laban Almarai -170grm Drinks 14-09-2025 01:03 PM SU MO TU WE TH FR SA 0.35 KWD" at bounding box center [895, 370] width 506 height 135
copy div "Laban Almarai"
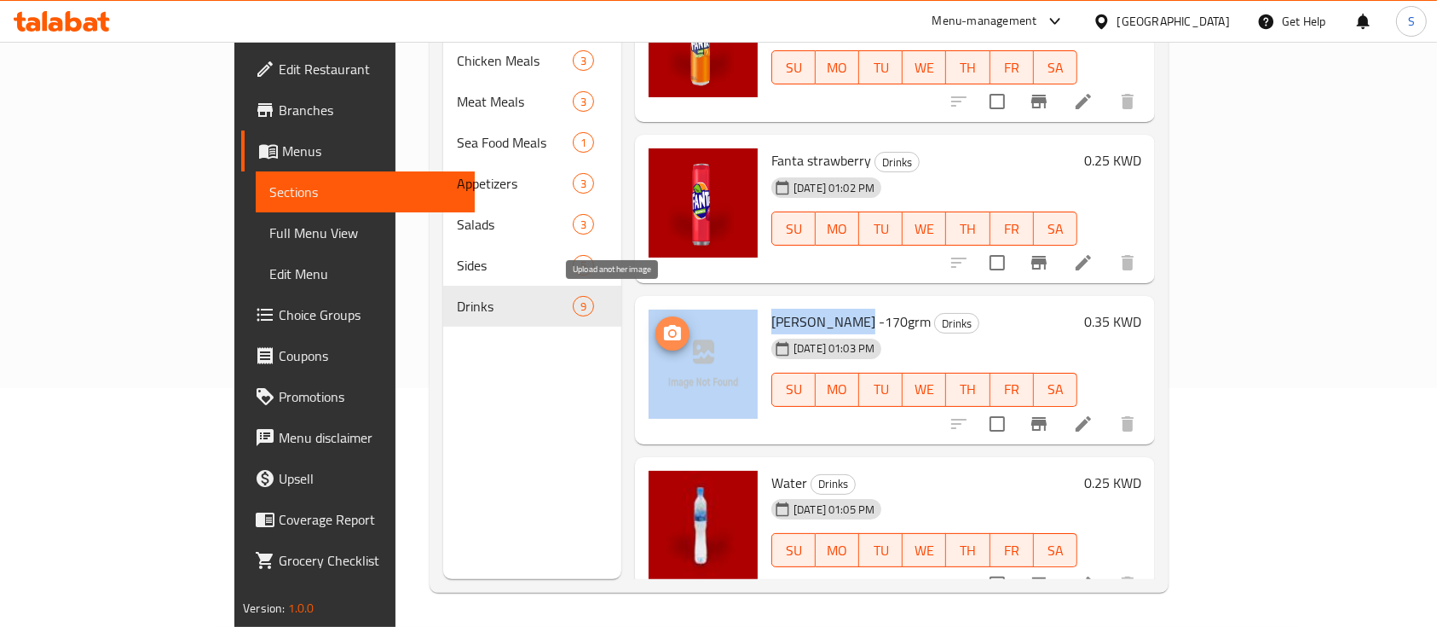
click at [664, 325] on icon "upload picture" at bounding box center [672, 332] width 17 height 15
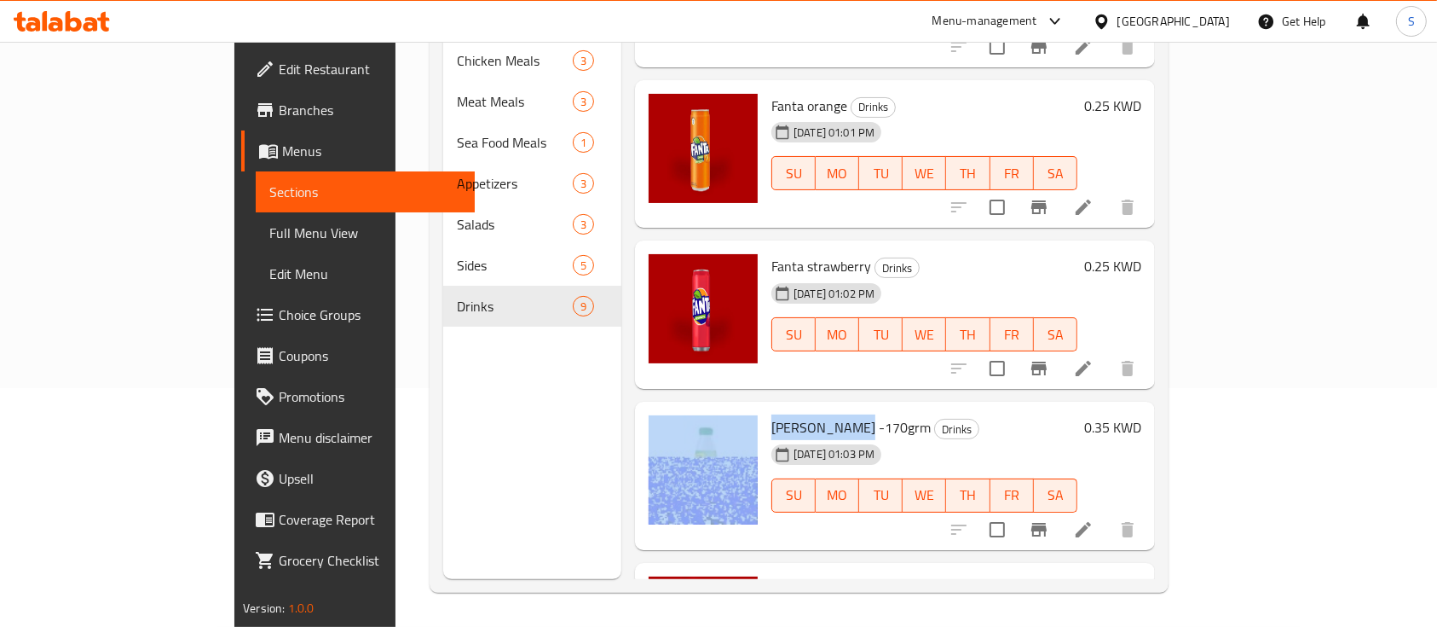
scroll to position [749, 0]
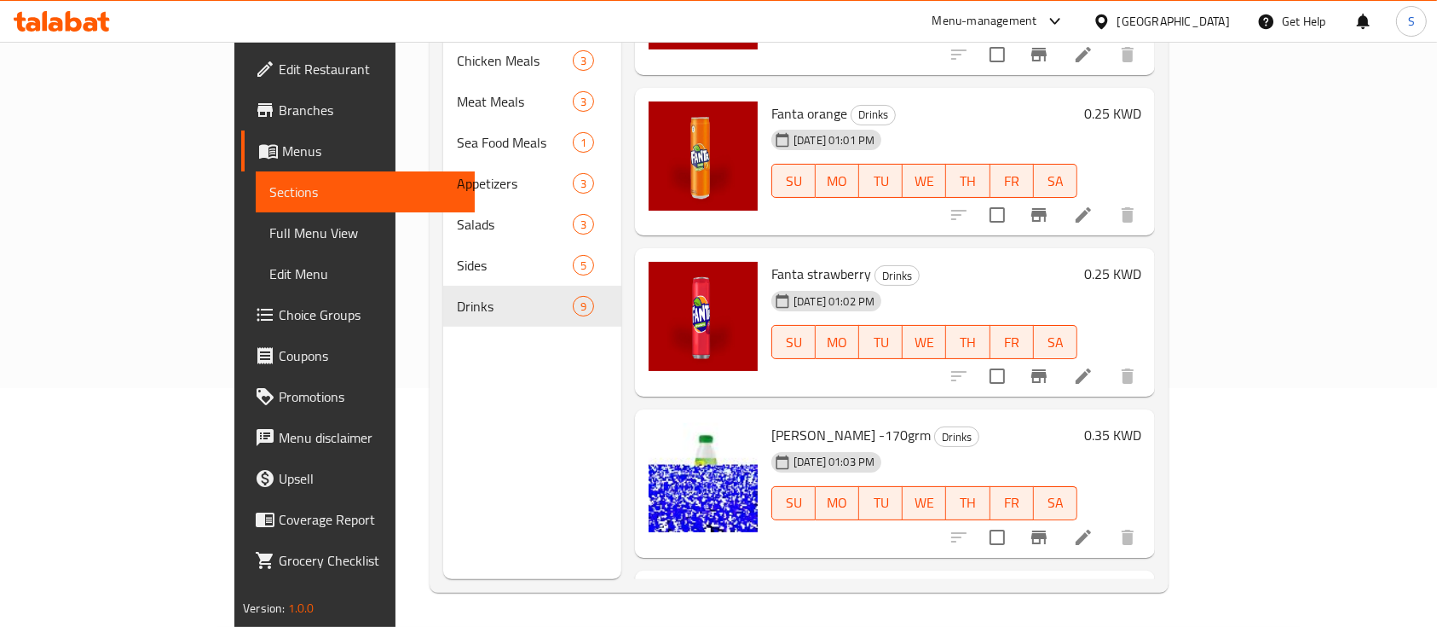
click at [468, 490] on div "Menu sections Chicken Meals 3 Meat Meals 3 Sea Food Meals 1 Appetizers 3 Salads…" at bounding box center [532, 265] width 178 height 627
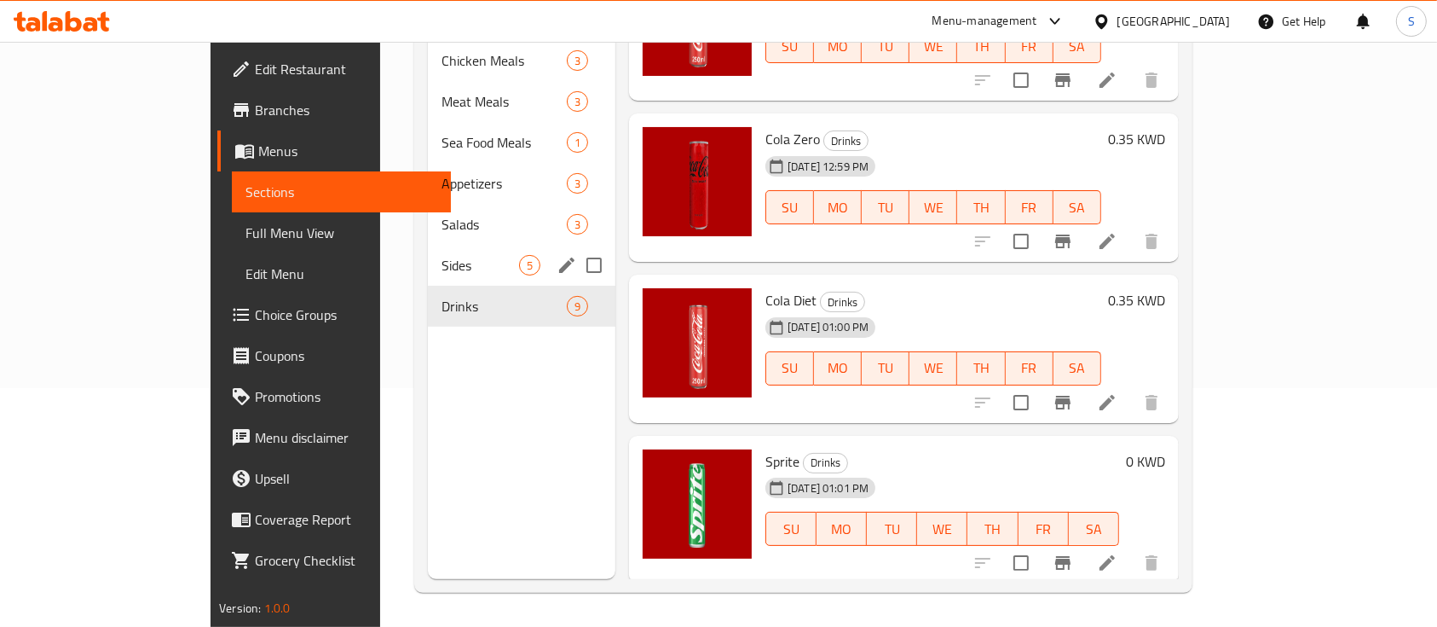
scroll to position [0, 0]
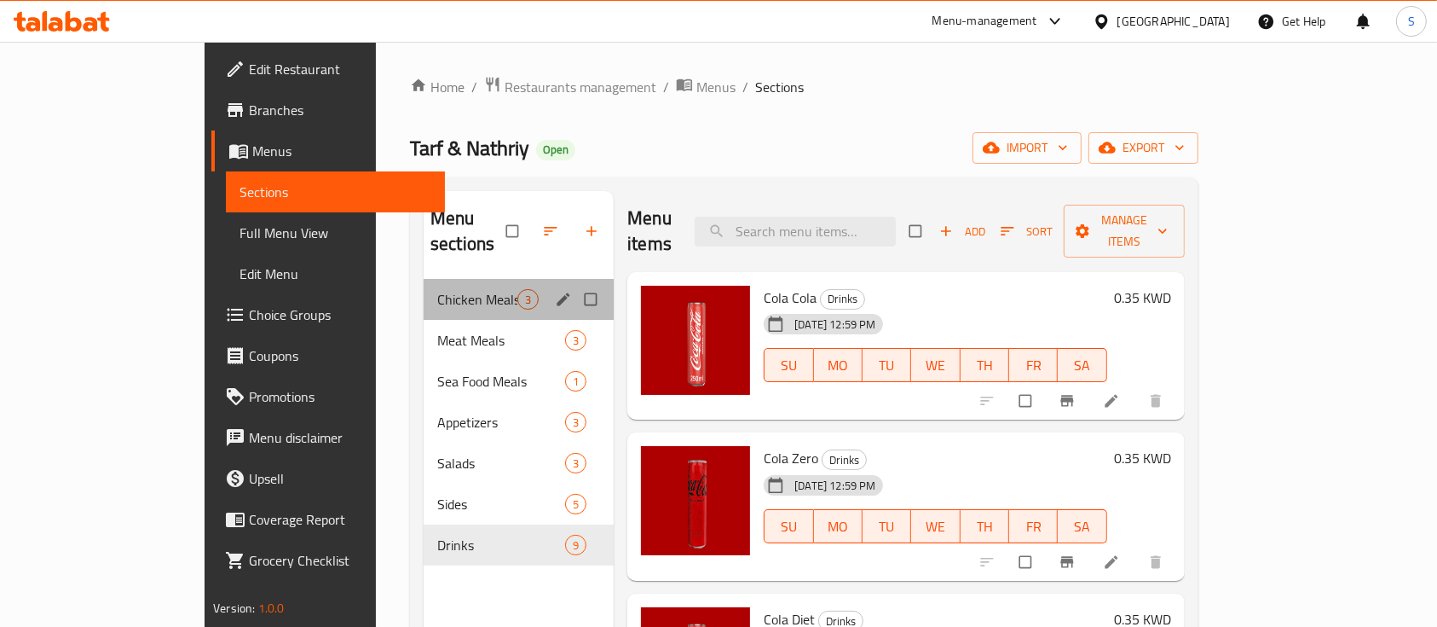
click at [424, 283] on div "Chicken Meals 3" at bounding box center [519, 299] width 190 height 41
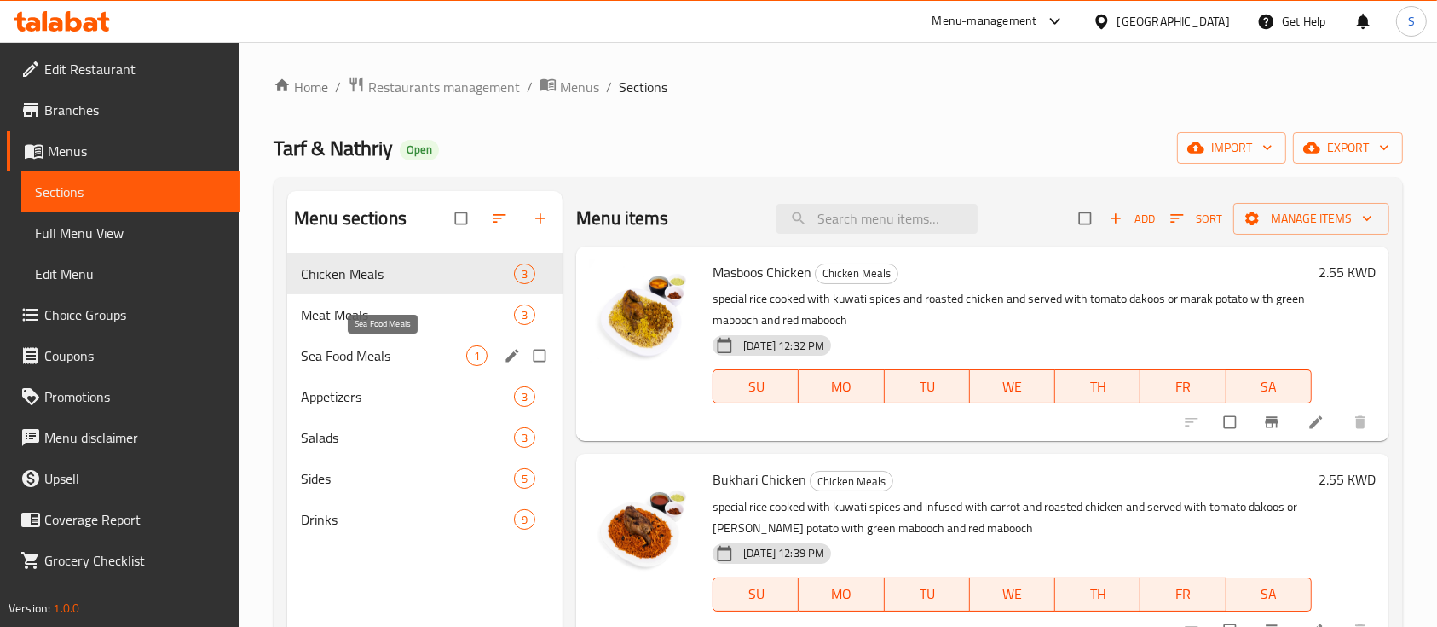
click at [408, 347] on span "Sea Food Meals" at bounding box center [383, 355] width 165 height 20
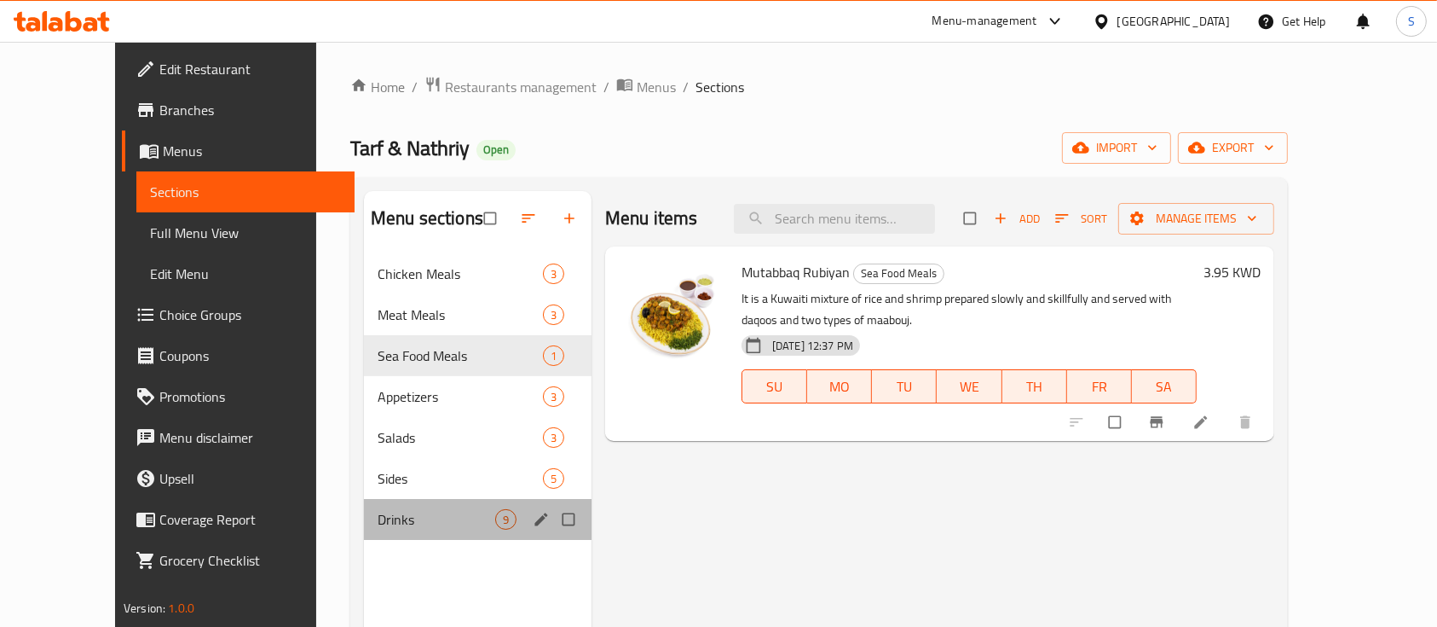
click at [422, 529] on div "Drinks 9" at bounding box center [478, 519] width 228 height 41
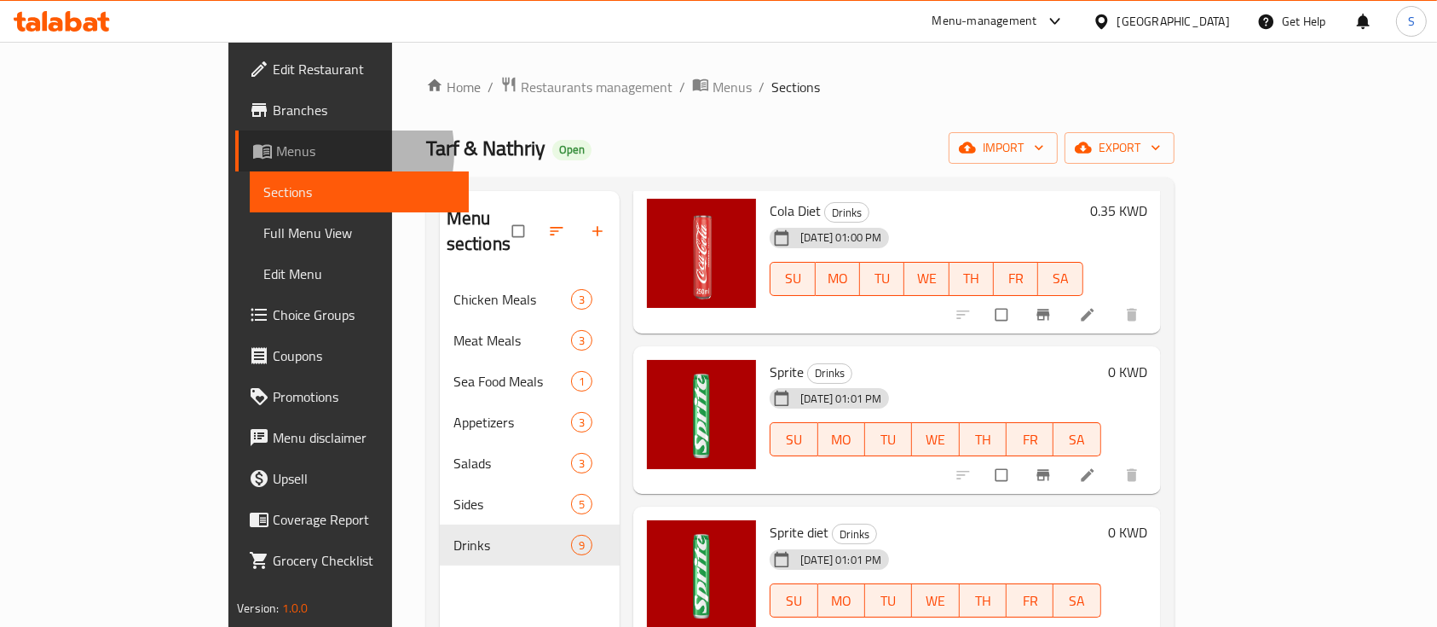
click at [276, 152] on span "Menus" at bounding box center [365, 151] width 179 height 20
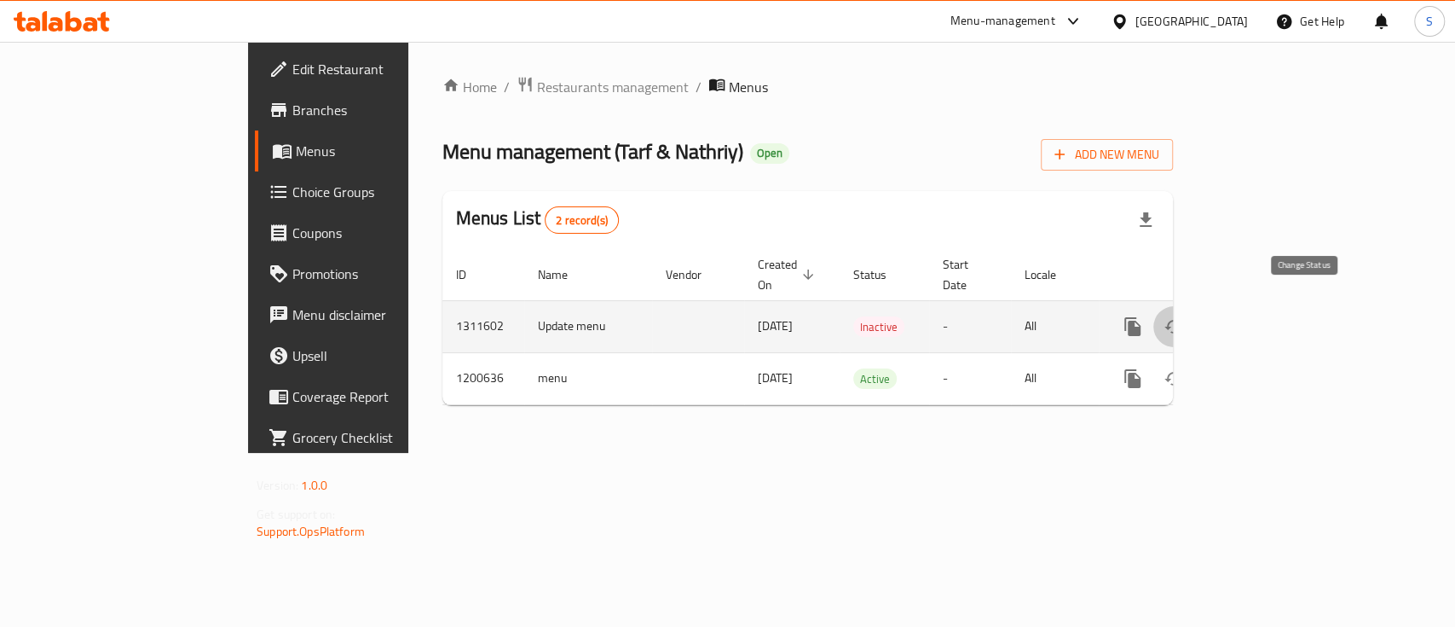
click at [1184, 316] on icon "enhanced table" at bounding box center [1174, 326] width 20 height 20
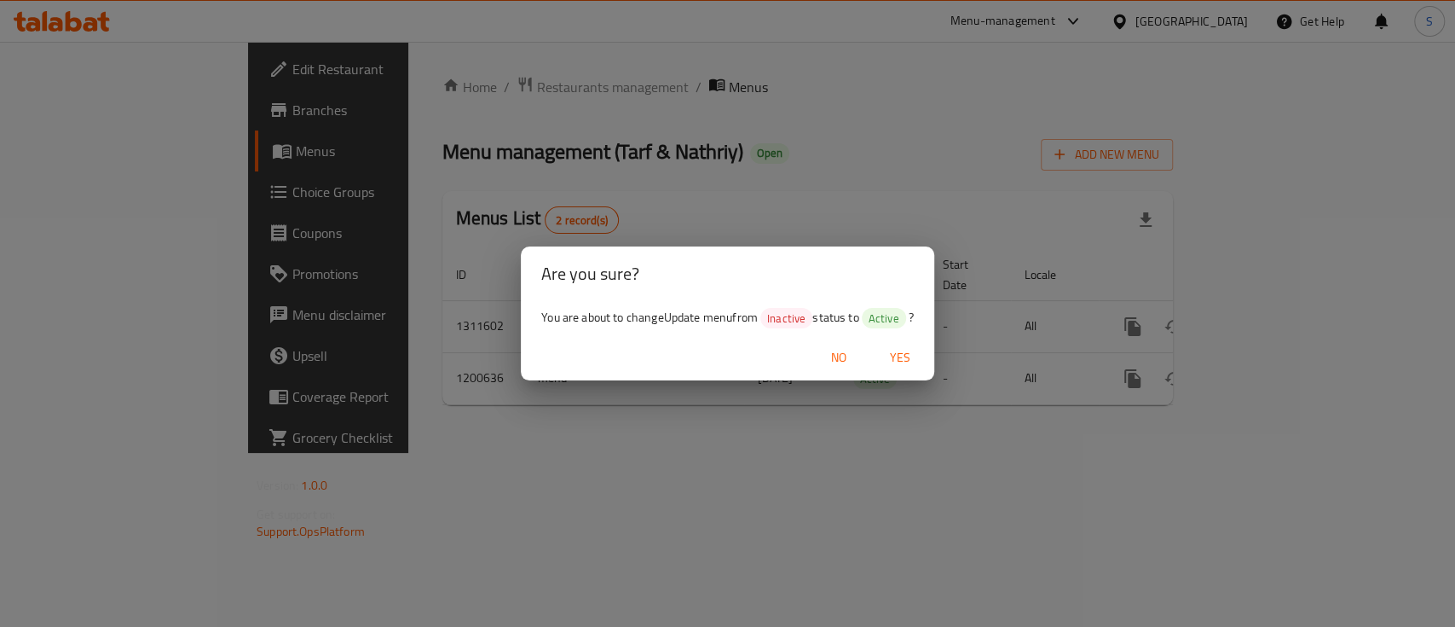
click at [897, 354] on span "Yes" at bounding box center [900, 357] width 41 height 21
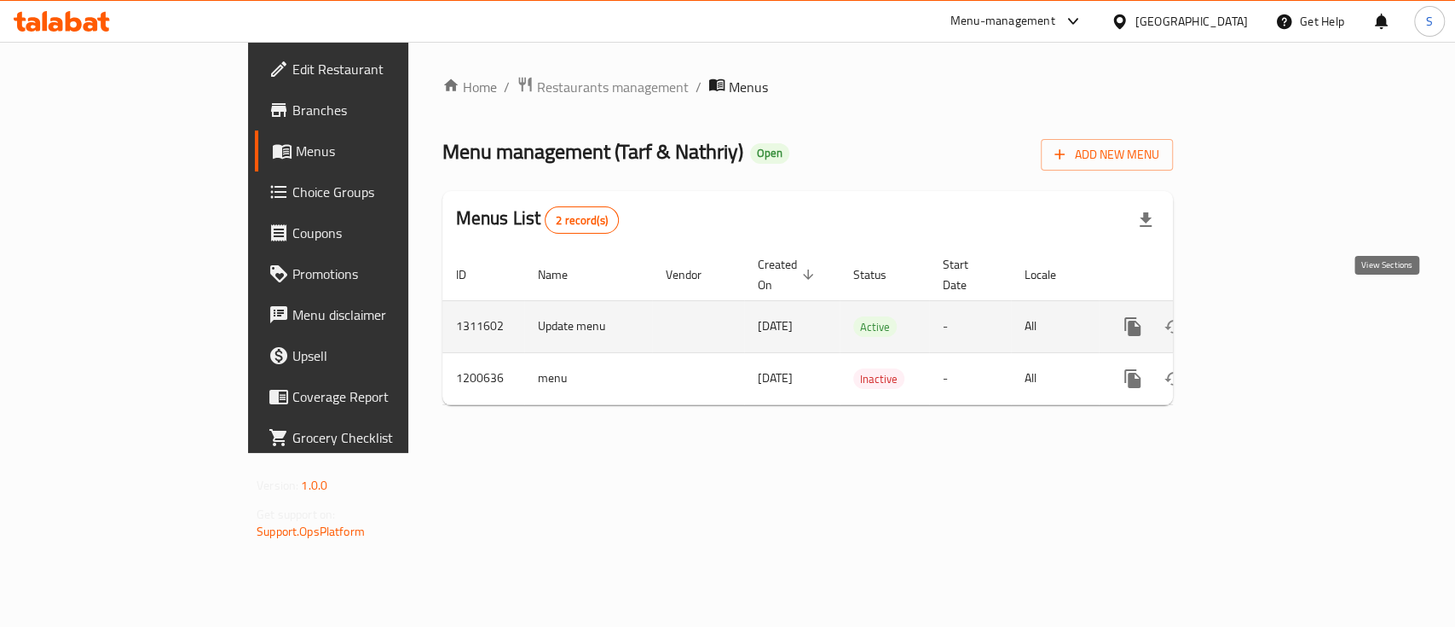
click at [1266, 316] on icon "enhanced table" at bounding box center [1256, 326] width 20 height 20
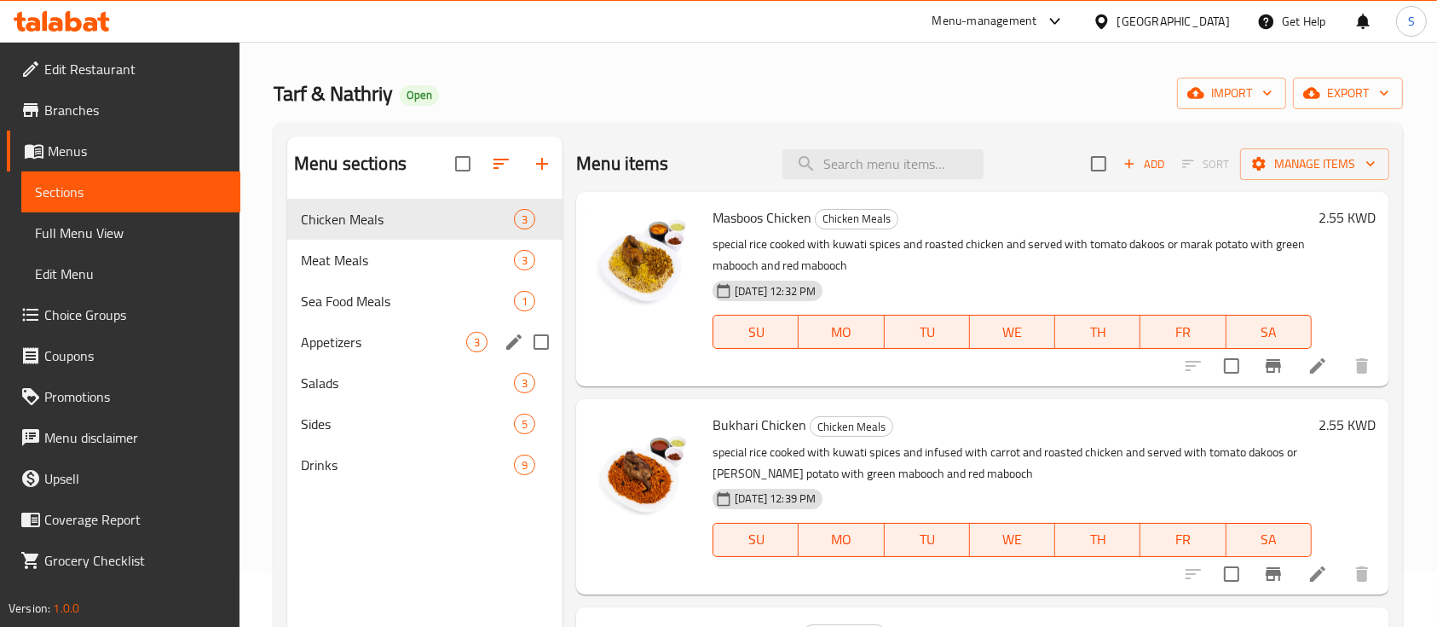
scroll to position [55, 0]
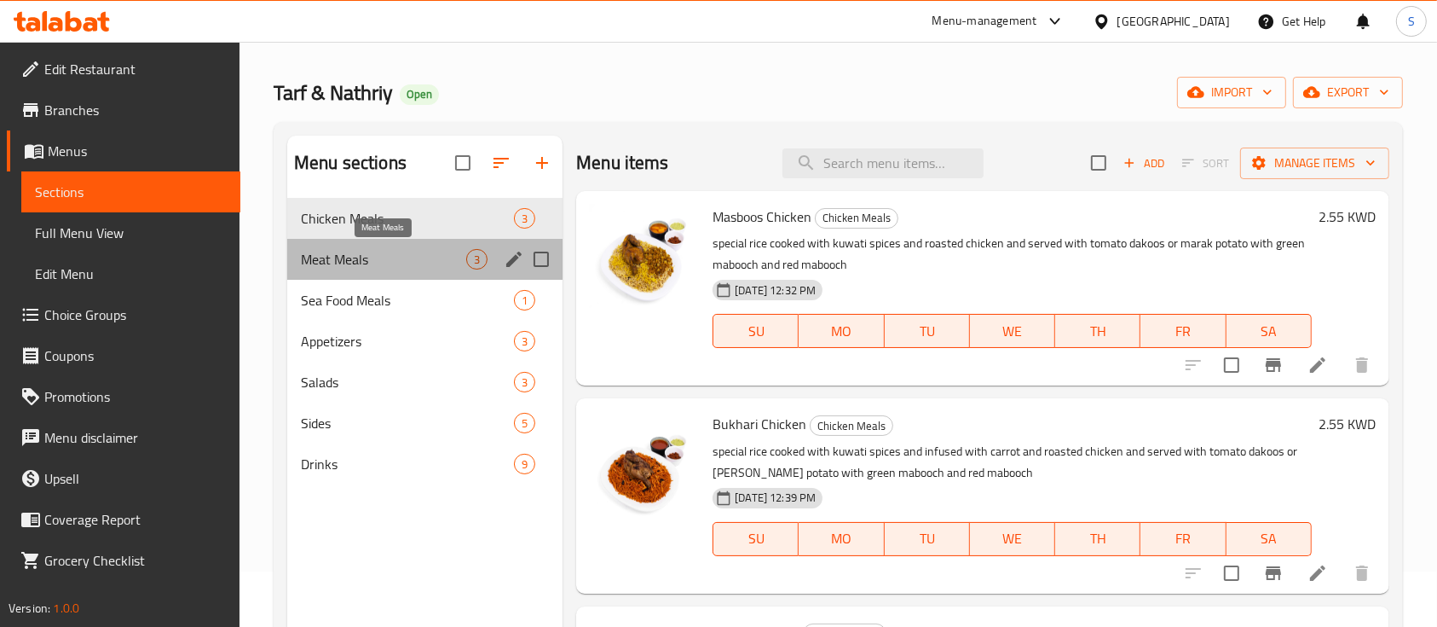
click at [440, 268] on span "Meat Meals" at bounding box center [383, 259] width 165 height 20
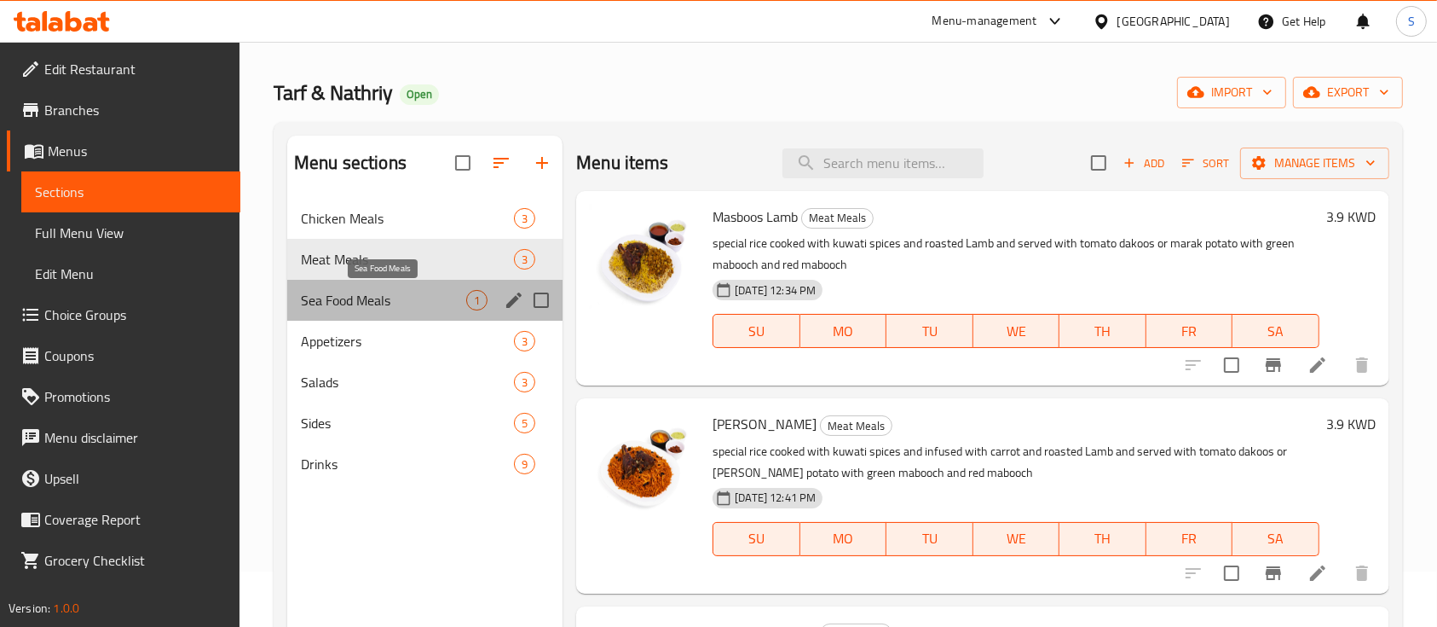
click at [430, 302] on span "Sea Food Meals" at bounding box center [383, 300] width 165 height 20
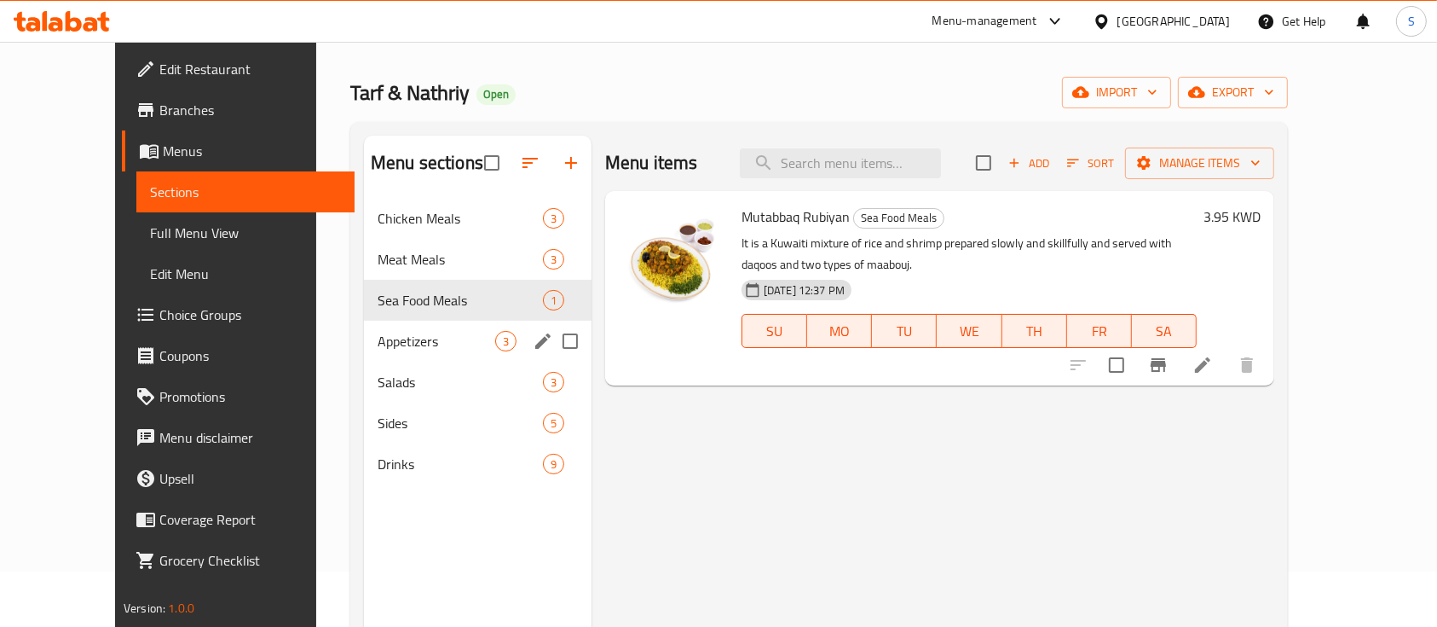
click at [423, 324] on div "Appetizers 3" at bounding box center [478, 341] width 228 height 41
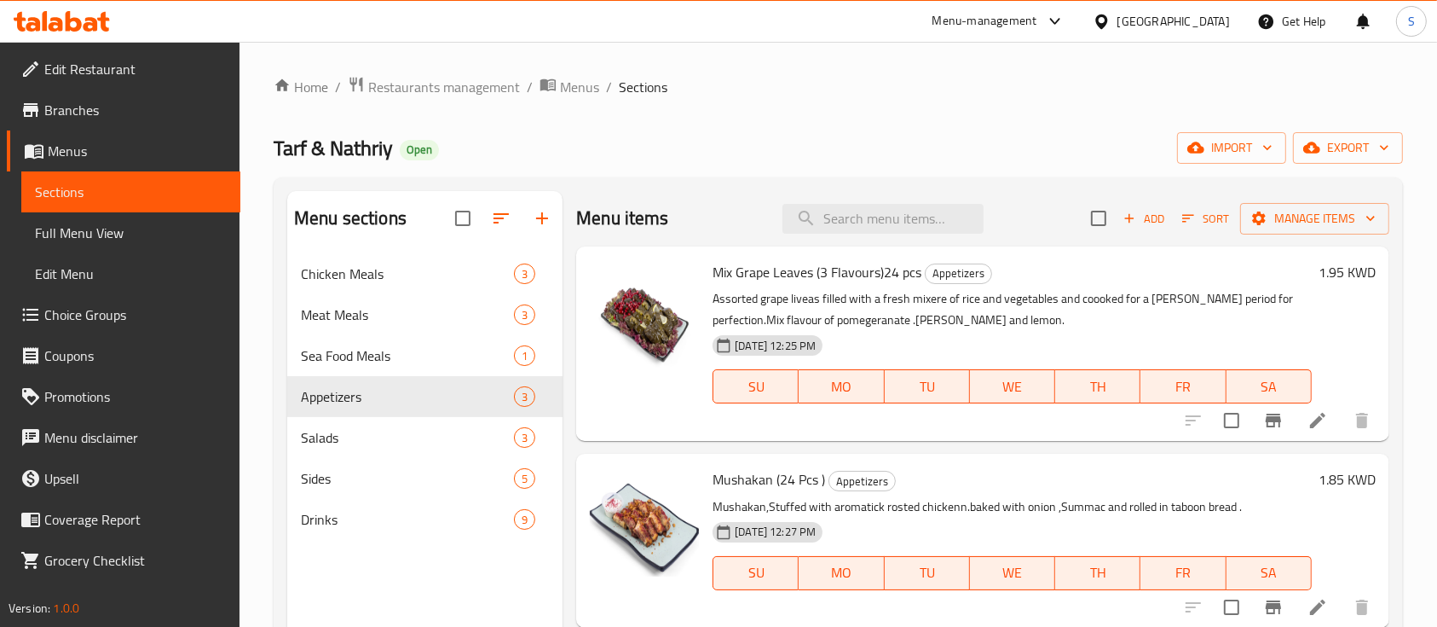
click at [465, 100] on div "Home / Restaurants management / Menus / Sections Tarf & Nathriy Open import exp…" at bounding box center [839, 453] width 1130 height 755
click at [465, 84] on span "Restaurants management" at bounding box center [444, 87] width 152 height 20
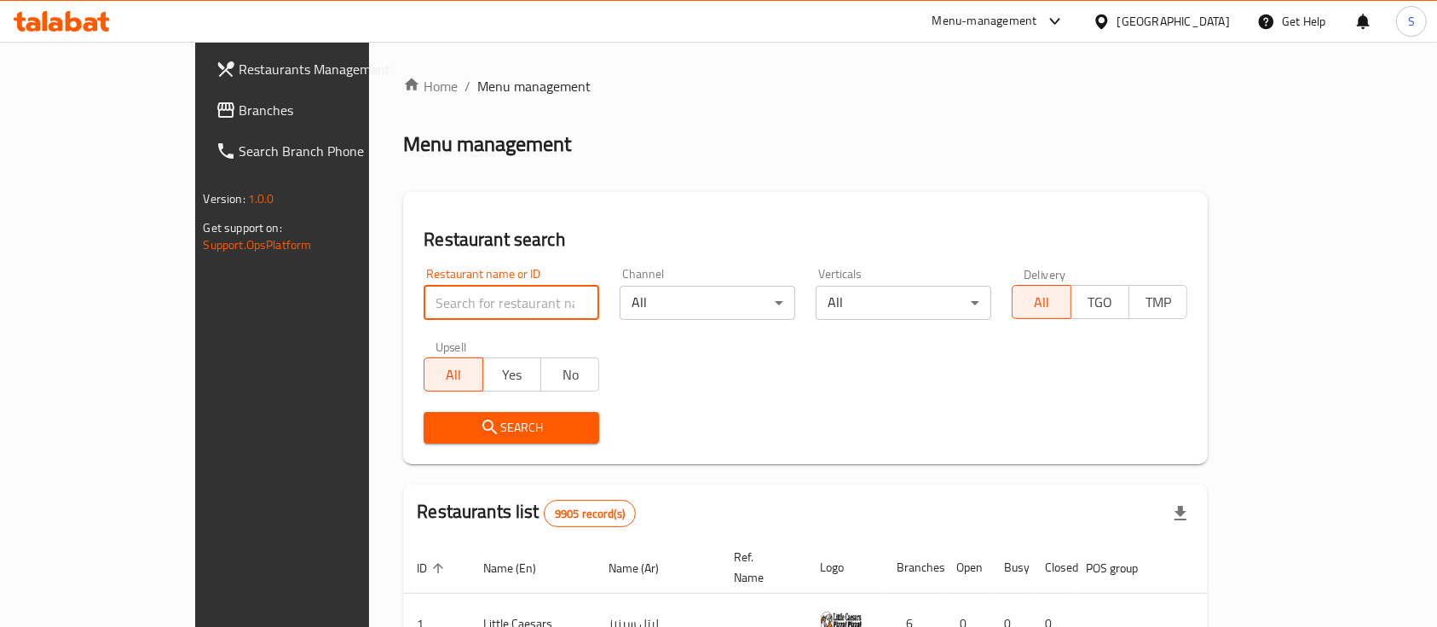
click at [424, 315] on input "search" at bounding box center [512, 303] width 176 height 34
type input "ل"
type input "Badr Albodor Restaurant"
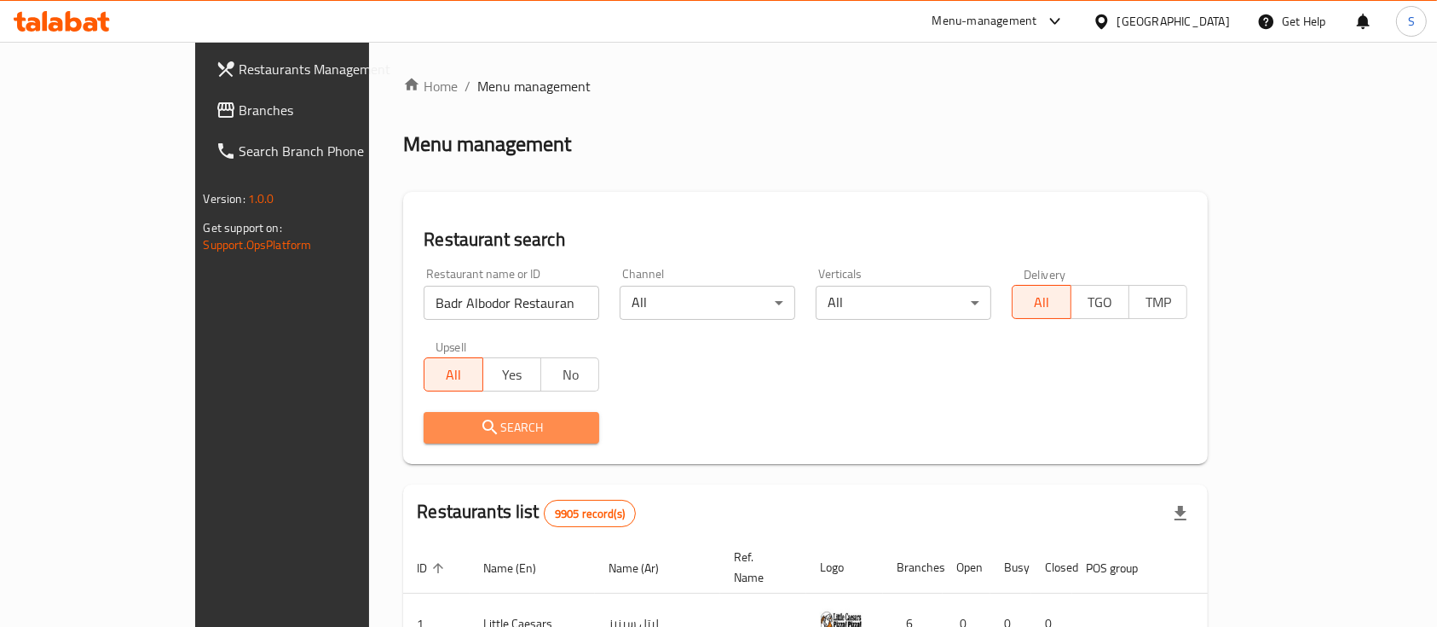
click at [502, 425] on span "Search" at bounding box center [511, 427] width 148 height 21
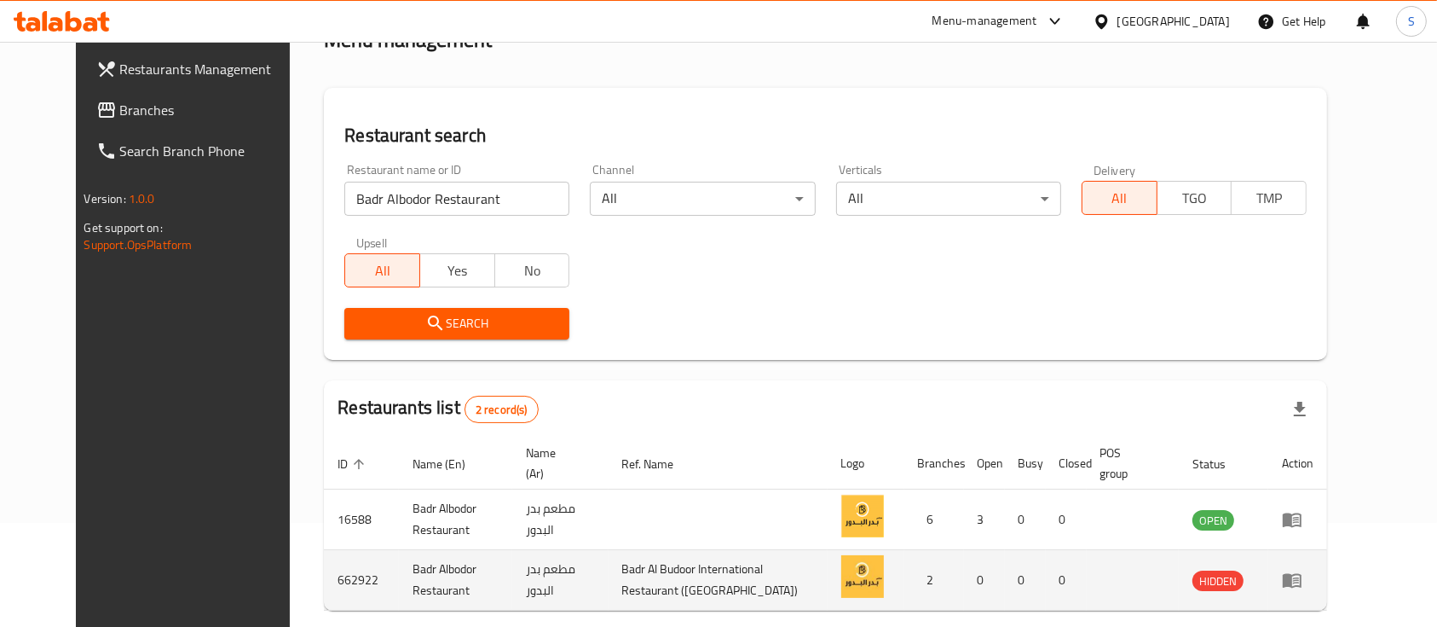
scroll to position [178, 0]
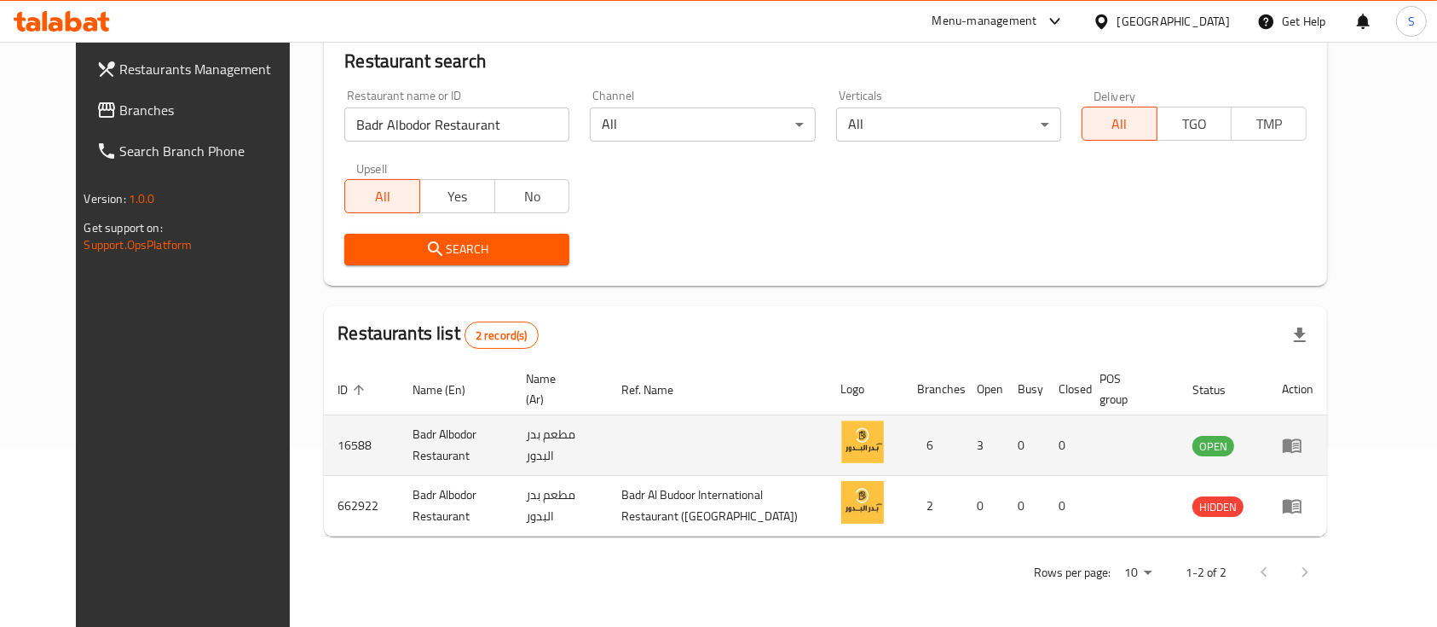
click at [1314, 439] on link "enhanced table" at bounding box center [1298, 445] width 32 height 20
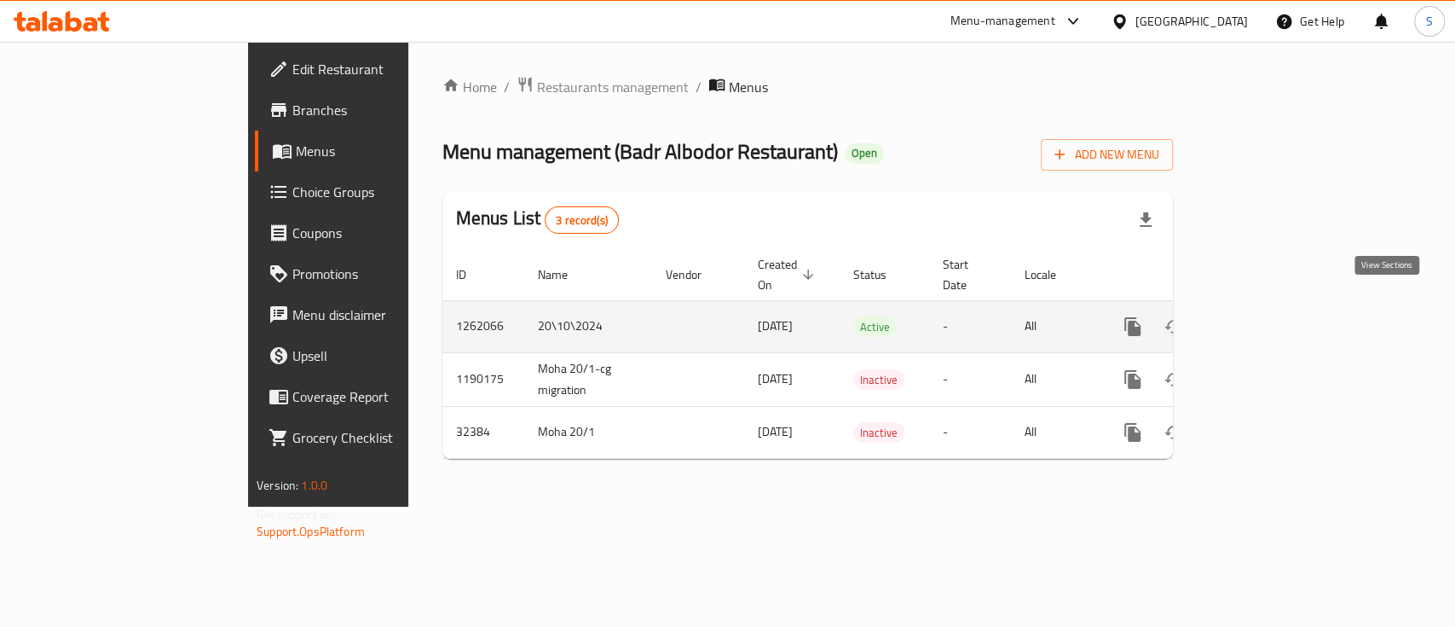
click at [1266, 316] on icon "enhanced table" at bounding box center [1256, 326] width 20 height 20
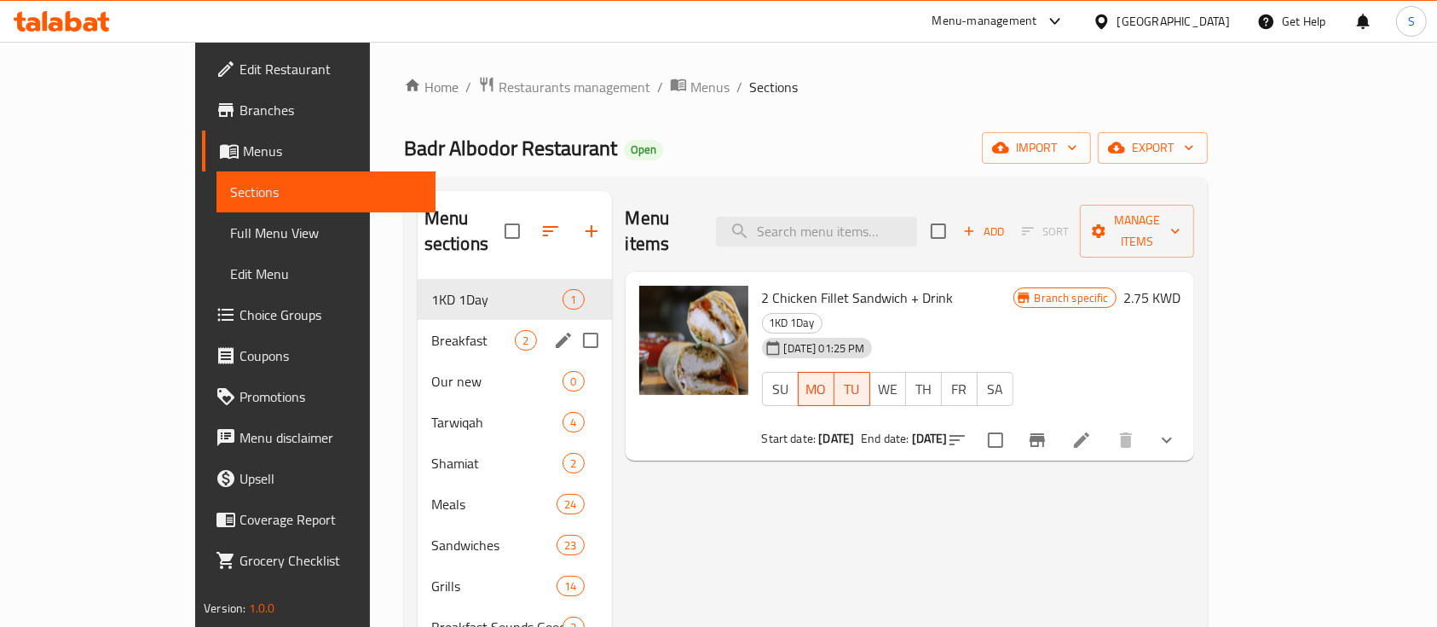
click at [418, 320] on div "Breakfast 2" at bounding box center [515, 340] width 194 height 41
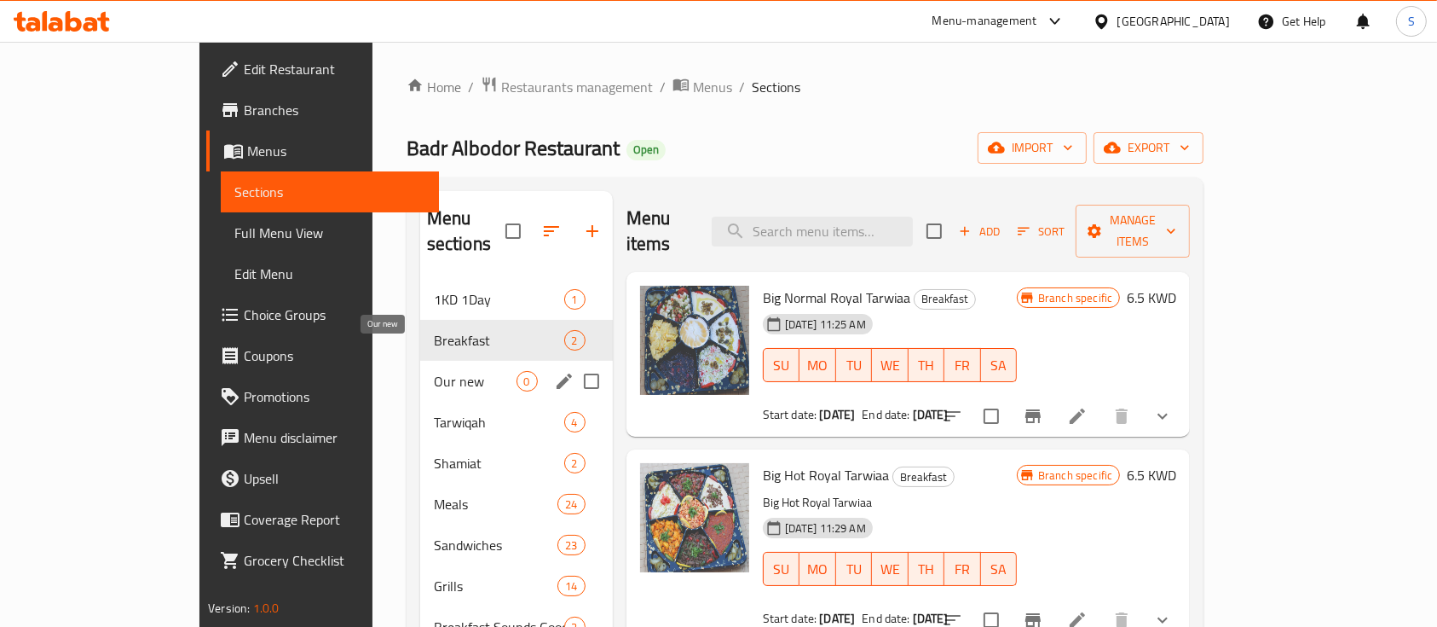
click at [434, 371] on span "Our new" at bounding box center [475, 381] width 83 height 20
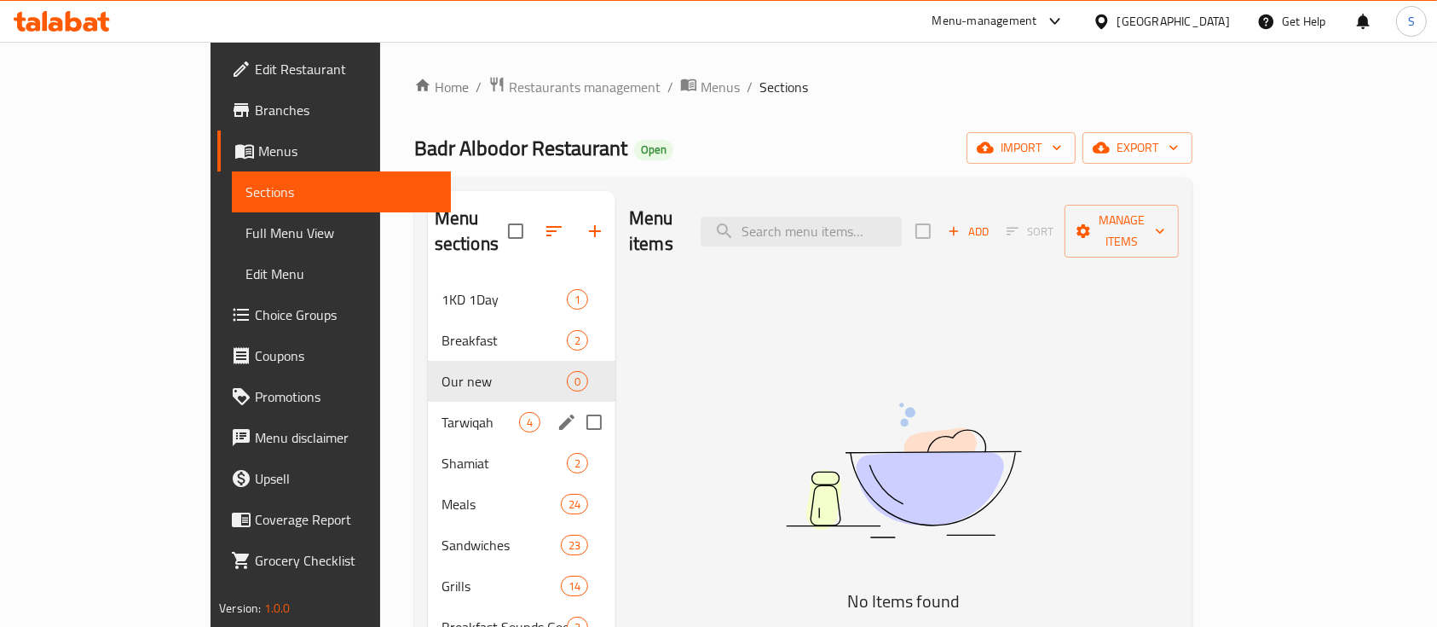
click at [428, 402] on div "Tarwiqah 4" at bounding box center [522, 422] width 188 height 41
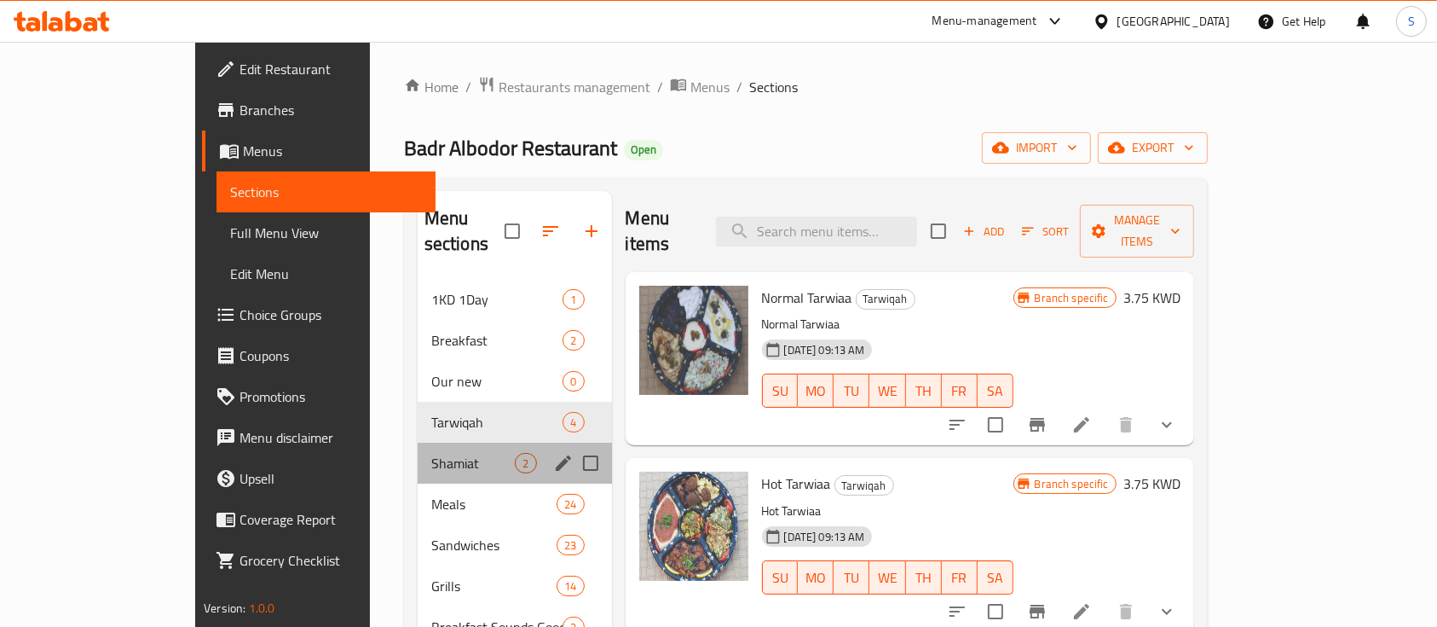
click at [418, 442] on div "Shamiat 2" at bounding box center [515, 462] width 194 height 41
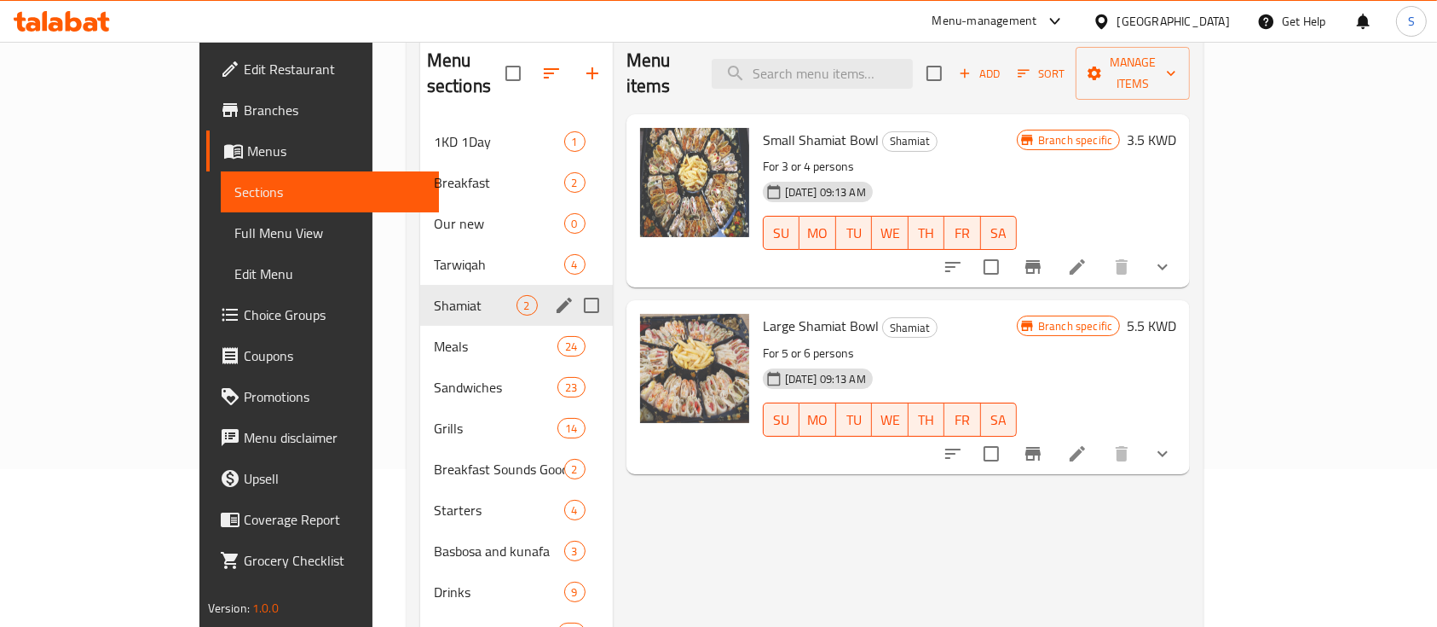
scroll to position [227, 0]
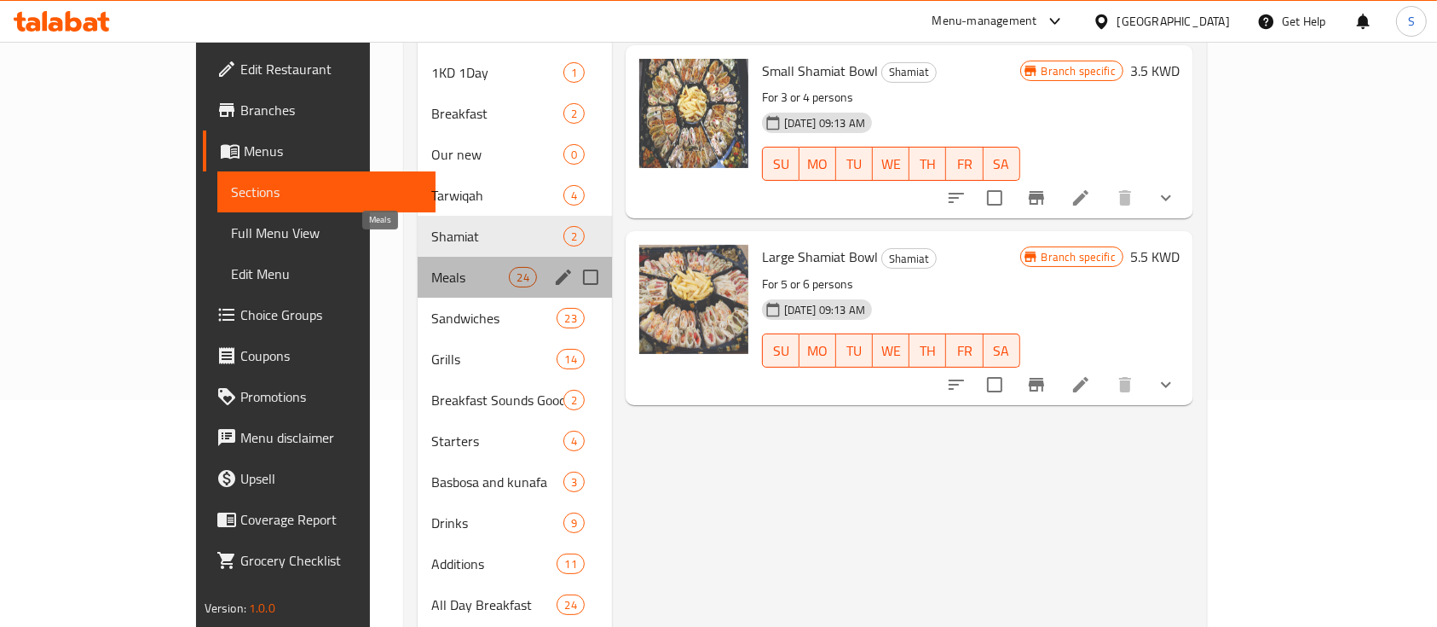
click at [431, 267] on span "Meals" at bounding box center [470, 277] width 78 height 20
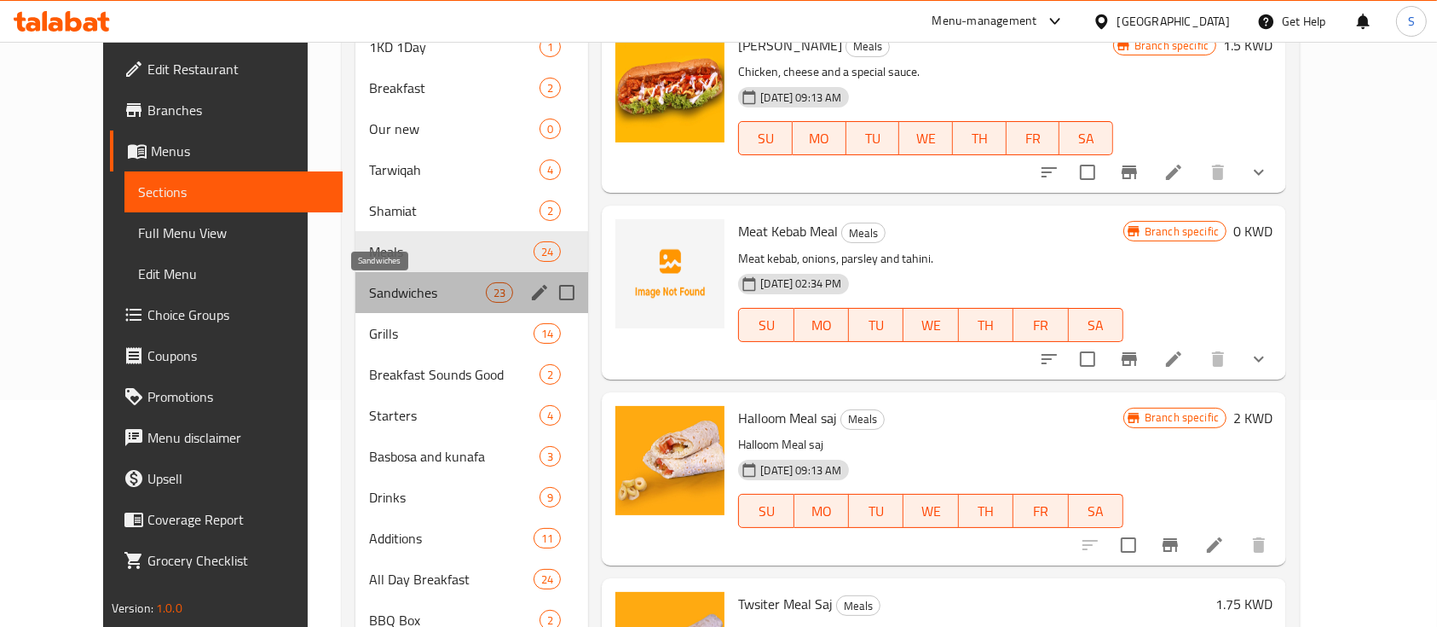
click at [384, 283] on span "Sandwiches" at bounding box center [427, 292] width 117 height 20
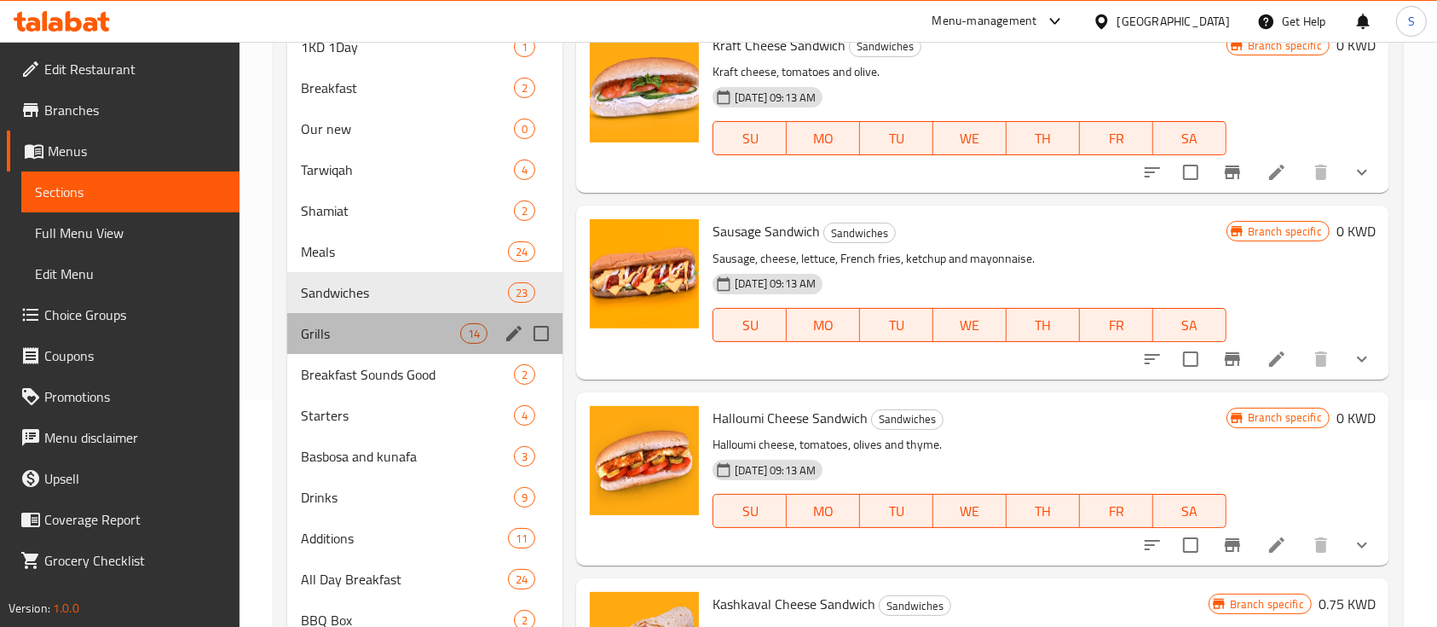
click at [381, 314] on div "Grills 14" at bounding box center [424, 333] width 275 height 41
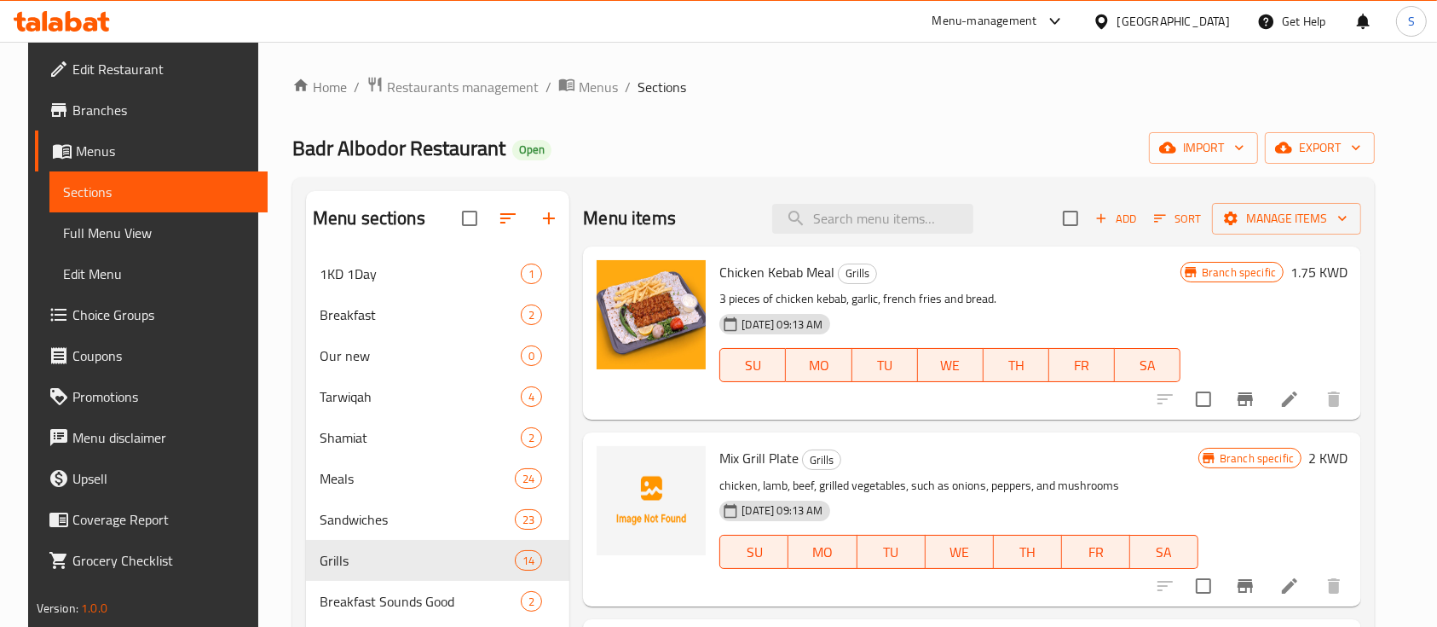
click at [459, 62] on div "Home / Restaurants management / Menus / Sections Badr Albodor Restaurant Open i…" at bounding box center [833, 482] width 1151 height 880
click at [457, 83] on span "Restaurants management" at bounding box center [463, 87] width 152 height 20
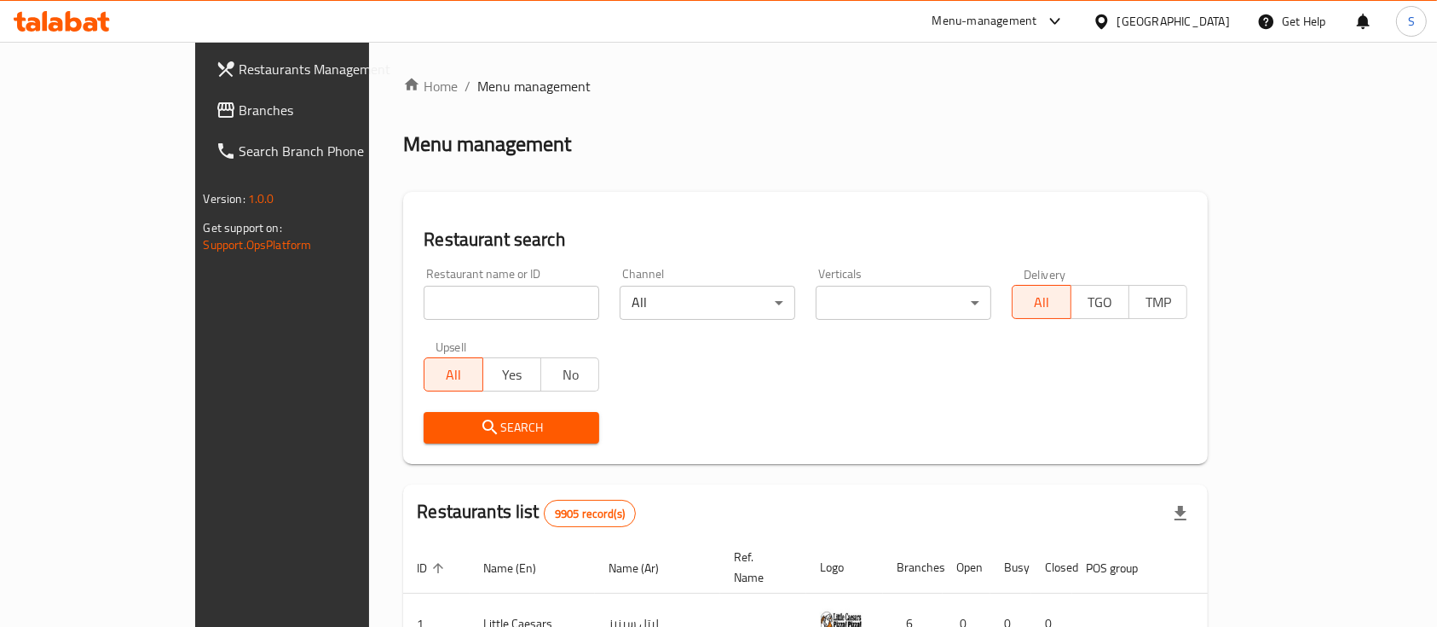
click at [424, 291] on input "search" at bounding box center [512, 303] width 176 height 34
type input "trif"
click button "Search" at bounding box center [512, 428] width 176 height 32
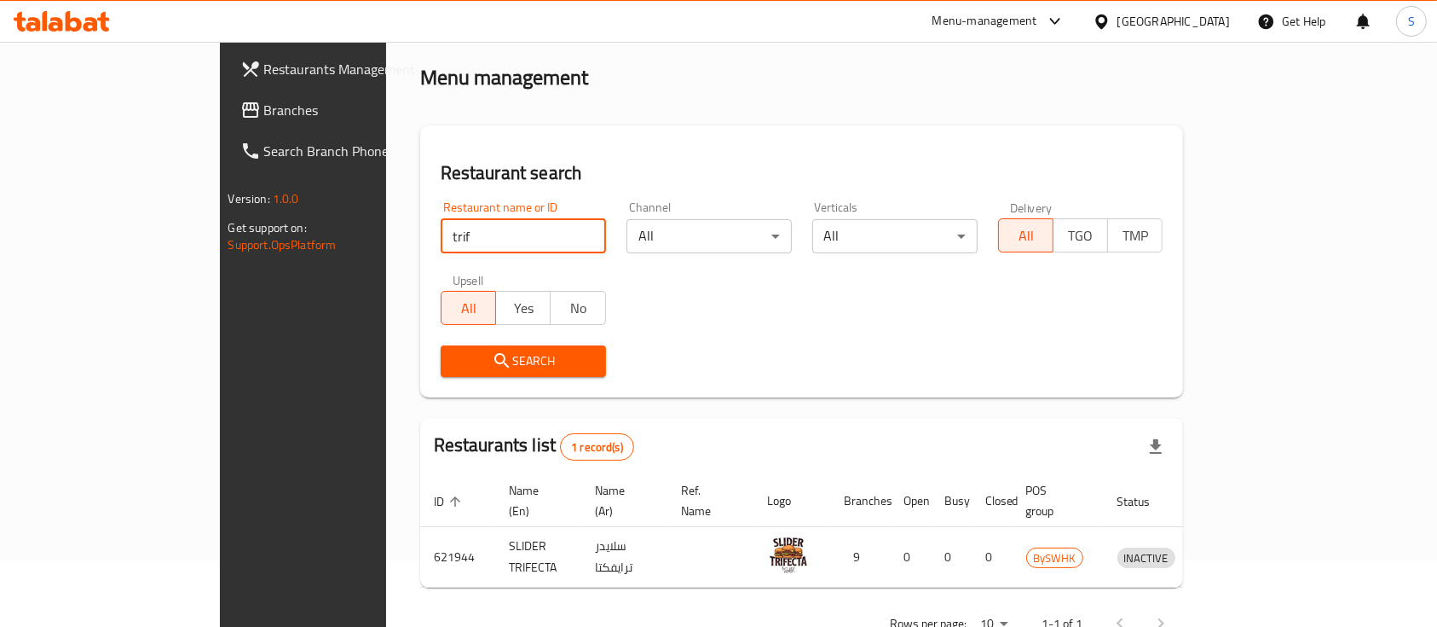
scroll to position [100, 0]
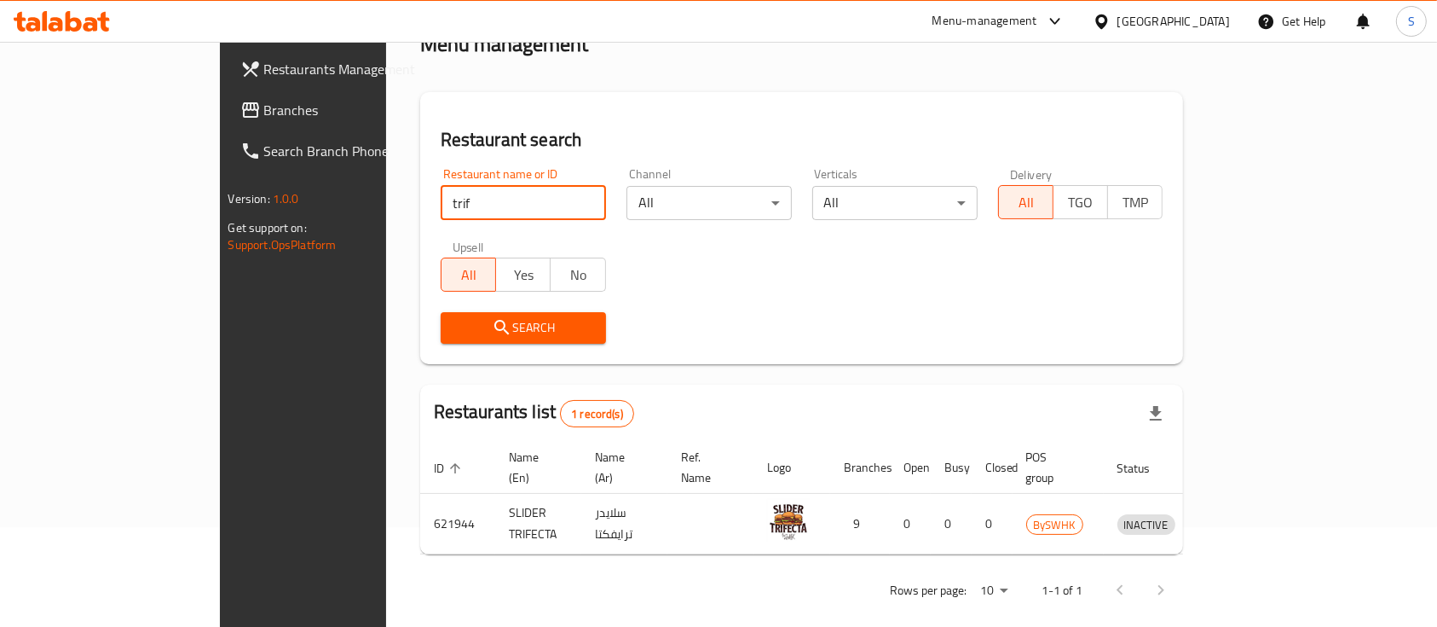
click at [441, 200] on input "trif" at bounding box center [523, 203] width 165 height 34
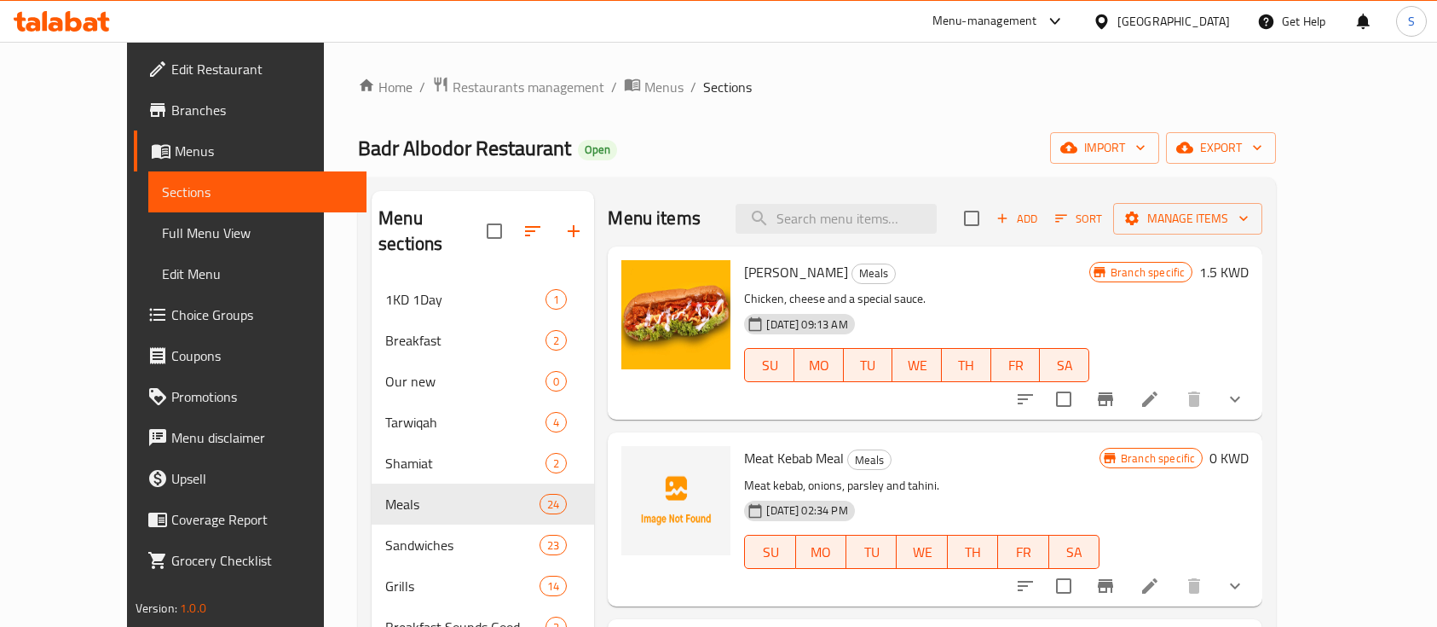
scroll to position [227, 0]
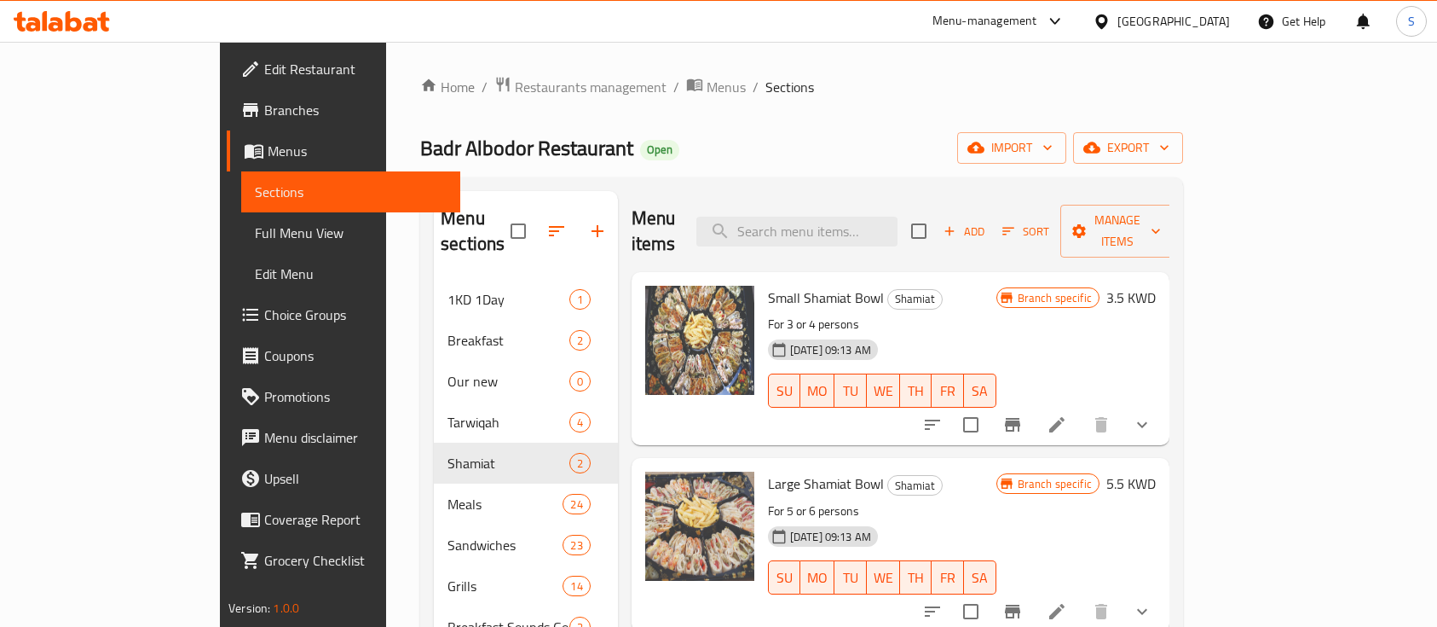
scroll to position [227, 0]
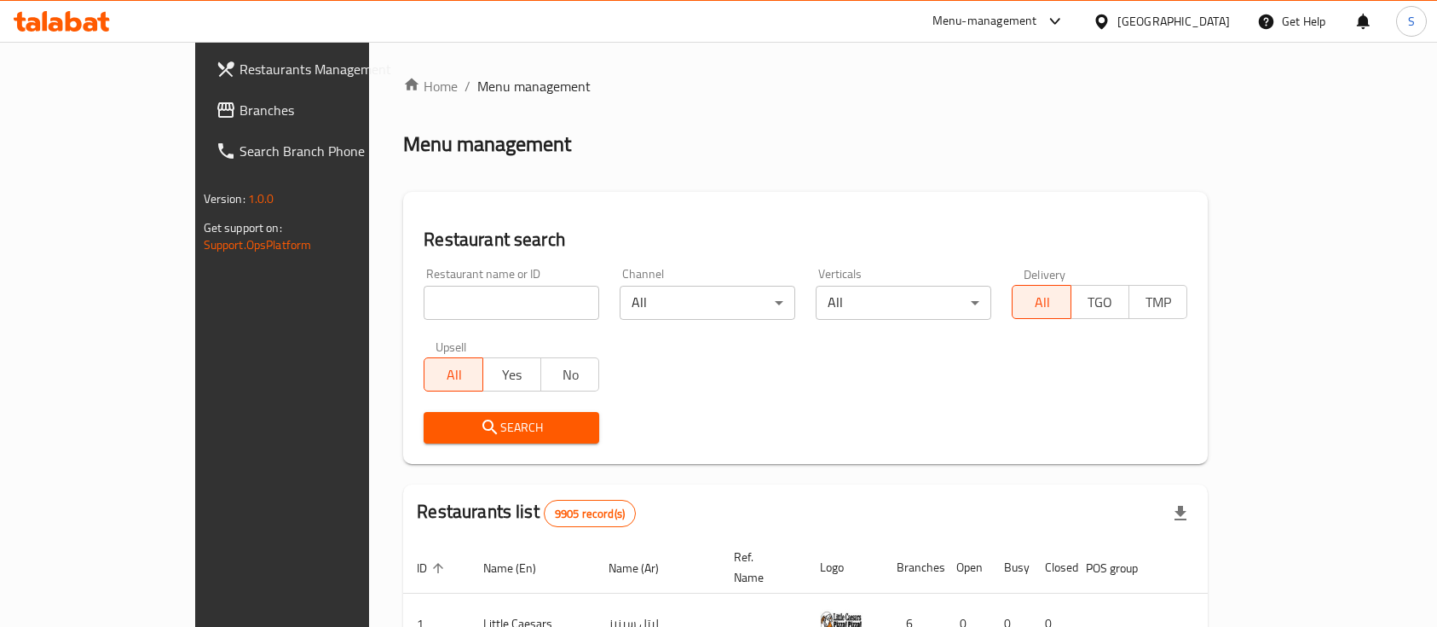
scroll to position [178, 0]
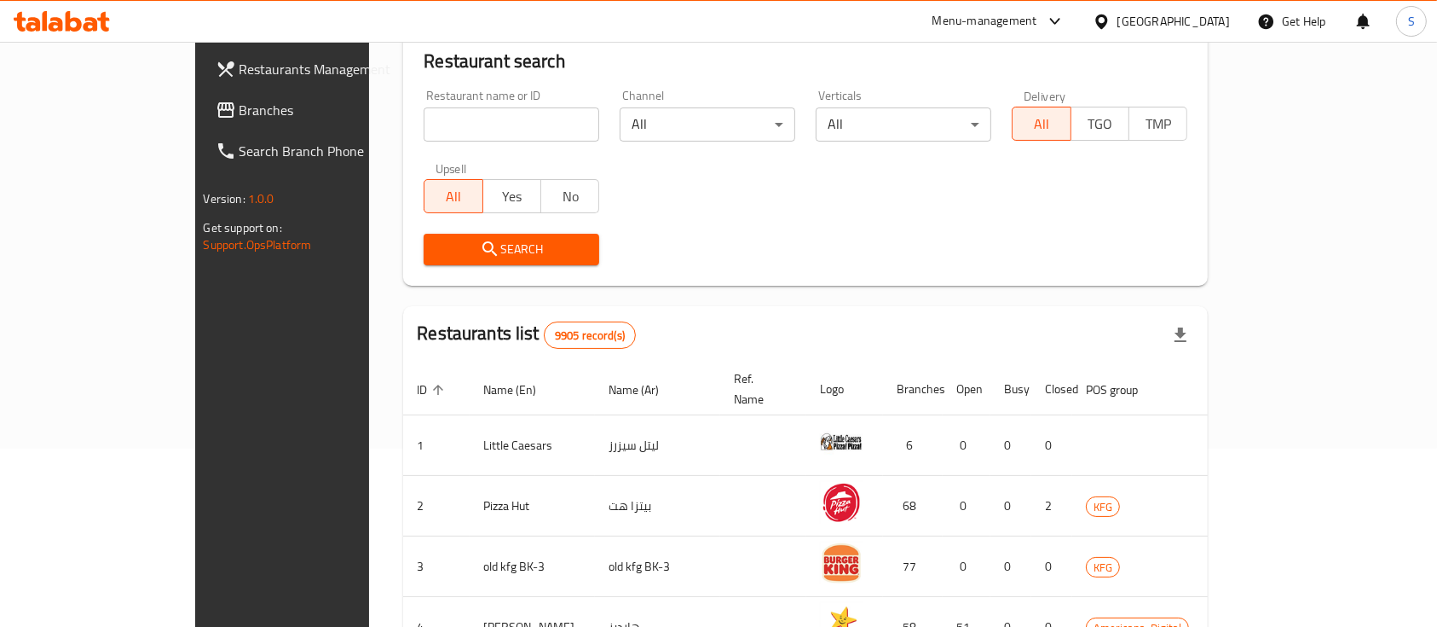
click at [424, 113] on input "search" at bounding box center [512, 124] width 176 height 34
type input "Tarf & Nathriy"
click at [437, 254] on span "Search" at bounding box center [511, 249] width 148 height 21
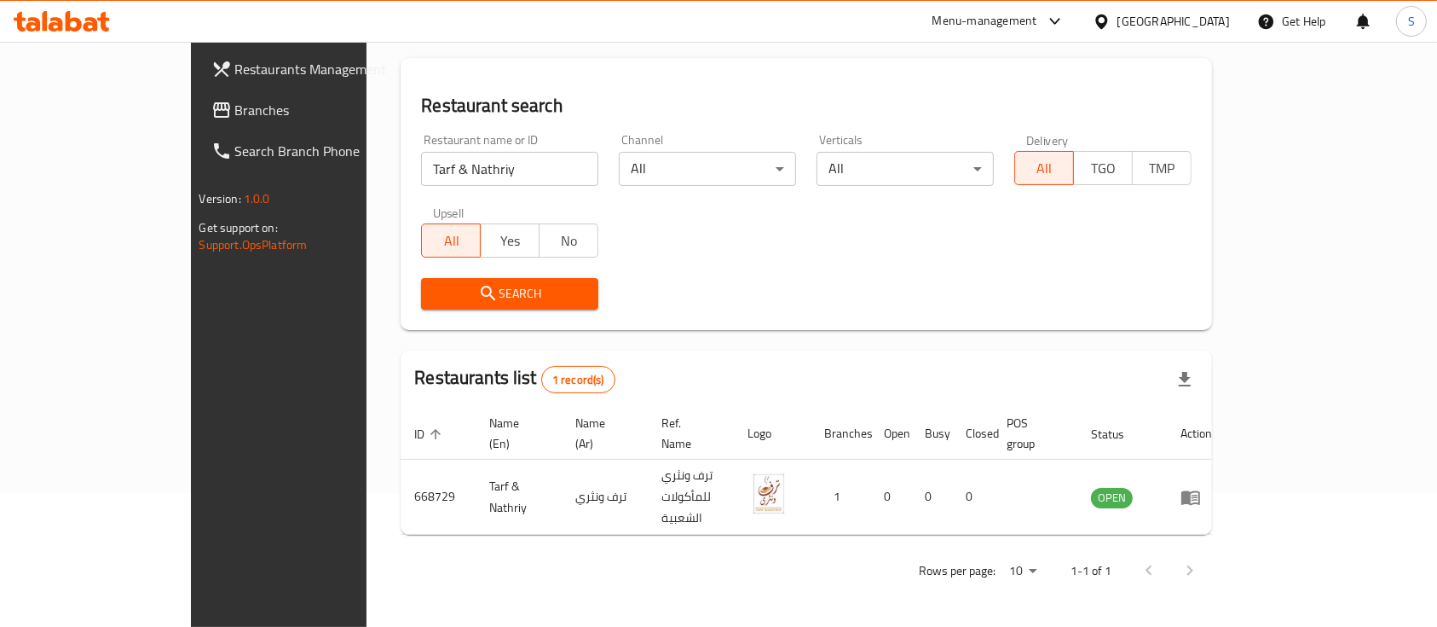
scroll to position [100, 0]
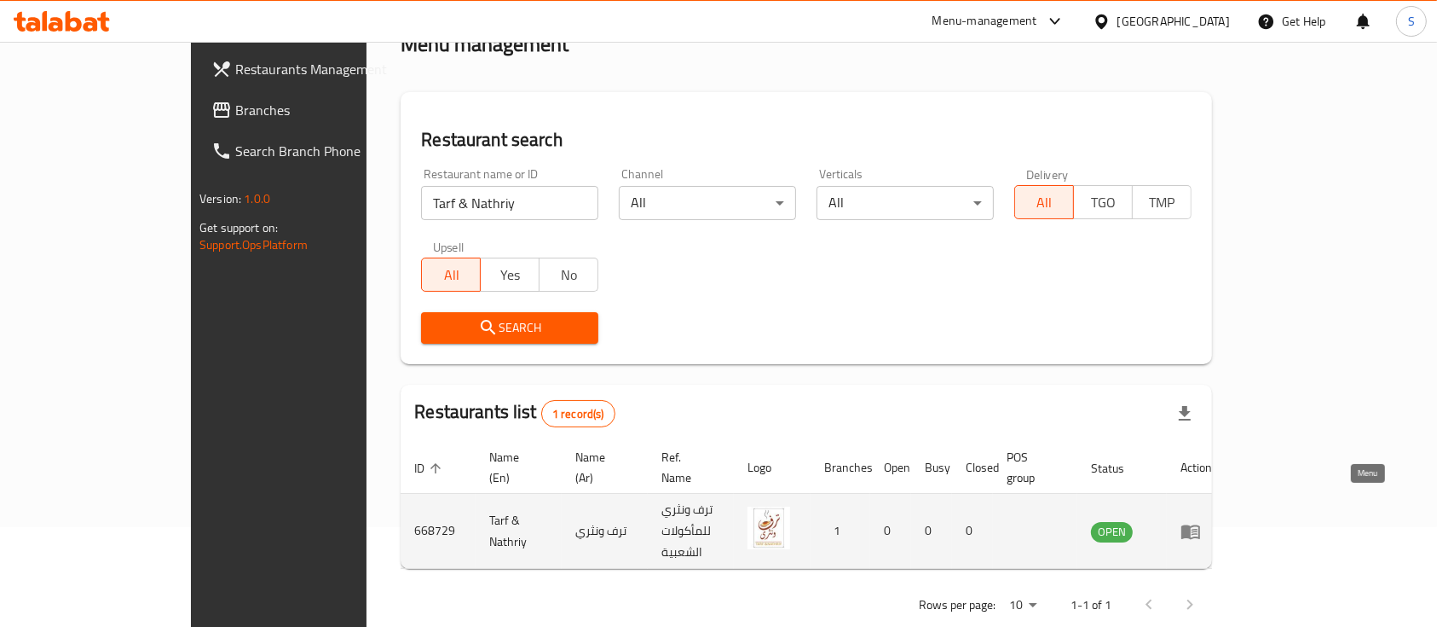
click at [1200, 524] on icon "enhanced table" at bounding box center [1191, 531] width 19 height 14
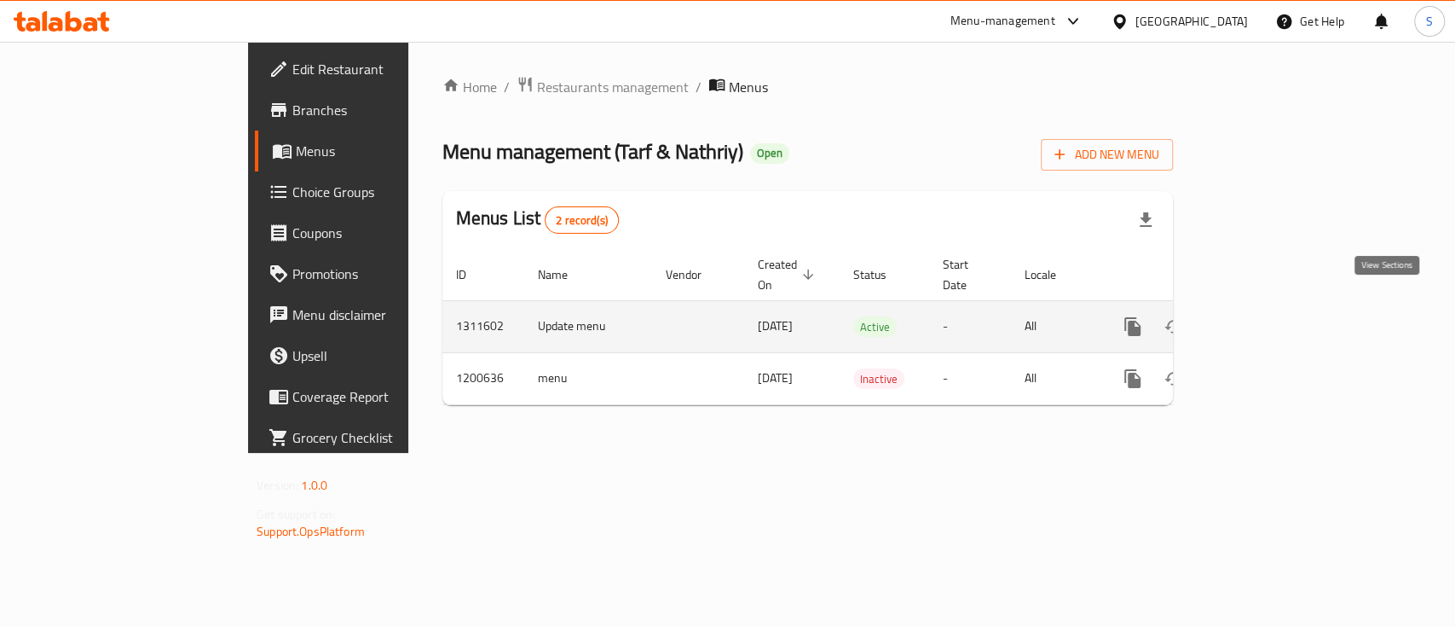
click at [1266, 316] on icon "enhanced table" at bounding box center [1256, 326] width 20 height 20
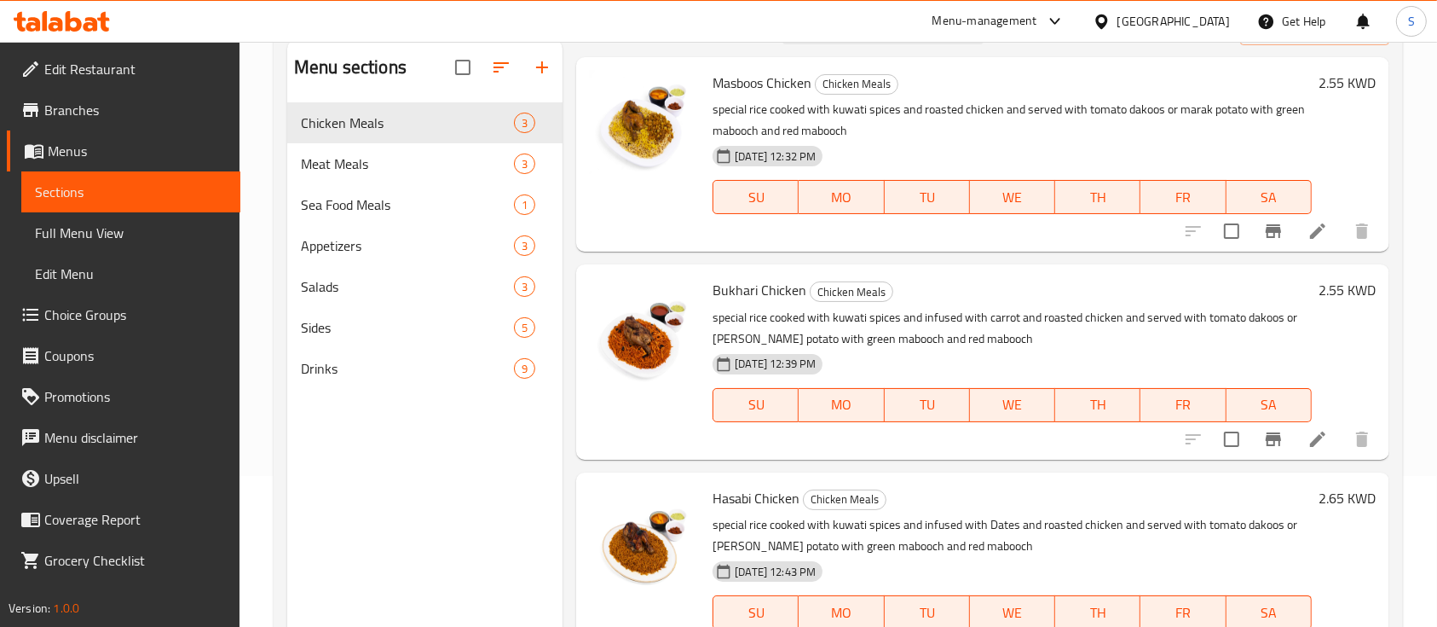
scroll to position [239, 0]
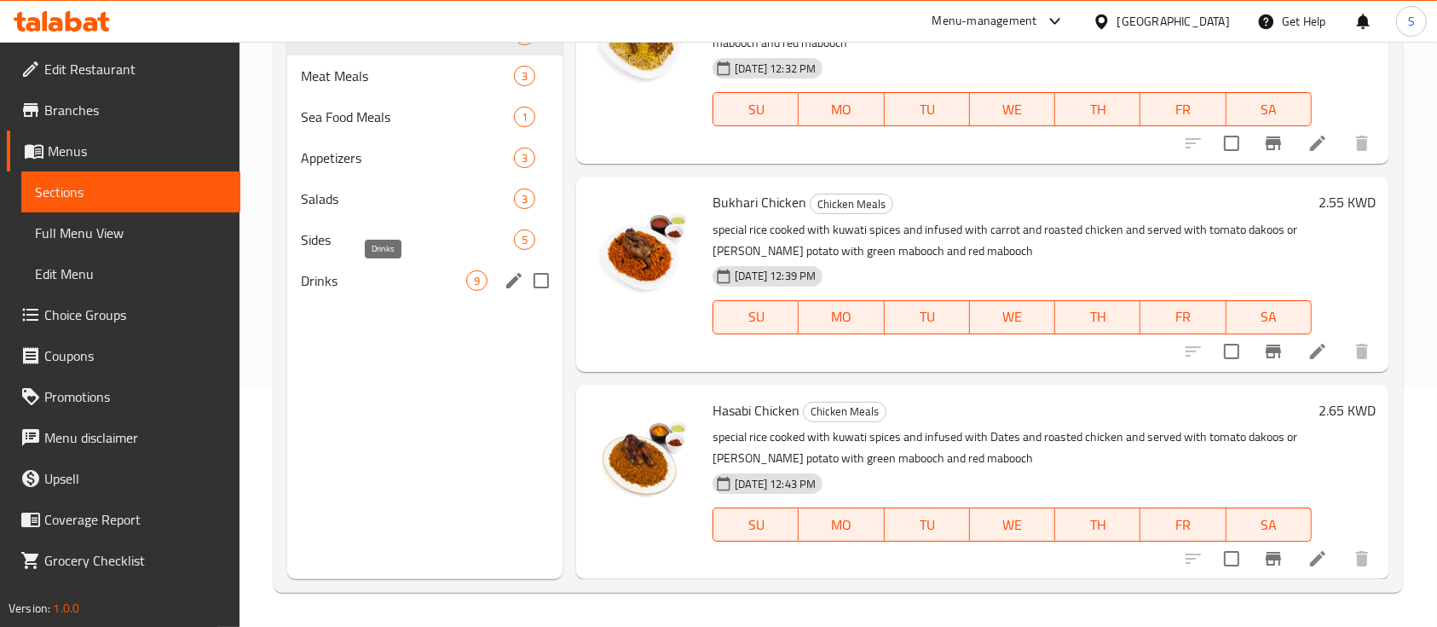
click at [351, 276] on span "Drinks" at bounding box center [383, 280] width 165 height 20
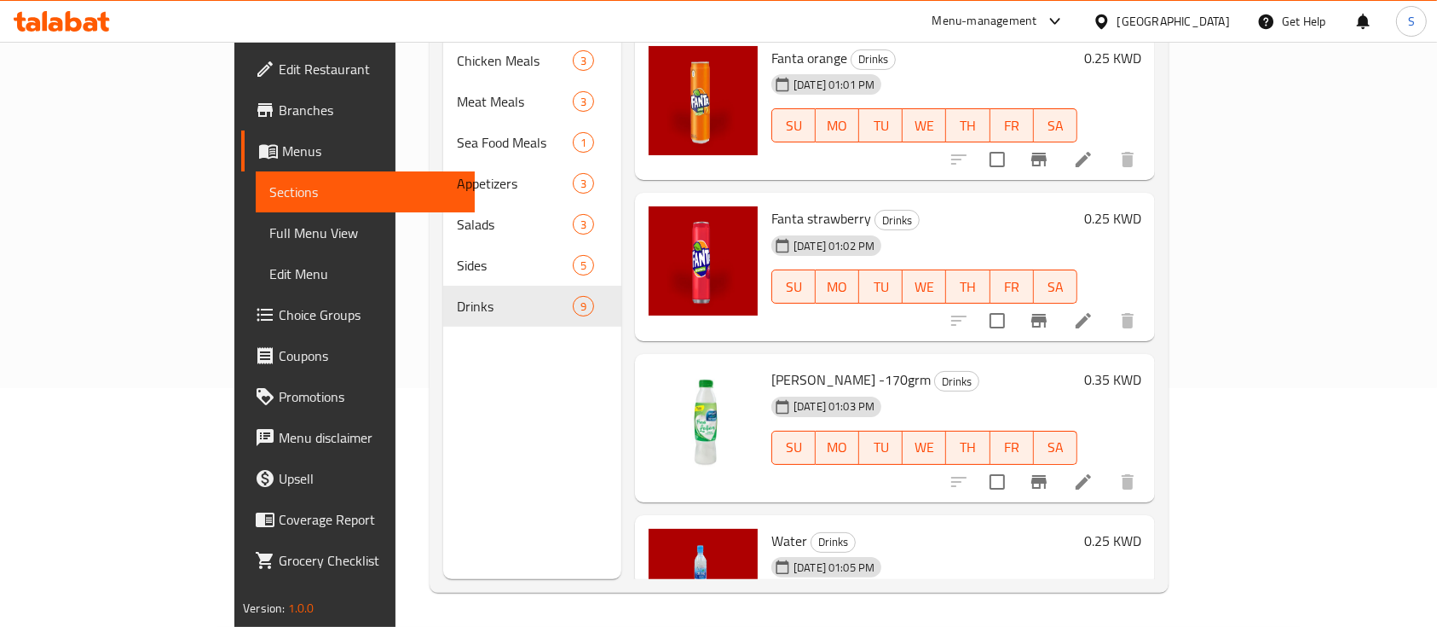
scroll to position [863, 0]
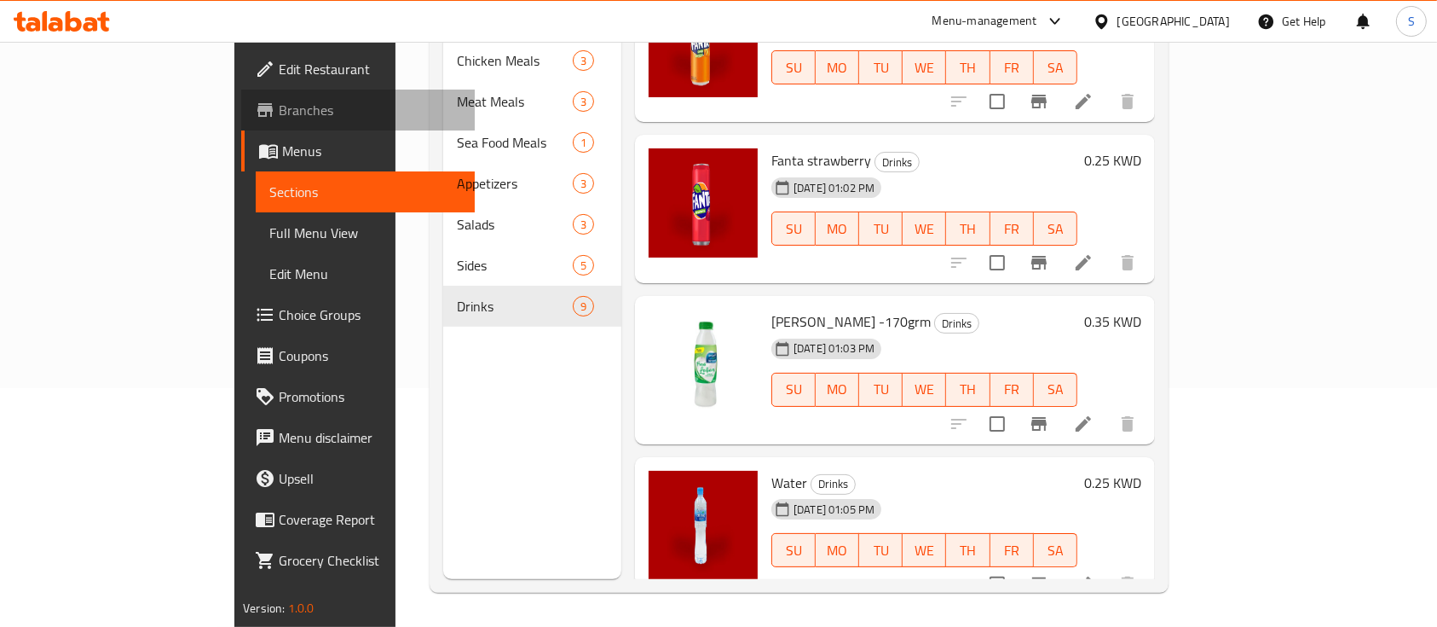
click at [279, 109] on span "Branches" at bounding box center [370, 110] width 182 height 20
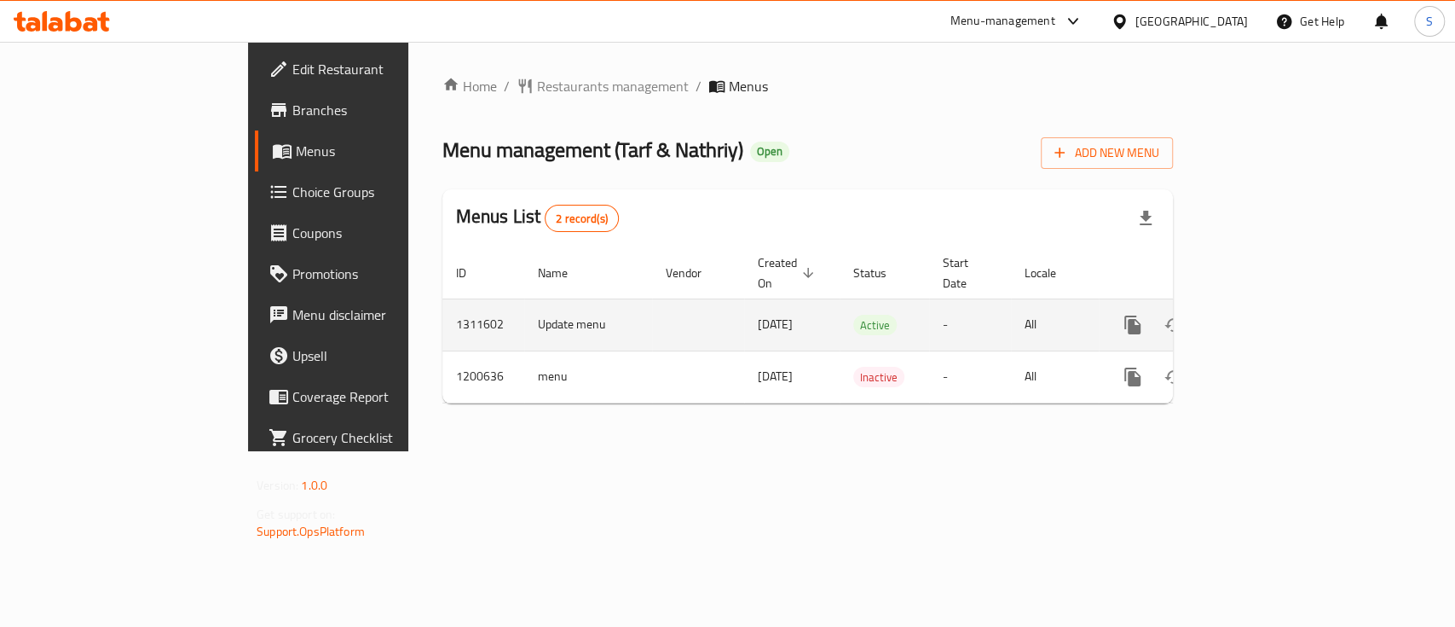
drag, startPoint x: 1412, startPoint y: 308, endPoint x: 1384, endPoint y: 300, distance: 29.2
click at [1290, 308] on td "enhanced table" at bounding box center [1194, 324] width 191 height 52
click at [1266, 315] on icon "enhanced table" at bounding box center [1256, 325] width 20 height 20
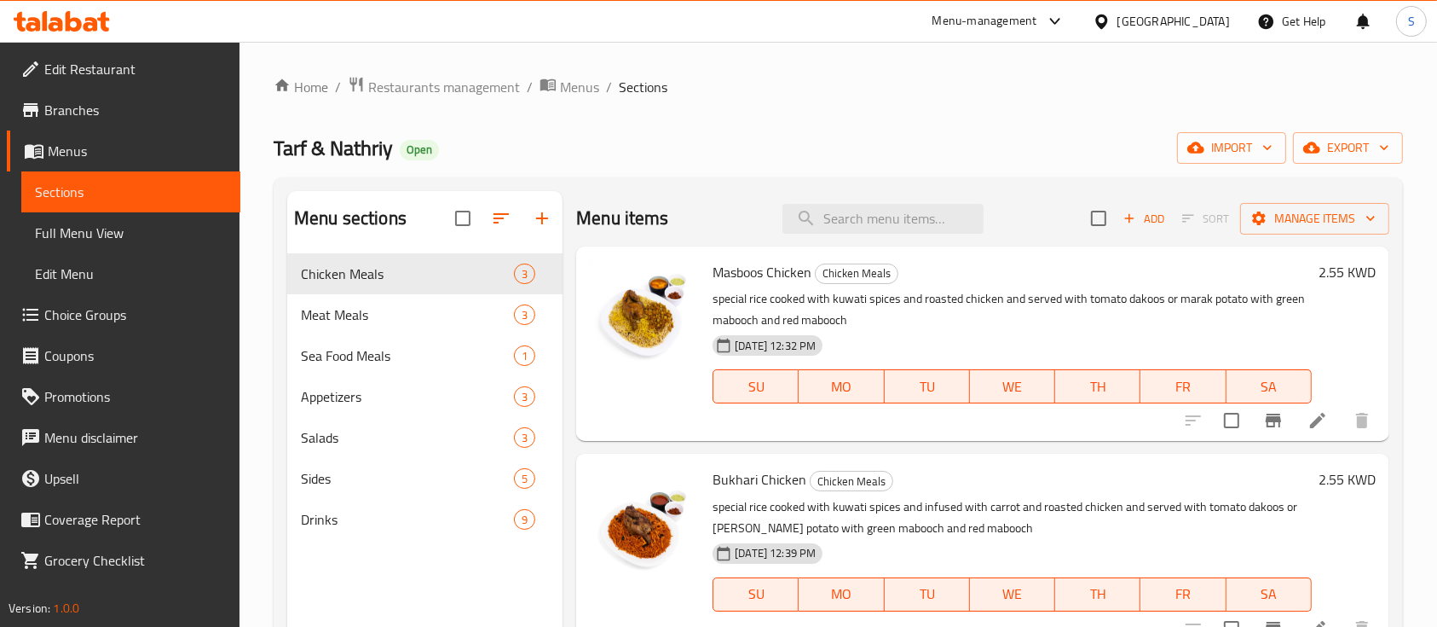
scroll to position [38, 0]
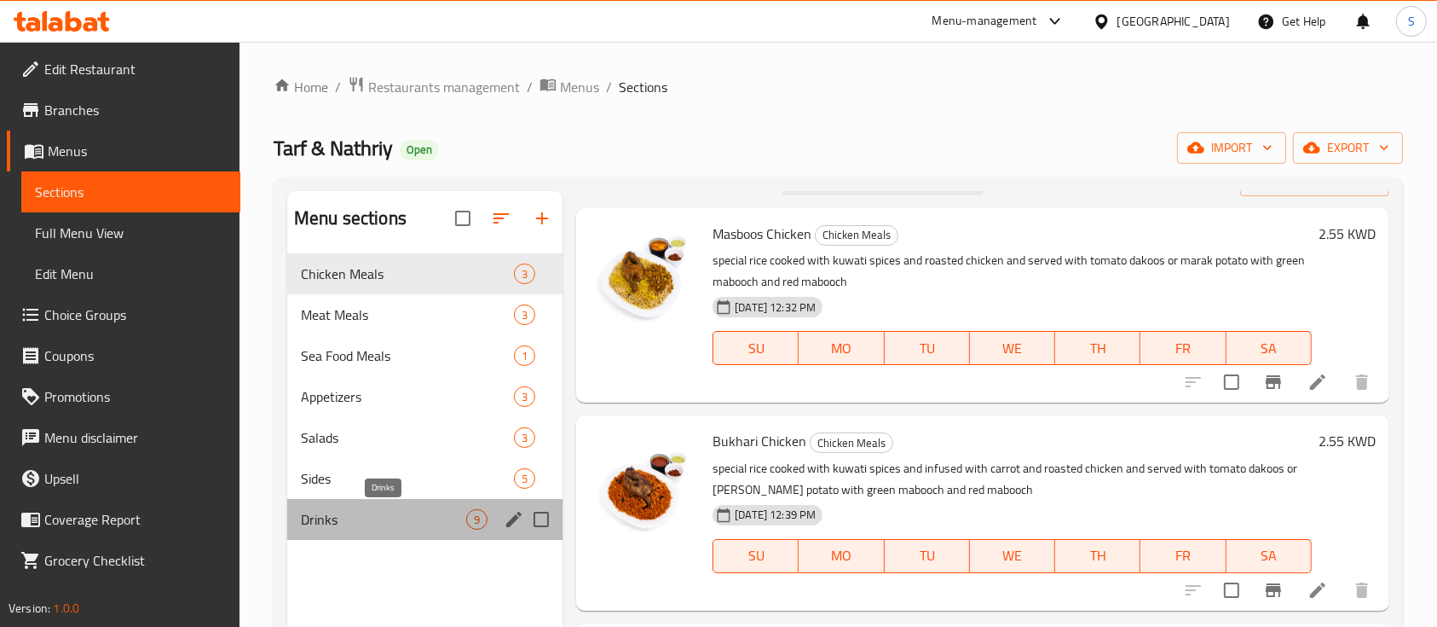
click at [400, 509] on span "Drinks" at bounding box center [383, 519] width 165 height 20
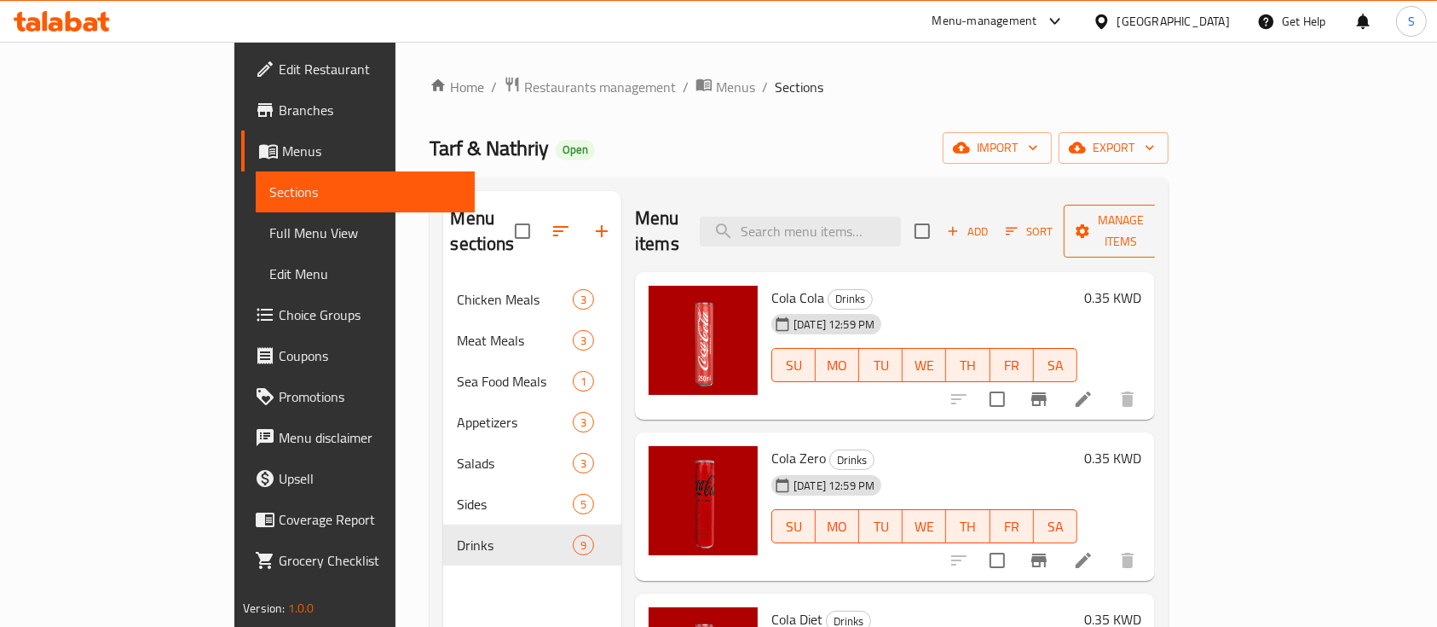
click at [1165, 223] on span "Manage items" at bounding box center [1121, 231] width 87 height 43
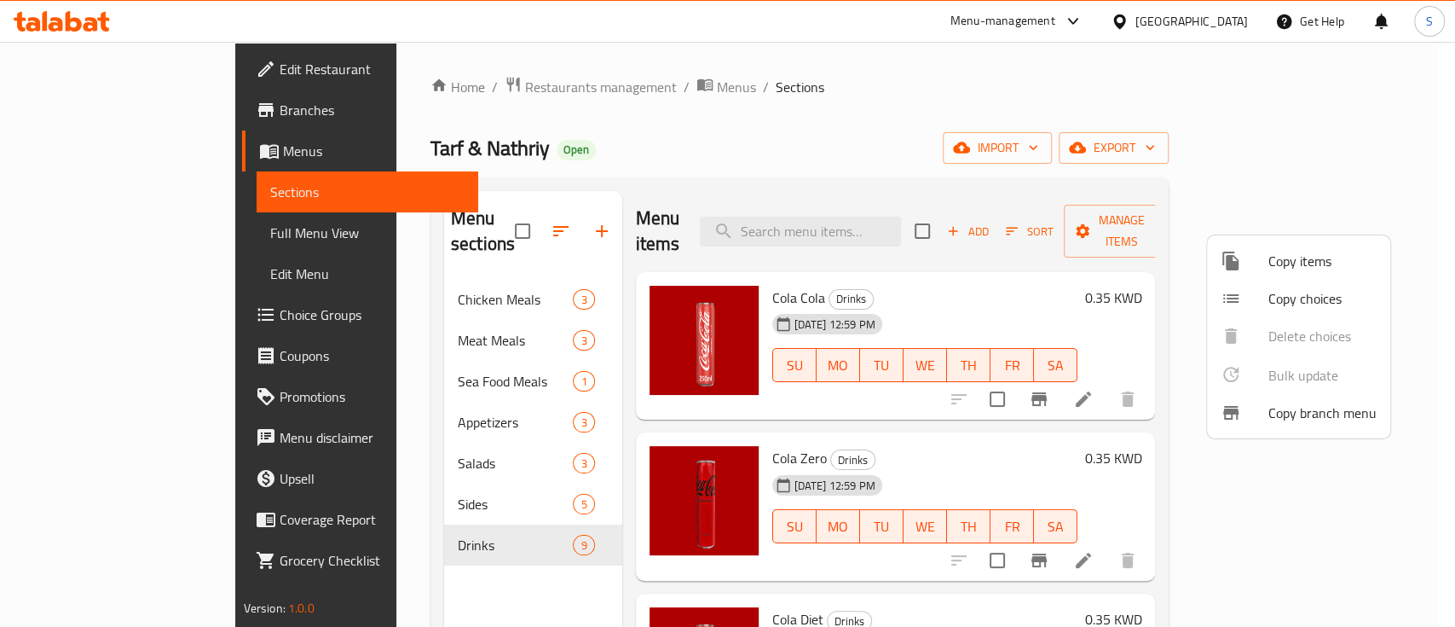
click at [1117, 147] on div at bounding box center [727, 313] width 1455 height 627
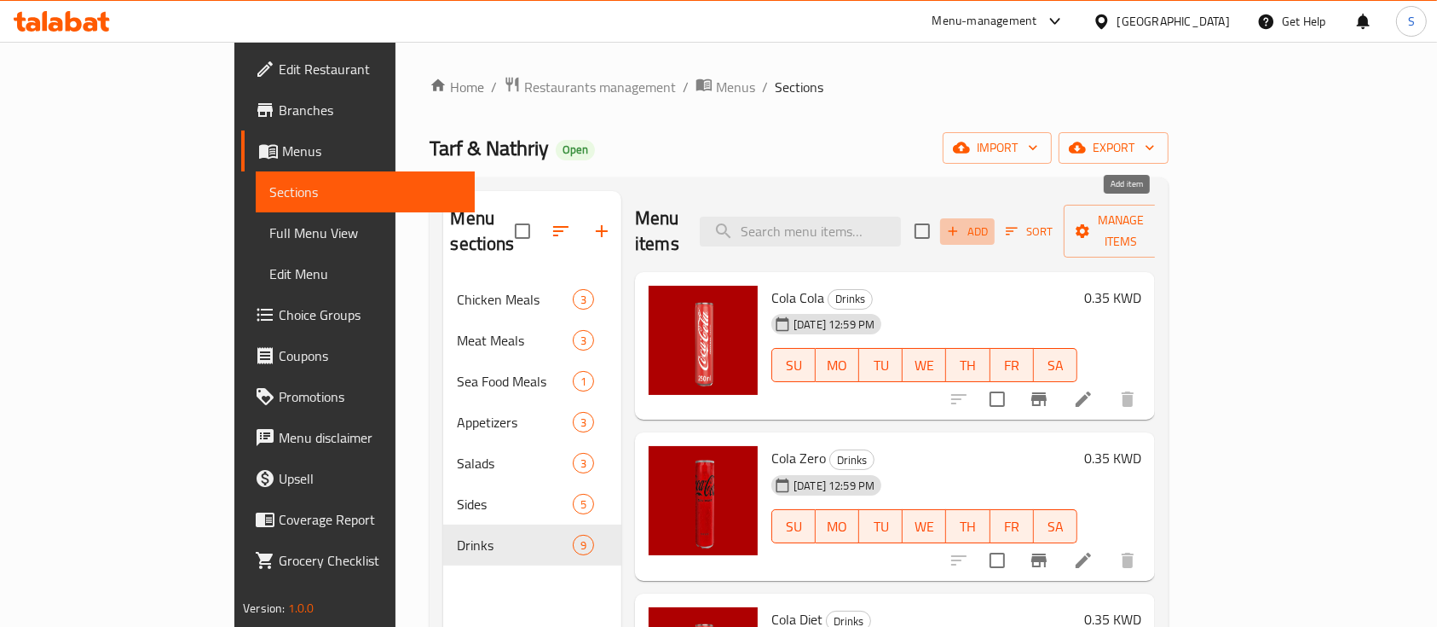
click at [991, 227] on span "Add" at bounding box center [968, 232] width 46 height 20
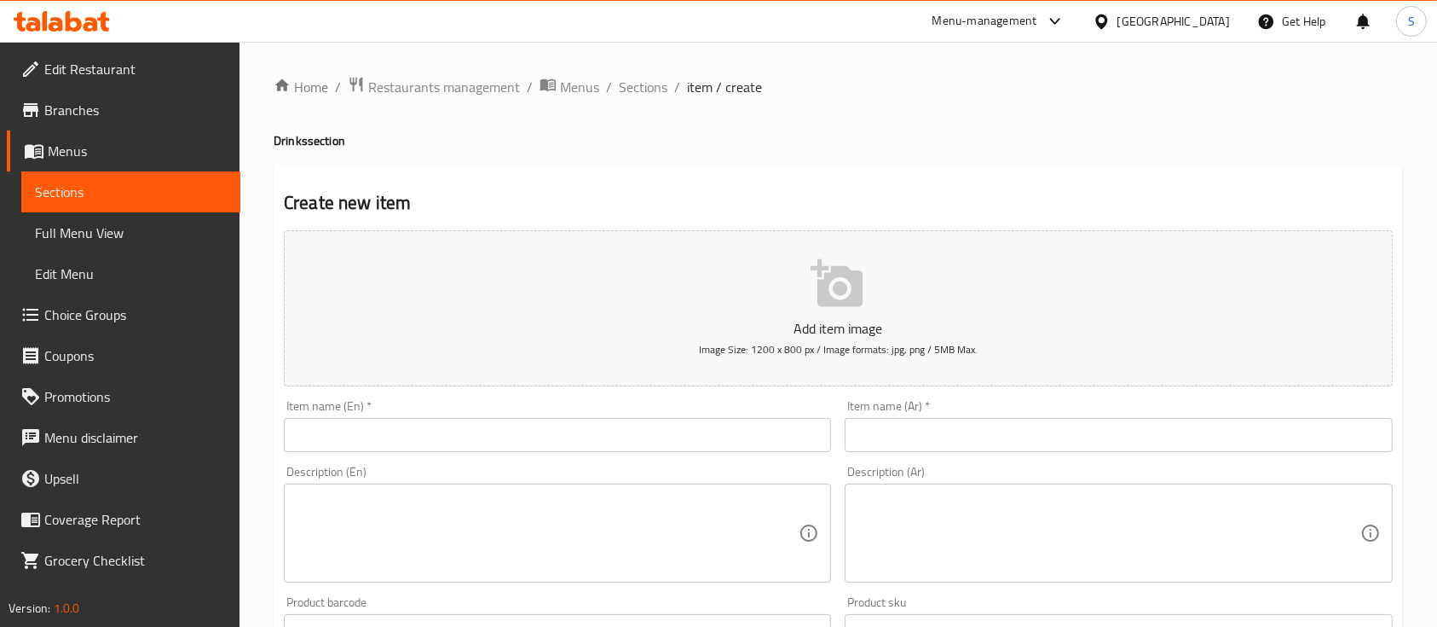
click at [411, 420] on input "text" at bounding box center [557, 435] width 547 height 34
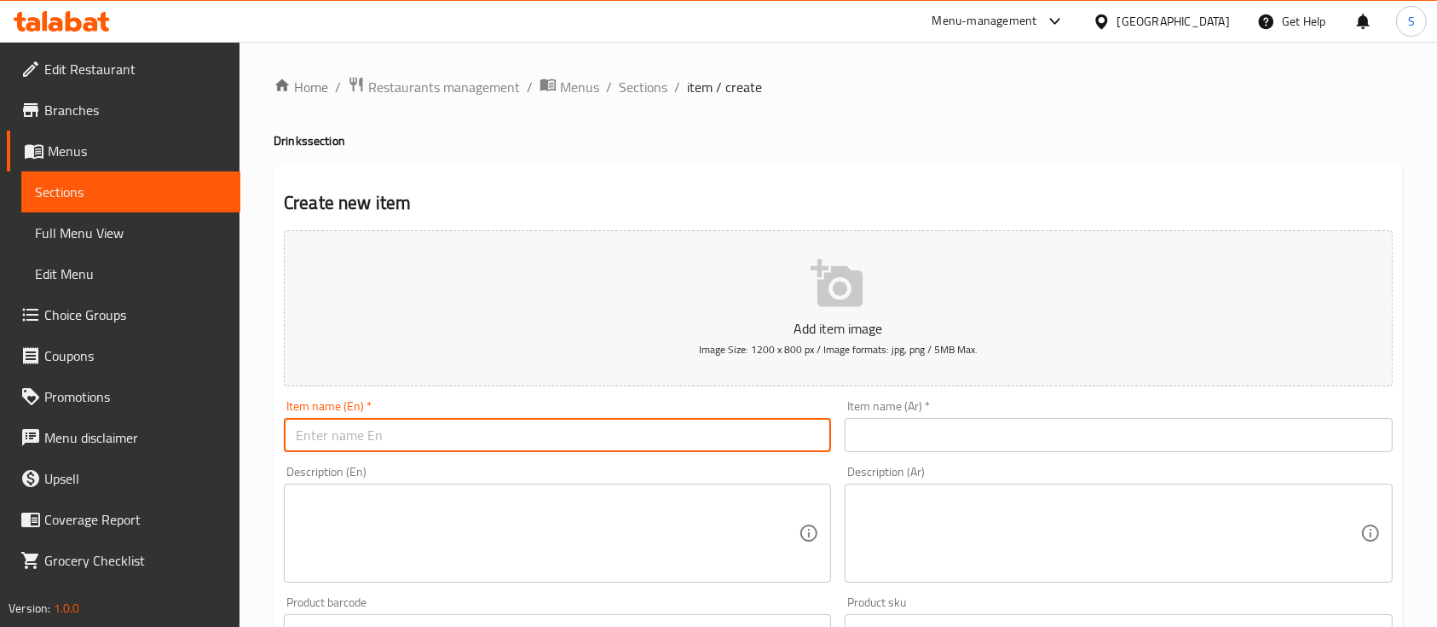
paste input "Kiza Cola"
type input "Kiza Cola"
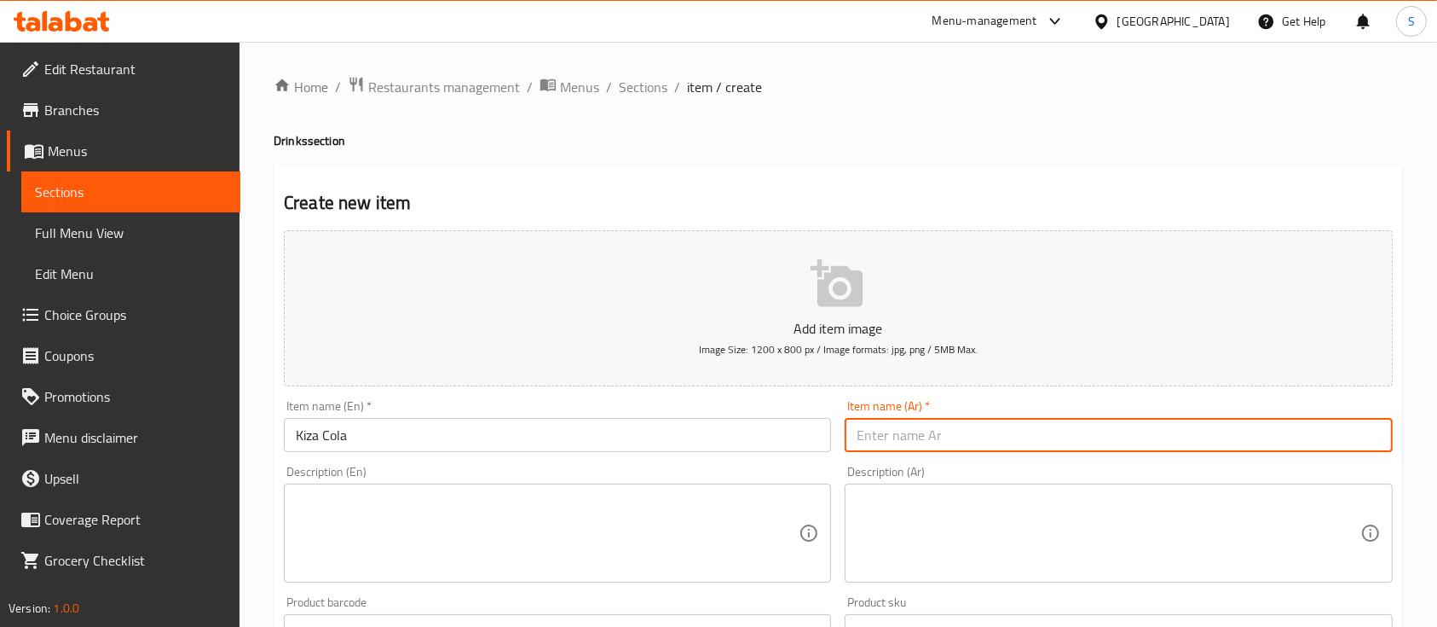
click at [1055, 442] on input "text" at bounding box center [1118, 435] width 547 height 34
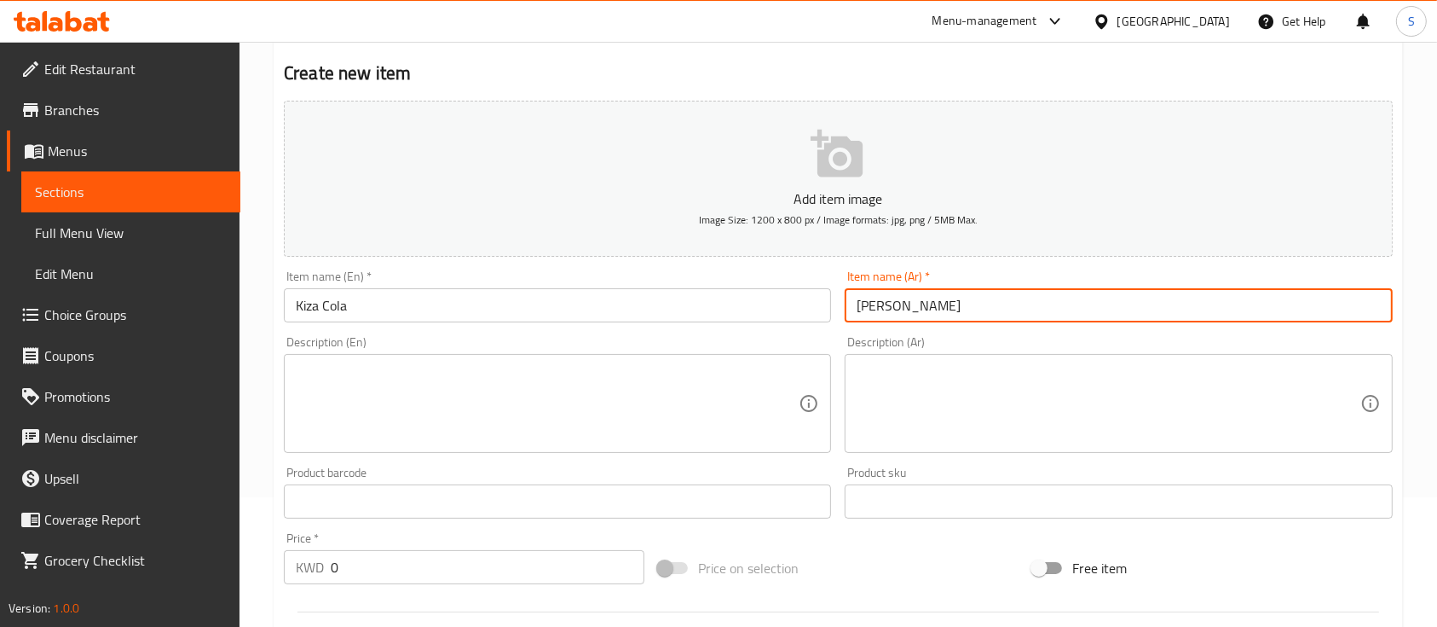
scroll to position [341, 0]
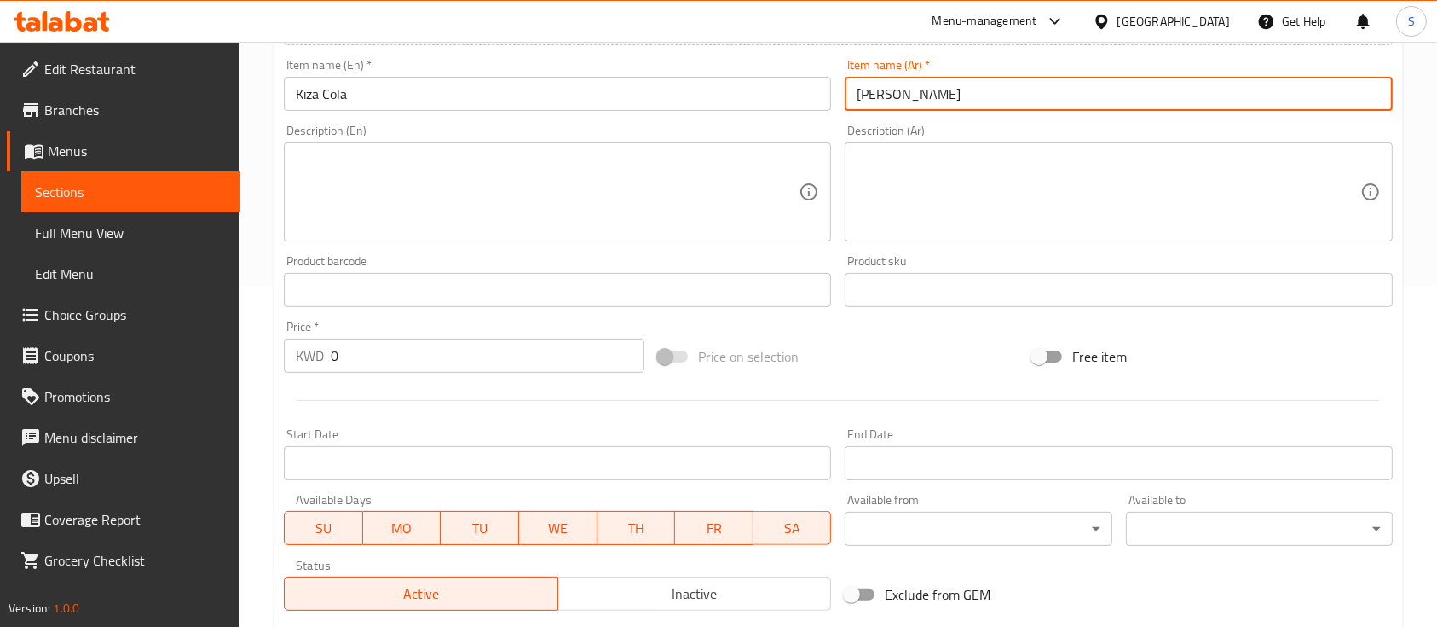
type input "[PERSON_NAME]"
click at [410, 345] on input "0" at bounding box center [488, 355] width 314 height 34
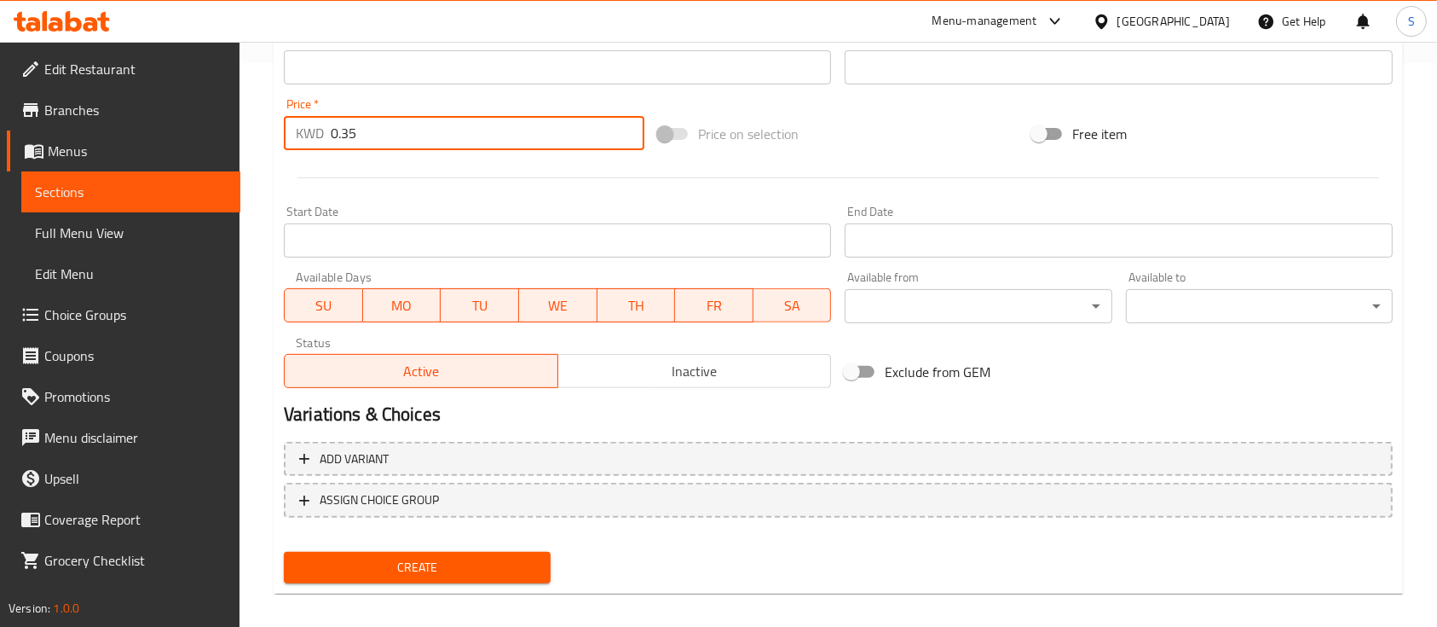
scroll to position [578, 0]
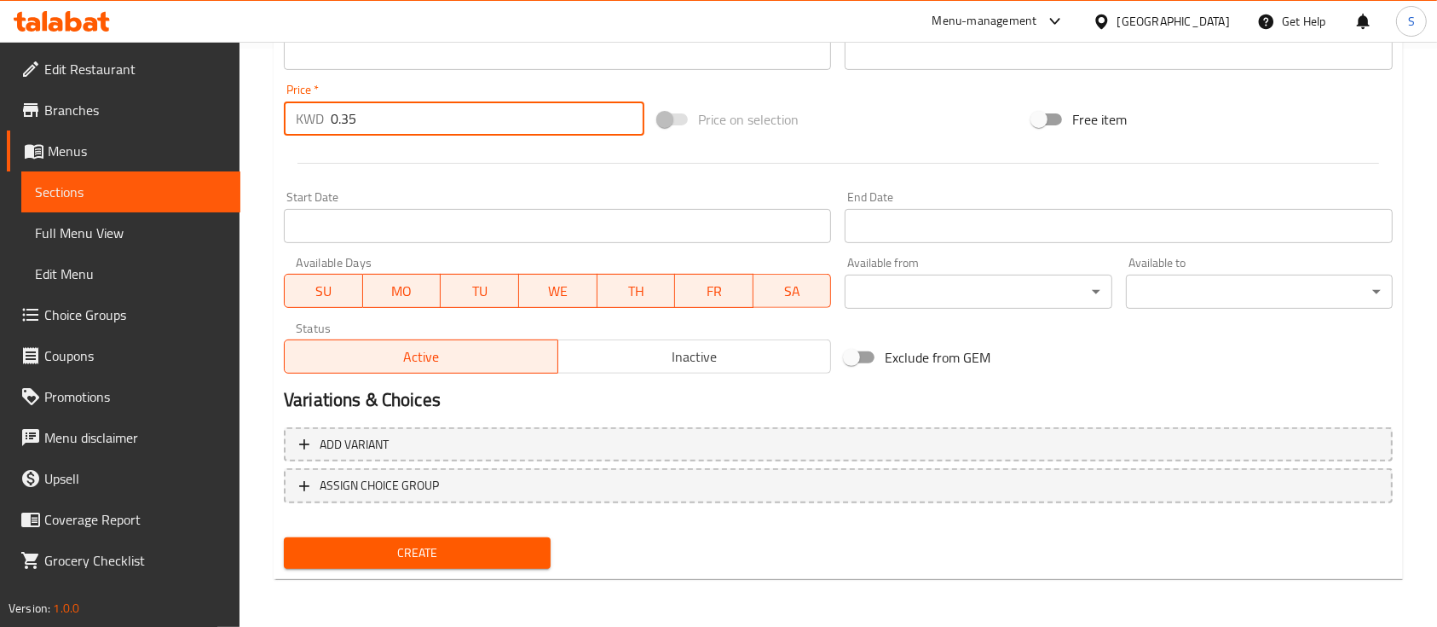
type input "0.35"
click at [521, 542] on span "Create" at bounding box center [418, 552] width 240 height 21
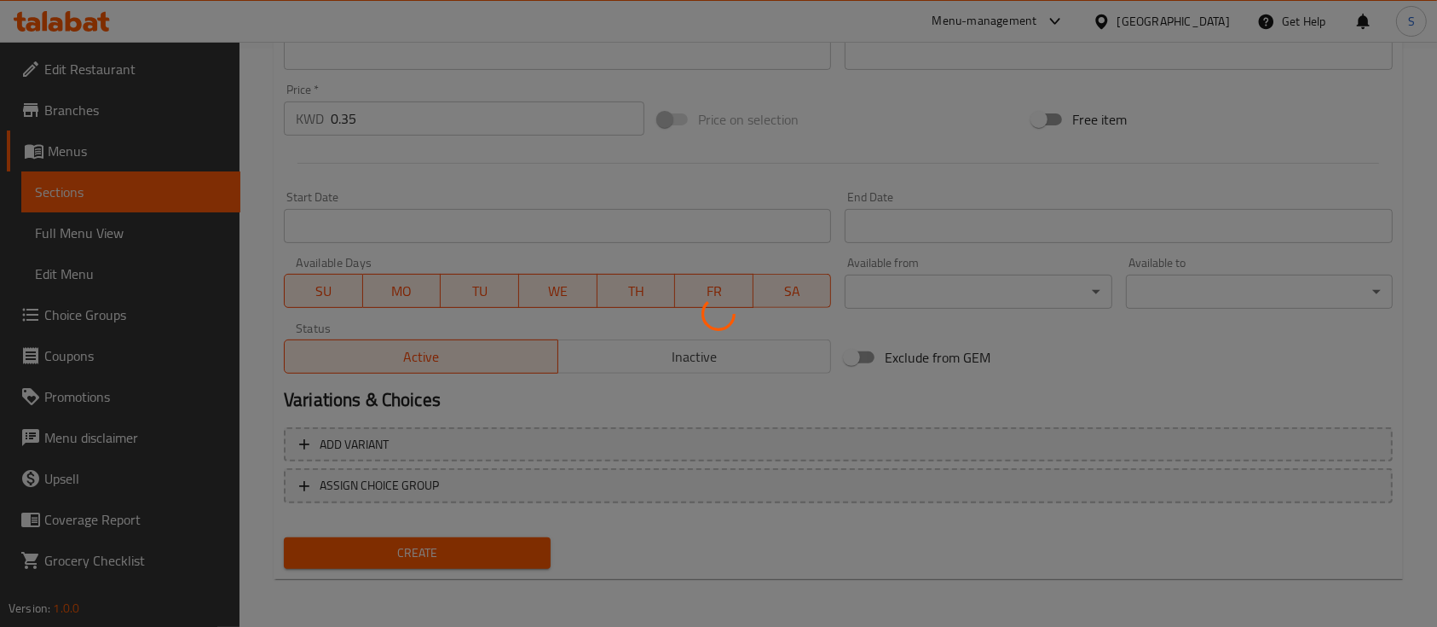
type input "0"
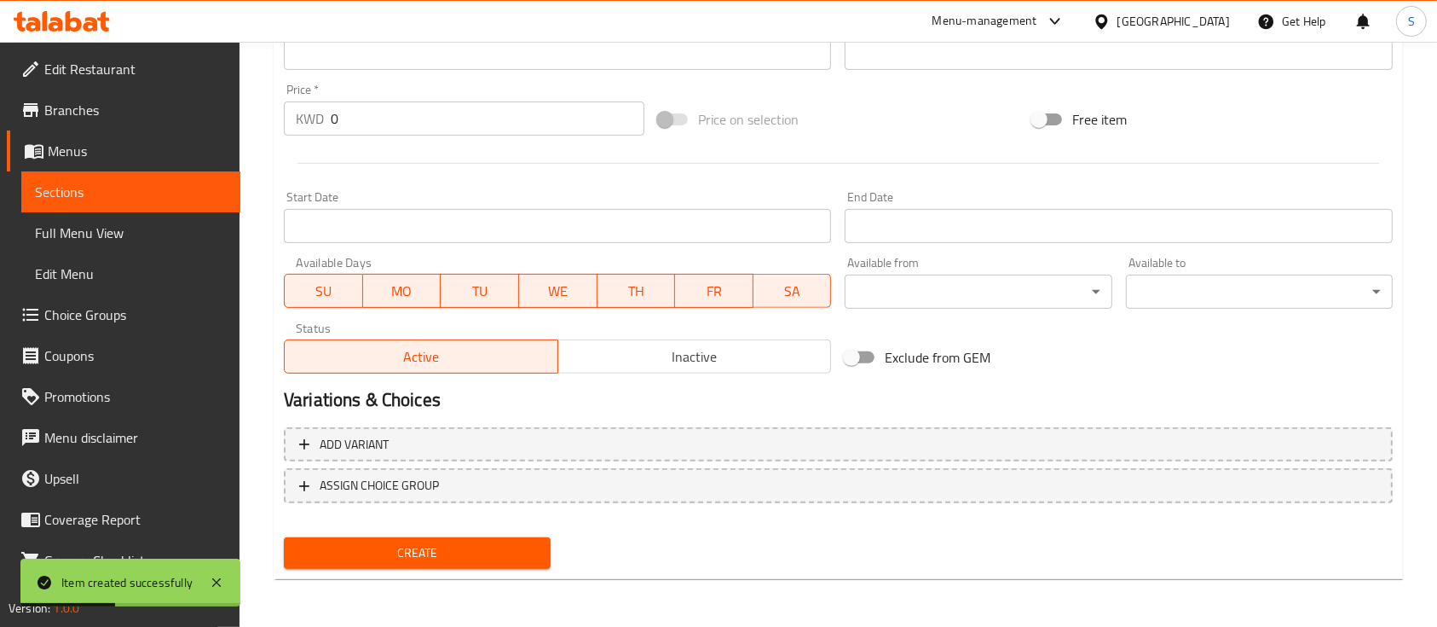
scroll to position [350, 0]
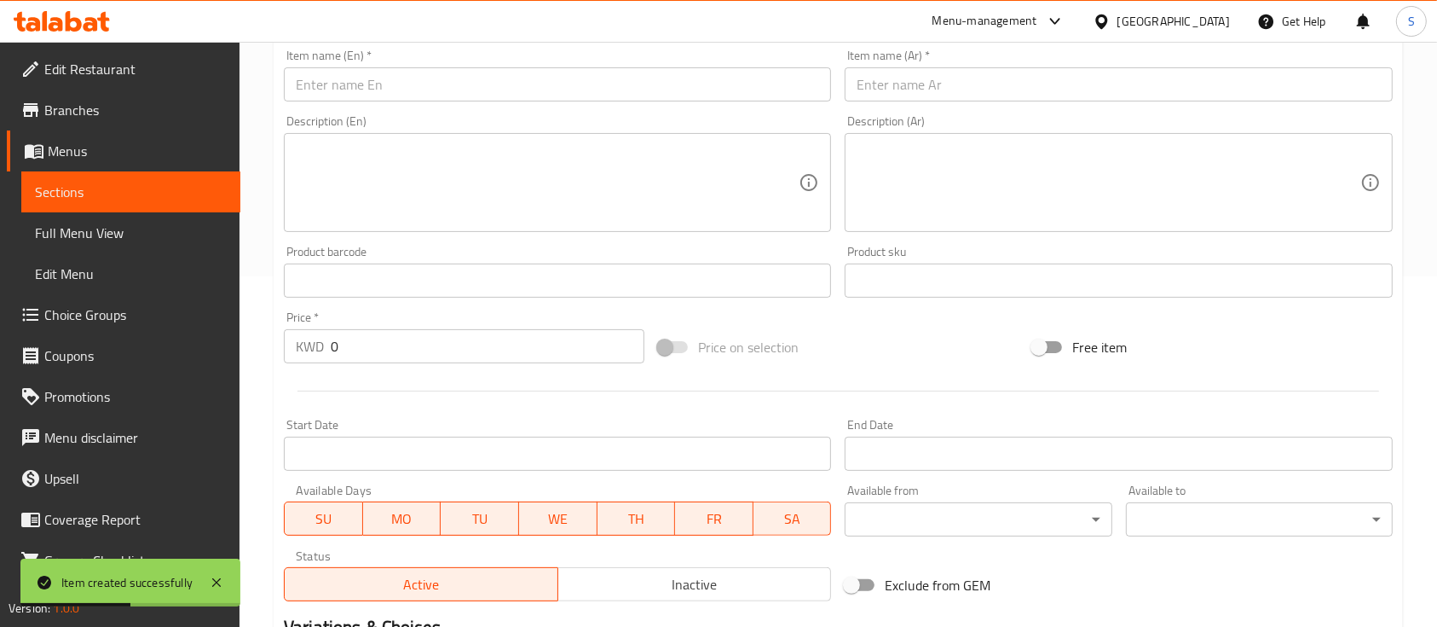
click at [474, 80] on input "text" at bounding box center [557, 84] width 547 height 34
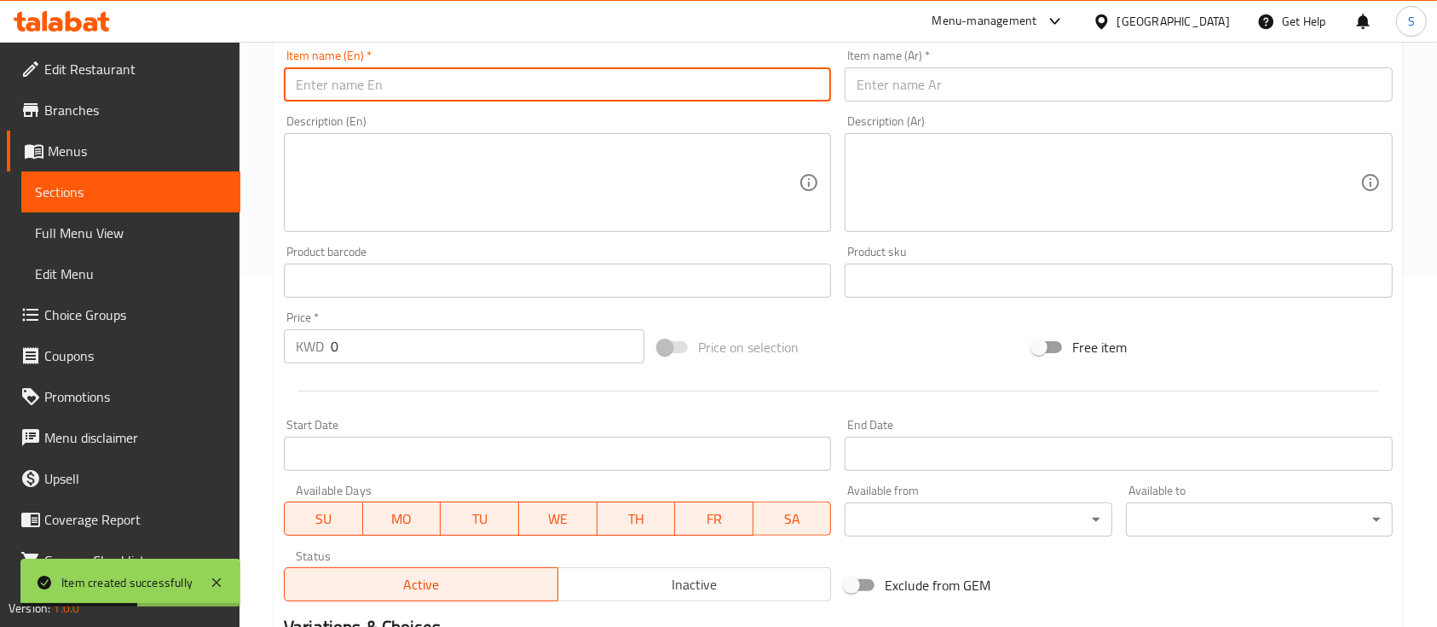
paste input "Kinza Cola diet"
type input "Kinza Cola diet"
drag, startPoint x: 1136, startPoint y: 46, endPoint x: 1122, endPoint y: 72, distance: 29.4
click at [1136, 49] on div "Item name (Ar)   * Item name (Ar) *" at bounding box center [1118, 76] width 561 height 66
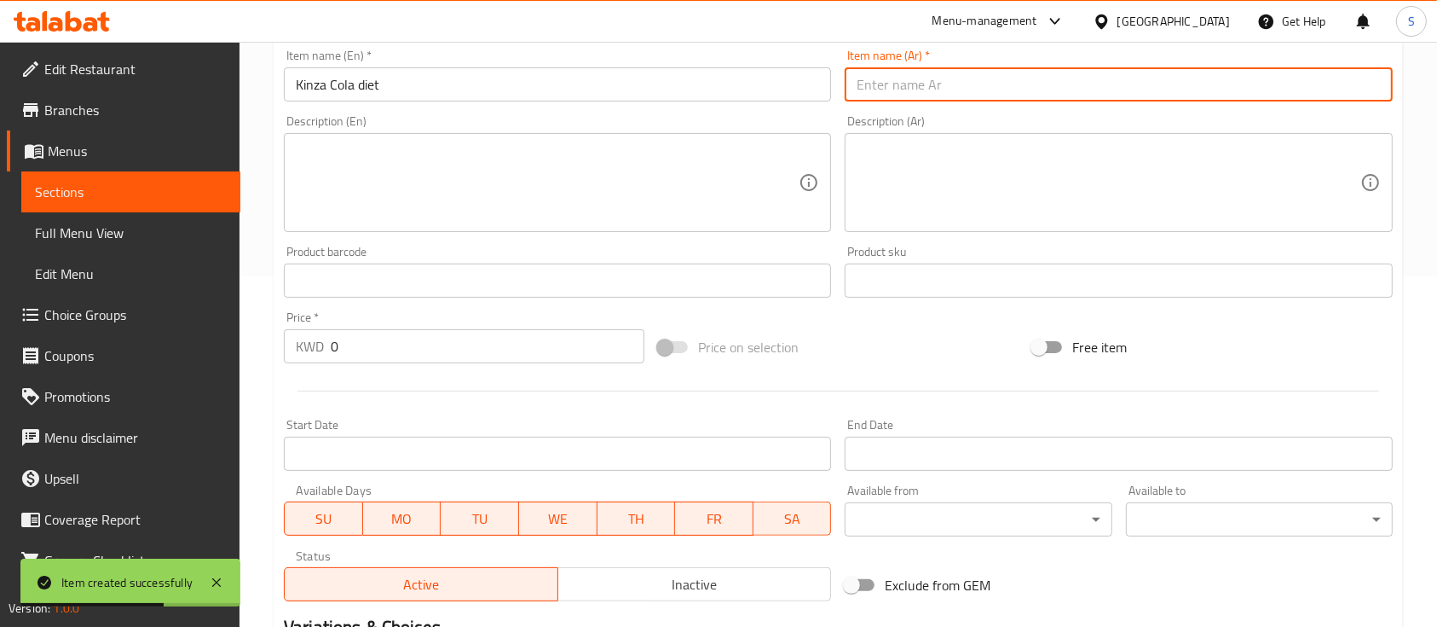
click at [1118, 77] on input "text" at bounding box center [1118, 84] width 547 height 34
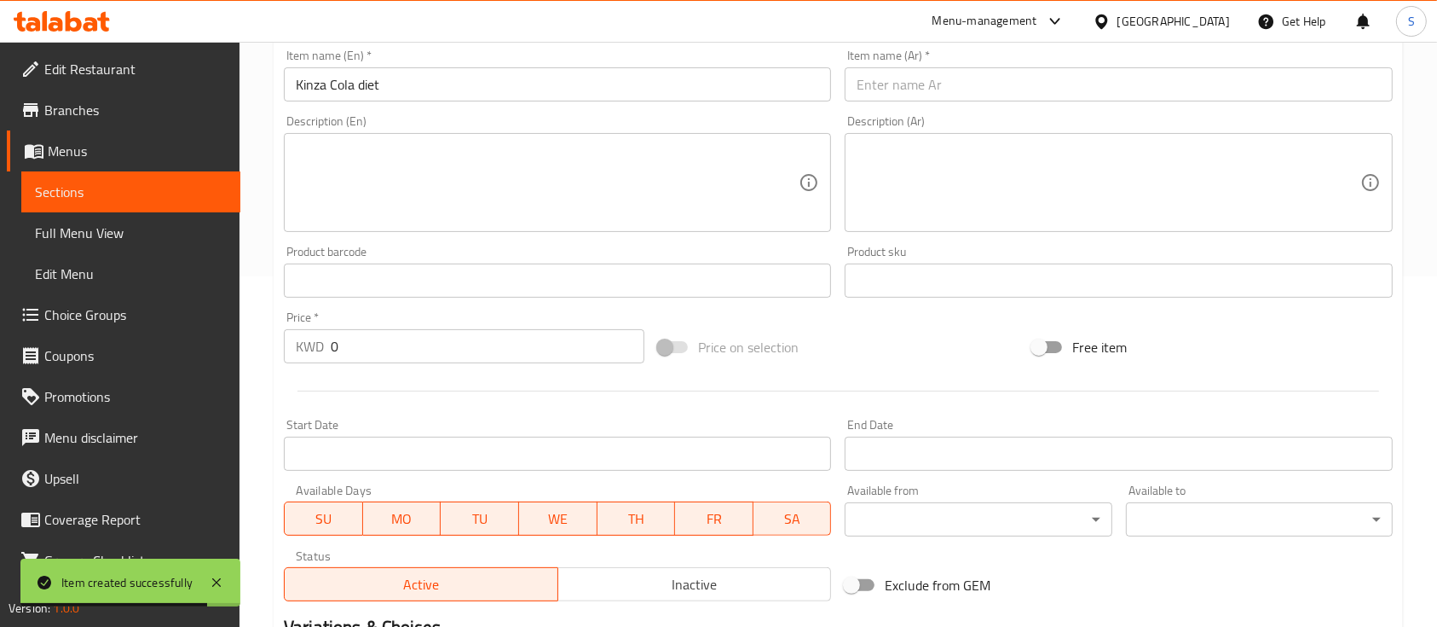
click at [1118, 77] on input "text" at bounding box center [1118, 84] width 547 height 34
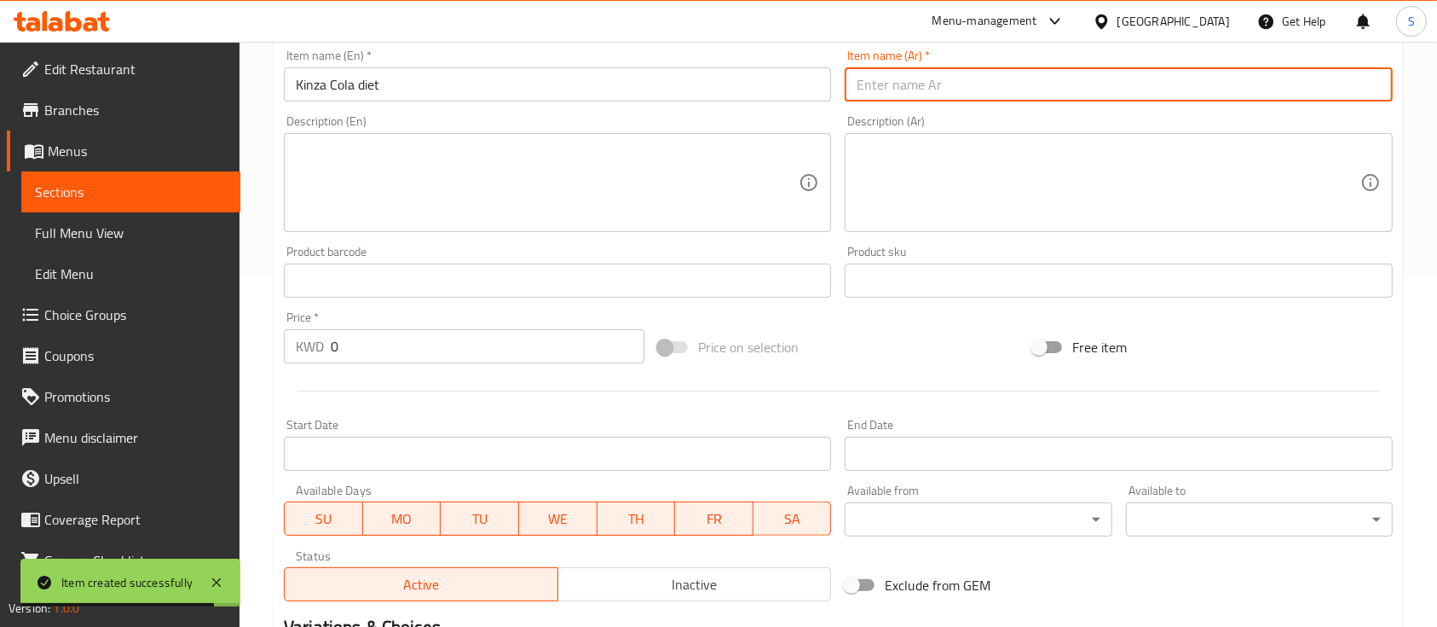
type input "ي"
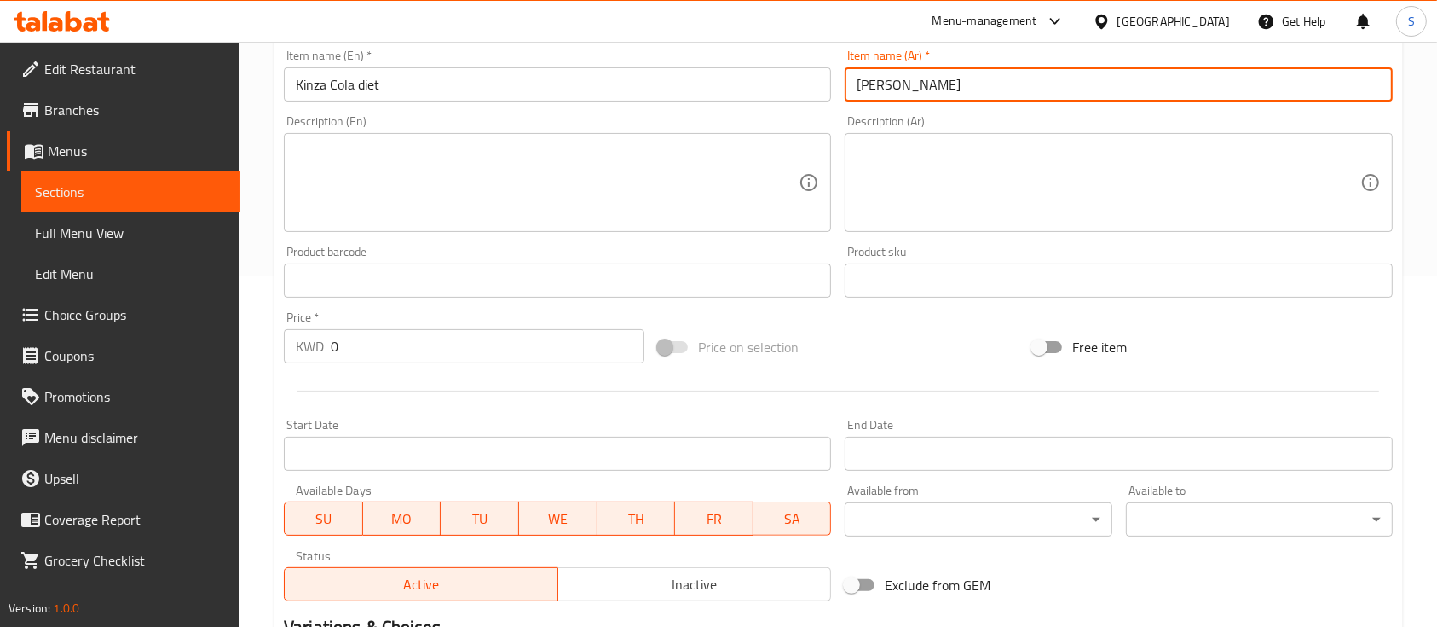
type input "[PERSON_NAME]"
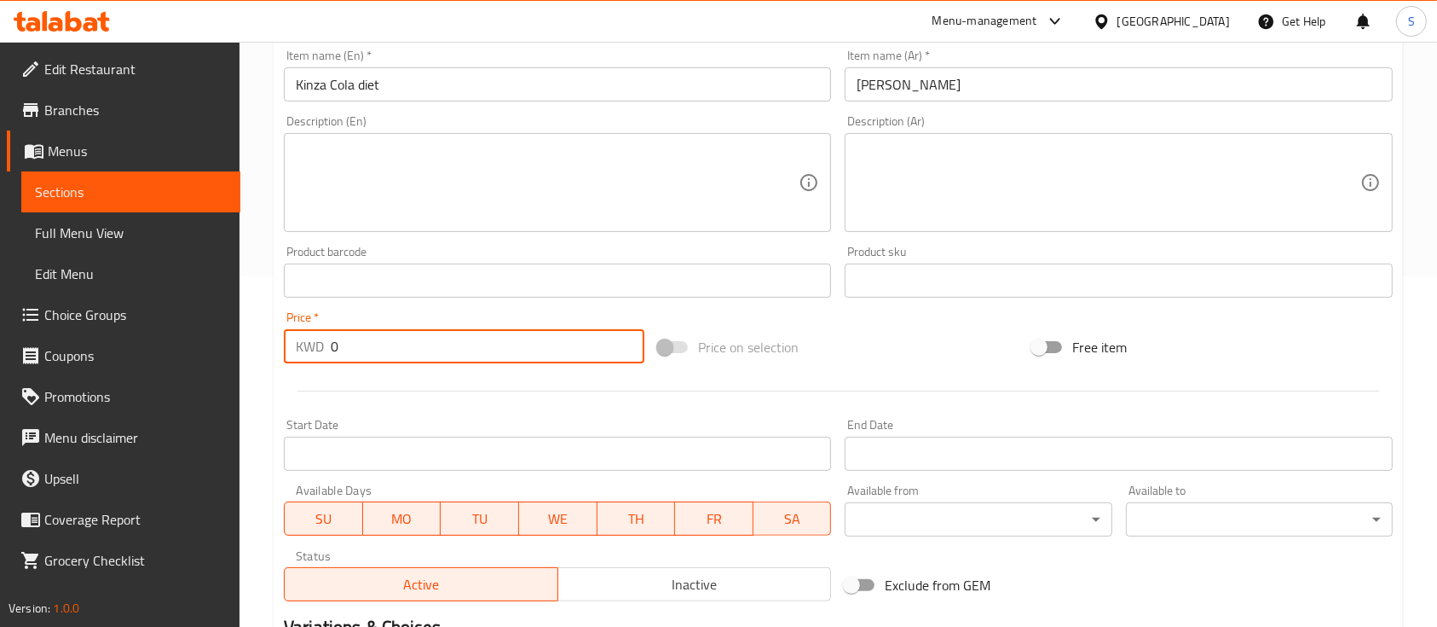
drag, startPoint x: 375, startPoint y: 355, endPoint x: 355, endPoint y: 356, distance: 20.5
click at [355, 357] on input "0" at bounding box center [488, 346] width 314 height 34
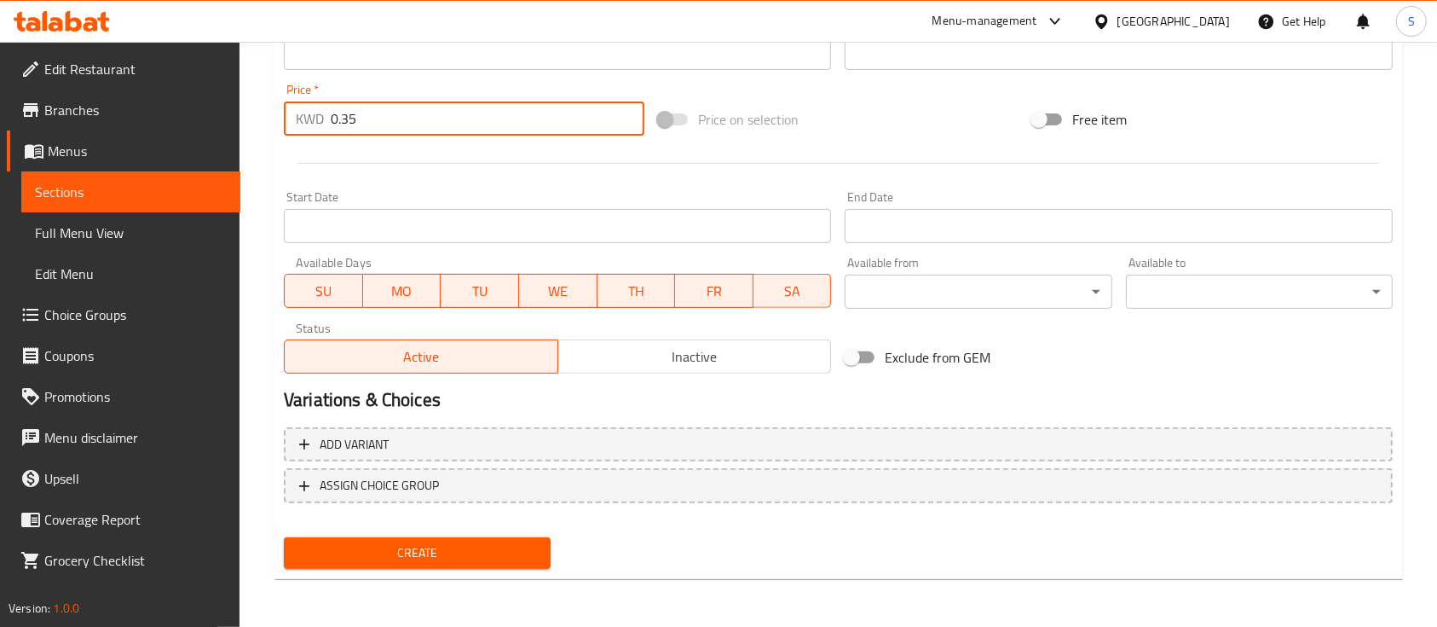
type input "0.35"
click at [501, 541] on button "Create" at bounding box center [417, 553] width 267 height 32
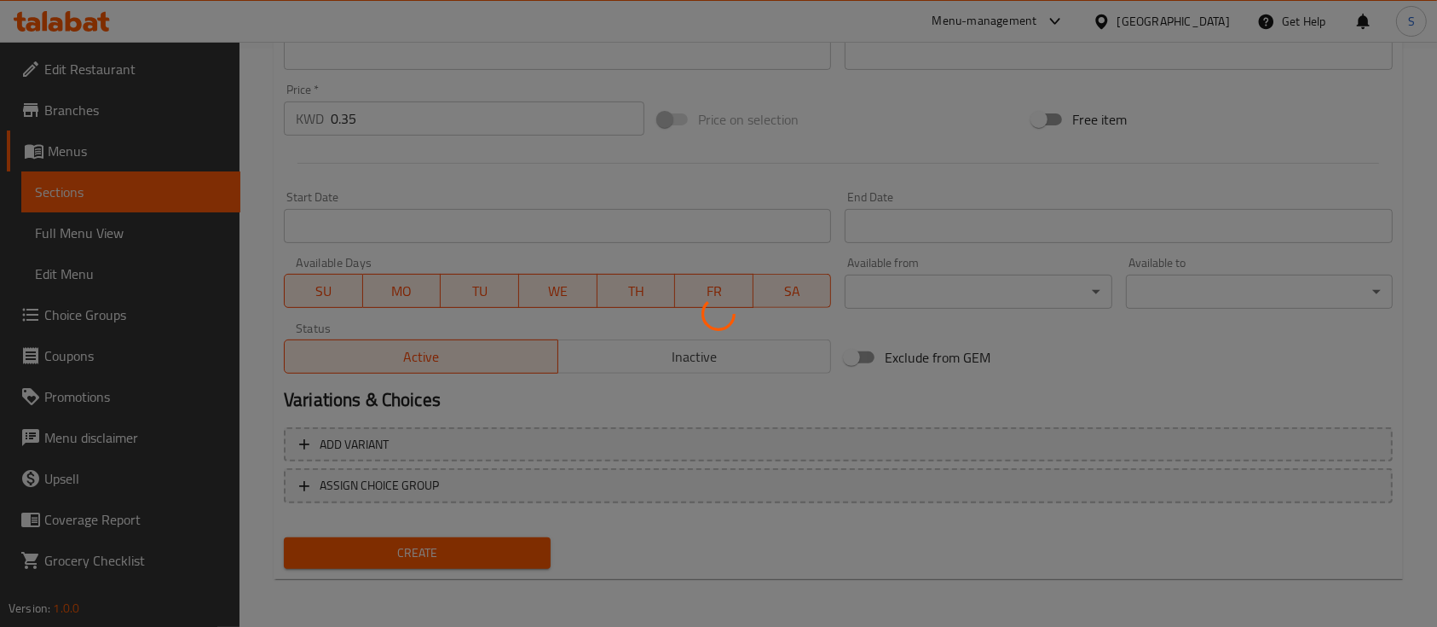
type input "0"
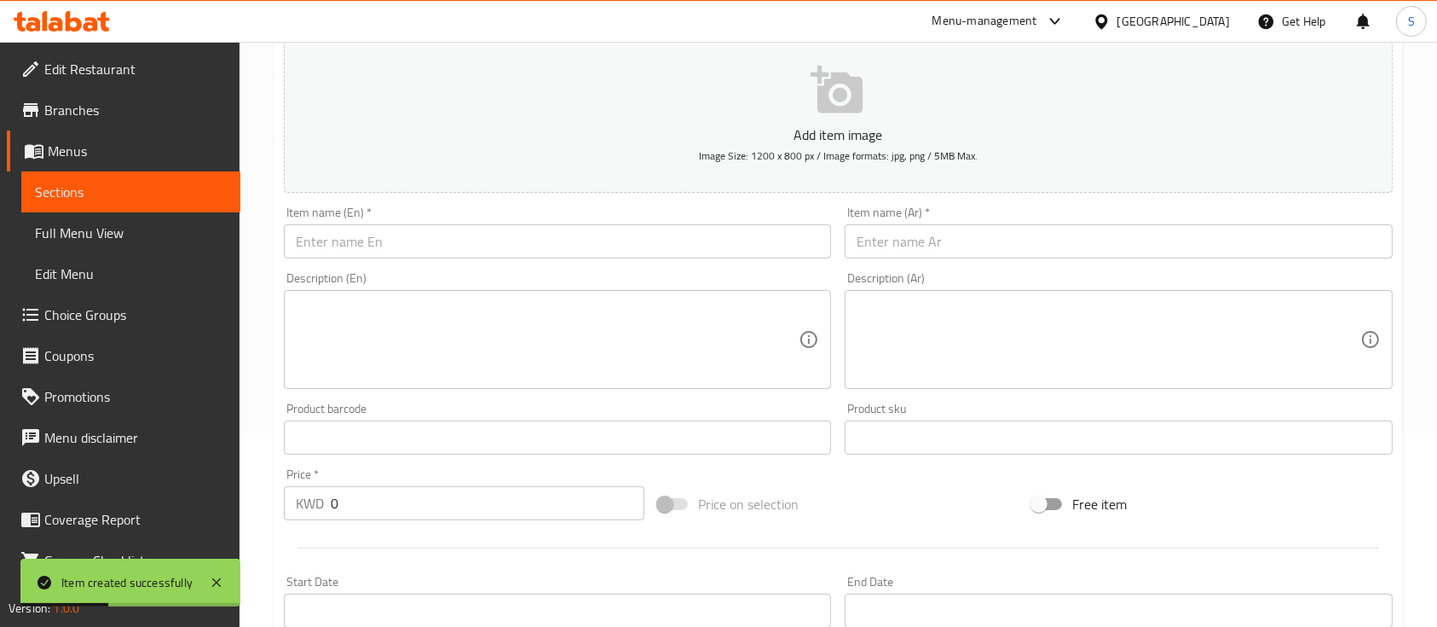
scroll to position [123, 0]
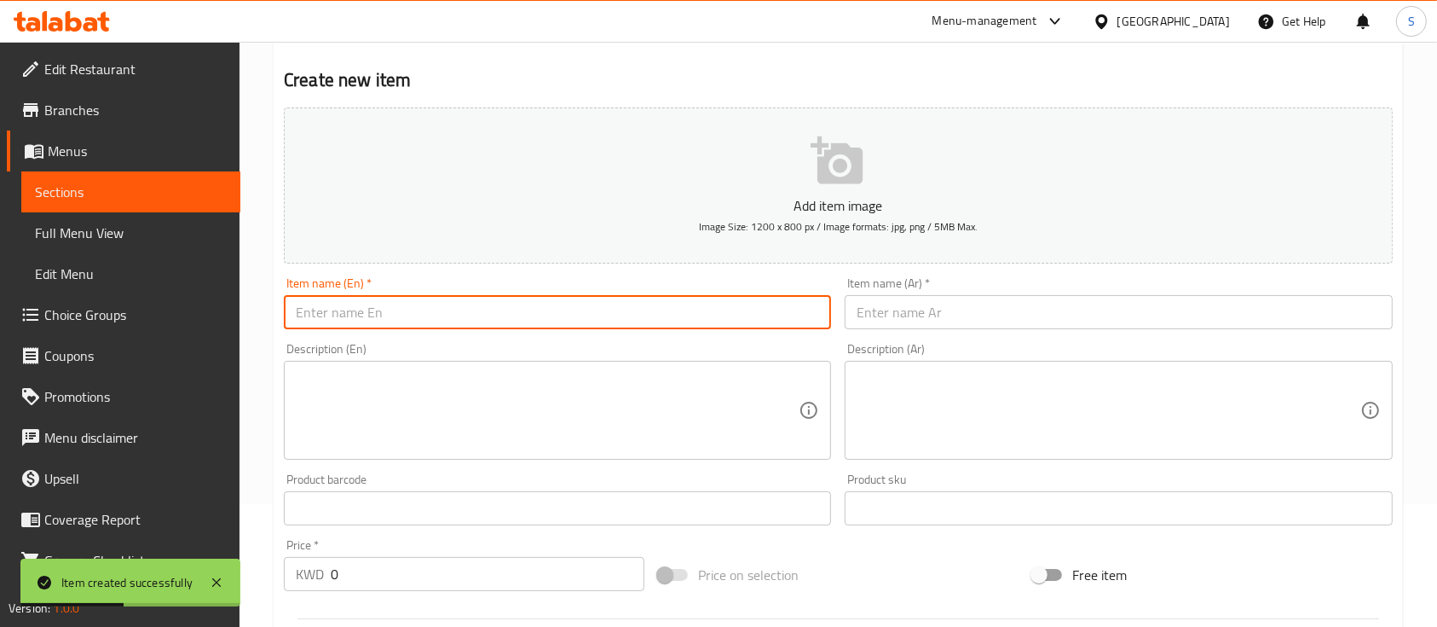
click at [412, 313] on input "text" at bounding box center [557, 312] width 547 height 34
paste input "Kinza lemon"
type input "Kinza lemon"
click at [1051, 323] on input "text" at bounding box center [1118, 312] width 547 height 34
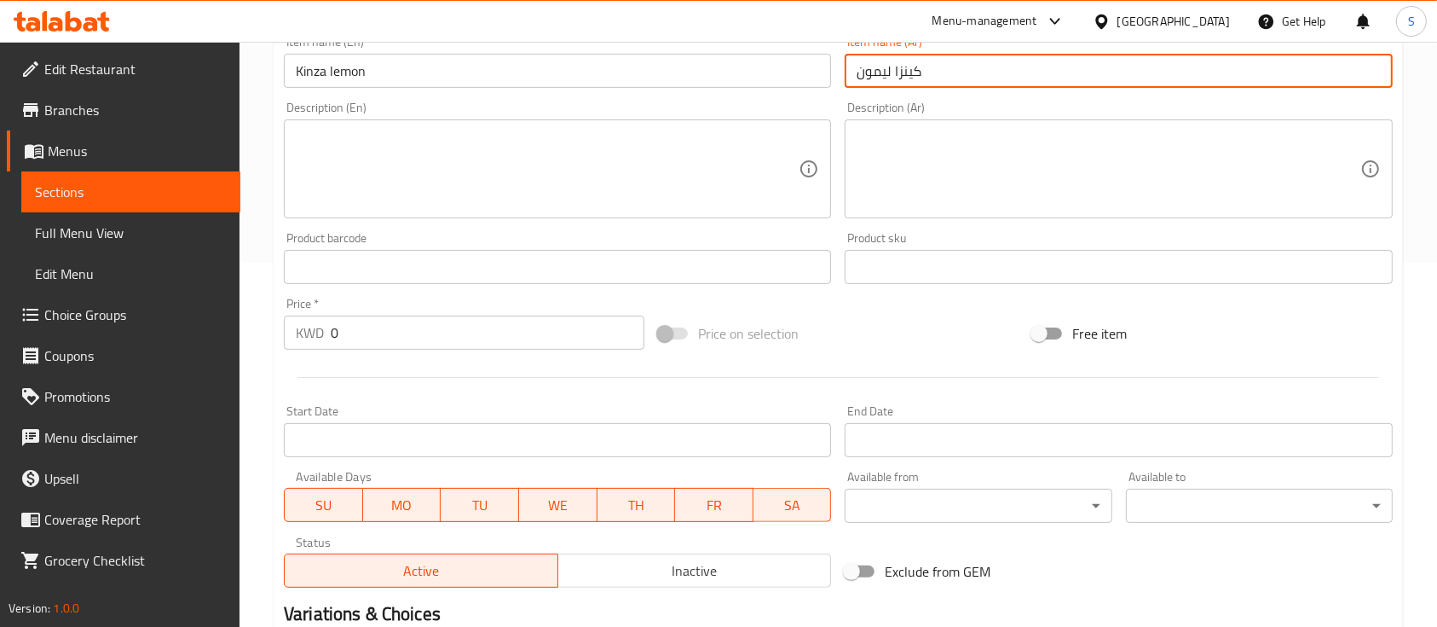
scroll to position [578, 0]
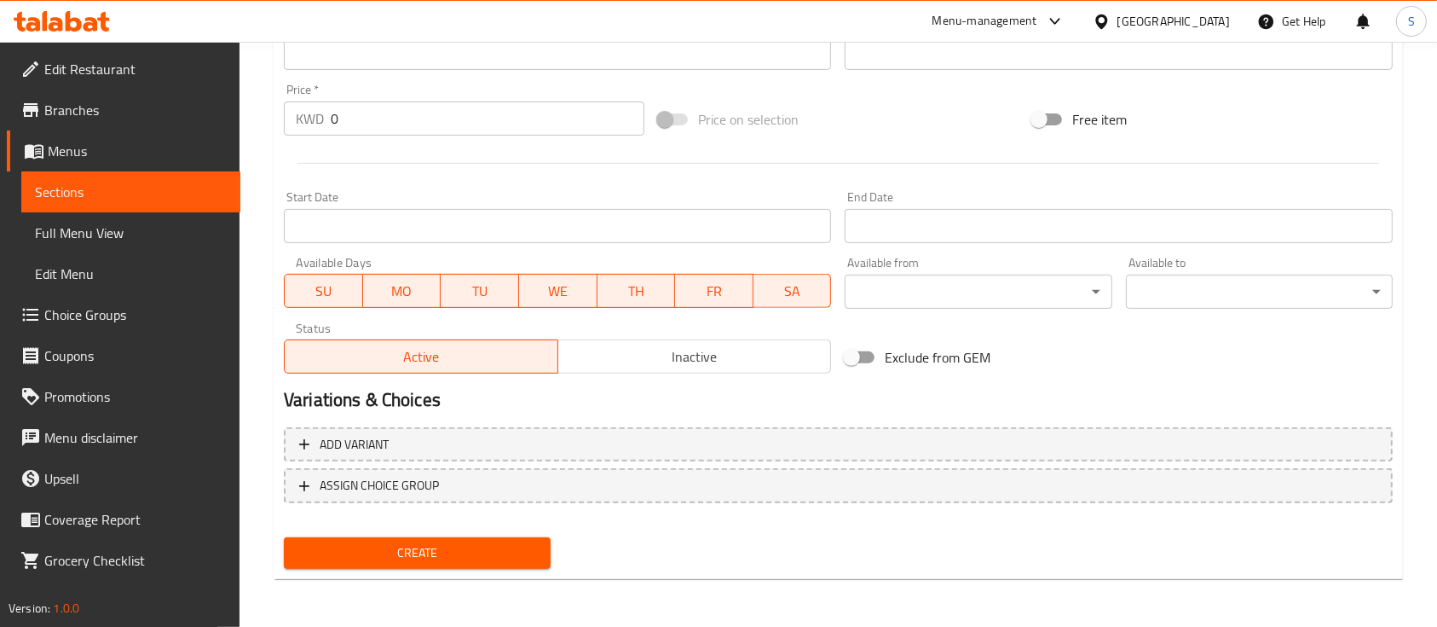
type input "كينزا ليمون"
click at [395, 118] on input "0" at bounding box center [488, 118] width 314 height 34
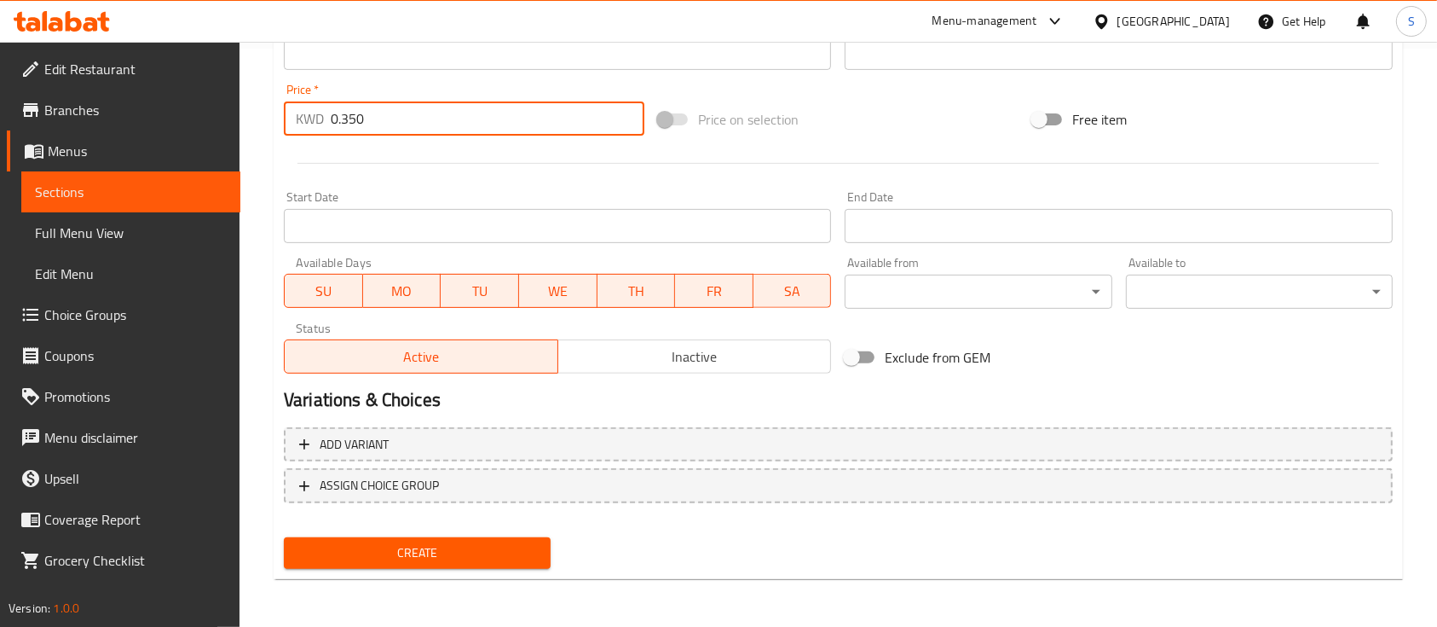
type input "0.350"
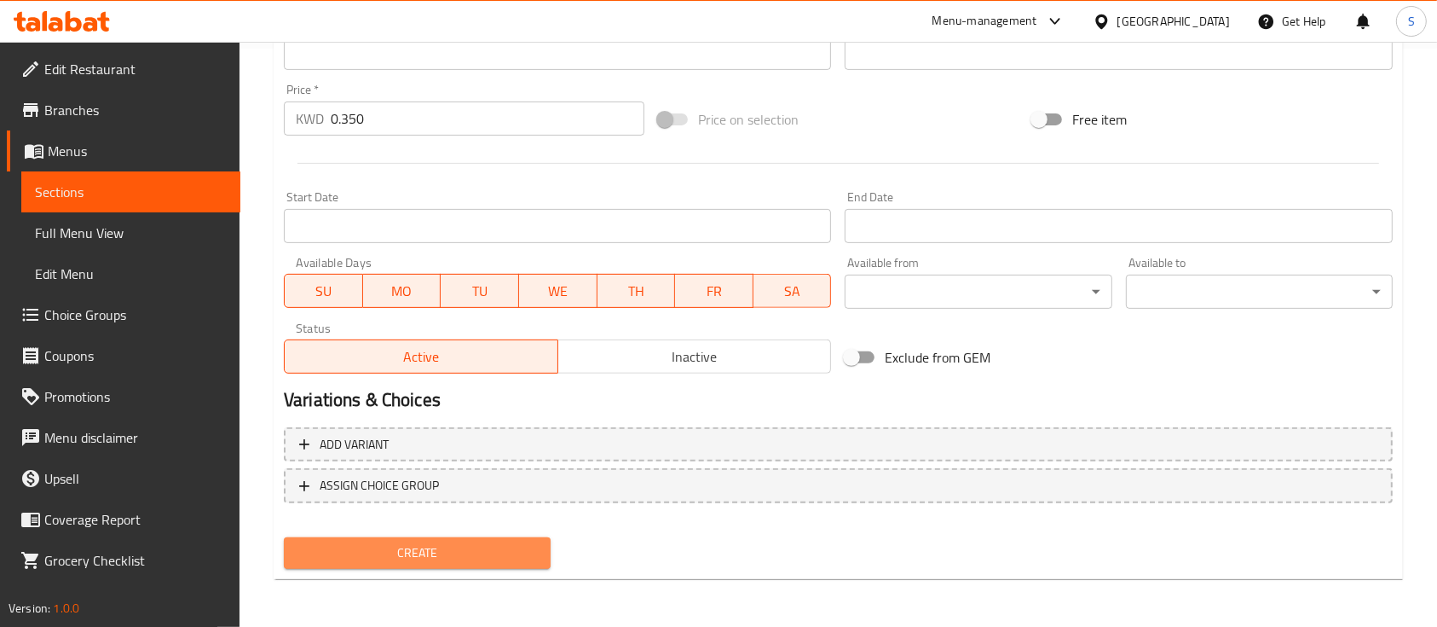
click at [447, 557] on span "Create" at bounding box center [418, 552] width 240 height 21
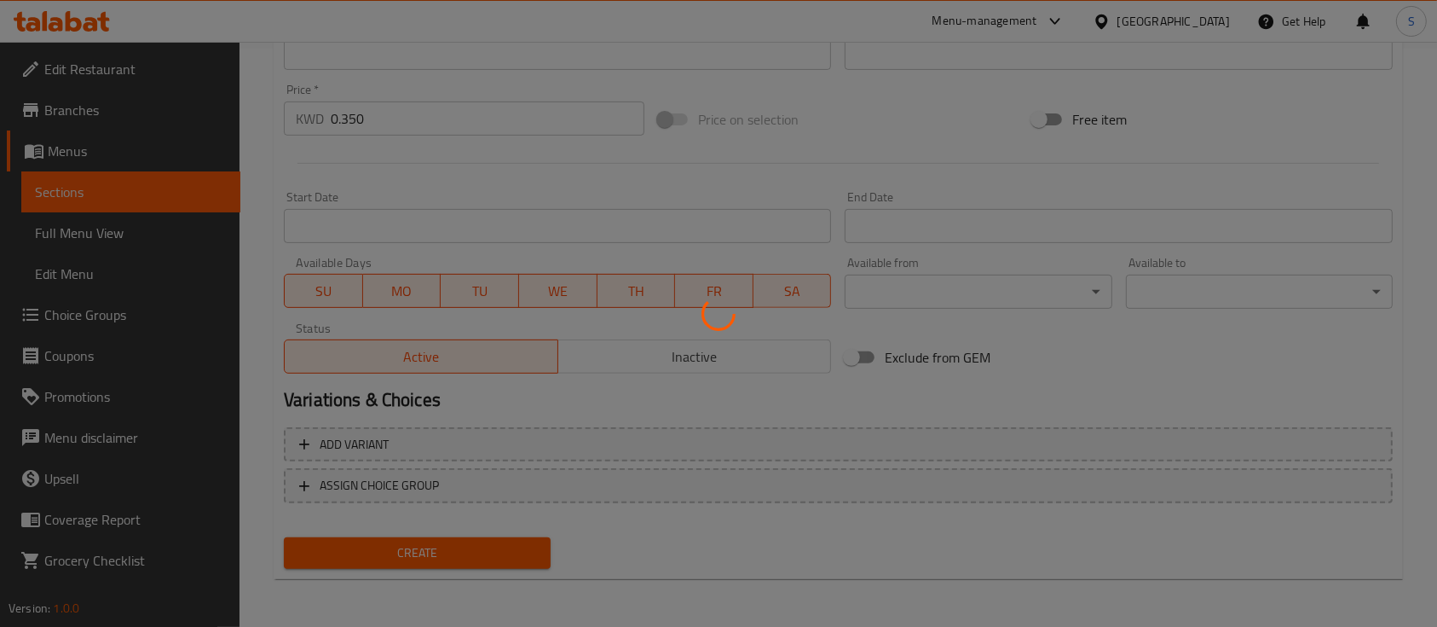
type input "0"
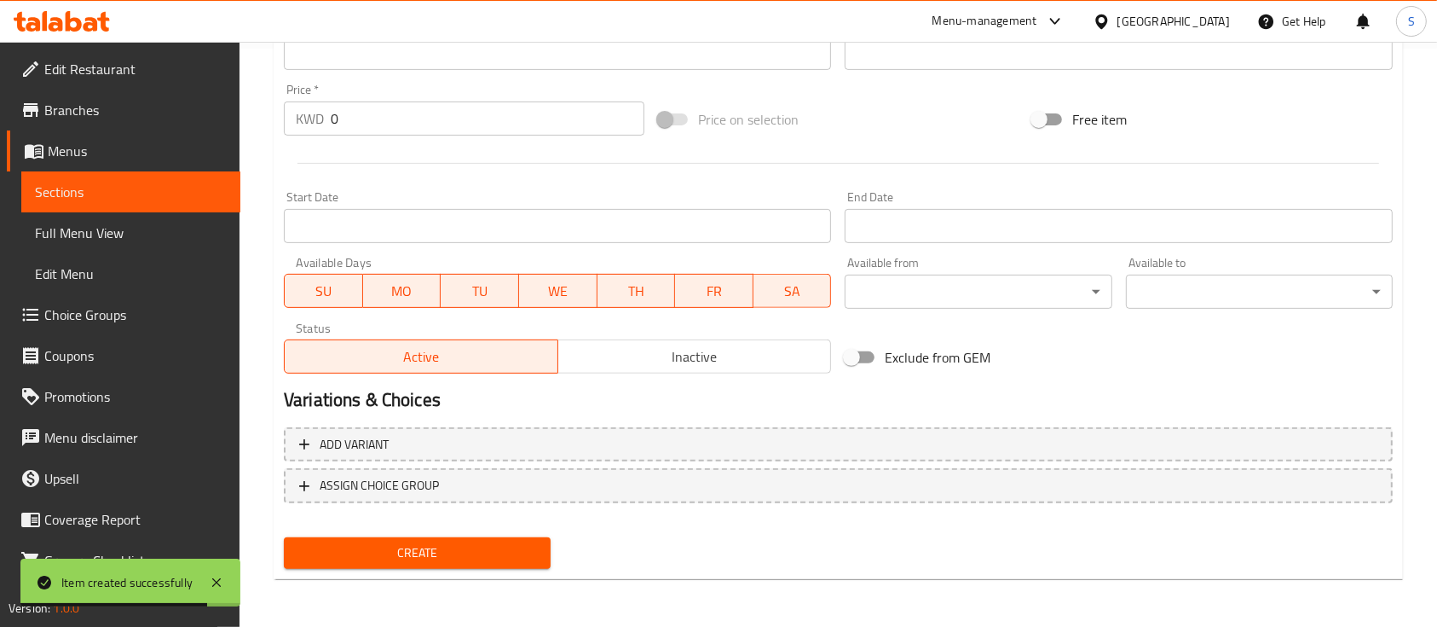
scroll to position [123, 0]
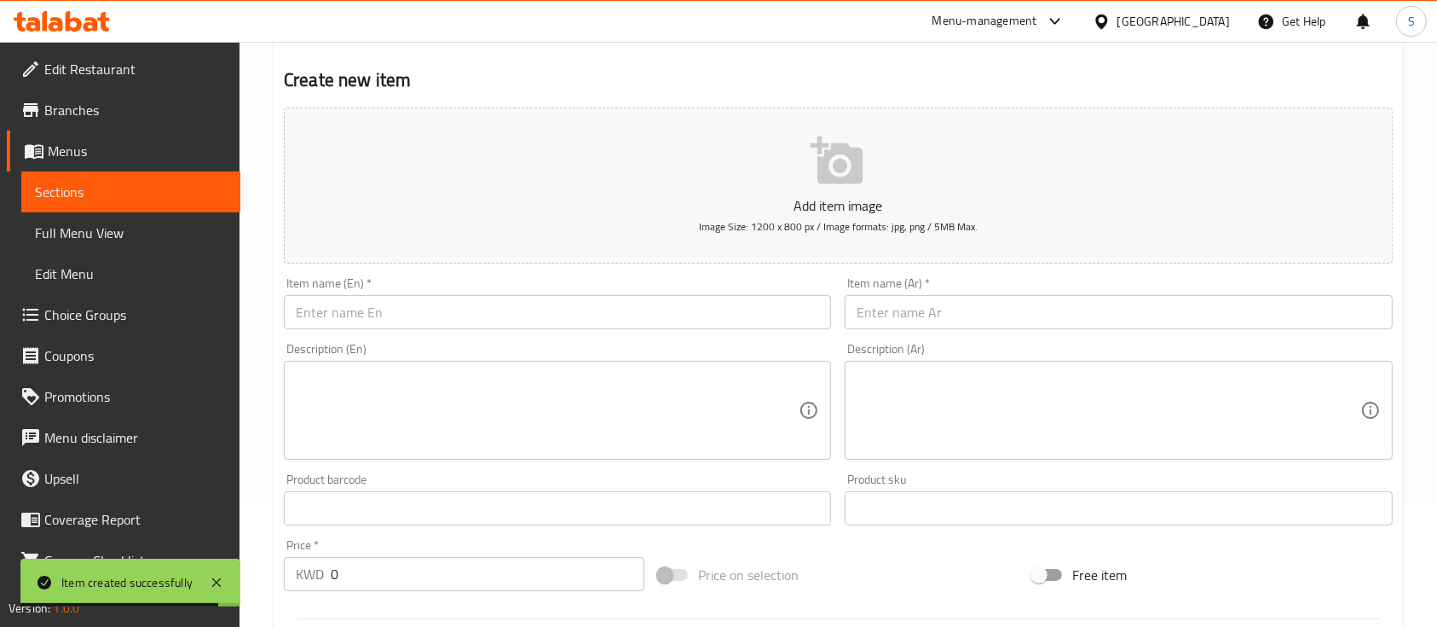
click at [437, 325] on input "text" at bounding box center [557, 312] width 547 height 34
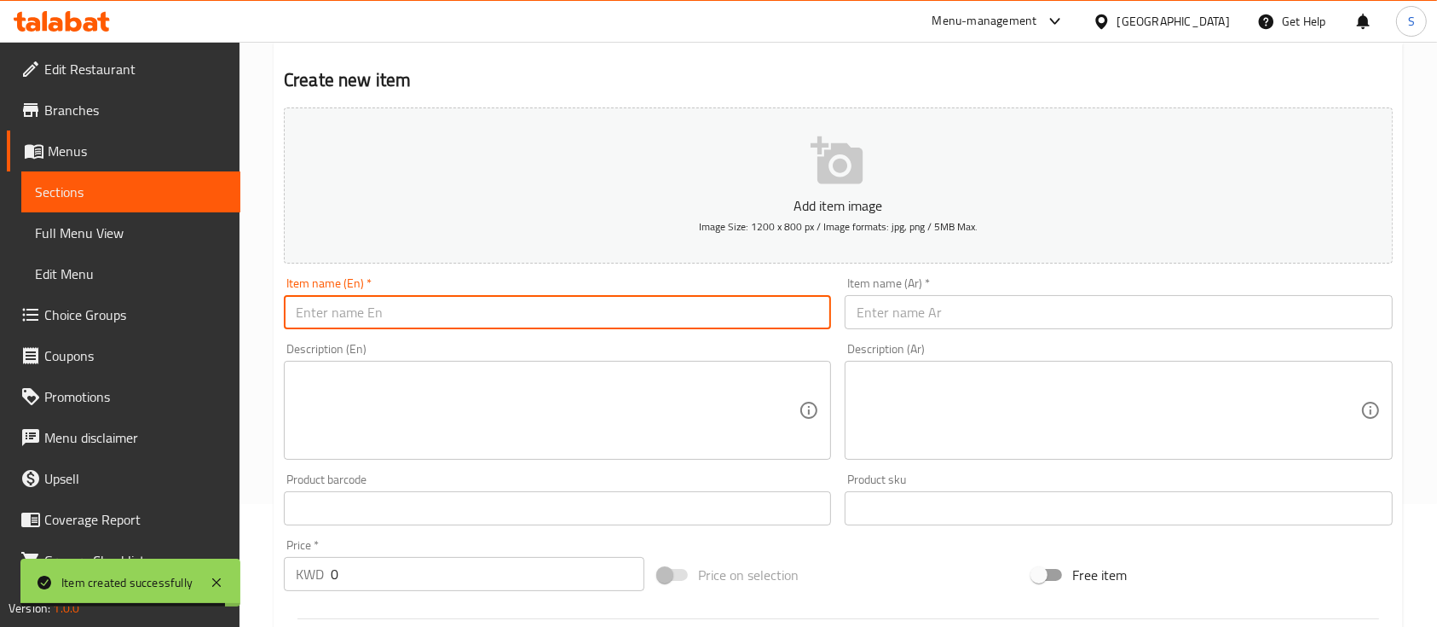
paste input "Kinza orange"
type input "Kinza orange"
click at [1023, 312] on input "text" at bounding box center [1118, 312] width 547 height 34
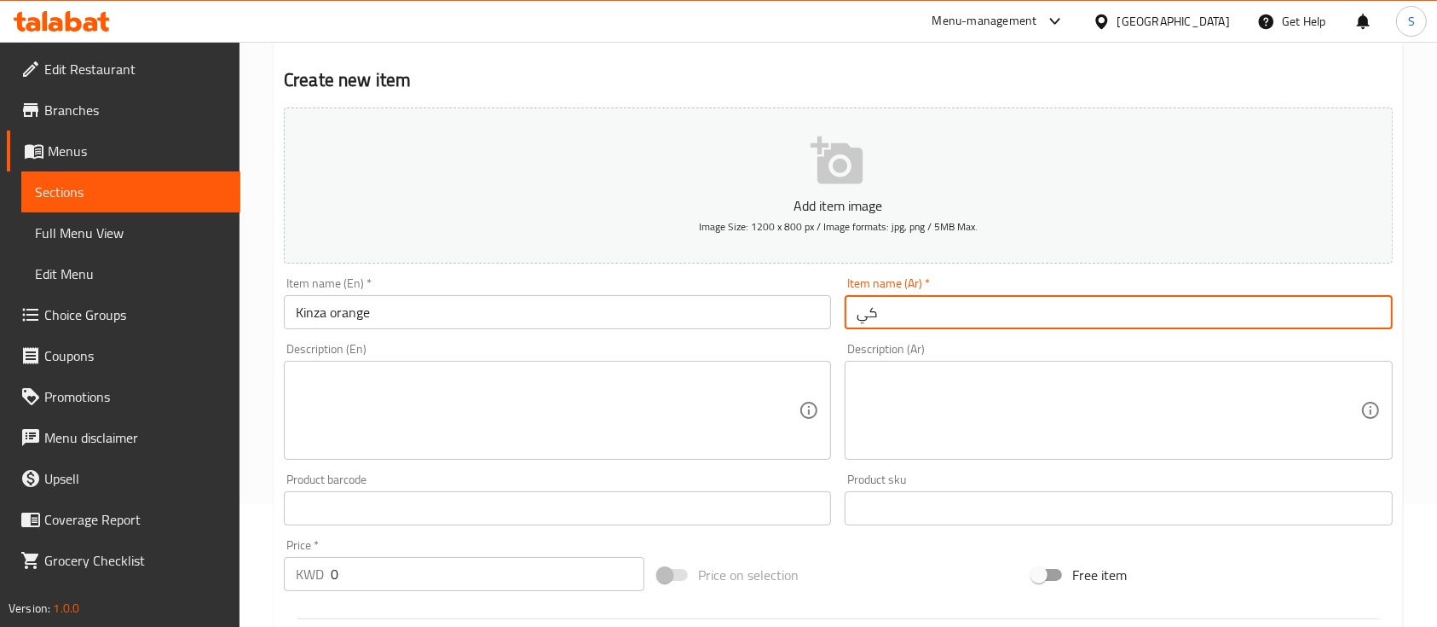
type input "كينزا برتقال"
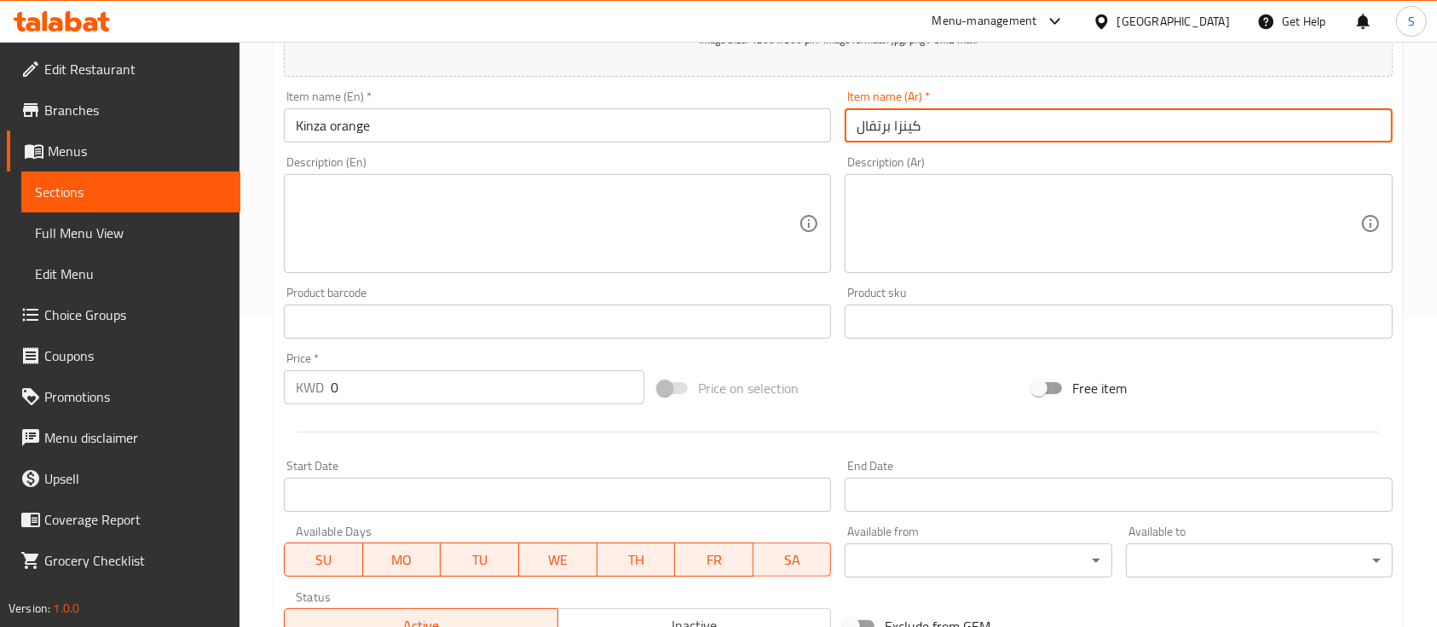
scroll to position [464, 0]
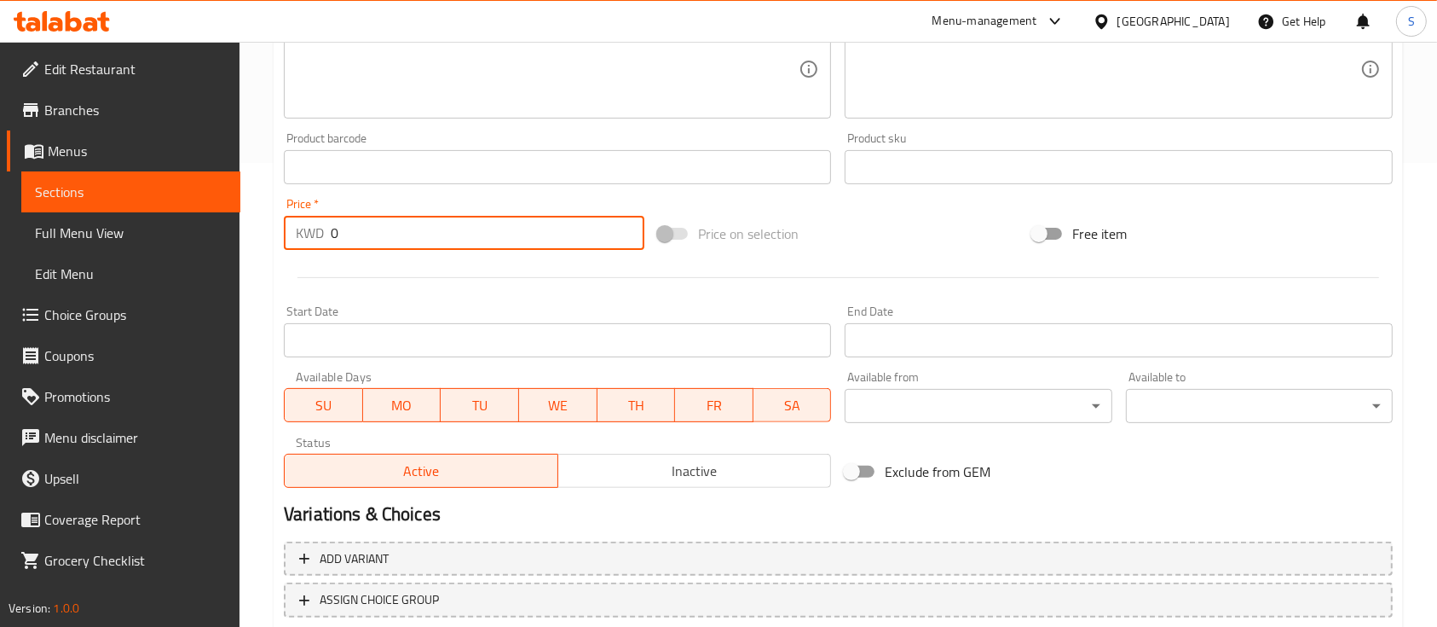
click at [414, 234] on input "0" at bounding box center [488, 233] width 314 height 34
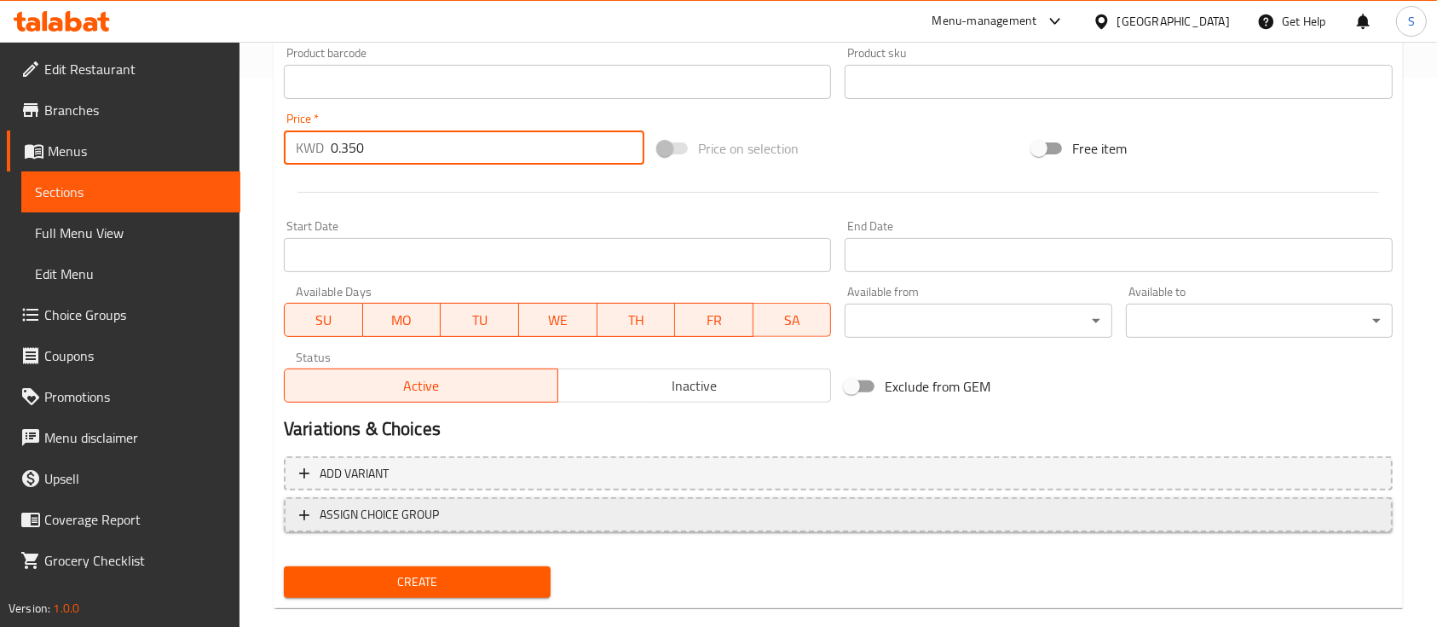
scroll to position [578, 0]
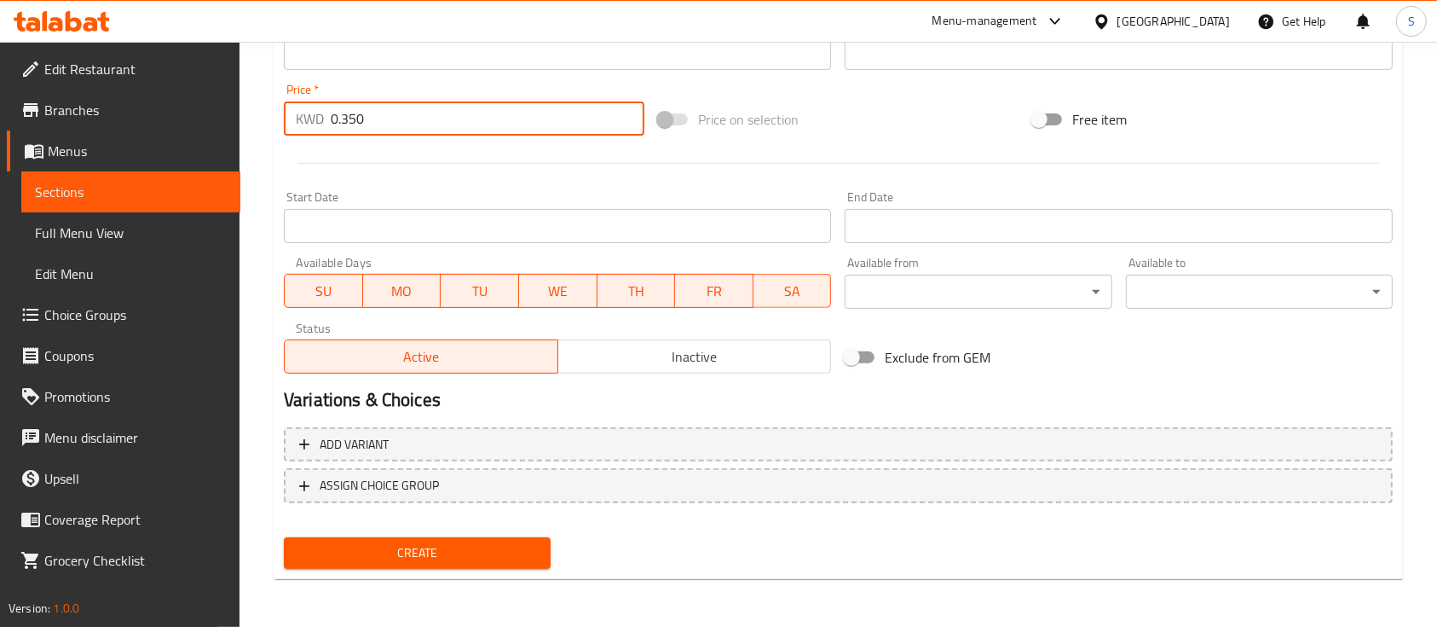
type input "0.350"
click at [437, 547] on span "Create" at bounding box center [418, 552] width 240 height 21
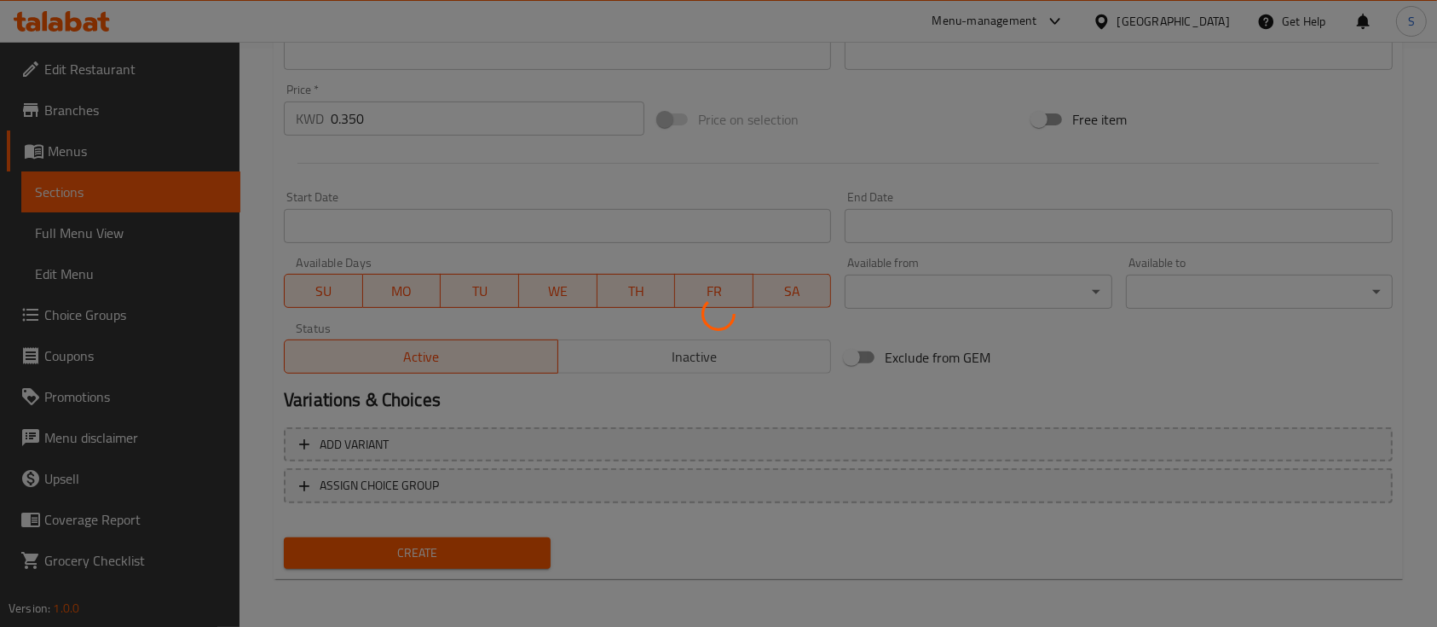
type input "0"
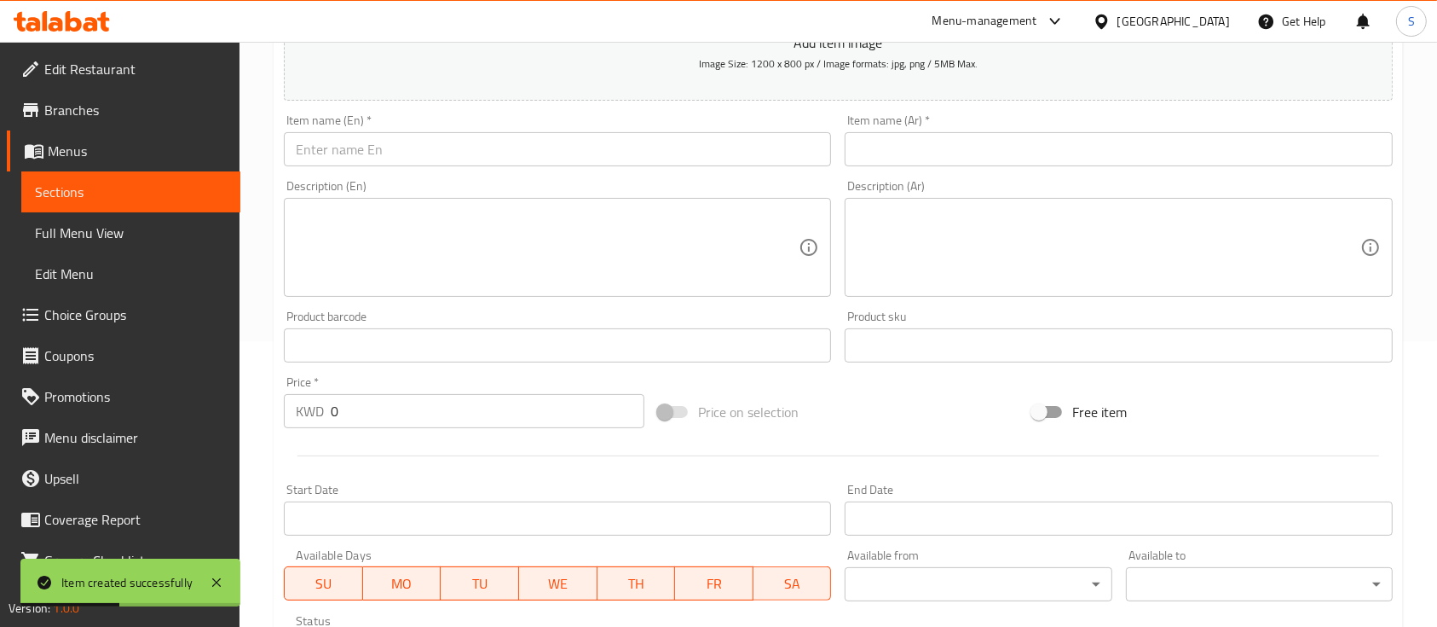
scroll to position [123, 0]
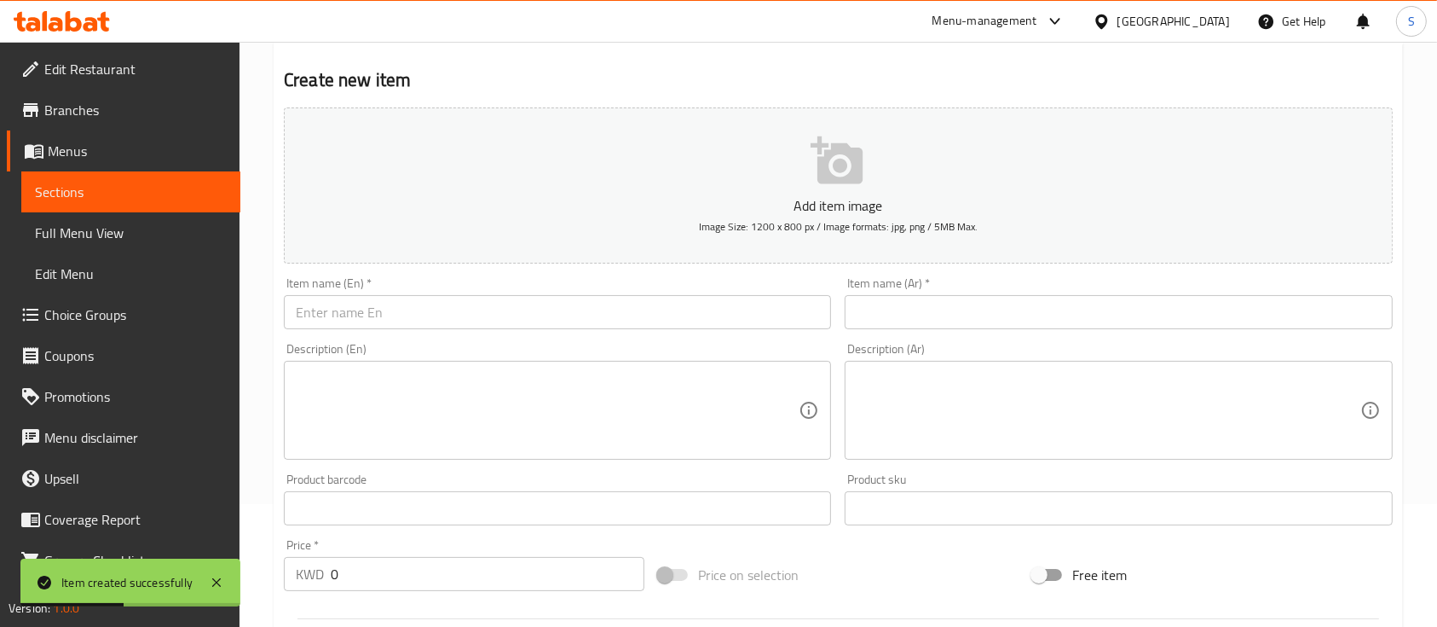
click at [466, 296] on input "text" at bounding box center [557, 312] width 547 height 34
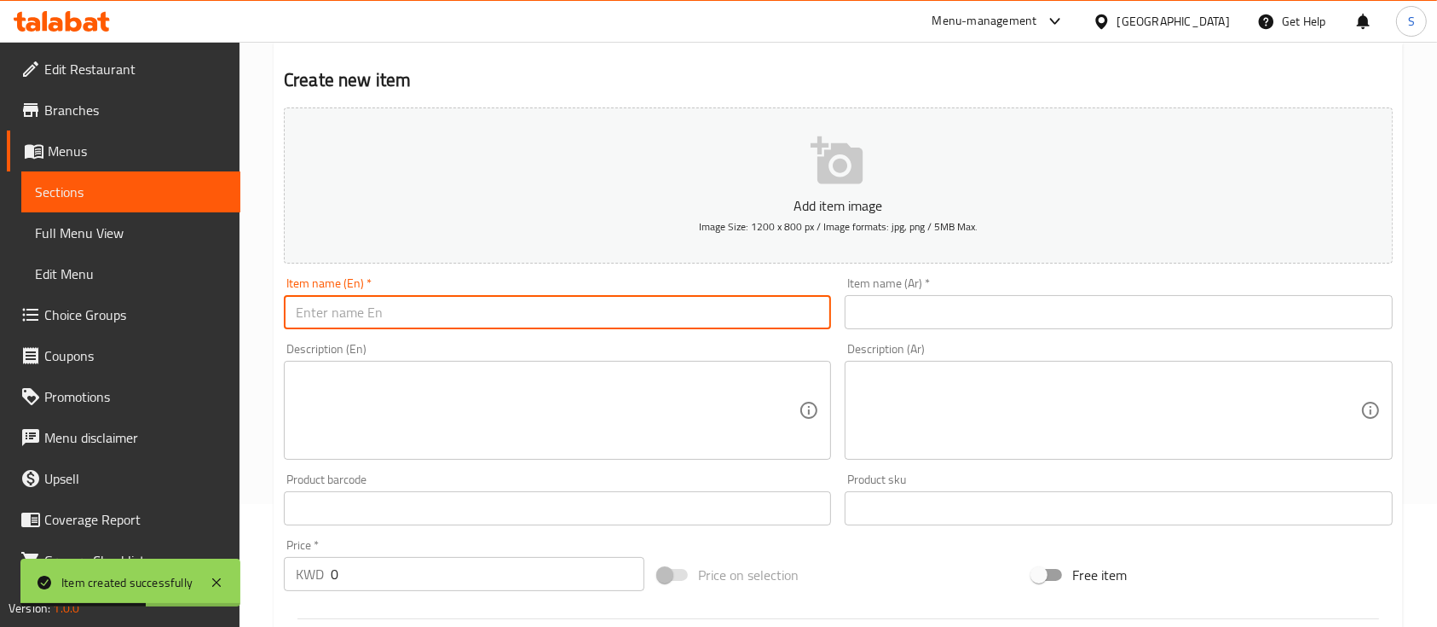
paste input "Kinza strawberry"
type input "Kinza strawberry"
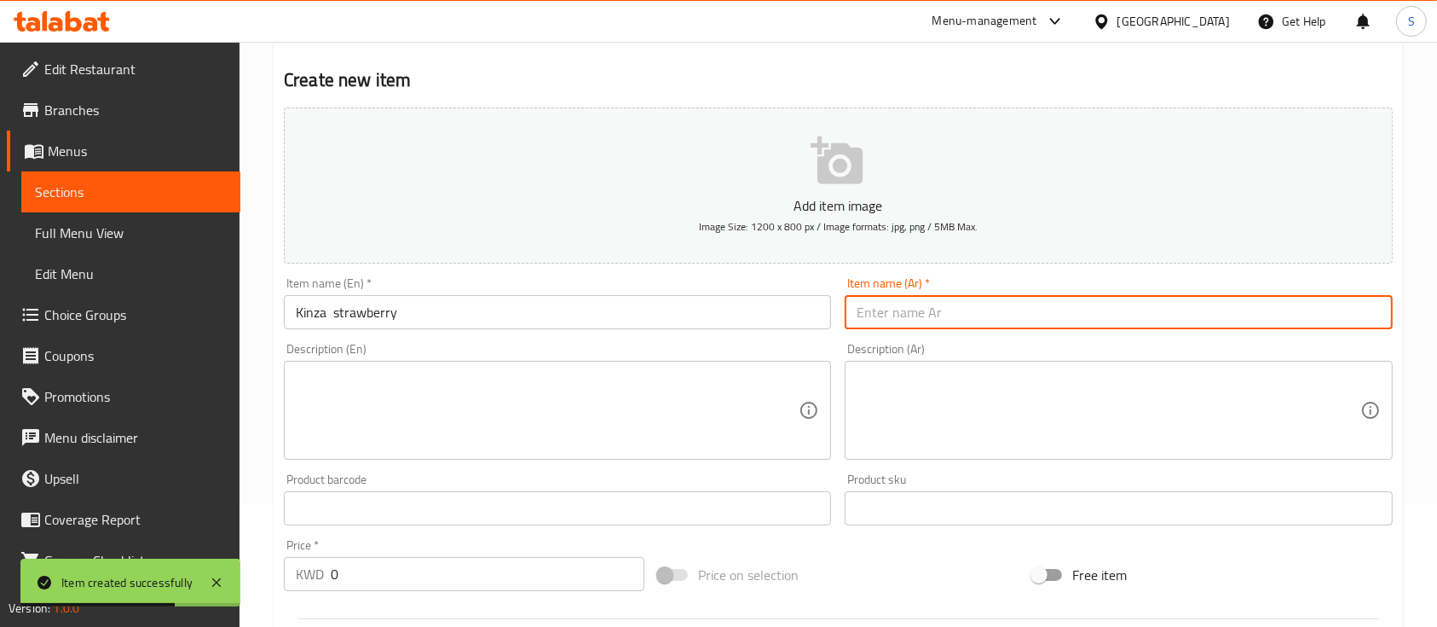
click at [935, 317] on input "text" at bounding box center [1118, 312] width 547 height 34
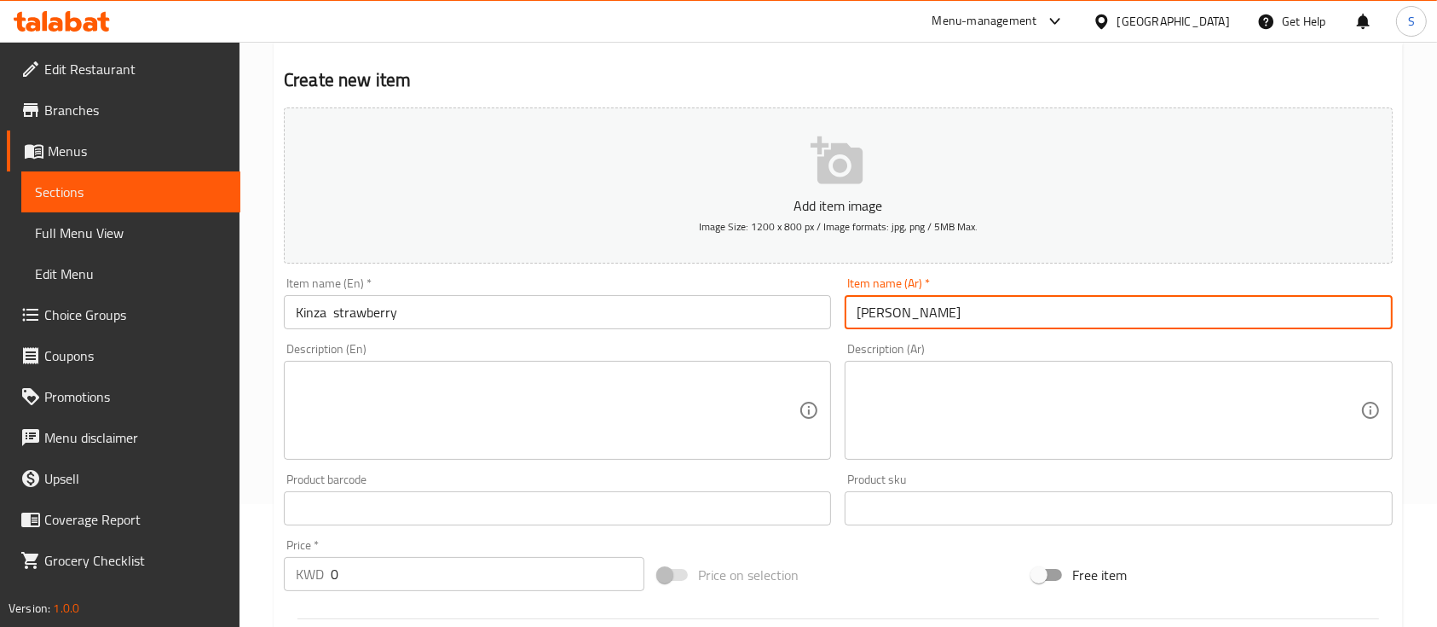
type input "[PERSON_NAME]"
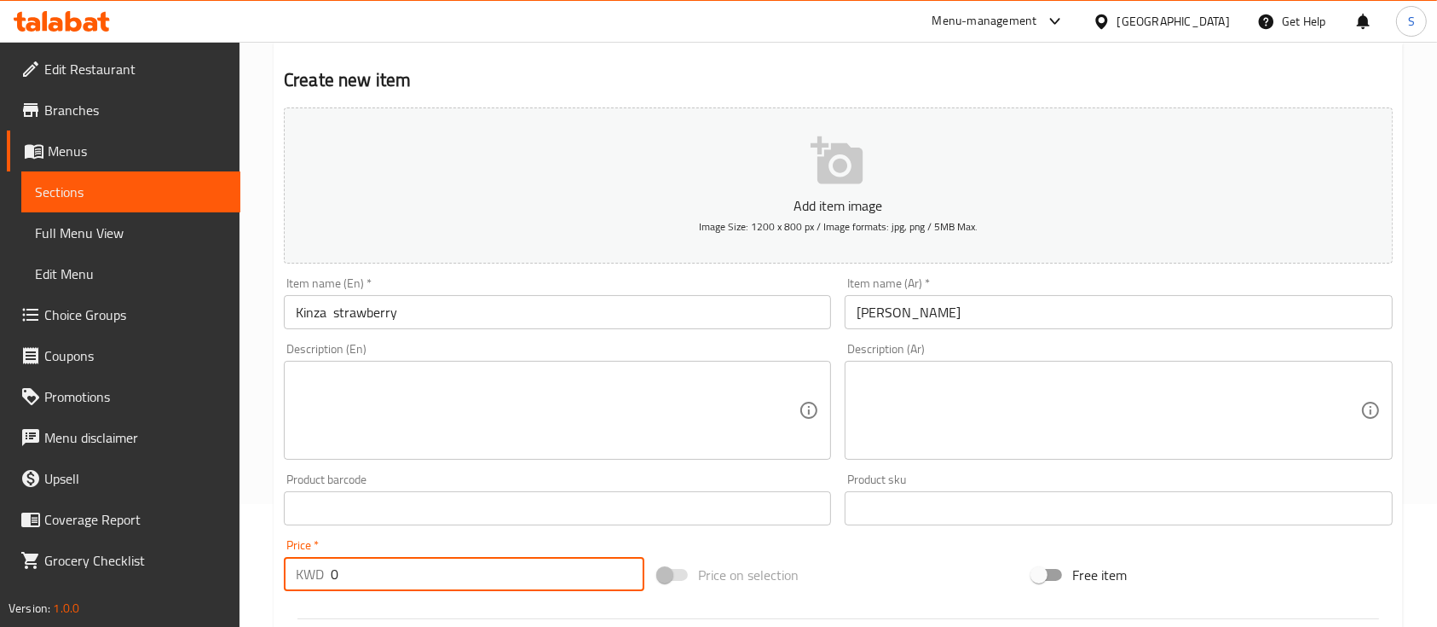
click at [462, 564] on input "0" at bounding box center [488, 574] width 314 height 34
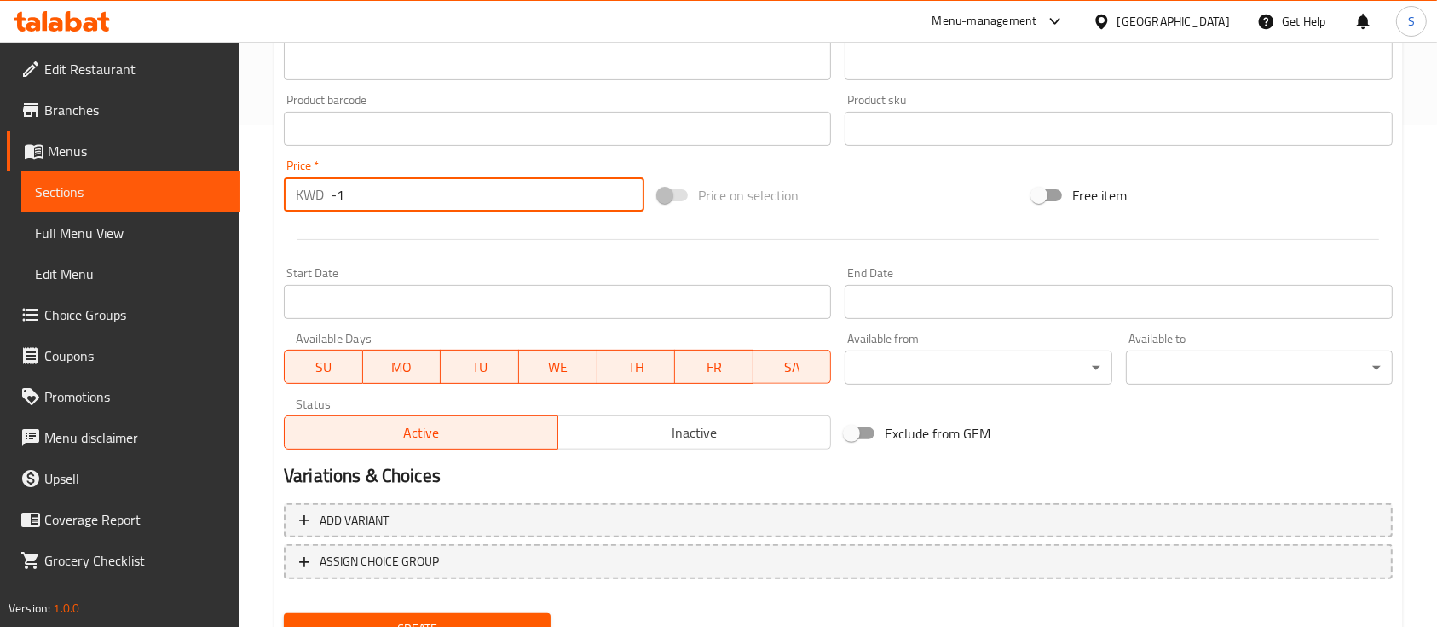
scroll to position [578, 0]
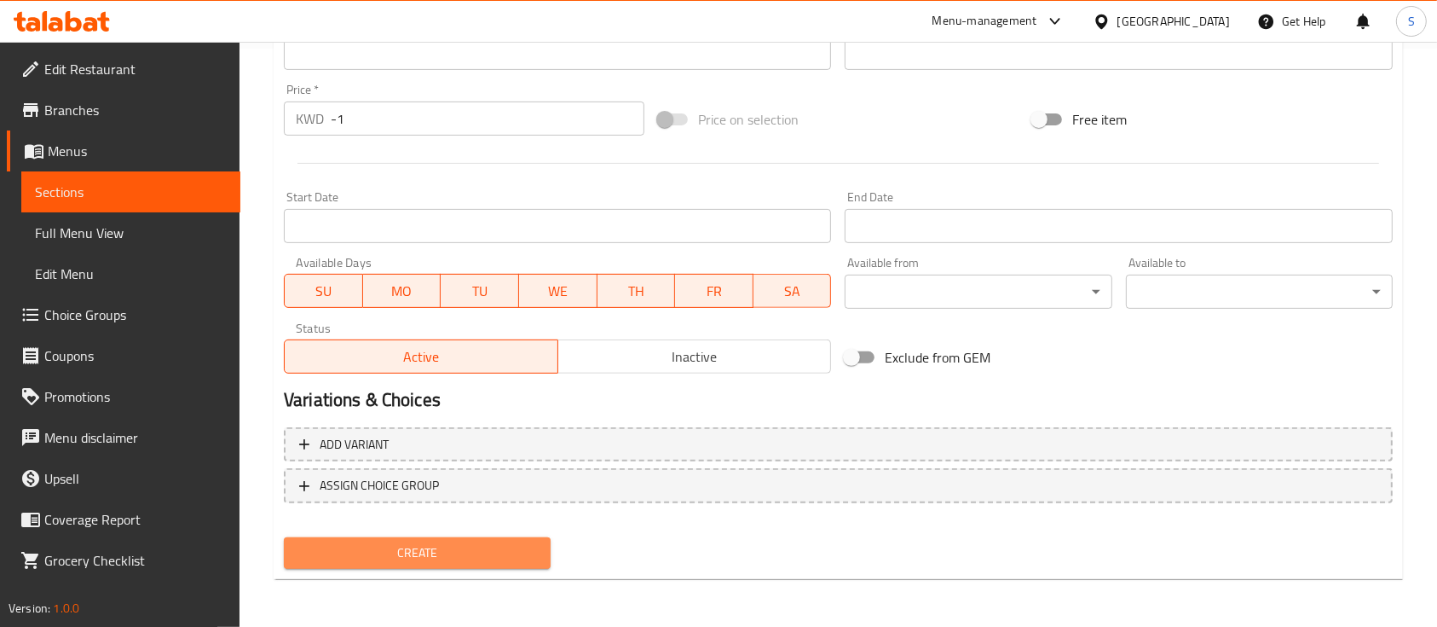
click at [427, 543] on span "Create" at bounding box center [418, 552] width 240 height 21
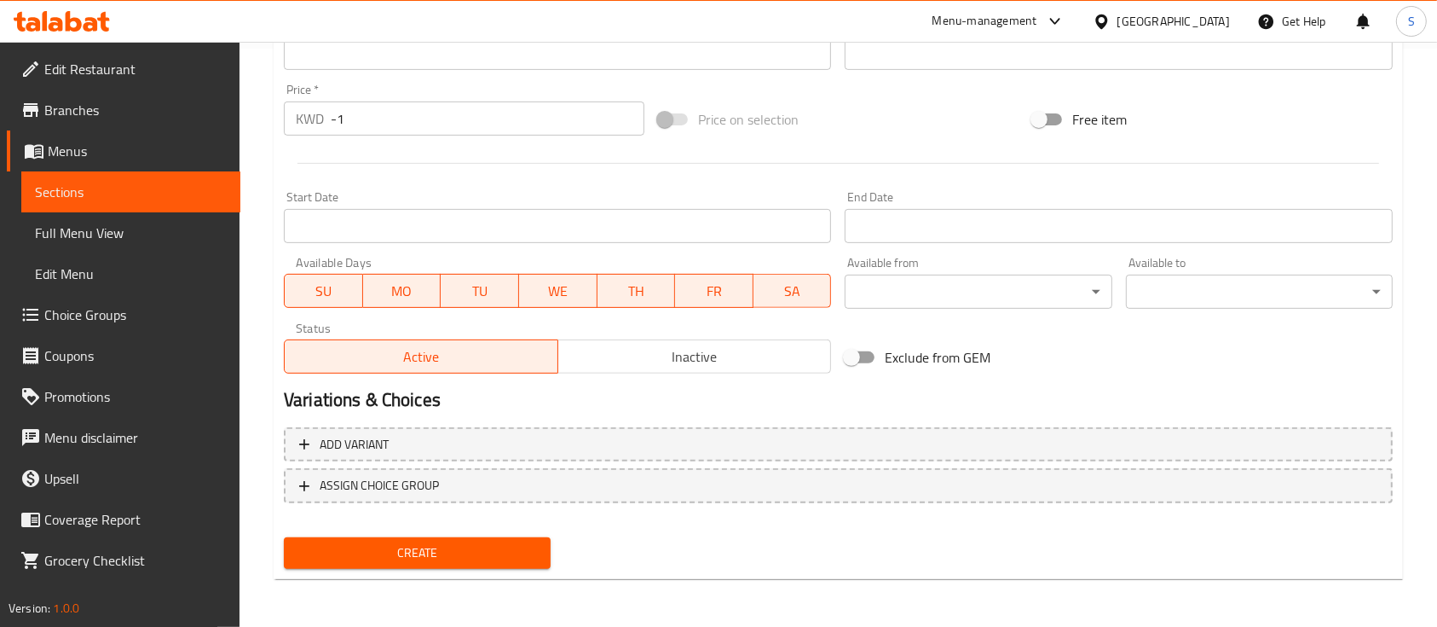
scroll to position [237, 0]
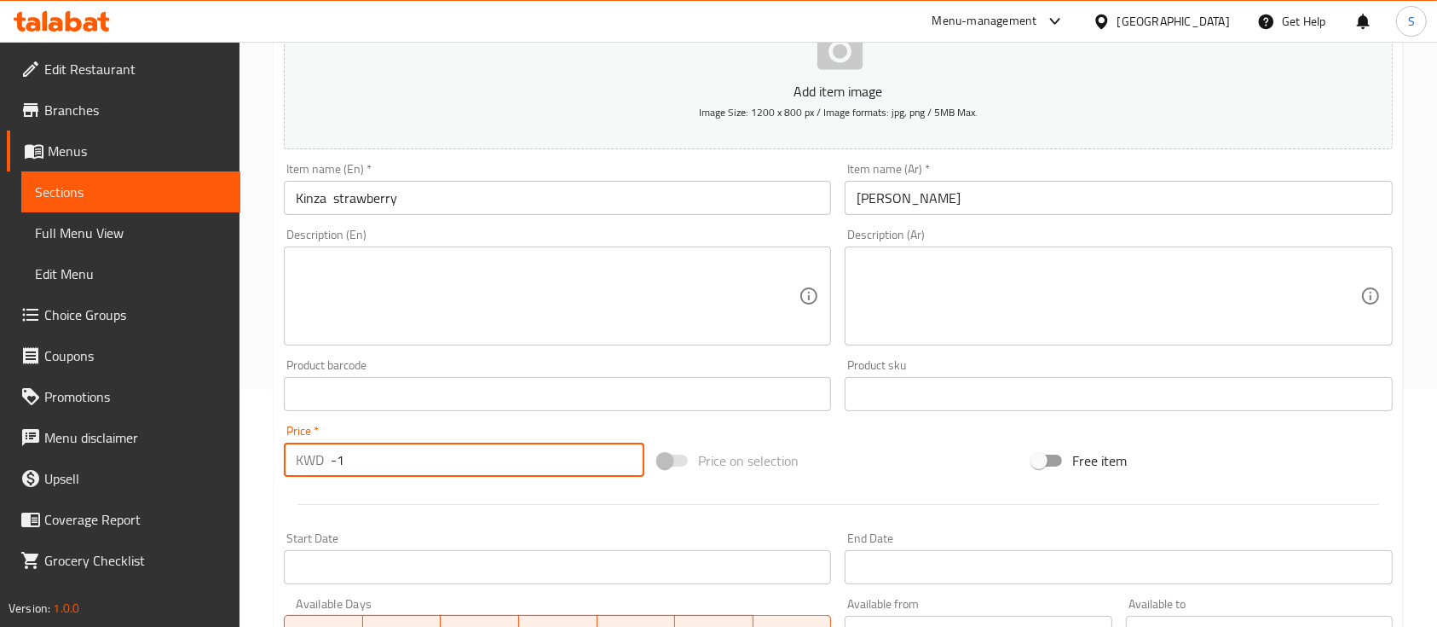
drag, startPoint x: 366, startPoint y: 461, endPoint x: 304, endPoint y: 472, distance: 62.4
click at [304, 472] on div "KWD -1 Price *" at bounding box center [464, 459] width 361 height 34
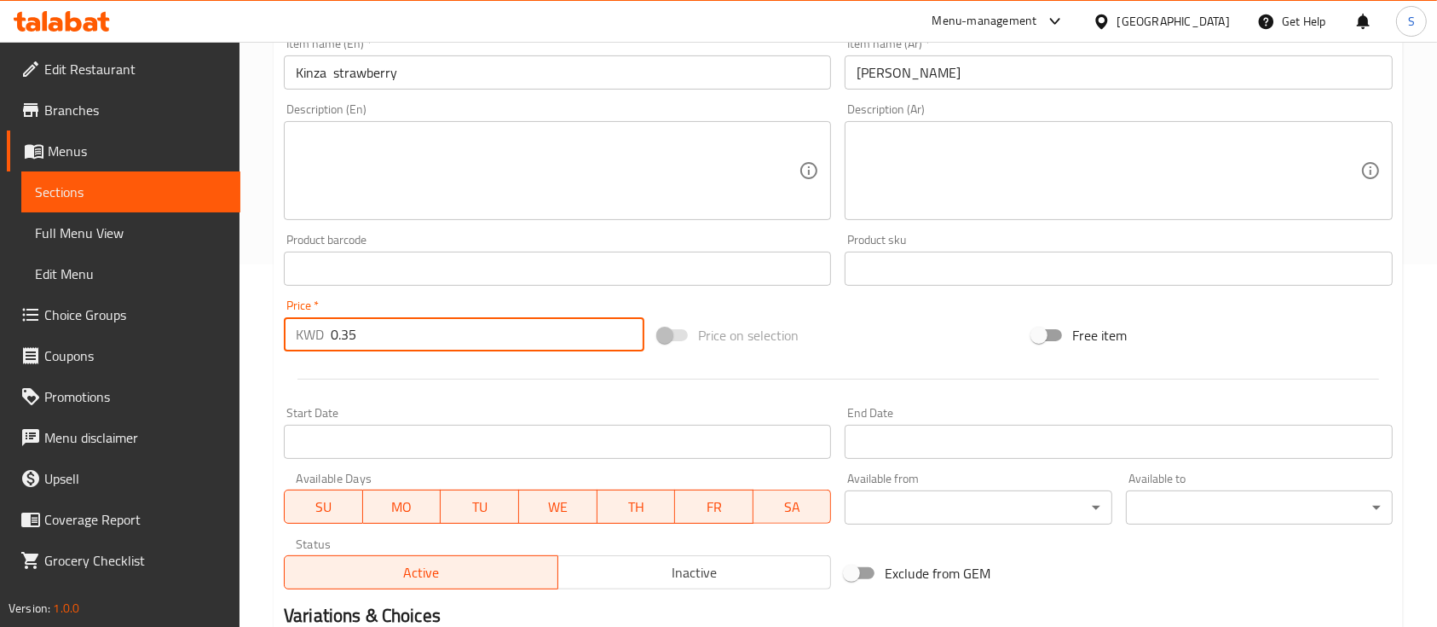
scroll to position [578, 0]
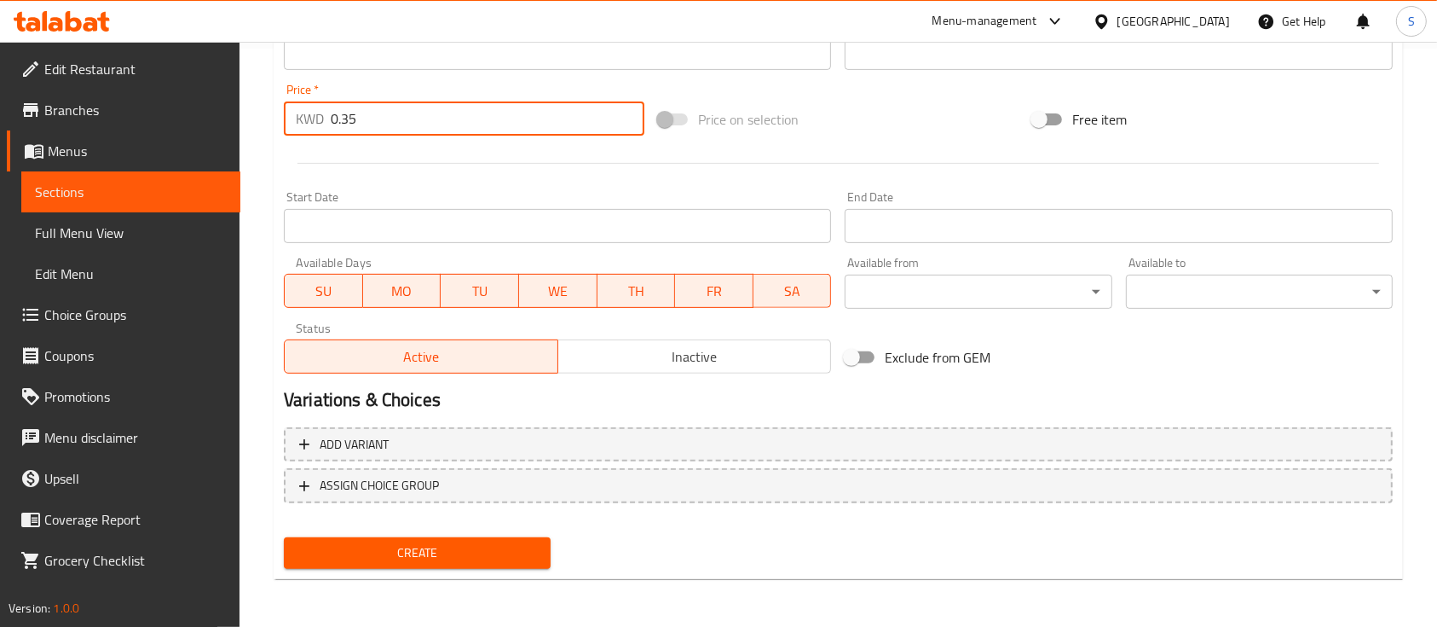
type input "0.35"
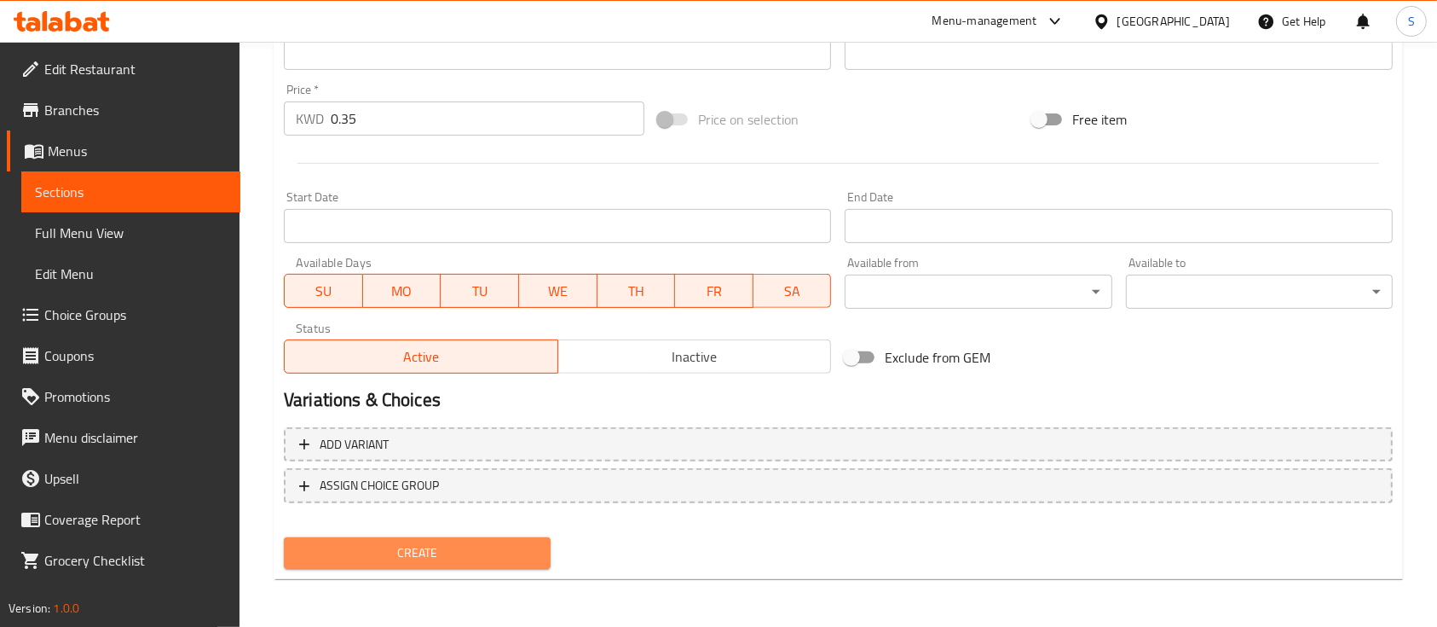
click at [437, 554] on span "Create" at bounding box center [418, 552] width 240 height 21
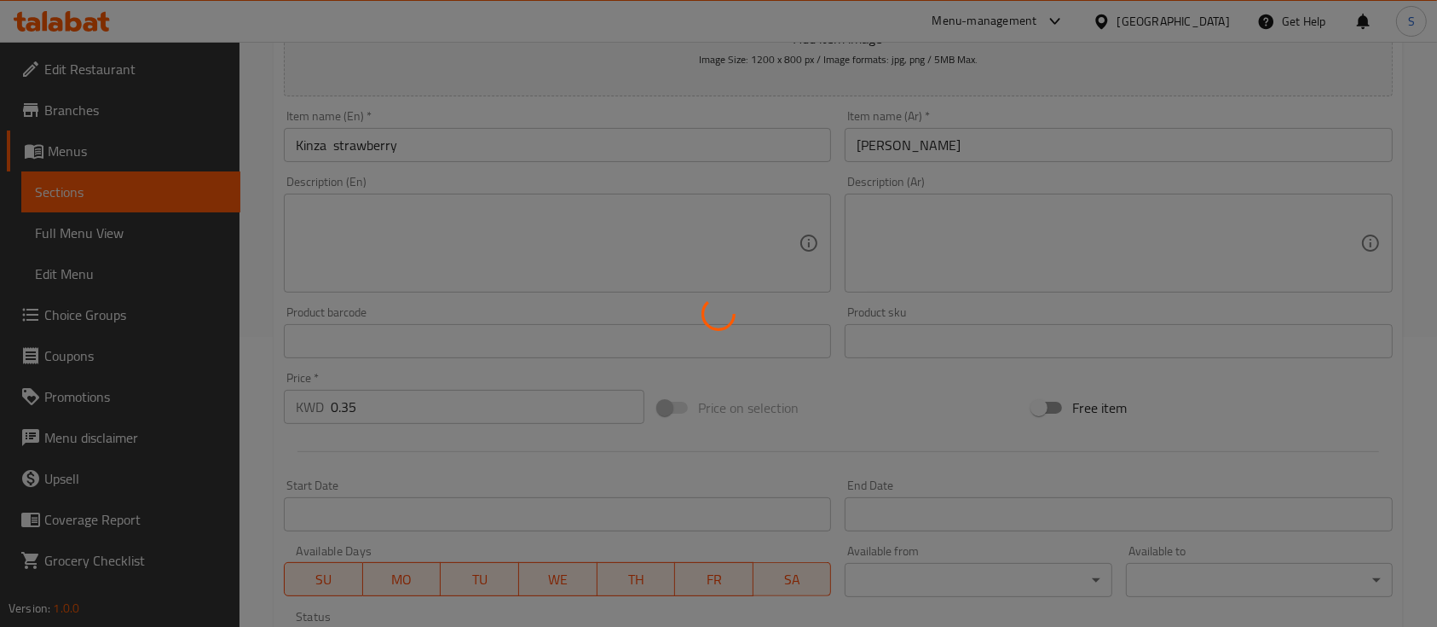
scroll to position [9, 0]
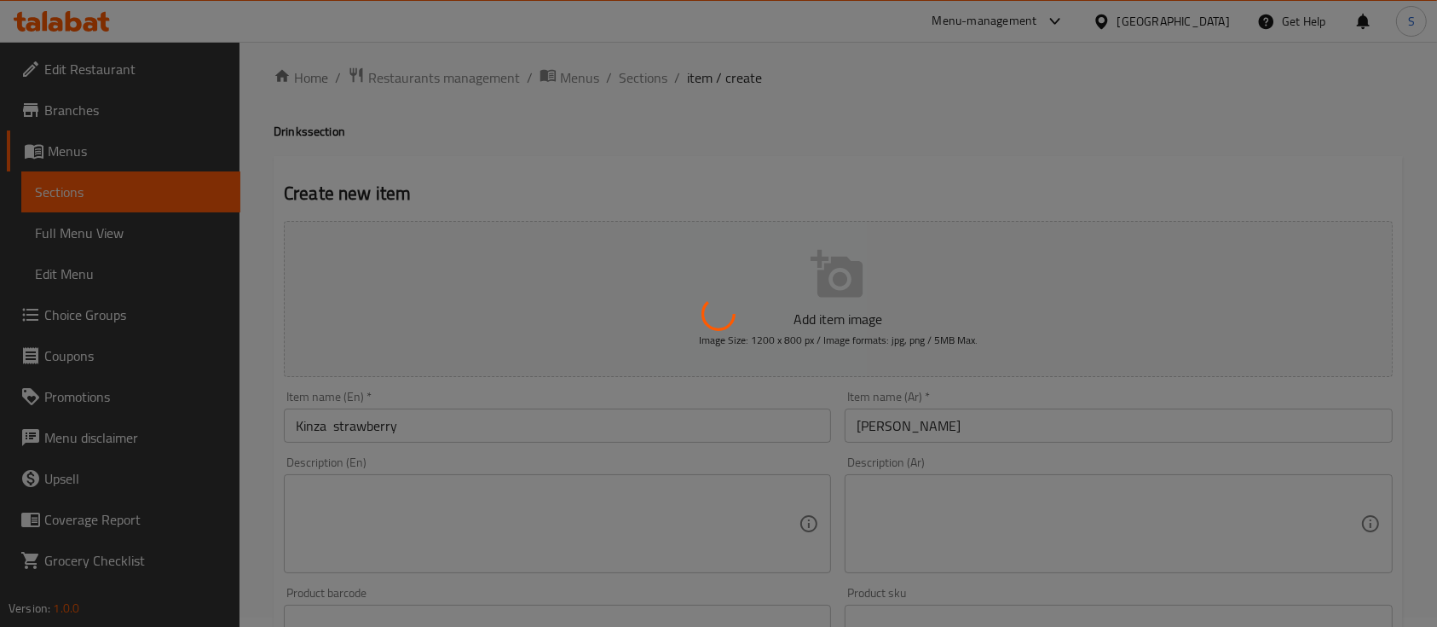
type input "0"
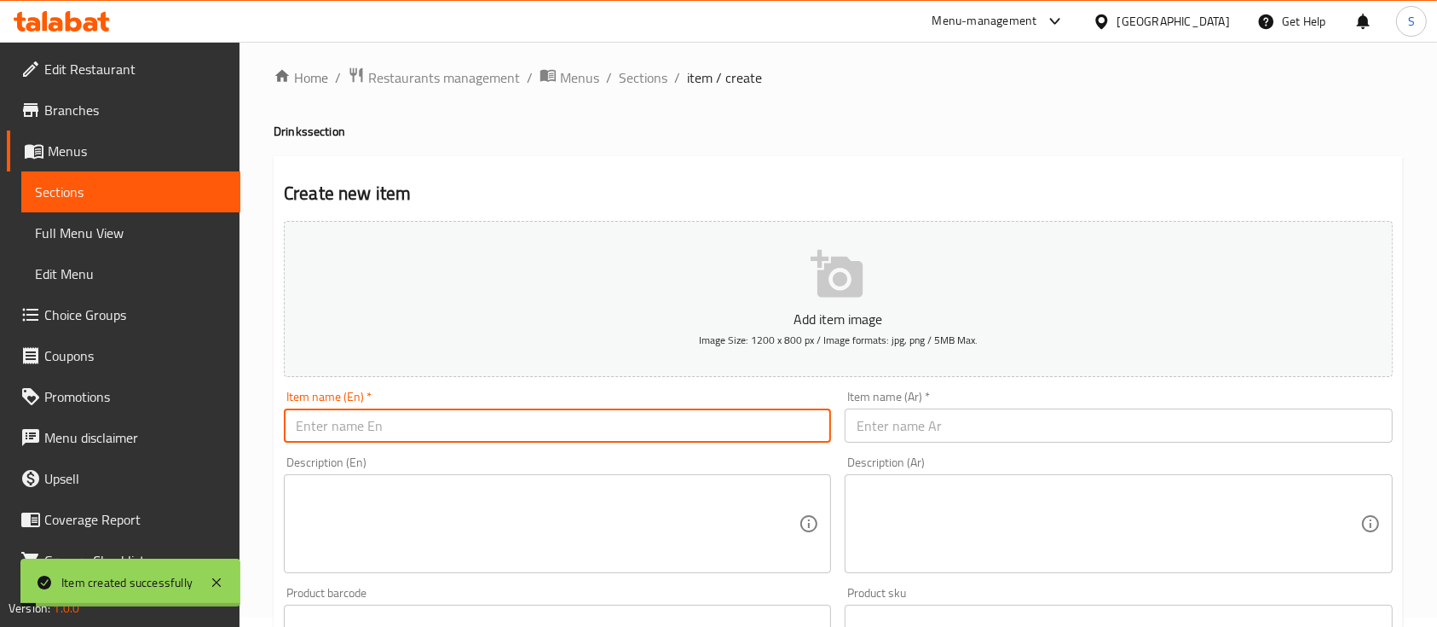
click at [419, 425] on input "text" at bounding box center [557, 425] width 547 height 34
paste input "Kinza citrus diet"
click at [347, 425] on input "Kinza citrus diet" at bounding box center [557, 425] width 547 height 34
type input "Kinza diet"
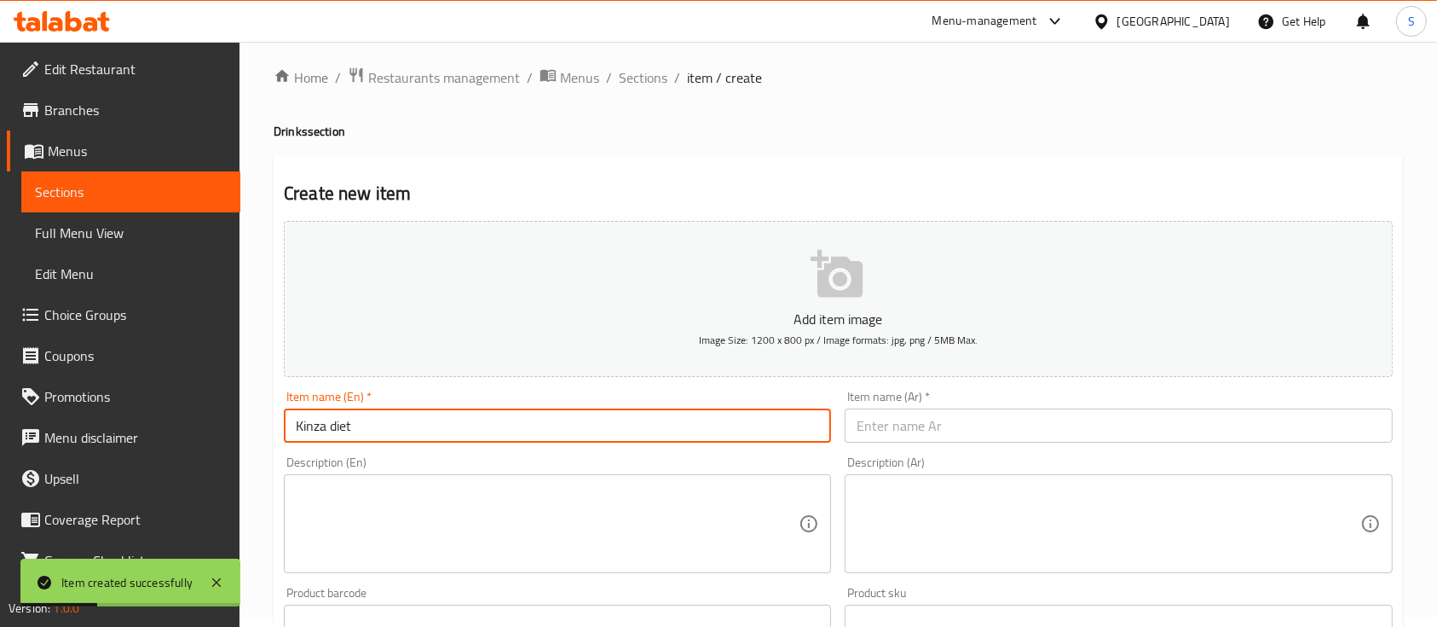
drag, startPoint x: 921, startPoint y: 403, endPoint x: 945, endPoint y: 431, distance: 36.3
click at [924, 408] on div "Item name (Ar)   * Item name (Ar) *" at bounding box center [1118, 416] width 547 height 52
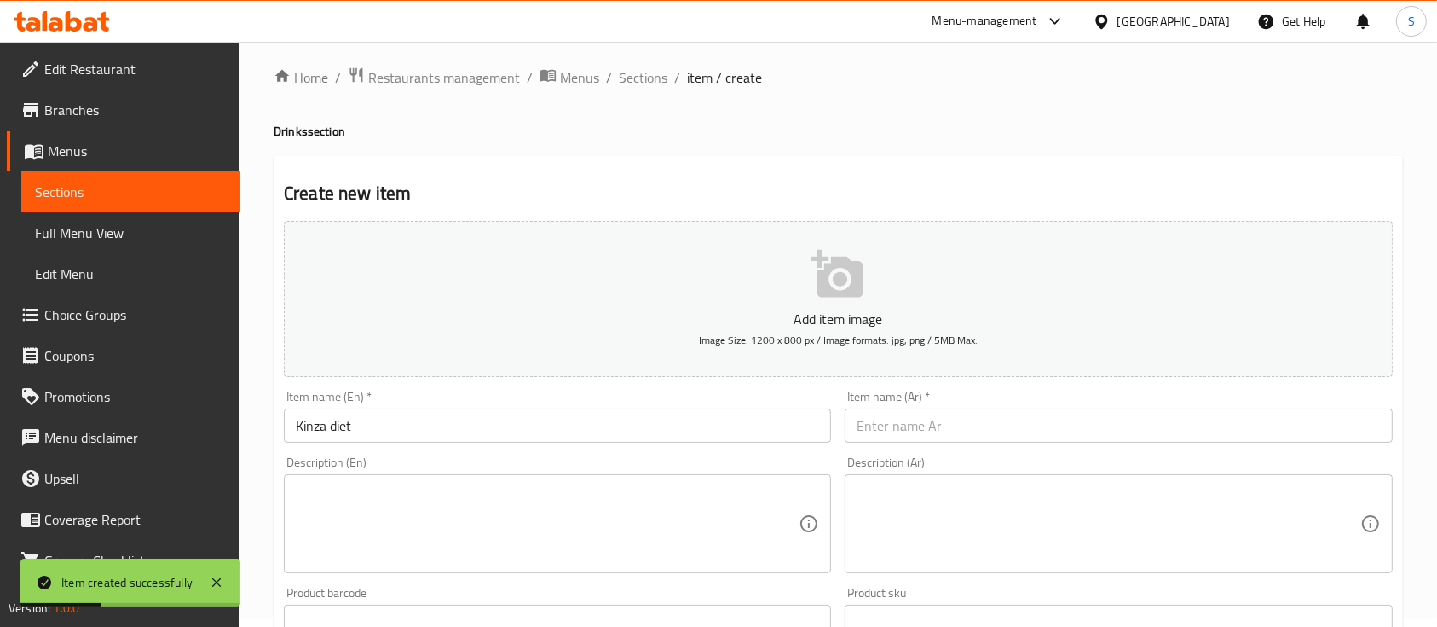
click at [945, 431] on input "text" at bounding box center [1118, 425] width 547 height 34
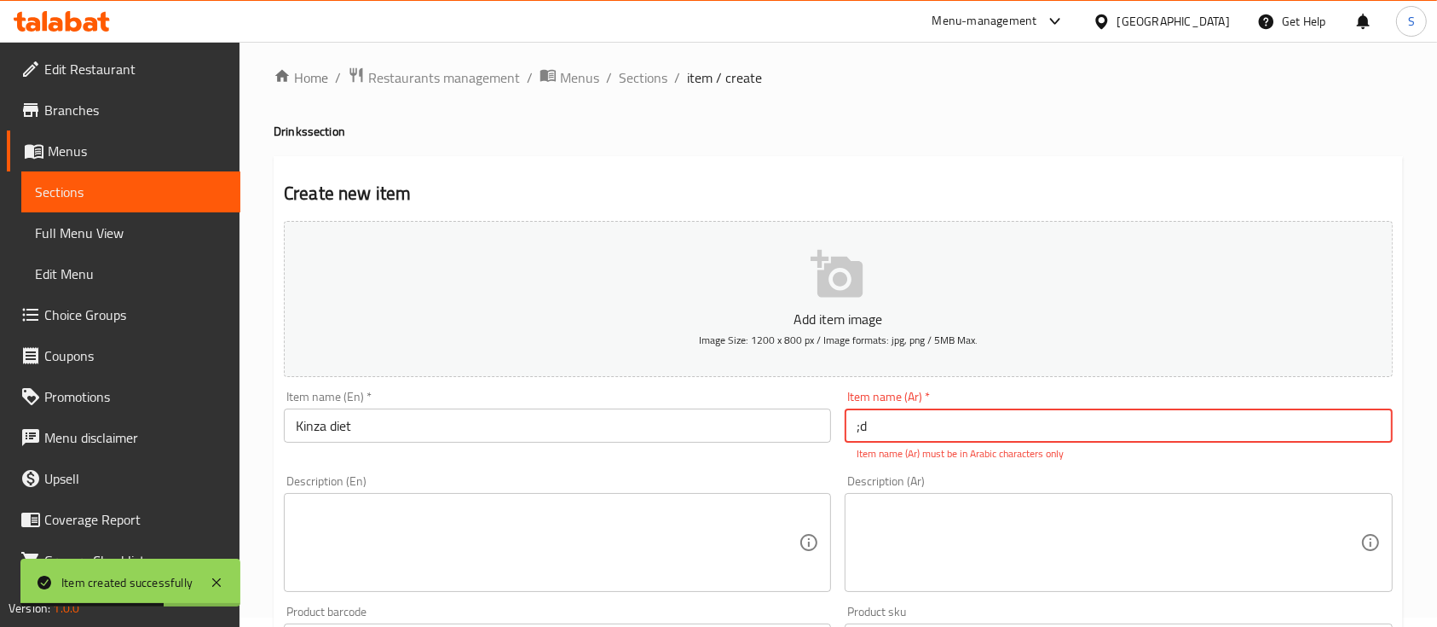
type input ";"
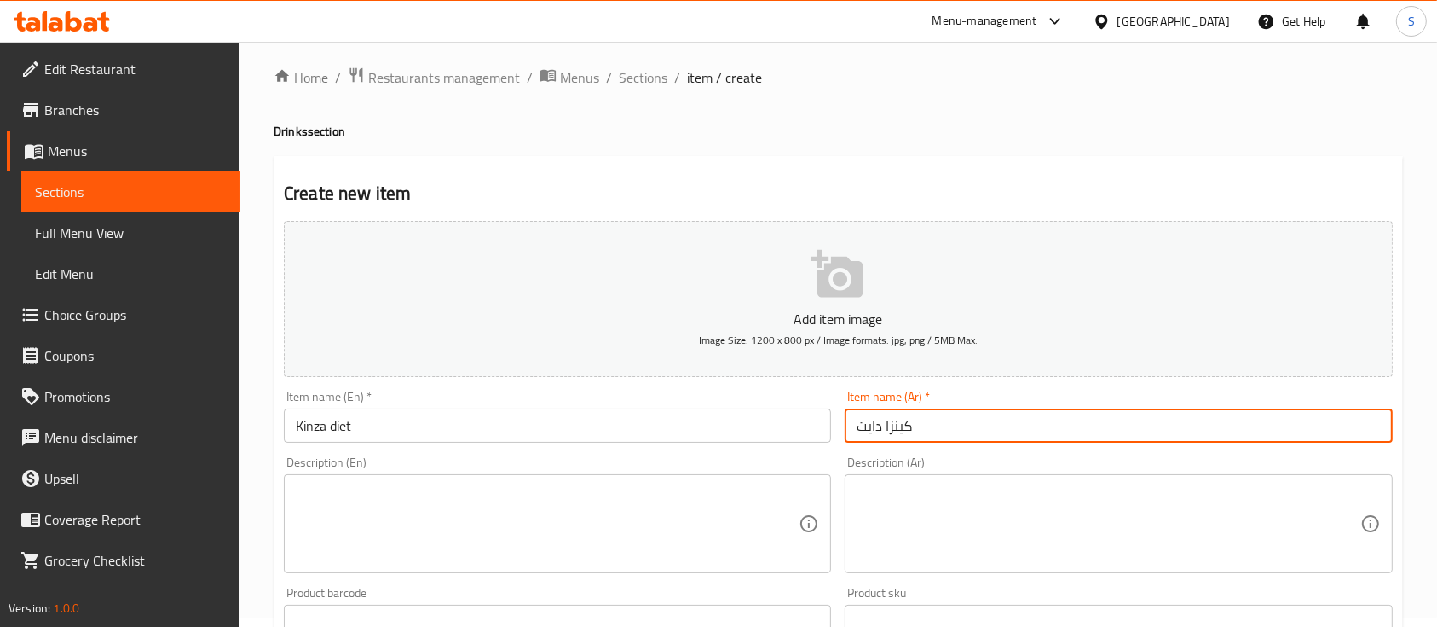
type input "[PERSON_NAME]"
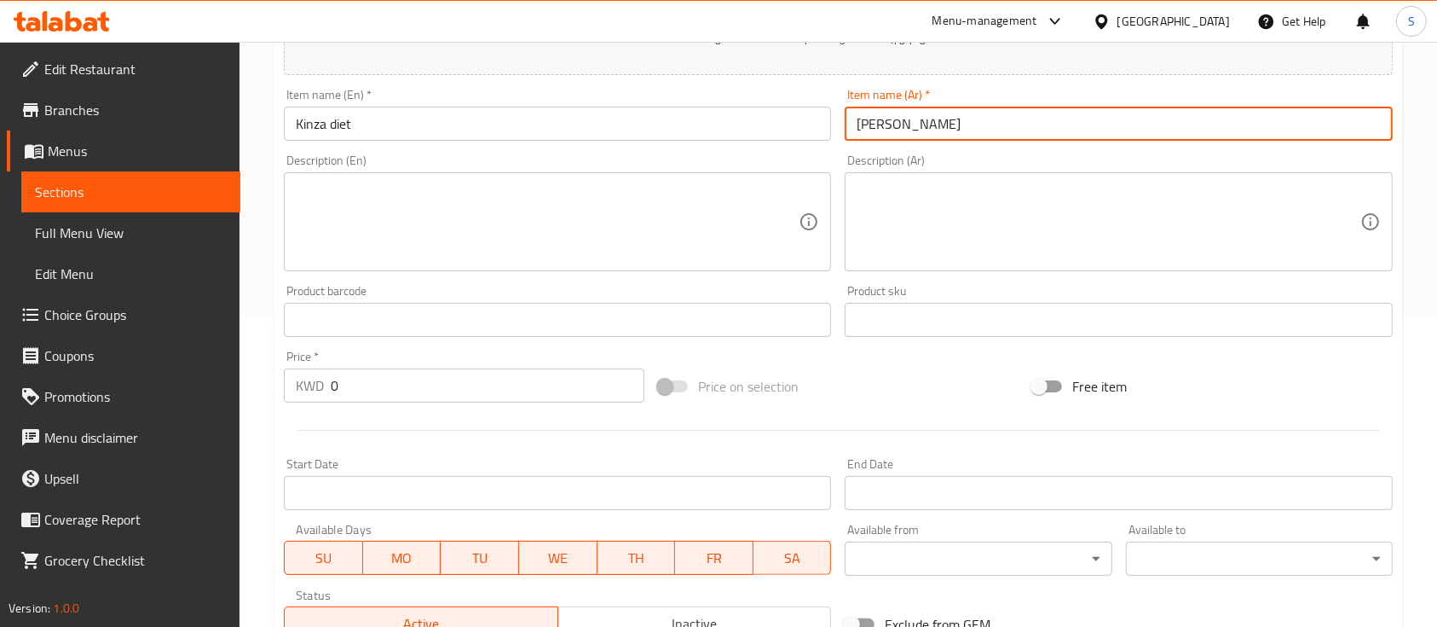
scroll to position [464, 0]
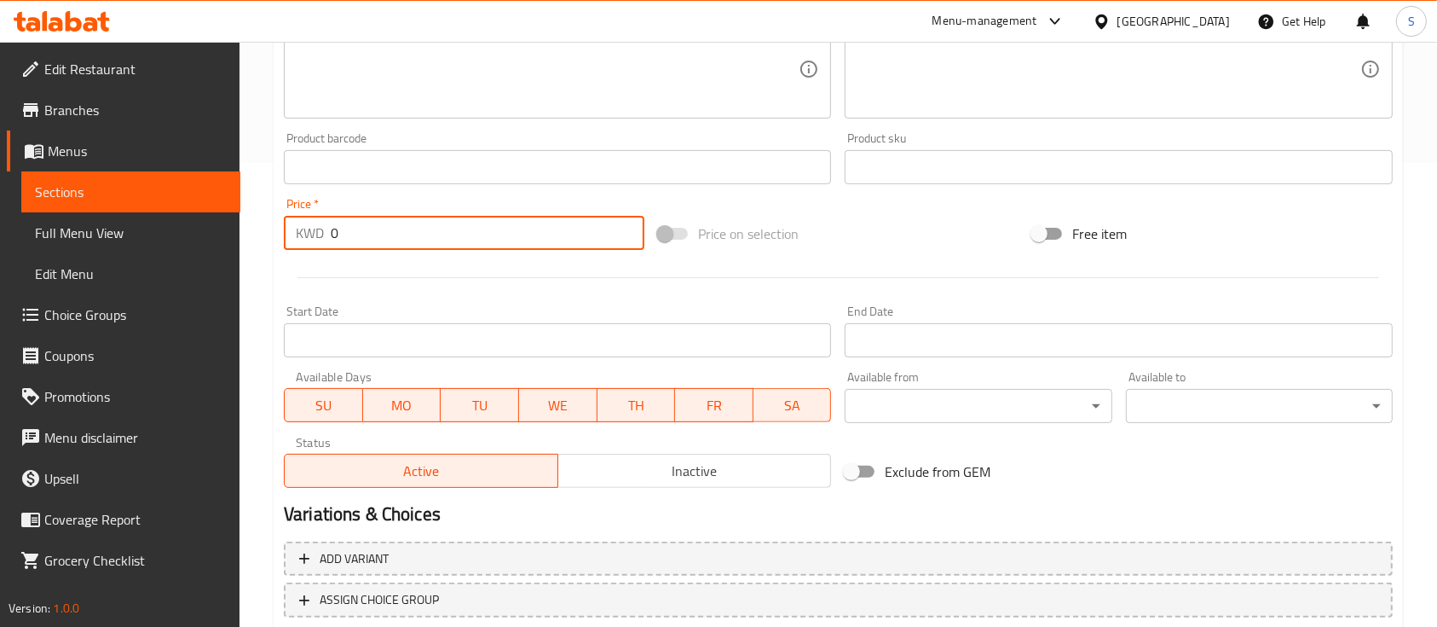
drag, startPoint x: 442, startPoint y: 228, endPoint x: 386, endPoint y: 223, distance: 55.7
click at [386, 223] on input "0" at bounding box center [488, 233] width 314 height 34
type input "0.350"
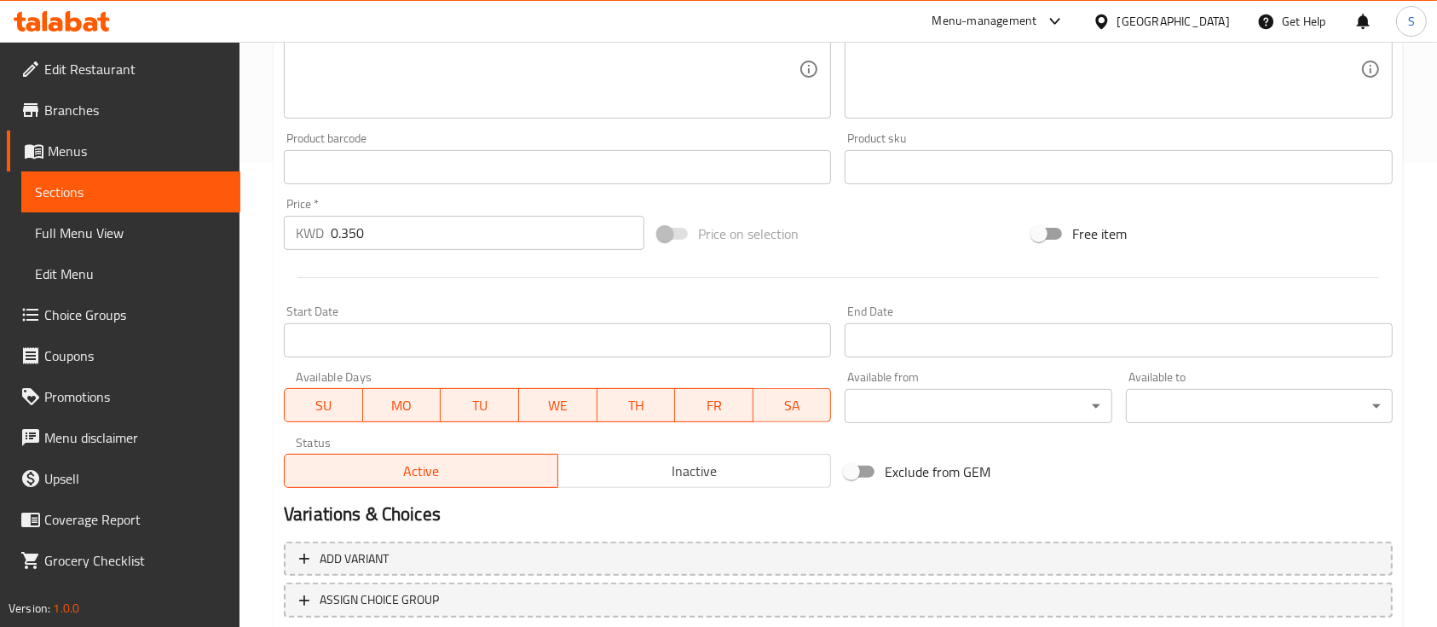
click at [381, 287] on div at bounding box center [838, 278] width 1123 height 42
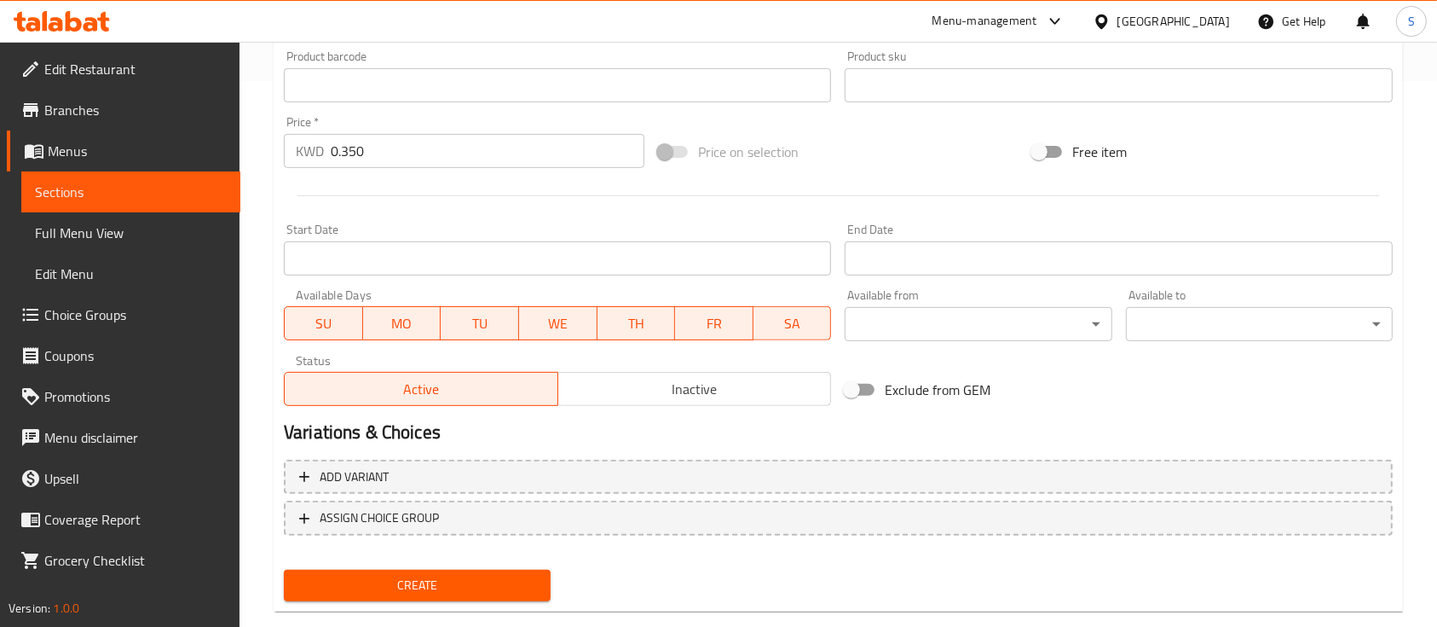
scroll to position [578, 0]
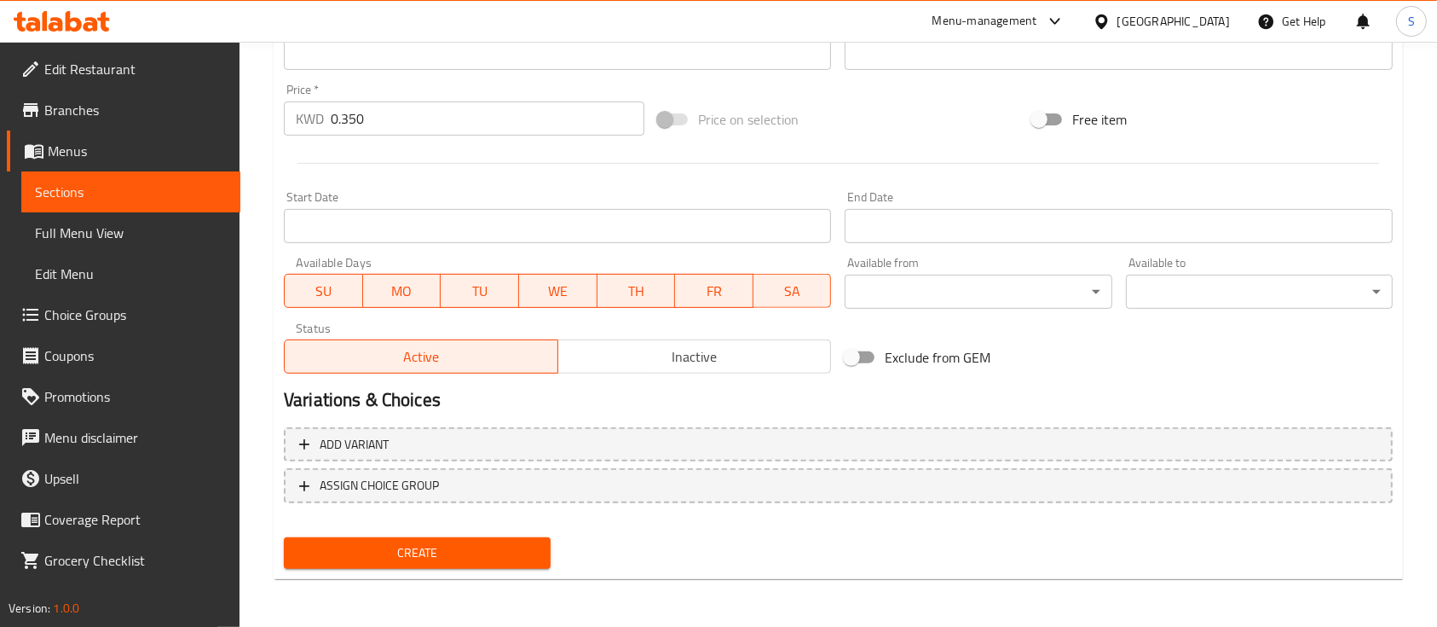
click at [439, 552] on span "Create" at bounding box center [418, 552] width 240 height 21
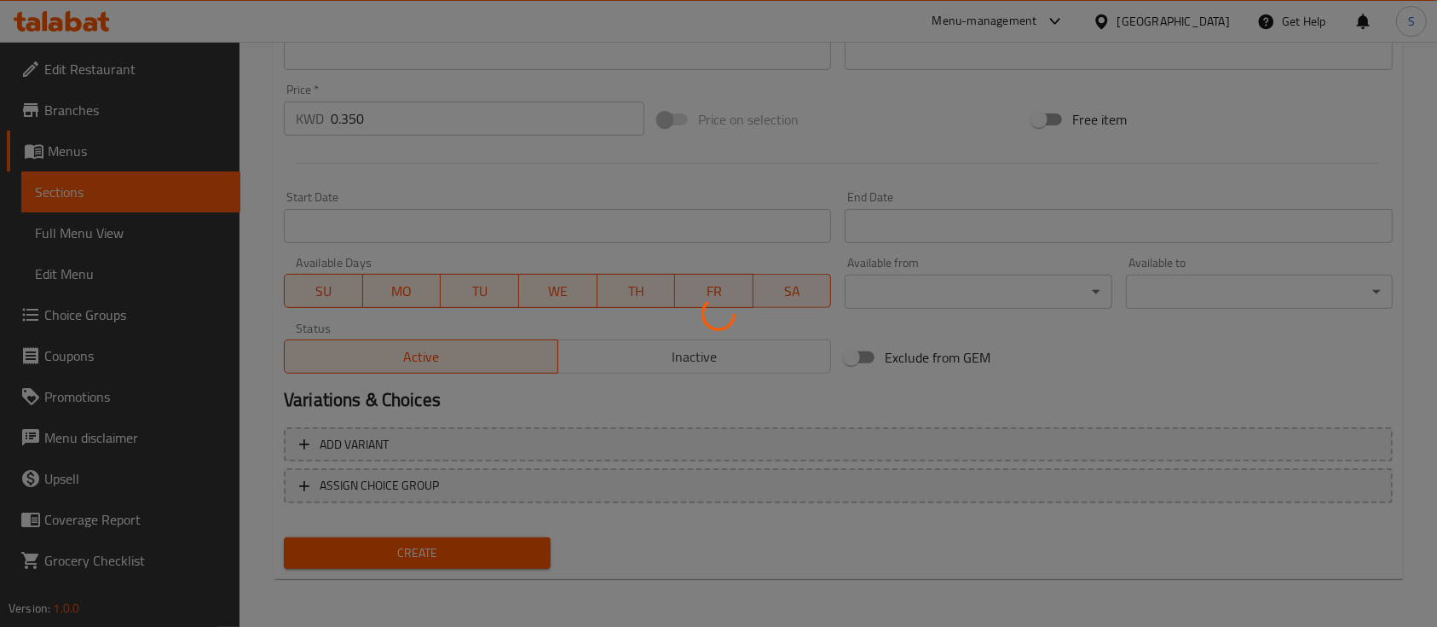
type input "0"
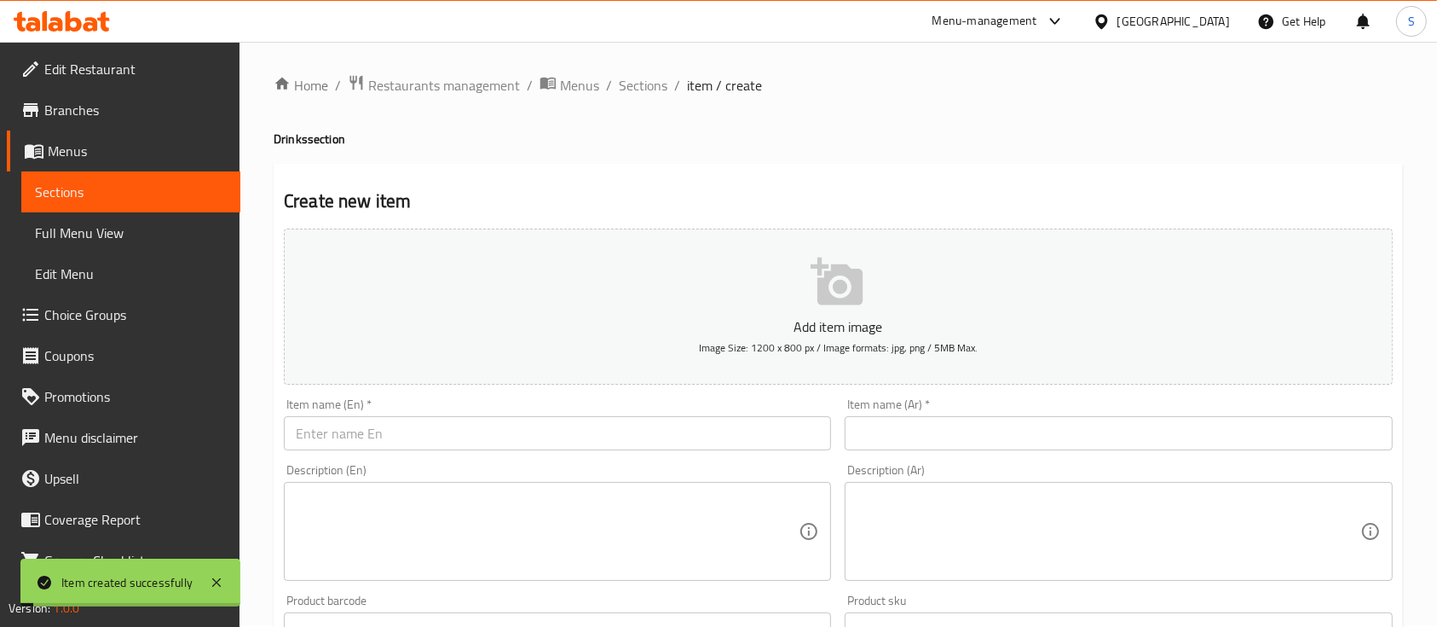
scroll to position [0, 0]
click at [630, 86] on span "Sections" at bounding box center [643, 87] width 49 height 20
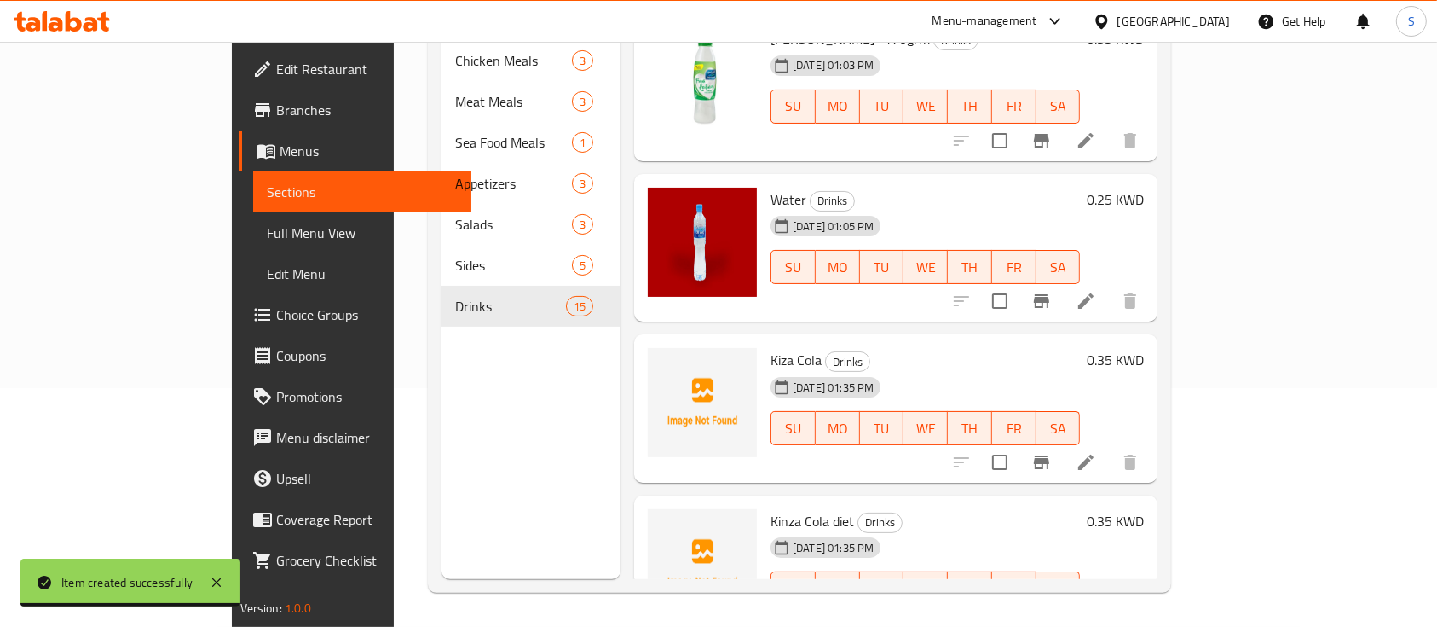
scroll to position [577, 0]
